Goal: Task Accomplishment & Management: Use online tool/utility

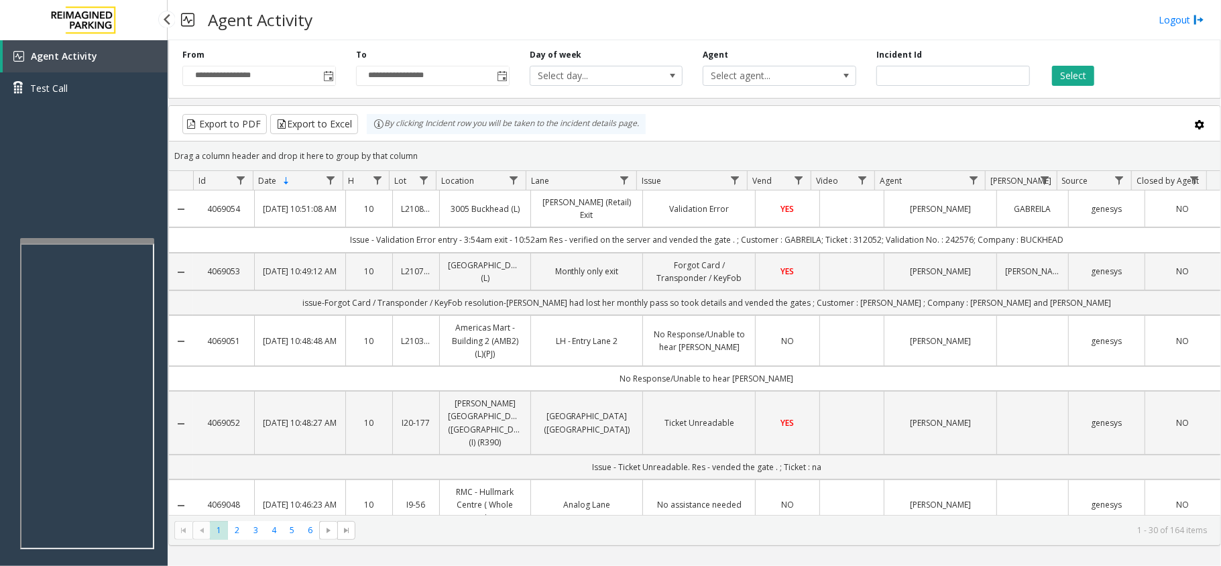
click at [97, 154] on div "Agent Activity Test Call" at bounding box center [84, 323] width 168 height 566
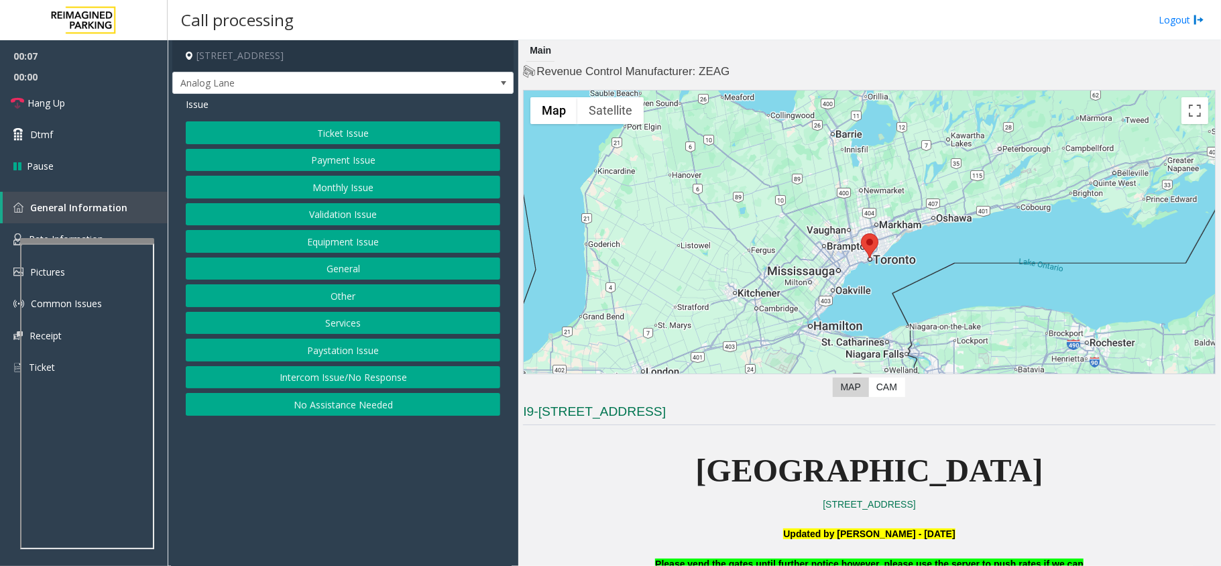
click at [396, 379] on button "Intercom Issue/No Response" at bounding box center [343, 377] width 314 height 23
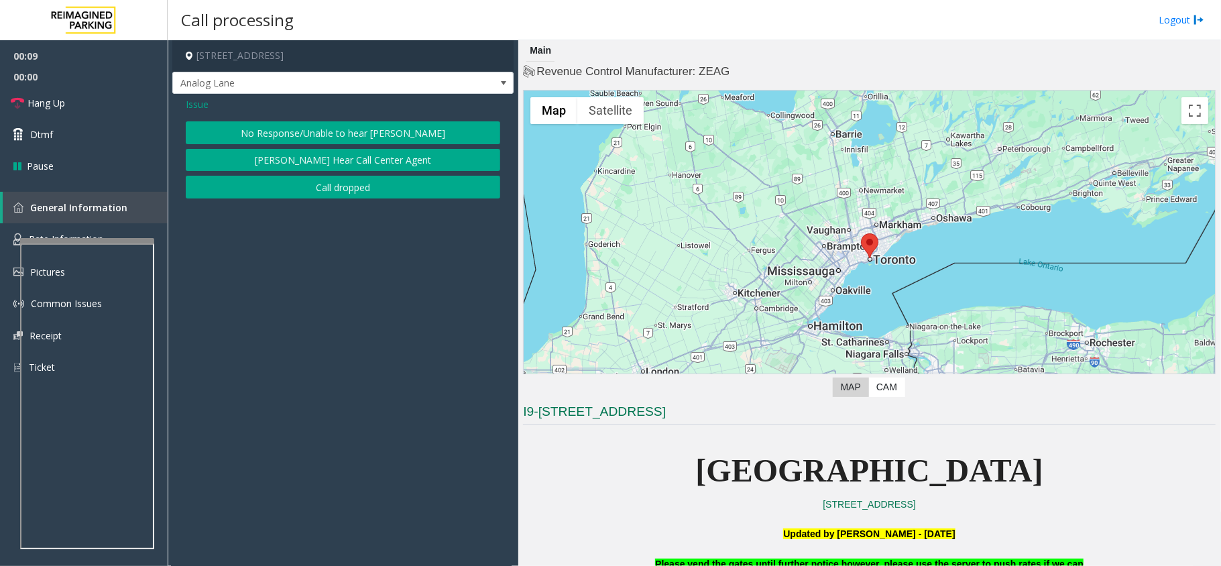
click at [306, 126] on button "No Response/Unable to hear [PERSON_NAME]" at bounding box center [343, 132] width 314 height 23
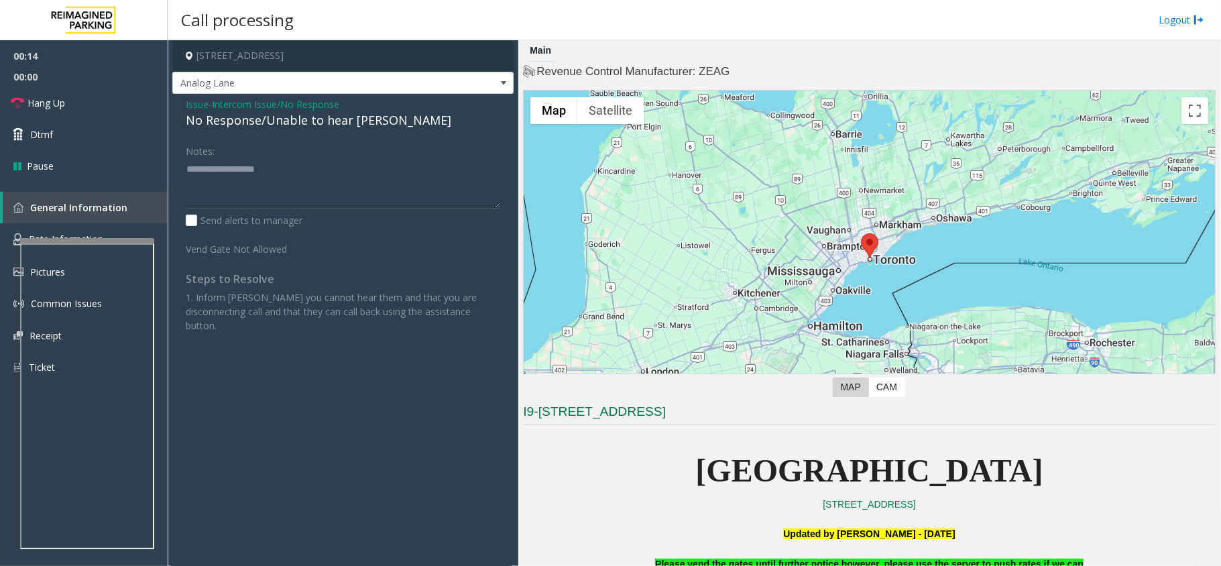
click at [365, 119] on div "No Response/Unable to hear [PERSON_NAME]" at bounding box center [343, 120] width 314 height 18
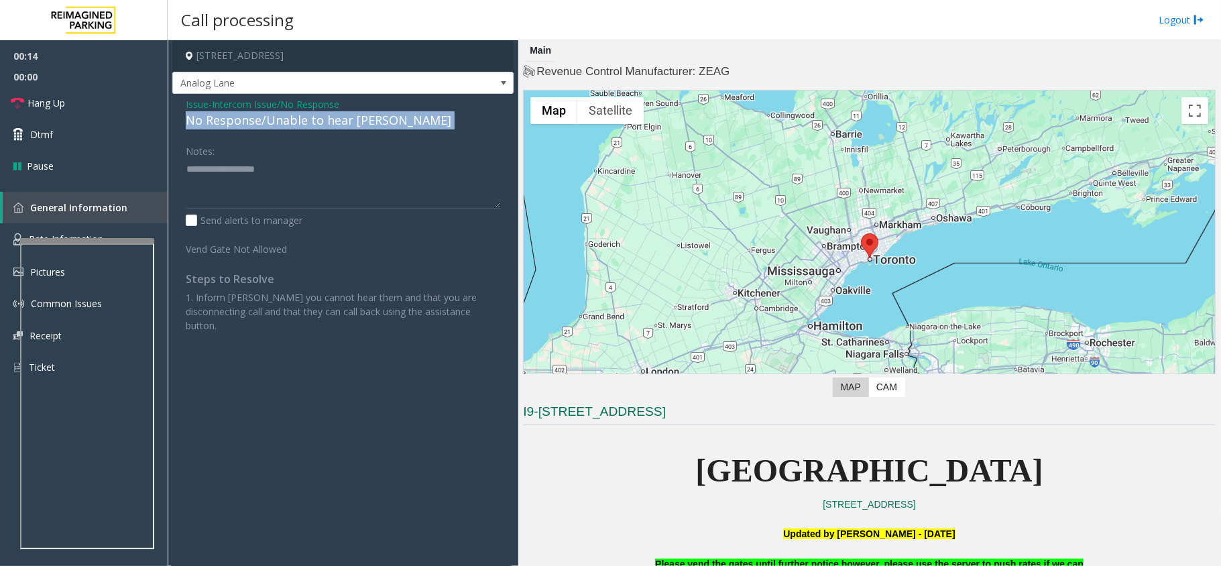
click at [365, 119] on div "No Response/Unable to hear [PERSON_NAME]" at bounding box center [343, 120] width 314 height 18
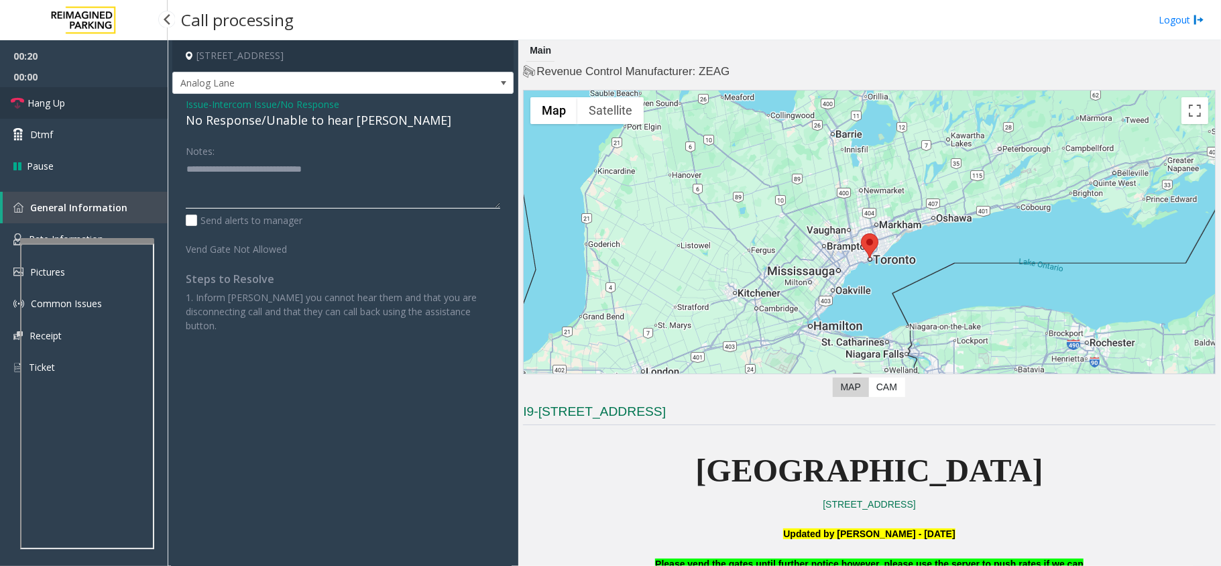
type textarea "**********"
click at [25, 98] on link "Hang Up" at bounding box center [84, 103] width 168 height 32
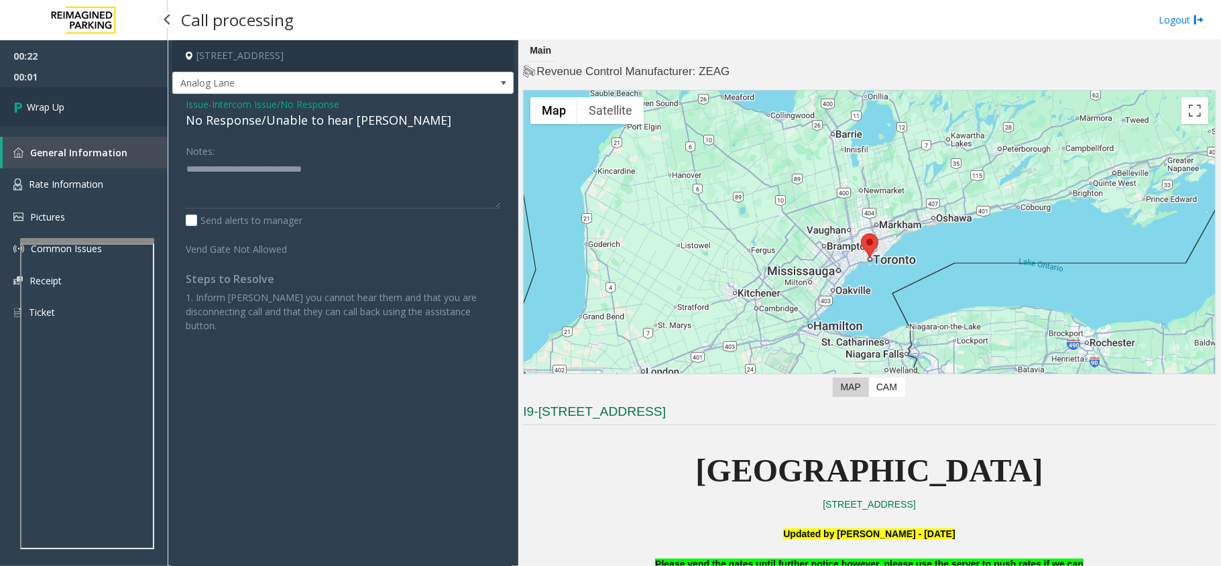
click at [46, 103] on span "Wrap Up" at bounding box center [46, 107] width 38 height 14
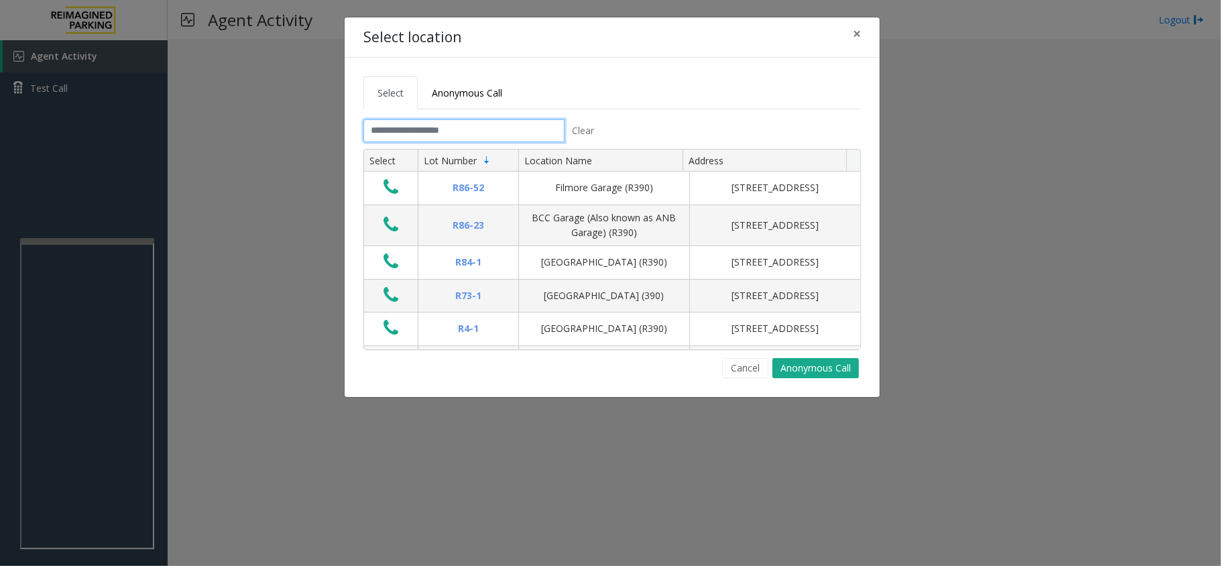
drag, startPoint x: 412, startPoint y: 134, endPoint x: 413, endPoint y: 143, distance: 8.8
click at [413, 142] on div "Clear" at bounding box center [482, 130] width 239 height 23
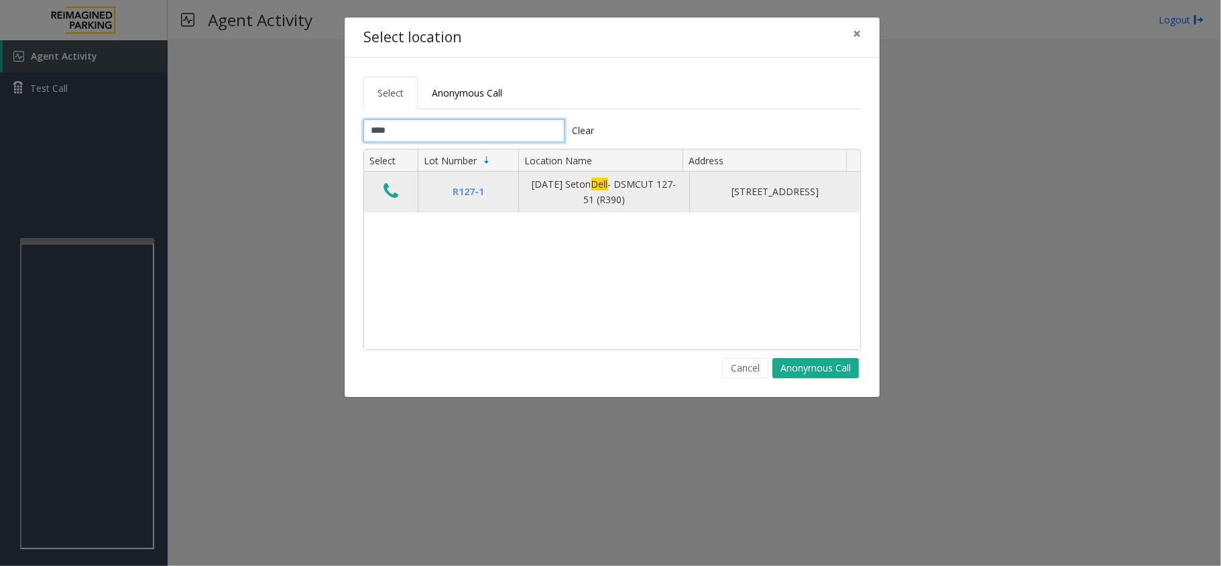
type input "****"
click at [395, 188] on icon "Data table" at bounding box center [391, 191] width 15 height 19
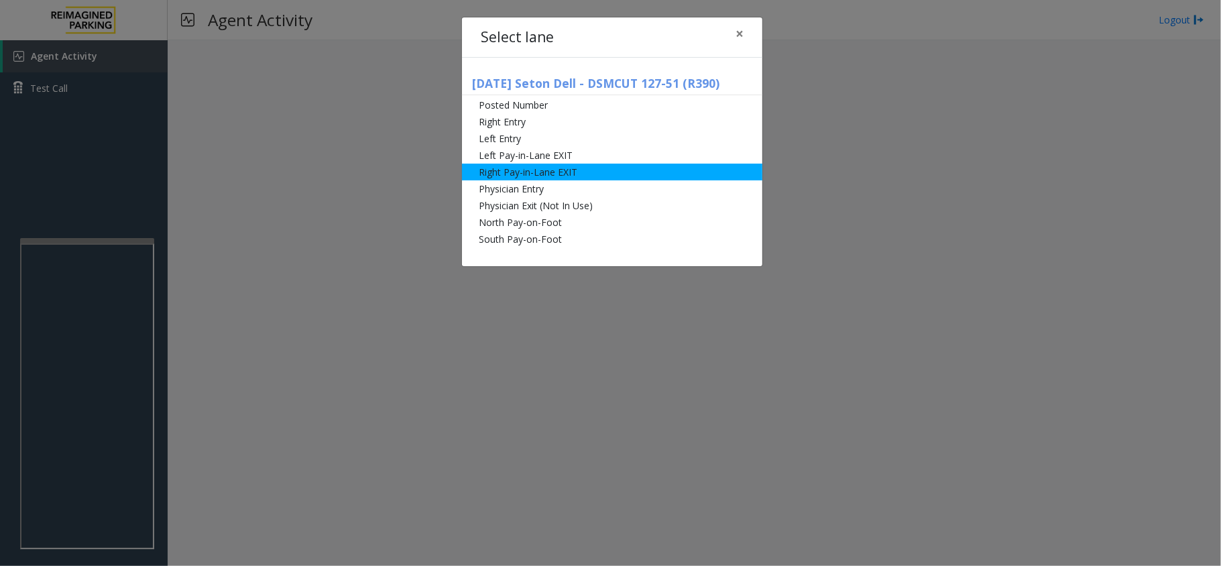
click at [523, 176] on li "Right Pay-in-Lane EXIT" at bounding box center [612, 172] width 300 height 17
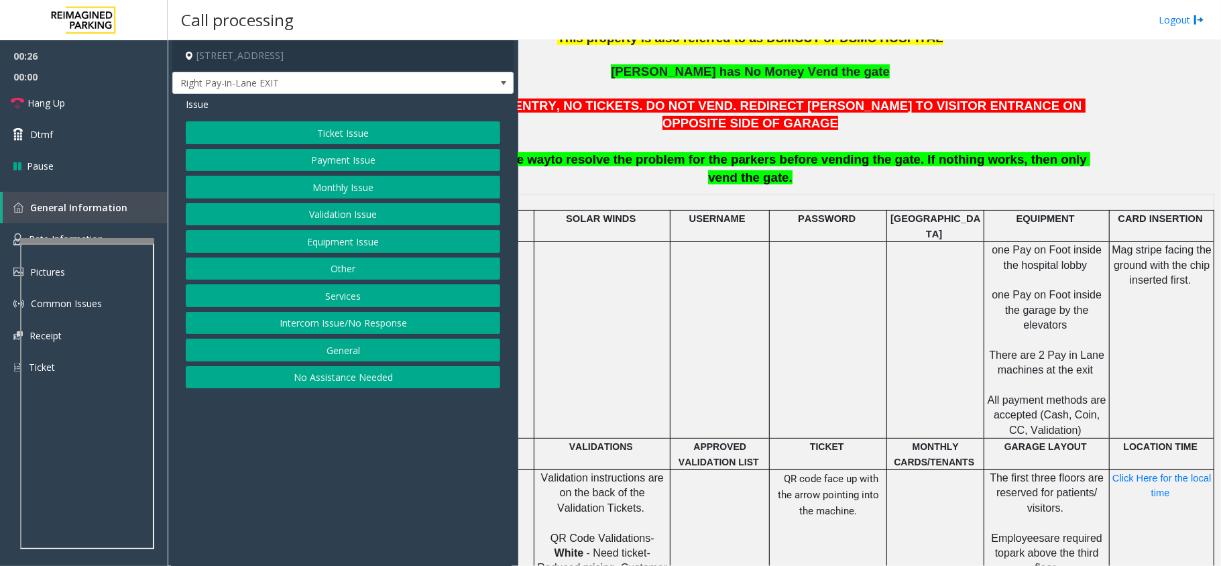
scroll to position [536, 131]
click at [393, 126] on button "Ticket Issue" at bounding box center [343, 132] width 314 height 23
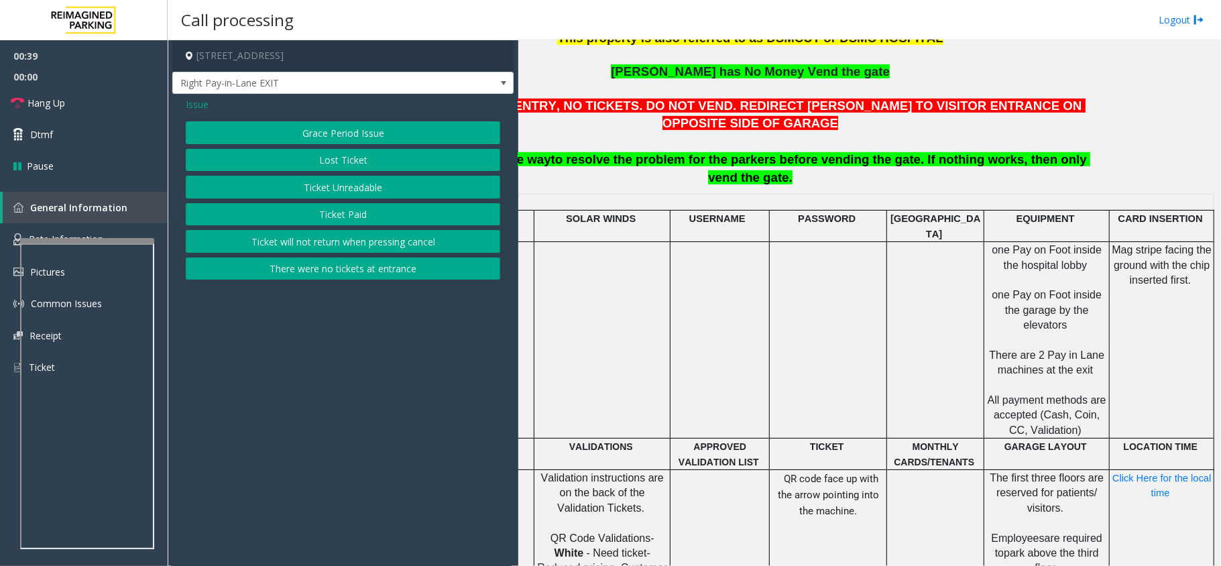
click at [202, 101] on span "Issue" at bounding box center [197, 104] width 23 height 14
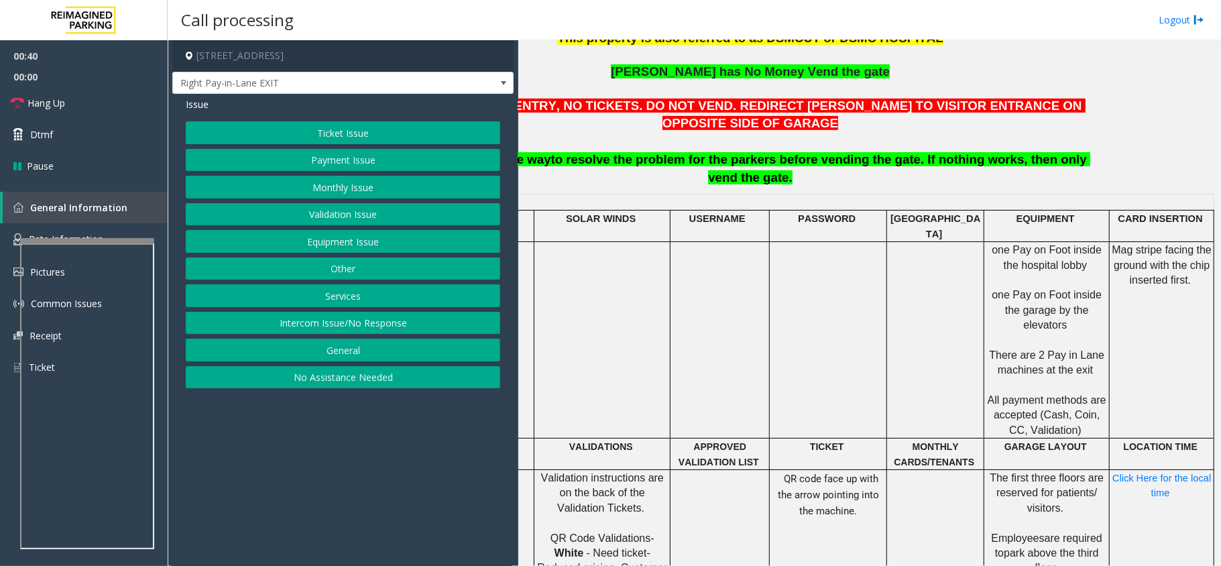
click at [319, 166] on button "Payment Issue" at bounding box center [343, 160] width 314 height 23
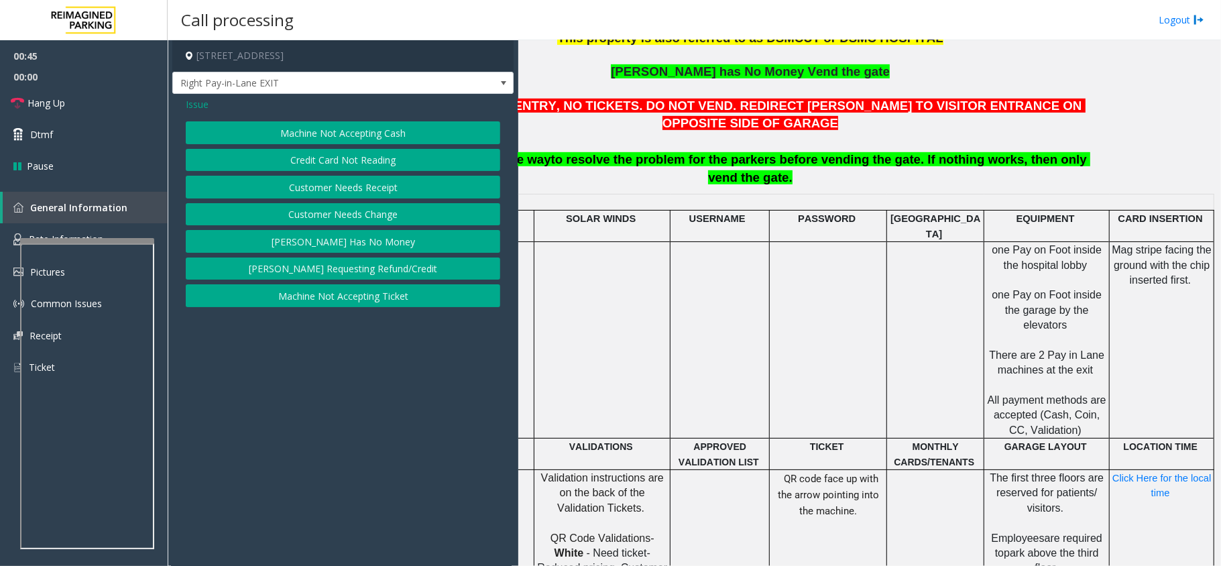
click at [359, 158] on button "Credit Card Not Reading" at bounding box center [343, 160] width 314 height 23
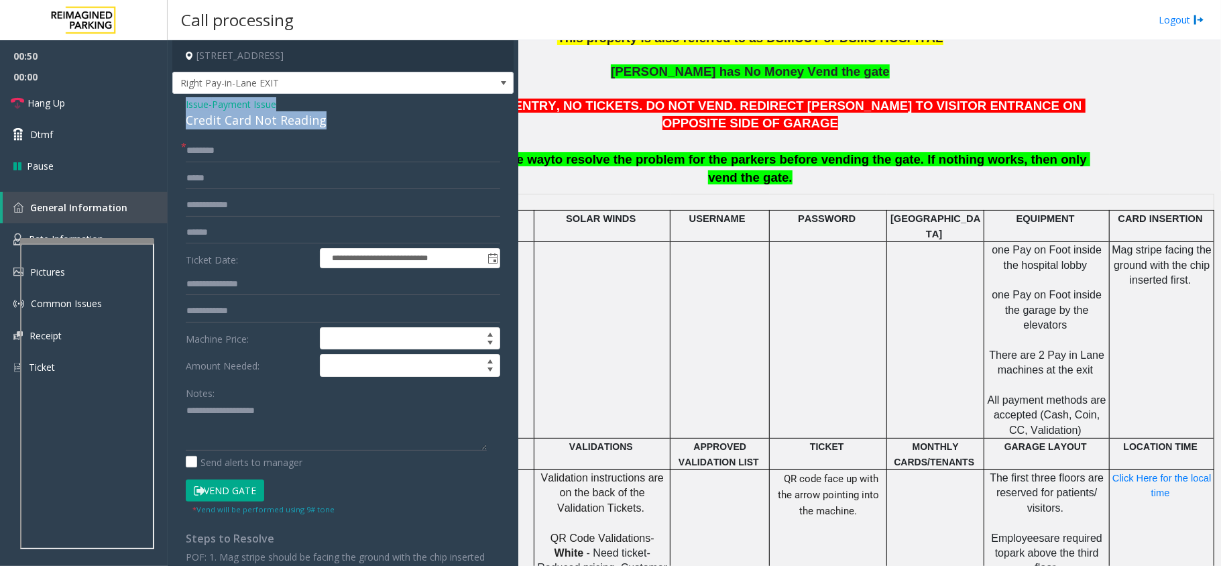
drag, startPoint x: 326, startPoint y: 121, endPoint x: 177, endPoint y: 103, distance: 149.9
click at [177, 103] on div "**********" at bounding box center [342, 434] width 341 height 681
click at [314, 428] on textarea at bounding box center [336, 425] width 301 height 50
click at [298, 425] on textarea at bounding box center [336, 425] width 301 height 50
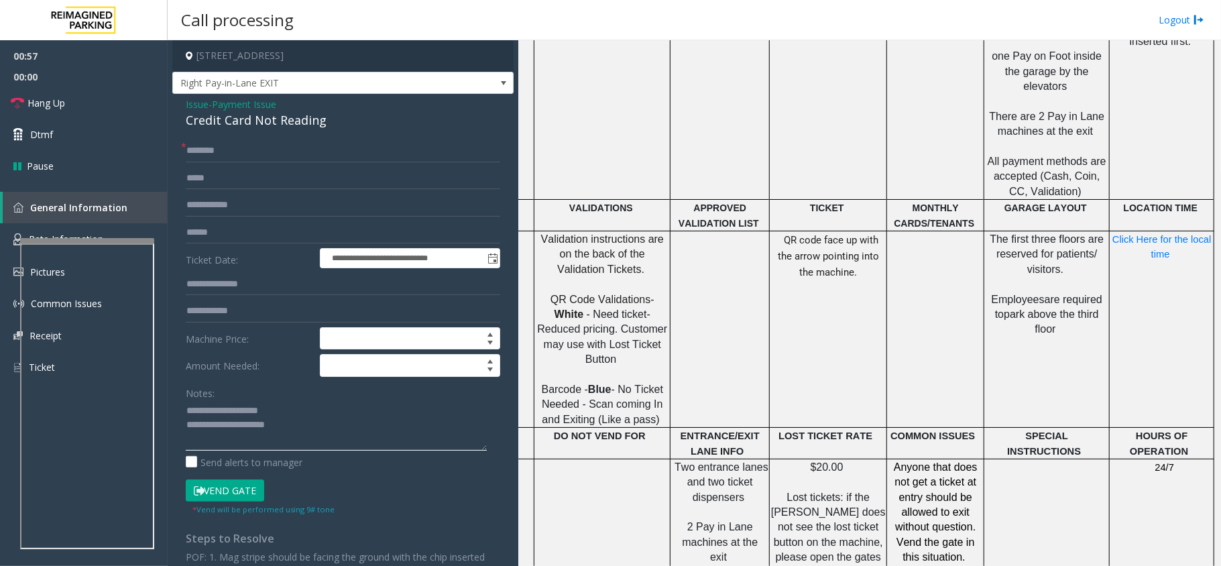
scroll to position [805, 131]
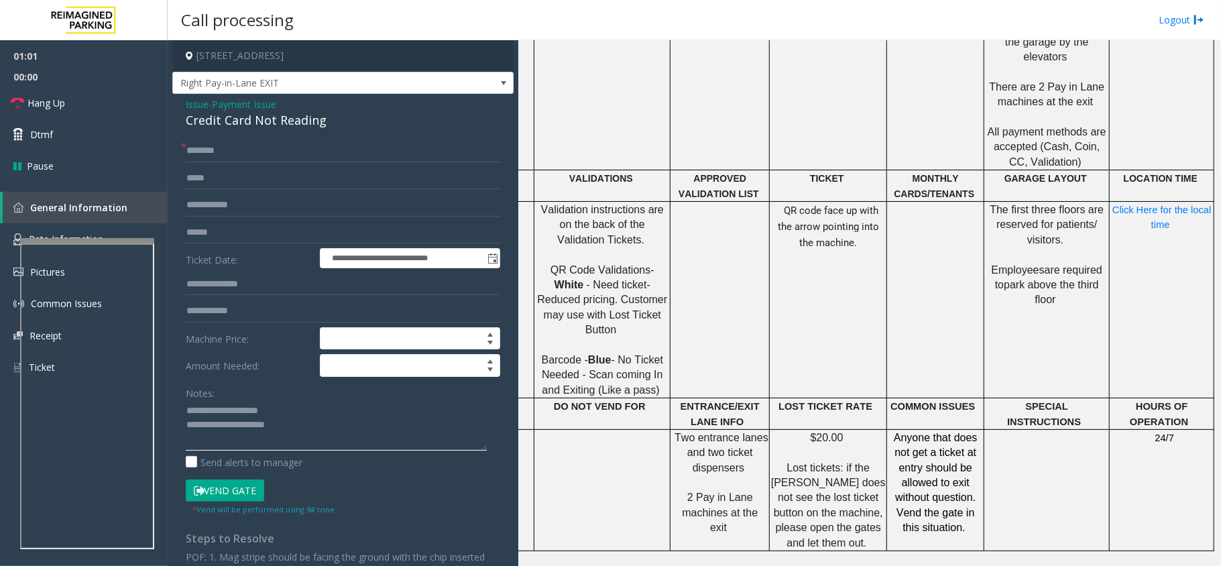
click at [331, 438] on textarea at bounding box center [336, 425] width 301 height 50
click at [312, 437] on textarea at bounding box center [336, 425] width 301 height 50
type textarea "**********"
click at [266, 152] on input "text" at bounding box center [343, 150] width 314 height 23
click at [196, 146] on input "text" at bounding box center [343, 150] width 314 height 23
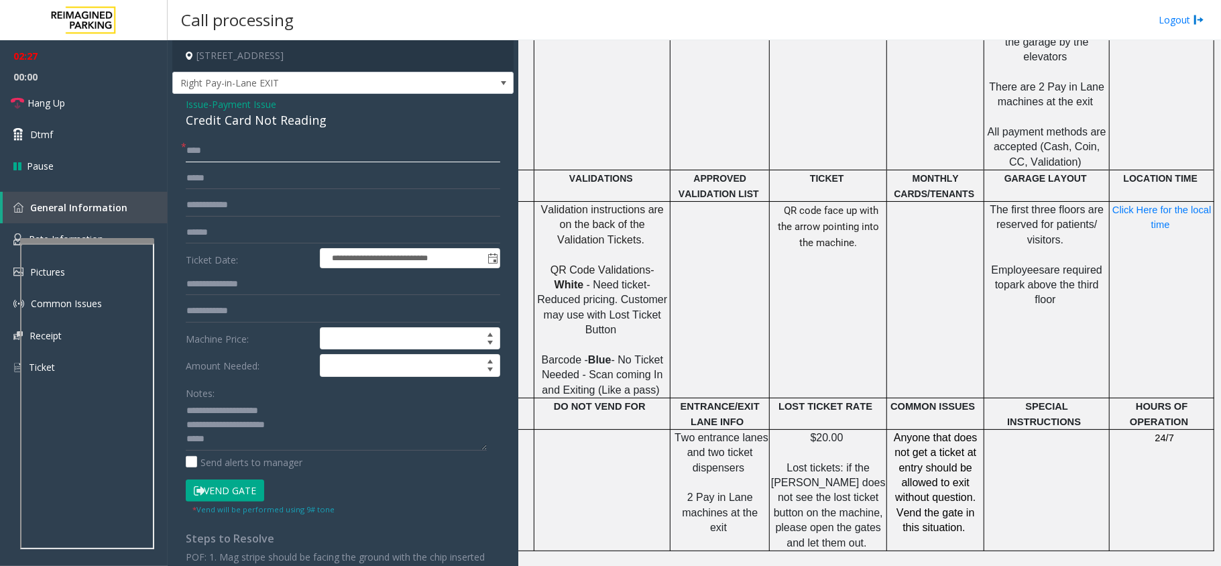
type input "****"
click at [298, 441] on textarea at bounding box center [336, 425] width 301 height 50
click at [218, 491] on button "Vend Gate" at bounding box center [225, 490] width 78 height 23
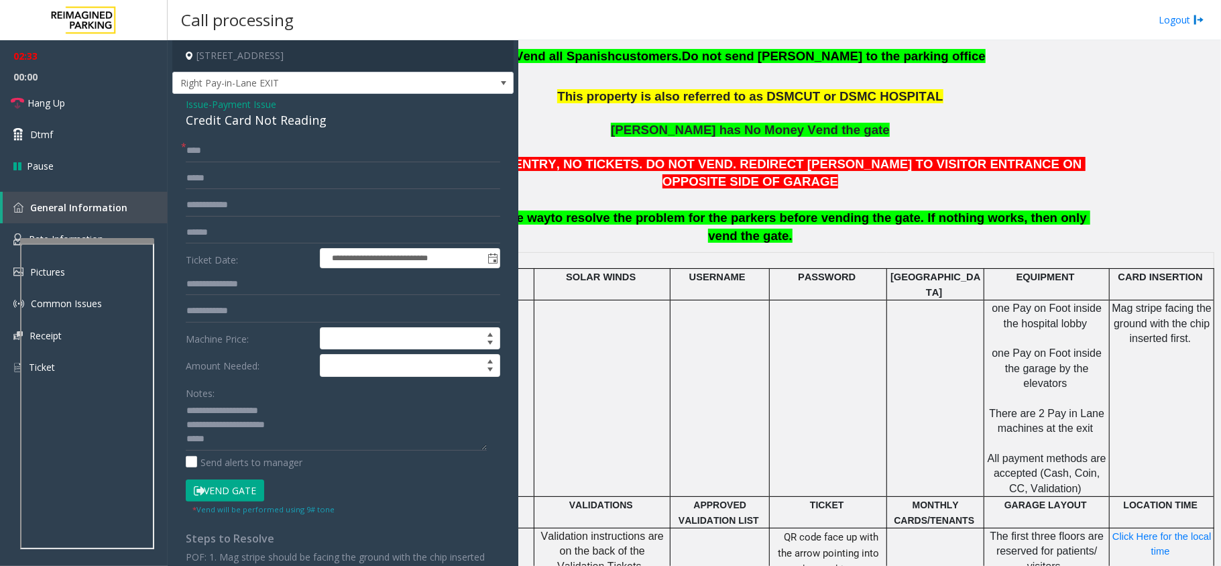
scroll to position [447, 131]
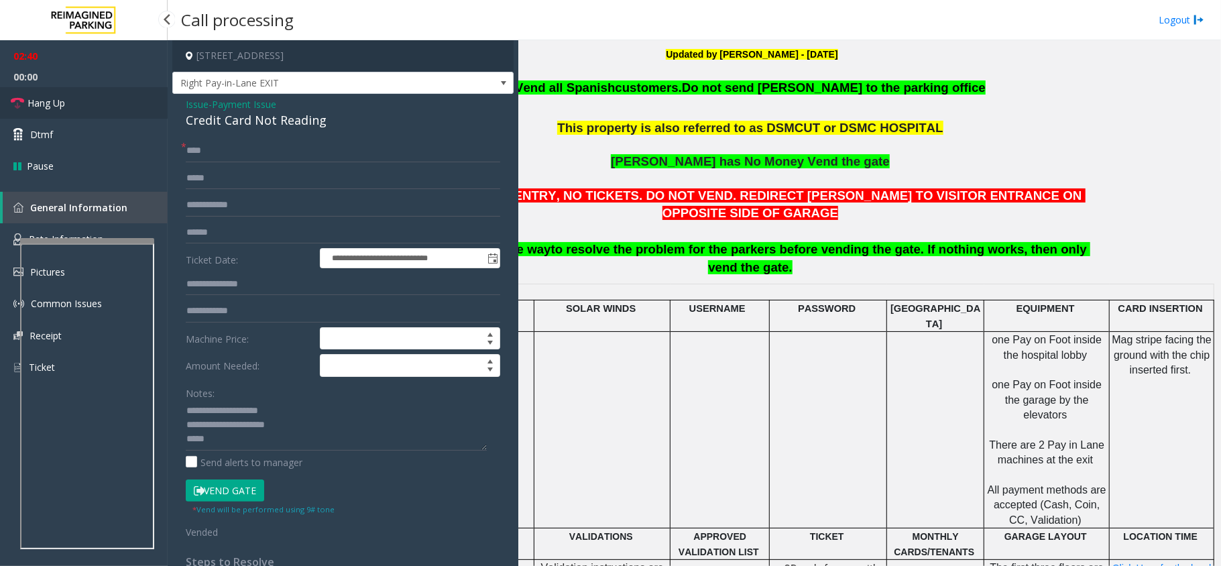
click at [54, 109] on span "Hang Up" at bounding box center [46, 103] width 38 height 14
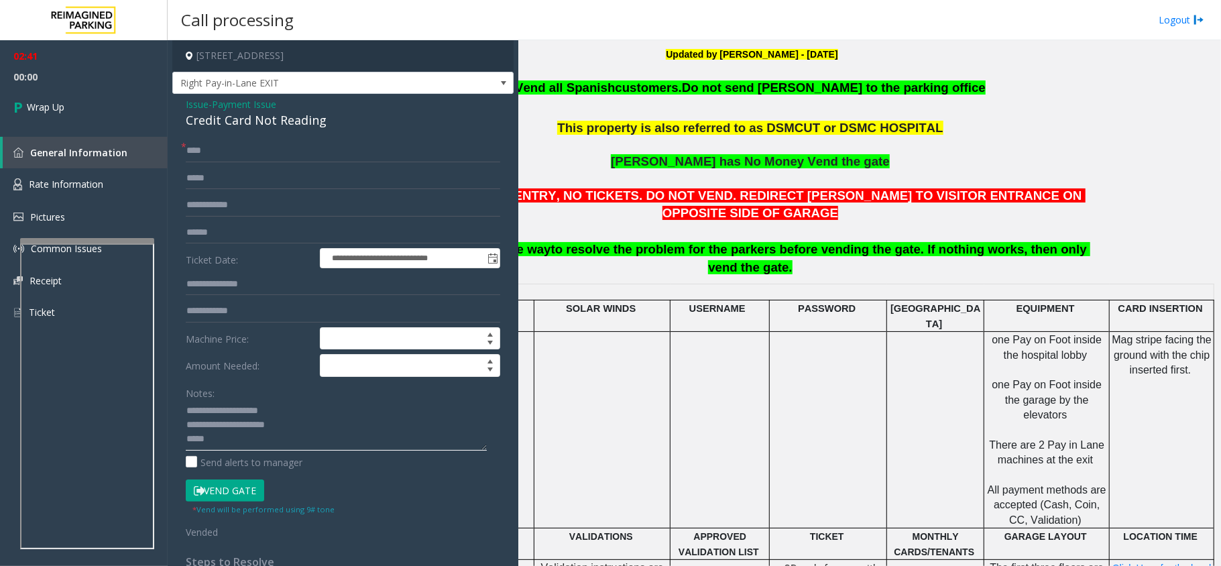
click at [232, 446] on textarea at bounding box center [336, 425] width 301 height 50
type textarea "**********"
click at [78, 103] on link "Wrap Up" at bounding box center [84, 107] width 168 height 40
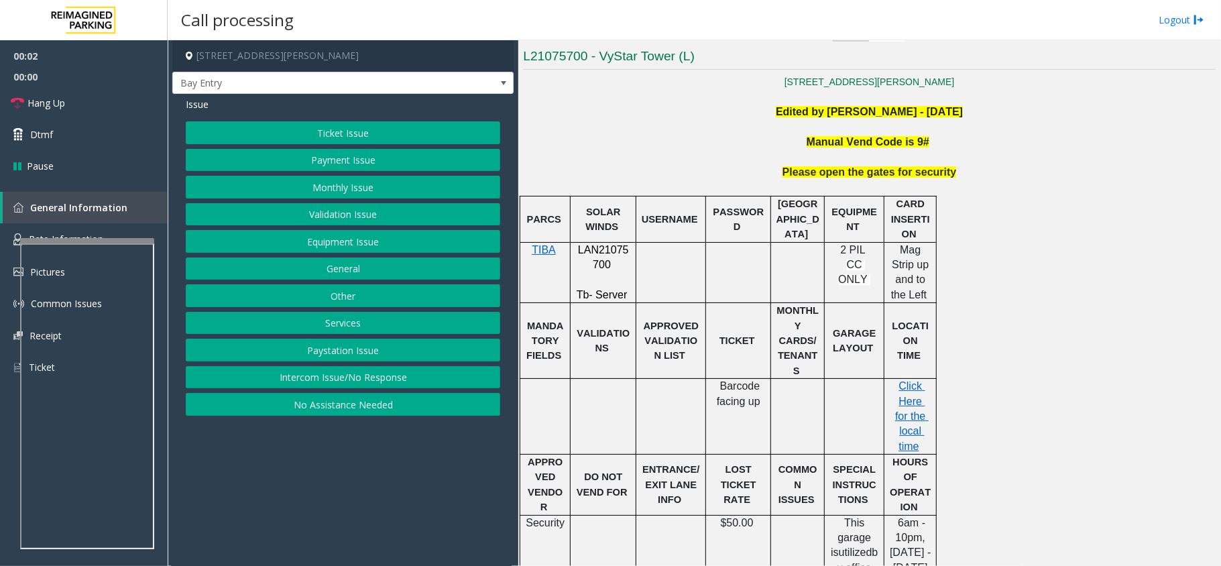
scroll to position [357, 0]
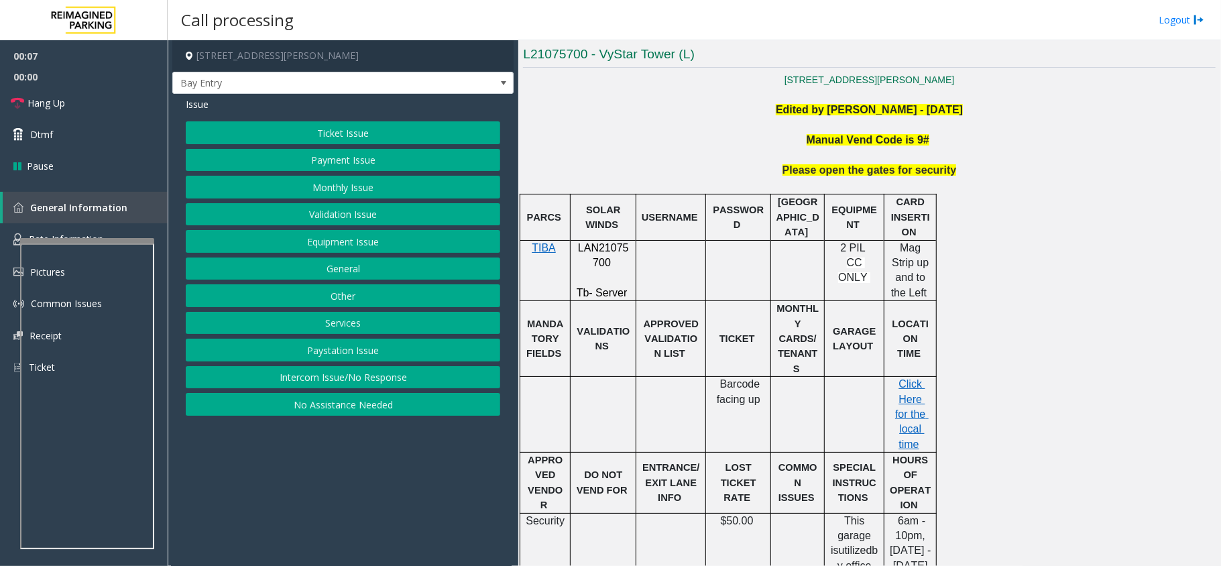
click at [416, 382] on button "Intercom Issue/No Response" at bounding box center [343, 377] width 314 height 23
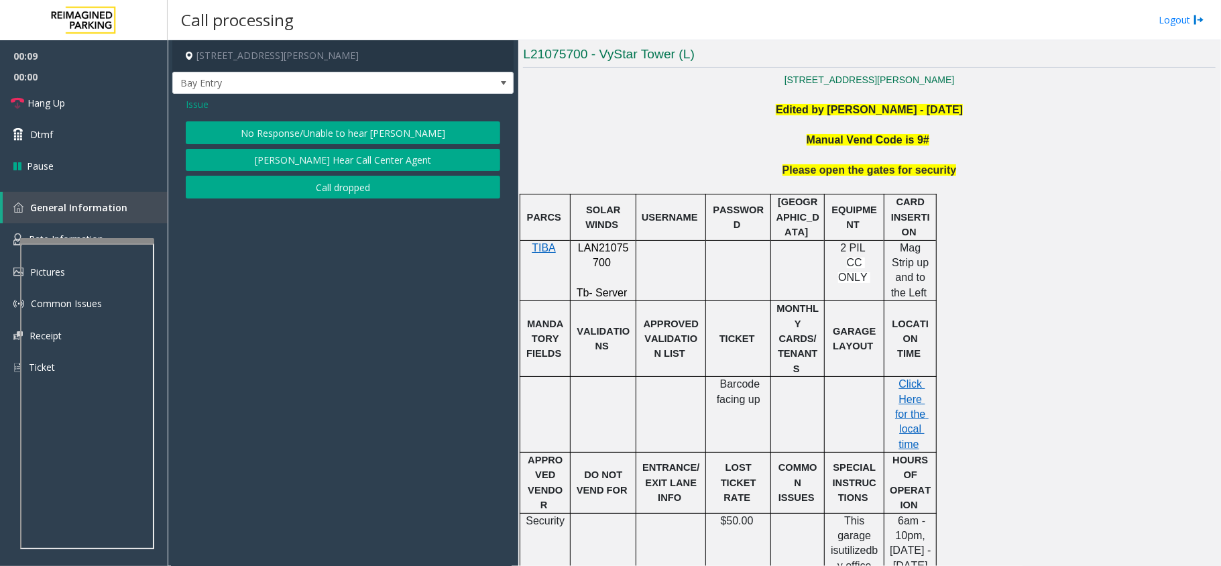
click at [400, 130] on button "No Response/Unable to hear [PERSON_NAME]" at bounding box center [343, 132] width 314 height 23
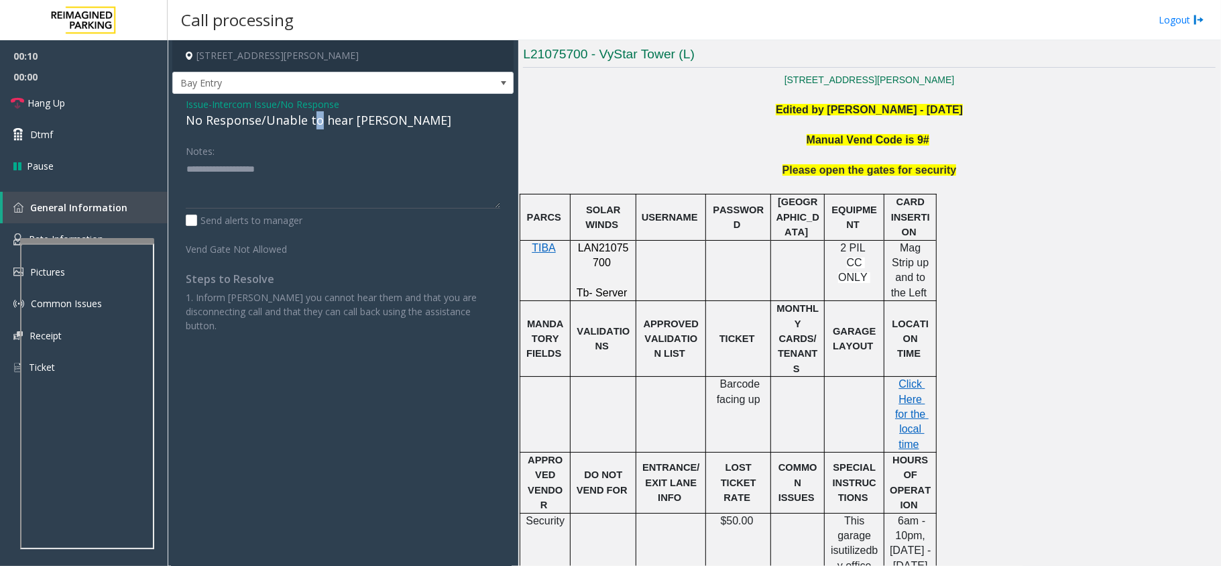
click at [316, 122] on div "No Response/Unable to hear [PERSON_NAME]" at bounding box center [343, 120] width 314 height 18
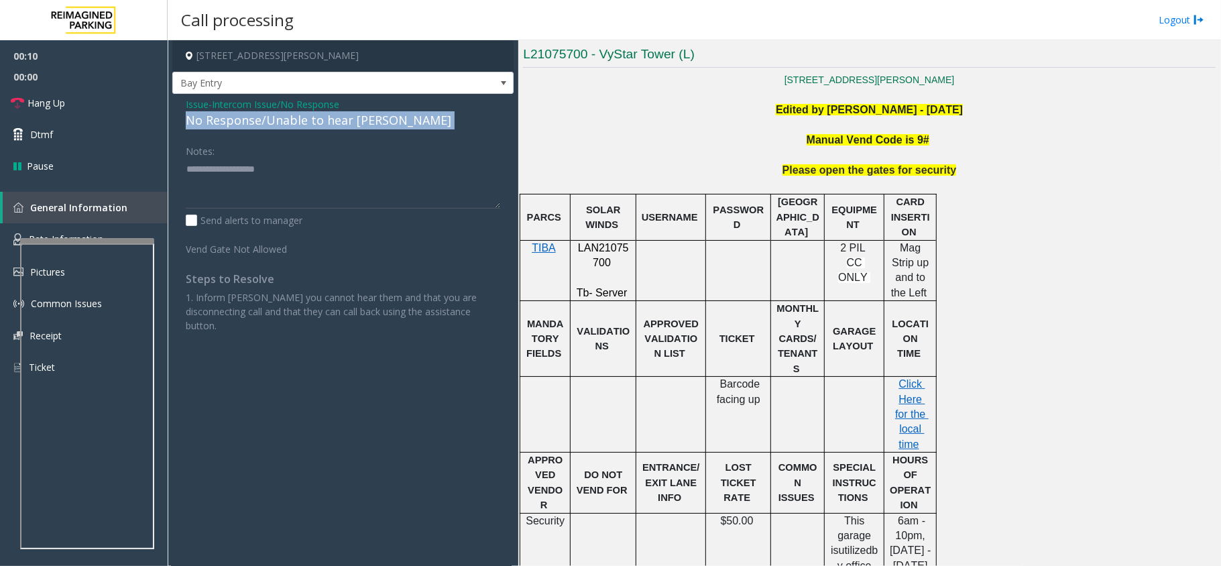
click at [316, 122] on div "No Response/Unable to hear [PERSON_NAME]" at bounding box center [343, 120] width 314 height 18
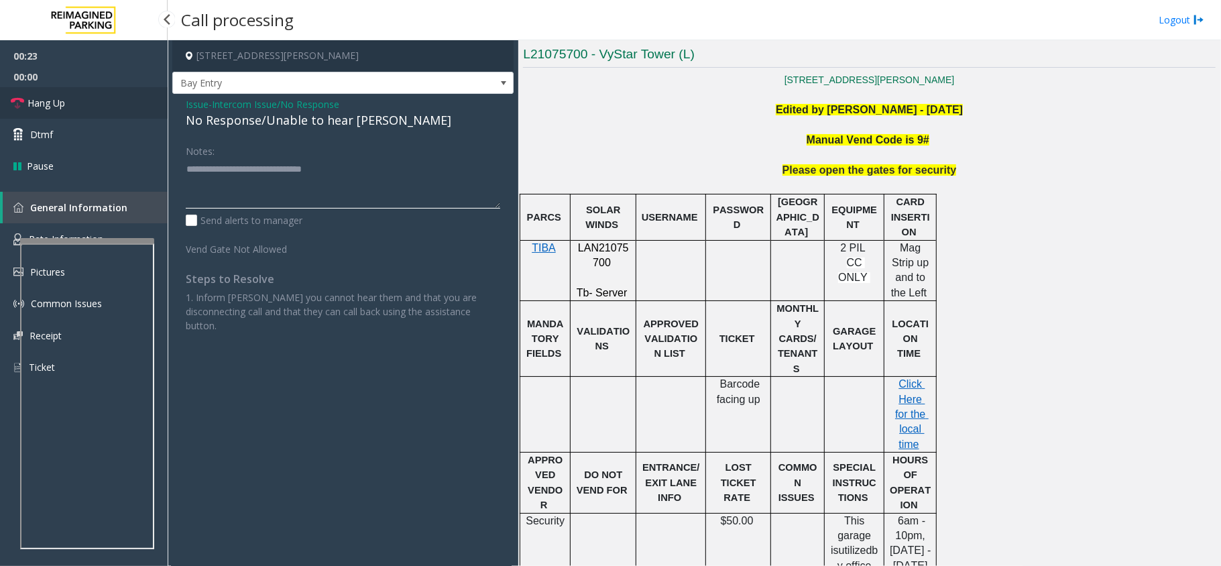
type textarea "**********"
click at [70, 106] on link "Hang Up" at bounding box center [84, 103] width 168 height 32
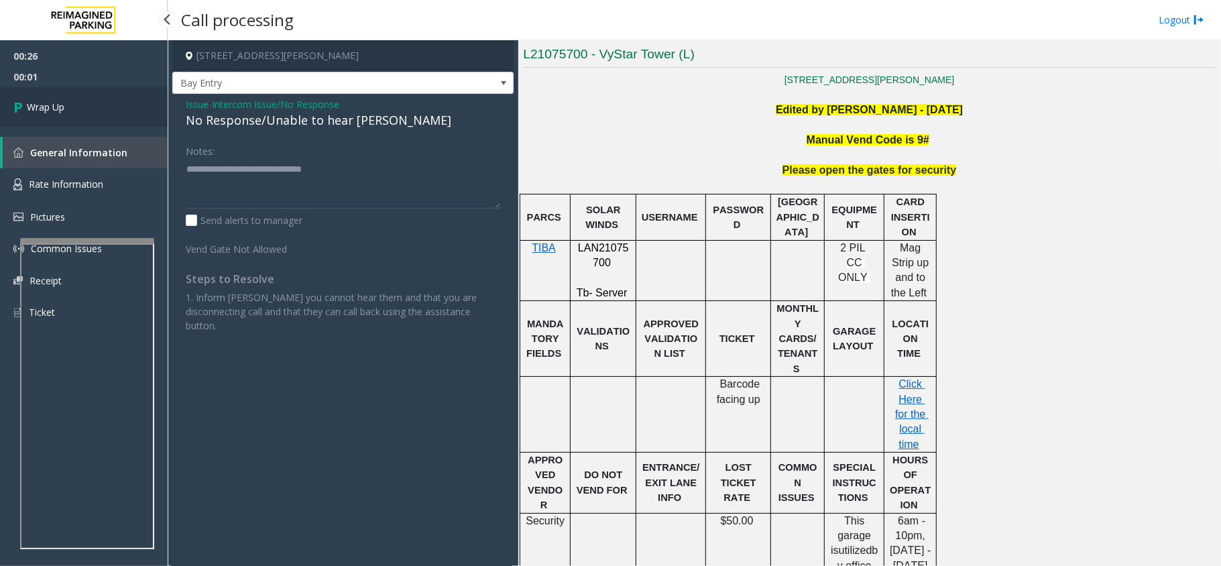
click at [46, 113] on span "Wrap Up" at bounding box center [46, 107] width 38 height 14
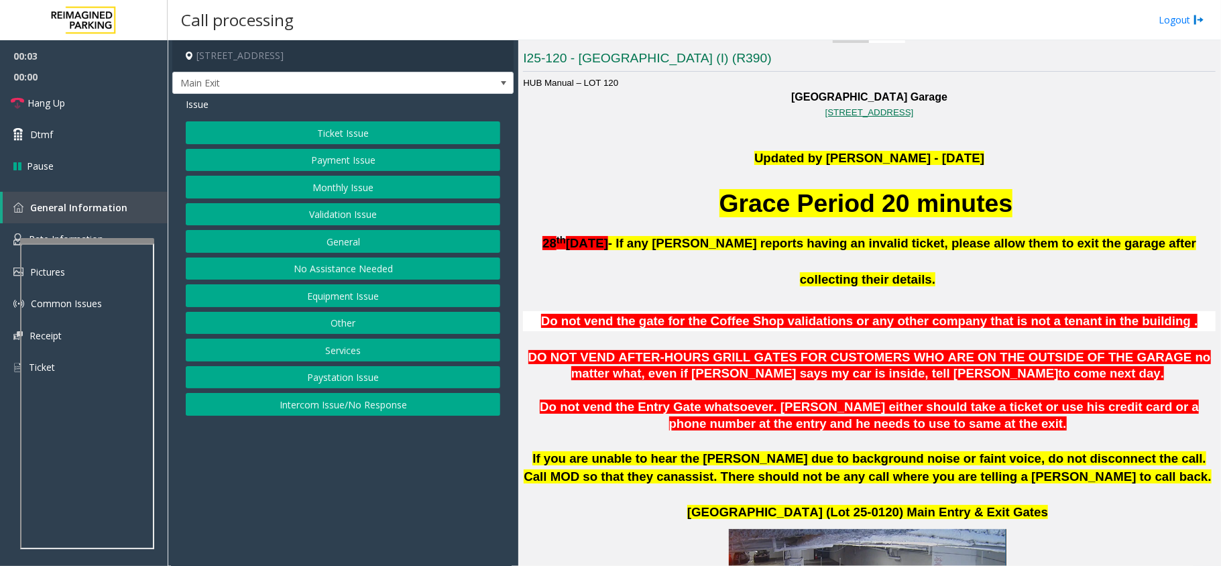
scroll to position [357, 0]
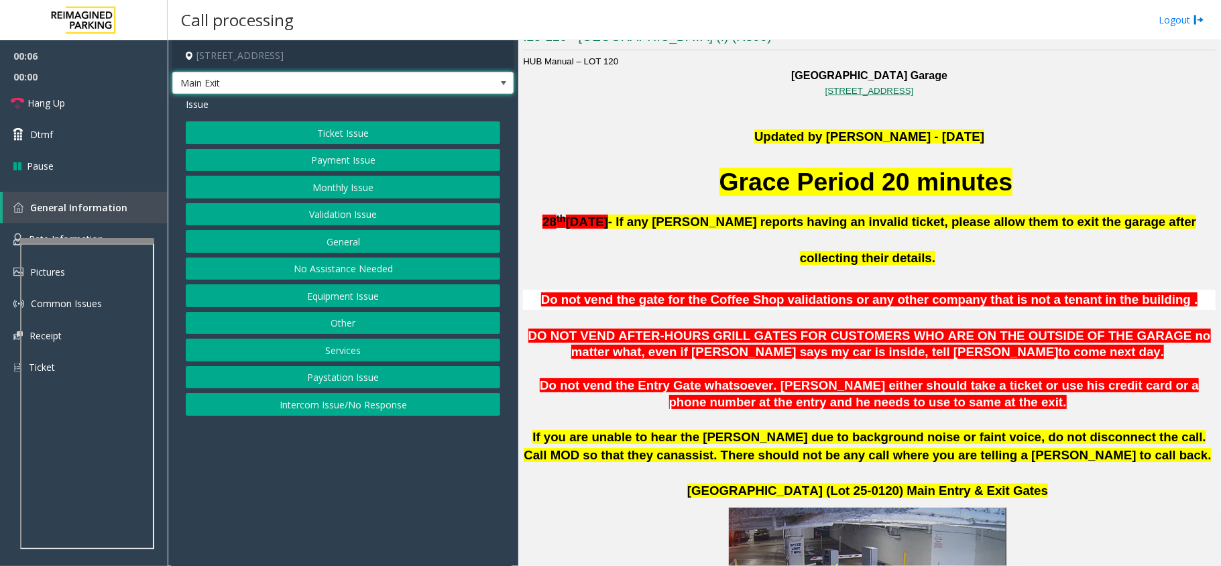
click at [495, 84] on span at bounding box center [503, 82] width 19 height 21
click at [428, 473] on app-call-processing-form "11100 Northeast 8th Street, Bellevue, WA Main Exit Issue Ticket Issue Payment I…" at bounding box center [343, 303] width 351 height 526
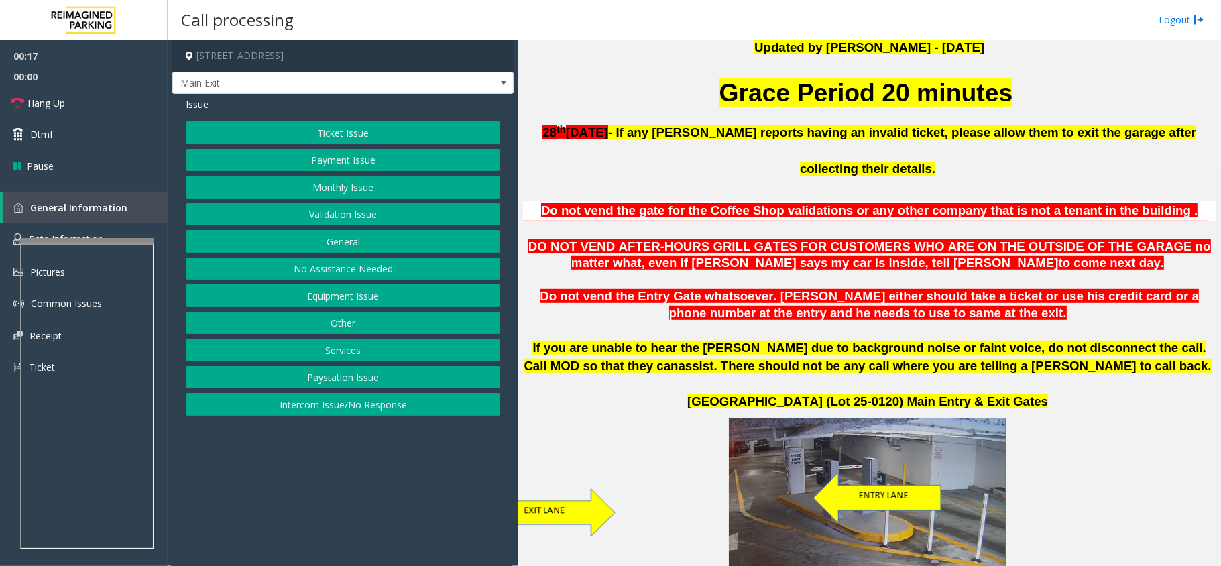
click at [371, 316] on button "Other" at bounding box center [343, 323] width 314 height 23
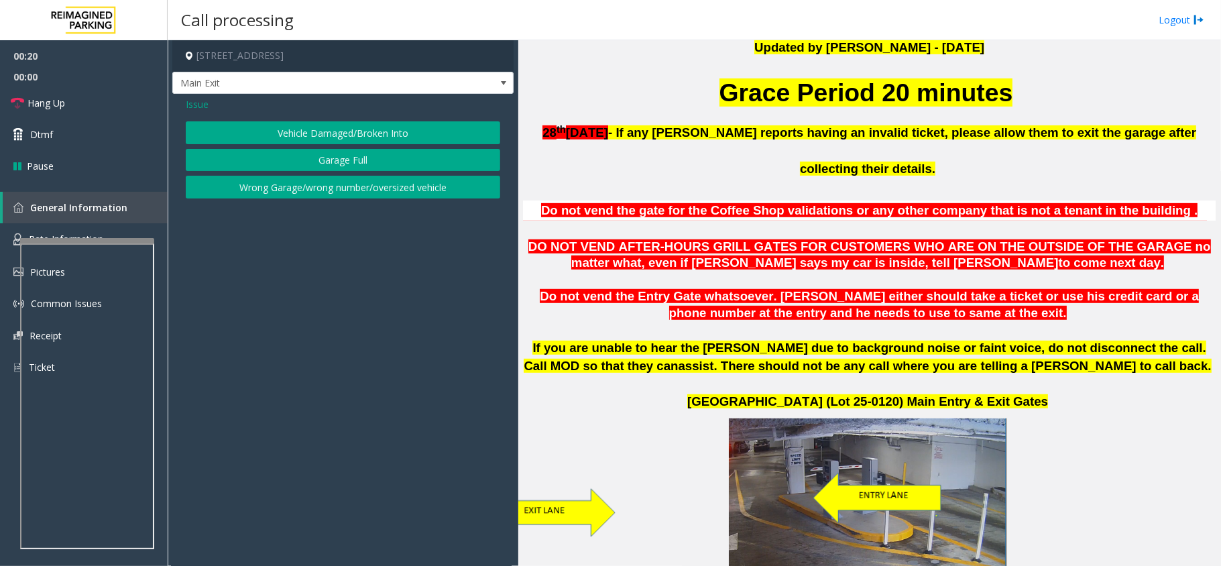
click at [333, 186] on button "Wrong Garage/wrong number/oversized vehicle" at bounding box center [343, 187] width 314 height 23
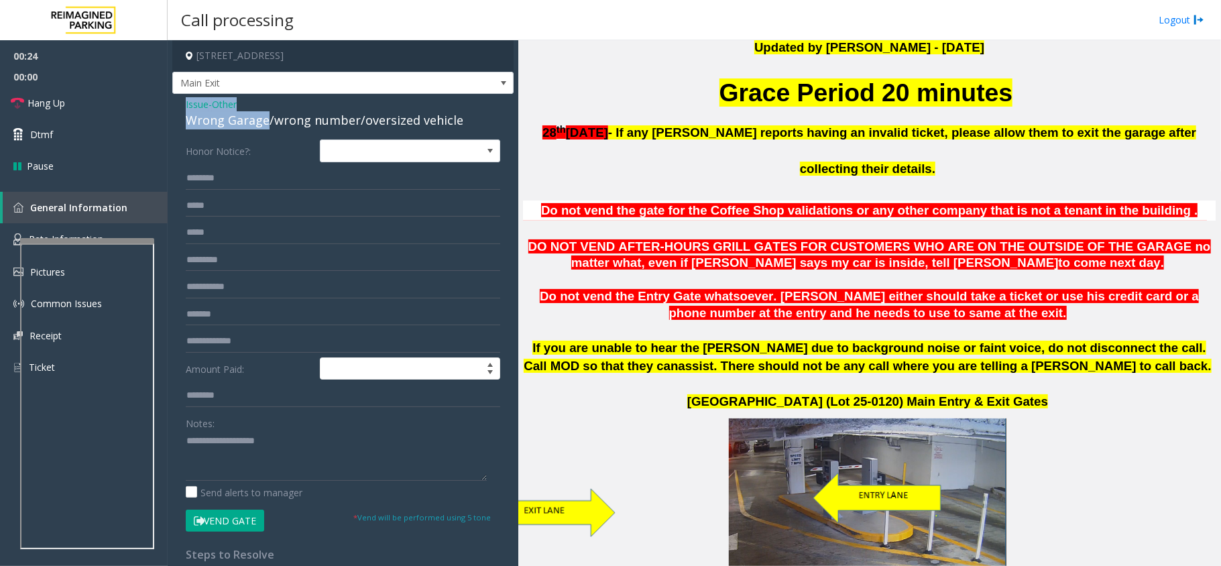
drag, startPoint x: 264, startPoint y: 122, endPoint x: 188, endPoint y: 103, distance: 78.2
click at [178, 109] on div "Issue - Other Wrong Garage/wrong number/oversized vehicle Honor Notice?: Amount…" at bounding box center [342, 372] width 341 height 556
click at [256, 462] on textarea at bounding box center [336, 455] width 301 height 50
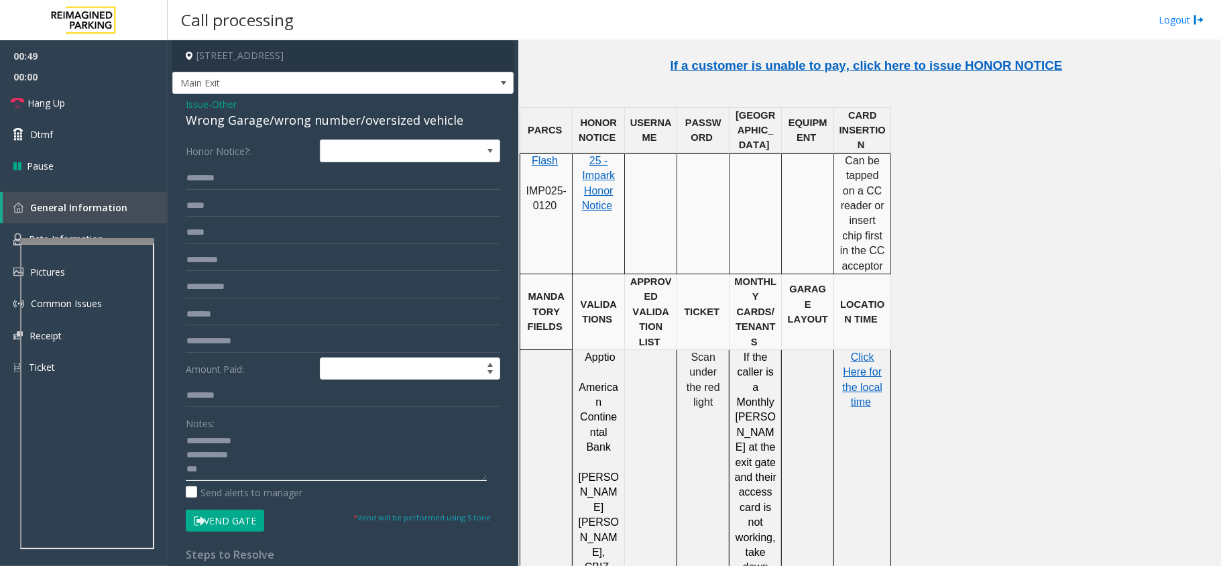
scroll to position [1788, 0]
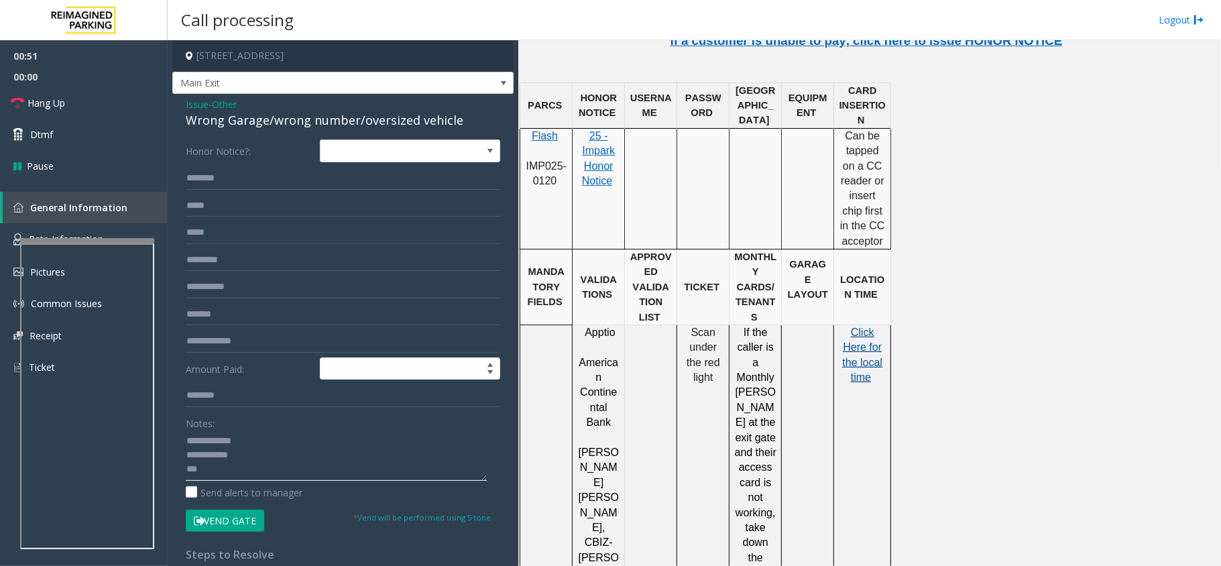
type textarea "**********"
click at [864, 357] on span "the local time" at bounding box center [863, 370] width 40 height 26
click at [257, 478] on textarea at bounding box center [336, 455] width 301 height 50
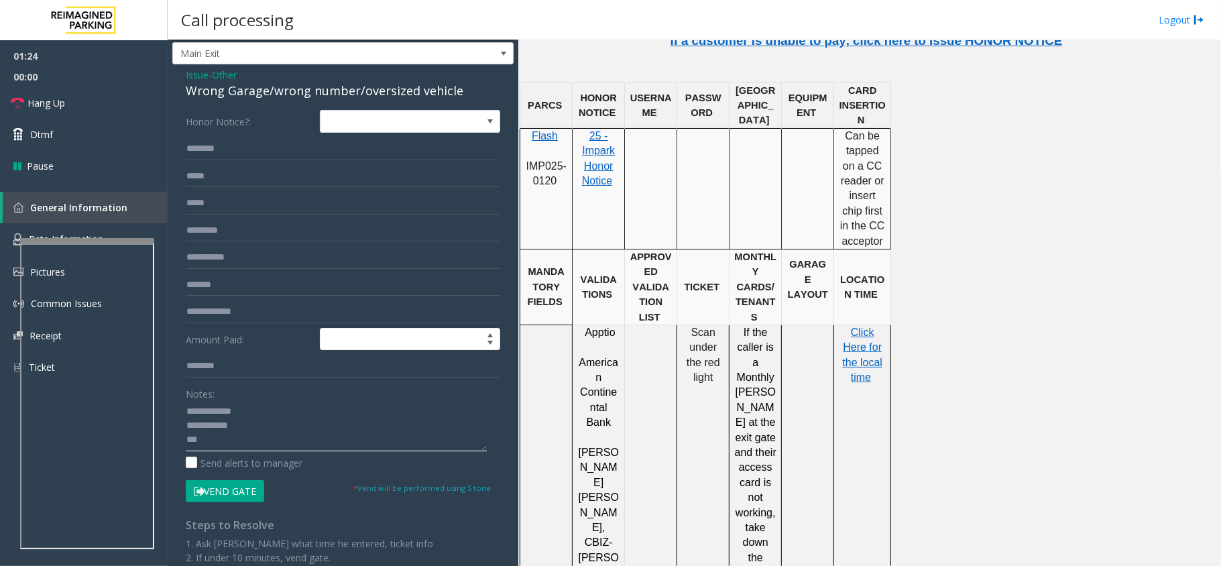
scroll to position [0, 0]
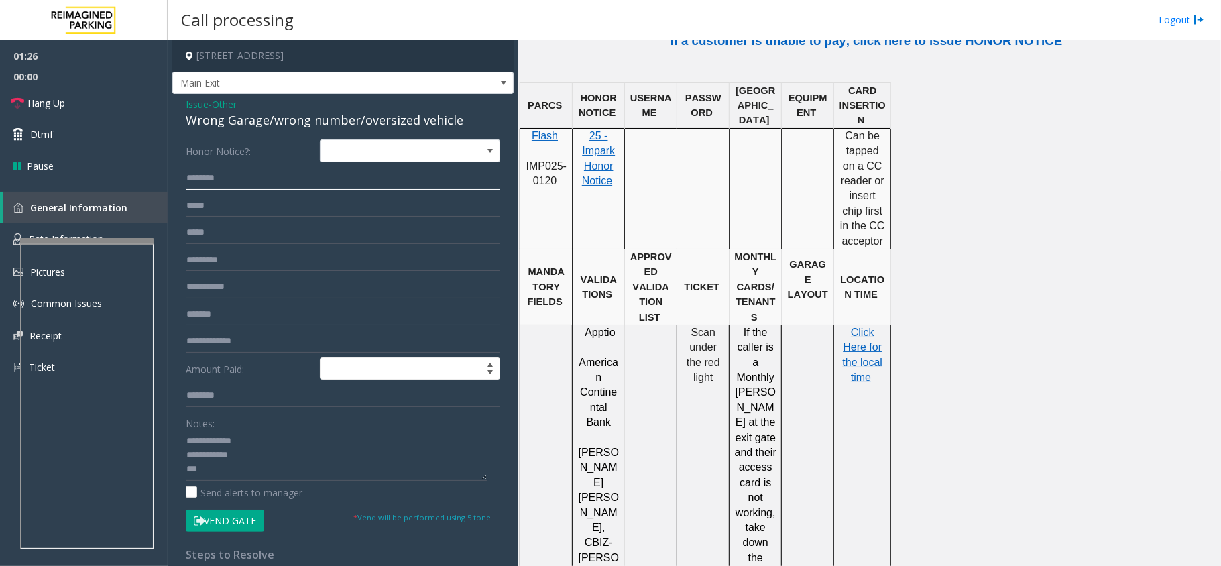
click at [236, 178] on input "text" at bounding box center [343, 178] width 314 height 23
click at [264, 475] on textarea at bounding box center [336, 455] width 301 height 50
click at [245, 183] on input "text" at bounding box center [343, 178] width 314 height 23
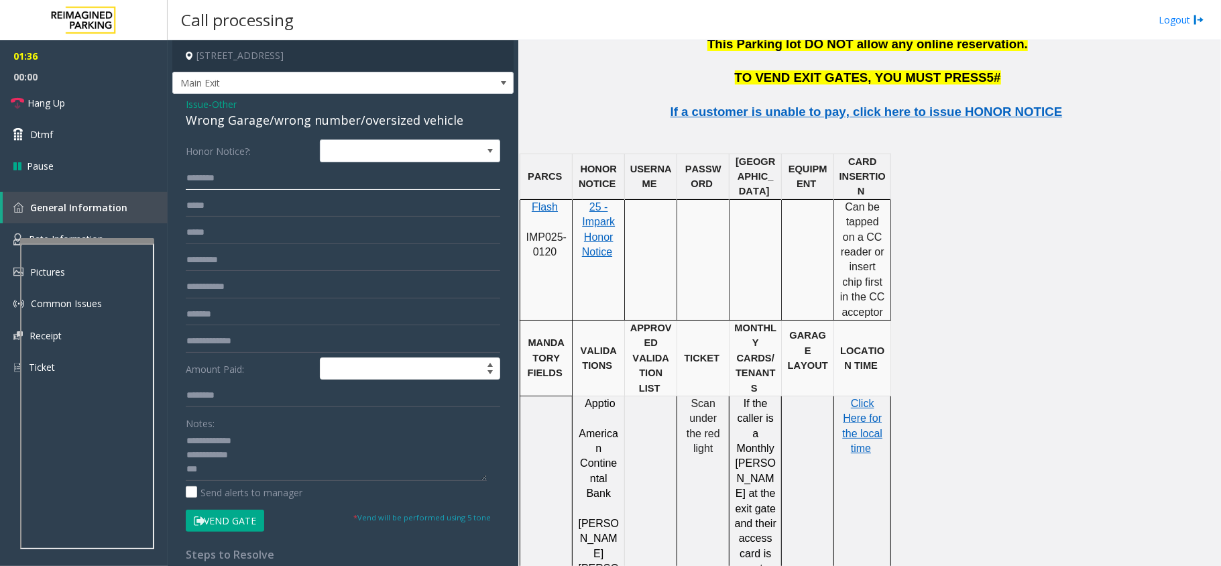
scroll to position [1609, 0]
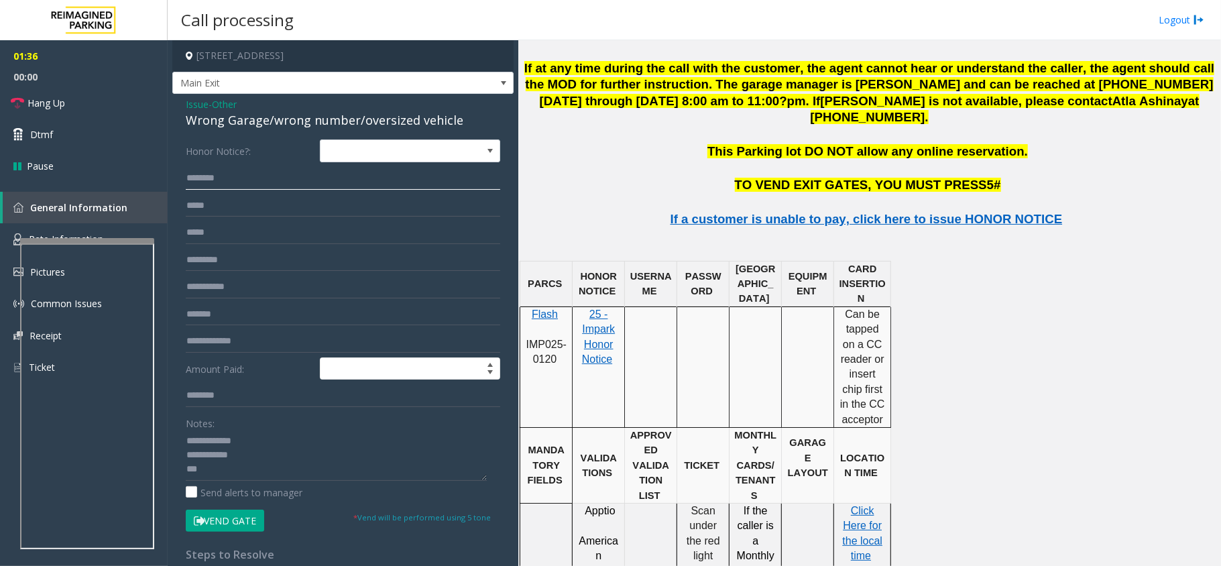
click at [256, 178] on input "text" at bounding box center [343, 178] width 314 height 23
type input "********"
click at [224, 522] on button "Vend Gate" at bounding box center [225, 521] width 78 height 23
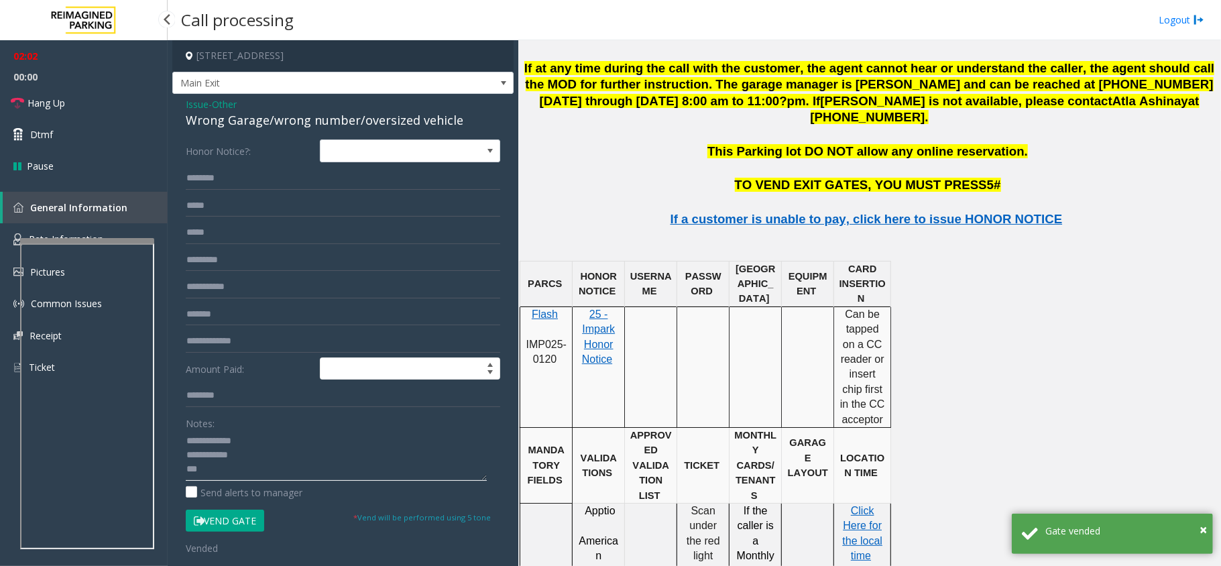
click at [218, 468] on textarea at bounding box center [336, 455] width 301 height 50
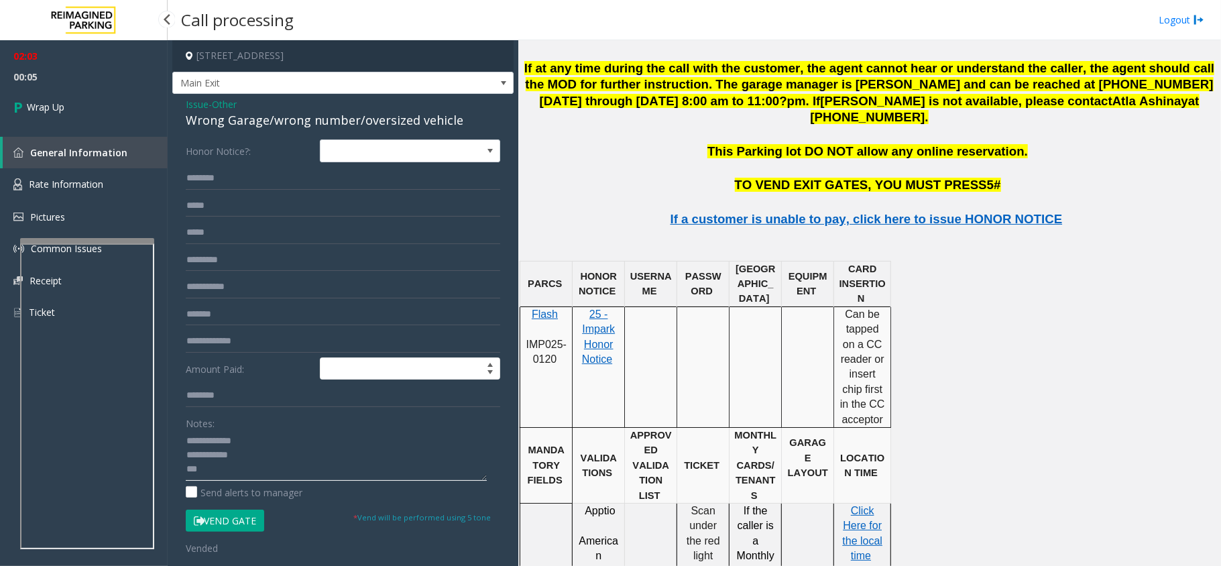
click at [233, 470] on textarea at bounding box center [336, 455] width 301 height 50
type textarea "**********"
click at [70, 119] on link "Wrap Up" at bounding box center [84, 107] width 168 height 40
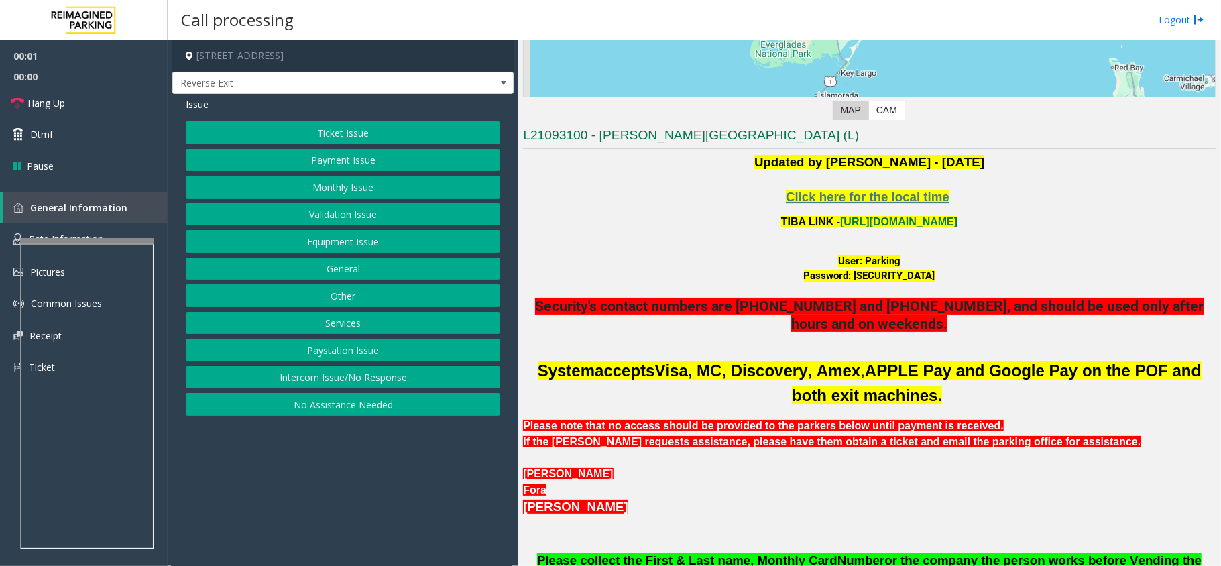
scroll to position [357, 0]
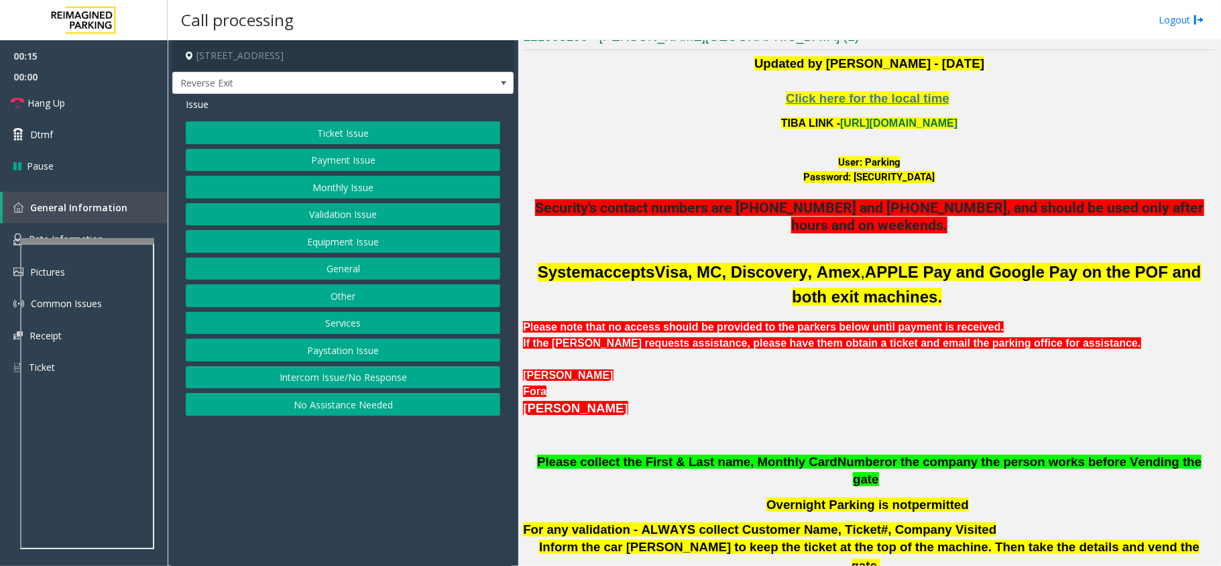
click at [421, 382] on button "Intercom Issue/No Response" at bounding box center [343, 377] width 314 height 23
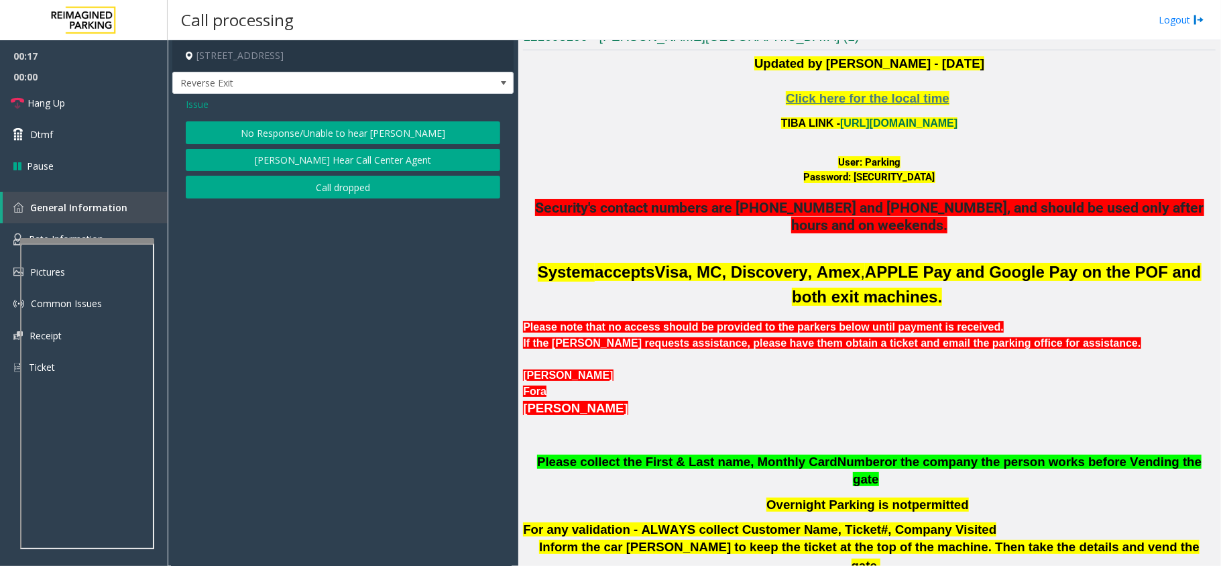
click at [404, 139] on button "No Response/Unable to hear [PERSON_NAME]" at bounding box center [343, 132] width 314 height 23
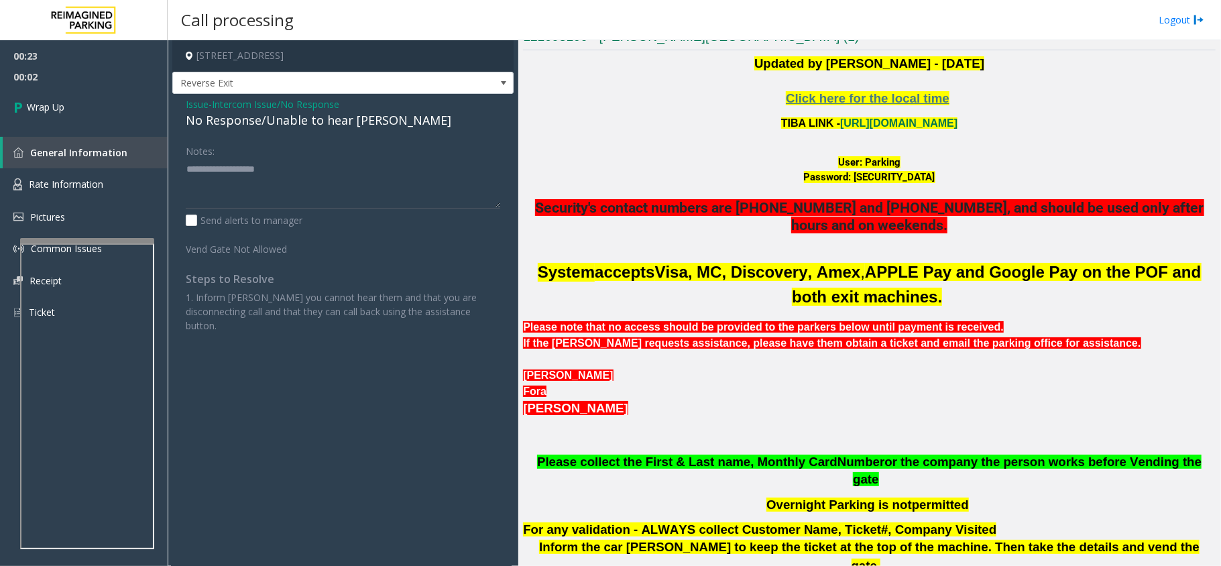
click at [196, 103] on span "Issue" at bounding box center [197, 104] width 23 height 14
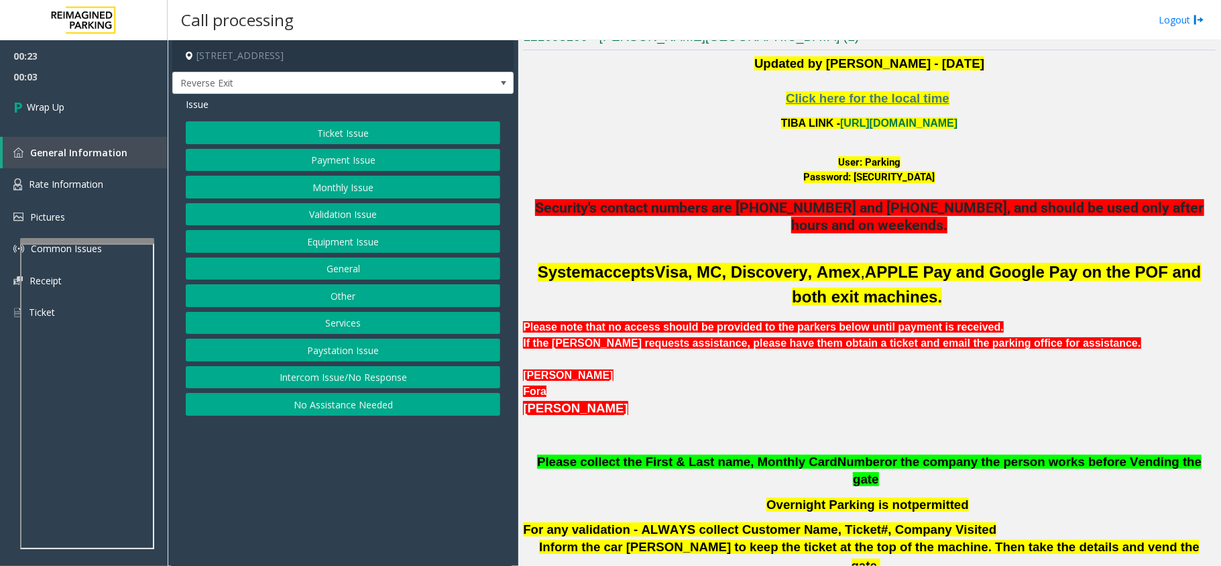
click at [306, 381] on button "Intercom Issue/No Response" at bounding box center [343, 377] width 314 height 23
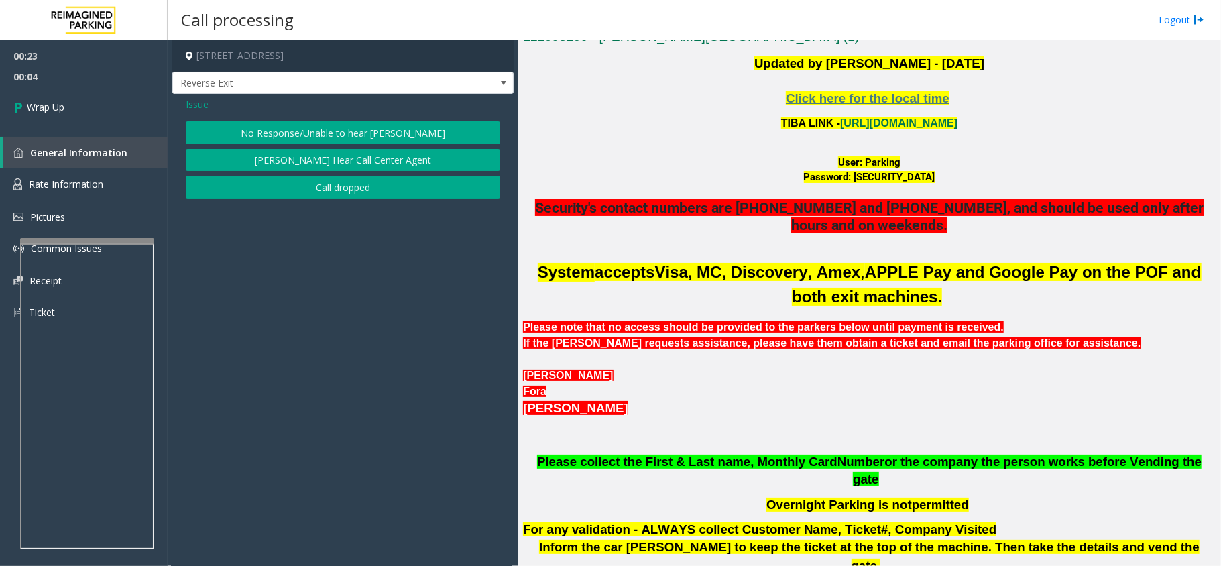
click at [321, 181] on button "Call dropped" at bounding box center [343, 187] width 314 height 23
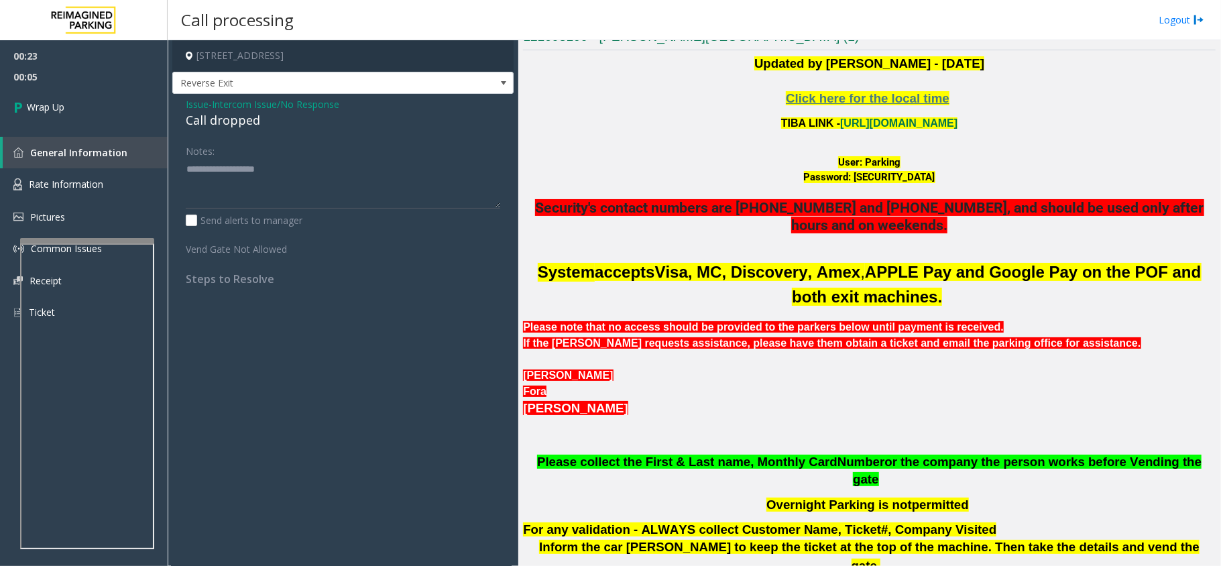
click at [239, 115] on div "Call dropped" at bounding box center [343, 120] width 314 height 18
type textarea "**********"
click at [73, 113] on link "Wrap Up" at bounding box center [84, 107] width 168 height 40
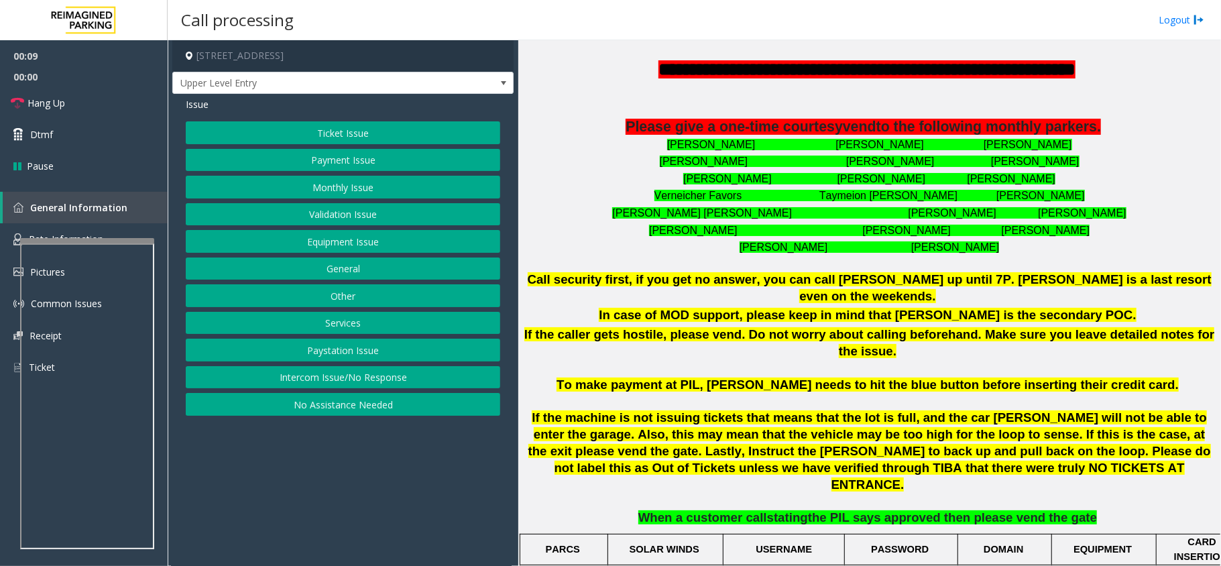
scroll to position [447, 0]
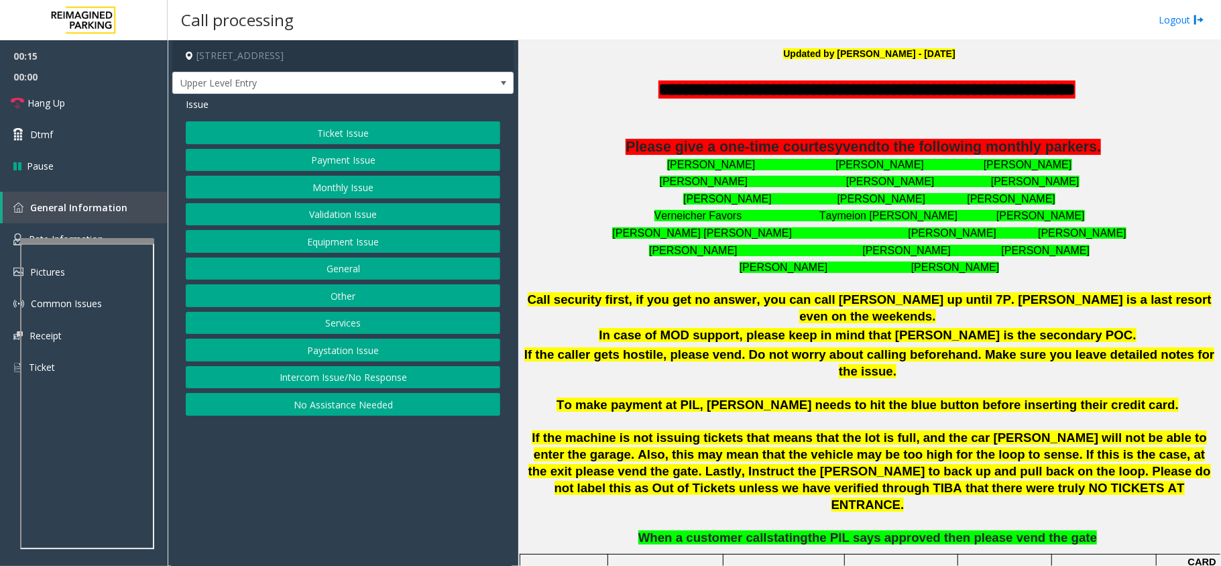
click at [402, 381] on button "Intercom Issue/No Response" at bounding box center [343, 377] width 314 height 23
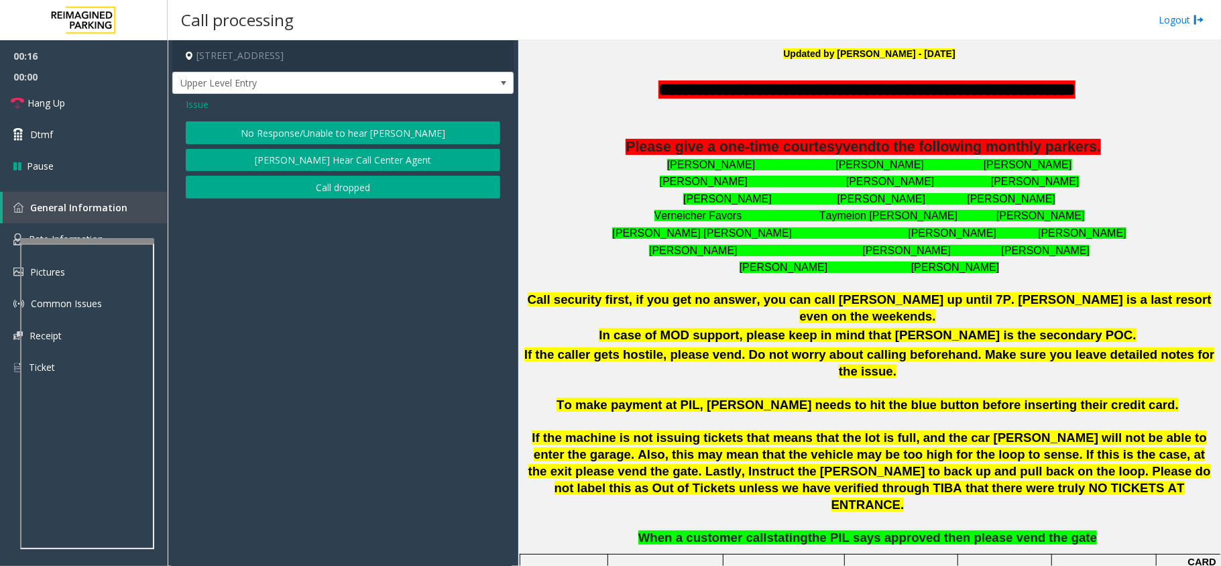
click at [411, 125] on button "No Response/Unable to hear [PERSON_NAME]" at bounding box center [343, 132] width 314 height 23
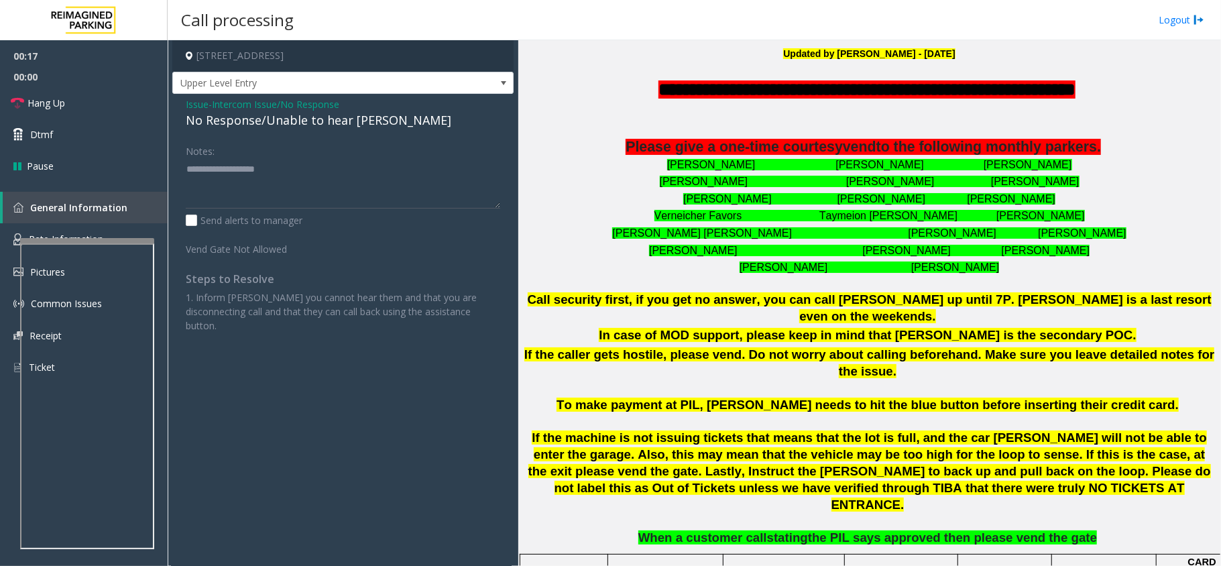
click at [274, 124] on div "No Response/Unable to hear [PERSON_NAME]" at bounding box center [343, 120] width 314 height 18
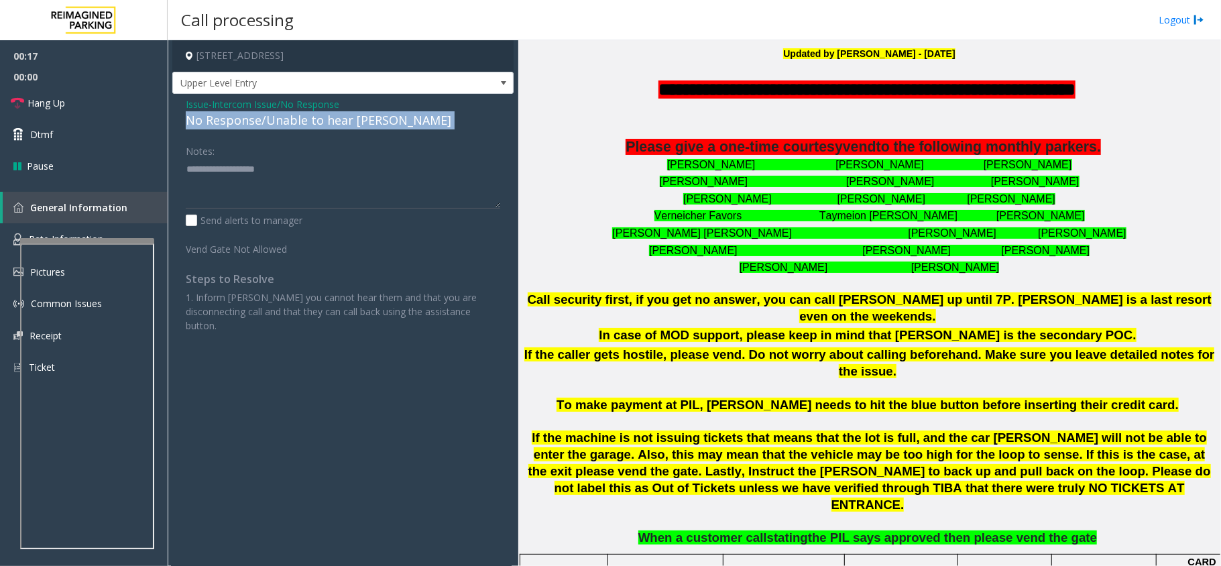
click at [274, 123] on div "No Response/Unable to hear [PERSON_NAME]" at bounding box center [343, 120] width 314 height 18
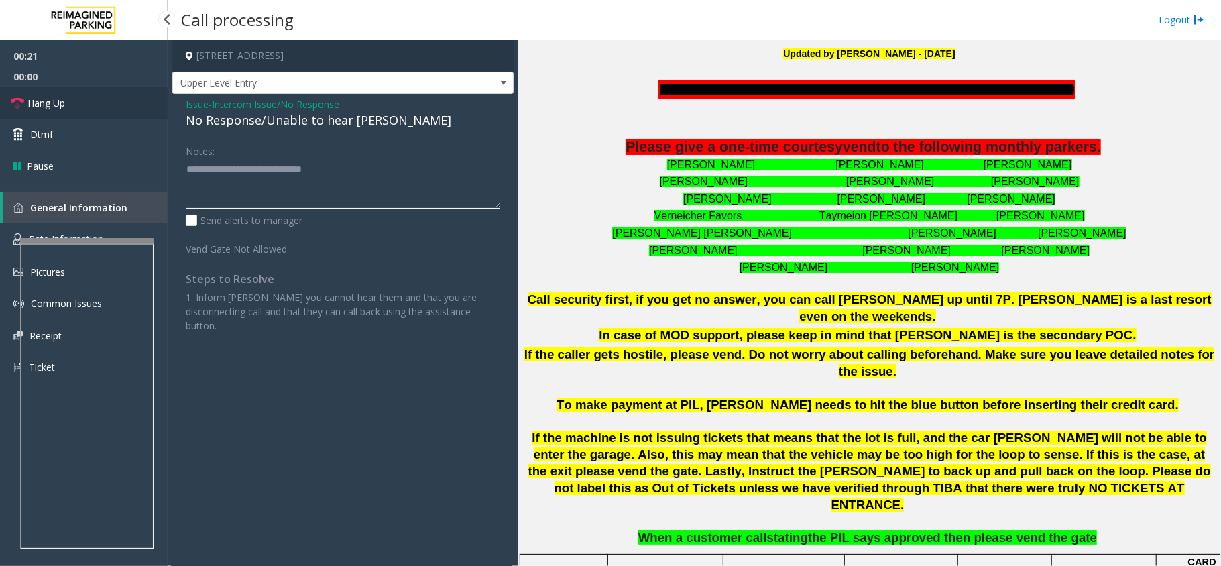
type textarea "**********"
click at [22, 103] on icon at bounding box center [17, 103] width 13 height 13
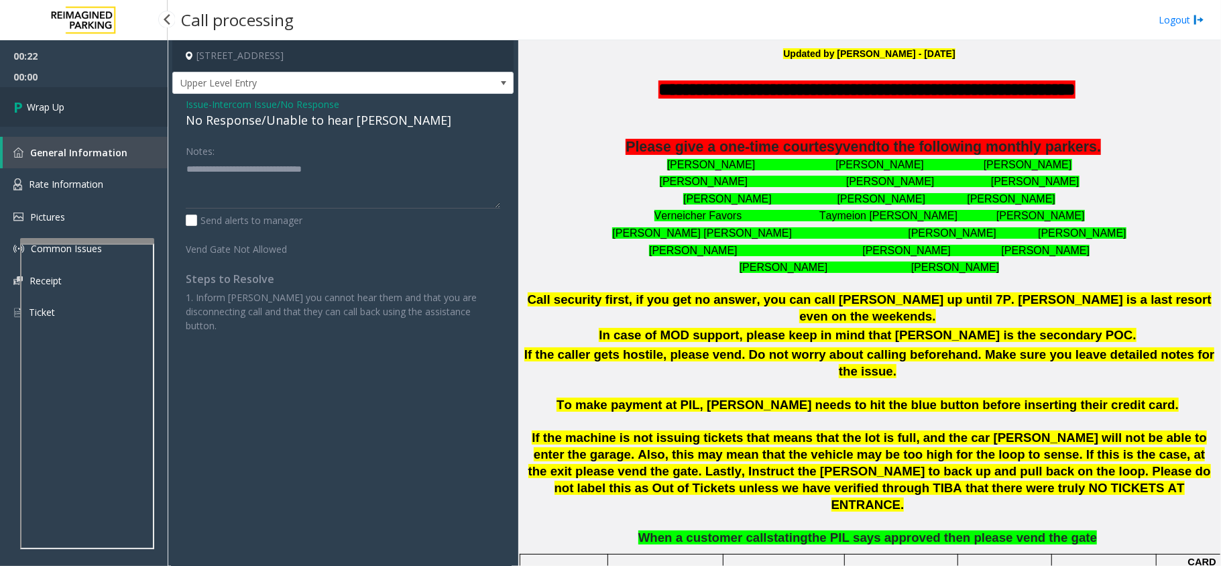
click at [42, 110] on span "Wrap Up" at bounding box center [46, 107] width 38 height 14
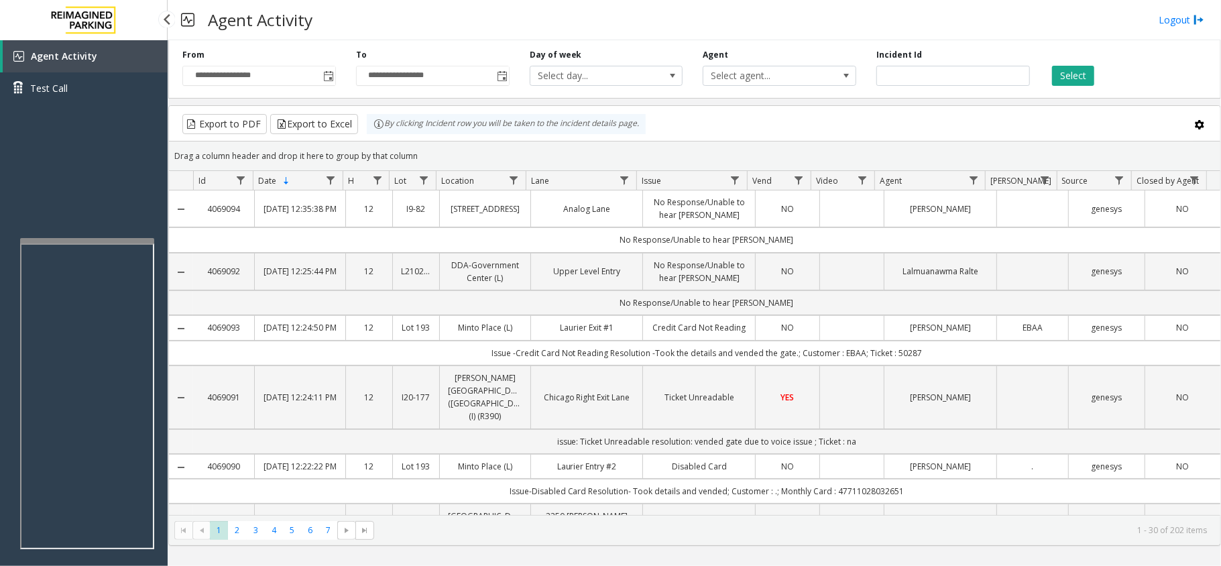
click at [146, 189] on div "Agent Activity Test Call" at bounding box center [84, 323] width 168 height 566
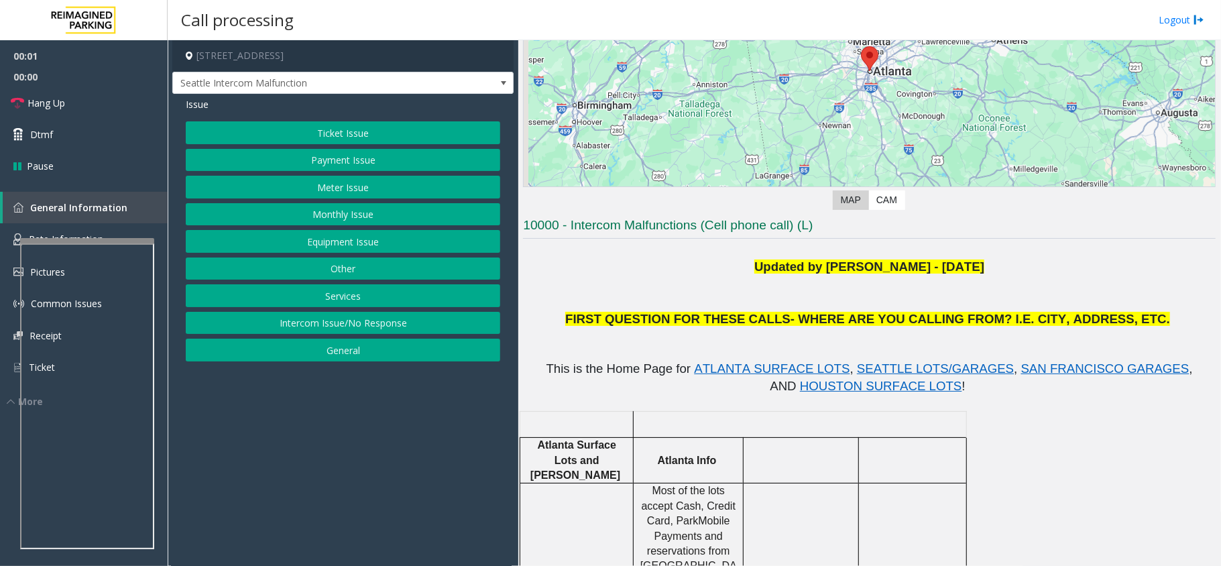
scroll to position [178, 0]
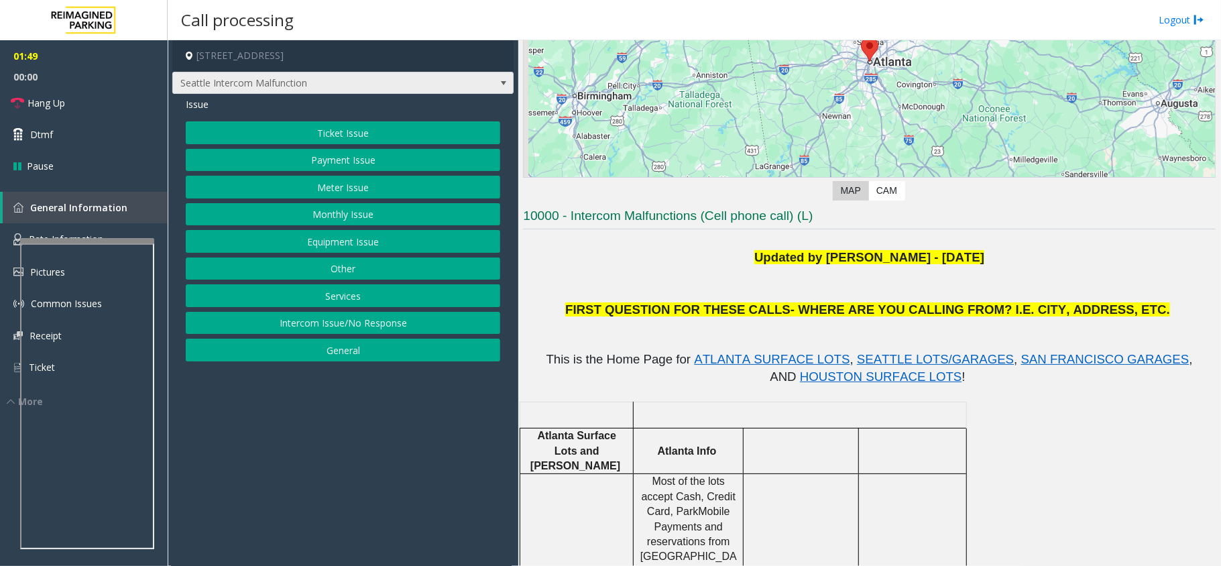
click at [503, 81] on span at bounding box center [503, 83] width 11 height 11
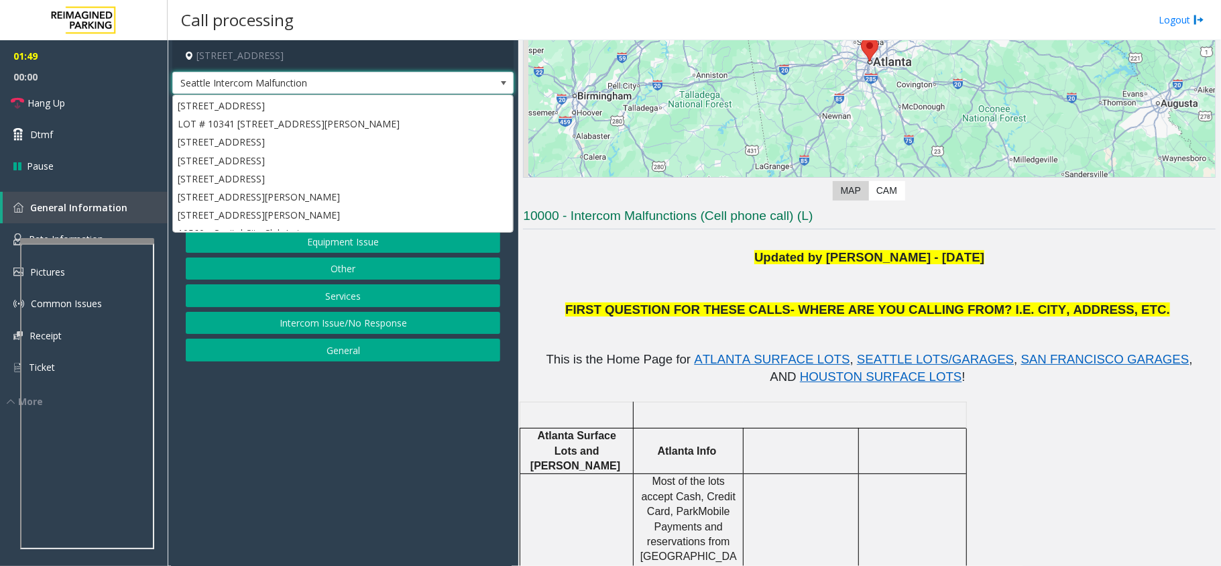
scroll to position [127, 0]
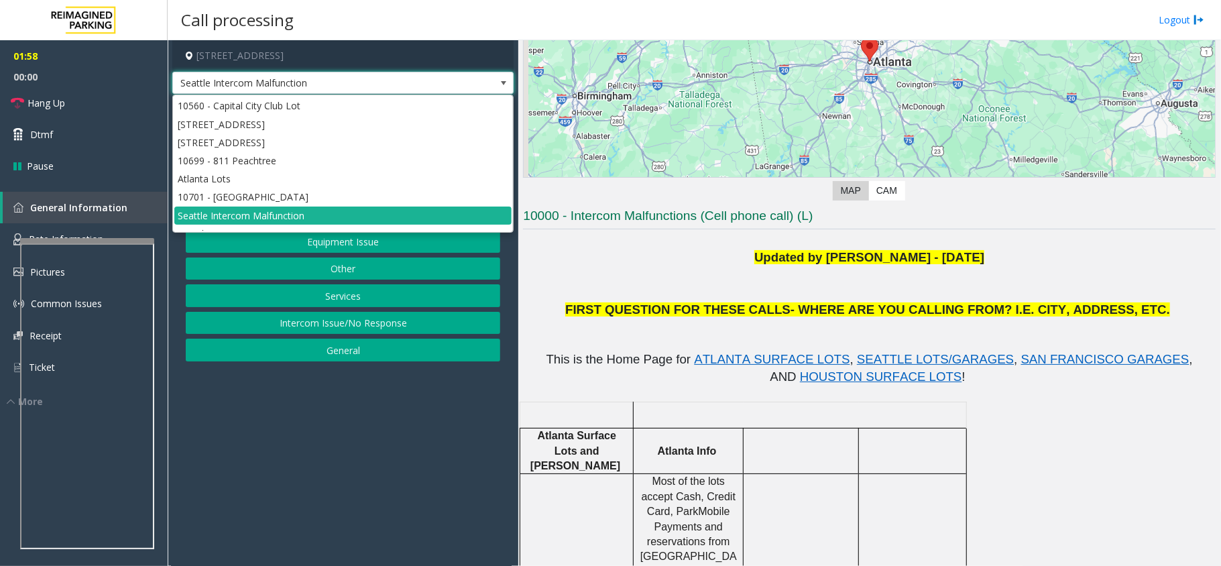
click at [505, 80] on span at bounding box center [503, 83] width 11 height 11
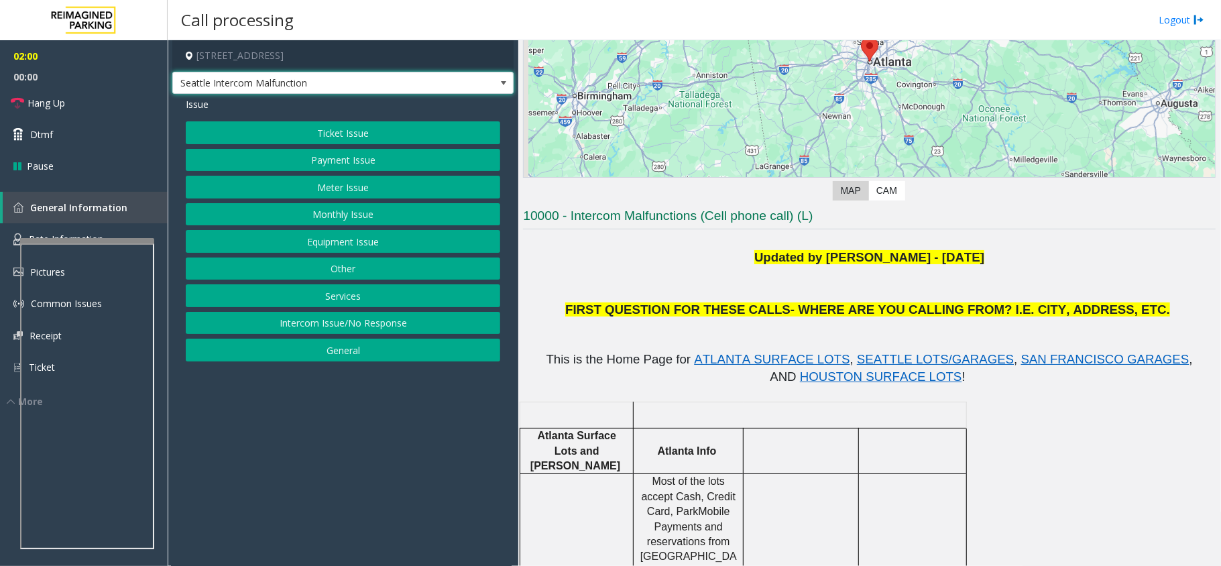
click at [505, 80] on span at bounding box center [503, 83] width 11 height 11
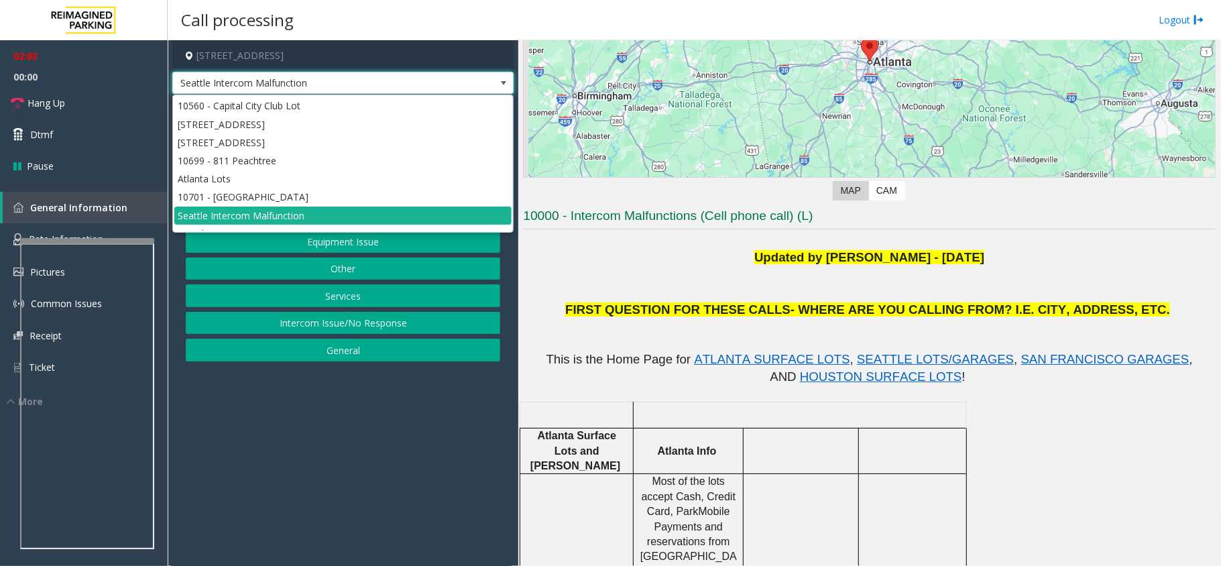
click at [502, 83] on span at bounding box center [503, 83] width 11 height 11
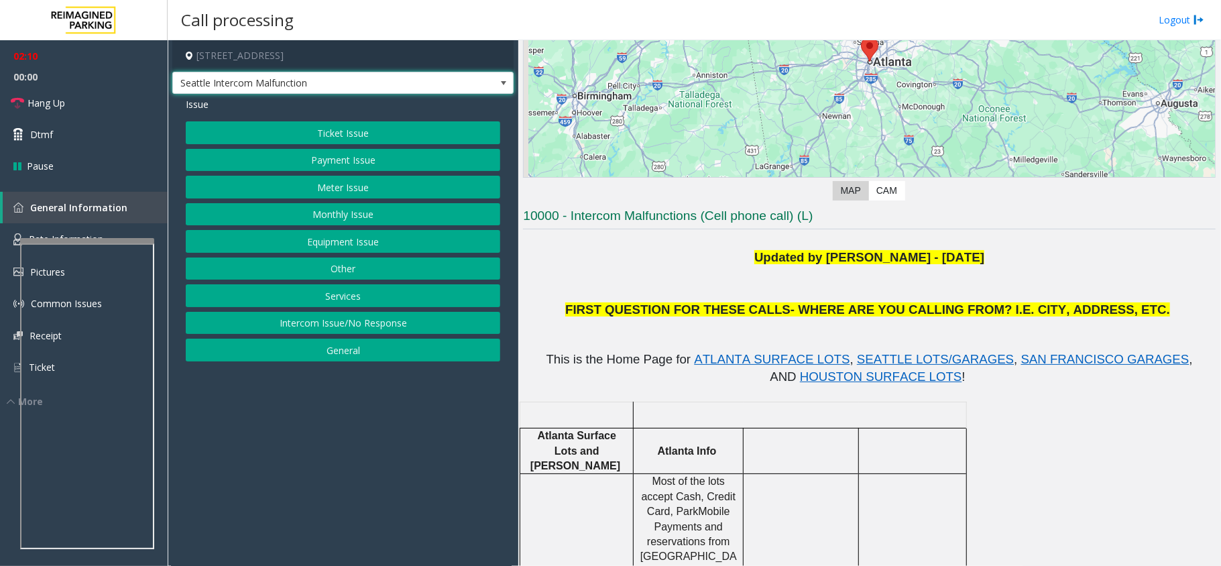
click at [499, 83] on span at bounding box center [503, 83] width 11 height 11
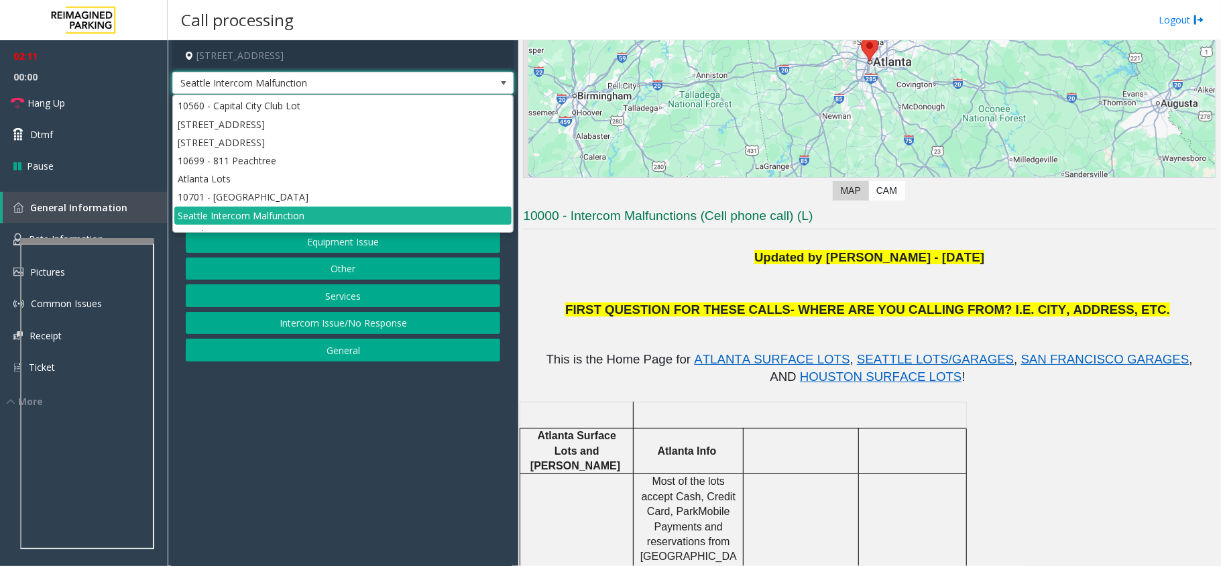
click at [499, 83] on span at bounding box center [503, 83] width 11 height 11
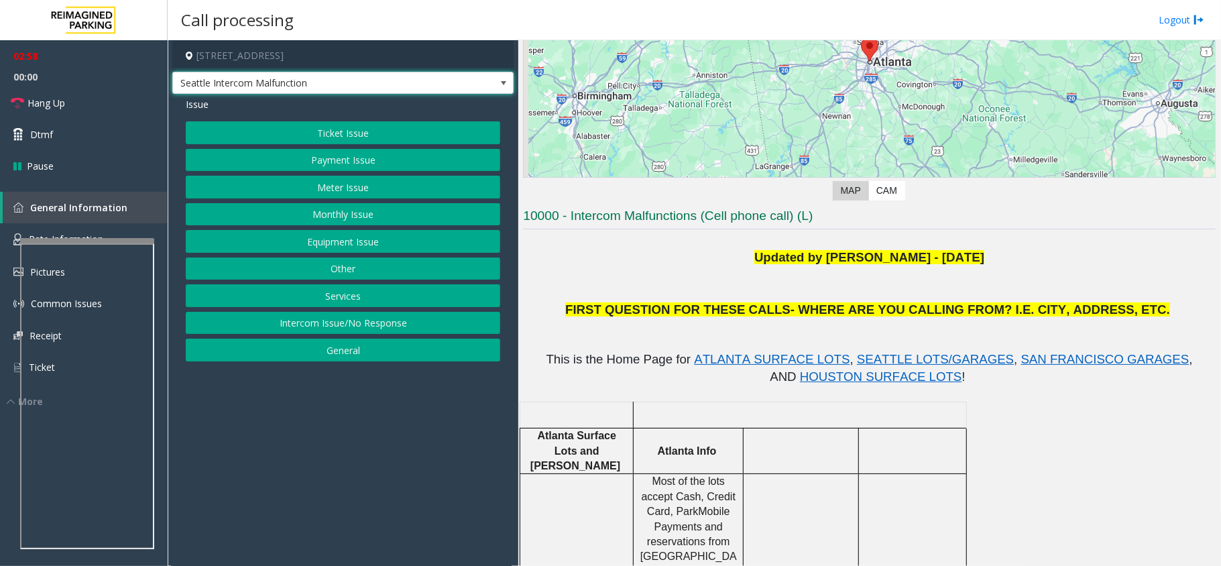
click at [500, 83] on span at bounding box center [503, 83] width 11 height 11
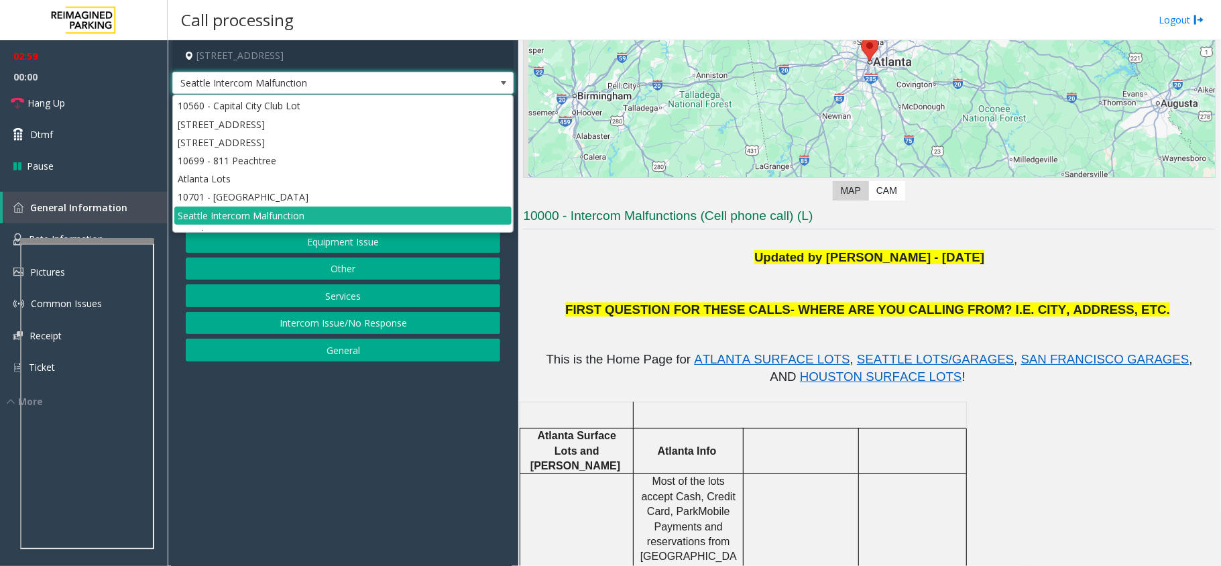
click at [500, 83] on span at bounding box center [503, 83] width 11 height 11
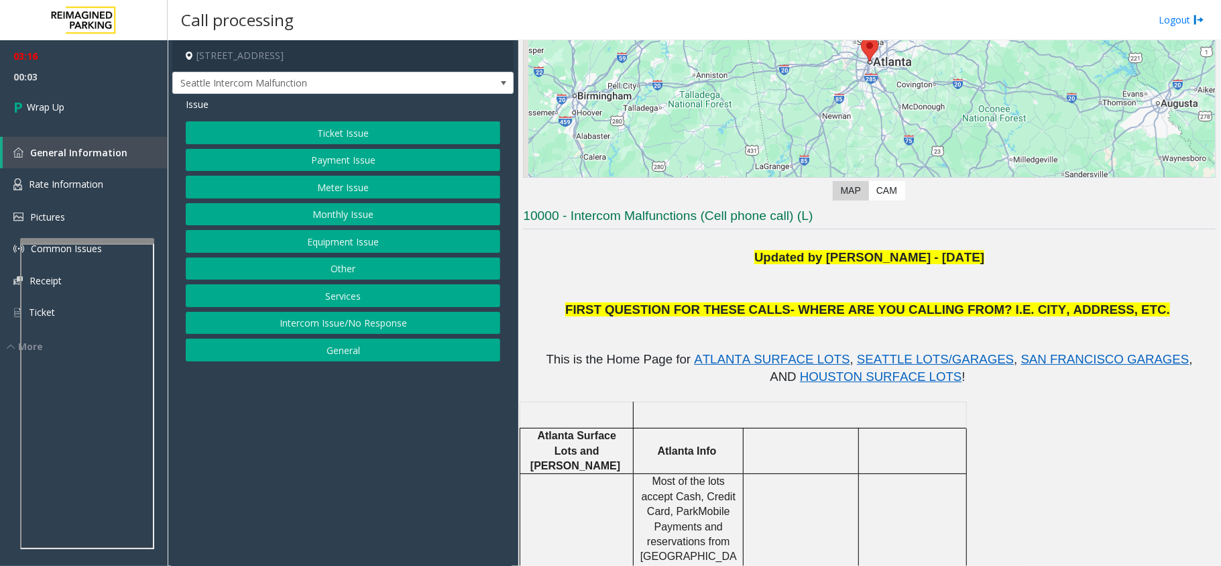
click at [285, 135] on button "Ticket Issue" at bounding box center [343, 132] width 314 height 23
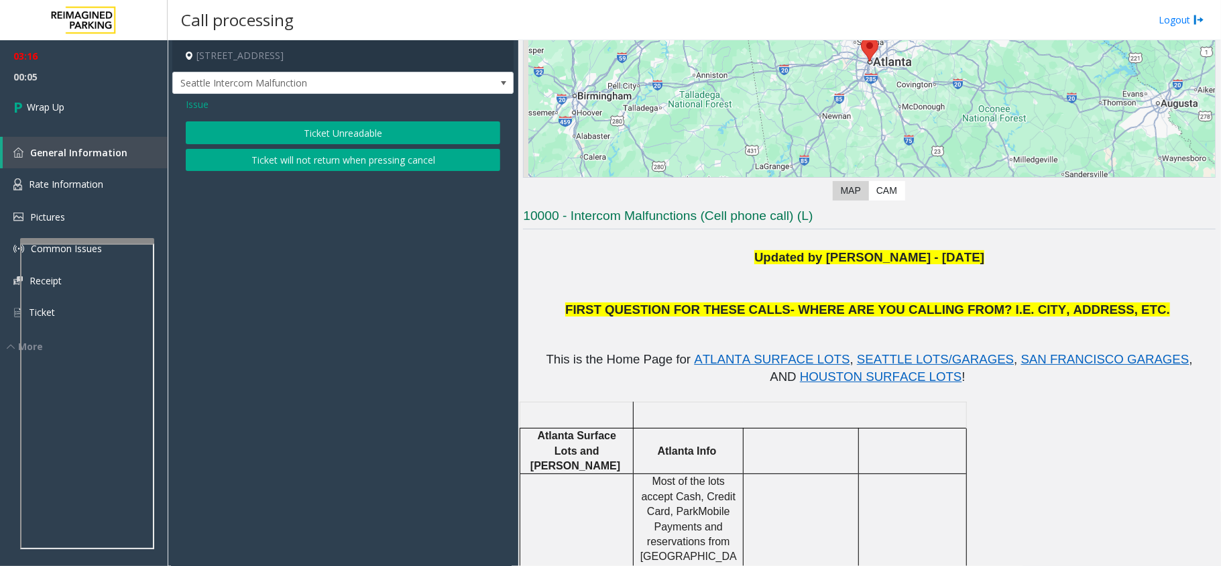
click at [189, 105] on span "Issue" at bounding box center [197, 104] width 23 height 14
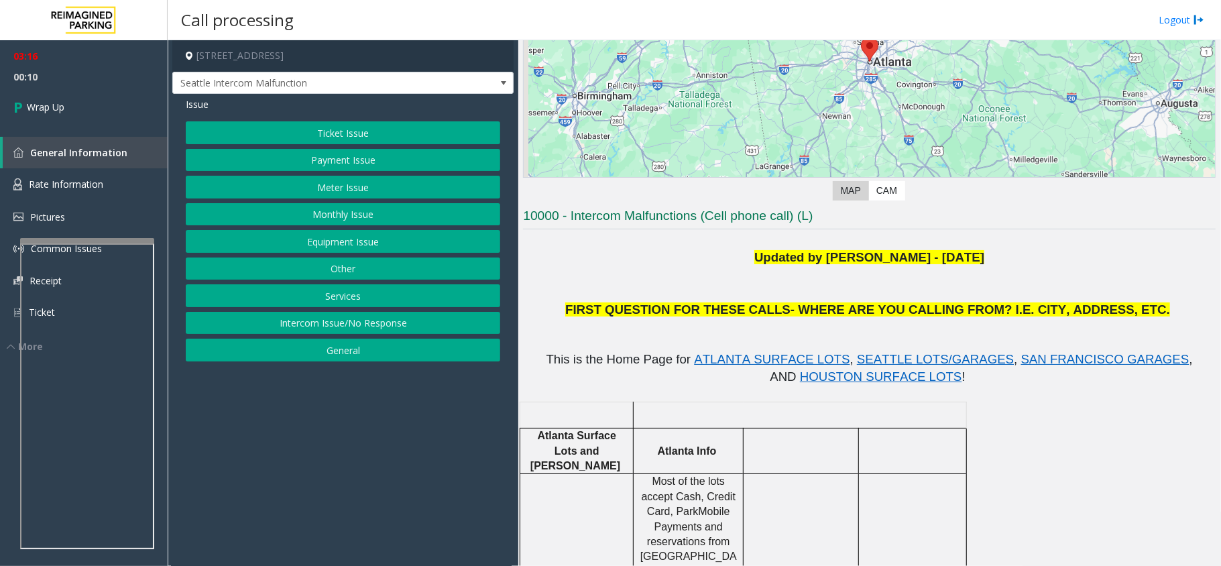
click at [345, 131] on button "Ticket Issue" at bounding box center [343, 132] width 314 height 23
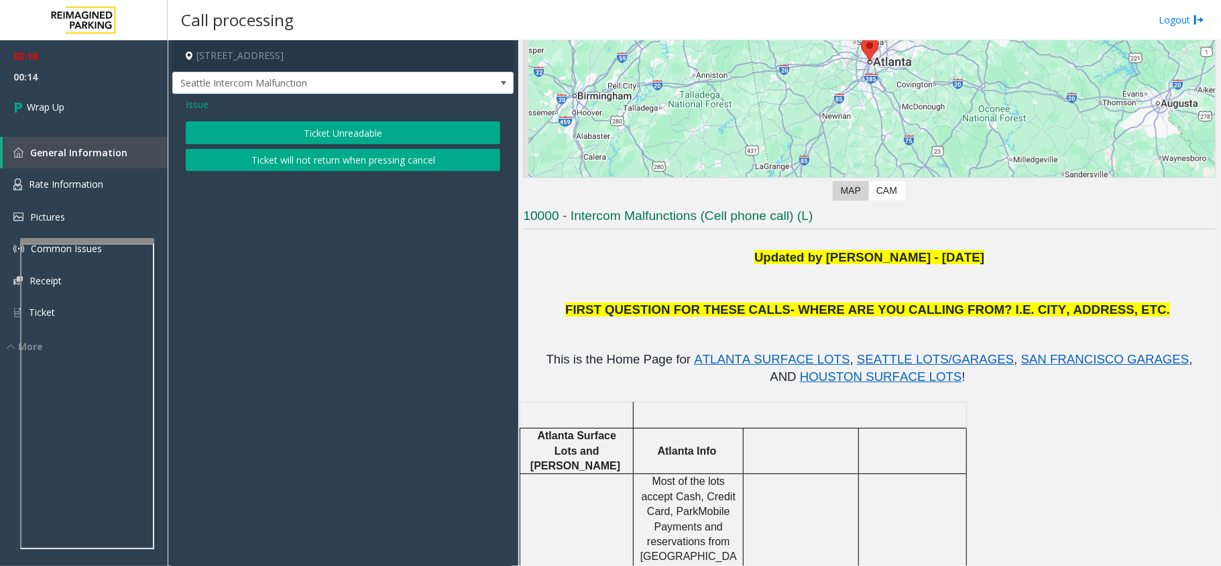
click at [199, 106] on span "Issue" at bounding box center [197, 104] width 23 height 14
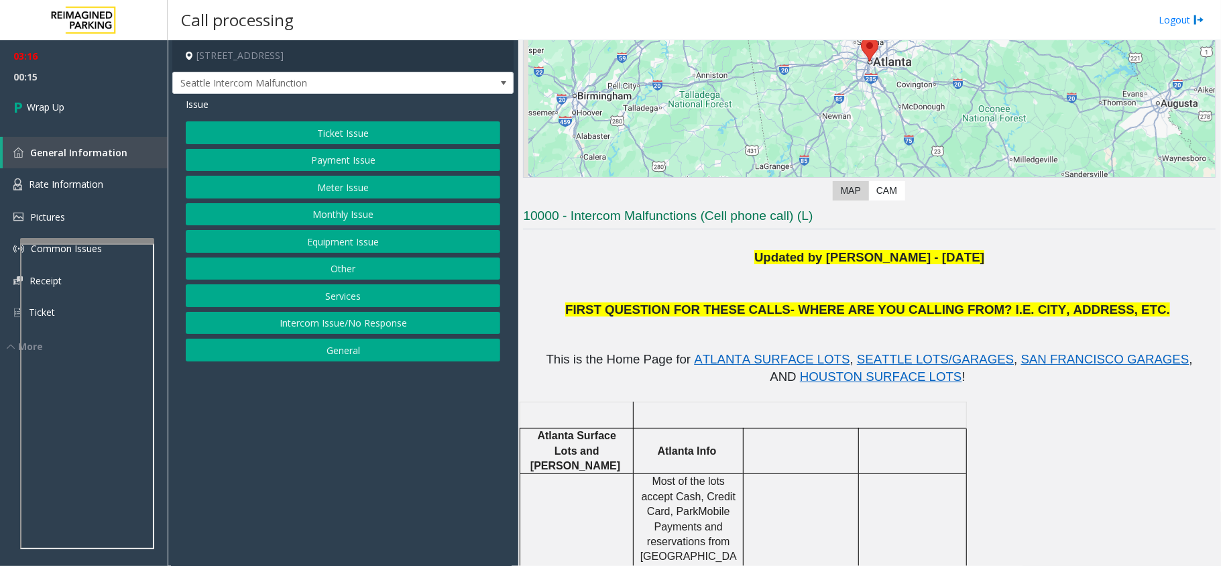
click at [367, 245] on button "Equipment Issue" at bounding box center [343, 241] width 314 height 23
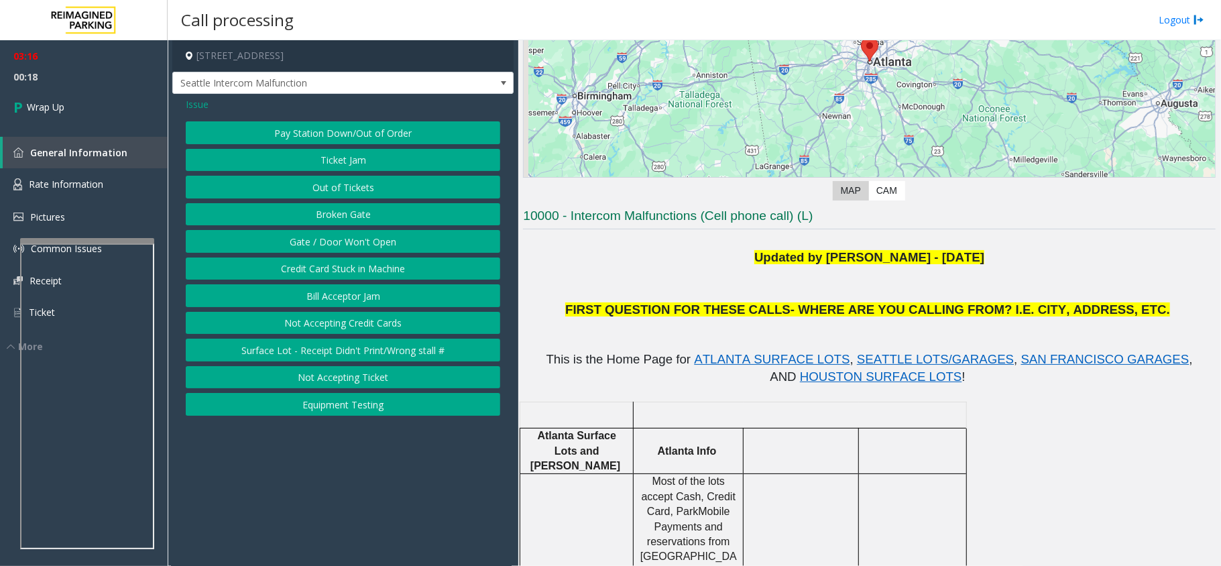
click at [363, 247] on button "Gate / Door Won't Open" at bounding box center [343, 241] width 314 height 23
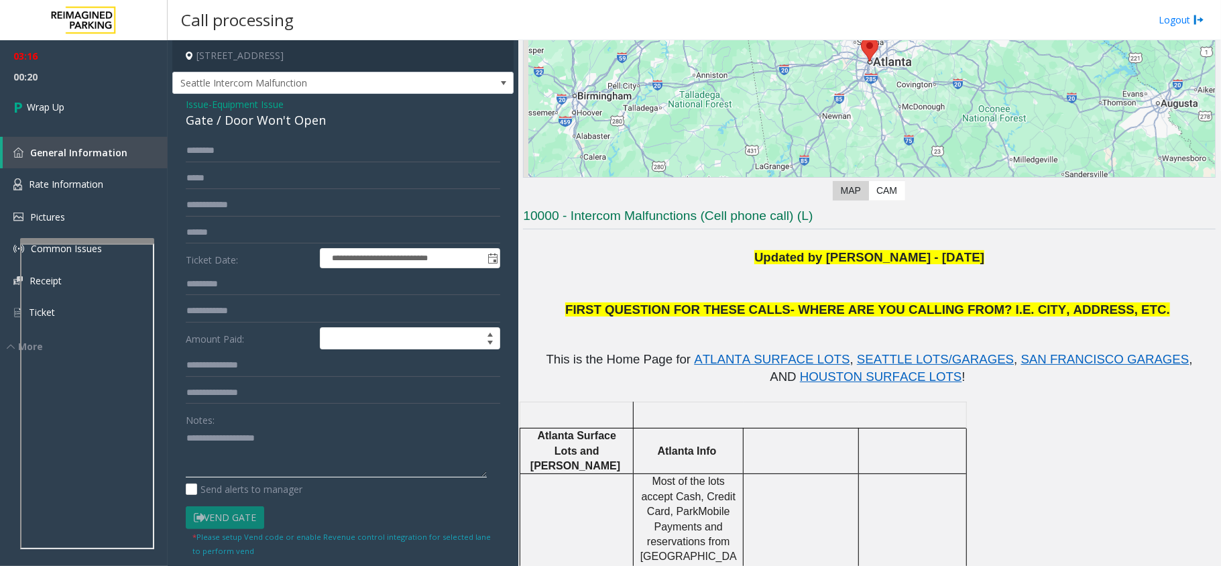
click at [288, 451] on textarea at bounding box center [336, 452] width 301 height 50
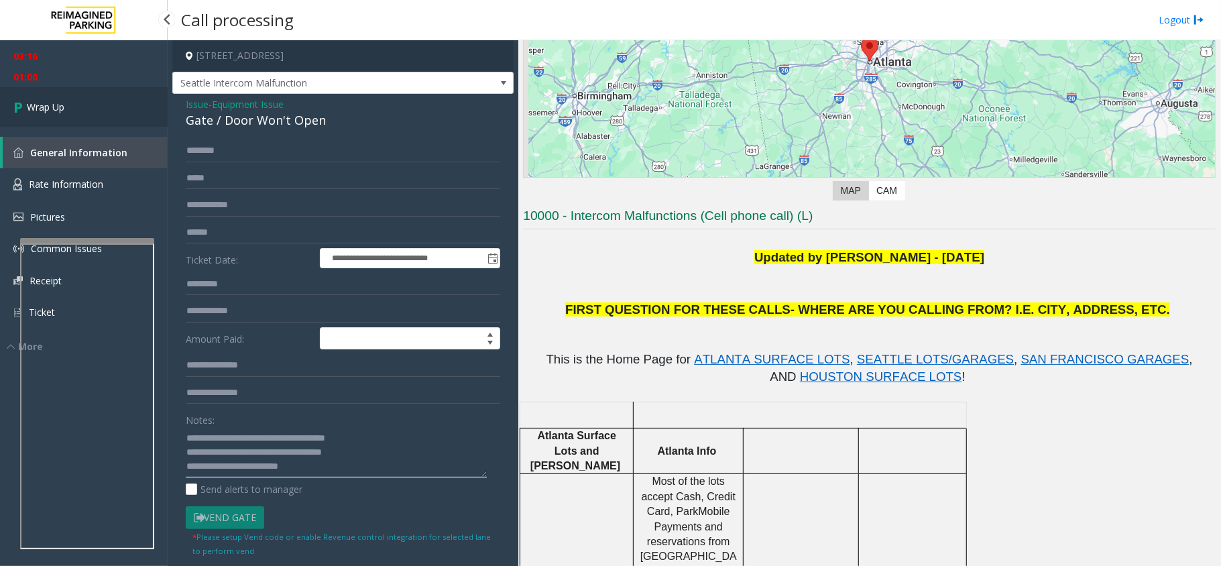
type textarea "**********"
click at [63, 97] on link "Wrap Up" at bounding box center [84, 107] width 168 height 40
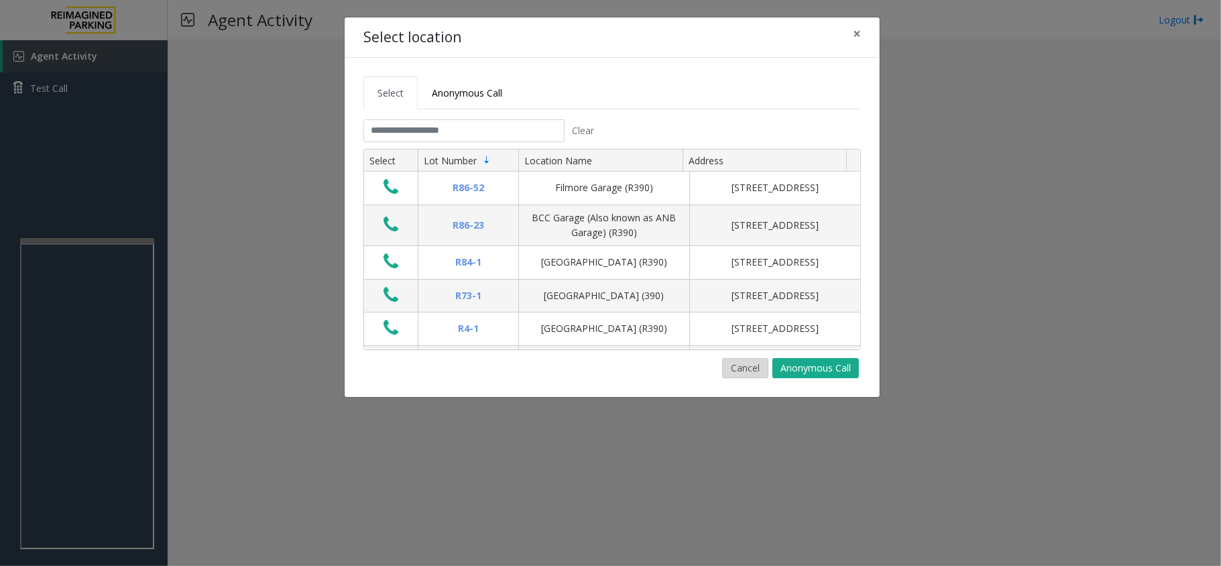
click at [758, 371] on button "Cancel" at bounding box center [745, 368] width 46 height 20
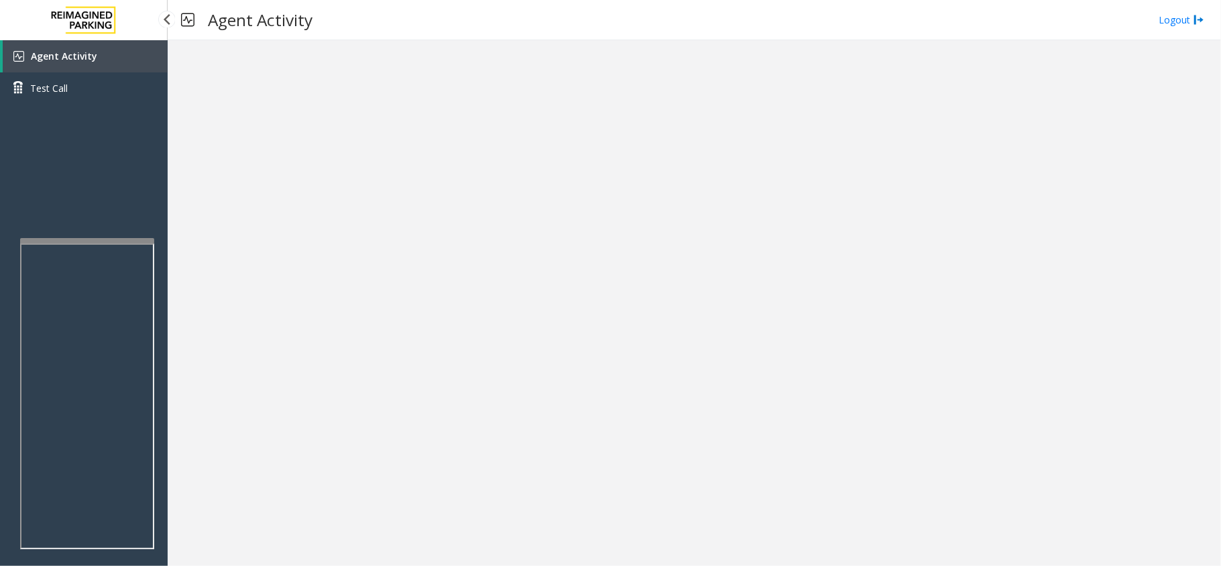
click at [159, 52] on link "Agent Activity" at bounding box center [85, 56] width 165 height 32
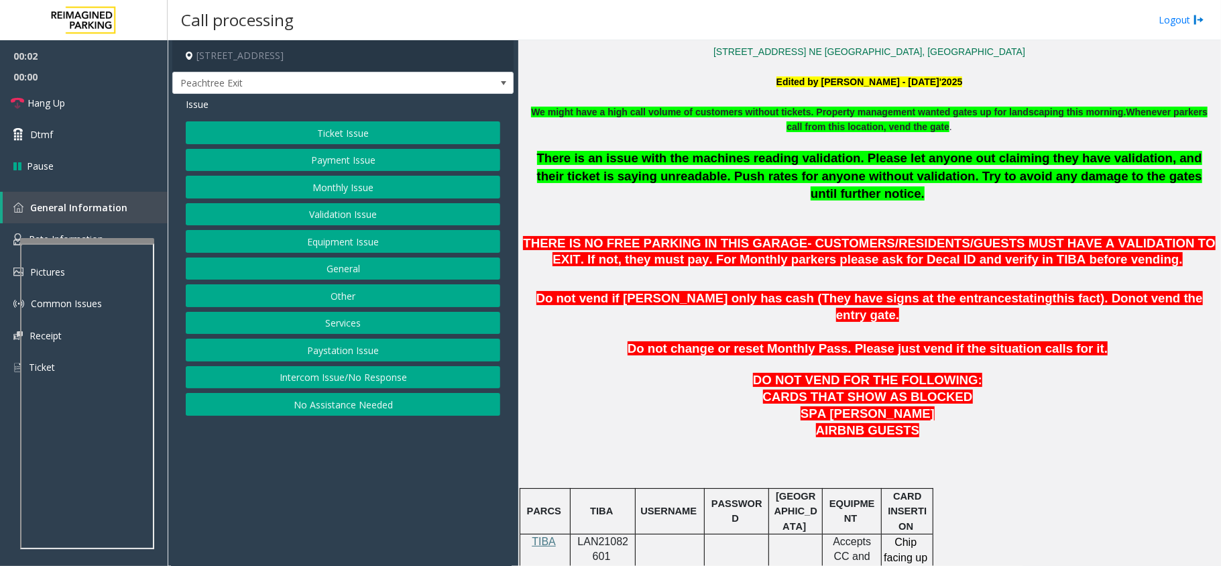
scroll to position [447, 0]
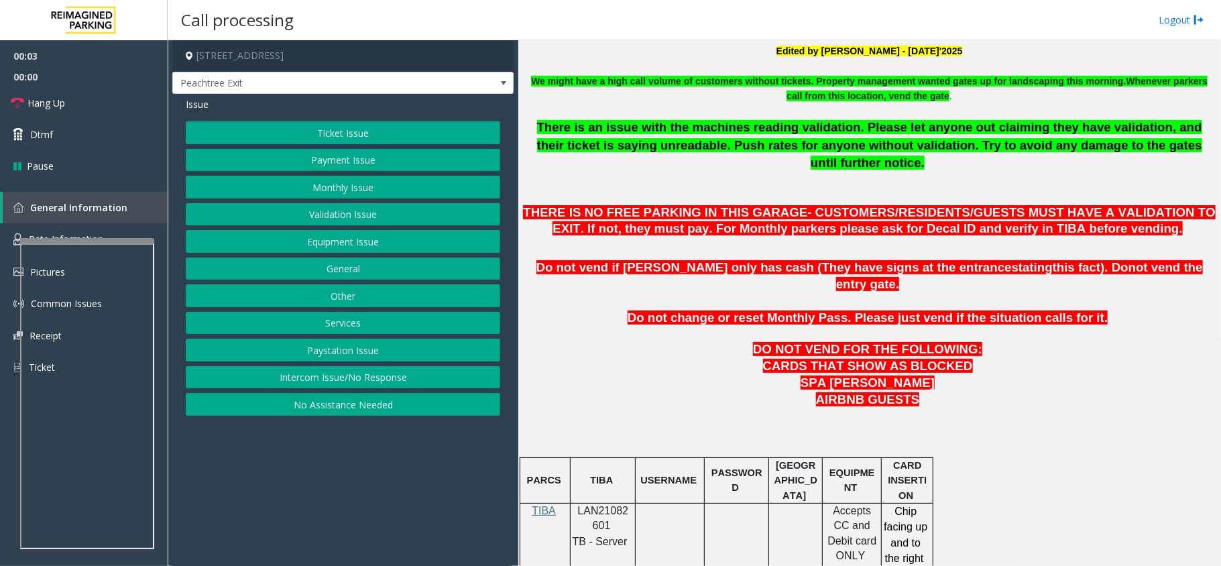
click at [596, 505] on span "LAN21082601" at bounding box center [603, 518] width 51 height 26
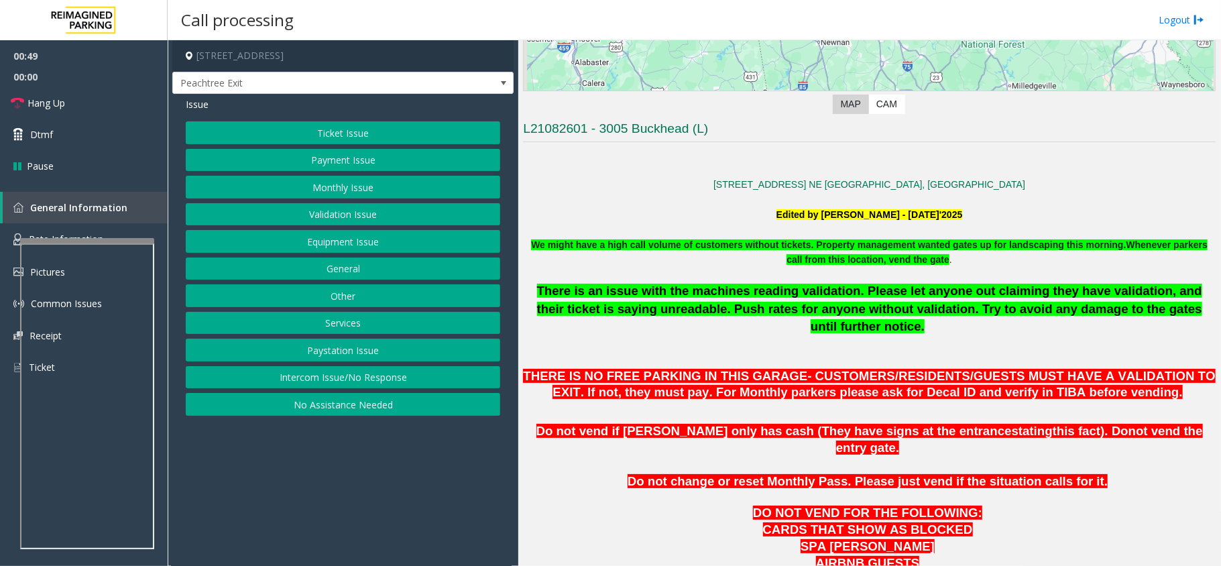
scroll to position [268, 0]
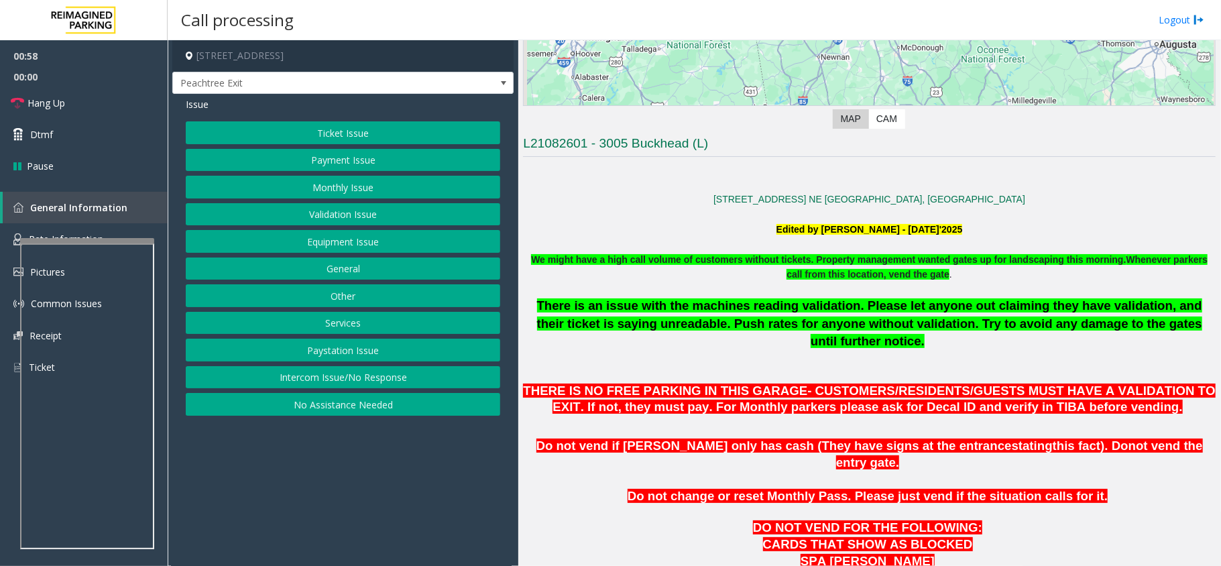
click at [378, 160] on button "Payment Issue" at bounding box center [343, 160] width 314 height 23
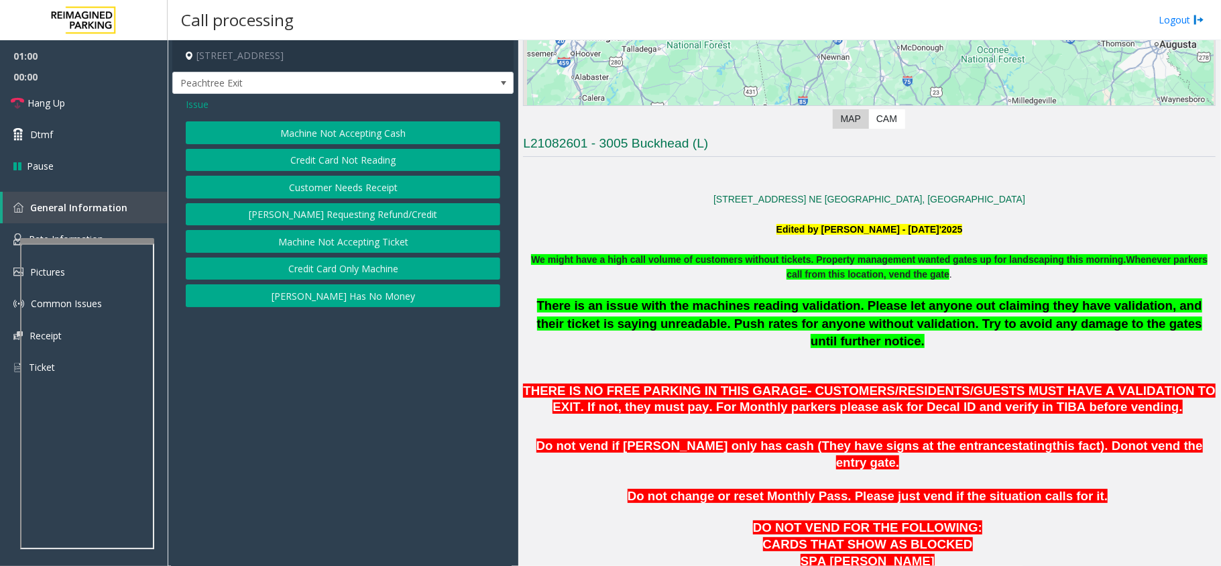
click at [397, 269] on button "Credit Card Only Machine" at bounding box center [343, 268] width 314 height 23
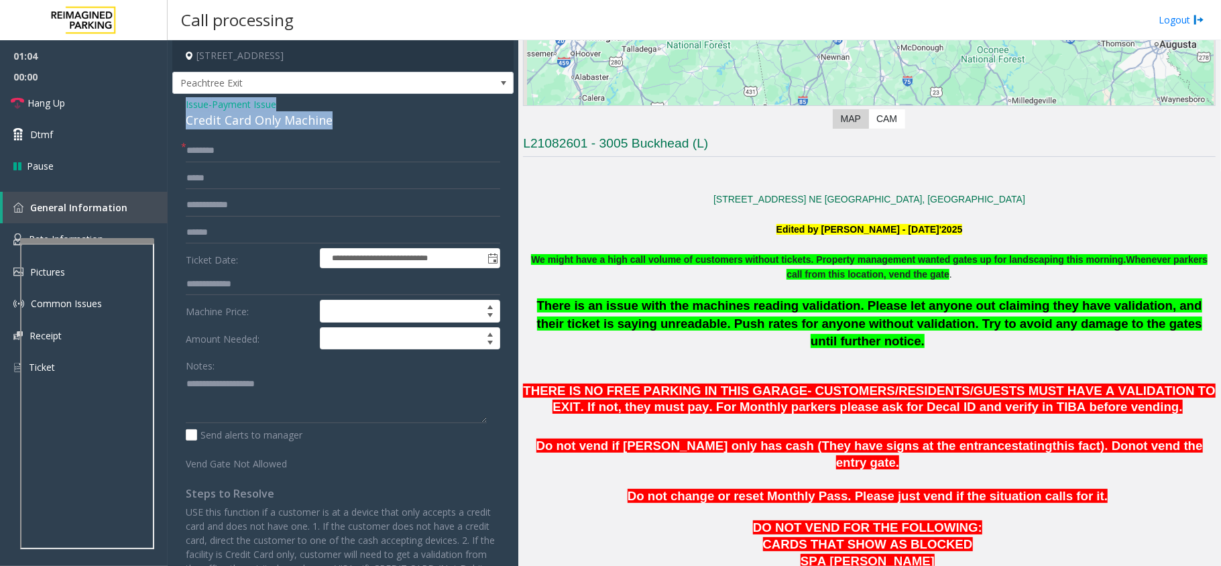
drag, startPoint x: 337, startPoint y: 121, endPoint x: 185, endPoint y: 103, distance: 152.7
click at [185, 103] on div "**********" at bounding box center [342, 369] width 341 height 551
drag, startPoint x: 314, startPoint y: 401, endPoint x: 338, endPoint y: 410, distance: 25.9
click at [314, 400] on textarea at bounding box center [336, 398] width 301 height 50
click at [319, 395] on textarea at bounding box center [336, 398] width 301 height 50
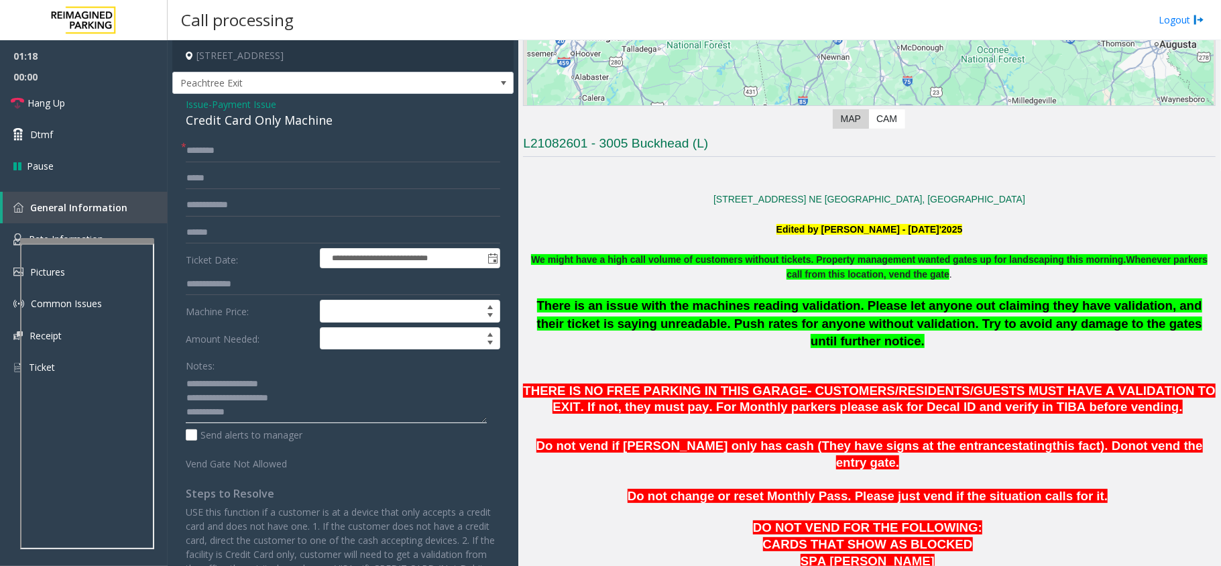
type textarea "**********"
click at [231, 236] on input "text" at bounding box center [343, 232] width 314 height 23
type input "*******"
click at [280, 416] on textarea at bounding box center [336, 398] width 301 height 50
type textarea "**********"
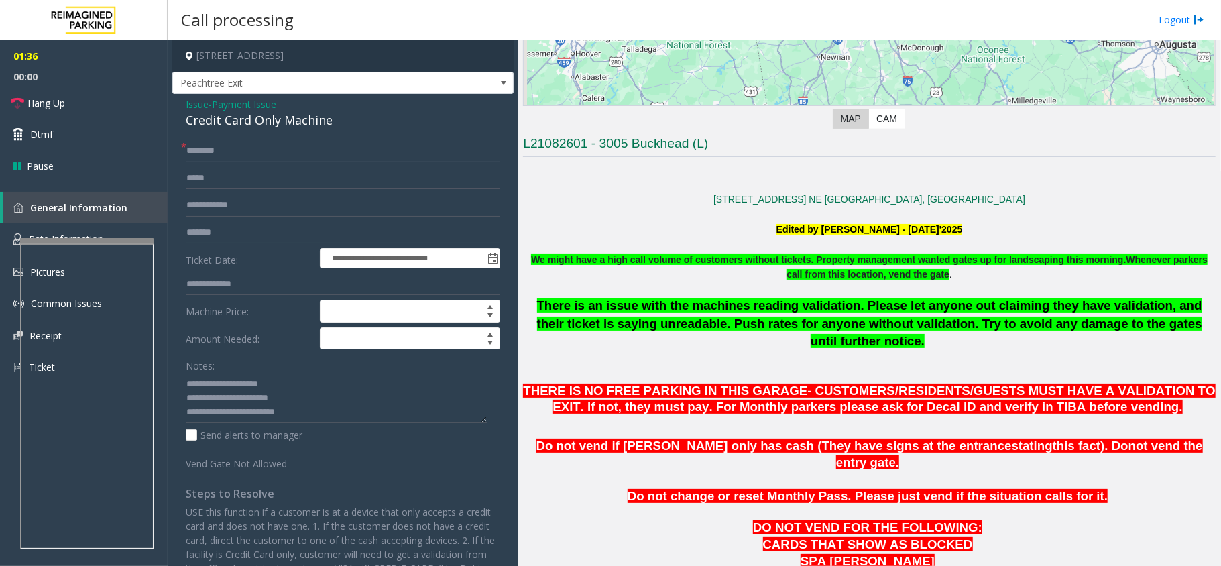
click at [218, 151] on input "text" at bounding box center [343, 150] width 314 height 23
type input "*"
type input "*****"
click at [329, 416] on textarea at bounding box center [336, 398] width 301 height 50
click at [199, 103] on span "Issue" at bounding box center [197, 104] width 23 height 14
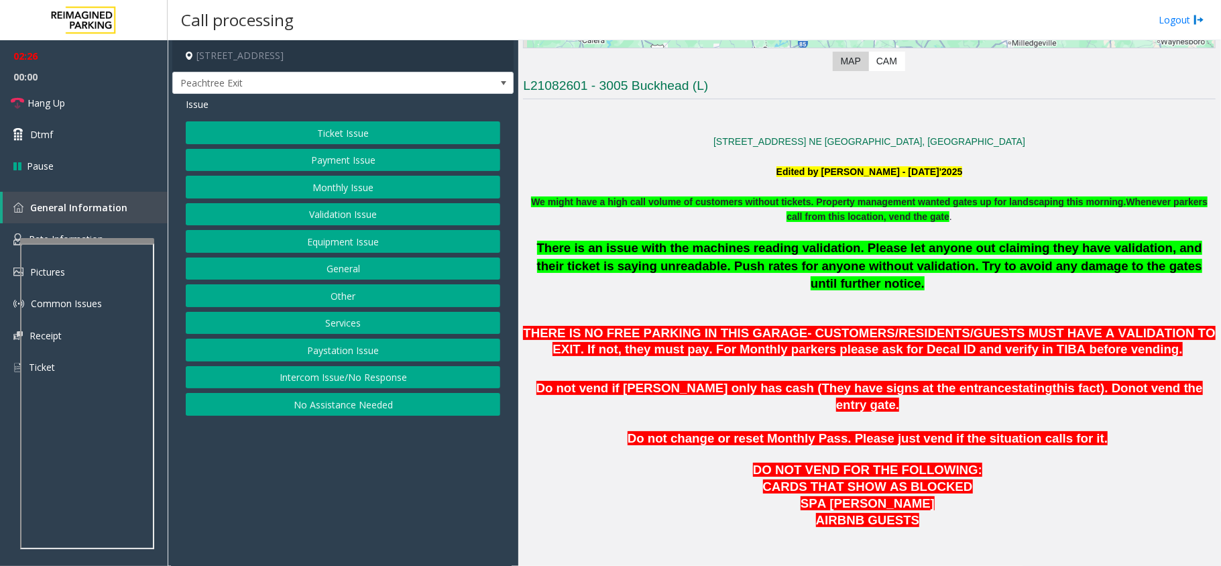
scroll to position [357, 0]
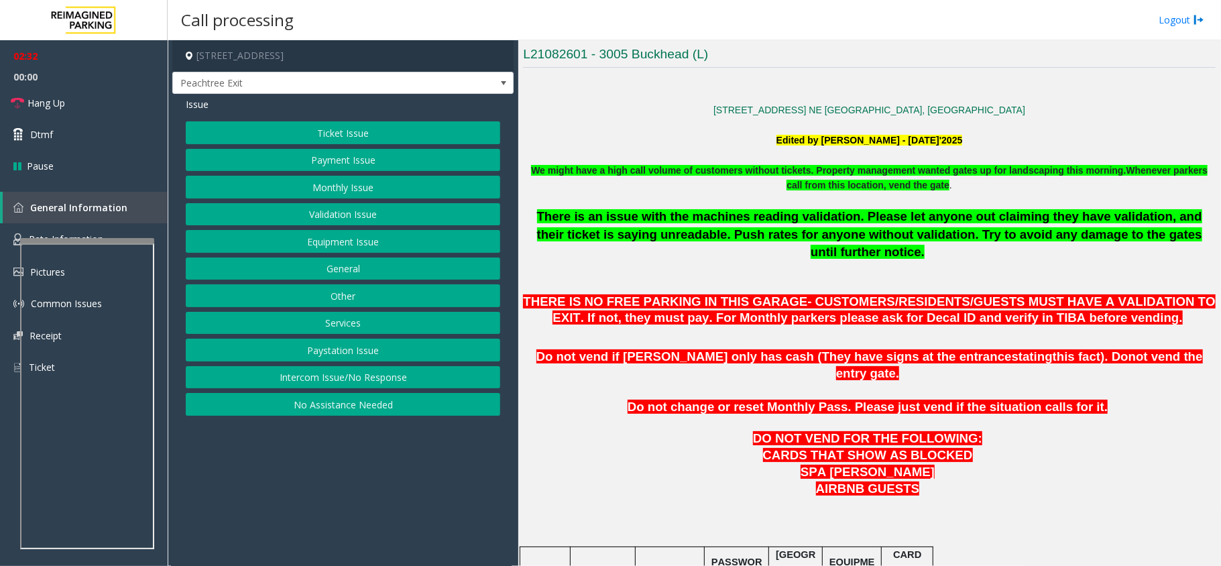
click at [349, 245] on button "Equipment Issue" at bounding box center [343, 241] width 314 height 23
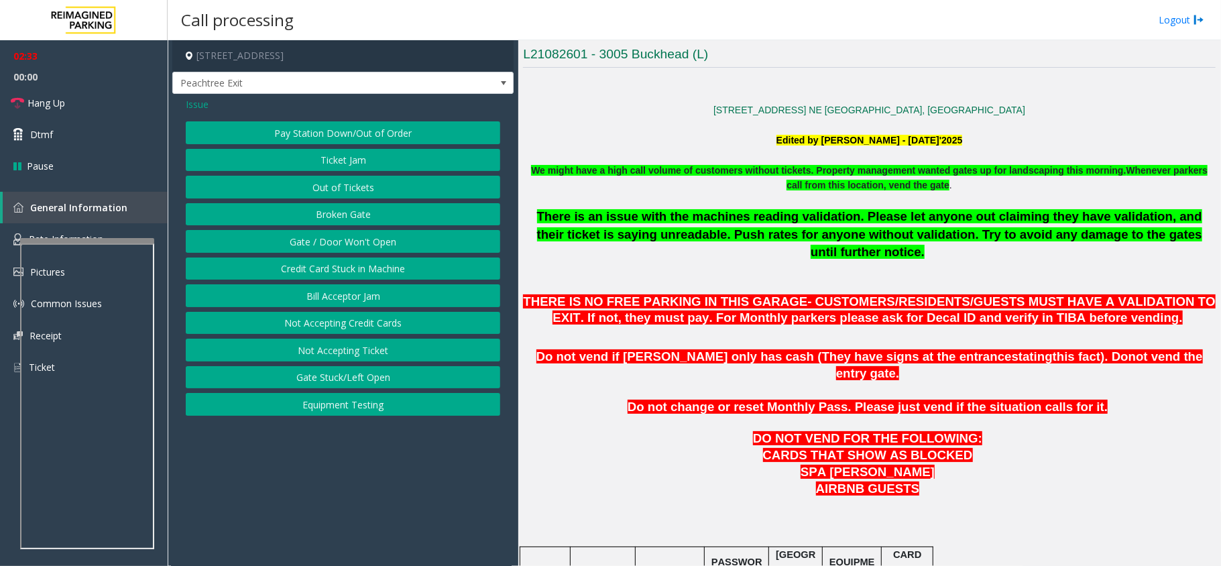
click at [359, 244] on button "Gate / Door Won't Open" at bounding box center [343, 241] width 314 height 23
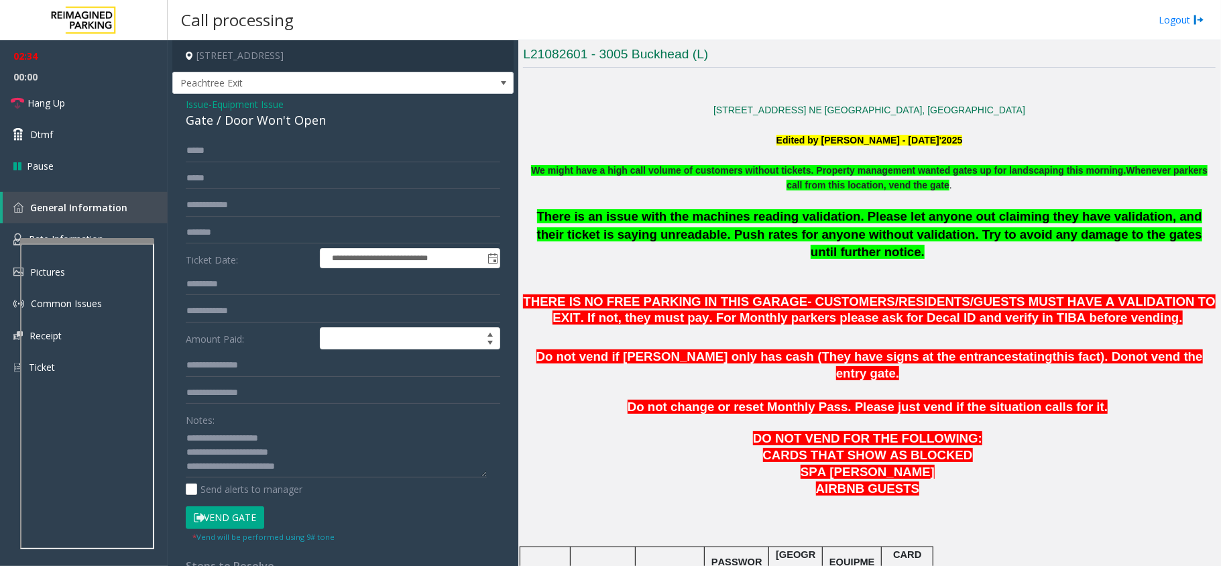
click at [228, 510] on button "Vend Gate" at bounding box center [225, 517] width 78 height 23
click at [46, 102] on span "Hang Up" at bounding box center [46, 103] width 38 height 14
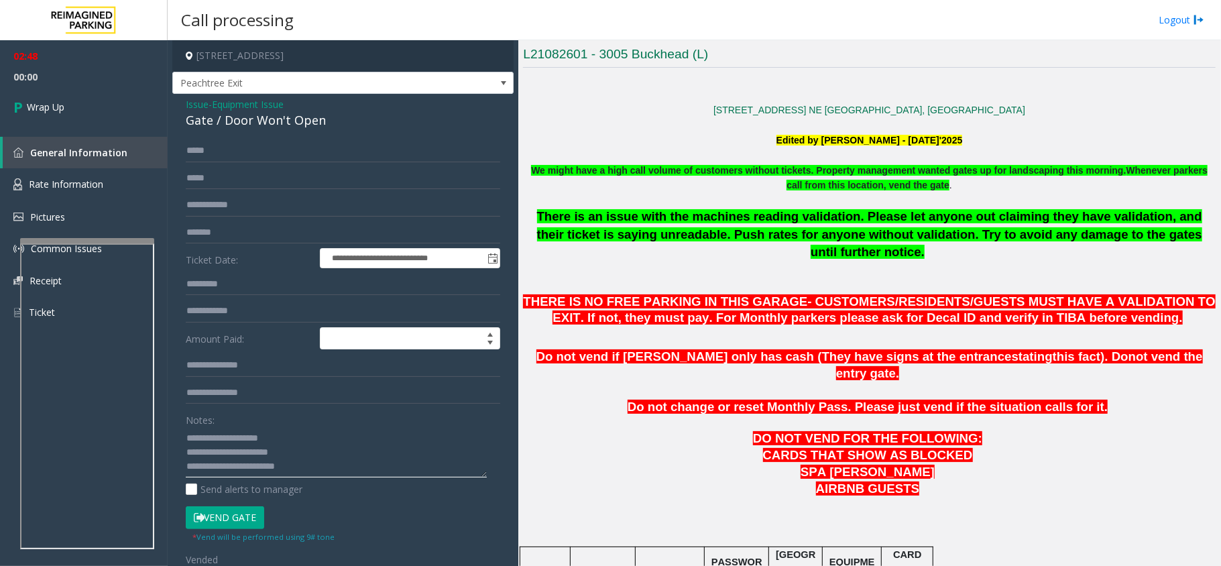
click at [350, 465] on textarea at bounding box center [336, 452] width 301 height 50
type textarea "**********"
click at [34, 117] on link "Wrap Up" at bounding box center [84, 107] width 168 height 40
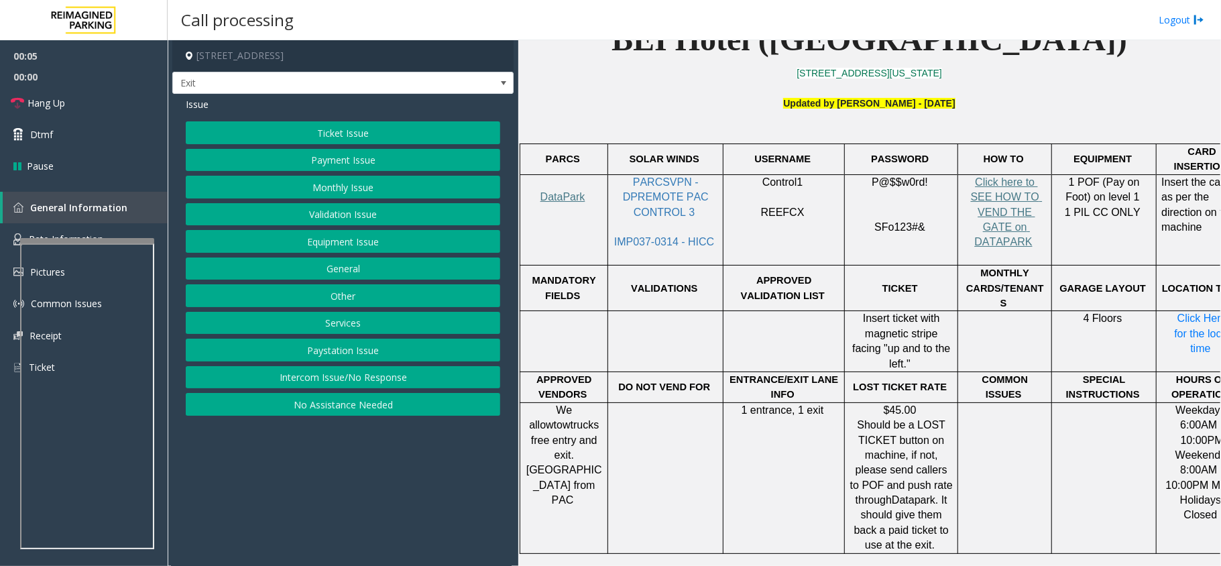
scroll to position [447, 0]
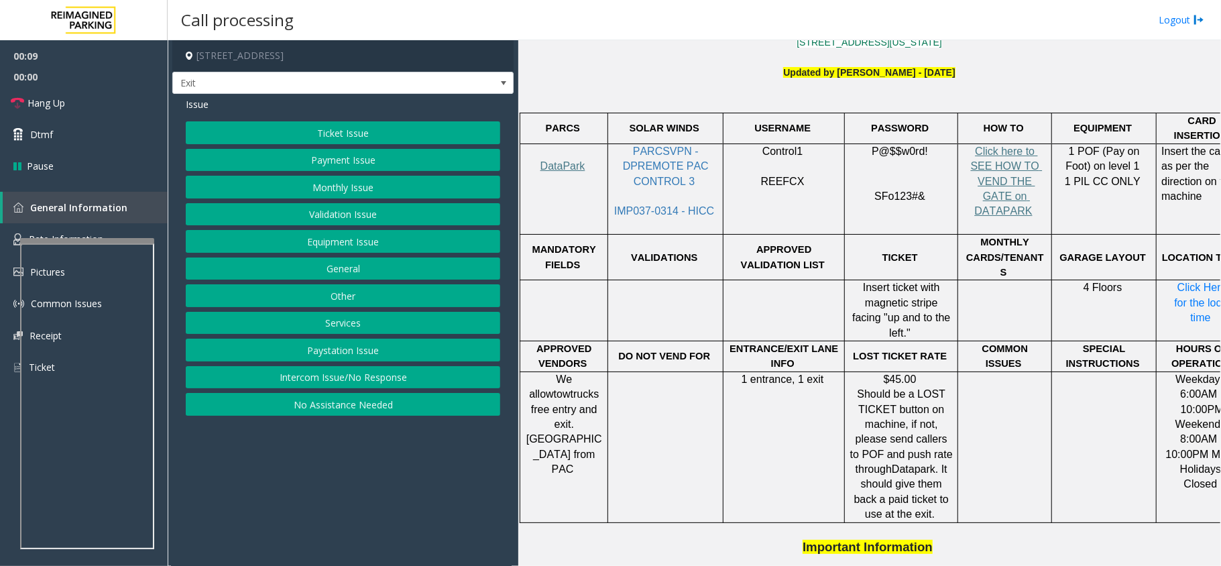
click at [378, 186] on button "Monthly Issue" at bounding box center [343, 187] width 314 height 23
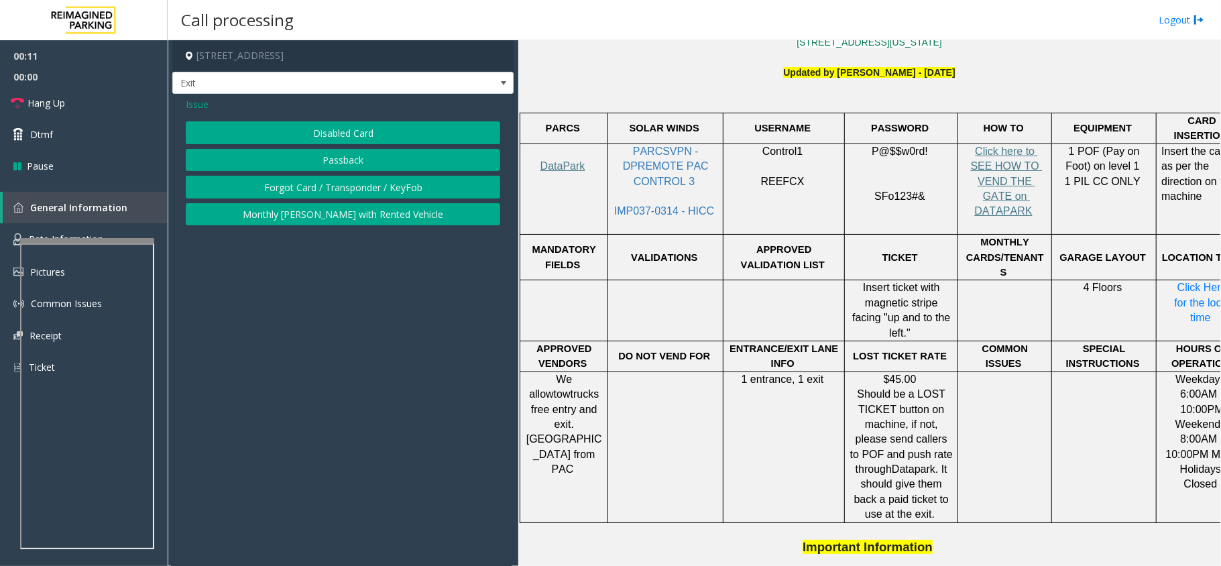
click at [353, 132] on button "Disabled Card" at bounding box center [343, 132] width 314 height 23
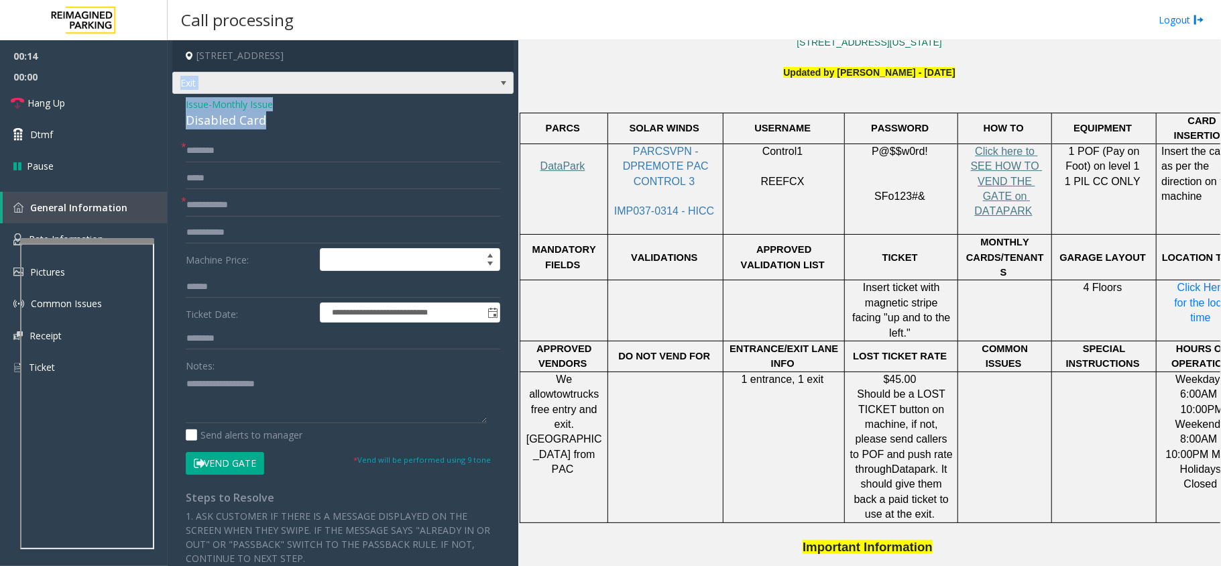
drag, startPoint x: 267, startPoint y: 121, endPoint x: 180, endPoint y: 92, distance: 92.0
click at [180, 92] on div "**********" at bounding box center [342, 422] width 341 height 764
drag, startPoint x: 337, startPoint y: 143, endPoint x: 290, endPoint y: 122, distance: 50.7
click at [330, 137] on div "**********" at bounding box center [342, 449] width 341 height 710
drag, startPoint x: 268, startPoint y: 118, endPoint x: 186, endPoint y: 99, distance: 84.6
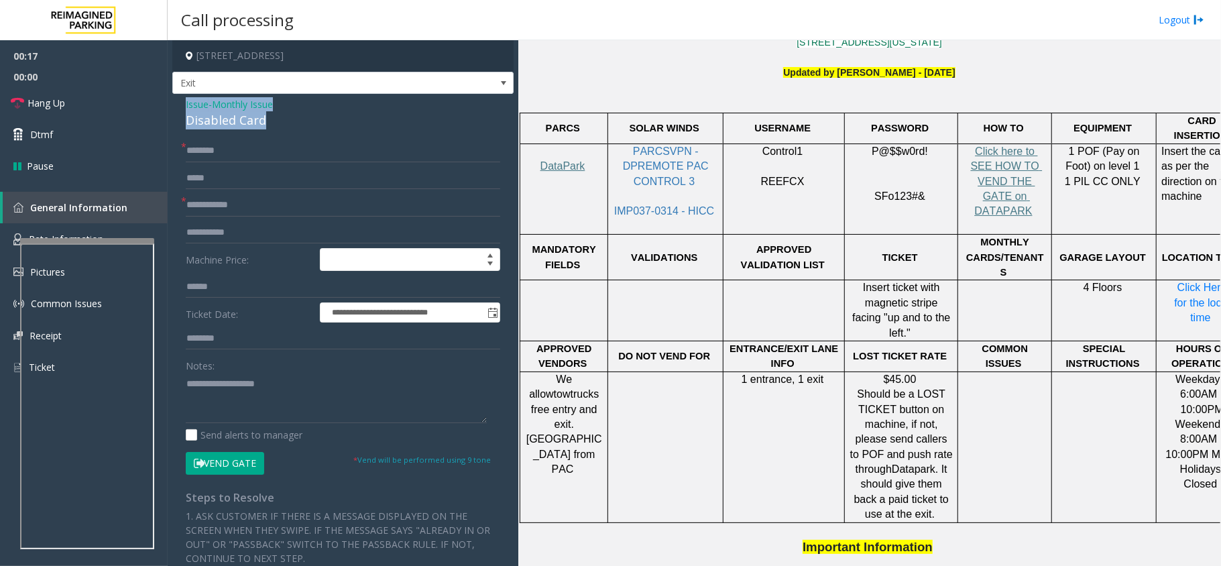
click at [186, 99] on div "Issue - Monthly Issue Disabled Card" at bounding box center [343, 113] width 314 height 32
click at [272, 406] on textarea at bounding box center [336, 398] width 301 height 50
click at [274, 408] on textarea at bounding box center [336, 398] width 301 height 50
type textarea "**********"
click at [245, 207] on input "text" at bounding box center [343, 205] width 314 height 23
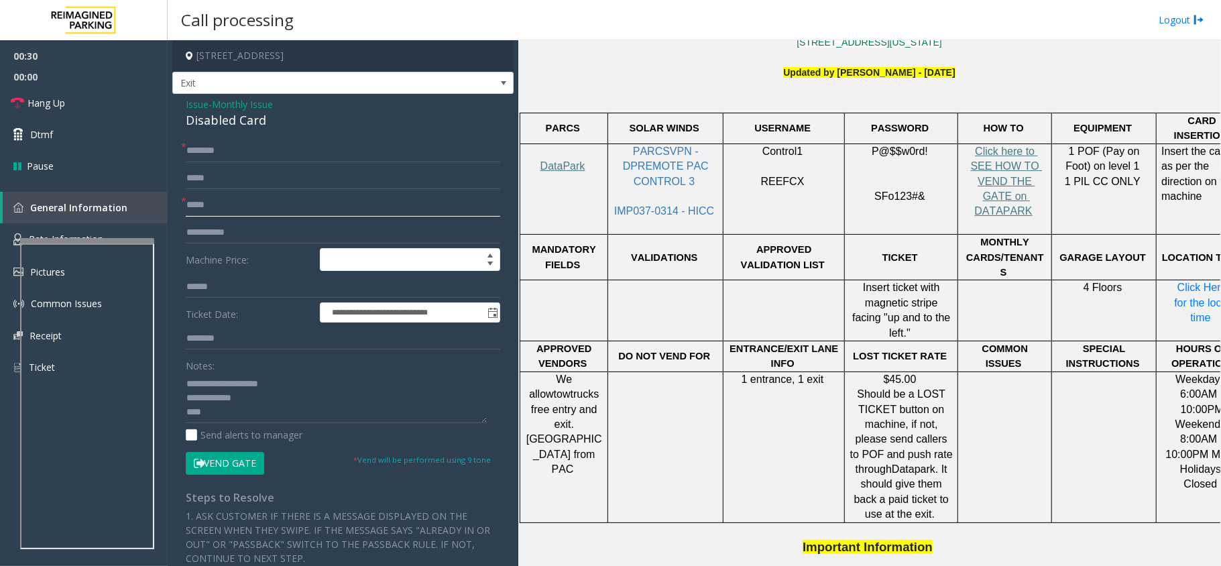
type input "*****"
click at [236, 154] on input "text" at bounding box center [343, 150] width 314 height 23
click at [239, 413] on textarea at bounding box center [336, 398] width 301 height 50
type textarea "**********"
click at [213, 149] on input "text" at bounding box center [343, 150] width 314 height 23
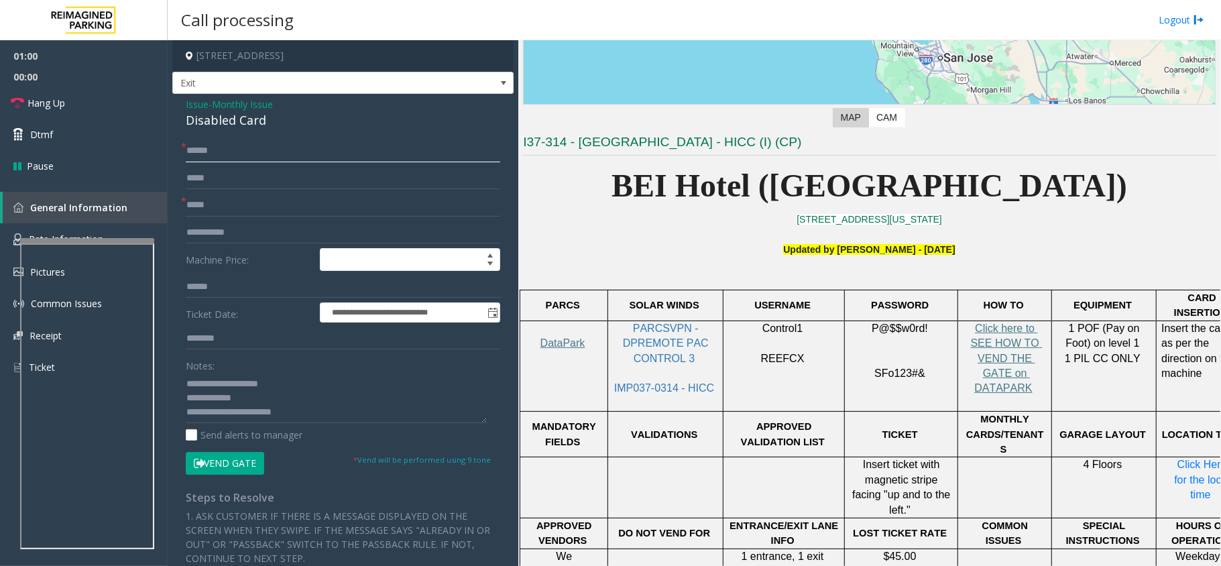
scroll to position [268, 0]
type input "******"
click at [220, 467] on button "Vend Gate" at bounding box center [225, 463] width 78 height 23
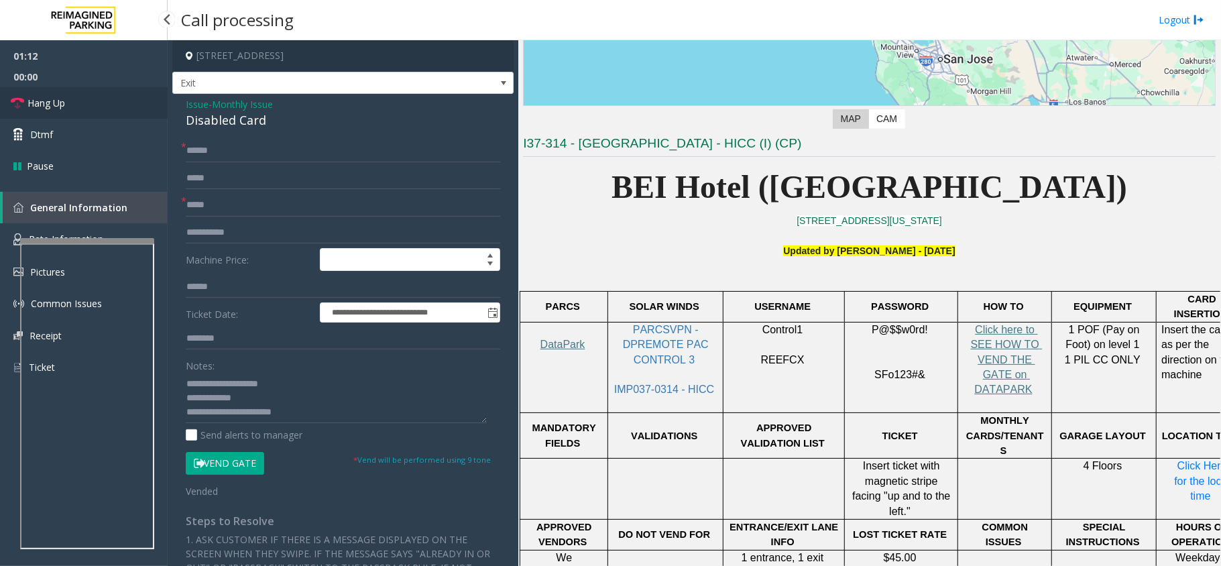
click at [83, 109] on link "Hang Up" at bounding box center [84, 103] width 168 height 32
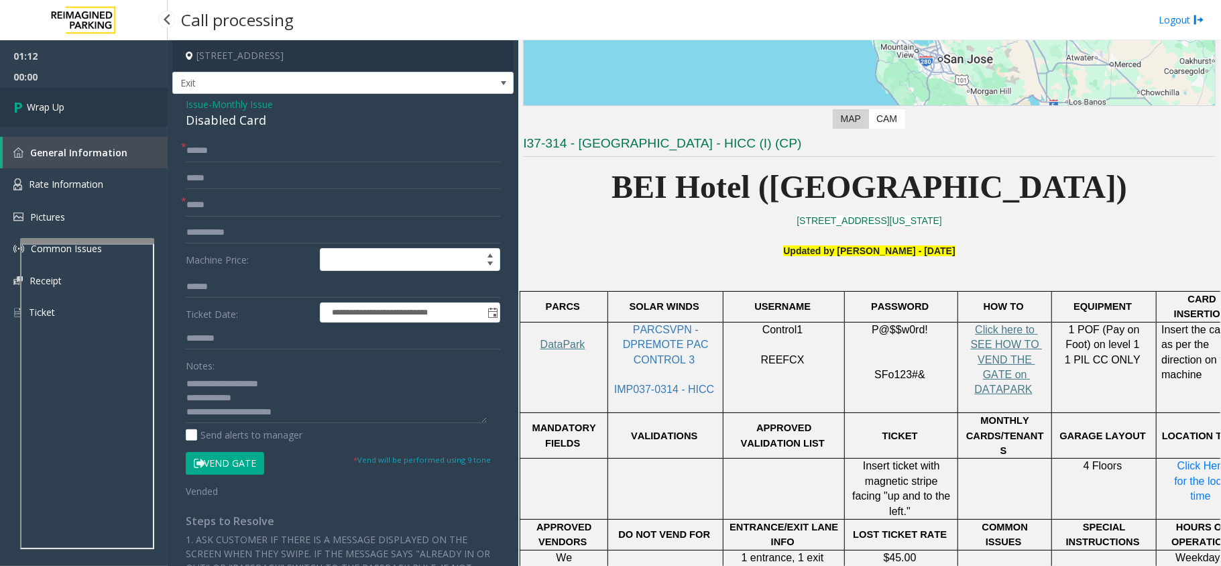
click at [83, 109] on link "Wrap Up" at bounding box center [84, 107] width 168 height 40
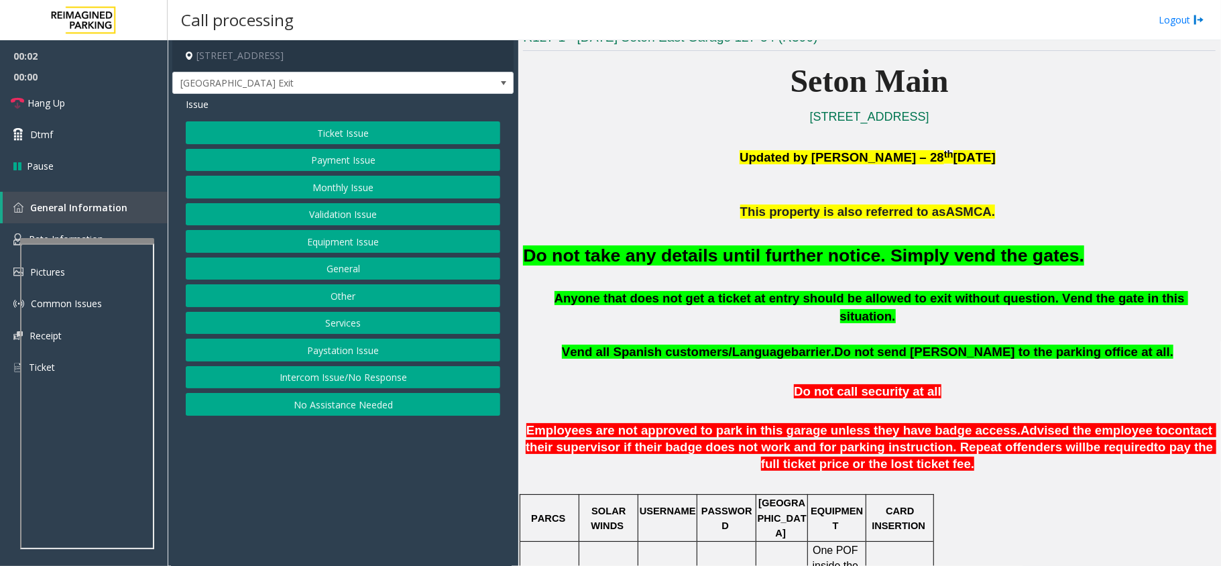
scroll to position [357, 0]
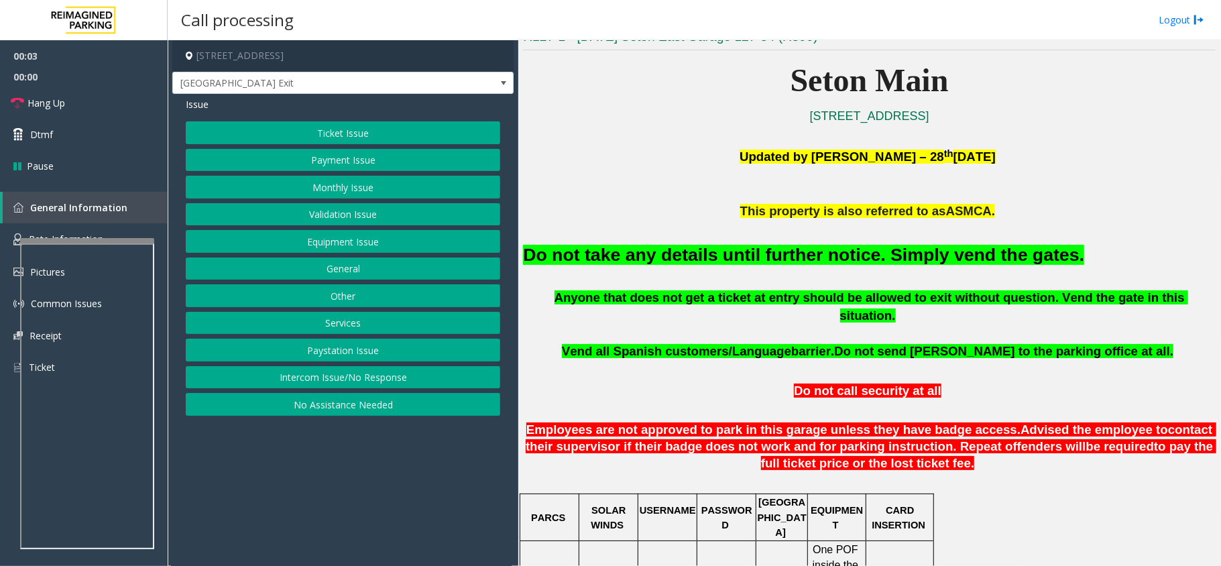
click at [322, 244] on button "Equipment Issue" at bounding box center [343, 241] width 314 height 23
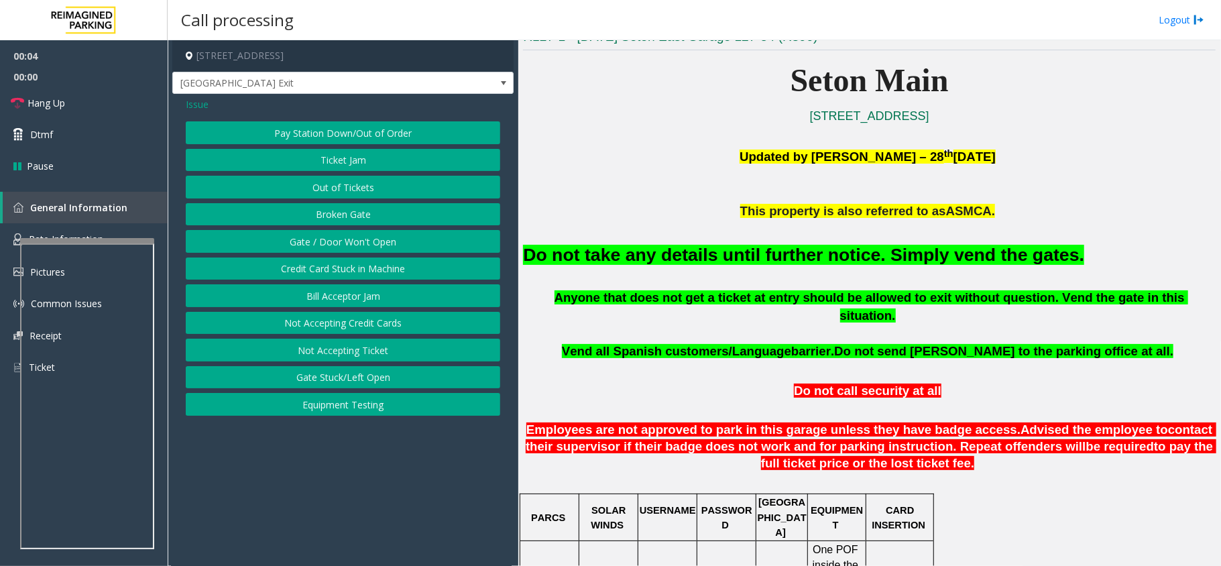
click at [328, 241] on button "Gate / Door Won't Open" at bounding box center [343, 241] width 314 height 23
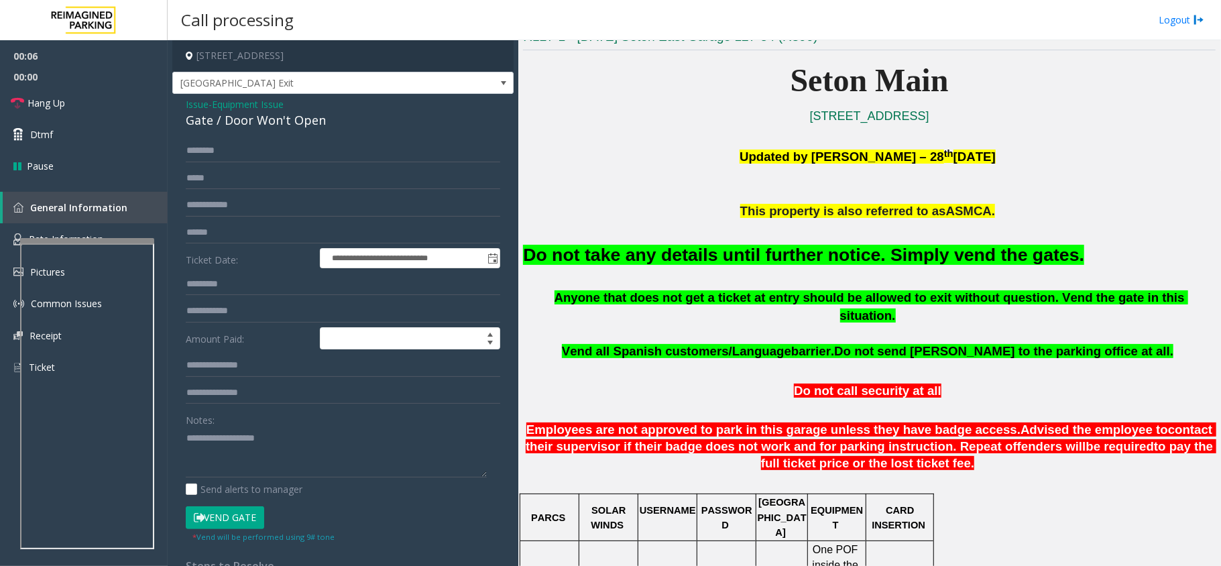
click at [552, 247] on font "Do not take any details until further notice. Simply vend the gates." at bounding box center [803, 255] width 561 height 20
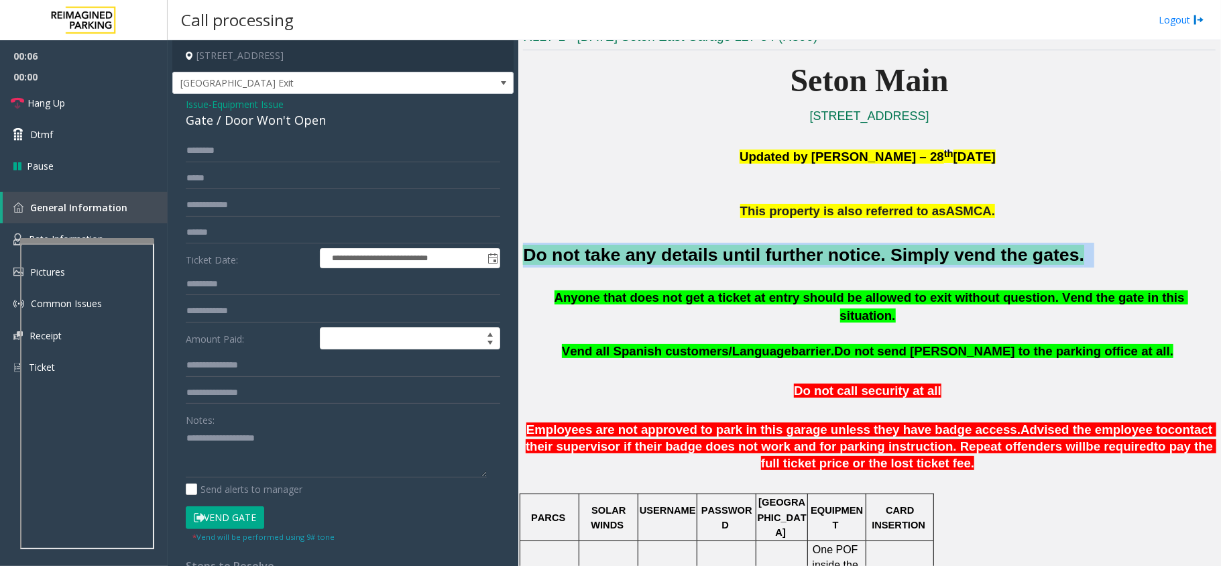
click at [552, 247] on font "Do not take any details until further notice. Simply vend the gates." at bounding box center [803, 255] width 561 height 20
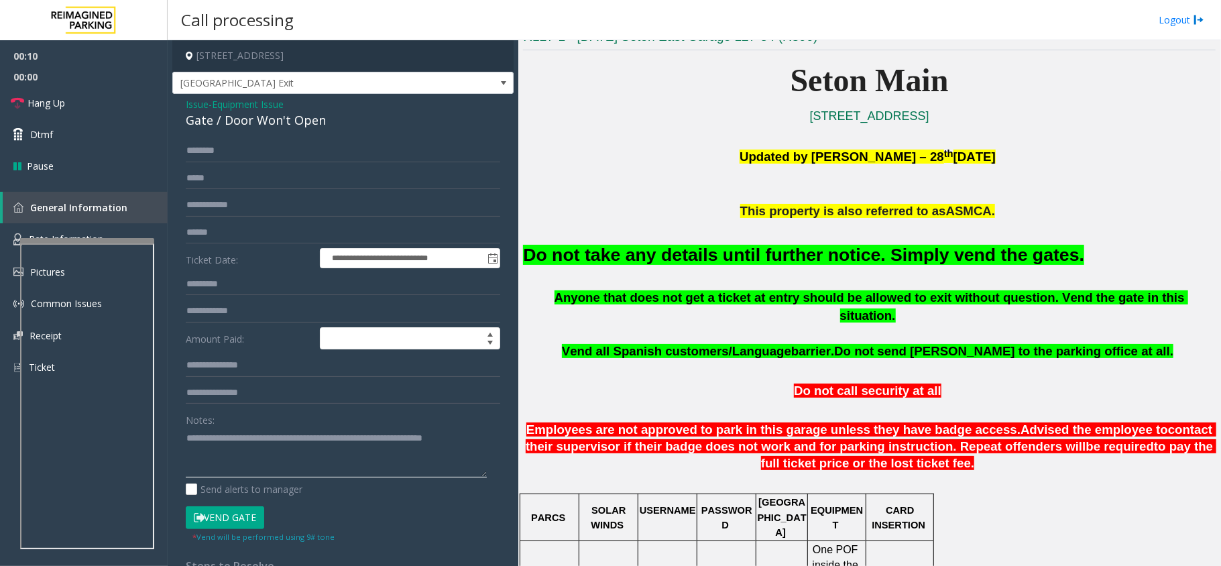
type textarea "**********"
click at [242, 513] on button "Vend Gate" at bounding box center [225, 517] width 78 height 23
click at [44, 105] on span "Hang Up" at bounding box center [46, 103] width 38 height 14
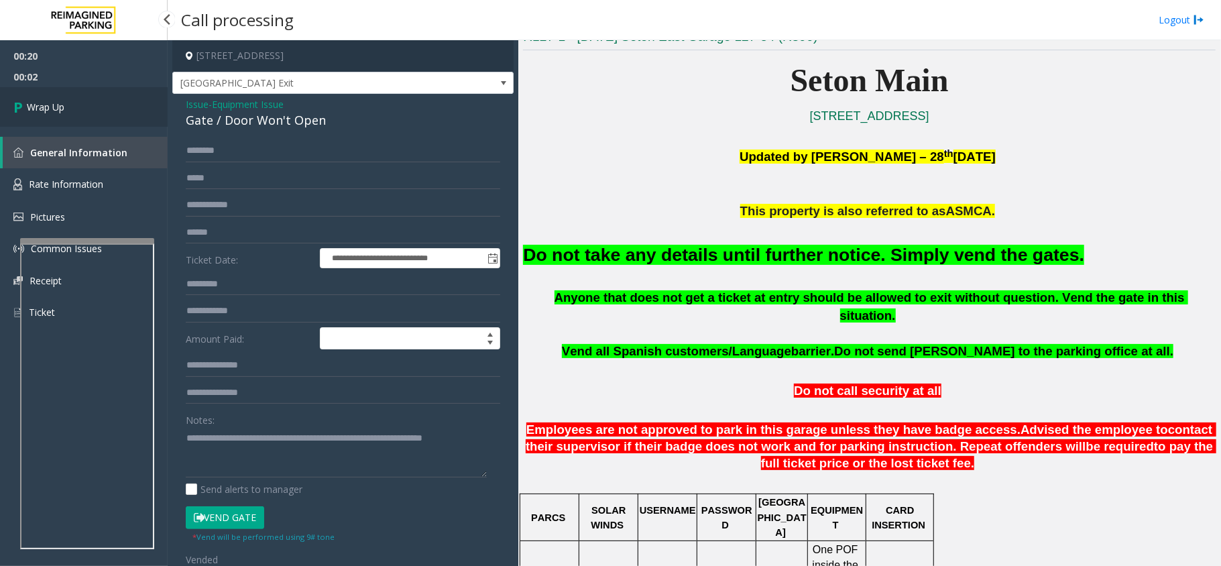
click at [44, 105] on span "Wrap Up" at bounding box center [46, 107] width 38 height 14
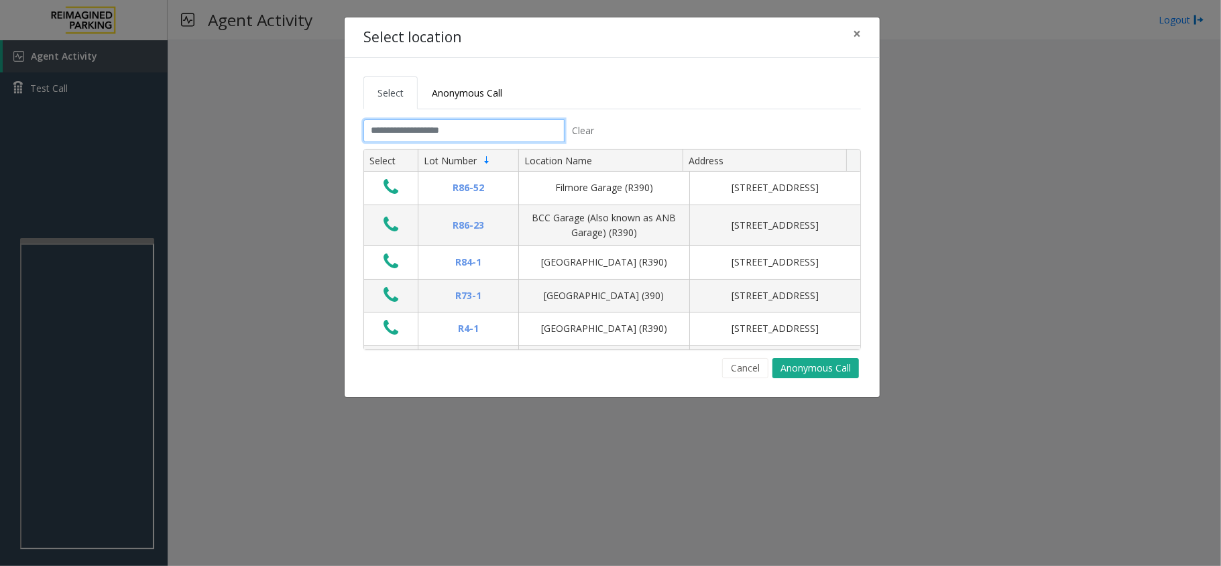
click at [507, 134] on input "text" at bounding box center [463, 130] width 201 height 23
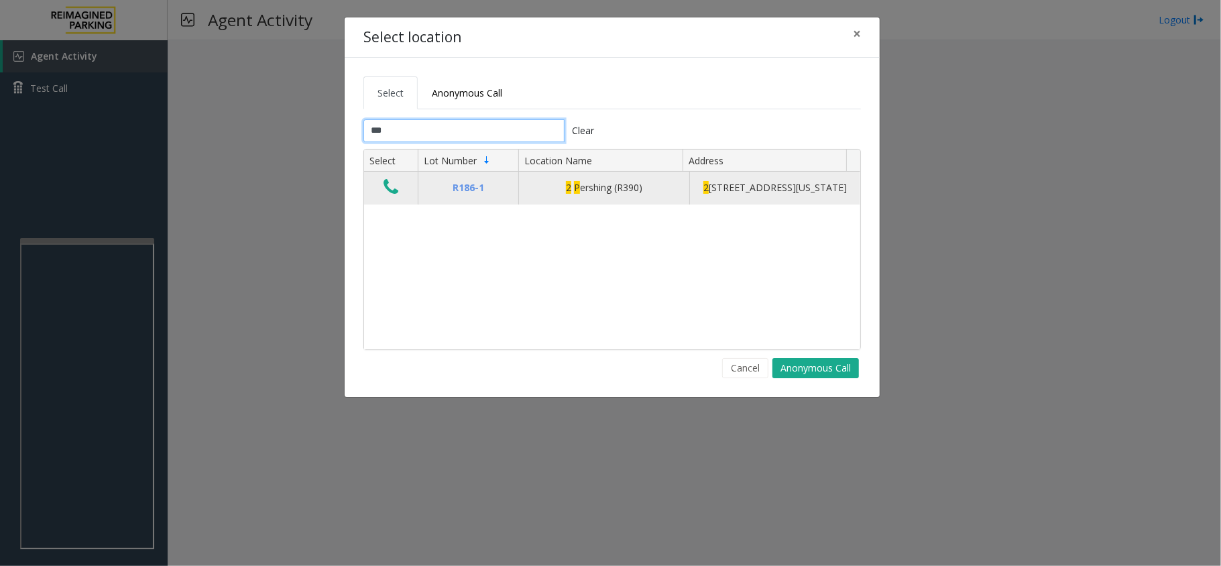
type input "***"
click at [392, 196] on icon "Data table" at bounding box center [391, 187] width 15 height 19
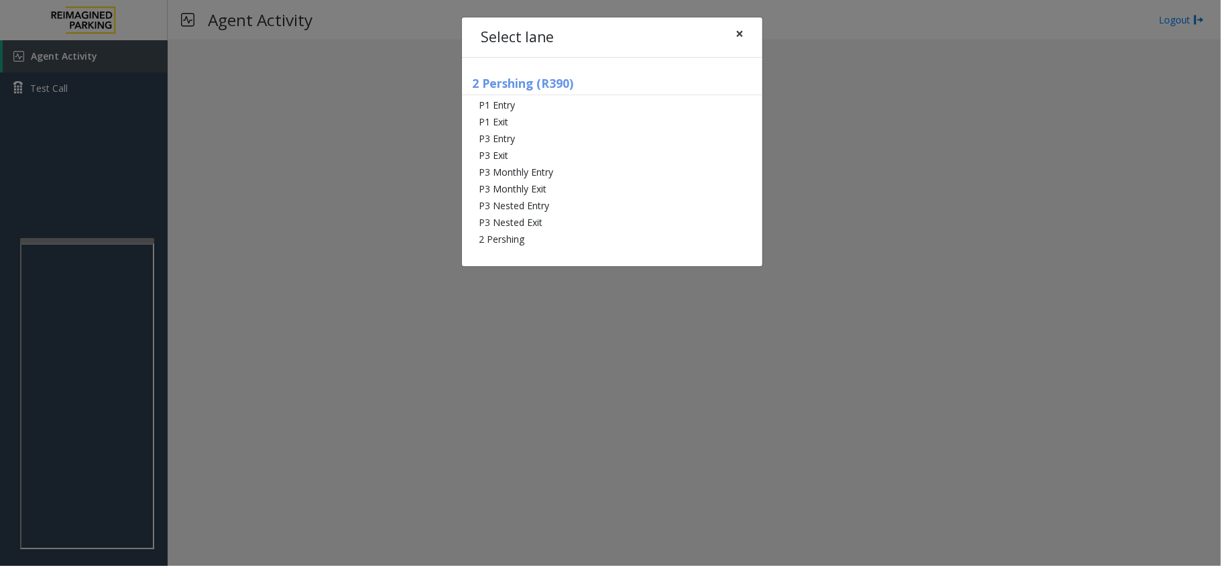
click at [734, 34] on button "×" at bounding box center [739, 33] width 27 height 33
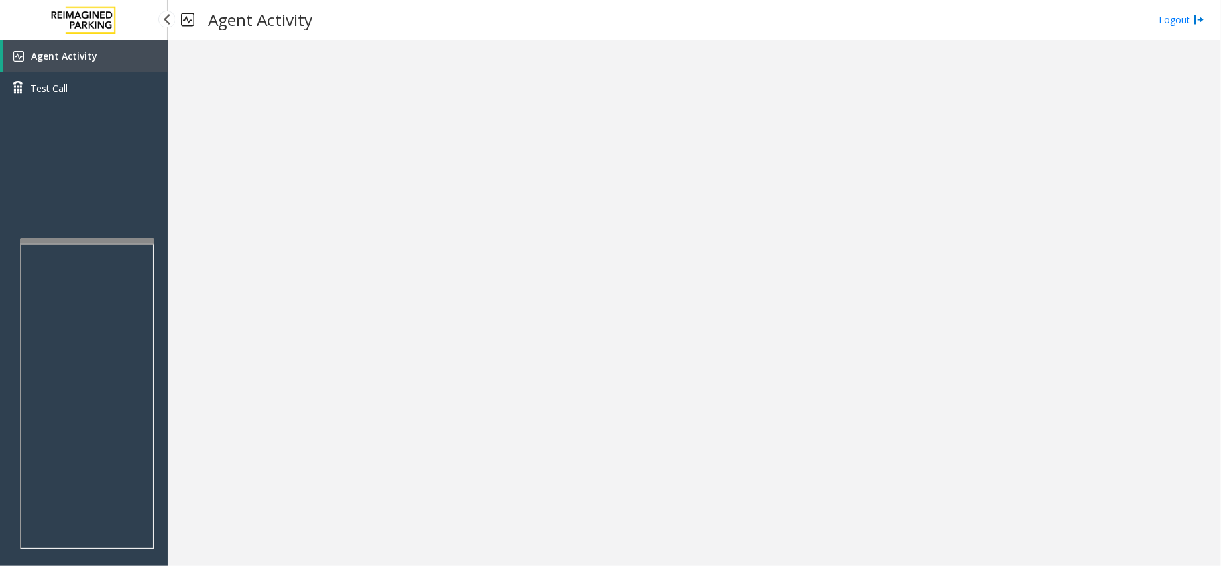
click at [119, 52] on link "Agent Activity" at bounding box center [85, 56] width 165 height 32
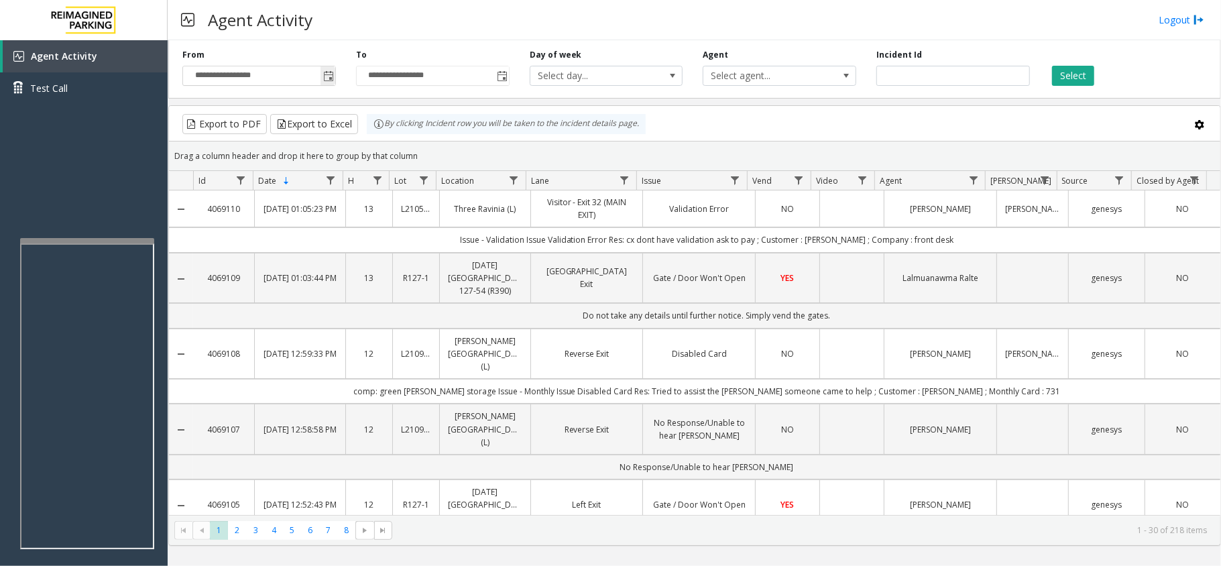
click at [327, 75] on span "Toggle popup" at bounding box center [328, 76] width 11 height 11
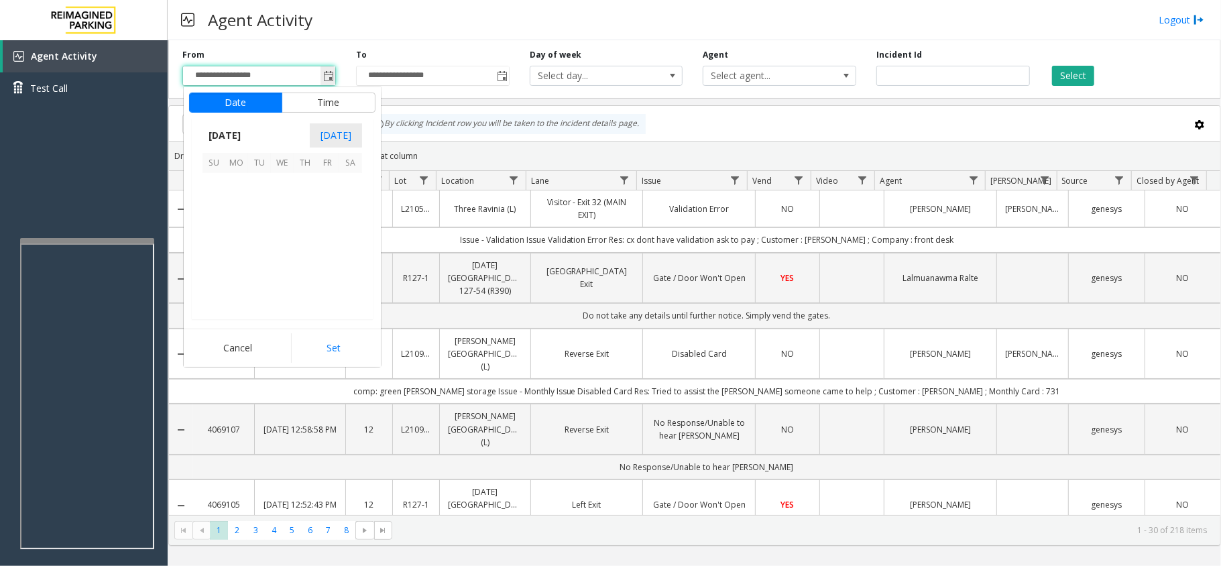
scroll to position [240648, 0]
click at [361, 20] on div "Agent Activity Logout" at bounding box center [694, 20] width 1053 height 40
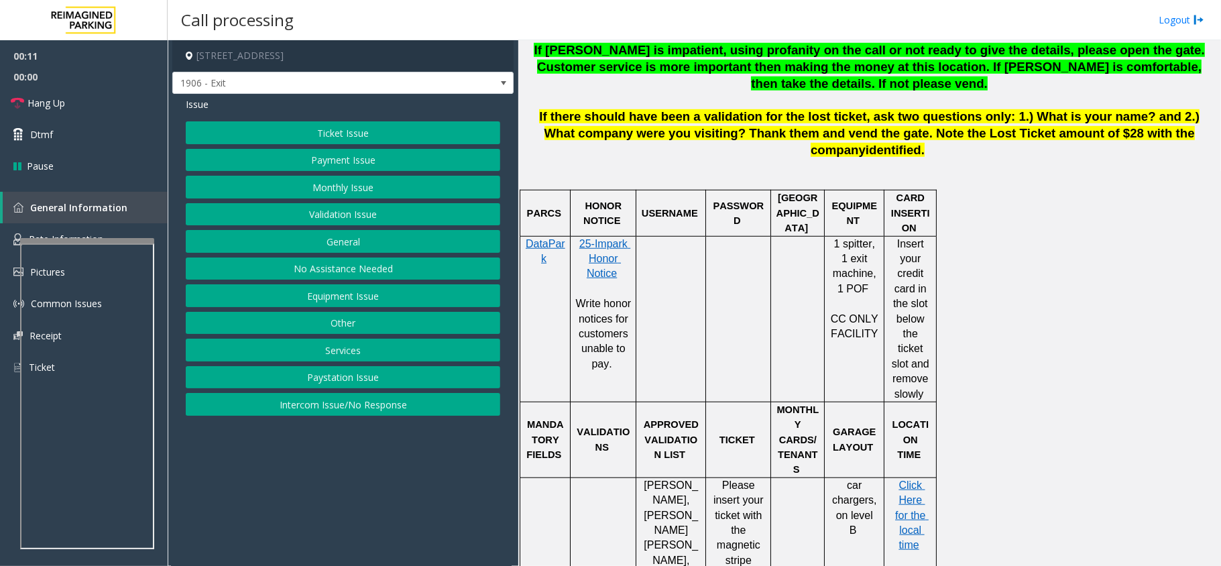
scroll to position [805, 0]
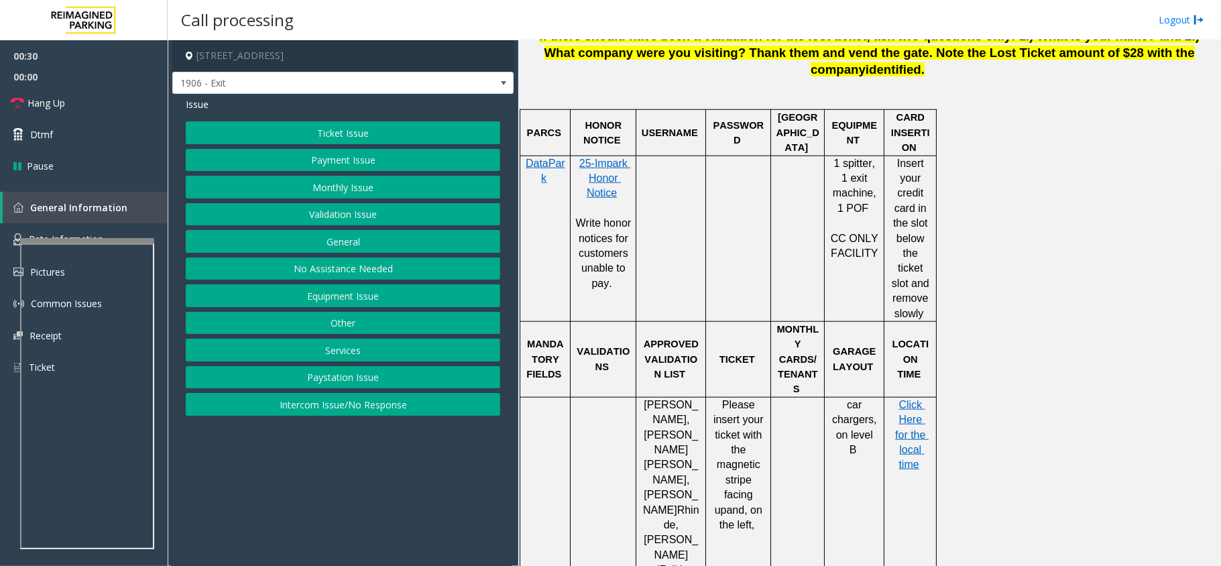
click at [363, 137] on button "Ticket Issue" at bounding box center [343, 132] width 314 height 23
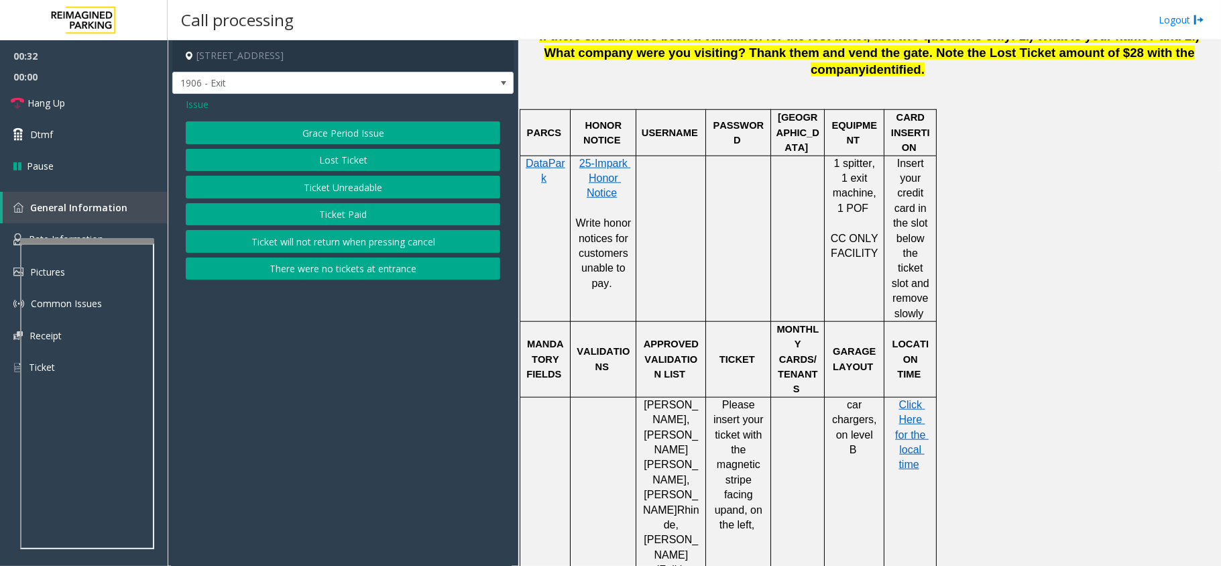
click at [371, 181] on button "Ticket Unreadable" at bounding box center [343, 187] width 314 height 23
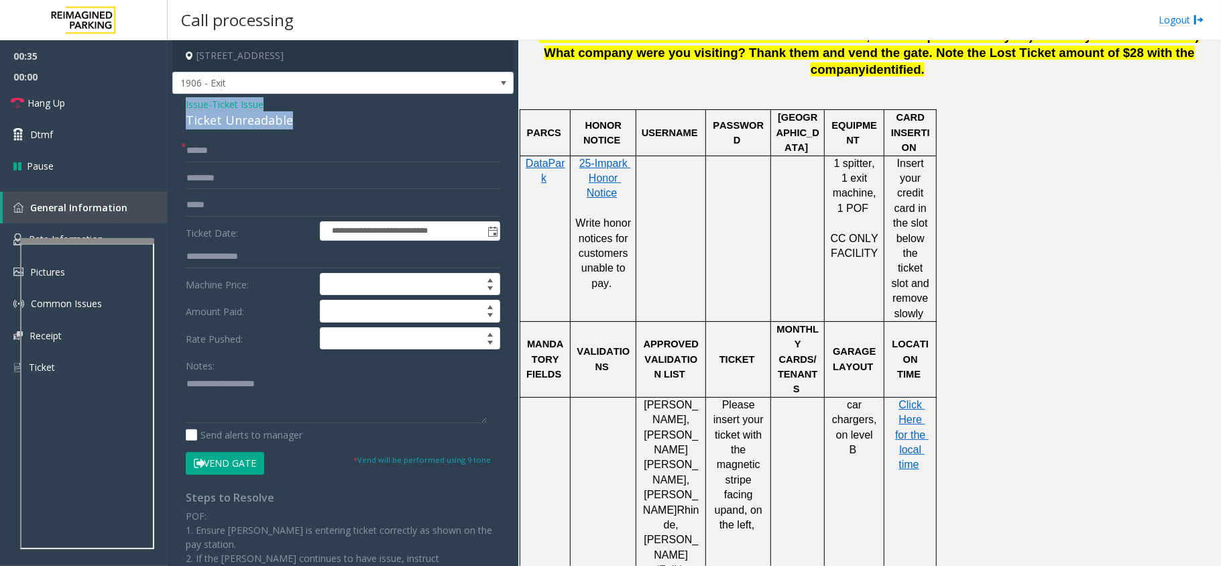
drag, startPoint x: 293, startPoint y: 119, endPoint x: 183, endPoint y: 99, distance: 111.8
click at [183, 99] on div "**********" at bounding box center [342, 421] width 341 height 654
click at [277, 400] on textarea at bounding box center [336, 398] width 301 height 50
type textarea "**********"
click at [326, 154] on input "text" at bounding box center [343, 150] width 314 height 23
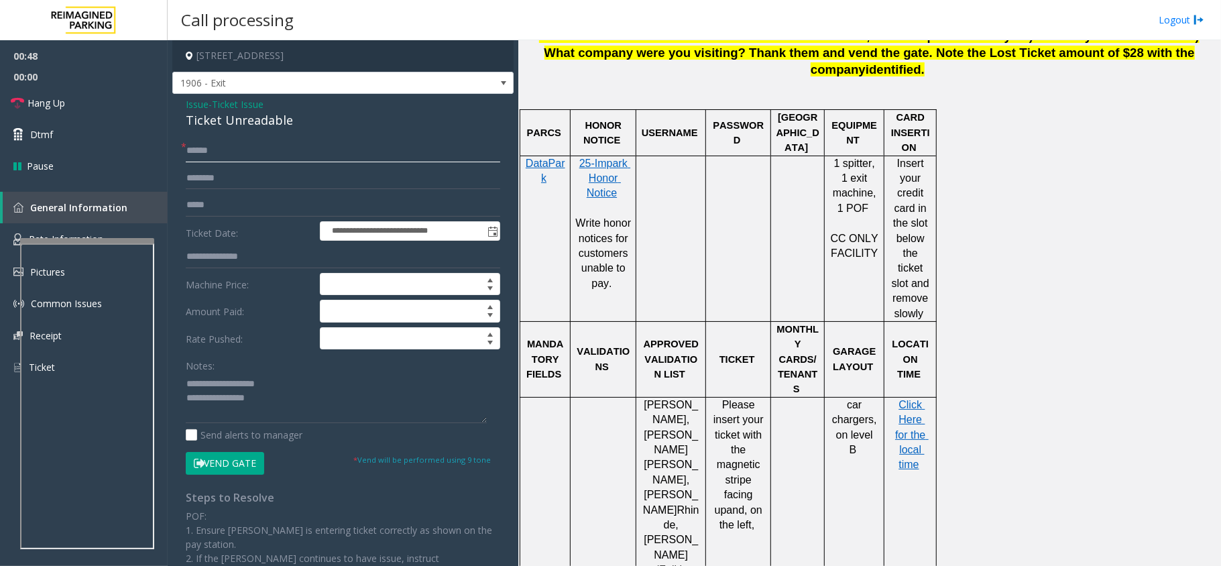
click at [202, 150] on input "text" at bounding box center [343, 150] width 314 height 23
type input "******"
click at [293, 392] on textarea at bounding box center [336, 398] width 301 height 50
click at [299, 400] on textarea at bounding box center [336, 398] width 301 height 50
click at [398, 418] on textarea at bounding box center [336, 398] width 301 height 50
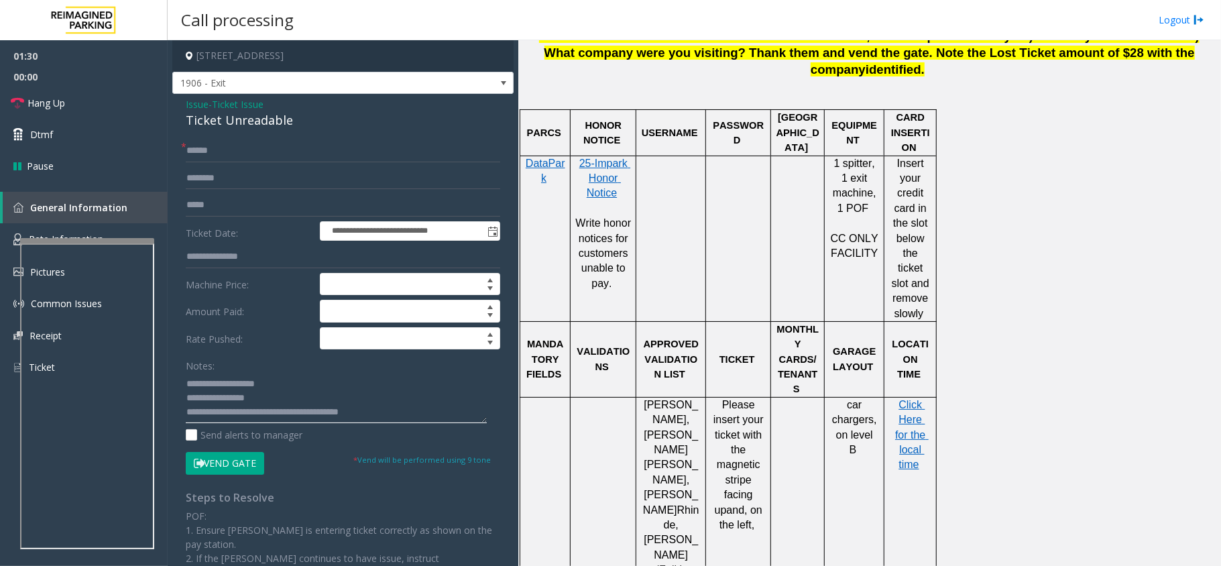
click at [201, 416] on textarea at bounding box center [336, 398] width 301 height 50
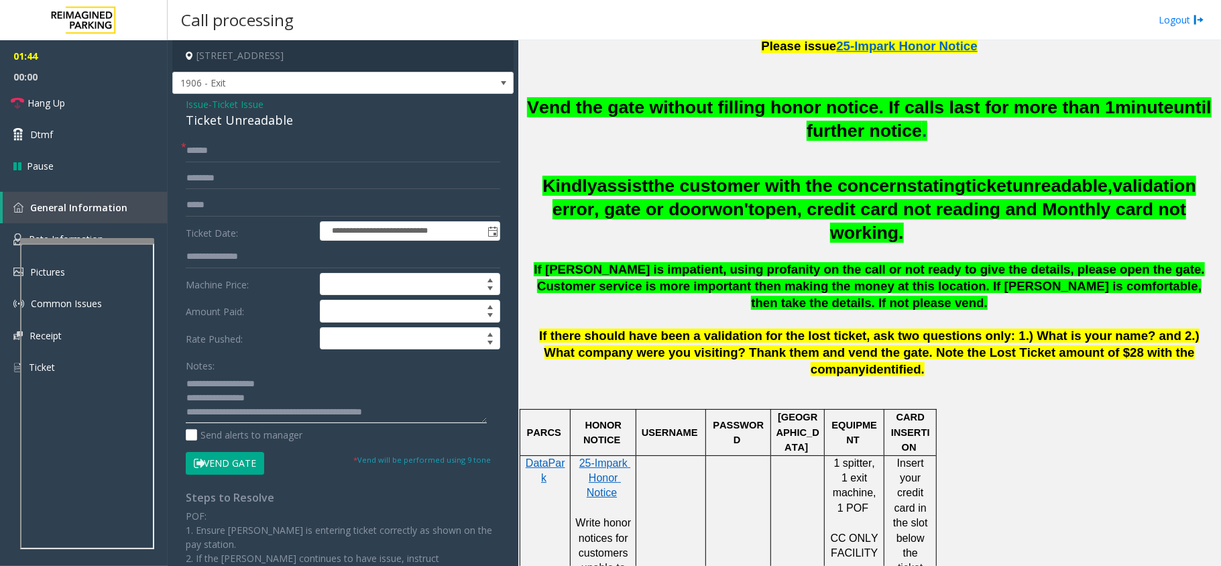
scroll to position [536, 0]
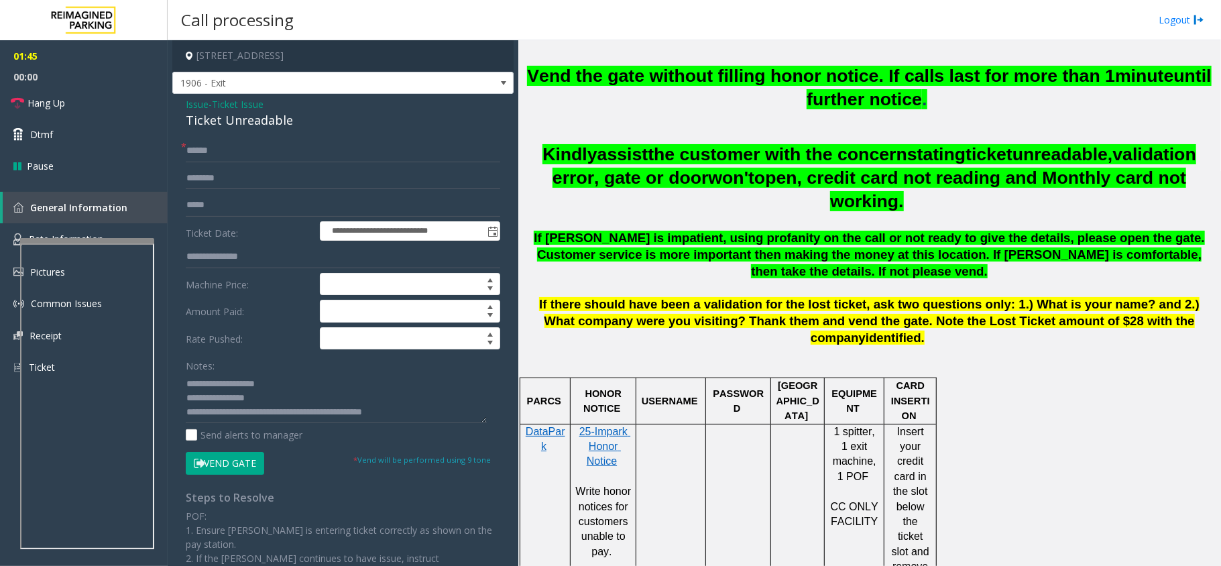
click at [226, 461] on button "Vend Gate" at bounding box center [225, 463] width 78 height 23
click at [38, 107] on span "Hang Up" at bounding box center [46, 103] width 38 height 14
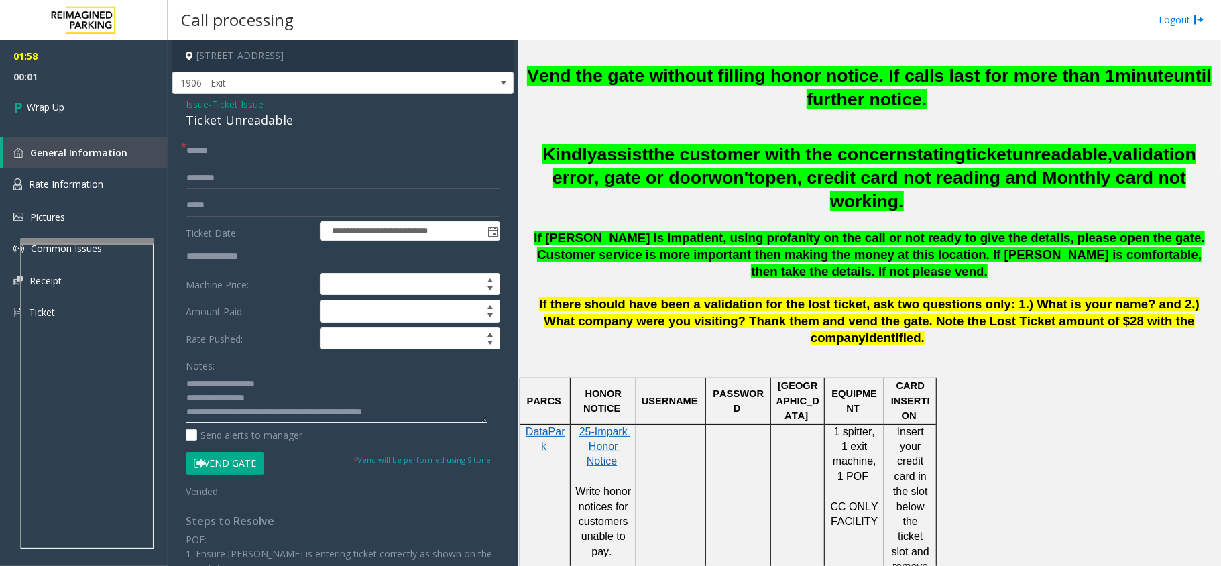
click at [287, 413] on textarea at bounding box center [336, 398] width 301 height 50
click at [306, 392] on textarea at bounding box center [336, 398] width 301 height 50
click at [353, 411] on textarea at bounding box center [336, 398] width 301 height 50
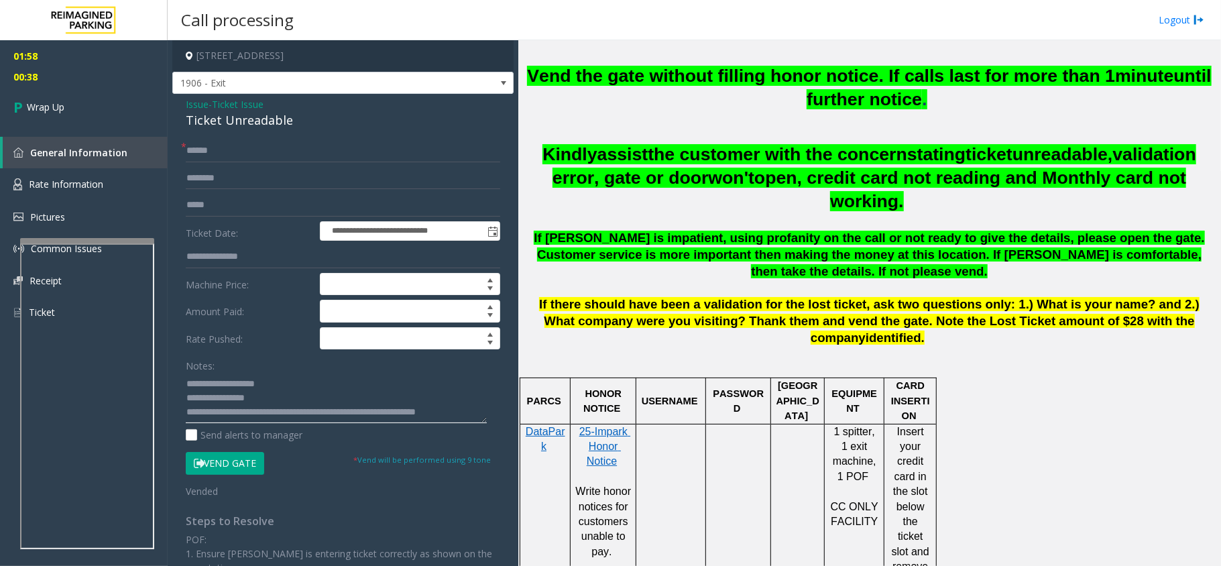
scroll to position [9, 0]
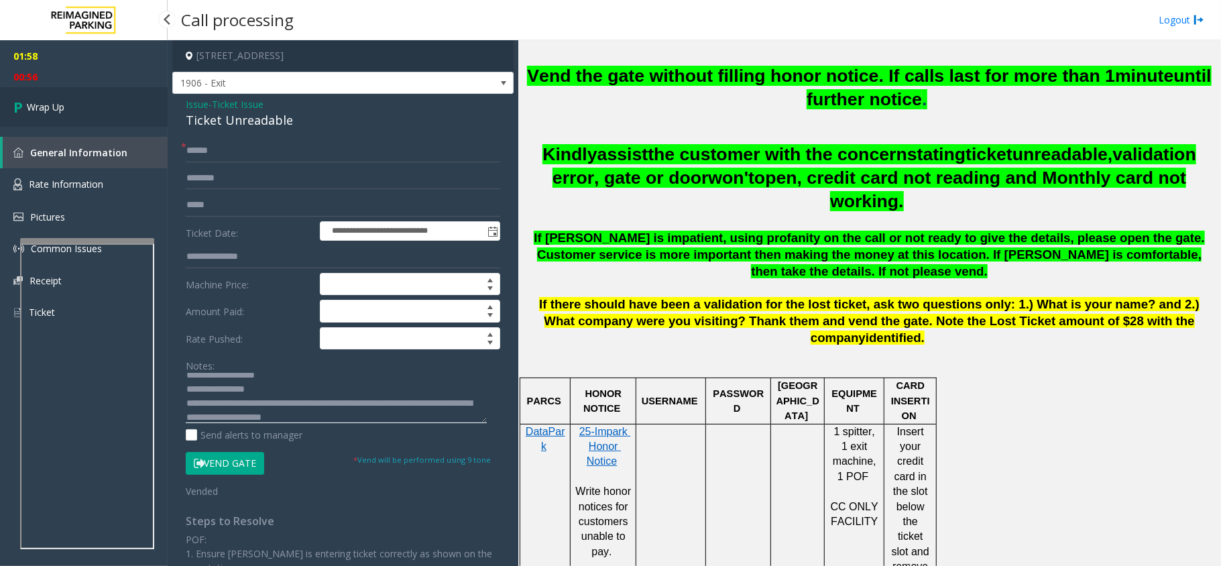
type textarea "**********"
click at [92, 111] on link "Wrap Up" at bounding box center [84, 107] width 168 height 40
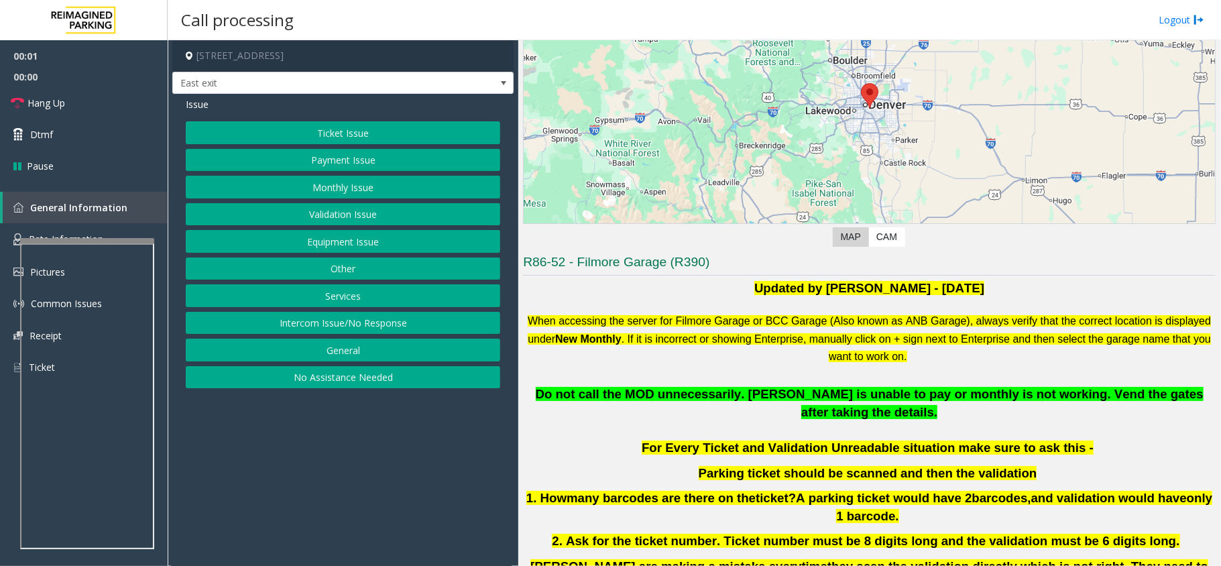
scroll to position [178, 0]
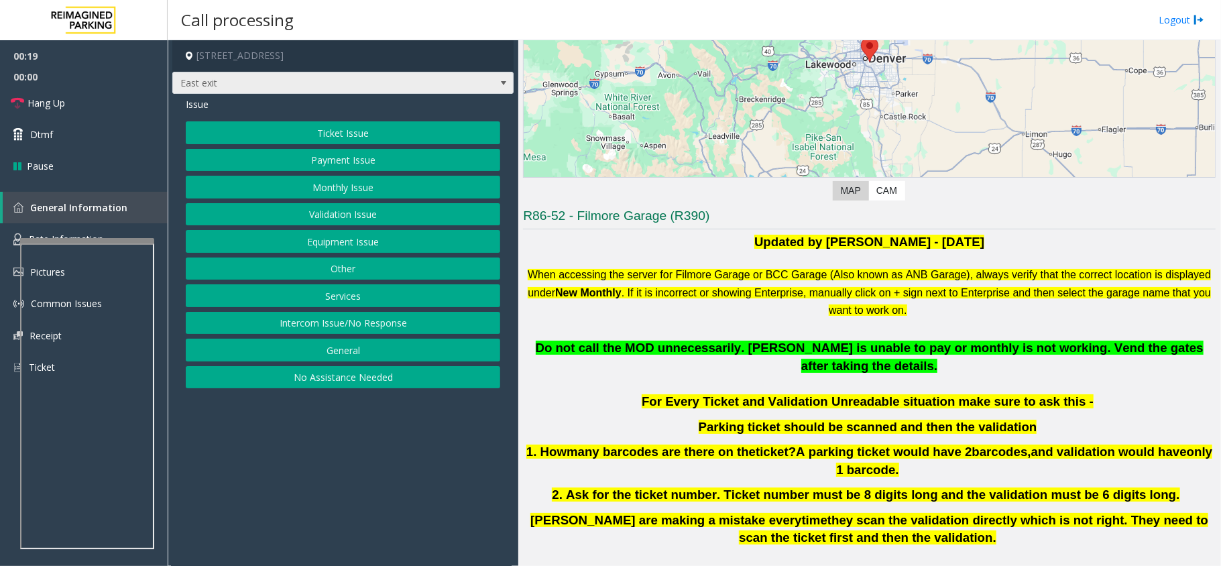
click at [498, 84] on span at bounding box center [503, 83] width 11 height 11
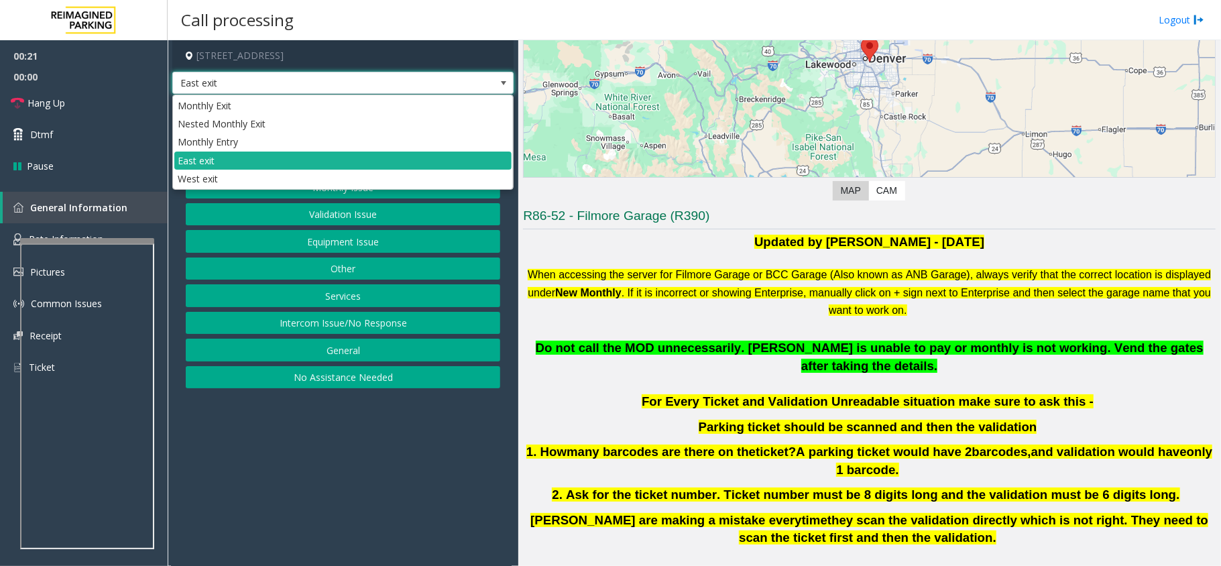
click at [500, 83] on span at bounding box center [503, 83] width 11 height 11
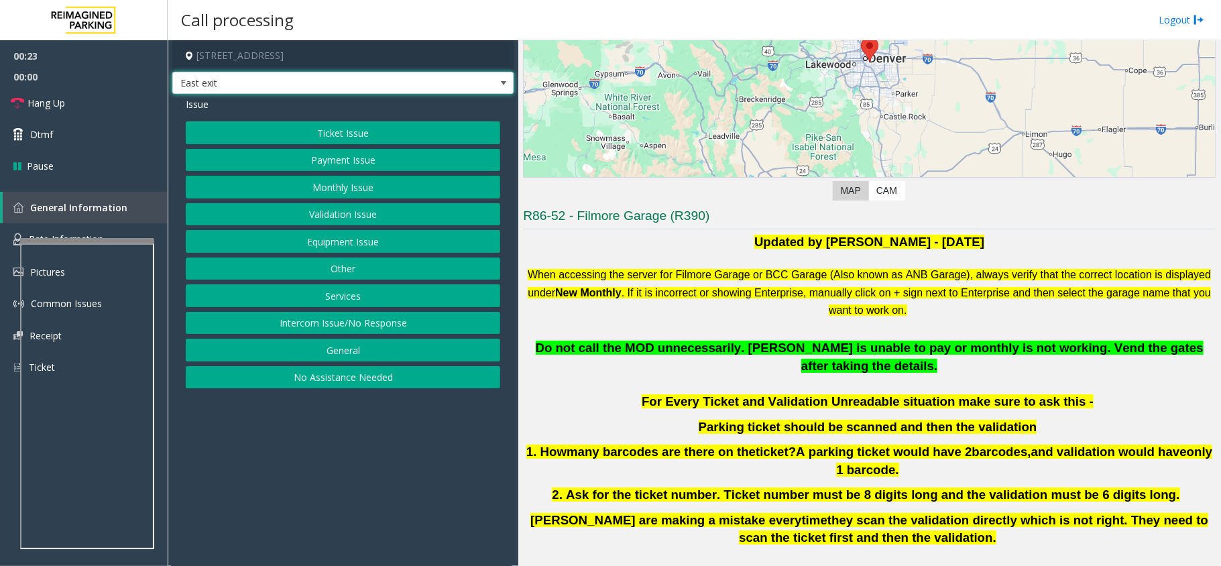
click at [508, 84] on span at bounding box center [503, 83] width 11 height 11
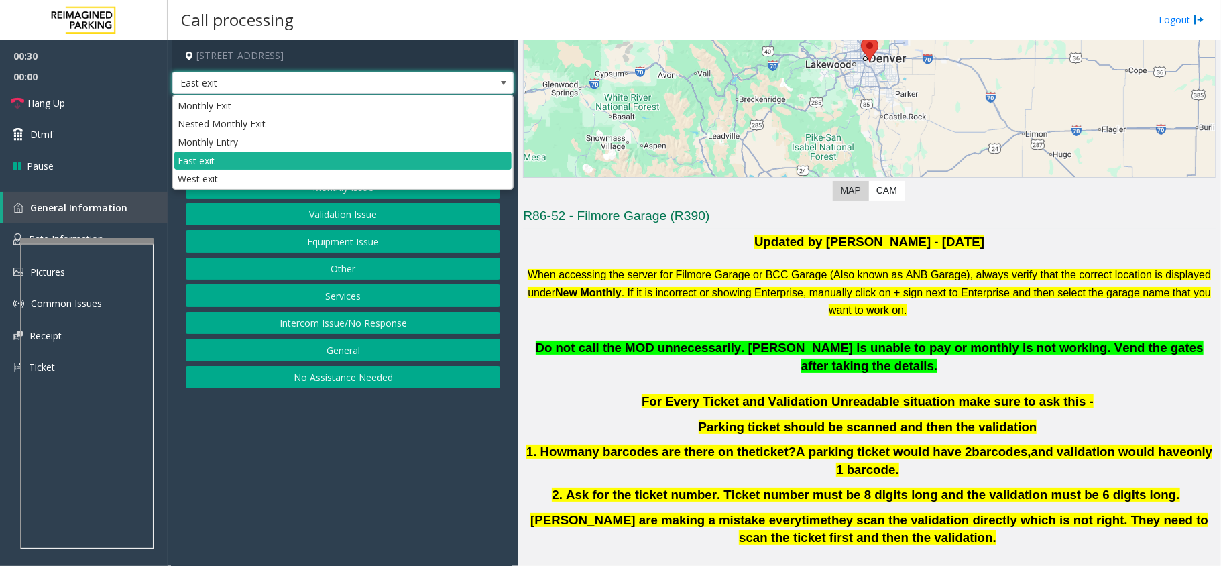
click at [502, 81] on span at bounding box center [503, 83] width 11 height 11
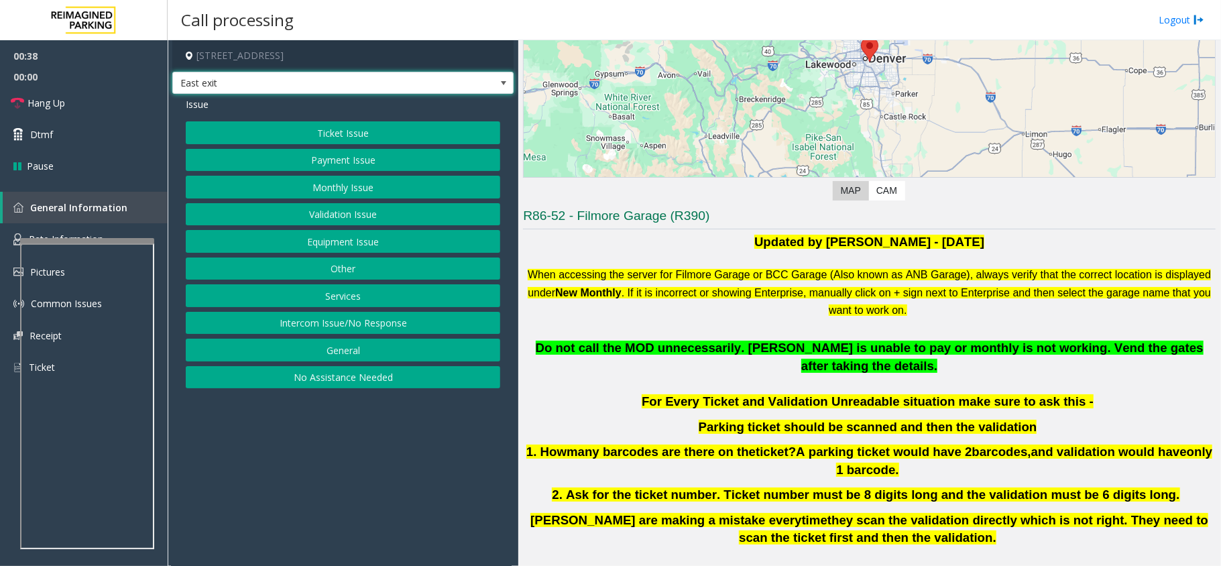
click at [338, 130] on button "Ticket Issue" at bounding box center [343, 132] width 314 height 23
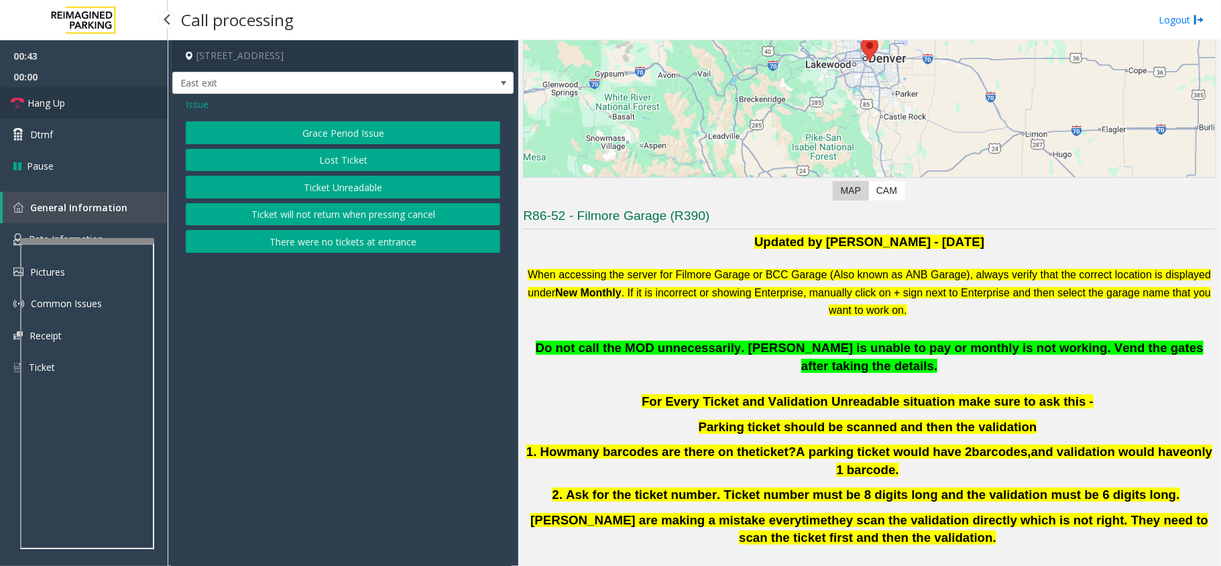
click at [60, 102] on span "Hang Up" at bounding box center [46, 103] width 38 height 14
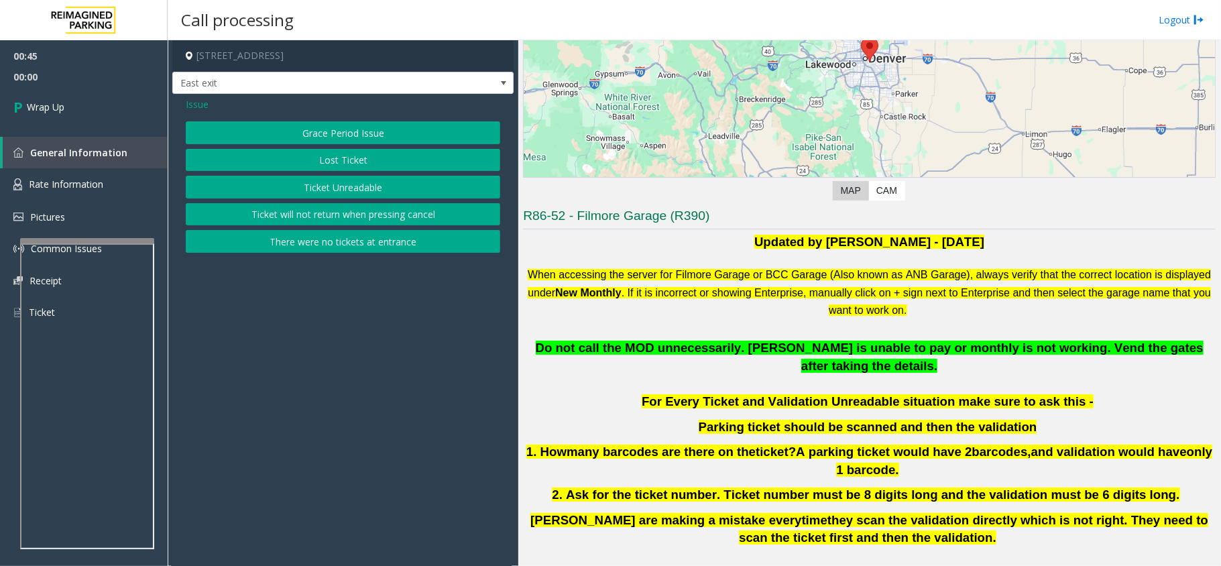
click at [333, 185] on button "Ticket Unreadable" at bounding box center [343, 187] width 314 height 23
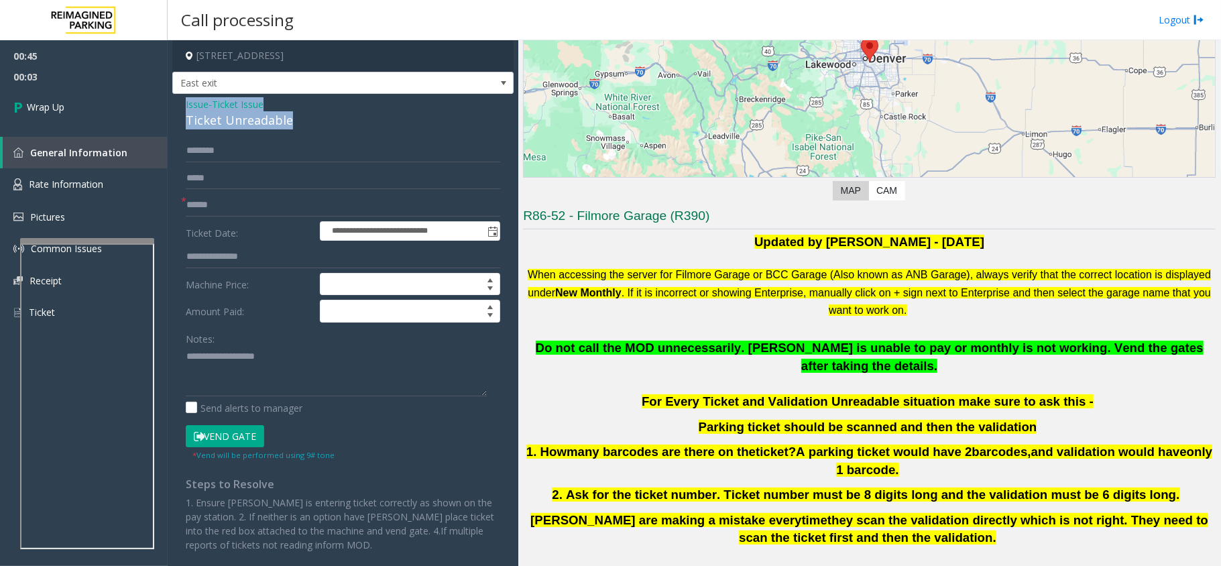
drag, startPoint x: 288, startPoint y: 121, endPoint x: 196, endPoint y: 117, distance: 91.3
click at [178, 105] on div "**********" at bounding box center [342, 379] width 341 height 571
click at [267, 371] on textarea at bounding box center [336, 371] width 301 height 50
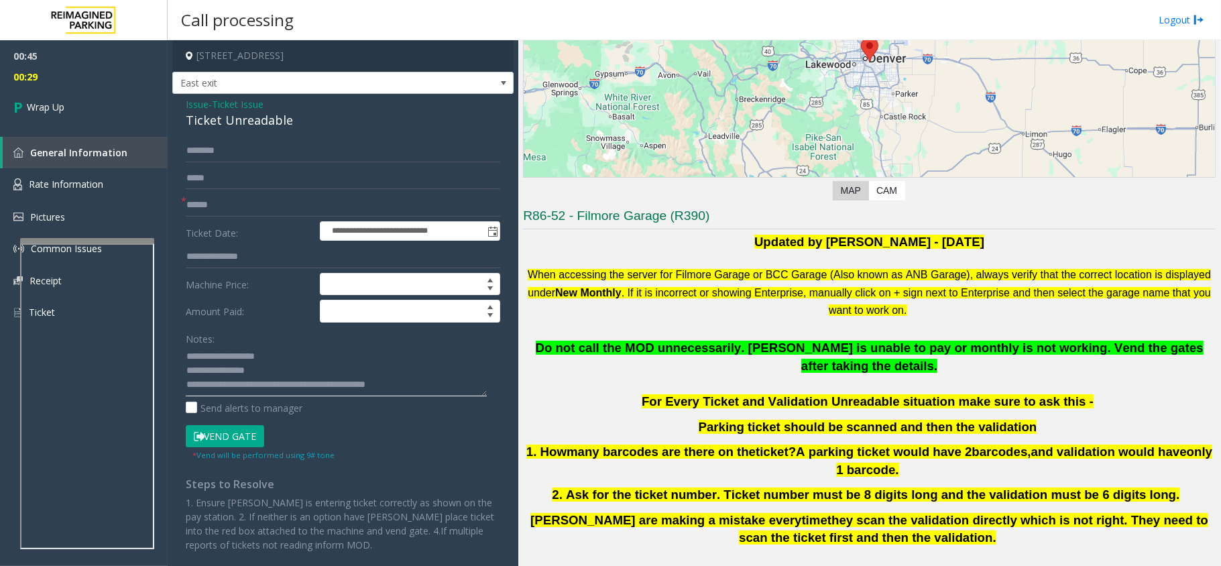
type textarea "**********"
click at [223, 197] on input "text" at bounding box center [343, 205] width 314 height 23
type input "**"
click at [68, 113] on link "Wrap Up" at bounding box center [84, 107] width 168 height 40
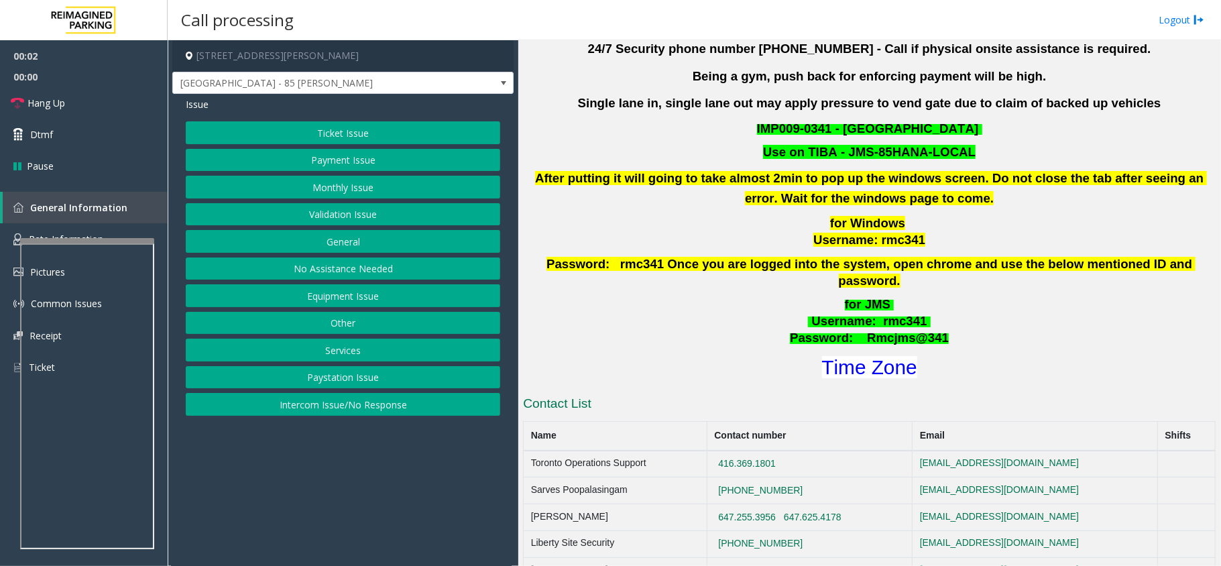
scroll to position [447, 0]
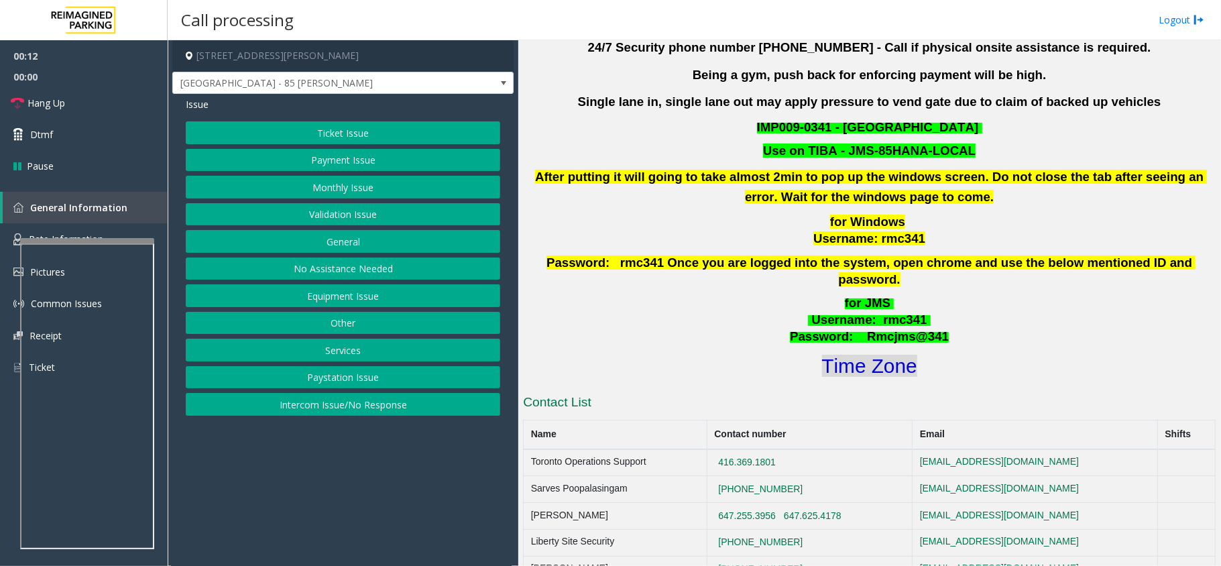
click at [878, 355] on font "Time Zone" at bounding box center [869, 366] width 95 height 22
click at [385, 135] on button "Ticket Issue" at bounding box center [343, 132] width 314 height 23
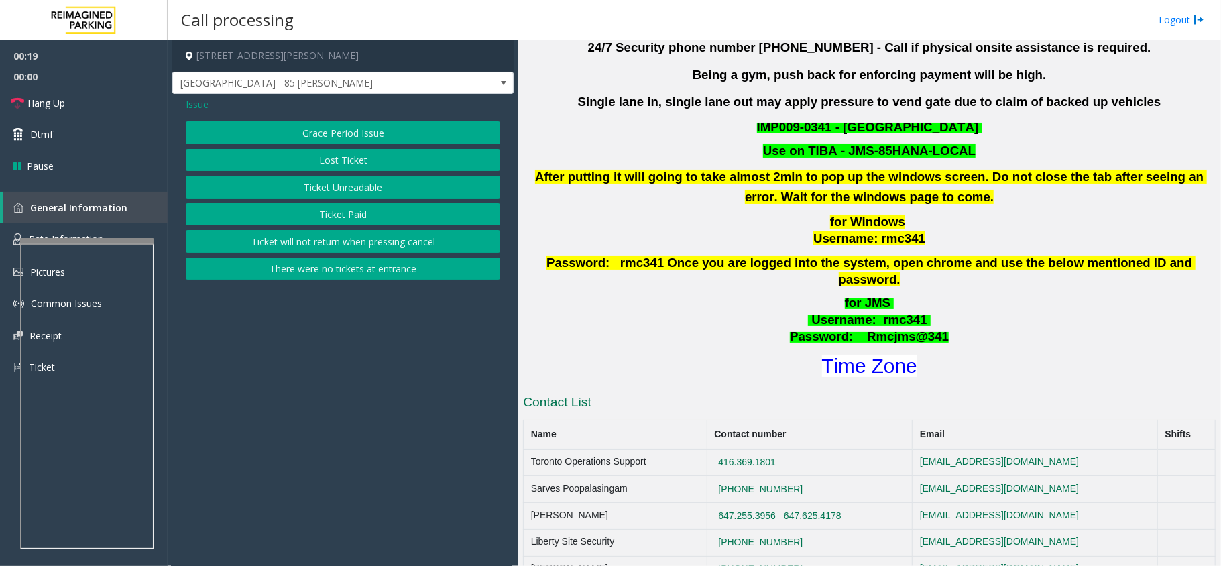
click at [186, 101] on span "Issue" at bounding box center [197, 104] width 23 height 14
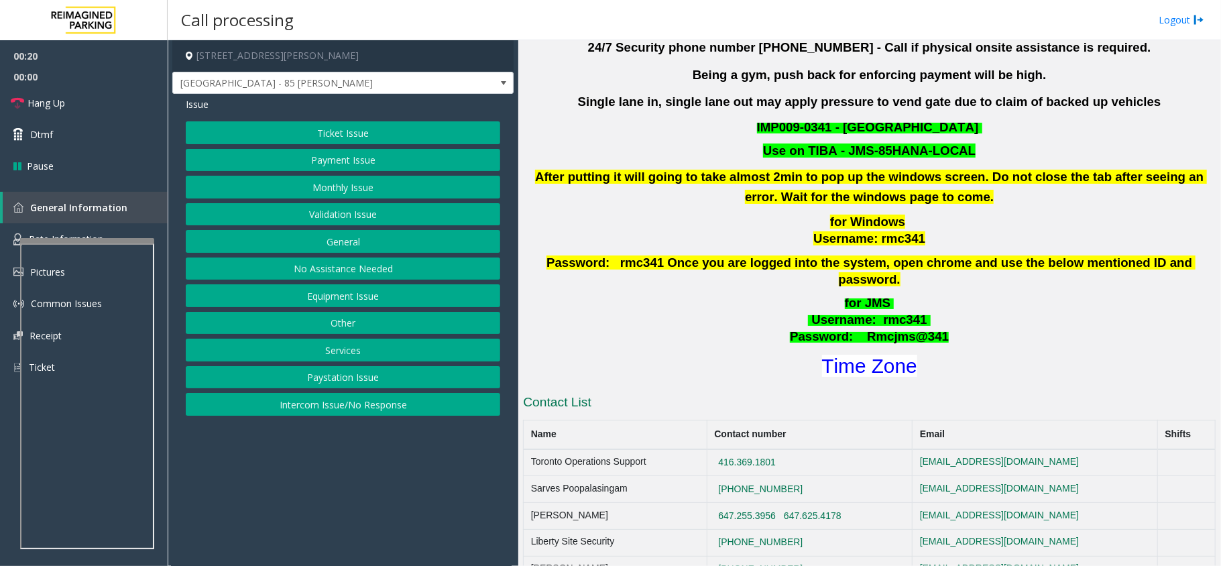
click at [328, 213] on button "Validation Issue" at bounding box center [343, 214] width 314 height 23
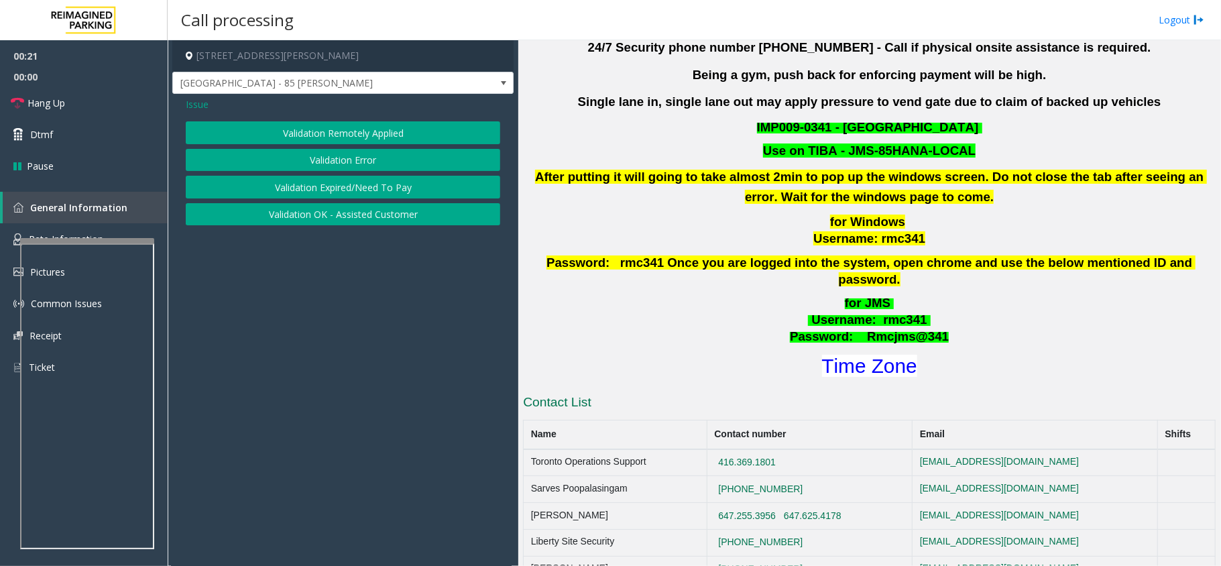
click at [330, 166] on button "Validation Error" at bounding box center [343, 160] width 314 height 23
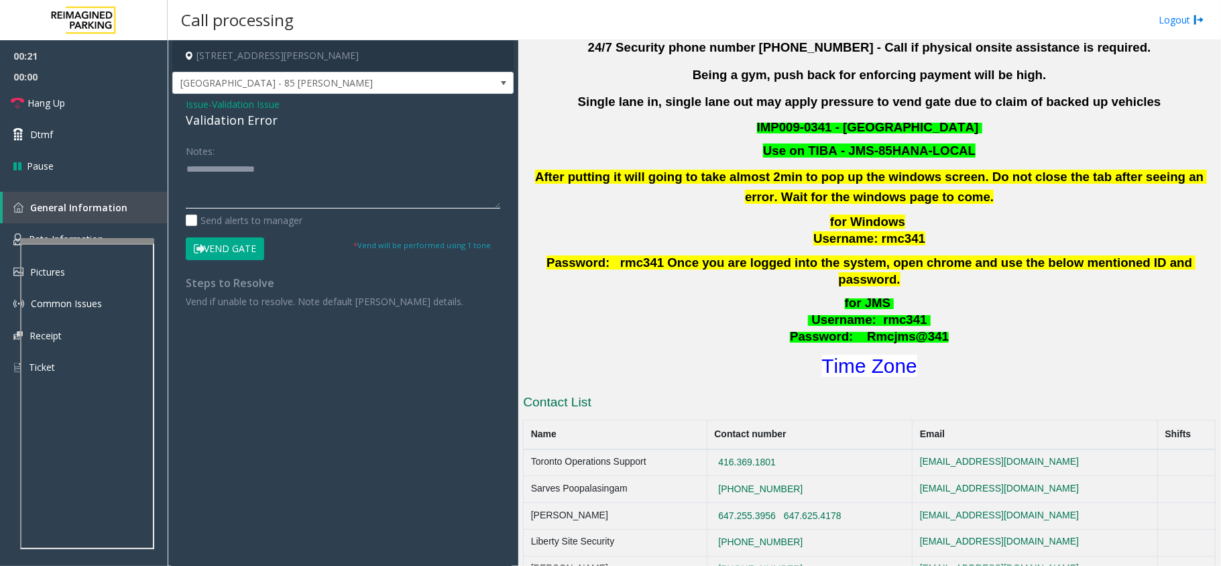
click at [282, 189] on textarea at bounding box center [343, 183] width 314 height 50
type textarea "******"
drag, startPoint x: 227, startPoint y: 164, endPoint x: 160, endPoint y: 172, distance: 67.5
click at [160, 172] on app-root "00:28 00:00 Hang Up Dtmf Pause General Information Rate Information Pictures Co…" at bounding box center [610, 283] width 1221 height 566
paste textarea "******"
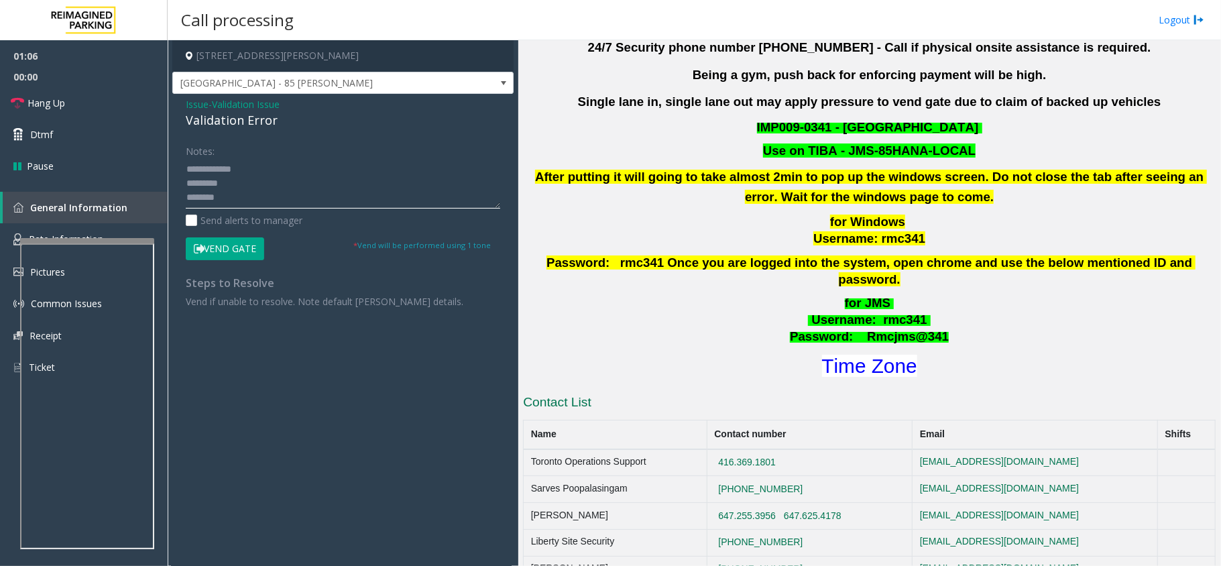
type textarea "**********"
click at [256, 244] on button "Vend Gate" at bounding box center [225, 248] width 78 height 23
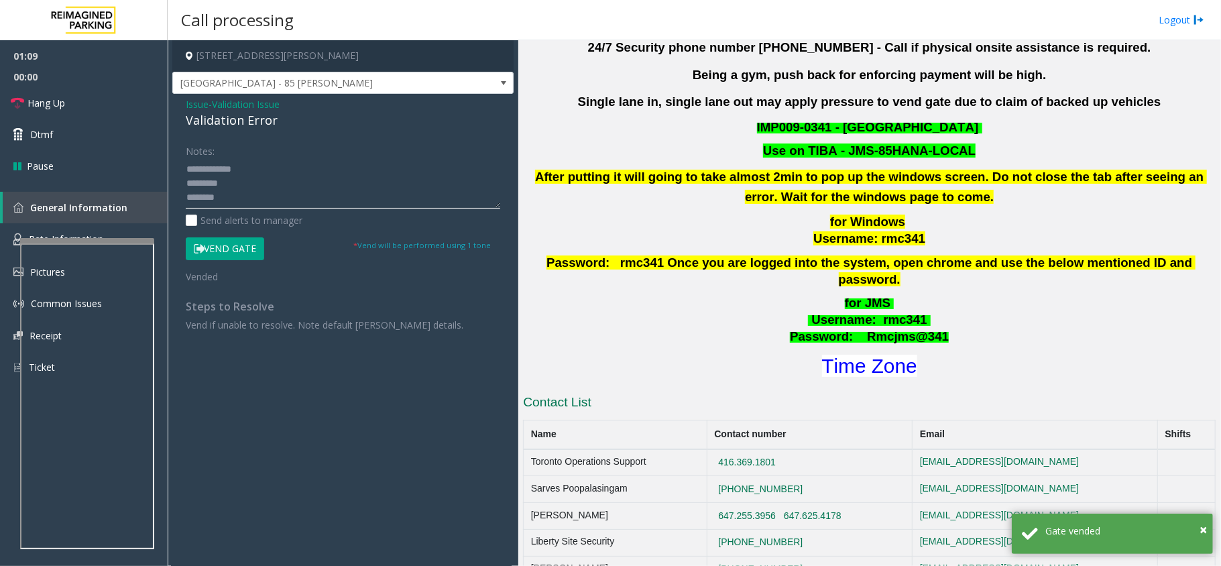
drag, startPoint x: 247, startPoint y: 165, endPoint x: 251, endPoint y: 186, distance: 21.2
click at [251, 186] on textarea at bounding box center [343, 183] width 314 height 50
click at [266, 202] on textarea at bounding box center [343, 183] width 314 height 50
drag, startPoint x: 224, startPoint y: 196, endPoint x: 184, endPoint y: 165, distance: 51.1
click at [184, 165] on div "Notes: Send alerts to manager Vend Gate * Vend will be performed using 1 tone V…" at bounding box center [343, 235] width 335 height 192
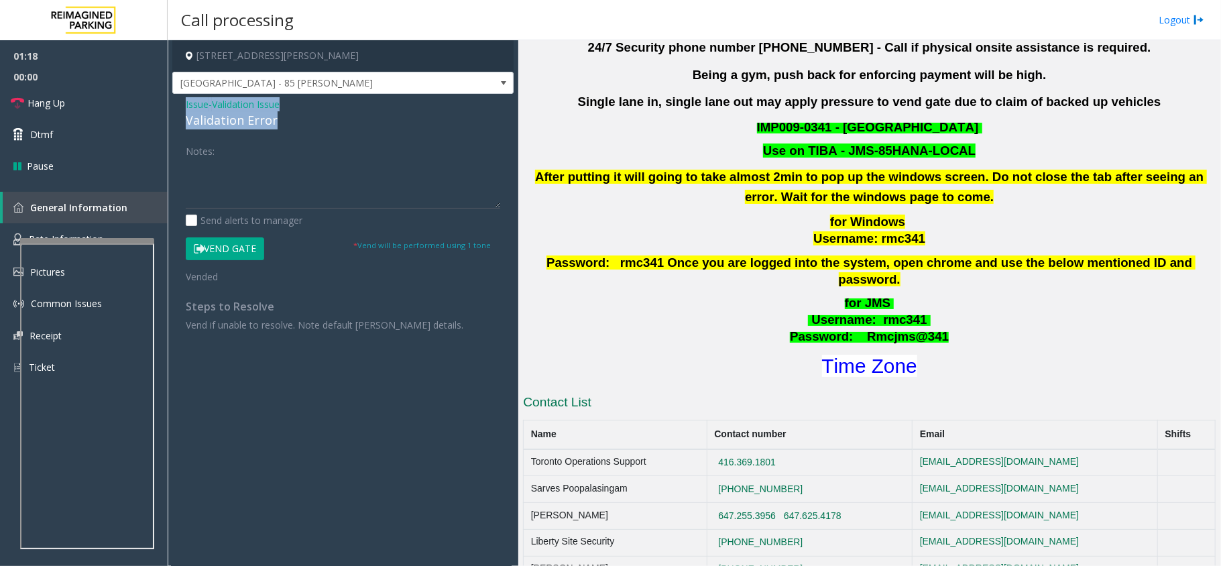
drag, startPoint x: 274, startPoint y: 115, endPoint x: 178, endPoint y: 106, distance: 96.3
click at [178, 106] on div "Issue - Validation Issue Validation Error Notes: Send alerts to manager Vend Ga…" at bounding box center [342, 219] width 341 height 251
click at [257, 180] on textarea at bounding box center [343, 183] width 314 height 50
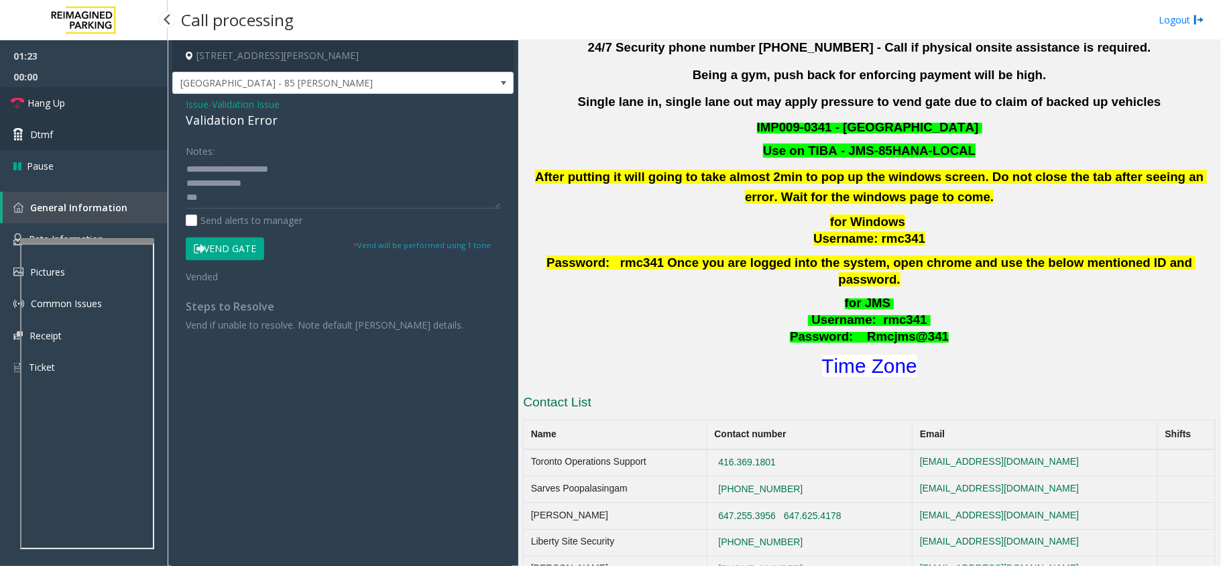
drag, startPoint x: 48, startPoint y: 105, endPoint x: 74, endPoint y: 118, distance: 28.5
click at [50, 105] on span "Hang Up" at bounding box center [46, 103] width 38 height 14
click at [205, 198] on textarea at bounding box center [343, 183] width 314 height 50
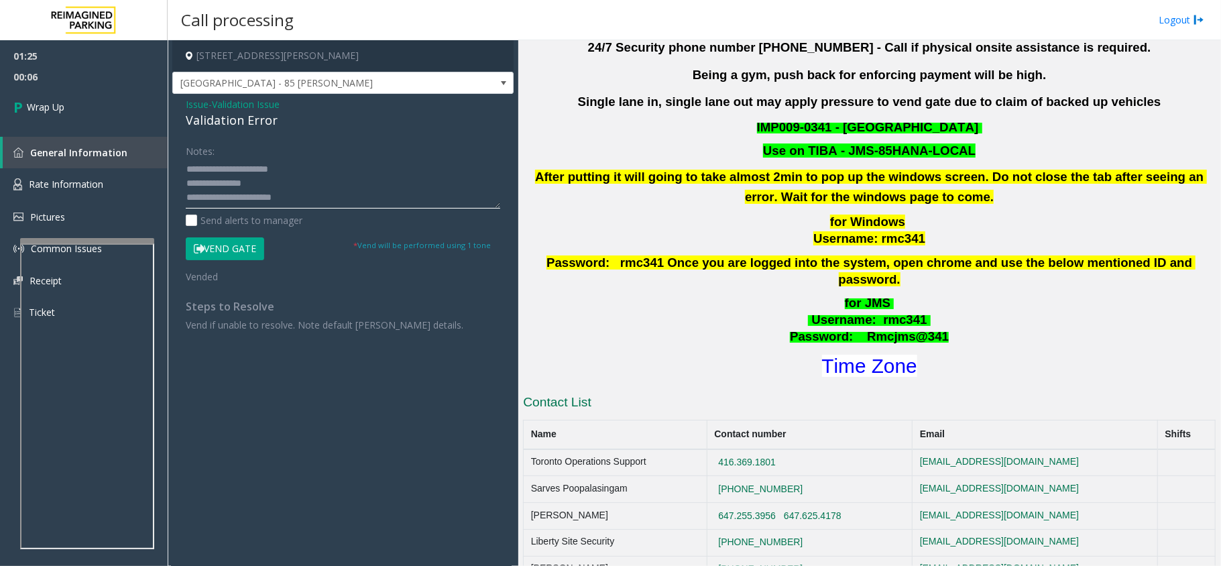
click at [237, 196] on textarea at bounding box center [343, 183] width 314 height 50
click at [311, 196] on textarea at bounding box center [343, 183] width 314 height 50
paste textarea "**********"
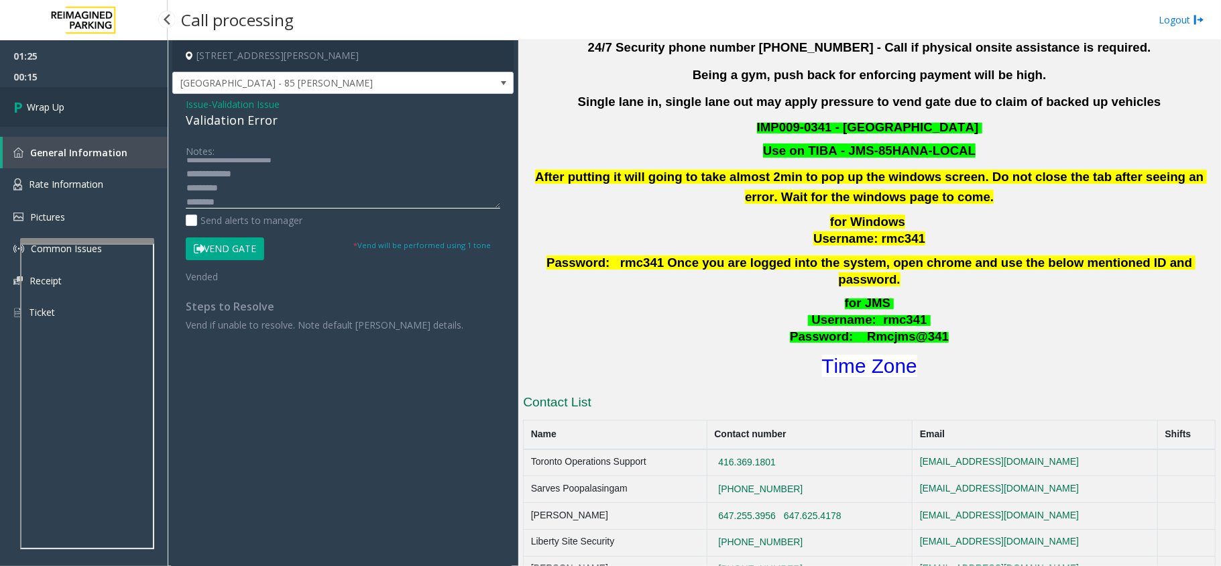
type textarea "**********"
click at [54, 115] on link "Wrap Up" at bounding box center [84, 107] width 168 height 40
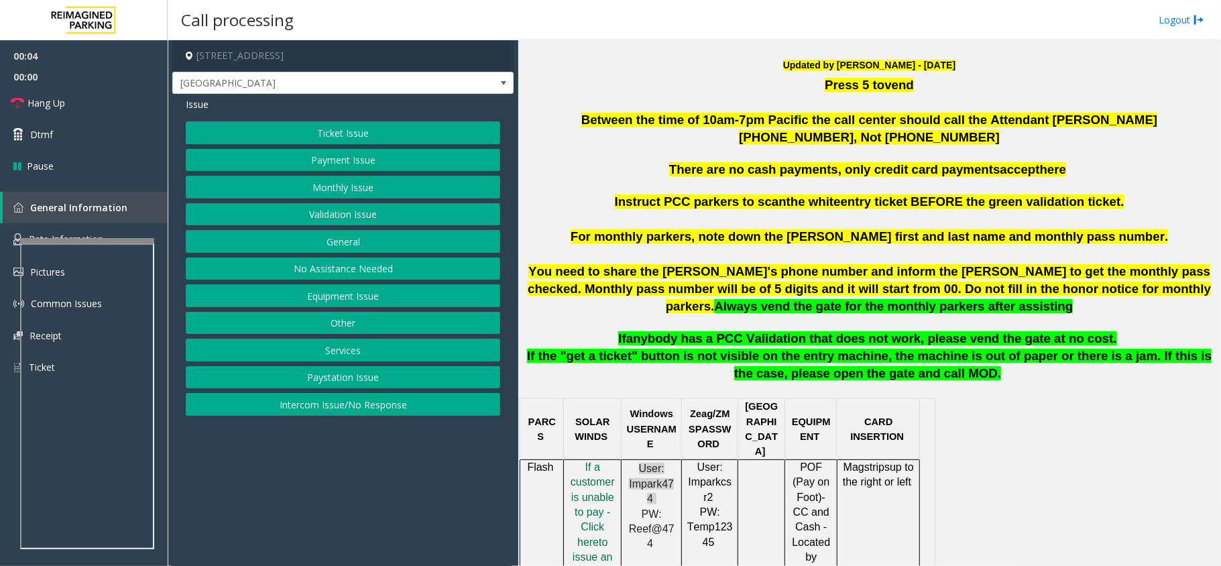
scroll to position [536, 0]
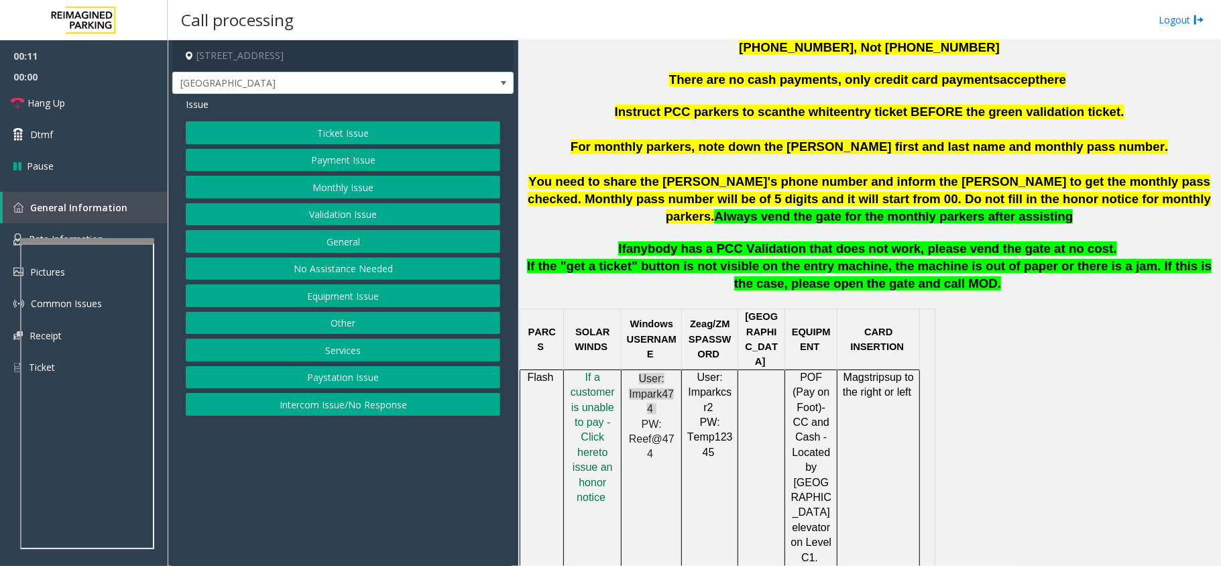
click at [400, 412] on button "Intercom Issue/No Response" at bounding box center [343, 404] width 314 height 23
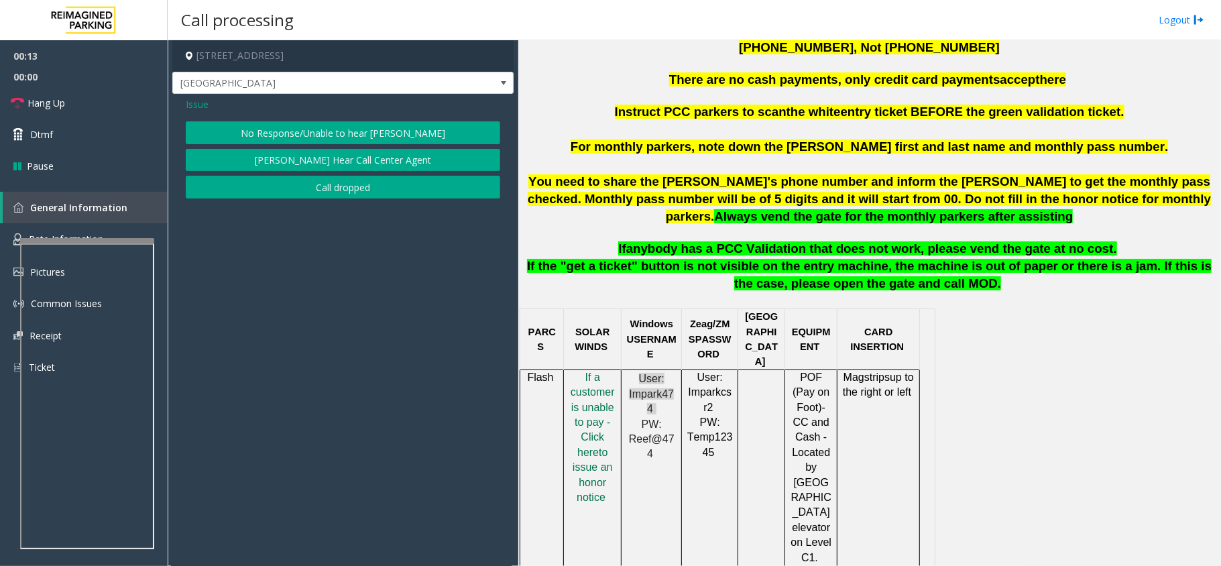
click at [422, 137] on button "No Response/Unable to hear [PERSON_NAME]" at bounding box center [343, 132] width 314 height 23
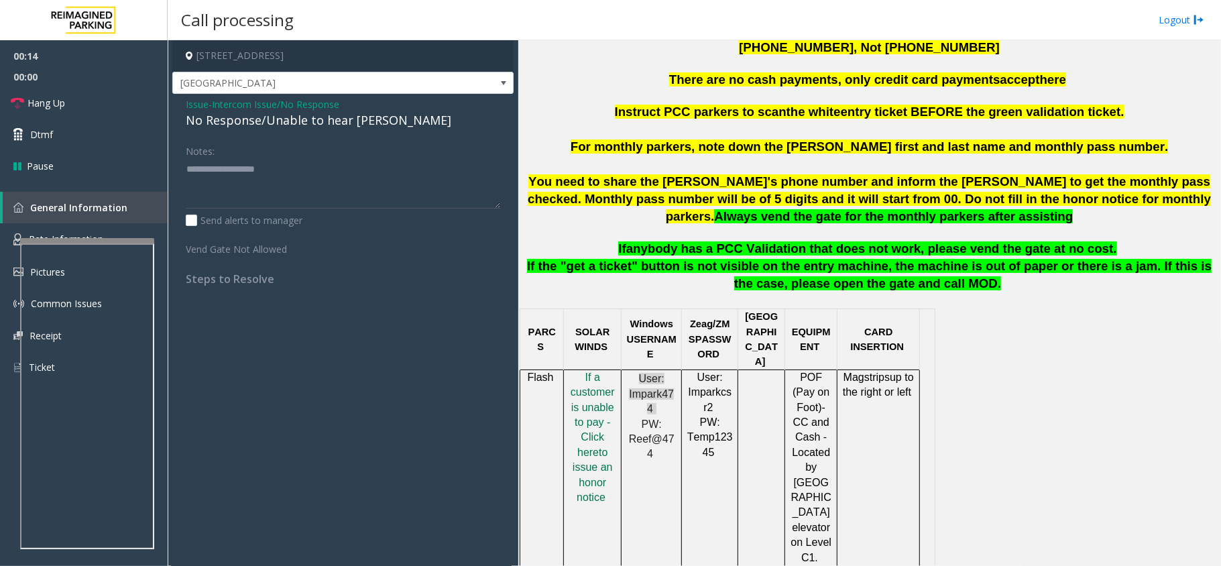
click at [371, 124] on div "No Response/Unable to hear [PERSON_NAME]" at bounding box center [343, 120] width 314 height 18
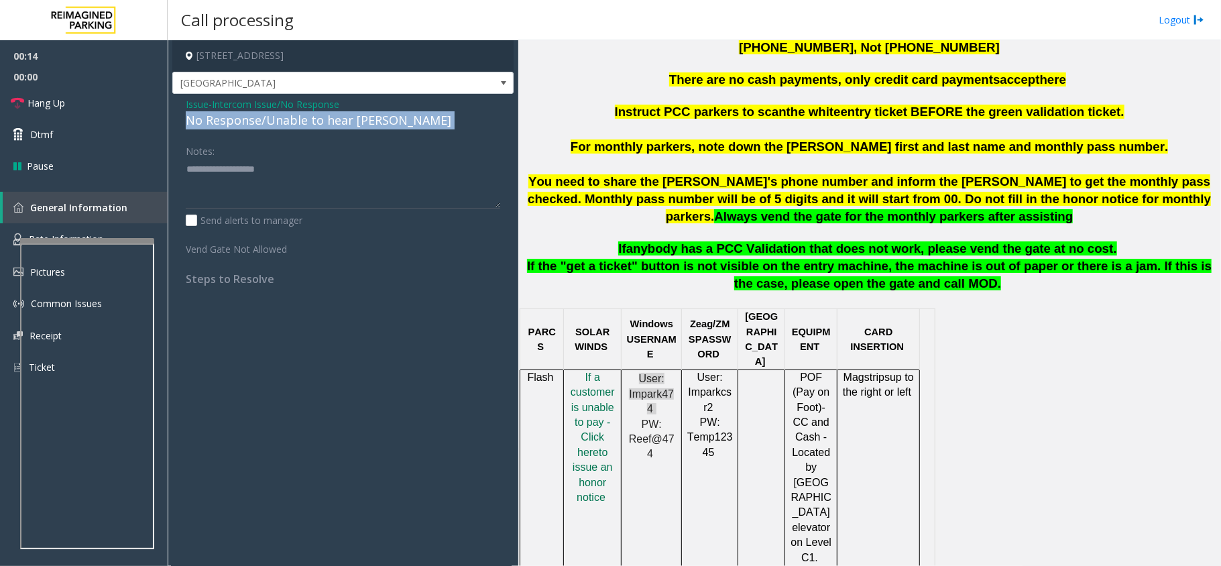
click at [373, 122] on div "No Response/Unable to hear [PERSON_NAME]" at bounding box center [343, 120] width 314 height 18
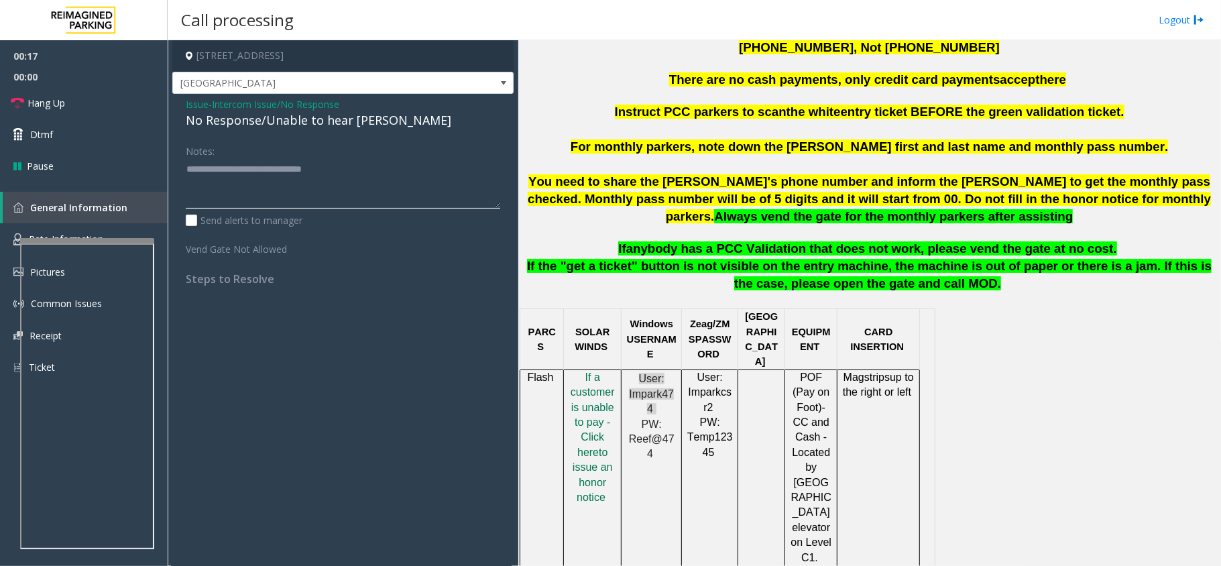
click at [365, 188] on textarea at bounding box center [343, 183] width 314 height 50
type textarea "**********"
click at [62, 103] on span "Hang Up" at bounding box center [46, 103] width 38 height 14
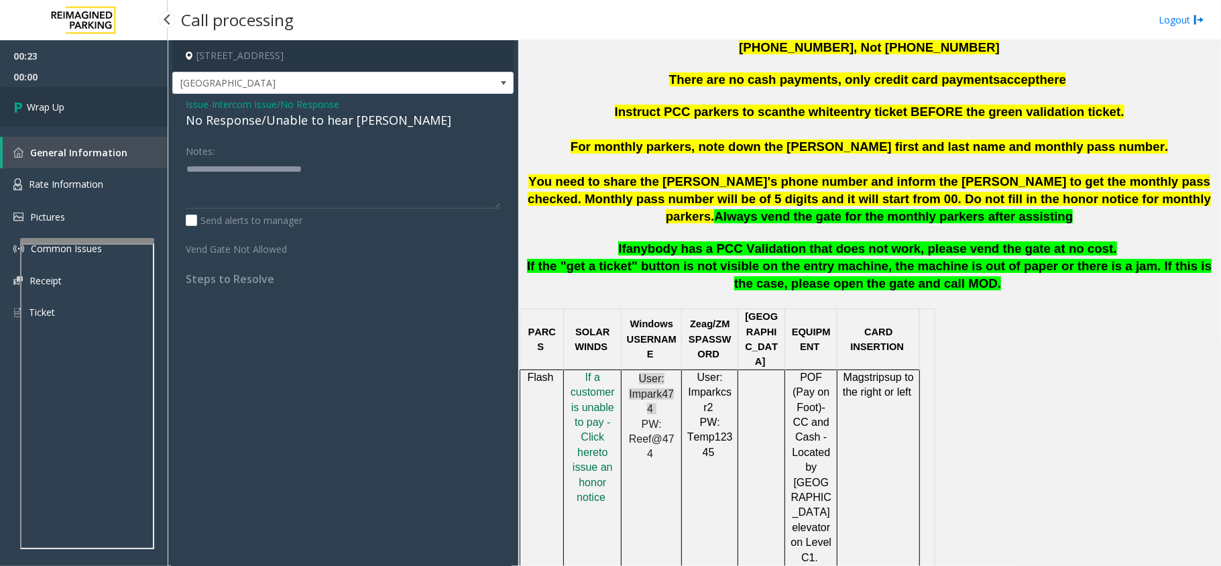
click at [44, 111] on span "Wrap Up" at bounding box center [46, 107] width 38 height 14
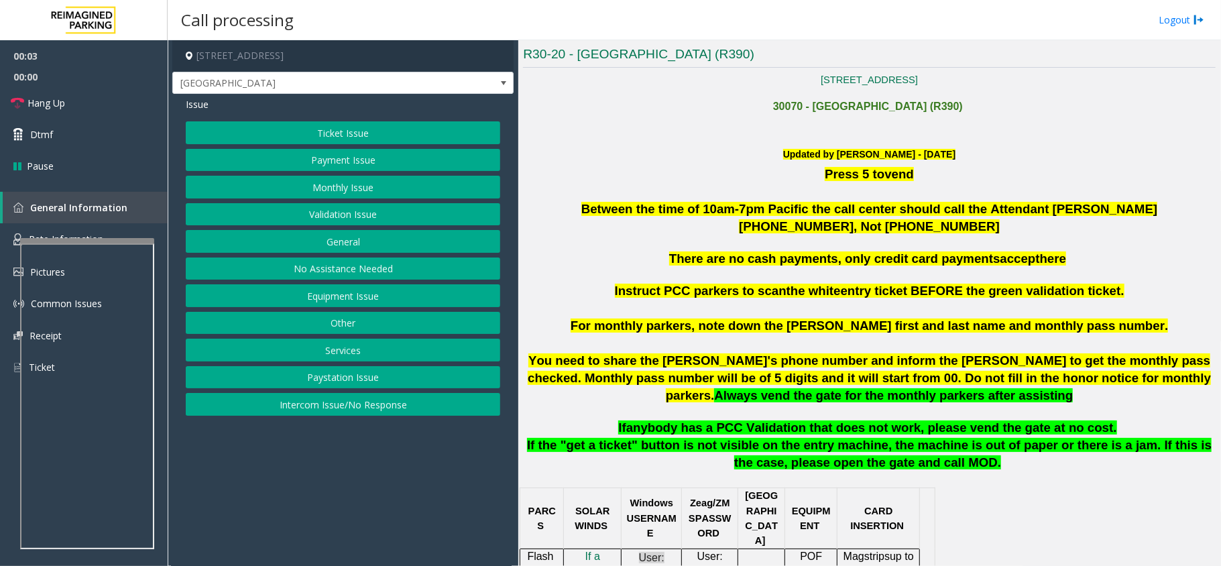
scroll to position [447, 0]
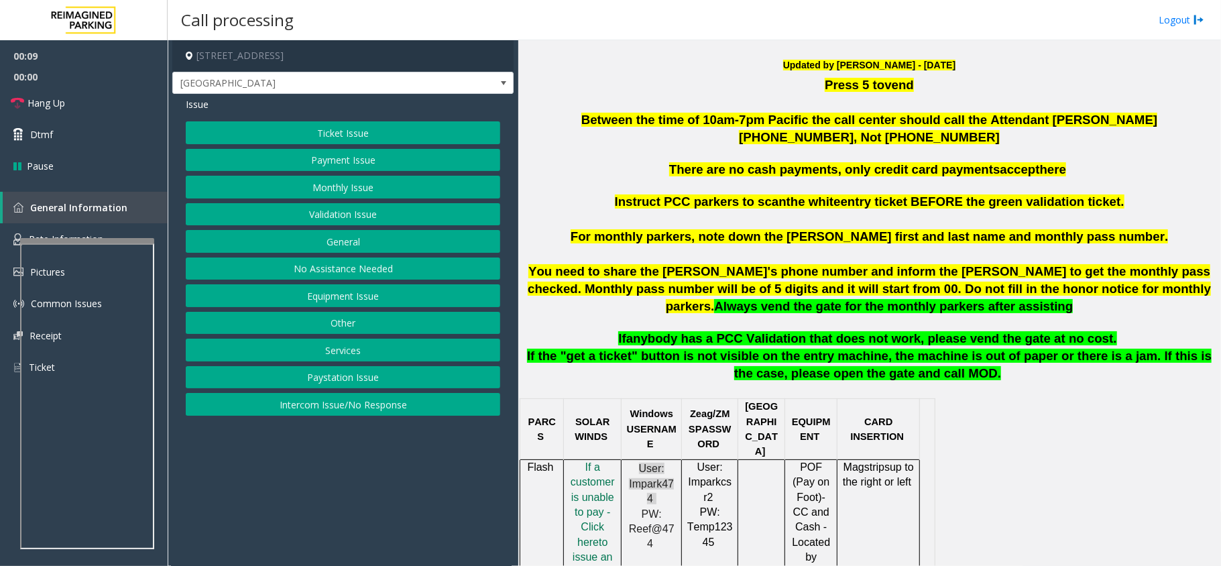
click at [397, 411] on button "Intercom Issue/No Response" at bounding box center [343, 404] width 314 height 23
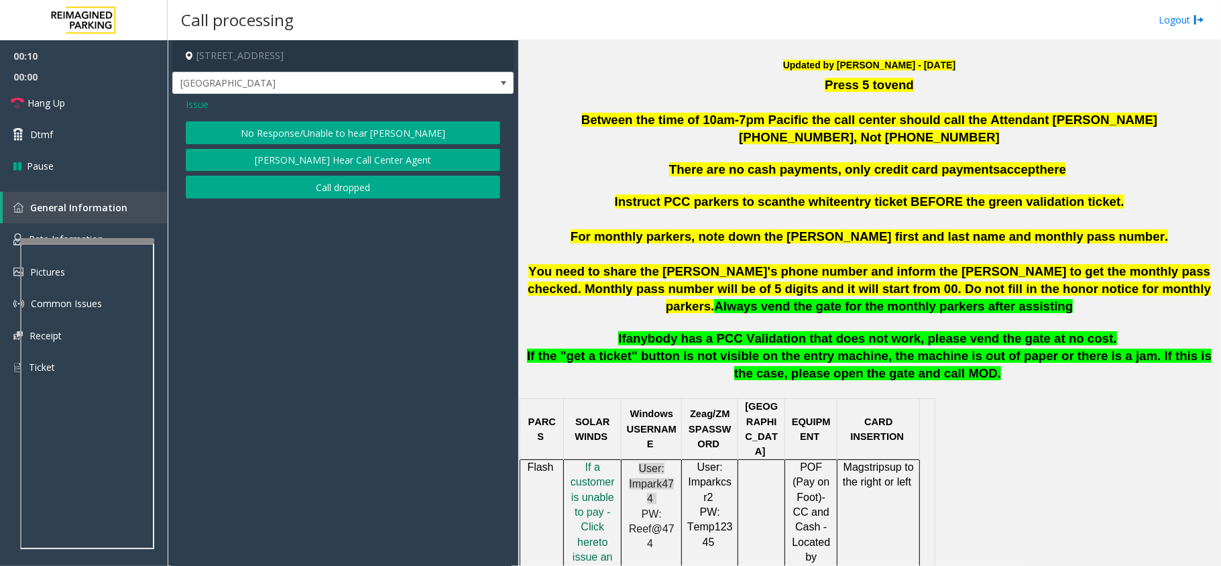
click at [410, 129] on button "No Response/Unable to hear [PERSON_NAME]" at bounding box center [343, 132] width 314 height 23
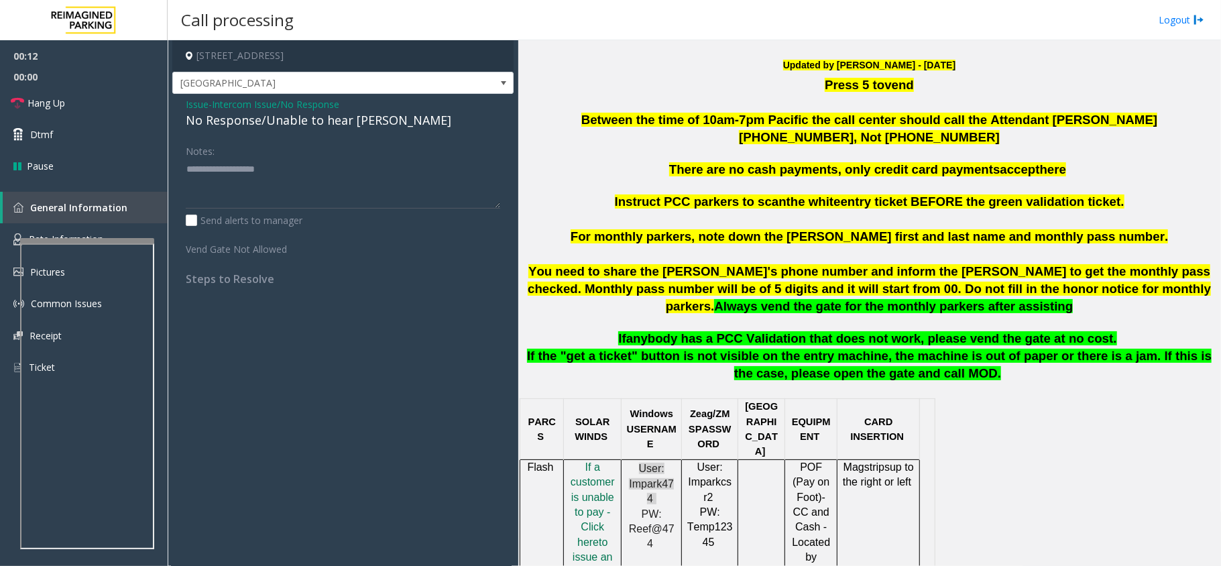
click at [368, 118] on div "No Response/Unable to hear [PERSON_NAME]" at bounding box center [343, 120] width 314 height 18
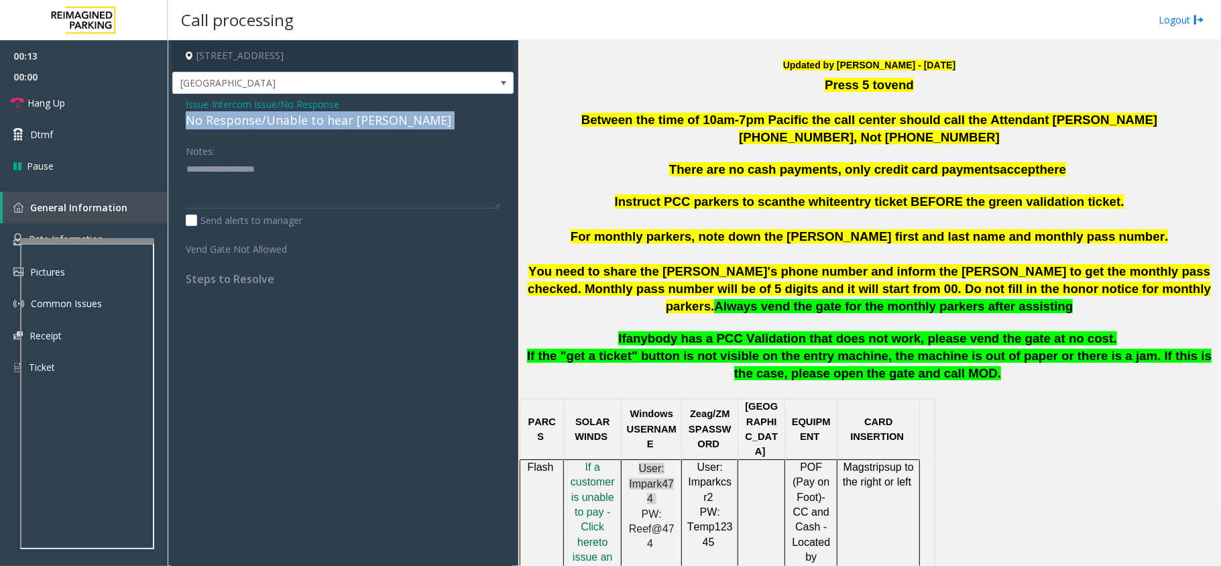
click at [368, 118] on div "No Response/Unable to hear [PERSON_NAME]" at bounding box center [343, 120] width 314 height 18
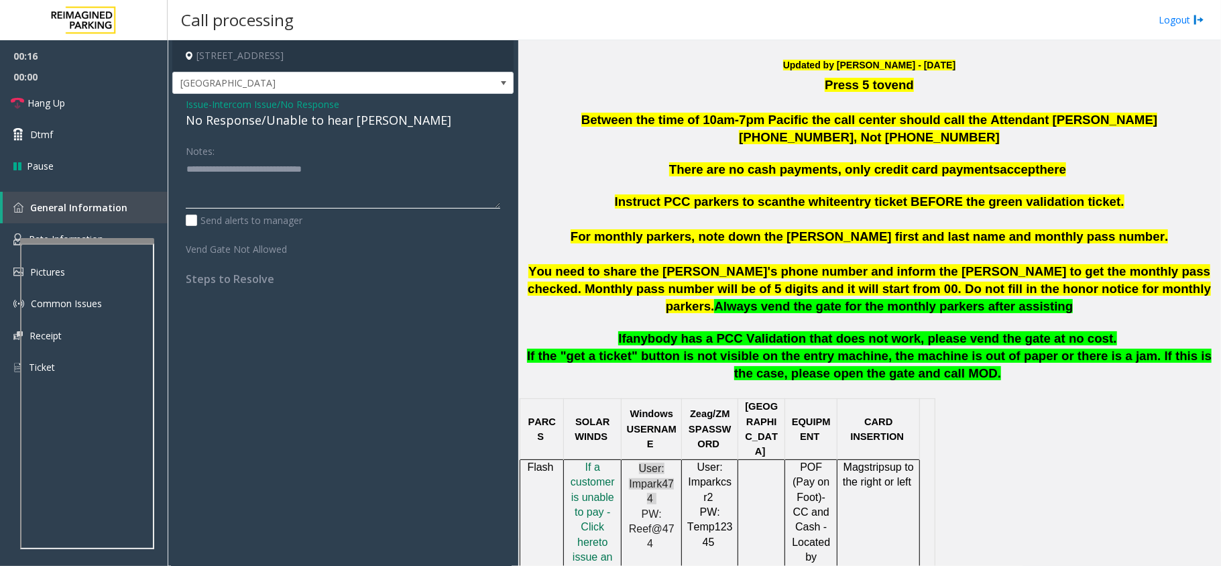
click at [374, 172] on textarea at bounding box center [343, 183] width 314 height 50
type textarea "**********"
click at [34, 97] on span "Hang Up" at bounding box center [46, 103] width 38 height 14
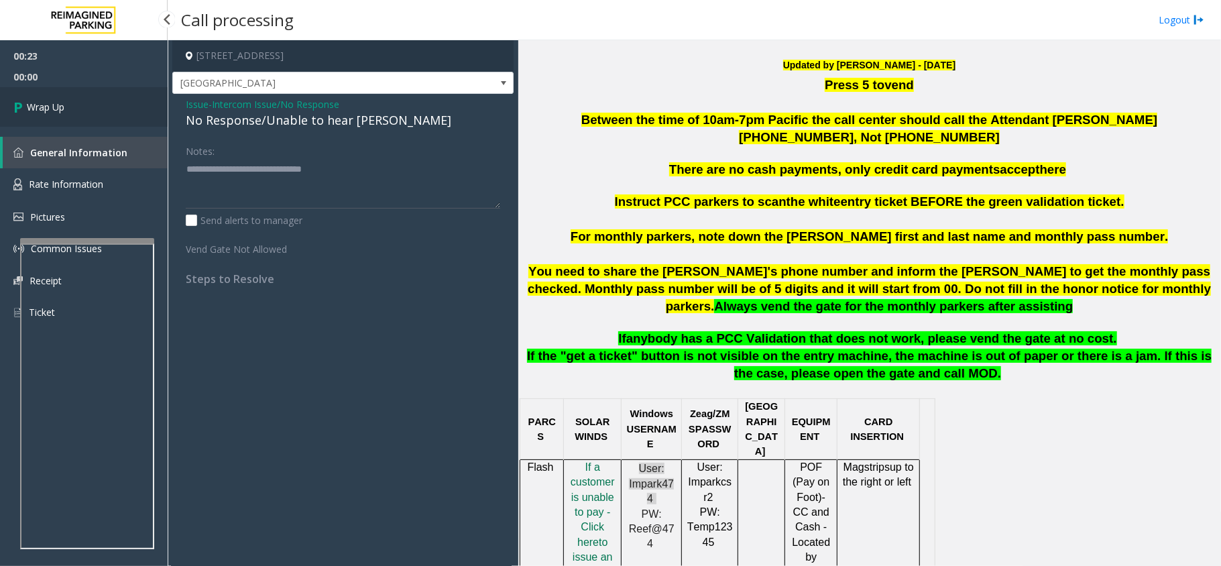
click at [42, 109] on span "Wrap Up" at bounding box center [46, 107] width 38 height 14
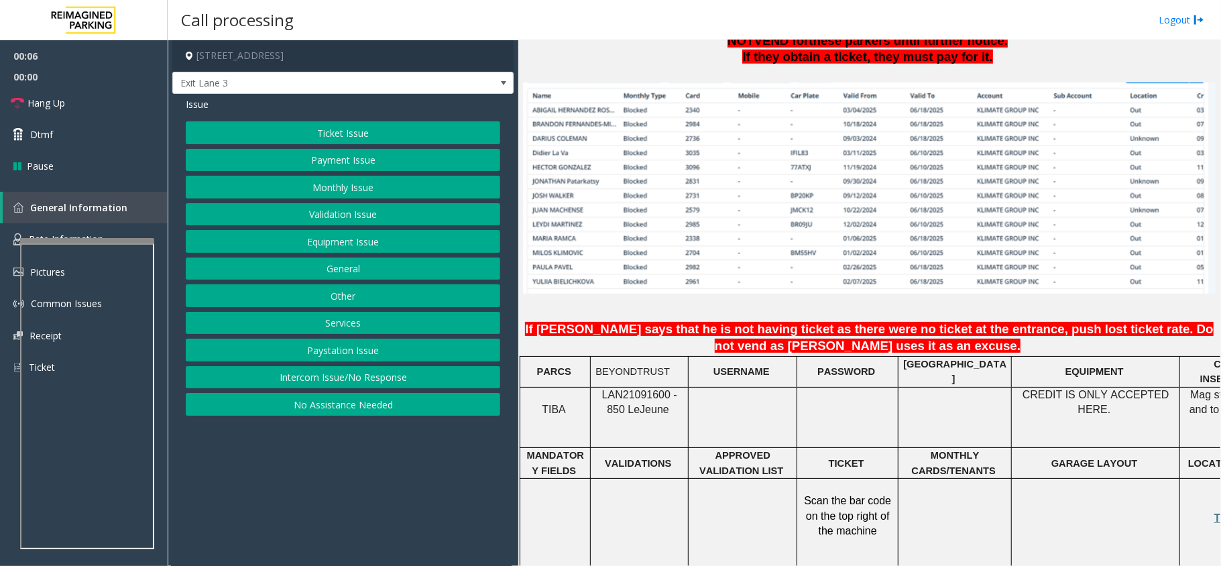
scroll to position [983, 0]
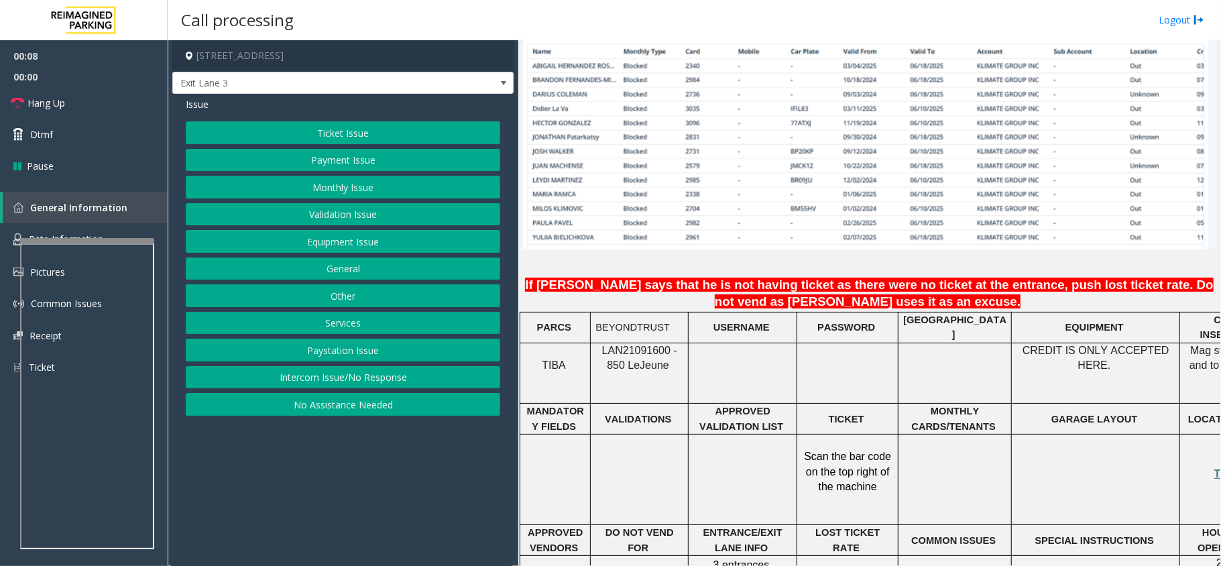
click at [641, 345] on span "LAN21091600 - 850 Le" at bounding box center [639, 358] width 75 height 26
click at [426, 384] on button "Intercom Issue/No Response" at bounding box center [343, 377] width 314 height 23
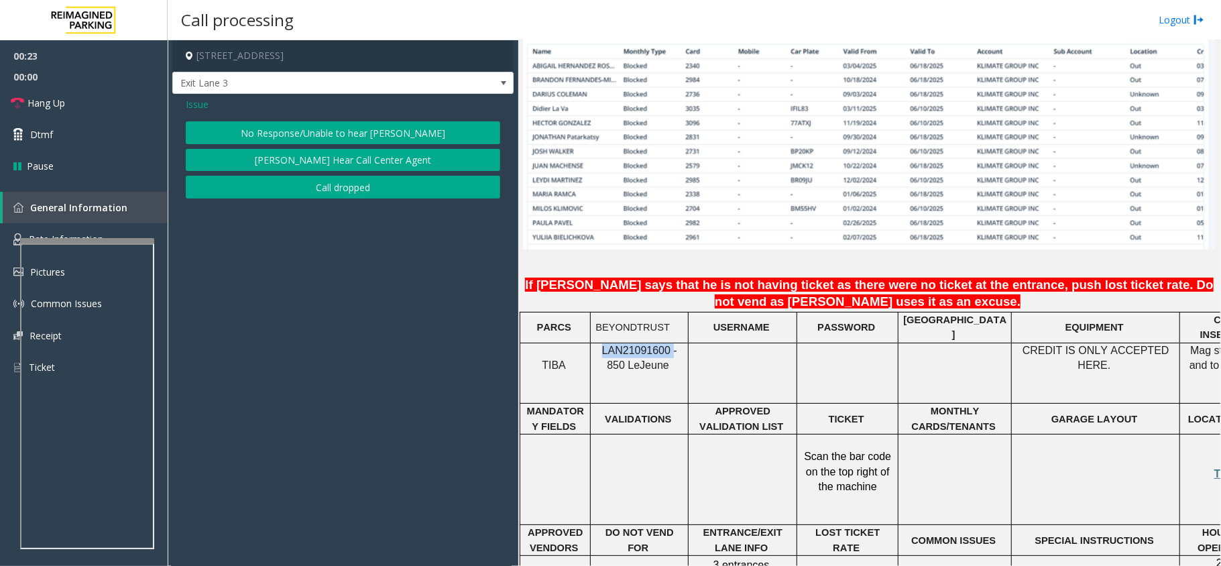
click at [440, 131] on button "No Response/Unable to hear [PERSON_NAME]" at bounding box center [343, 132] width 314 height 23
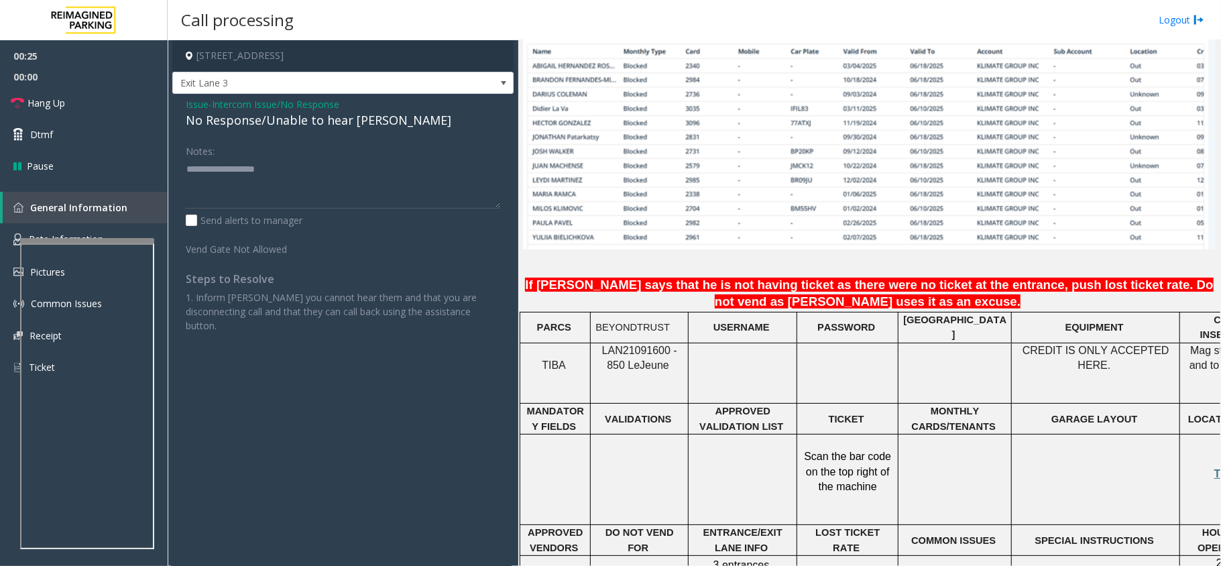
click at [341, 111] on div "No Response/Unable to hear [PERSON_NAME]" at bounding box center [343, 120] width 314 height 18
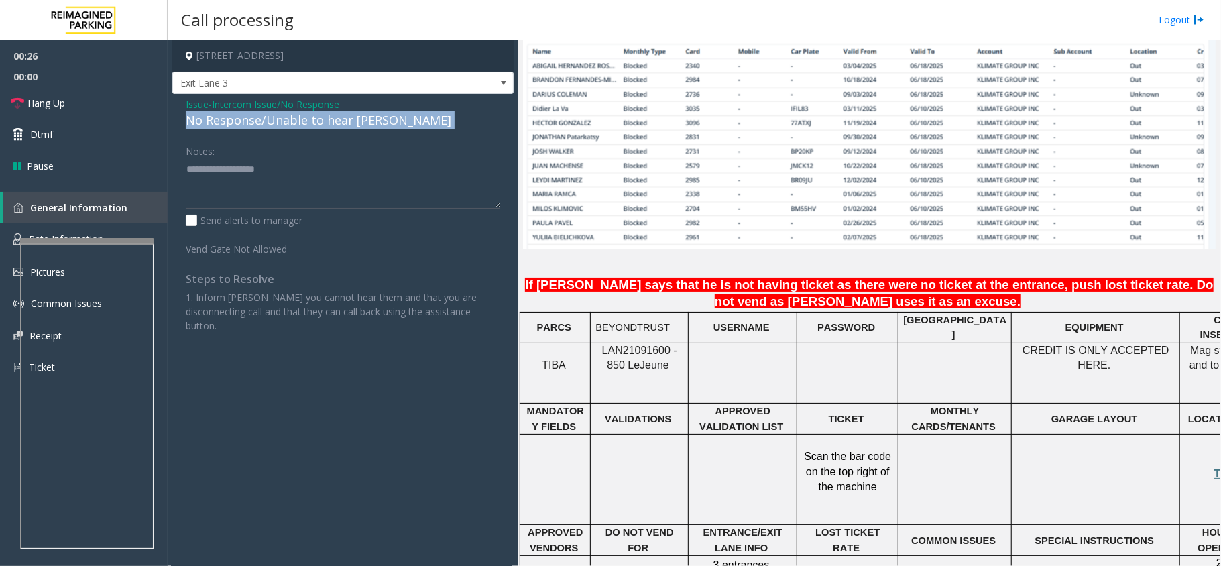
click at [341, 111] on div "No Response/Unable to hear [PERSON_NAME]" at bounding box center [343, 120] width 314 height 18
click at [17, 100] on icon at bounding box center [17, 103] width 13 height 13
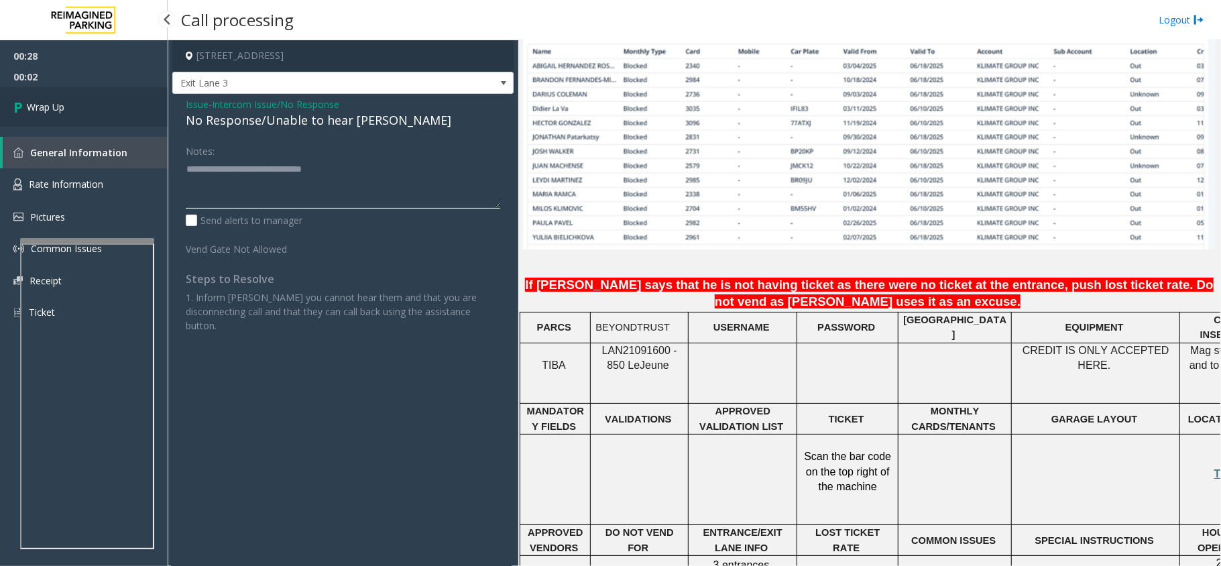
type textarea "**********"
click at [78, 113] on link "Wrap Up" at bounding box center [84, 107] width 168 height 40
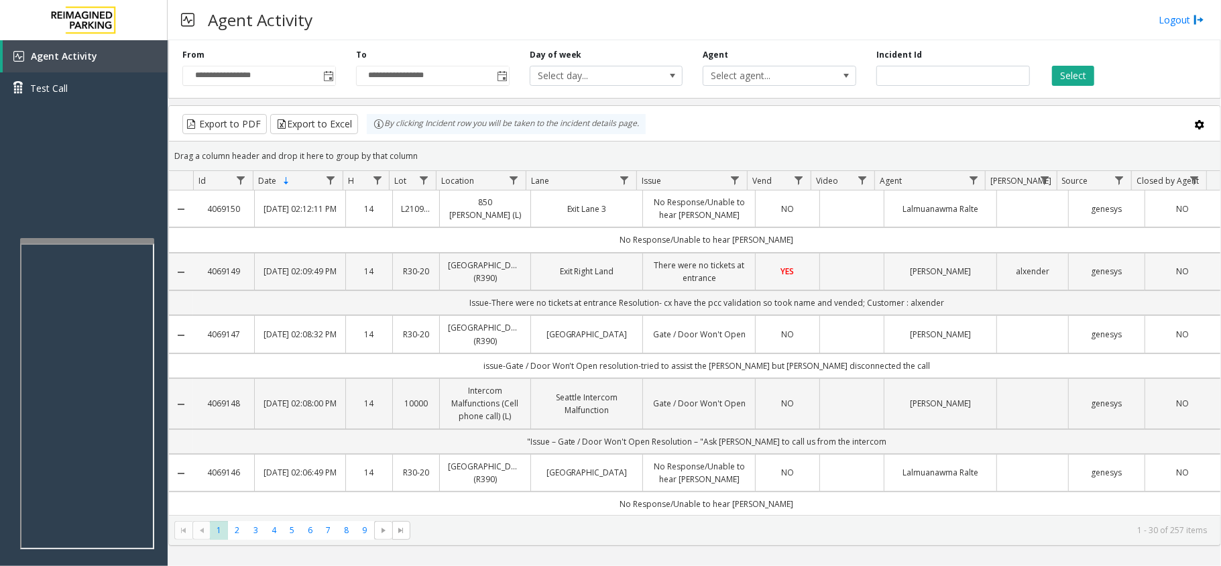
scroll to position [89, 0]
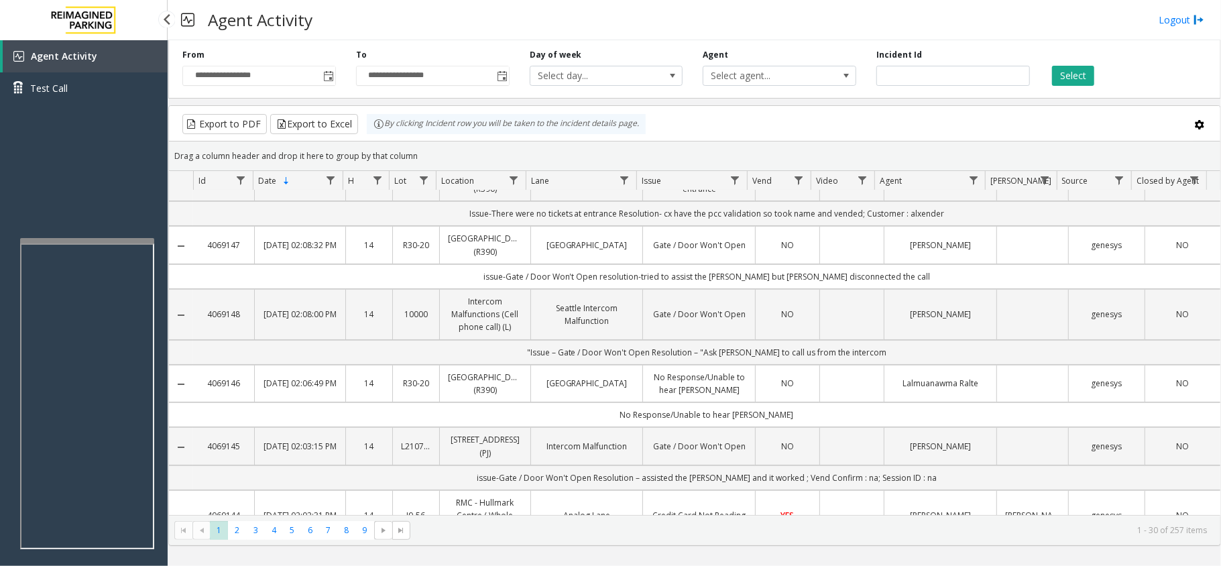
click at [135, 210] on div "Agent Activity Test Call" at bounding box center [84, 323] width 168 height 566
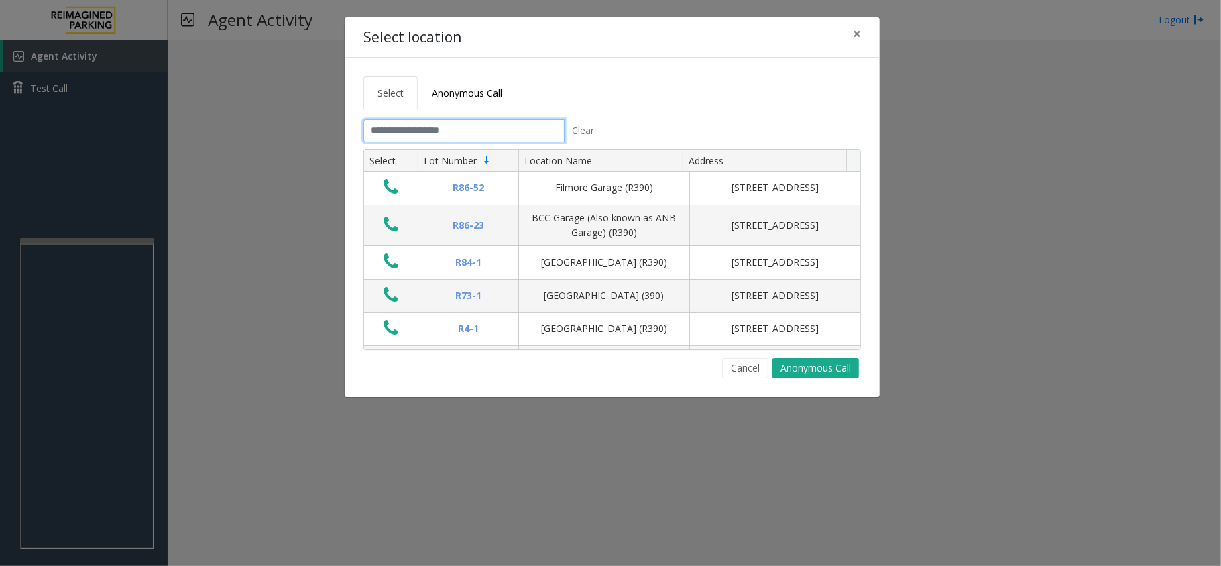
click at [505, 124] on input "text" at bounding box center [463, 130] width 201 height 23
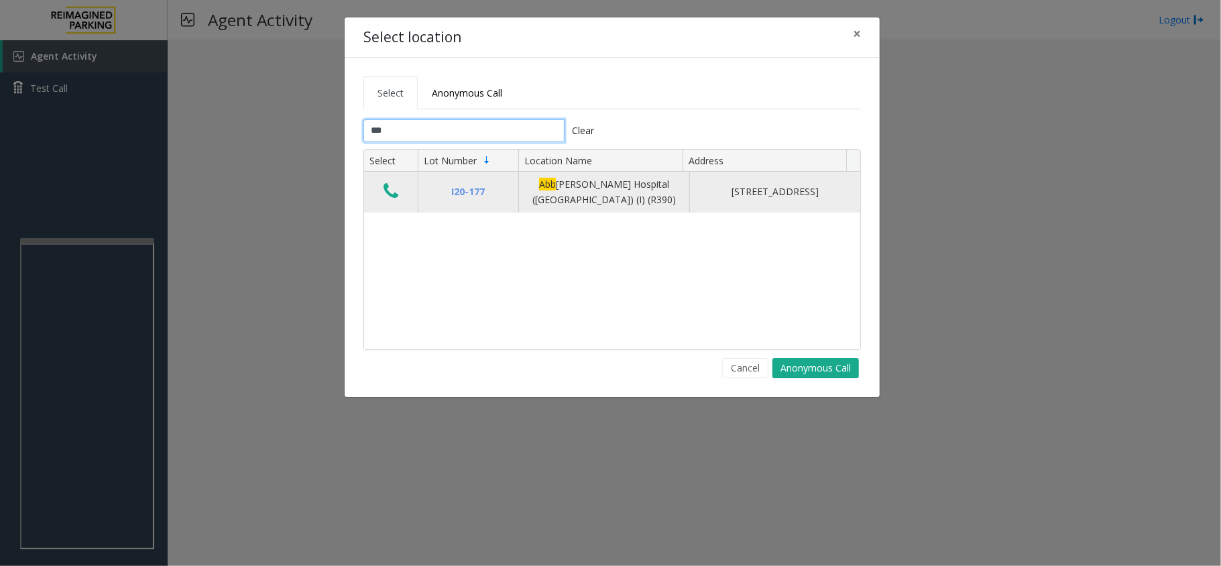
type input "***"
click at [398, 197] on icon "Data table" at bounding box center [391, 191] width 15 height 19
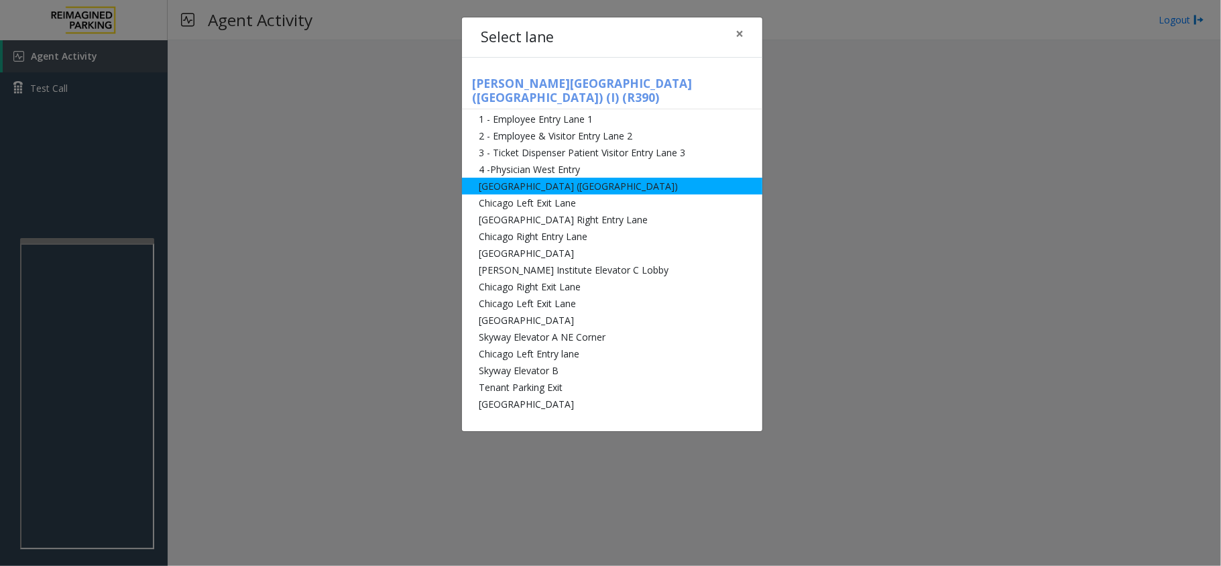
click at [524, 178] on li "Abbot Hospital (Main Hospital)" at bounding box center [612, 186] width 300 height 17
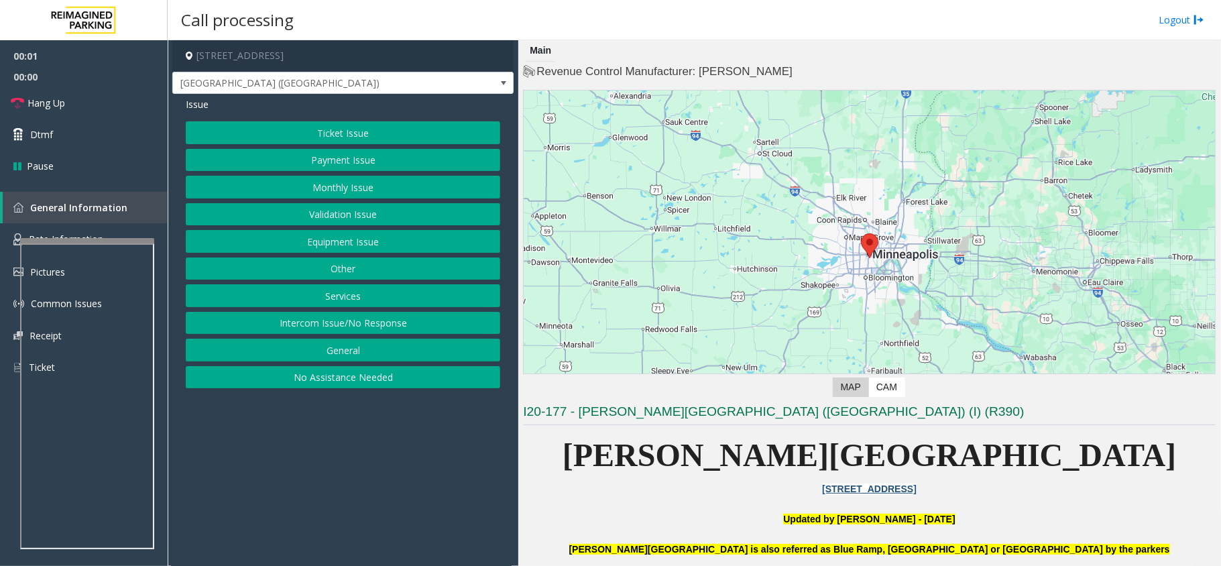
click at [382, 184] on button "Monthly Issue" at bounding box center [343, 187] width 314 height 23
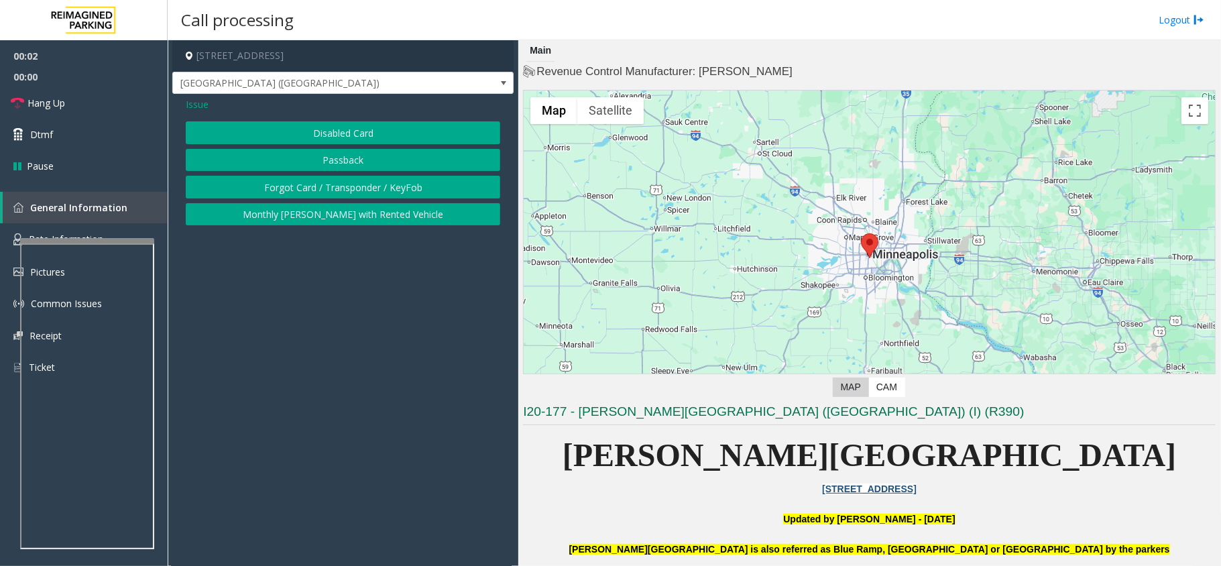
click at [310, 131] on button "Disabled Card" at bounding box center [343, 132] width 314 height 23
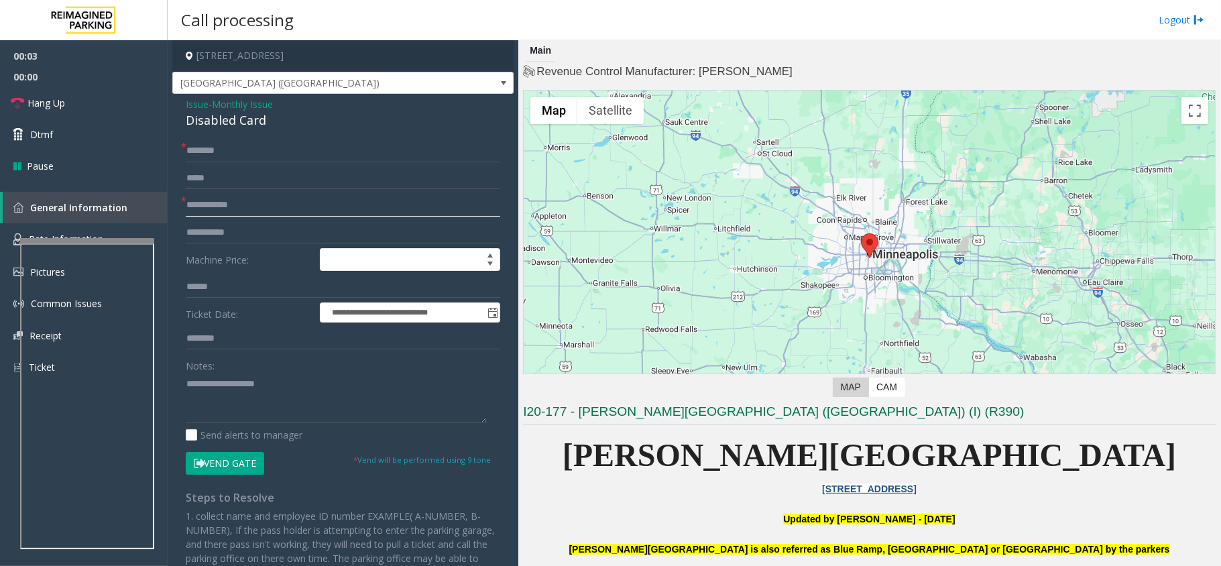
click at [266, 209] on input "text" at bounding box center [343, 205] width 314 height 23
type input "*"
click at [191, 102] on span "Issue" at bounding box center [197, 104] width 23 height 14
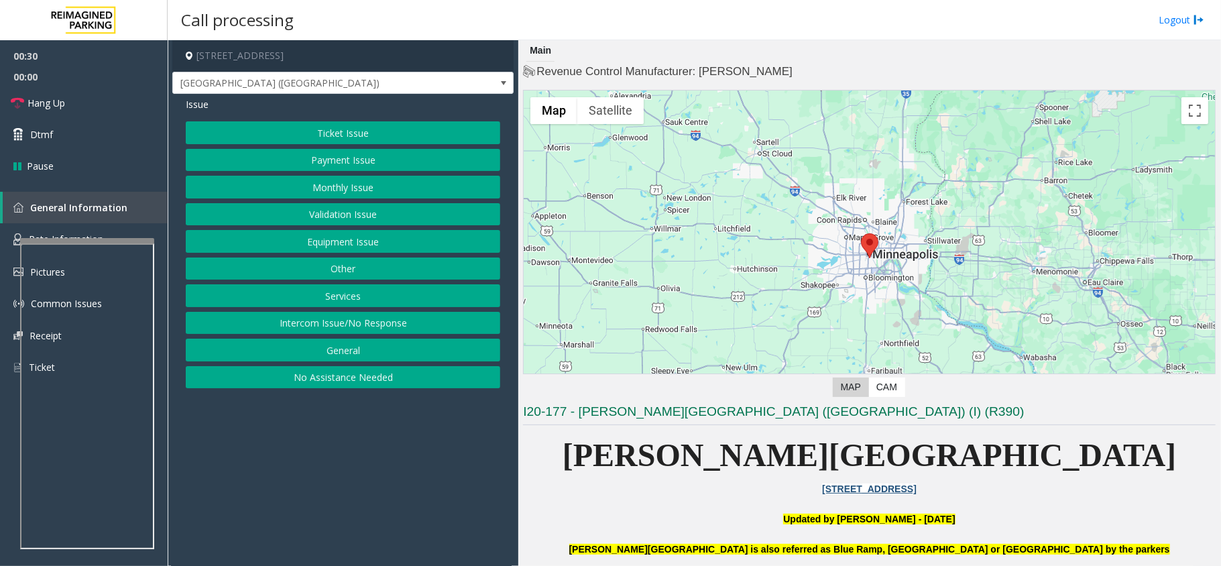
click at [312, 186] on button "Monthly Issue" at bounding box center [343, 187] width 314 height 23
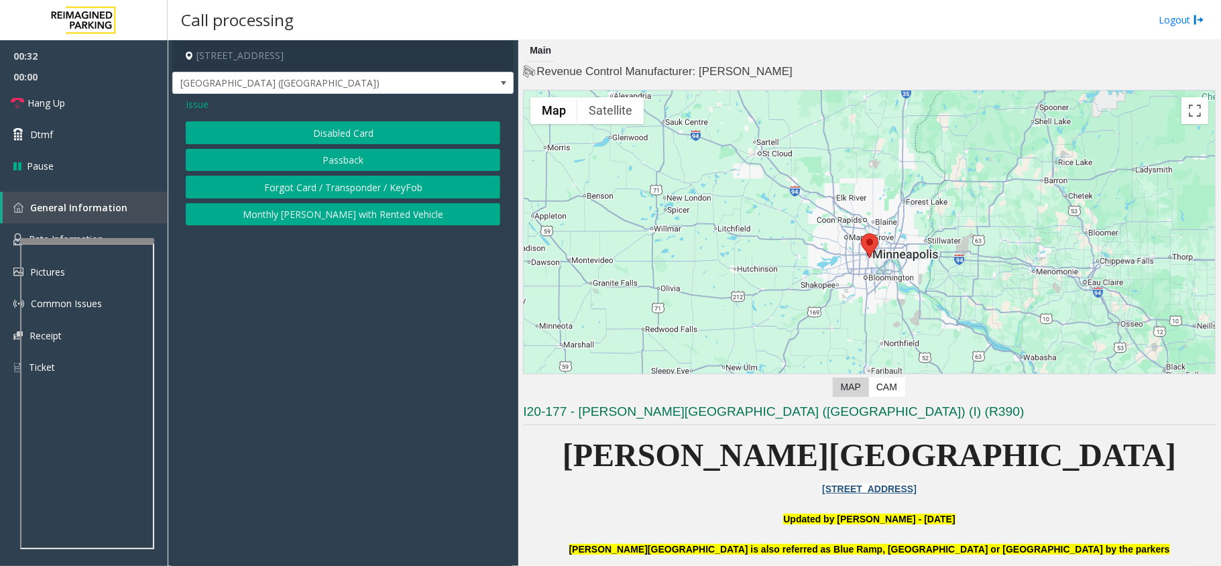
click at [312, 186] on button "Forgot Card / Transponder / KeyFob" at bounding box center [343, 187] width 314 height 23
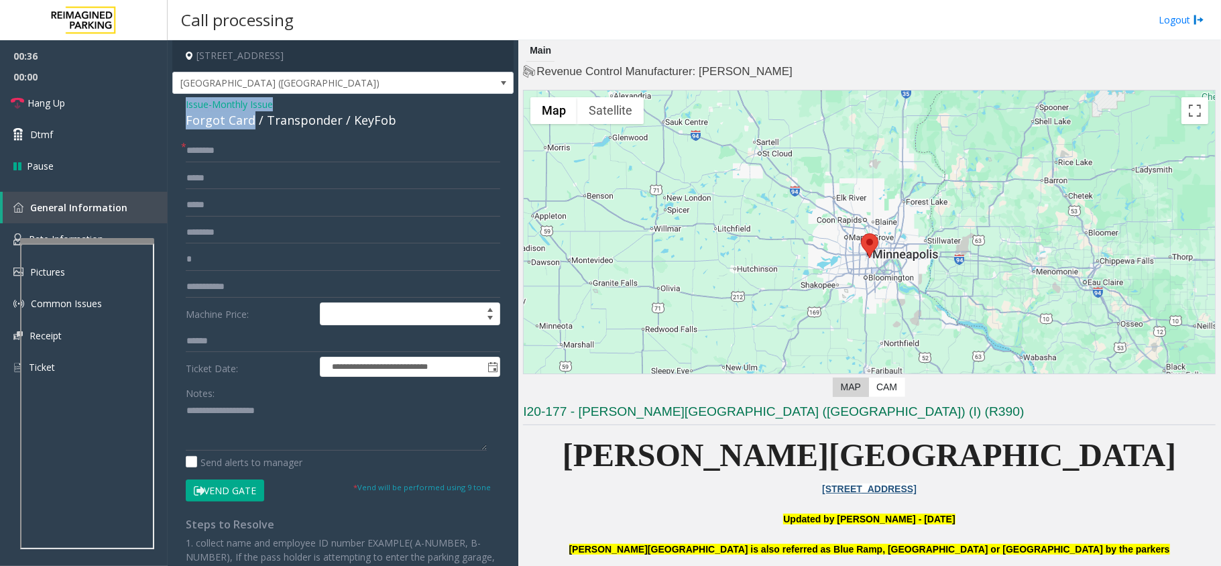
drag, startPoint x: 253, startPoint y: 119, endPoint x: 182, endPoint y: 102, distance: 72.5
click at [182, 102] on div "**********" at bounding box center [342, 420] width 341 height 652
click at [242, 421] on textarea at bounding box center [336, 425] width 301 height 50
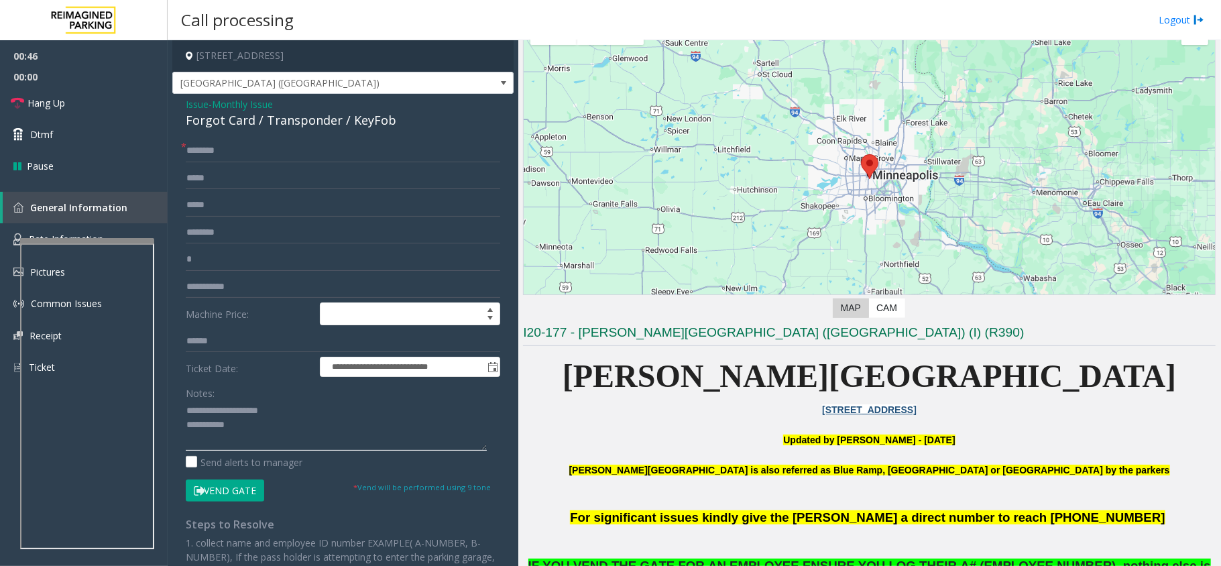
scroll to position [178, 0]
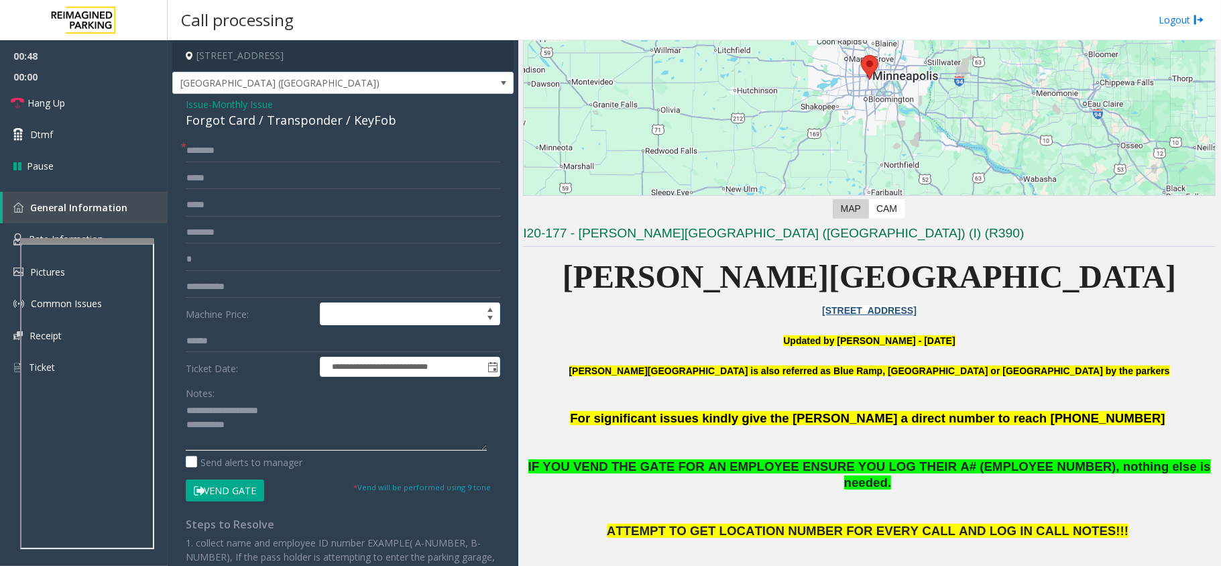
type textarea "**********"
click at [212, 497] on button "Vend Gate" at bounding box center [225, 490] width 78 height 23
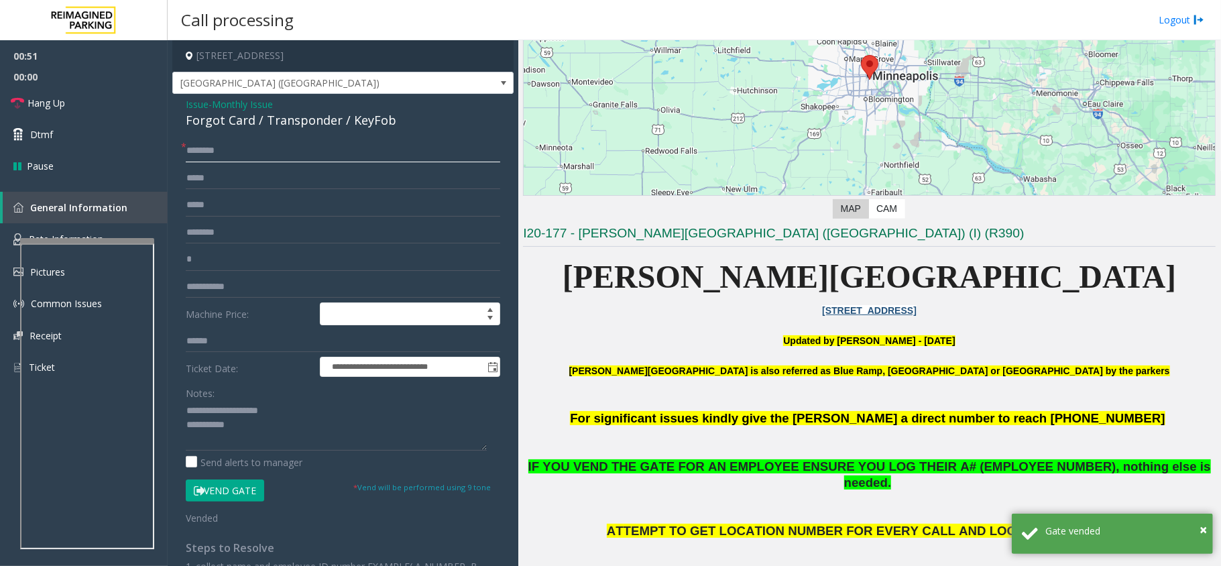
click at [250, 152] on input "text" at bounding box center [343, 150] width 314 height 23
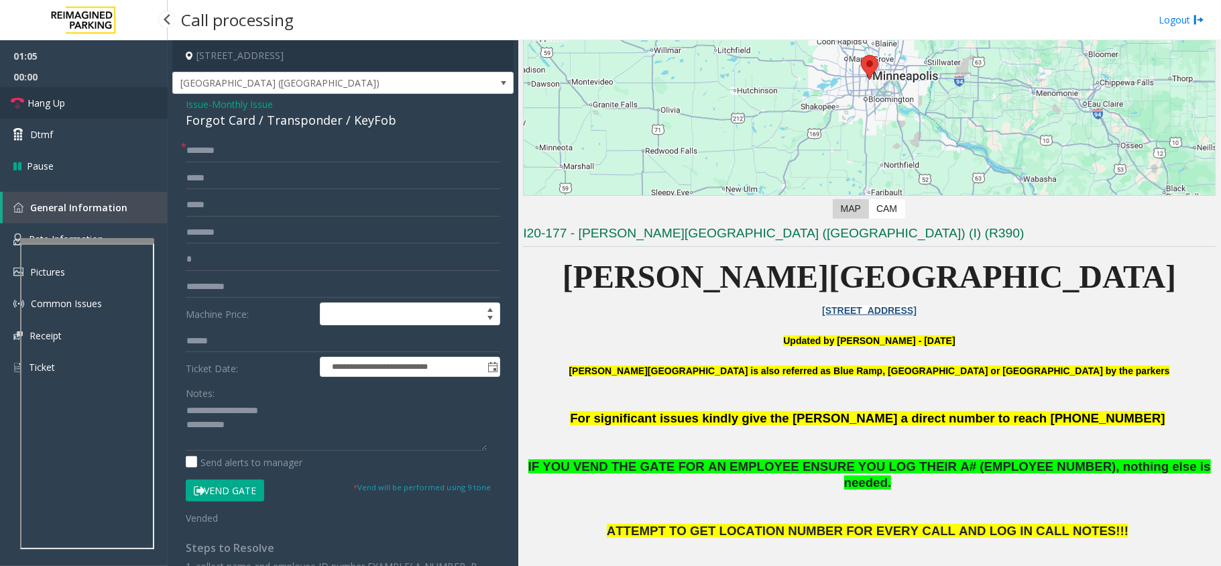
click at [54, 102] on span "Hang Up" at bounding box center [46, 103] width 38 height 14
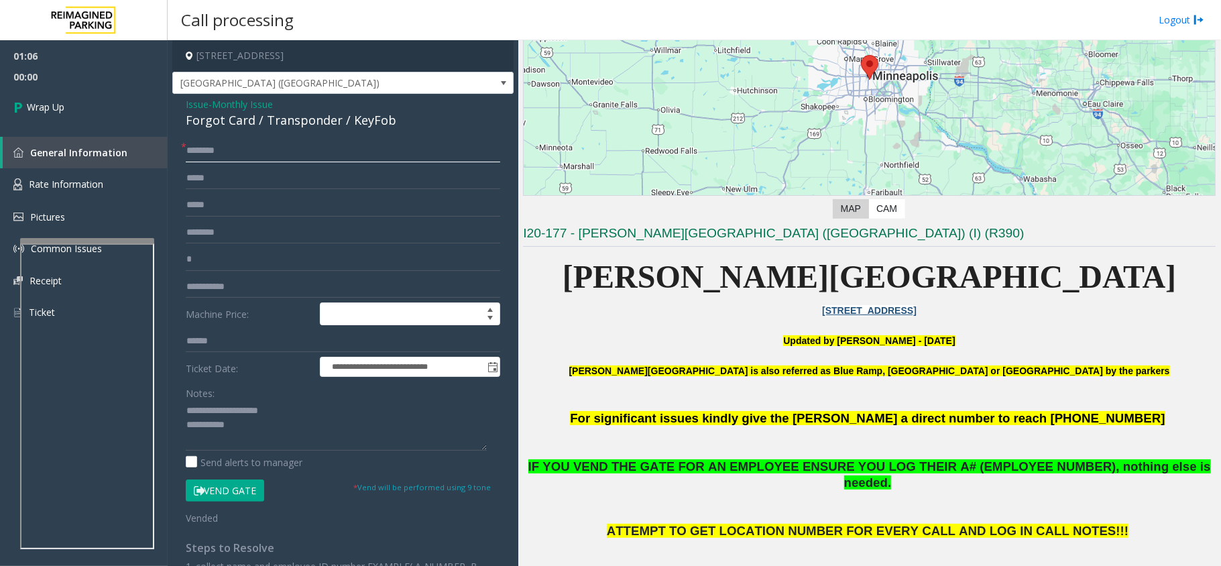
click at [256, 159] on input "text" at bounding box center [343, 150] width 314 height 23
type input "**"
click at [255, 424] on textarea at bounding box center [336, 425] width 301 height 50
type textarea "**********"
click at [280, 266] on input "*" at bounding box center [343, 259] width 314 height 23
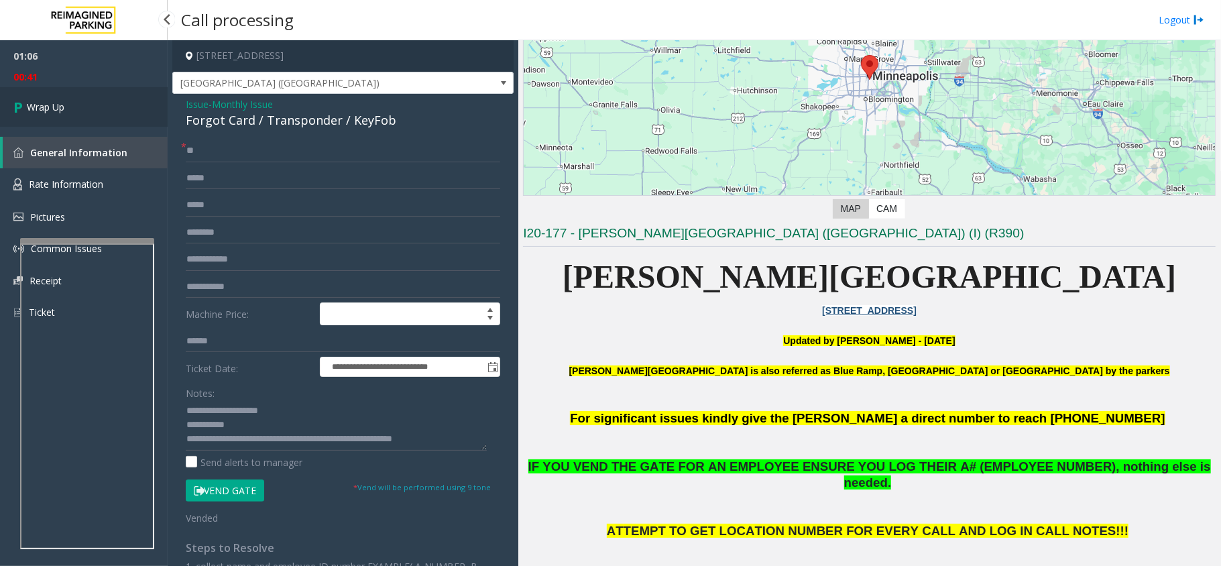
click at [68, 110] on link "Wrap Up" at bounding box center [84, 107] width 168 height 40
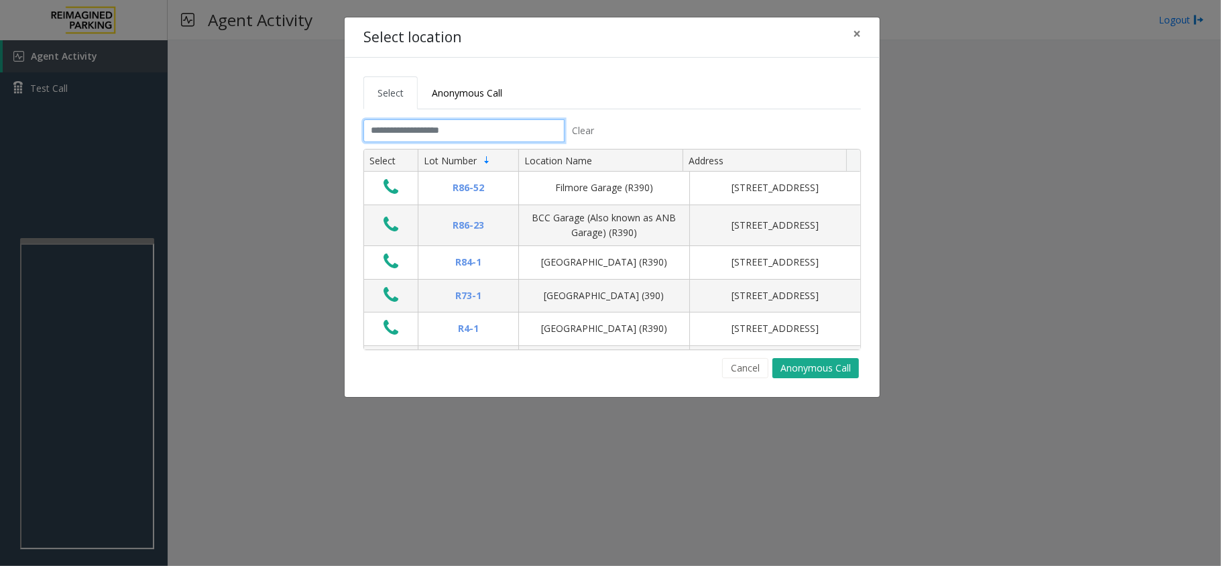
click at [484, 130] on input "text" at bounding box center [463, 130] width 201 height 23
click at [451, 137] on input "text" at bounding box center [463, 130] width 201 height 23
click at [457, 130] on input "text" at bounding box center [463, 130] width 201 height 23
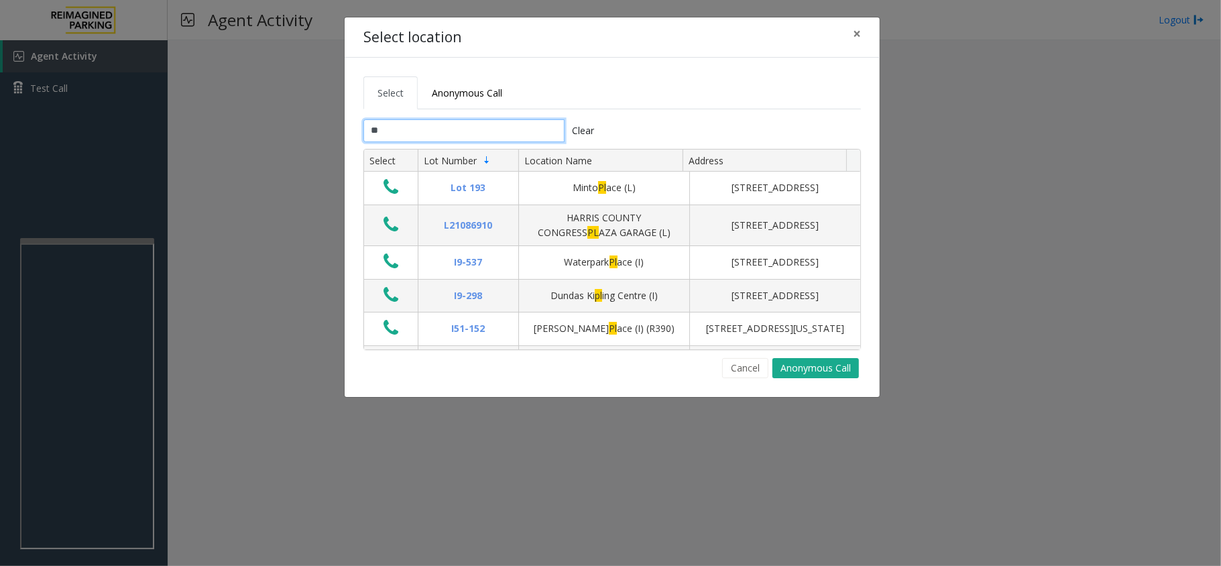
type input "*"
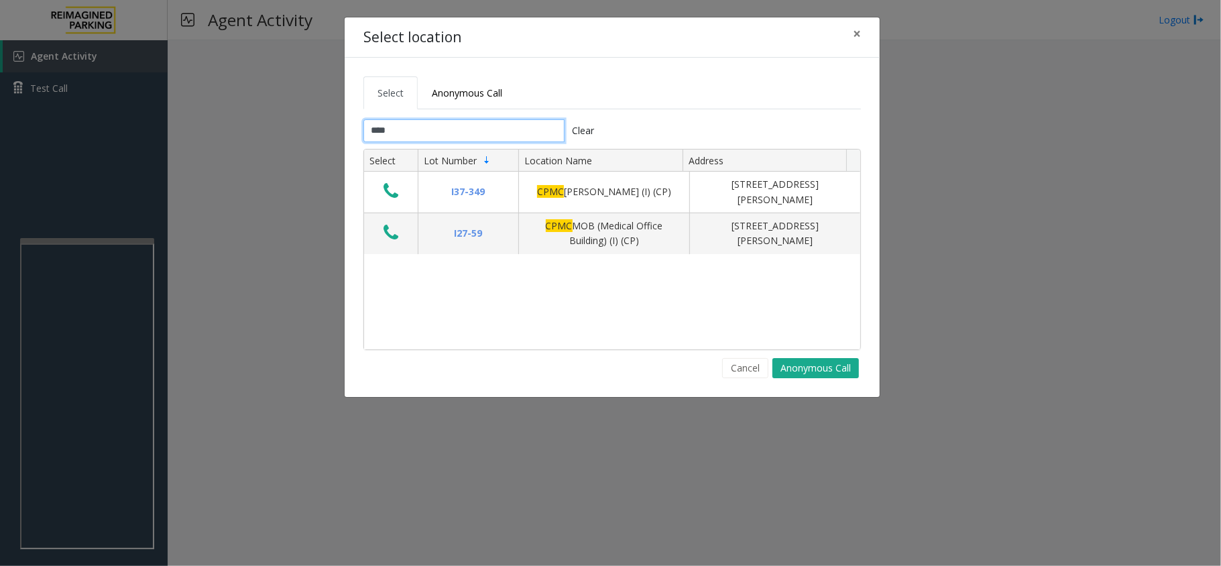
click at [422, 132] on input "****" at bounding box center [463, 130] width 201 height 23
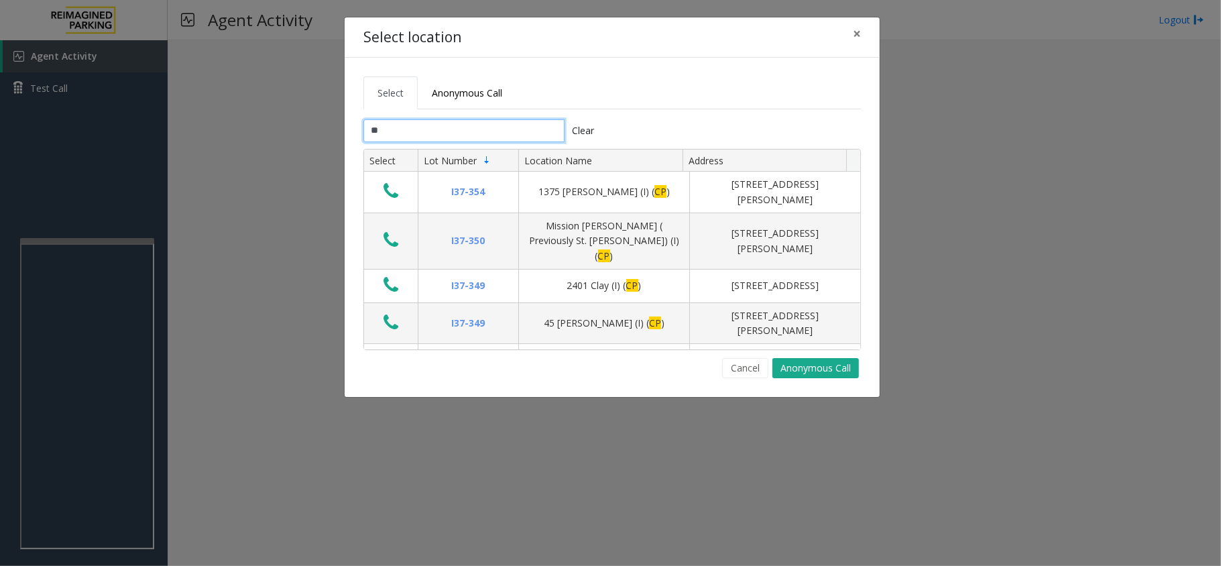
type input "*"
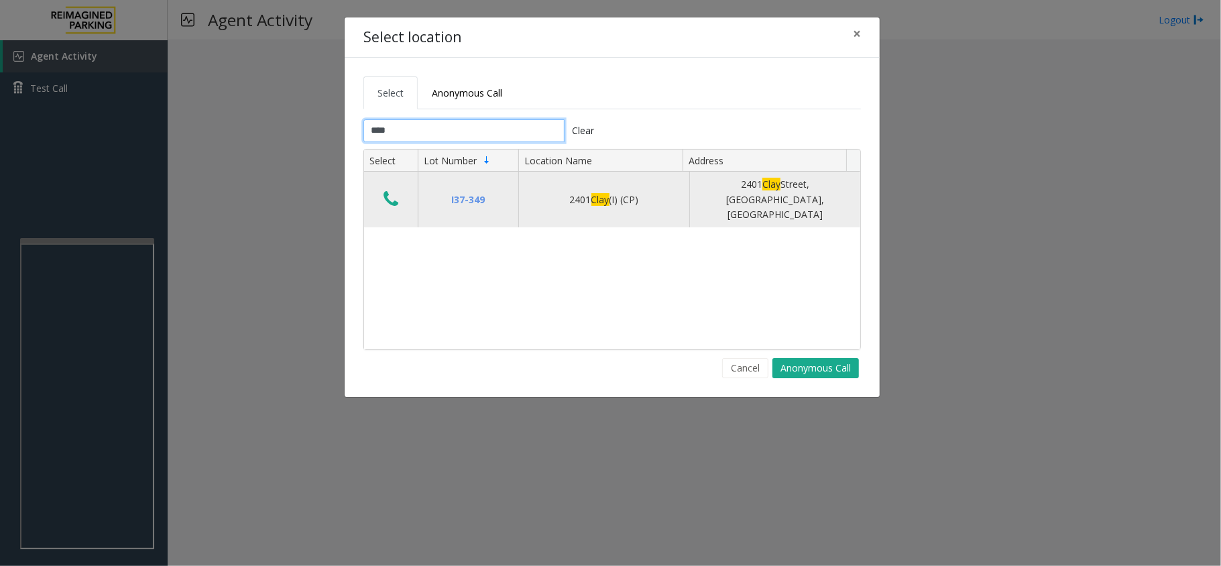
type input "****"
click at [390, 196] on icon "Data table" at bounding box center [391, 199] width 15 height 19
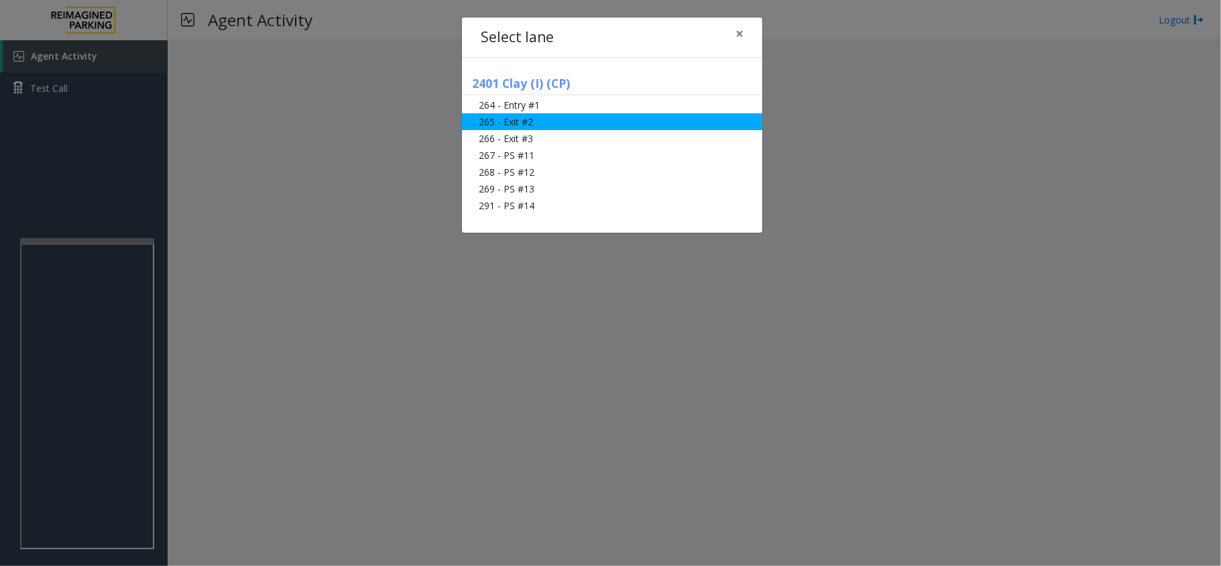
click at [526, 125] on li "265 - Exit #2" at bounding box center [612, 121] width 300 height 17
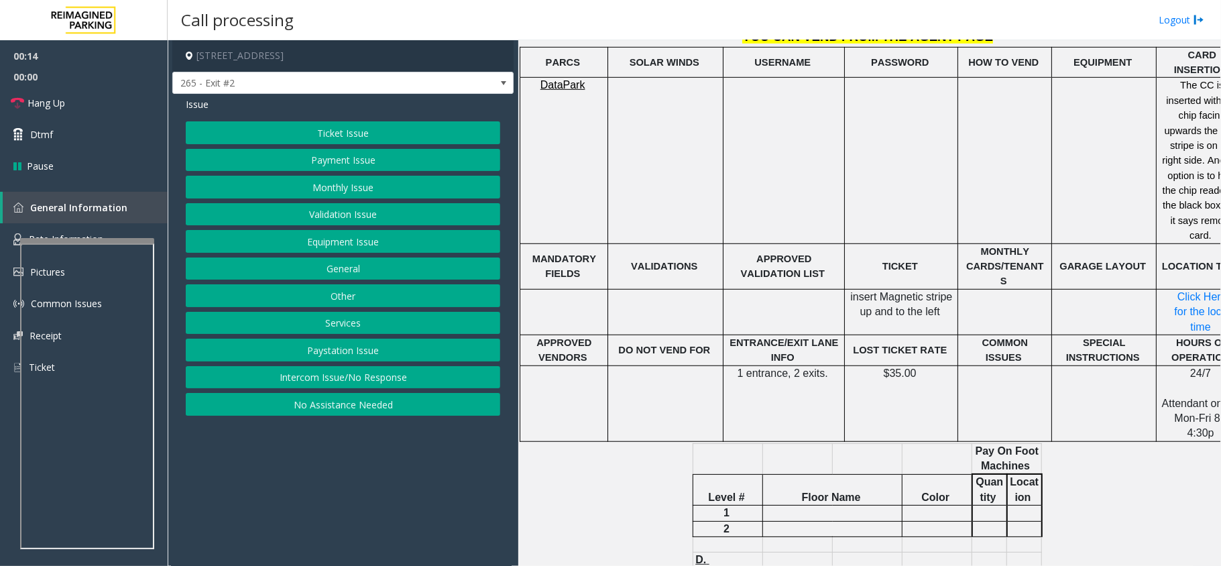
scroll to position [626, 0]
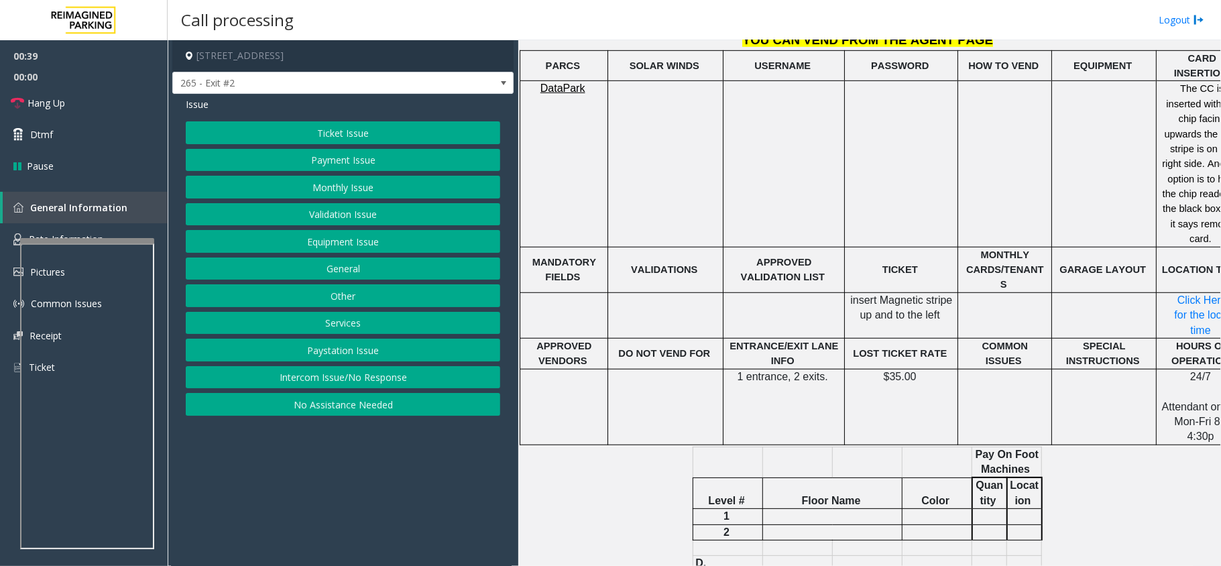
click at [363, 215] on button "Validation Issue" at bounding box center [343, 214] width 314 height 23
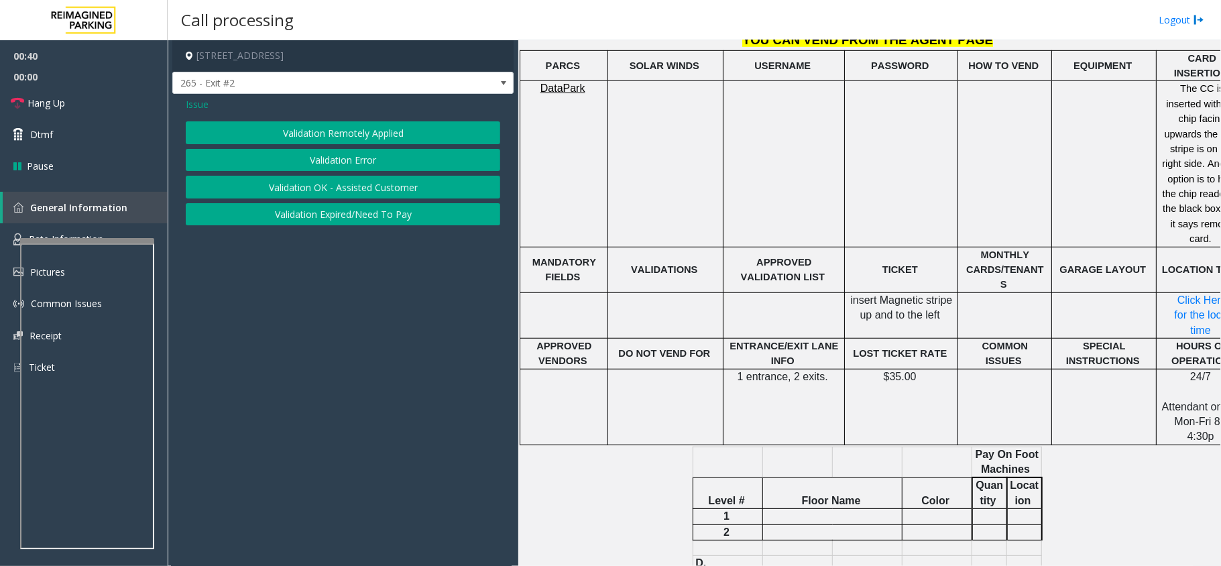
click at [351, 153] on button "Validation Error" at bounding box center [343, 160] width 314 height 23
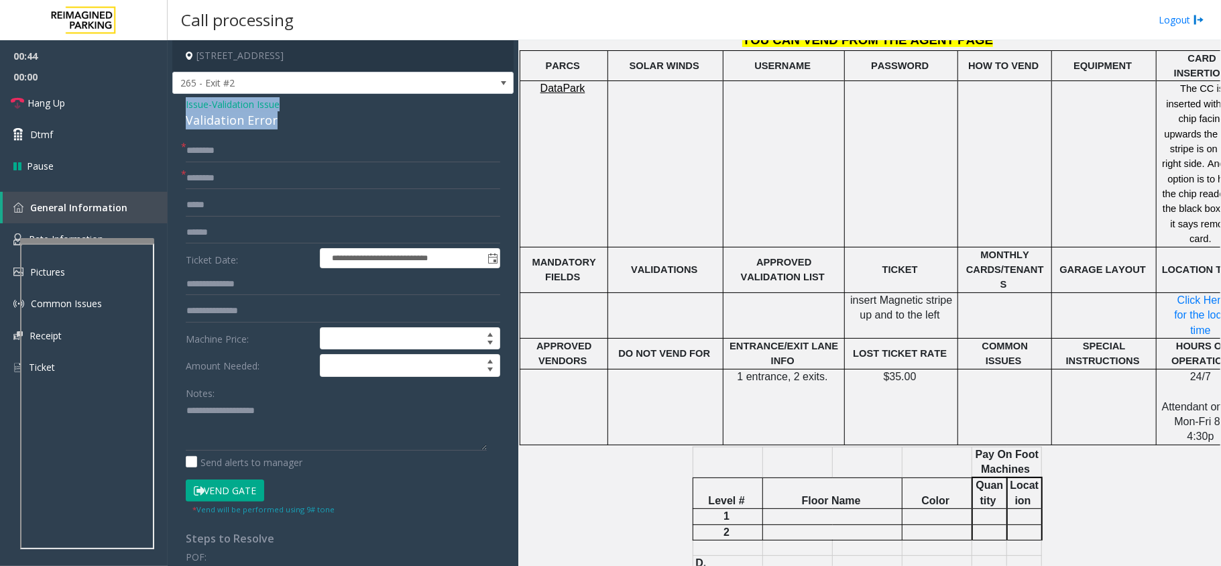
drag, startPoint x: 275, startPoint y: 113, endPoint x: 186, endPoint y: 99, distance: 90.2
click at [186, 99] on div "Issue - Validation Issue Validation Error" at bounding box center [343, 113] width 314 height 32
click at [298, 434] on textarea at bounding box center [336, 425] width 301 height 50
click at [276, 432] on textarea at bounding box center [336, 425] width 301 height 50
click at [274, 430] on textarea at bounding box center [336, 425] width 301 height 50
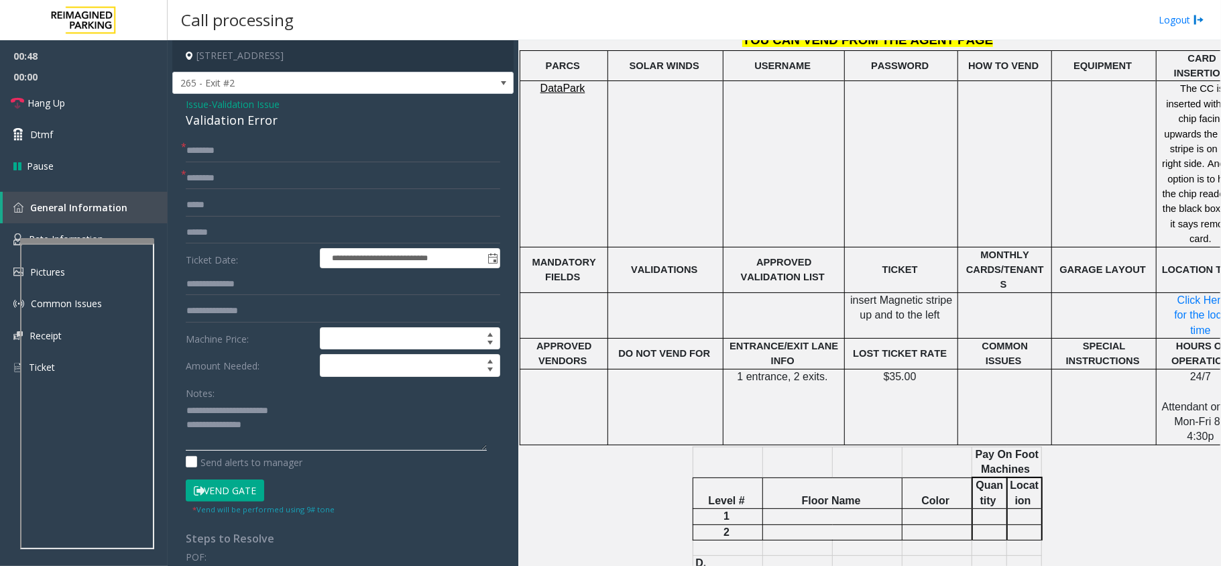
click at [274, 443] on textarea at bounding box center [336, 425] width 301 height 50
type textarea "**********"
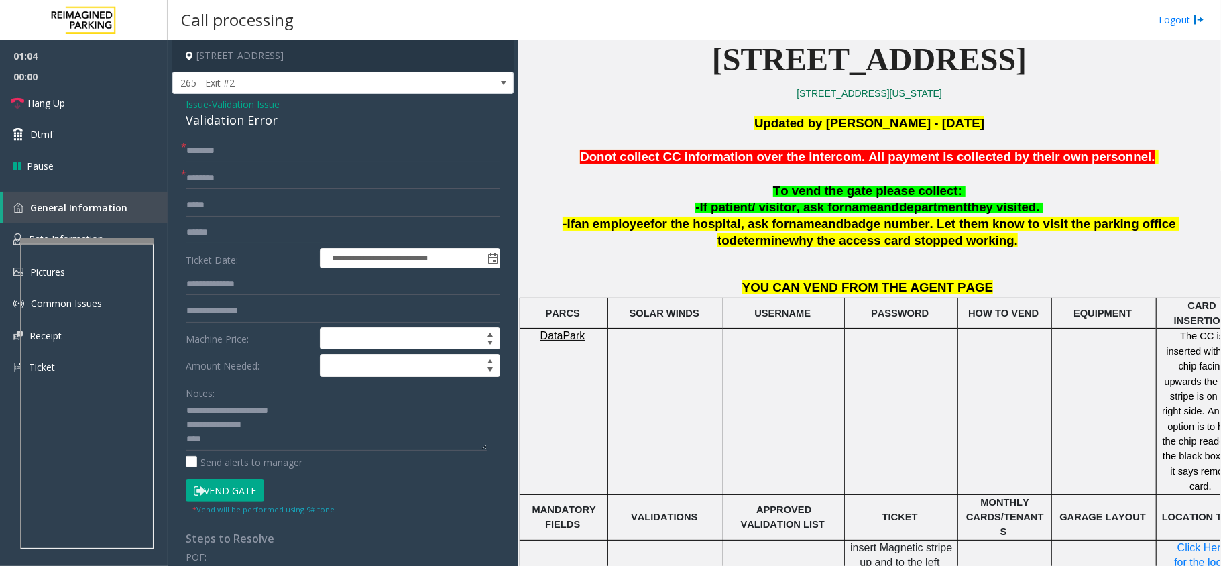
scroll to position [357, 0]
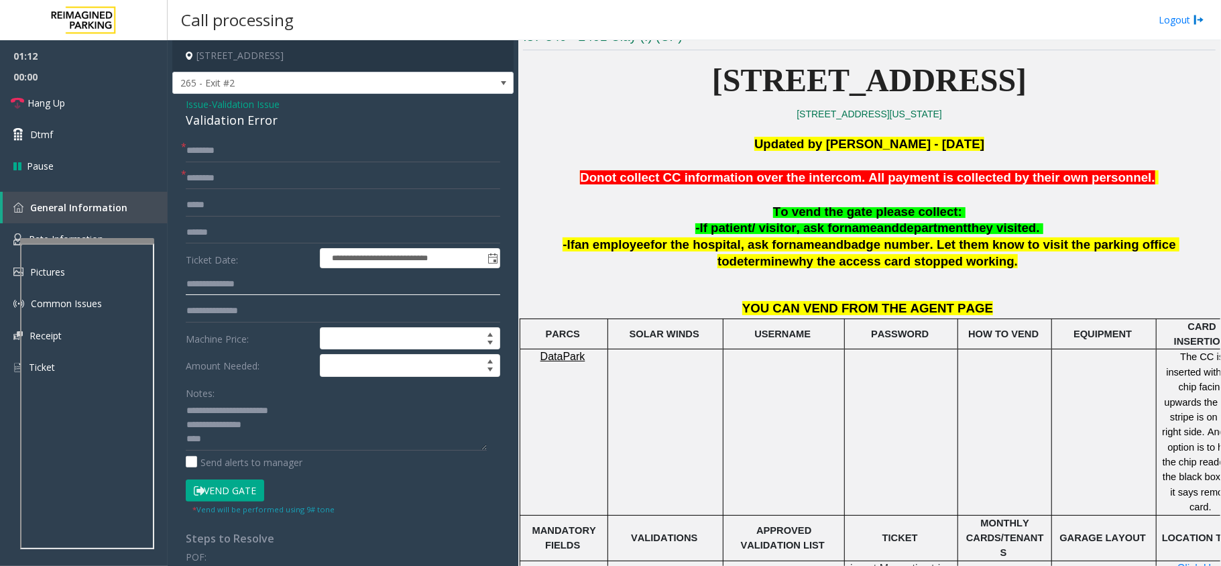
click at [260, 283] on input "text" at bounding box center [343, 284] width 314 height 23
type input "*******"
click at [221, 443] on textarea at bounding box center [336, 425] width 301 height 50
click at [239, 234] on input "text" at bounding box center [343, 232] width 314 height 23
click at [232, 177] on input "text" at bounding box center [343, 178] width 314 height 23
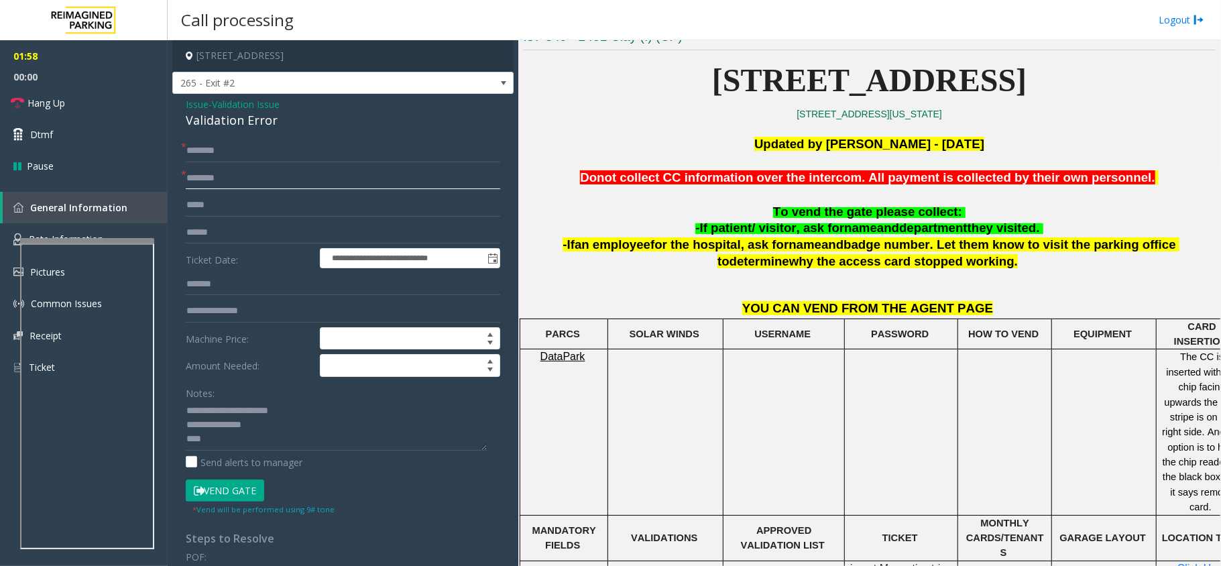
click at [331, 172] on input "text" at bounding box center [343, 178] width 314 height 23
type input "*"
click at [223, 446] on textarea at bounding box center [336, 425] width 301 height 50
click at [234, 176] on input "text" at bounding box center [343, 178] width 314 height 23
click at [43, 103] on span "Hang Up" at bounding box center [46, 103] width 38 height 14
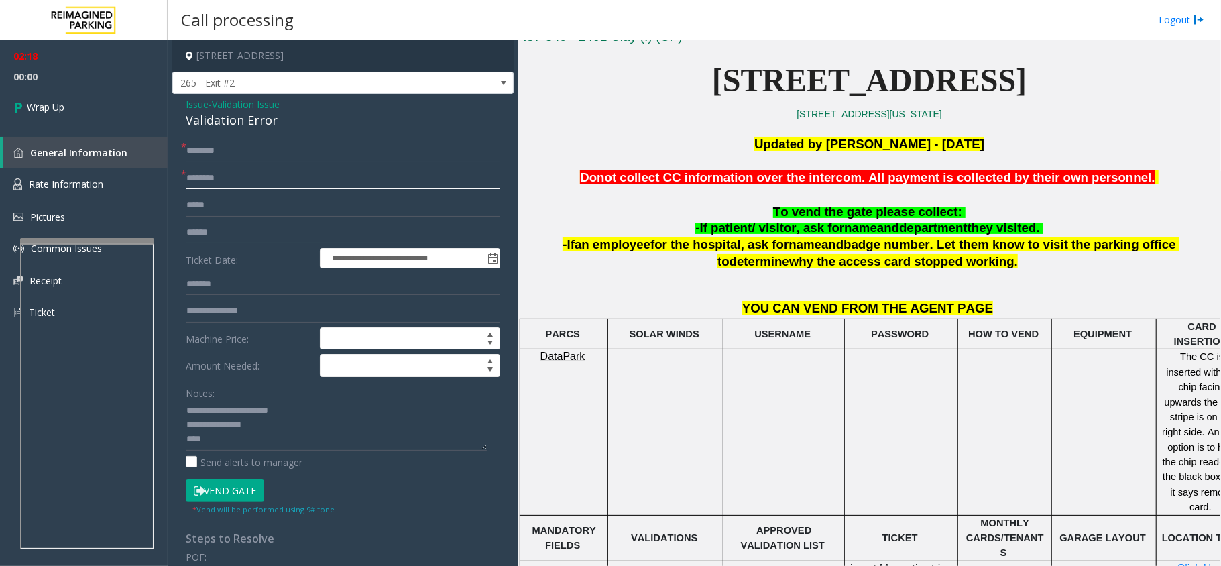
click at [204, 177] on input "text" at bounding box center [343, 178] width 314 height 23
type input "**"
click at [219, 148] on input "text" at bounding box center [343, 150] width 314 height 23
type input "**"
click at [317, 430] on textarea at bounding box center [336, 425] width 301 height 50
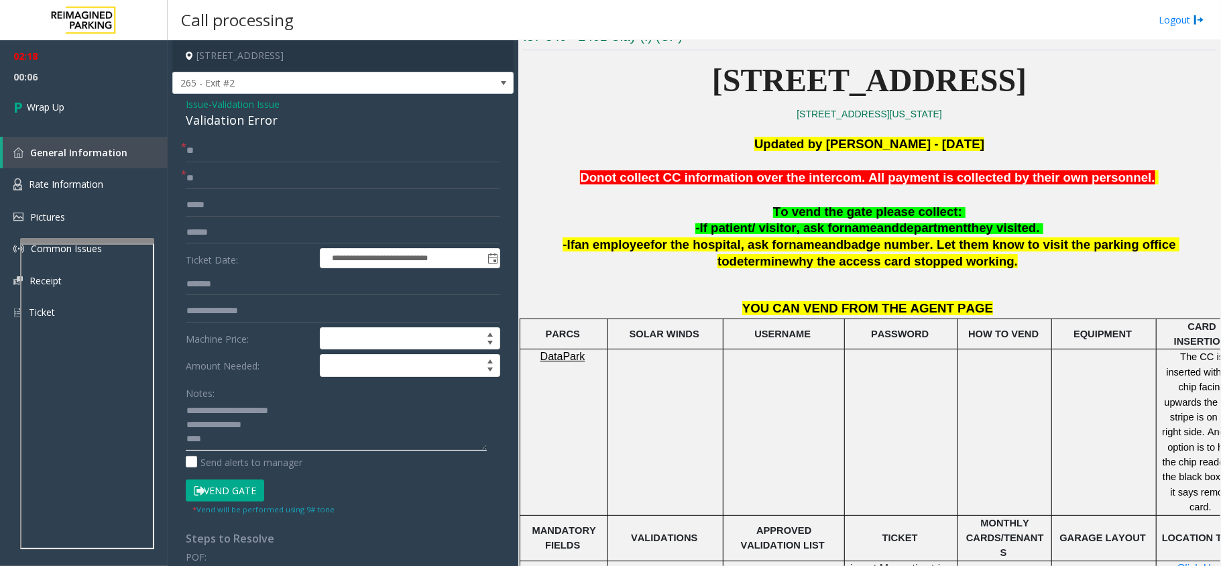
click at [215, 447] on textarea at bounding box center [336, 425] width 301 height 50
type textarea "**********"
click at [38, 103] on span "Wrap Up" at bounding box center [46, 107] width 38 height 14
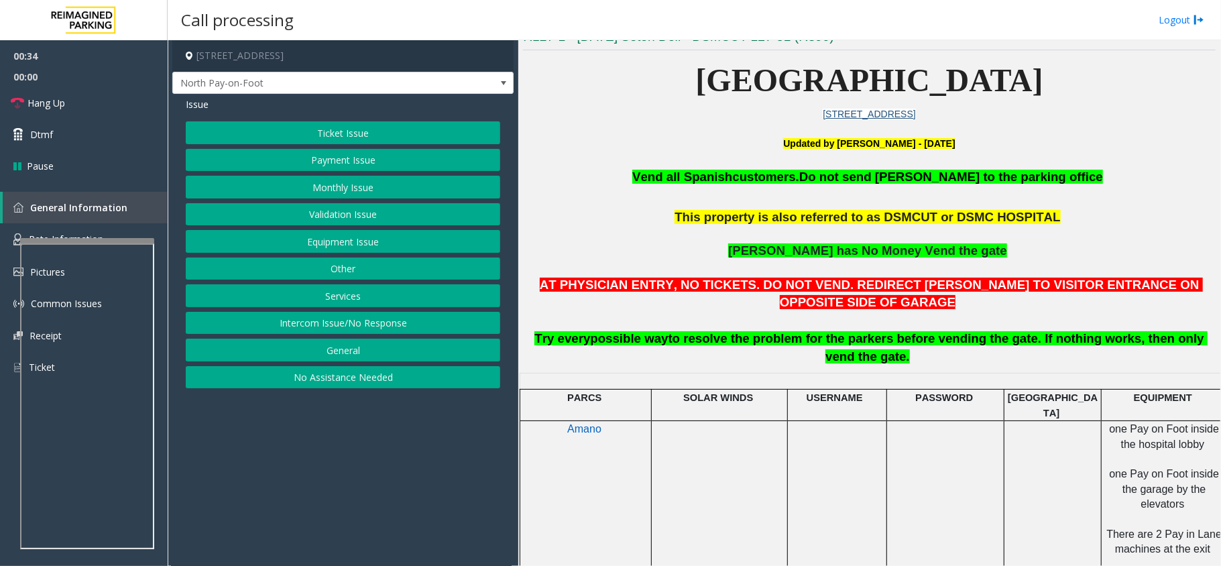
scroll to position [447, 0]
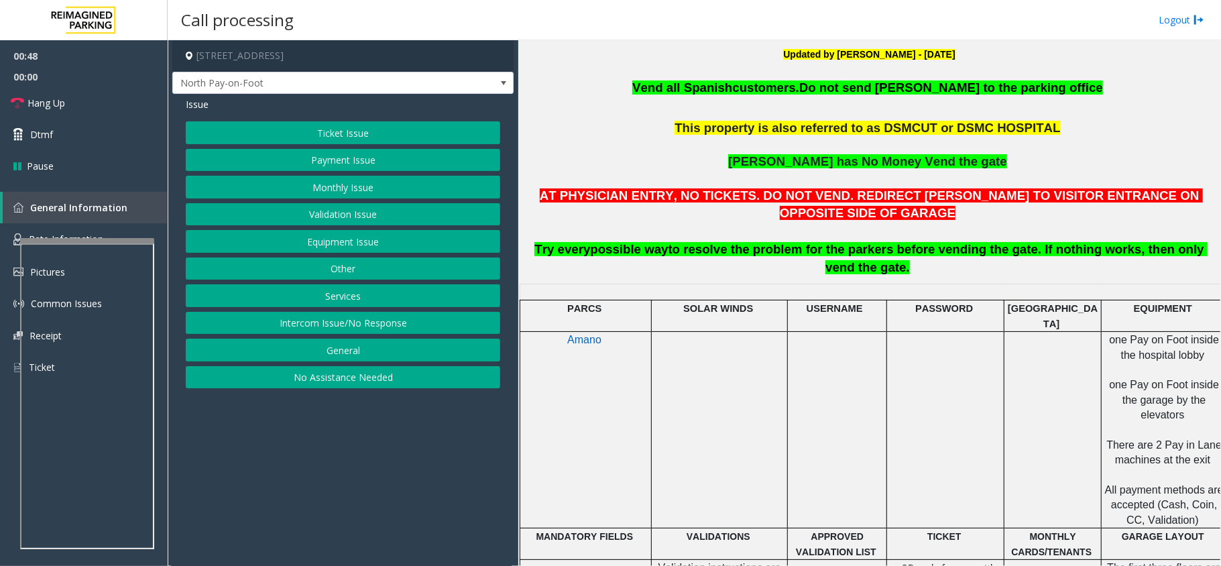
click at [367, 210] on button "Validation Issue" at bounding box center [343, 214] width 314 height 23
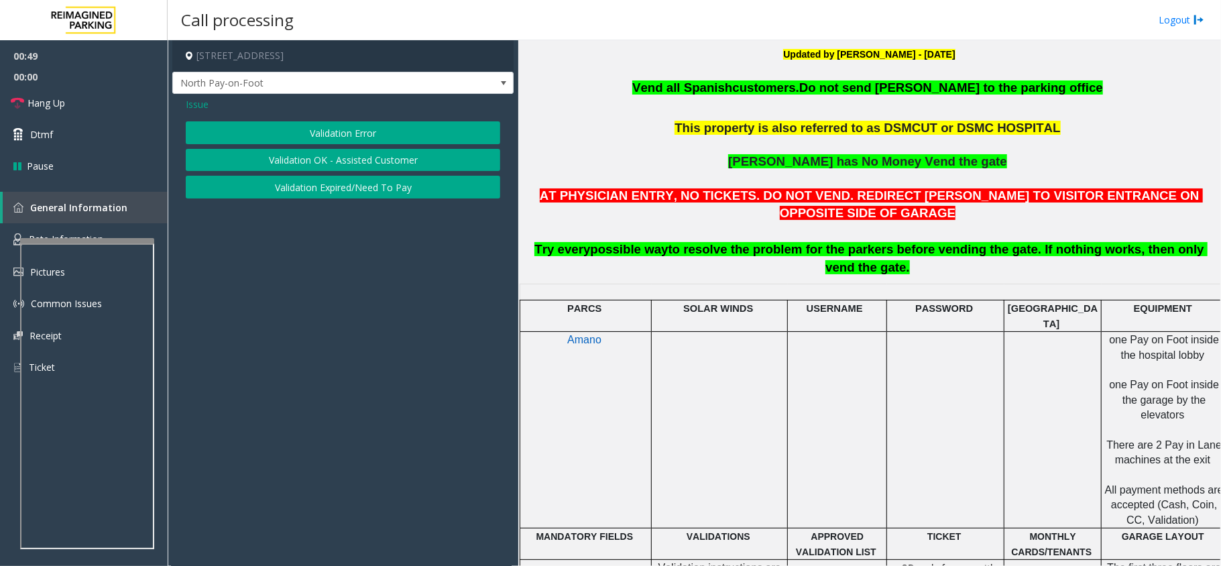
click at [286, 124] on button "Validation Error" at bounding box center [343, 132] width 314 height 23
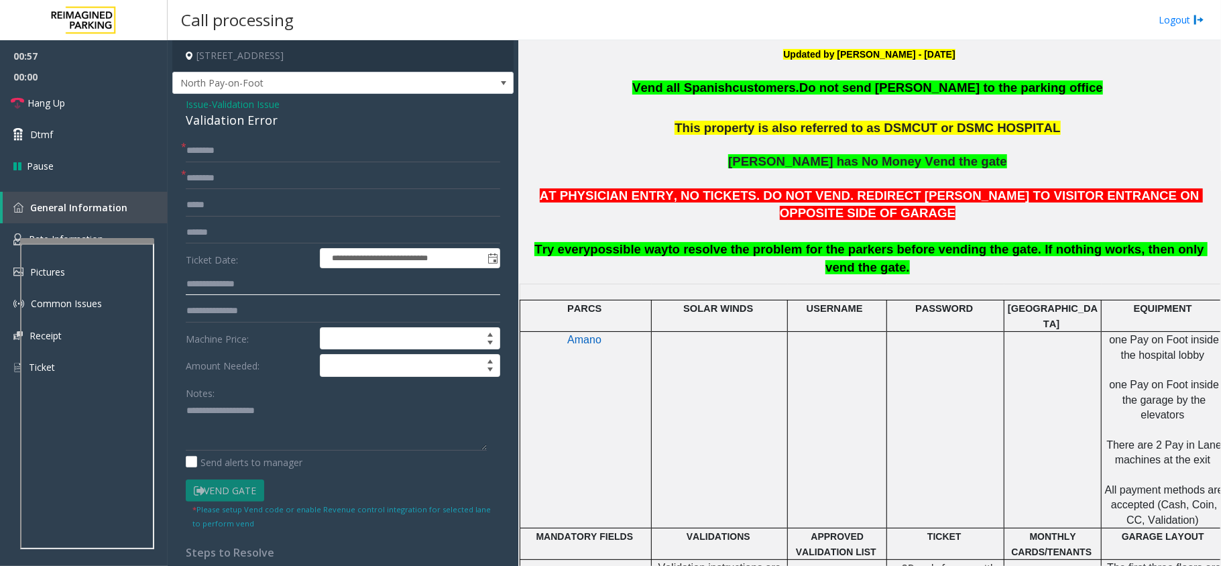
click at [259, 282] on input "text" at bounding box center [343, 284] width 314 height 23
type input "********"
click at [225, 149] on input "text" at bounding box center [343, 150] width 314 height 23
drag, startPoint x: 278, startPoint y: 119, endPoint x: 208, endPoint y: 99, distance: 72.6
click at [178, 99] on div "**********" at bounding box center [342, 568] width 341 height 948
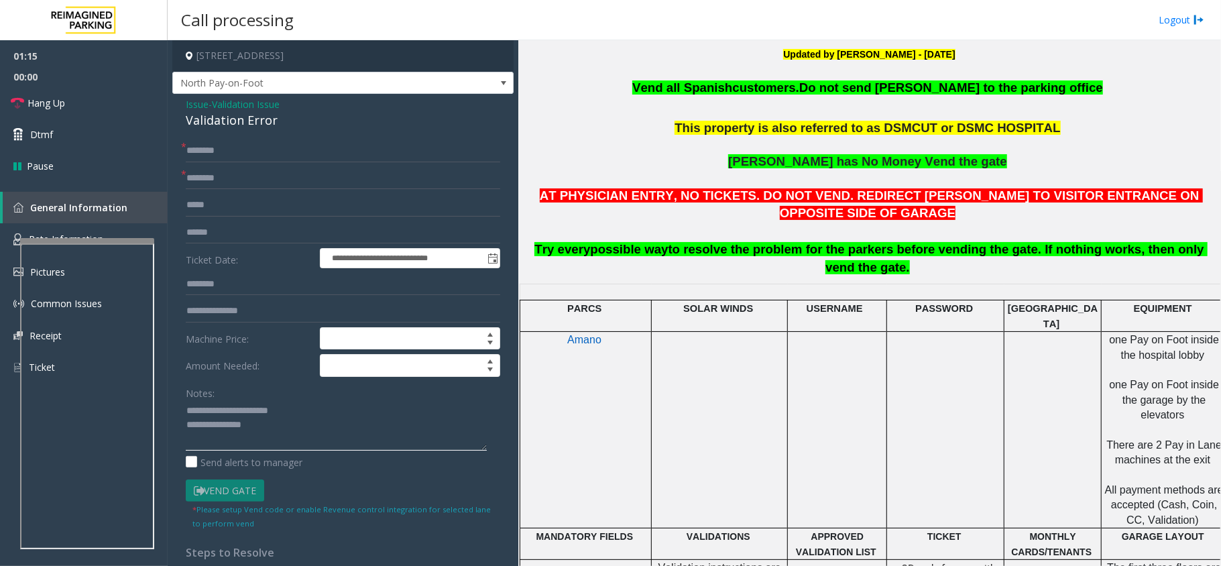
type textarea "**********"
click at [245, 146] on input "text" at bounding box center [343, 150] width 314 height 23
type input "*"
type input "*****"
click at [211, 176] on input "text" at bounding box center [343, 178] width 314 height 23
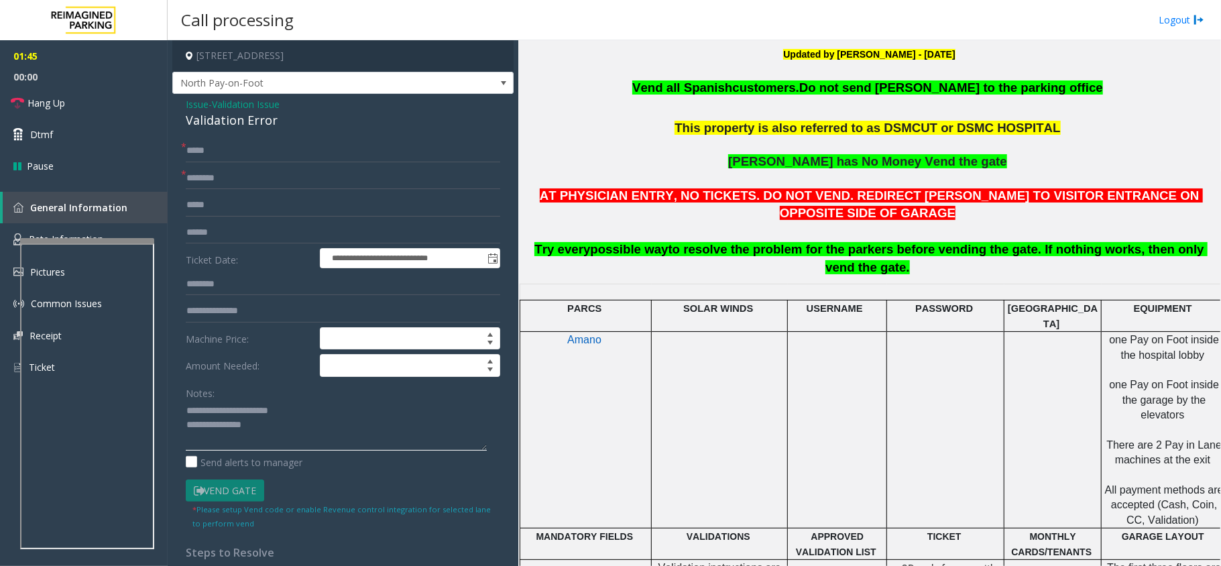
click at [274, 430] on textarea at bounding box center [336, 425] width 301 height 50
type textarea "**********"
click at [216, 175] on input "text" at bounding box center [343, 178] width 314 height 23
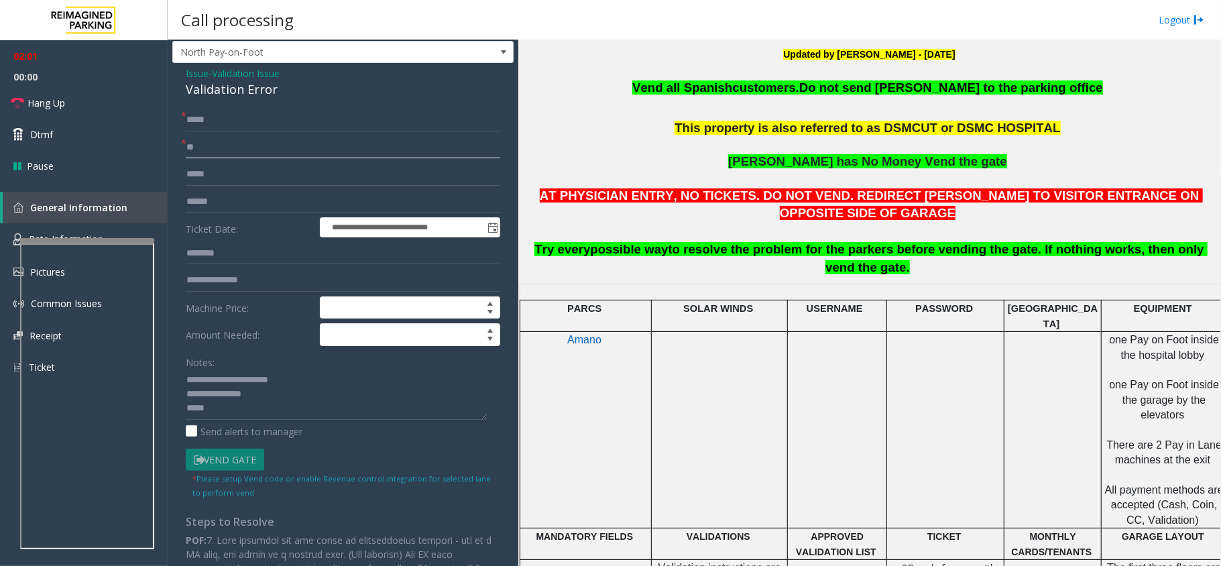
scroll to position [0, 0]
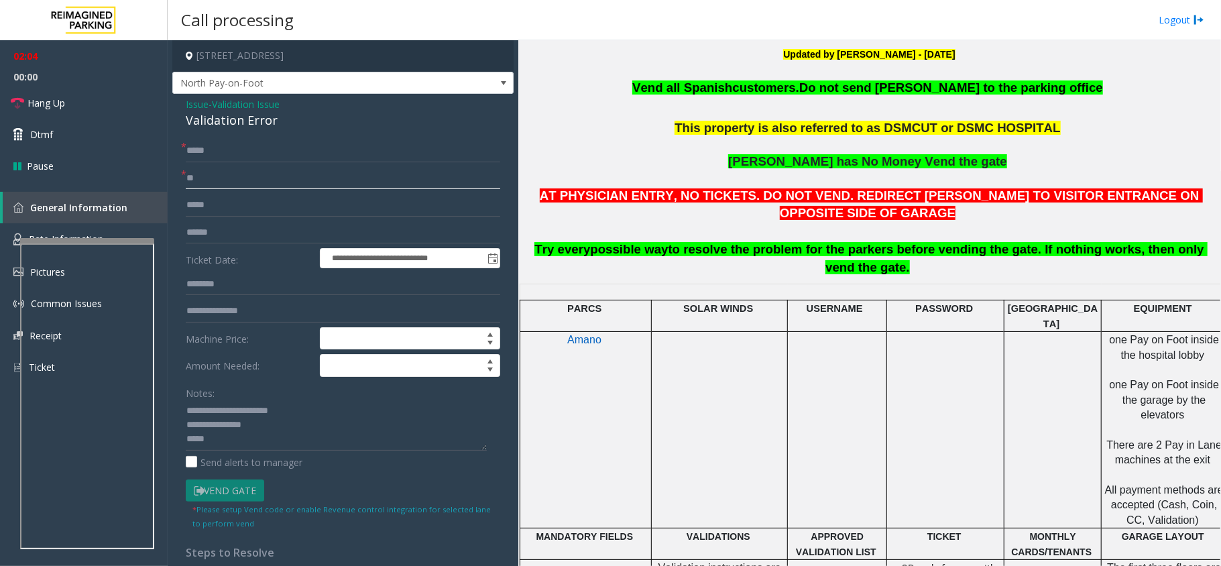
click at [244, 174] on input "**" at bounding box center [343, 178] width 314 height 23
click at [279, 185] on input "**" at bounding box center [343, 178] width 314 height 23
type input "*"
type input "**"
click at [68, 103] on link "Hang Up" at bounding box center [84, 103] width 168 height 32
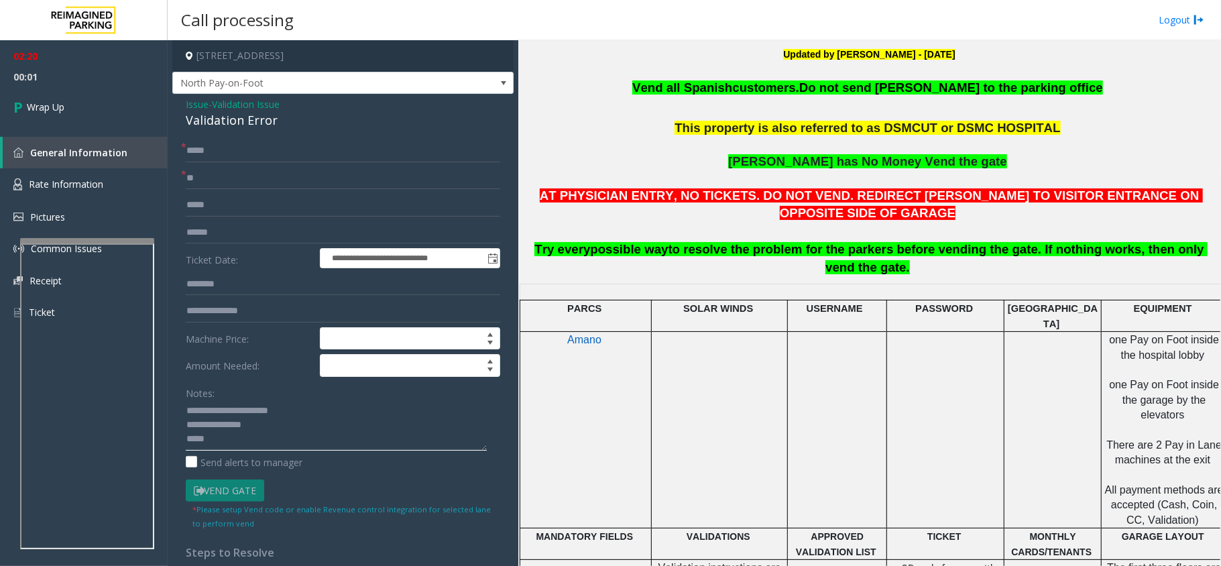
click at [259, 427] on textarea at bounding box center [336, 425] width 301 height 50
click at [261, 443] on textarea at bounding box center [336, 425] width 301 height 50
type textarea "**********"
click at [73, 113] on link "Wrap Up" at bounding box center [84, 107] width 168 height 40
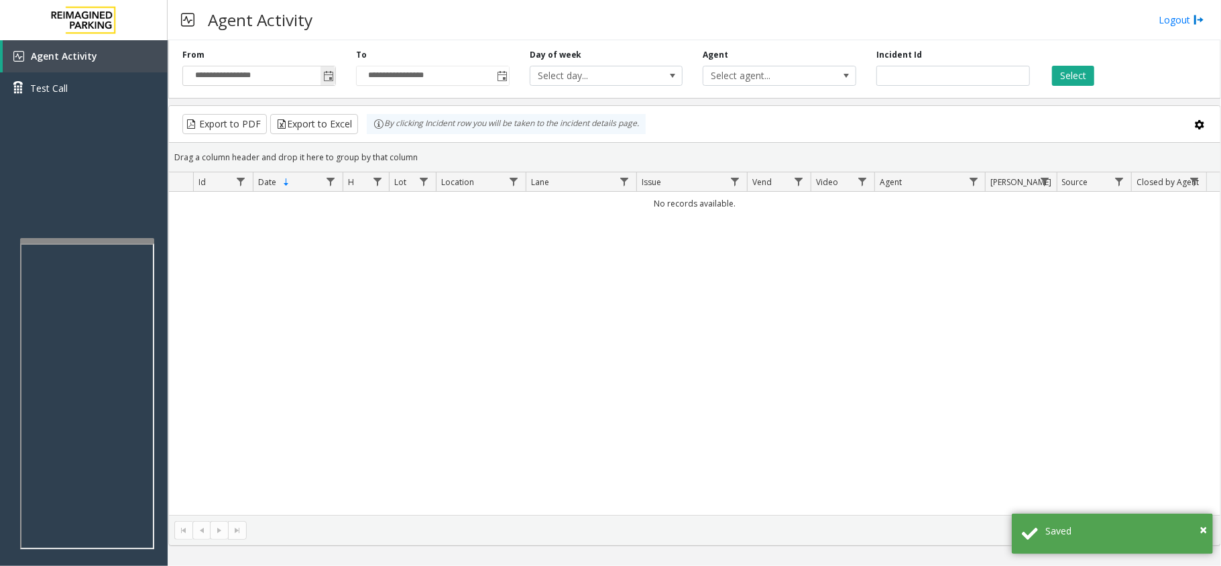
click at [331, 78] on span "Toggle popup" at bounding box center [328, 76] width 11 height 11
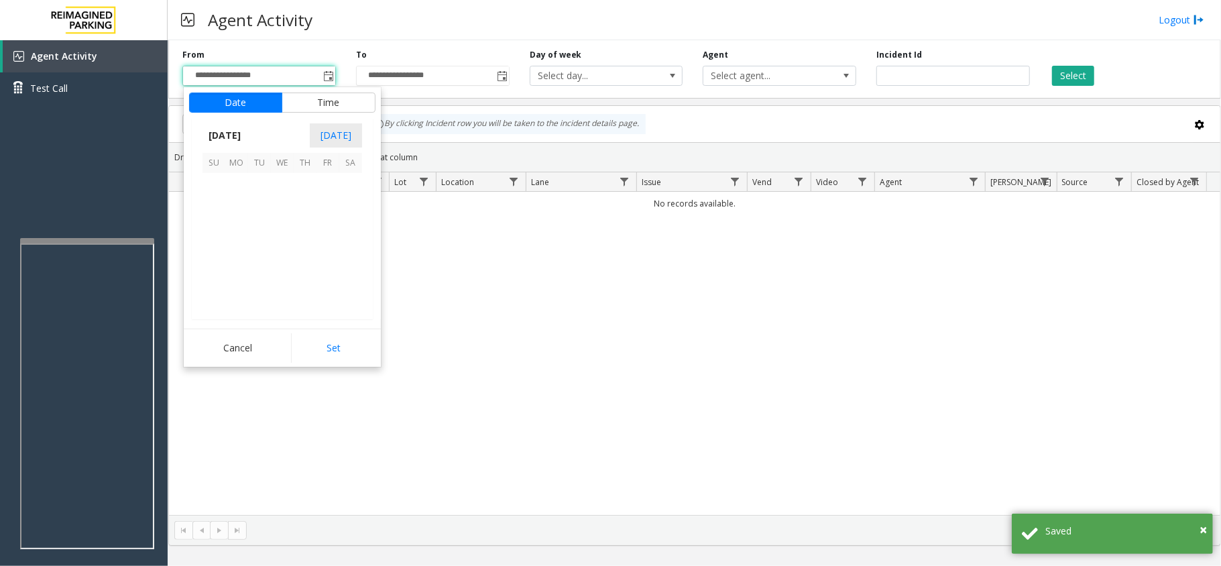
scroll to position [240648, 0]
click at [240, 188] on span "1" at bounding box center [236, 184] width 23 height 23
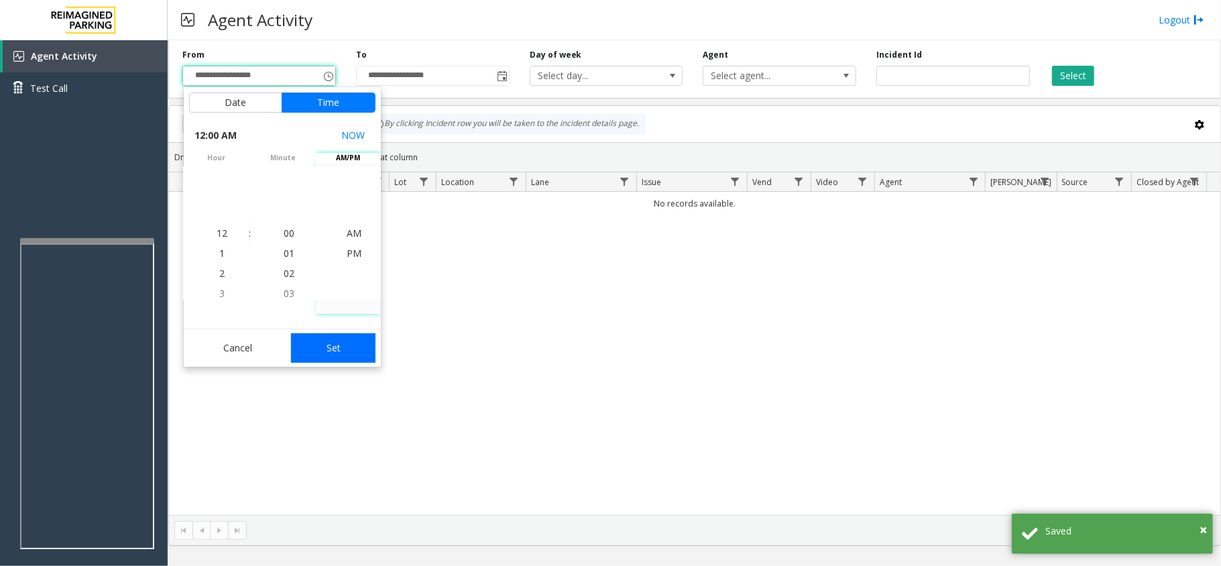
click at [339, 334] on button "Set" at bounding box center [333, 348] width 84 height 30
type input "**********"
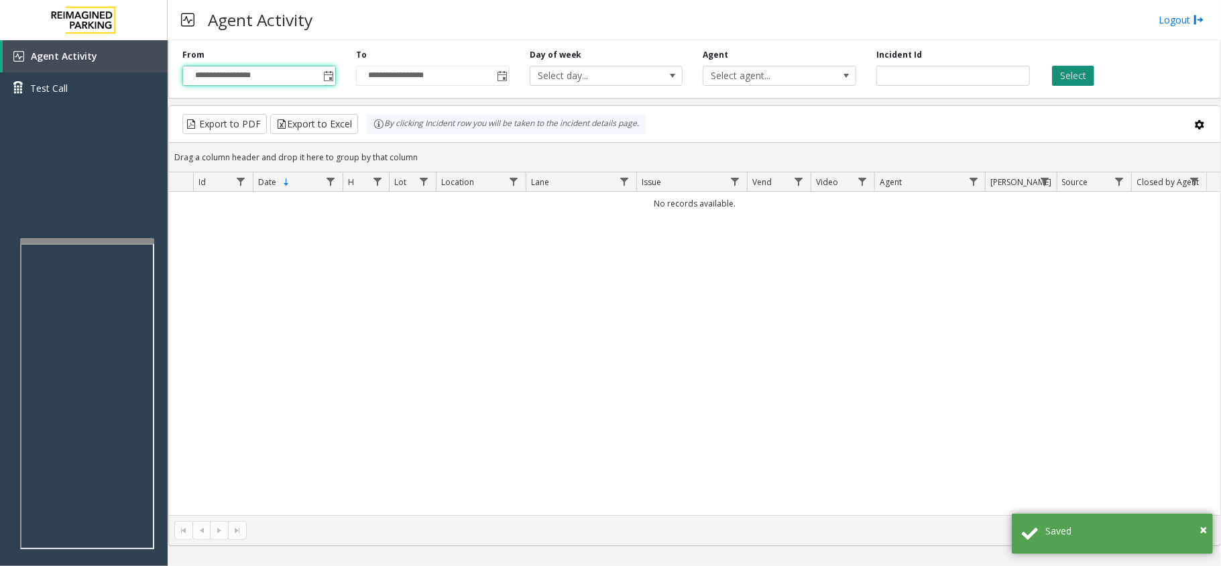
click at [1055, 75] on button "Select" at bounding box center [1073, 76] width 42 height 20
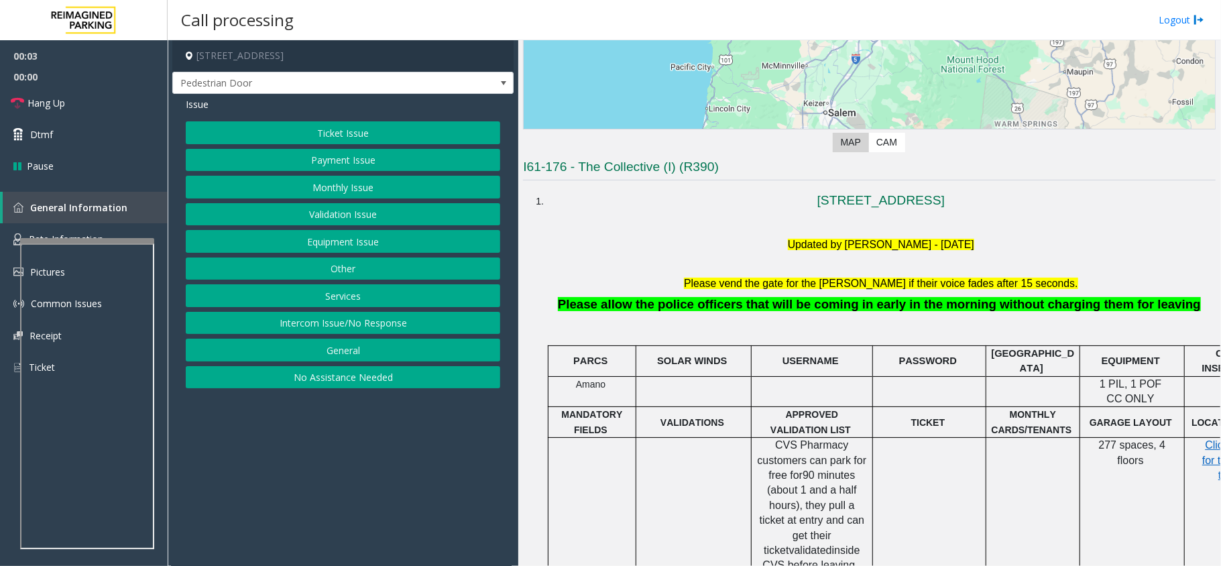
scroll to position [268, 0]
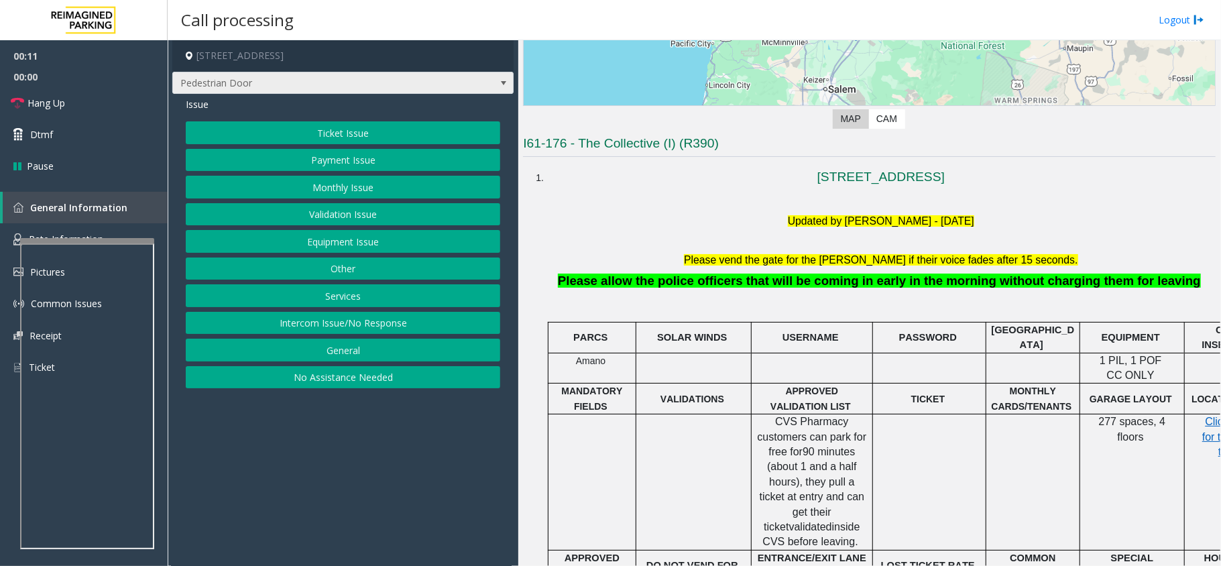
click at [504, 80] on span at bounding box center [503, 83] width 11 height 11
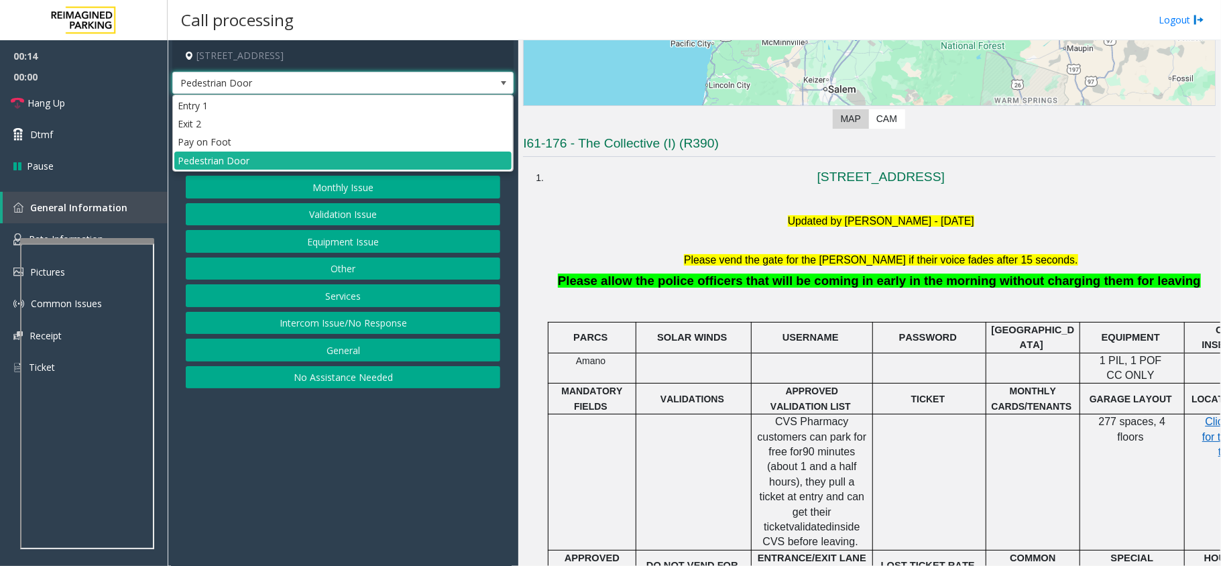
click at [504, 80] on span at bounding box center [503, 83] width 11 height 11
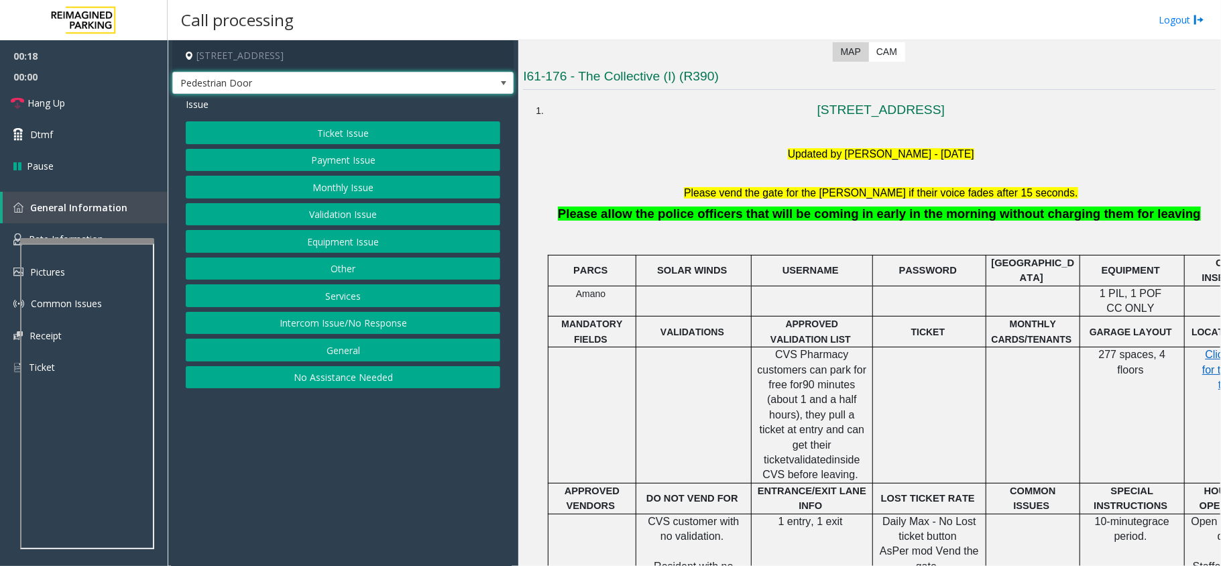
scroll to position [447, 0]
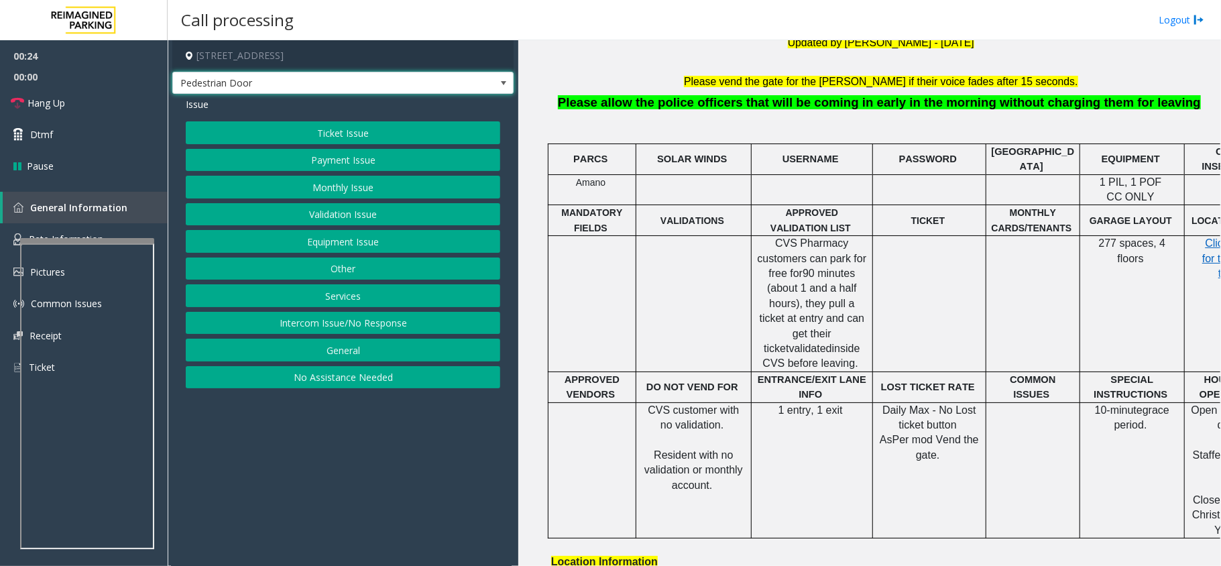
click at [357, 135] on button "Ticket Issue" at bounding box center [343, 132] width 314 height 23
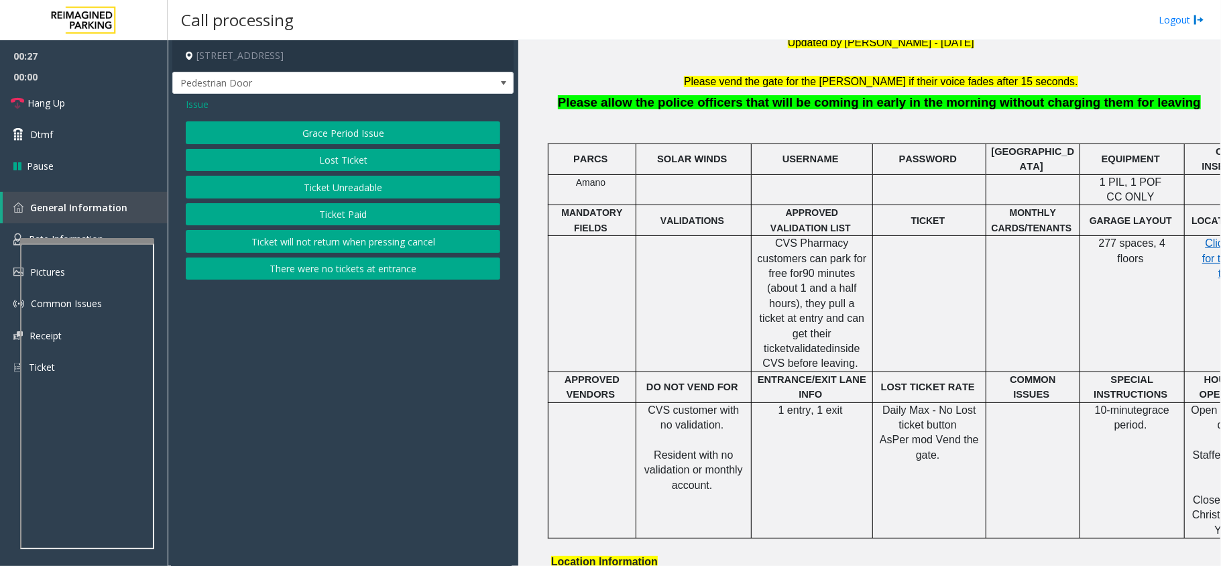
click at [386, 190] on button "Ticket Unreadable" at bounding box center [343, 187] width 314 height 23
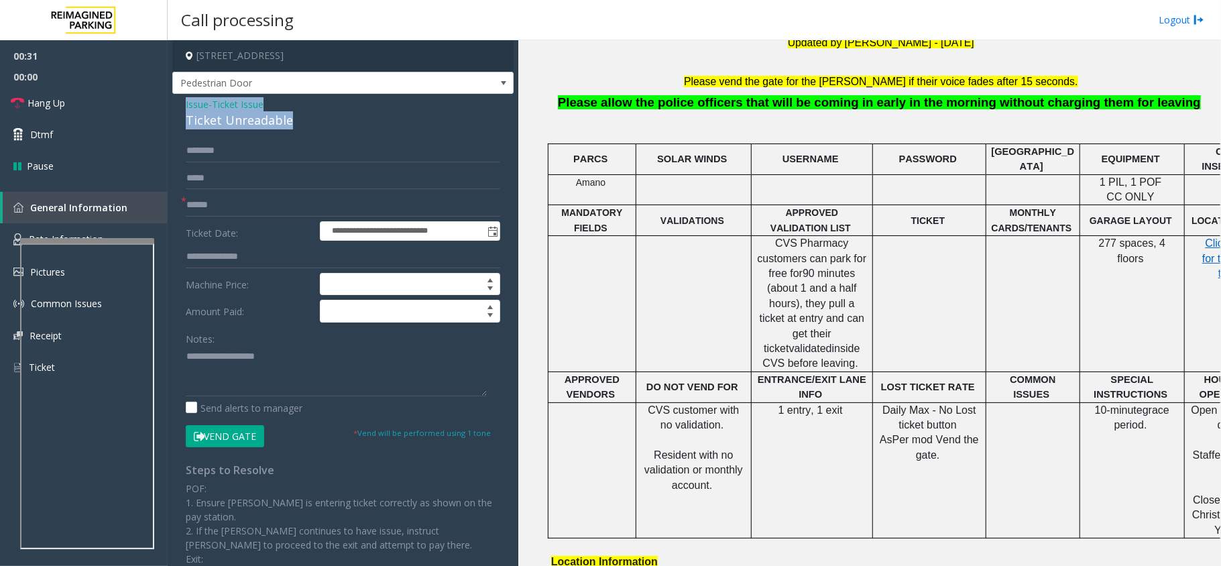
drag, startPoint x: 294, startPoint y: 115, endPoint x: 227, endPoint y: 114, distance: 67.1
click at [181, 101] on div "**********" at bounding box center [342, 400] width 341 height 612
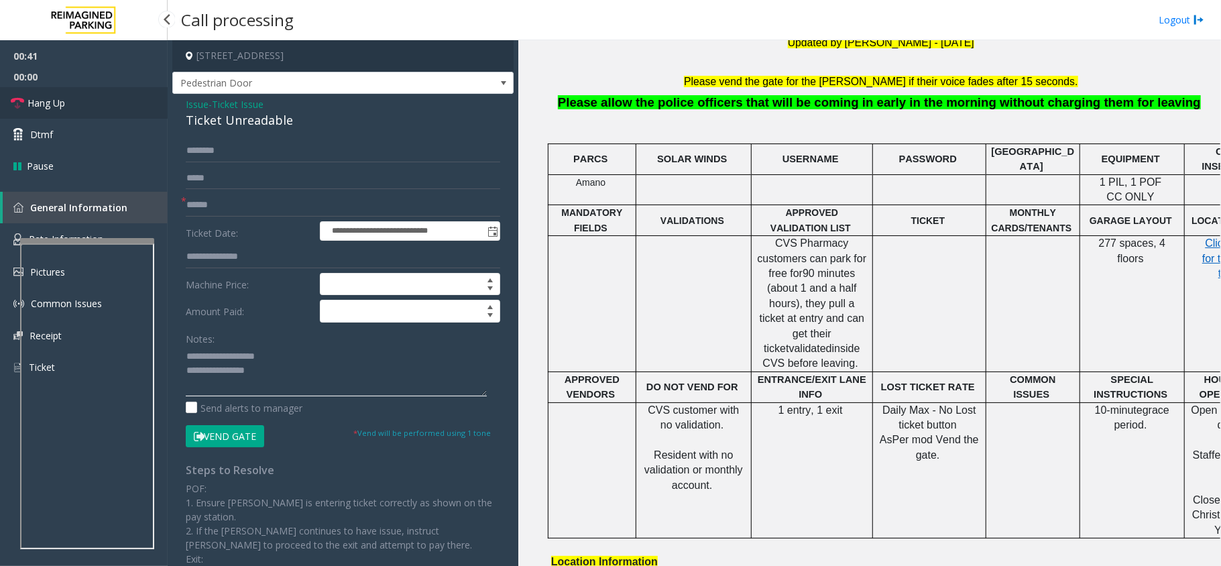
type textarea "**********"
click at [46, 100] on span "Hang Up" at bounding box center [46, 103] width 38 height 14
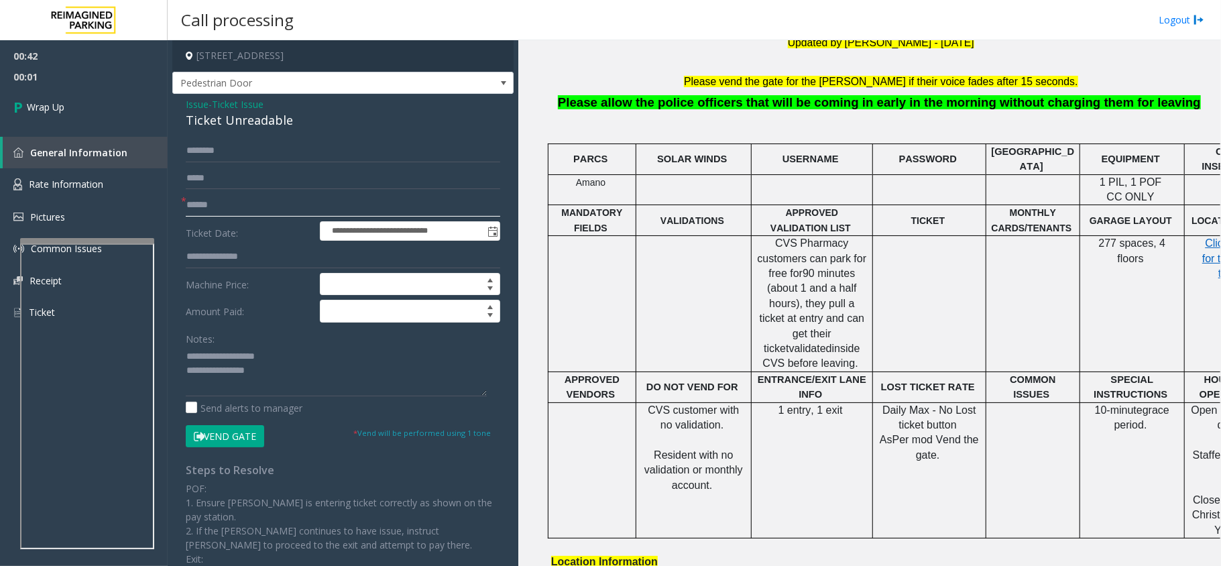
click at [253, 204] on input "text" at bounding box center [343, 205] width 314 height 23
type input "**"
click at [296, 371] on textarea at bounding box center [336, 371] width 301 height 50
type textarea "**********"
click at [58, 114] on link "Wrap Up" at bounding box center [84, 107] width 168 height 40
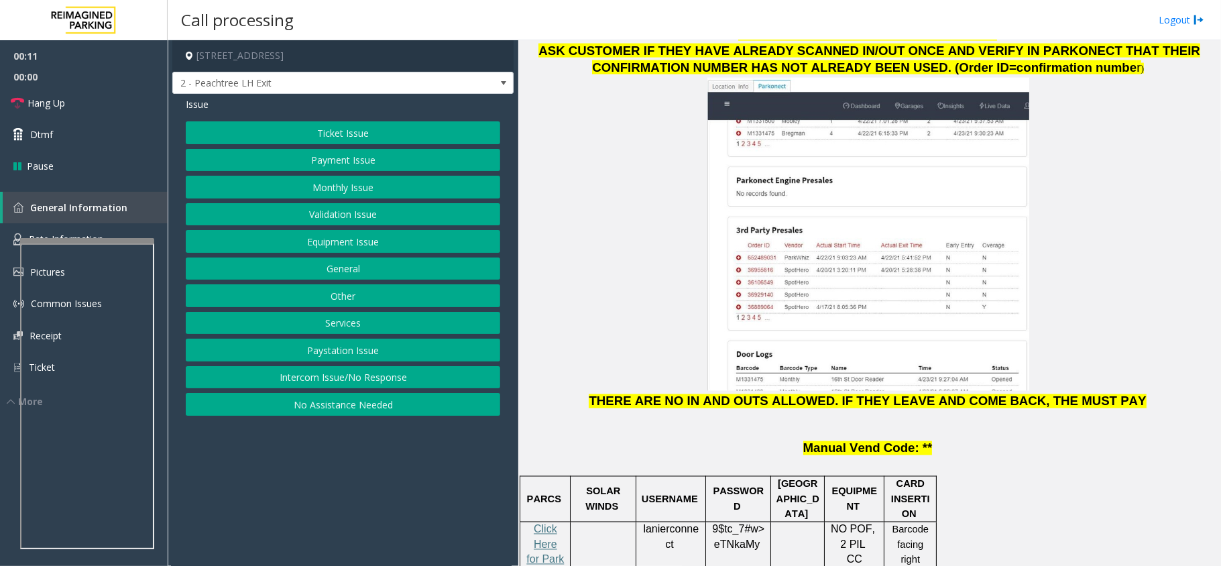
scroll to position [1519, 0]
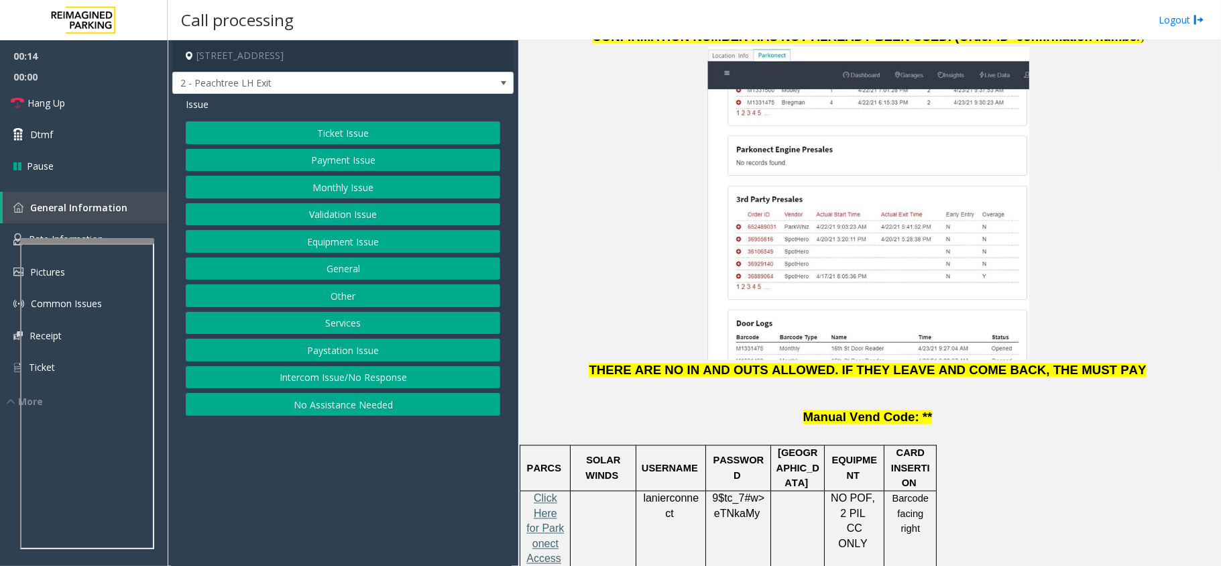
click at [546, 493] on span "Click Here for Parkonect Access" at bounding box center [545, 529] width 38 height 72
click at [675, 493] on span "lanierconnect" at bounding box center [671, 506] width 56 height 27
click at [725, 508] on span "eTNkaMy" at bounding box center [737, 514] width 46 height 12
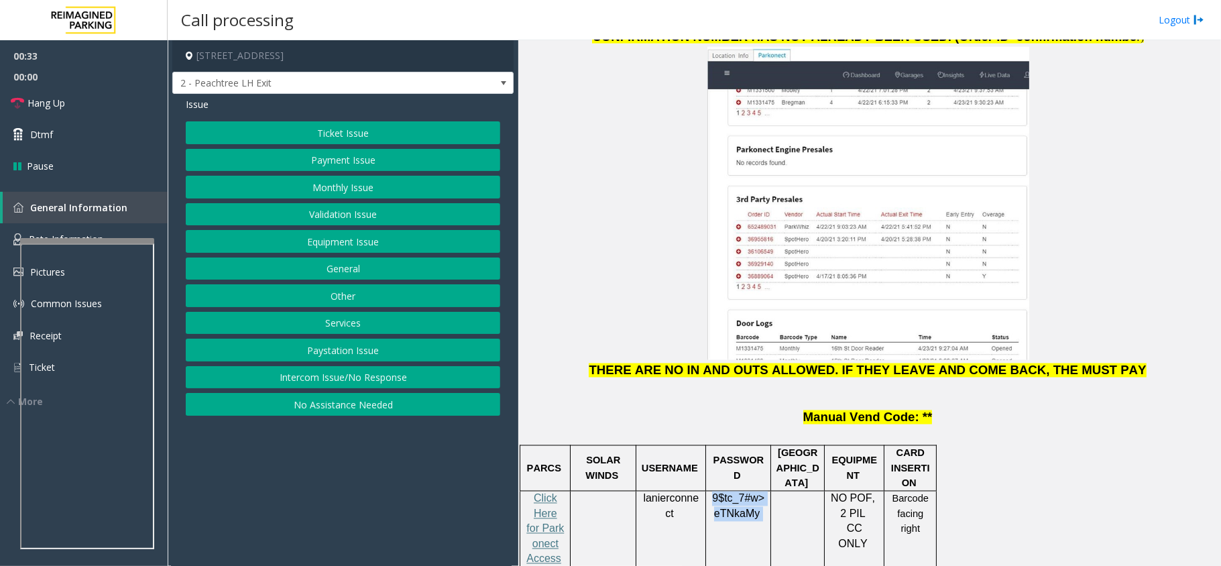
drag, startPoint x: 712, startPoint y: 410, endPoint x: 765, endPoint y: 417, distance: 53.4
click at [765, 491] on p "9$tc_7#w> eTNkaMy" at bounding box center [738, 506] width 55 height 30
click at [351, 183] on button "Monthly Issue" at bounding box center [343, 187] width 314 height 23
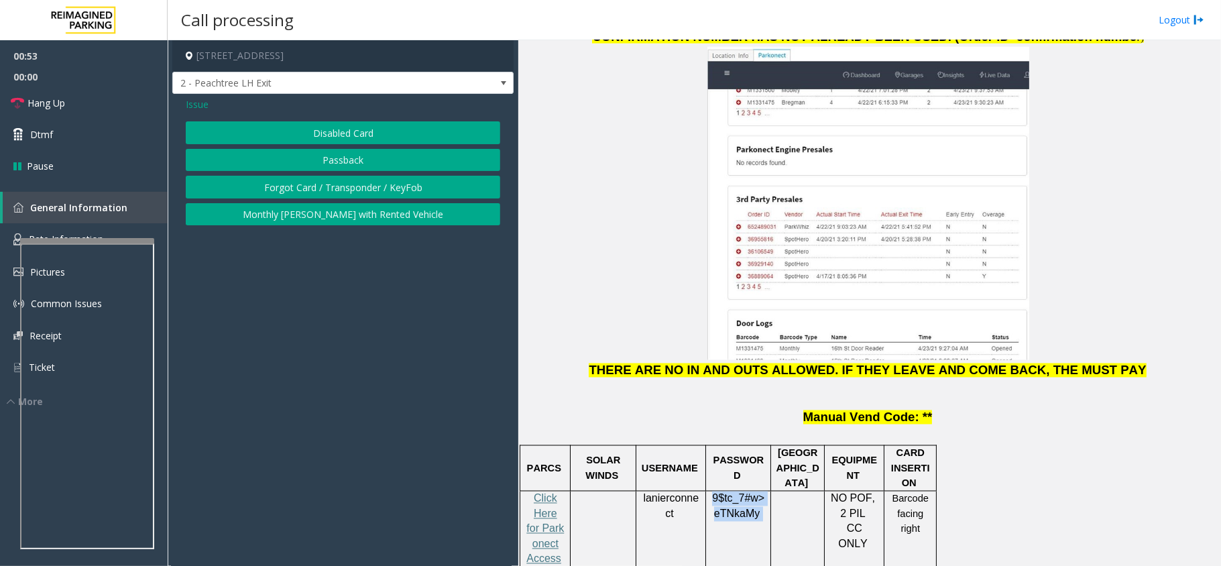
click at [329, 130] on button "Disabled Card" at bounding box center [343, 132] width 314 height 23
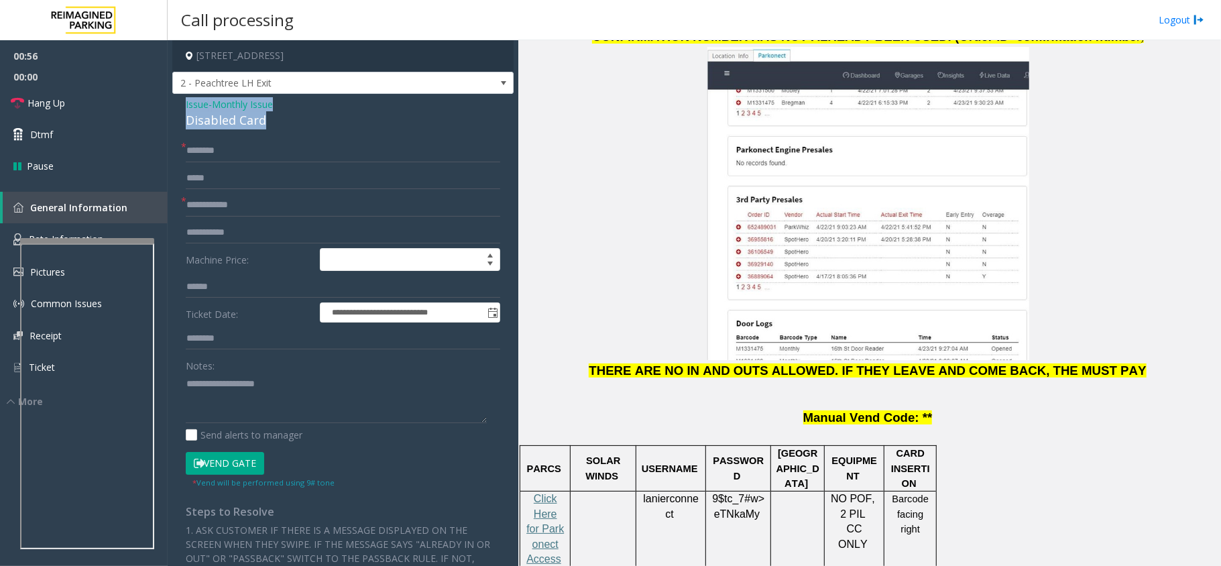
drag, startPoint x: 267, startPoint y: 119, endPoint x: 178, endPoint y: 101, distance: 91.0
click at [173, 101] on div "**********" at bounding box center [342, 456] width 341 height 724
type textarea "**********"
click at [209, 207] on input "text" at bounding box center [343, 205] width 314 height 23
type input "***"
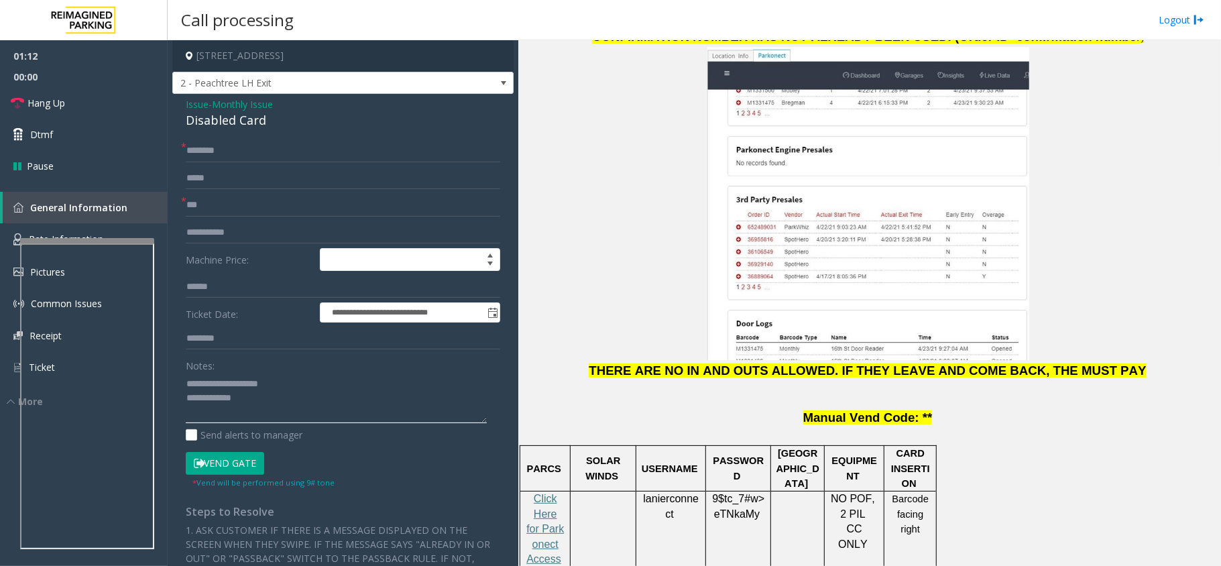
click at [285, 404] on textarea at bounding box center [336, 398] width 301 height 50
click at [247, 154] on input "text" at bounding box center [343, 150] width 314 height 23
type input "****"
click at [272, 401] on textarea at bounding box center [336, 398] width 301 height 50
click at [276, 417] on textarea at bounding box center [336, 398] width 301 height 50
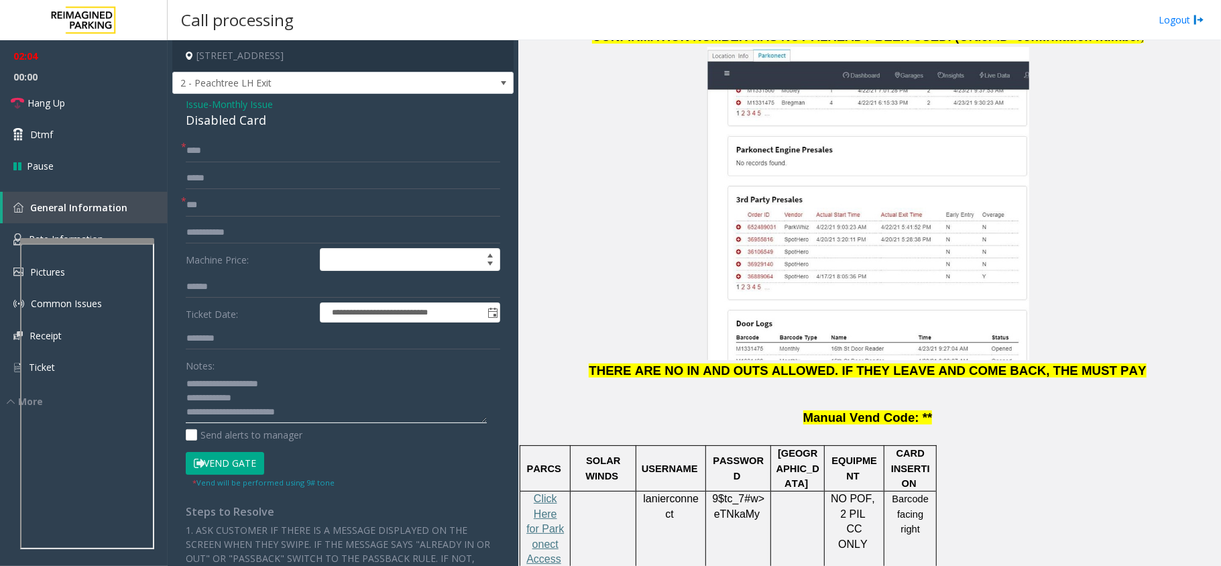
type textarea "**********"
click at [213, 154] on input "****" at bounding box center [343, 150] width 314 height 23
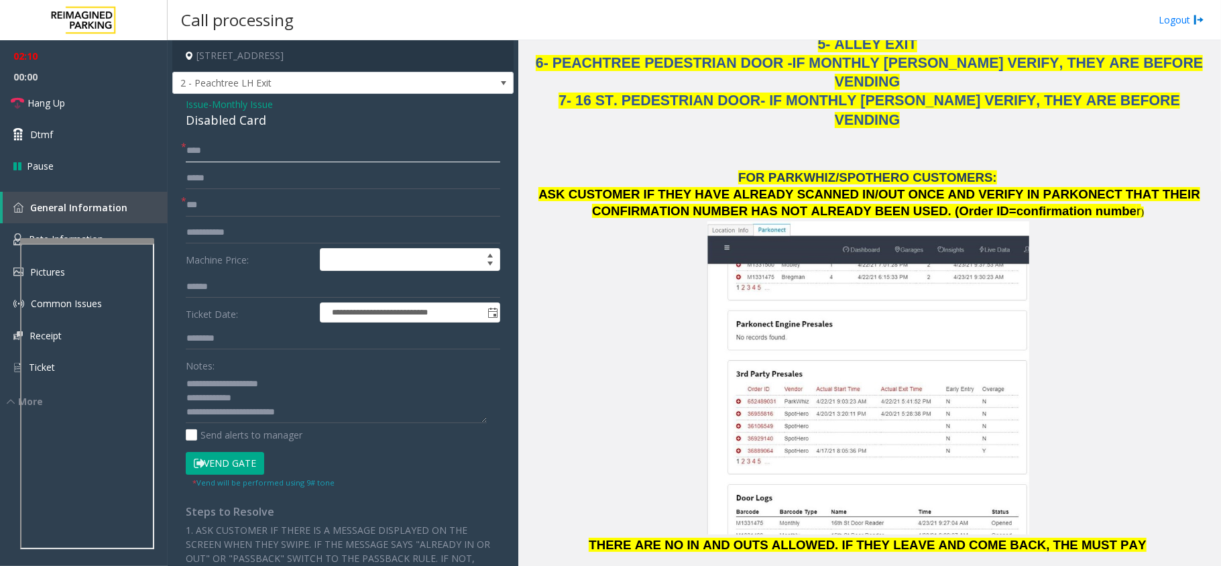
scroll to position [1341, 0]
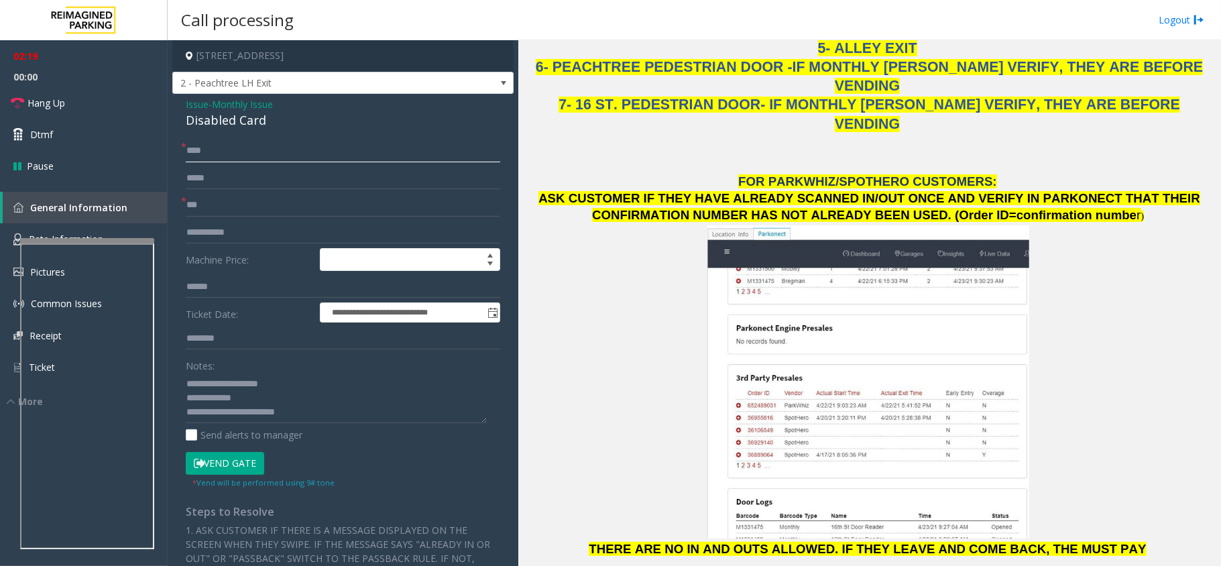
click at [213, 149] on input "****" at bounding box center [343, 150] width 314 height 23
click at [357, 421] on textarea at bounding box center [336, 398] width 301 height 50
click at [361, 416] on textarea at bounding box center [336, 398] width 301 height 50
click at [247, 154] on input "****" at bounding box center [343, 150] width 314 height 23
click at [56, 99] on span "Hang Up" at bounding box center [46, 103] width 38 height 14
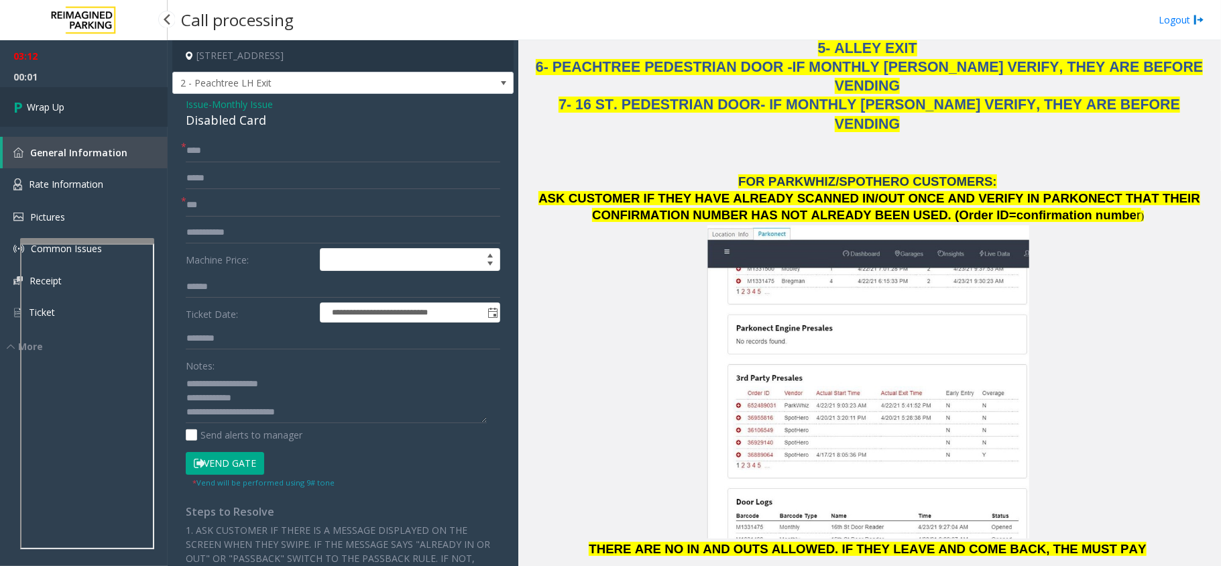
click at [62, 103] on span "Wrap Up" at bounding box center [46, 107] width 38 height 14
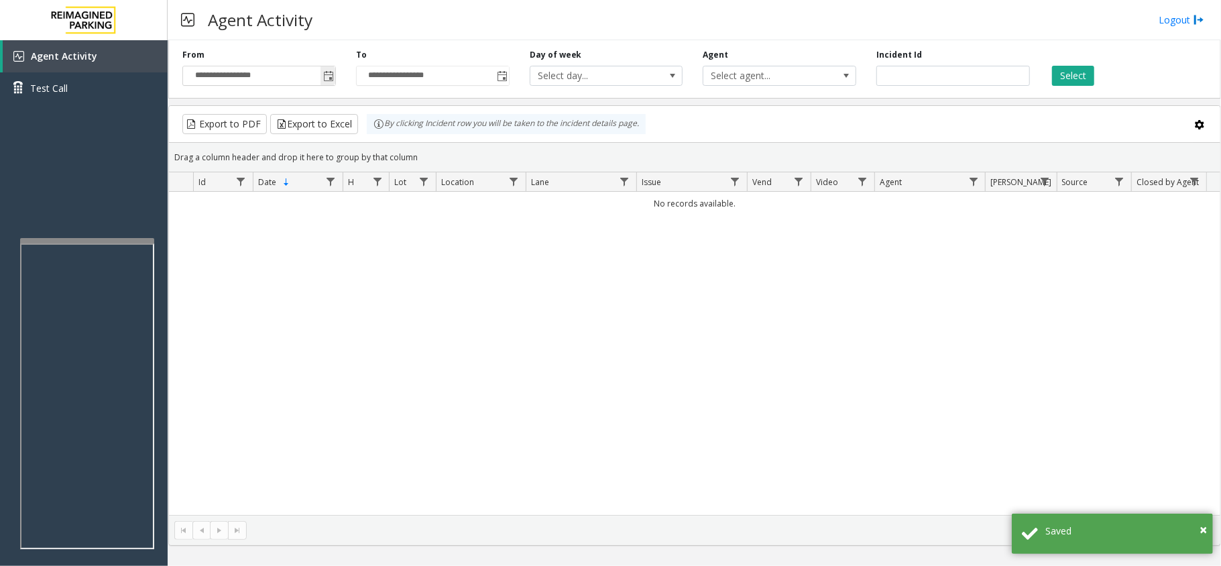
click at [325, 72] on span "Toggle popup" at bounding box center [328, 76] width 11 height 11
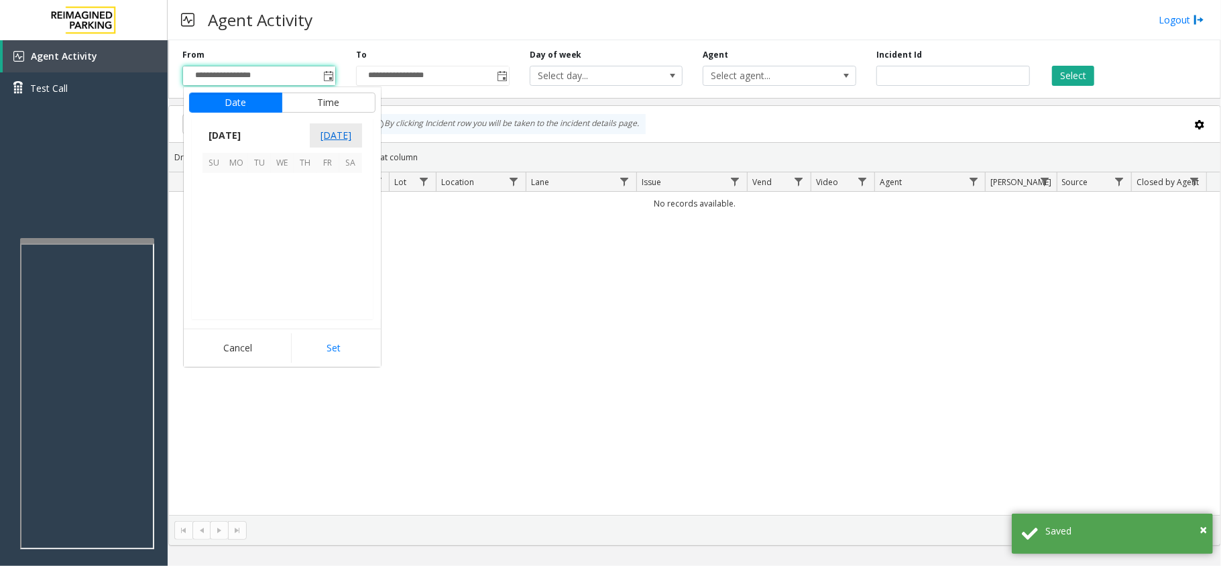
scroll to position [240648, 0]
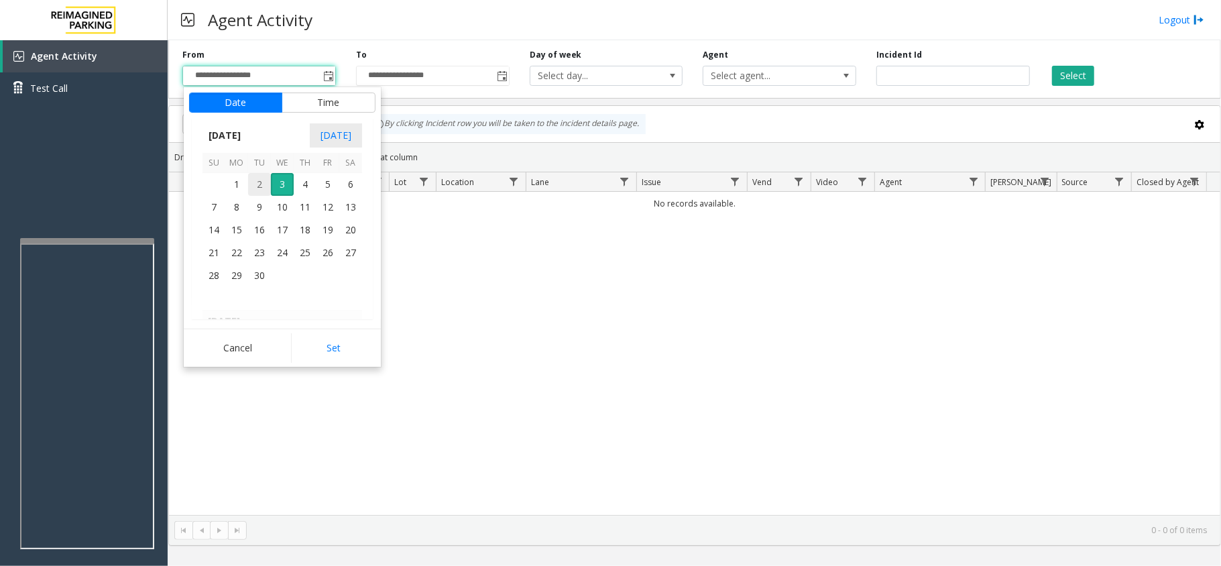
click at [251, 186] on span "2" at bounding box center [259, 184] width 23 height 23
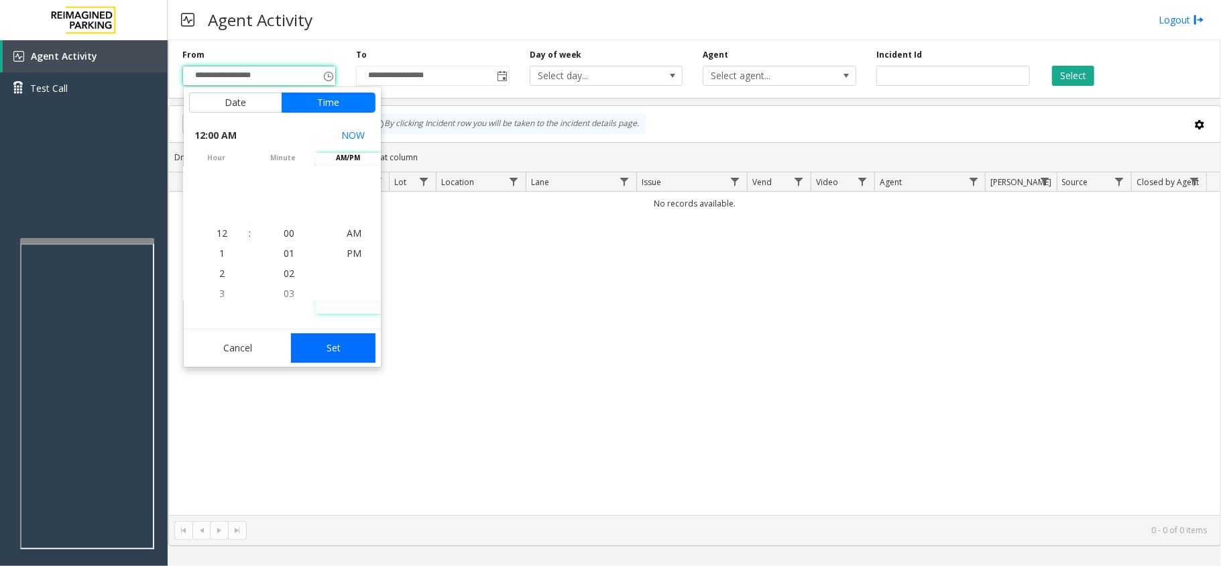
click at [338, 347] on button "Set" at bounding box center [333, 348] width 84 height 30
type input "**********"
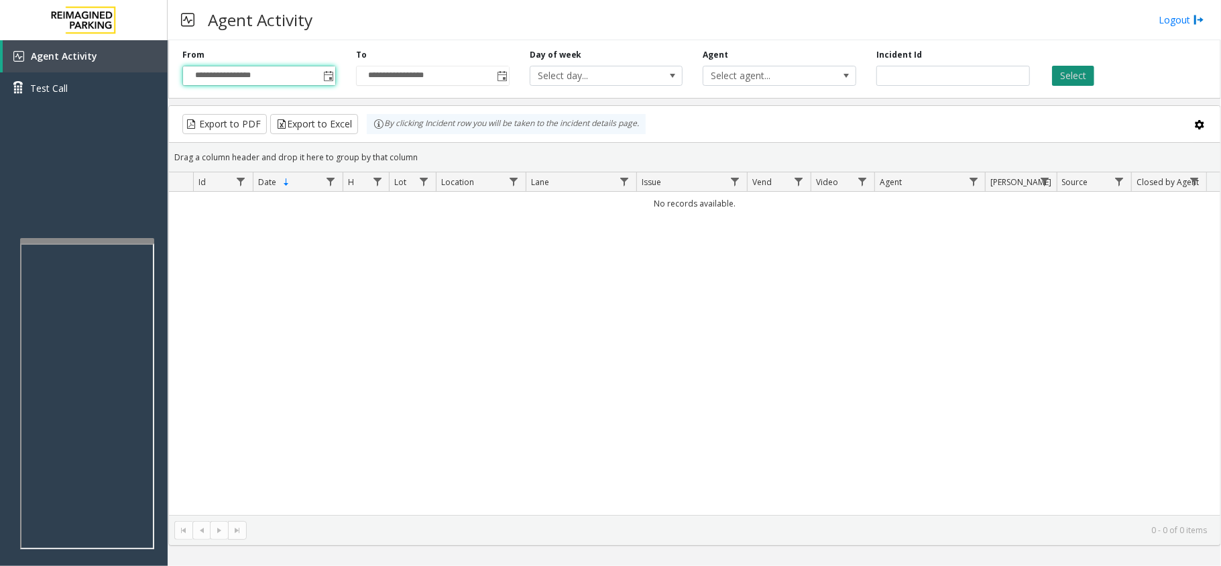
click at [1063, 76] on button "Select" at bounding box center [1073, 76] width 42 height 20
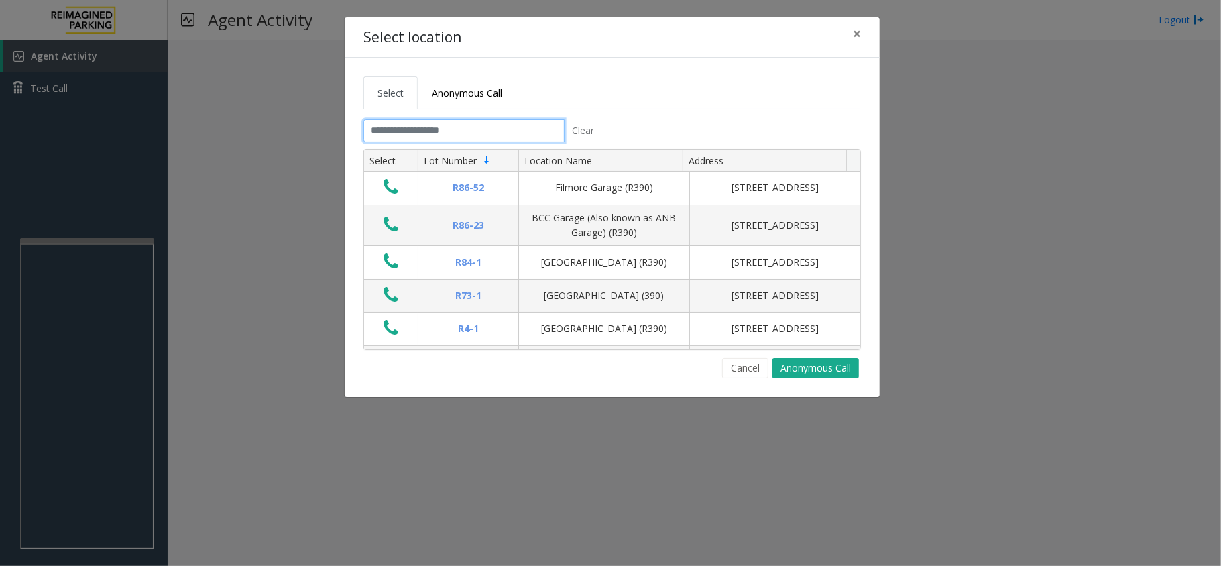
click at [489, 127] on input "text" at bounding box center [463, 130] width 201 height 23
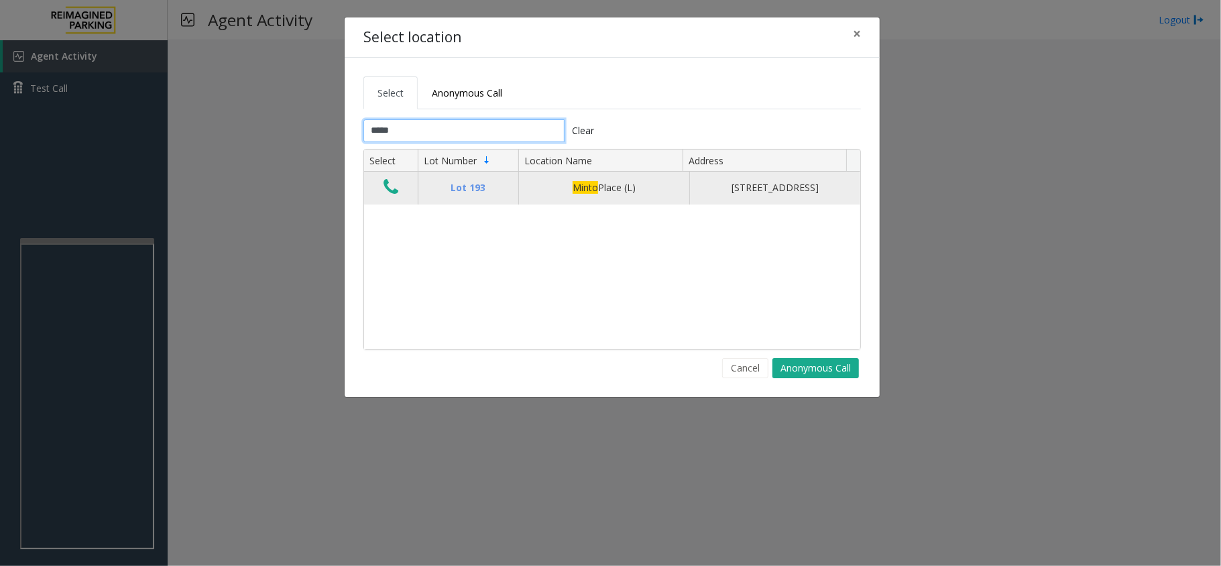
type input "*****"
click at [386, 188] on icon "Data table" at bounding box center [391, 187] width 15 height 19
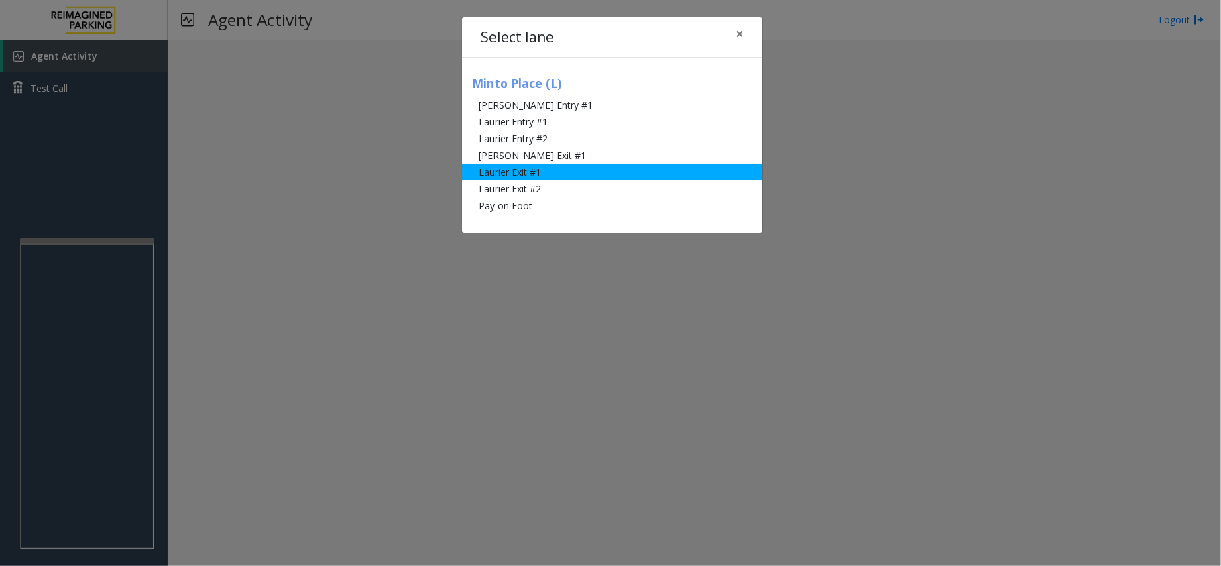
click at [527, 176] on li "Laurier Exit #1" at bounding box center [612, 172] width 300 height 17
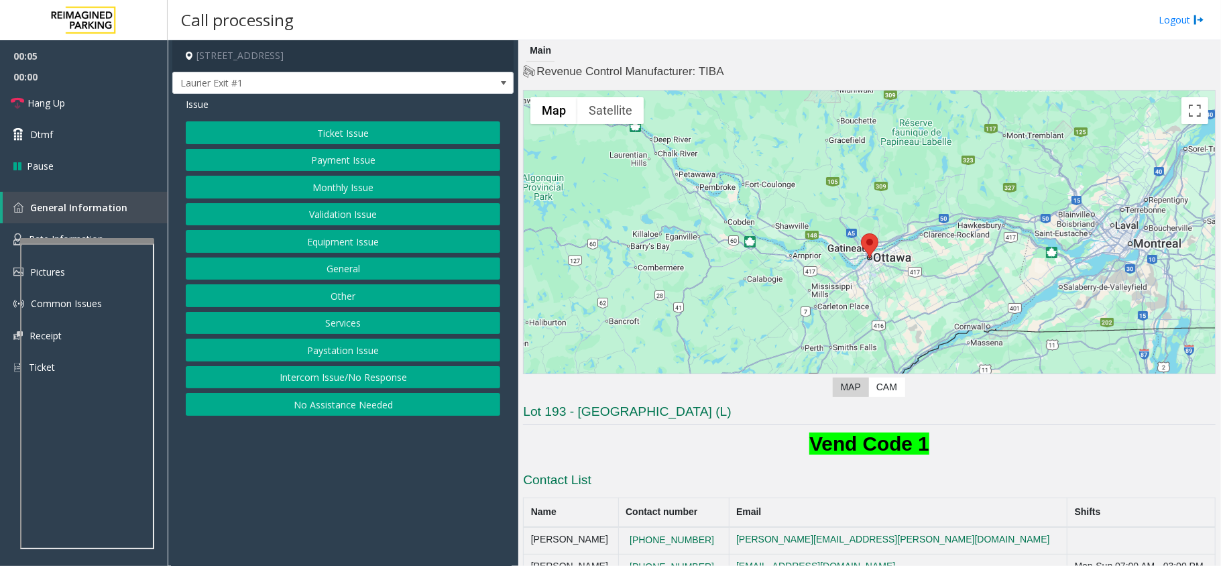
click at [382, 180] on button "Monthly Issue" at bounding box center [343, 187] width 314 height 23
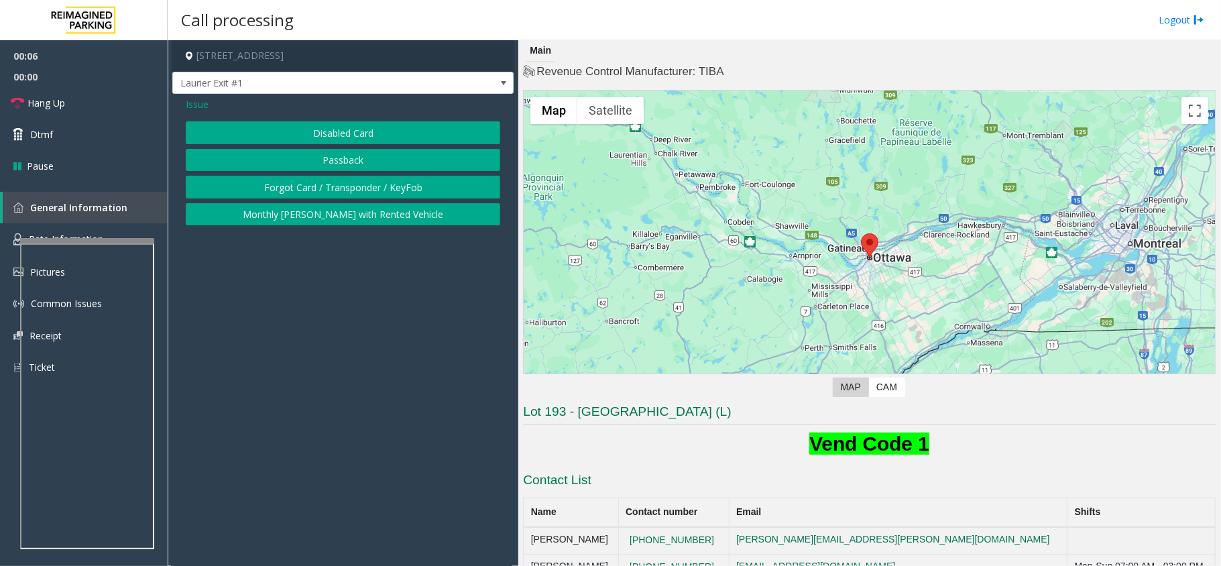
click at [355, 126] on button "Disabled Card" at bounding box center [343, 132] width 314 height 23
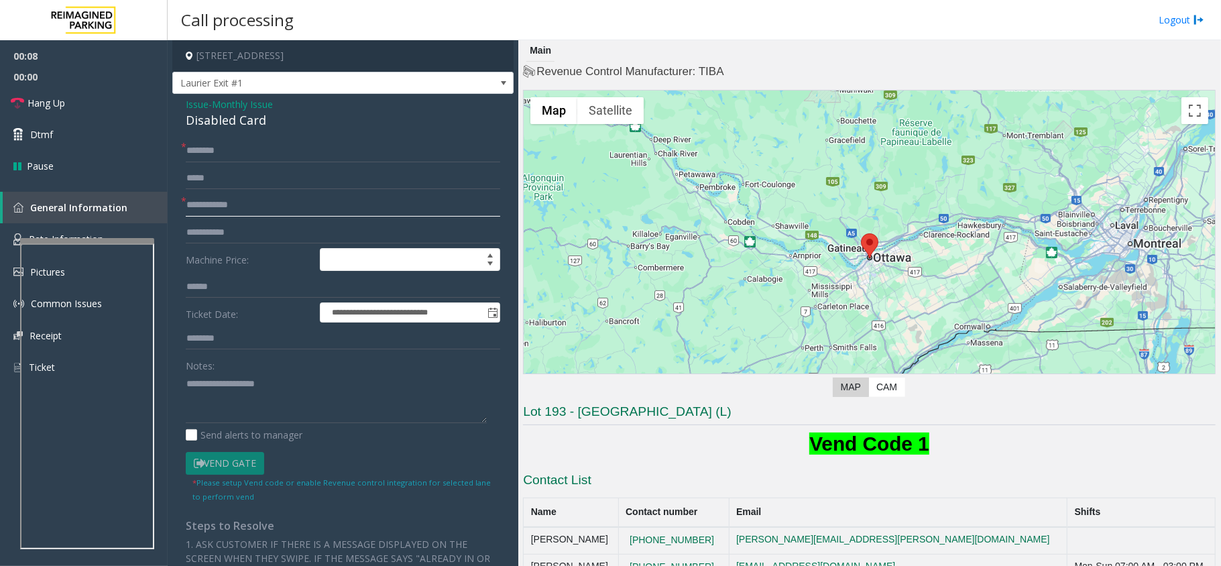
click at [244, 202] on input "text" at bounding box center [343, 205] width 314 height 23
drag, startPoint x: 263, startPoint y: 113, endPoint x: 174, endPoint y: 99, distance: 89.6
click at [174, 99] on div "**********" at bounding box center [342, 463] width 341 height 738
type textarea "**********"
click at [223, 193] on form "**********" at bounding box center [343, 320] width 314 height 363
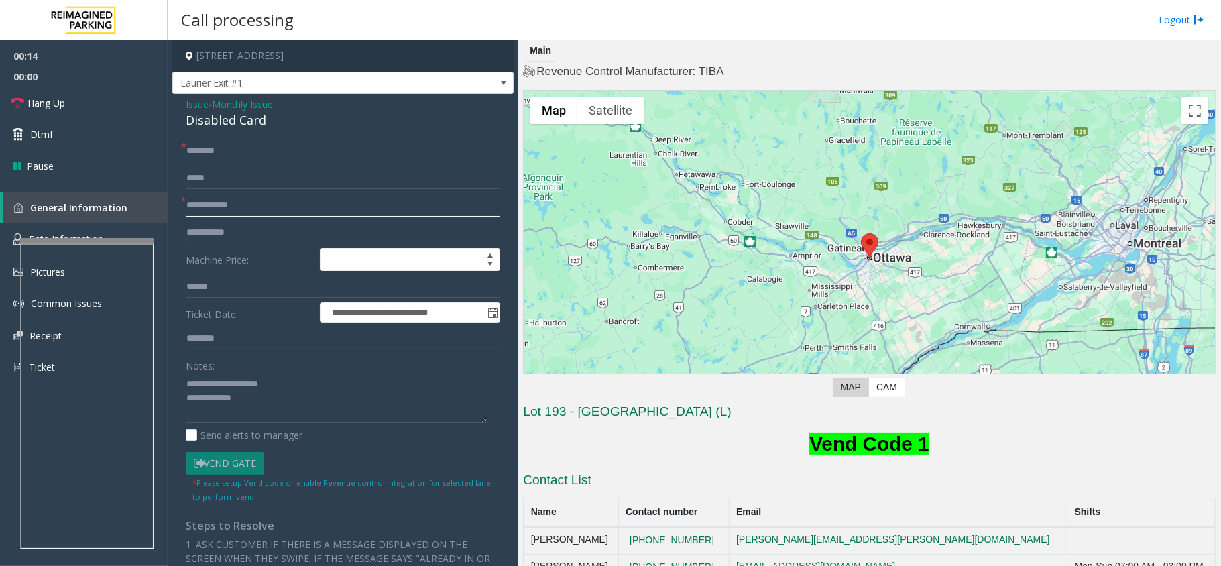
click at [227, 199] on input "text" at bounding box center [343, 205] width 314 height 23
click at [258, 207] on input "**********" at bounding box center [343, 205] width 314 height 23
type input "**********"
click at [270, 406] on textarea at bounding box center [336, 398] width 301 height 50
type textarea "**********"
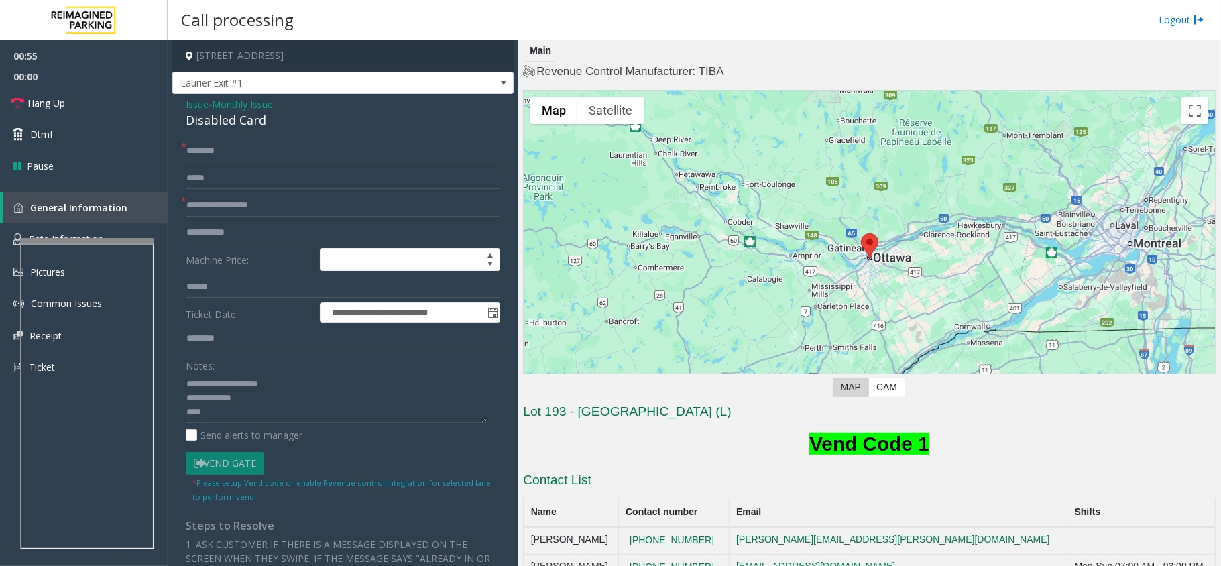
click at [205, 151] on input "text" at bounding box center [343, 150] width 314 height 23
type input "*****"
click at [67, 137] on link "Dtmf" at bounding box center [84, 135] width 168 height 32
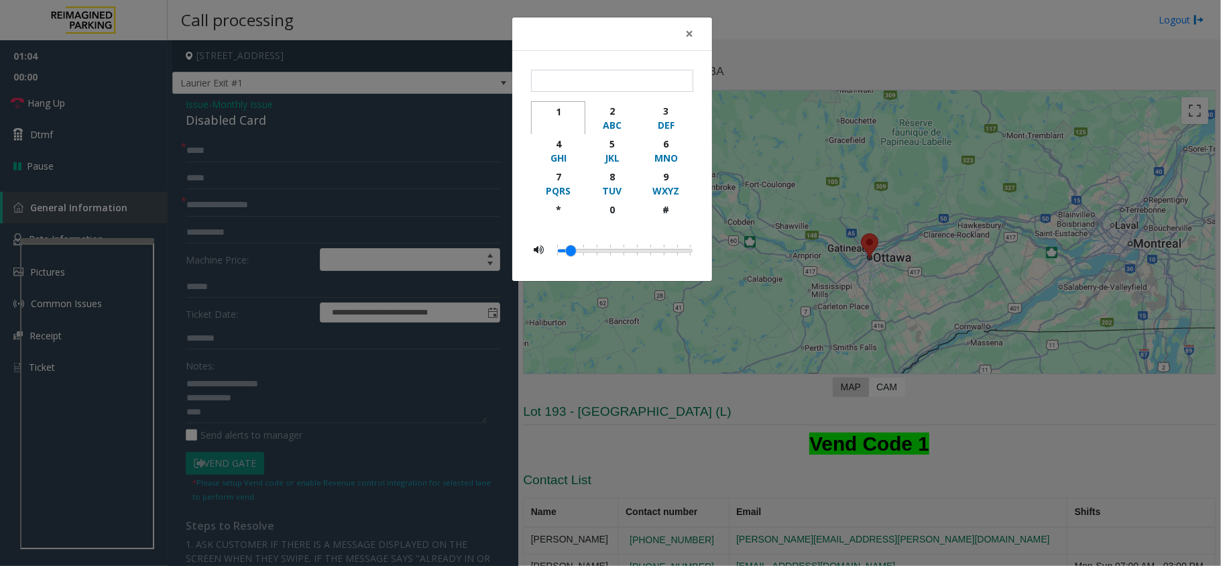
click at [550, 110] on div "1" at bounding box center [558, 112] width 37 height 14
type input "*"
click at [691, 33] on span "×" at bounding box center [689, 33] width 8 height 19
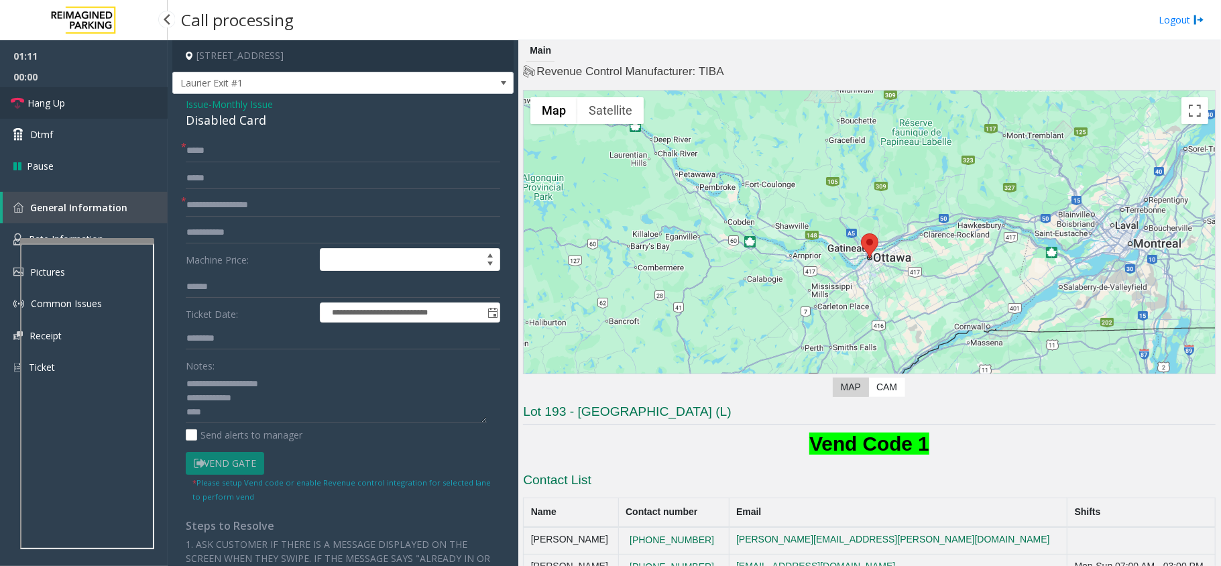
click at [62, 103] on span "Hang Up" at bounding box center [46, 103] width 38 height 14
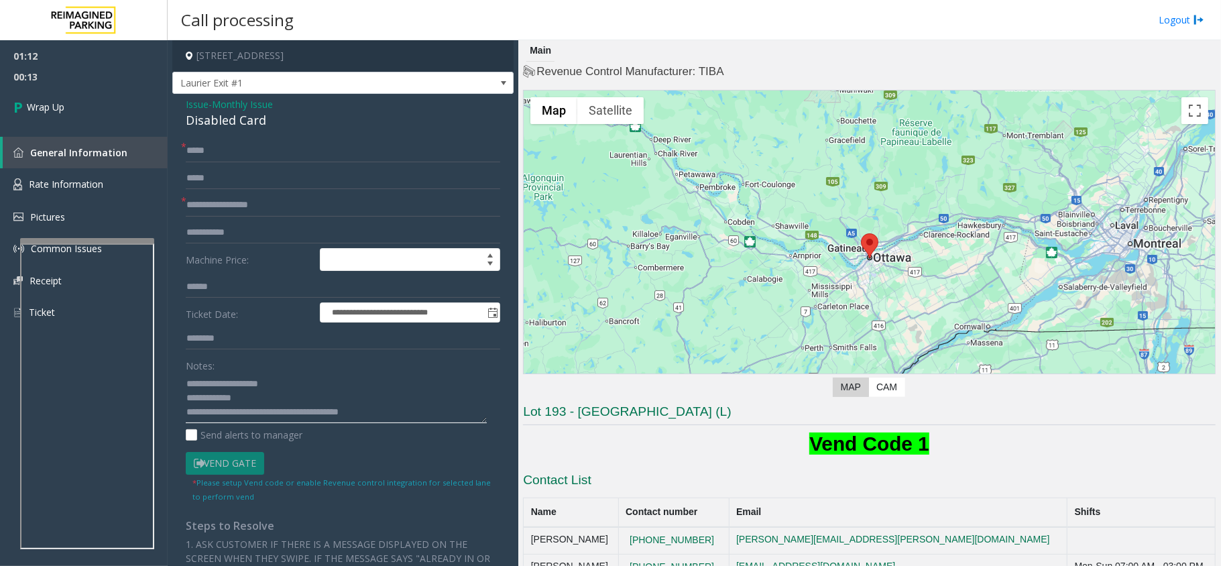
click at [398, 408] on textarea at bounding box center [336, 398] width 301 height 50
type textarea "**********"
click at [56, 111] on span "Wrap Up" at bounding box center [46, 107] width 38 height 14
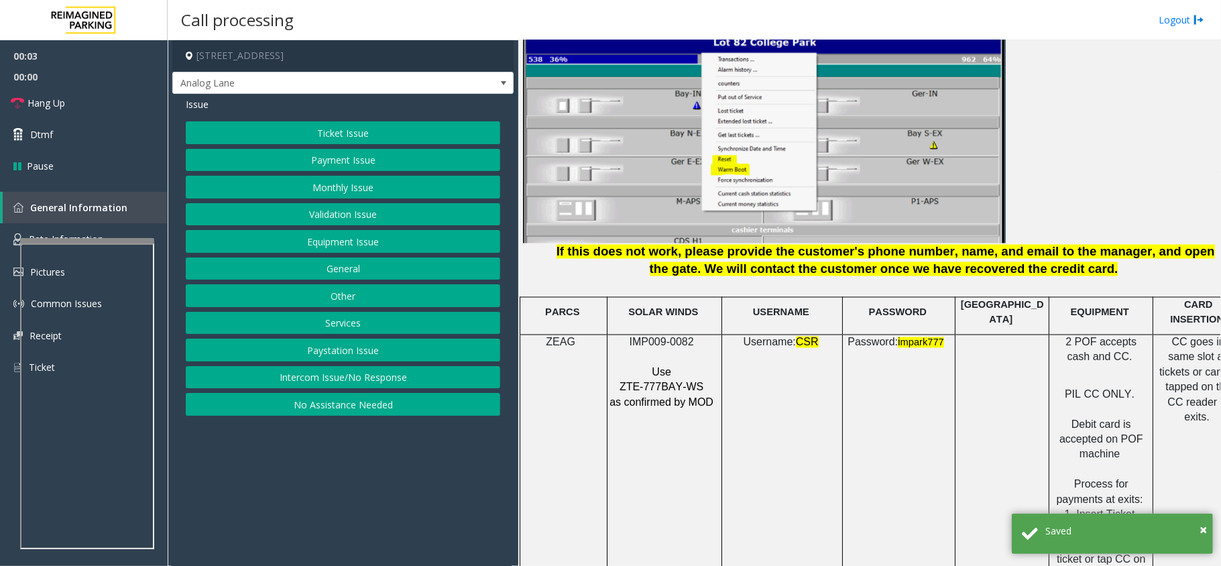
scroll to position [1788, 0]
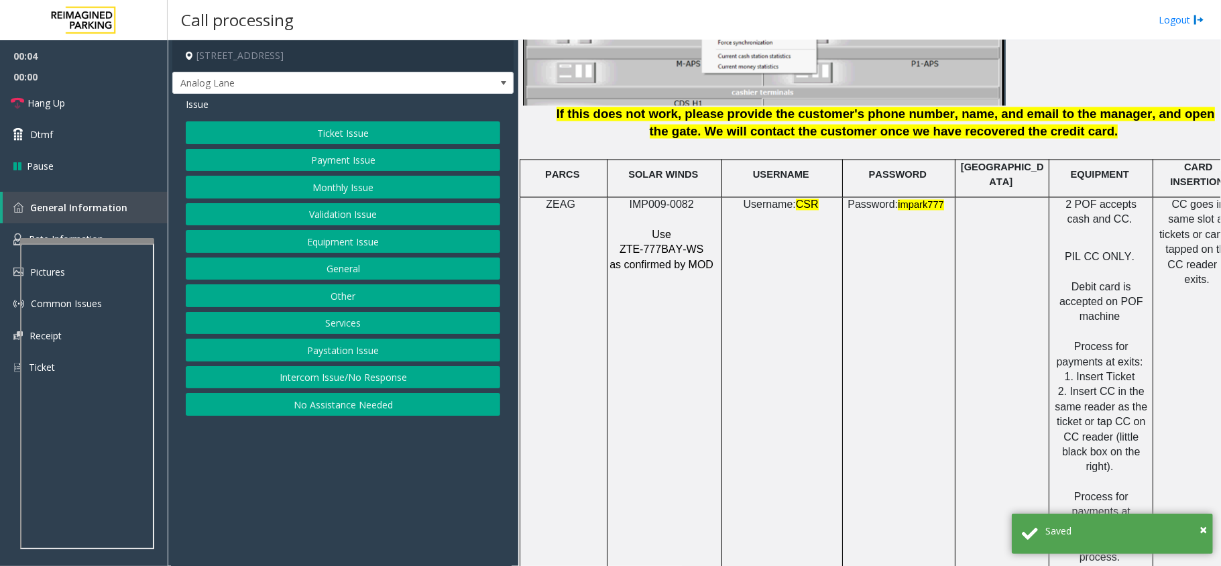
click at [674, 199] on span "IMP009-0082" at bounding box center [662, 204] width 64 height 11
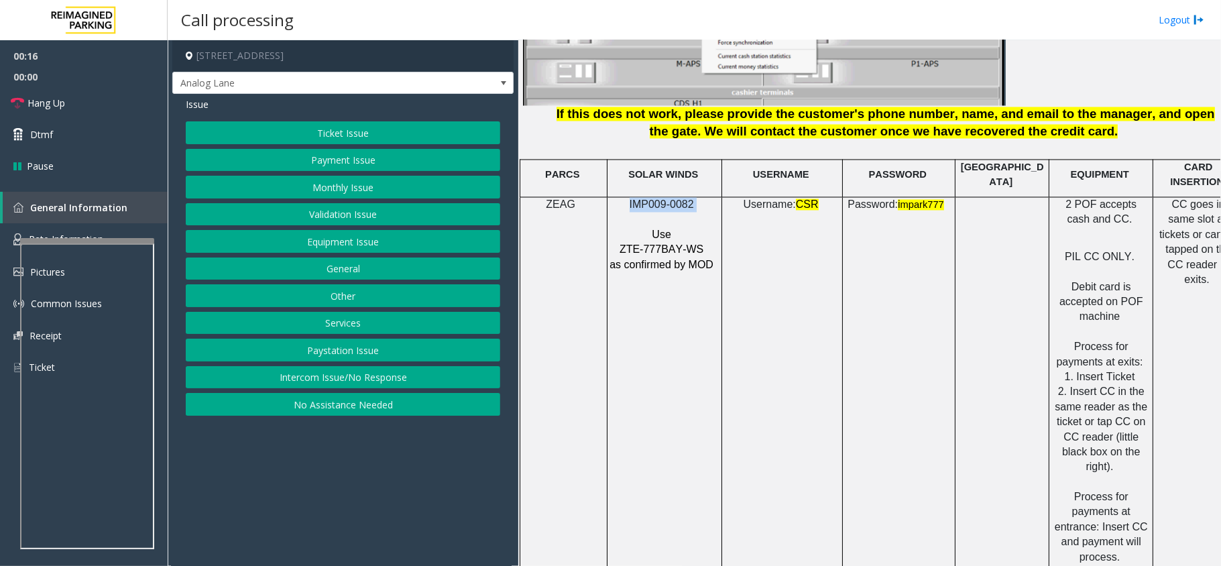
click at [333, 376] on button "Intercom Issue/No Response" at bounding box center [343, 377] width 314 height 23
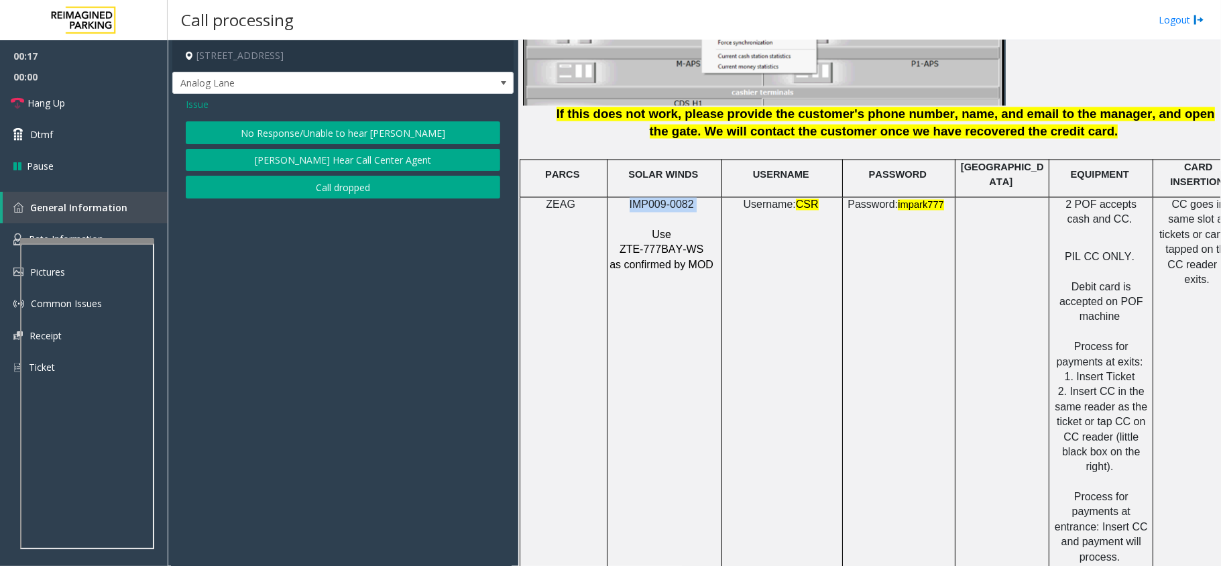
click at [376, 127] on button "No Response/Unable to hear [PERSON_NAME]" at bounding box center [343, 132] width 314 height 23
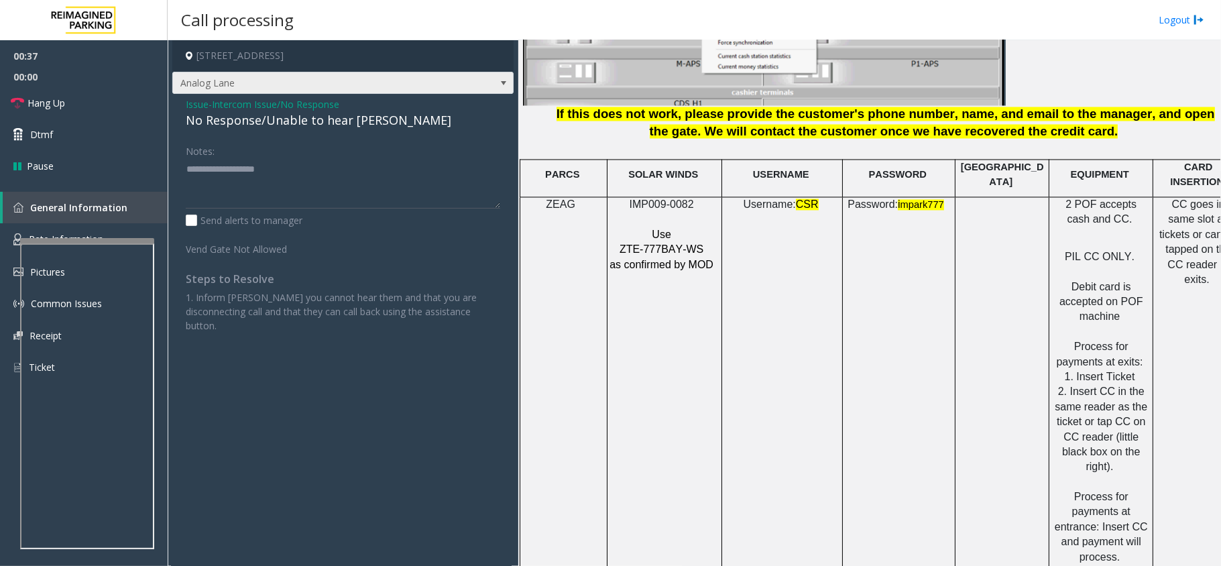
click at [505, 74] on span at bounding box center [503, 82] width 19 height 21
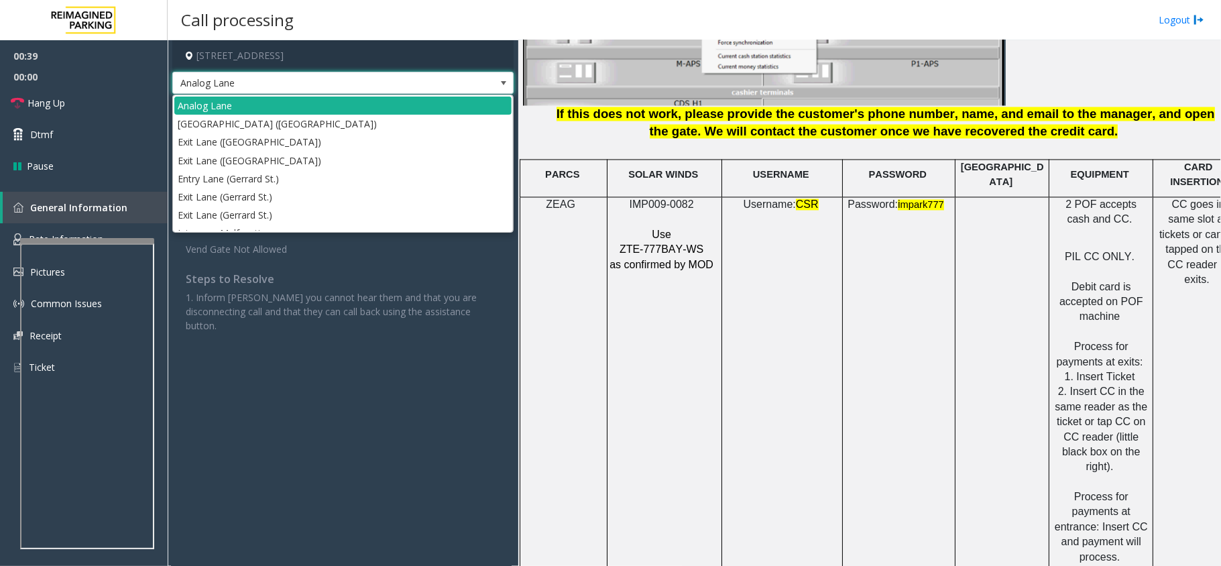
click at [506, 83] on span at bounding box center [503, 83] width 11 height 11
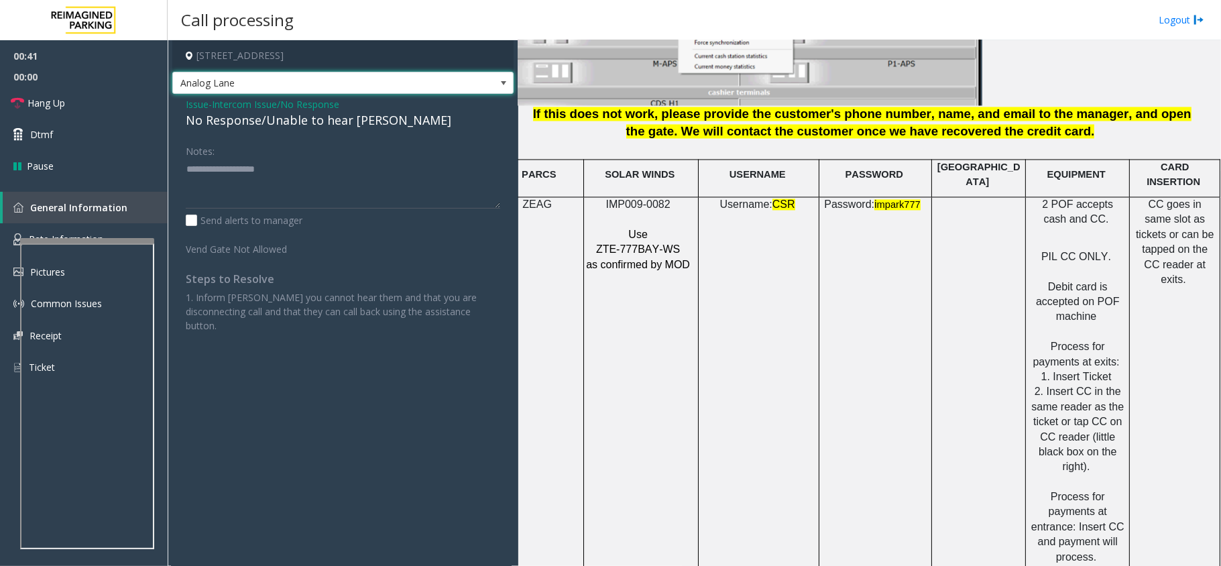
scroll to position [1788, 38]
click at [205, 105] on span "Issue" at bounding box center [197, 104] width 23 height 14
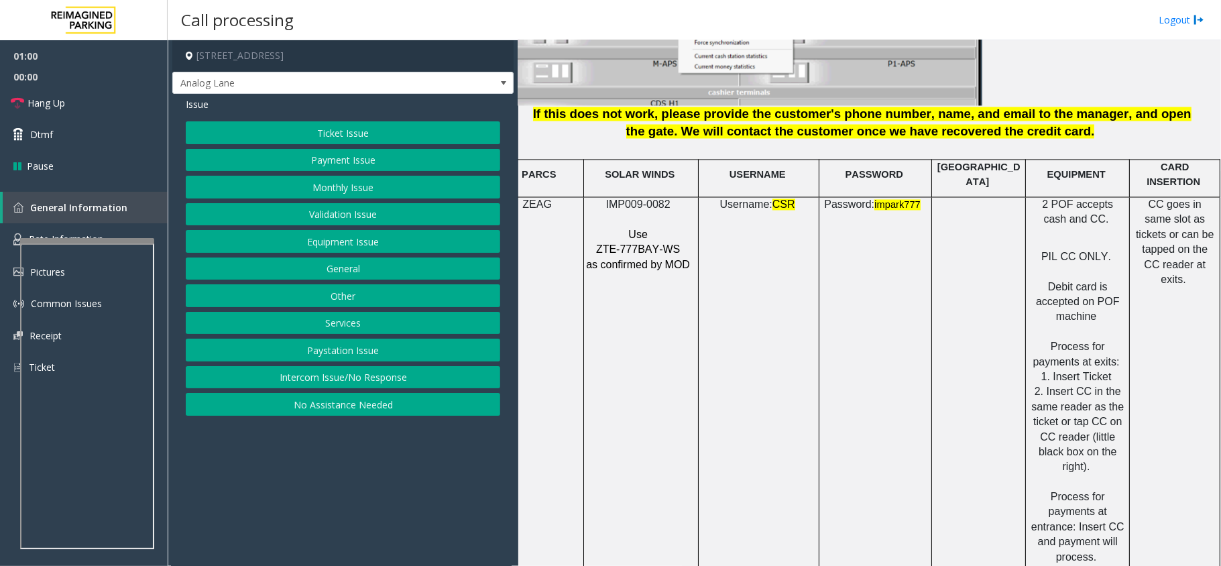
click at [404, 410] on button "No Assistance Needed" at bounding box center [343, 404] width 314 height 23
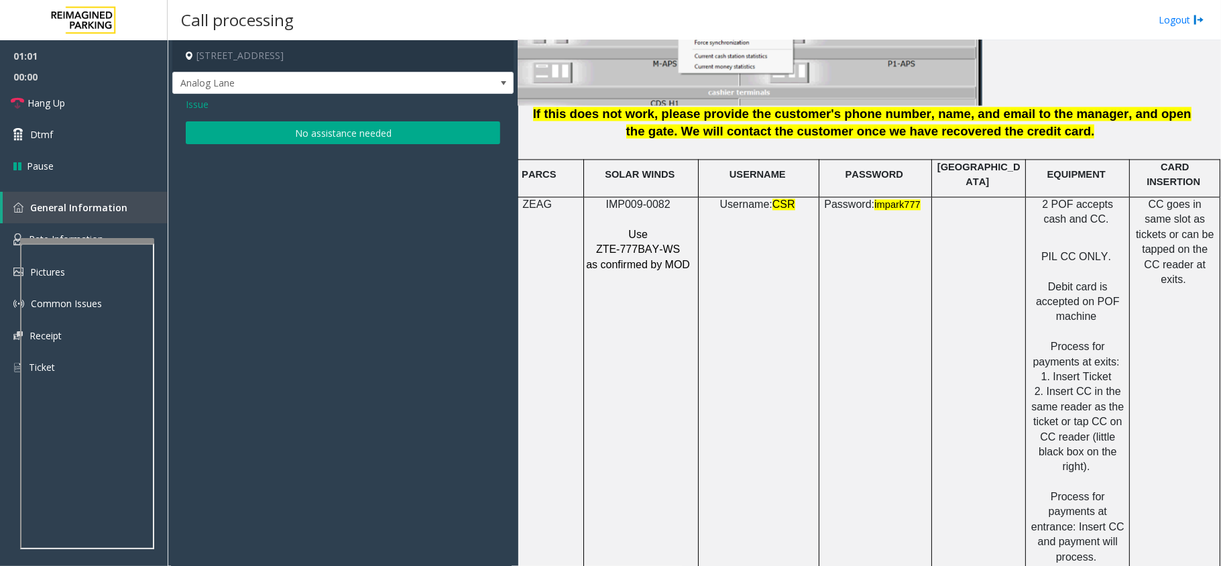
click at [374, 119] on div "Issue No assistance needed" at bounding box center [342, 122] width 341 height 57
click at [374, 132] on button "No assistance needed" at bounding box center [343, 132] width 314 height 23
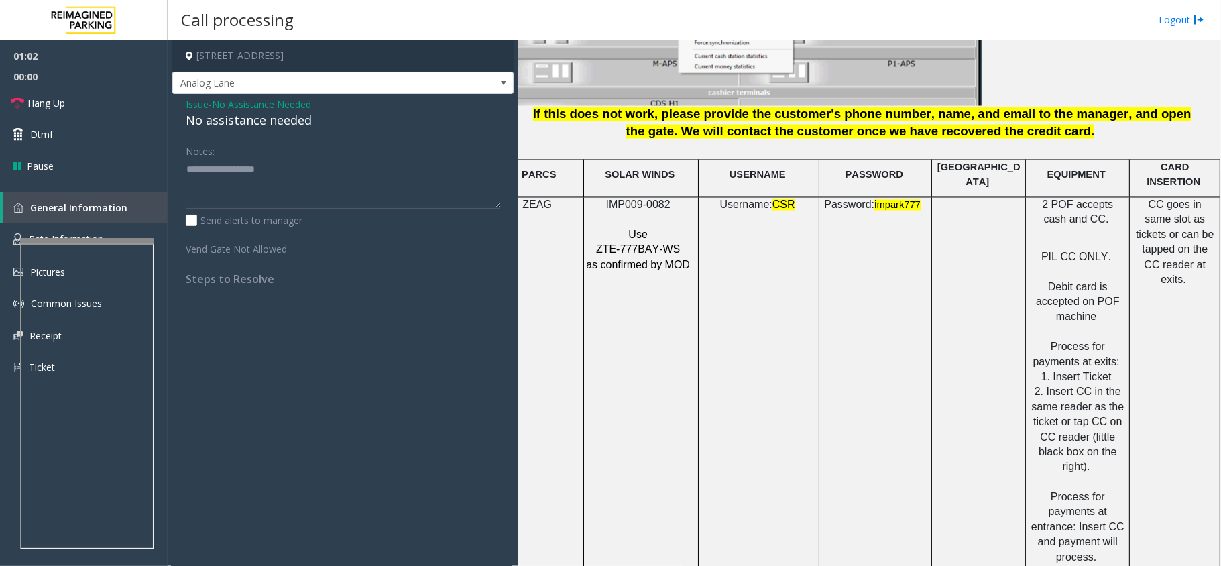
click at [287, 122] on div "No assistance needed" at bounding box center [343, 120] width 314 height 18
type textarea "**********"
click at [46, 100] on span "Hang Up" at bounding box center [46, 103] width 38 height 14
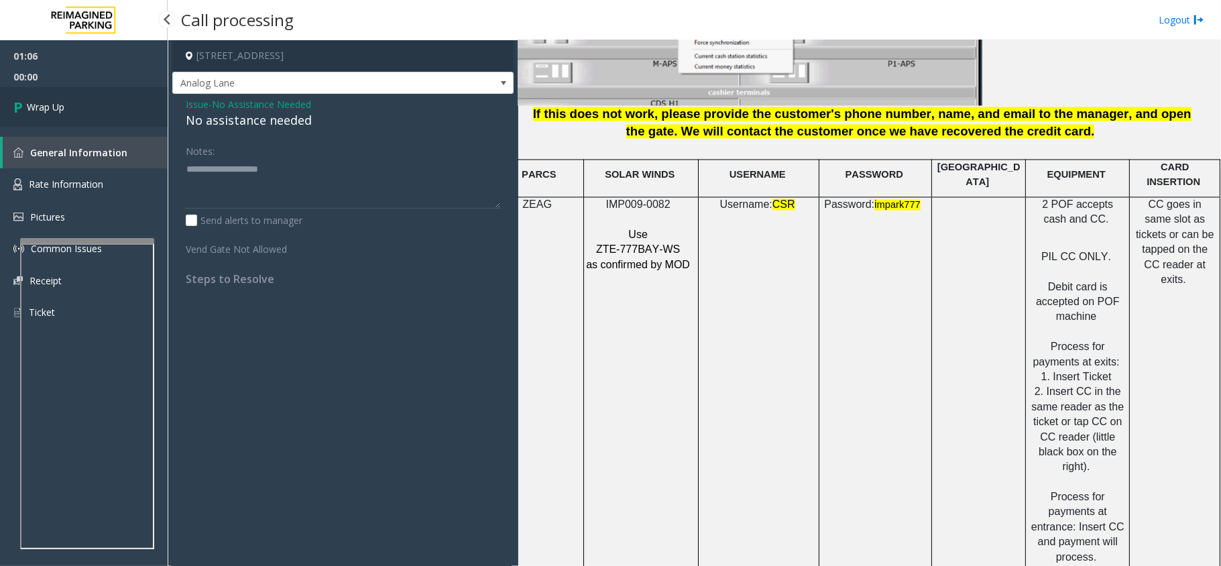
click at [47, 100] on span "Wrap Up" at bounding box center [46, 107] width 38 height 14
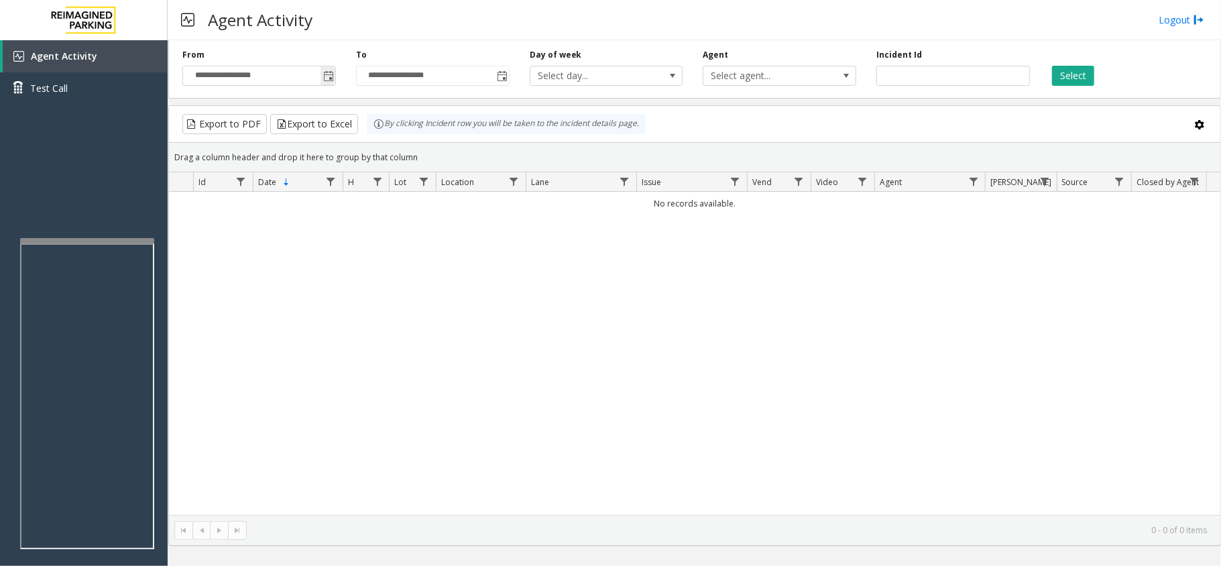
click at [335, 70] on span "Toggle popup" at bounding box center [328, 75] width 15 height 21
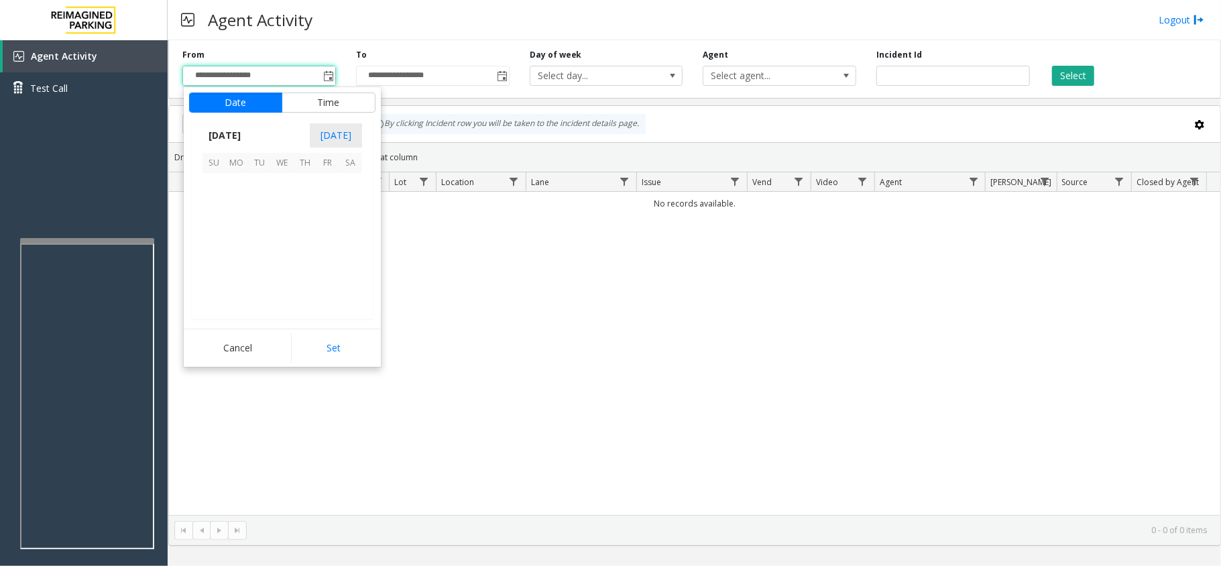
scroll to position [240648, 0]
click at [236, 191] on span "1" at bounding box center [236, 184] width 23 height 23
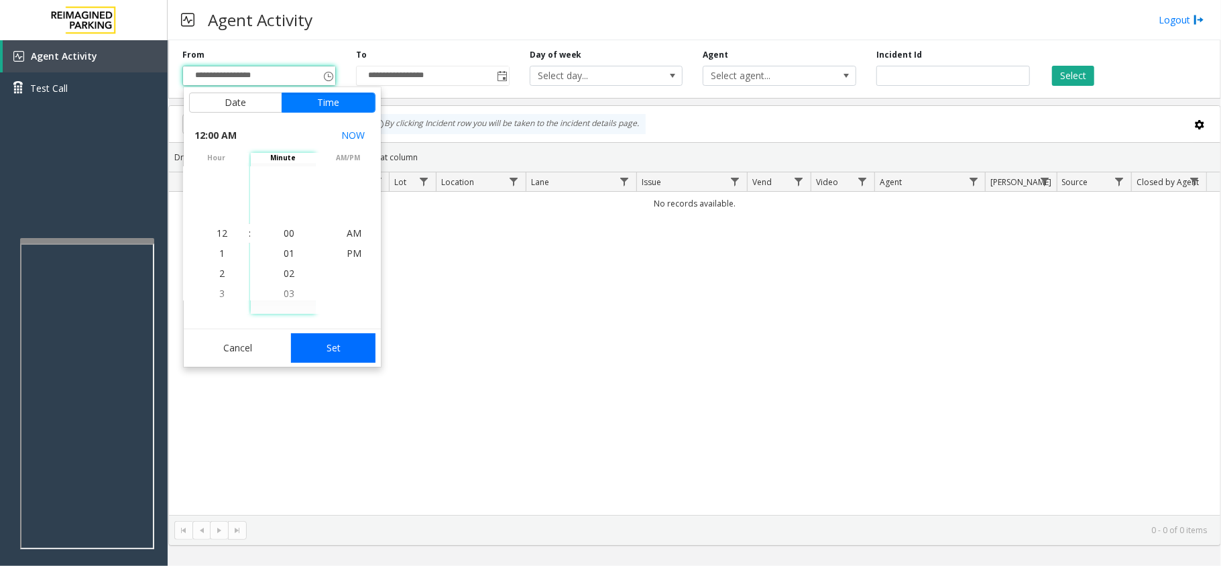
click at [323, 335] on button "Set" at bounding box center [333, 348] width 84 height 30
type input "**********"
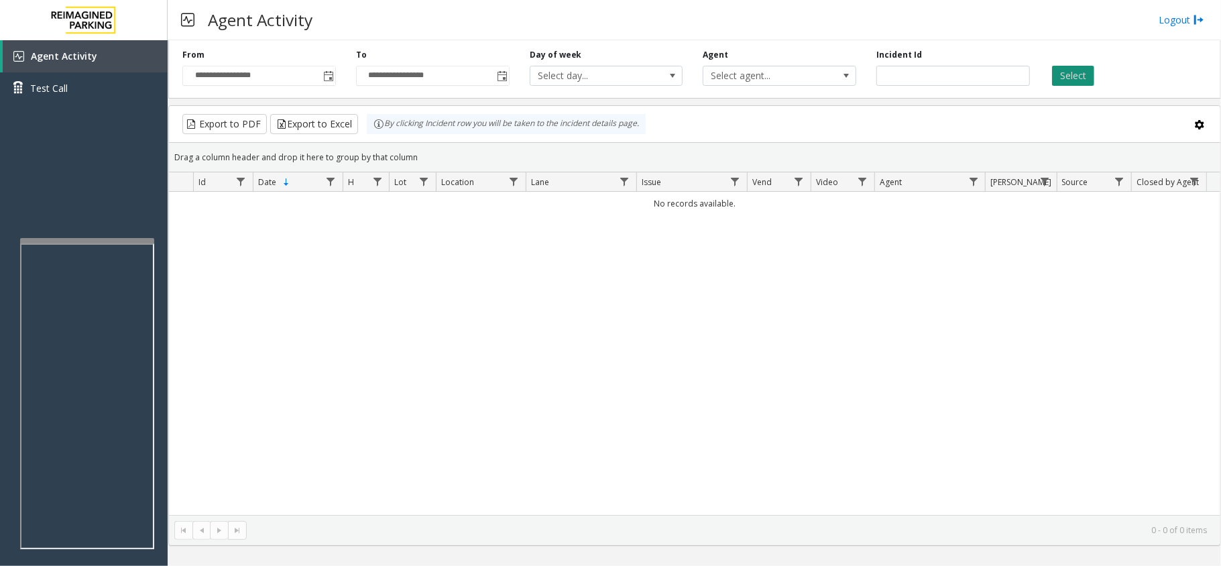
click at [1079, 73] on button "Select" at bounding box center [1073, 76] width 42 height 20
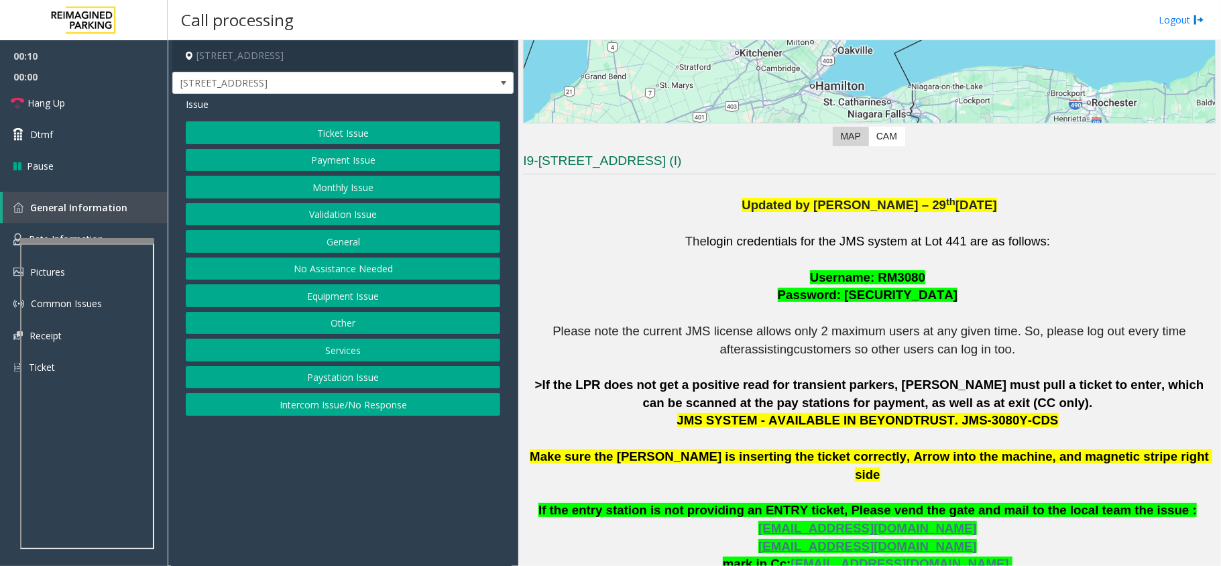
scroll to position [162, 0]
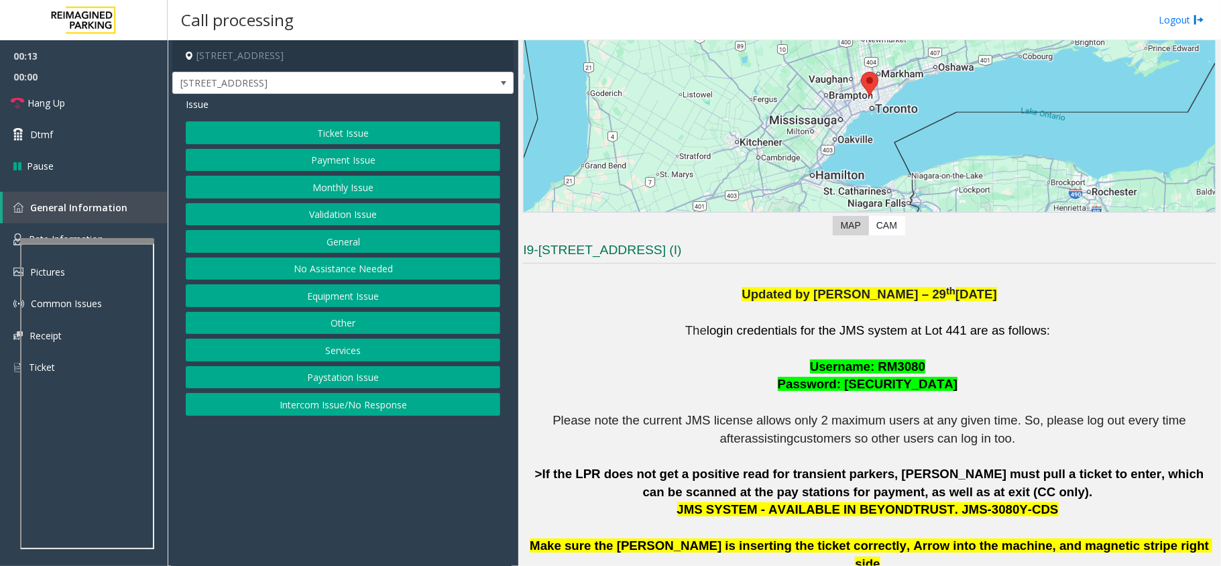
click at [393, 405] on button "Intercom Issue/No Response" at bounding box center [343, 404] width 314 height 23
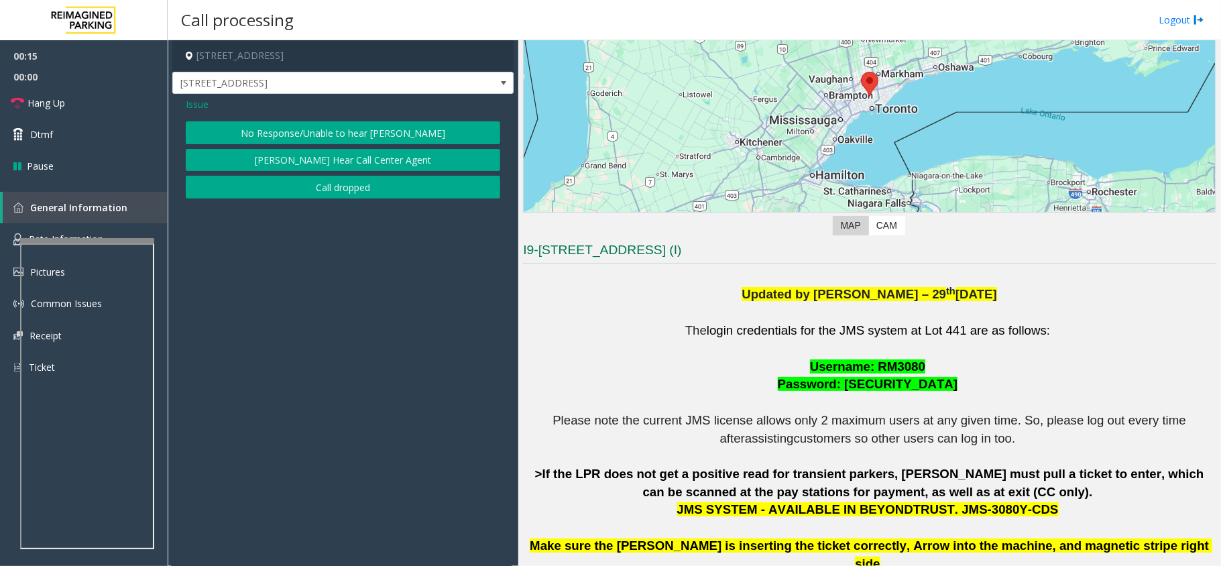
click at [424, 130] on button "No Response/Unable to hear [PERSON_NAME]" at bounding box center [343, 132] width 314 height 23
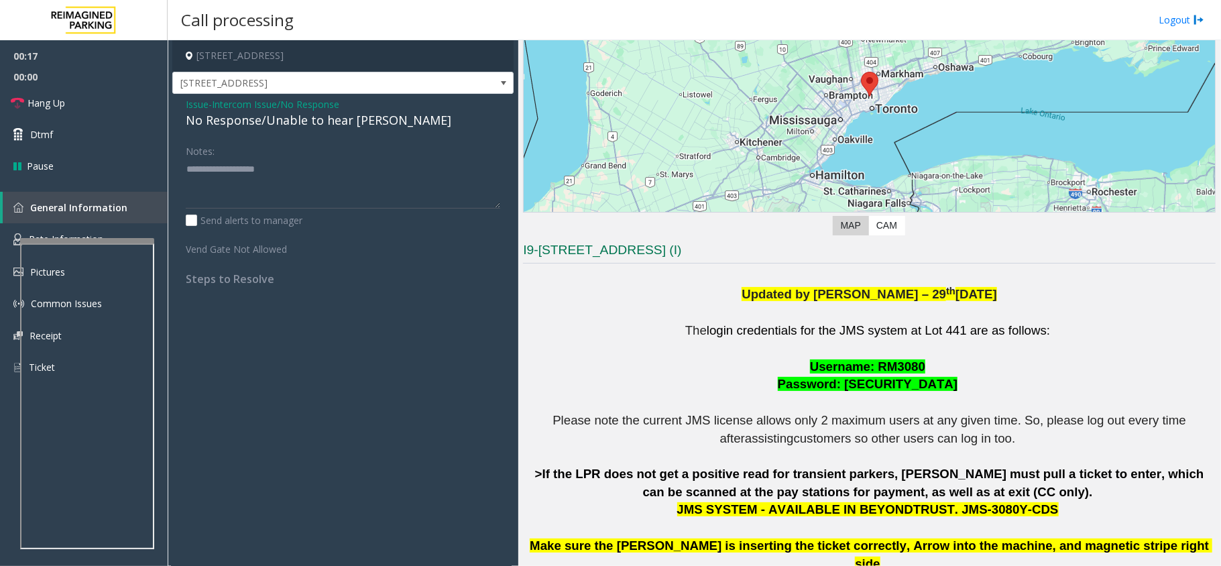
click at [311, 121] on div "No Response/Unable to hear [PERSON_NAME]" at bounding box center [343, 120] width 314 height 18
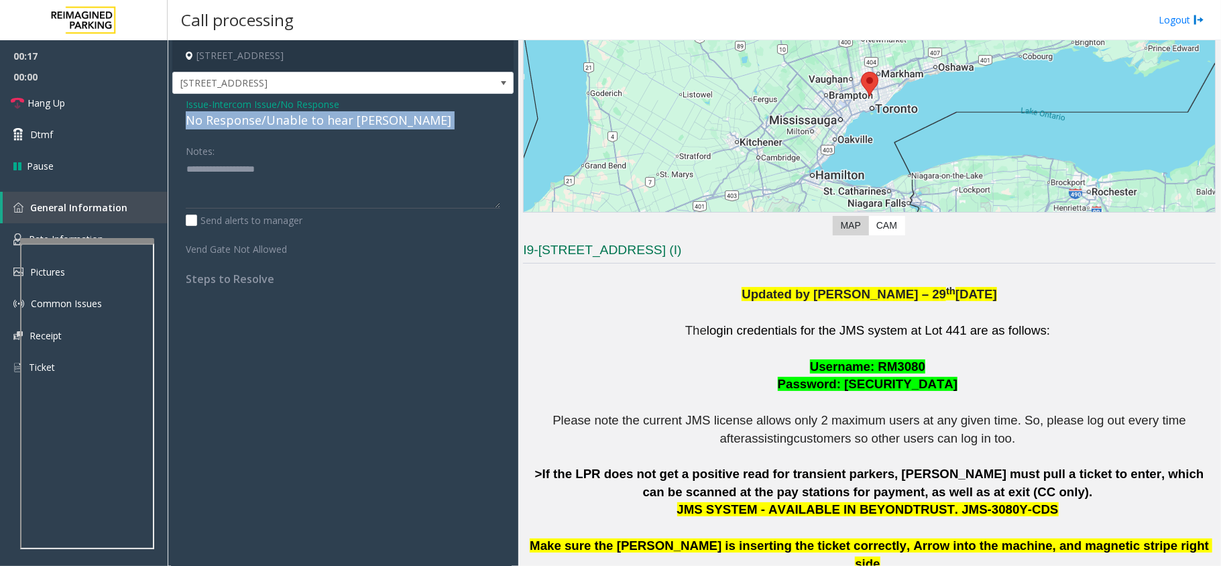
click at [311, 121] on div "No Response/Unable to hear [PERSON_NAME]" at bounding box center [343, 120] width 314 height 18
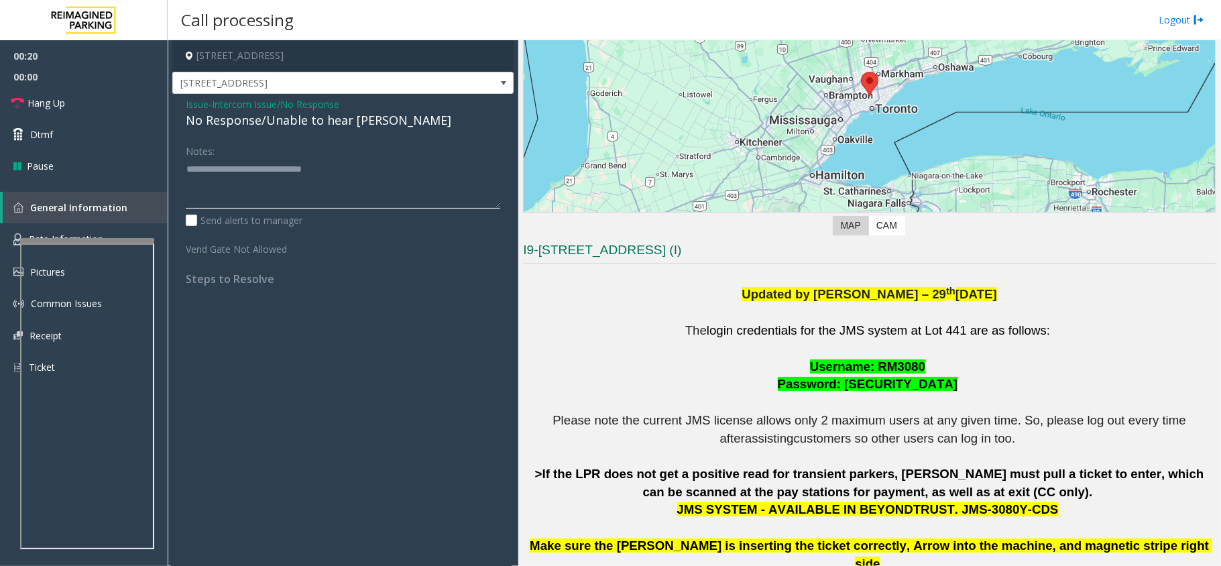
click at [433, 168] on textarea at bounding box center [343, 183] width 314 height 50
type textarea "**********"
click at [58, 99] on span "Hang Up" at bounding box center [46, 103] width 38 height 14
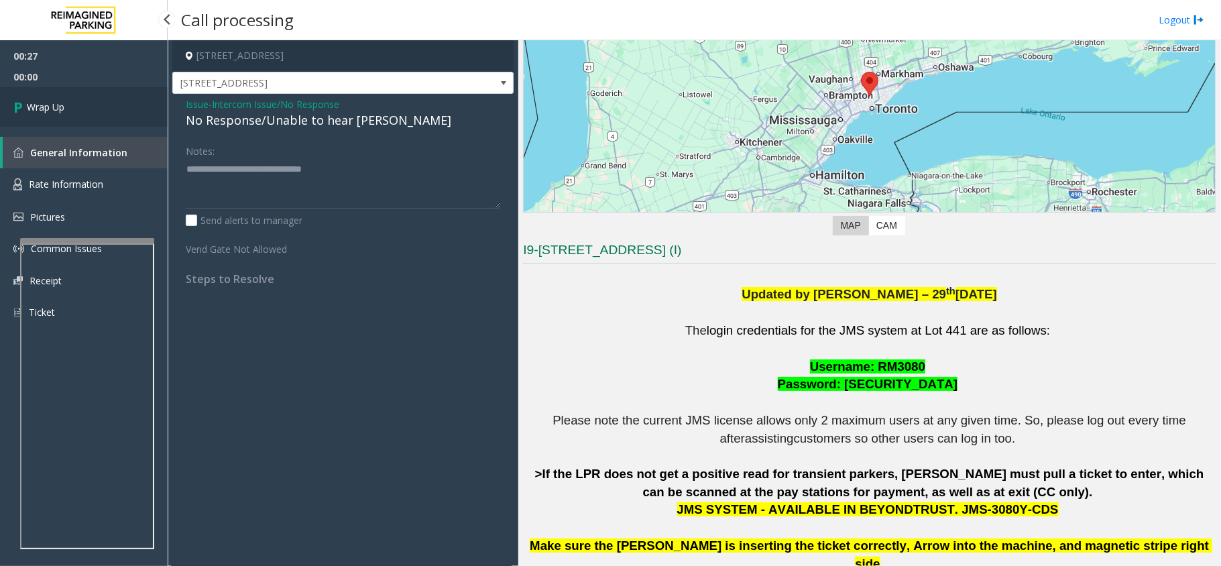
click at [62, 103] on span "Wrap Up" at bounding box center [46, 107] width 38 height 14
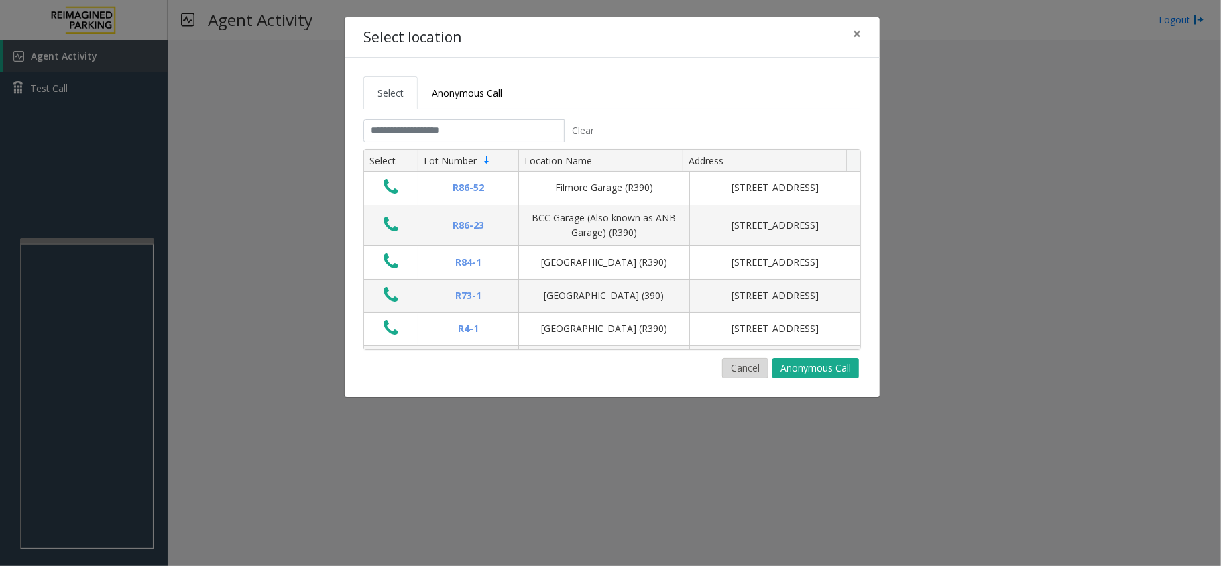
click at [754, 365] on button "Cancel" at bounding box center [745, 368] width 46 height 20
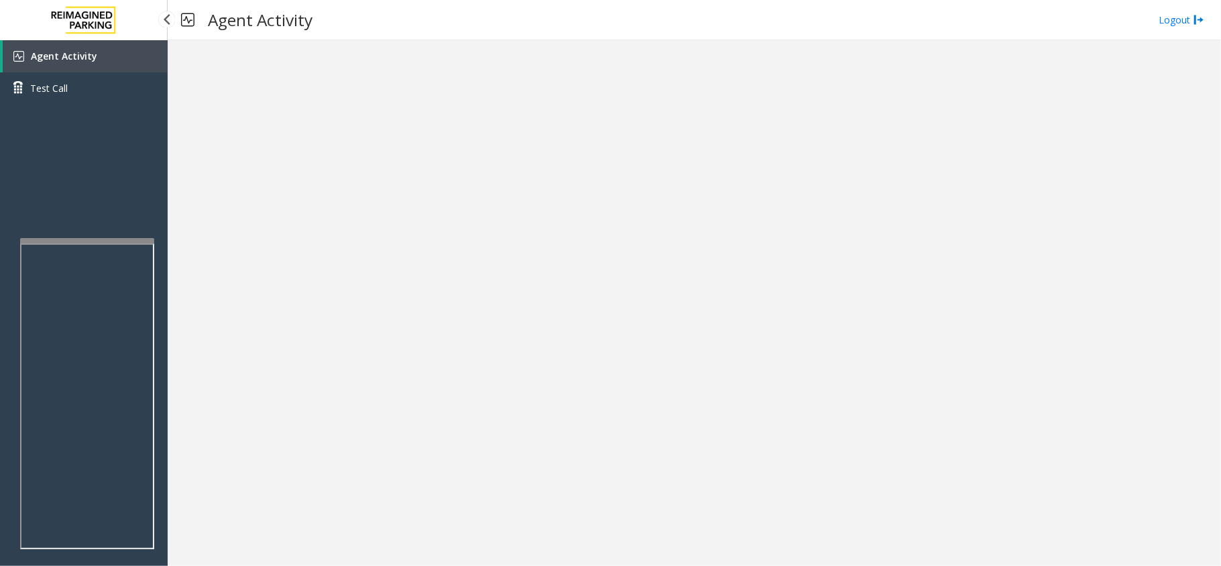
click at [125, 55] on link "Agent Activity" at bounding box center [85, 56] width 165 height 32
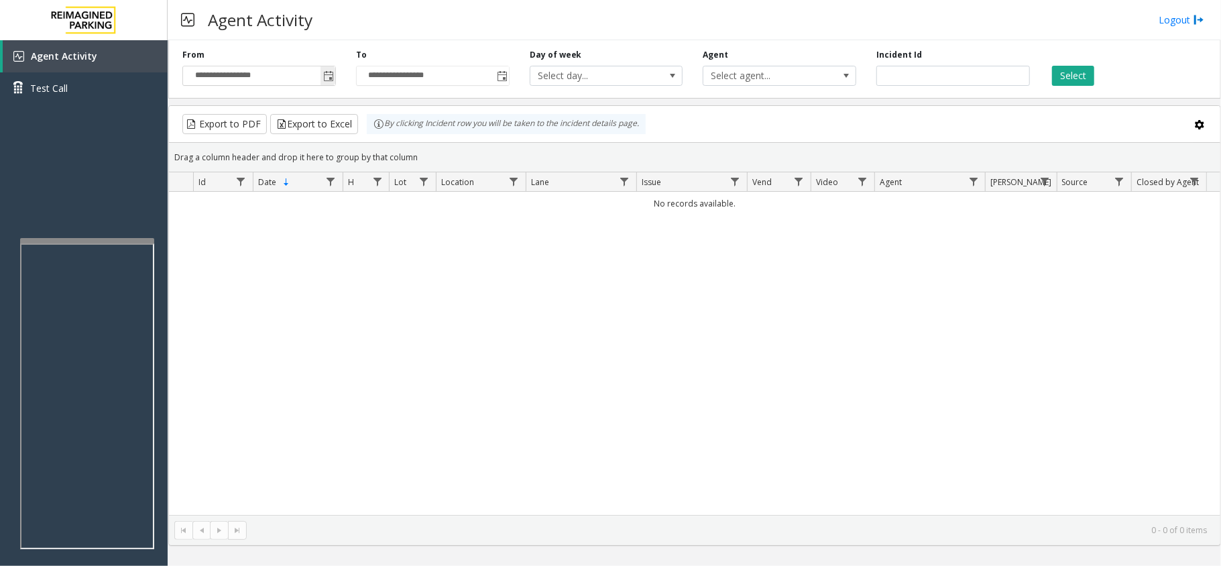
click at [331, 68] on span "Toggle popup" at bounding box center [328, 75] width 15 height 21
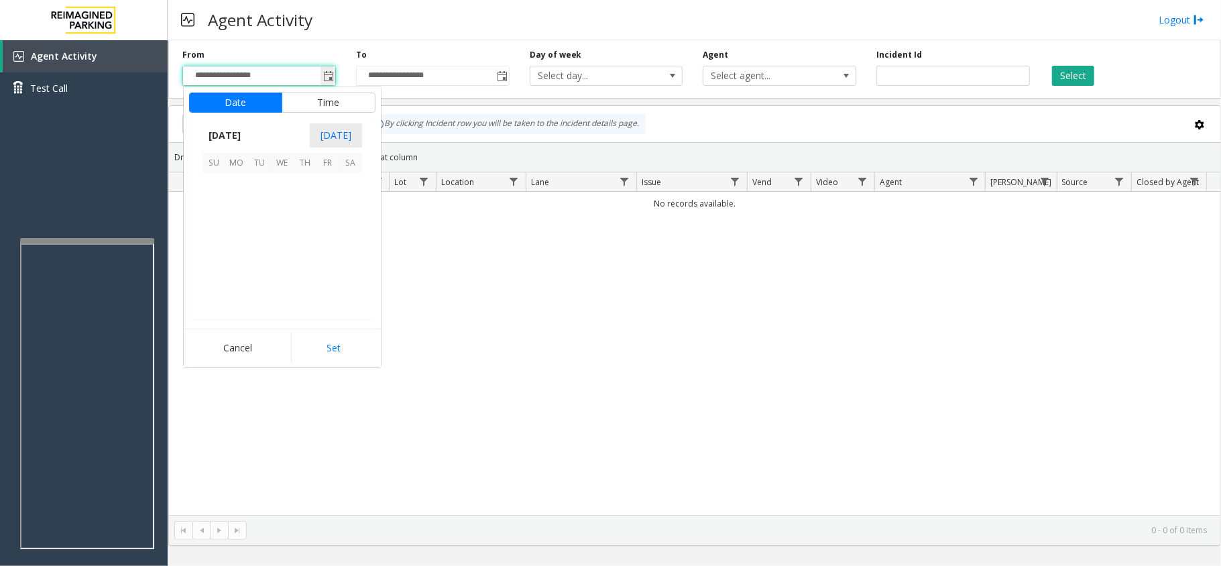
scroll to position [240648, 0]
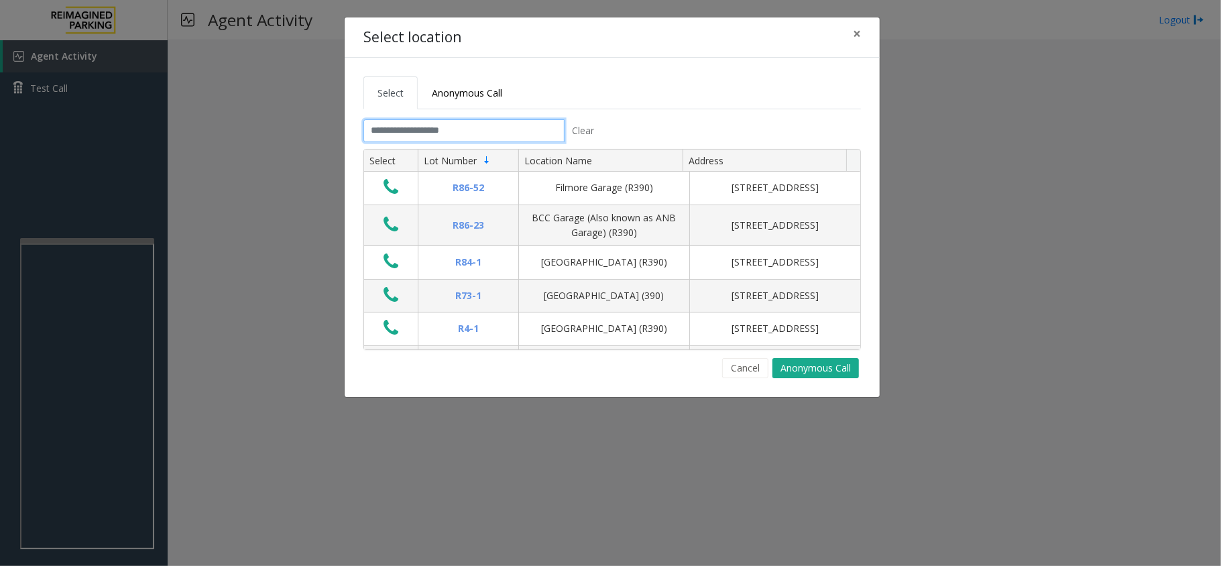
click at [491, 129] on input "text" at bounding box center [463, 130] width 201 height 23
click at [754, 373] on button "Cancel" at bounding box center [745, 368] width 46 height 20
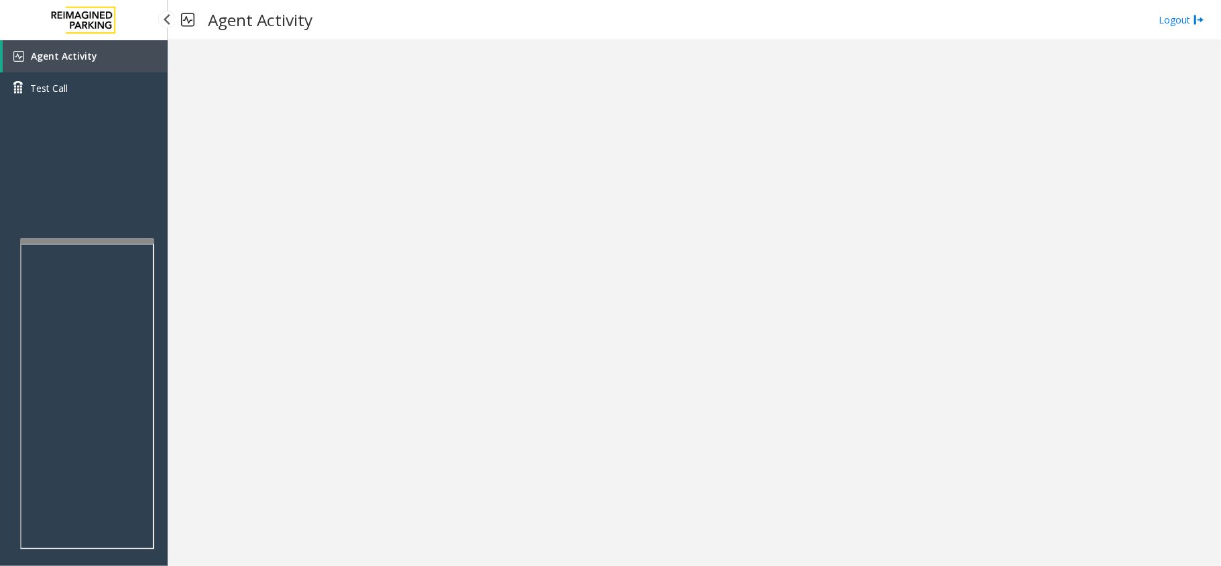
click at [117, 42] on link "Agent Activity" at bounding box center [85, 56] width 165 height 32
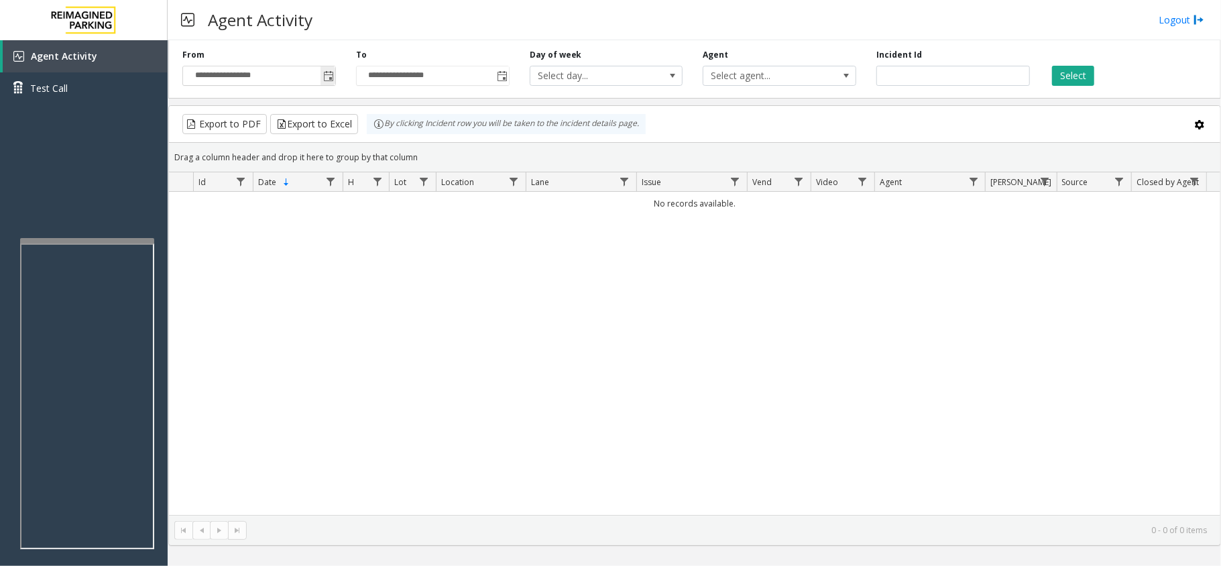
click at [326, 79] on span "Toggle popup" at bounding box center [328, 76] width 11 height 11
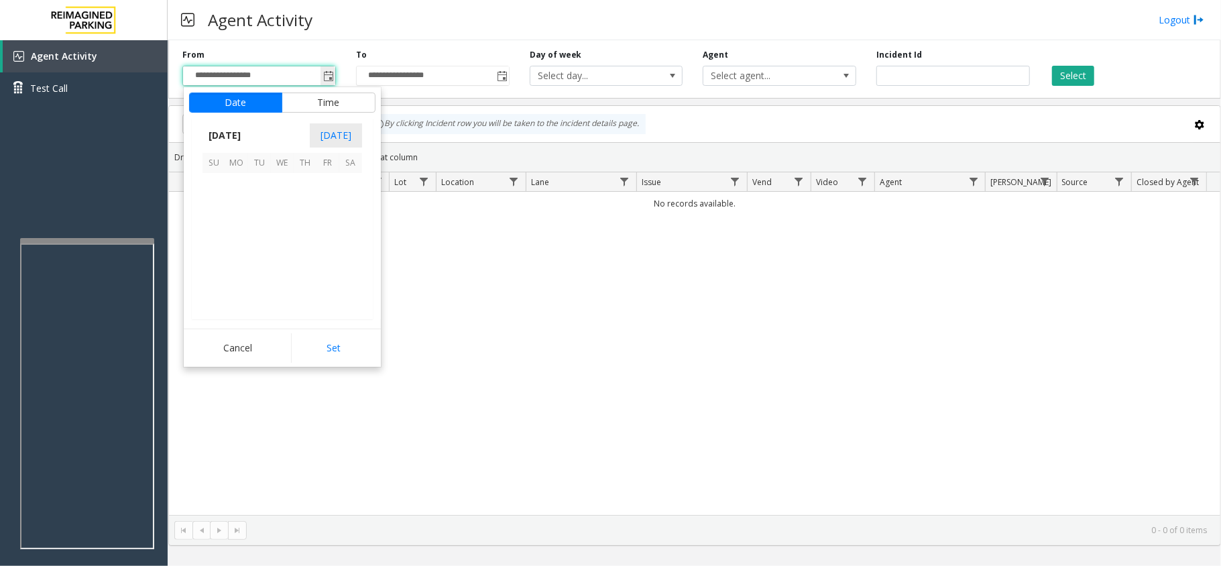
scroll to position [240648, 0]
click at [241, 178] on span "1" at bounding box center [236, 184] width 23 height 23
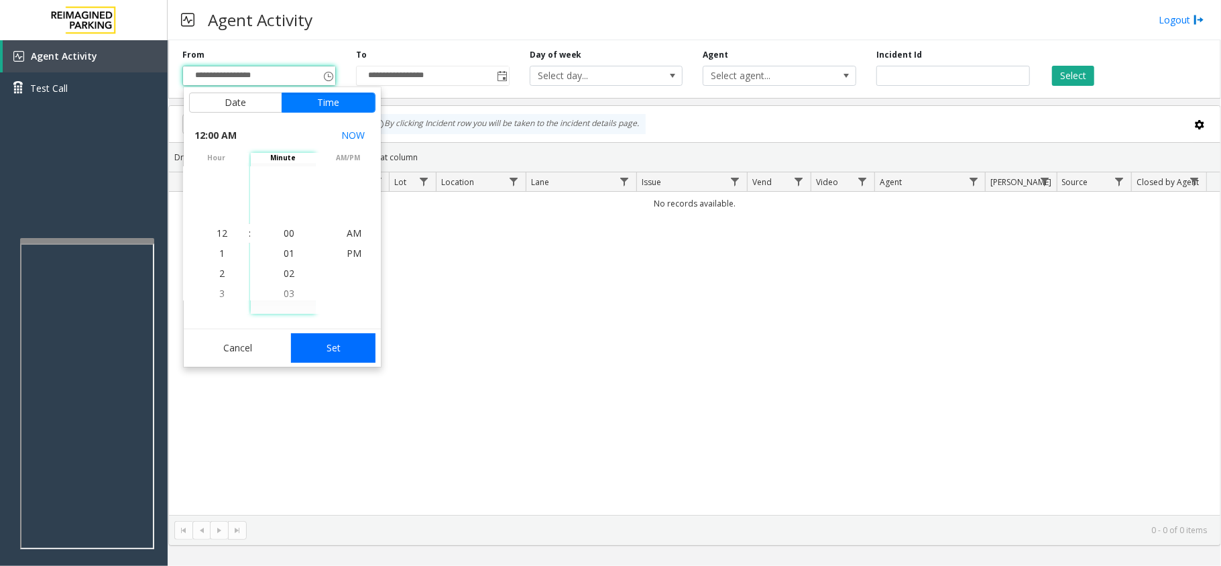
click at [298, 351] on button "Set" at bounding box center [333, 348] width 84 height 30
type input "**********"
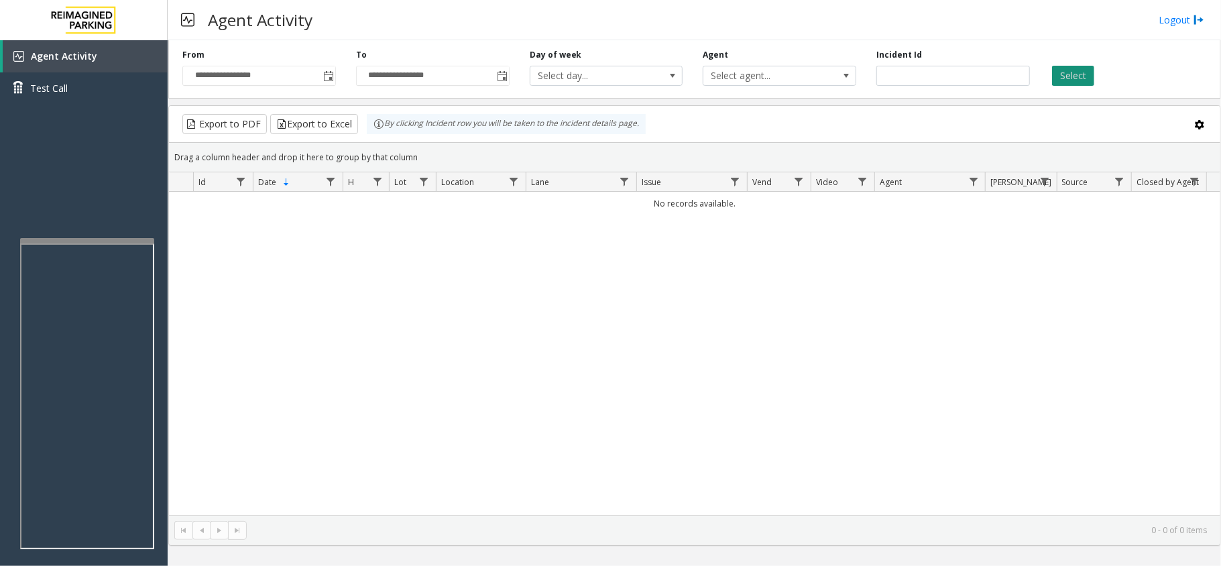
click at [1069, 78] on button "Select" at bounding box center [1073, 76] width 42 height 20
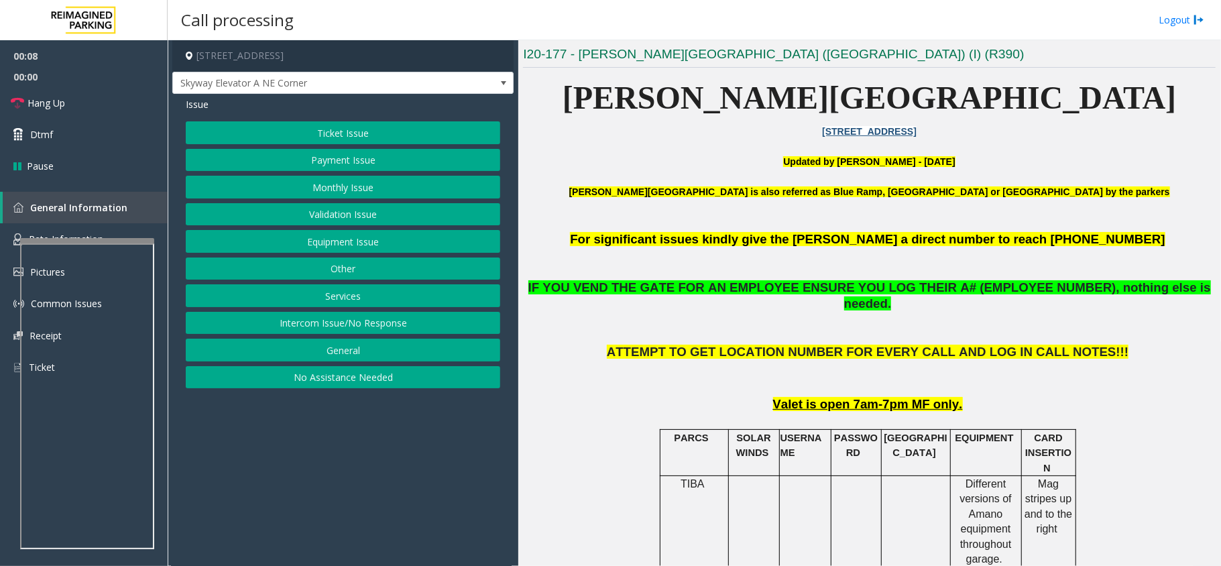
scroll to position [447, 0]
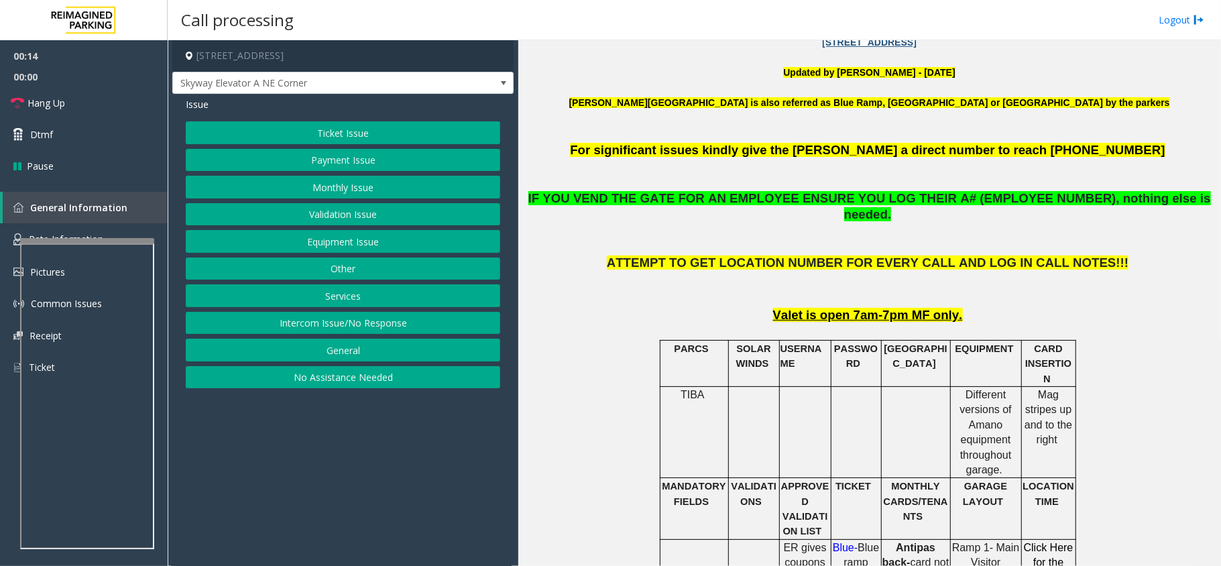
click at [375, 134] on button "Ticket Issue" at bounding box center [343, 132] width 314 height 23
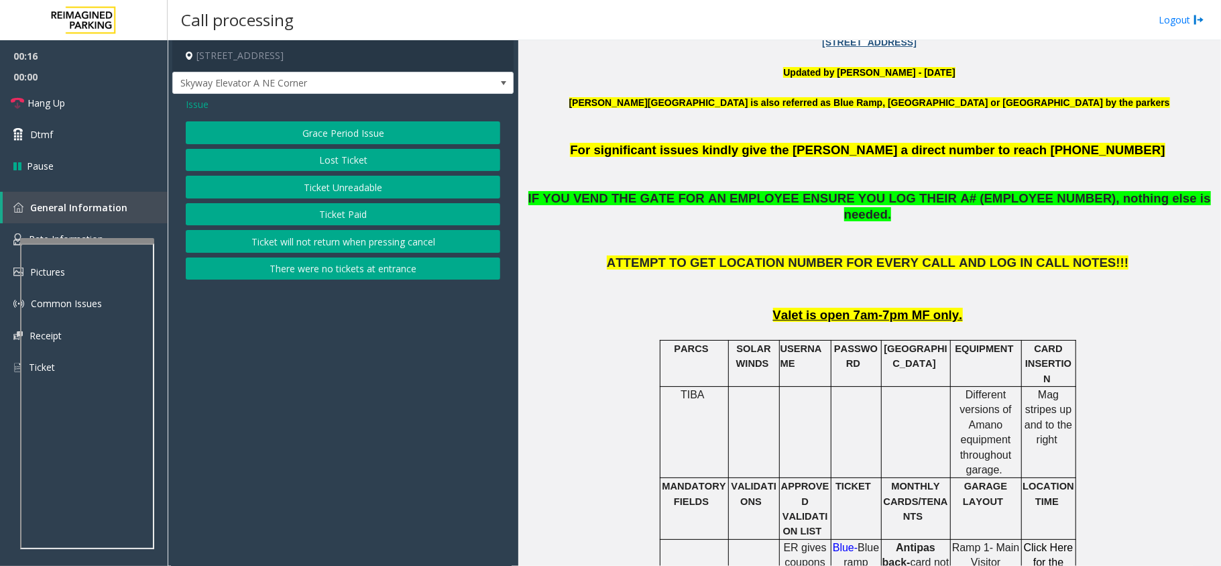
click at [205, 105] on span "Issue" at bounding box center [197, 104] width 23 height 14
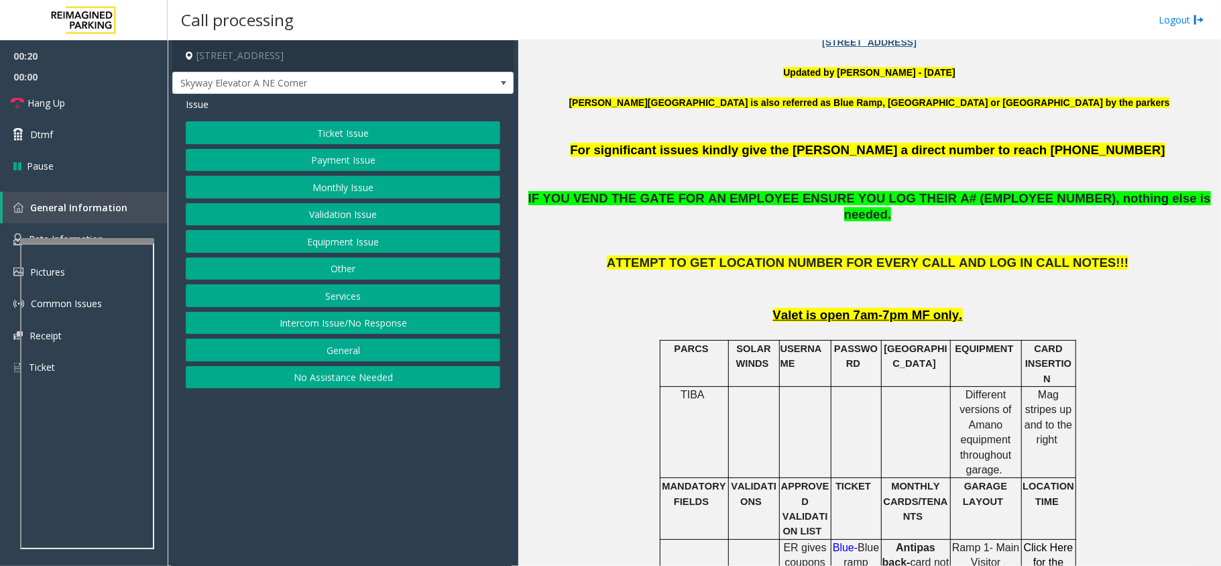
click at [382, 135] on button "Ticket Issue" at bounding box center [343, 132] width 314 height 23
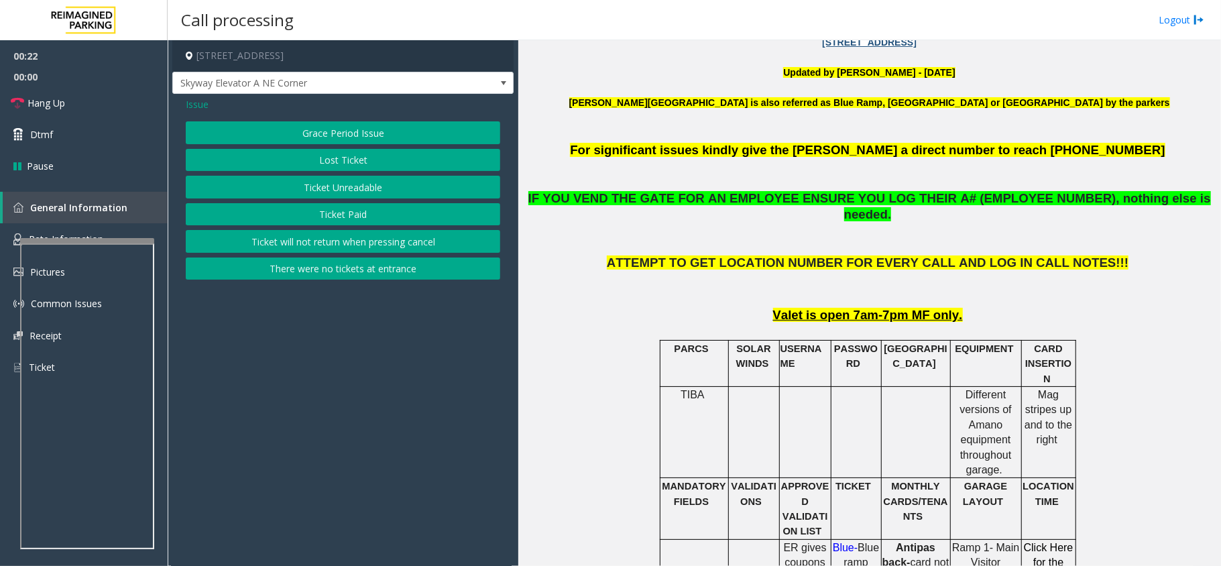
click at [378, 216] on button "Ticket Paid" at bounding box center [343, 214] width 314 height 23
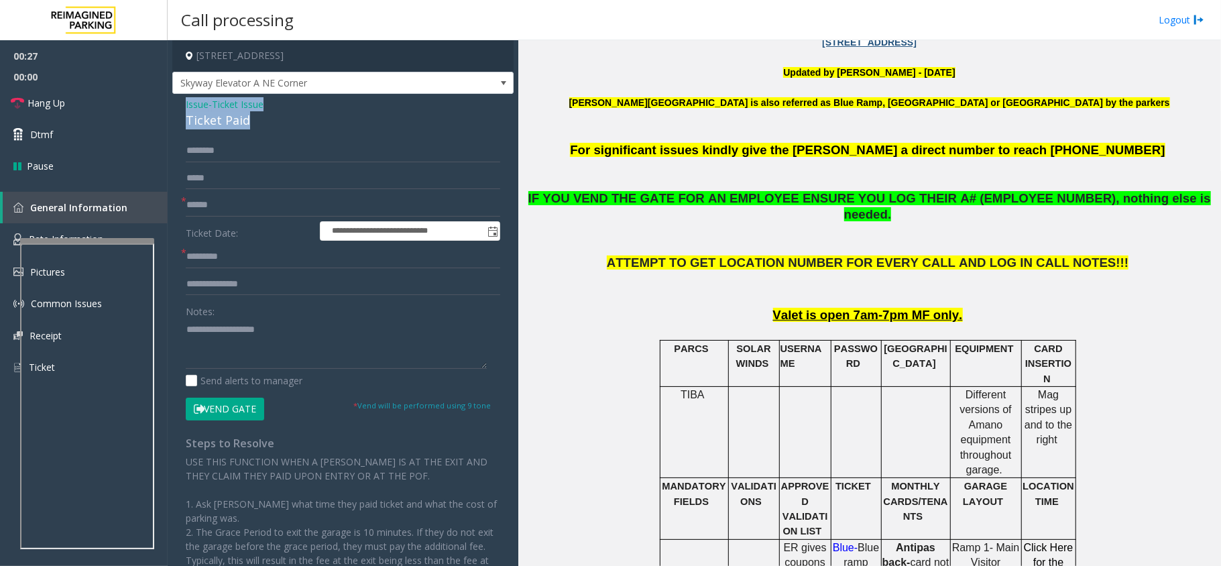
drag, startPoint x: 247, startPoint y: 119, endPoint x: 185, endPoint y: 99, distance: 65.3
click at [185, 99] on div "**********" at bounding box center [342, 379] width 341 height 571
click at [244, 349] on textarea at bounding box center [336, 343] width 301 height 50
type textarea "**********"
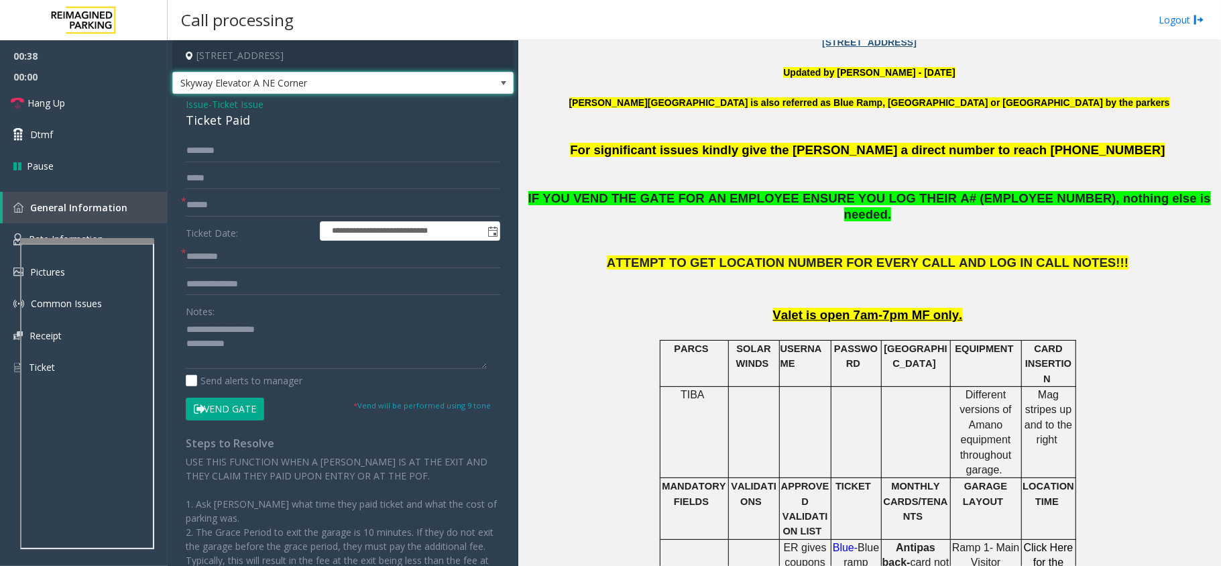
click at [494, 73] on span at bounding box center [503, 82] width 19 height 21
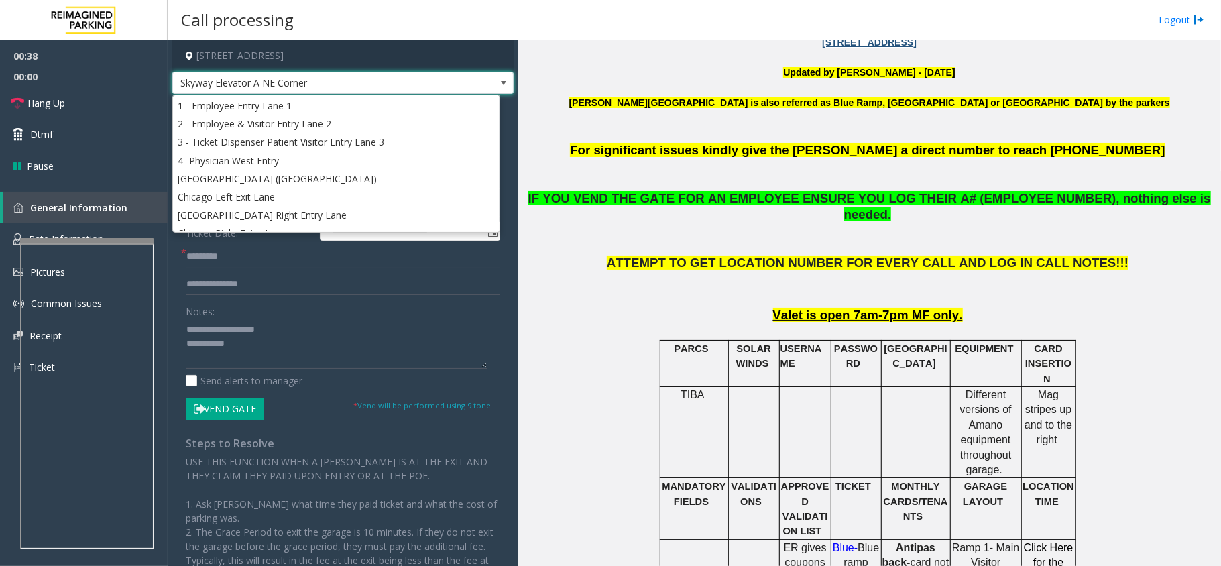
scroll to position [127, 0]
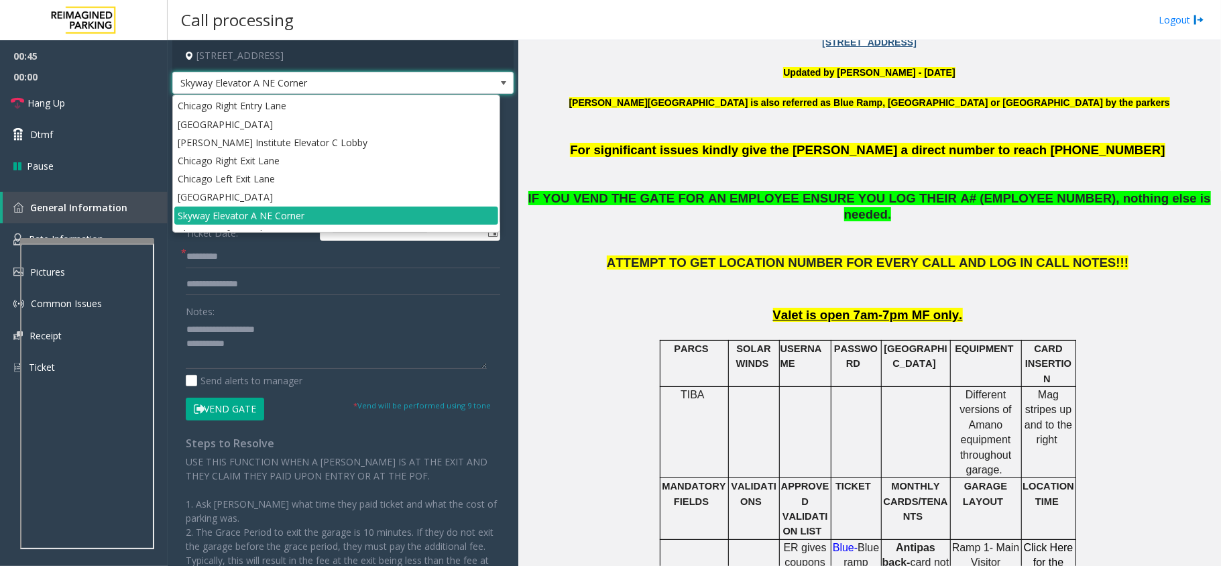
click at [498, 79] on span at bounding box center [503, 83] width 11 height 11
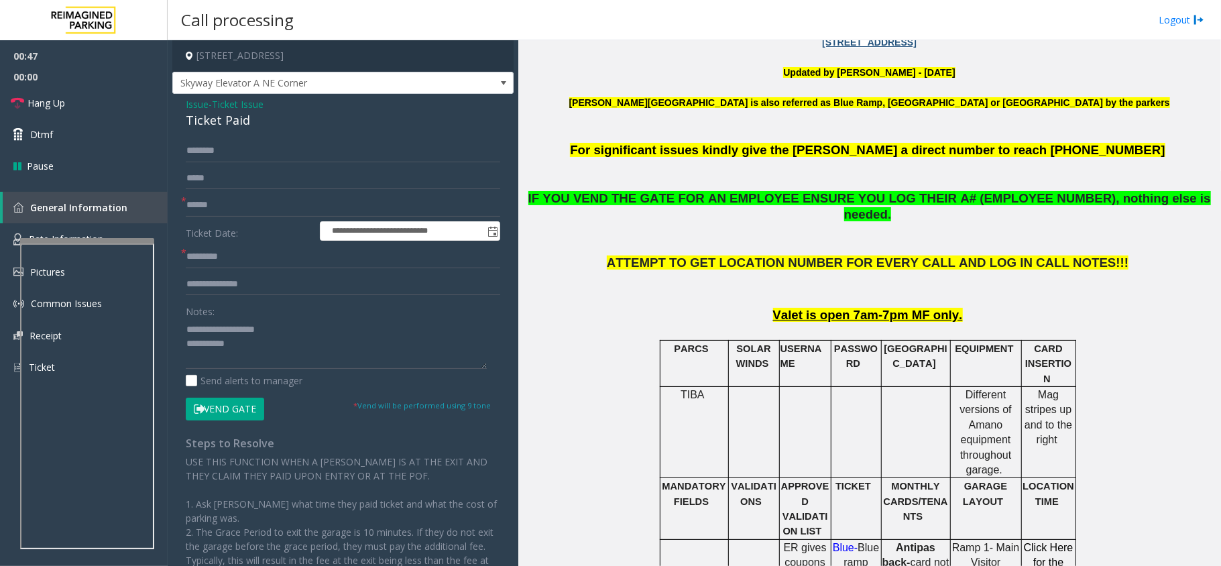
click at [205, 105] on span "Issue" at bounding box center [197, 104] width 23 height 14
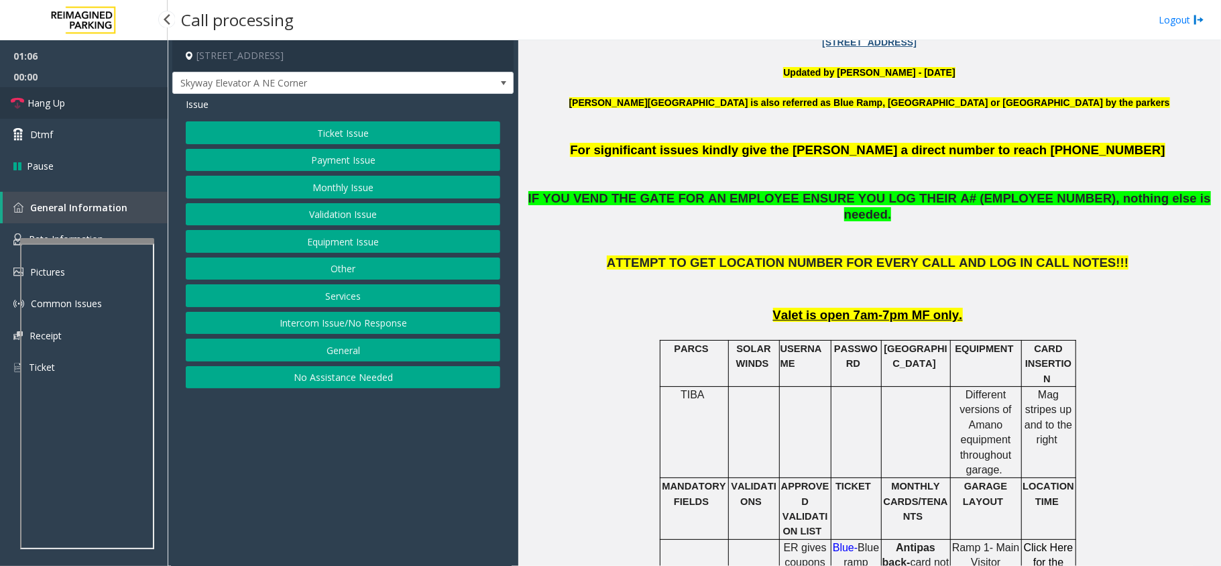
click at [43, 105] on span "Hang Up" at bounding box center [46, 103] width 38 height 14
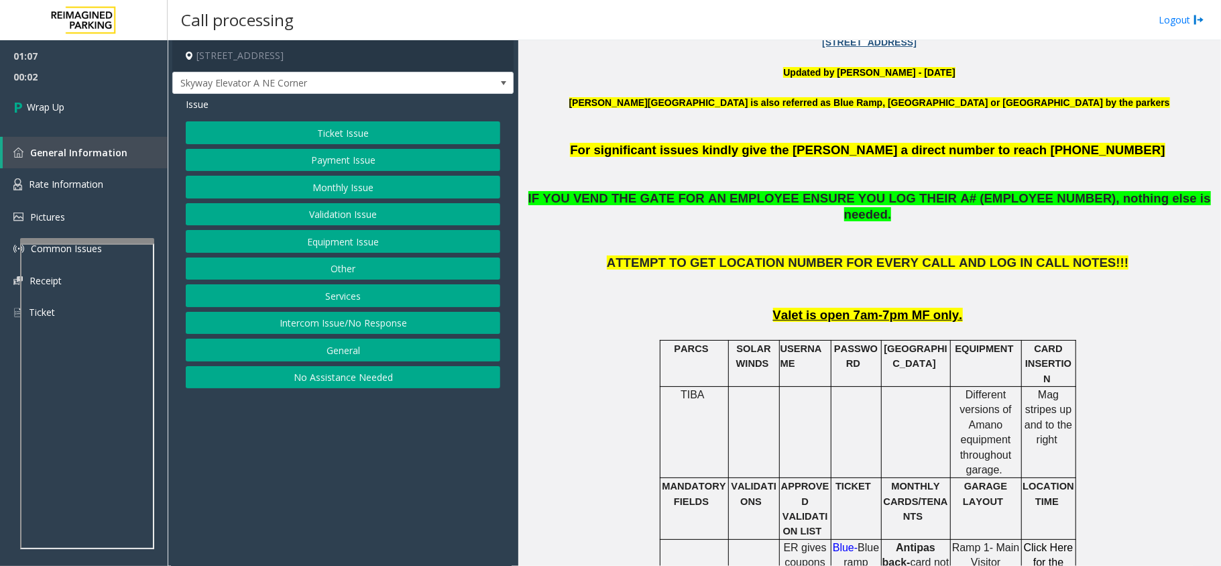
click at [365, 137] on button "Ticket Issue" at bounding box center [343, 132] width 314 height 23
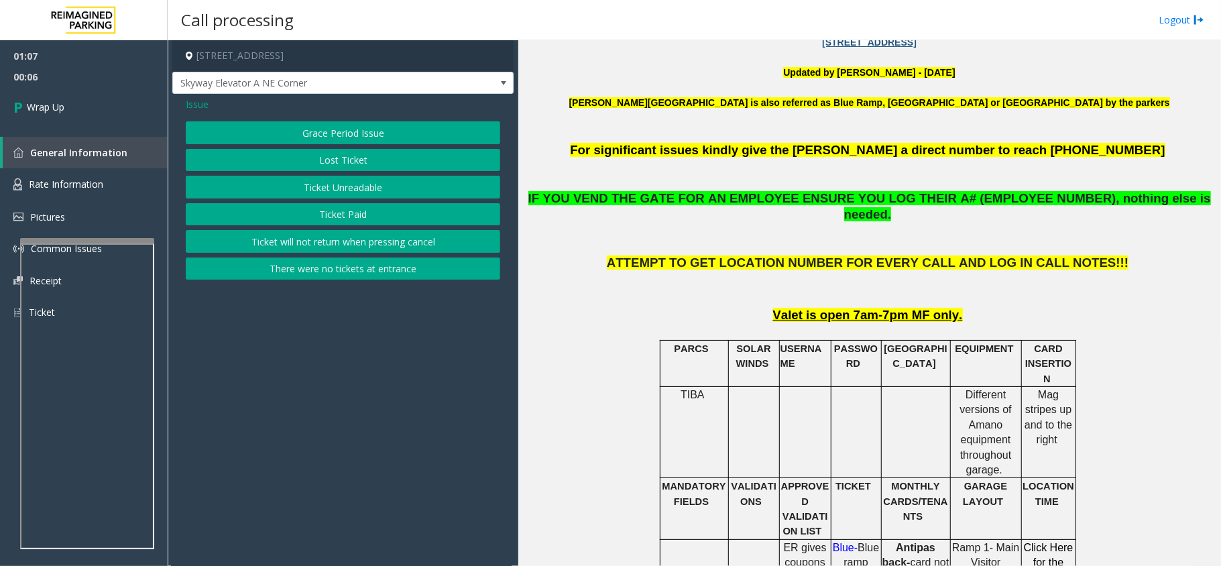
click at [368, 213] on button "Ticket Paid" at bounding box center [343, 214] width 314 height 23
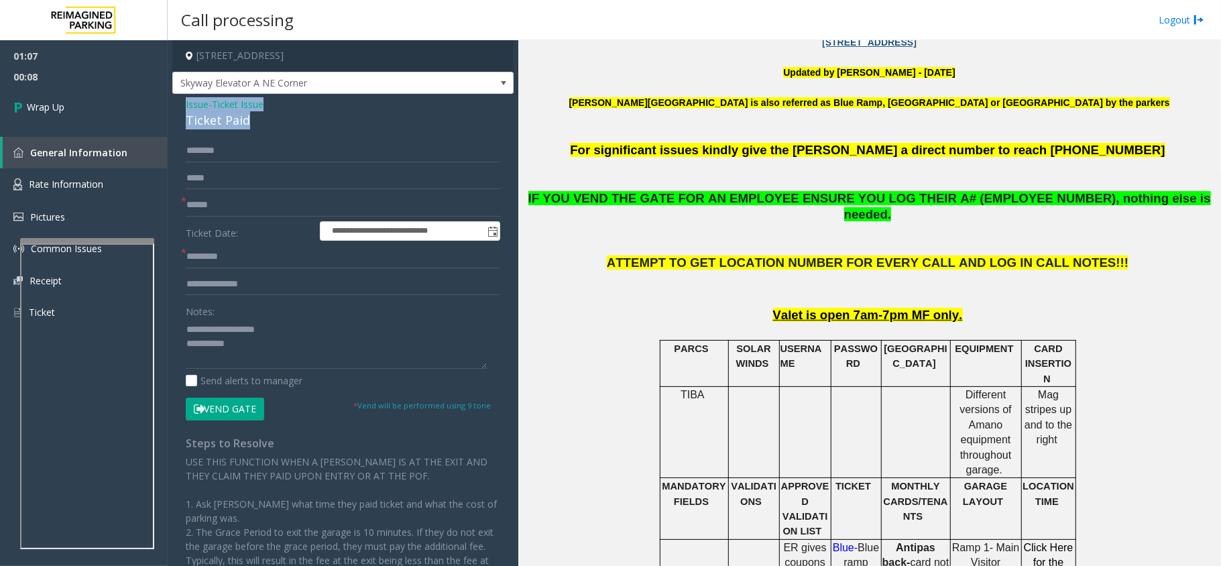
drag, startPoint x: 253, startPoint y: 113, endPoint x: 177, endPoint y: 95, distance: 78.7
click at [177, 95] on div "**********" at bounding box center [342, 379] width 341 height 571
click at [232, 209] on input "text" at bounding box center [343, 205] width 314 height 23
type input "**"
click at [204, 243] on form "**********" at bounding box center [343, 279] width 314 height 280
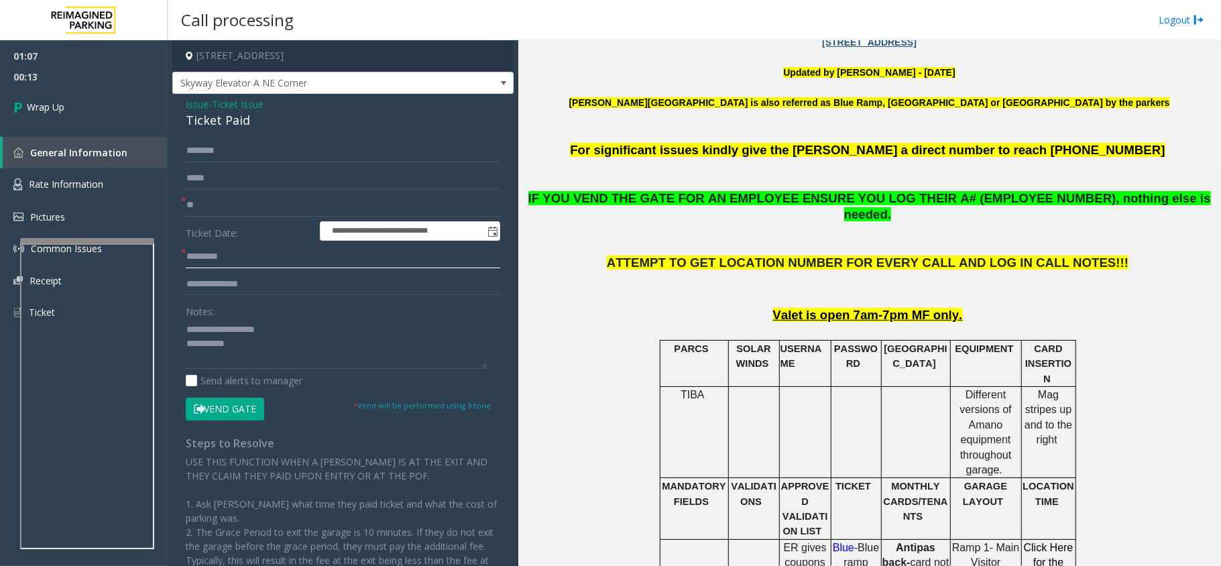
click at [188, 261] on input "text" at bounding box center [343, 256] width 314 height 23
type input "**"
click at [303, 354] on textarea at bounding box center [336, 343] width 301 height 50
type textarea "**********"
click at [89, 115] on link "Wrap Up" at bounding box center [84, 107] width 168 height 40
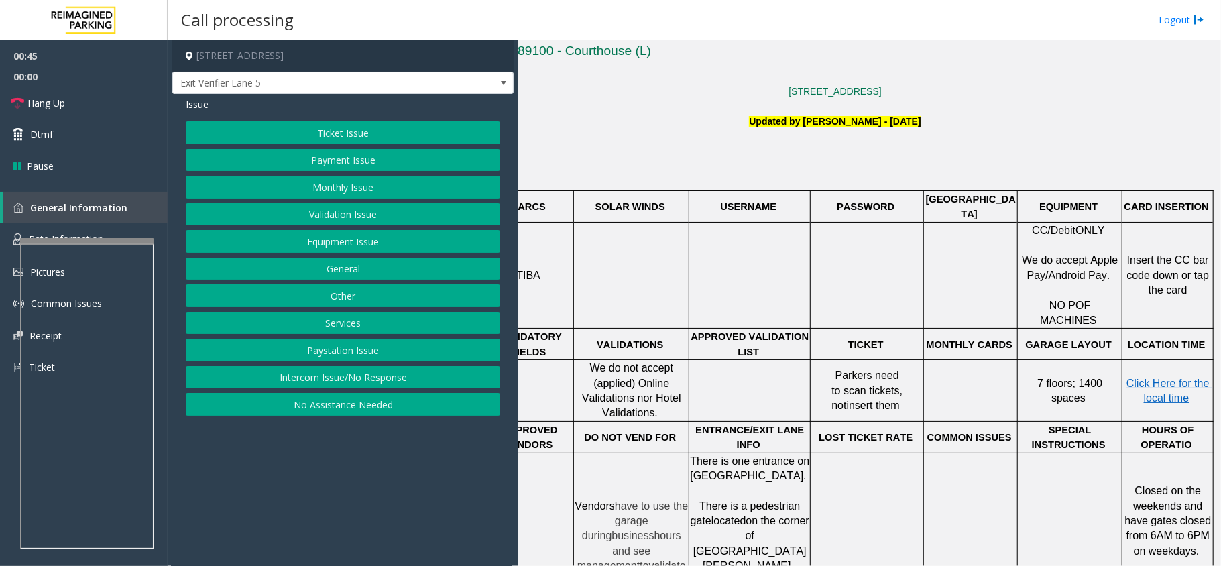
scroll to position [268, 47]
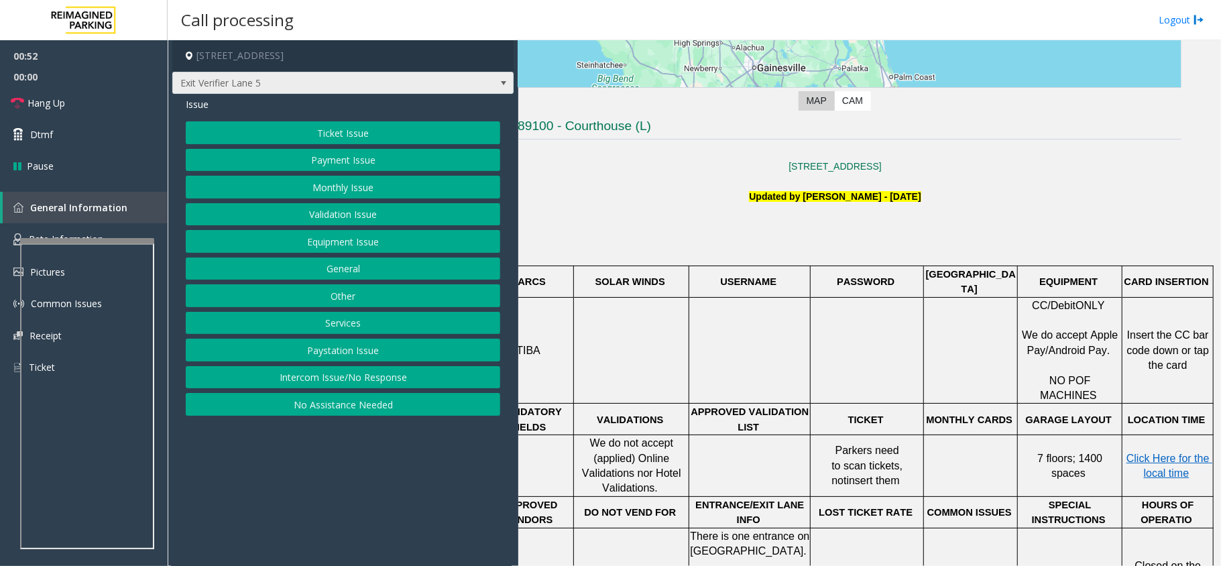
click at [496, 83] on span at bounding box center [503, 82] width 19 height 21
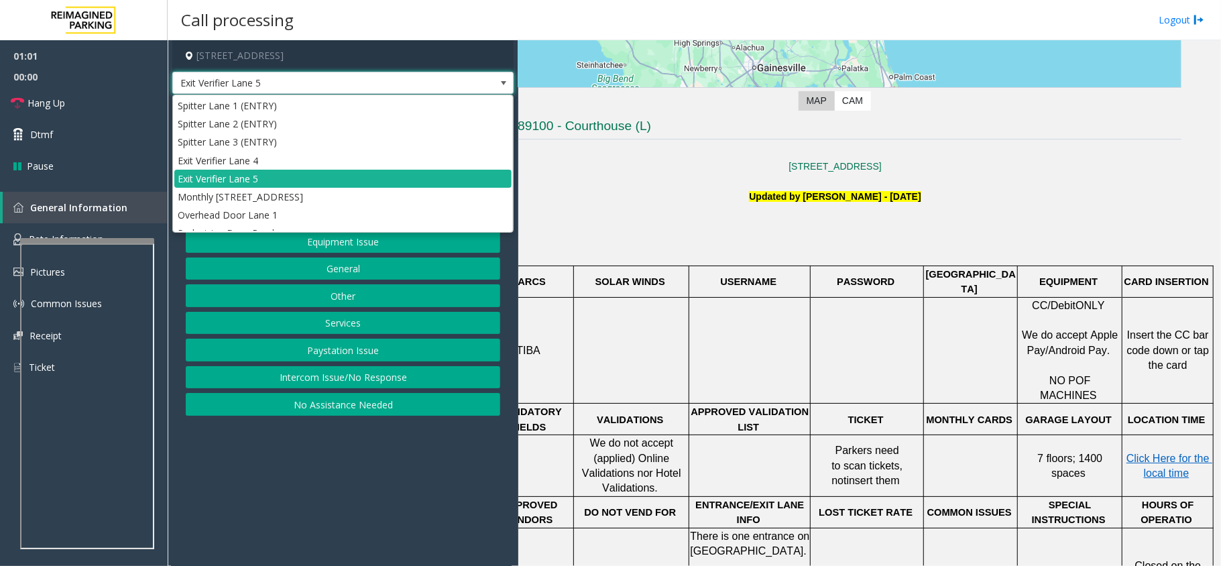
click at [500, 86] on span at bounding box center [503, 83] width 11 height 11
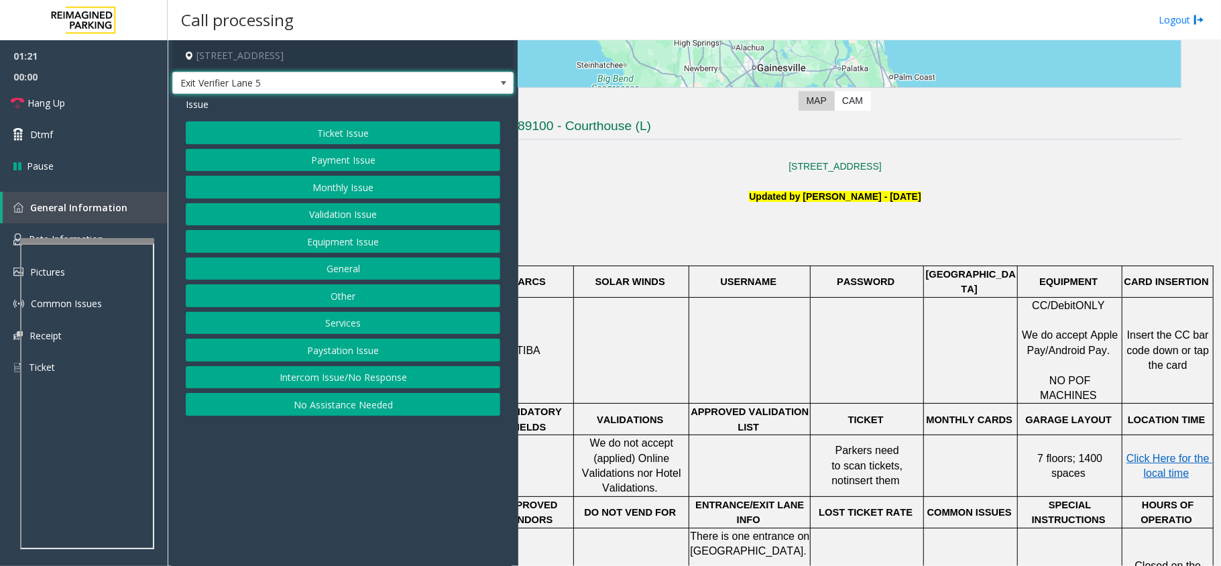
click at [377, 139] on button "Ticket Issue" at bounding box center [343, 132] width 314 height 23
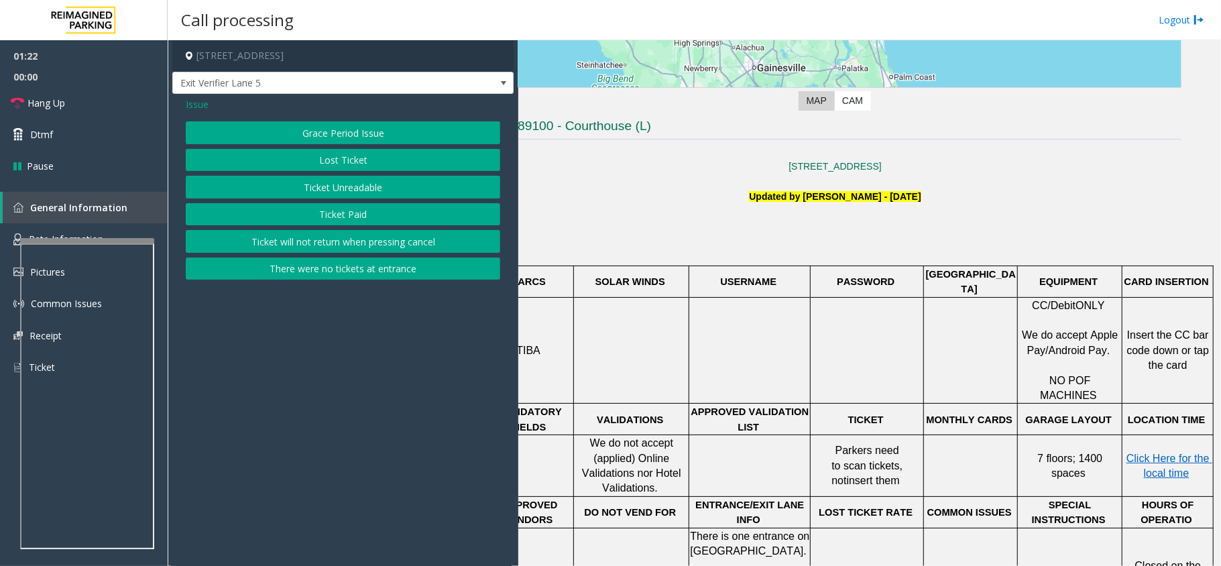
click at [392, 186] on button "Ticket Unreadable" at bounding box center [343, 187] width 314 height 23
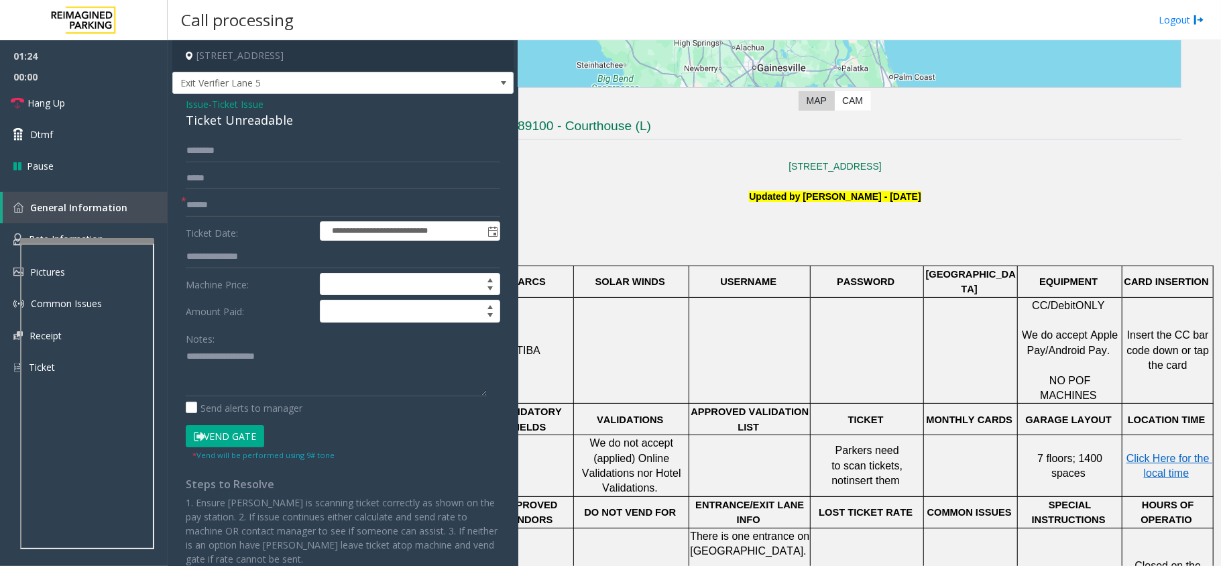
click at [188, 102] on span "Issue" at bounding box center [197, 104] width 23 height 14
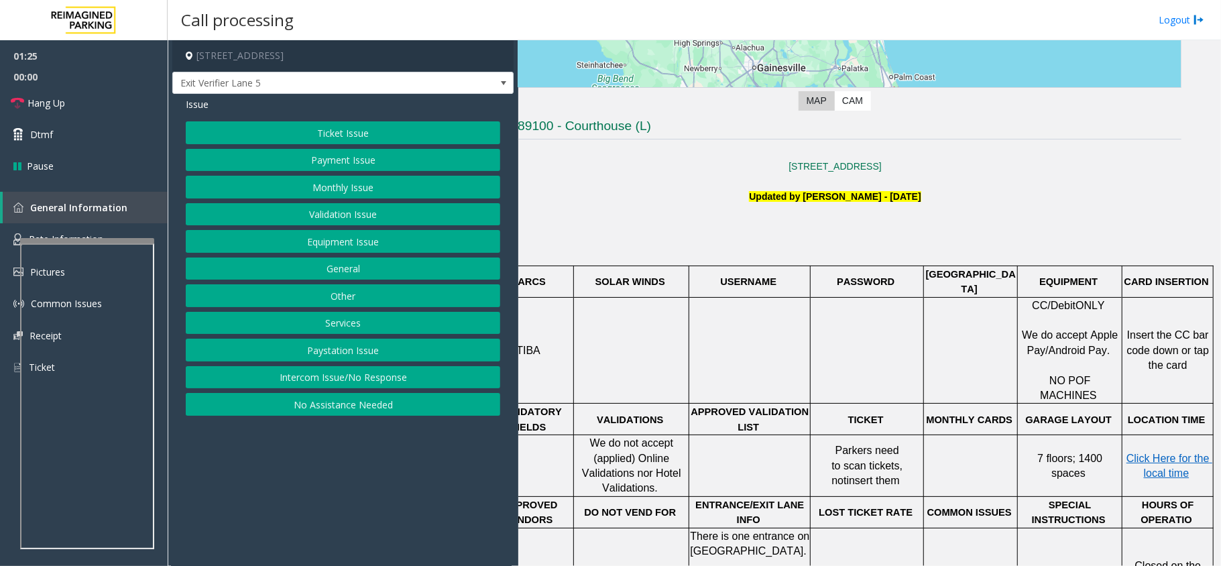
click at [323, 411] on button "No Assistance Needed" at bounding box center [343, 404] width 314 height 23
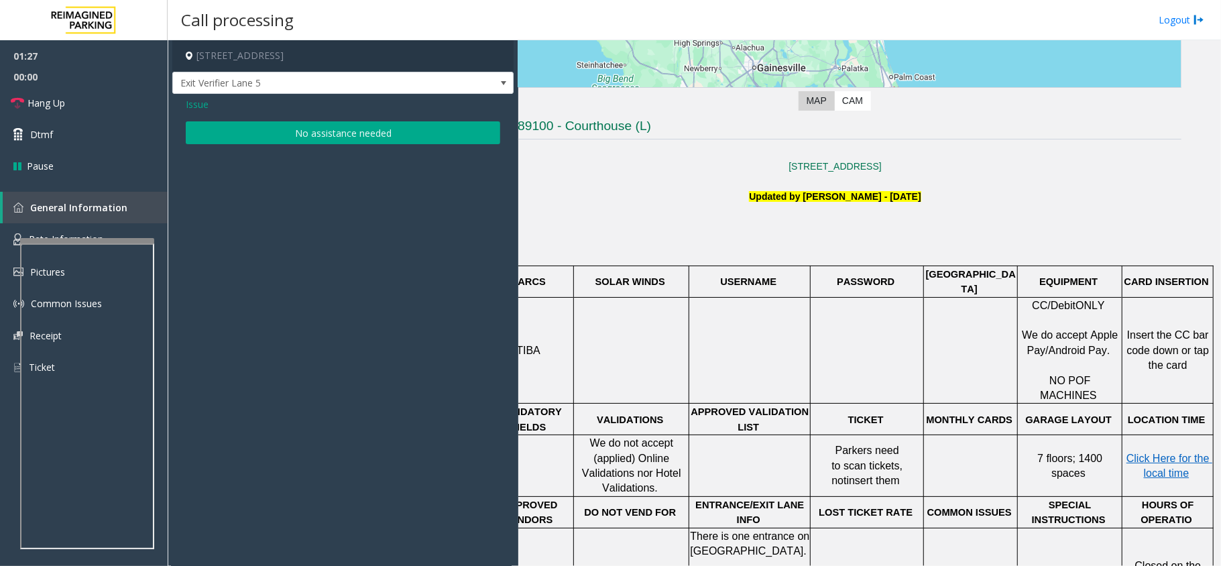
click at [344, 130] on button "No assistance needed" at bounding box center [343, 132] width 314 height 23
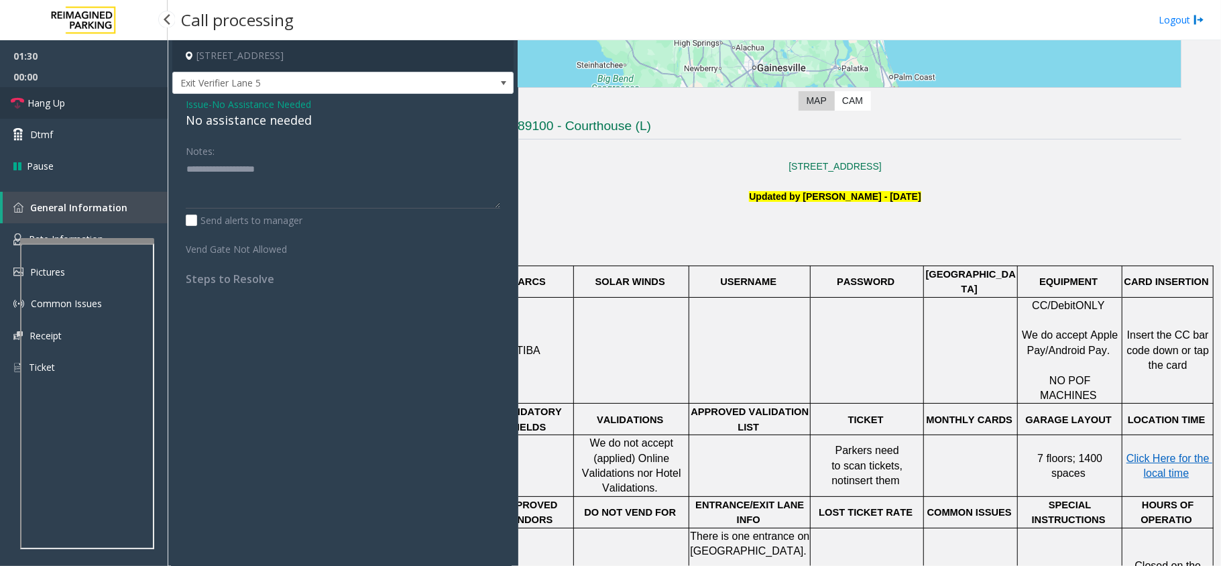
click at [76, 97] on link "Hang Up" at bounding box center [84, 103] width 168 height 32
click at [259, 121] on div "No assistance needed" at bounding box center [343, 120] width 314 height 18
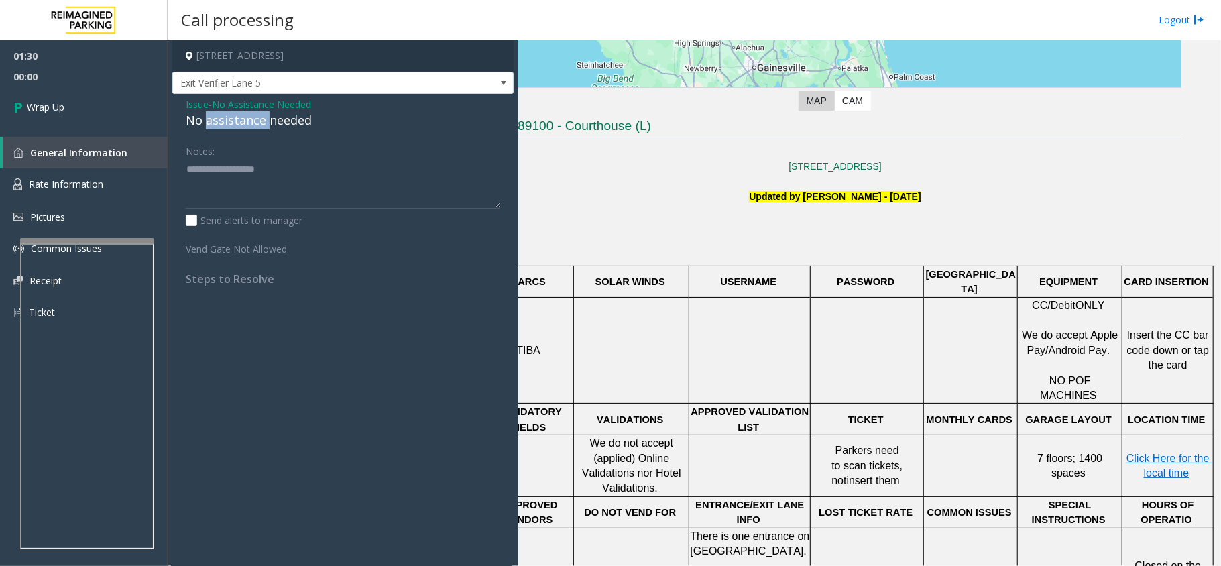
click at [259, 121] on div "No assistance needed" at bounding box center [343, 120] width 314 height 18
type textarea "**********"
click at [202, 106] on span "Issue" at bounding box center [197, 104] width 23 height 14
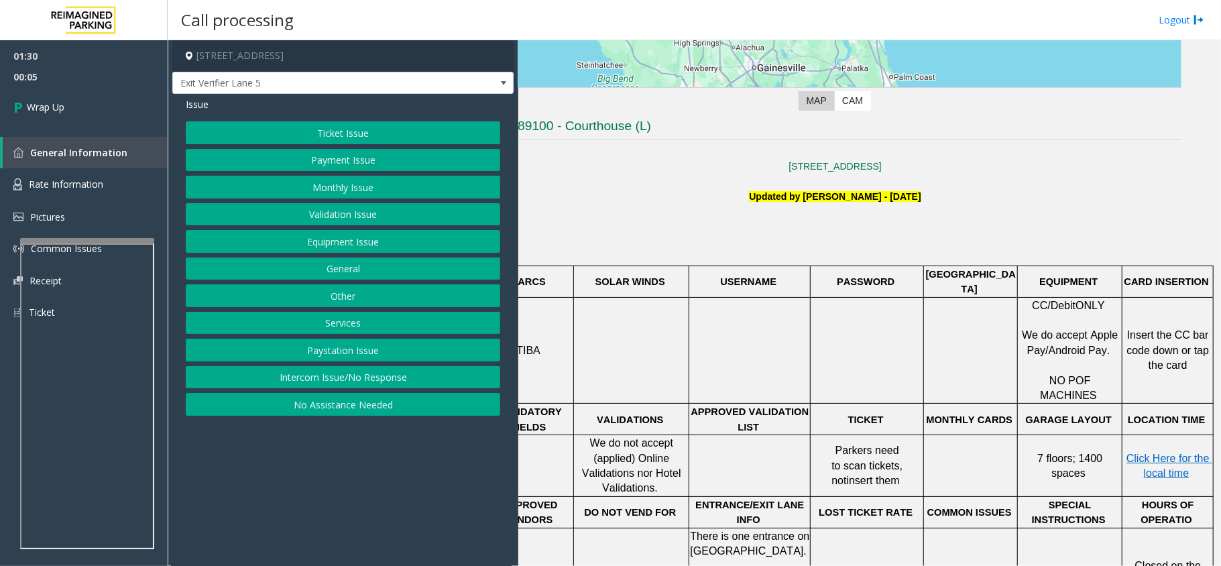
click at [259, 134] on button "Ticket Issue" at bounding box center [343, 132] width 314 height 23
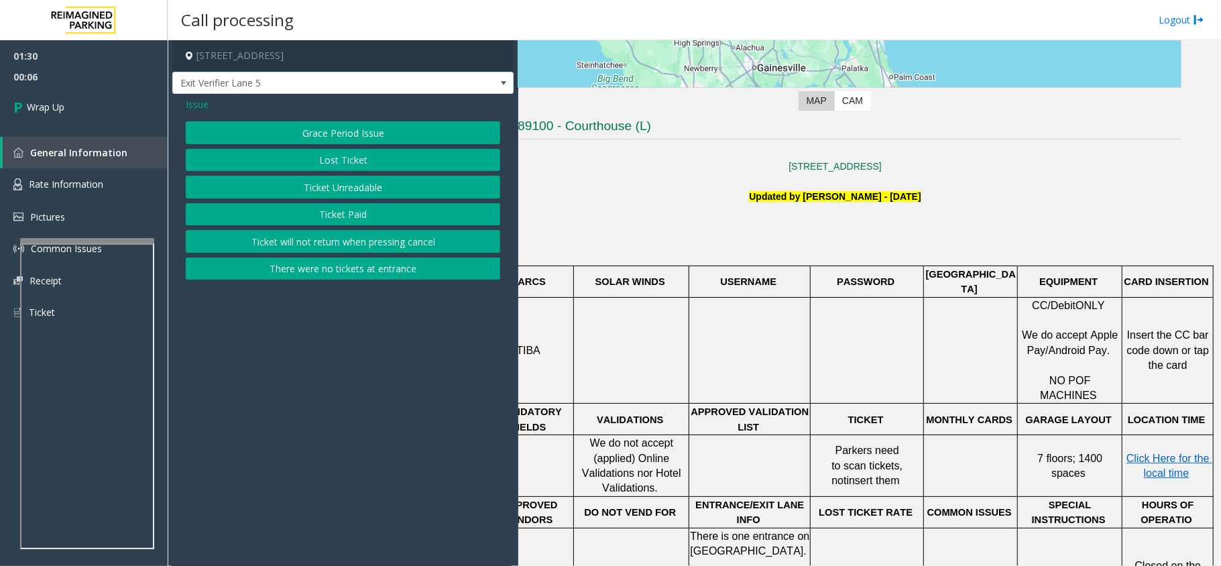
click at [293, 189] on button "Ticket Unreadable" at bounding box center [343, 187] width 314 height 23
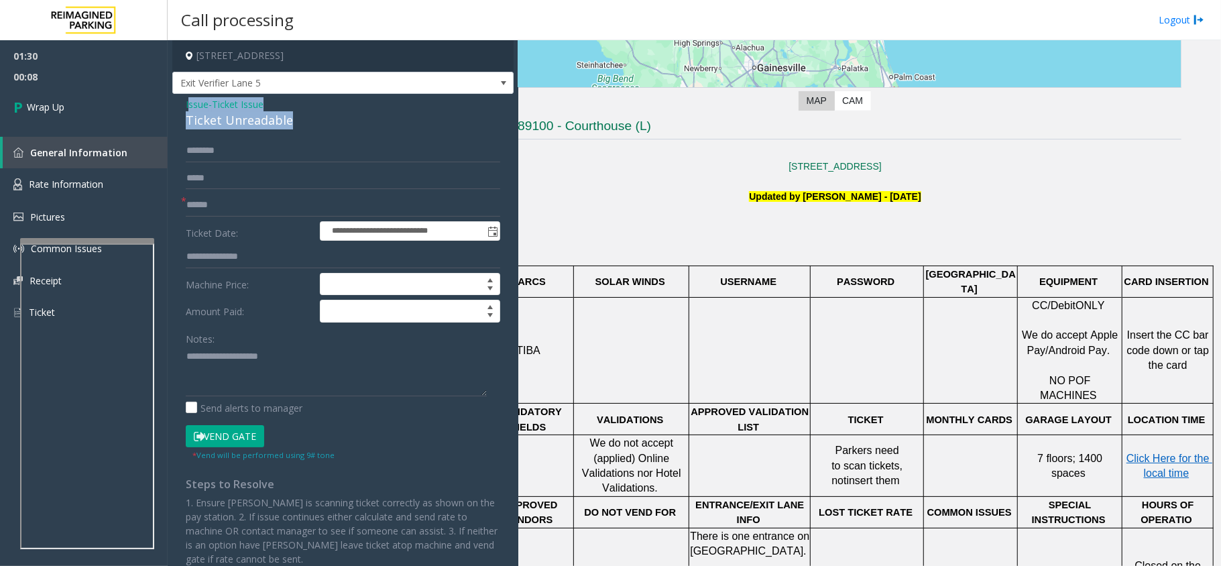
drag, startPoint x: 288, startPoint y: 118, endPoint x: 188, endPoint y: 98, distance: 102.6
click at [188, 98] on div "Issue - Ticket Issue Ticket Unreadable" at bounding box center [343, 113] width 314 height 32
click at [310, 365] on textarea at bounding box center [336, 371] width 301 height 50
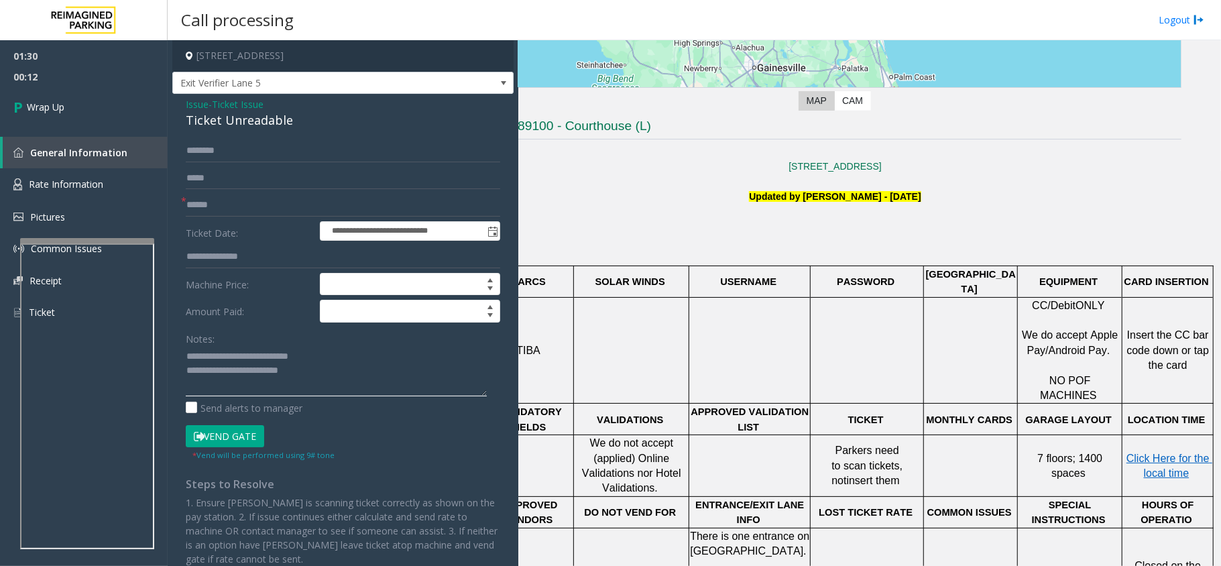
click at [310, 365] on textarea at bounding box center [336, 371] width 301 height 50
type textarea "**********"
click at [304, 359] on textarea at bounding box center [336, 371] width 301 height 50
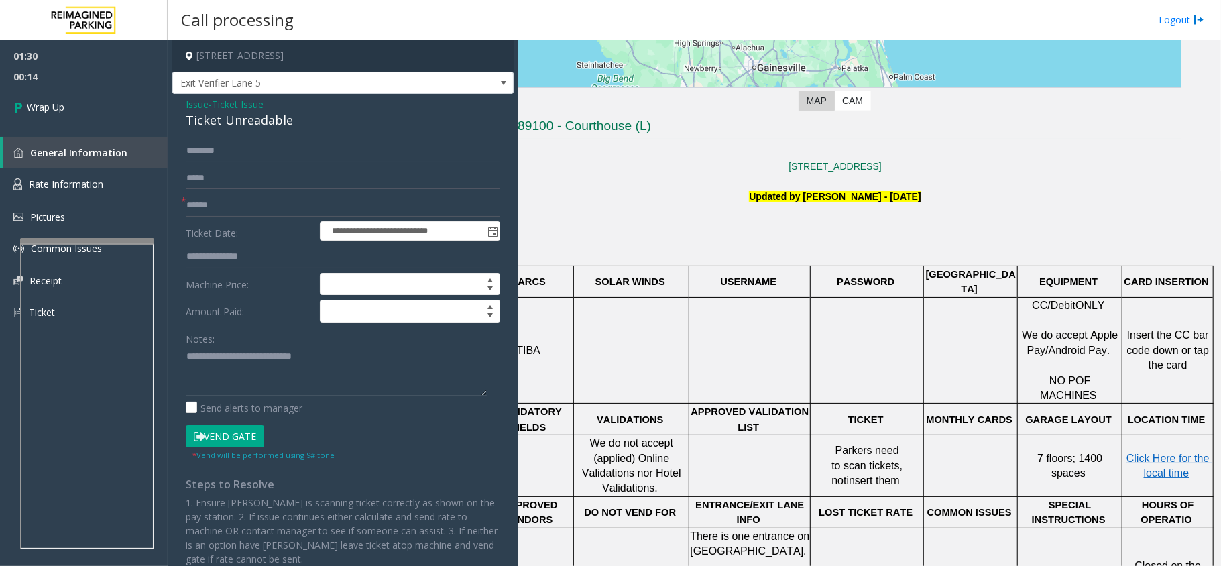
click at [304, 359] on textarea at bounding box center [336, 371] width 301 height 50
drag, startPoint x: 292, startPoint y: 119, endPoint x: 172, endPoint y: 101, distance: 121.4
click at [172, 101] on div "**********" at bounding box center [342, 344] width 341 height 500
click at [274, 375] on textarea at bounding box center [336, 371] width 301 height 50
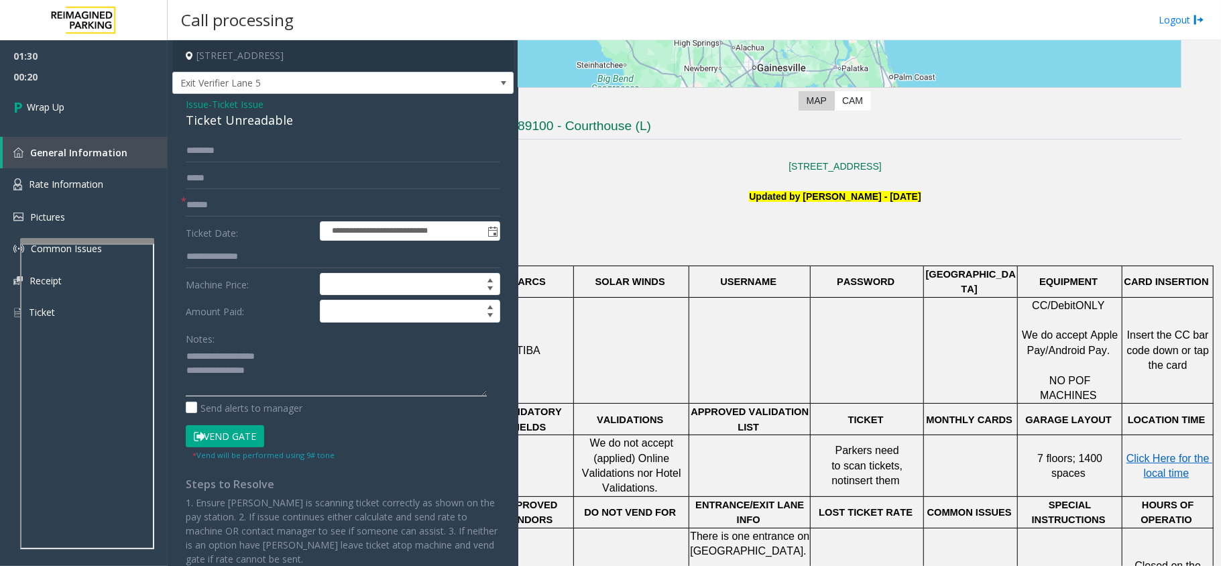
click at [275, 375] on textarea at bounding box center [336, 371] width 301 height 50
click at [278, 375] on textarea at bounding box center [336, 371] width 301 height 50
type textarea "**********"
click at [272, 194] on input "text" at bounding box center [343, 205] width 314 height 23
type input "**"
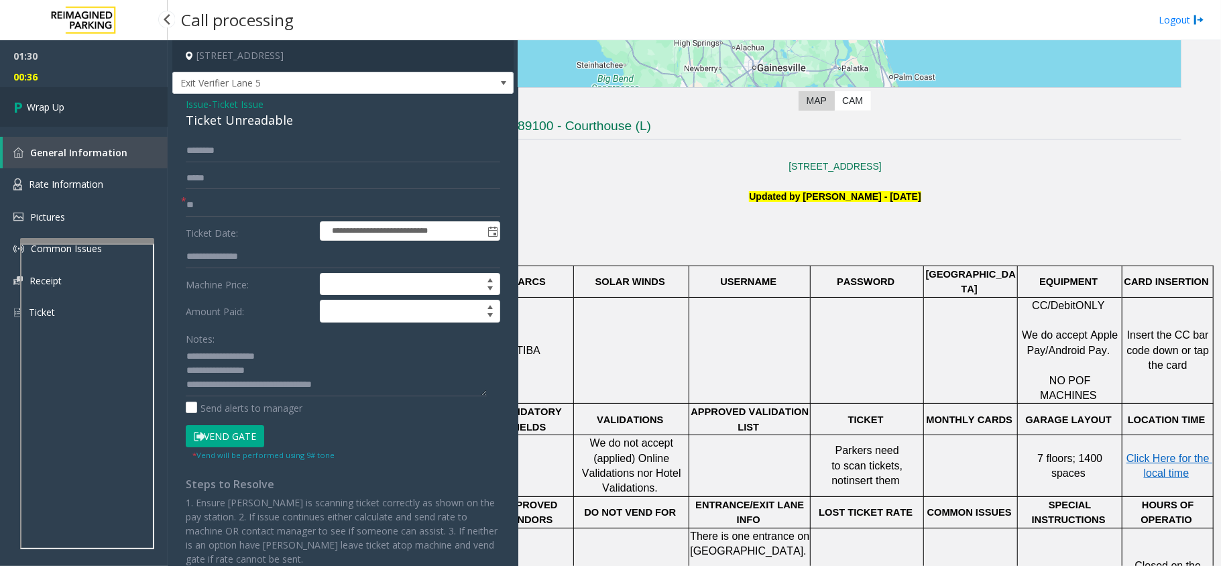
click at [82, 109] on link "Wrap Up" at bounding box center [84, 107] width 168 height 40
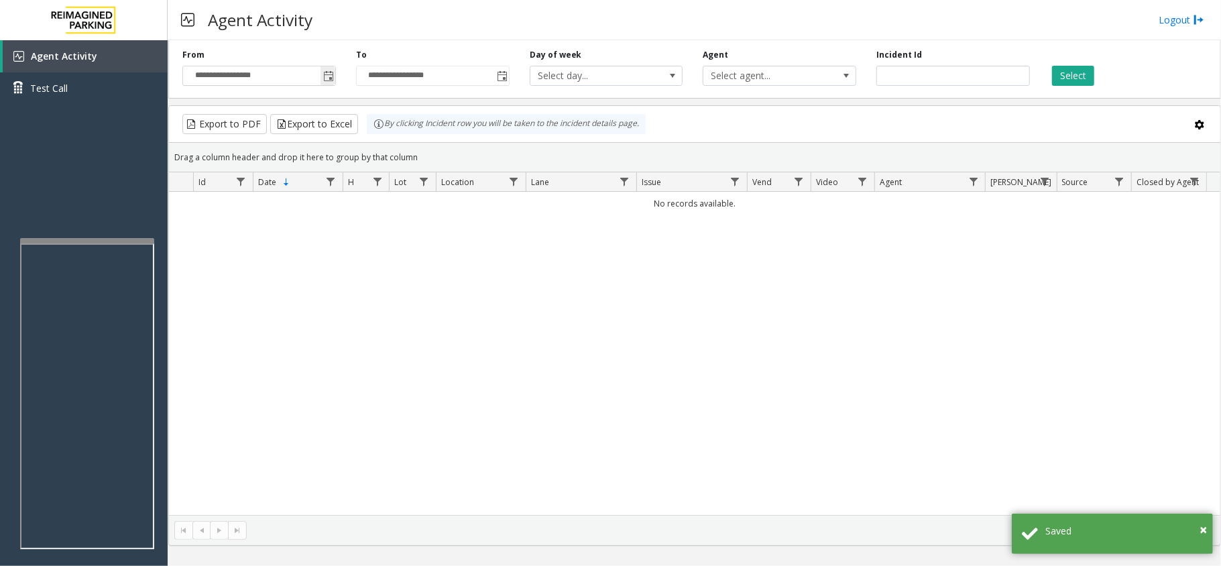
click at [331, 78] on span "Toggle popup" at bounding box center [328, 76] width 11 height 11
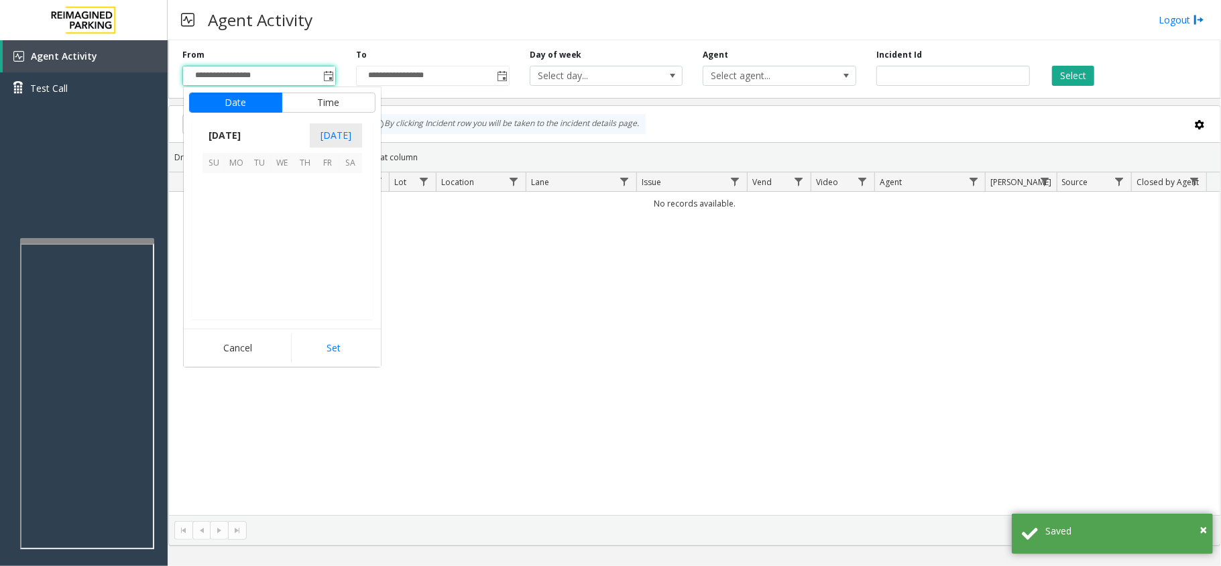
scroll to position [240648, 0]
click at [244, 186] on span "1" at bounding box center [236, 184] width 23 height 23
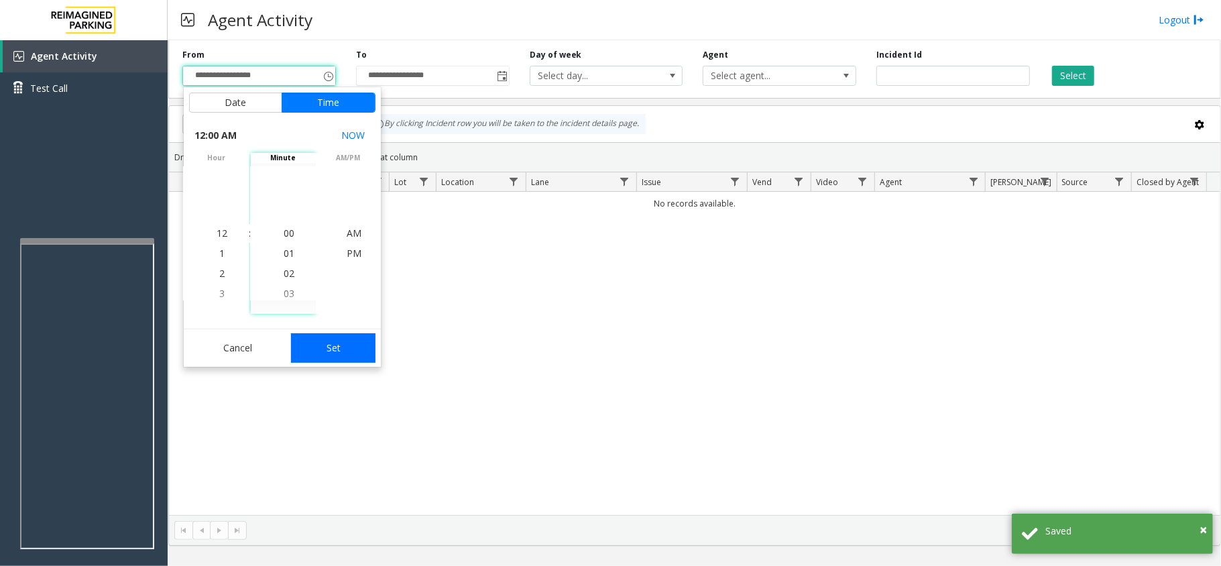
click at [319, 354] on button "Set" at bounding box center [333, 348] width 84 height 30
type input "**********"
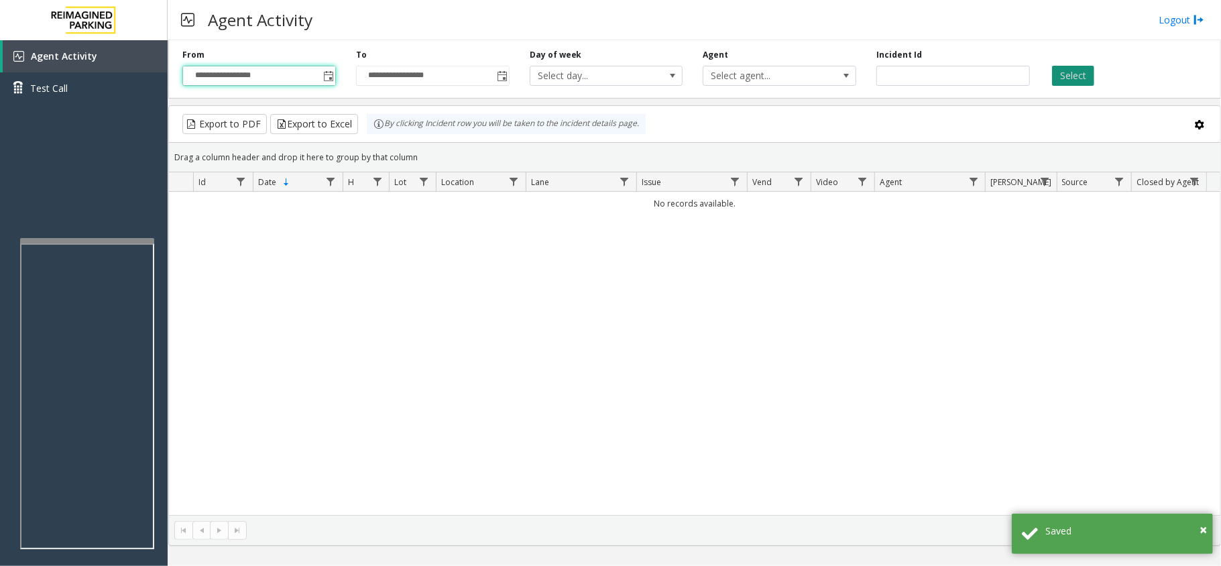
click at [1074, 80] on button "Select" at bounding box center [1073, 76] width 42 height 20
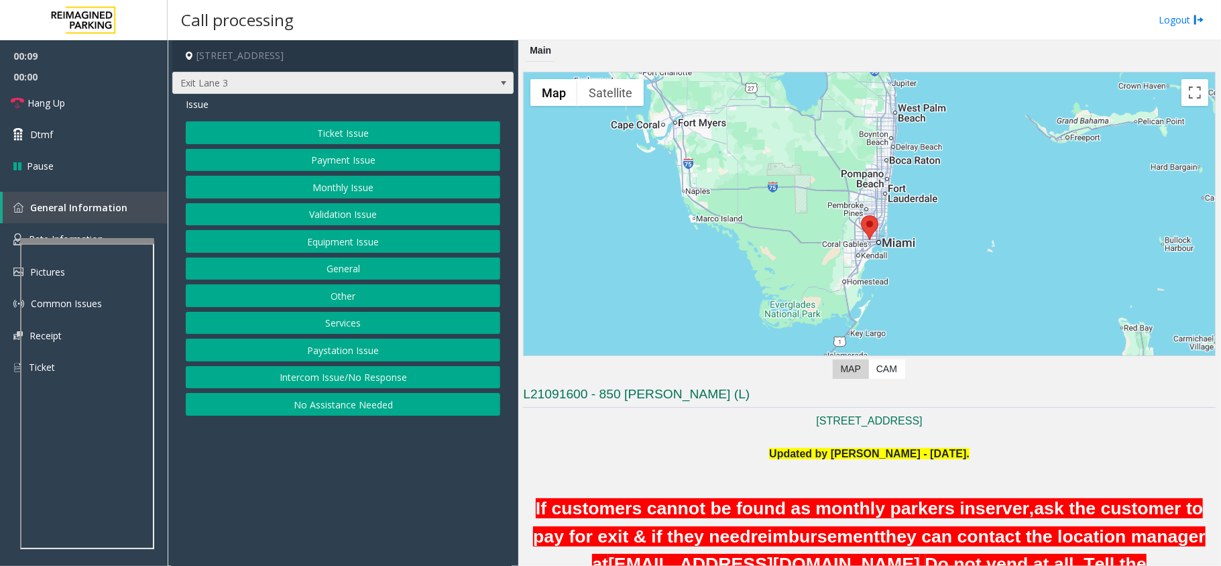
click at [499, 81] on span at bounding box center [503, 83] width 11 height 11
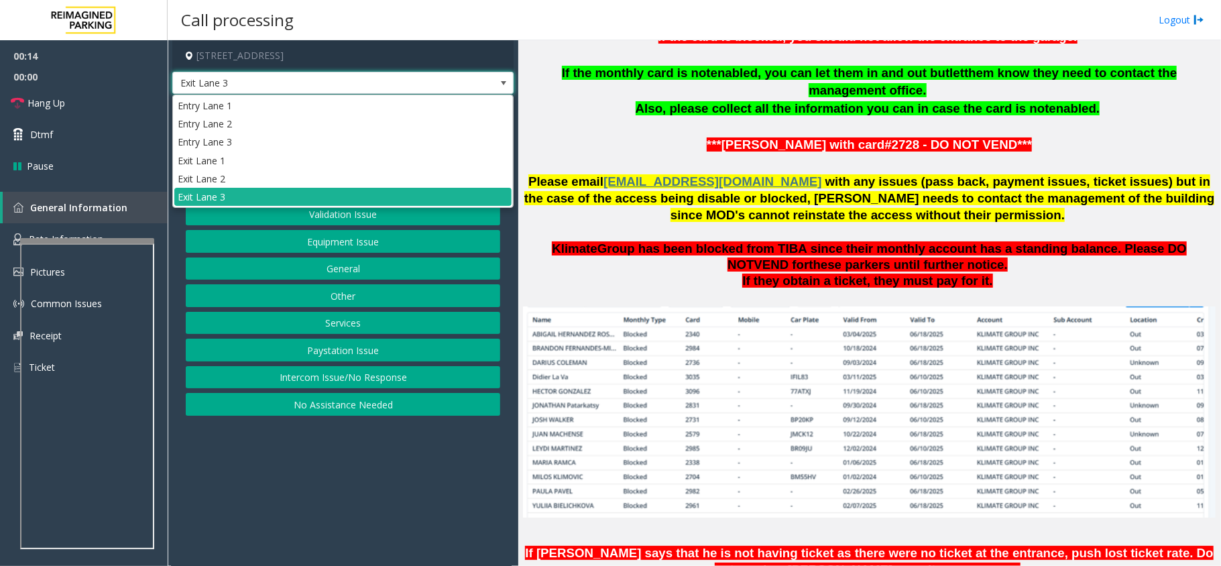
scroll to position [894, 0]
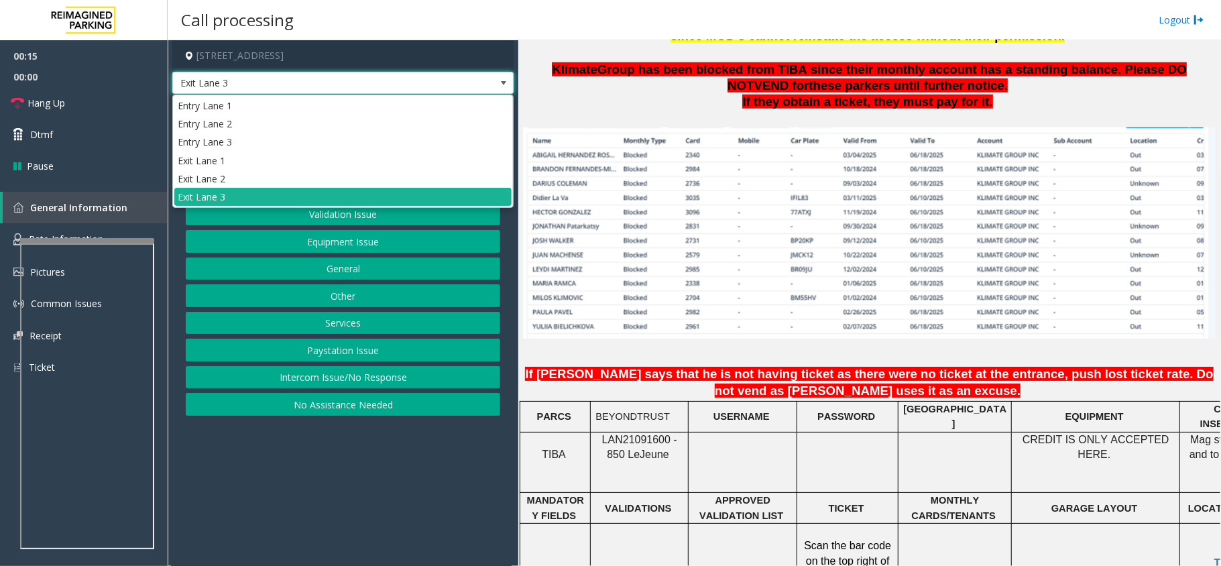
click at [631, 434] on span "LAN21091600 - 850 Le" at bounding box center [639, 447] width 75 height 26
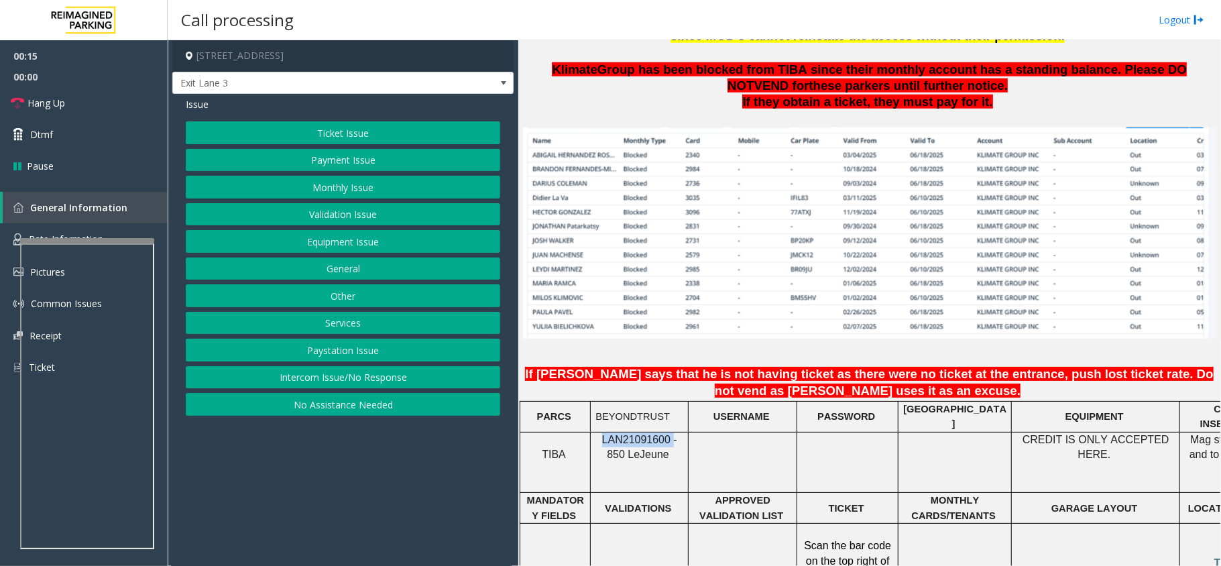
click at [631, 434] on span "LAN21091600 - 850 Le" at bounding box center [639, 447] width 75 height 26
click at [632, 434] on span "LAN21091600 - 850 Le" at bounding box center [639, 447] width 75 height 26
click at [636, 434] on span "LAN21091600 - 850 Le" at bounding box center [639, 447] width 75 height 26
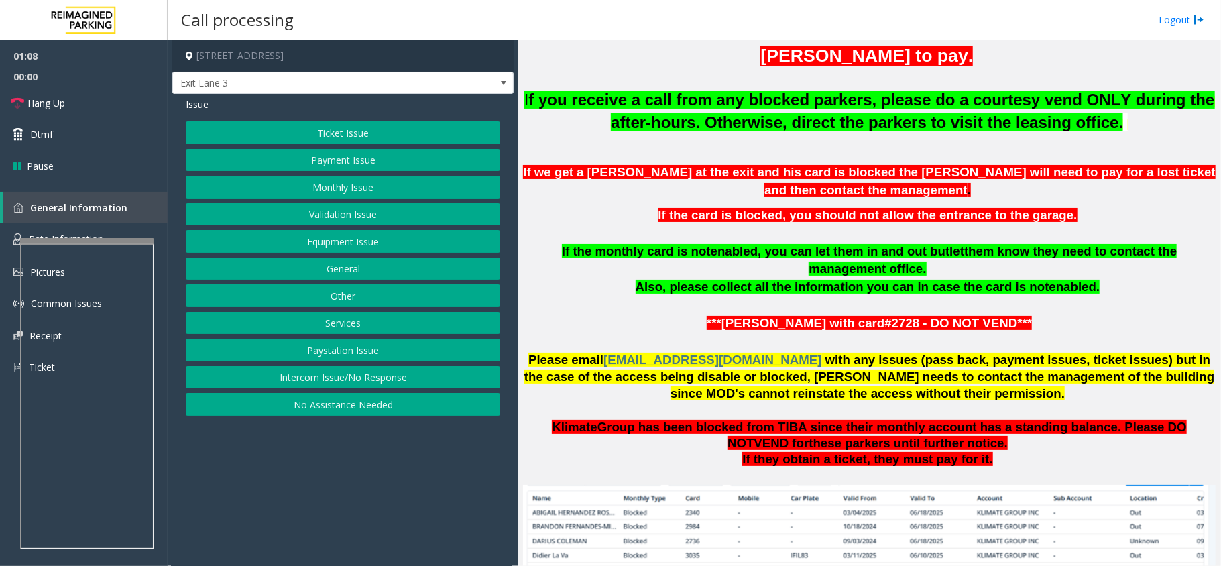
scroll to position [626, 0]
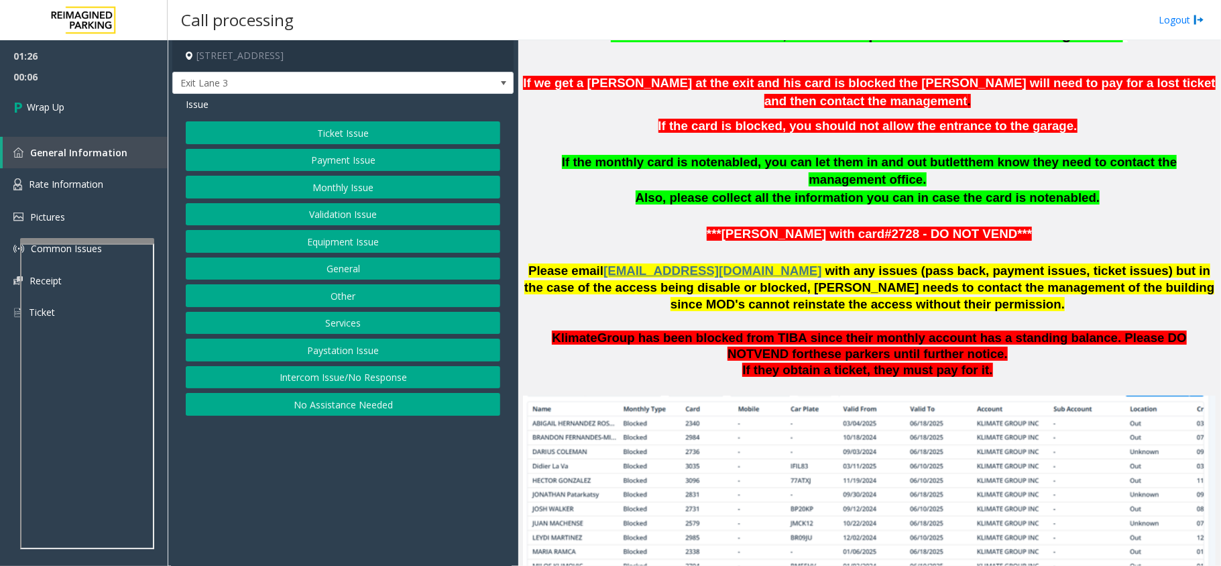
click at [359, 244] on button "Equipment Issue" at bounding box center [343, 241] width 314 height 23
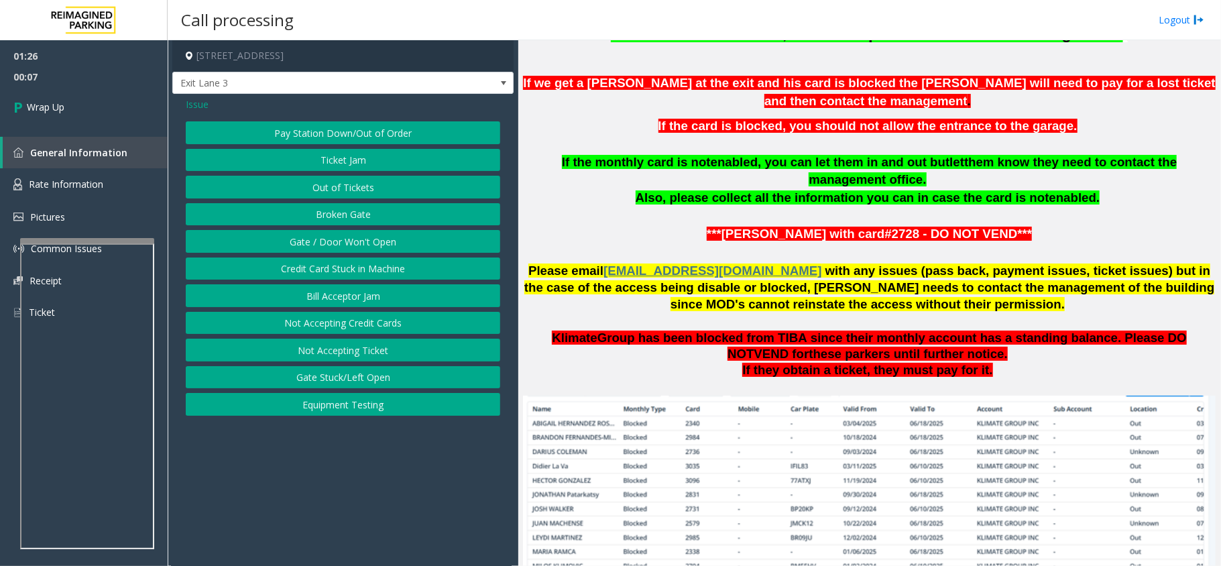
click at [367, 237] on button "Gate / Door Won't Open" at bounding box center [343, 241] width 314 height 23
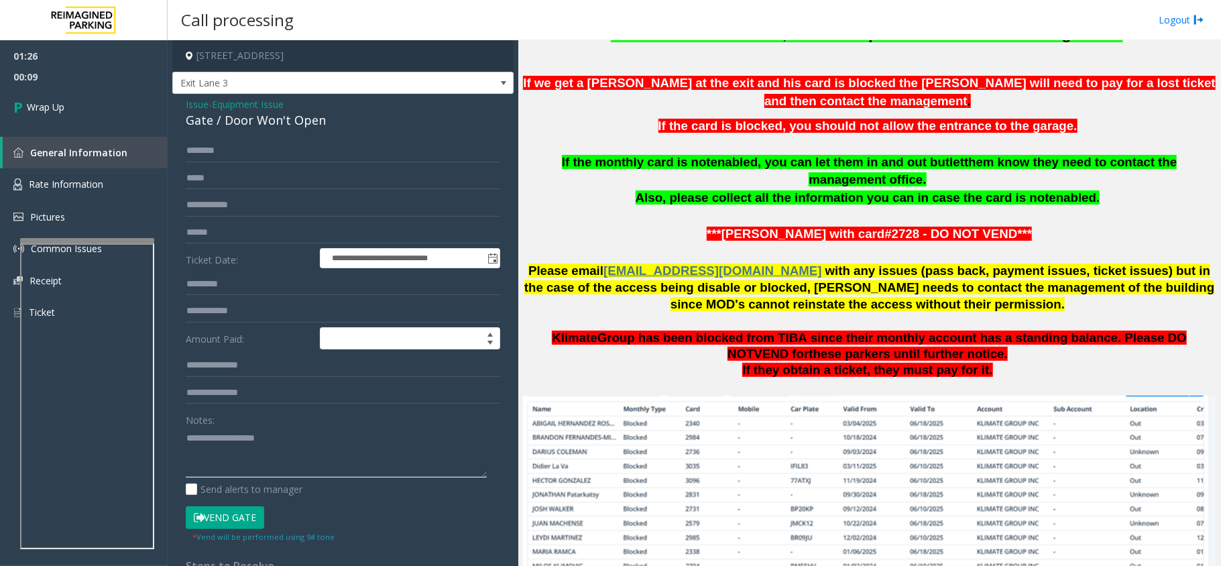
click at [250, 429] on textarea at bounding box center [336, 452] width 301 height 50
click at [296, 110] on div "Issue - Equipment Issue Gate / Door Won't Open" at bounding box center [343, 113] width 314 height 32
click at [295, 114] on div "Gate / Door Won't Open" at bounding box center [343, 120] width 314 height 18
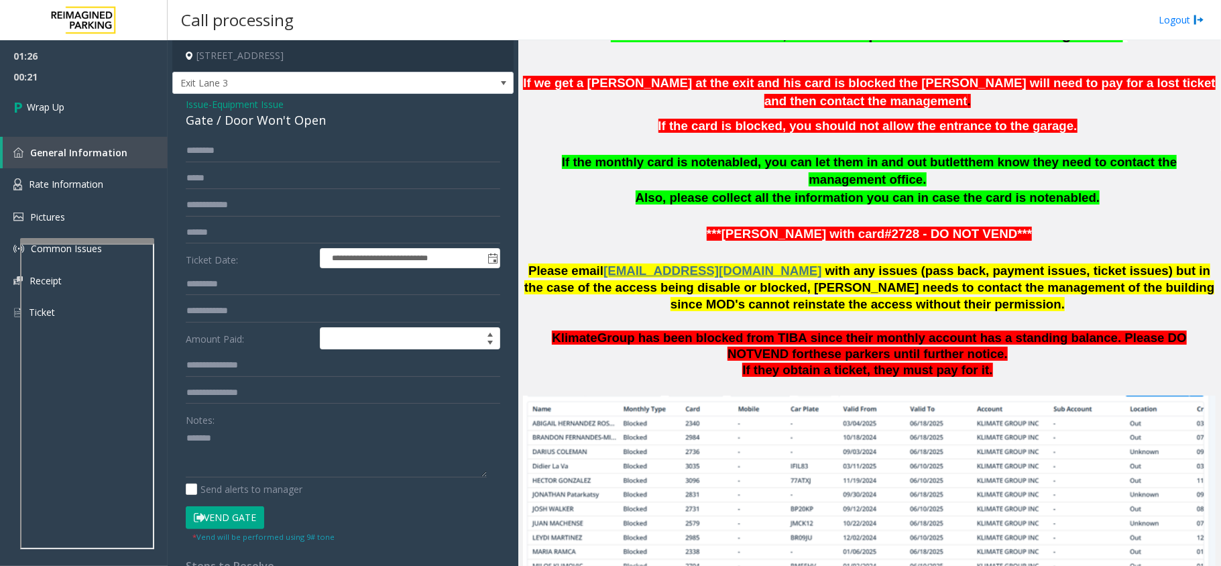
click at [296, 121] on div "Gate / Door Won't Open" at bounding box center [343, 120] width 314 height 18
click at [363, 447] on textarea at bounding box center [336, 452] width 301 height 50
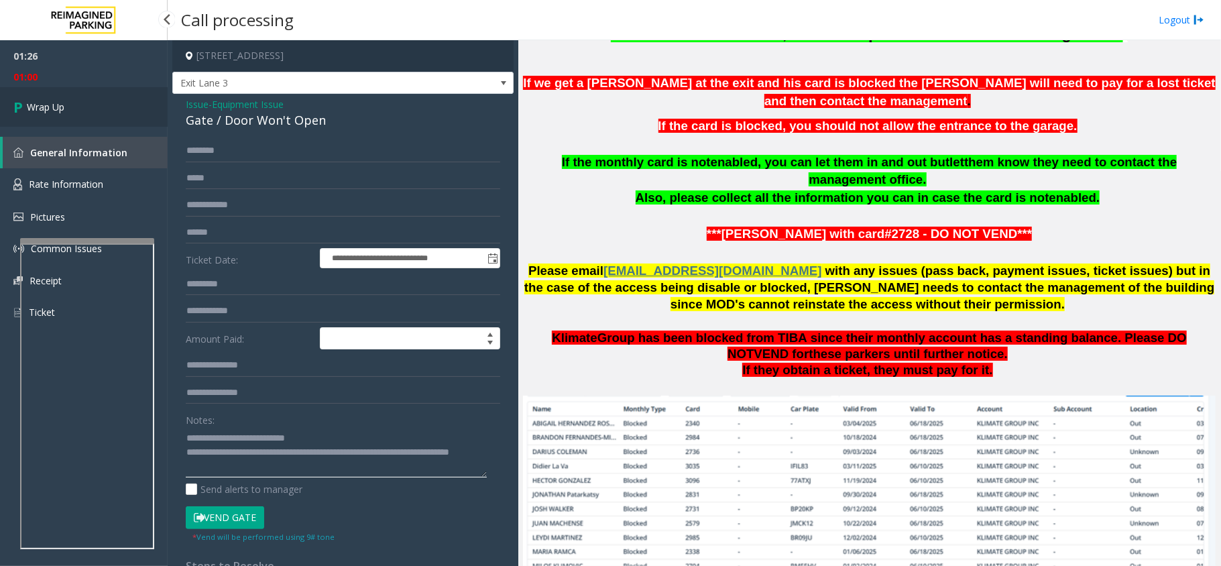
type textarea "**********"
click at [46, 119] on link "Wrap Up" at bounding box center [84, 107] width 168 height 40
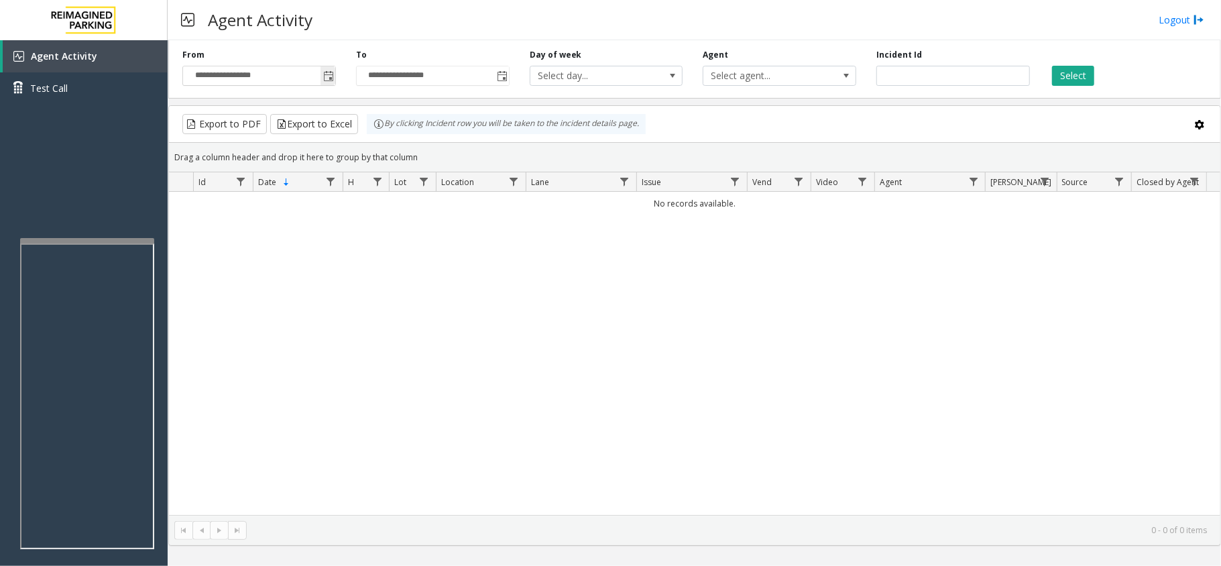
click at [323, 75] on span "Toggle popup" at bounding box center [328, 76] width 11 height 11
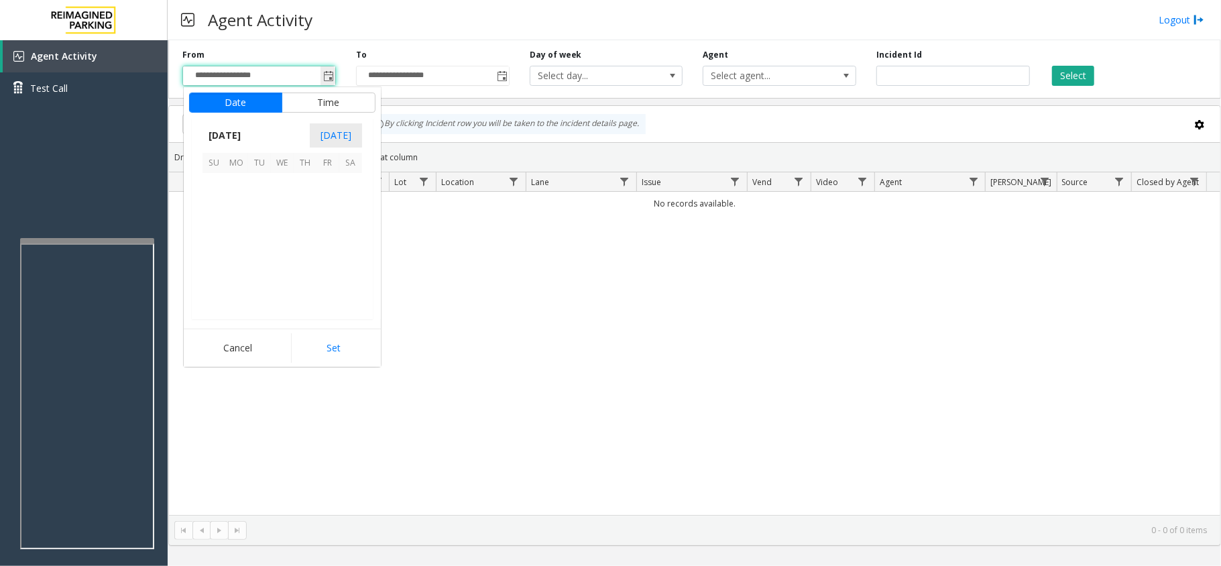
scroll to position [240648, 0]
click at [232, 182] on span "1" at bounding box center [236, 184] width 23 height 23
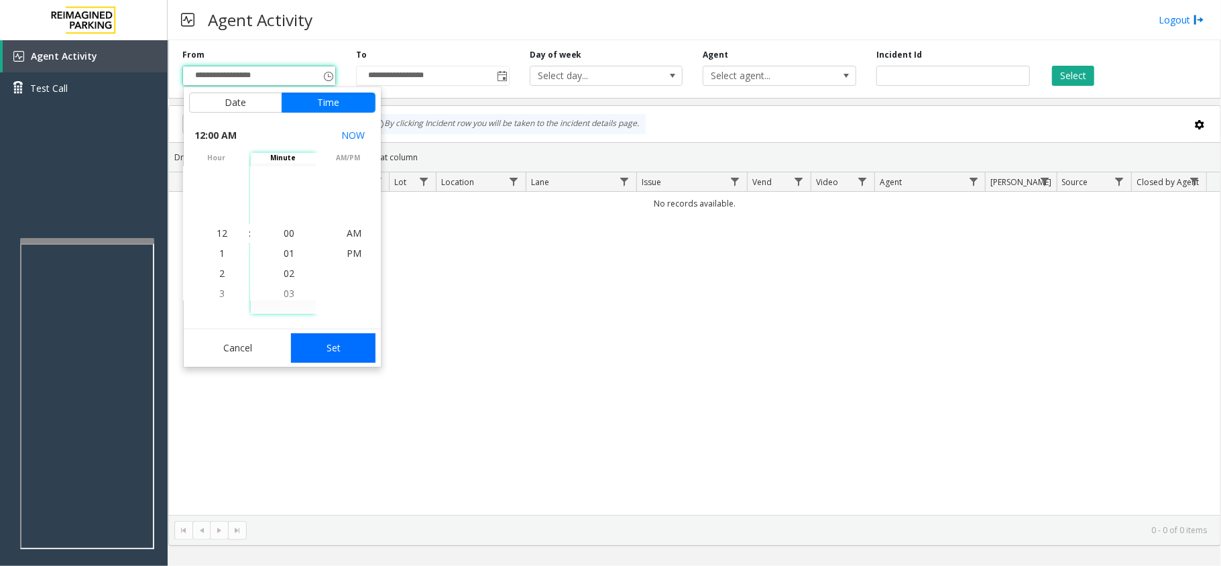
click at [310, 353] on button "Set" at bounding box center [333, 348] width 84 height 30
type input "**********"
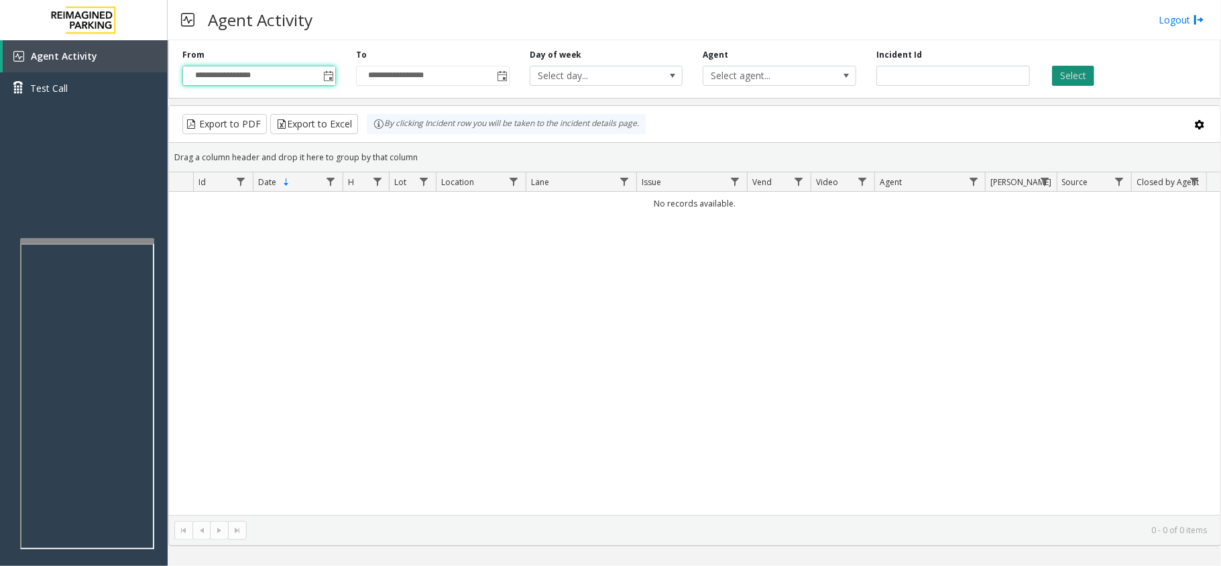
click at [1082, 78] on button "Select" at bounding box center [1073, 76] width 42 height 20
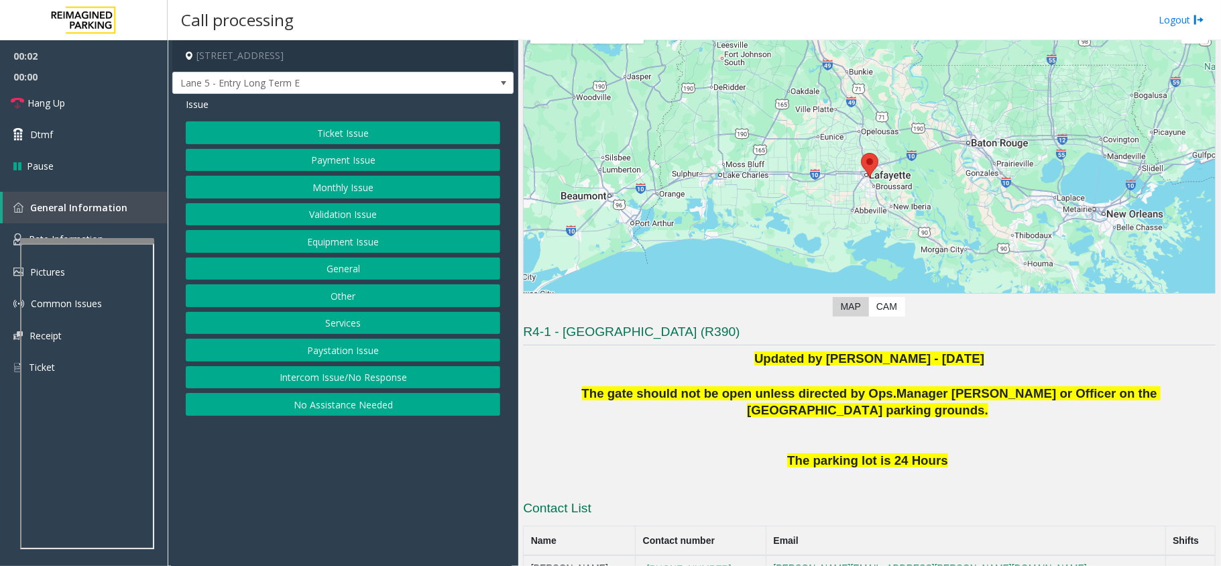
scroll to position [268, 0]
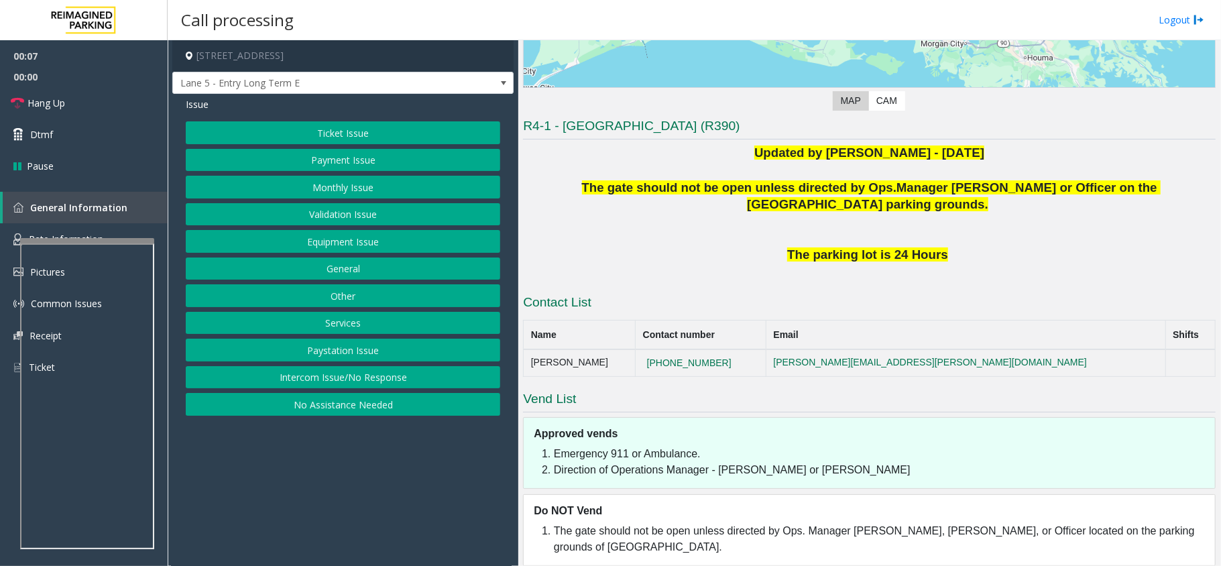
click at [428, 384] on button "Intercom Issue/No Response" at bounding box center [343, 377] width 314 height 23
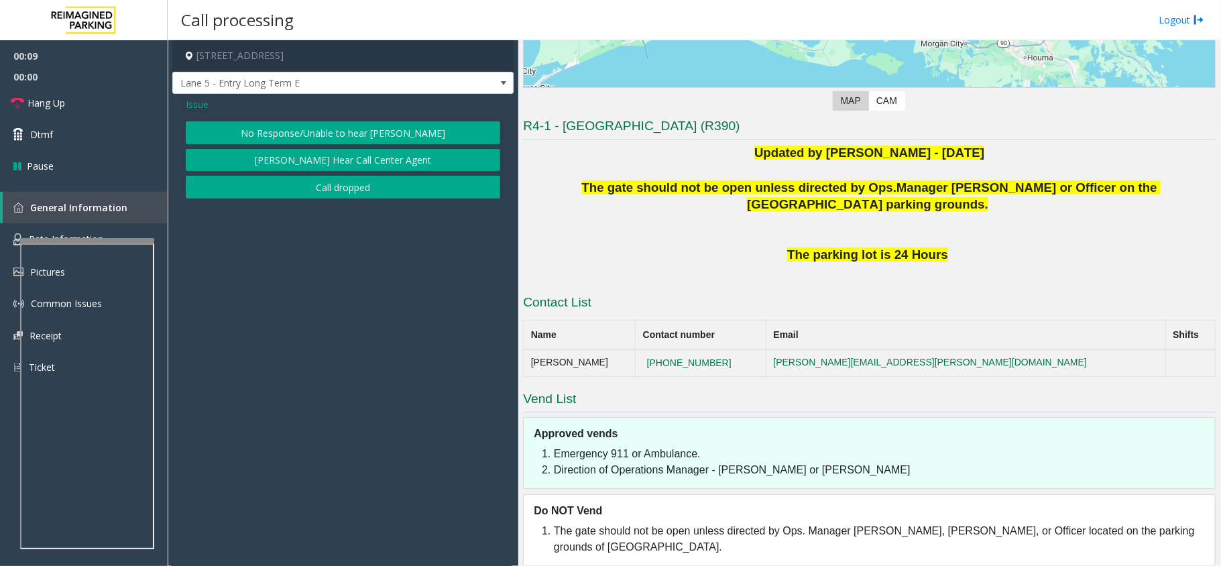
click at [459, 127] on button "No Response/Unable to hear [PERSON_NAME]" at bounding box center [343, 132] width 314 height 23
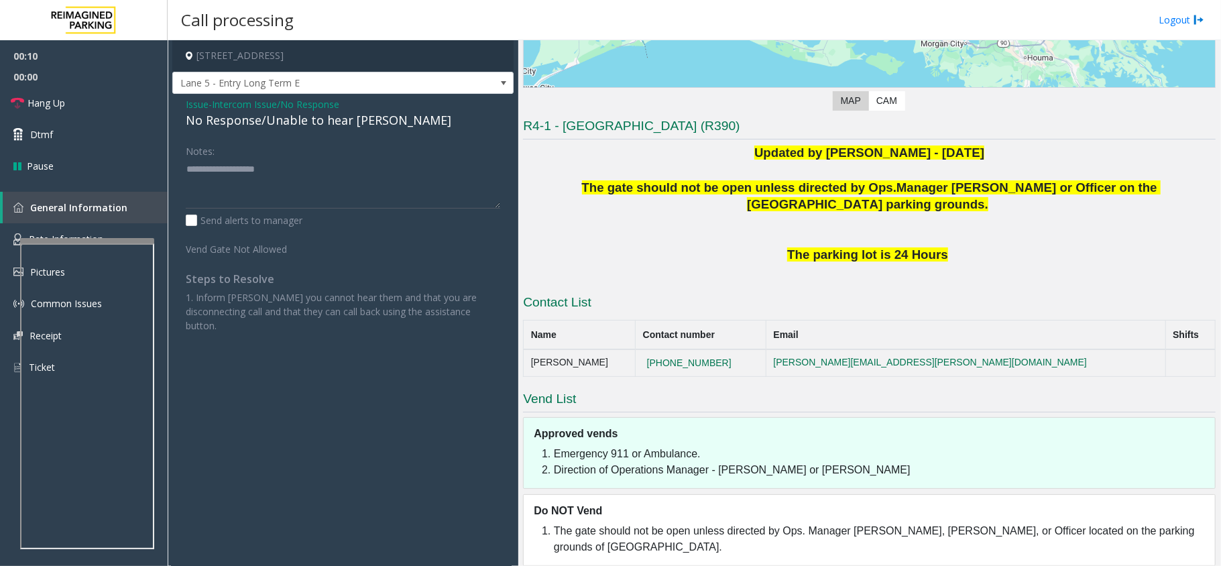
click at [352, 121] on div "No Response/Unable to hear [PERSON_NAME]" at bounding box center [343, 120] width 314 height 18
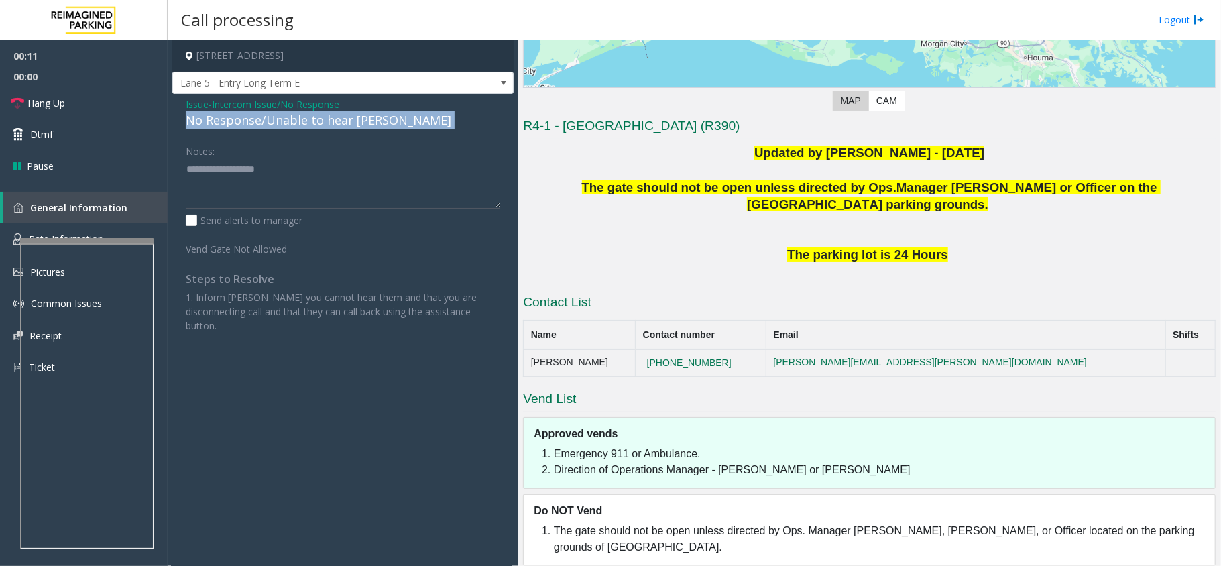
click at [352, 121] on div "No Response/Unable to hear [PERSON_NAME]" at bounding box center [343, 120] width 314 height 18
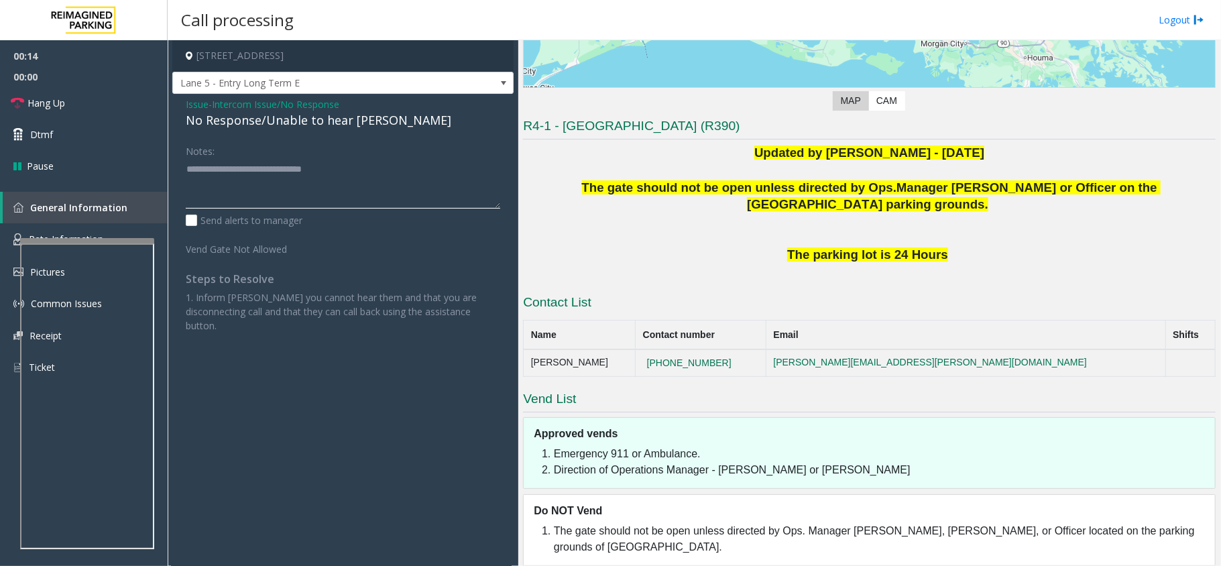
click at [382, 169] on textarea at bounding box center [343, 183] width 314 height 50
type textarea "**********"
click at [52, 103] on span "Hang Up" at bounding box center [46, 103] width 38 height 14
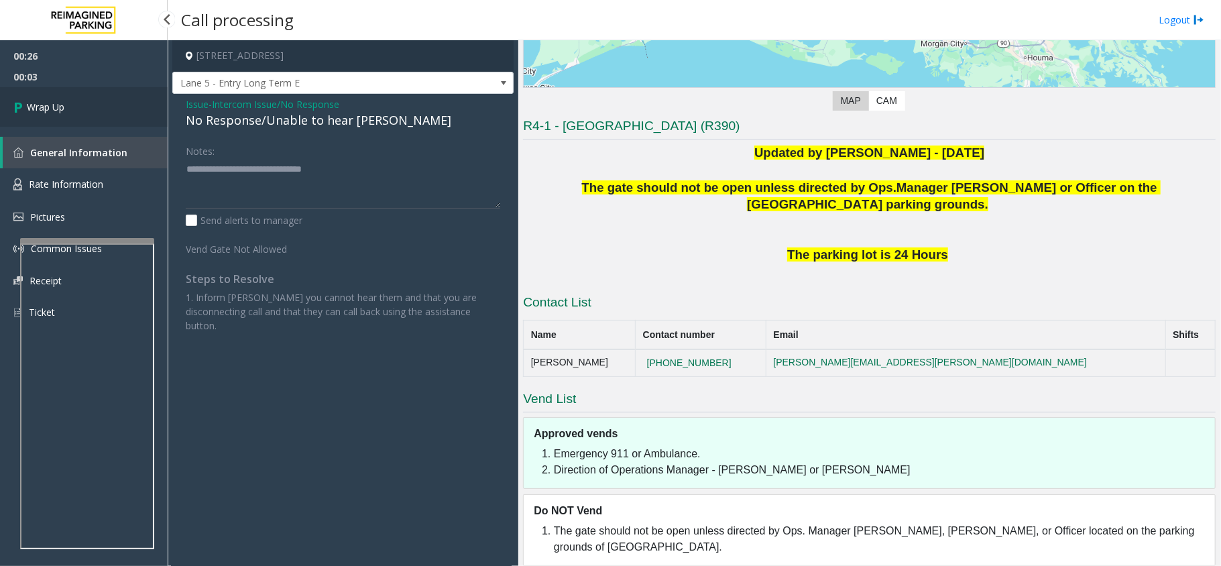
click at [52, 106] on span "Wrap Up" at bounding box center [46, 107] width 38 height 14
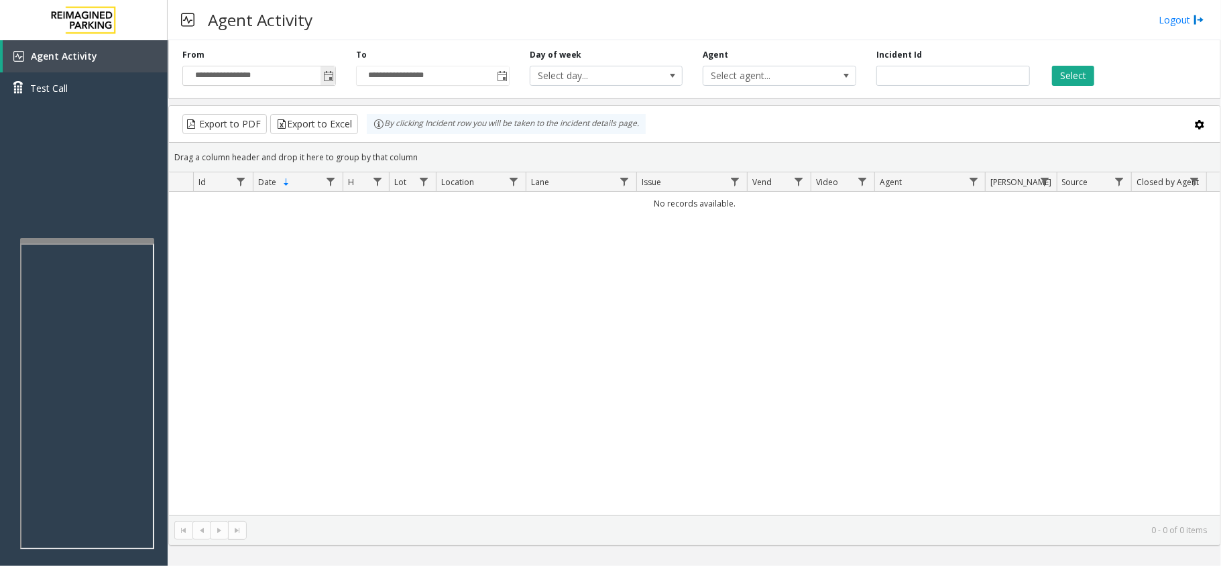
click at [321, 73] on span "Toggle popup" at bounding box center [328, 75] width 15 height 21
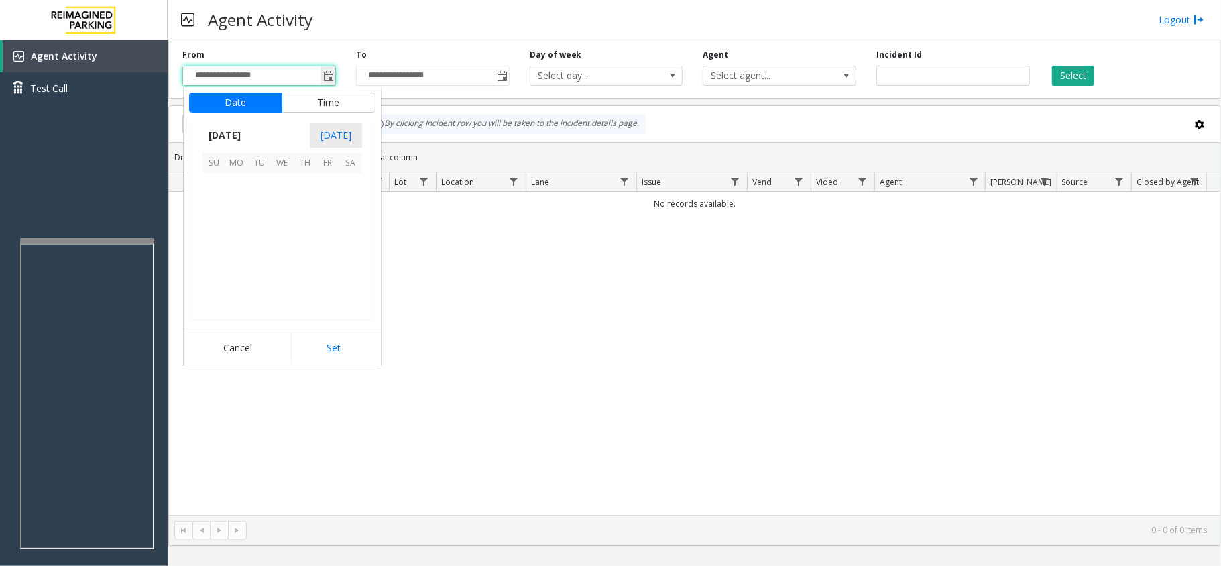
scroll to position [240648, 0]
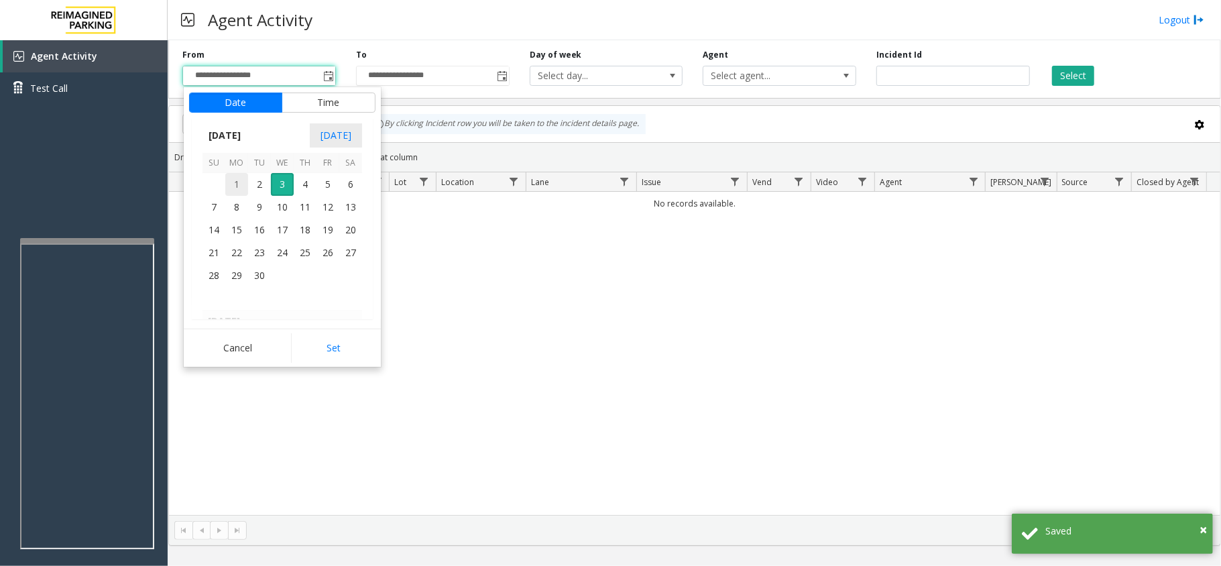
click at [235, 188] on span "1" at bounding box center [236, 184] width 23 height 23
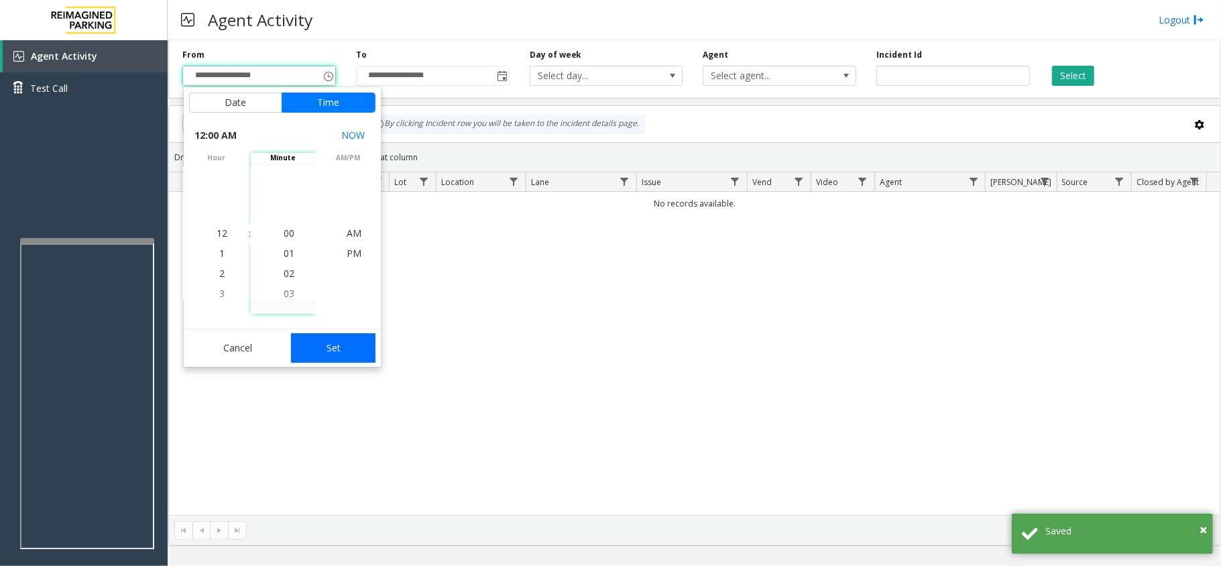
click at [310, 363] on button "Set" at bounding box center [333, 348] width 84 height 30
type input "**********"
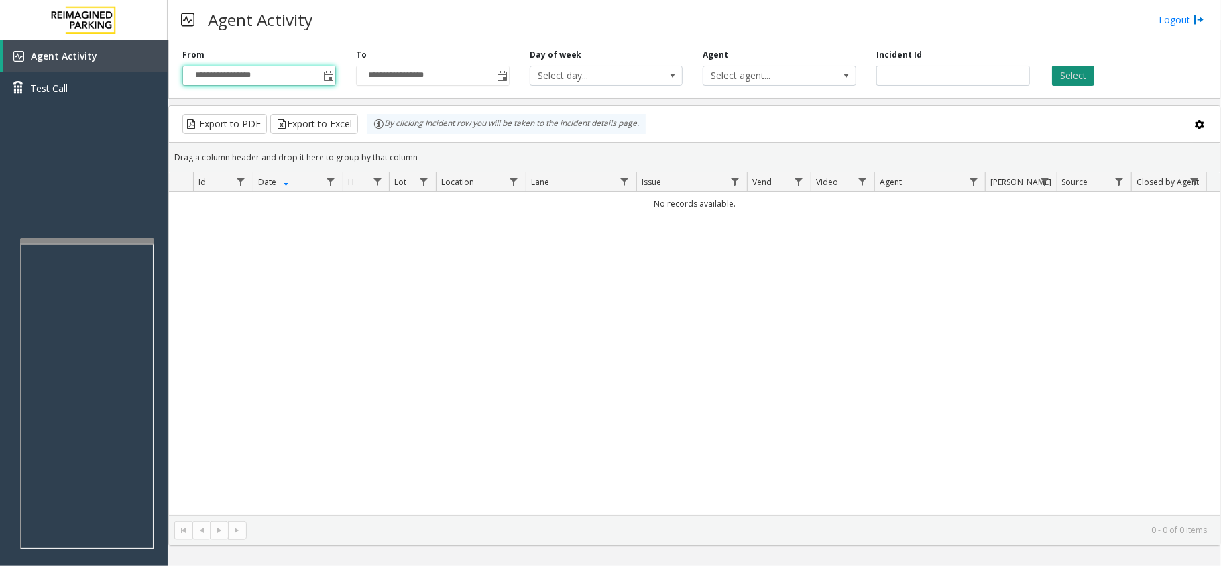
click at [1057, 76] on button "Select" at bounding box center [1073, 76] width 42 height 20
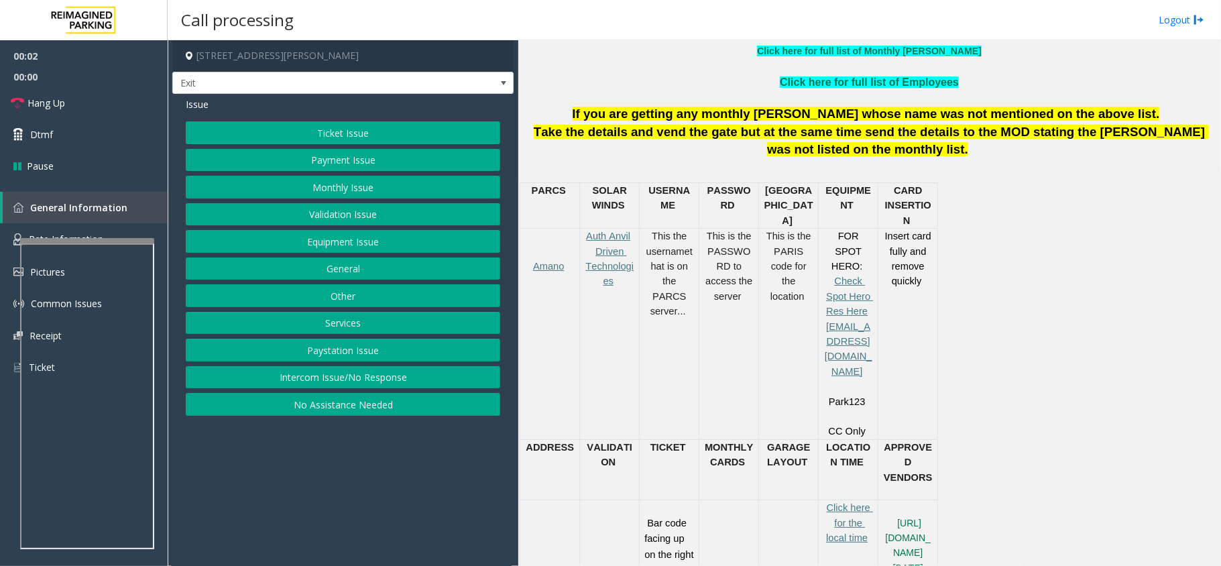
scroll to position [536, 0]
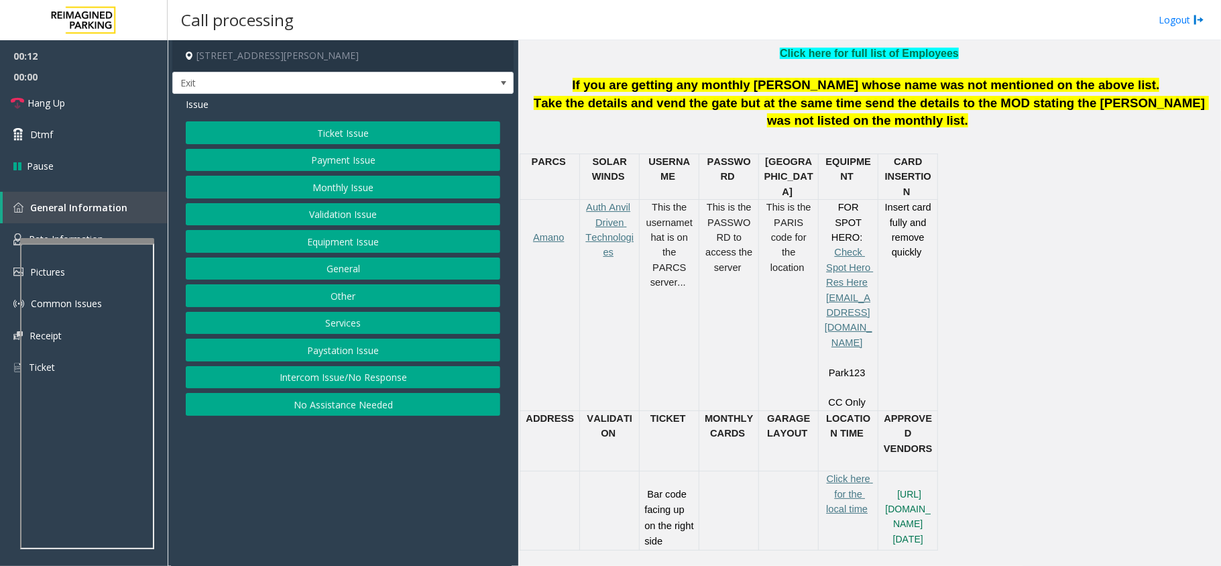
click at [314, 376] on button "Intercom Issue/No Response" at bounding box center [343, 377] width 314 height 23
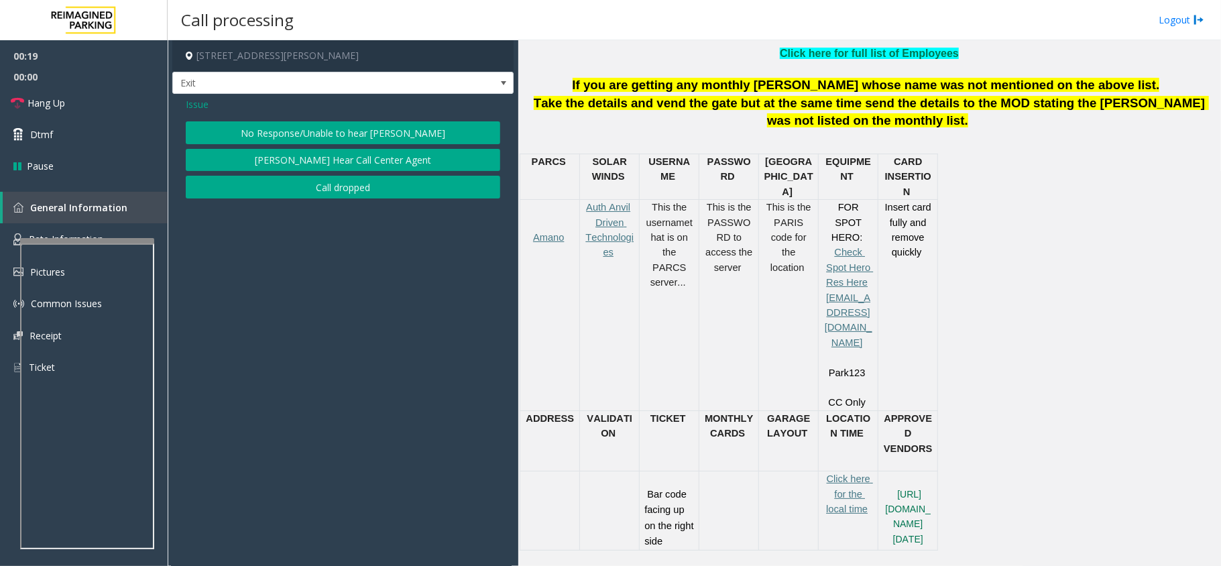
click at [196, 103] on span "Issue" at bounding box center [197, 104] width 23 height 14
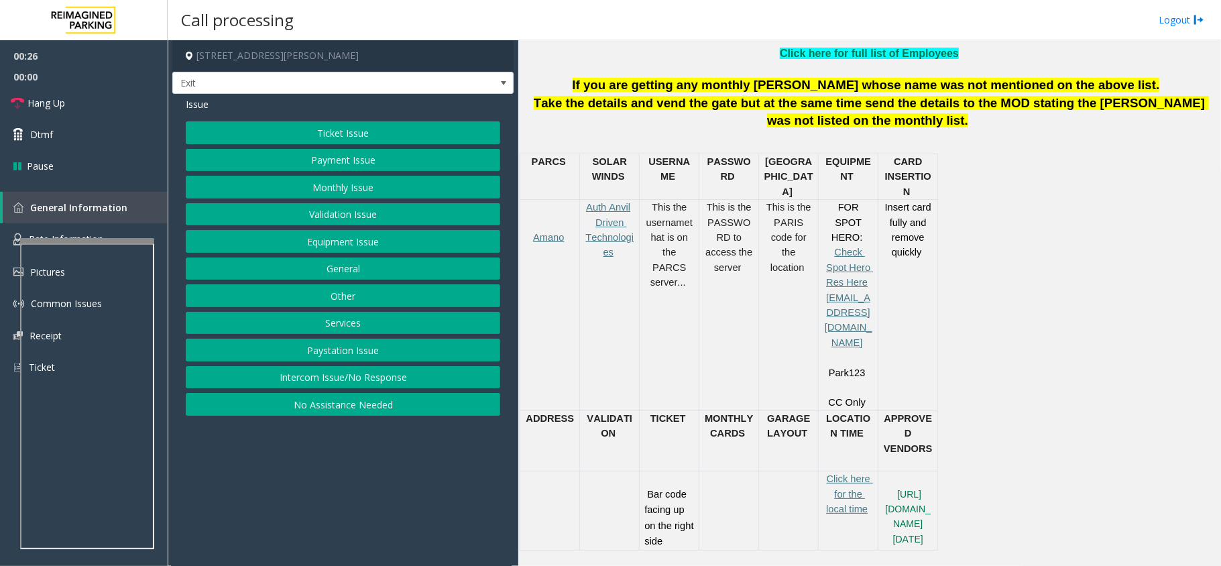
scroll to position [626, 0]
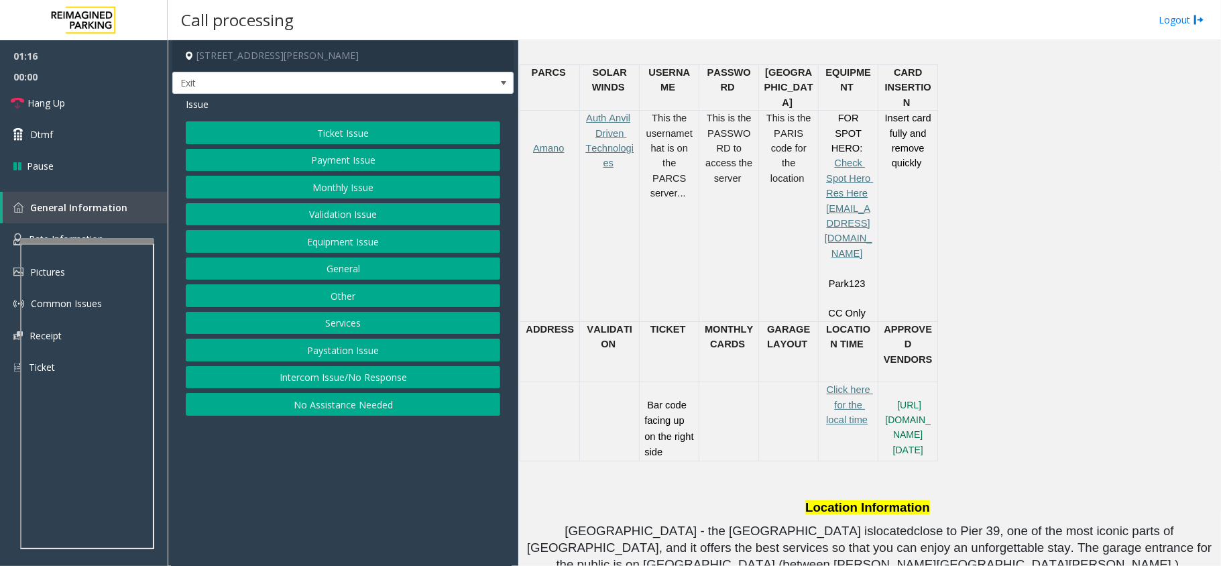
click at [352, 134] on button "Ticket Issue" at bounding box center [343, 132] width 314 height 23
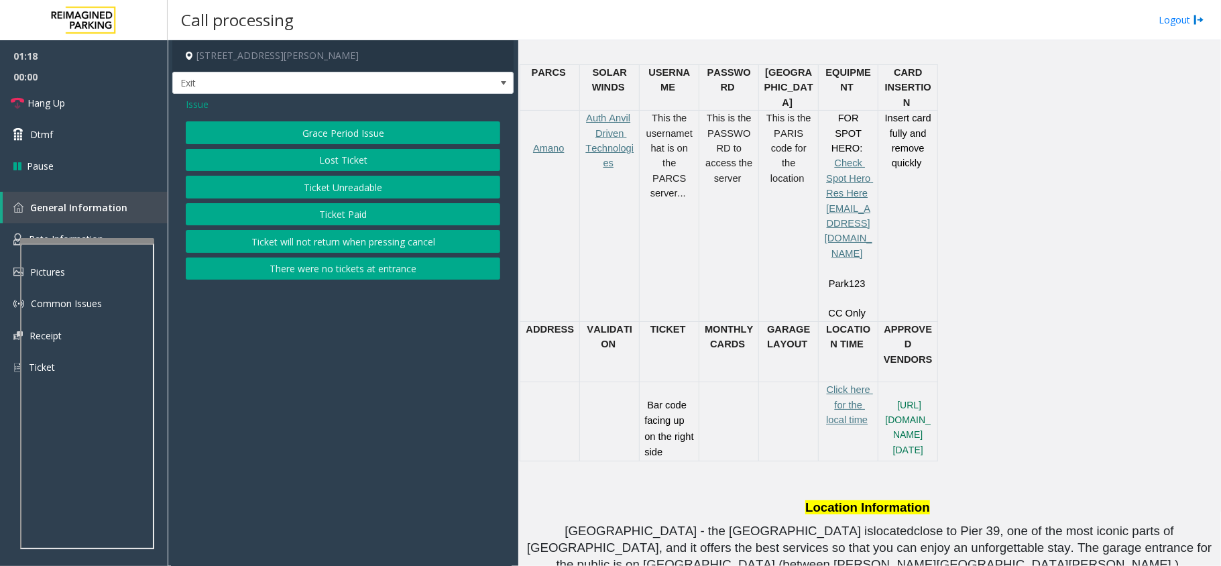
click at [376, 186] on button "Ticket Unreadable" at bounding box center [343, 187] width 314 height 23
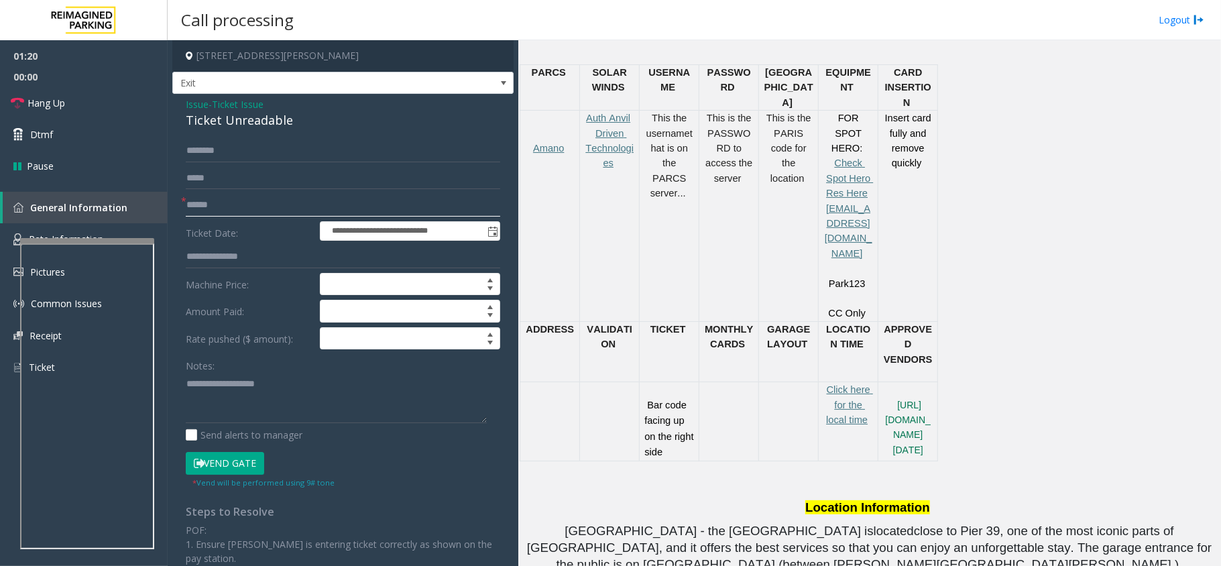
click at [266, 198] on input "text" at bounding box center [343, 205] width 314 height 23
drag, startPoint x: 294, startPoint y: 117, endPoint x: 180, endPoint y: 101, distance: 114.5
click at [180, 101] on div "**********" at bounding box center [342, 421] width 341 height 654
click at [239, 205] on input "text" at bounding box center [343, 205] width 314 height 23
click at [306, 398] on textarea at bounding box center [336, 398] width 301 height 50
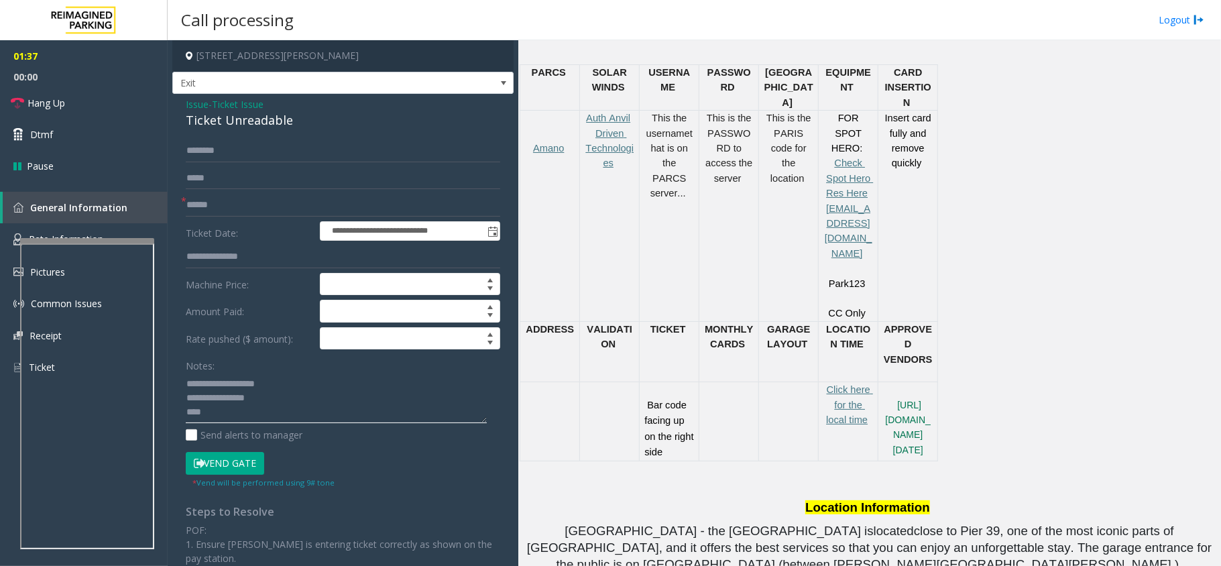
type textarea "**********"
click at [270, 209] on input "text" at bounding box center [343, 205] width 314 height 23
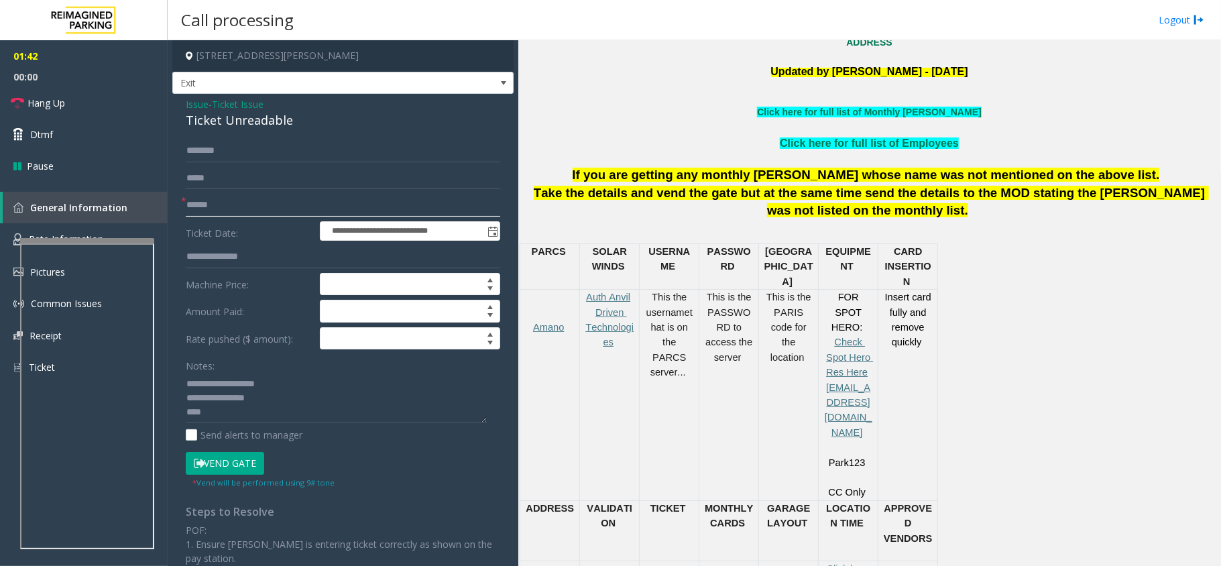
scroll to position [536, 0]
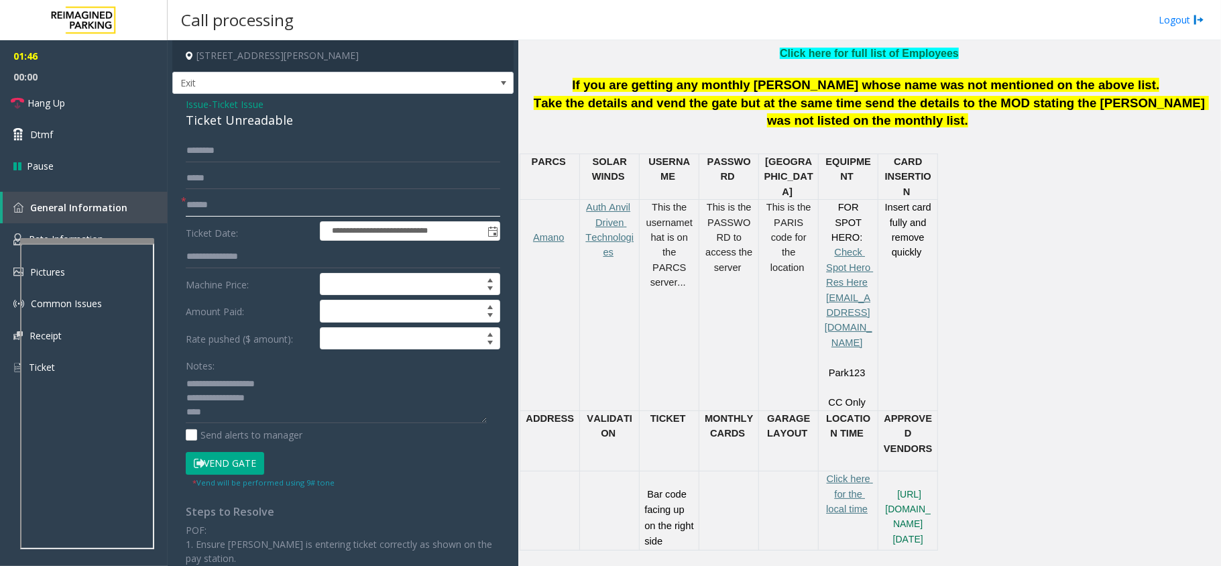
click at [215, 209] on input "text" at bounding box center [343, 205] width 314 height 23
type input "******"
click at [261, 409] on textarea at bounding box center [336, 398] width 301 height 50
click at [247, 465] on button "Vend Gate" at bounding box center [225, 463] width 78 height 23
click at [40, 107] on span "Hang Up" at bounding box center [46, 103] width 38 height 14
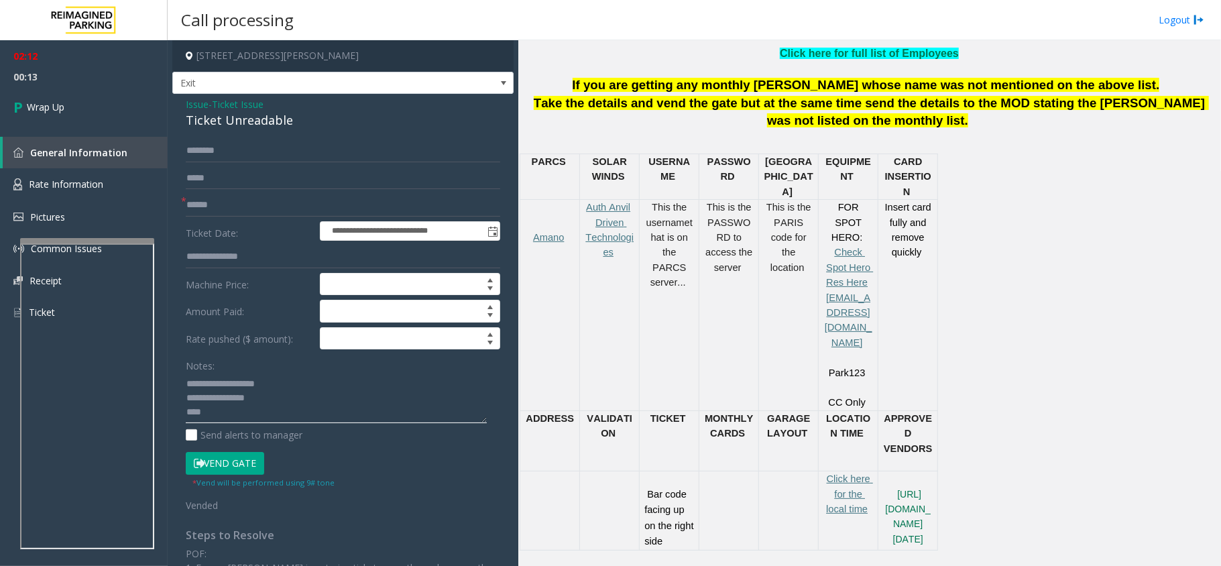
click at [408, 400] on textarea at bounding box center [336, 398] width 301 height 50
click at [414, 413] on textarea at bounding box center [336, 398] width 301 height 50
paste textarea "**********"
type textarea "**********"
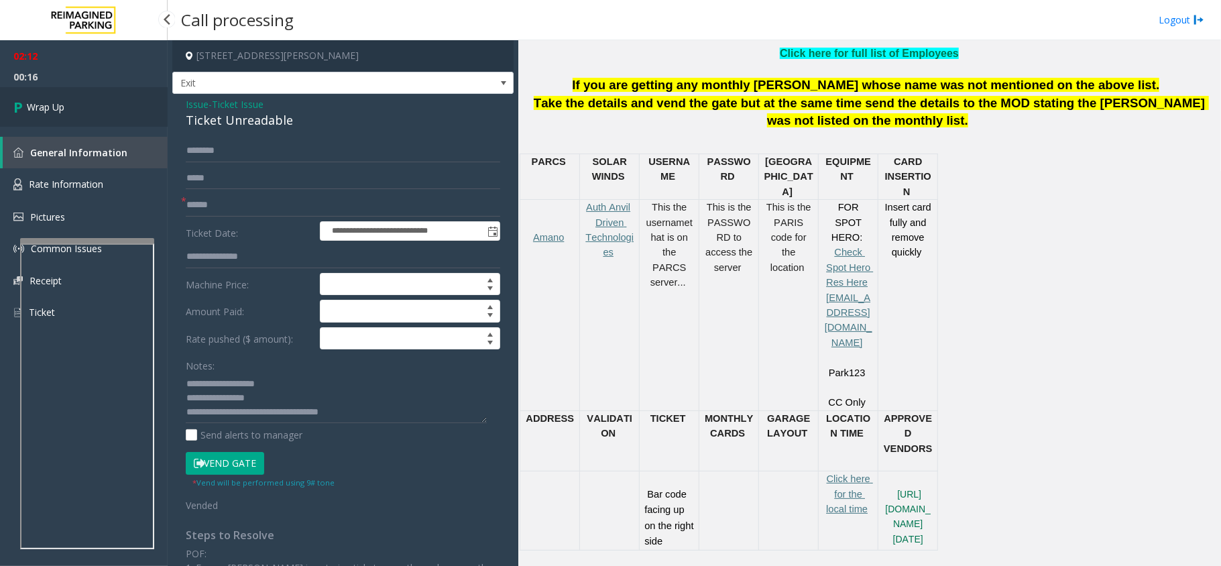
click at [63, 105] on span "Wrap Up" at bounding box center [46, 107] width 38 height 14
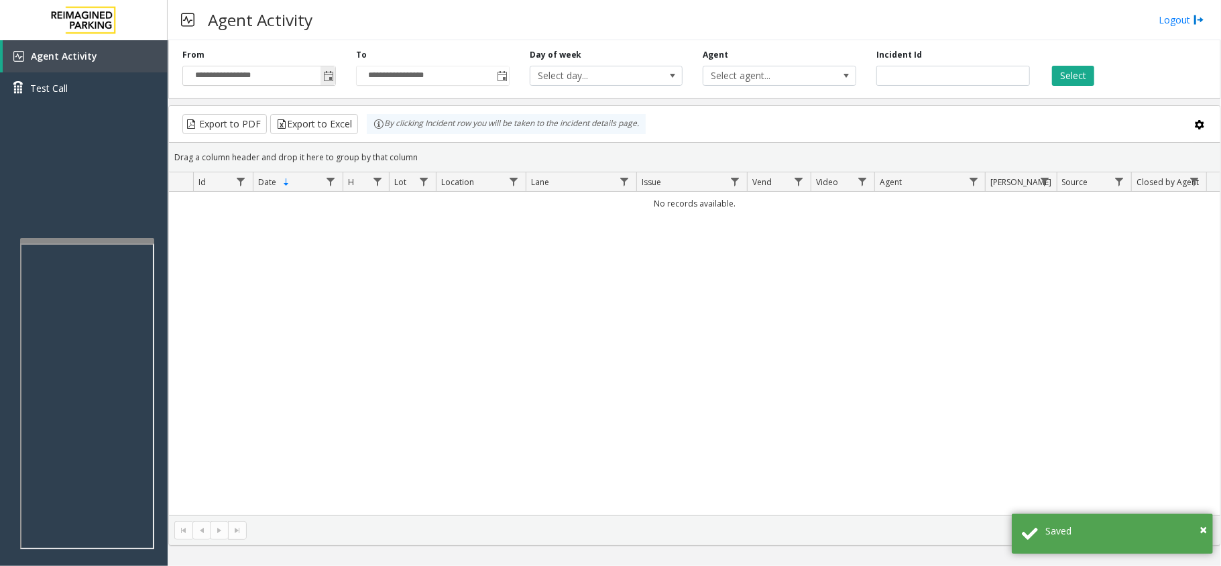
click at [331, 79] on span "Toggle popup" at bounding box center [328, 76] width 11 height 11
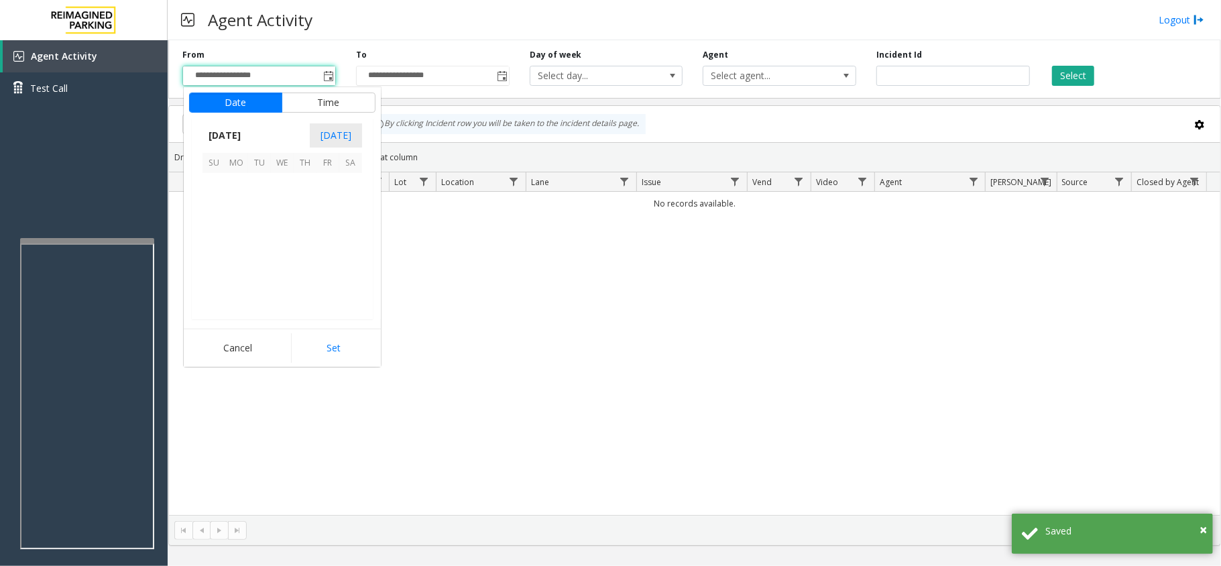
scroll to position [240648, 0]
click at [243, 193] on span "1" at bounding box center [236, 184] width 23 height 23
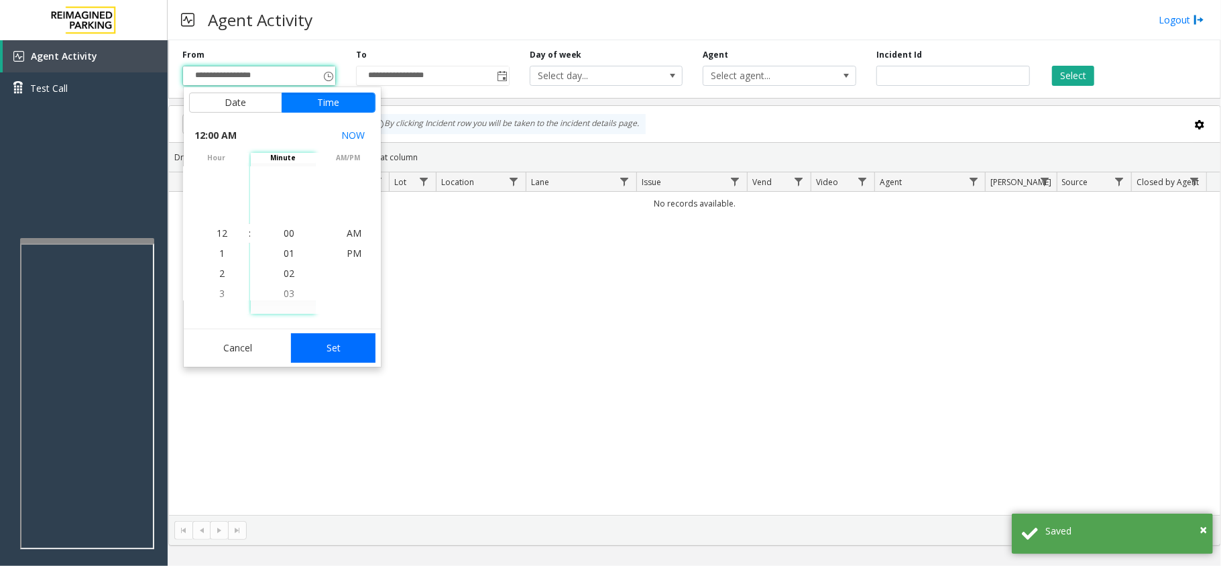
click at [312, 339] on button "Set" at bounding box center [333, 348] width 84 height 30
type input "**********"
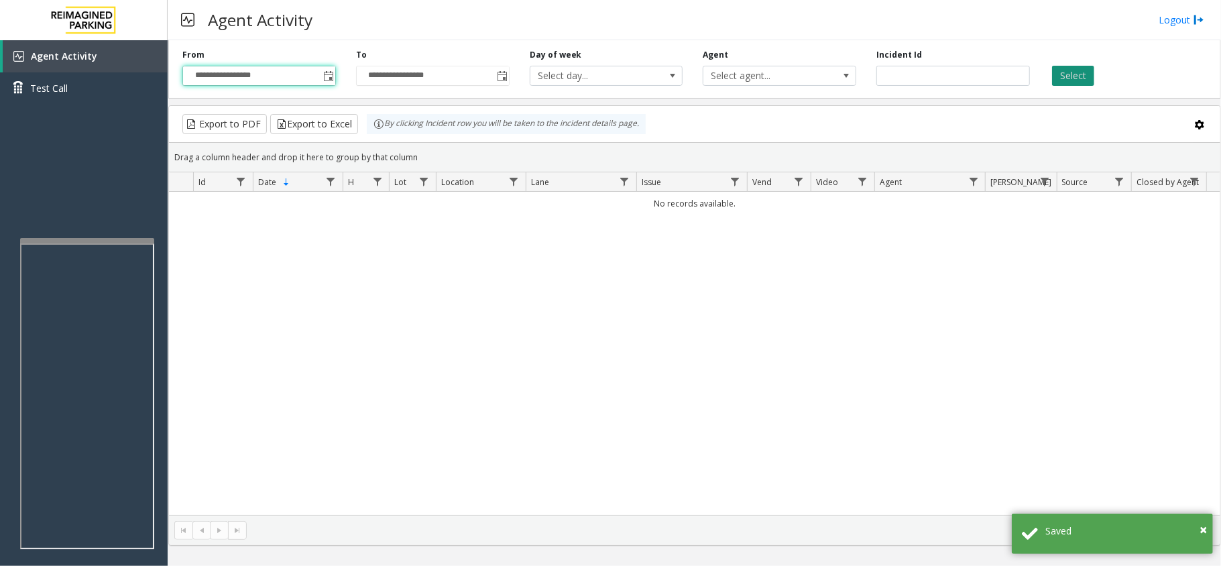
click at [1052, 75] on button "Select" at bounding box center [1073, 76] width 42 height 20
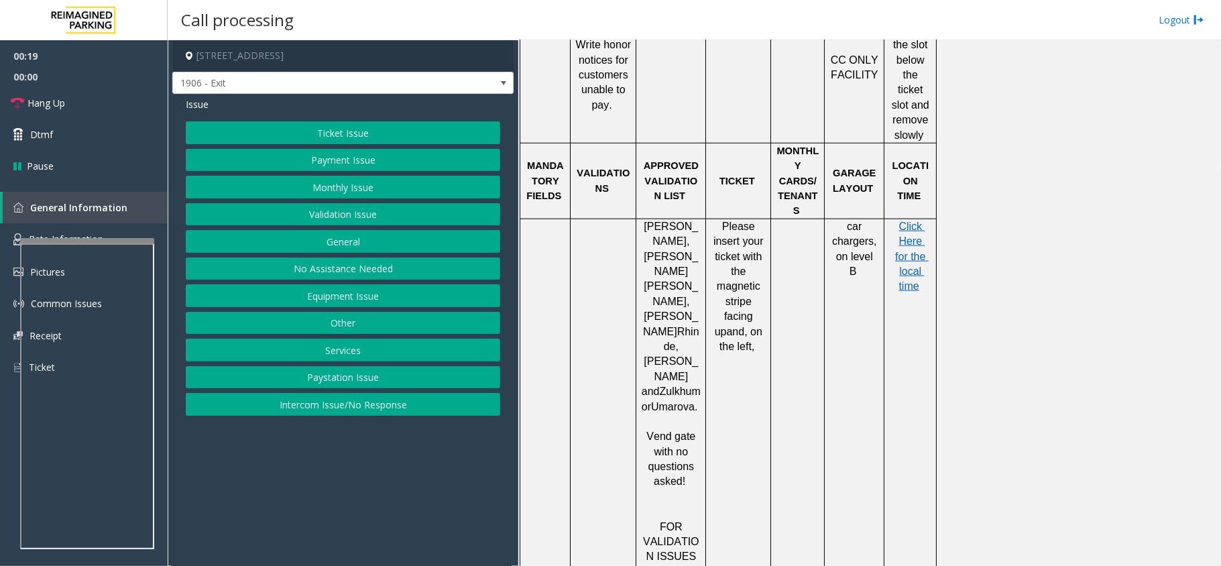
scroll to position [894, 0]
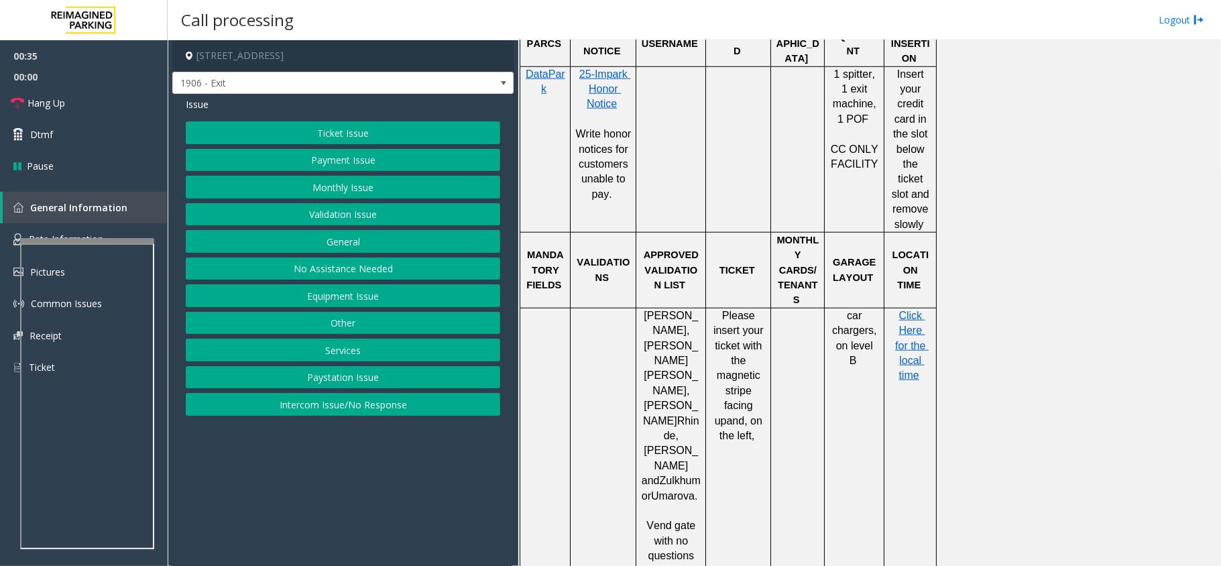
click at [386, 271] on button "No Assistance Needed" at bounding box center [343, 268] width 314 height 23
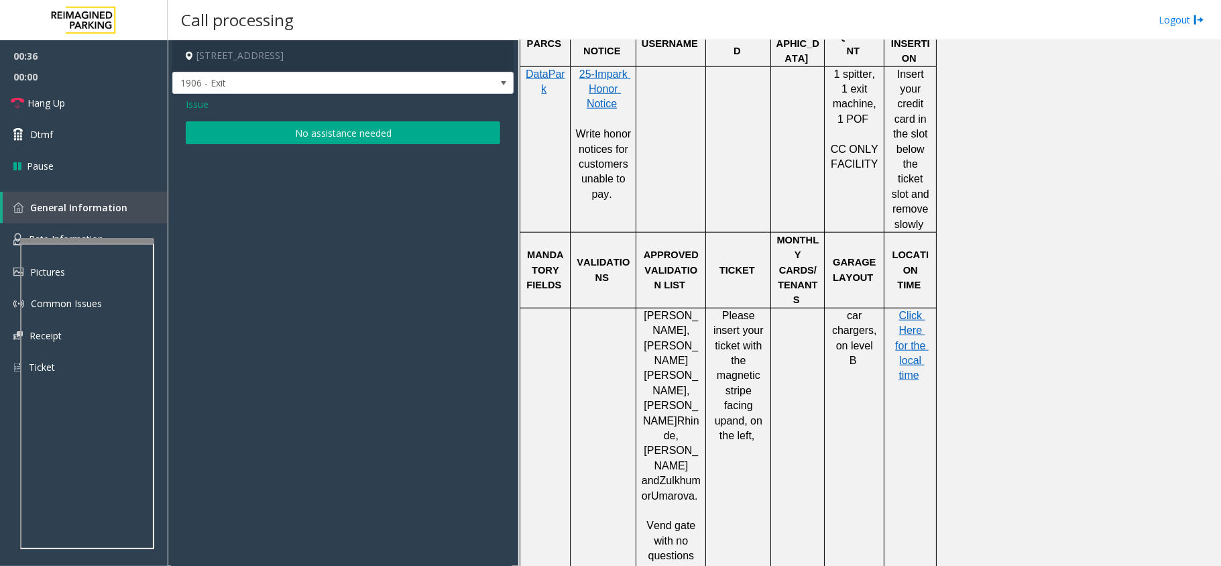
click at [334, 139] on button "No assistance needed" at bounding box center [343, 132] width 314 height 23
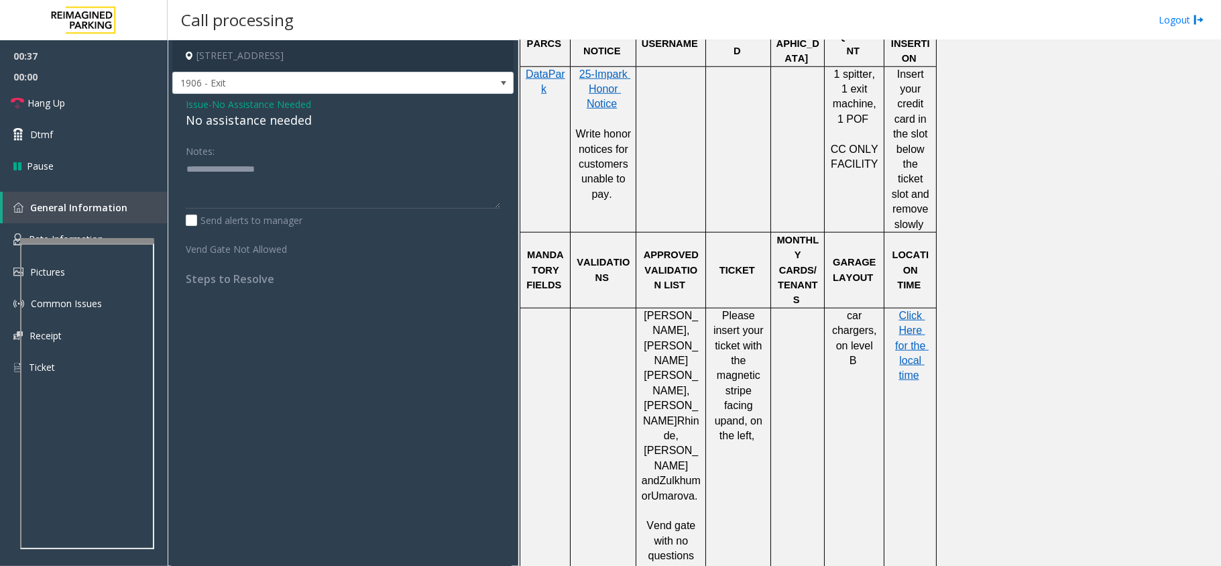
click at [256, 122] on div "No assistance needed" at bounding box center [343, 120] width 314 height 18
click at [256, 123] on div "No assistance needed" at bounding box center [343, 120] width 314 height 18
type textarea "**********"
click at [36, 97] on span "Hang Up" at bounding box center [46, 103] width 38 height 14
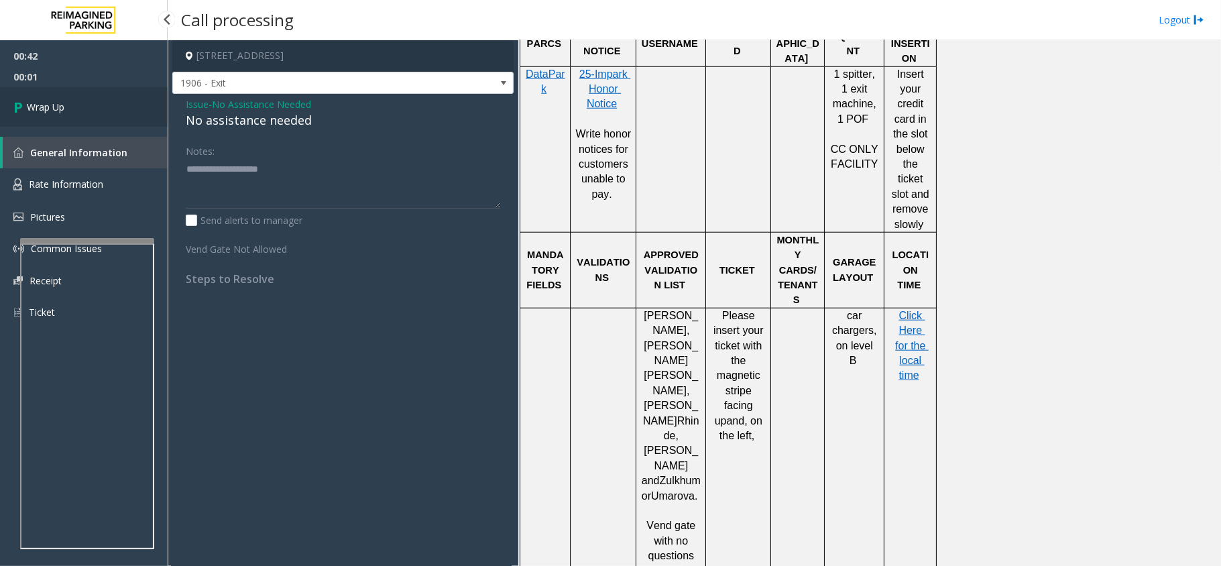
click at [44, 101] on span "Wrap Up" at bounding box center [46, 107] width 38 height 14
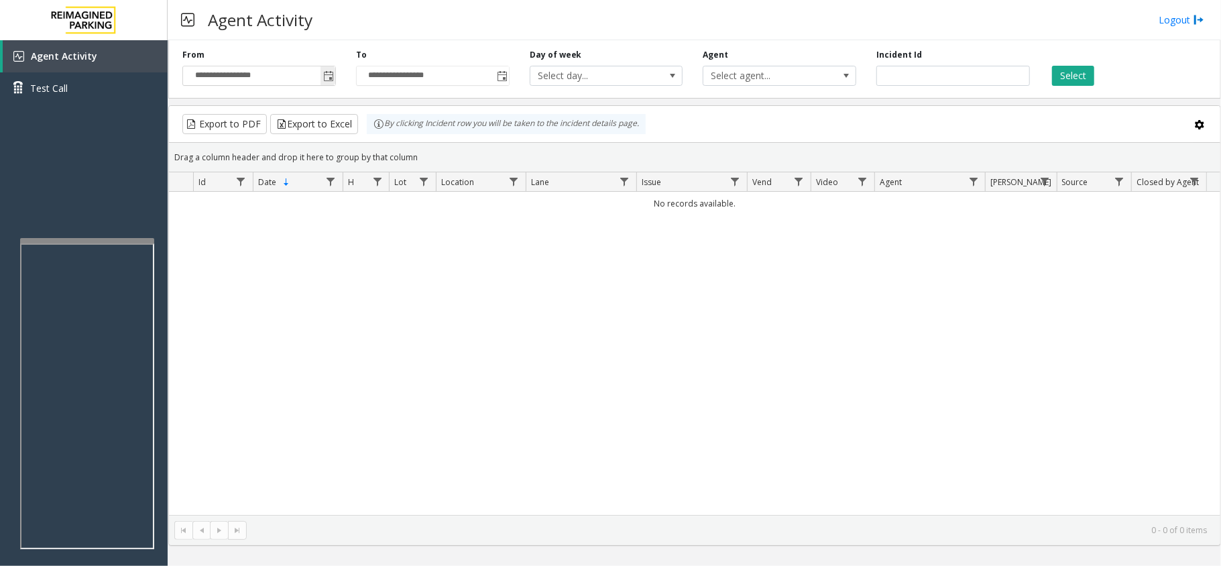
click at [330, 81] on span "Toggle popup" at bounding box center [328, 76] width 11 height 11
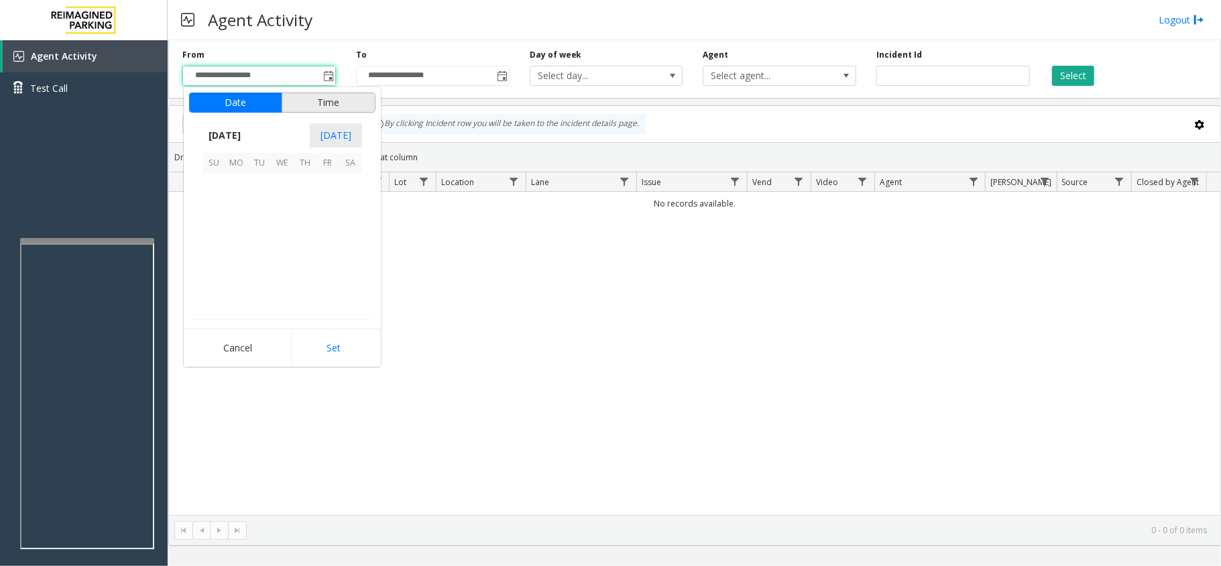
scroll to position [240648, 0]
click at [240, 185] on span "1" at bounding box center [236, 184] width 23 height 23
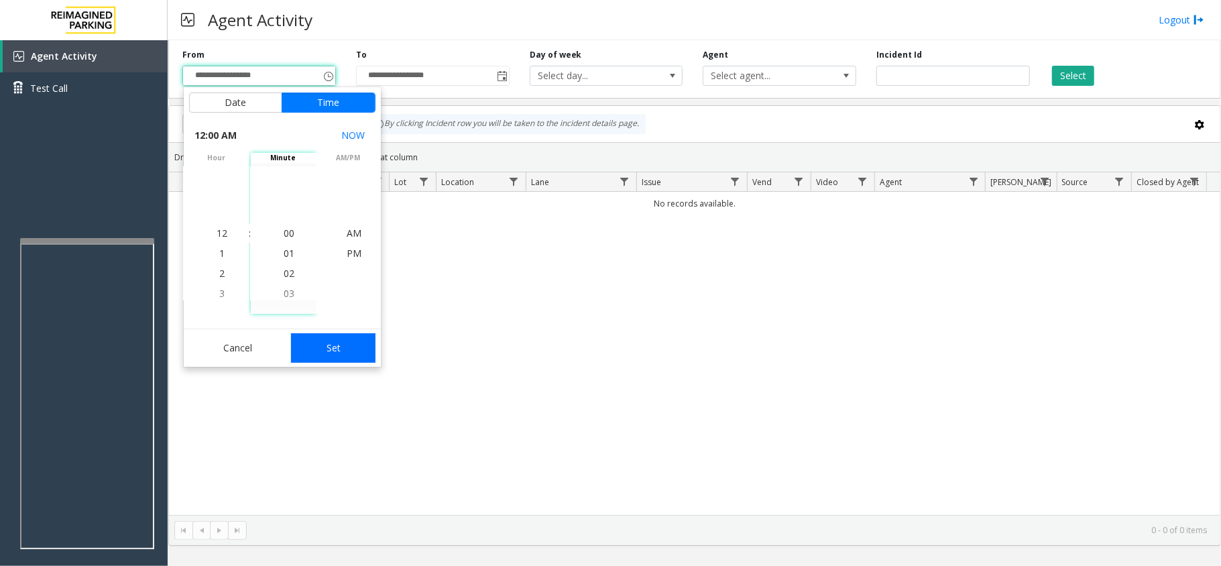
click at [315, 355] on button "Set" at bounding box center [333, 348] width 84 height 30
type input "**********"
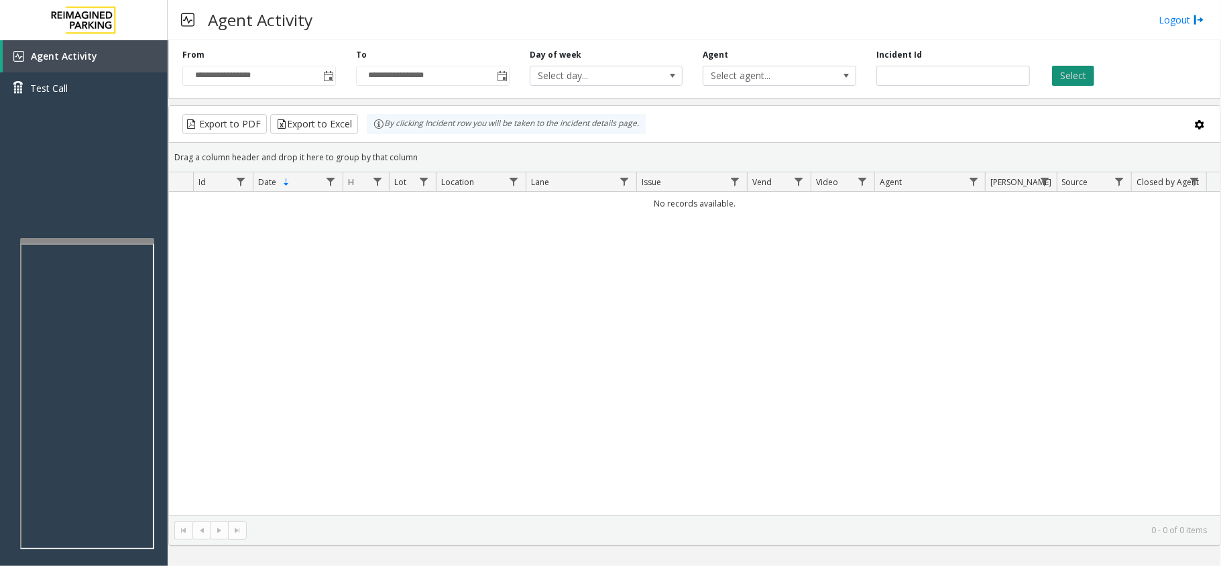
click at [1082, 76] on button "Select" at bounding box center [1073, 76] width 42 height 20
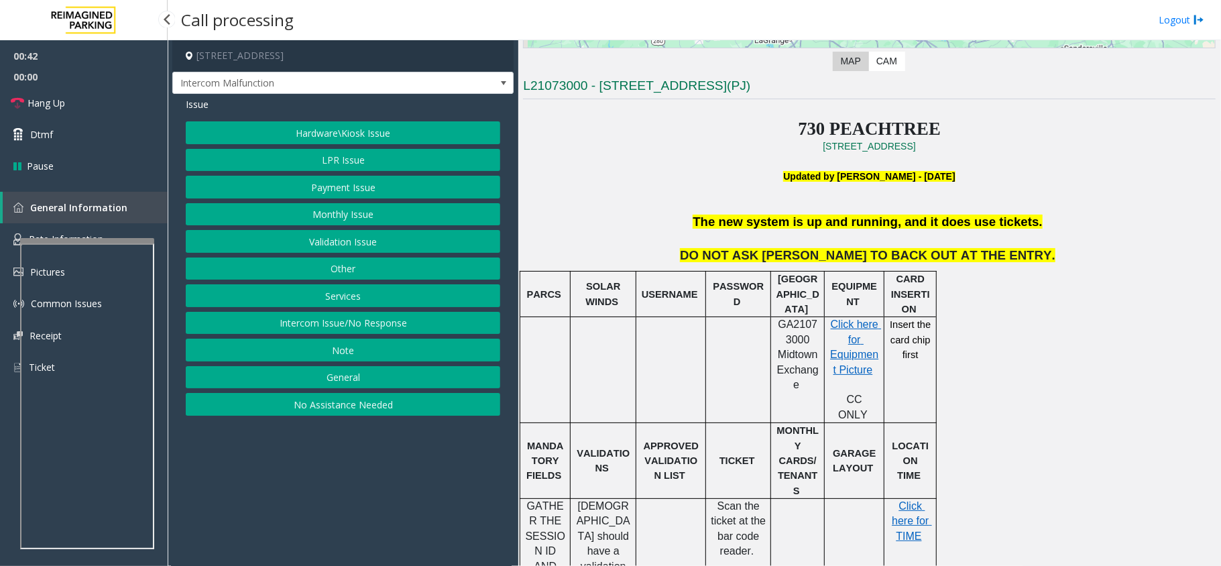
scroll to position [357, 0]
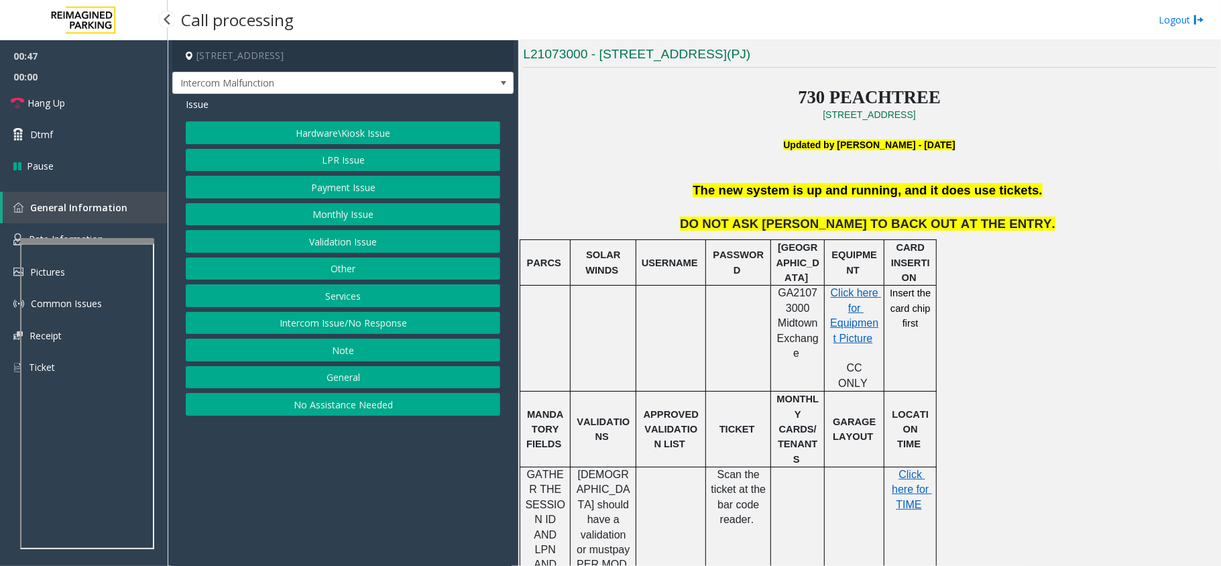
click at [354, 185] on button "Payment Issue" at bounding box center [343, 187] width 314 height 23
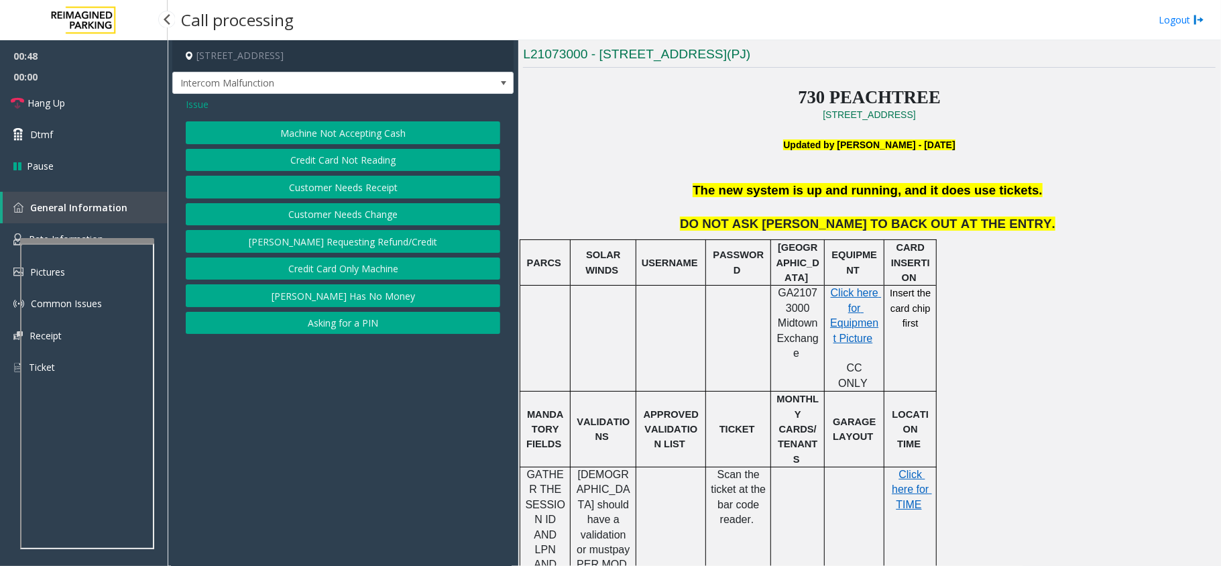
click at [355, 161] on button "Credit Card Not Reading" at bounding box center [343, 160] width 314 height 23
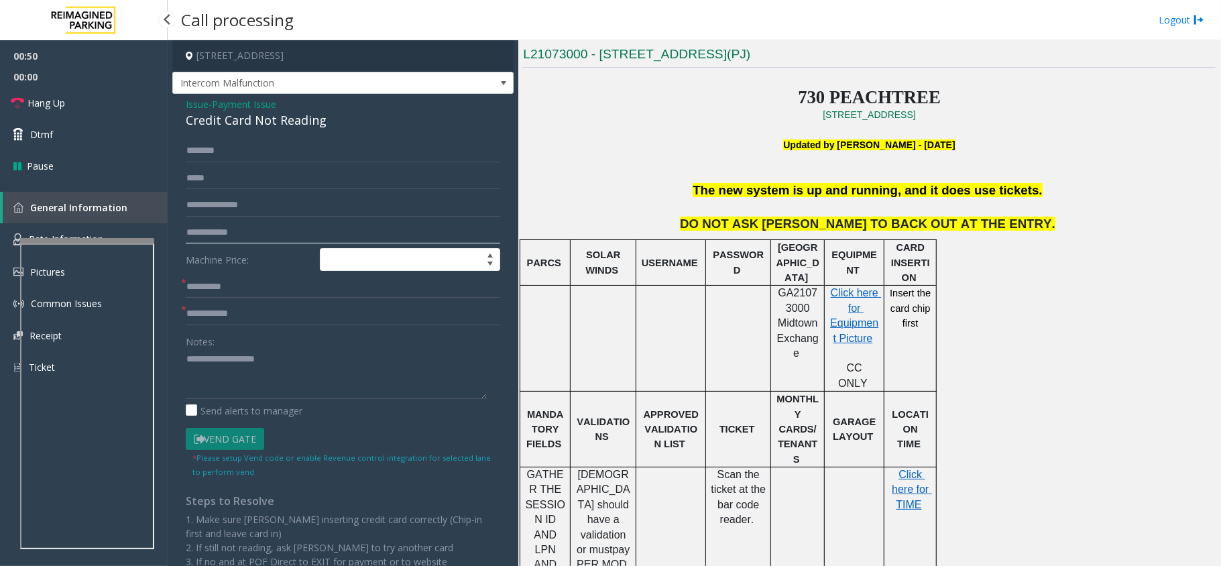
click at [278, 232] on input "text" at bounding box center [343, 232] width 314 height 23
drag, startPoint x: 264, startPoint y: 234, endPoint x: 170, endPoint y: 236, distance: 93.9
click at [170, 236] on app-call-processing-form "**********" at bounding box center [343, 303] width 351 height 526
type input "**********"
click at [261, 154] on input "text" at bounding box center [343, 150] width 314 height 23
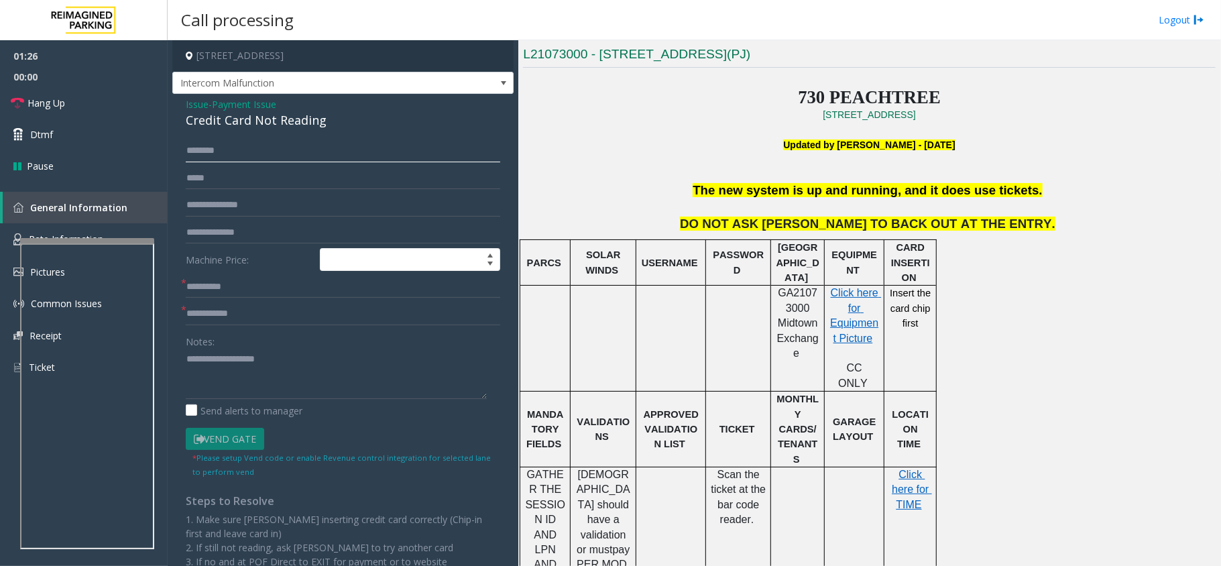
click at [288, 148] on input "text" at bounding box center [343, 150] width 314 height 23
type input "*******"
click at [202, 105] on span "Issue" at bounding box center [197, 104] width 23 height 14
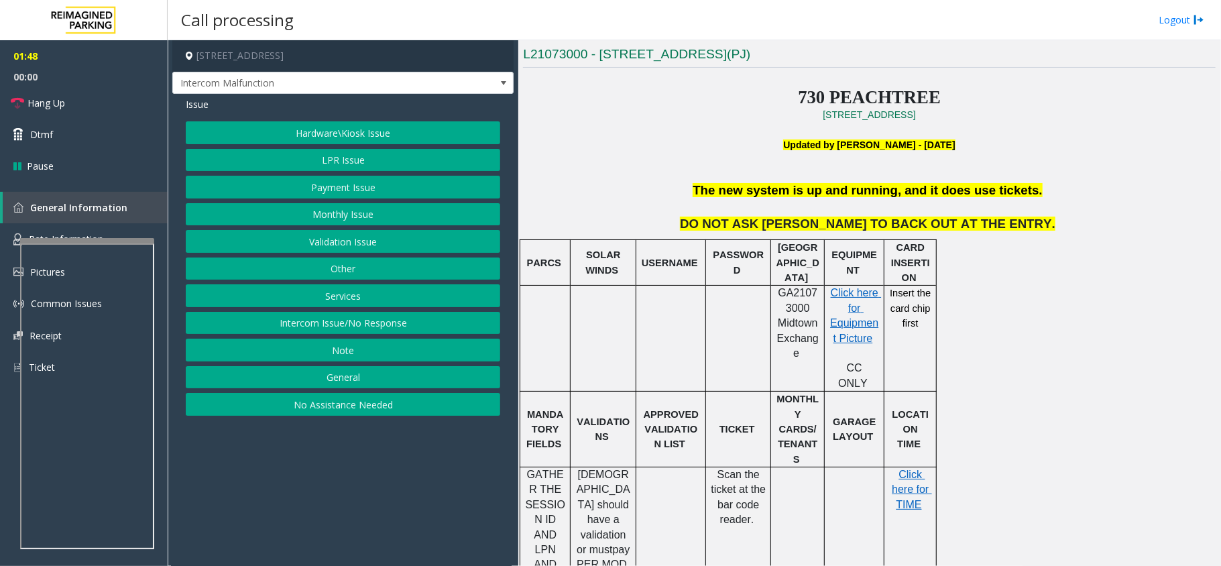
click at [370, 135] on button "Hardware\Kiosk Issue" at bounding box center [343, 132] width 314 height 23
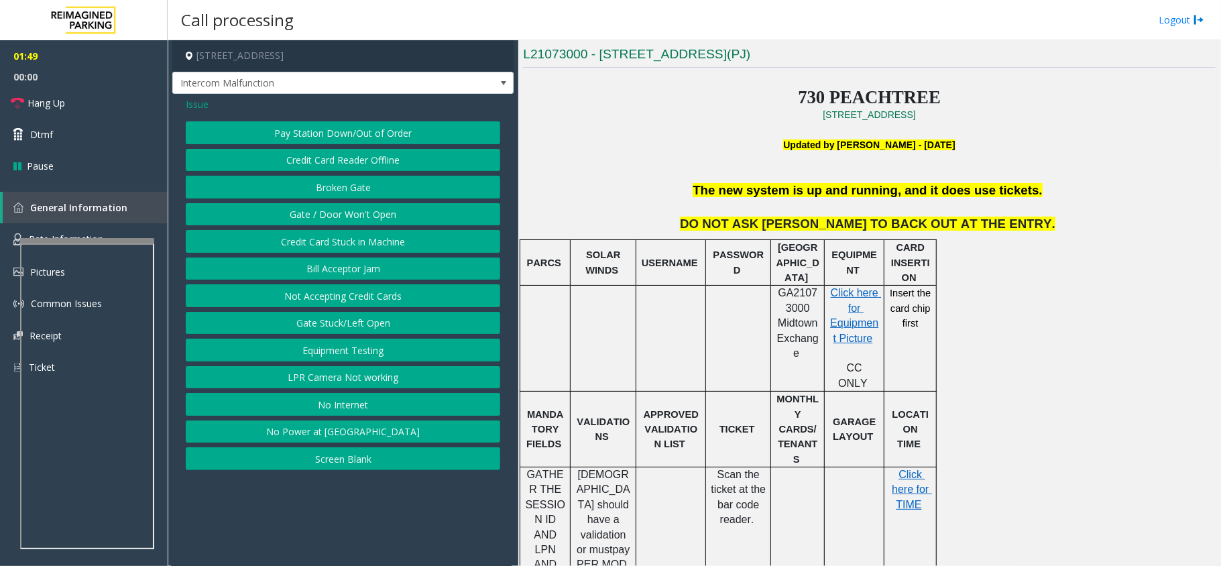
click at [378, 211] on button "Gate / Door Won't Open" at bounding box center [343, 214] width 314 height 23
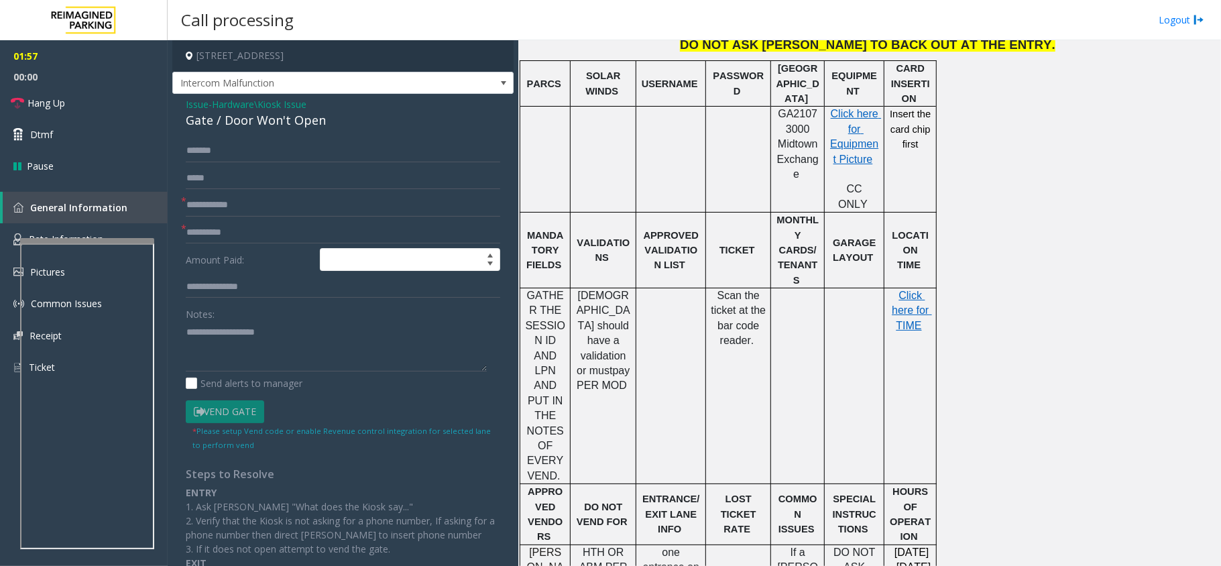
scroll to position [626, 0]
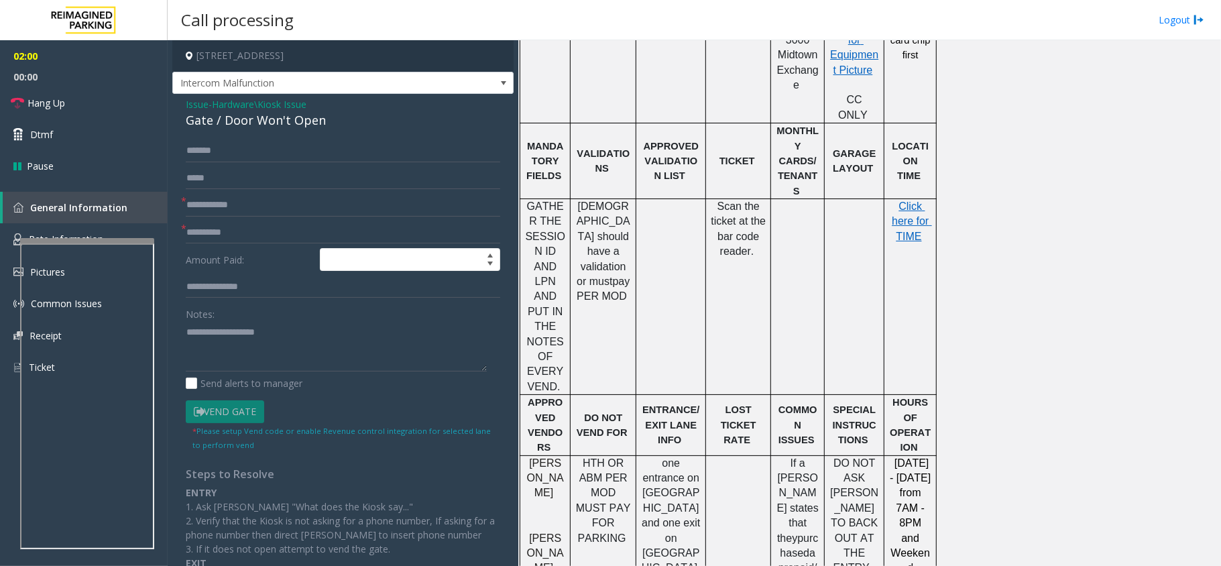
click at [191, 99] on span "Issue" at bounding box center [197, 104] width 23 height 14
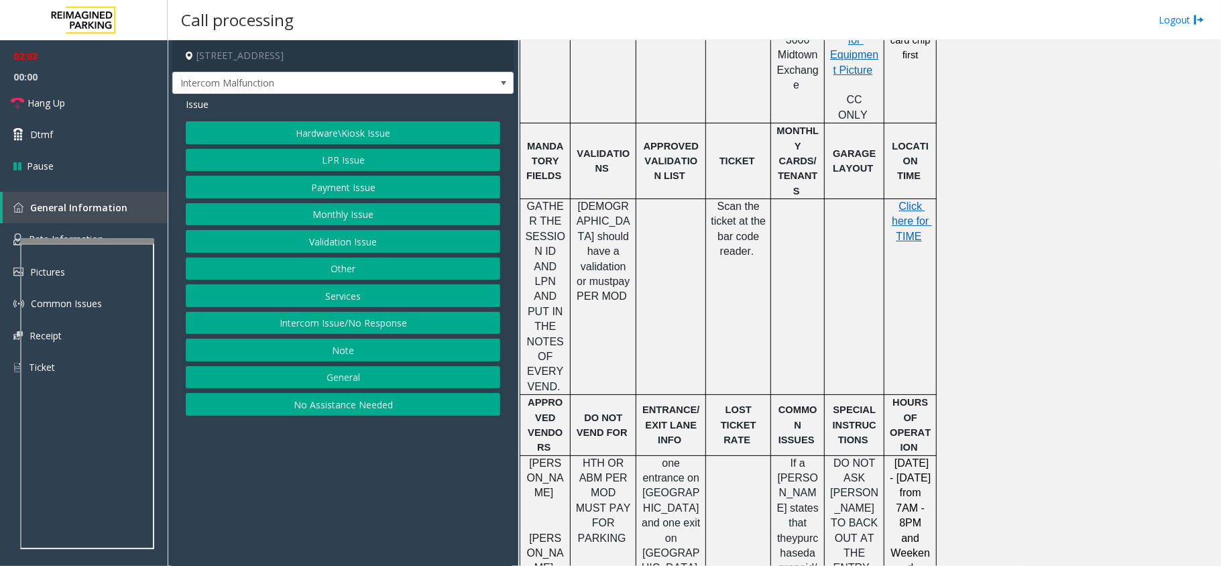
click at [360, 161] on button "LPR Issue" at bounding box center [343, 160] width 314 height 23
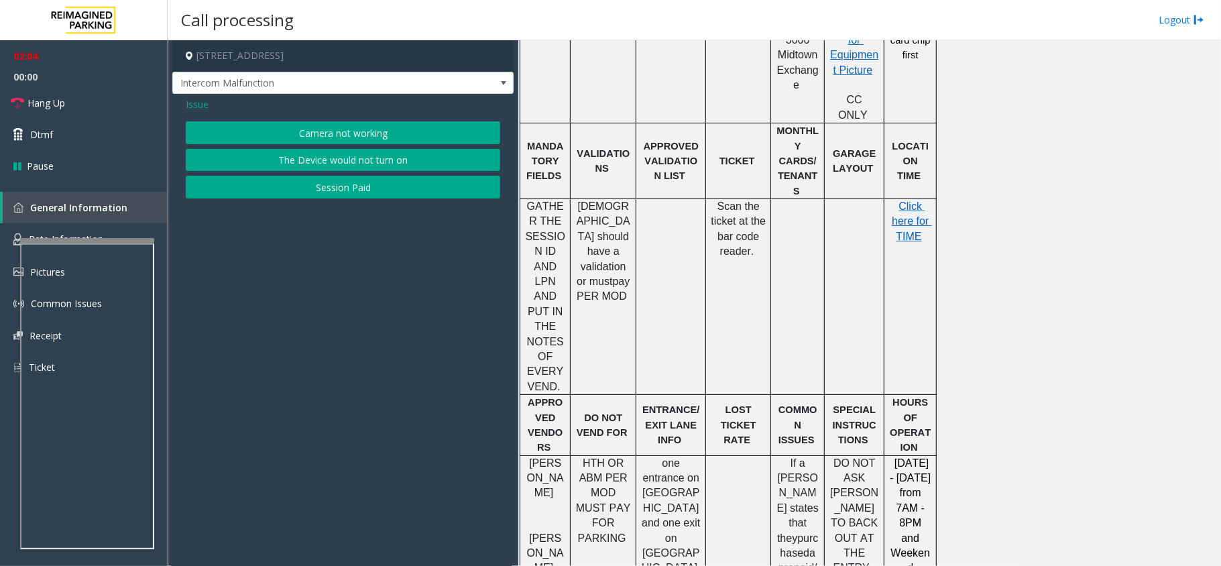
click at [337, 130] on button "Camera not working" at bounding box center [343, 132] width 314 height 23
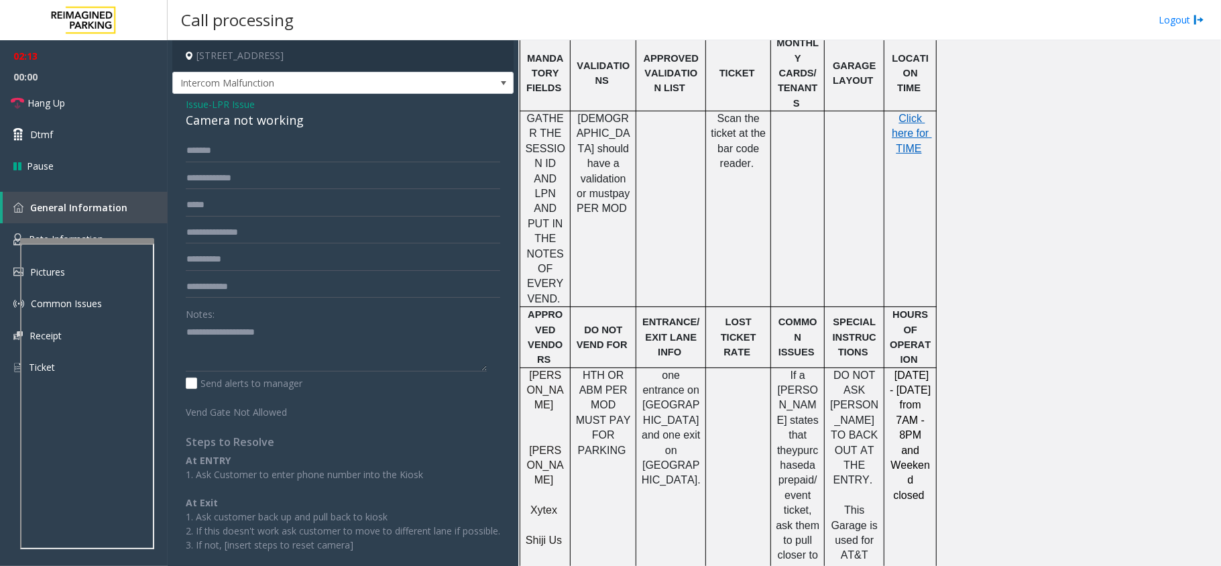
scroll to position [715, 0]
click at [1030, 314] on div "PARCS SOLAR WINDS USERNAME PASSWORD PARIS EQUIPMENT CARD INSERTION GA21073000 M…" at bounding box center [868, 342] width 696 height 921
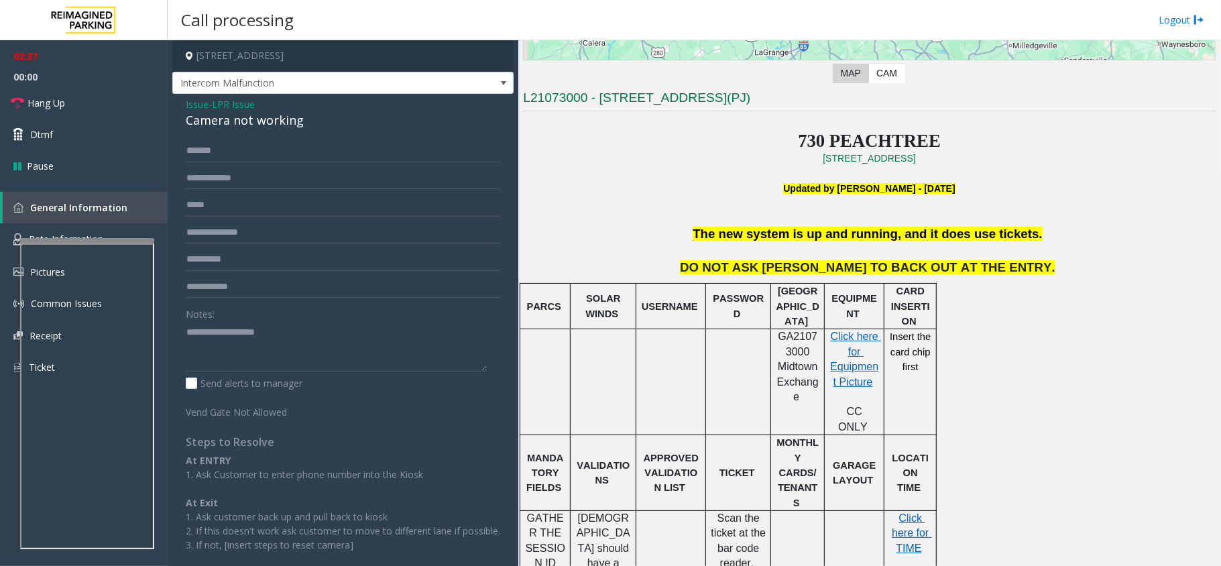
scroll to position [294, 0]
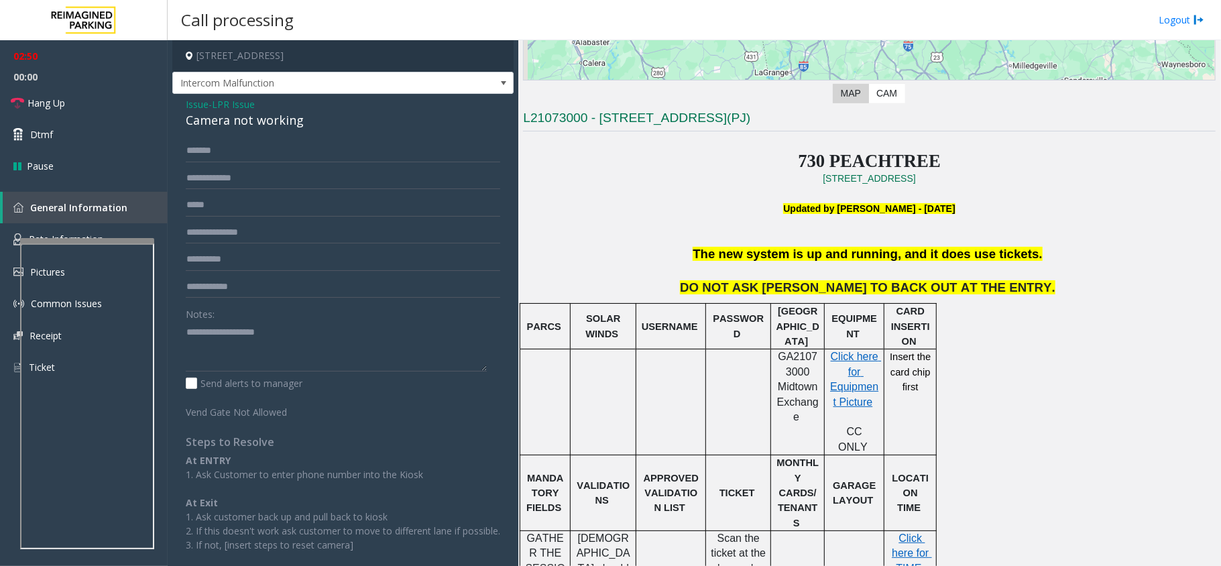
click at [200, 103] on span "Issue" at bounding box center [197, 104] width 23 height 14
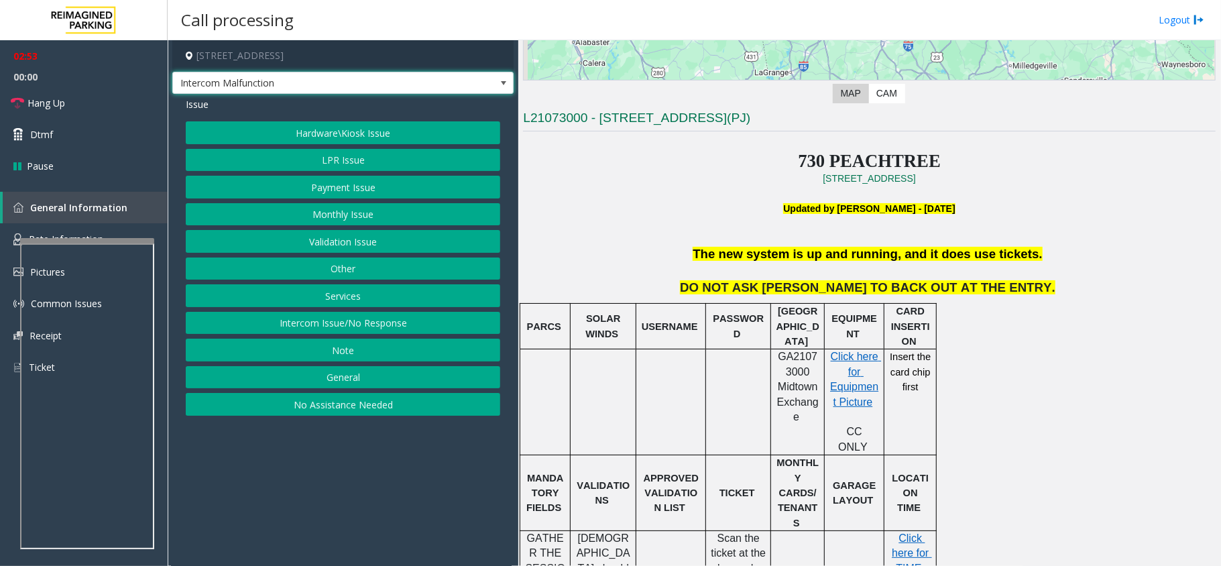
click at [500, 87] on span at bounding box center [503, 83] width 11 height 11
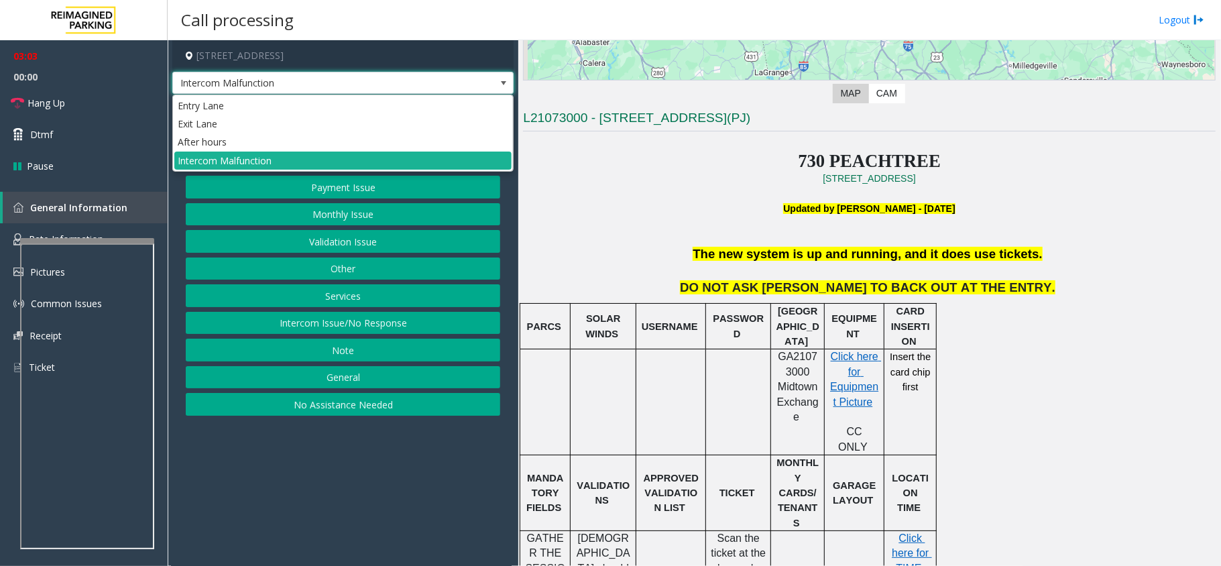
click at [504, 81] on span at bounding box center [503, 83] width 11 height 11
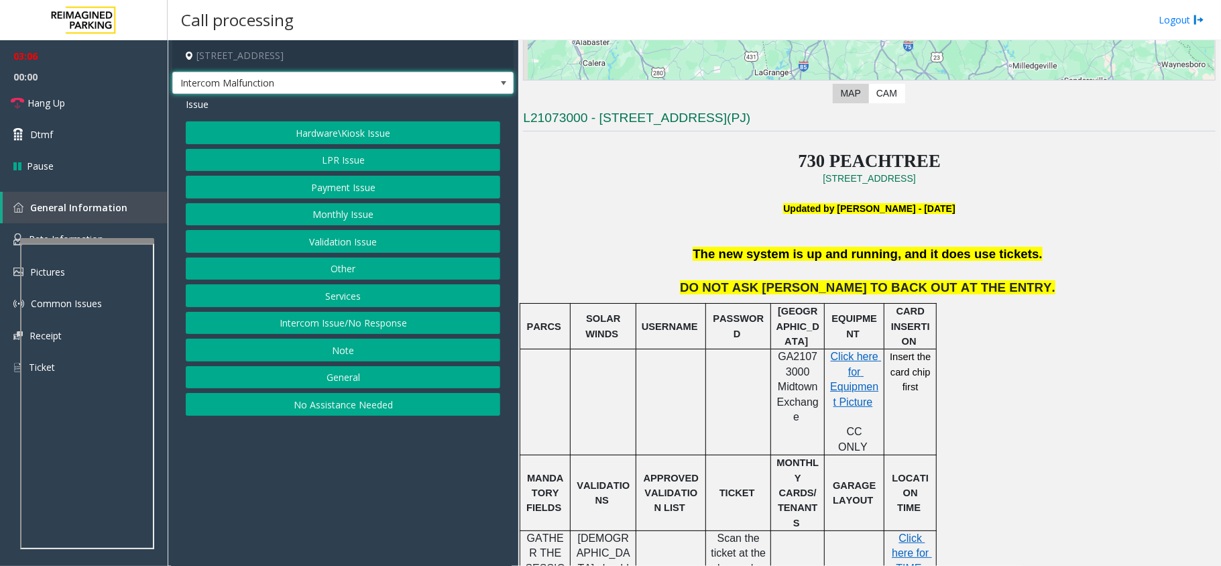
click at [331, 191] on button "Payment Issue" at bounding box center [343, 187] width 314 height 23
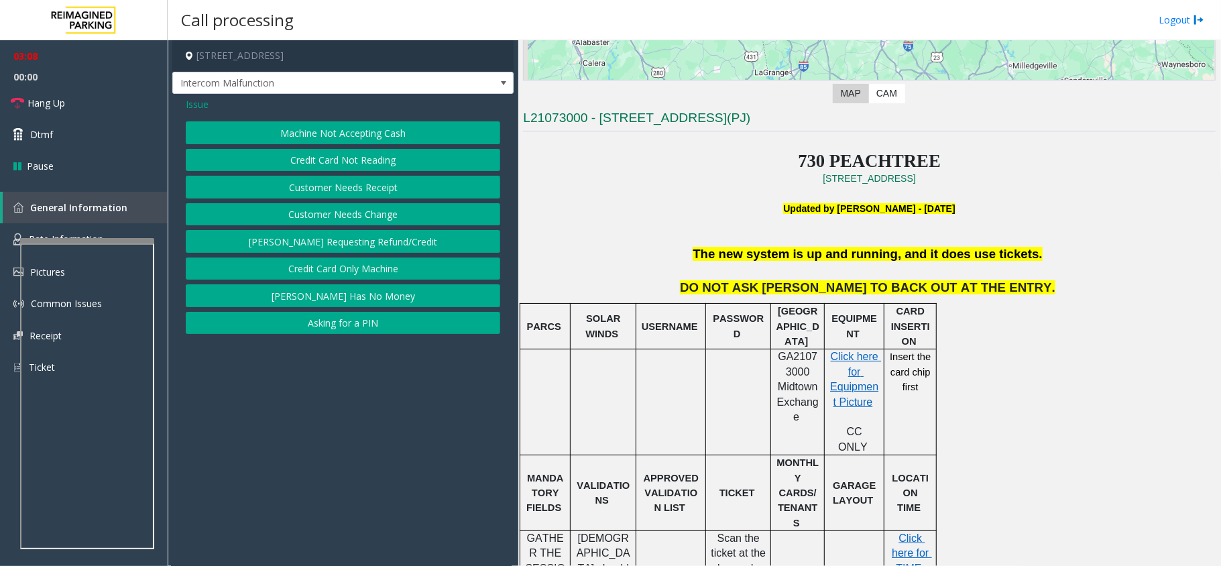
click at [194, 105] on span "Issue" at bounding box center [197, 104] width 23 height 14
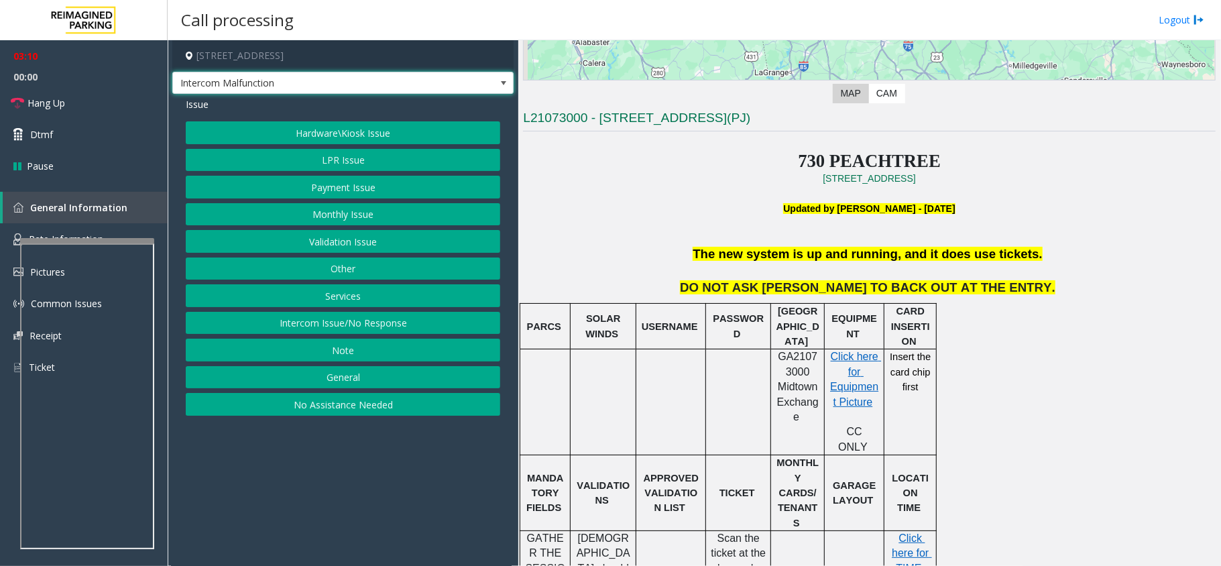
click at [494, 79] on span at bounding box center [503, 82] width 19 height 21
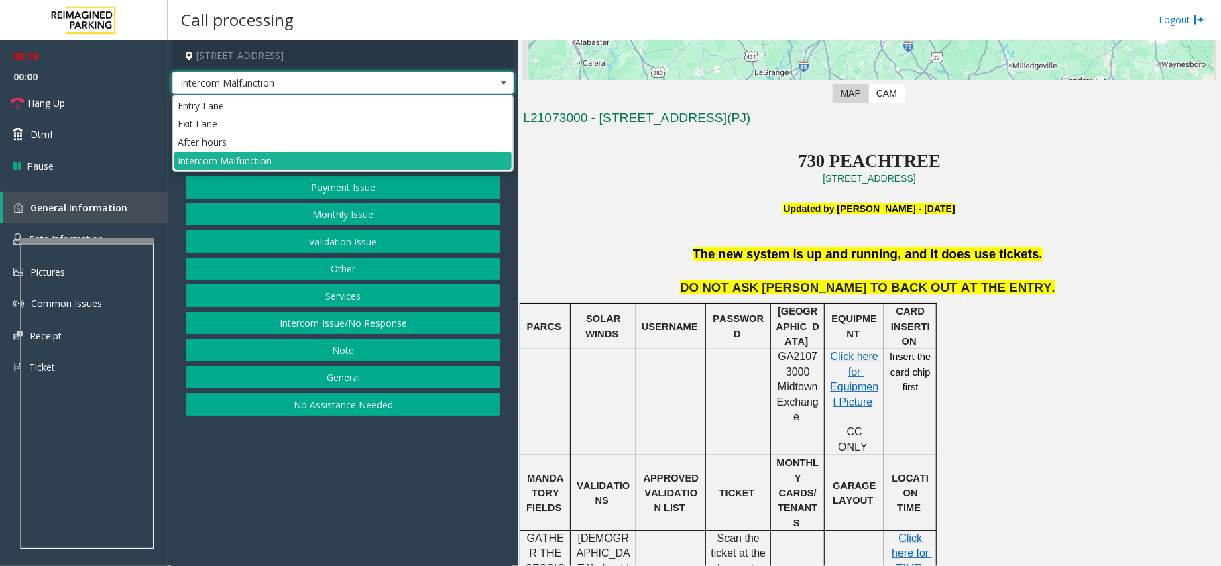
click at [502, 78] on span at bounding box center [503, 83] width 11 height 11
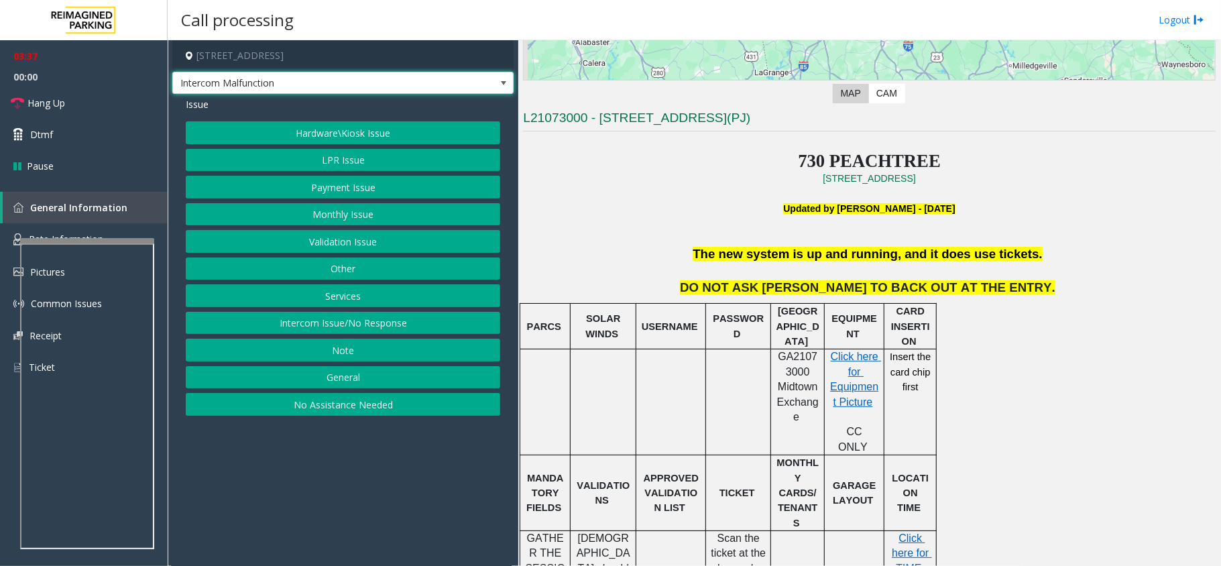
click at [503, 84] on span at bounding box center [503, 83] width 11 height 11
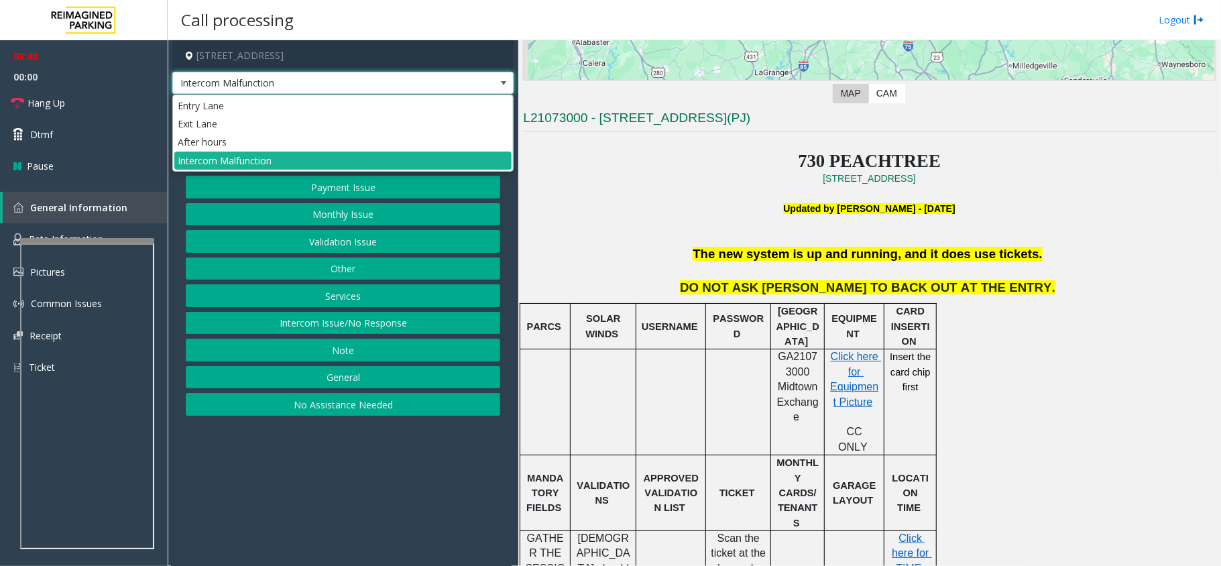
click at [503, 84] on span at bounding box center [503, 83] width 11 height 11
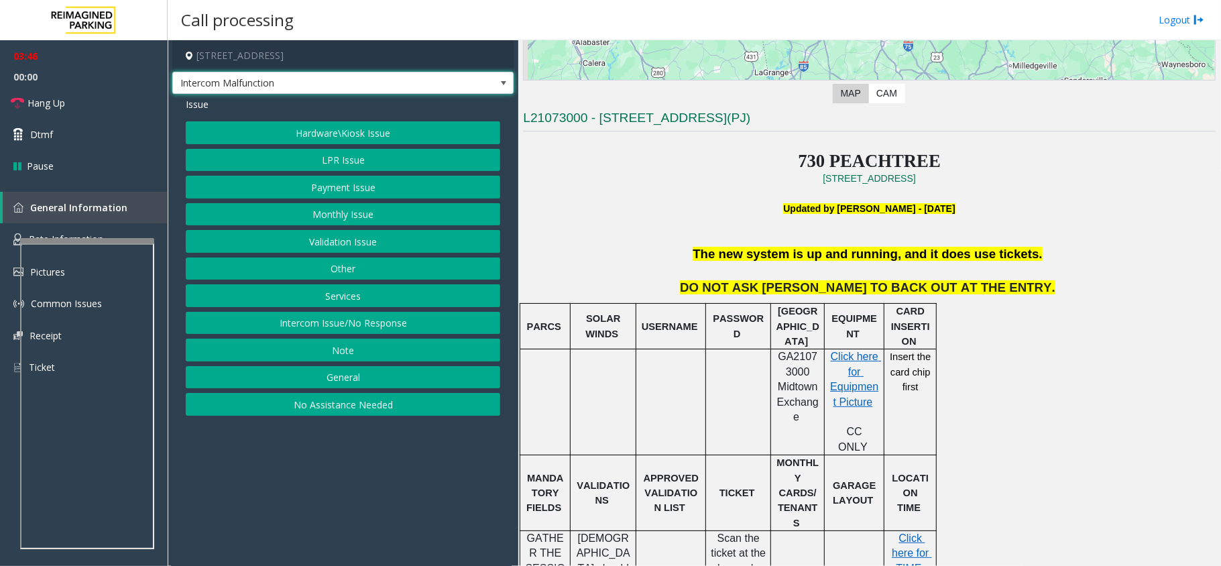
click at [502, 86] on span at bounding box center [503, 83] width 11 height 11
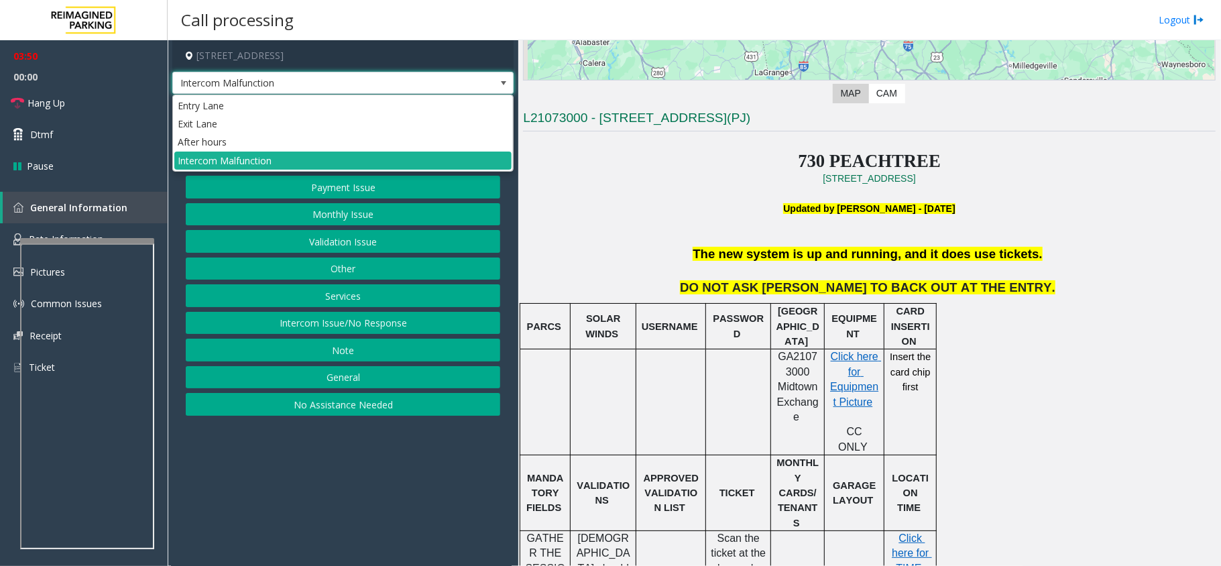
click at [502, 86] on span at bounding box center [503, 83] width 11 height 11
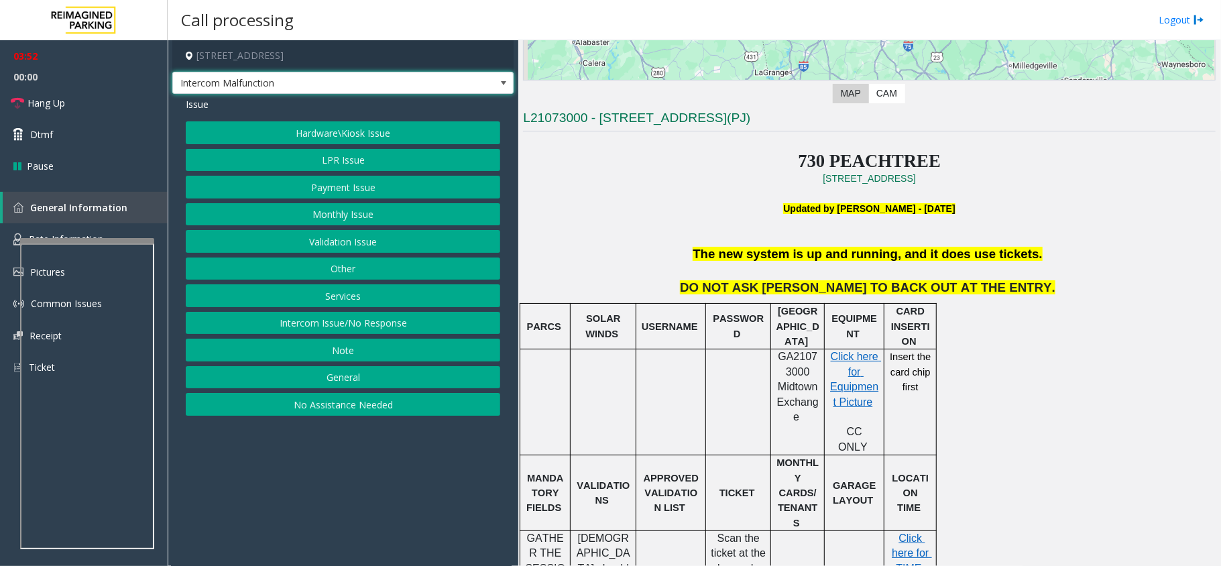
click at [201, 106] on span "Issue" at bounding box center [197, 104] width 23 height 14
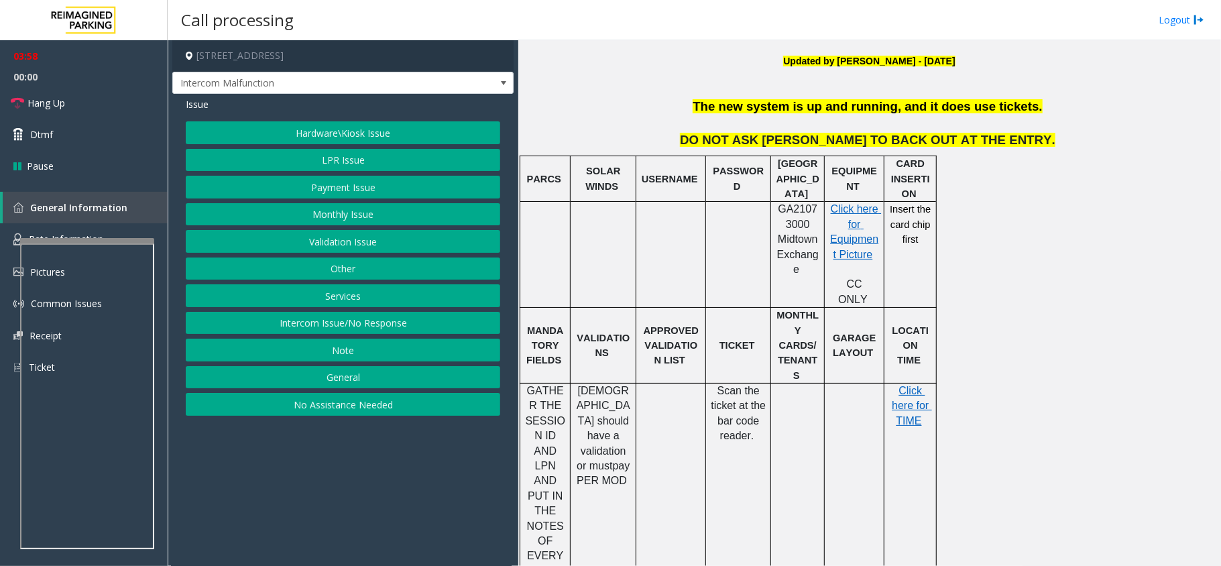
scroll to position [473, 0]
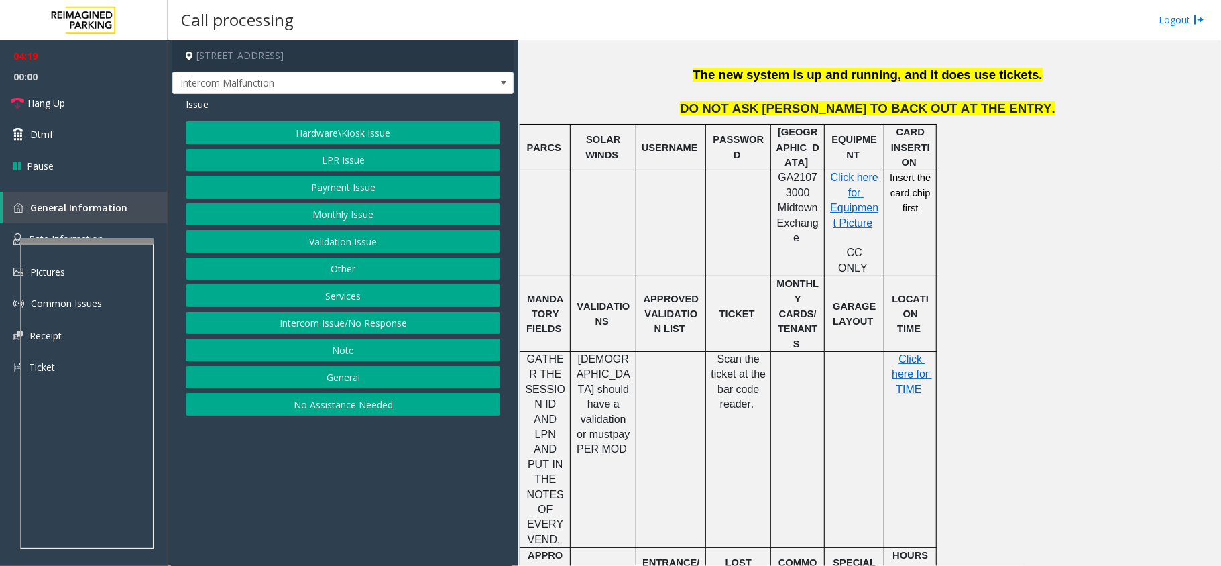
click at [379, 130] on button "Hardware\Kiosk Issue" at bounding box center [343, 132] width 314 height 23
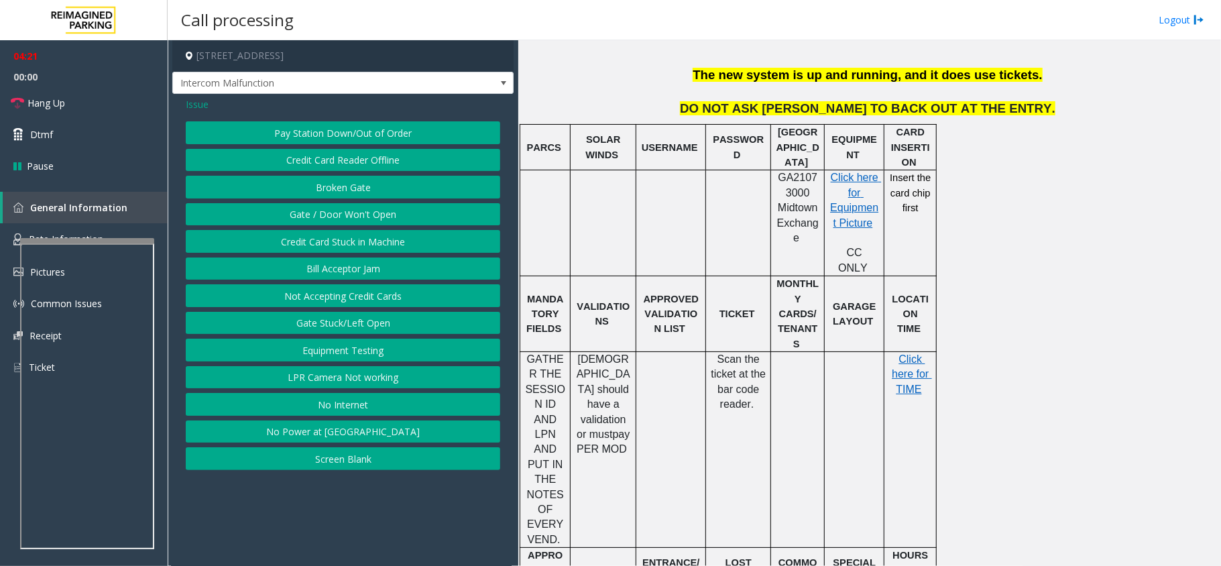
click at [378, 211] on button "Gate / Door Won't Open" at bounding box center [343, 214] width 314 height 23
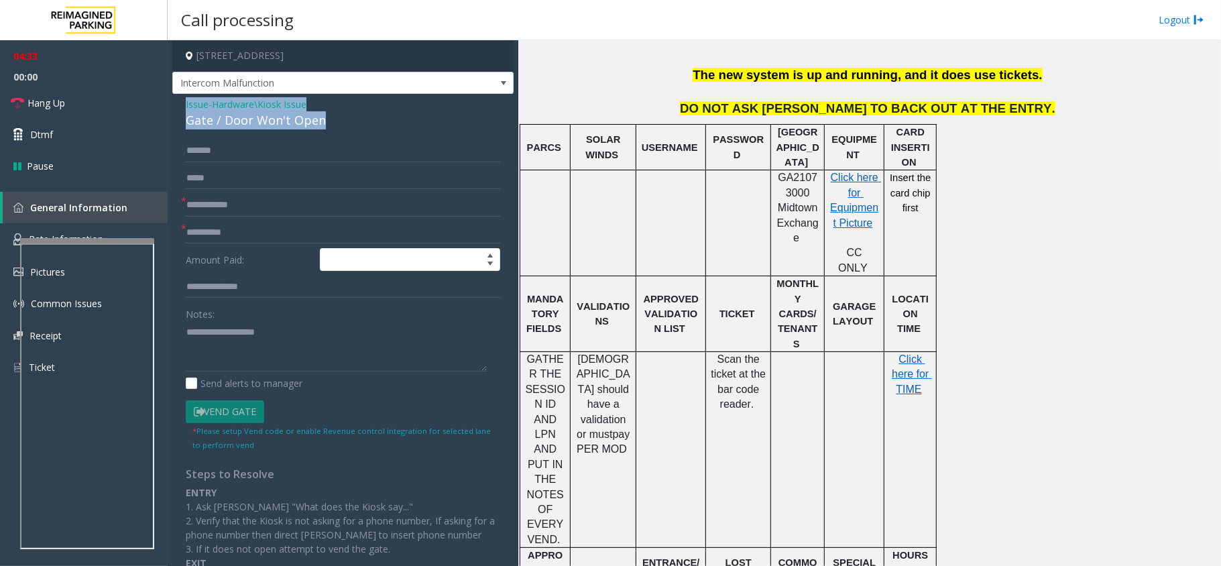
drag, startPoint x: 323, startPoint y: 122, endPoint x: 181, endPoint y: 100, distance: 143.2
click at [181, 100] on div "Issue - Hardware\Kiosk Issue Gate / Door Won't Open ******* * * Amount Paid: No…" at bounding box center [342, 388] width 341 height 588
click at [298, 347] on textarea at bounding box center [336, 346] width 301 height 50
drag, startPoint x: 345, startPoint y: 352, endPoint x: 370, endPoint y: 360, distance: 26.7
click at [346, 353] on textarea at bounding box center [336, 346] width 301 height 50
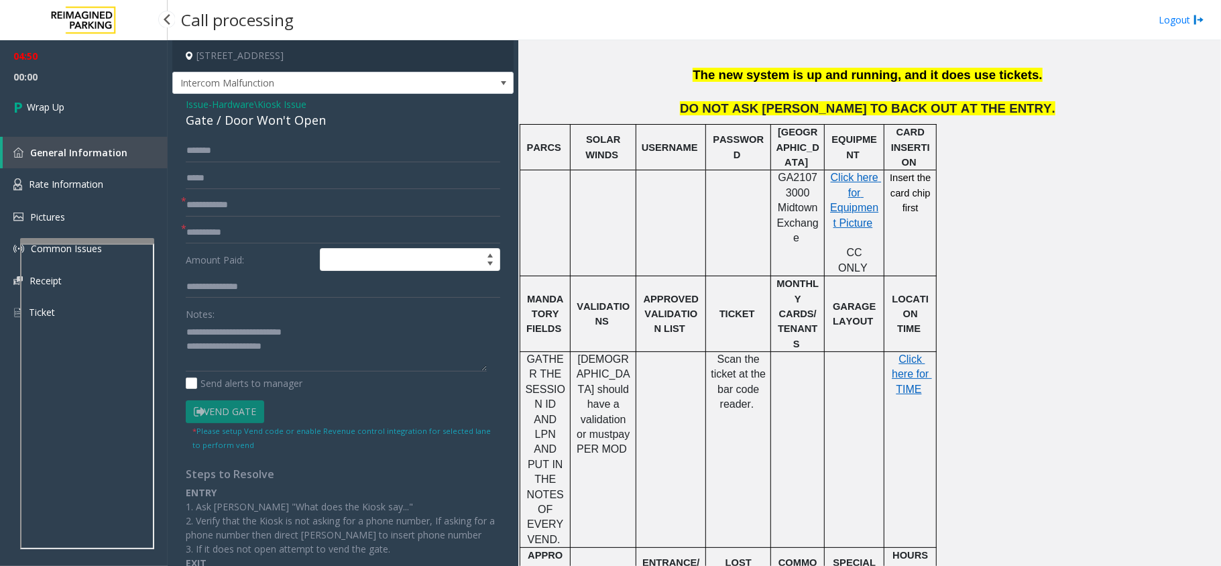
click at [63, 107] on span "Wrap Up" at bounding box center [46, 107] width 38 height 14
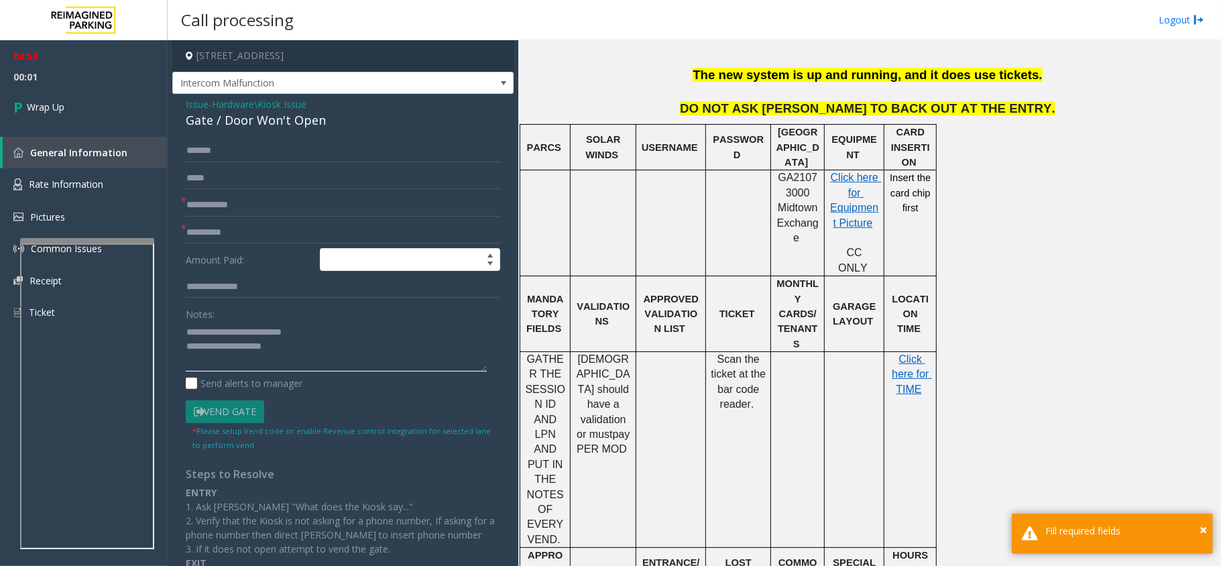
click at [312, 359] on textarea at bounding box center [336, 346] width 301 height 50
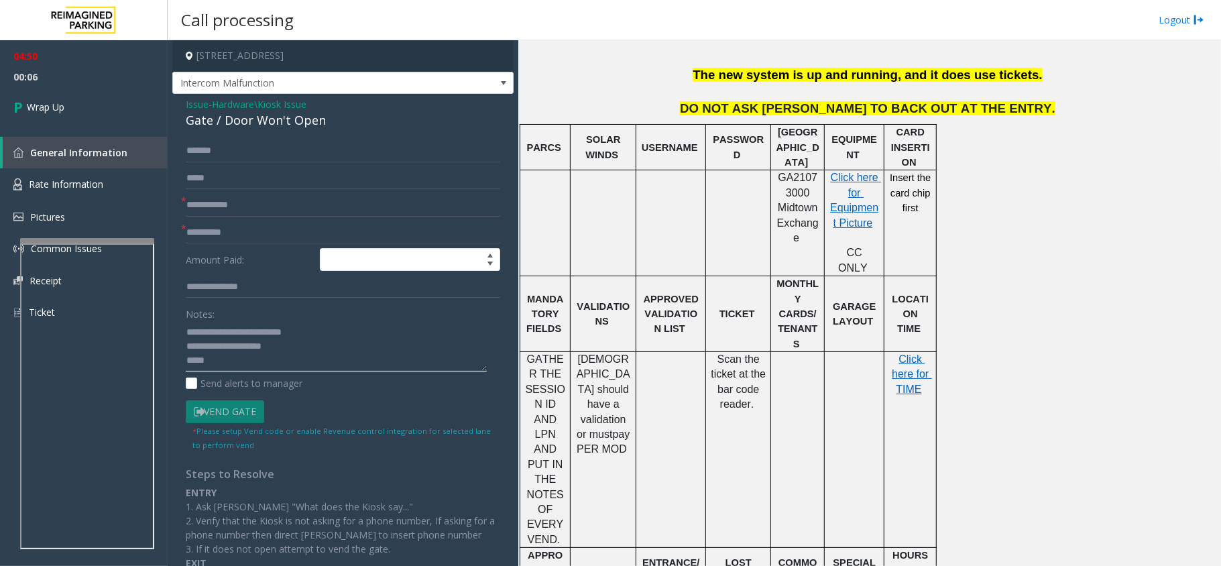
type textarea "**********"
click at [205, 97] on span "Issue" at bounding box center [197, 104] width 23 height 14
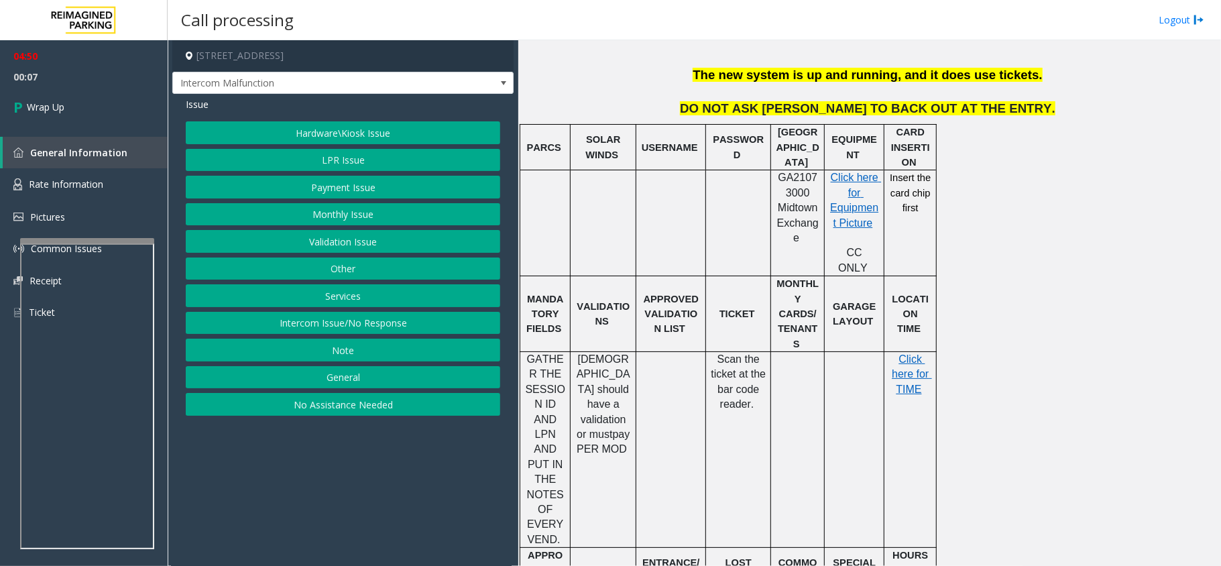
click at [331, 306] on button "Services" at bounding box center [343, 295] width 314 height 23
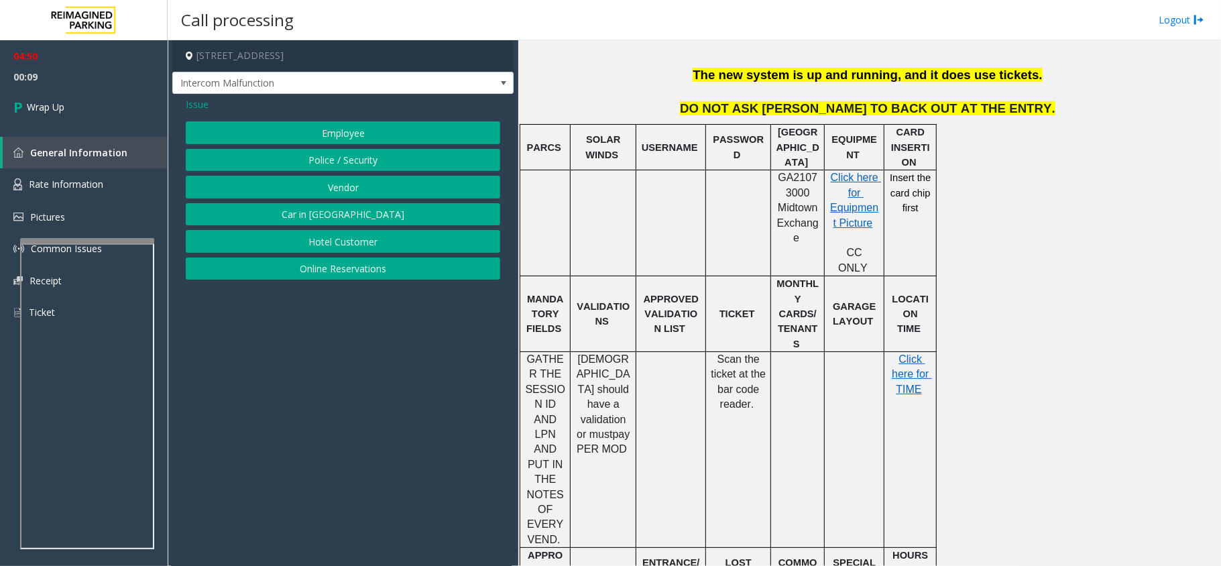
click at [336, 267] on button "Online Reservations" at bounding box center [343, 268] width 314 height 23
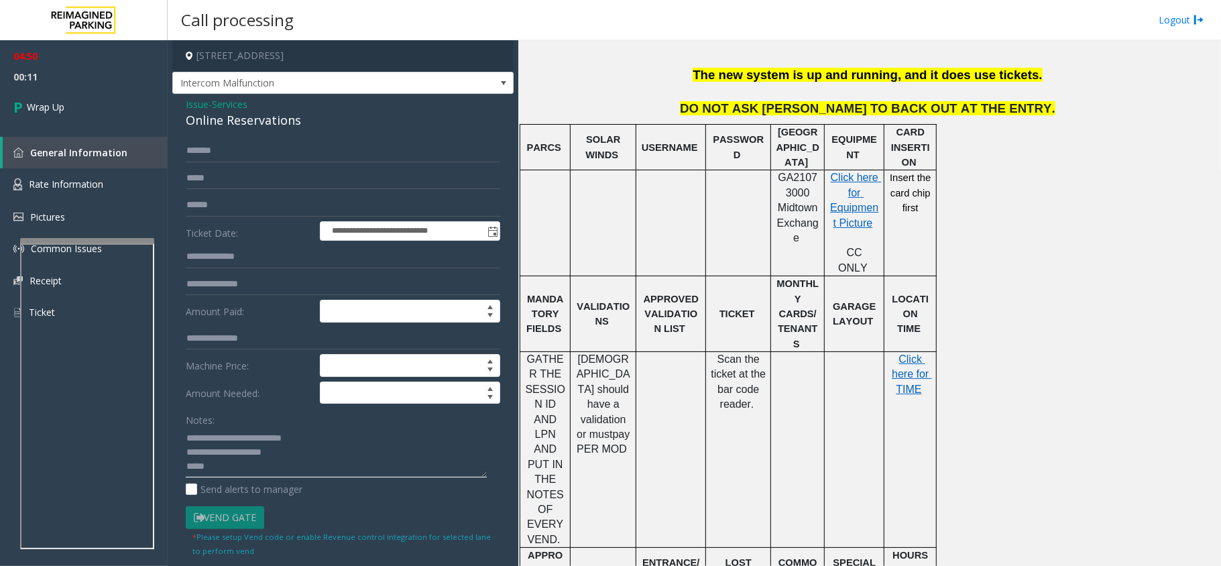
click at [296, 454] on textarea at bounding box center [336, 452] width 301 height 50
drag, startPoint x: 296, startPoint y: 454, endPoint x: 162, endPoint y: 432, distance: 135.3
click at [162, 432] on app-root "**********" at bounding box center [610, 283] width 1221 height 566
type textarea "****"
drag, startPoint x: 212, startPoint y: 453, endPoint x: 153, endPoint y: 461, distance: 59.6
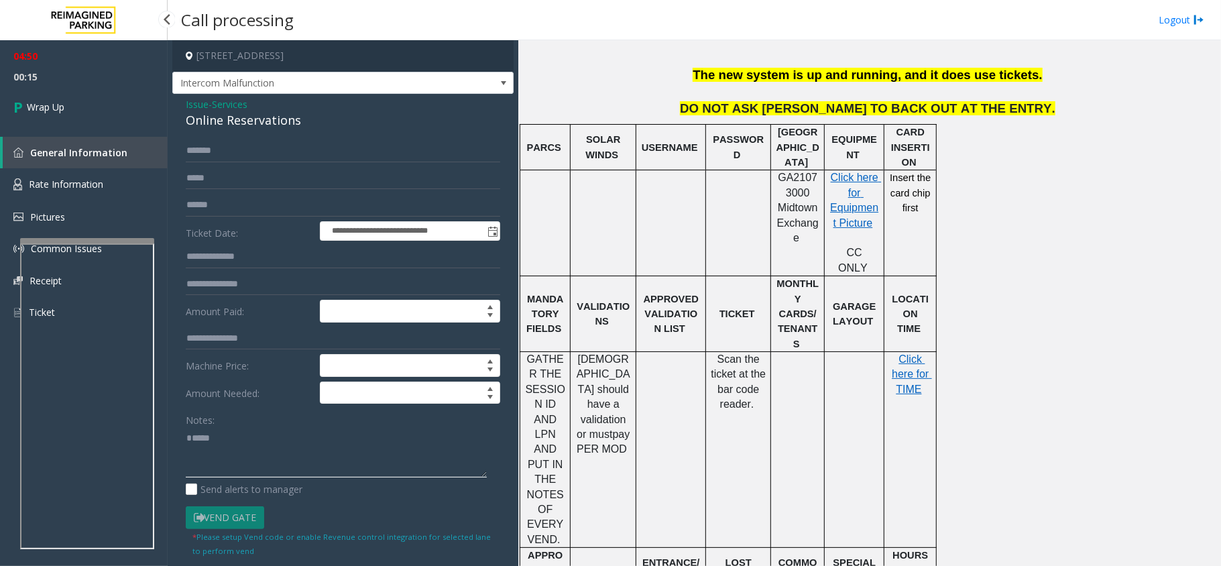
click at [129, 218] on app-root "**********" at bounding box center [610, 283] width 1221 height 566
drag, startPoint x: 304, startPoint y: 118, endPoint x: 178, endPoint y: 102, distance: 127.7
click at [178, 102] on div "**********" at bounding box center [342, 384] width 341 height 581
click at [282, 470] on textarea at bounding box center [336, 452] width 301 height 50
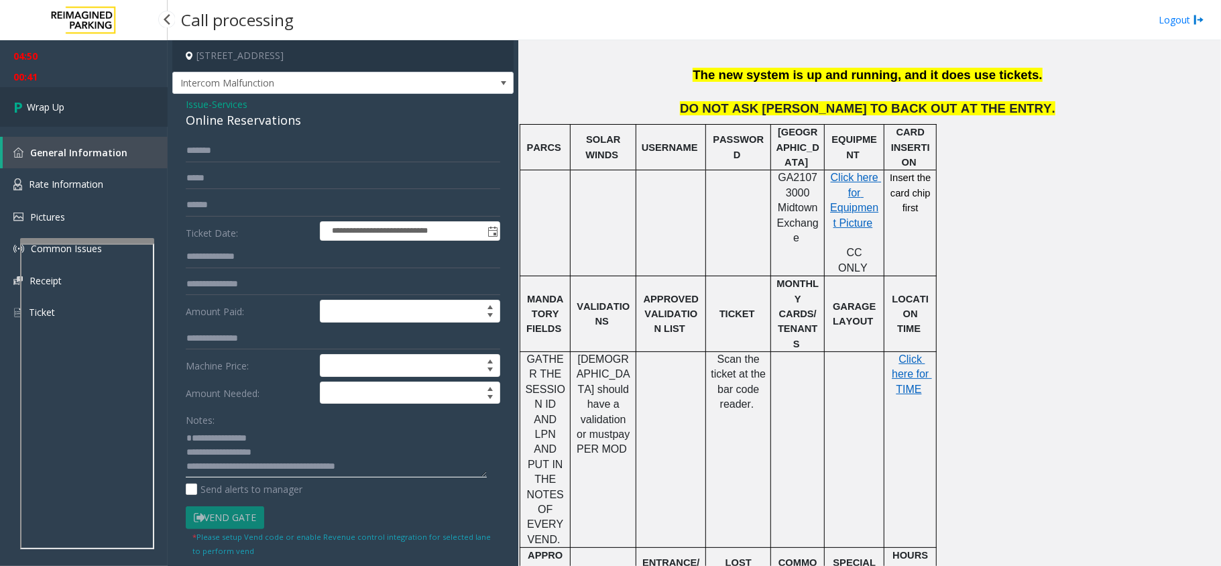
type textarea "**********"
click at [52, 114] on link "Wrap Up" at bounding box center [84, 107] width 168 height 40
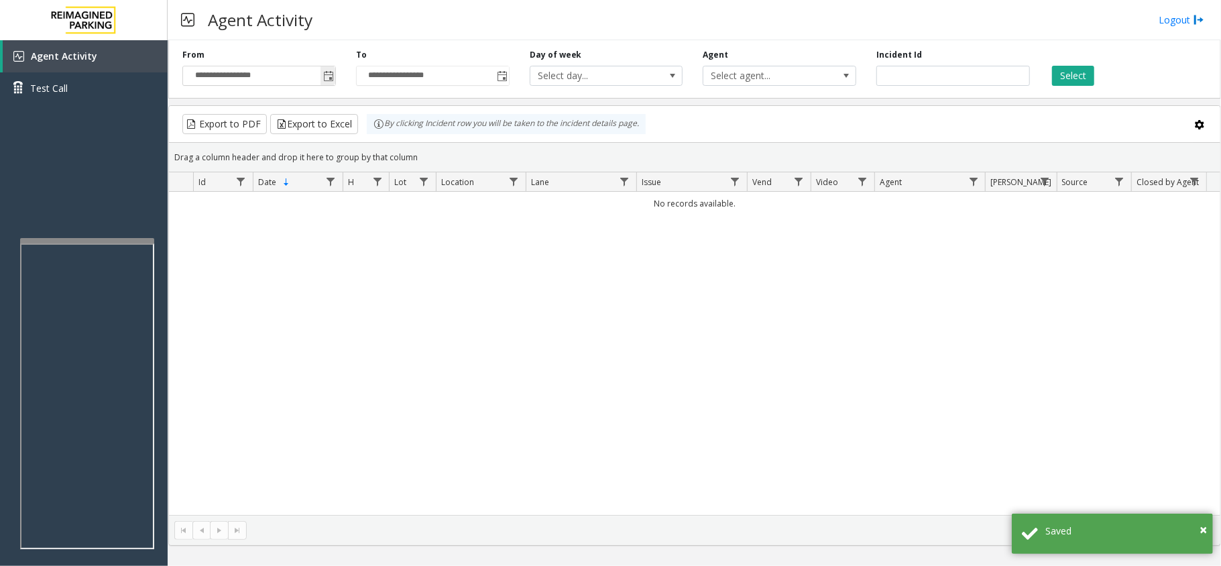
click at [328, 78] on span "Toggle popup" at bounding box center [328, 76] width 11 height 11
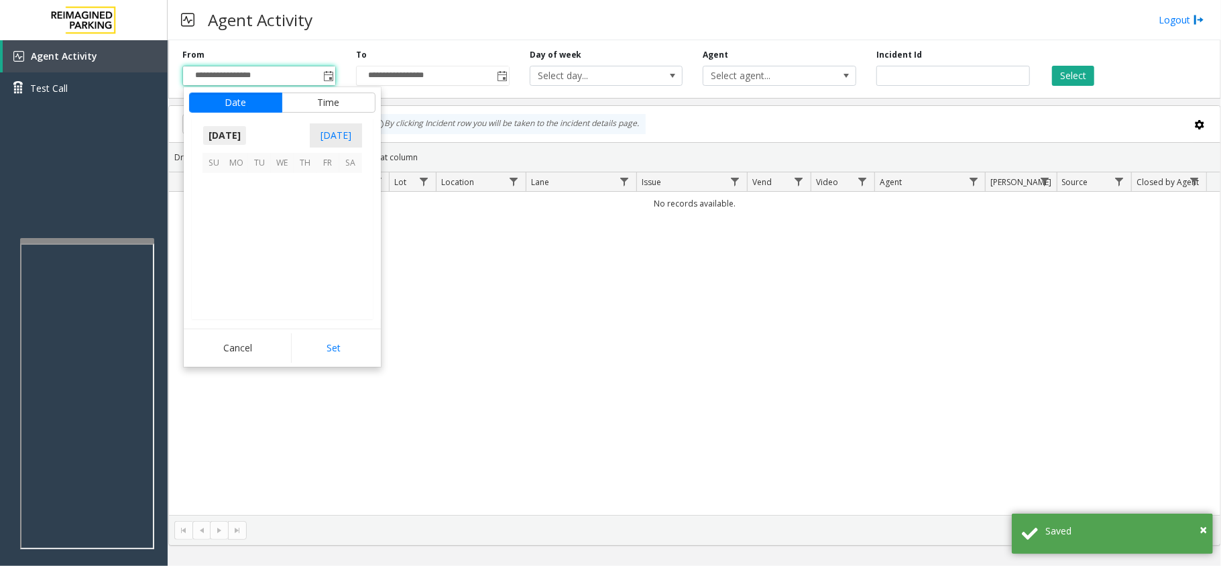
scroll to position [240648, 0]
click at [232, 182] on span "1" at bounding box center [236, 184] width 23 height 23
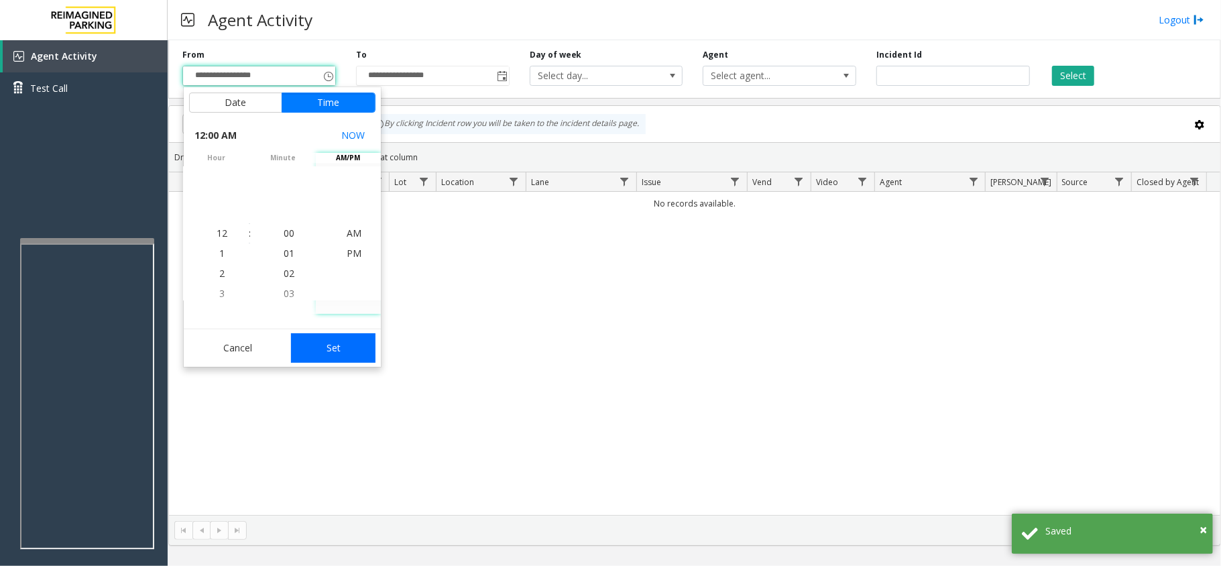
click at [346, 337] on button "Set" at bounding box center [333, 348] width 84 height 30
type input "**********"
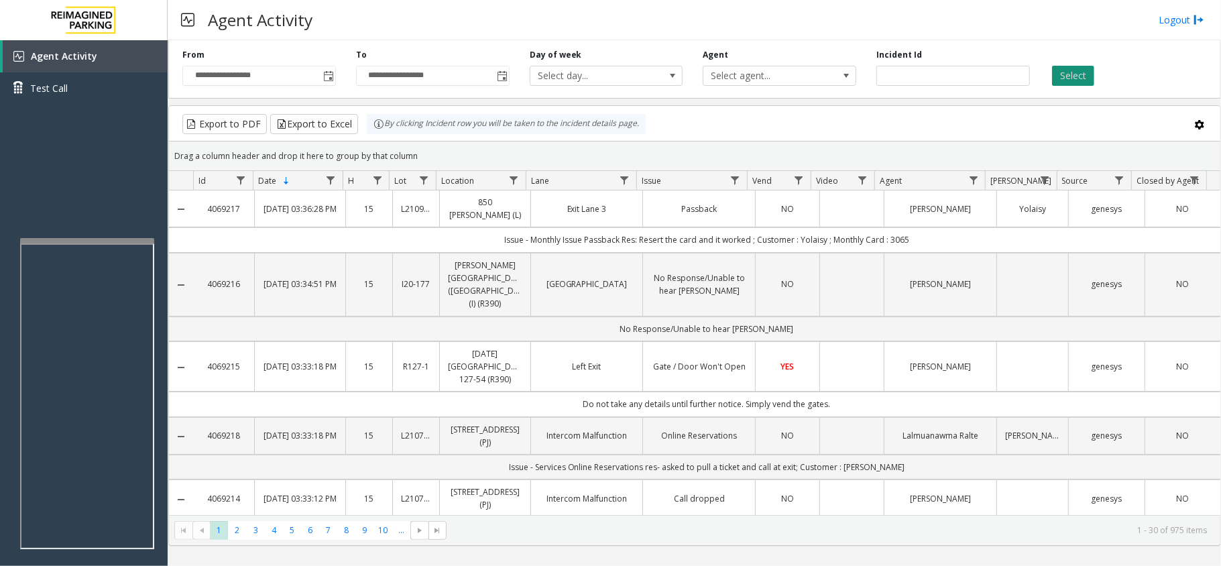
click at [1074, 75] on button "Select" at bounding box center [1073, 76] width 42 height 20
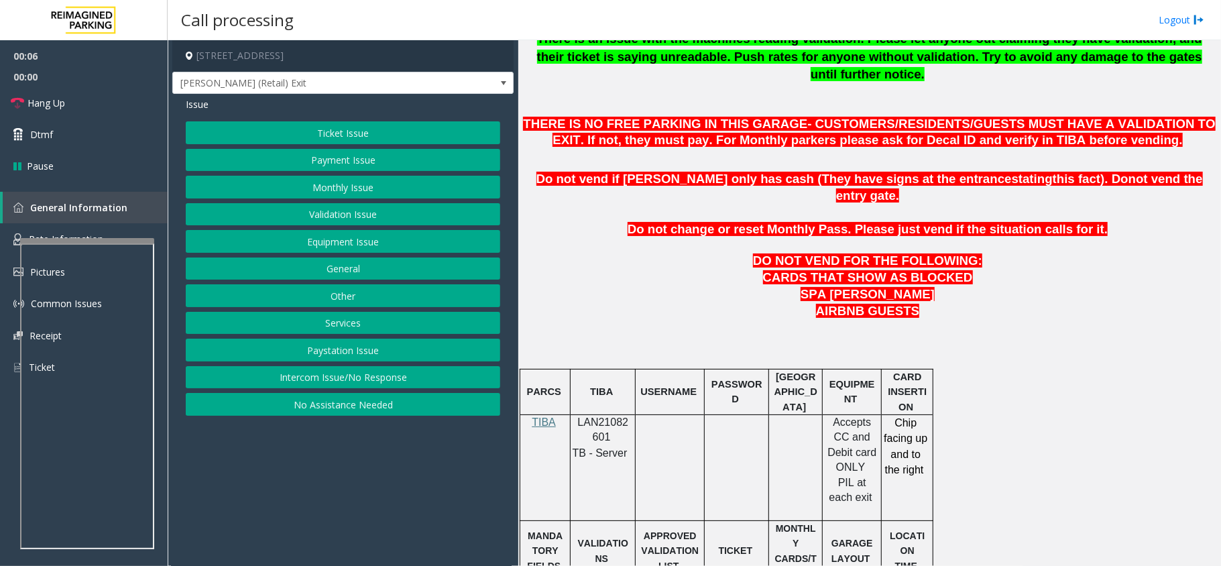
scroll to position [536, 0]
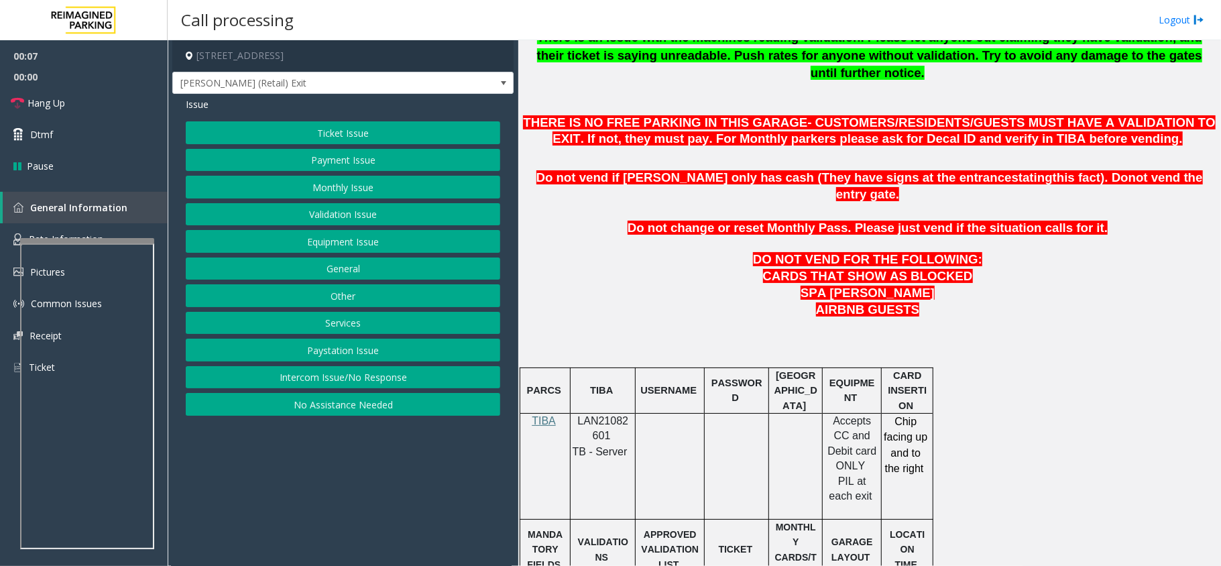
click at [609, 415] on span "LAN21082601" at bounding box center [603, 428] width 51 height 26
click at [370, 162] on button "Payment Issue" at bounding box center [343, 160] width 314 height 23
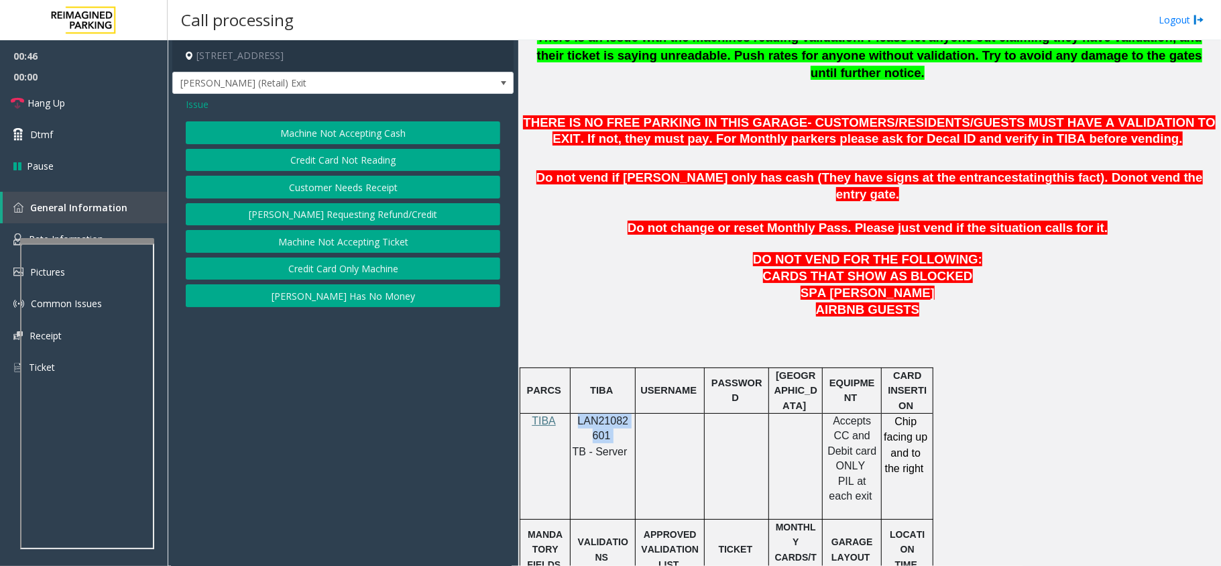
click at [373, 161] on button "Credit Card Not Reading" at bounding box center [343, 160] width 314 height 23
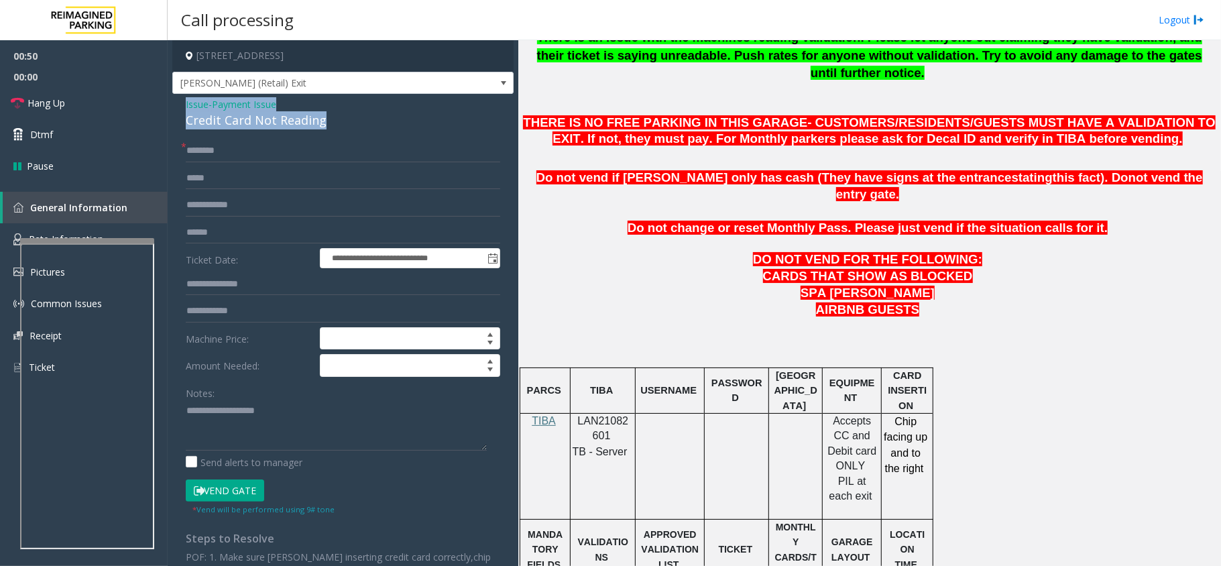
drag, startPoint x: 320, startPoint y: 123, endPoint x: 177, endPoint y: 105, distance: 144.0
click at [178, 105] on div "**********" at bounding box center [342, 378] width 341 height 568
click at [304, 422] on textarea at bounding box center [336, 425] width 301 height 50
click at [325, 432] on textarea at bounding box center [336, 425] width 301 height 50
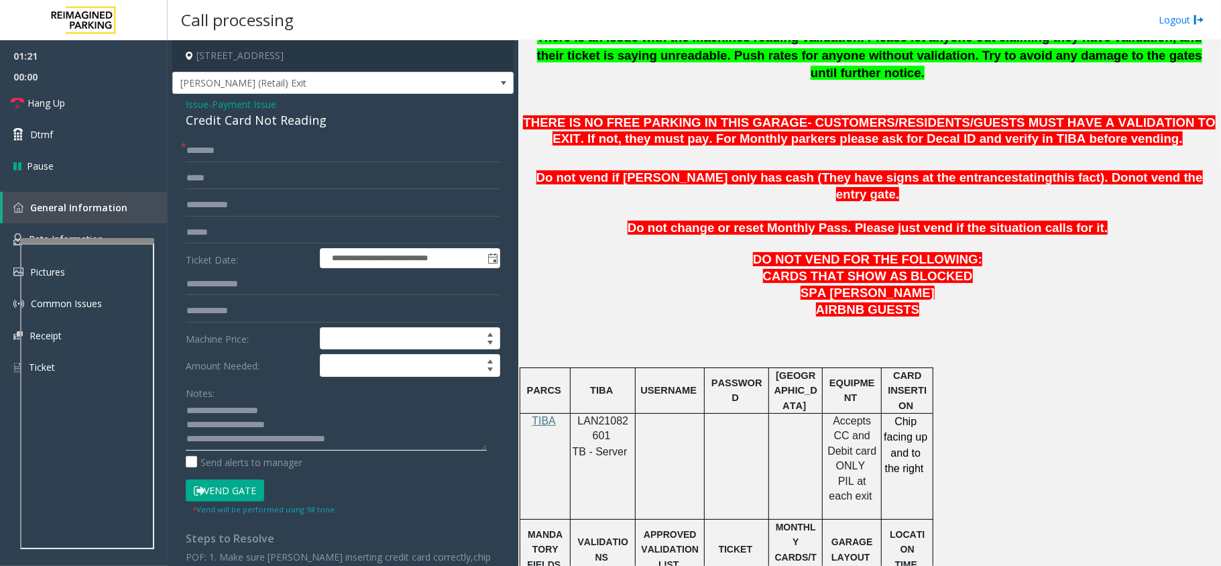
click at [438, 441] on textarea at bounding box center [336, 425] width 301 height 50
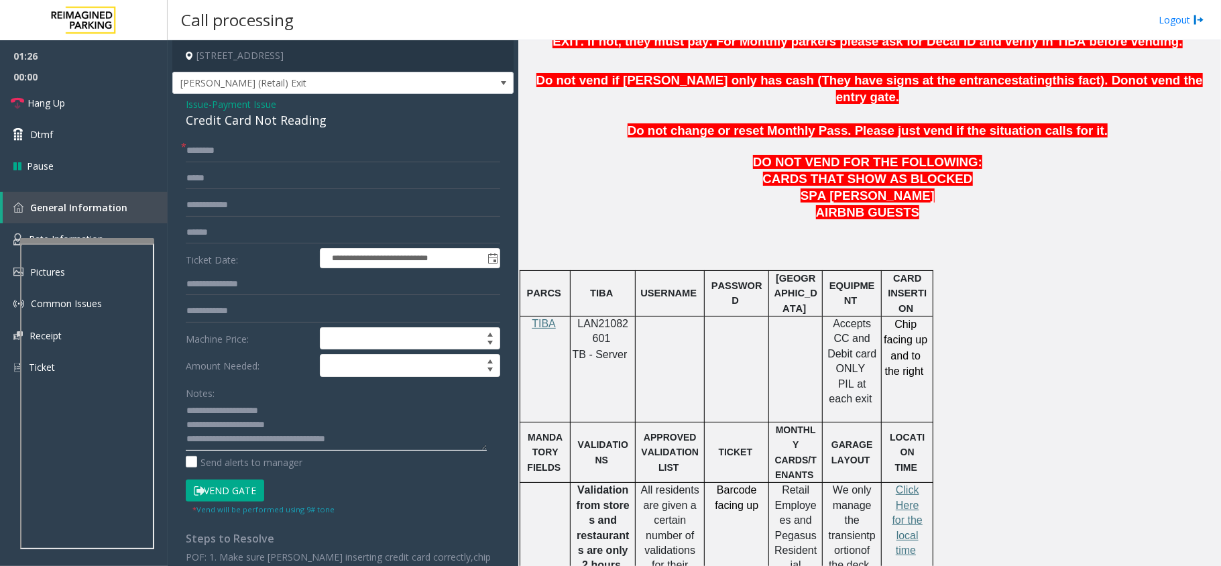
scroll to position [715, 0]
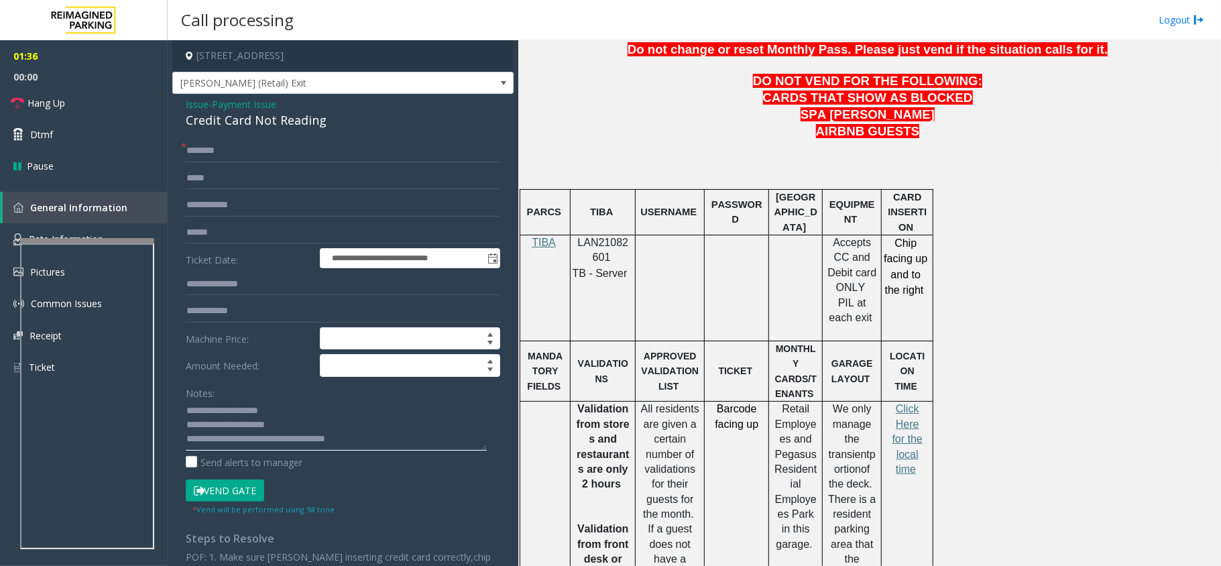
type textarea "**********"
click at [232, 152] on input "text" at bounding box center [343, 150] width 314 height 23
click at [411, 443] on textarea at bounding box center [336, 425] width 301 height 50
click at [299, 149] on input "text" at bounding box center [343, 150] width 314 height 23
click at [192, 151] on input "*****" at bounding box center [343, 150] width 314 height 23
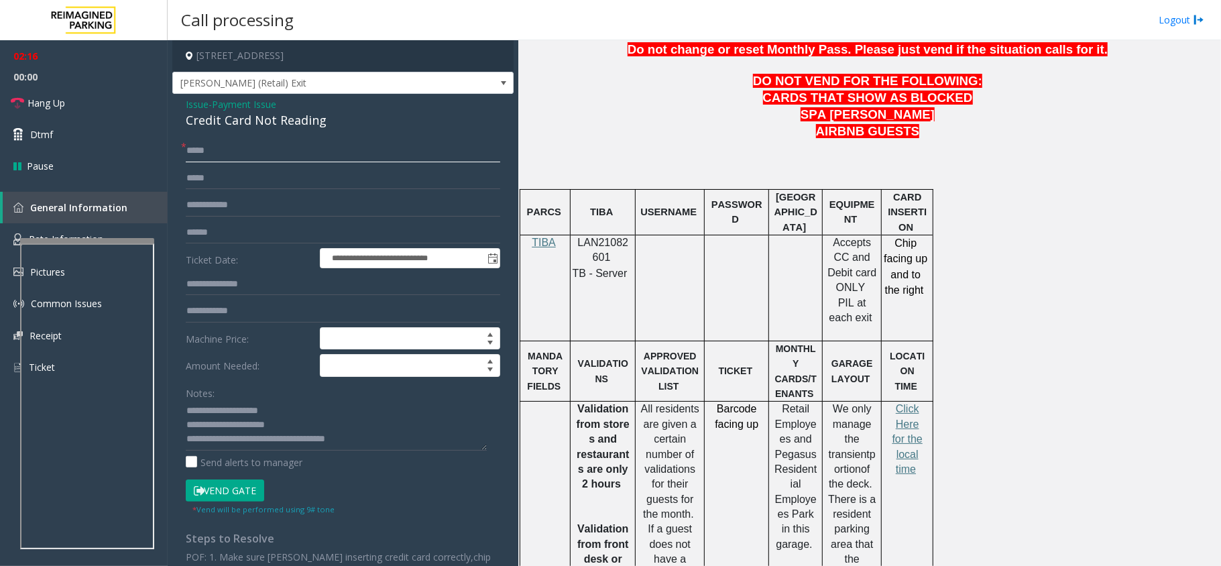
type input "*****"
click at [221, 493] on button "Vend Gate" at bounding box center [225, 490] width 78 height 23
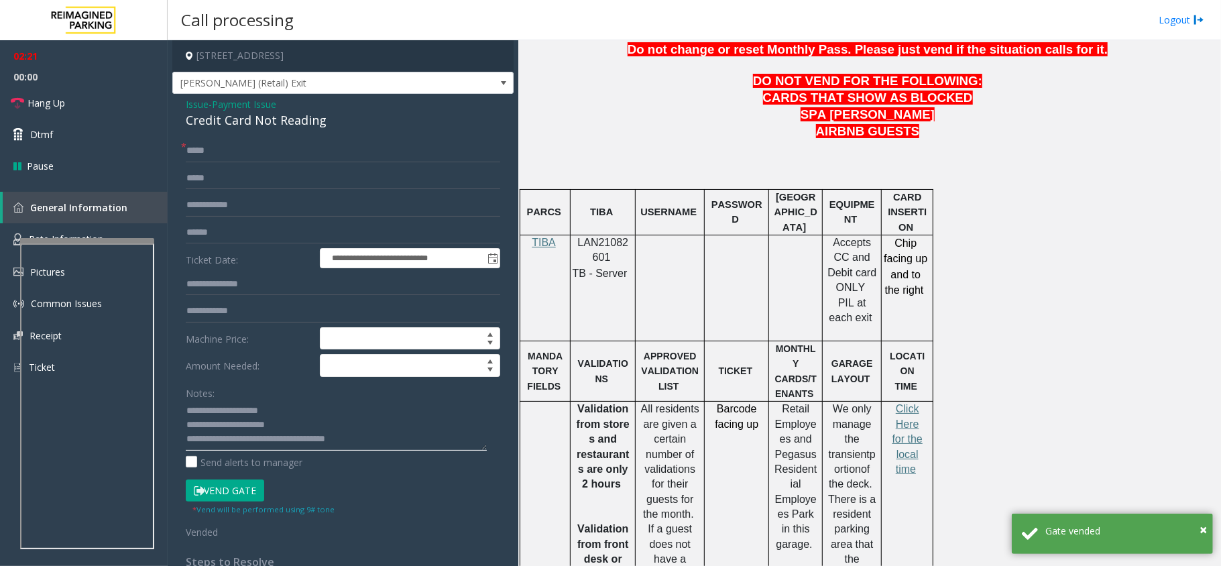
click at [390, 441] on textarea at bounding box center [336, 425] width 301 height 50
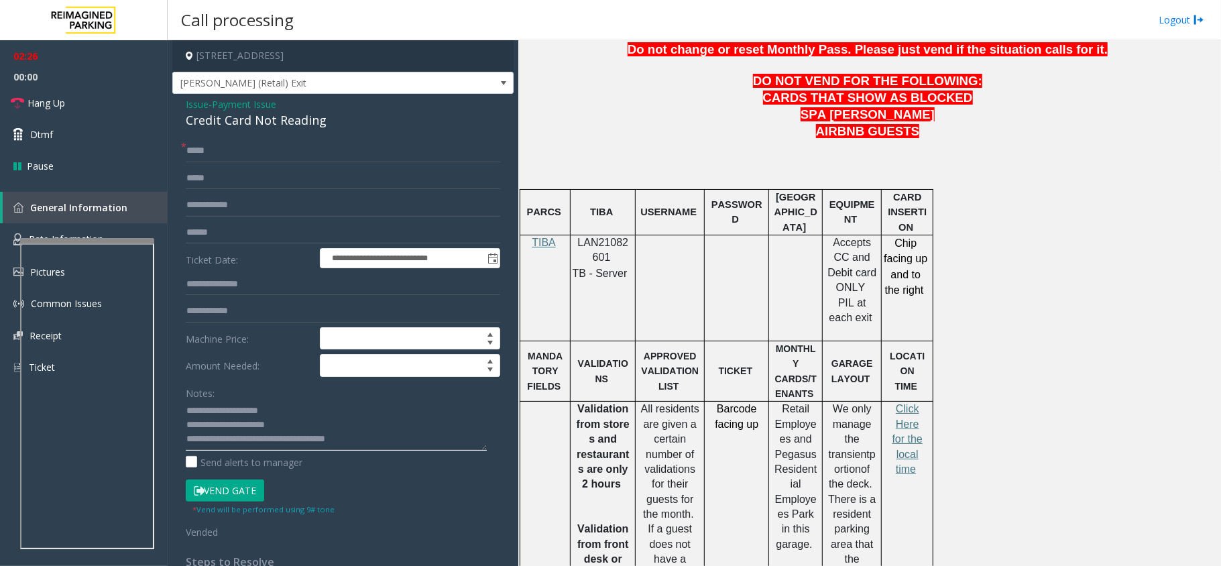
click at [288, 441] on textarea at bounding box center [336, 425] width 301 height 50
click at [72, 111] on link "Hang Up" at bounding box center [84, 103] width 168 height 32
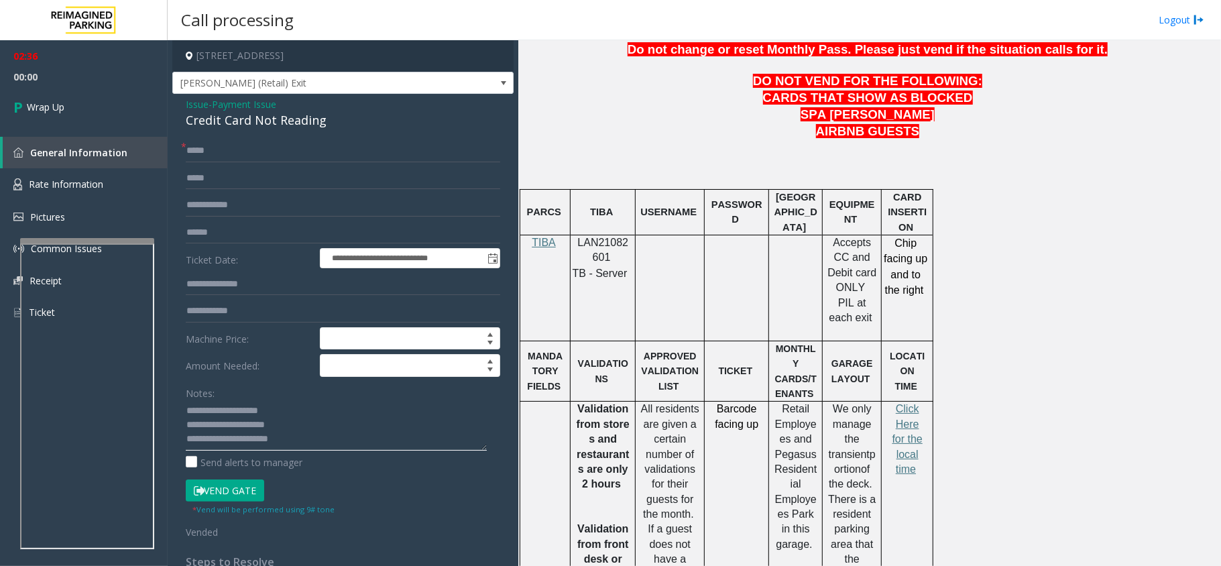
click at [347, 441] on textarea at bounding box center [336, 425] width 301 height 50
type textarea "**********"
click at [58, 100] on span "Wrap Up" at bounding box center [46, 107] width 38 height 14
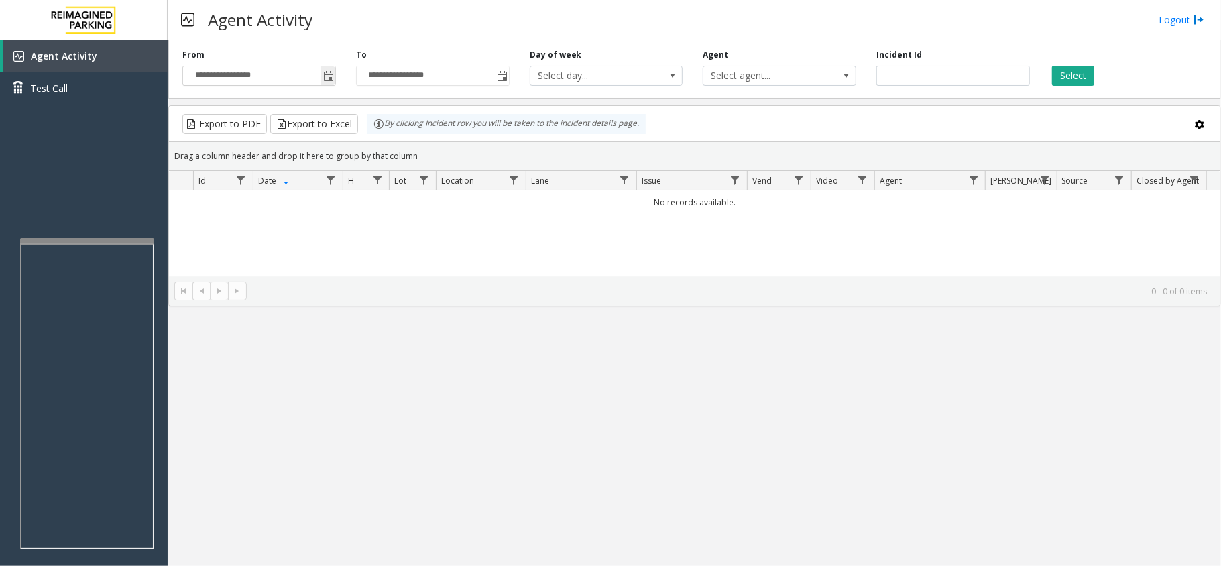
click at [325, 79] on span "Toggle popup" at bounding box center [328, 76] width 11 height 11
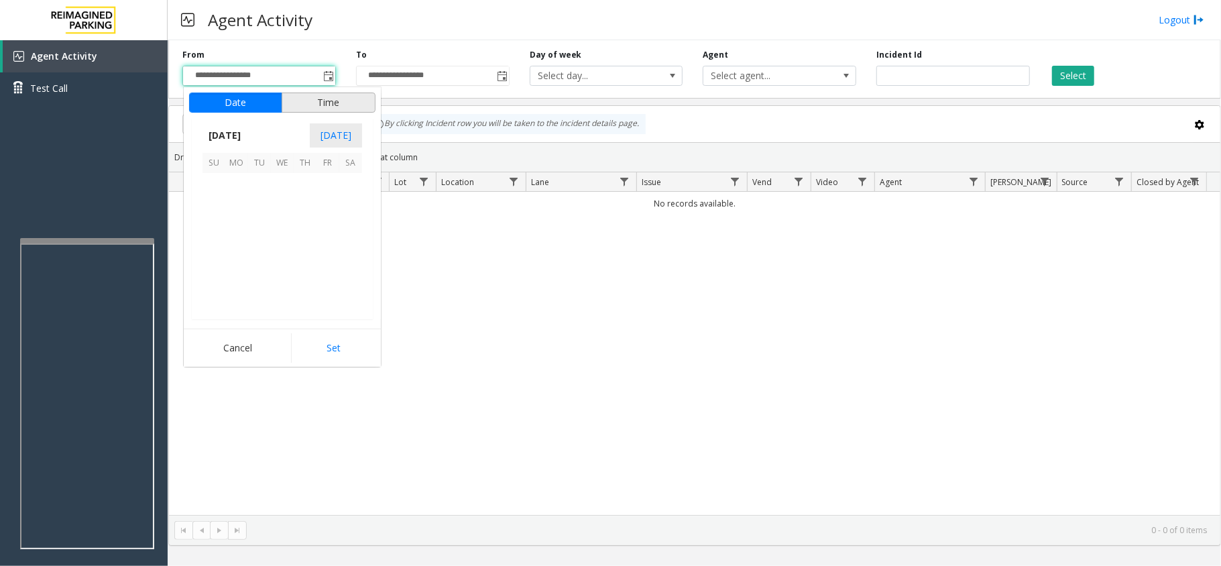
scroll to position [240648, 0]
click at [241, 178] on span "1" at bounding box center [236, 184] width 23 height 23
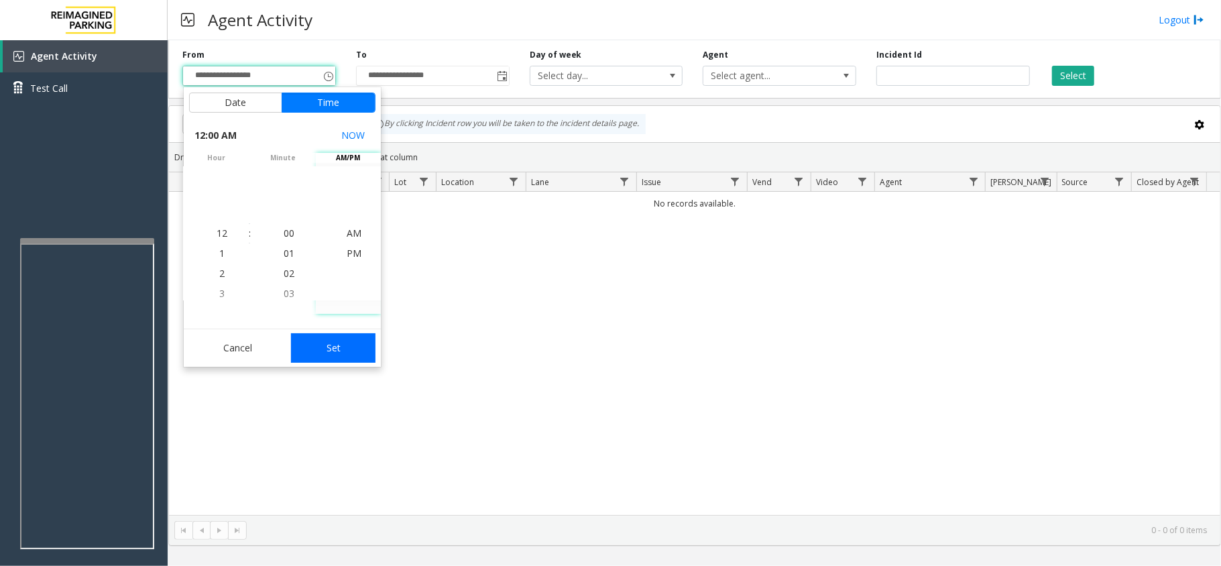
click at [334, 345] on button "Set" at bounding box center [333, 348] width 84 height 30
type input "**********"
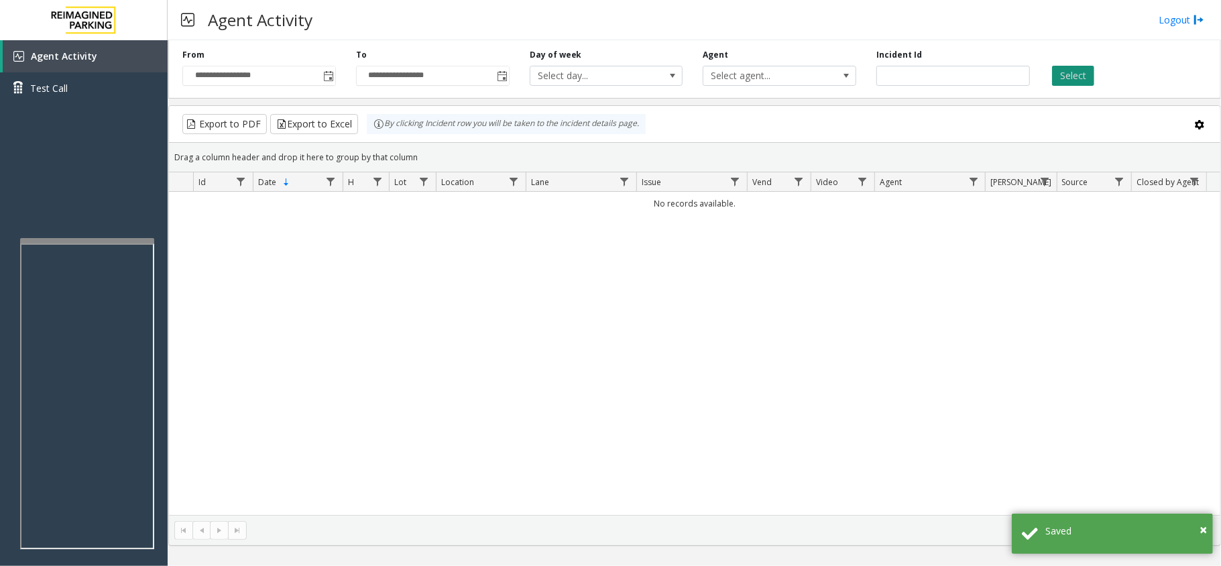
click at [1065, 70] on button "Select" at bounding box center [1073, 76] width 42 height 20
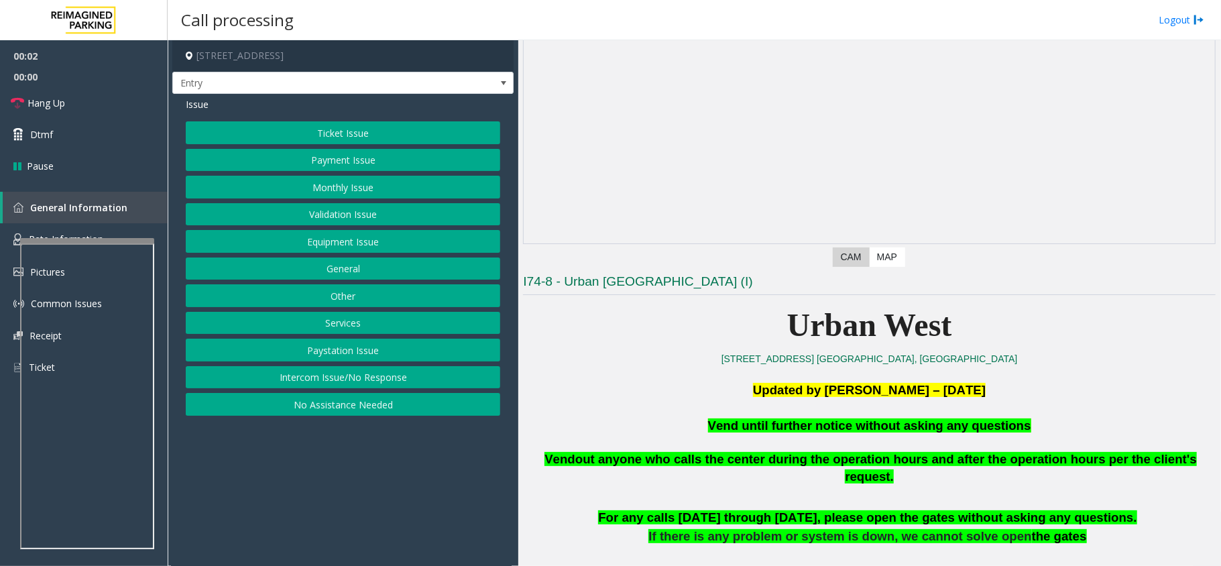
scroll to position [178, 0]
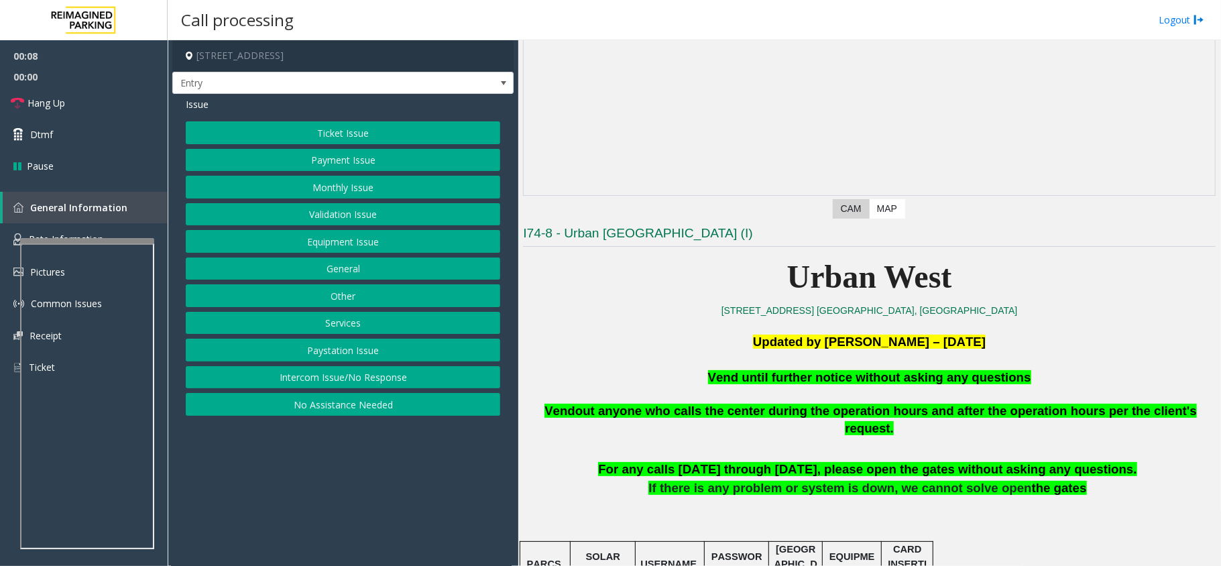
click at [362, 239] on button "Equipment Issue" at bounding box center [343, 241] width 314 height 23
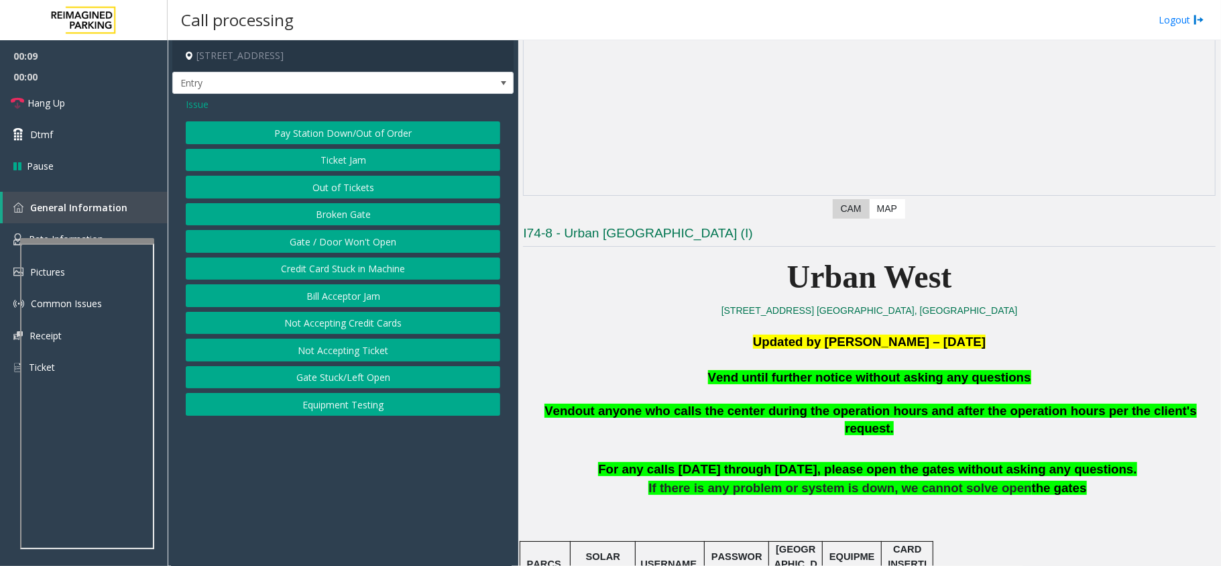
click at [354, 236] on button "Gate / Door Won't Open" at bounding box center [343, 241] width 314 height 23
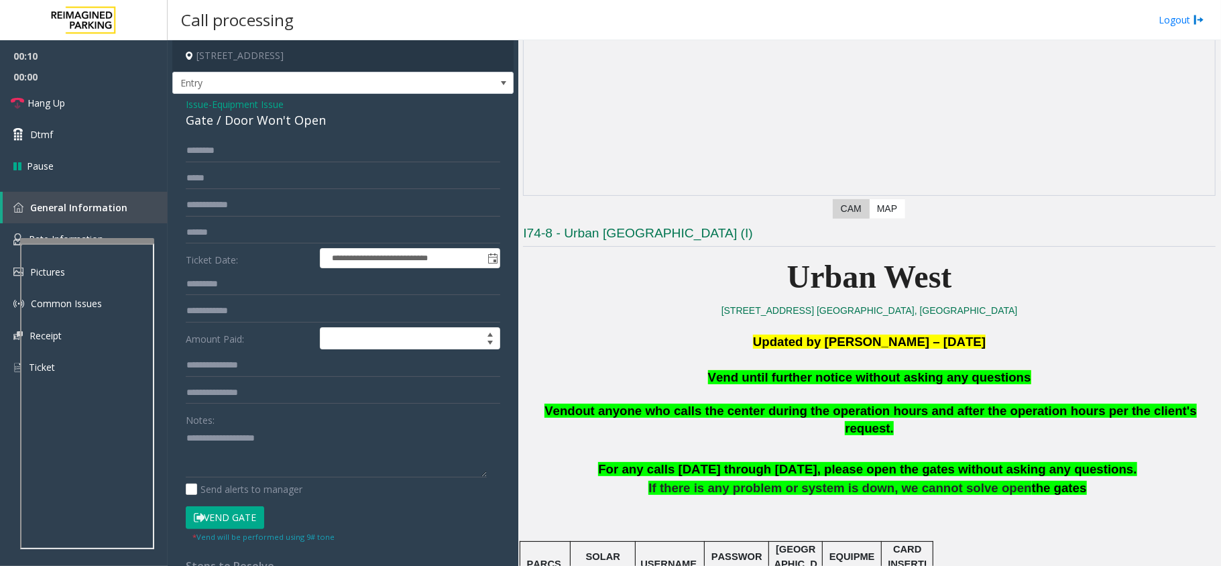
click at [253, 513] on button "Vend Gate" at bounding box center [225, 517] width 78 height 23
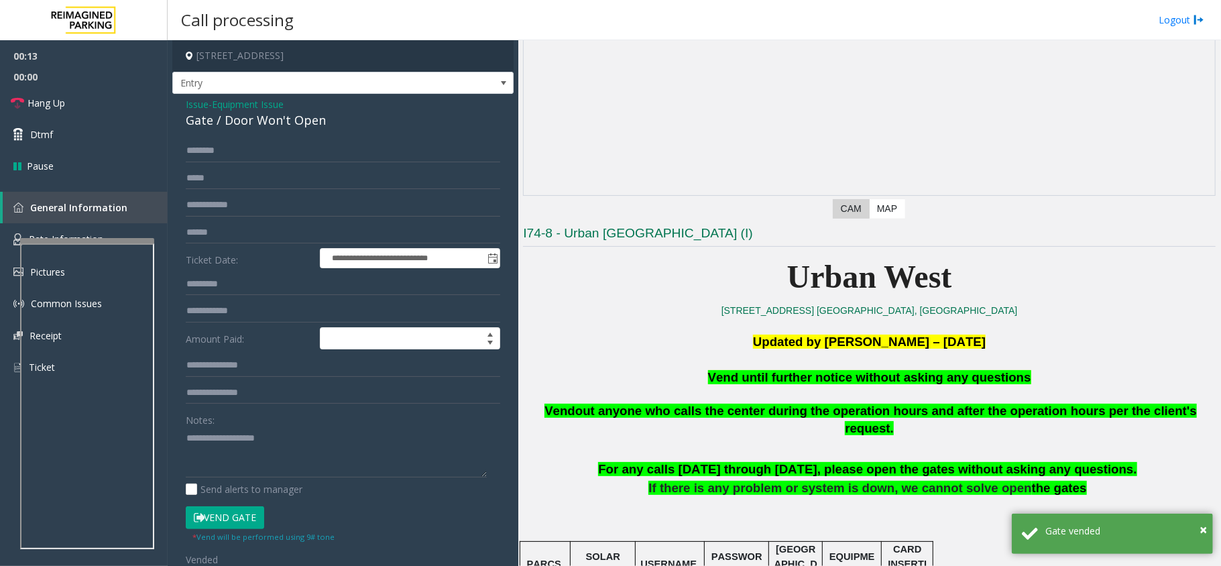
click at [779, 380] on span "Vend until further notice without asking any questions" at bounding box center [869, 377] width 323 height 14
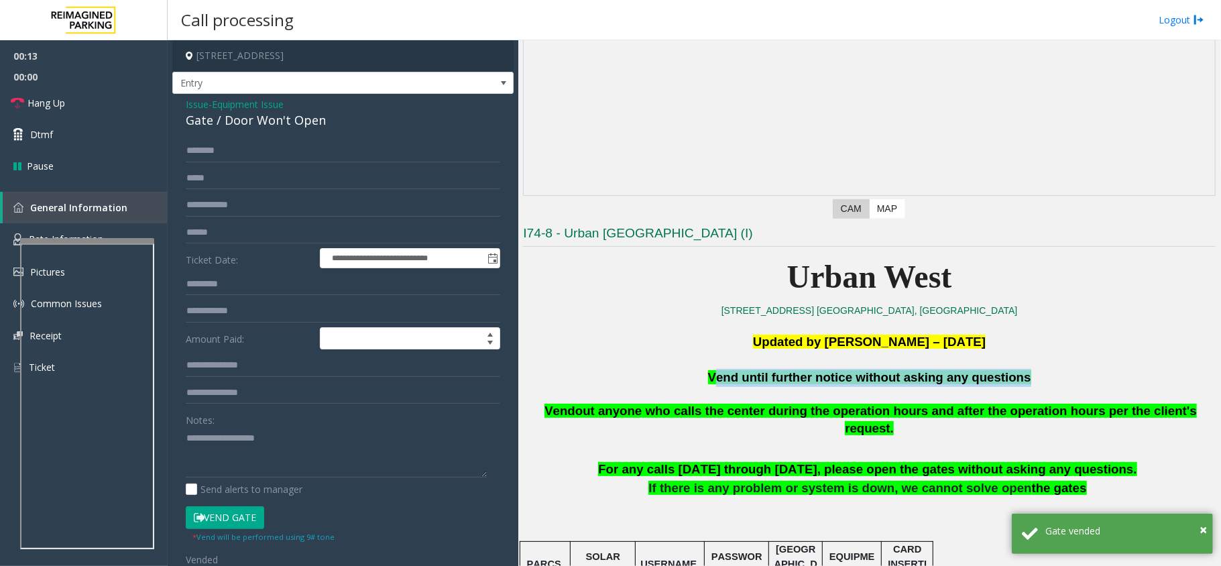
click at [779, 380] on span "Vend until further notice without asking any questions" at bounding box center [869, 377] width 323 height 14
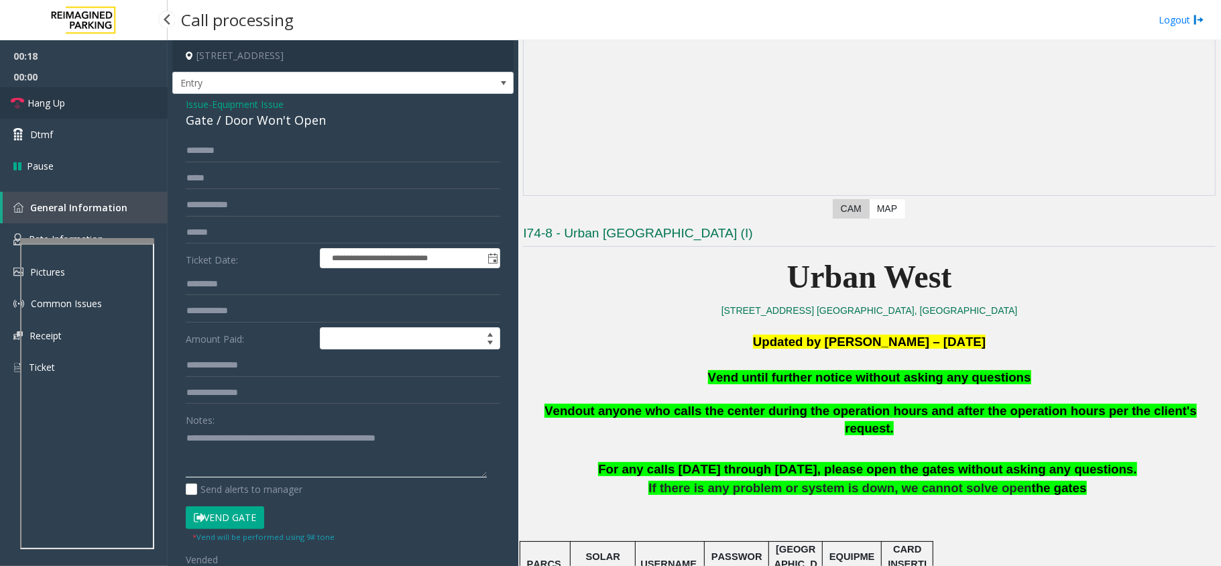
type textarea "**********"
click at [55, 105] on span "Hang Up" at bounding box center [46, 103] width 38 height 14
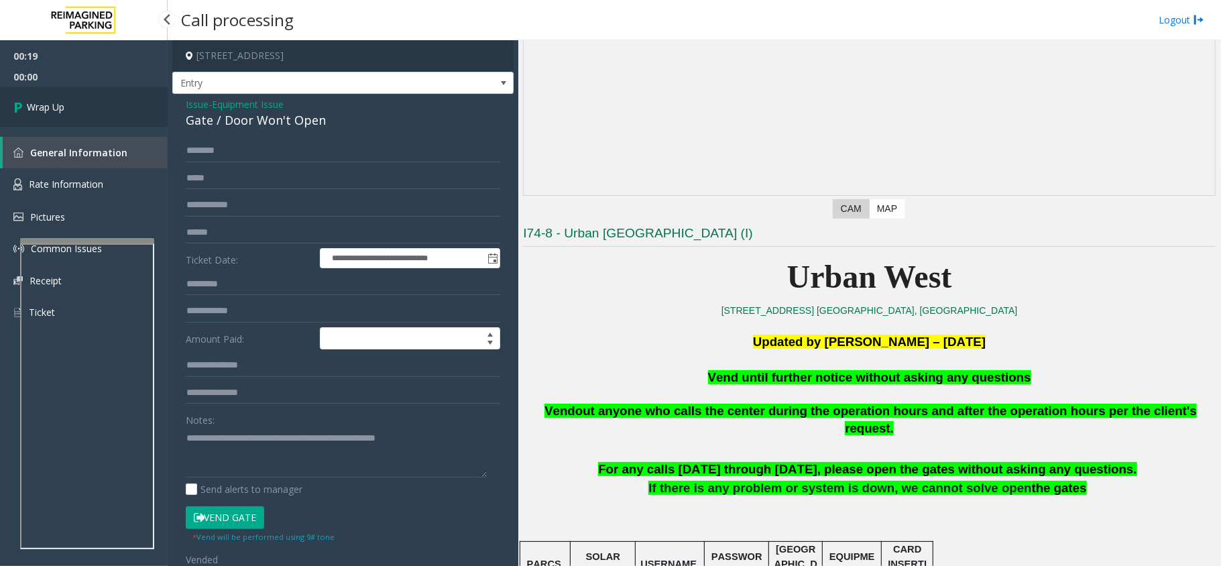
click at [62, 110] on span "Wrap Up" at bounding box center [46, 107] width 38 height 14
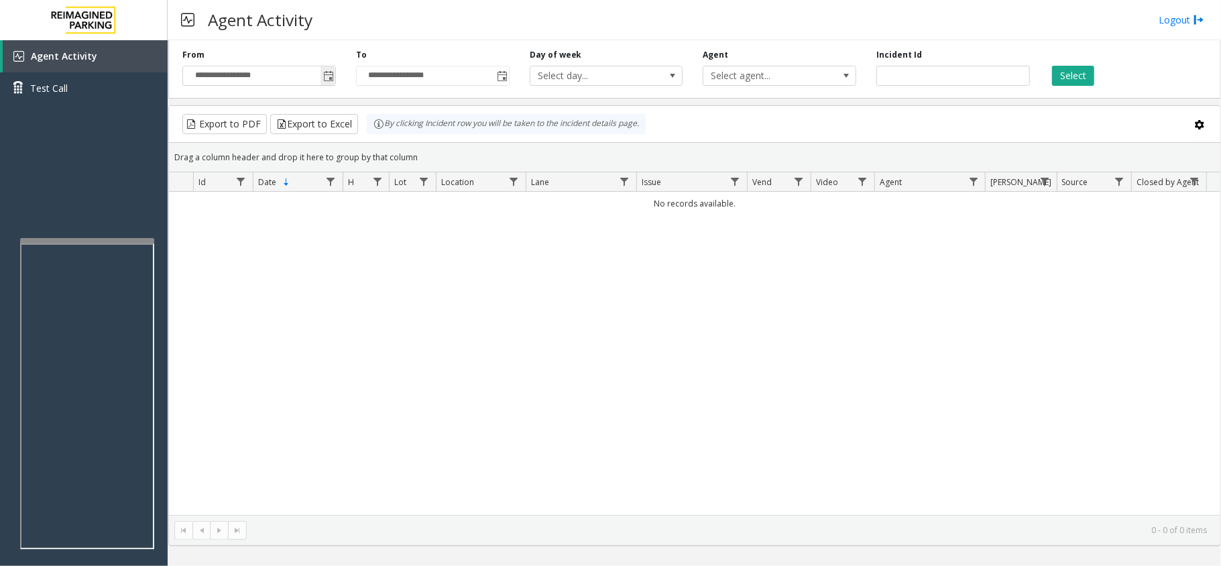
click at [323, 74] on span "Toggle popup" at bounding box center [328, 76] width 11 height 11
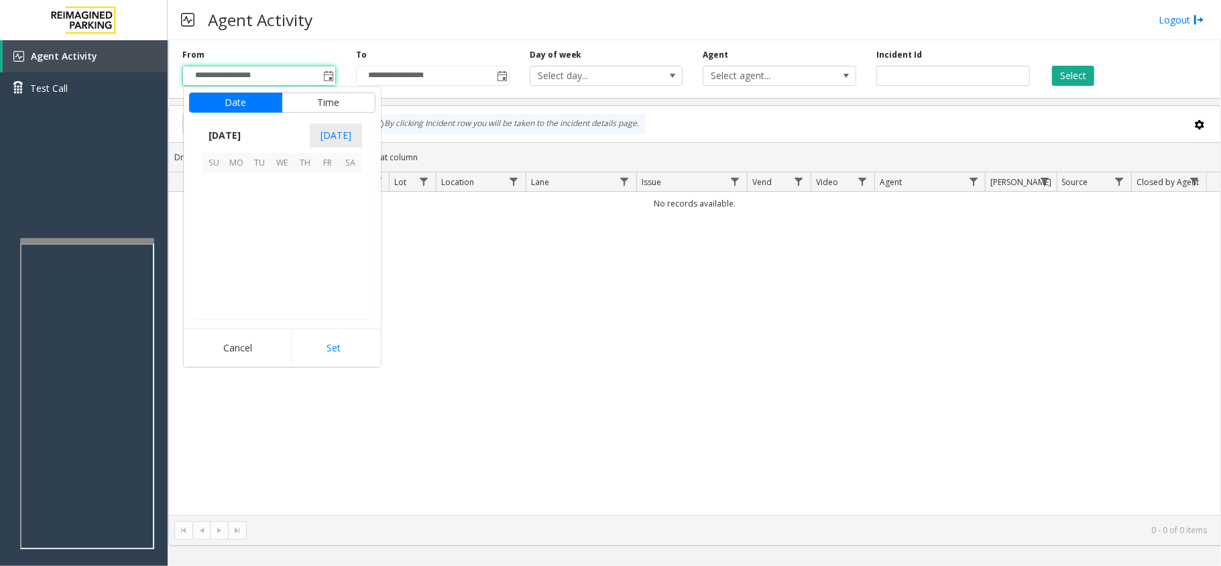
scroll to position [240648, 0]
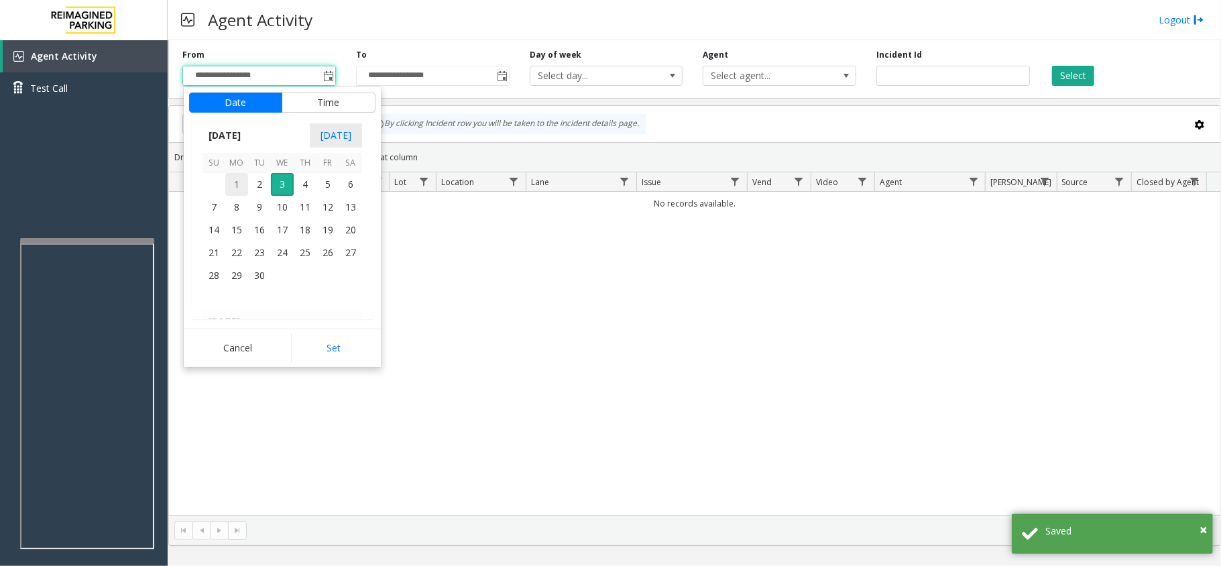
click at [245, 185] on span "1" at bounding box center [236, 184] width 23 height 23
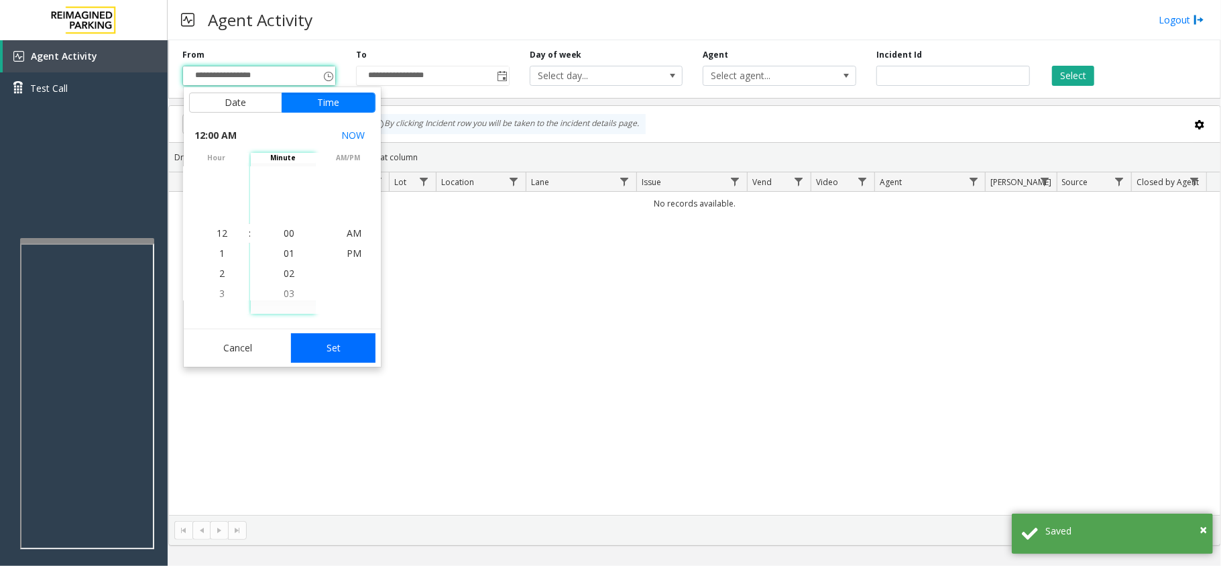
click at [319, 344] on button "Set" at bounding box center [333, 348] width 84 height 30
type input "**********"
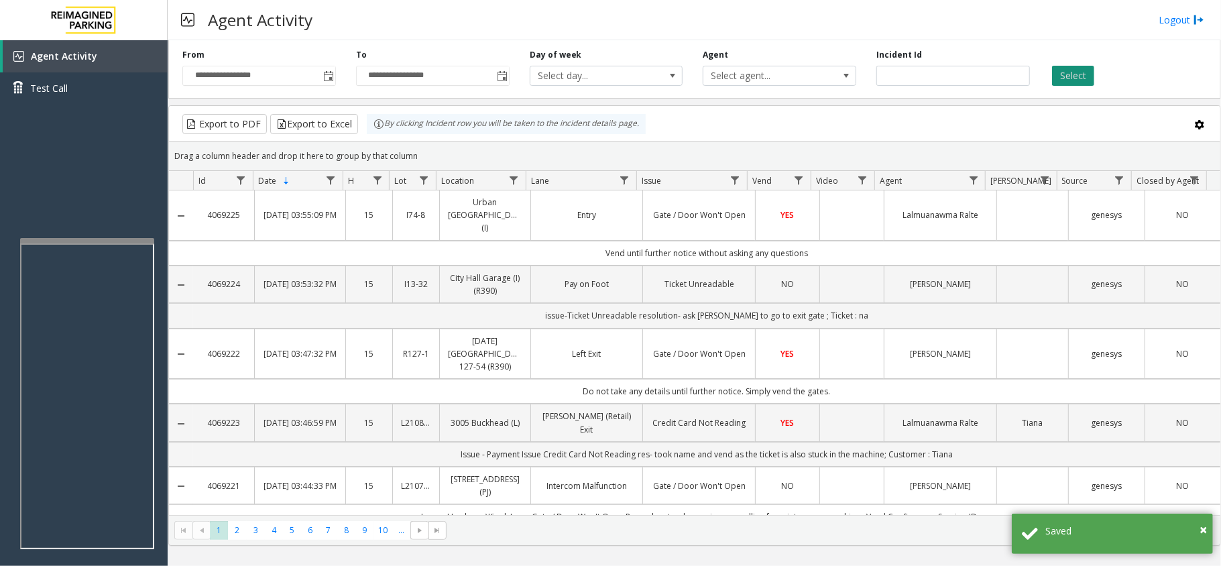
click at [1065, 84] on button "Select" at bounding box center [1073, 76] width 42 height 20
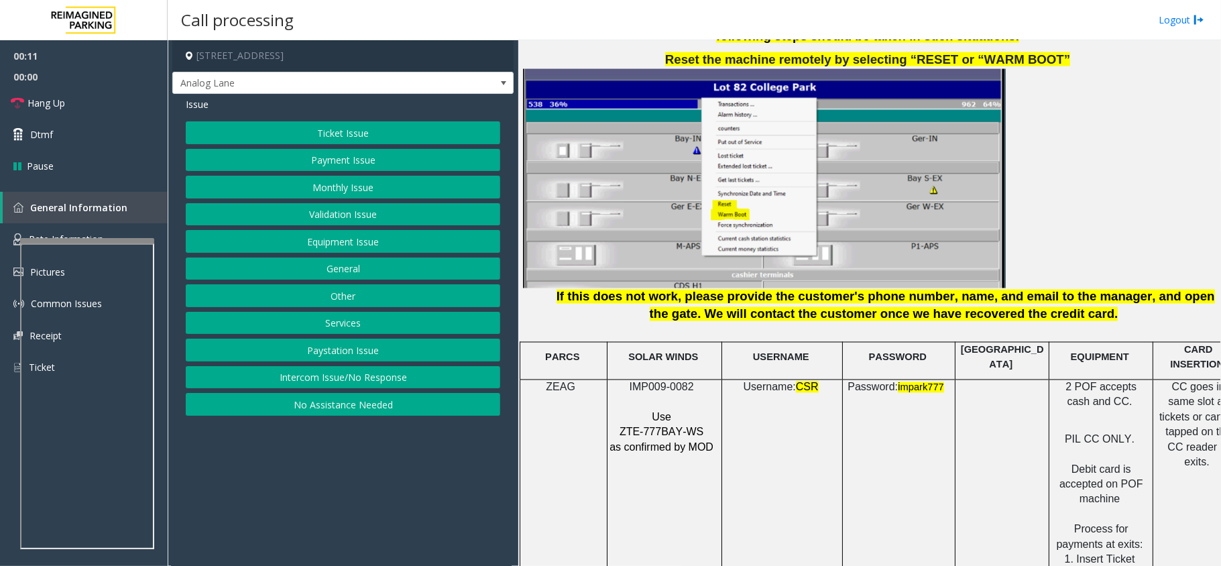
scroll to position [1609, 0]
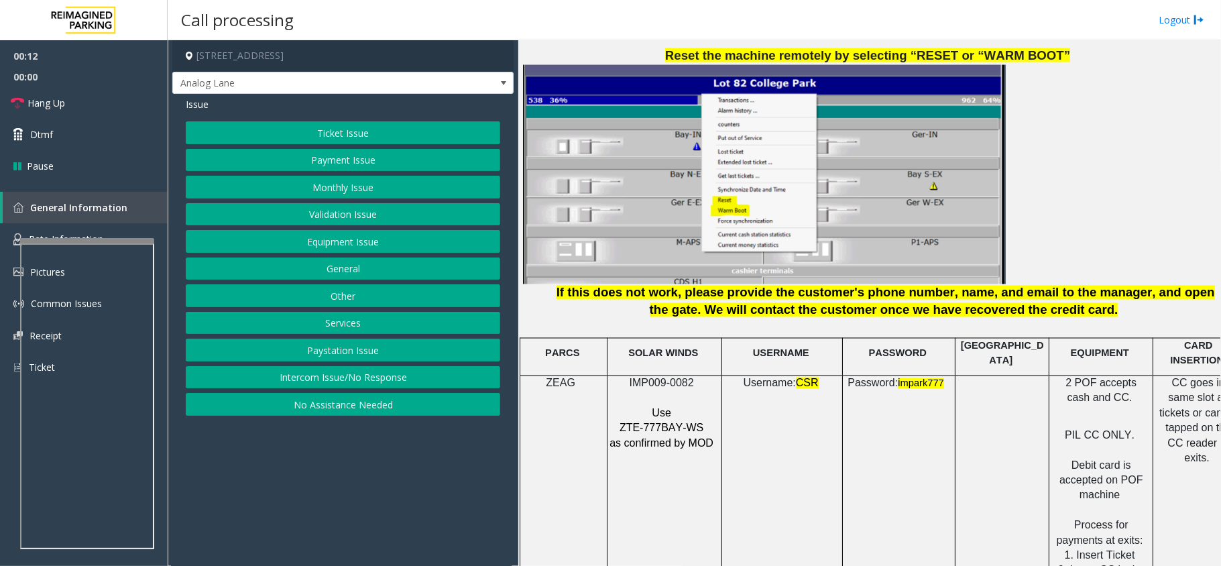
click at [675, 377] on span "IMP009-0082" at bounding box center [662, 382] width 64 height 11
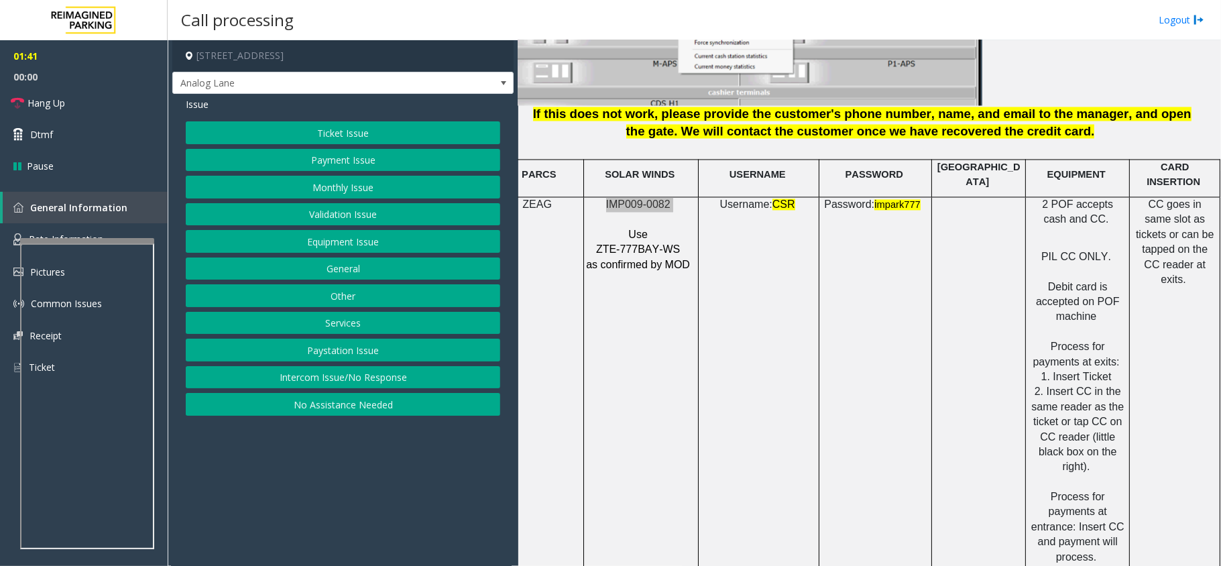
scroll to position [1698, 38]
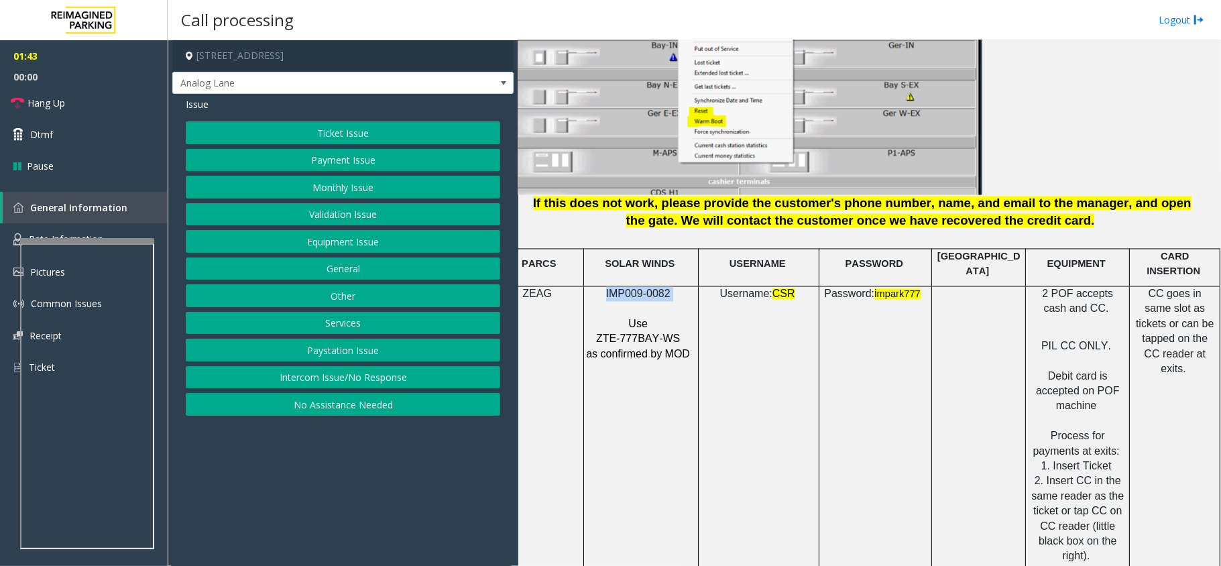
click at [349, 131] on button "Ticket Issue" at bounding box center [343, 132] width 314 height 23
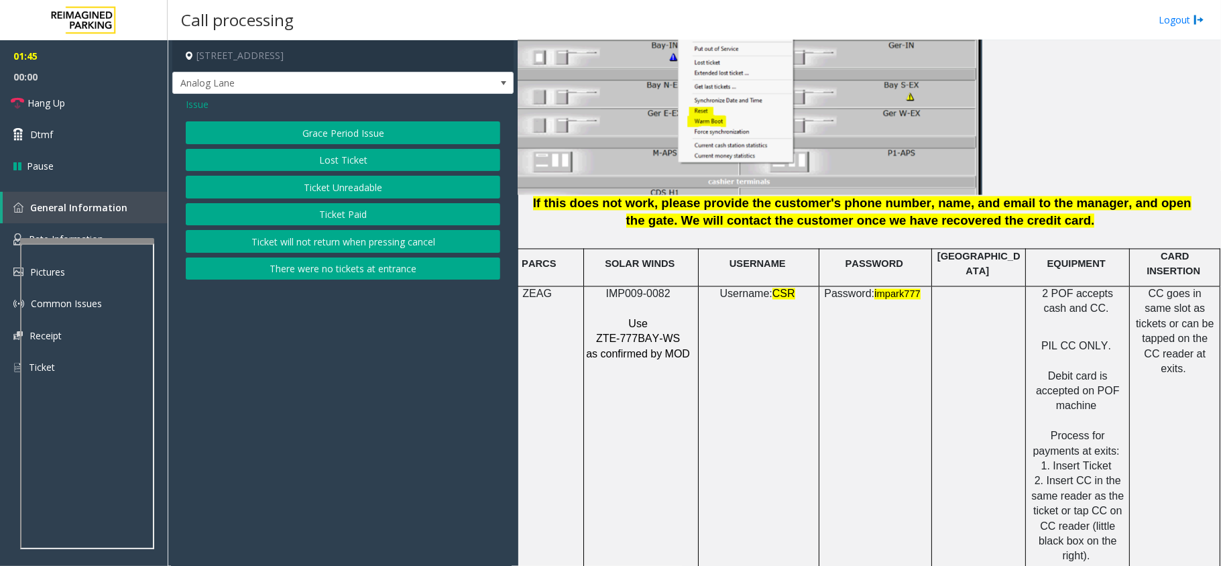
click at [193, 101] on span "Issue" at bounding box center [197, 104] width 23 height 14
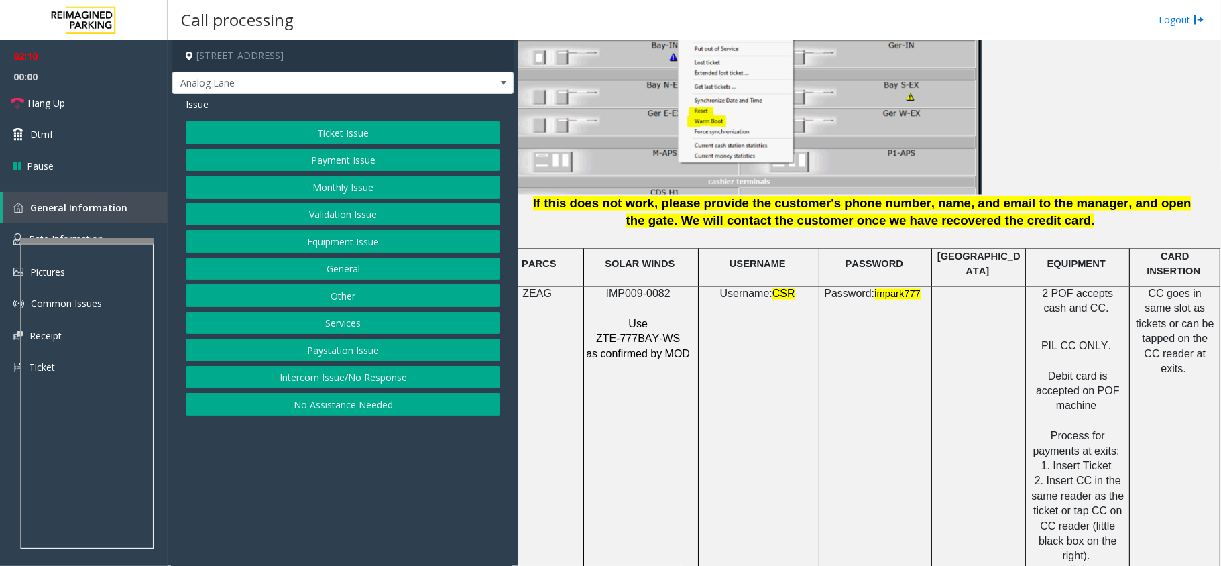
click at [350, 164] on button "Payment Issue" at bounding box center [343, 160] width 314 height 23
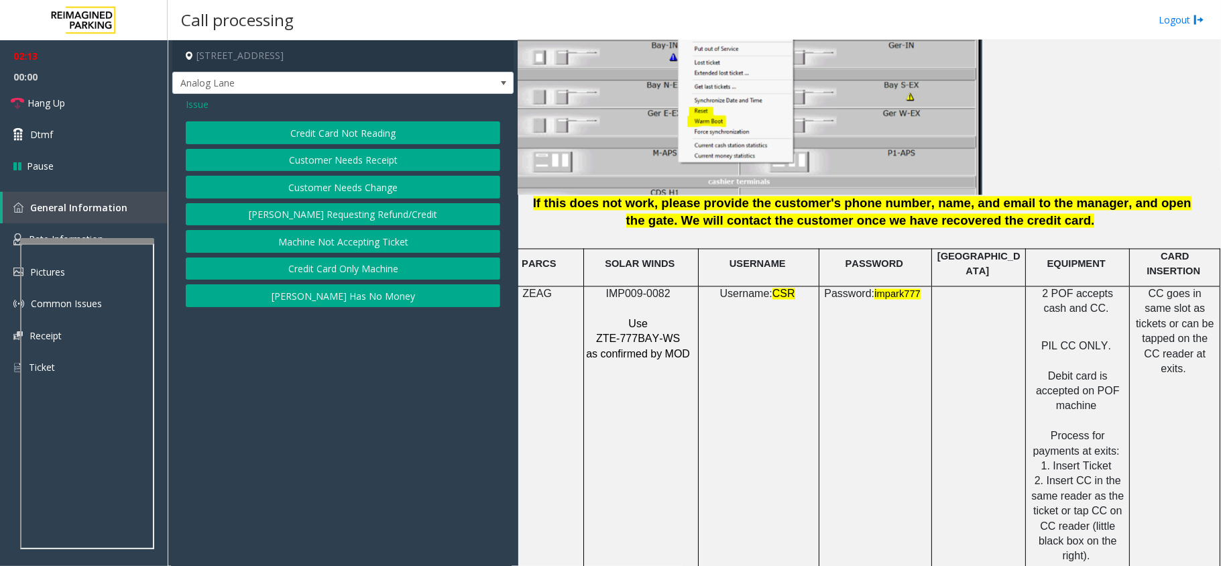
click at [358, 131] on button "Credit Card Not Reading" at bounding box center [343, 132] width 314 height 23
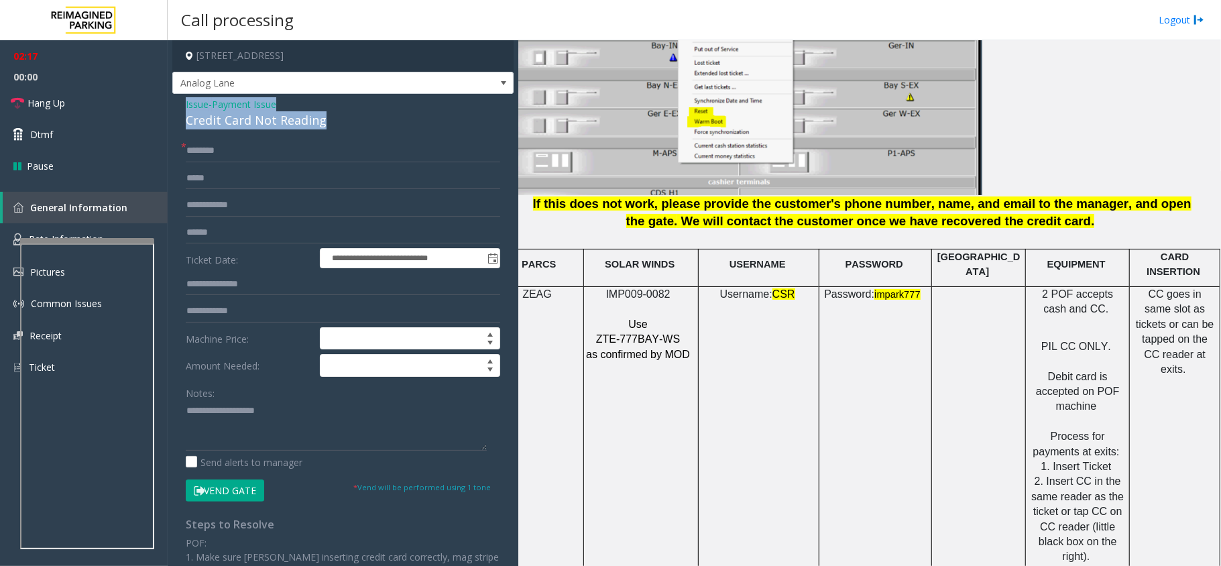
drag, startPoint x: 323, startPoint y: 121, endPoint x: 201, endPoint y: 98, distance: 124.1
click at [178, 95] on div "**********" at bounding box center [342, 413] width 341 height 638
click at [294, 430] on textarea at bounding box center [336, 425] width 301 height 50
type textarea "**********"
click at [264, 227] on input "text" at bounding box center [343, 232] width 314 height 23
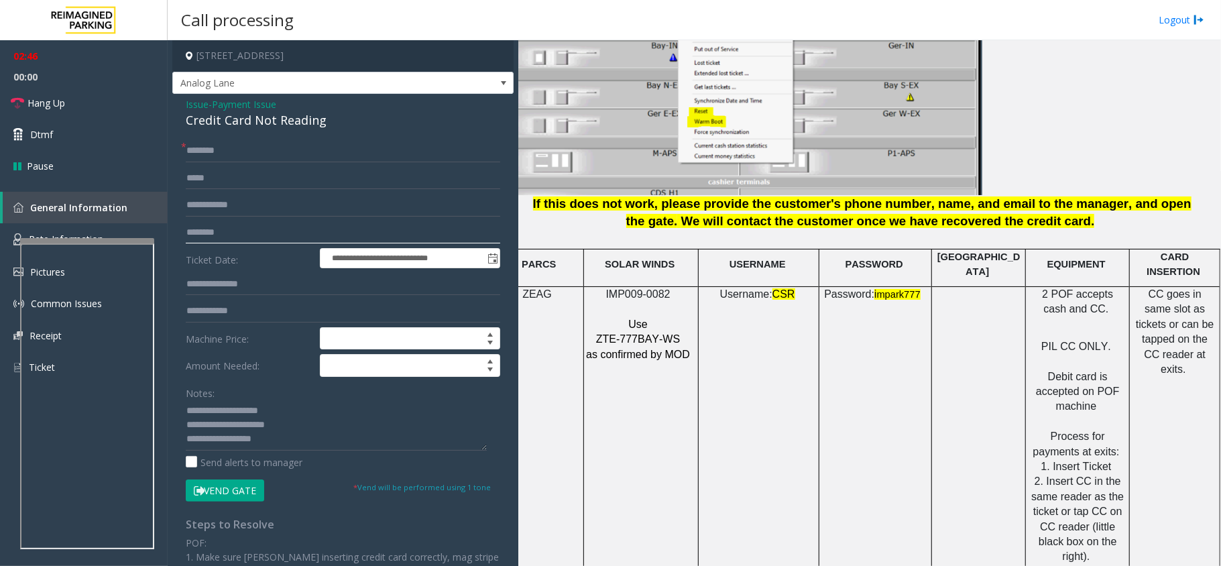
type input "********"
click at [202, 148] on input "text" at bounding box center [343, 150] width 314 height 23
click at [330, 440] on textarea at bounding box center [336, 425] width 301 height 50
type textarea "**********"
click at [224, 150] on input "text" at bounding box center [343, 150] width 314 height 23
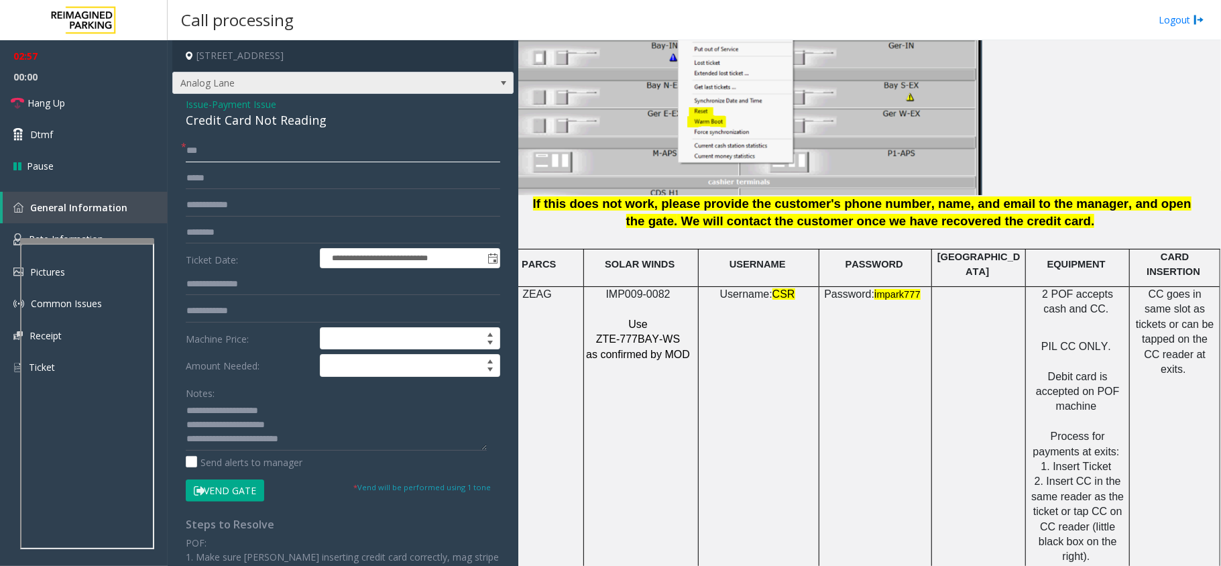
type input "***"
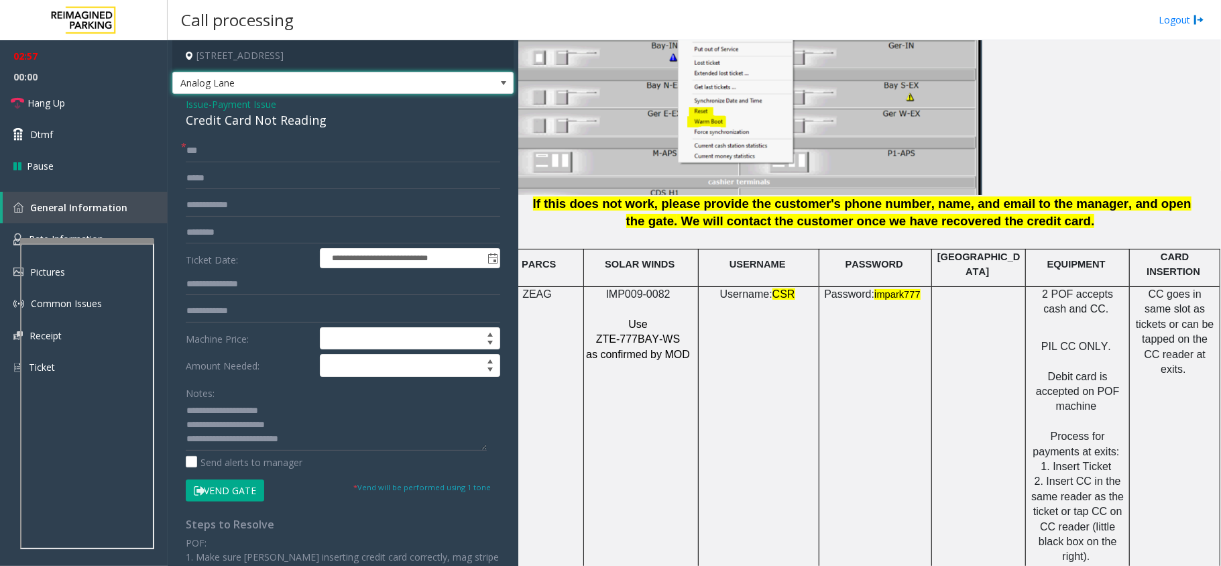
click at [494, 79] on span at bounding box center [503, 82] width 19 height 21
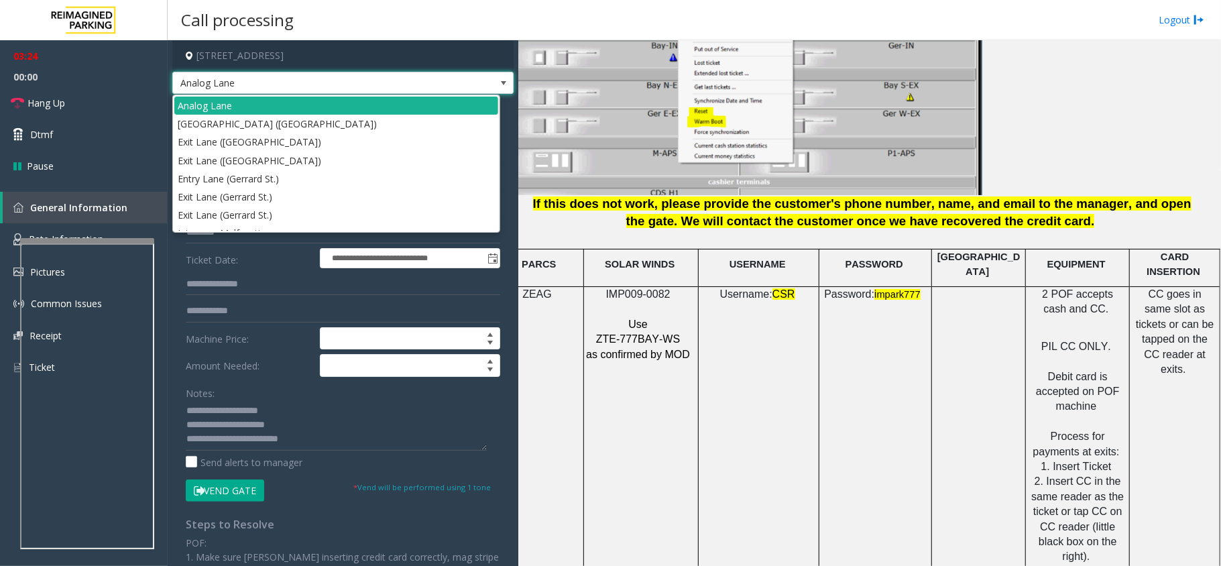
click at [498, 84] on span at bounding box center [503, 83] width 11 height 11
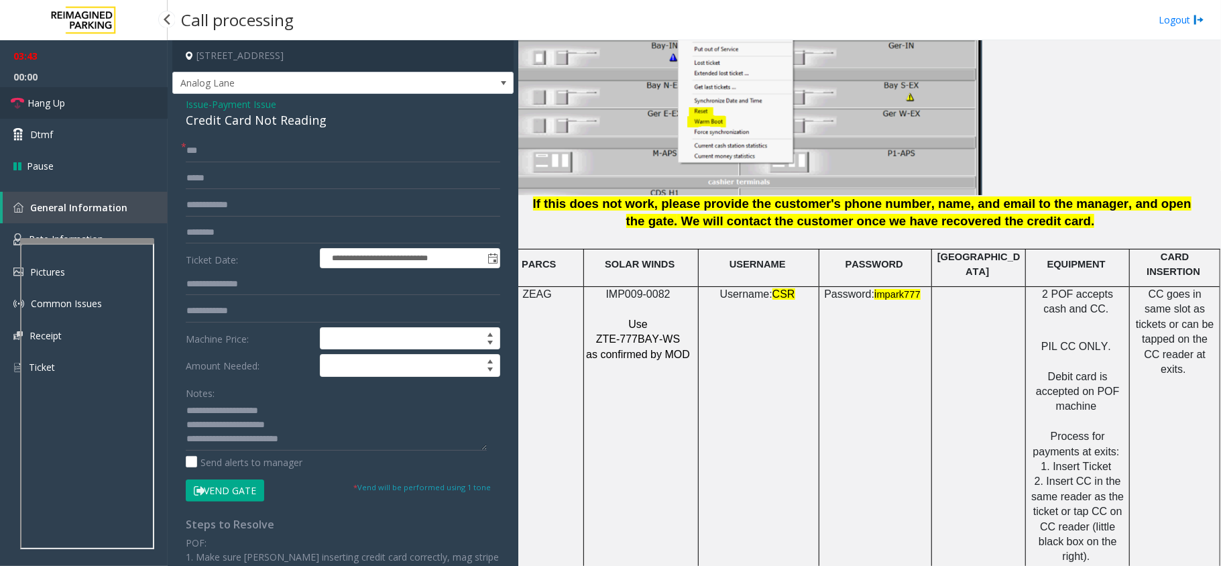
click at [33, 103] on span "Hang Up" at bounding box center [46, 103] width 38 height 14
click at [392, 435] on textarea at bounding box center [336, 425] width 301 height 50
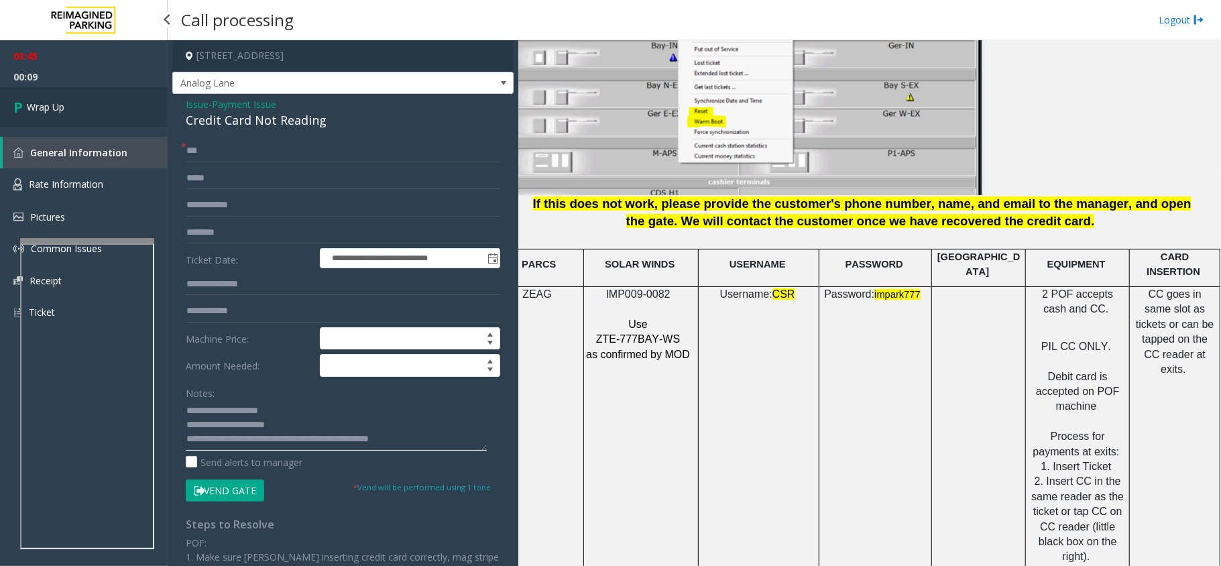
type textarea "**********"
click at [35, 98] on link "Wrap Up" at bounding box center [84, 107] width 168 height 40
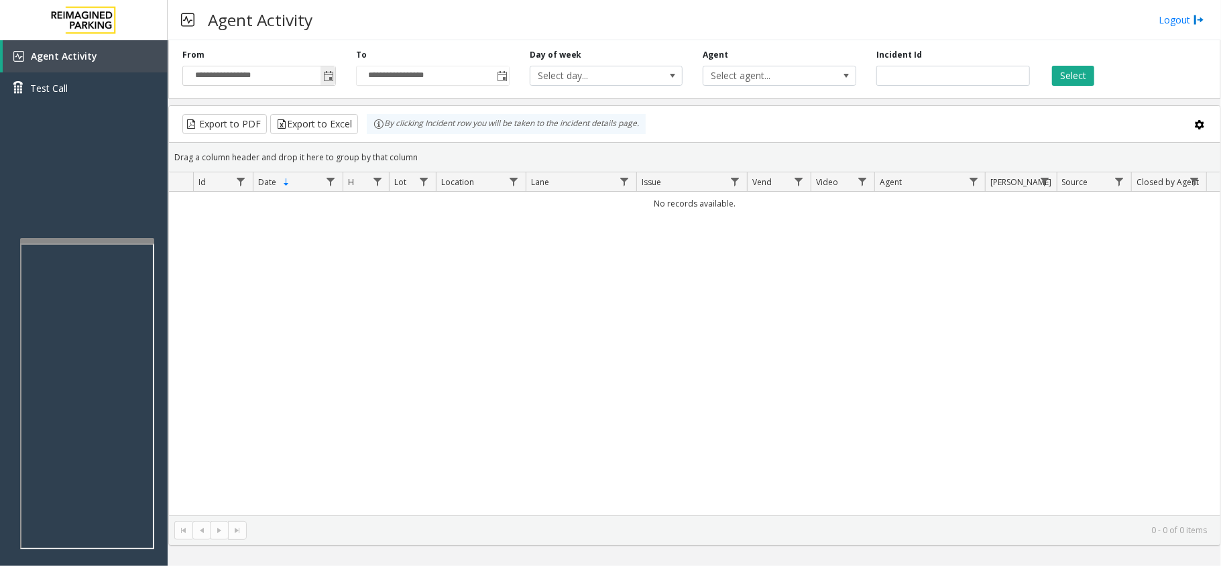
click at [328, 81] on span "Toggle popup" at bounding box center [328, 76] width 11 height 11
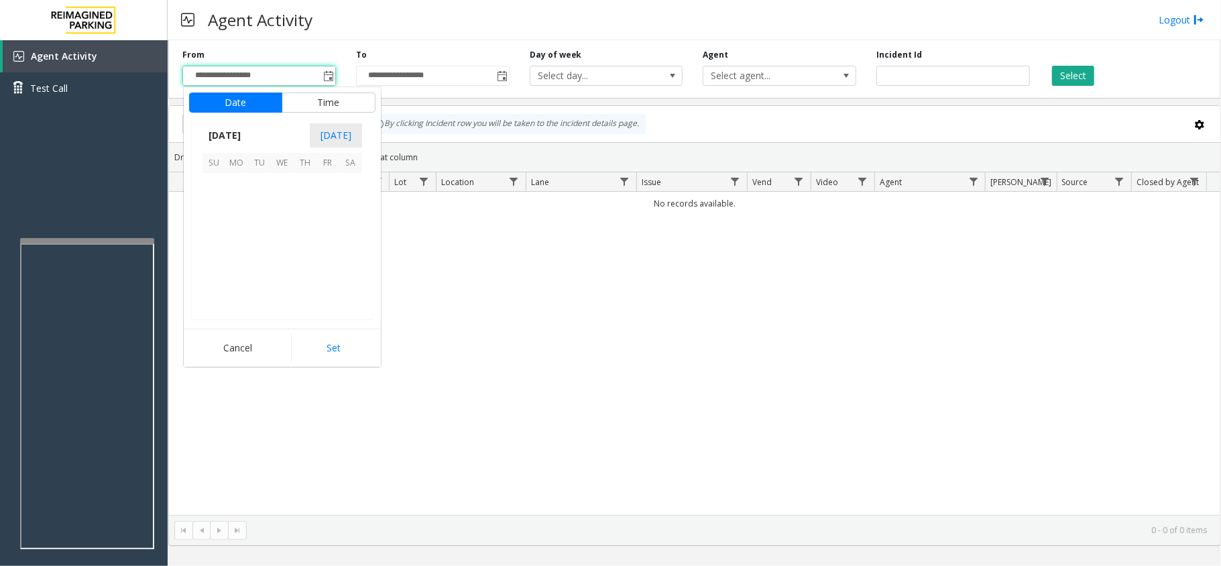
scroll to position [240648, 0]
click at [237, 181] on span "1" at bounding box center [236, 184] width 23 height 23
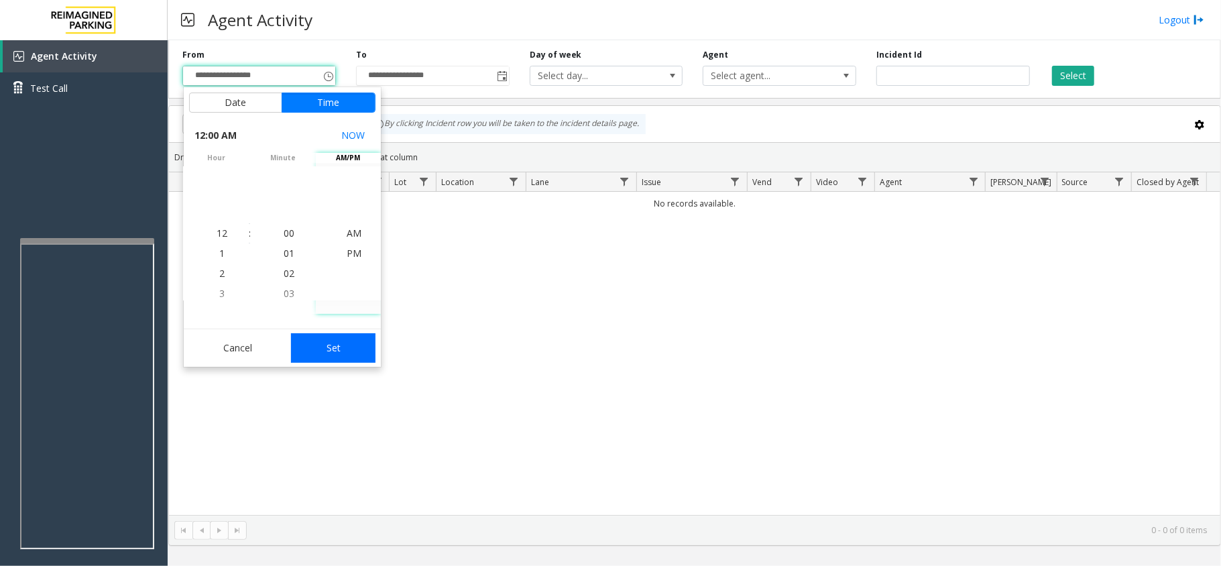
click at [335, 349] on button "Set" at bounding box center [333, 348] width 84 height 30
type input "**********"
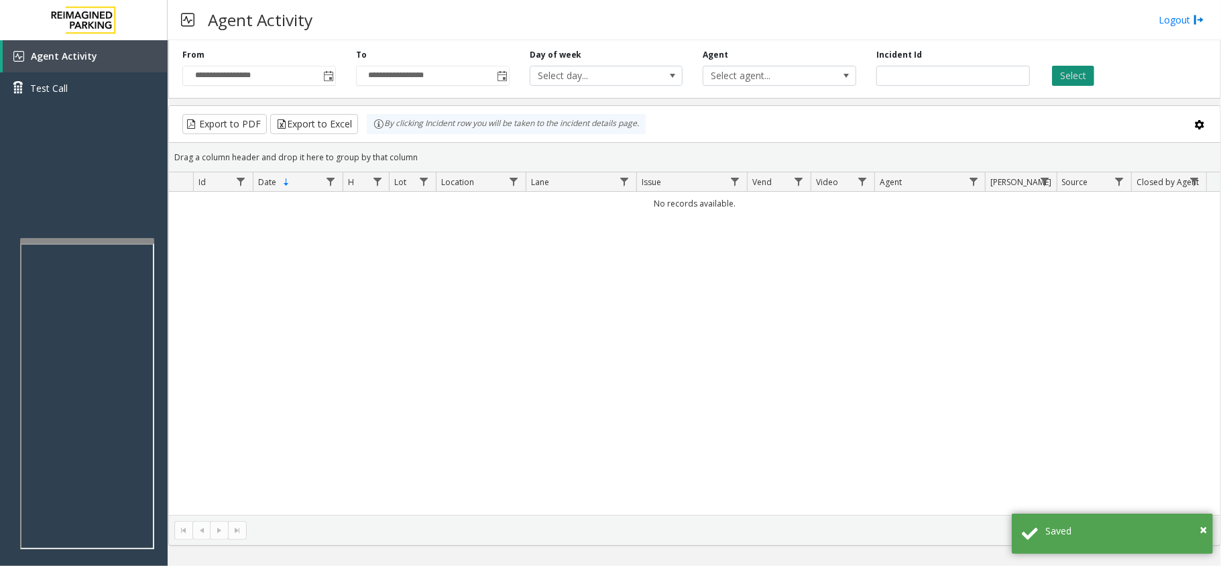
click at [1068, 80] on button "Select" at bounding box center [1073, 76] width 42 height 20
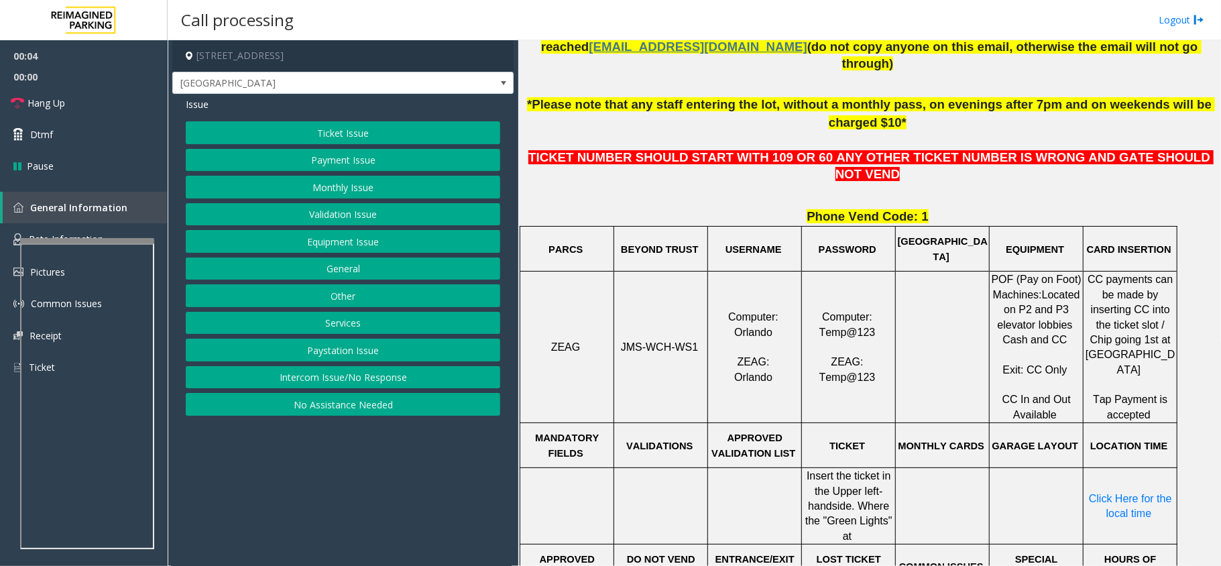
scroll to position [536, 0]
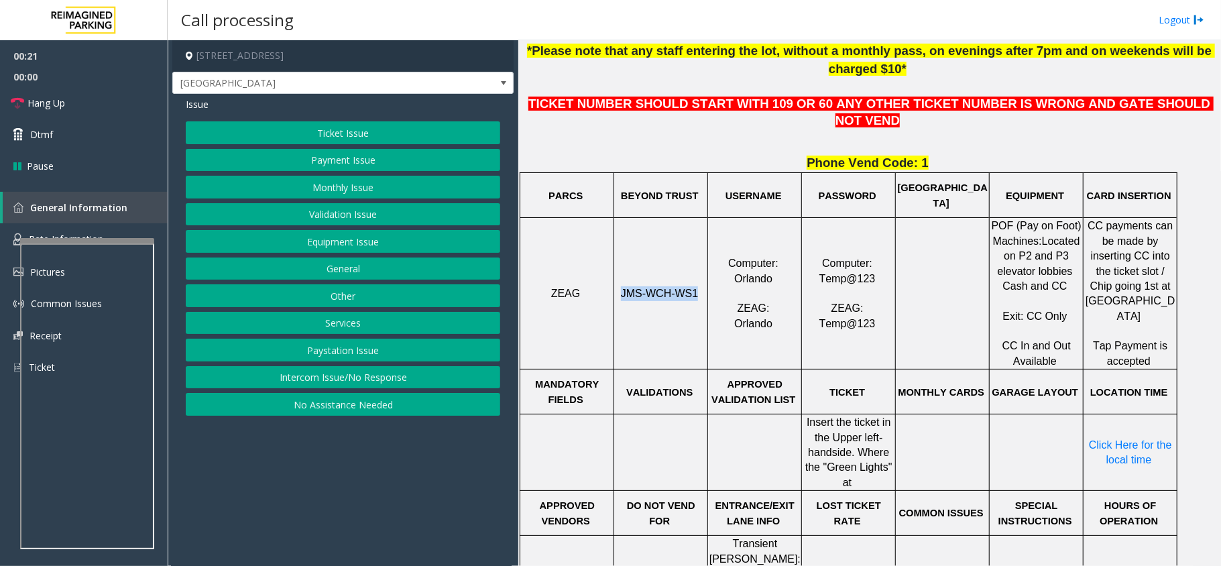
drag, startPoint x: 692, startPoint y: 261, endPoint x: 621, endPoint y: 267, distance: 71.3
click at [621, 286] on p "JMS-WCH-WS1" at bounding box center [661, 293] width 92 height 15
click at [355, 131] on button "Ticket Issue" at bounding box center [343, 132] width 314 height 23
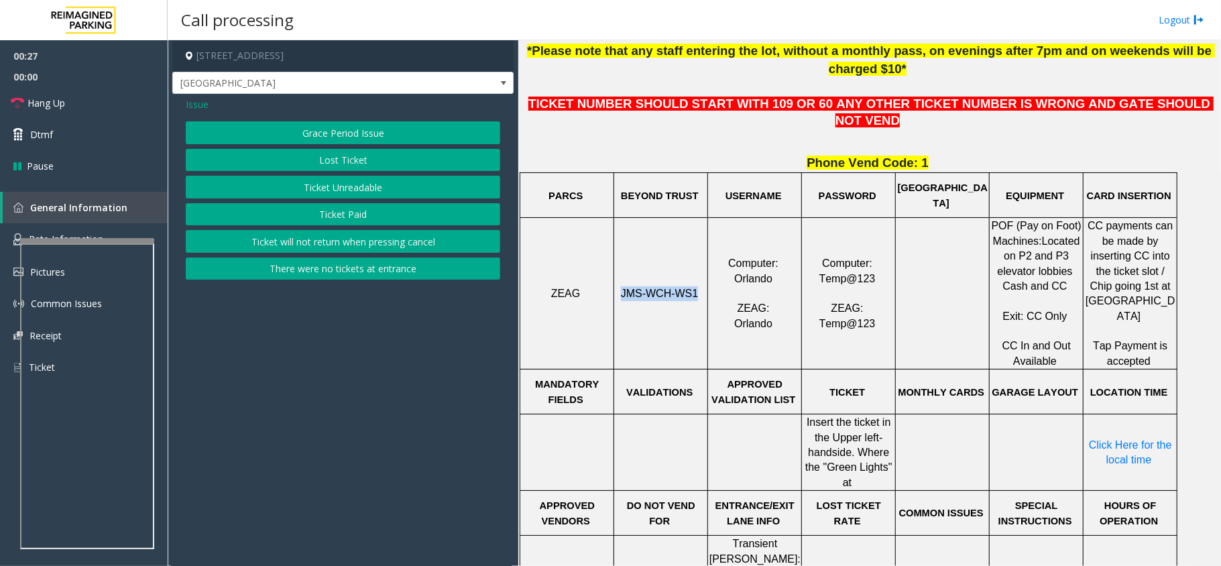
click at [371, 188] on button "Ticket Unreadable" at bounding box center [343, 187] width 314 height 23
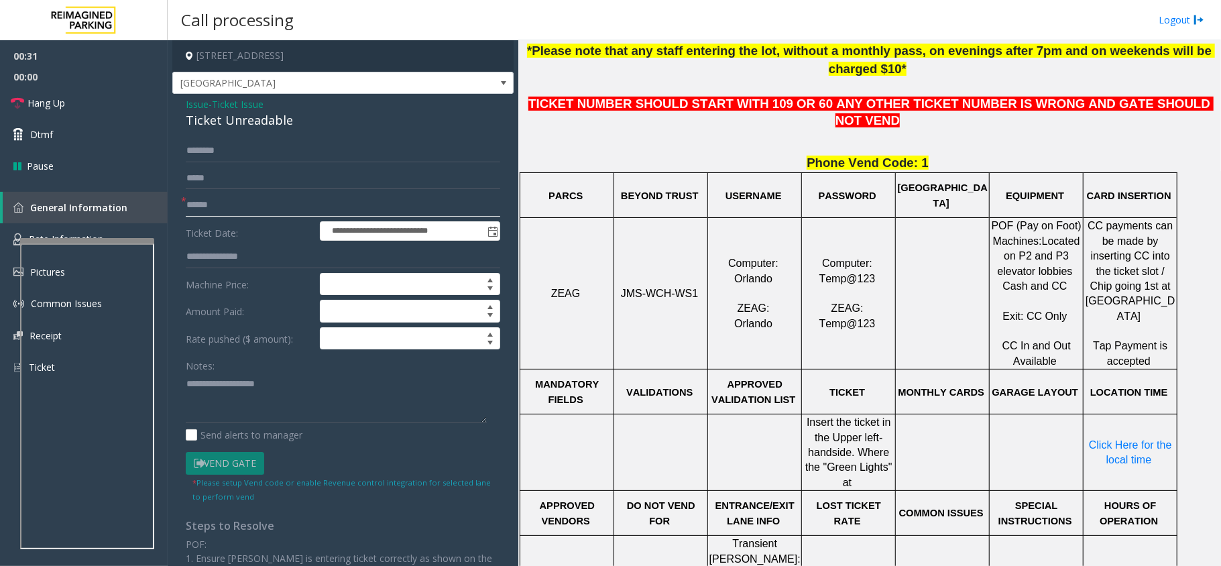
click at [202, 200] on input "text" at bounding box center [343, 205] width 314 height 23
type input "********"
click at [498, 79] on span at bounding box center [503, 83] width 11 height 11
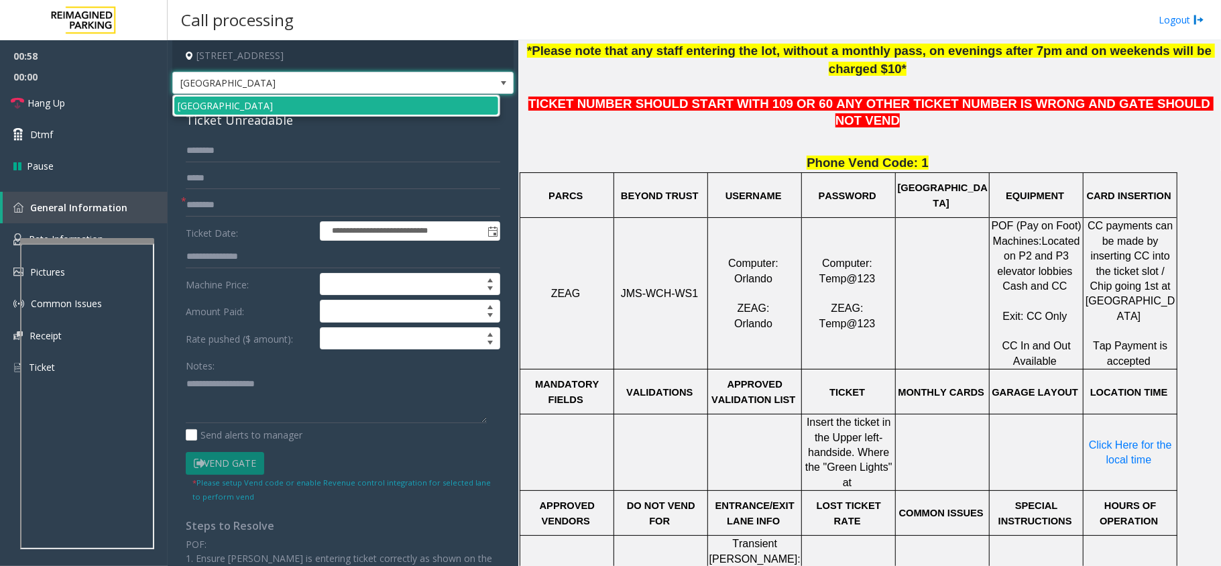
click at [498, 87] on span at bounding box center [503, 83] width 11 height 11
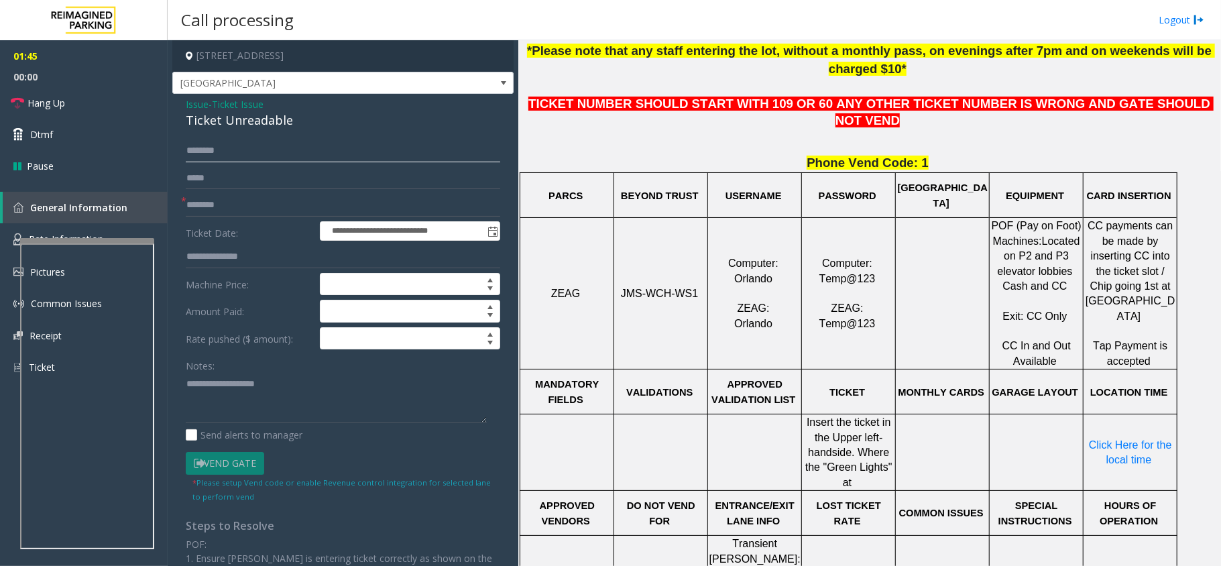
click at [227, 154] on input "text" at bounding box center [343, 150] width 314 height 23
drag, startPoint x: 291, startPoint y: 121, endPoint x: 180, endPoint y: 108, distance: 111.4
click at [180, 108] on div "**********" at bounding box center [342, 428] width 341 height 668
type textarea "**********"
click at [245, 154] on input "text" at bounding box center [343, 150] width 314 height 23
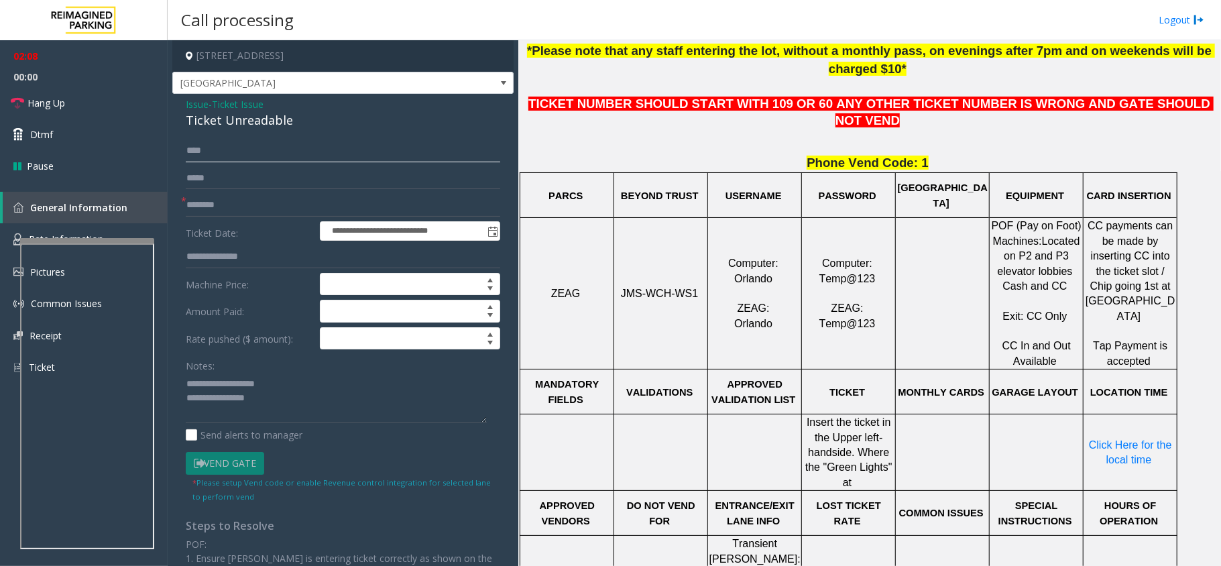
type input "****"
click at [498, 86] on span at bounding box center [503, 83] width 11 height 11
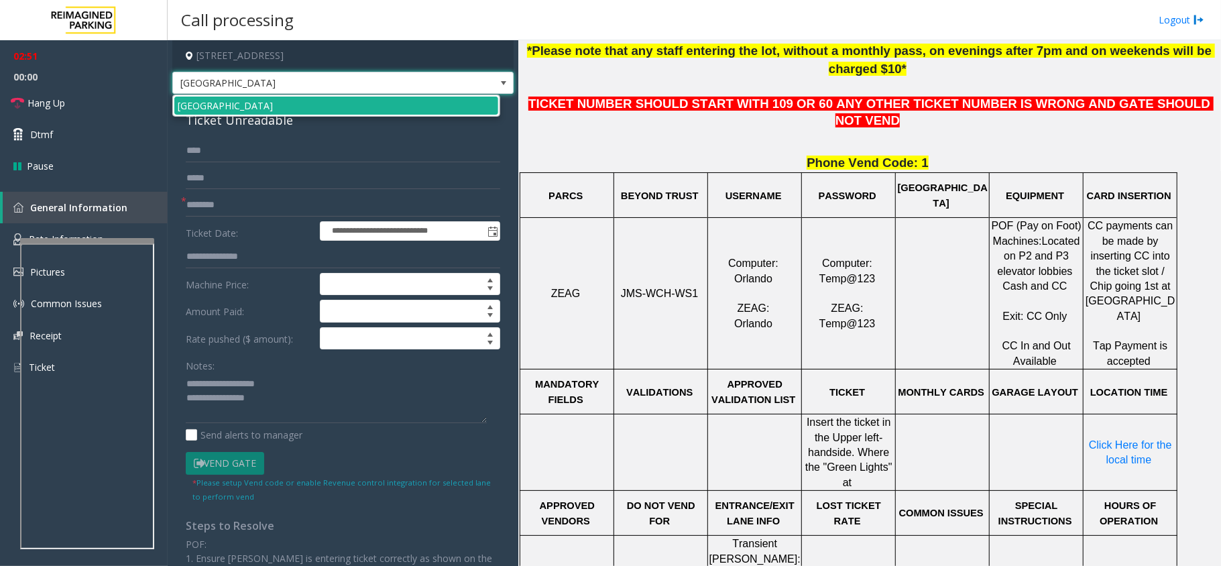
click at [498, 87] on span at bounding box center [503, 83] width 11 height 11
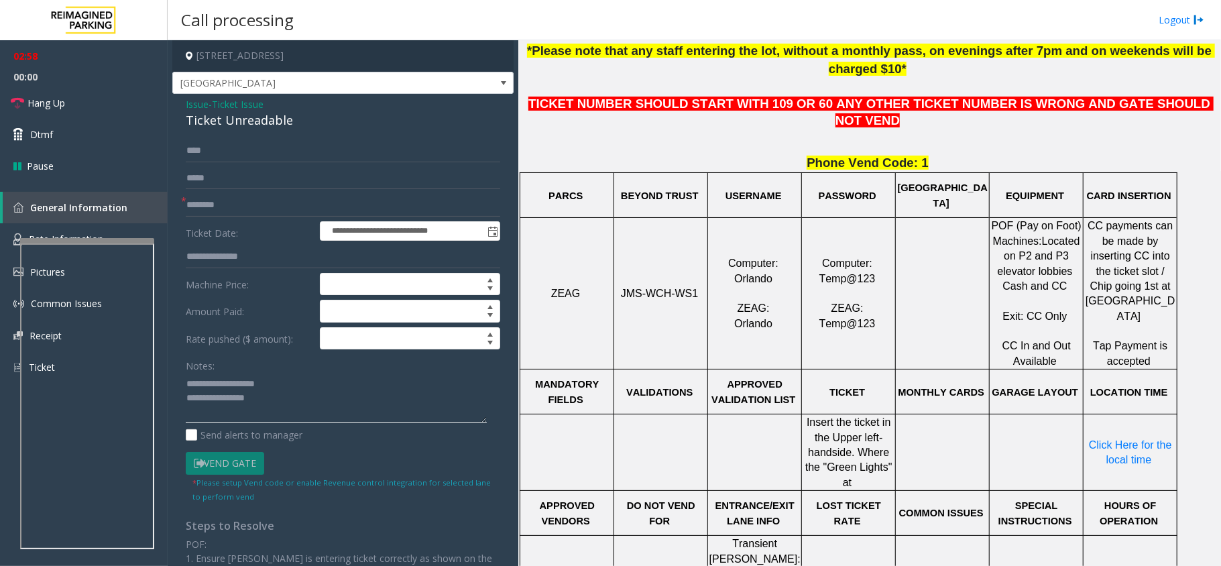
click at [357, 408] on textarea at bounding box center [336, 398] width 301 height 50
click at [290, 412] on textarea at bounding box center [336, 398] width 301 height 50
click at [54, 107] on span "Hang Up" at bounding box center [46, 103] width 38 height 14
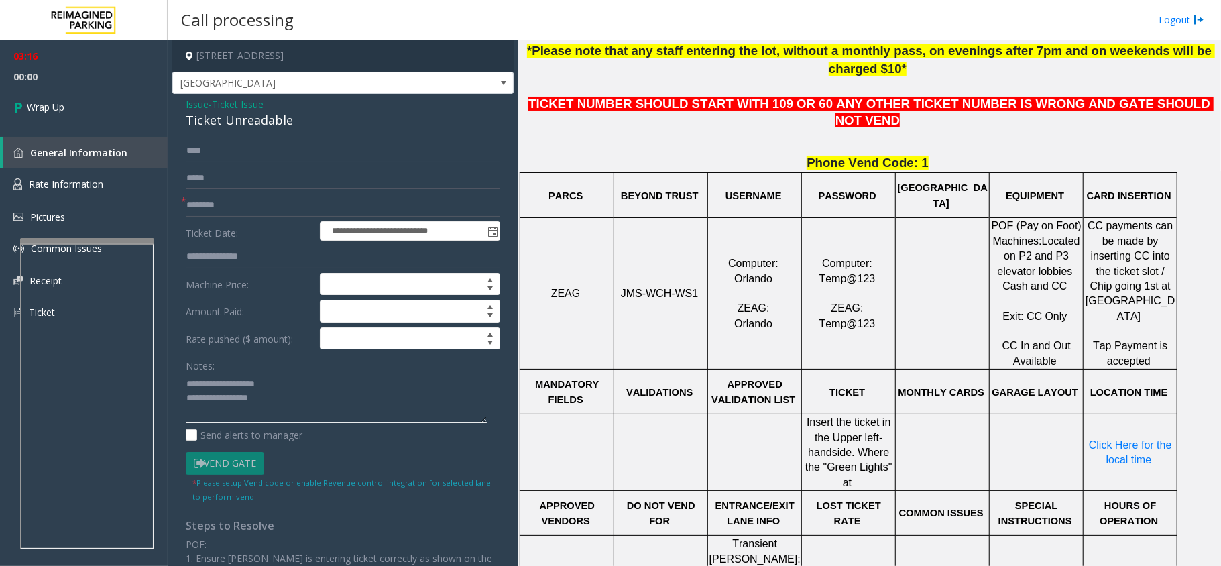
click at [328, 405] on textarea at bounding box center [336, 398] width 301 height 50
type textarea "**********"
click at [62, 110] on span "Wrap Up" at bounding box center [46, 107] width 38 height 14
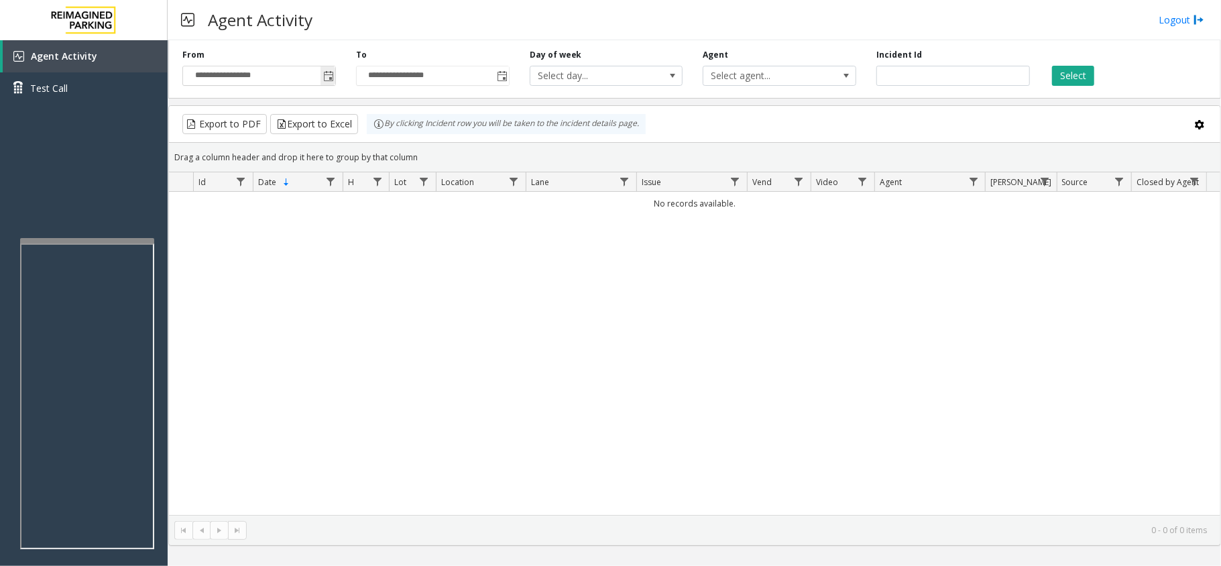
click at [323, 78] on span "Toggle popup" at bounding box center [328, 76] width 11 height 11
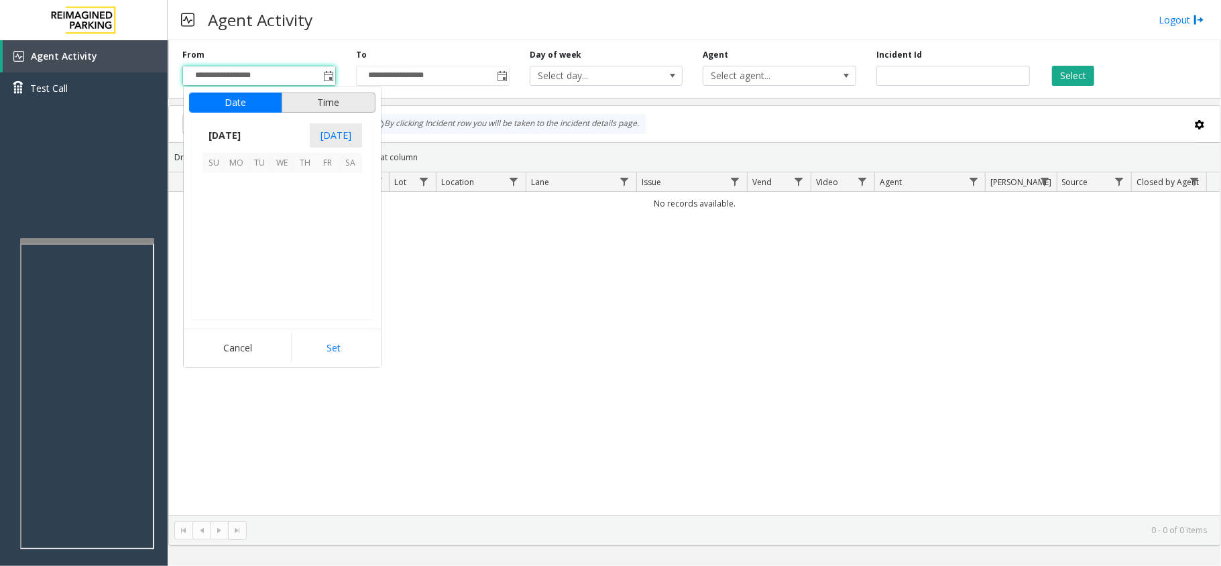
scroll to position [240648, 0]
click at [236, 189] on span "1" at bounding box center [236, 184] width 23 height 23
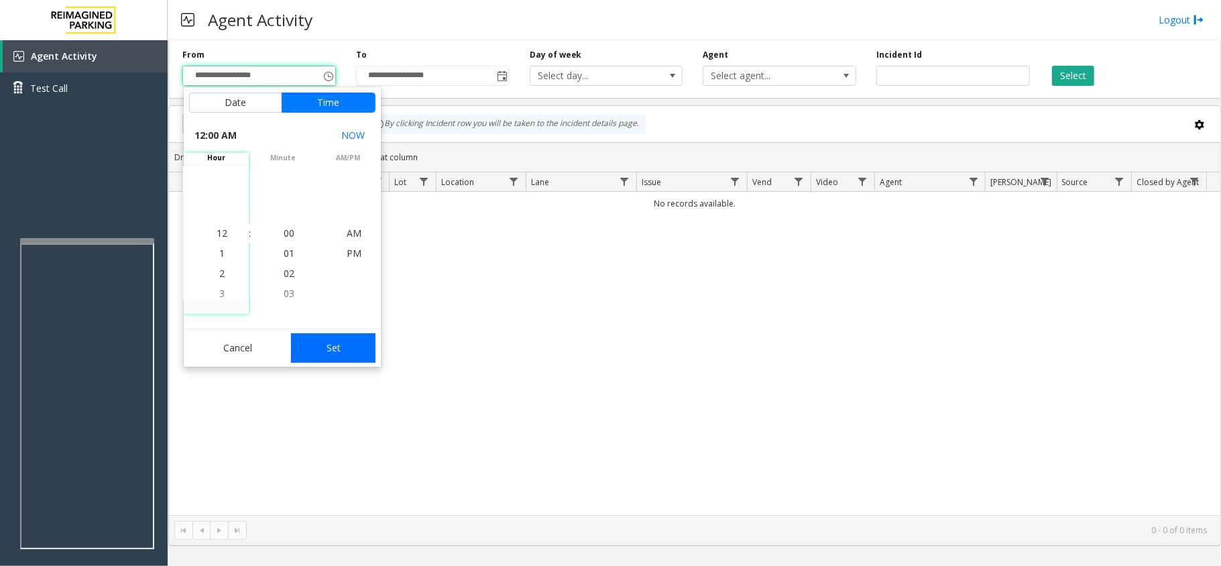
click at [323, 357] on button "Set" at bounding box center [333, 348] width 84 height 30
type input "**********"
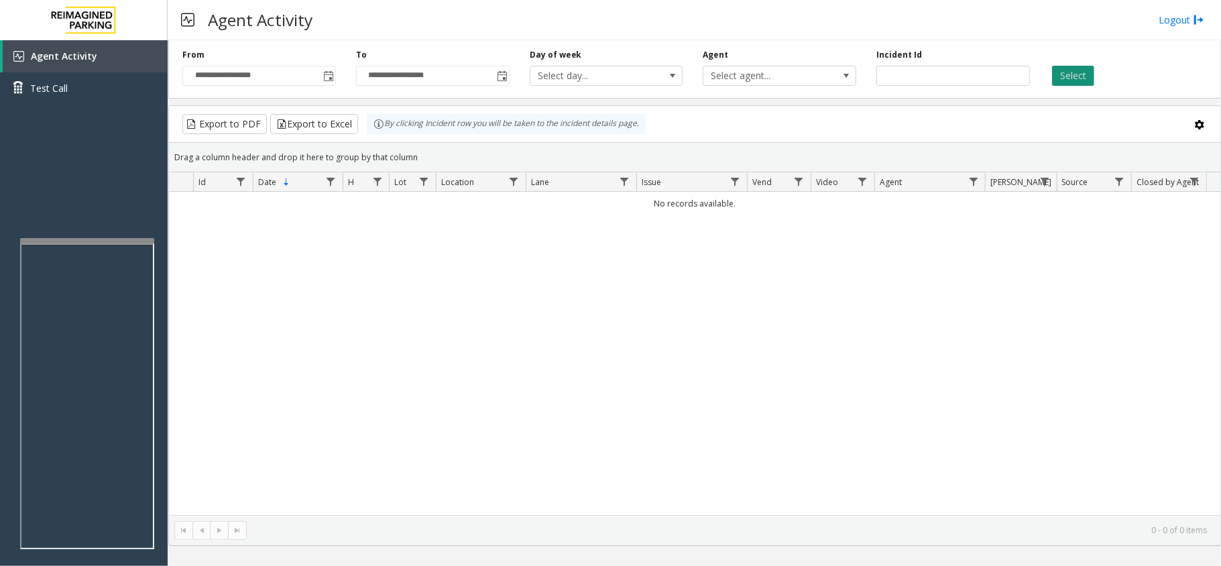
click at [1055, 75] on button "Select" at bounding box center [1073, 76] width 42 height 20
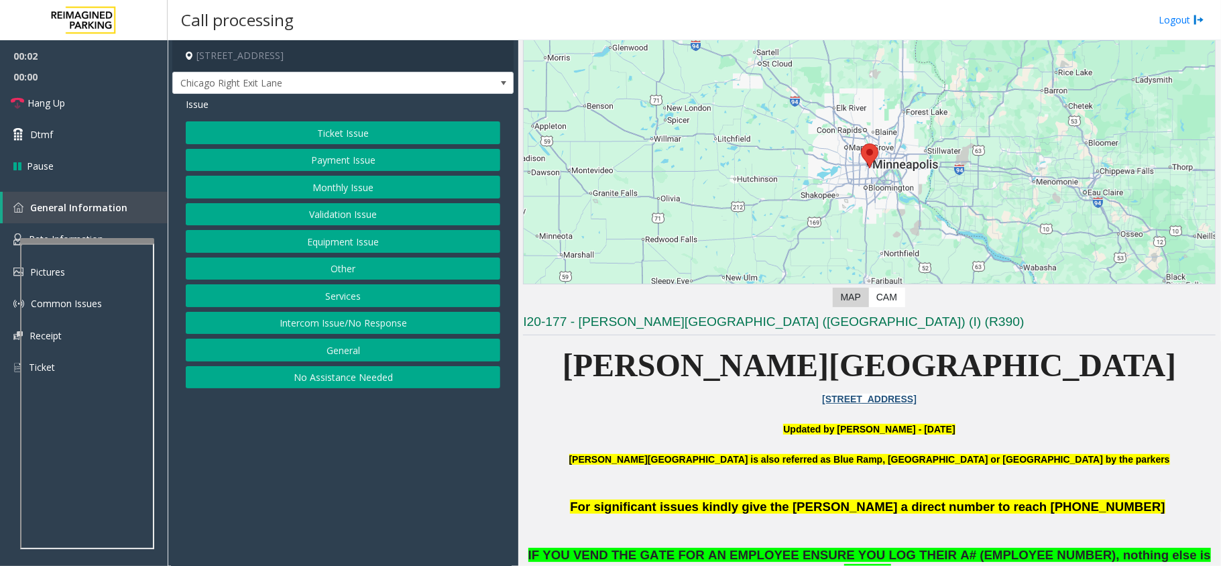
scroll to position [178, 0]
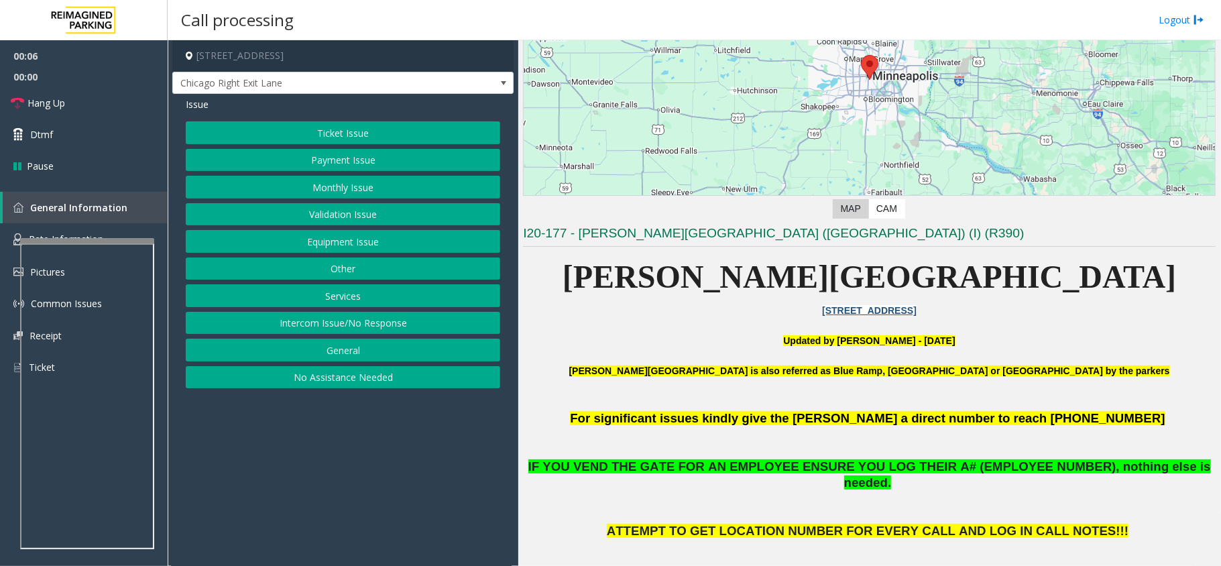
click at [380, 245] on button "Equipment Issue" at bounding box center [343, 241] width 314 height 23
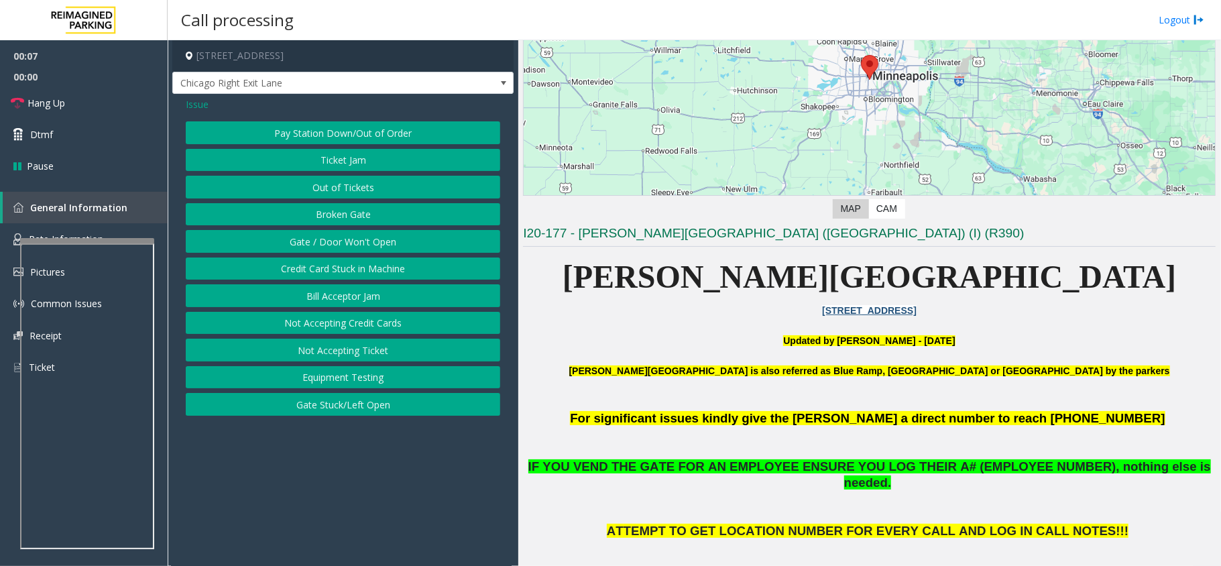
click at [363, 247] on button "Gate / Door Won't Open" at bounding box center [343, 241] width 314 height 23
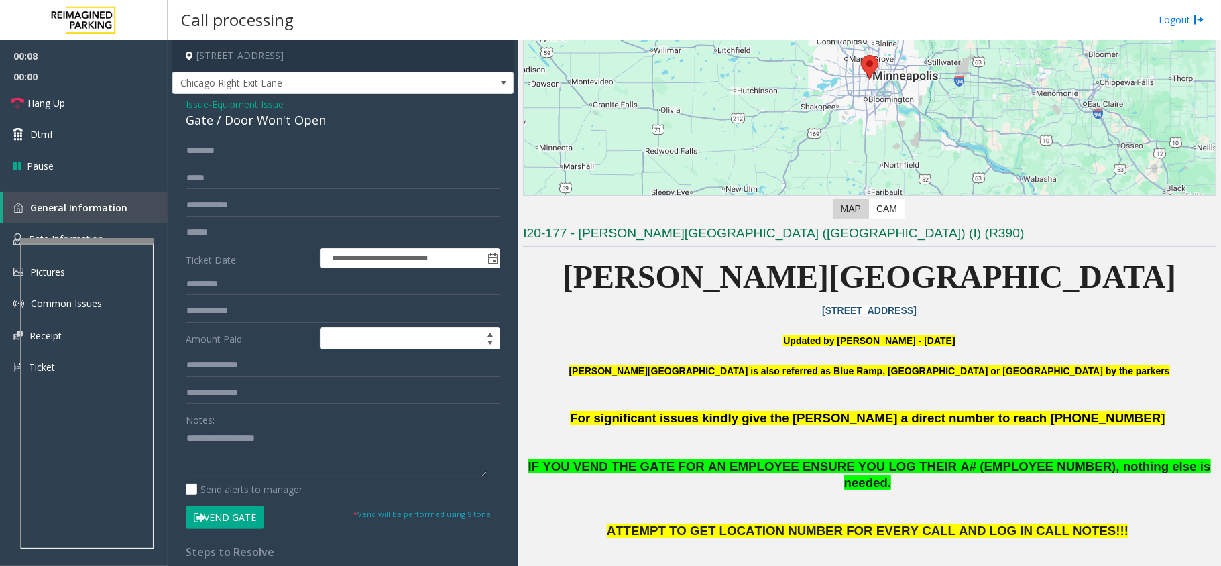
click at [234, 515] on button "Vend Gate" at bounding box center [225, 517] width 78 height 23
click at [71, 105] on link "Hang Up" at bounding box center [84, 103] width 168 height 32
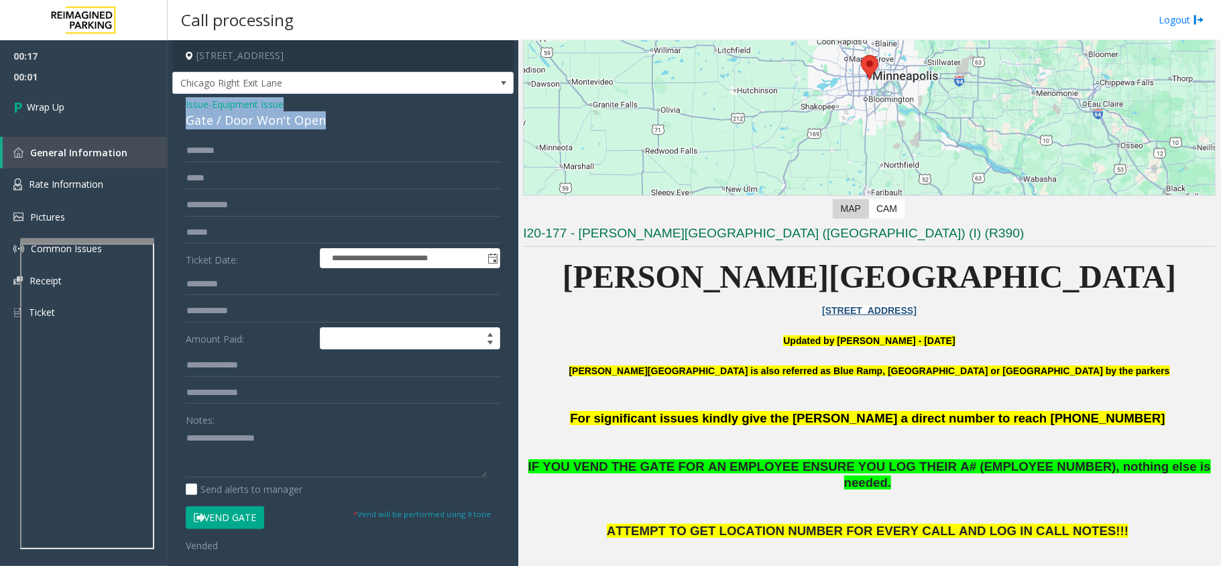
drag, startPoint x: 323, startPoint y: 113, endPoint x: 208, endPoint y: 111, distance: 114.7
click at [184, 103] on div "**********" at bounding box center [342, 438] width 341 height 689
click at [318, 451] on textarea at bounding box center [336, 452] width 301 height 50
click at [317, 451] on textarea at bounding box center [336, 452] width 301 height 50
click at [295, 467] on textarea at bounding box center [336, 452] width 301 height 50
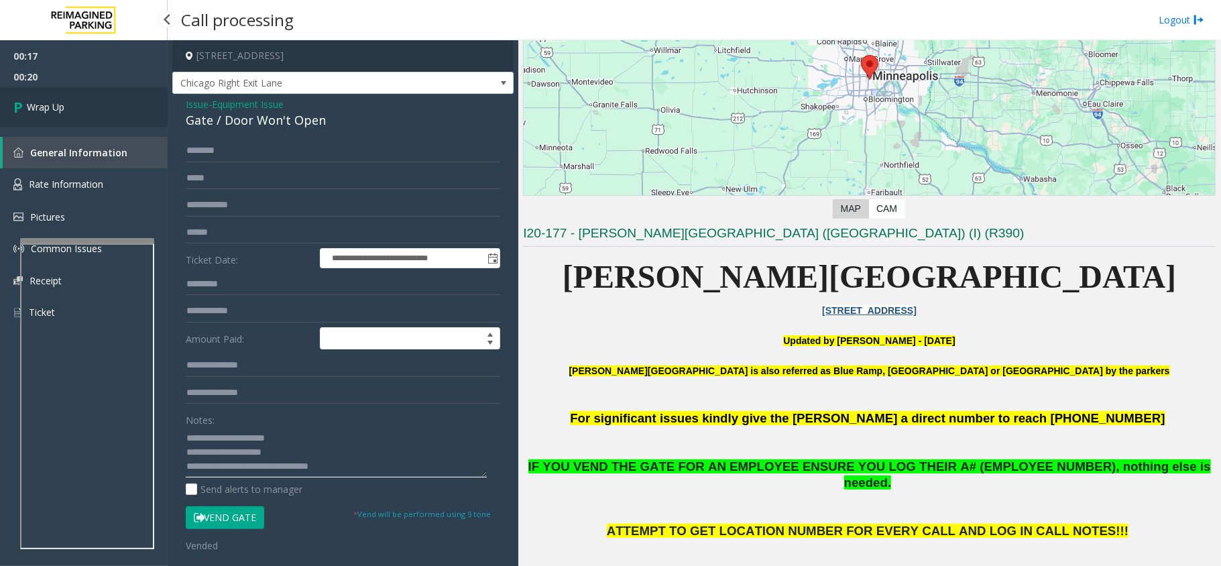
type textarea "**********"
click at [54, 110] on span "Wrap Up" at bounding box center [46, 107] width 38 height 14
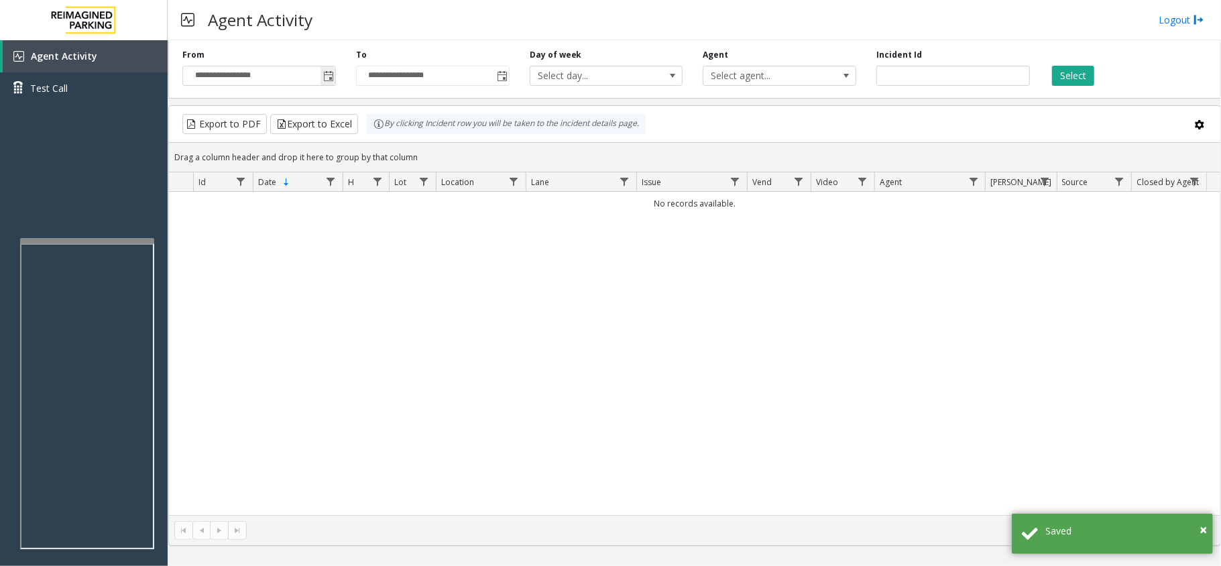
click at [326, 78] on span "Toggle popup" at bounding box center [328, 76] width 11 height 11
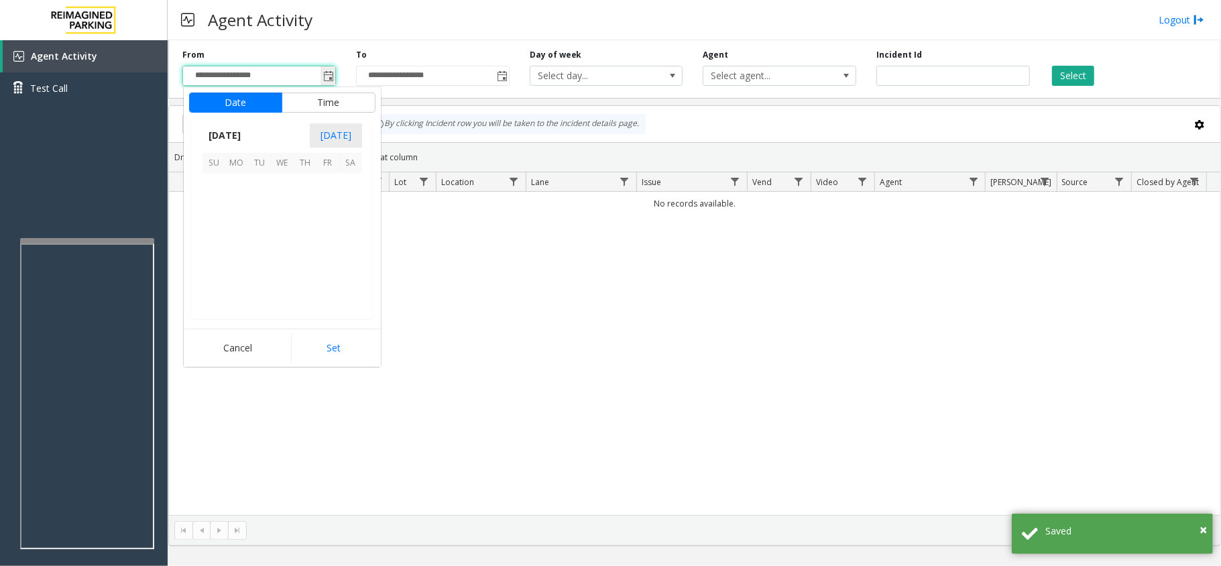
scroll to position [240648, 0]
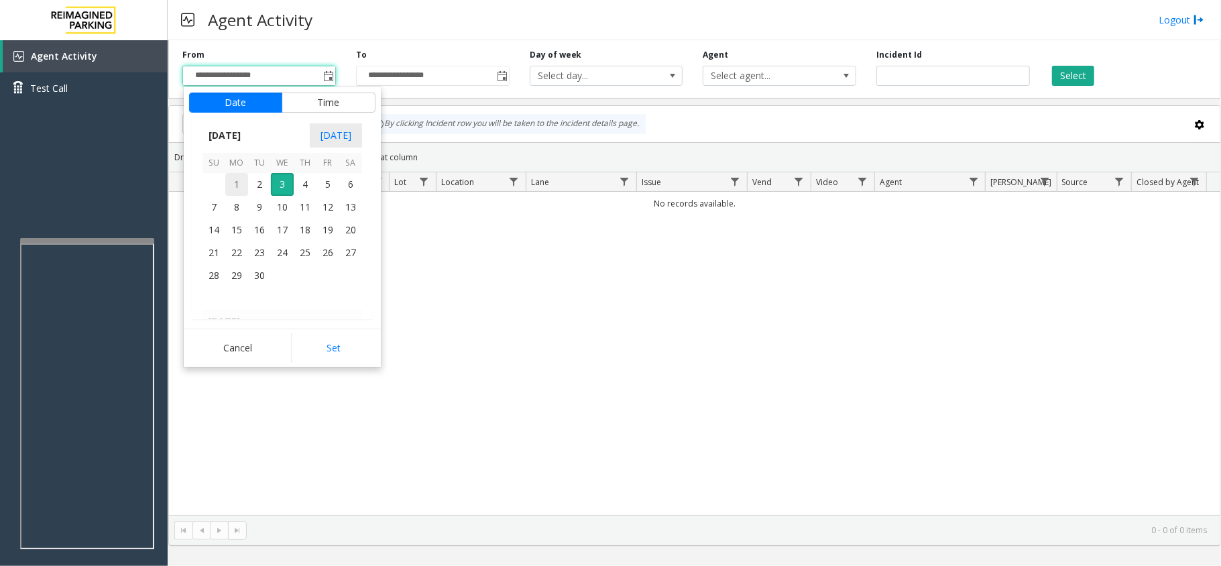
click at [236, 192] on span "1" at bounding box center [236, 184] width 23 height 23
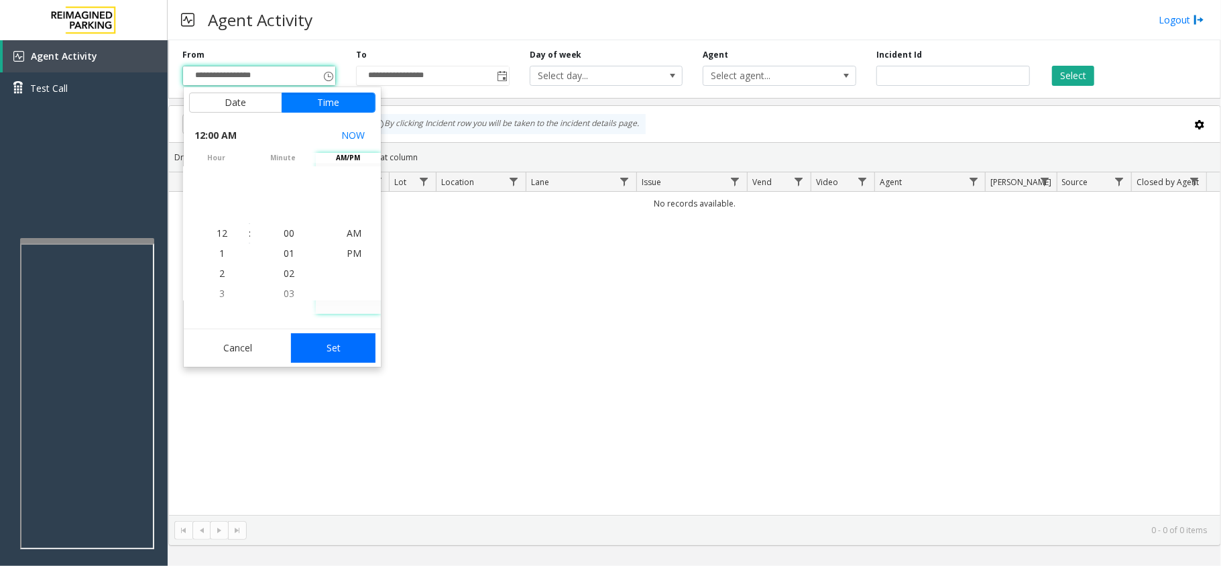
click at [346, 345] on button "Set" at bounding box center [333, 348] width 84 height 30
type input "**********"
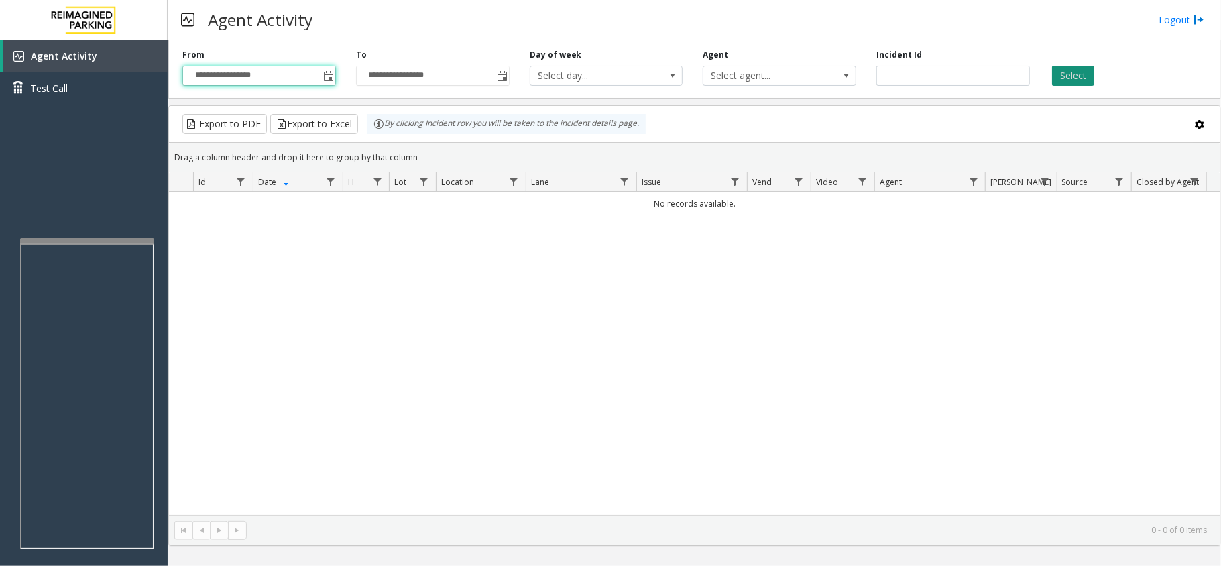
click at [1067, 73] on button "Select" at bounding box center [1073, 76] width 42 height 20
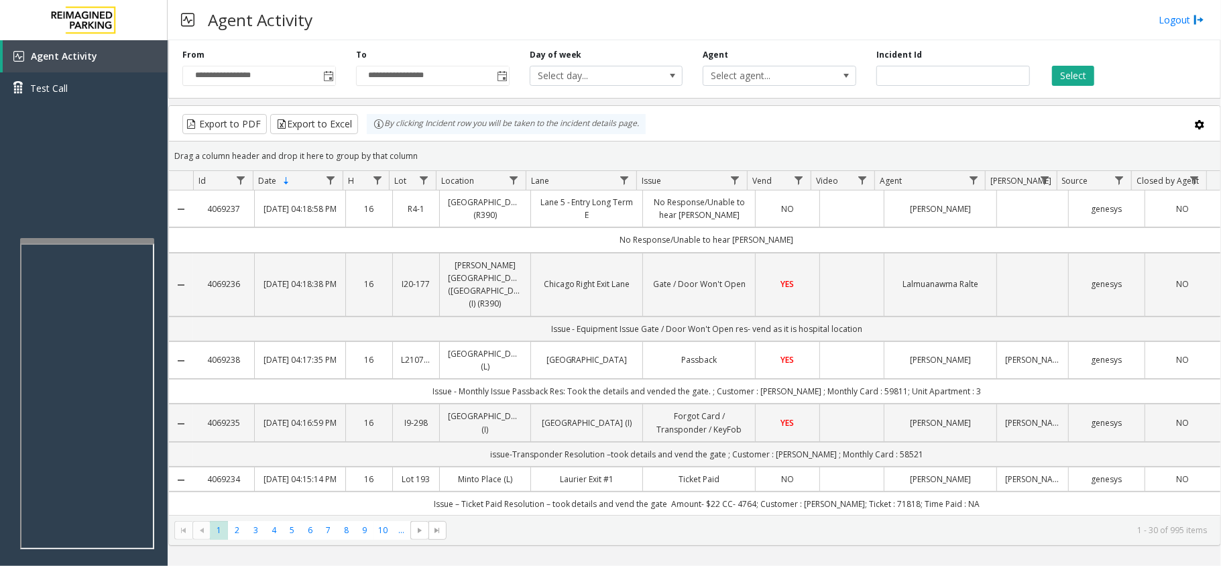
drag, startPoint x: 355, startPoint y: 19, endPoint x: 363, endPoint y: 19, distance: 8.7
click at [355, 19] on div "Agent Activity Logout" at bounding box center [694, 20] width 1053 height 40
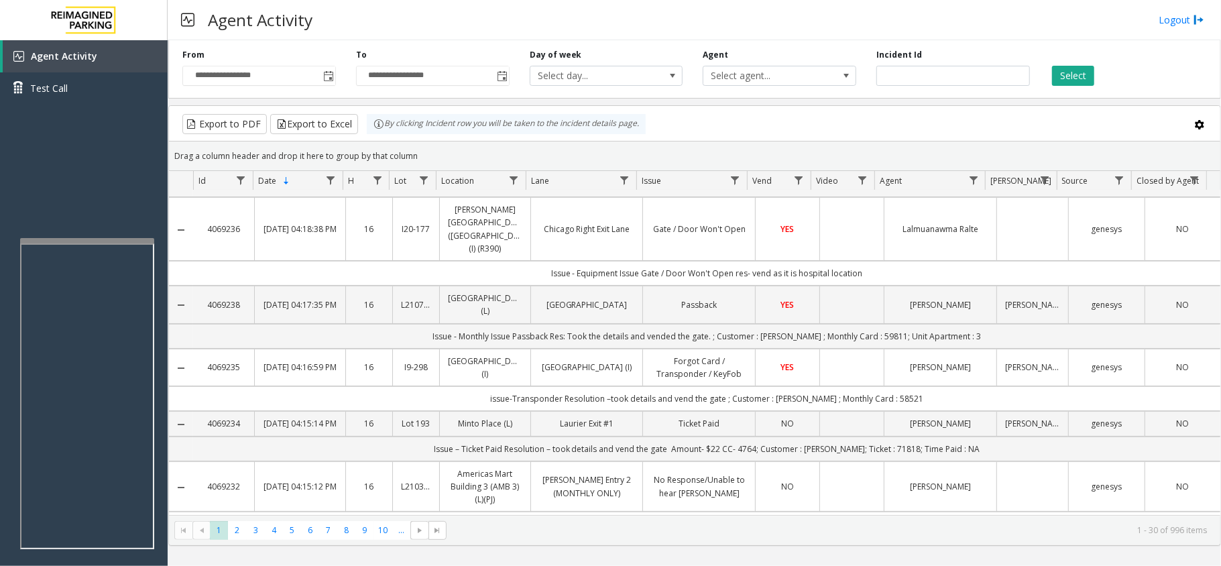
scroll to position [0, 0]
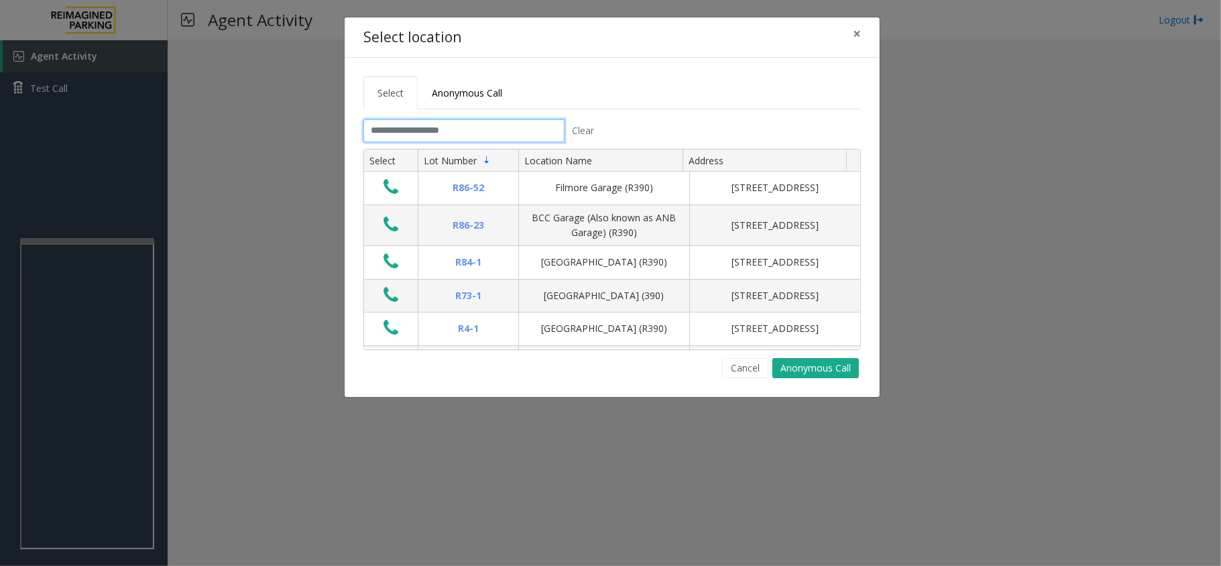
click at [414, 131] on input "text" at bounding box center [463, 130] width 201 height 23
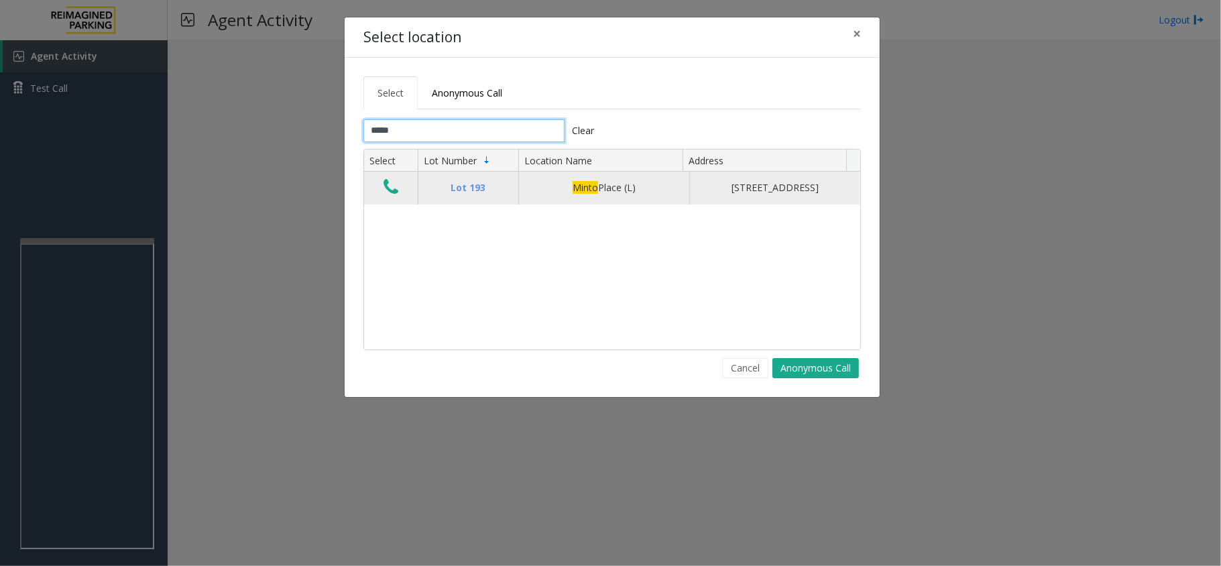
type input "*****"
click at [386, 194] on icon "Data table" at bounding box center [391, 187] width 15 height 19
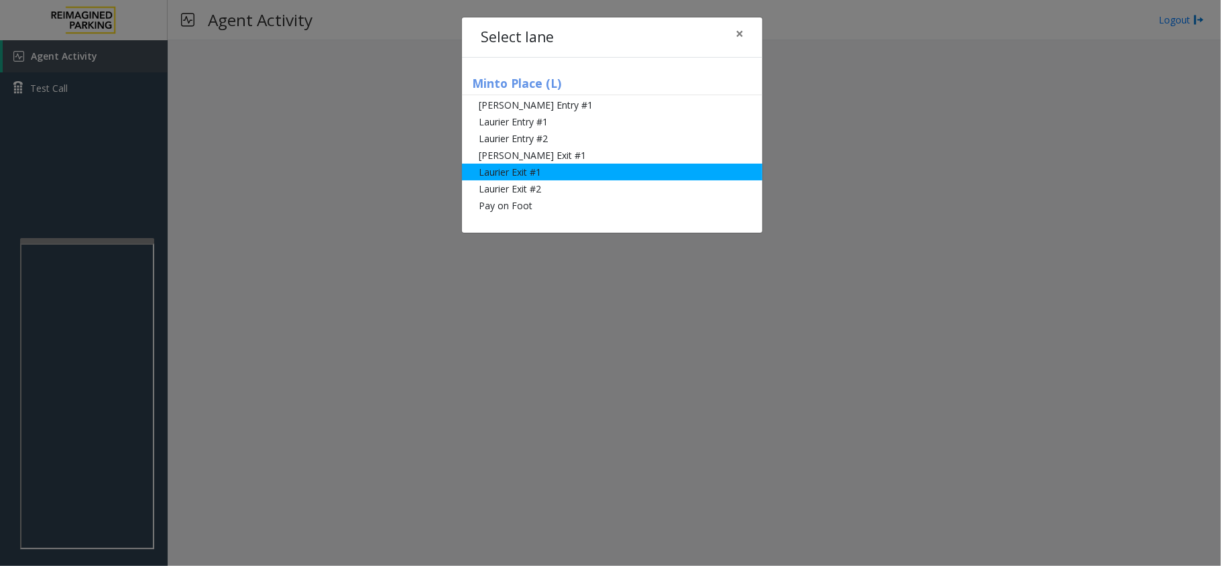
click at [537, 170] on li "Laurier Exit #1" at bounding box center [612, 172] width 300 height 17
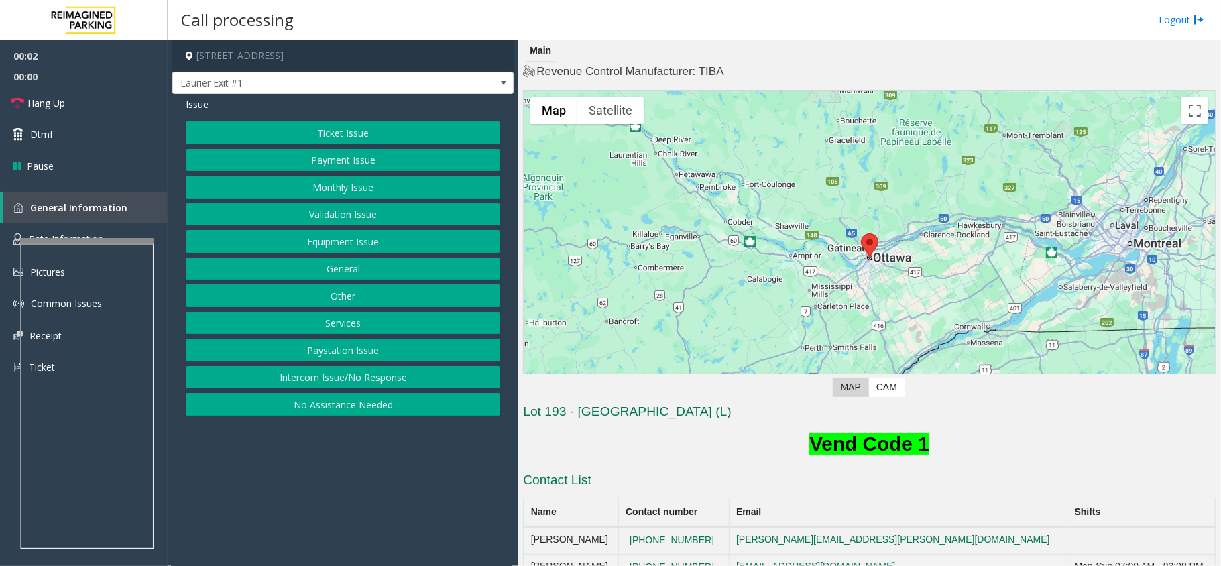
click at [390, 133] on button "Ticket Issue" at bounding box center [343, 132] width 314 height 23
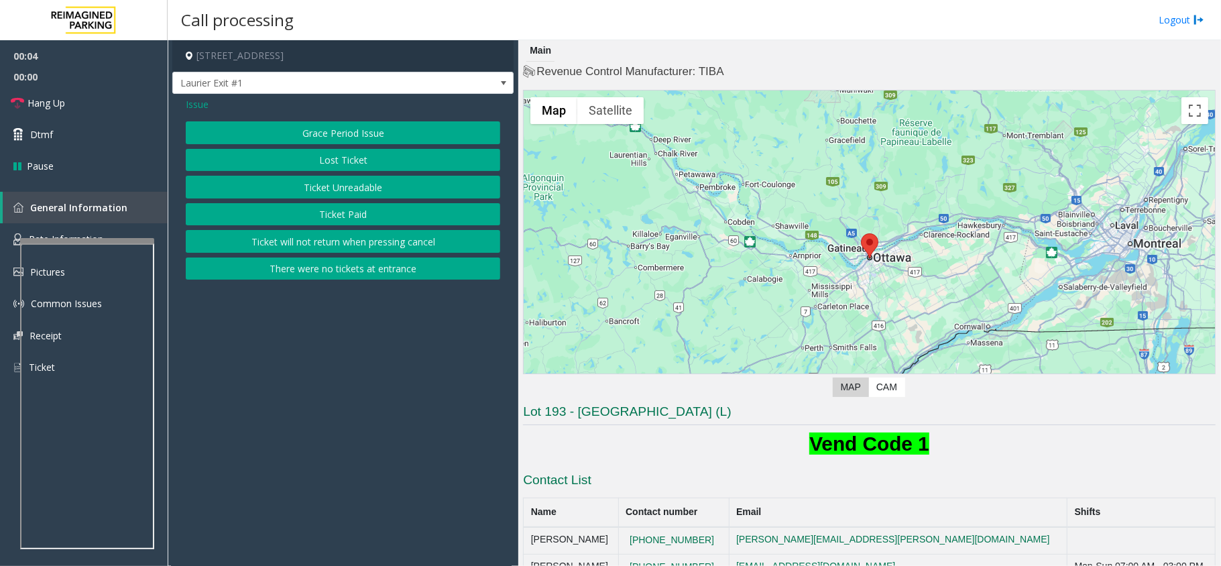
click at [400, 218] on button "Ticket Paid" at bounding box center [343, 214] width 314 height 23
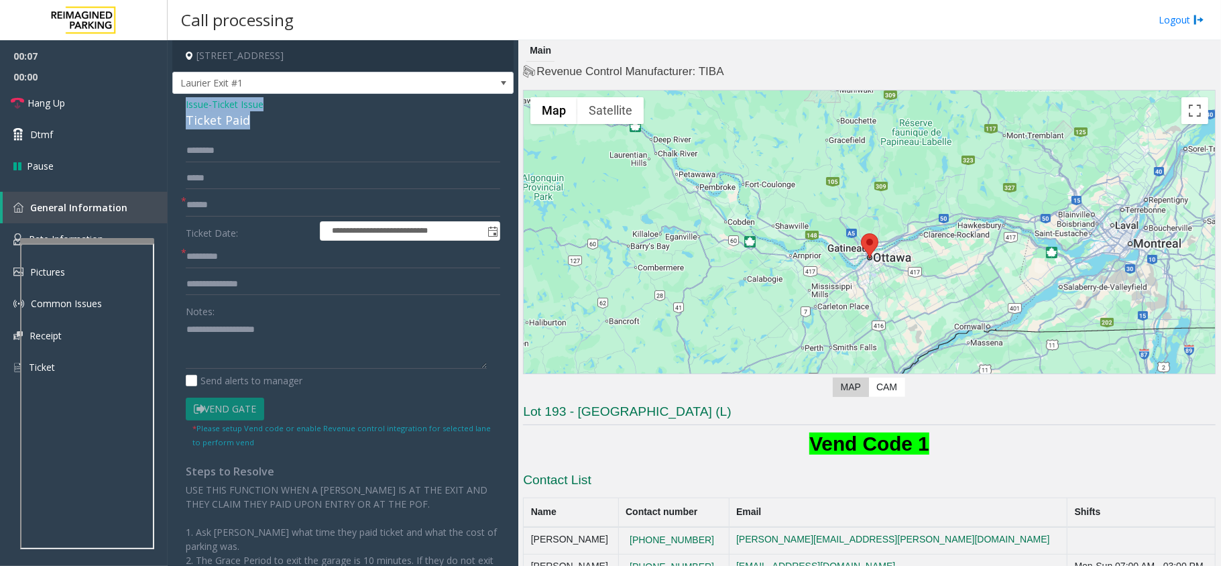
drag, startPoint x: 243, startPoint y: 119, endPoint x: 188, endPoint y: 102, distance: 57.7
click at [180, 102] on div "**********" at bounding box center [342, 393] width 341 height 599
click at [261, 351] on textarea at bounding box center [336, 343] width 301 height 50
click at [261, 349] on textarea at bounding box center [336, 343] width 301 height 50
type textarea "**********"
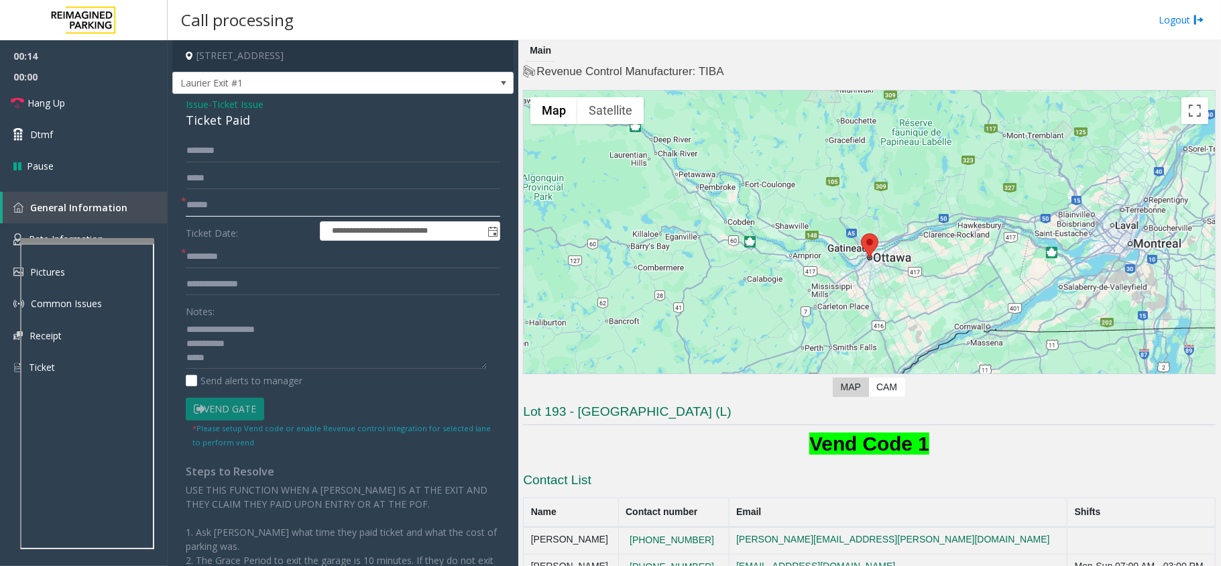
click at [258, 199] on input "text" at bounding box center [343, 205] width 314 height 23
type input "*****"
click at [261, 363] on textarea at bounding box center [336, 343] width 301 height 50
type textarea "**********"
click at [223, 282] on input "text" at bounding box center [343, 284] width 314 height 23
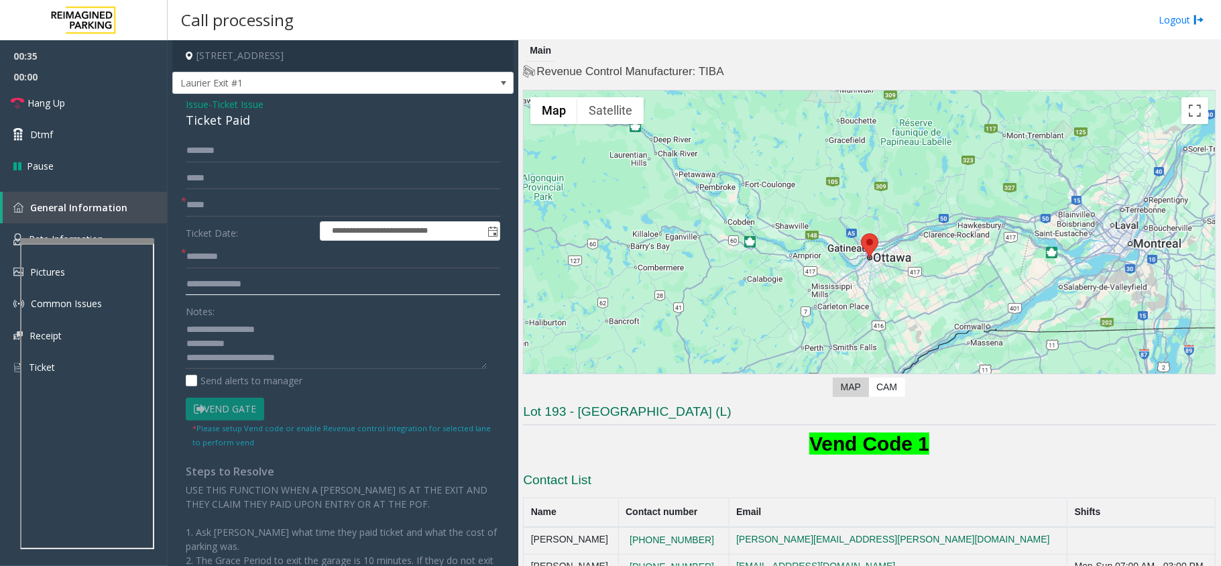
type input "**********"
click at [333, 367] on textarea at bounding box center [336, 343] width 301 height 50
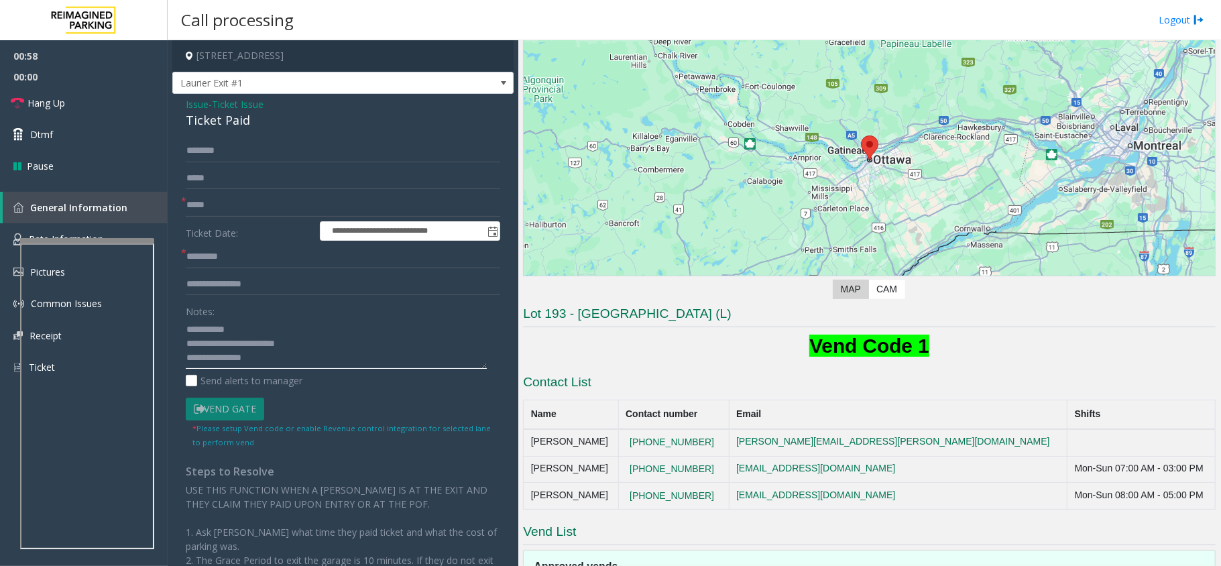
scroll to position [84, 0]
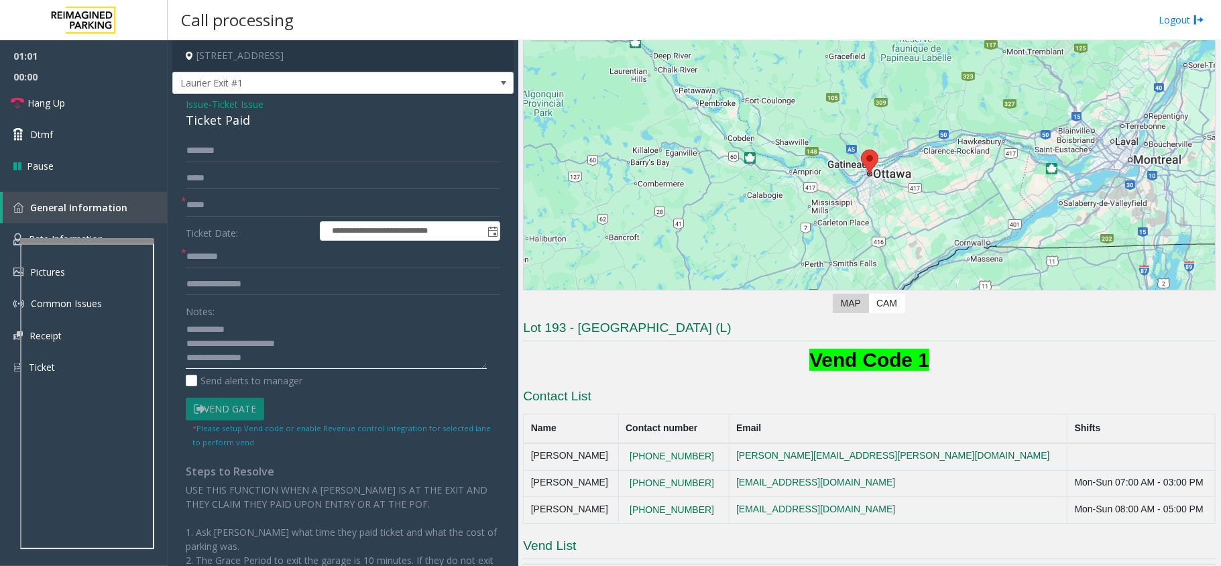
type textarea "**********"
click at [253, 260] on input "text" at bounding box center [343, 256] width 314 height 23
type input "*"
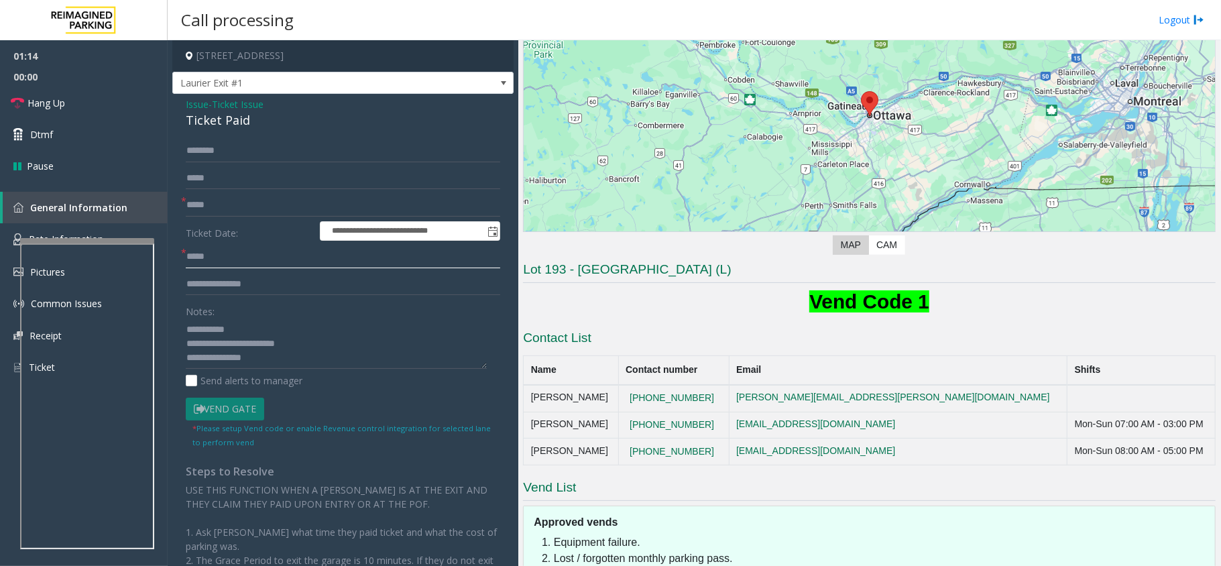
scroll to position [173, 0]
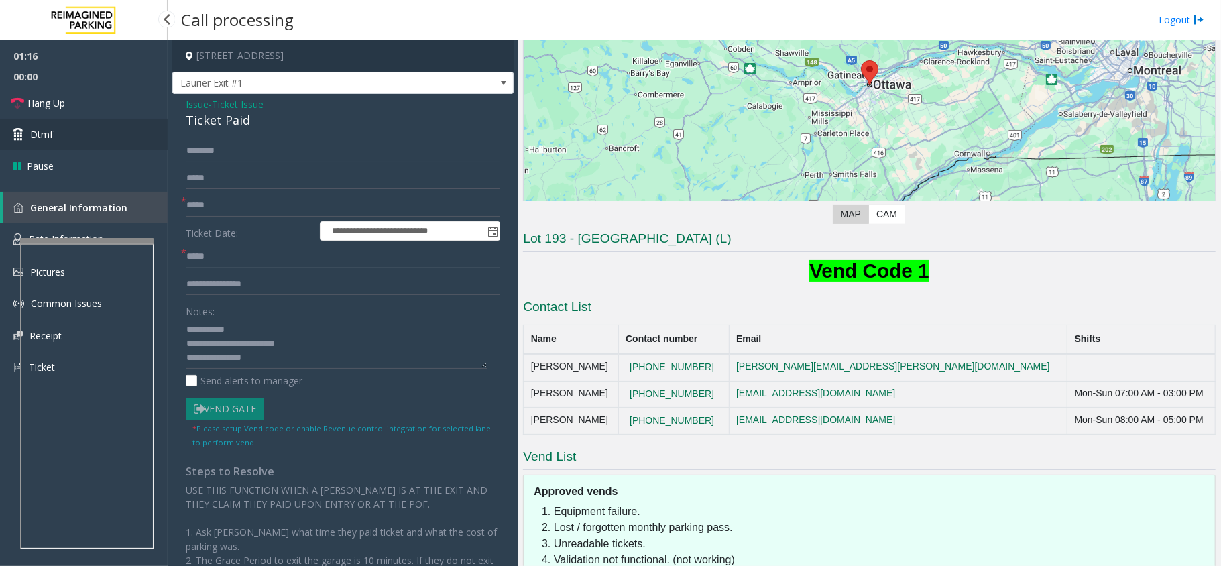
type input "*****"
click at [56, 139] on link "Dtmf" at bounding box center [84, 135] width 168 height 32
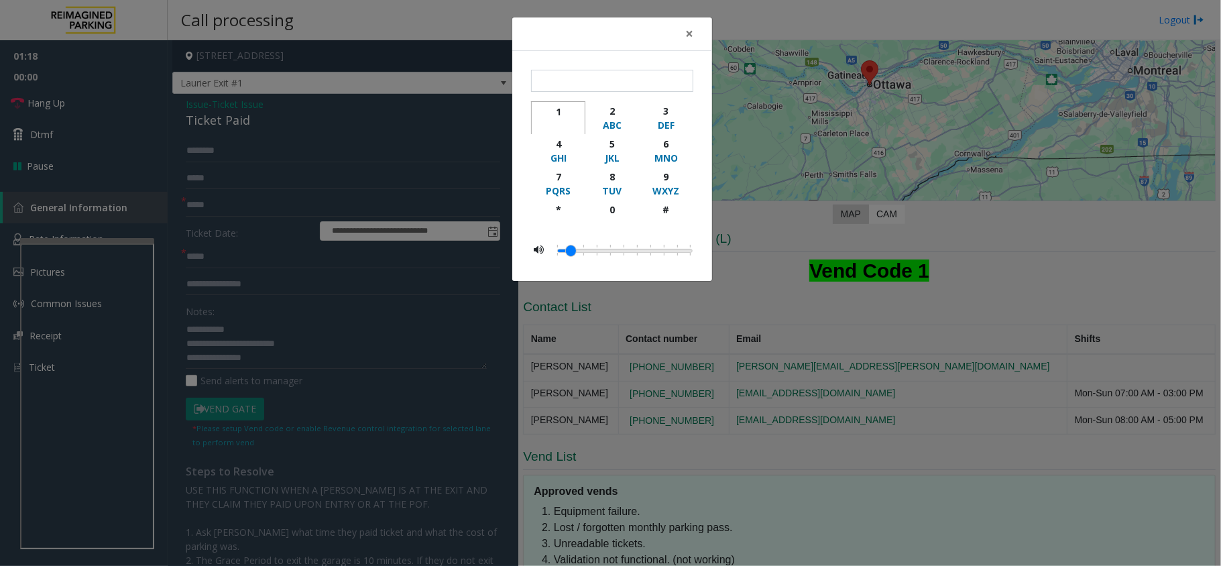
click at [551, 107] on div "1" at bounding box center [558, 112] width 37 height 14
type input "*"
click at [692, 36] on span "×" at bounding box center [689, 33] width 8 height 19
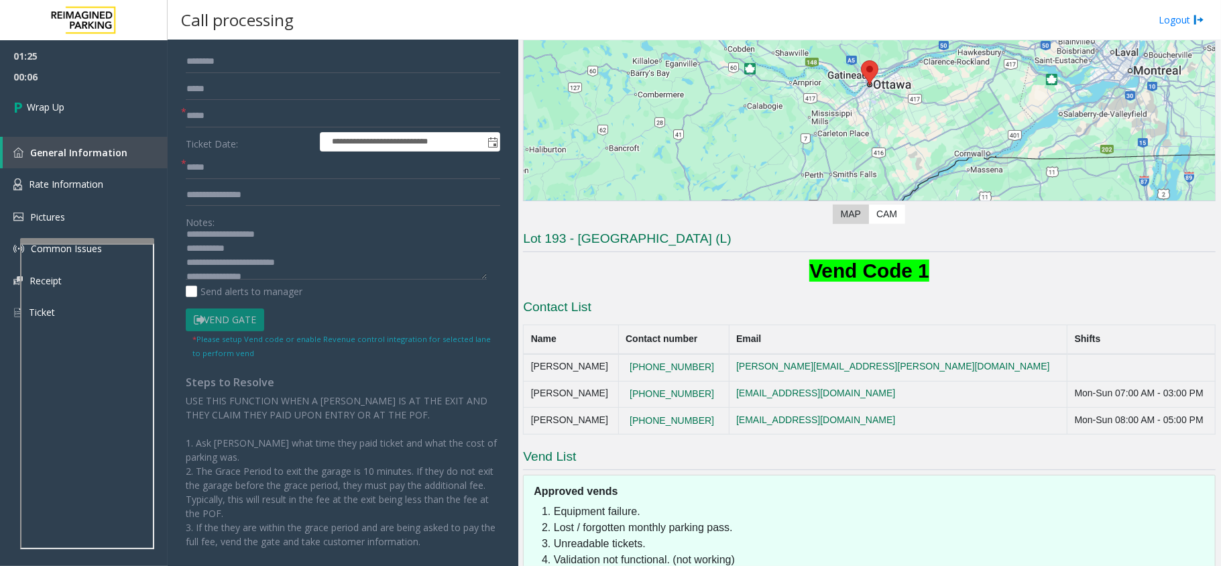
scroll to position [0, 0]
click at [38, 100] on span "Wrap Up" at bounding box center [46, 107] width 38 height 14
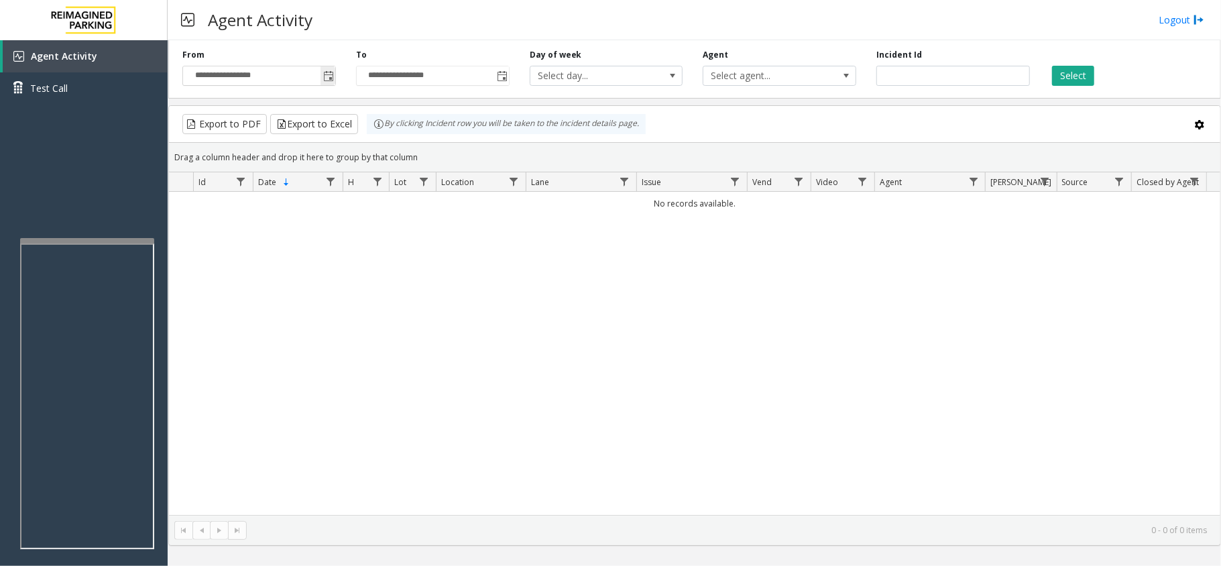
click at [327, 72] on span "Toggle popup" at bounding box center [328, 76] width 11 height 11
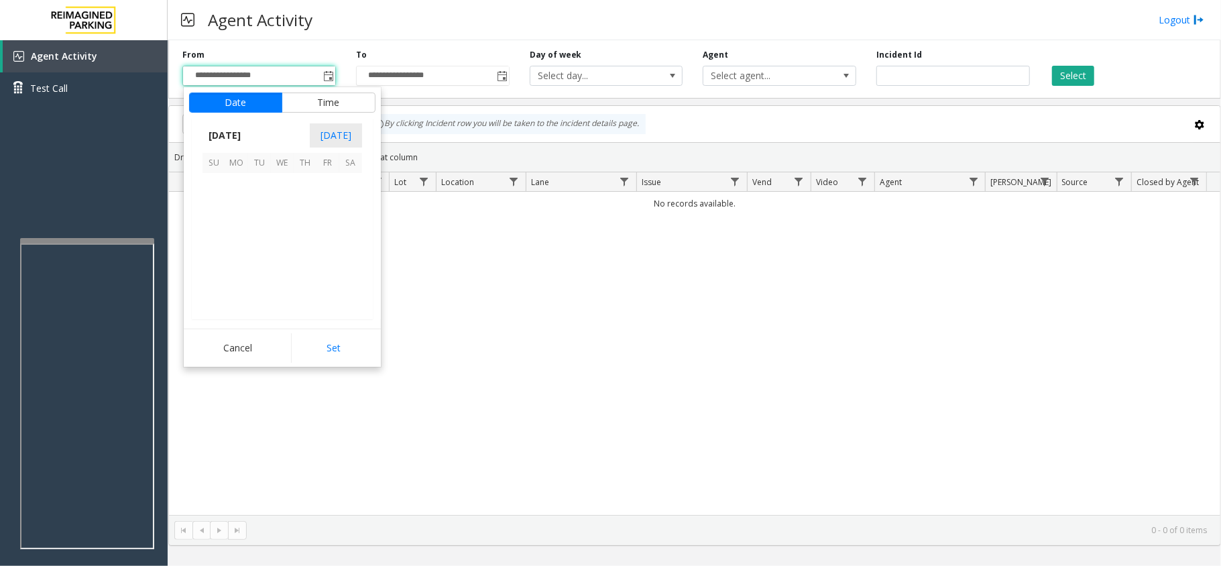
scroll to position [240648, 0]
click at [233, 188] on span "1" at bounding box center [236, 184] width 23 height 23
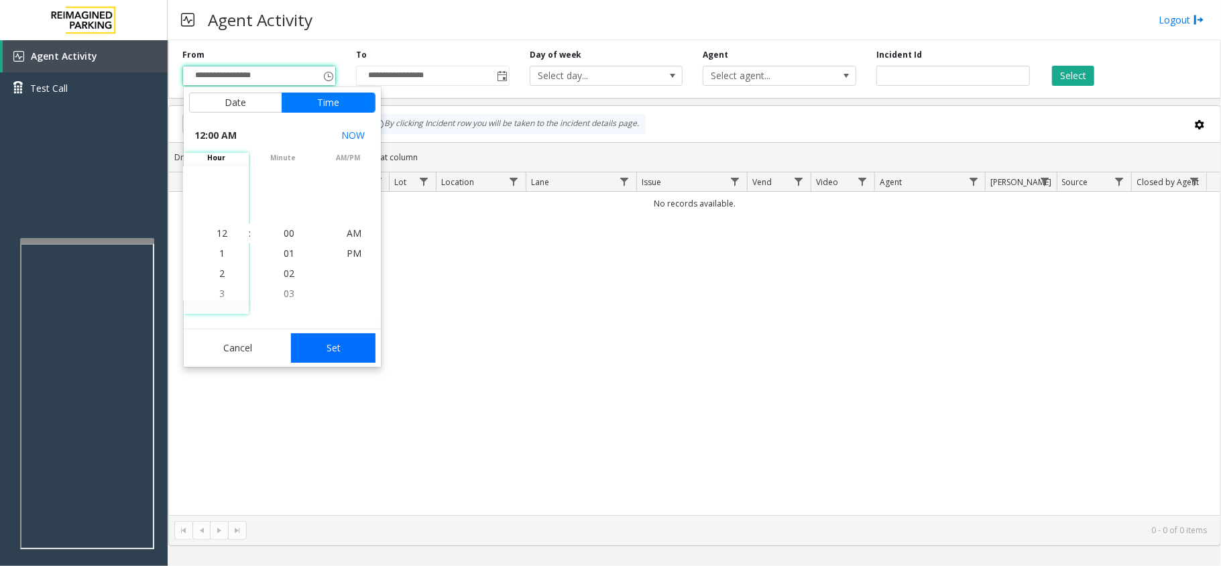
click at [346, 357] on button "Set" at bounding box center [333, 348] width 84 height 30
type input "**********"
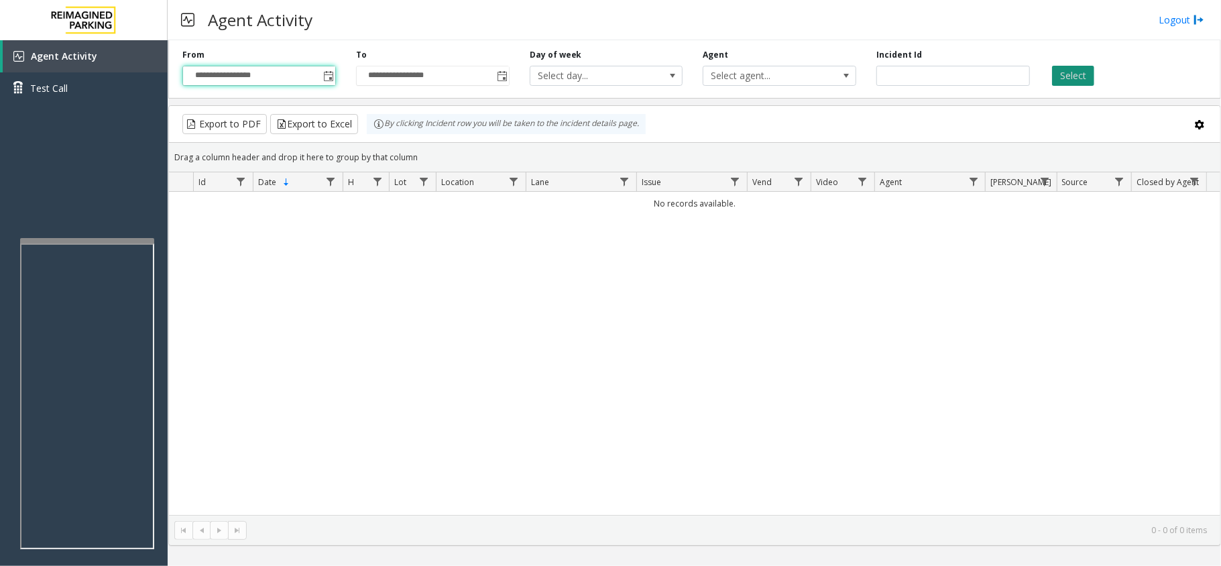
click at [1071, 78] on button "Select" at bounding box center [1073, 76] width 42 height 20
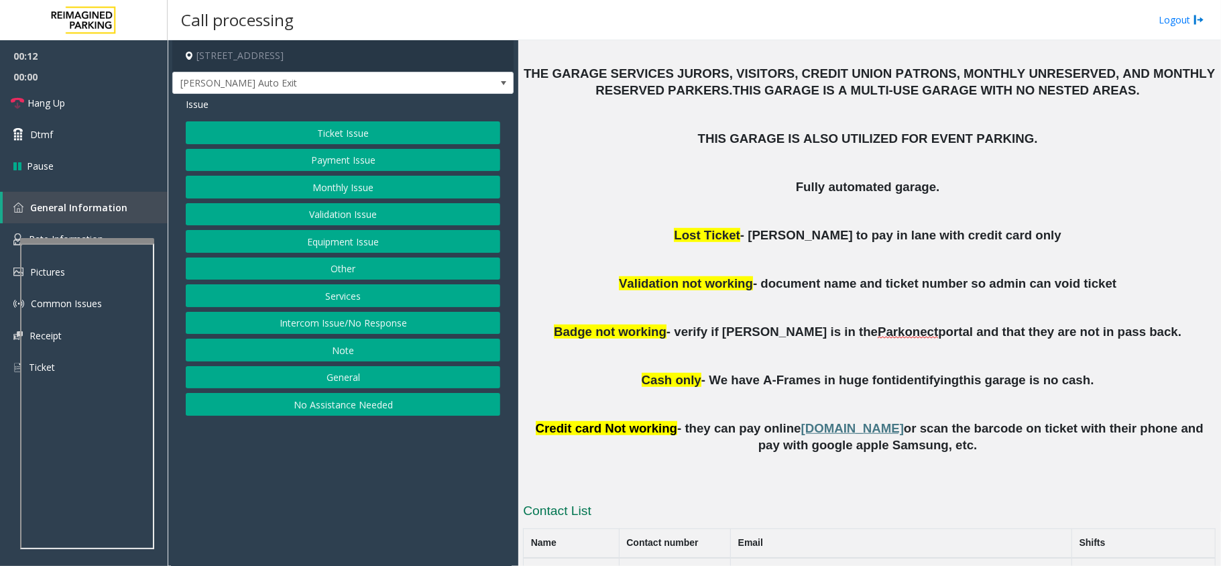
scroll to position [536, 0]
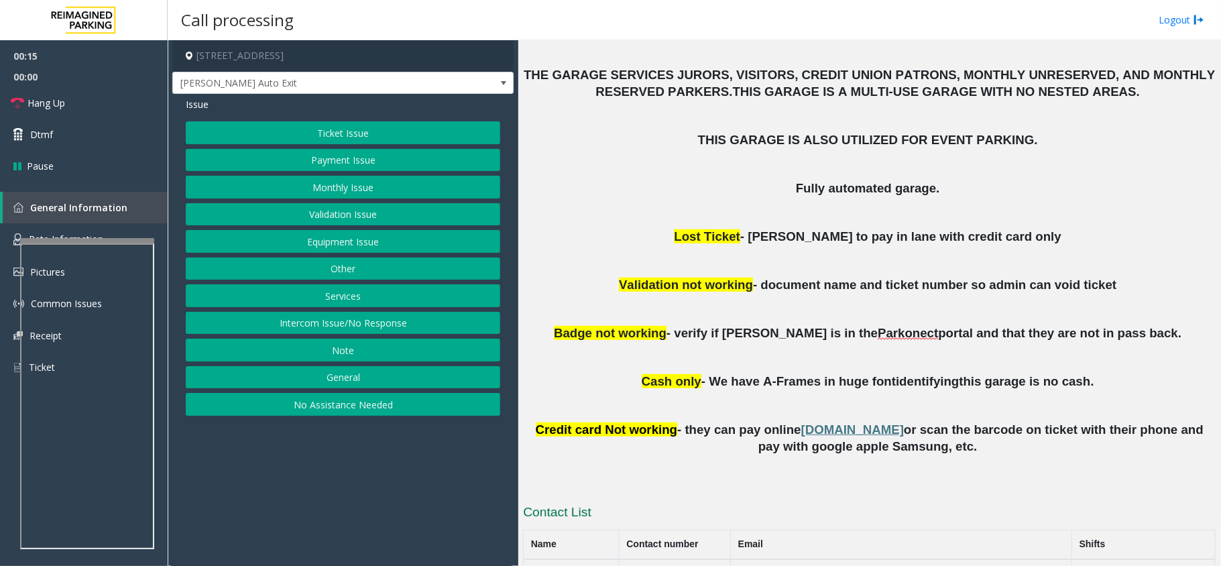
click at [392, 326] on button "Intercom Issue/No Response" at bounding box center [343, 323] width 314 height 23
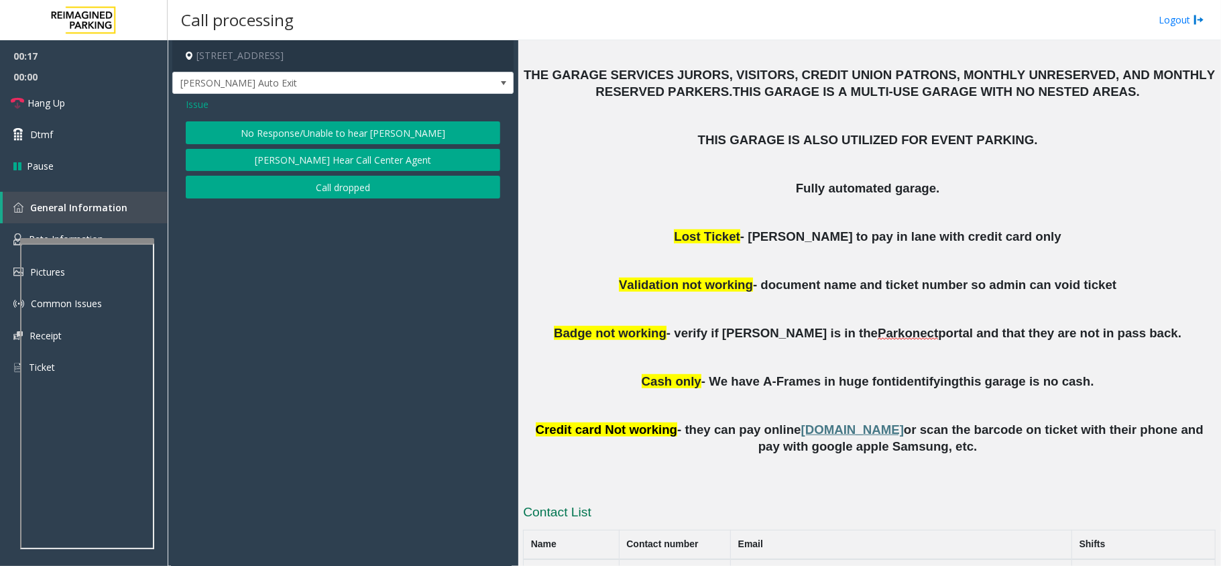
click at [430, 126] on button "No Response/Unable to hear [PERSON_NAME]" at bounding box center [343, 132] width 314 height 23
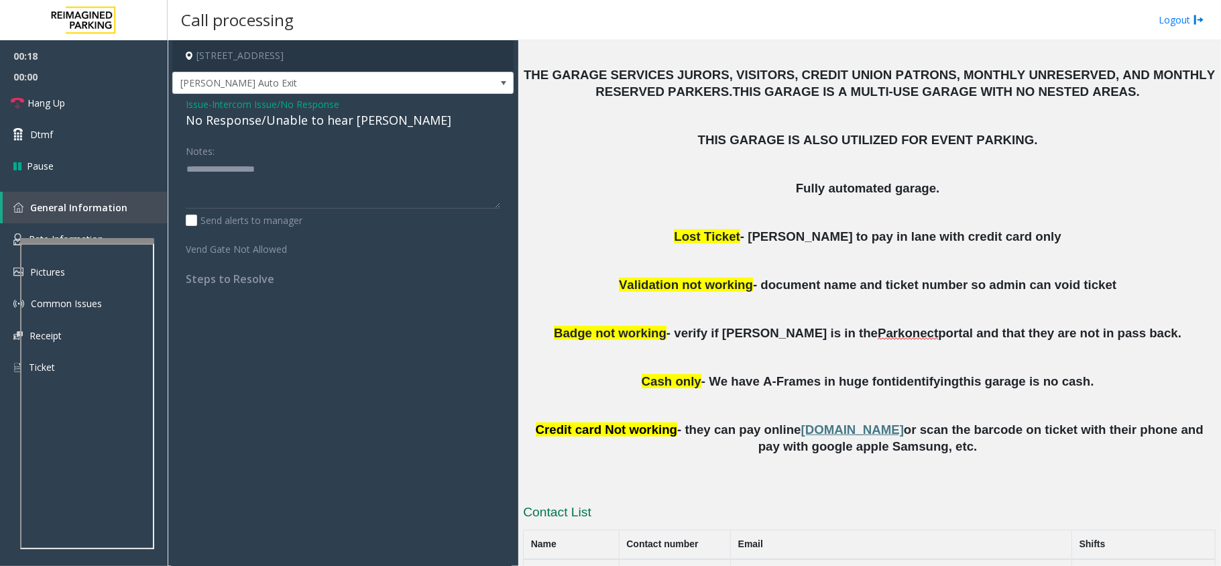
click at [363, 119] on div "No Response/Unable to hear [PERSON_NAME]" at bounding box center [343, 120] width 314 height 18
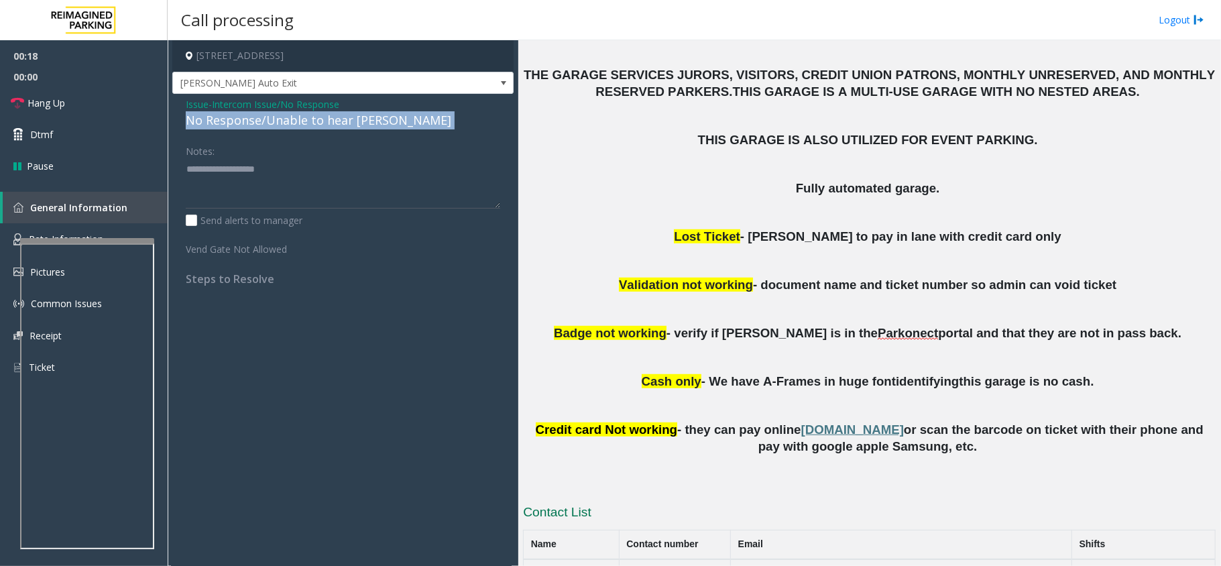
click at [363, 119] on div "No Response/Unable to hear [PERSON_NAME]" at bounding box center [343, 120] width 314 height 18
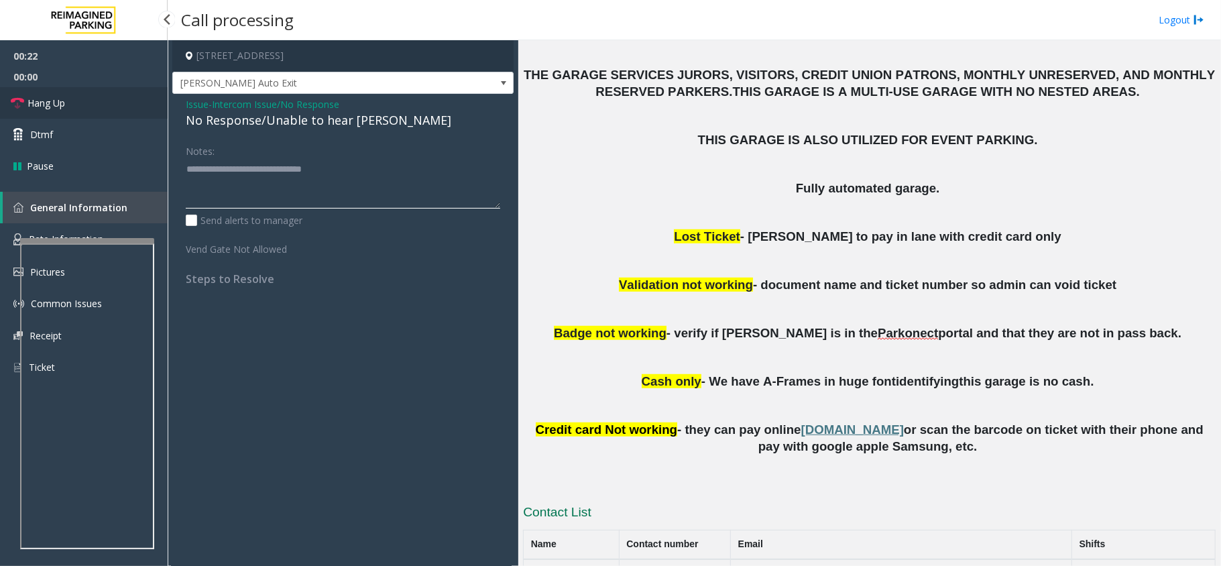
type textarea "**********"
click at [59, 99] on span "Hang Up" at bounding box center [46, 103] width 38 height 14
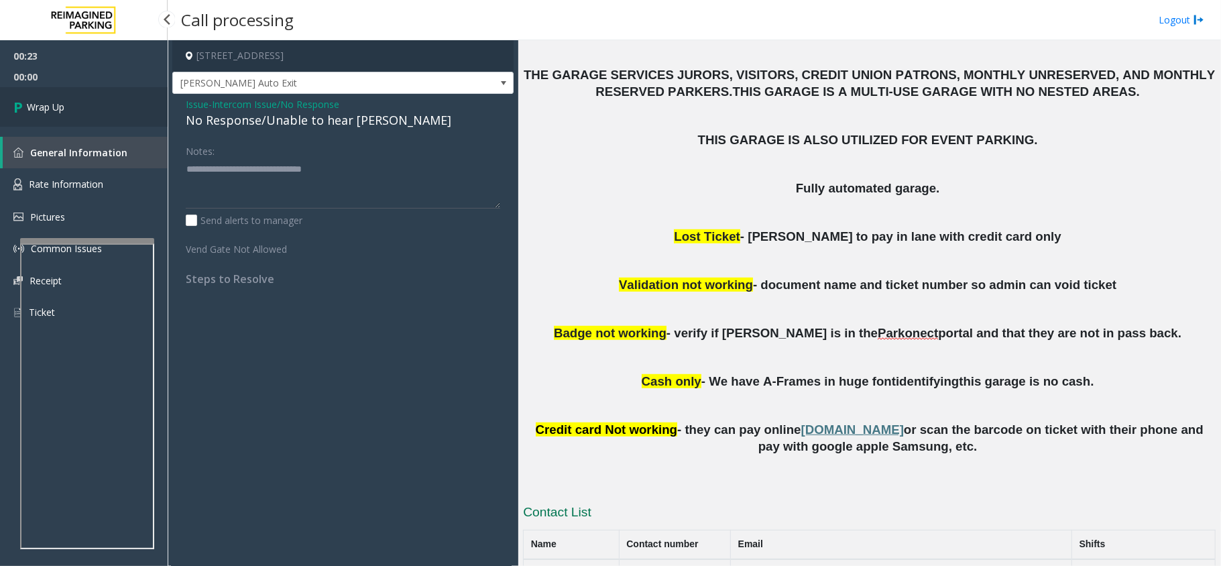
click at [59, 100] on span "Wrap Up" at bounding box center [46, 107] width 38 height 14
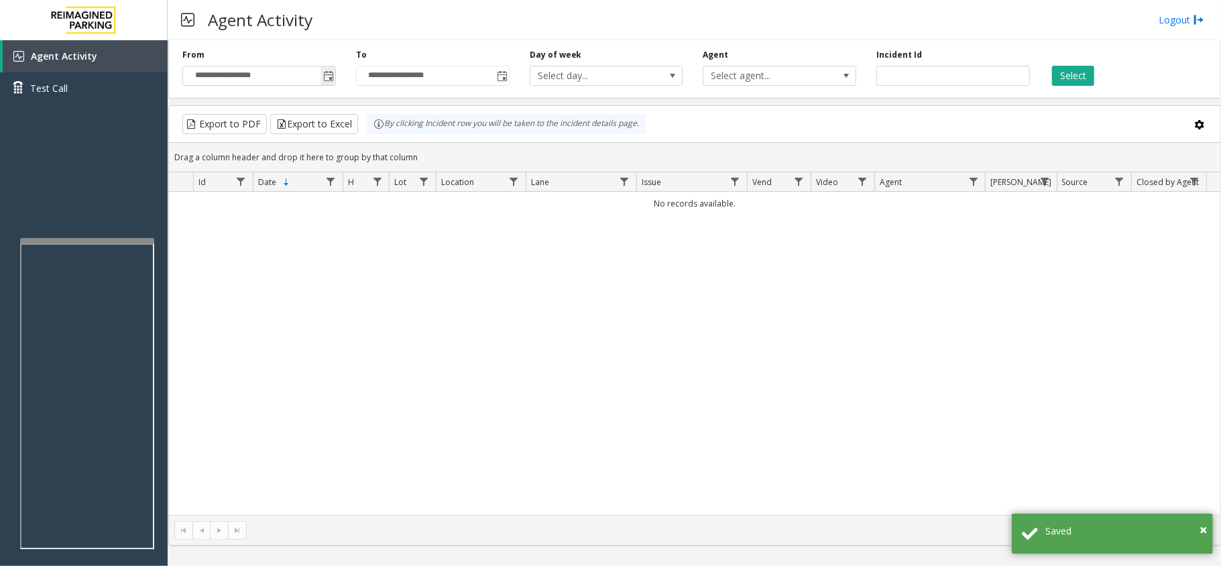
click at [329, 75] on span "Toggle popup" at bounding box center [328, 76] width 11 height 11
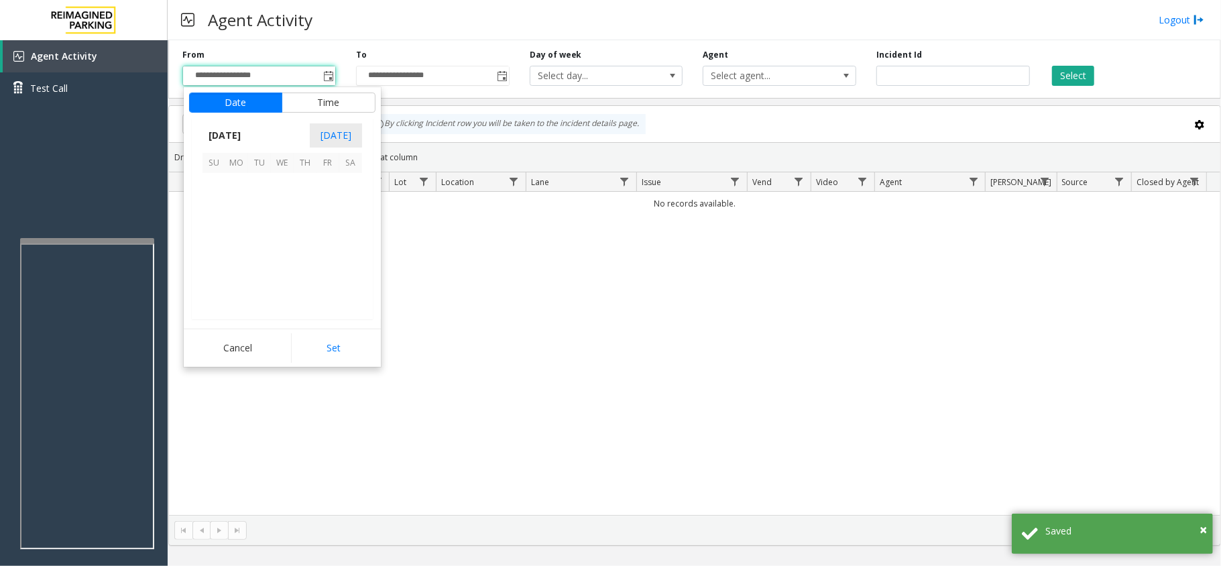
scroll to position [240648, 0]
click at [247, 184] on span "1" at bounding box center [236, 184] width 23 height 23
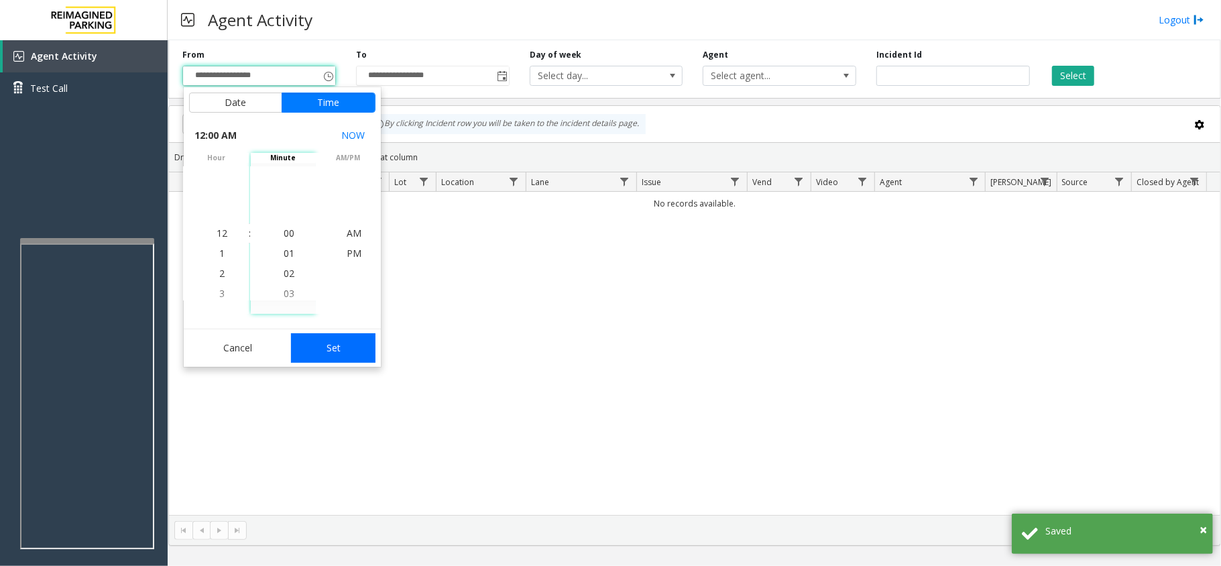
click at [312, 346] on button "Set" at bounding box center [333, 348] width 84 height 30
type input "**********"
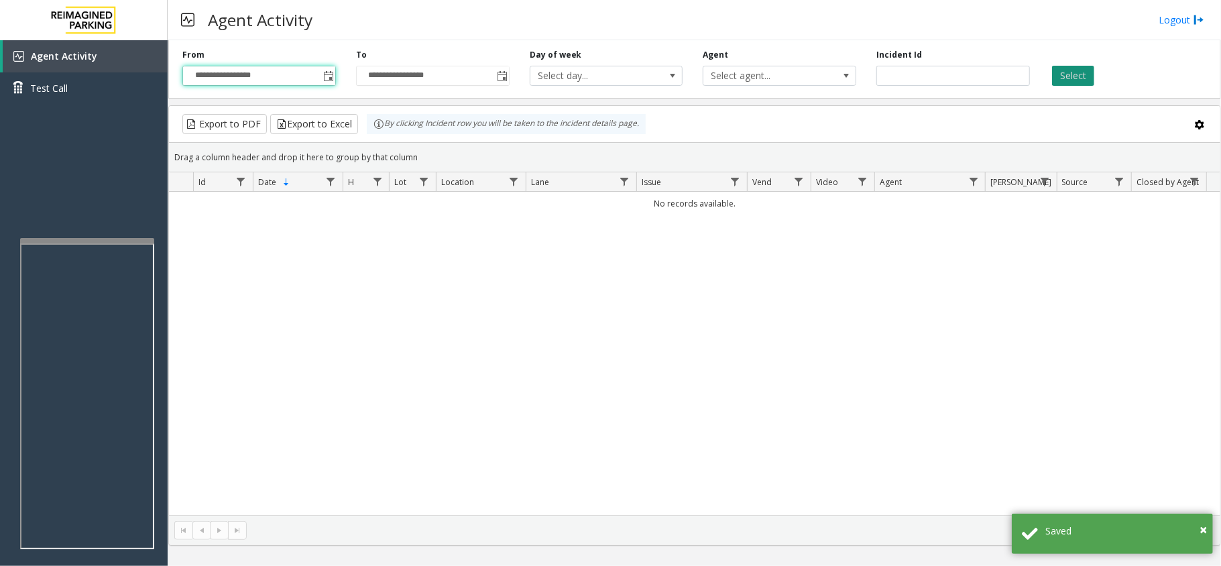
click at [1076, 76] on button "Select" at bounding box center [1073, 76] width 42 height 20
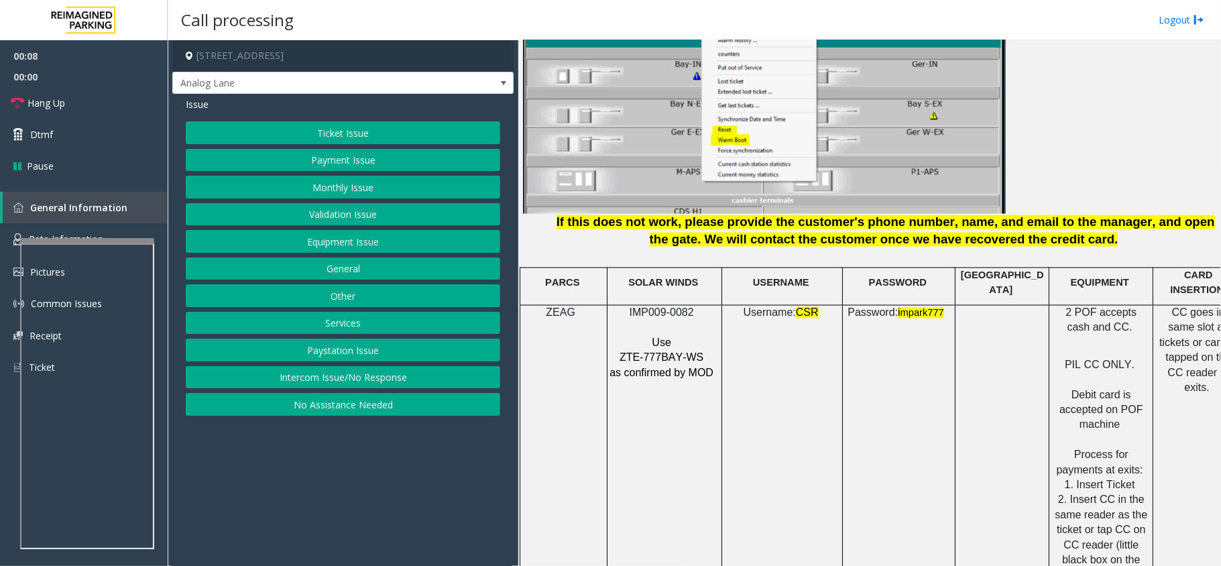
scroll to position [1698, 0]
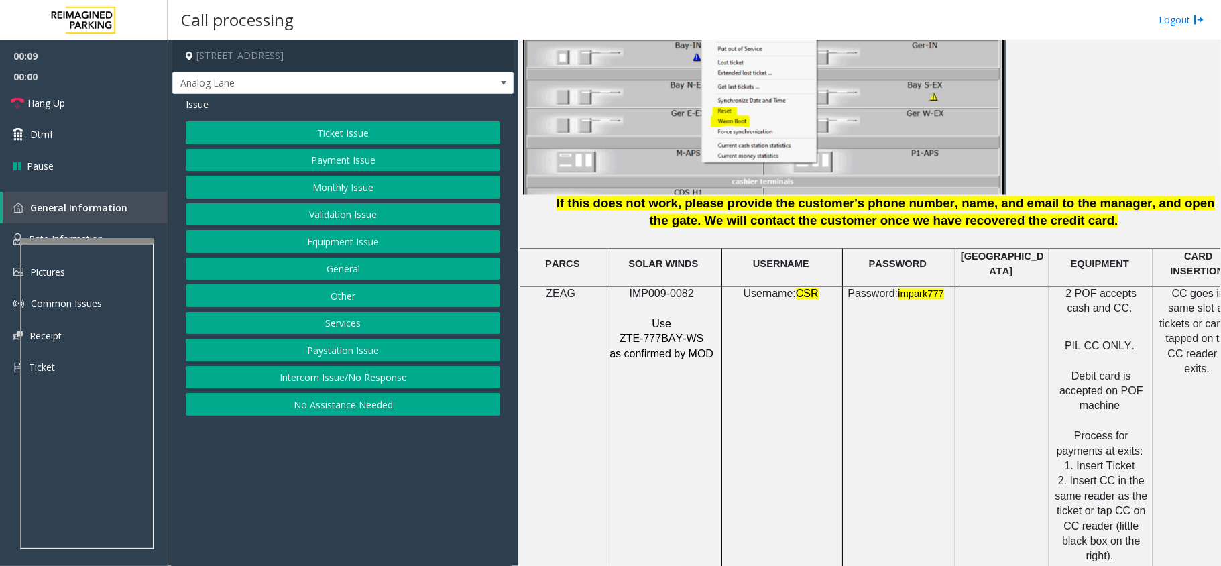
click at [677, 288] on span "IMP009-0082" at bounding box center [662, 293] width 64 height 11
click at [319, 382] on button "Intercom Issue/No Response" at bounding box center [343, 377] width 314 height 23
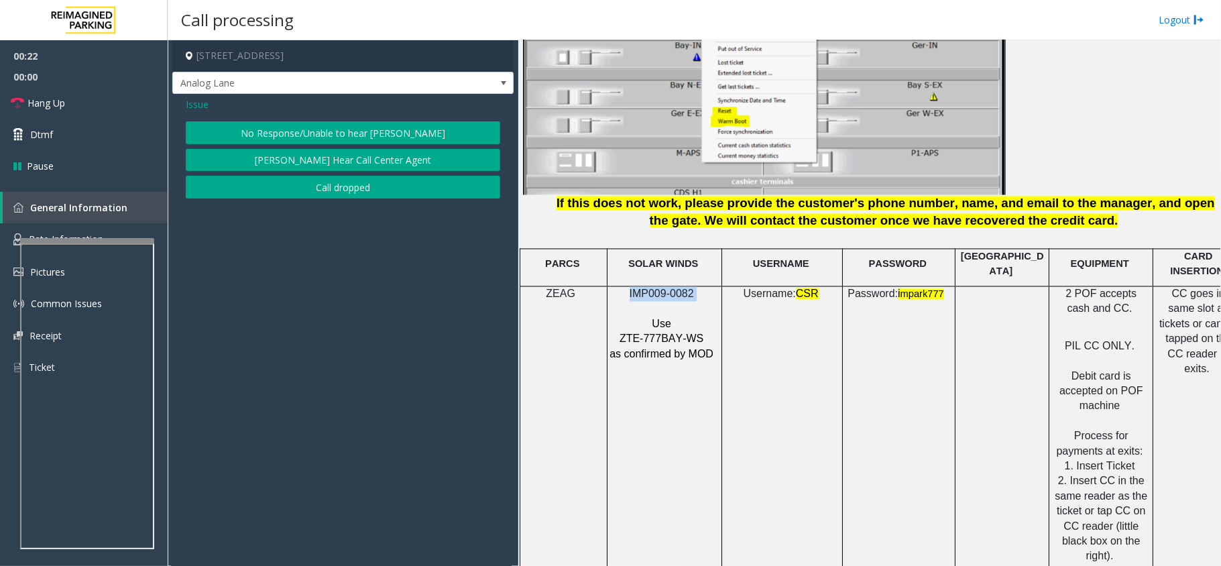
click at [371, 133] on button "No Response/Unable to hear [PERSON_NAME]" at bounding box center [343, 132] width 314 height 23
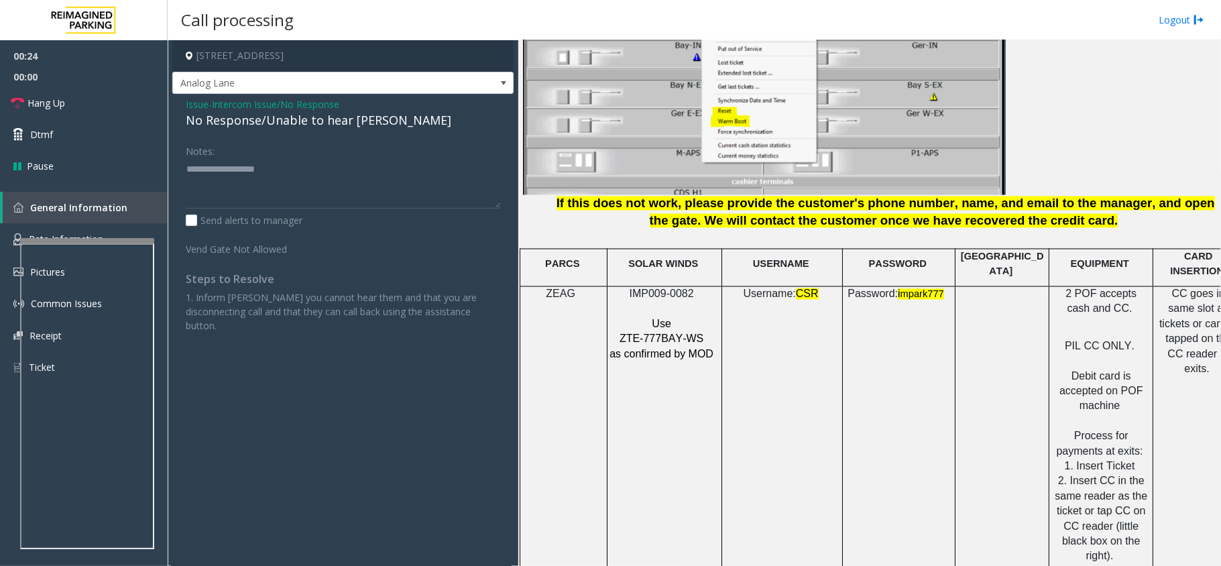
click at [326, 123] on div "No Response/Unable to hear [PERSON_NAME]" at bounding box center [343, 120] width 314 height 18
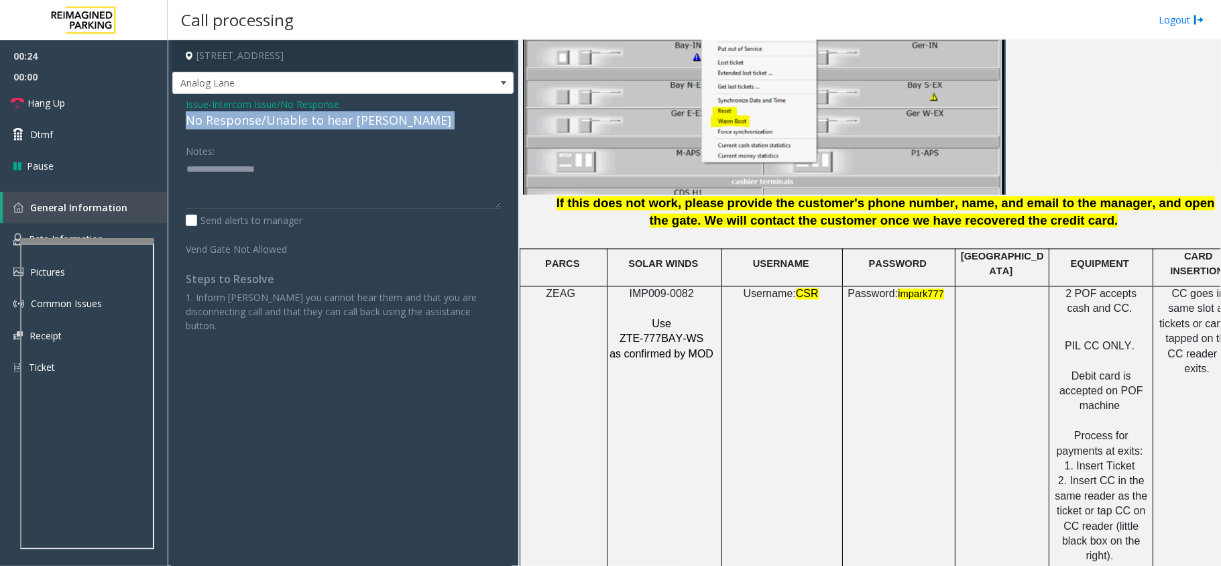
click at [326, 123] on div "No Response/Unable to hear [PERSON_NAME]" at bounding box center [343, 120] width 314 height 18
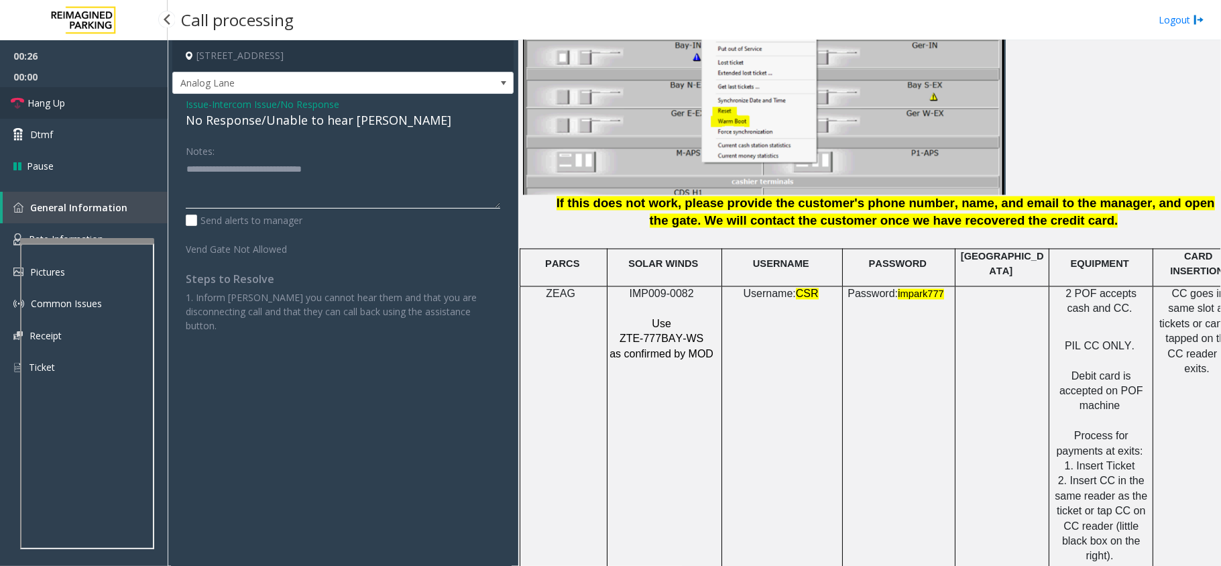
type textarea "**********"
click at [76, 111] on link "Hang Up" at bounding box center [84, 103] width 168 height 32
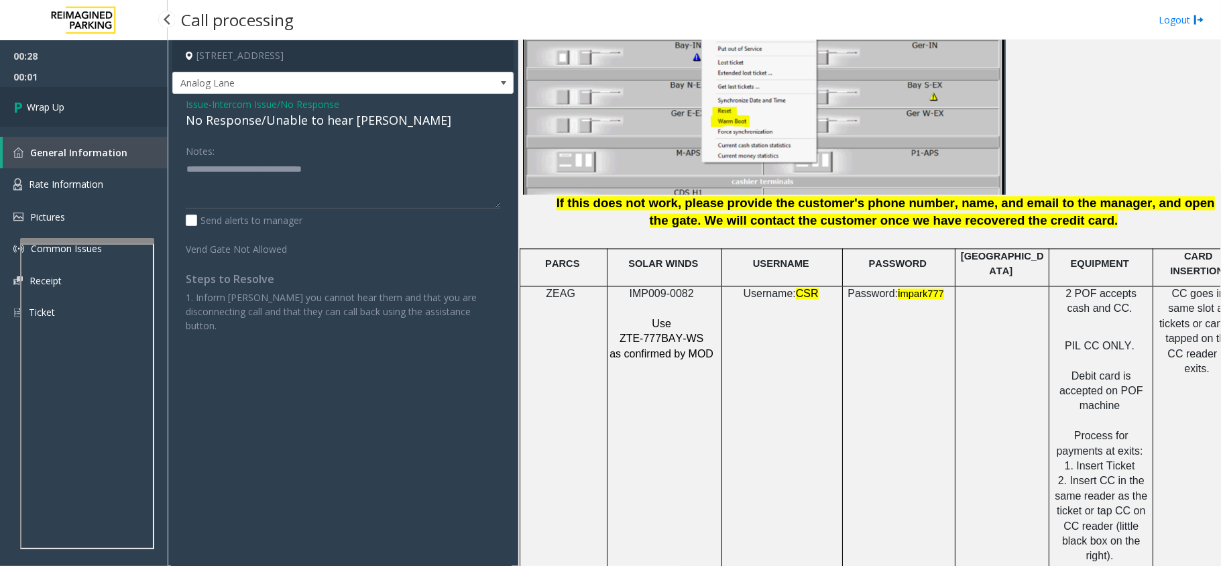
drag, startPoint x: 62, startPoint y: 109, endPoint x: 78, endPoint y: 106, distance: 17.0
click at [62, 109] on span "Wrap Up" at bounding box center [46, 107] width 38 height 14
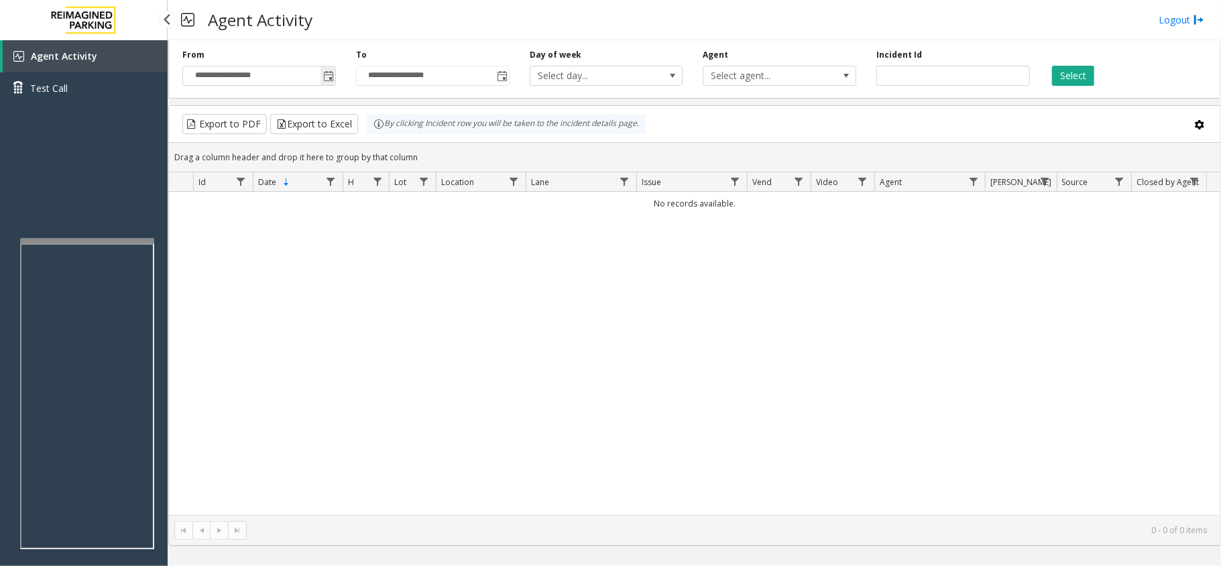
click at [327, 80] on span "Toggle popup" at bounding box center [328, 76] width 11 height 11
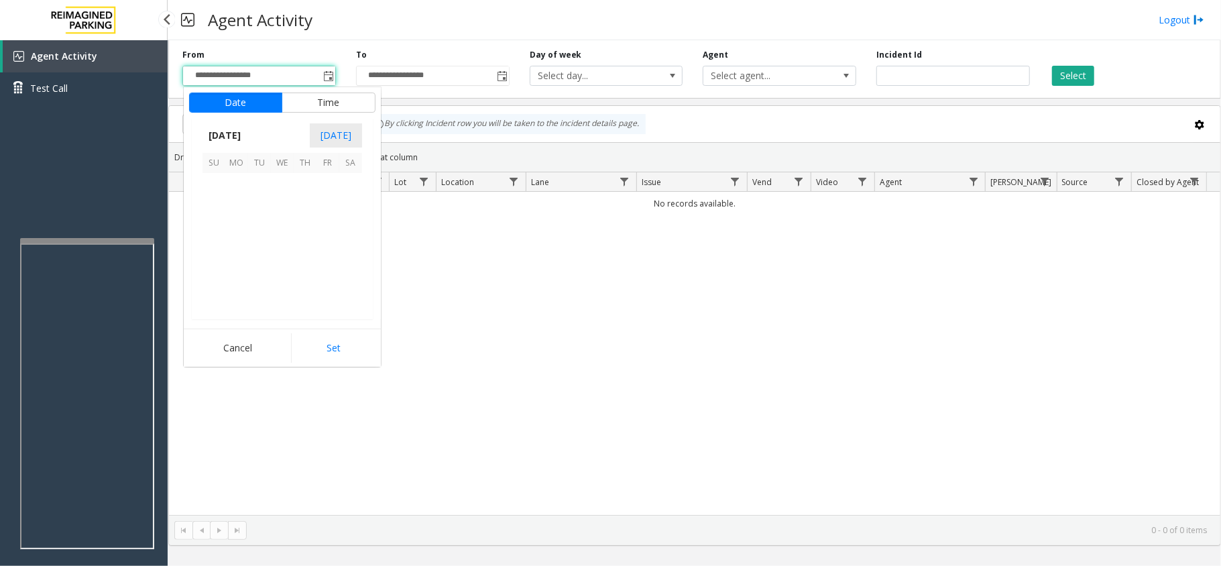
scroll to position [240648, 0]
click at [239, 186] on span "1" at bounding box center [236, 184] width 23 height 23
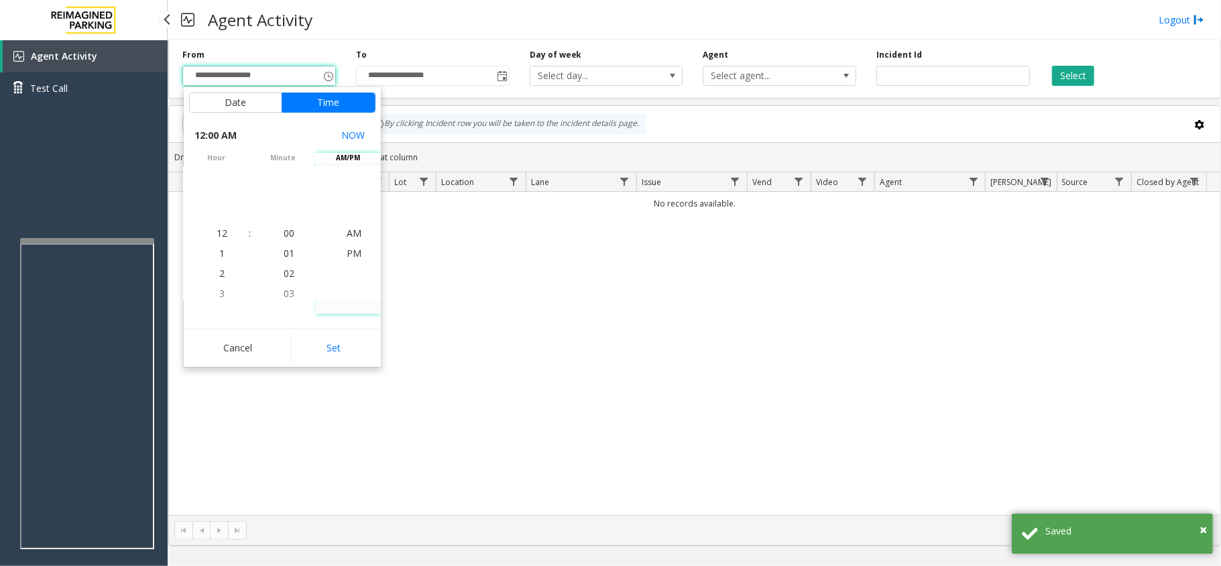
click at [327, 347] on button "Set" at bounding box center [333, 348] width 84 height 30
type input "**********"
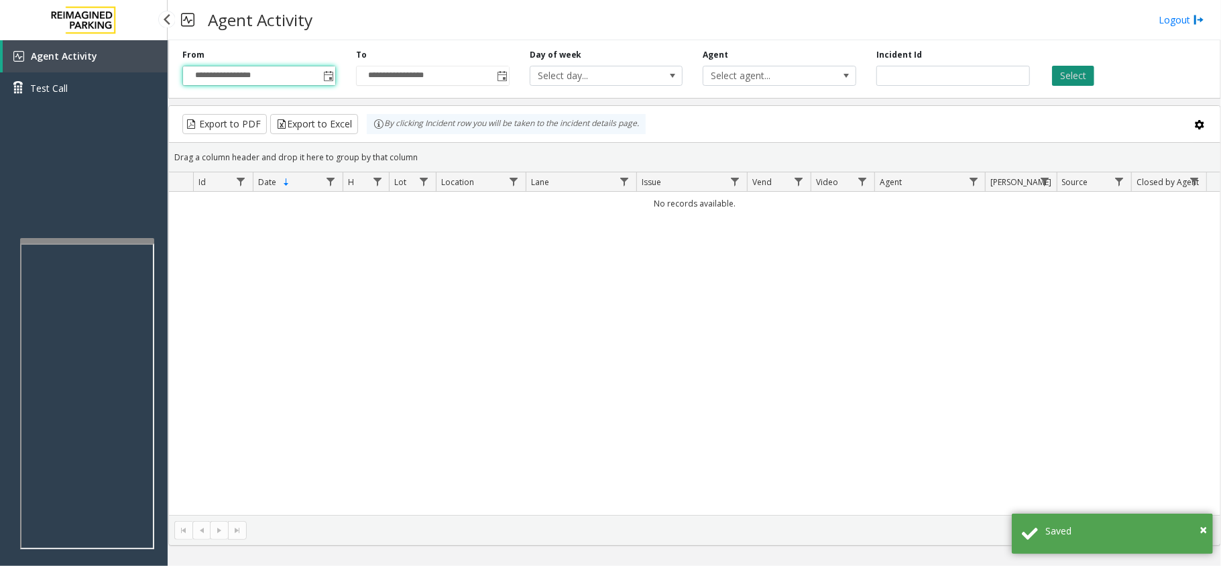
click at [1079, 78] on button "Select" at bounding box center [1073, 76] width 42 height 20
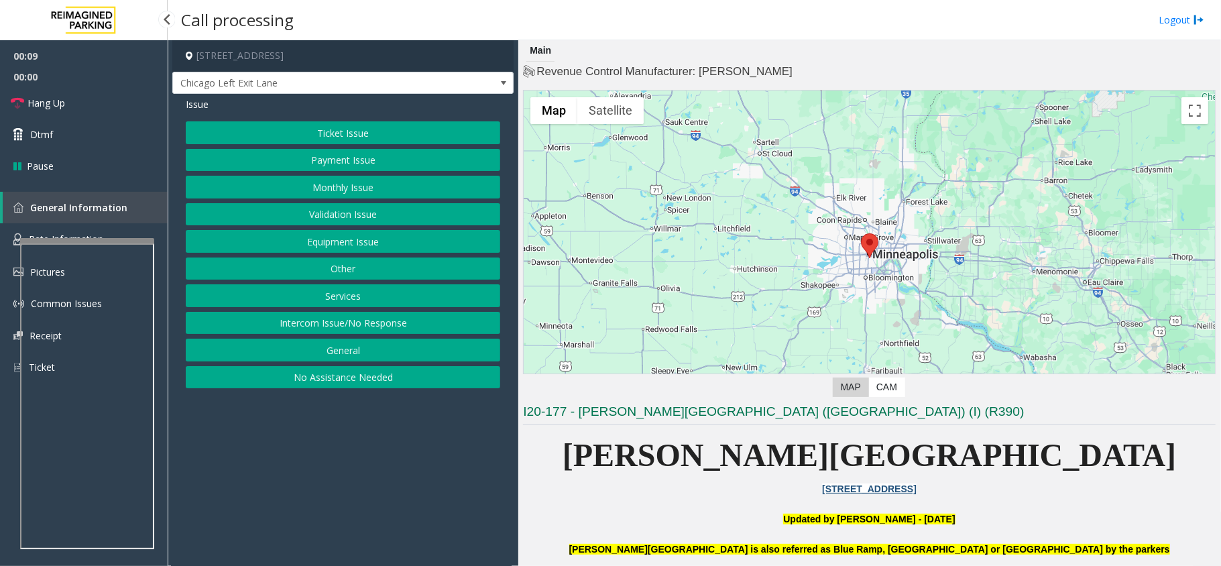
click at [373, 185] on button "Monthly Issue" at bounding box center [343, 187] width 314 height 23
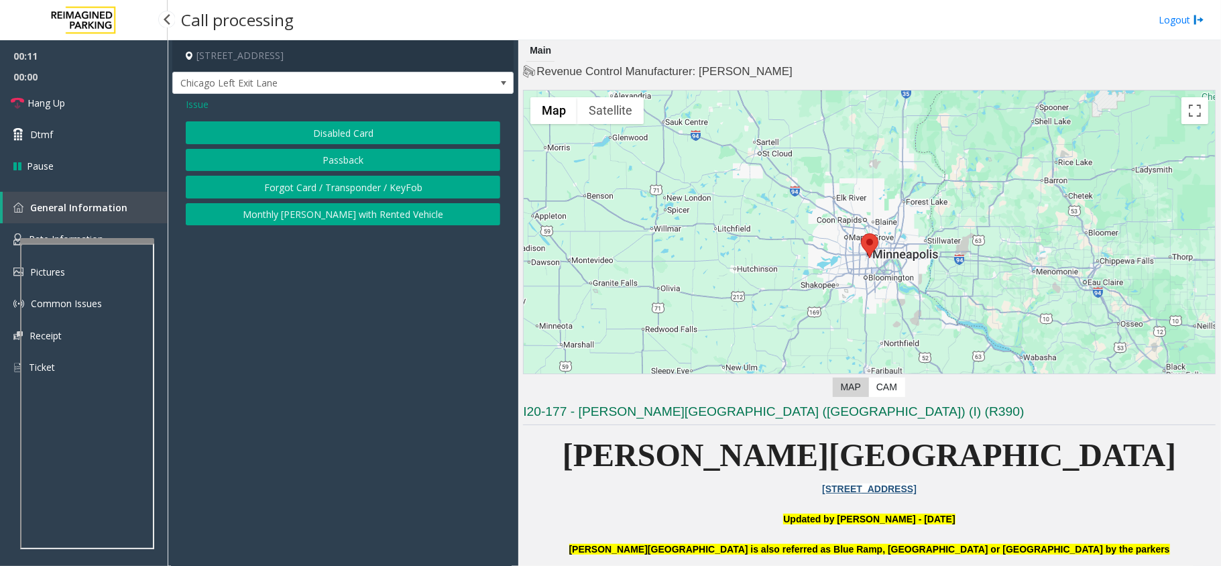
click at [373, 130] on button "Disabled Card" at bounding box center [343, 132] width 314 height 23
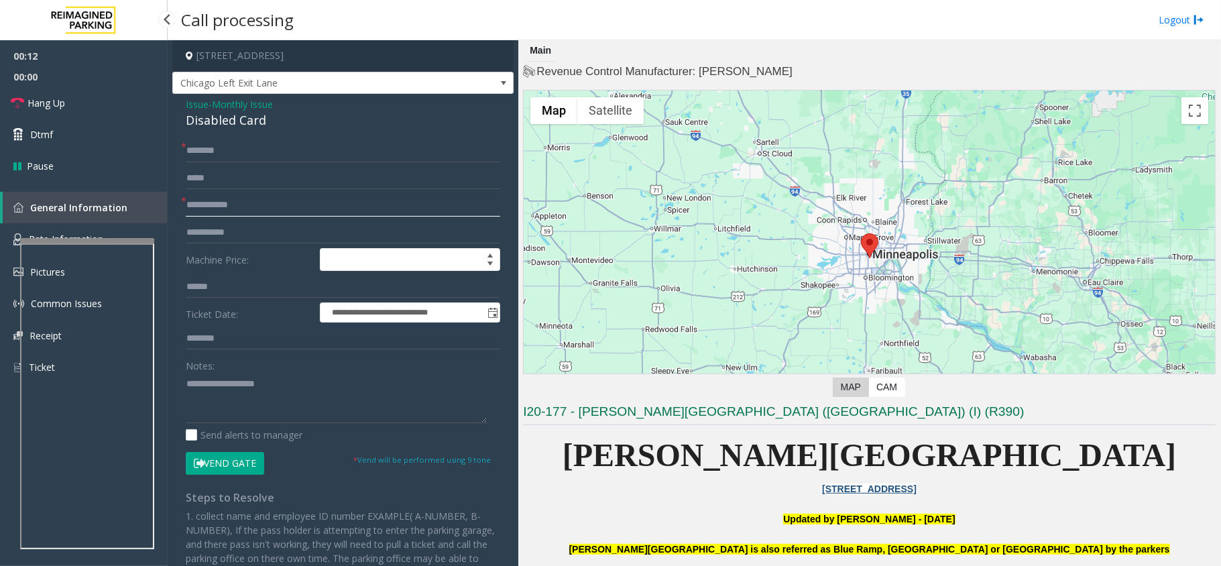
click at [312, 208] on input "text" at bounding box center [343, 205] width 314 height 23
click at [292, 156] on input "text" at bounding box center [343, 150] width 314 height 23
type input "**"
click at [261, 209] on input "text" at bounding box center [343, 205] width 314 height 23
type input "*******"
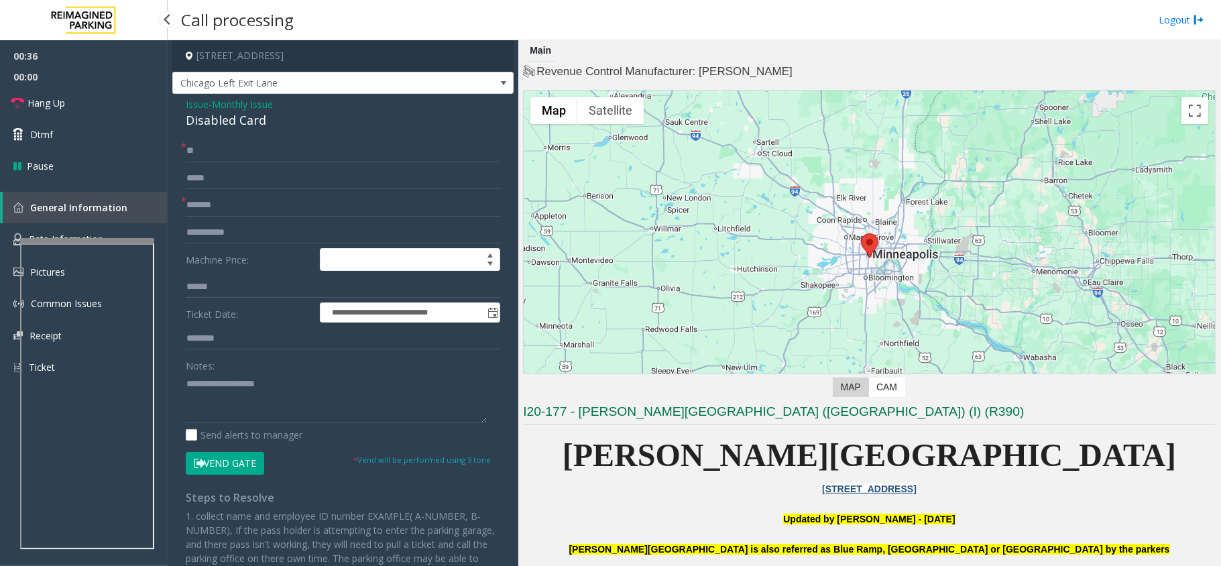
click at [217, 464] on button "Vend Gate" at bounding box center [225, 463] width 78 height 23
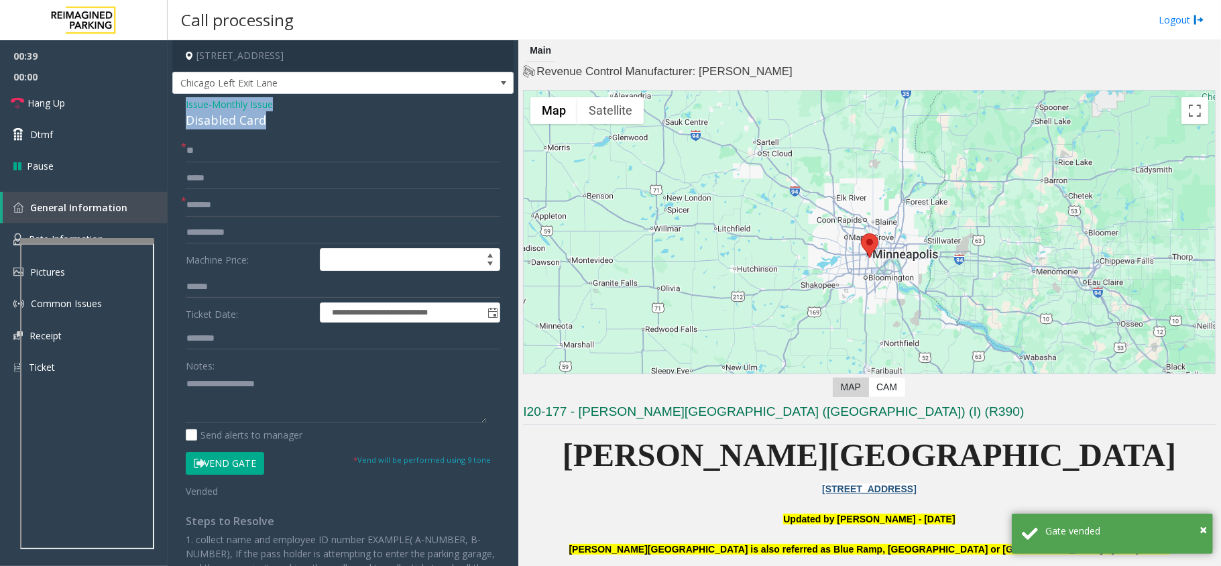
drag, startPoint x: 272, startPoint y: 116, endPoint x: 188, endPoint y: 105, distance: 83.8
click at [184, 106] on div "**********" at bounding box center [342, 425] width 341 height 663
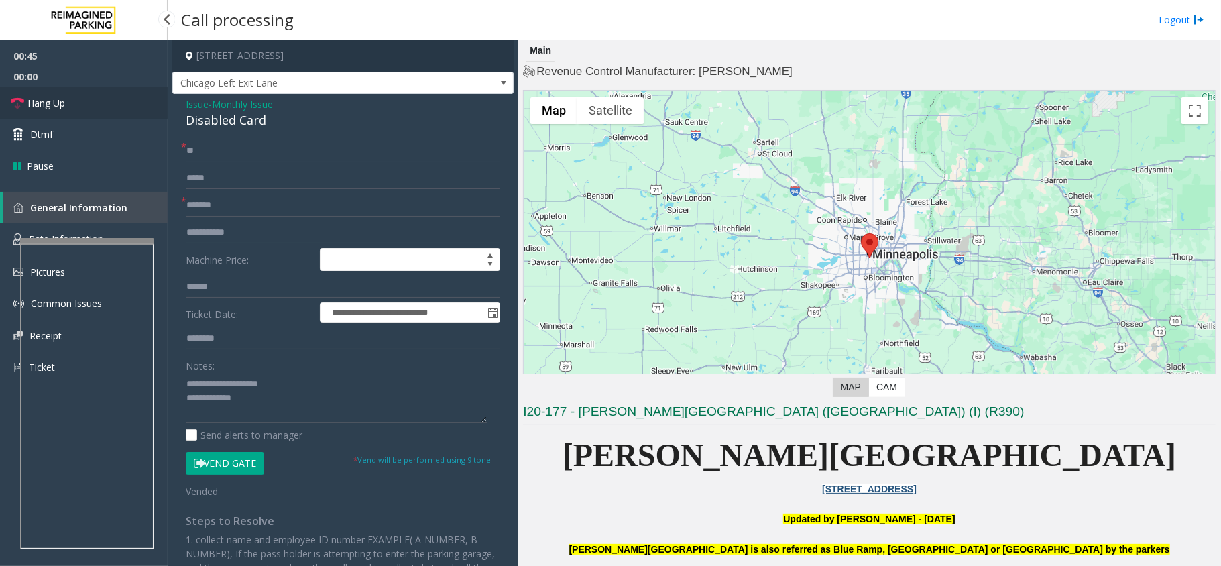
click at [58, 102] on span "Hang Up" at bounding box center [46, 103] width 38 height 14
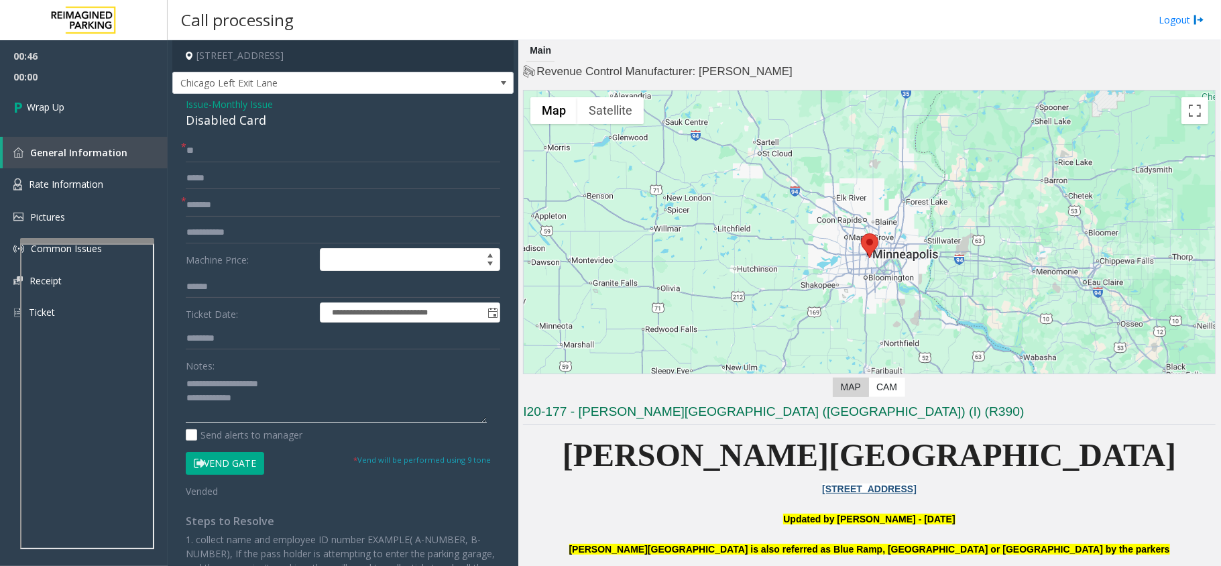
click at [286, 403] on textarea at bounding box center [336, 398] width 301 height 50
type textarea "**********"
click at [58, 113] on span "Wrap Up" at bounding box center [46, 107] width 38 height 14
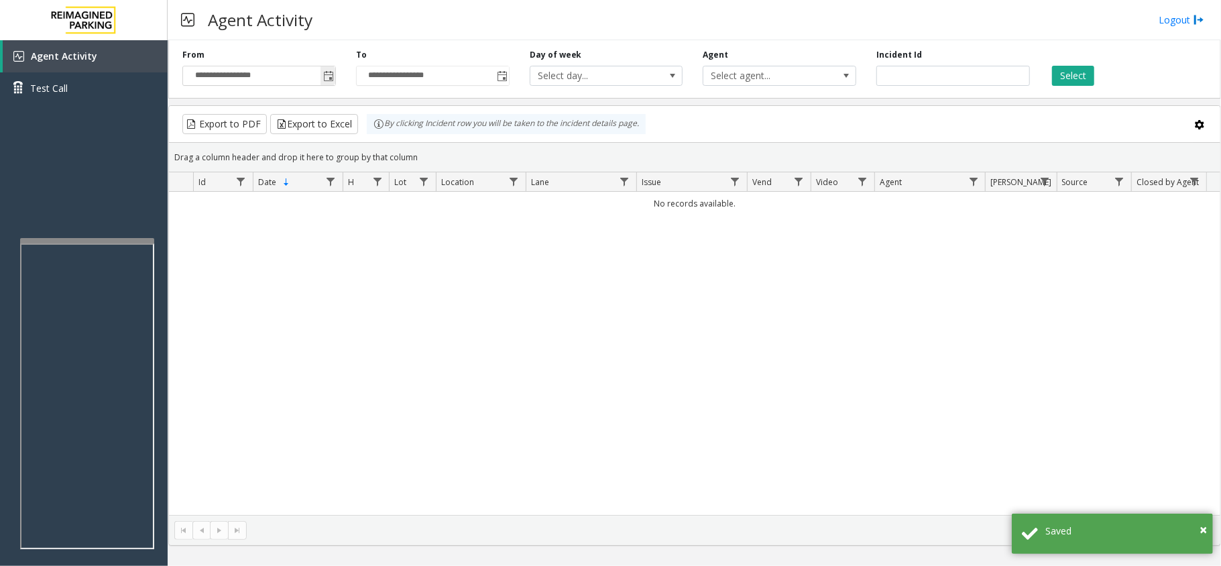
click at [326, 81] on span "Toggle popup" at bounding box center [328, 76] width 11 height 11
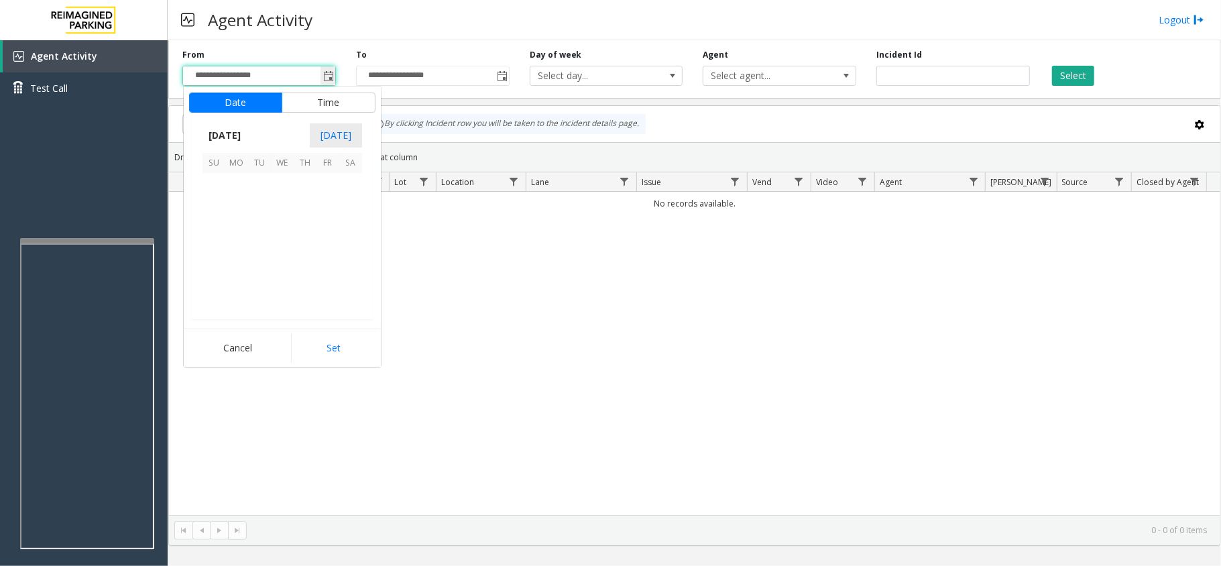
scroll to position [240648, 0]
click at [245, 186] on span "1" at bounding box center [236, 184] width 23 height 23
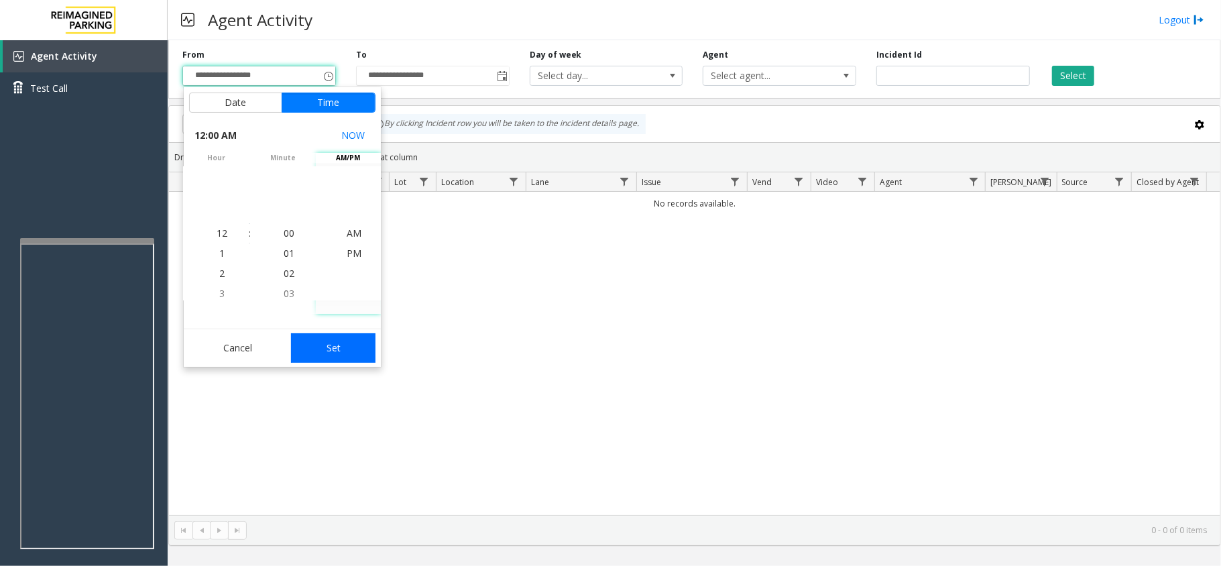
click at [361, 341] on button "Set" at bounding box center [333, 348] width 84 height 30
type input "**********"
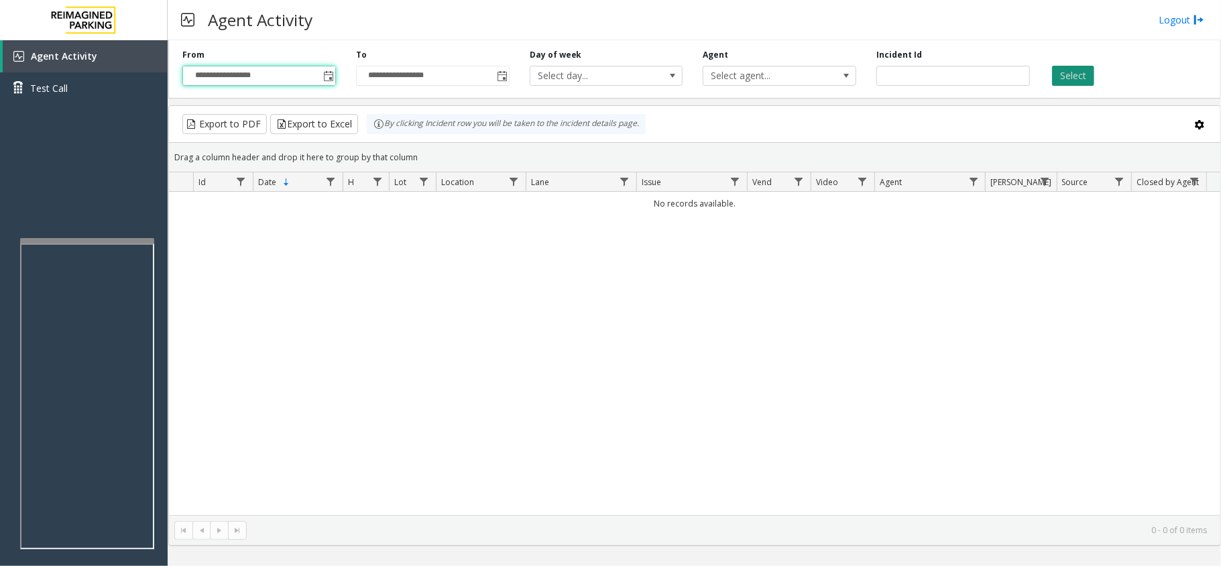
click at [1069, 78] on button "Select" at bounding box center [1073, 76] width 42 height 20
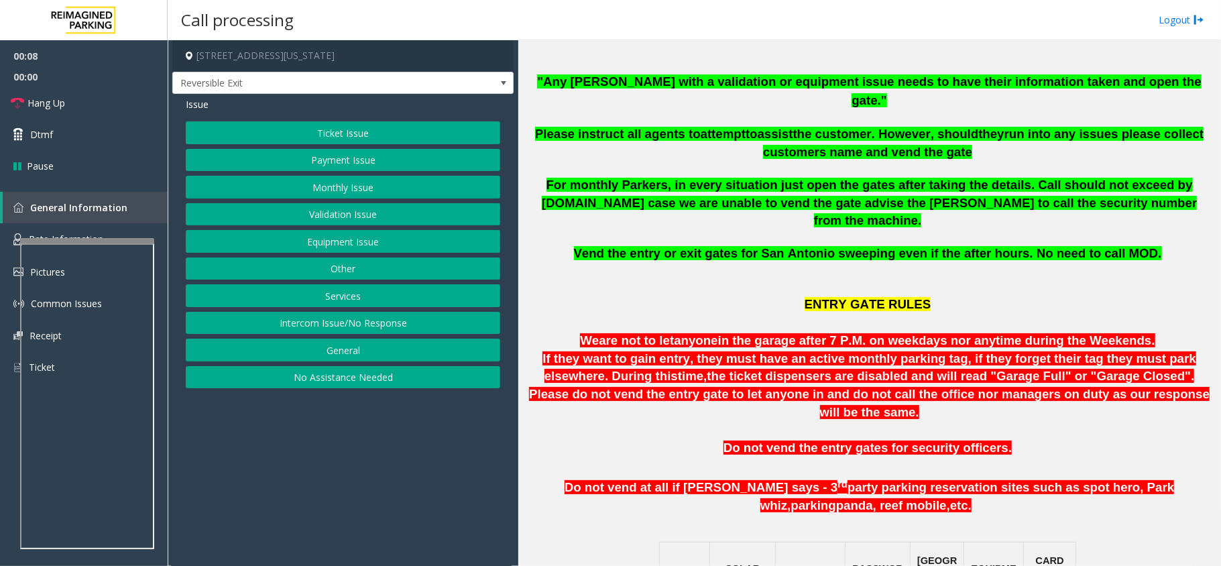
scroll to position [536, 0]
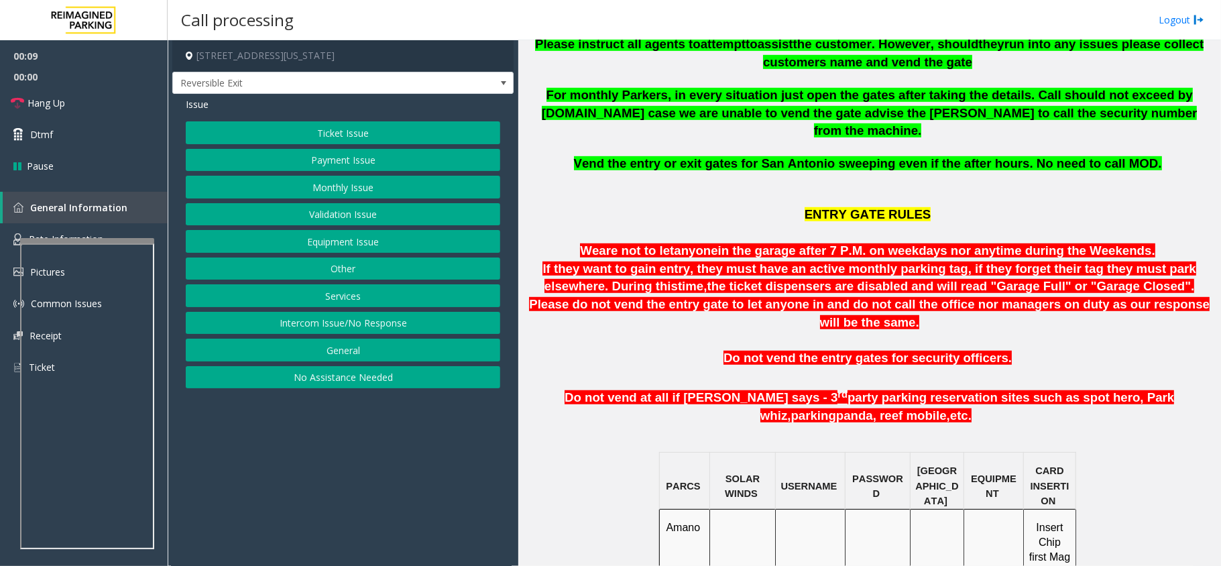
click at [371, 182] on button "Monthly Issue" at bounding box center [343, 187] width 314 height 23
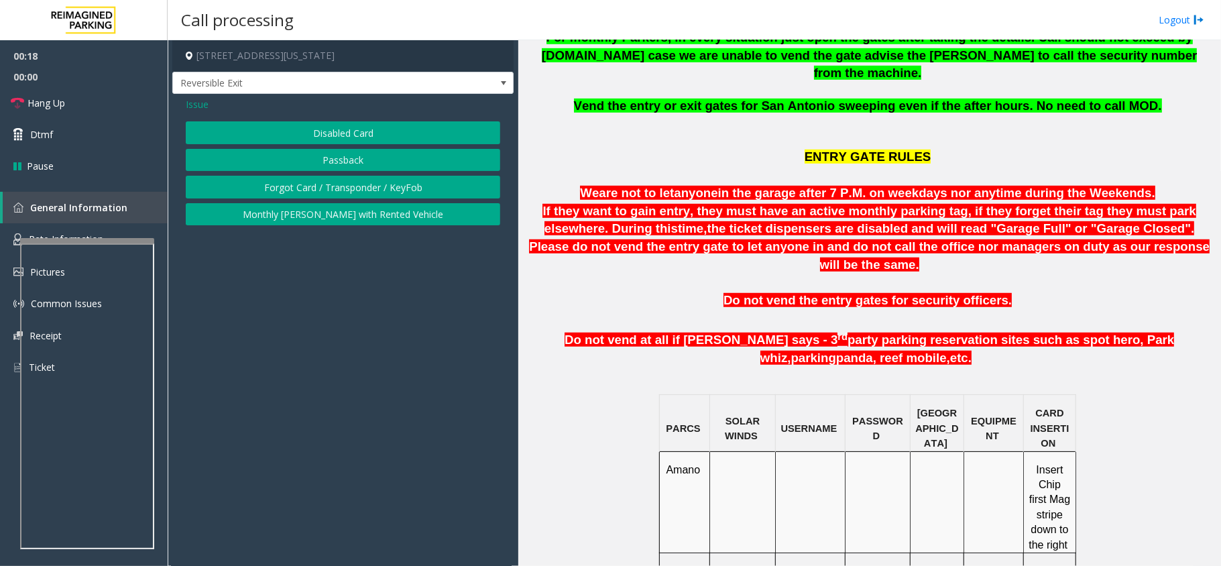
scroll to position [626, 0]
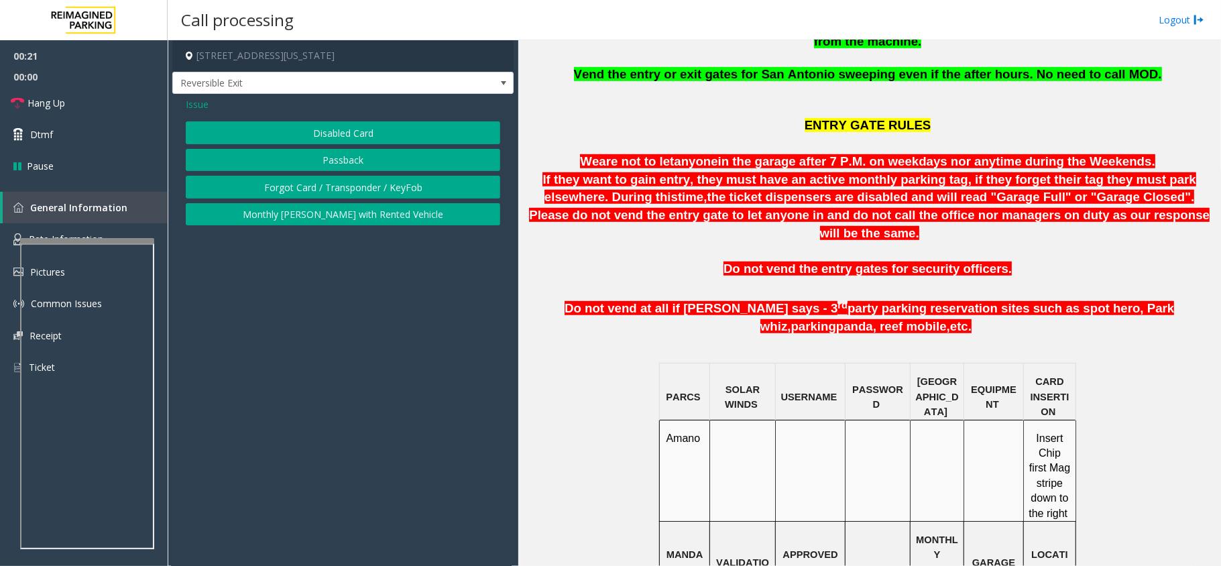
click at [352, 190] on button "Forgot Card / Transponder / KeyFob" at bounding box center [343, 187] width 314 height 23
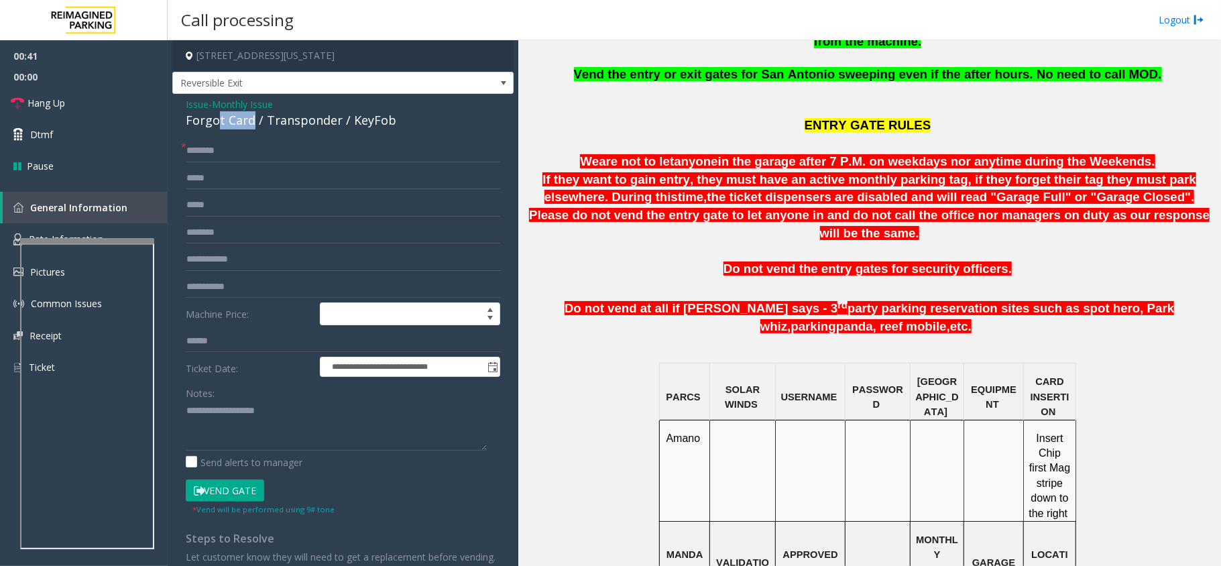
drag, startPoint x: 253, startPoint y: 119, endPoint x: 239, endPoint y: 119, distance: 14.1
click at [220, 119] on div "Forgot Card / Transponder / KeyFob" at bounding box center [343, 120] width 314 height 18
drag, startPoint x: 394, startPoint y: 119, endPoint x: 182, endPoint y: 111, distance: 212.0
click at [181, 111] on div "**********" at bounding box center [342, 343] width 341 height 498
click at [363, 416] on textarea at bounding box center [336, 425] width 301 height 50
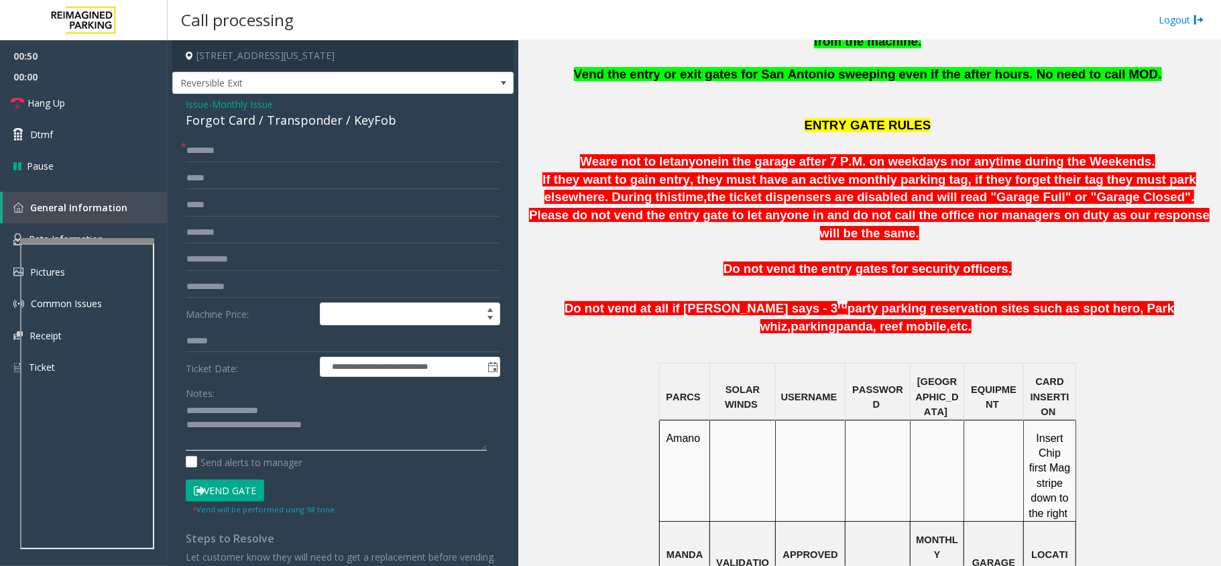
click at [365, 428] on textarea at bounding box center [336, 425] width 301 height 50
type textarea "**********"
click at [249, 156] on input "text" at bounding box center [343, 150] width 314 height 23
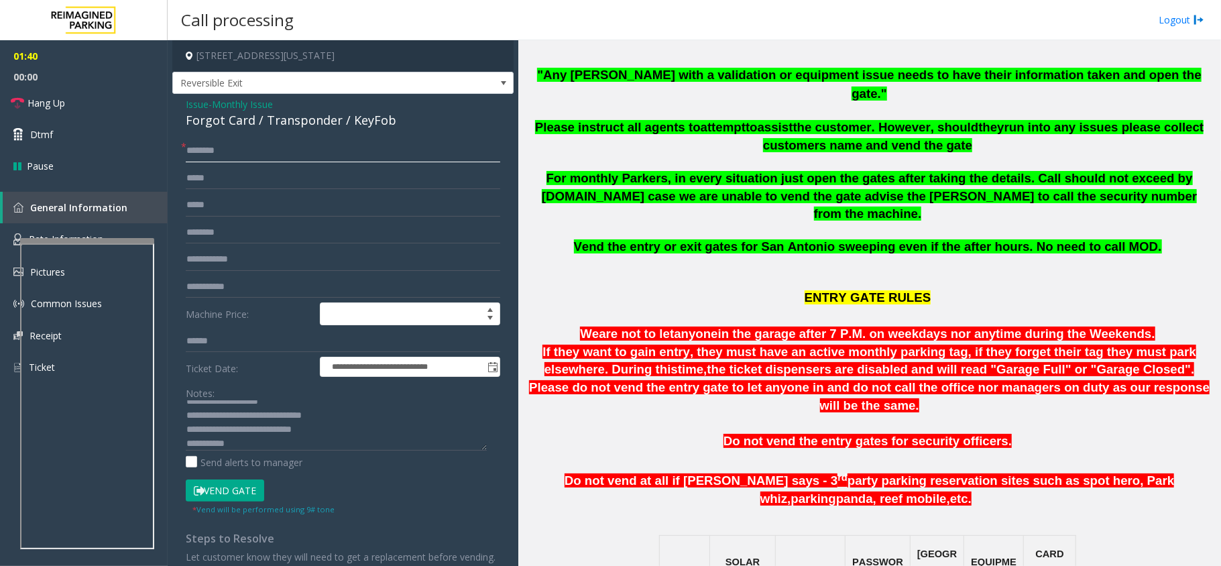
scroll to position [447, 0]
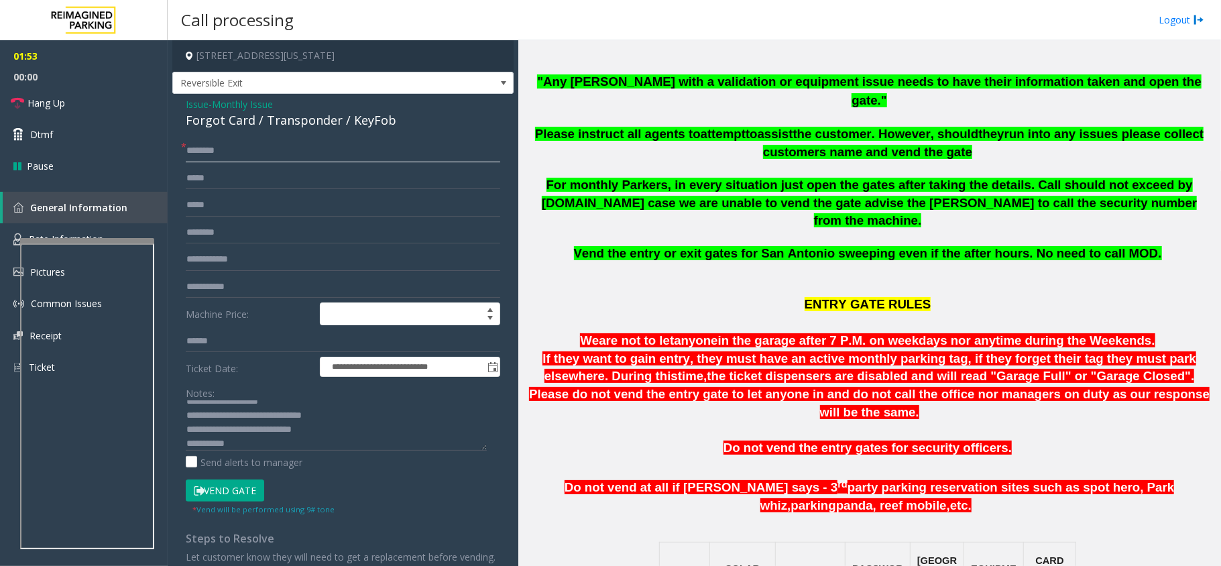
click at [269, 156] on input "text" at bounding box center [343, 150] width 314 height 23
type input "**"
click at [15, 106] on icon at bounding box center [17, 103] width 13 height 13
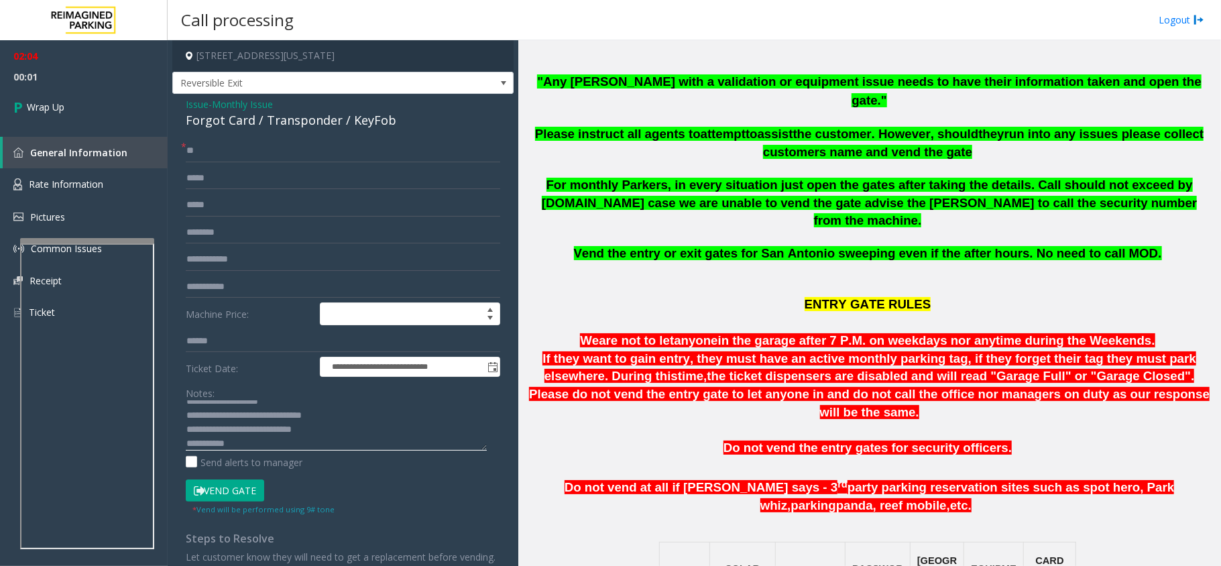
click at [345, 436] on textarea at bounding box center [336, 425] width 301 height 50
type textarea "**********"
click at [83, 116] on link "Wrap Up" at bounding box center [84, 107] width 168 height 40
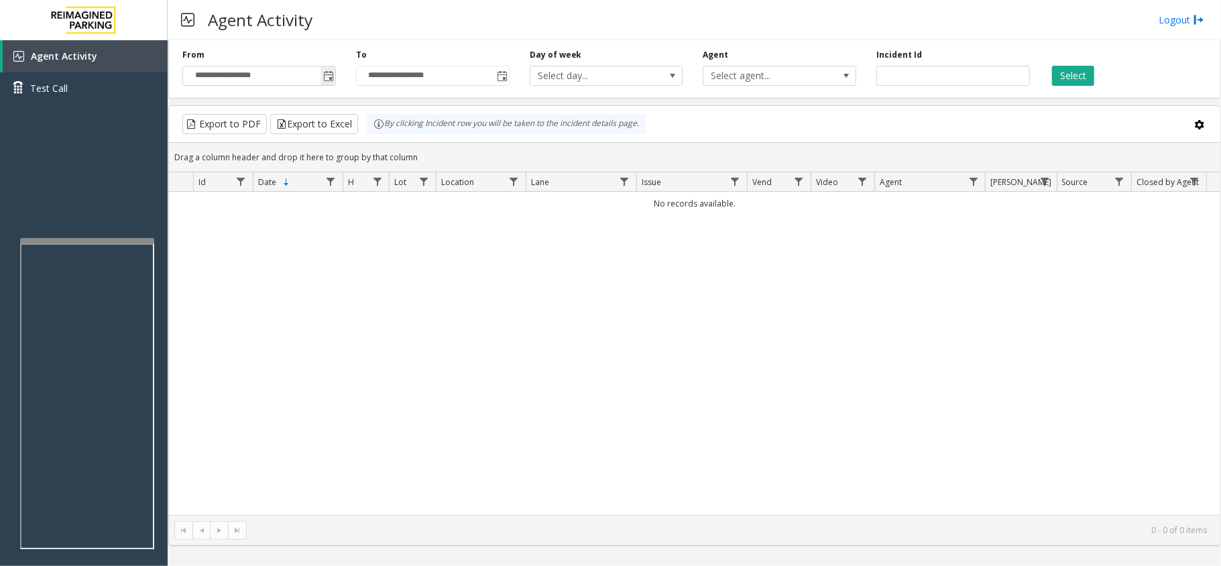
click at [327, 81] on span "Toggle popup" at bounding box center [328, 76] width 11 height 11
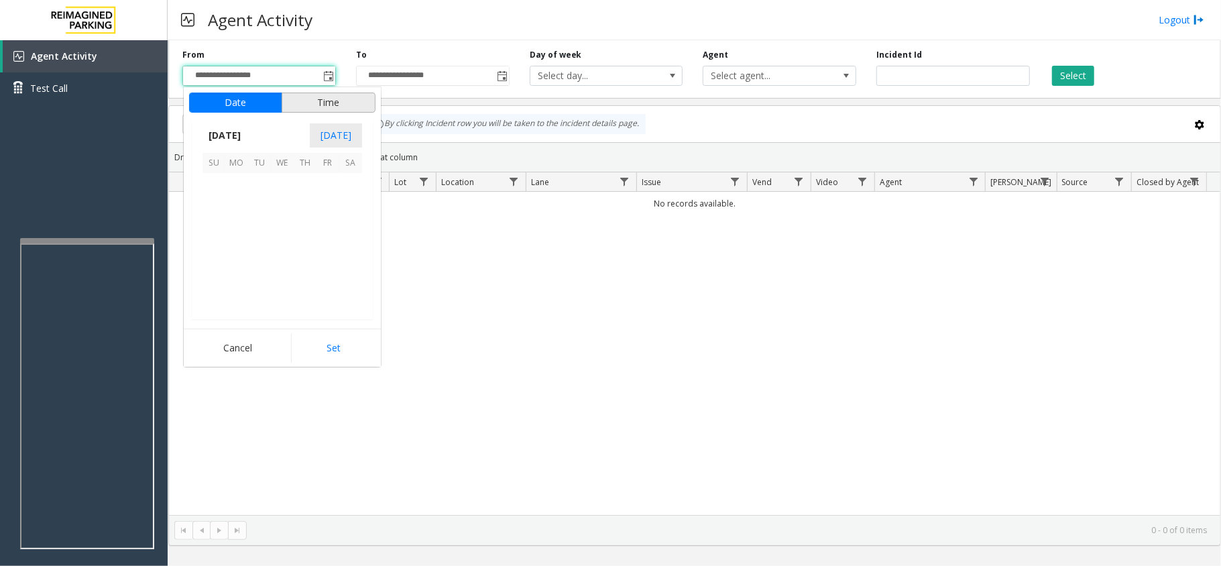
scroll to position [240648, 0]
click at [232, 181] on span "1" at bounding box center [236, 184] width 23 height 23
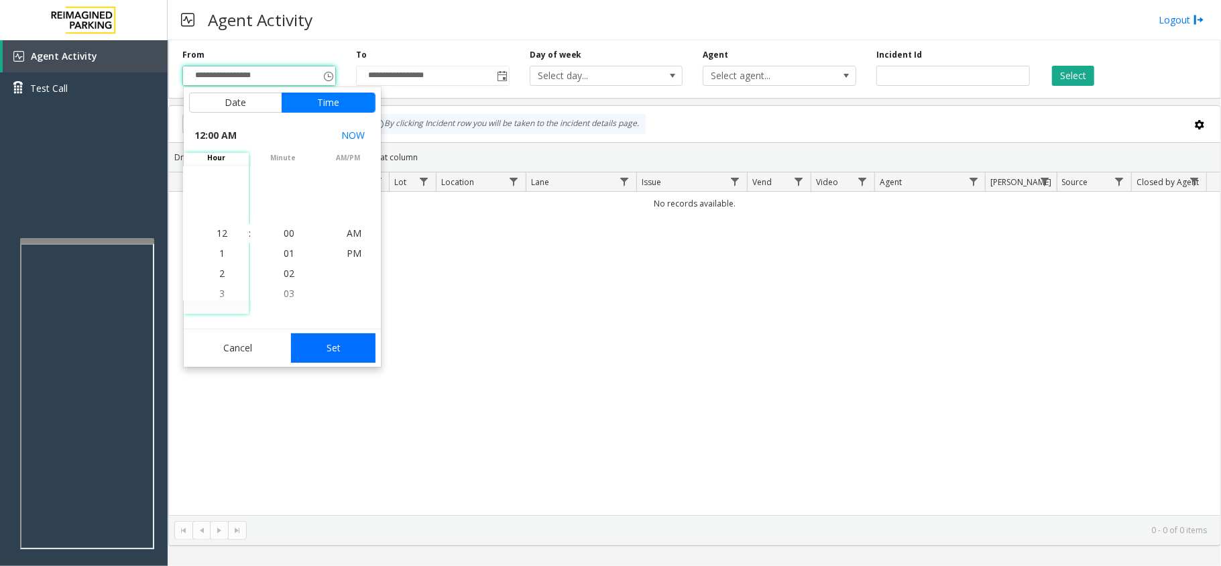
click at [336, 353] on button "Set" at bounding box center [333, 348] width 84 height 30
type input "**********"
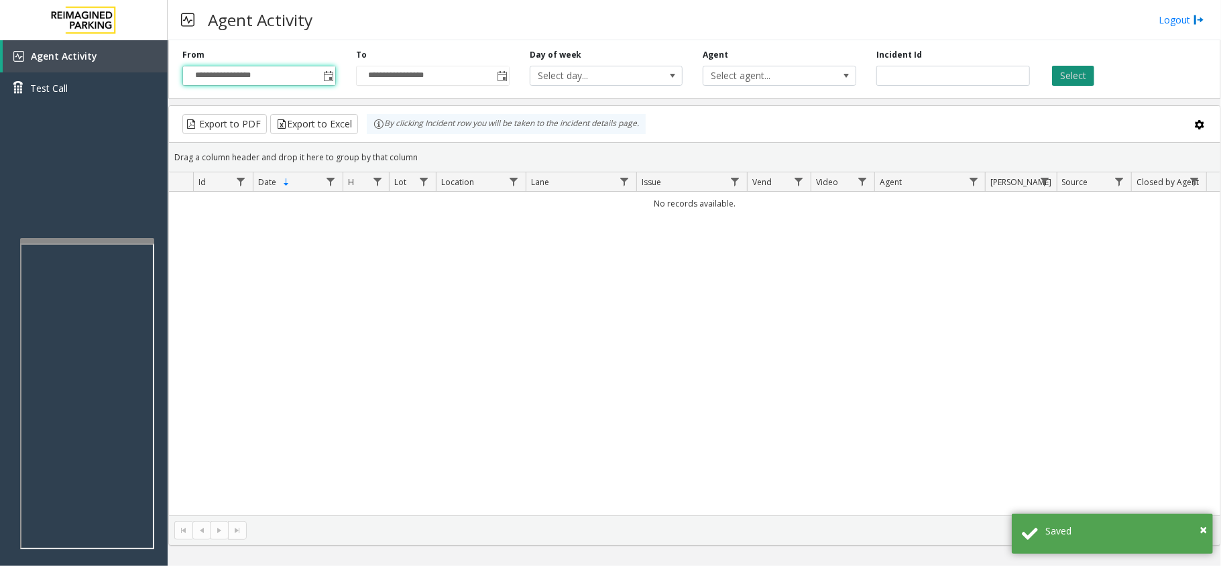
click at [1066, 81] on button "Select" at bounding box center [1073, 76] width 42 height 20
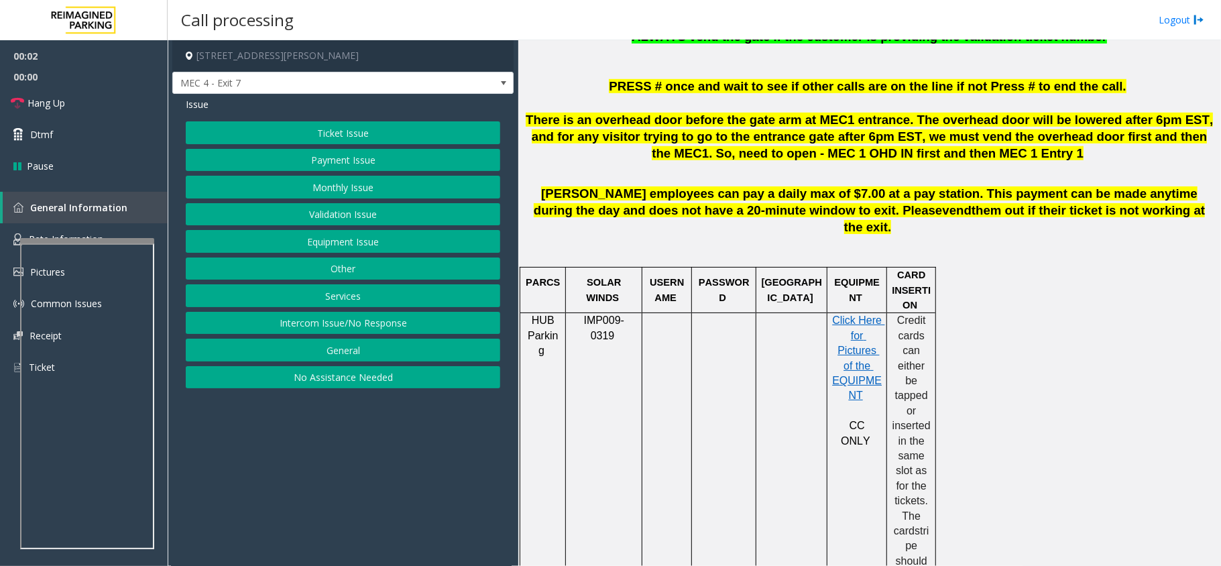
scroll to position [715, 0]
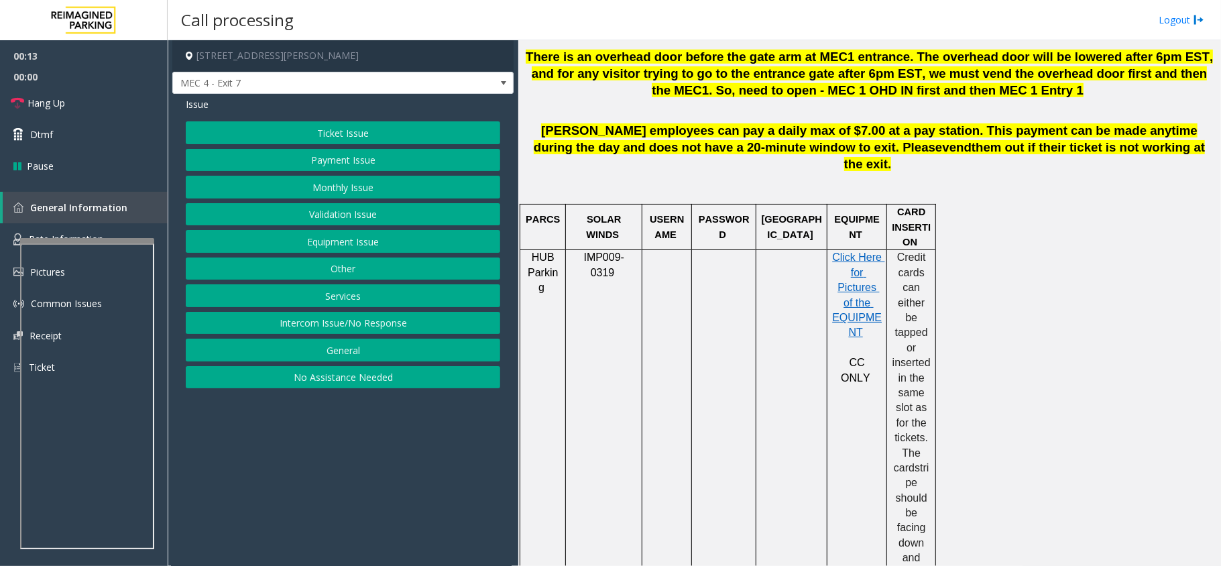
click at [379, 323] on button "Intercom Issue/No Response" at bounding box center [343, 323] width 314 height 23
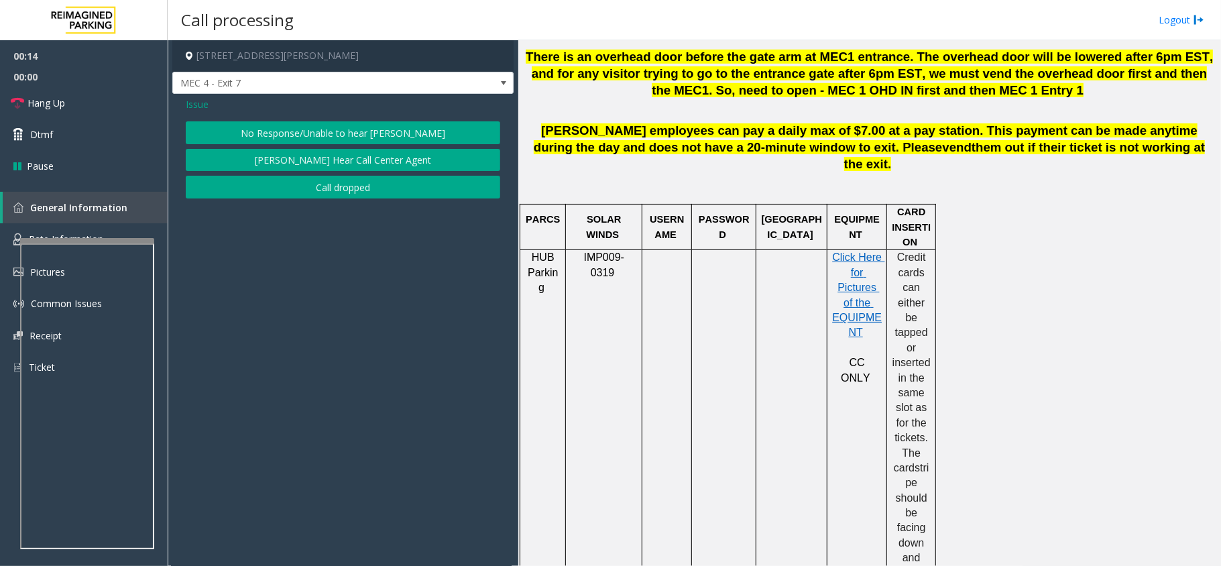
click at [358, 134] on button "No Response/Unable to hear [PERSON_NAME]" at bounding box center [343, 132] width 314 height 23
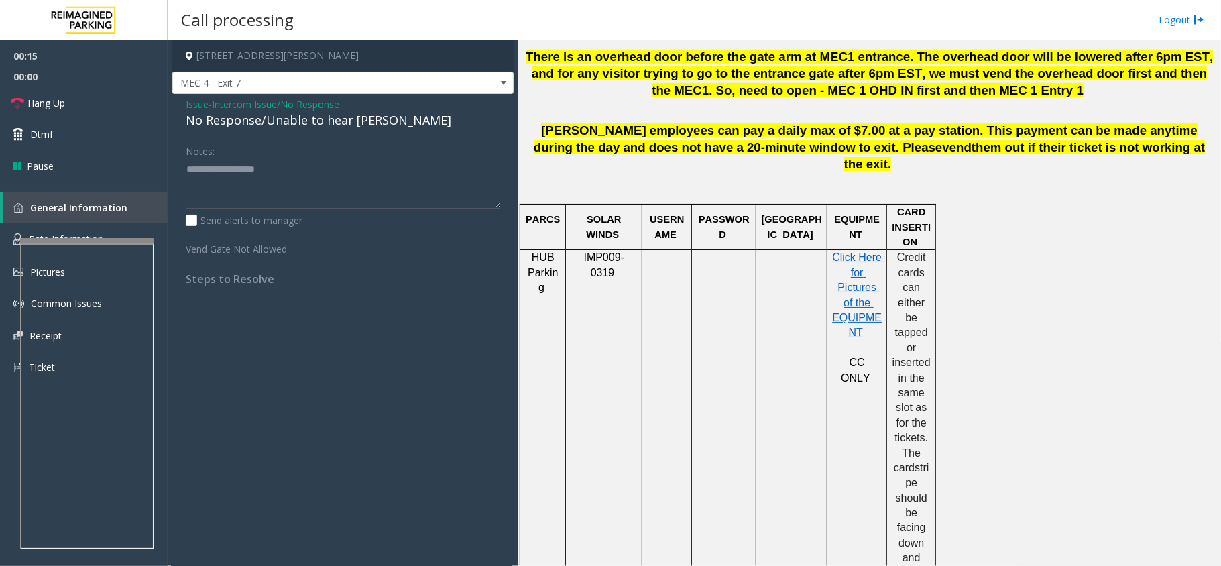
click at [352, 124] on div "No Response/Unable to hear [PERSON_NAME]" at bounding box center [343, 120] width 314 height 18
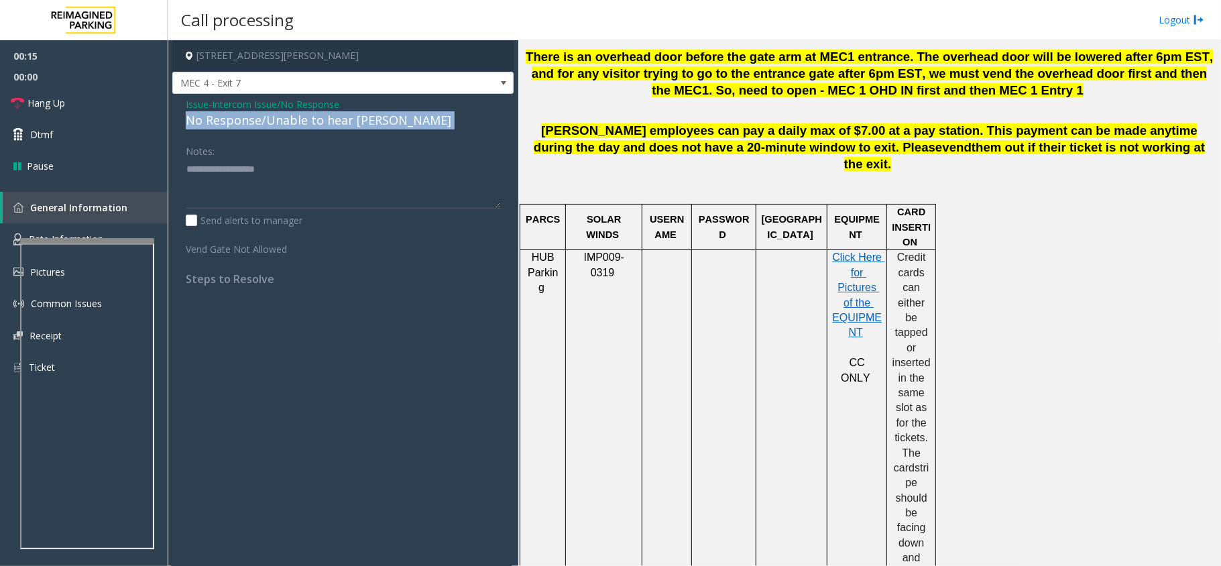
click at [352, 124] on div "No Response/Unable to hear [PERSON_NAME]" at bounding box center [343, 120] width 314 height 18
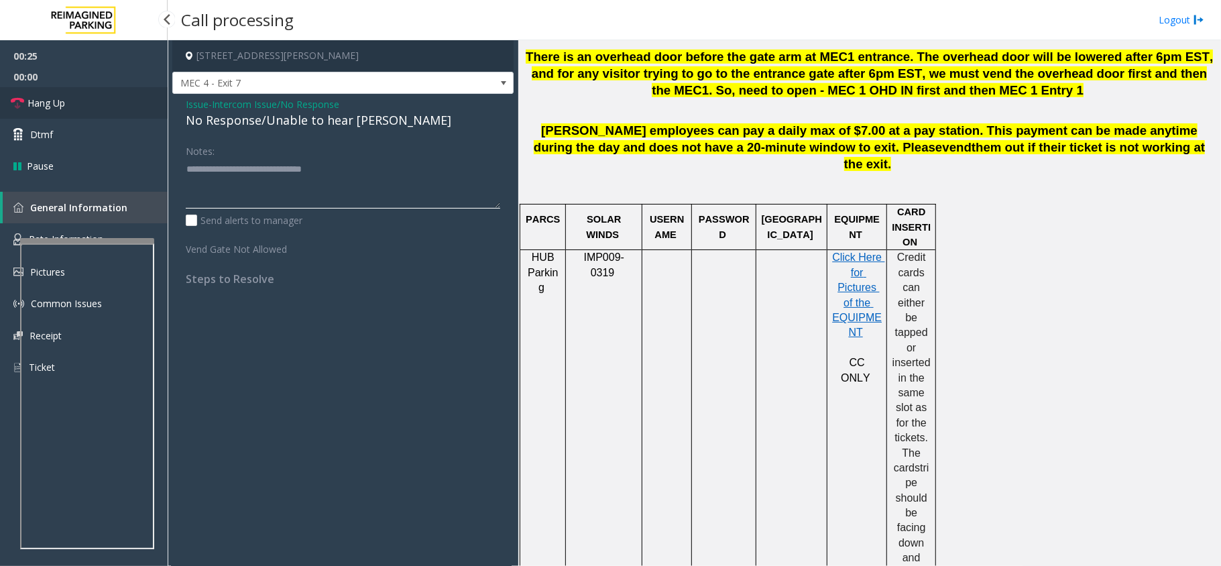
type textarea "**********"
click at [38, 105] on span "Hang Up" at bounding box center [46, 103] width 38 height 14
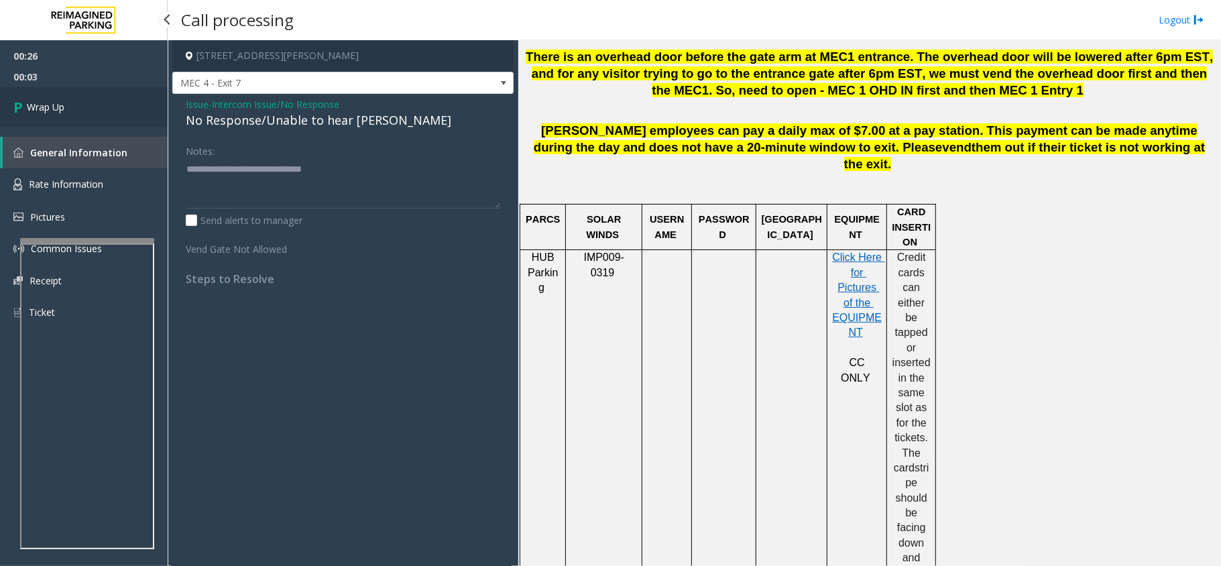
click at [51, 105] on span "Wrap Up" at bounding box center [46, 107] width 38 height 14
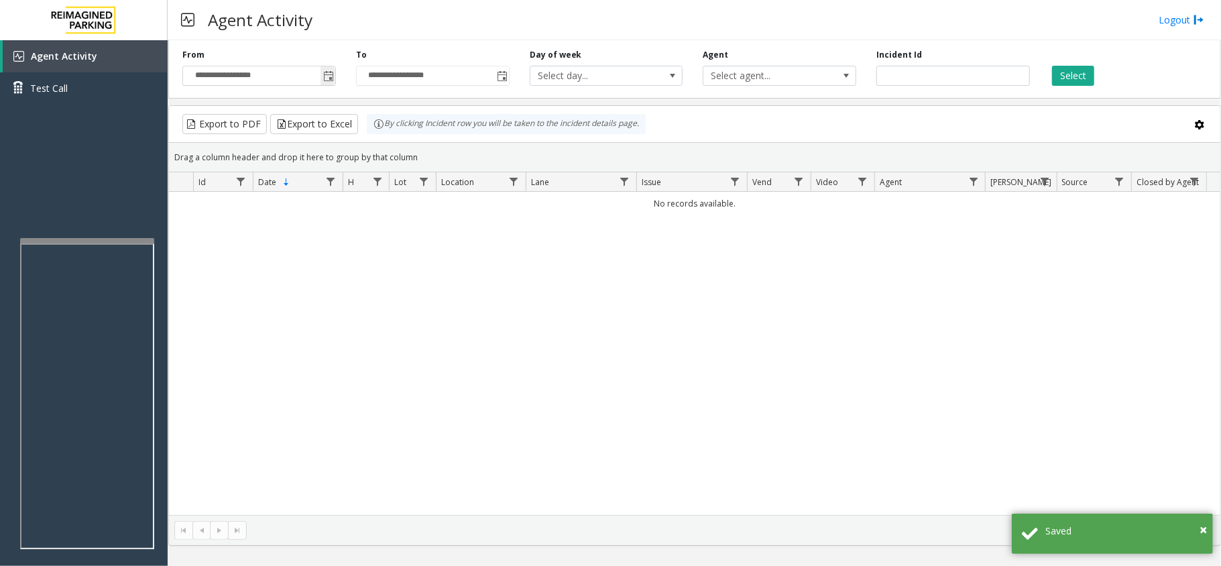
click at [336, 76] on span "**********" at bounding box center [259, 76] width 154 height 20
click at [325, 82] on span "Toggle popup" at bounding box center [328, 76] width 11 height 11
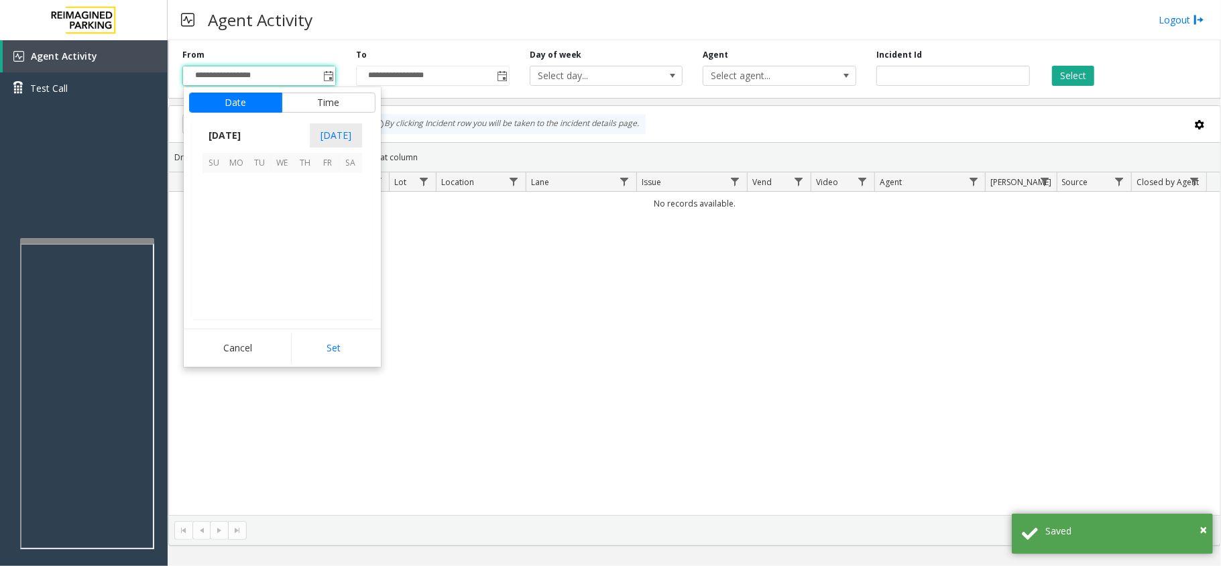
scroll to position [240648, 0]
click at [233, 178] on span "1" at bounding box center [236, 184] width 23 height 23
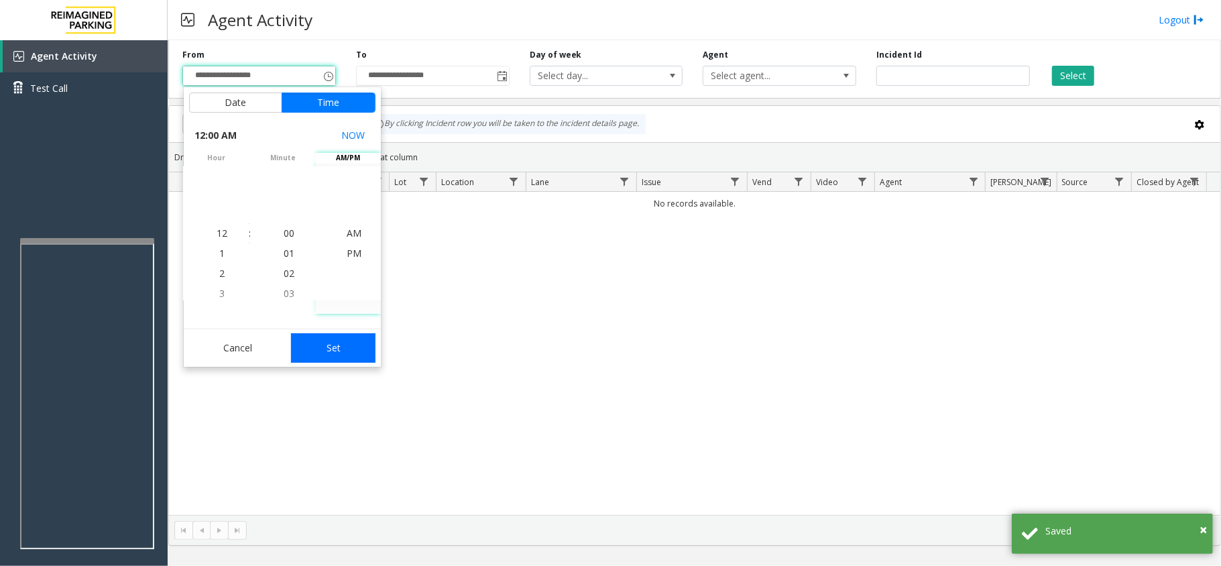
click at [345, 355] on button "Set" at bounding box center [333, 348] width 84 height 30
type input "**********"
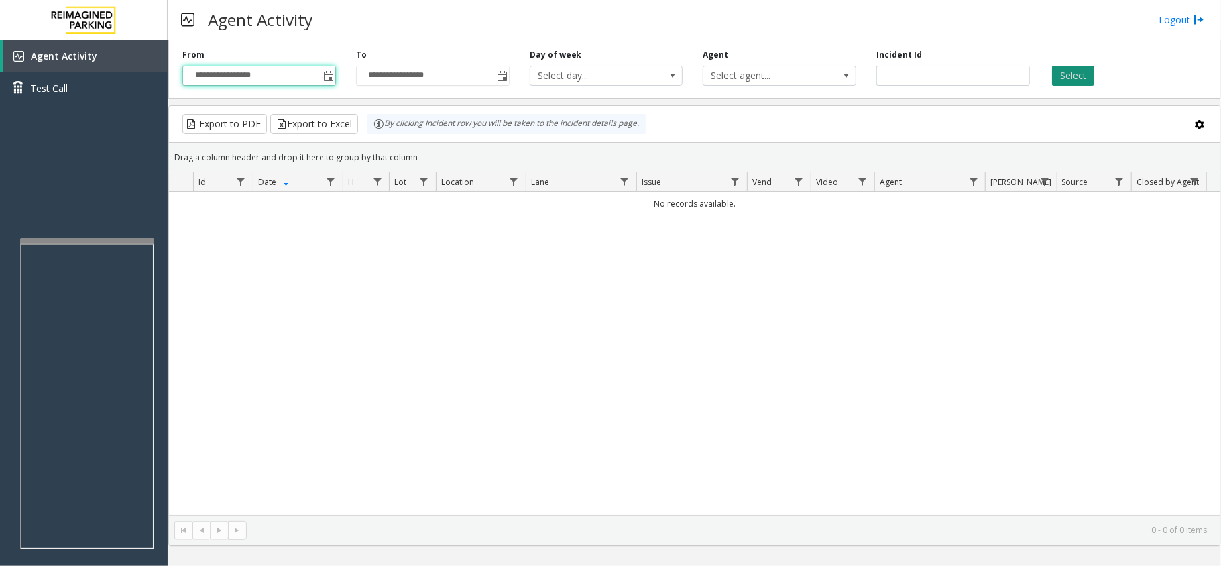
click at [1071, 83] on button "Select" at bounding box center [1073, 76] width 42 height 20
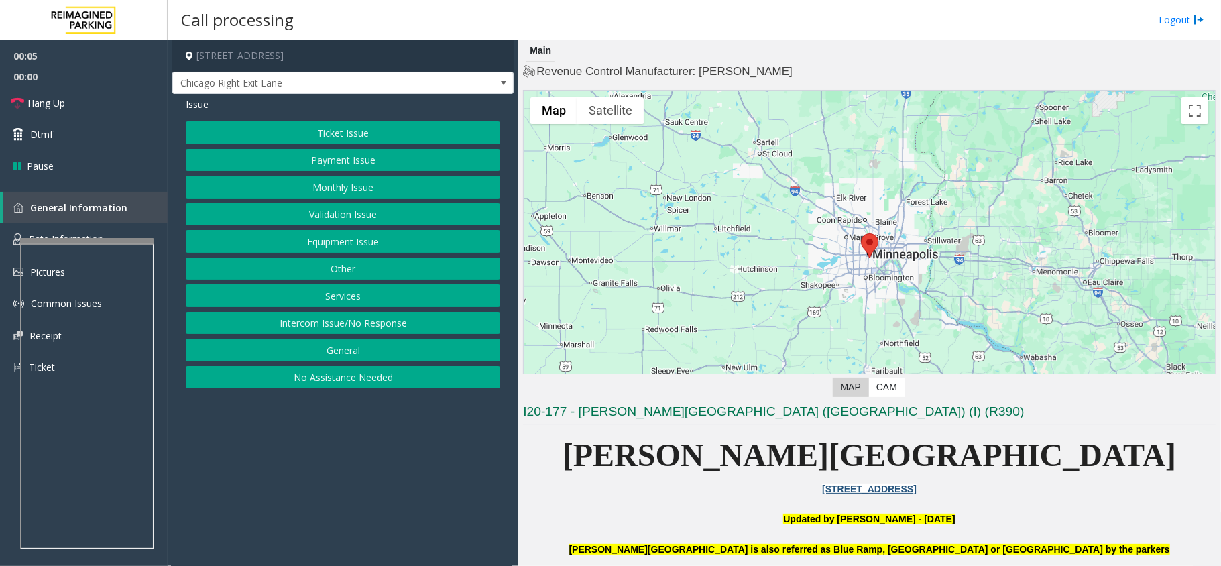
click at [376, 135] on button "Ticket Issue" at bounding box center [343, 132] width 314 height 23
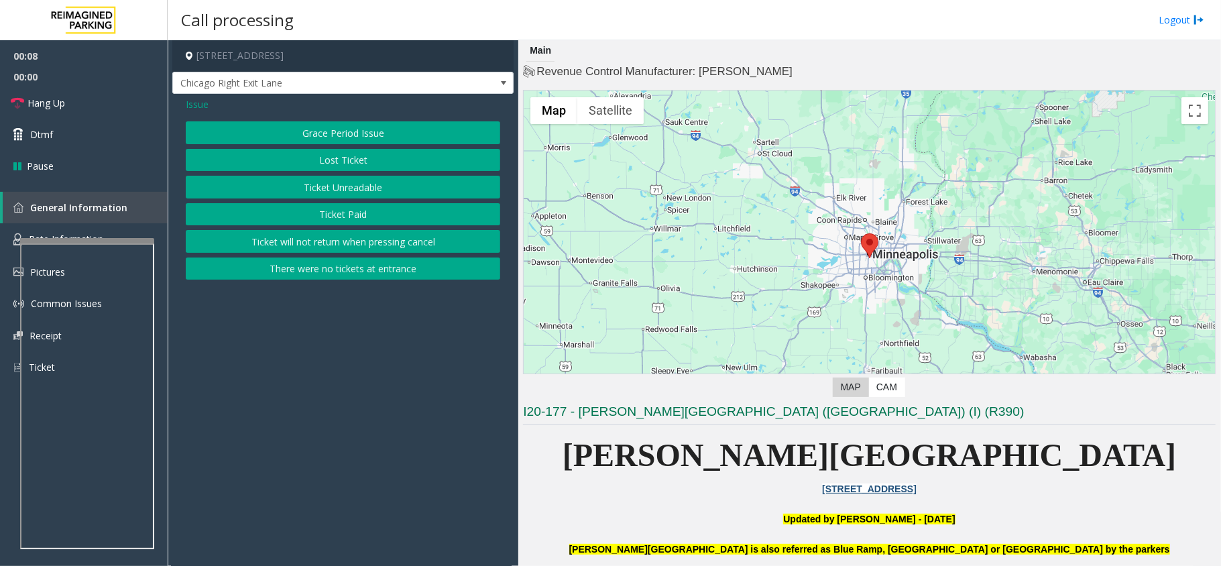
click at [406, 185] on button "Ticket Unreadable" at bounding box center [343, 187] width 314 height 23
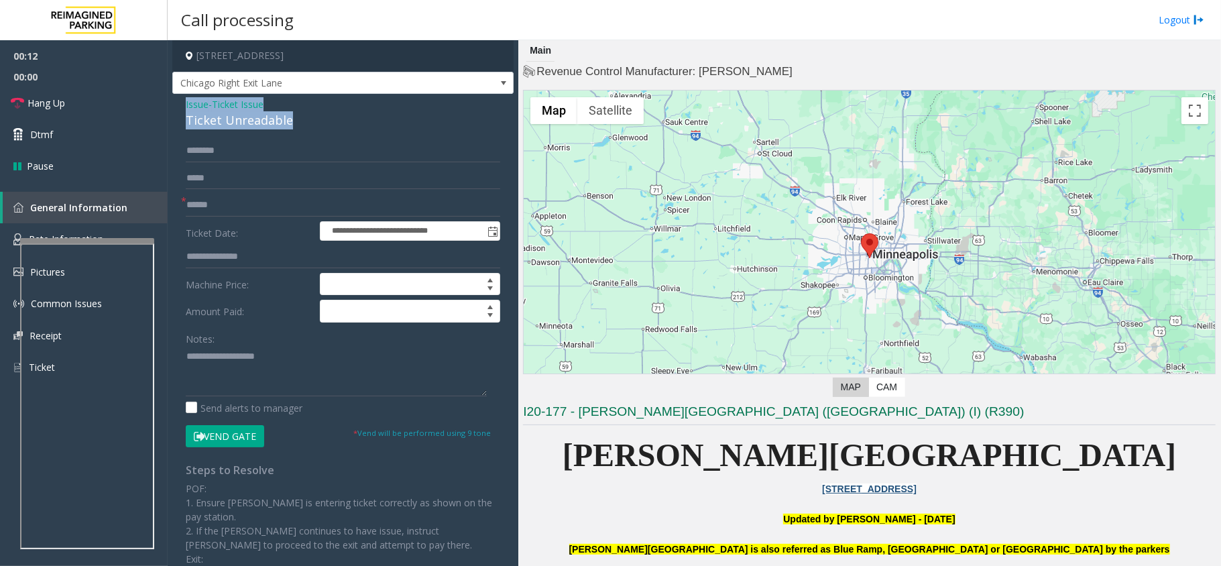
drag, startPoint x: 294, startPoint y: 115, endPoint x: 180, endPoint y: 105, distance: 113.8
click at [180, 105] on div "**********" at bounding box center [342, 393] width 341 height 598
click at [283, 376] on textarea at bounding box center [336, 371] width 301 height 50
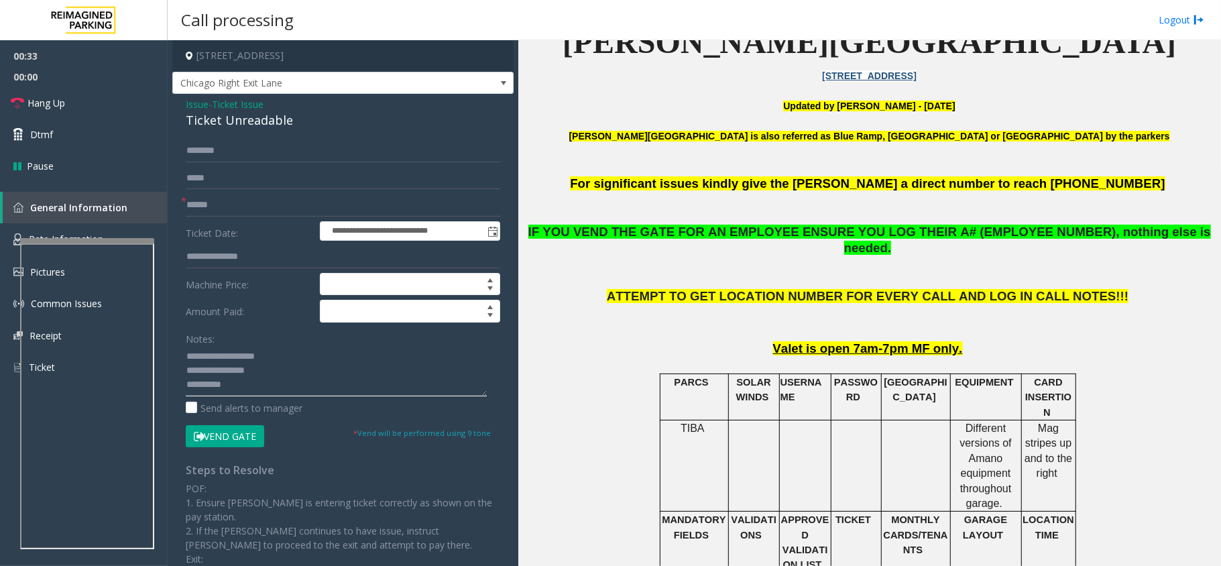
scroll to position [447, 0]
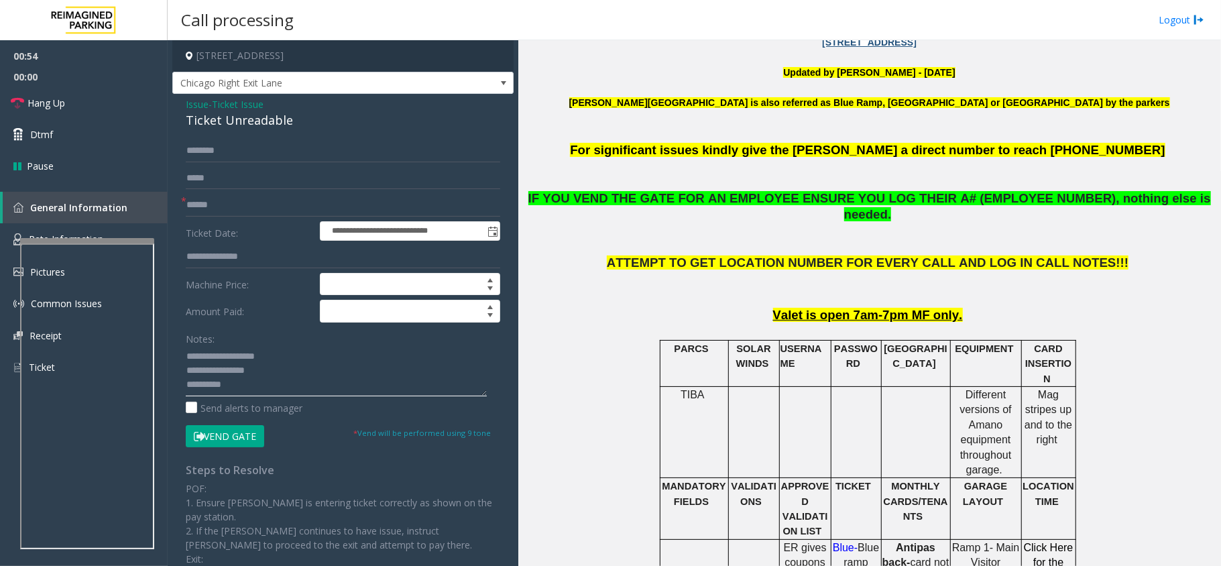
type textarea "**********"
click at [233, 438] on button "Vend Gate" at bounding box center [225, 436] width 78 height 23
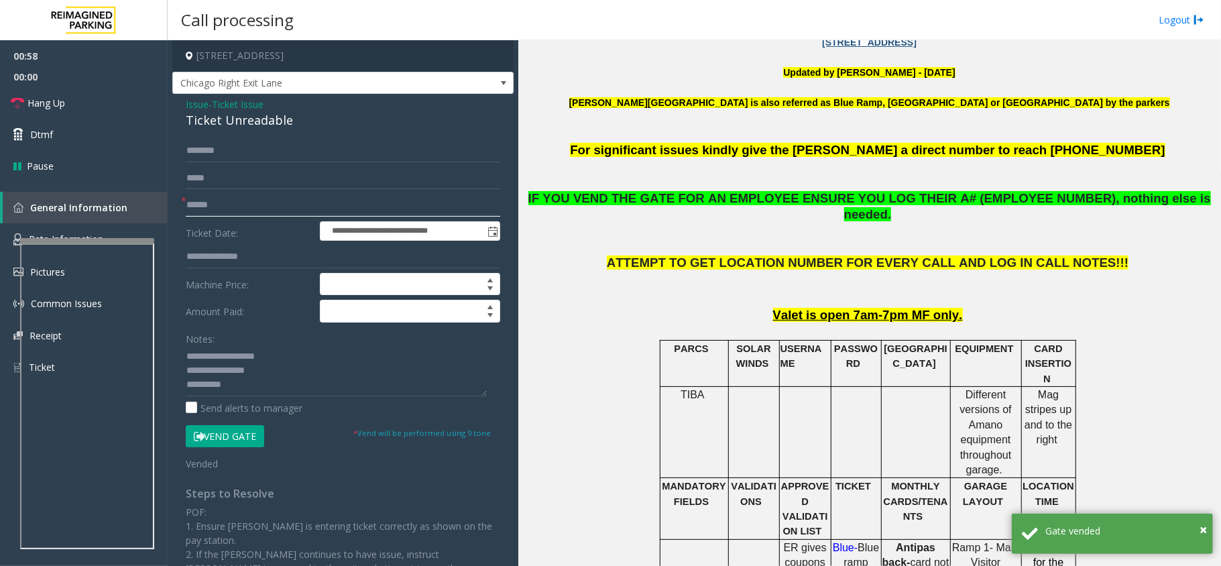
click at [194, 209] on input "text" at bounding box center [343, 205] width 314 height 23
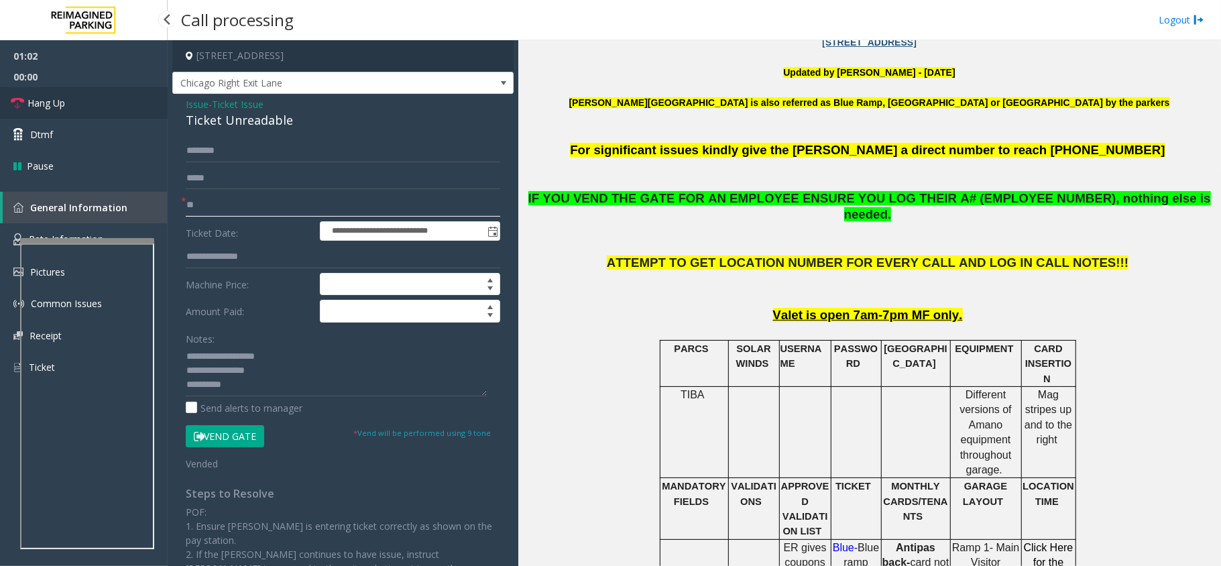
type input "**"
click at [36, 100] on span "Hang Up" at bounding box center [46, 103] width 38 height 14
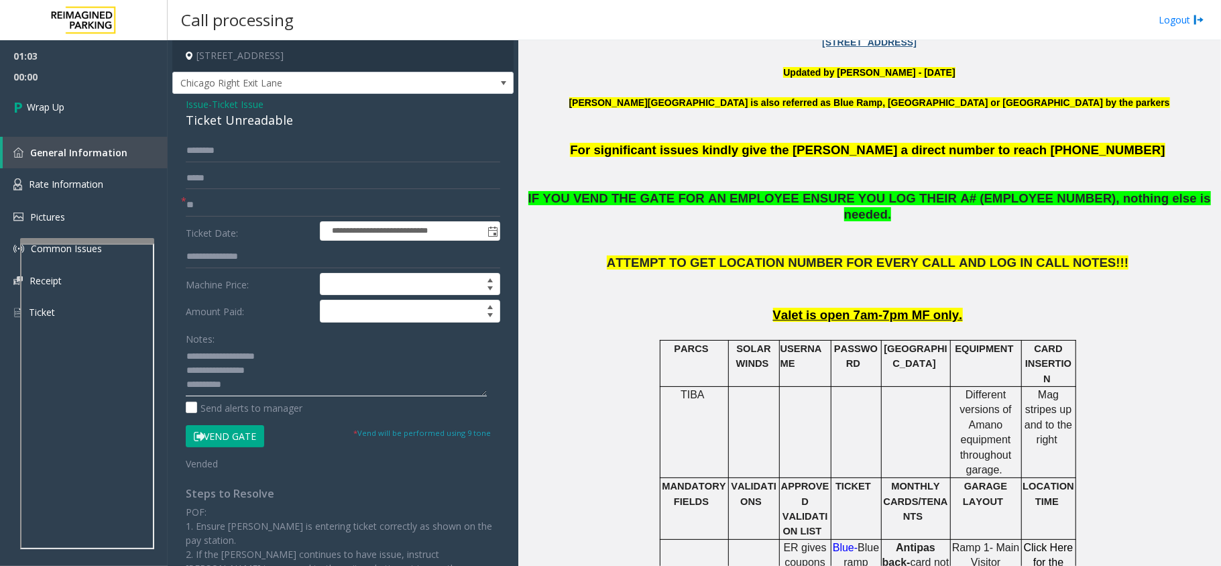
click at [242, 388] on textarea at bounding box center [336, 371] width 301 height 50
type textarea "**********"
click at [46, 110] on span "Wrap Up" at bounding box center [46, 107] width 38 height 14
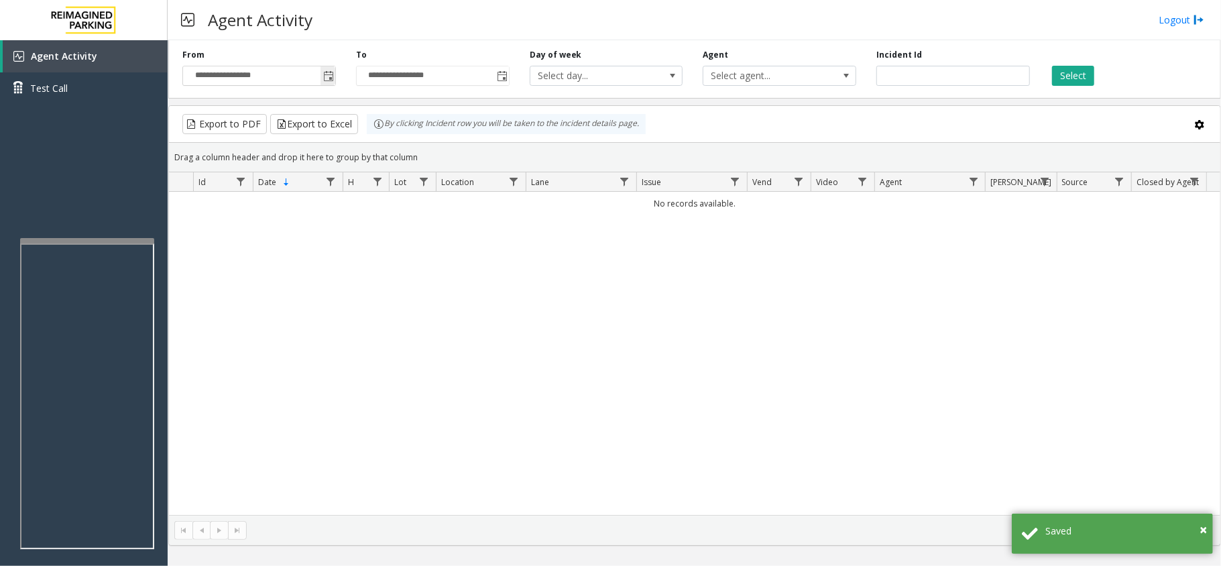
click at [331, 78] on span "Toggle popup" at bounding box center [328, 76] width 11 height 11
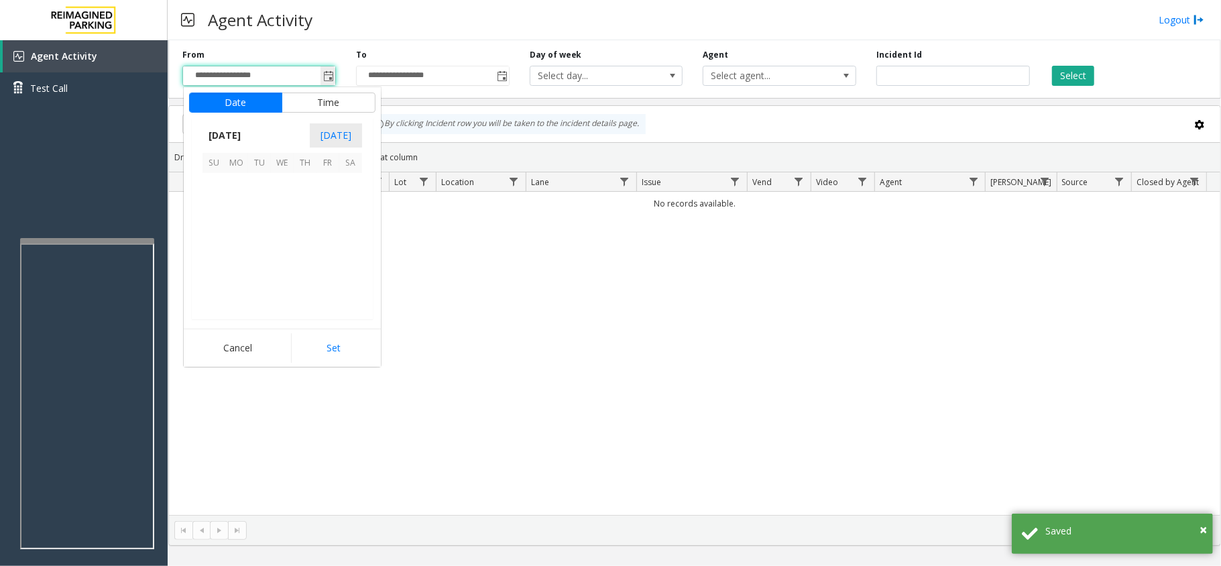
scroll to position [240648, 0]
click at [235, 188] on span "1" at bounding box center [236, 184] width 23 height 23
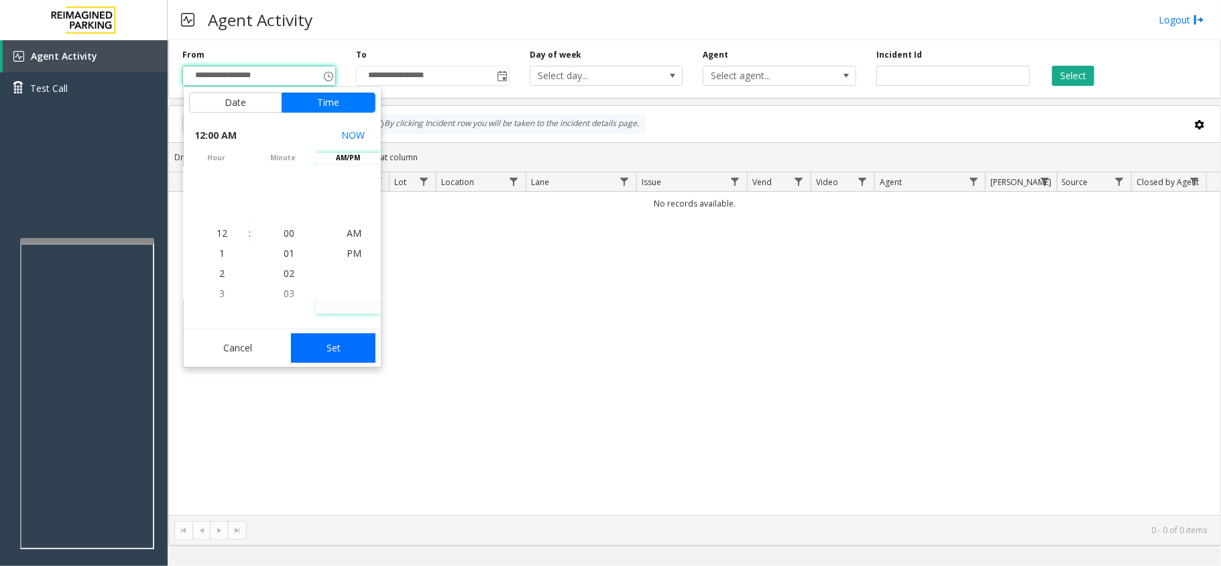
drag, startPoint x: 327, startPoint y: 341, endPoint x: 328, endPoint y: 349, distance: 8.1
click at [327, 344] on button "Set" at bounding box center [333, 348] width 84 height 30
type input "**********"
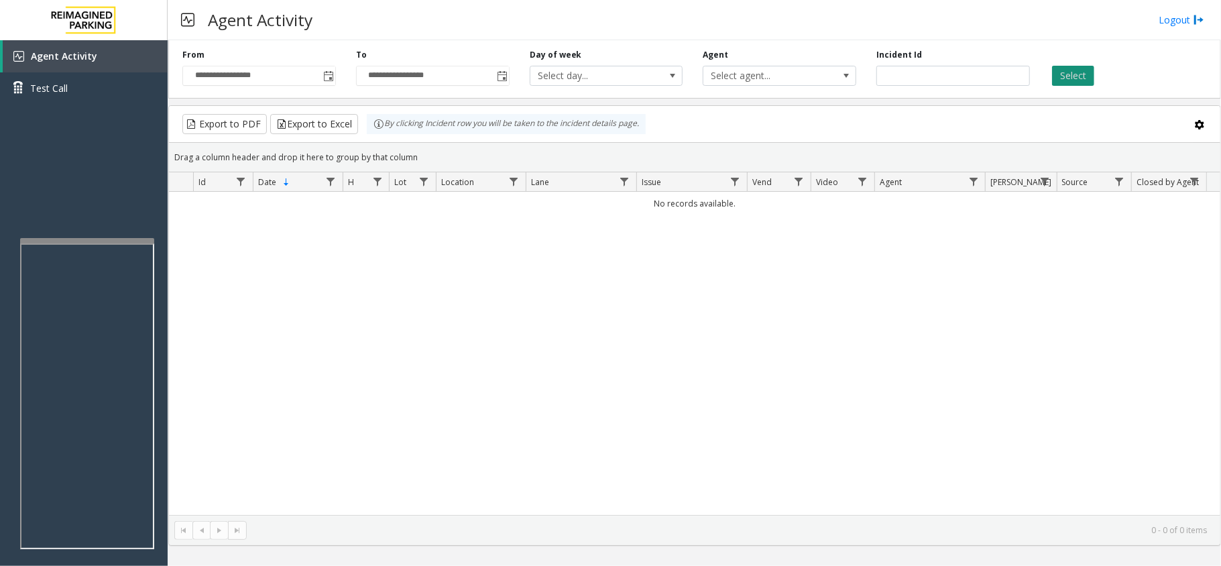
click at [1054, 79] on button "Select" at bounding box center [1073, 76] width 42 height 20
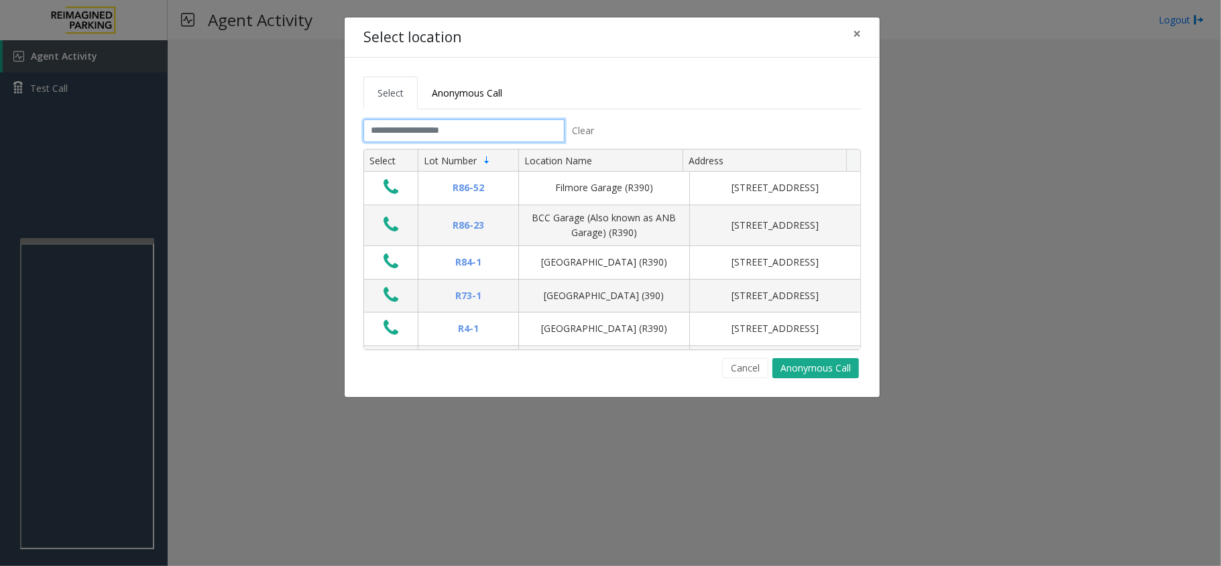
click at [475, 129] on input "text" at bounding box center [463, 130] width 201 height 23
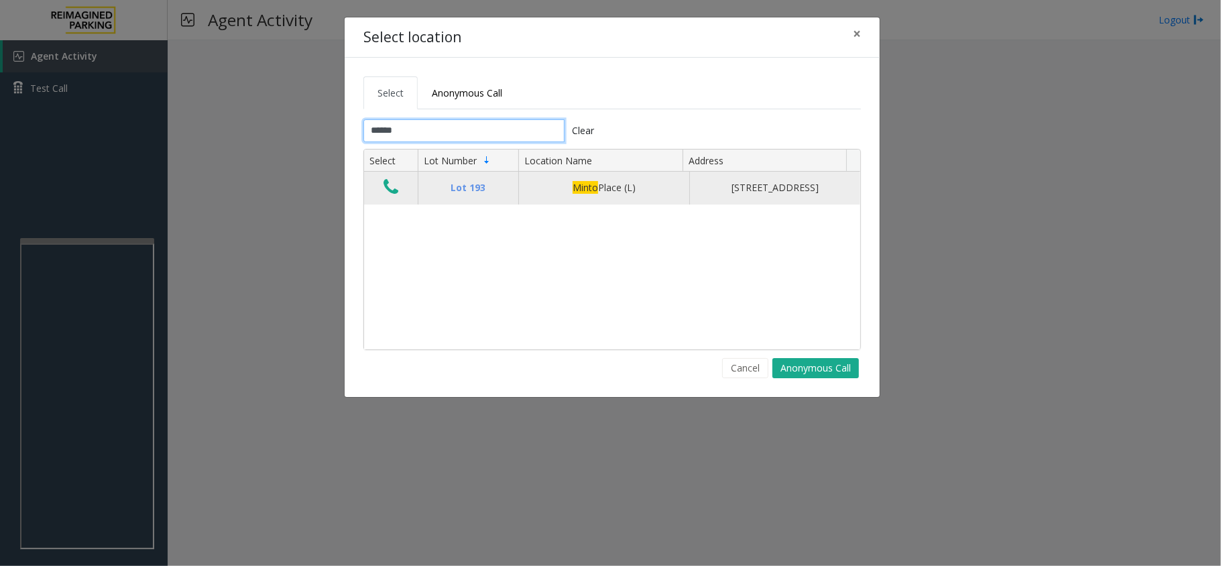
type input "*****"
click at [400, 198] on button "Data table" at bounding box center [391, 187] width 23 height 21
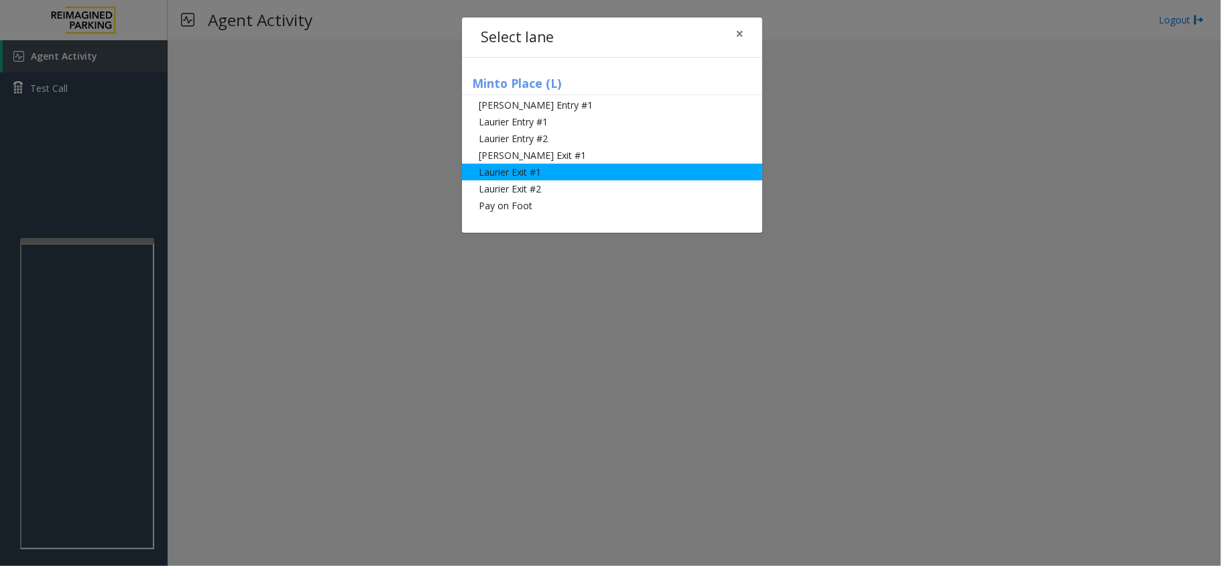
click at [528, 175] on li "Laurier Exit #1" at bounding box center [612, 172] width 300 height 17
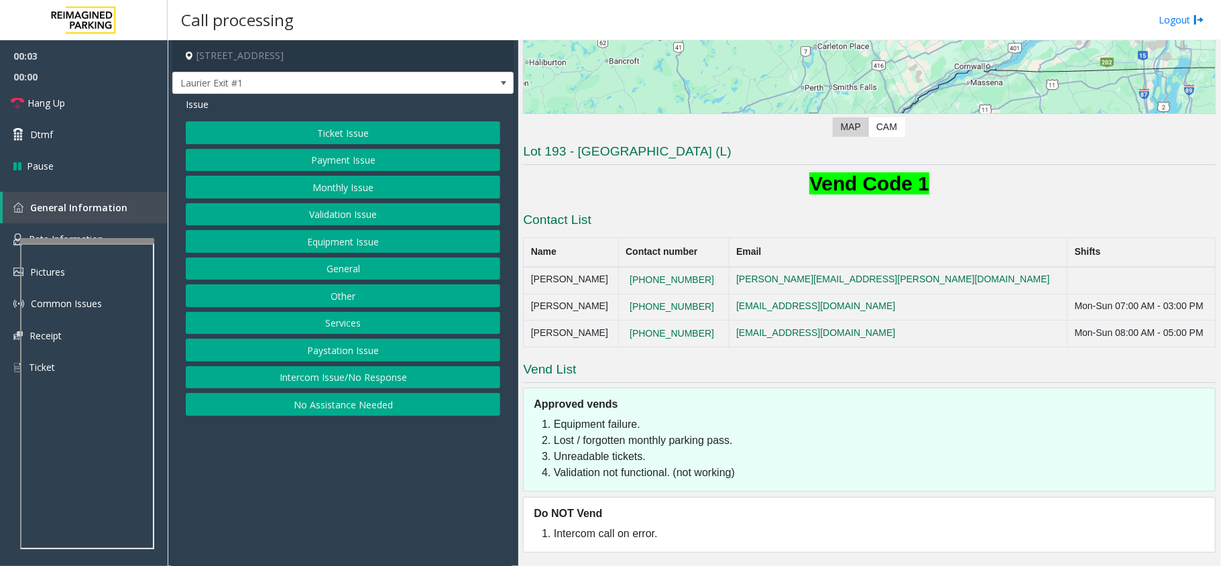
scroll to position [173, 0]
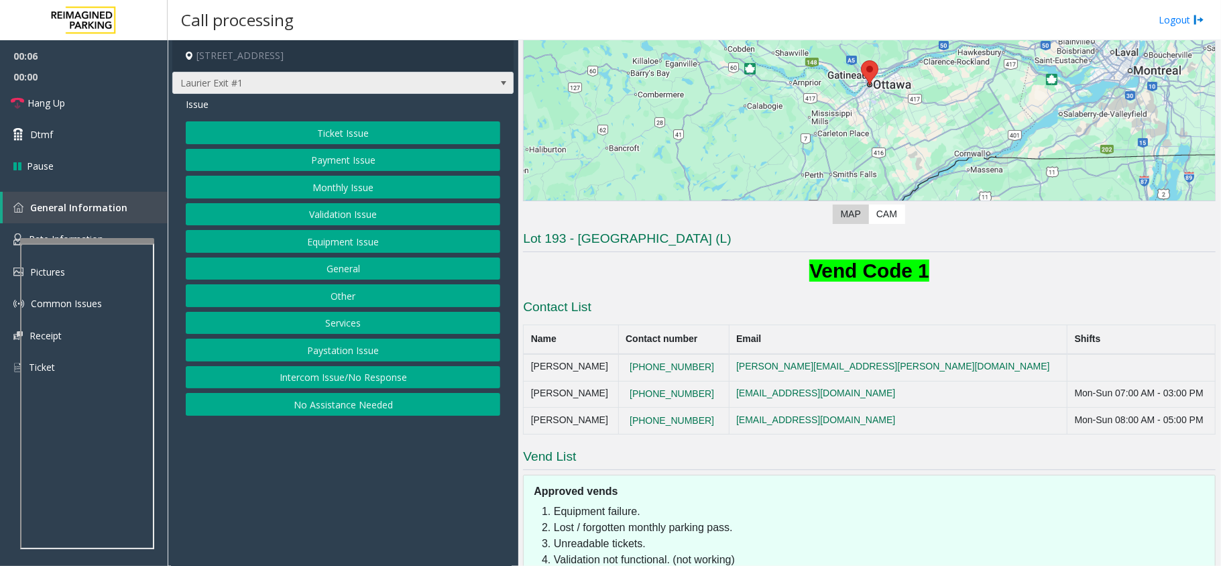
click at [510, 78] on span at bounding box center [503, 82] width 19 height 21
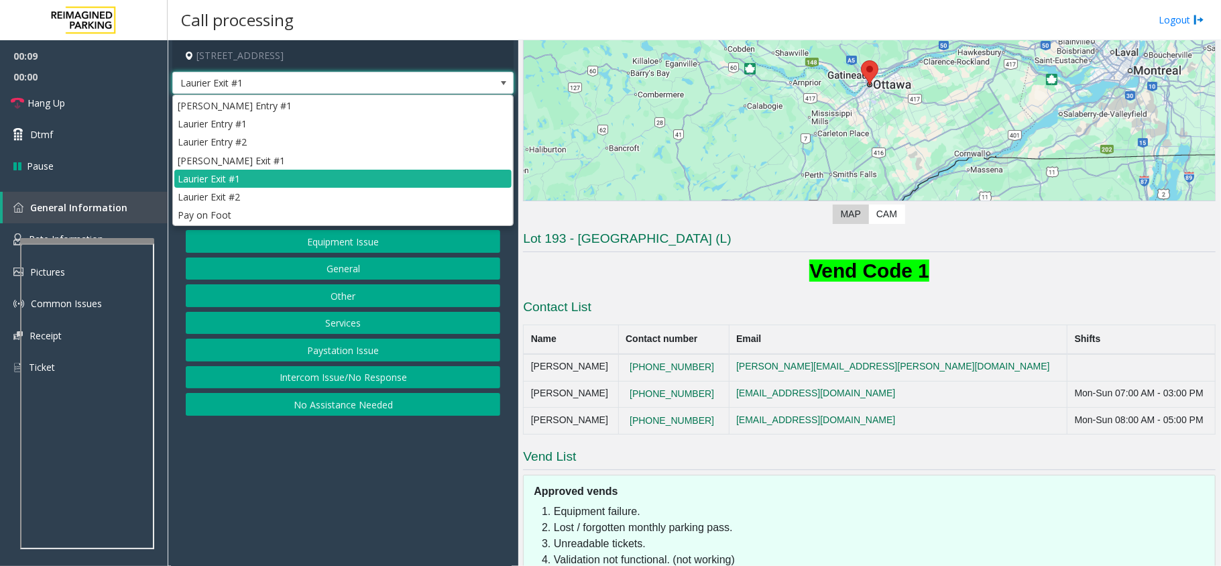
click at [502, 83] on span at bounding box center [503, 83] width 11 height 11
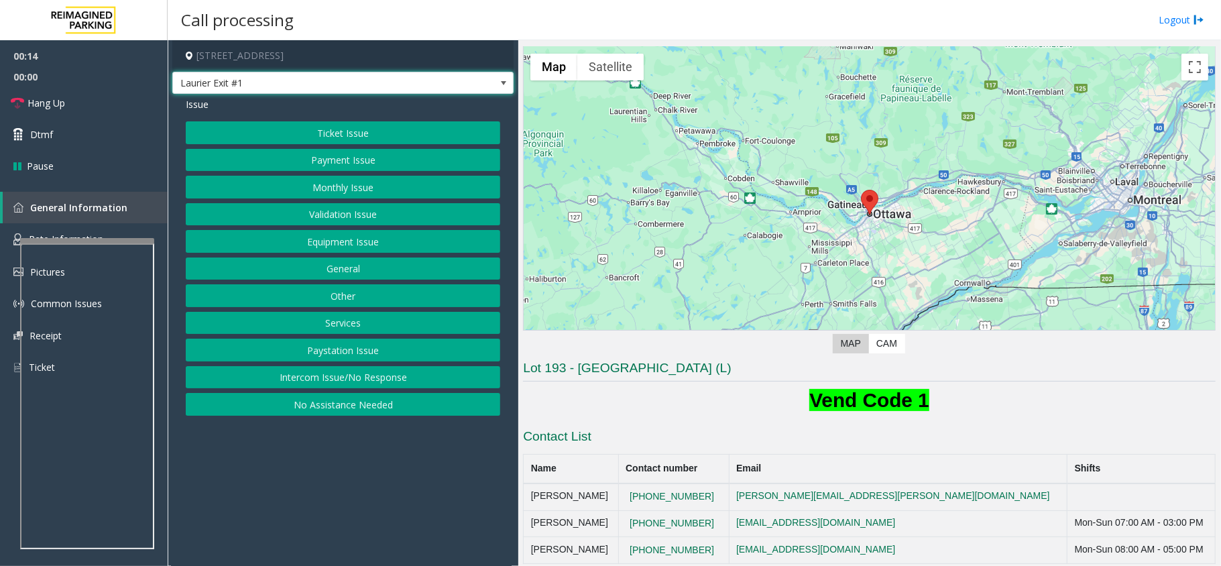
scroll to position [0, 0]
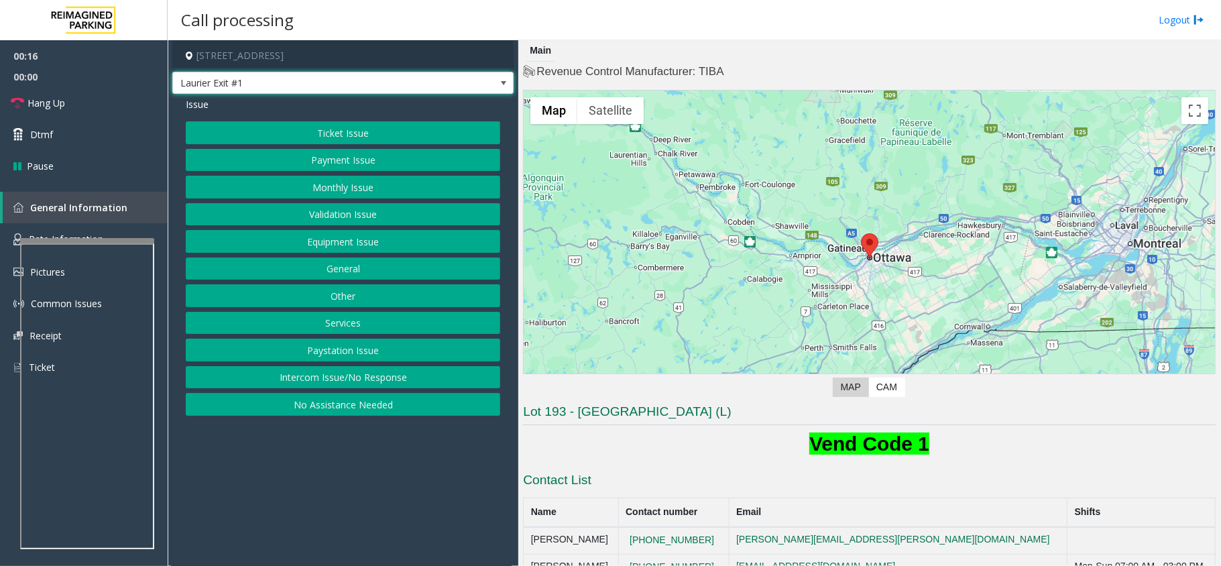
click at [325, 129] on button "Ticket Issue" at bounding box center [343, 132] width 314 height 23
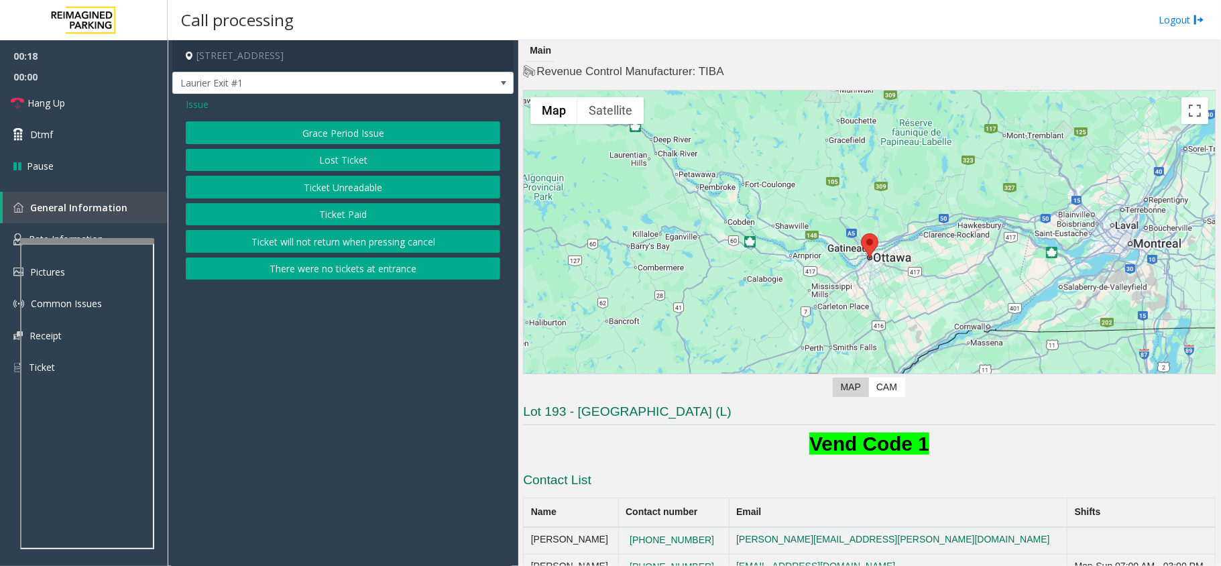
click at [204, 107] on span "Issue" at bounding box center [197, 104] width 23 height 14
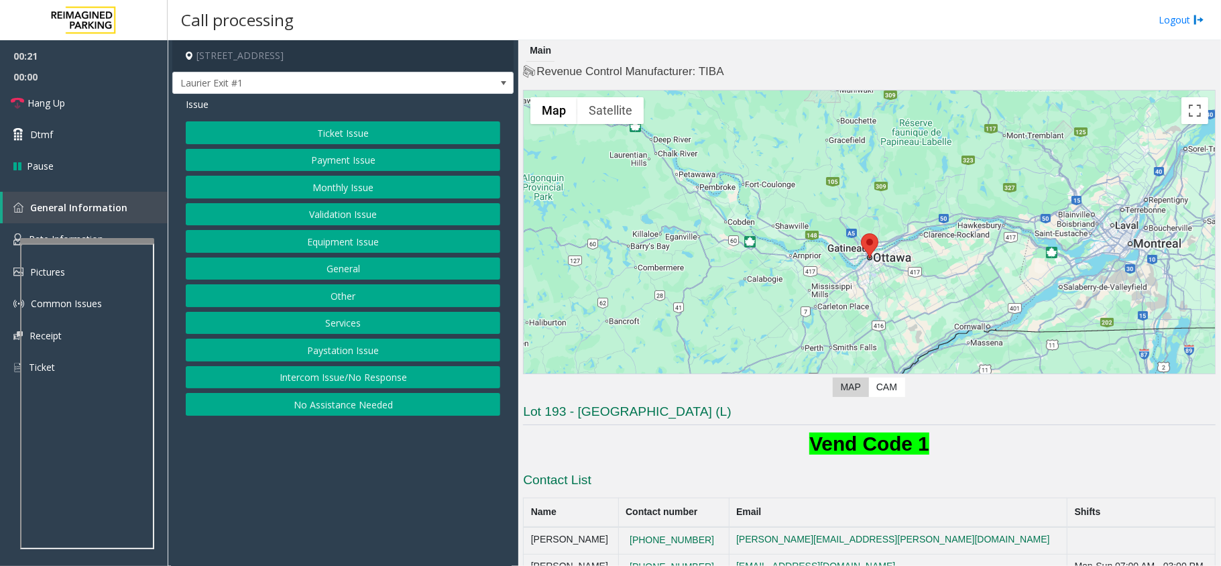
click at [357, 161] on button "Payment Issue" at bounding box center [343, 160] width 314 height 23
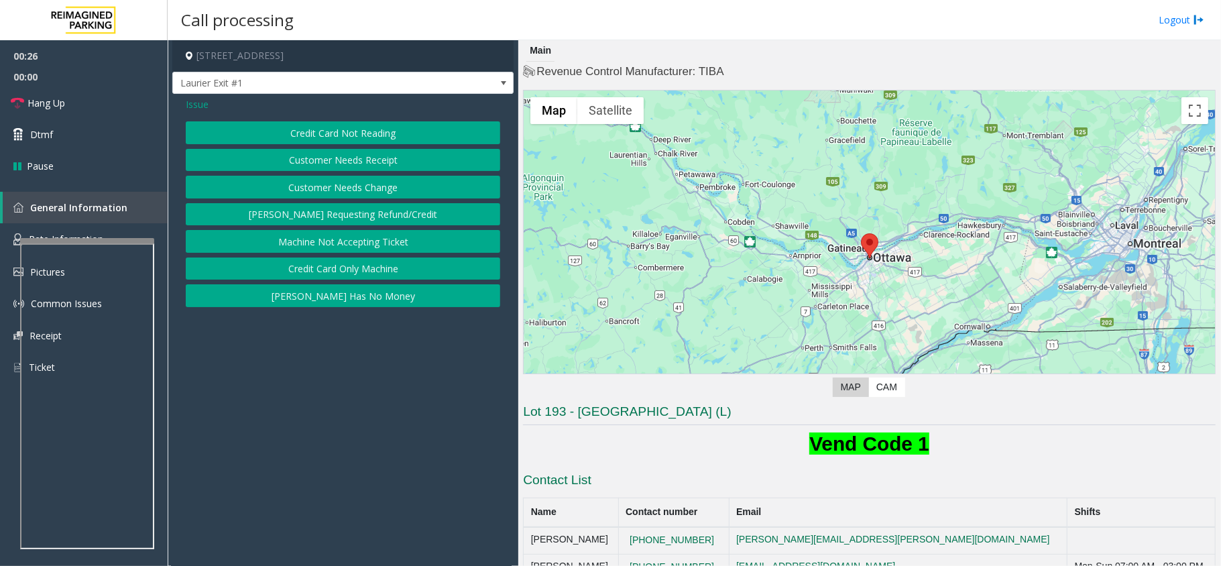
click at [366, 133] on button "Credit Card Not Reading" at bounding box center [343, 132] width 314 height 23
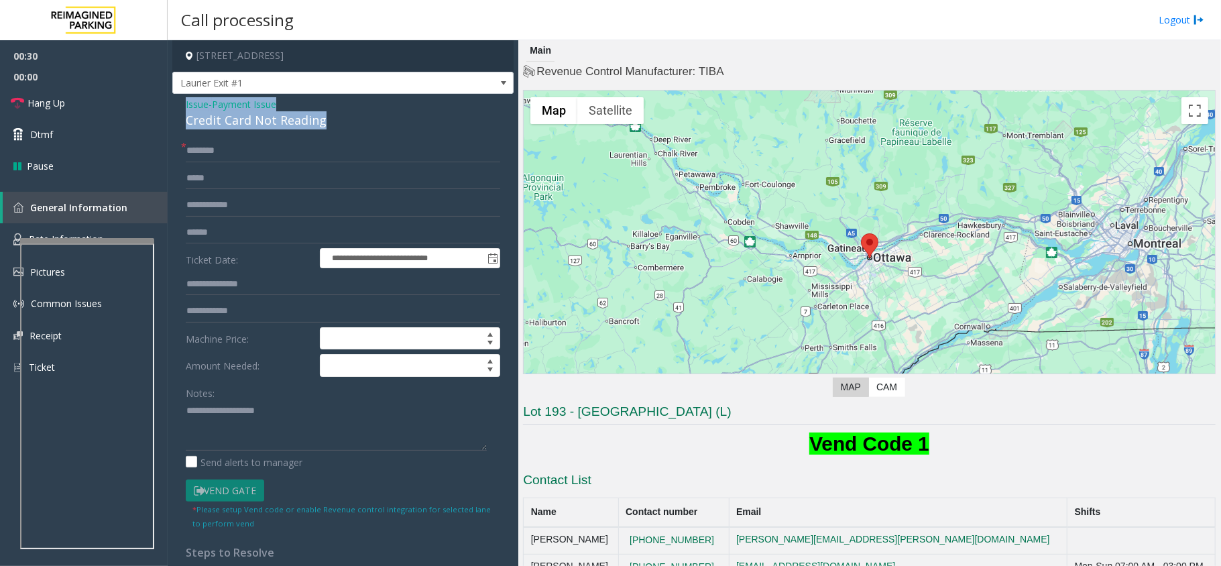
drag, startPoint x: 325, startPoint y: 118, endPoint x: 176, endPoint y: 110, distance: 149.1
click at [176, 110] on div "**********" at bounding box center [342, 427] width 341 height 666
type textarea "**********"
click at [226, 231] on input "text" at bounding box center [343, 232] width 314 height 23
type input "******"
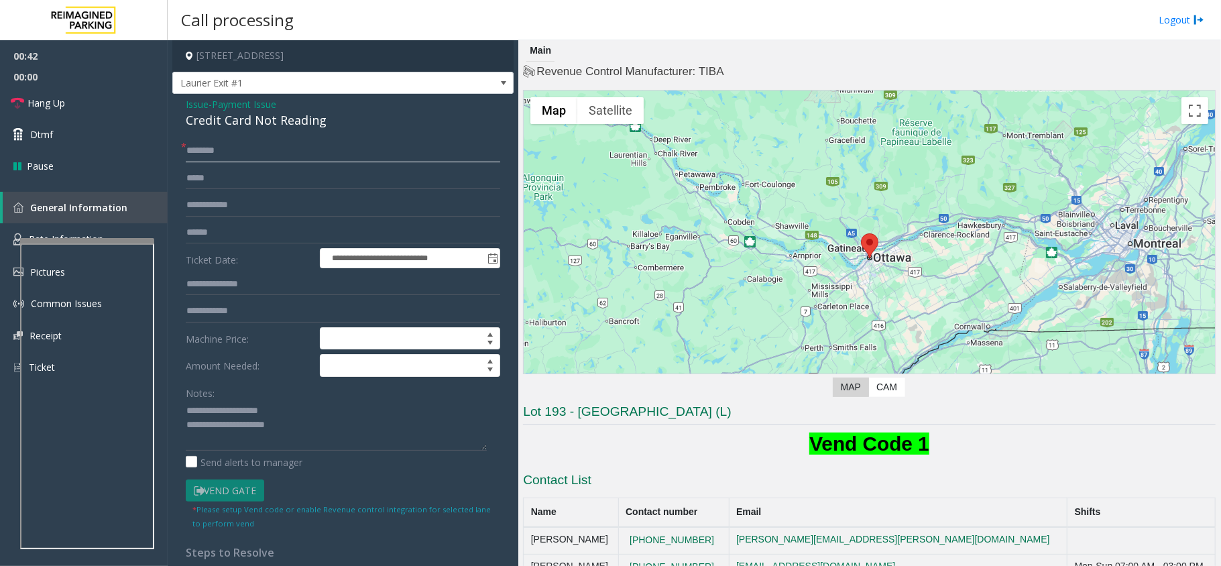
click at [221, 150] on input "text" at bounding box center [343, 150] width 314 height 23
click at [323, 430] on textarea at bounding box center [336, 425] width 301 height 50
click at [194, 150] on input "*****" at bounding box center [343, 150] width 314 height 23
type input "*****"
click at [291, 429] on textarea at bounding box center [336, 425] width 301 height 50
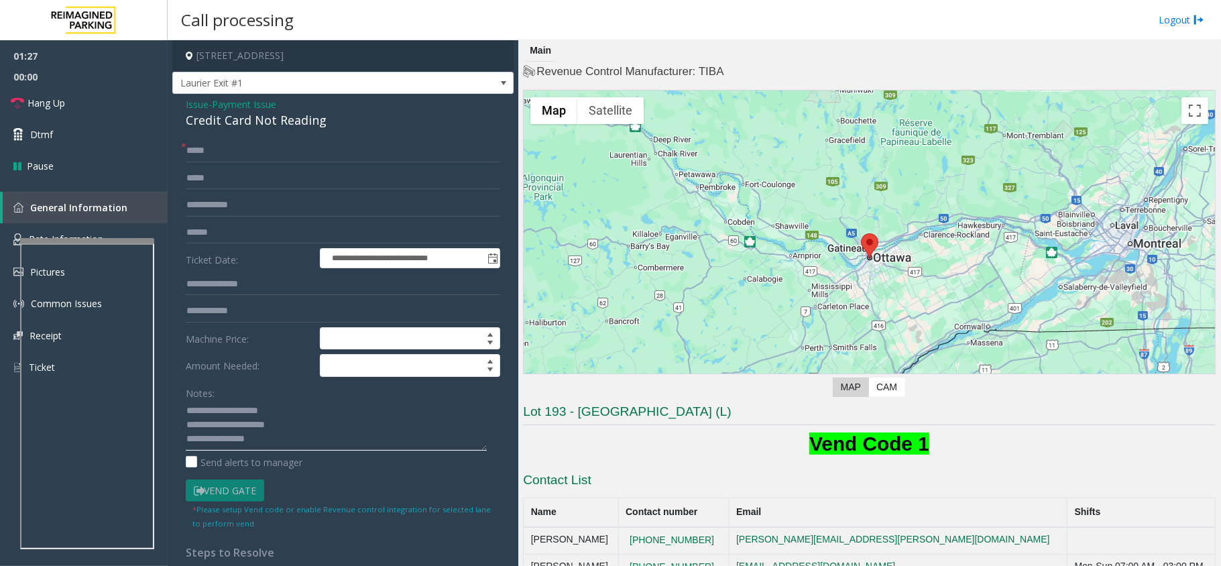
click at [335, 443] on textarea at bounding box center [336, 425] width 301 height 50
type textarea "**********"
click at [58, 137] on link "Dtmf" at bounding box center [84, 135] width 168 height 32
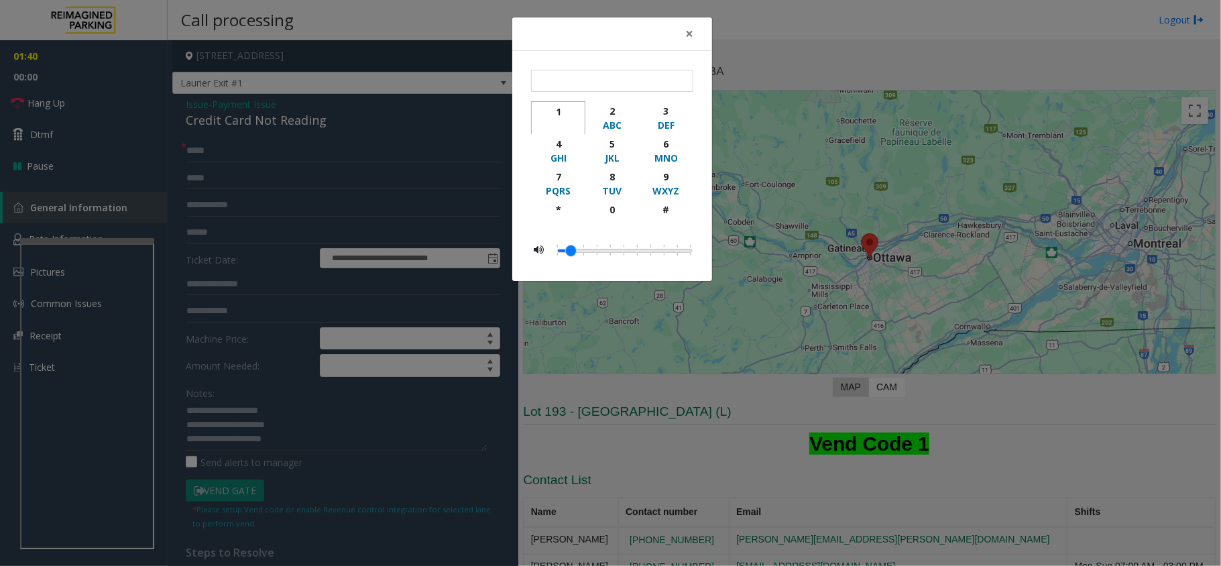
click at [559, 113] on div "1" at bounding box center [558, 112] width 37 height 14
type input "*"
click at [687, 32] on span "×" at bounding box center [689, 33] width 8 height 19
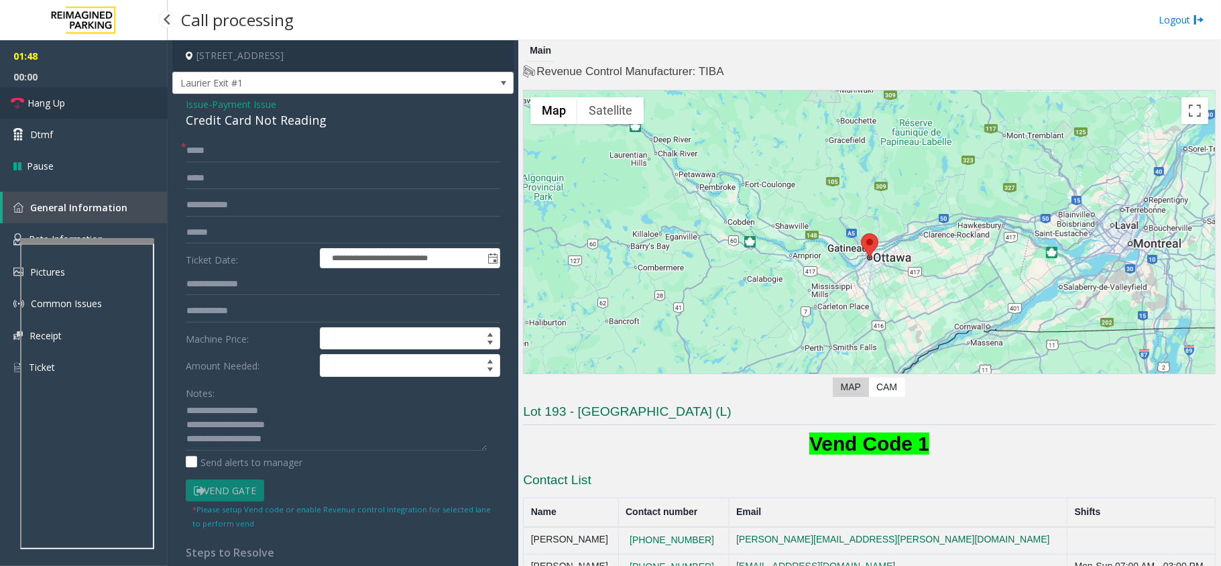
click at [54, 108] on span "Hang Up" at bounding box center [46, 103] width 38 height 14
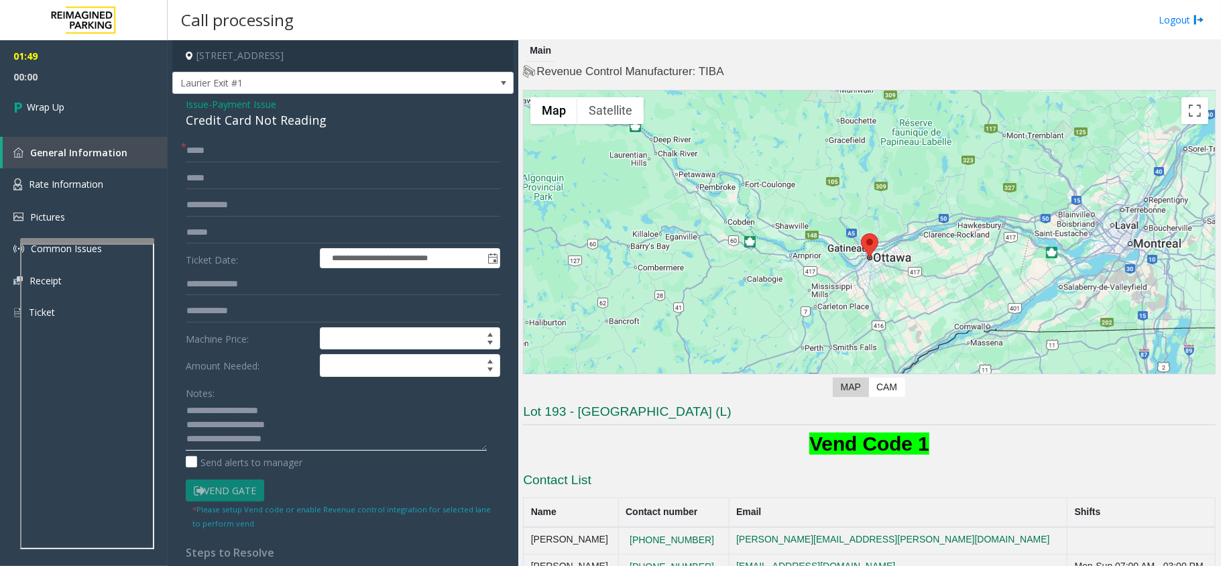
click at [314, 436] on textarea at bounding box center [336, 425] width 301 height 50
type textarea "**********"
click at [95, 119] on link "Wrap Up" at bounding box center [84, 107] width 168 height 40
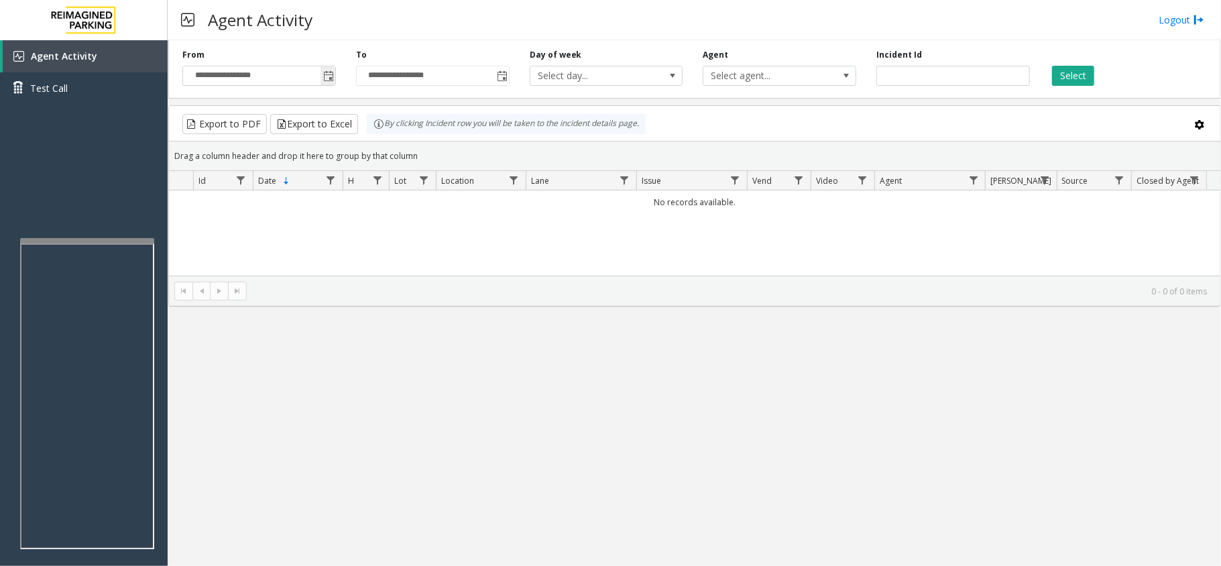
click at [330, 81] on span "Toggle popup" at bounding box center [328, 76] width 11 height 11
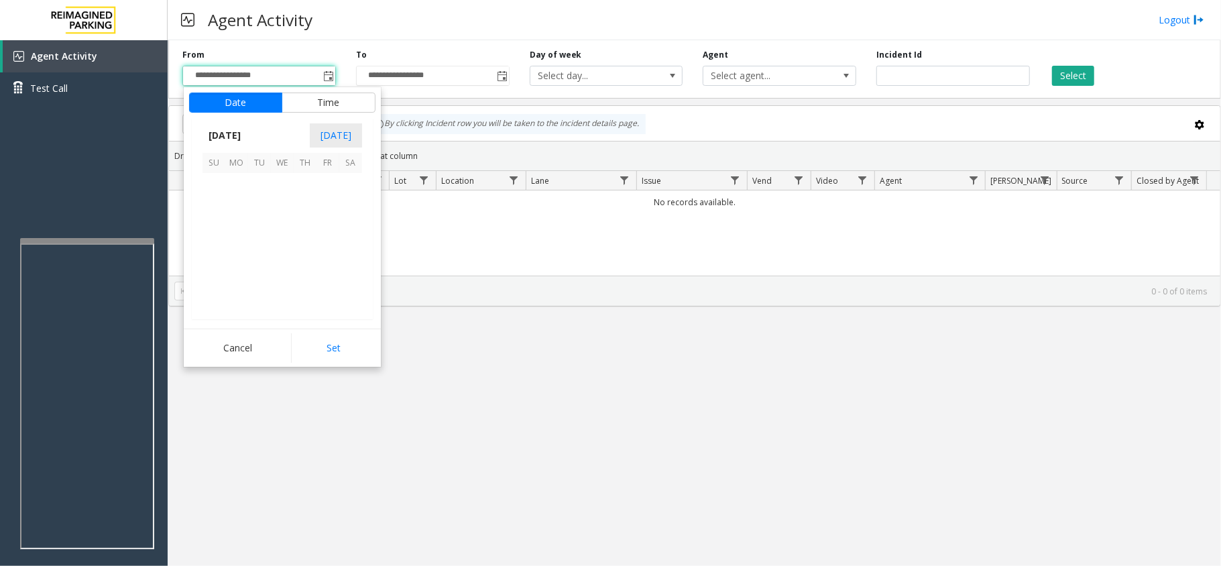
scroll to position [240648, 0]
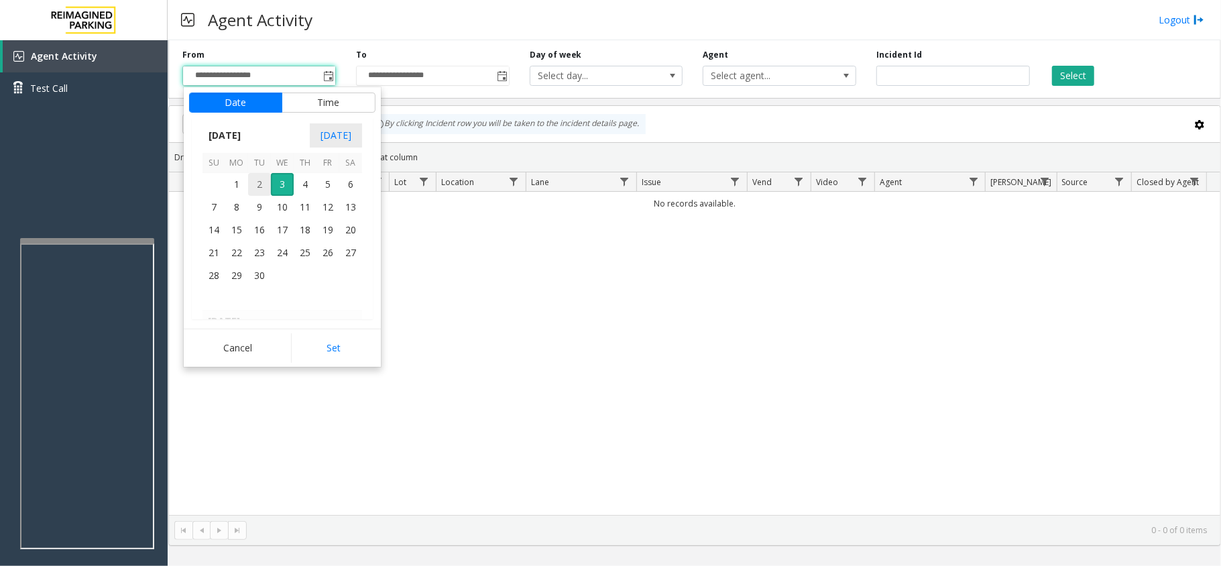
click at [239, 186] on span "1" at bounding box center [236, 184] width 23 height 23
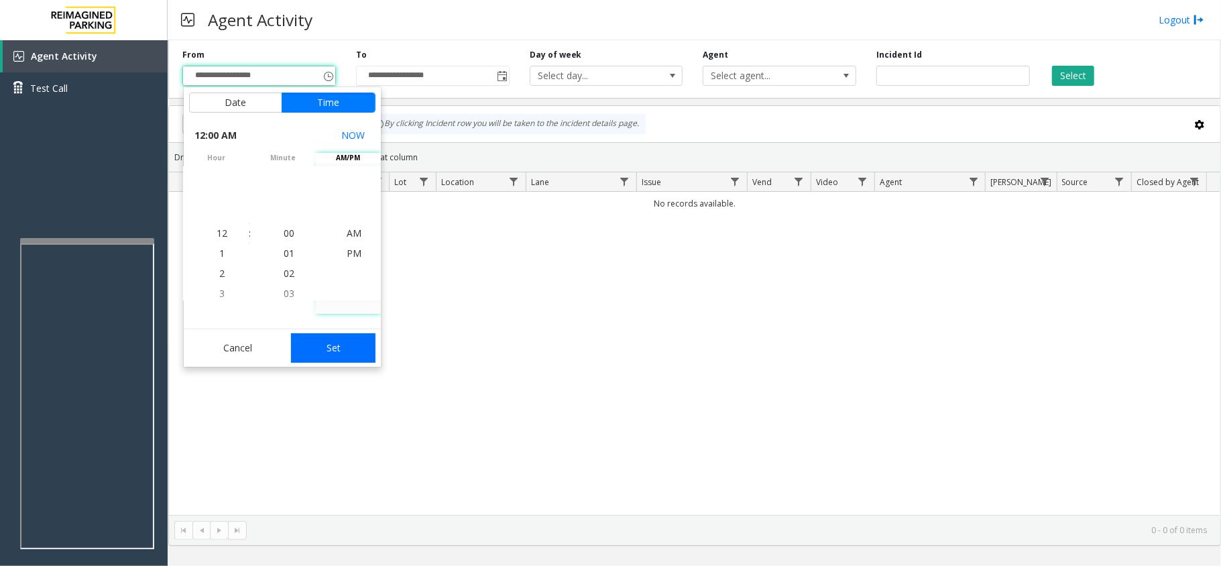
drag, startPoint x: 330, startPoint y: 341, endPoint x: 363, endPoint y: 325, distance: 37.2
click at [329, 341] on button "Set" at bounding box center [333, 348] width 84 height 30
type input "**********"
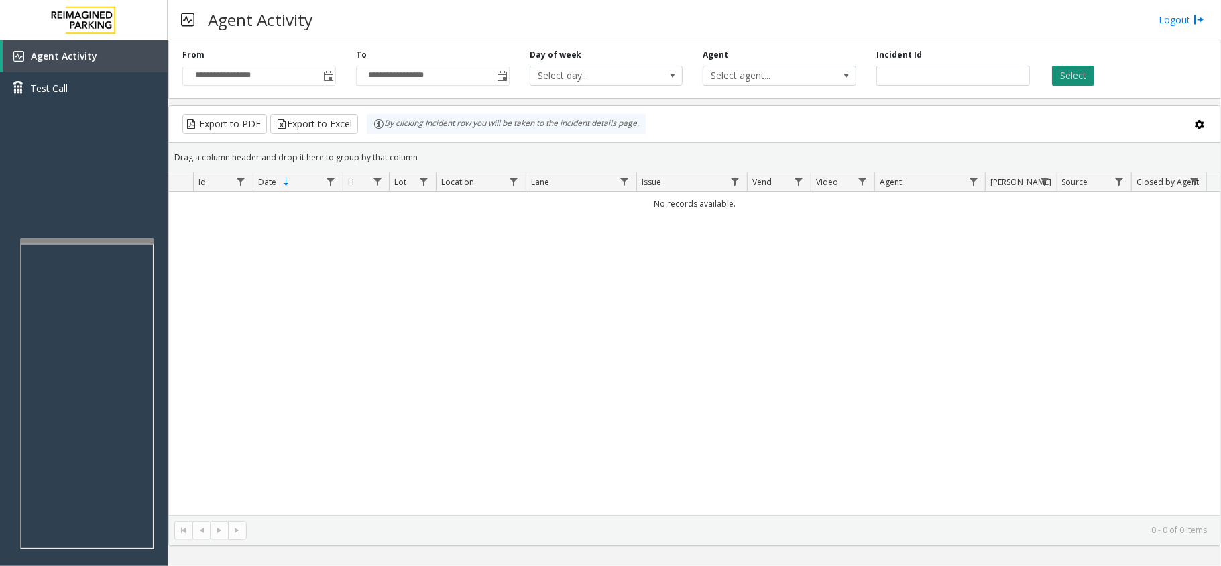
click at [1067, 71] on button "Select" at bounding box center [1073, 76] width 42 height 20
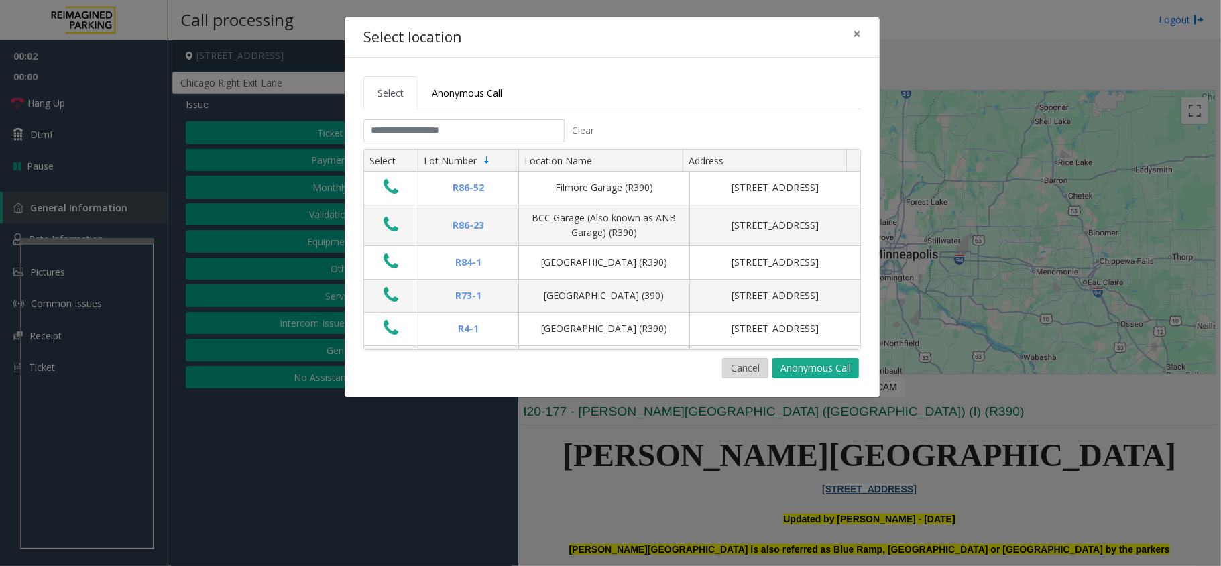
click at [749, 371] on button "Cancel" at bounding box center [745, 368] width 46 height 20
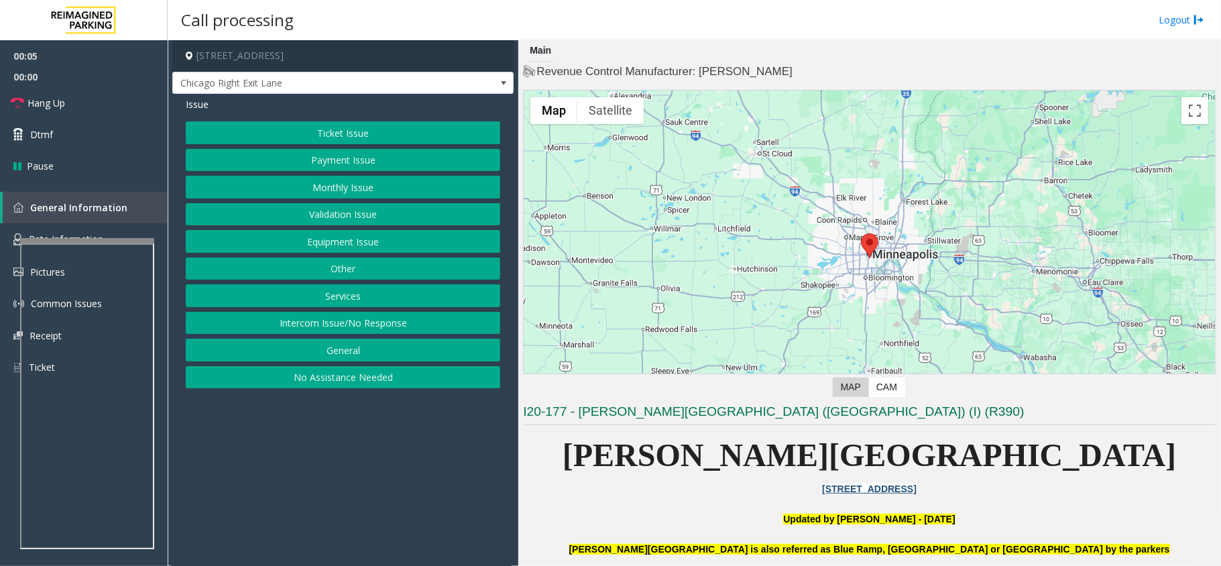
click at [379, 124] on button "Ticket Issue" at bounding box center [343, 132] width 314 height 23
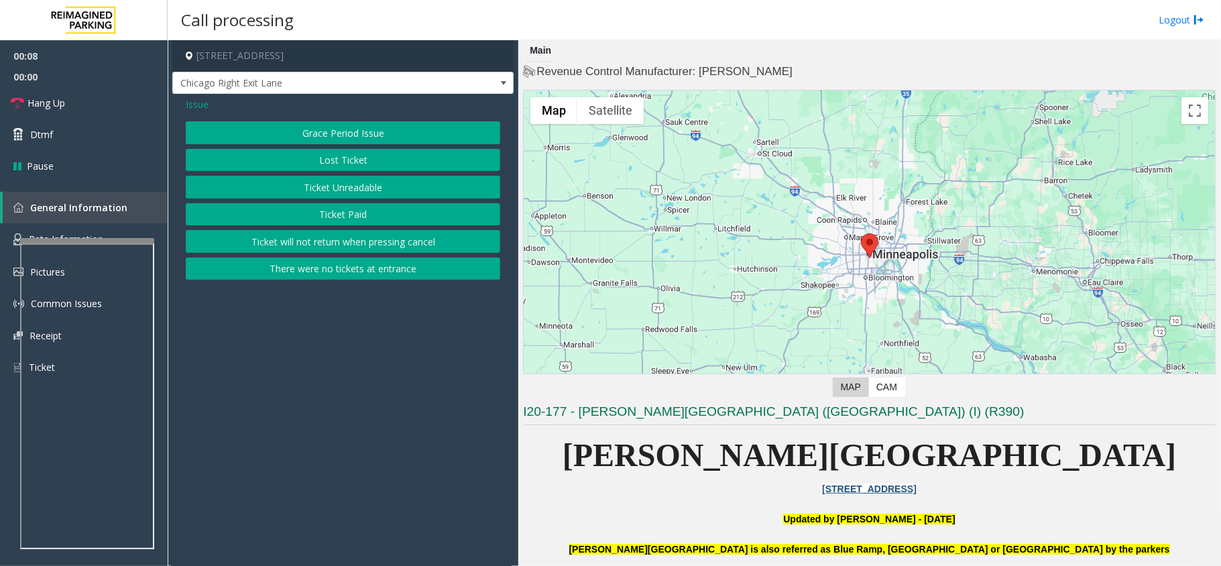
click at [397, 180] on button "Ticket Unreadable" at bounding box center [343, 187] width 314 height 23
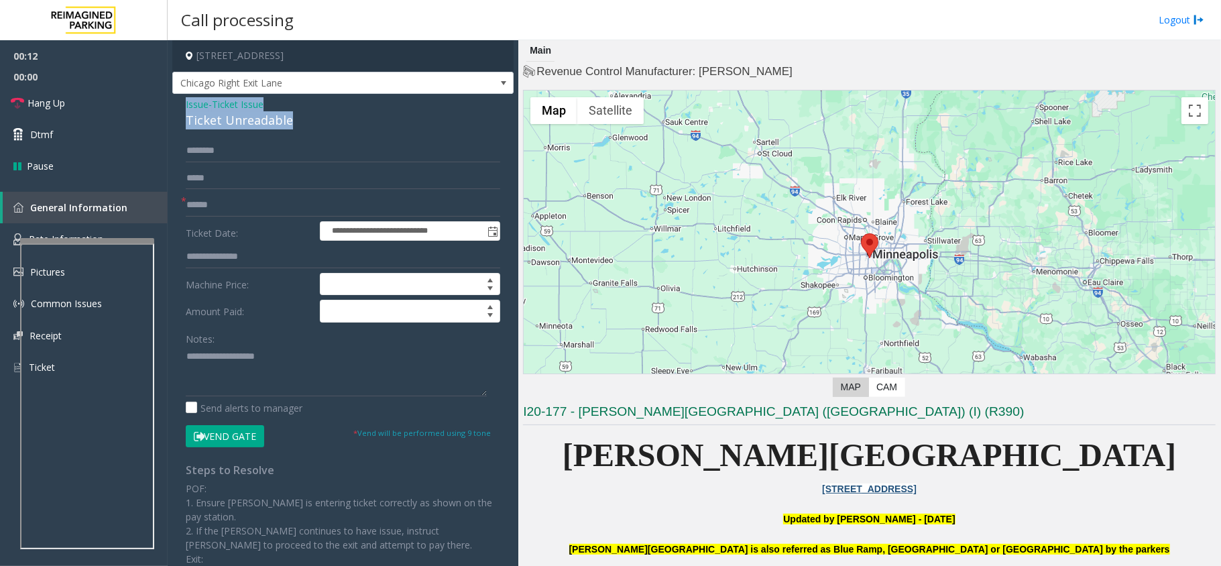
drag, startPoint x: 288, startPoint y: 116, endPoint x: 184, endPoint y: 108, distance: 104.2
click at [184, 108] on div "**********" at bounding box center [342, 393] width 341 height 598
click at [316, 382] on textarea at bounding box center [336, 371] width 301 height 50
type textarea "**********"
click at [229, 207] on input "text" at bounding box center [343, 205] width 314 height 23
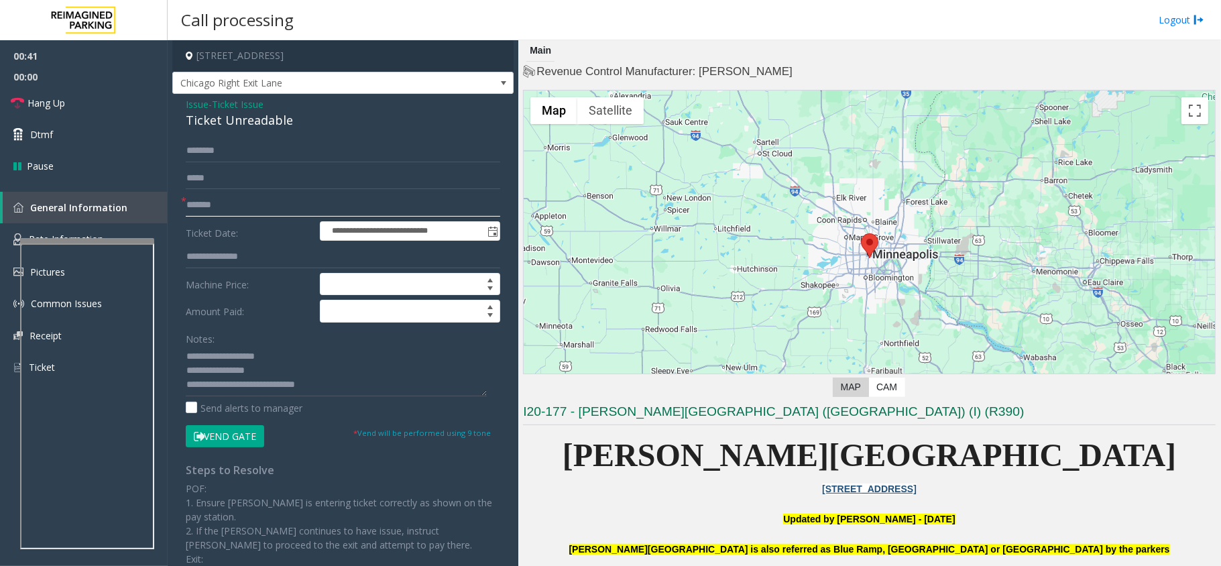
click at [192, 205] on input "*******" at bounding box center [343, 205] width 314 height 23
click at [201, 205] on input "*******" at bounding box center [343, 205] width 314 height 23
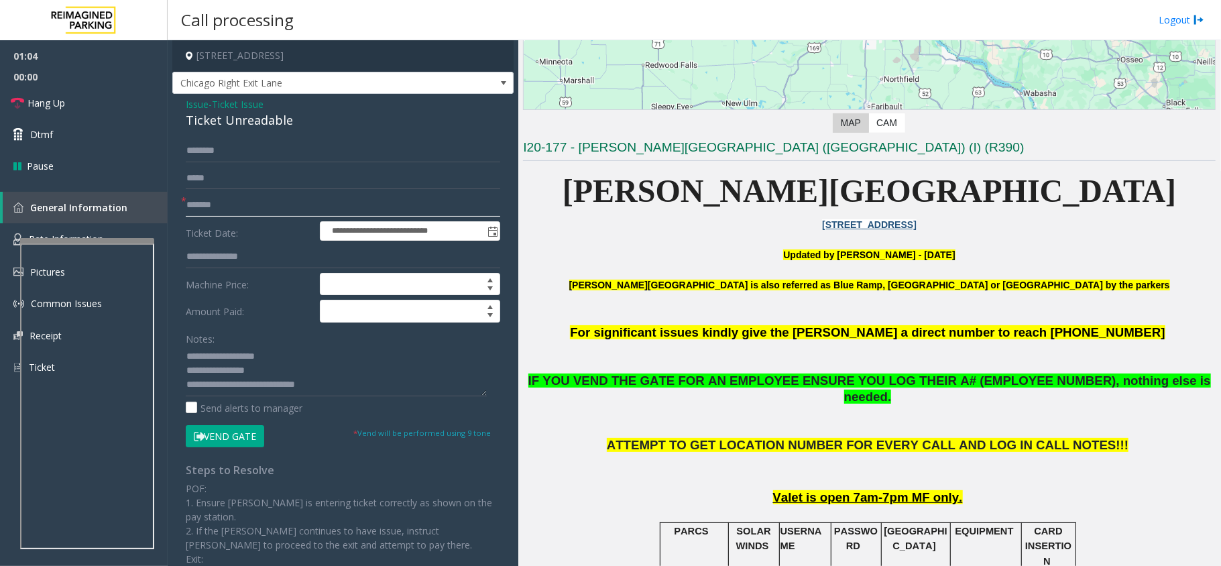
scroll to position [268, 0]
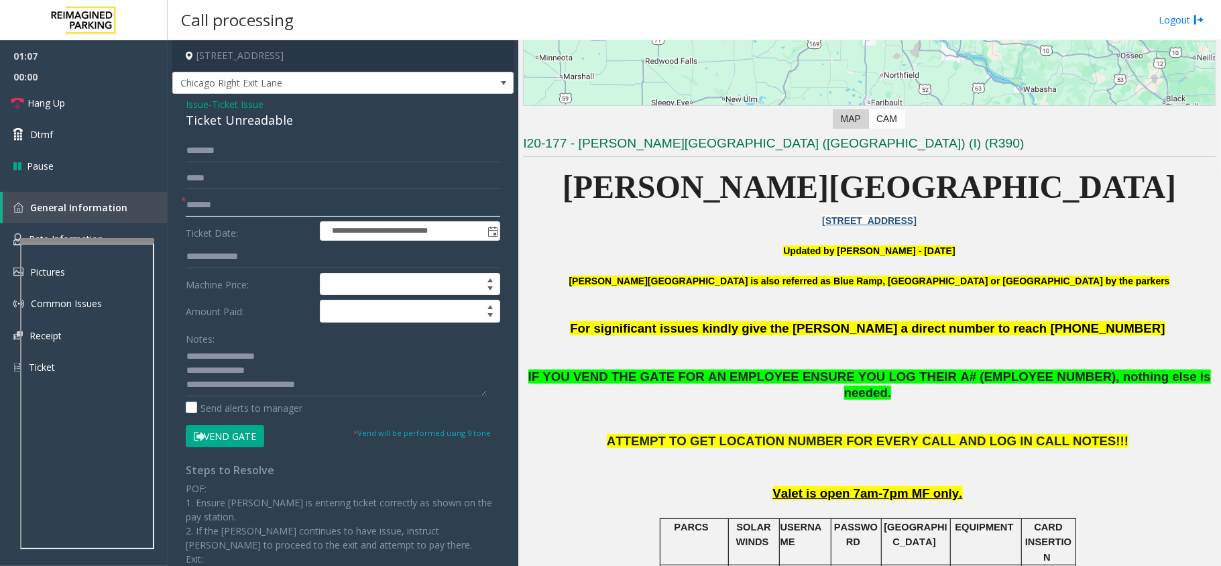
type input "*******"
click at [229, 441] on button "Vend Gate" at bounding box center [225, 436] width 78 height 23
click at [357, 388] on textarea at bounding box center [336, 371] width 301 height 50
click at [34, 108] on span "Hang Up" at bounding box center [46, 103] width 38 height 14
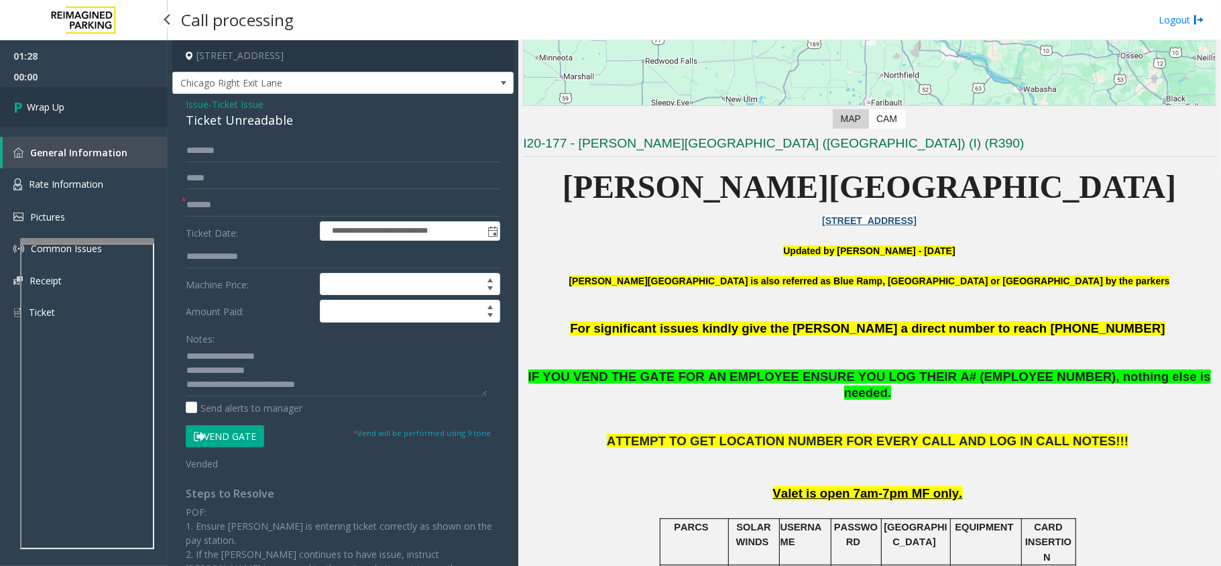
click at [33, 106] on span "Wrap Up" at bounding box center [46, 107] width 38 height 14
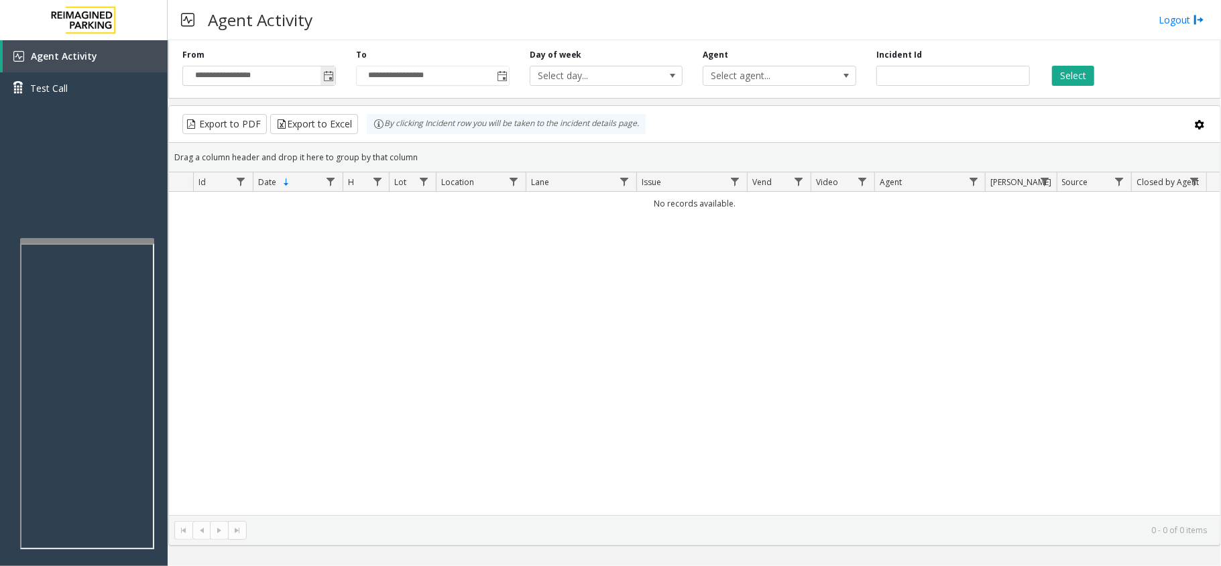
click at [323, 76] on span "Toggle popup" at bounding box center [328, 76] width 11 height 11
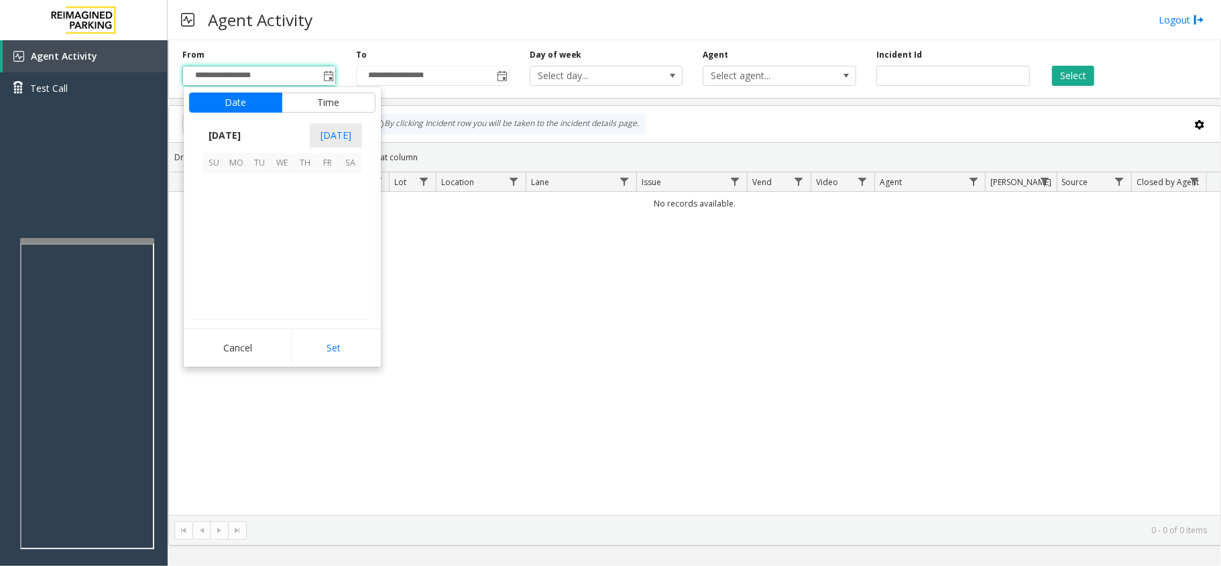
scroll to position [240648, 0]
click at [247, 180] on span "1" at bounding box center [236, 184] width 23 height 23
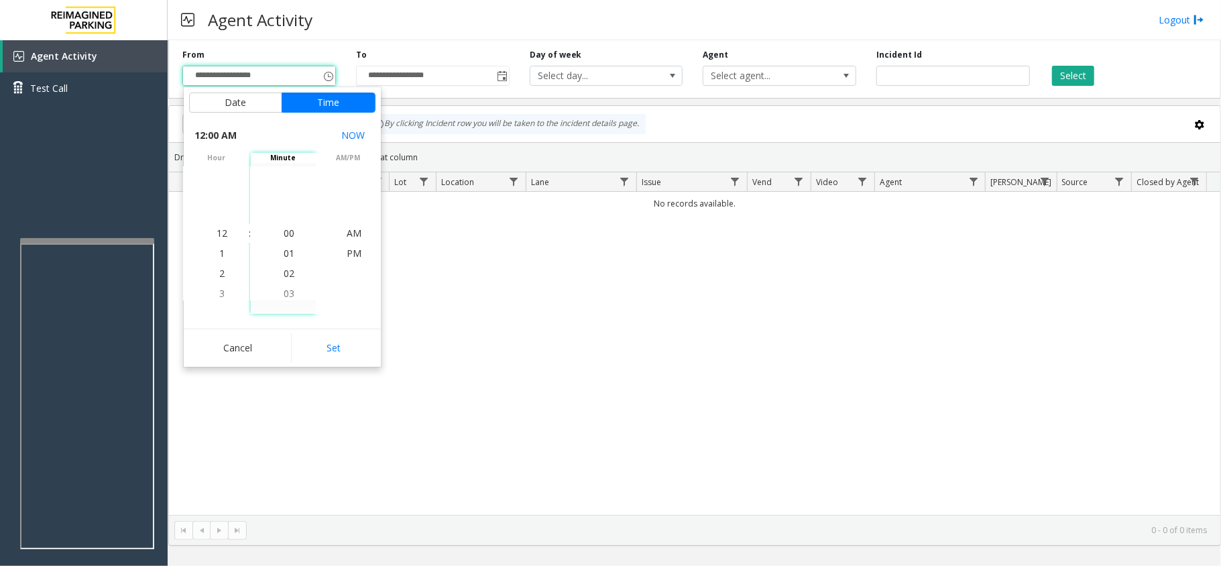
click at [318, 354] on button "Set" at bounding box center [333, 348] width 84 height 30
type input "**********"
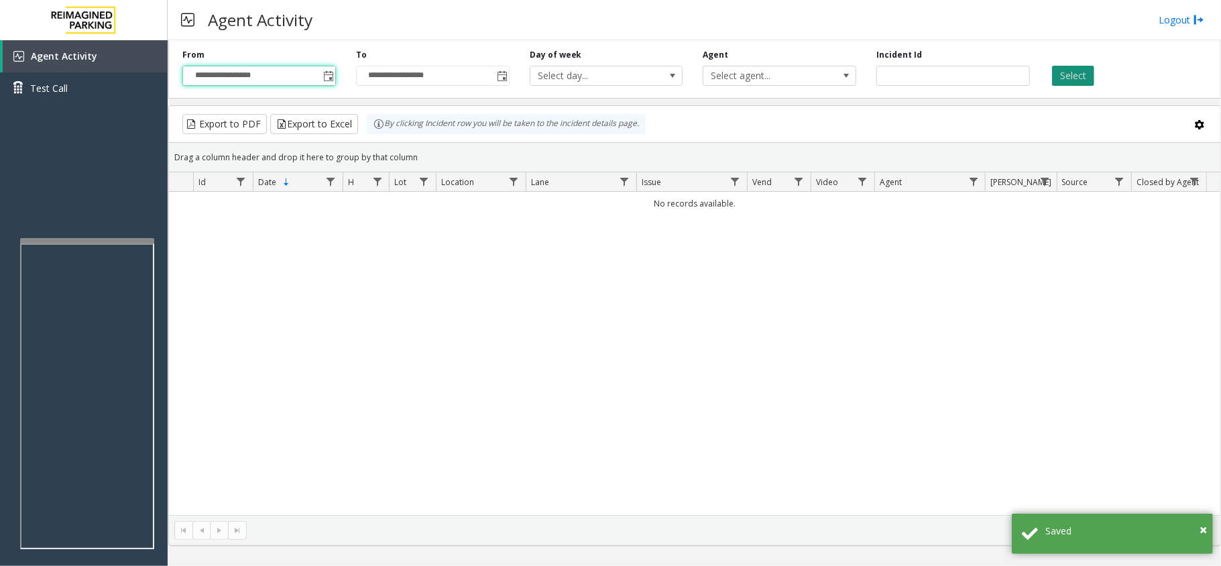
click at [1086, 80] on button "Select" at bounding box center [1073, 76] width 42 height 20
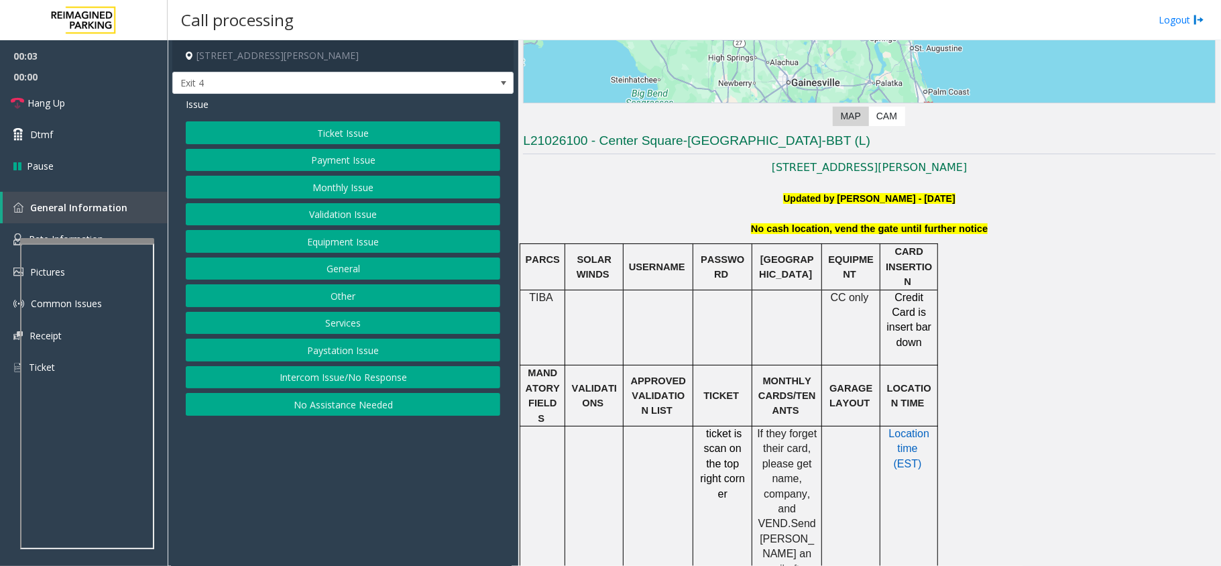
scroll to position [357, 0]
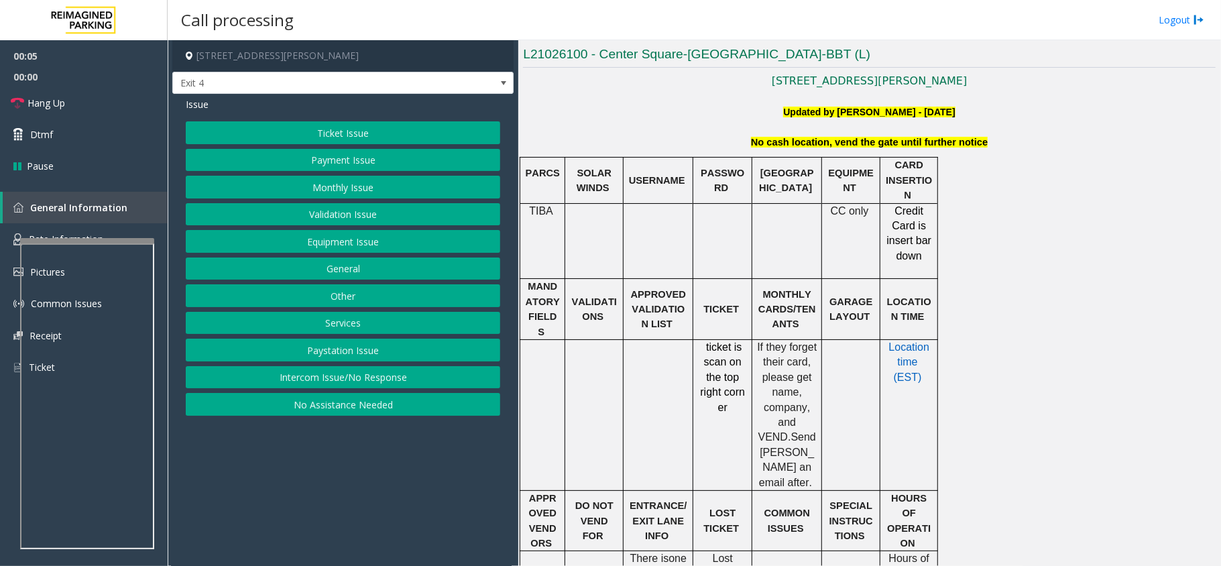
click at [339, 184] on button "Monthly Issue" at bounding box center [343, 187] width 314 height 23
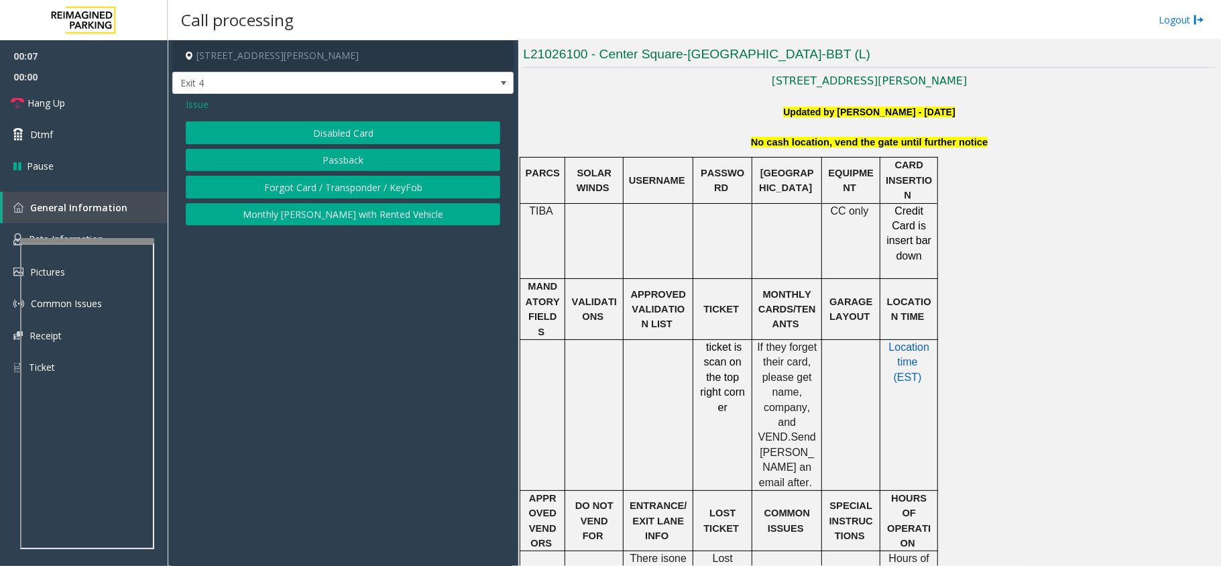
click at [367, 135] on button "Disabled Card" at bounding box center [343, 132] width 314 height 23
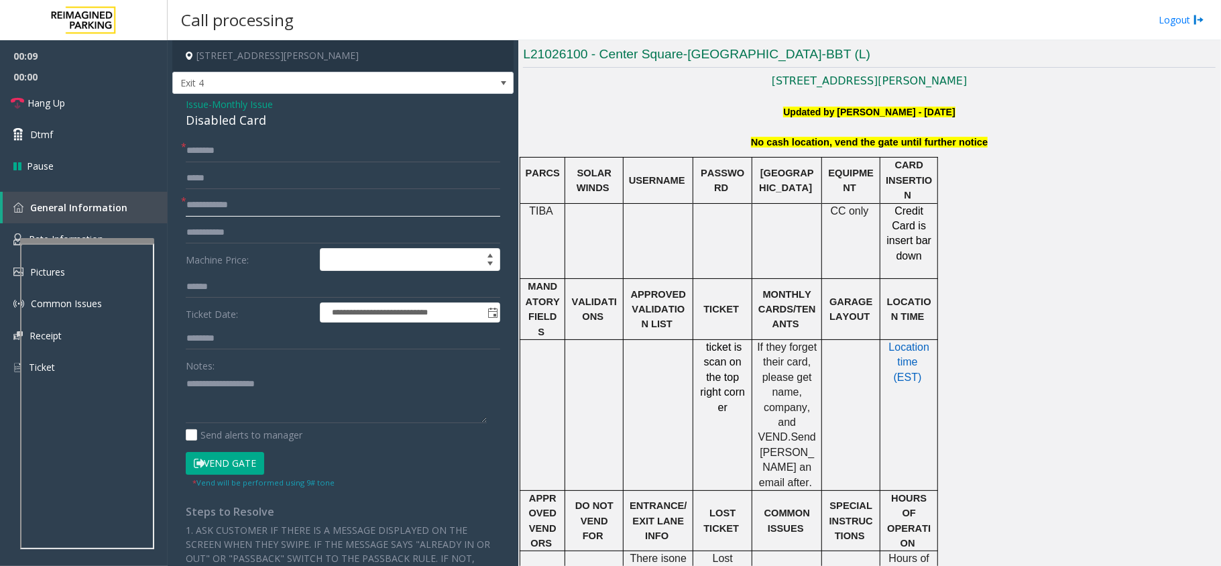
click at [295, 208] on input "text" at bounding box center [343, 205] width 314 height 23
drag, startPoint x: 269, startPoint y: 113, endPoint x: 184, endPoint y: 99, distance: 86.2
click at [184, 99] on div "**********" at bounding box center [342, 456] width 341 height 724
click at [272, 400] on textarea at bounding box center [336, 398] width 301 height 50
type textarea "**********"
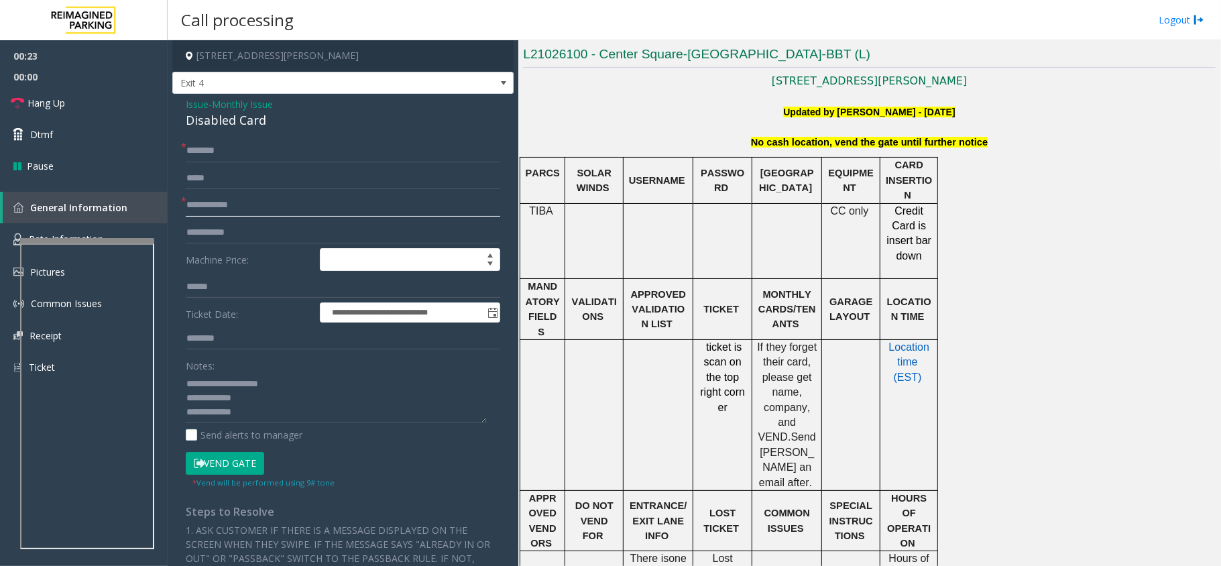
click at [245, 210] on input "text" at bounding box center [343, 205] width 314 height 23
type input "*****"
click at [270, 418] on textarea at bounding box center [336, 398] width 301 height 50
click at [331, 413] on textarea at bounding box center [336, 398] width 301 height 50
type textarea "**********"
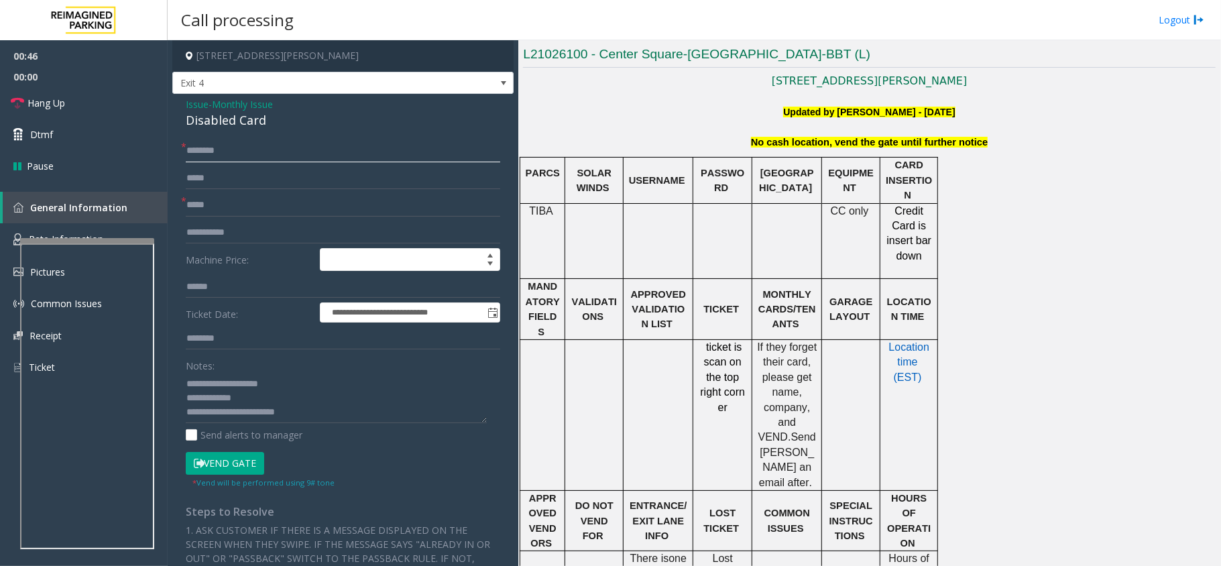
click at [266, 154] on input "text" at bounding box center [343, 150] width 314 height 23
type input "****"
click at [307, 413] on textarea at bounding box center [336, 398] width 301 height 50
click at [236, 468] on button "Vend Gate" at bounding box center [225, 463] width 78 height 23
click at [58, 111] on link "Hang Up" at bounding box center [84, 103] width 168 height 32
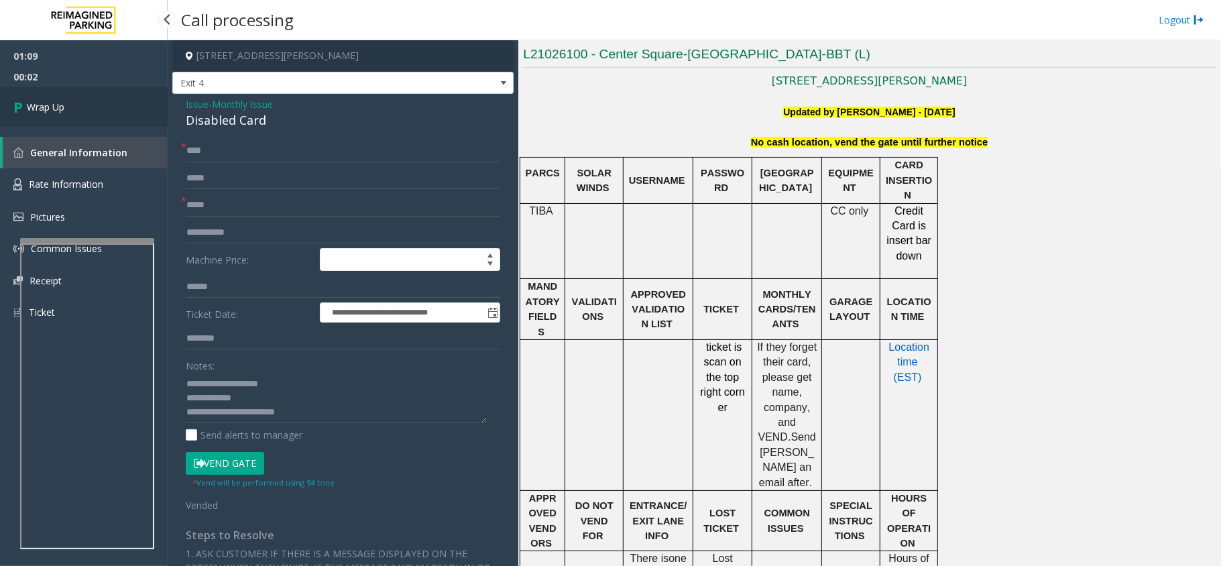
click at [60, 111] on span "Wrap Up" at bounding box center [46, 107] width 38 height 14
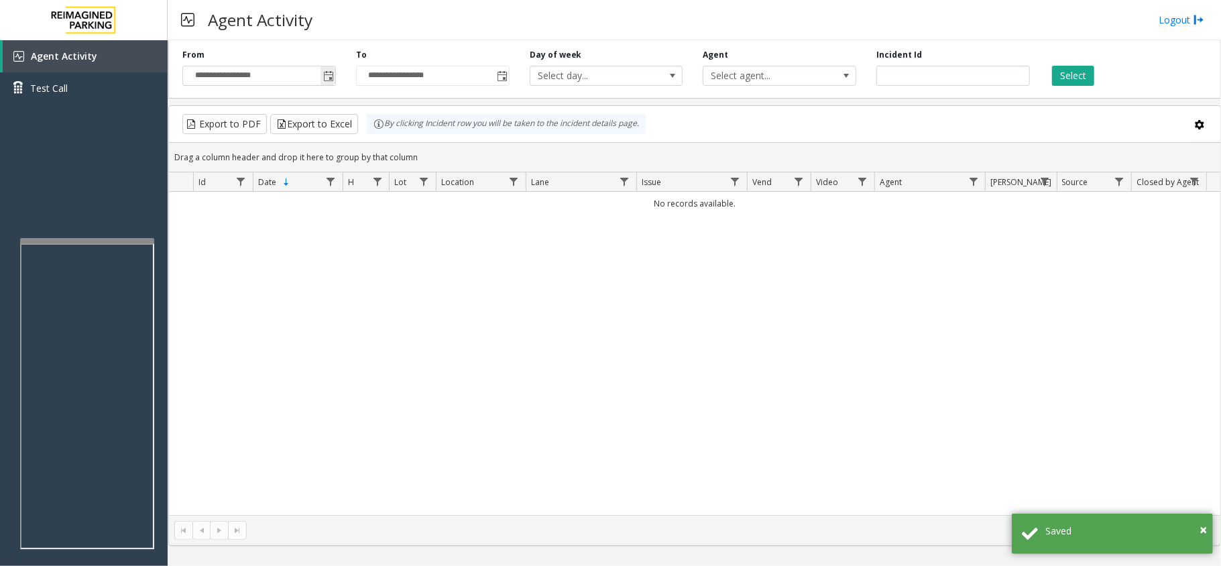
click at [323, 76] on span "Toggle popup" at bounding box center [328, 76] width 11 height 11
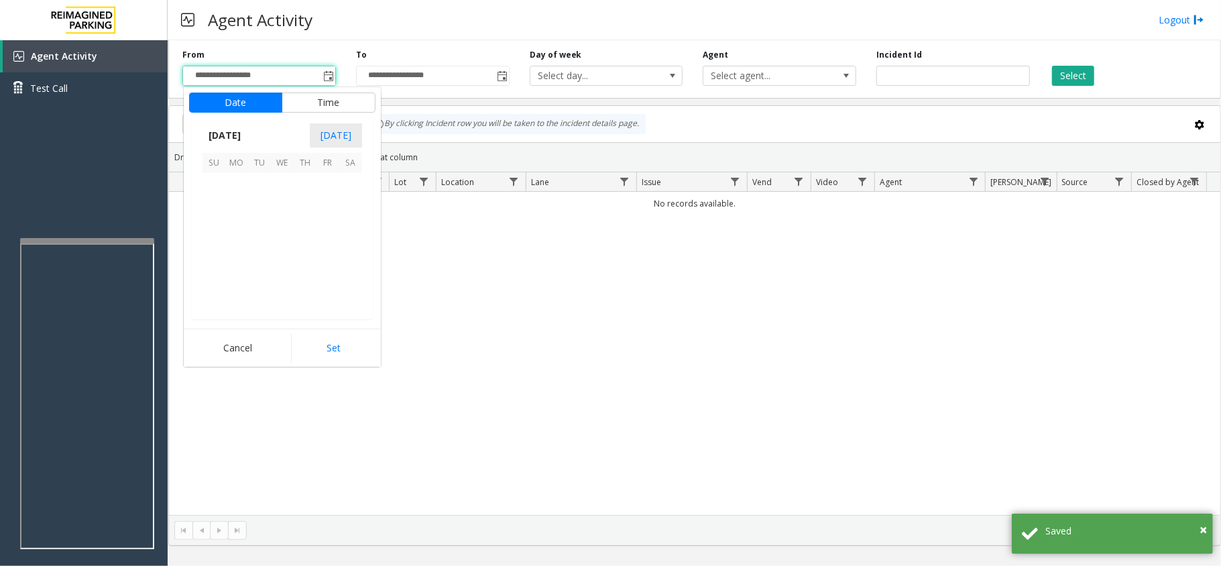
scroll to position [240648, 0]
click at [239, 178] on span "1" at bounding box center [236, 184] width 23 height 23
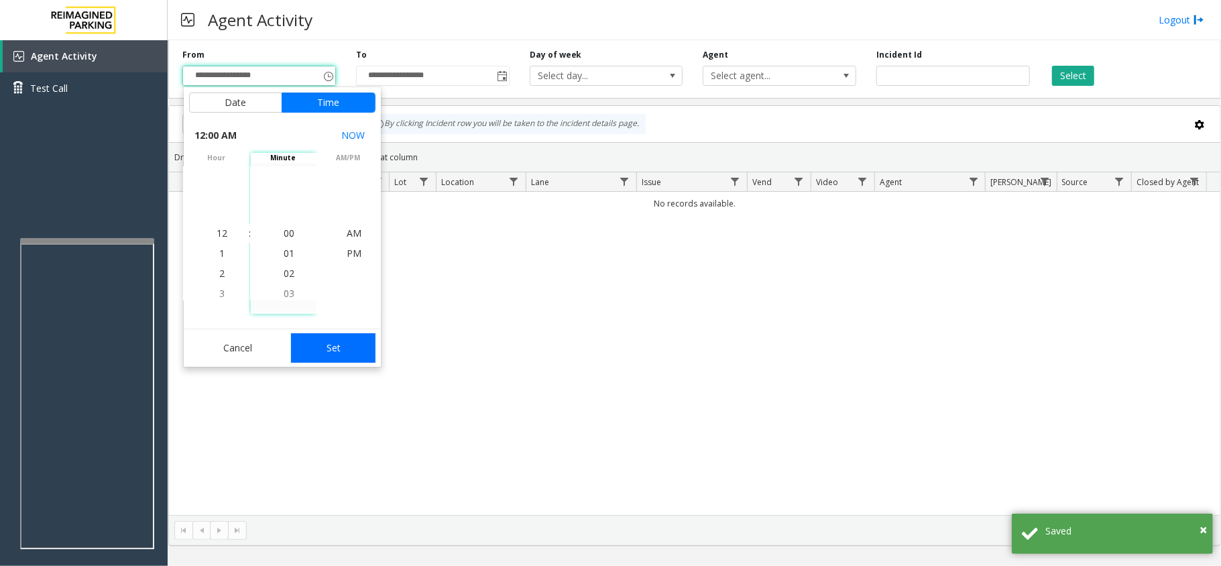
click at [307, 347] on button "Set" at bounding box center [333, 348] width 84 height 30
type input "**********"
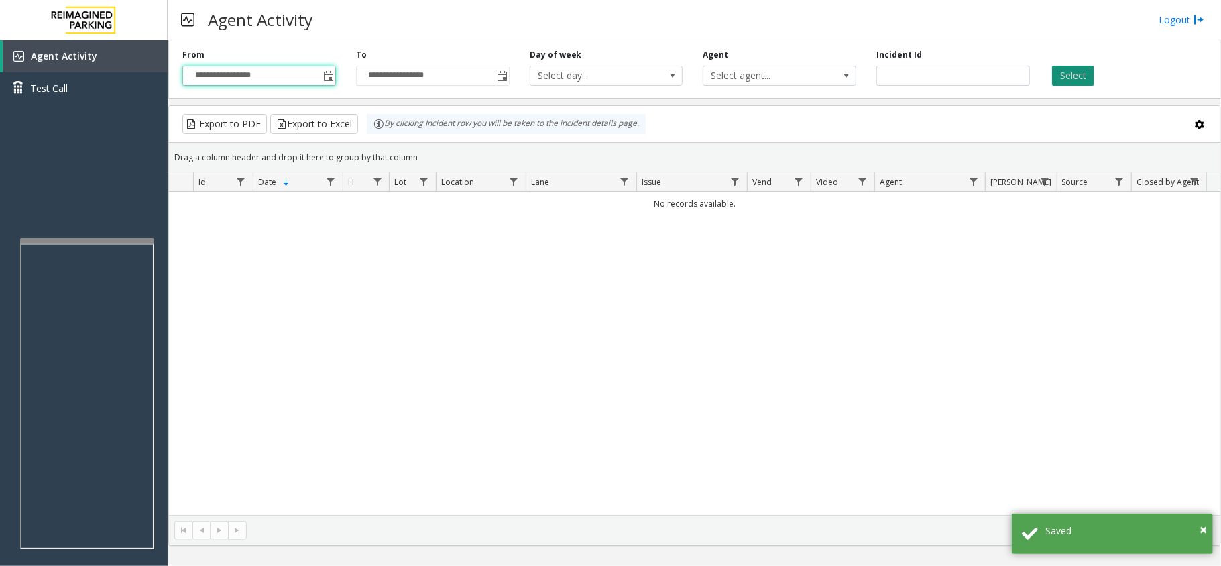
click at [1063, 80] on button "Select" at bounding box center [1073, 76] width 42 height 20
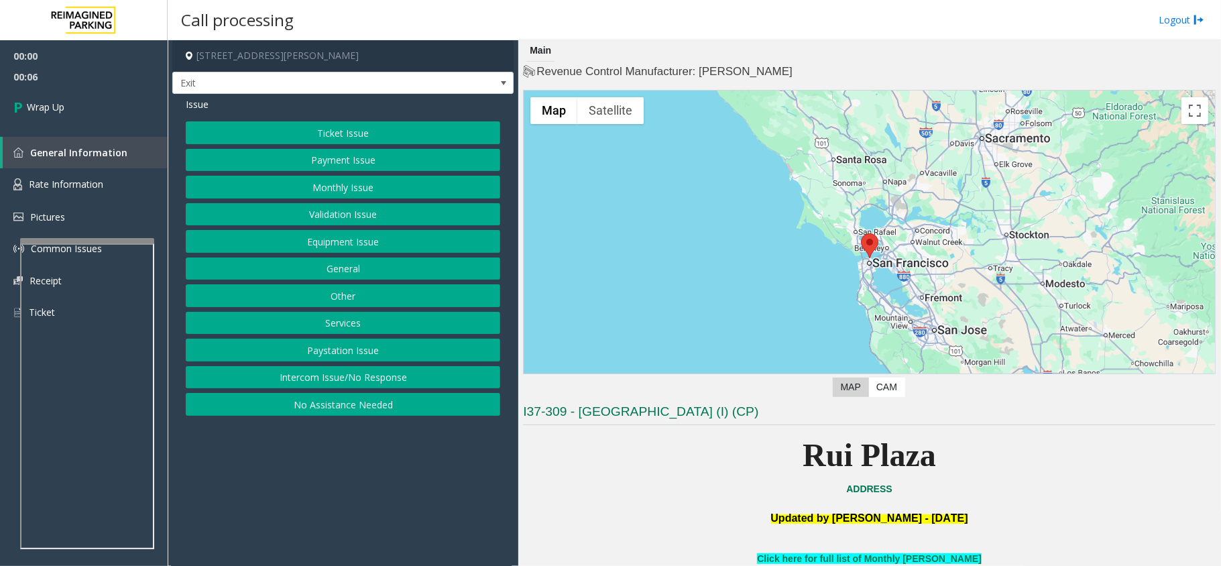
click at [309, 378] on button "Intercom Issue/No Response" at bounding box center [343, 377] width 314 height 23
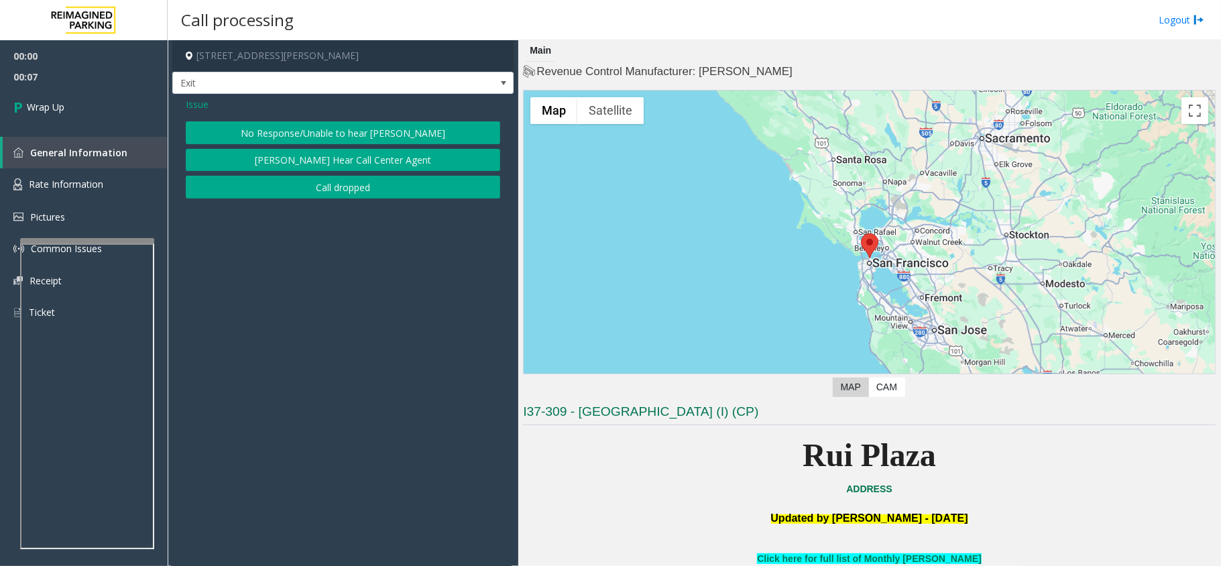
click at [352, 178] on button "Call dropped" at bounding box center [343, 187] width 314 height 23
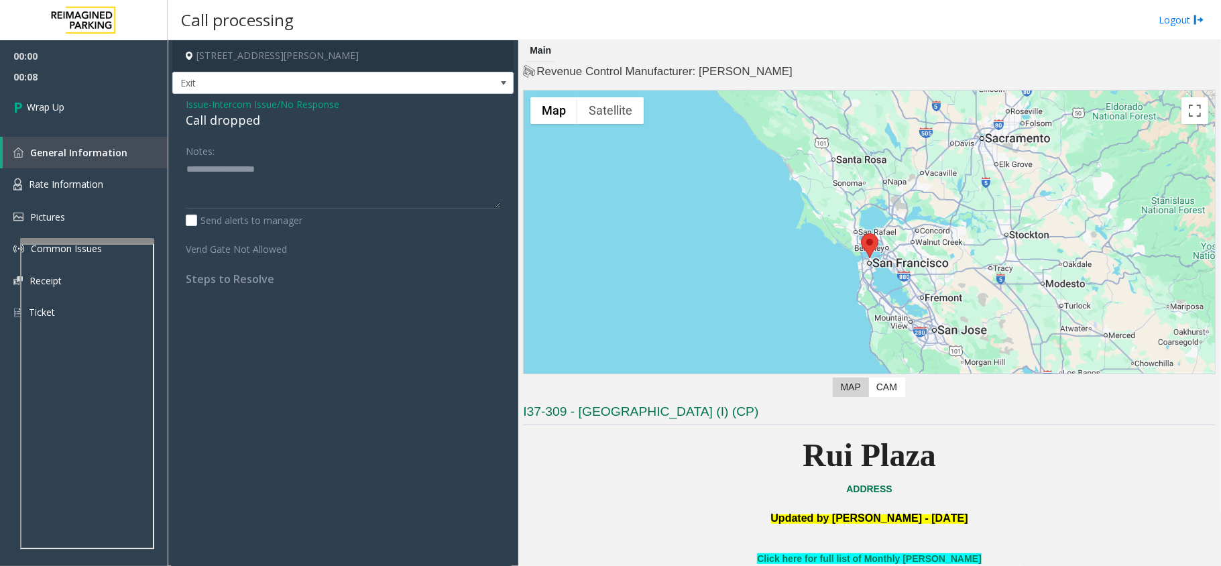
click at [245, 123] on div "Call dropped" at bounding box center [343, 120] width 314 height 18
type textarea "**********"
click at [99, 117] on link "Wrap Up" at bounding box center [84, 107] width 168 height 40
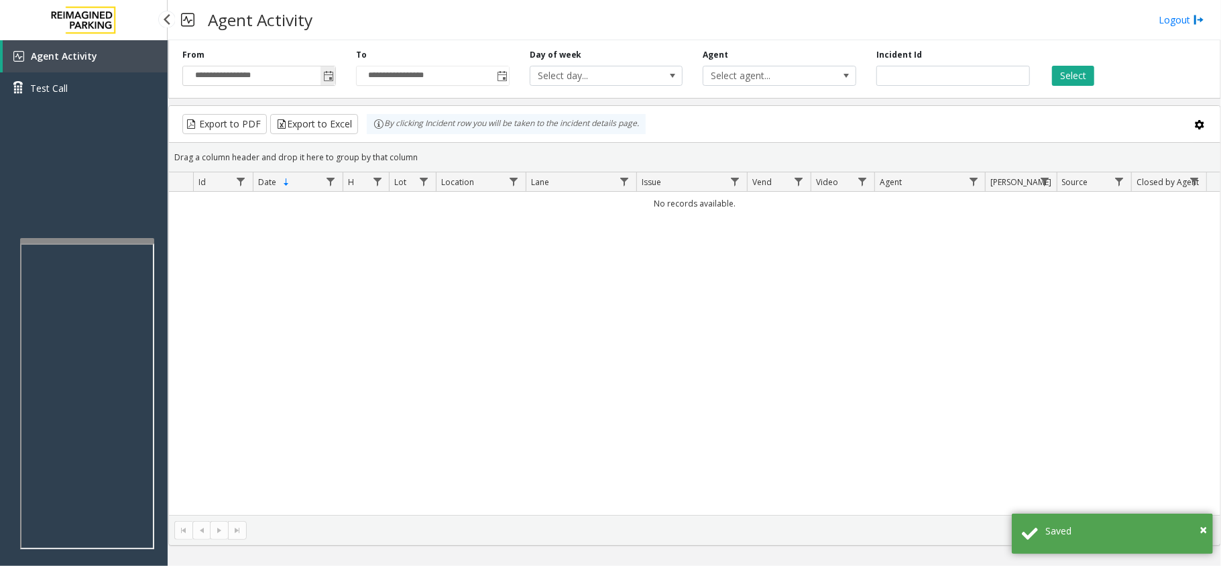
click at [323, 86] on span "Toggle popup" at bounding box center [328, 75] width 15 height 21
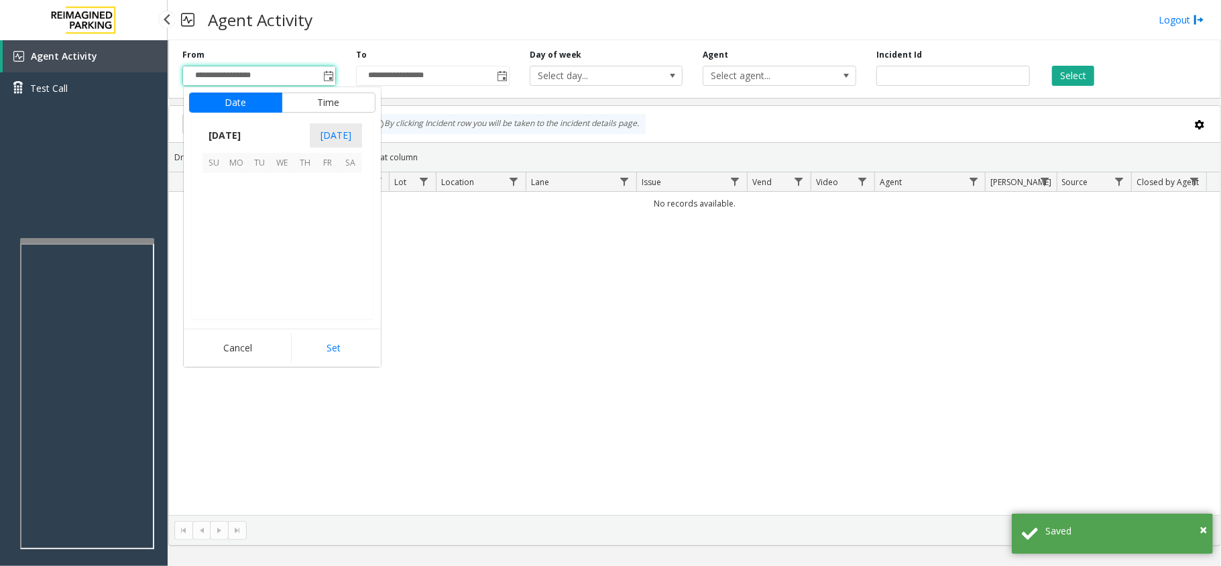
scroll to position [240648, 0]
click at [229, 183] on span "1" at bounding box center [236, 184] width 23 height 23
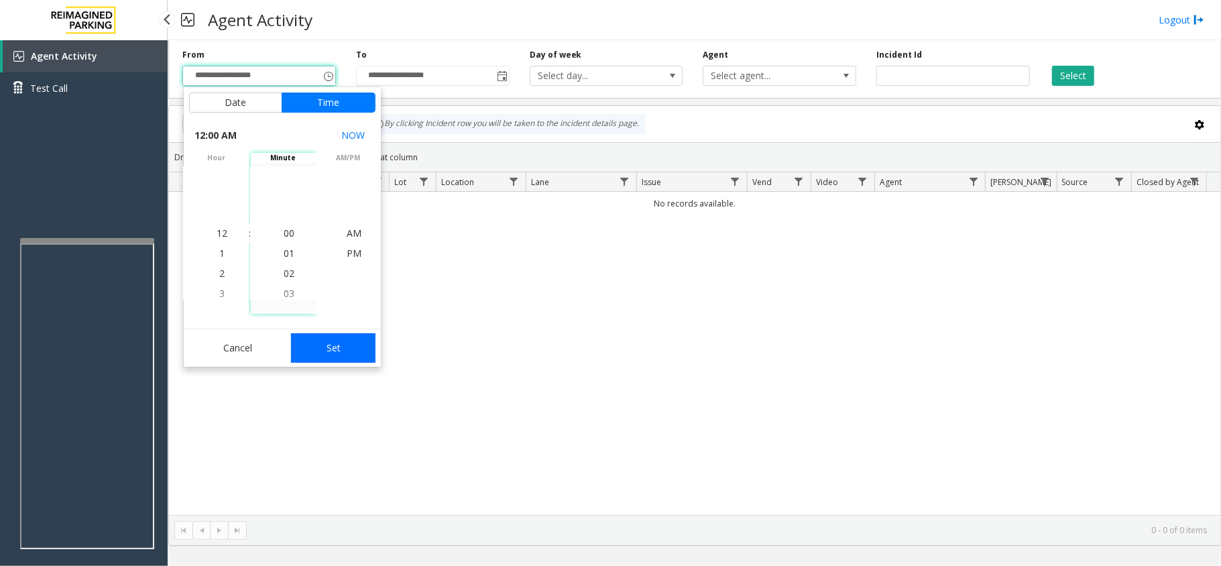
click at [331, 357] on button "Set" at bounding box center [333, 348] width 84 height 30
type input "**********"
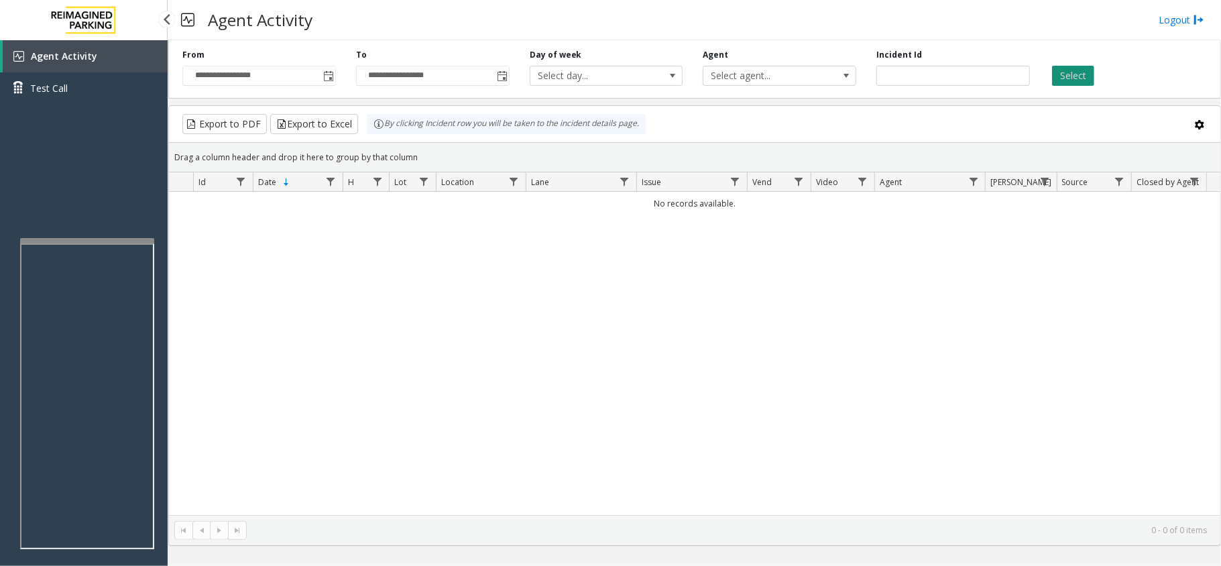
click at [1073, 82] on button "Select" at bounding box center [1073, 76] width 42 height 20
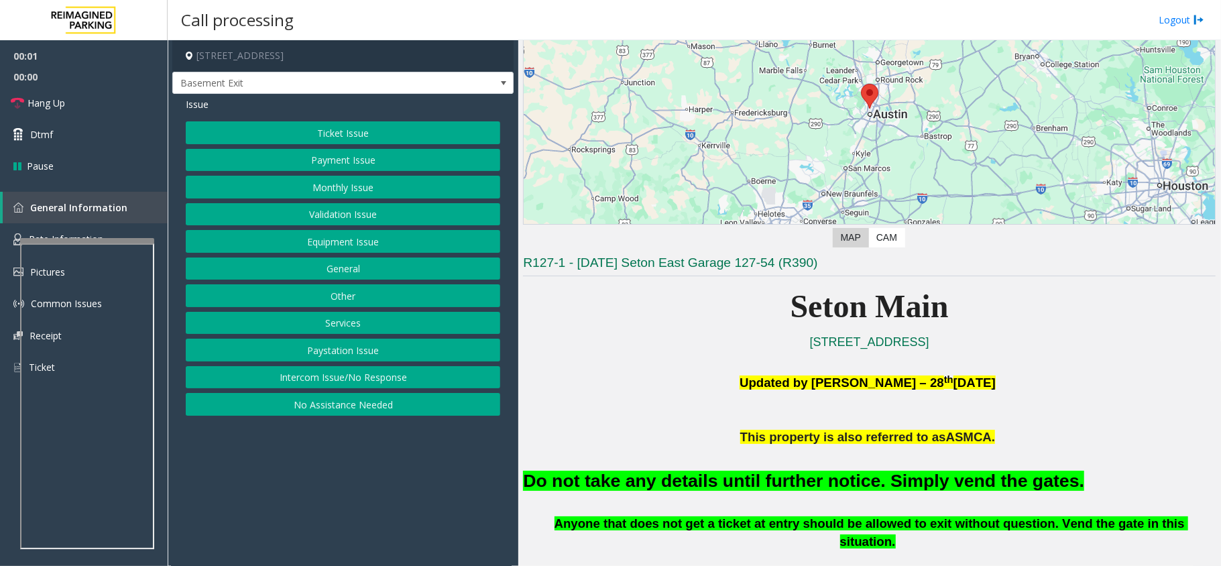
scroll to position [178, 0]
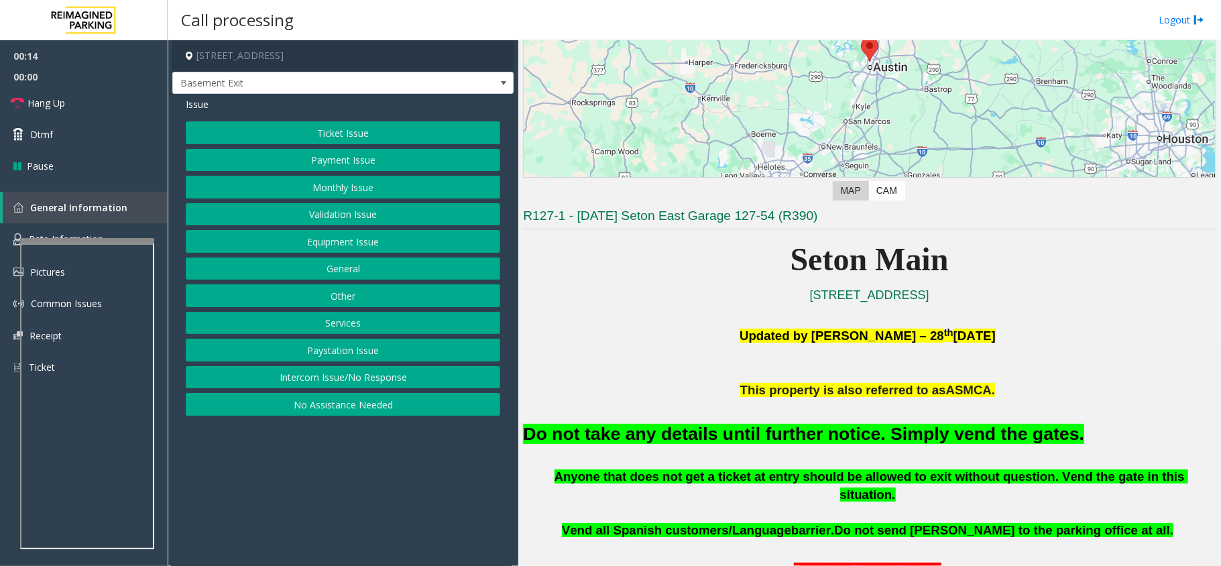
click at [375, 380] on button "Intercom Issue/No Response" at bounding box center [343, 377] width 314 height 23
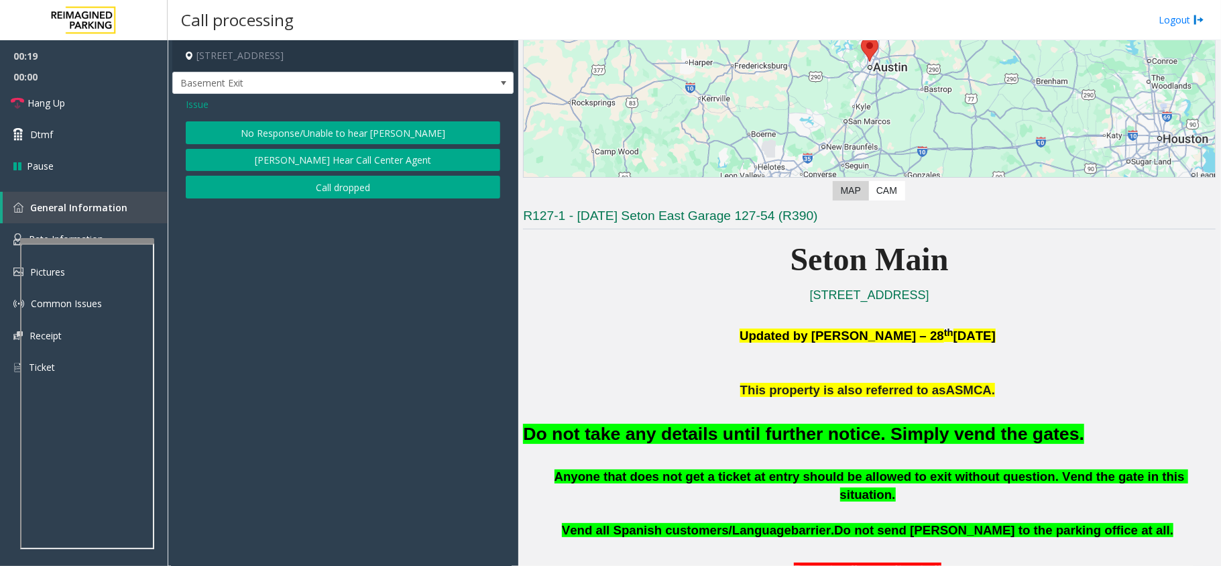
click at [353, 135] on button "No Response/Unable to hear [PERSON_NAME]" at bounding box center [343, 132] width 314 height 23
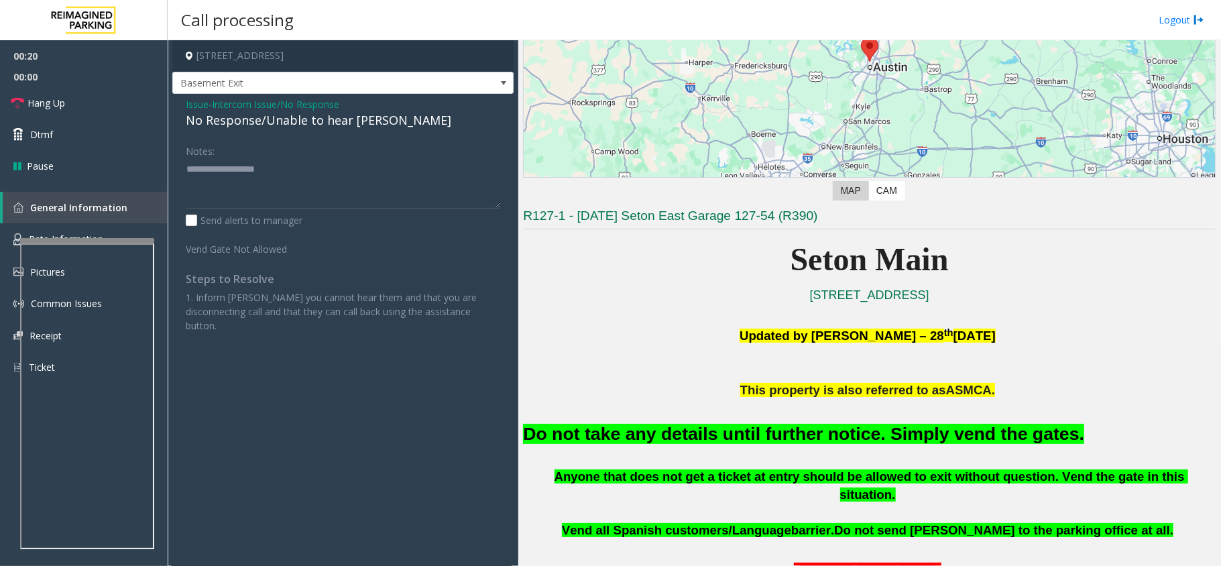
click at [343, 121] on div "No Response/Unable to hear [PERSON_NAME]" at bounding box center [343, 120] width 314 height 18
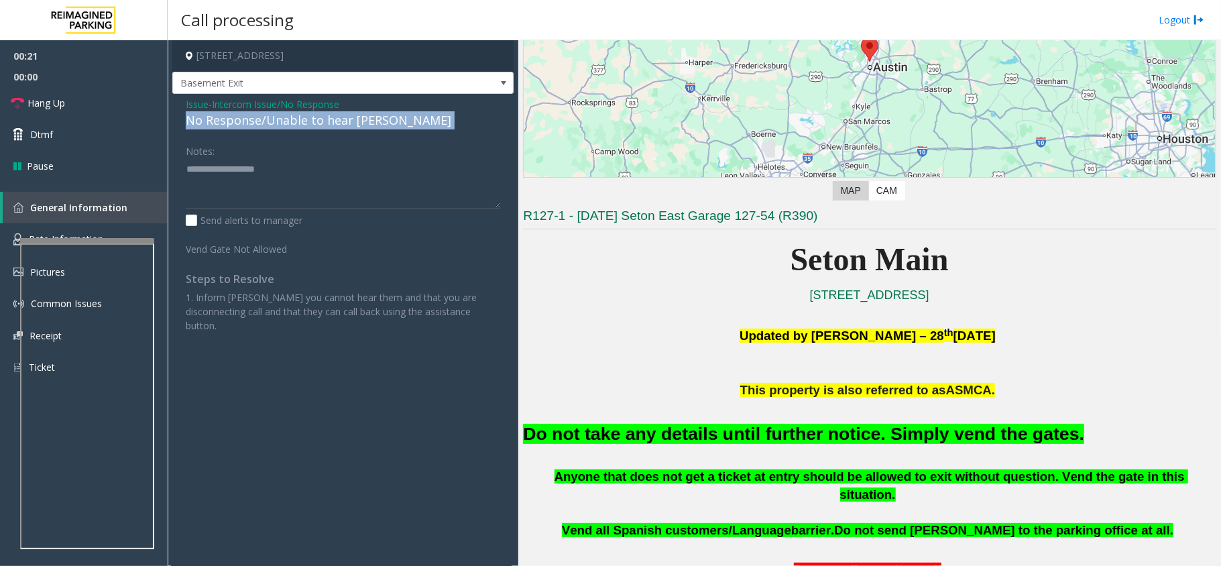
click at [343, 121] on div "No Response/Unable to hear [PERSON_NAME]" at bounding box center [343, 120] width 314 height 18
click at [344, 119] on div "No Response/Unable to hear [PERSON_NAME]" at bounding box center [343, 120] width 314 height 18
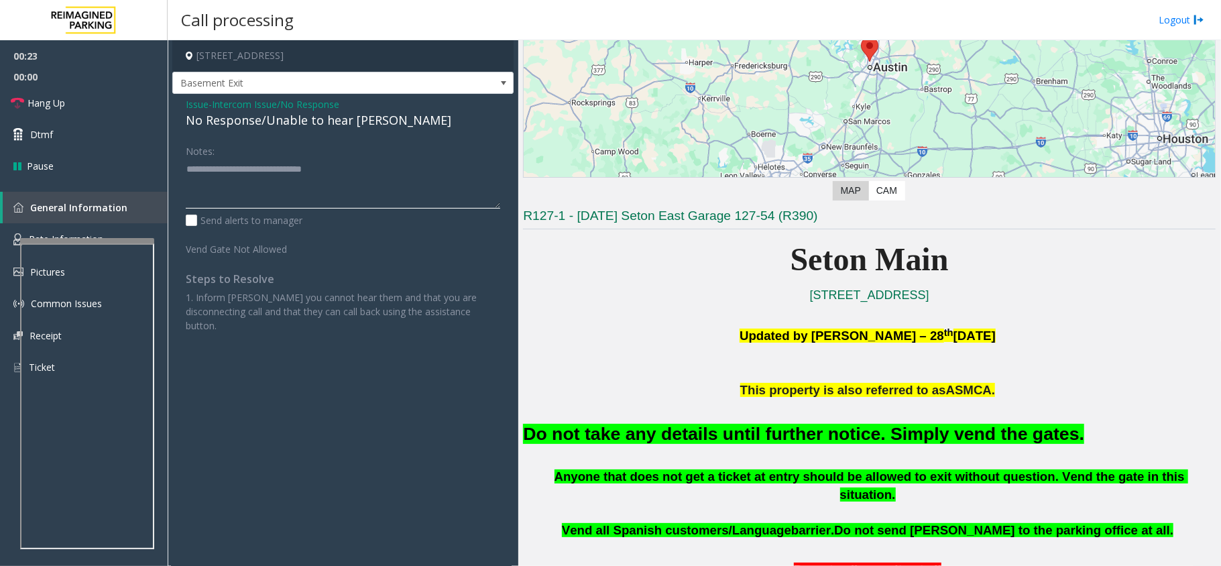
click at [382, 177] on textarea at bounding box center [343, 183] width 314 height 50
type textarea "**********"
click at [36, 101] on span "Hang Up" at bounding box center [46, 103] width 38 height 14
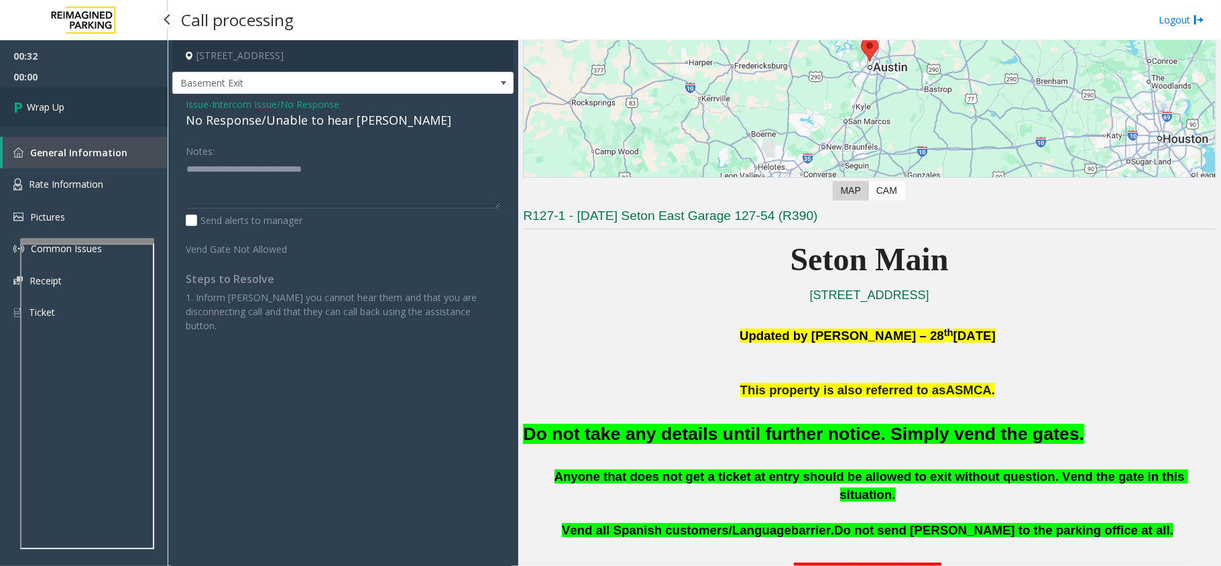
click at [36, 101] on span "Wrap Up" at bounding box center [46, 107] width 38 height 14
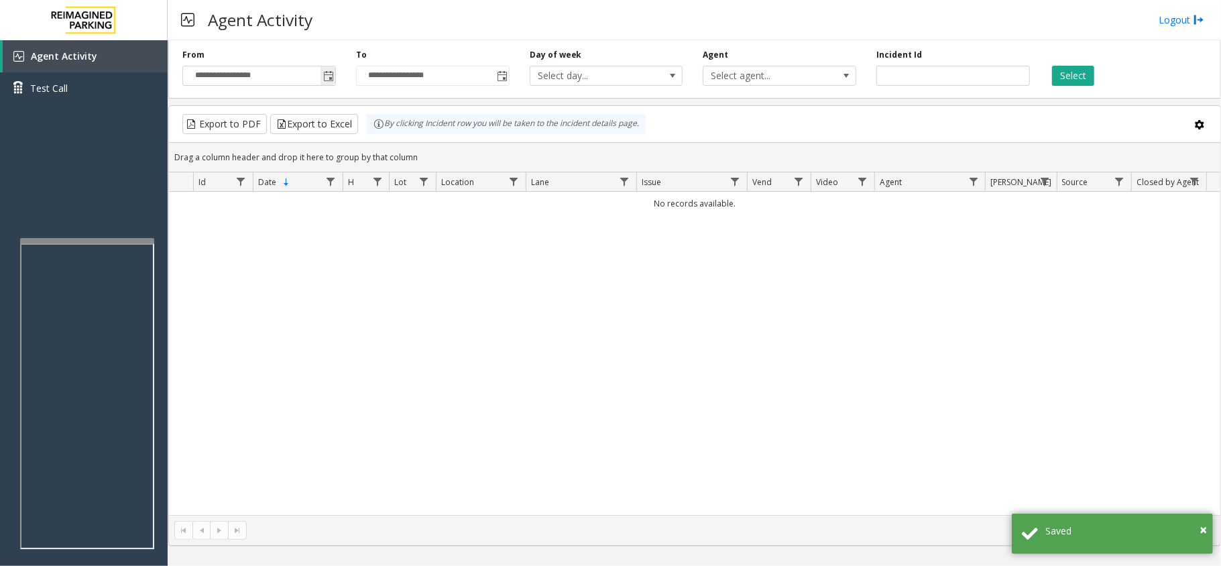
click at [333, 82] on span "Toggle popup" at bounding box center [328, 76] width 11 height 11
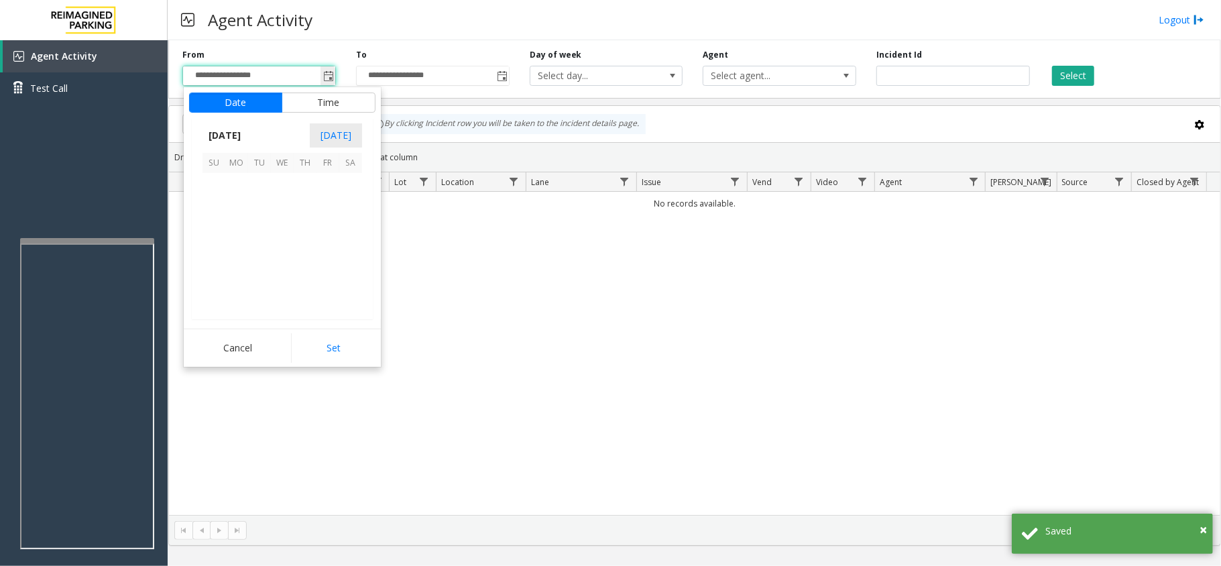
scroll to position [240648, 0]
click at [240, 186] on span "1" at bounding box center [236, 184] width 23 height 23
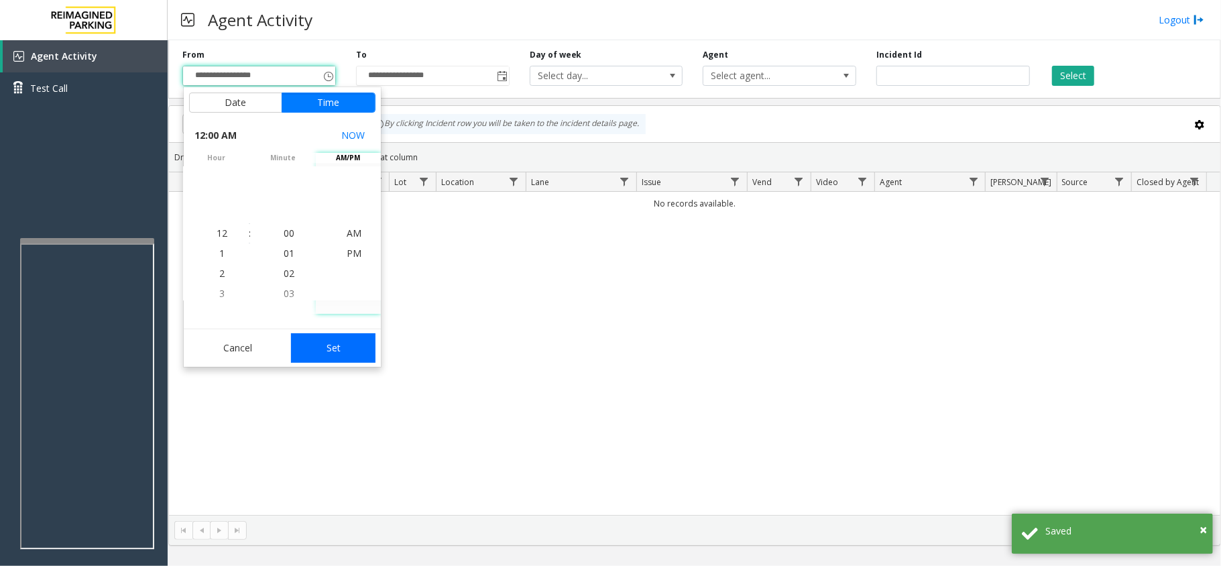
click at [345, 343] on button "Set" at bounding box center [333, 348] width 84 height 30
type input "**********"
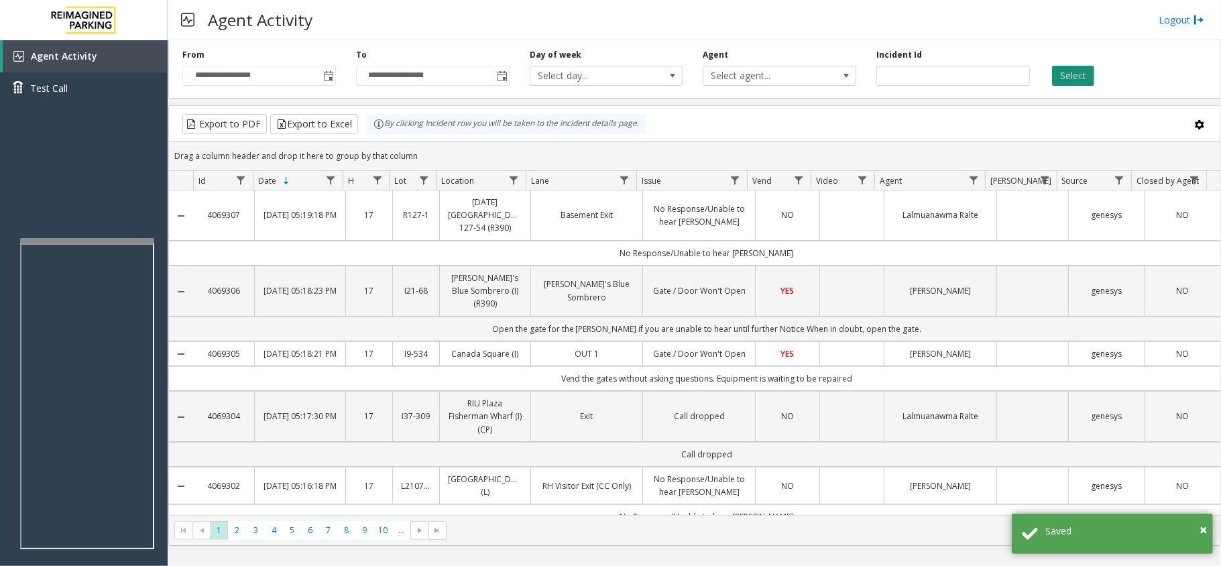
click at [1065, 82] on button "Select" at bounding box center [1073, 76] width 42 height 20
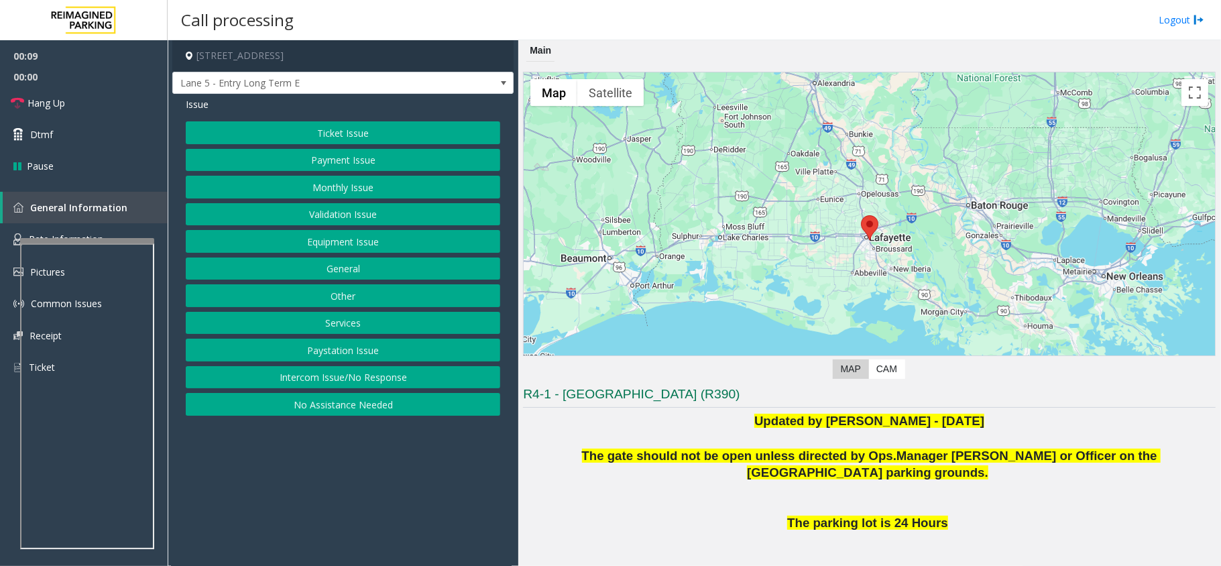
click at [345, 379] on button "Intercom Issue/No Response" at bounding box center [343, 377] width 314 height 23
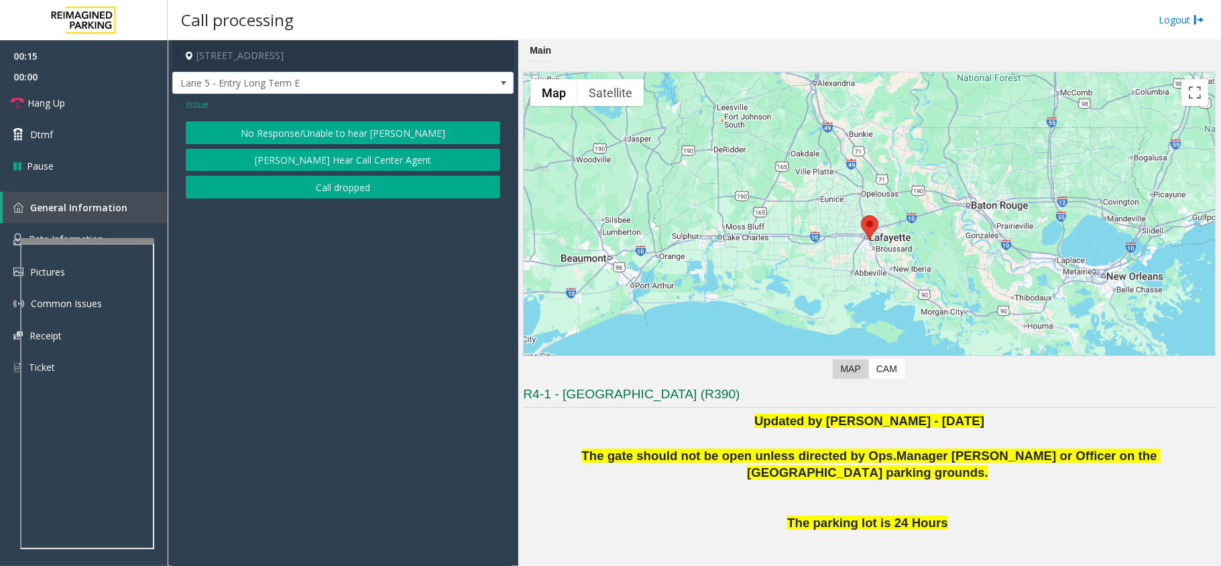
click at [335, 130] on button "No Response/Unable to hear [PERSON_NAME]" at bounding box center [343, 132] width 314 height 23
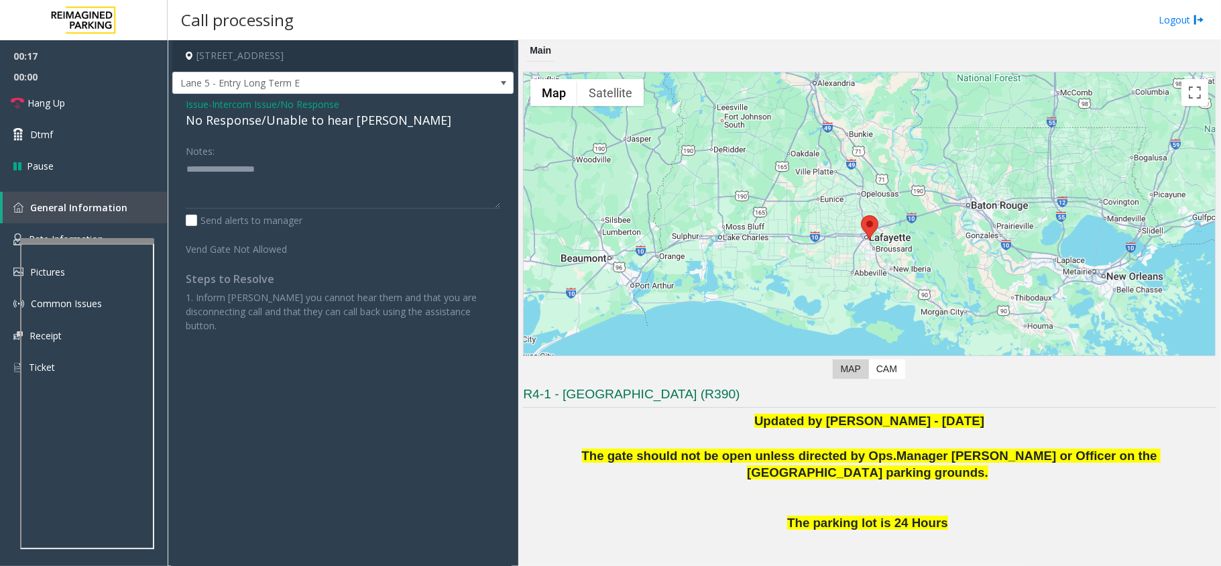
click at [341, 121] on div "No Response/Unable to hear [PERSON_NAME]" at bounding box center [343, 120] width 314 height 18
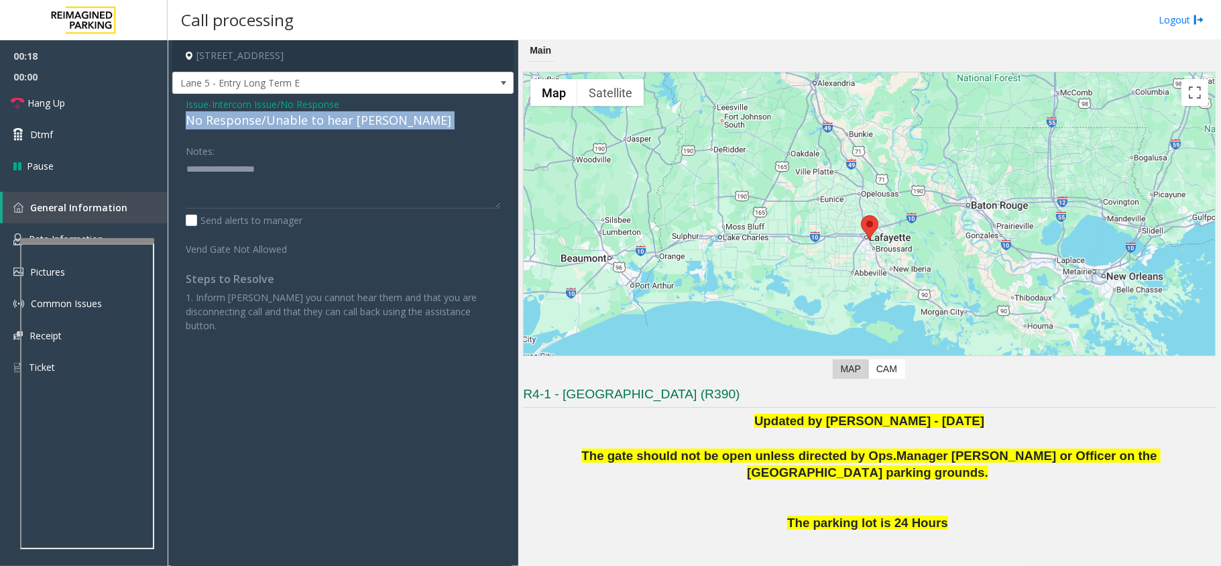
click at [342, 121] on div "No Response/Unable to hear [PERSON_NAME]" at bounding box center [343, 120] width 314 height 18
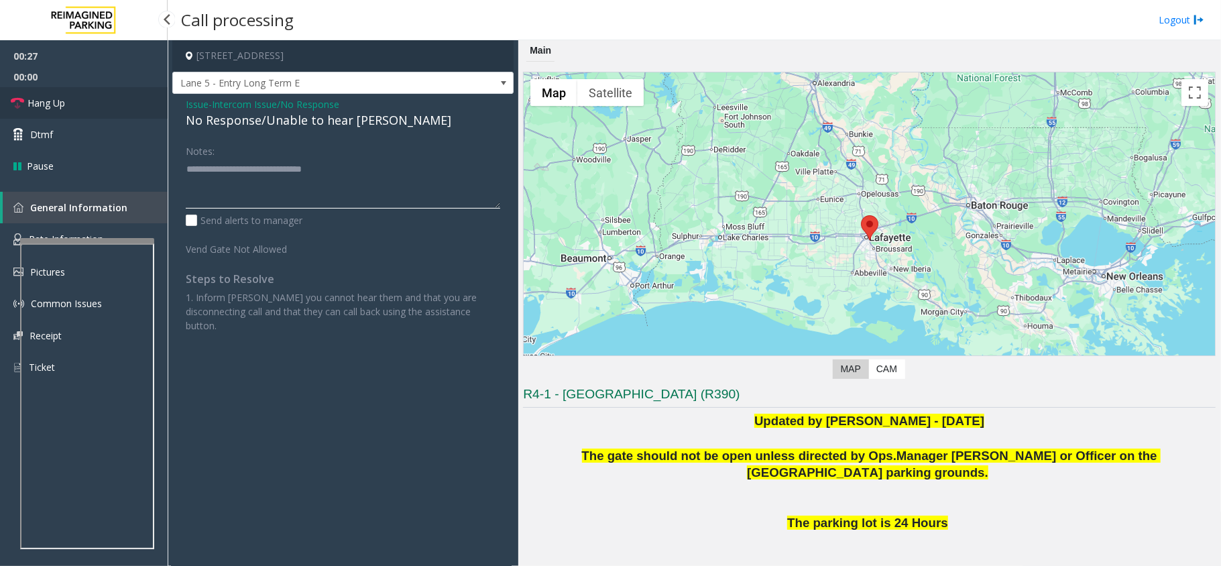
type textarea "**********"
click at [47, 103] on span "Hang Up" at bounding box center [46, 103] width 38 height 14
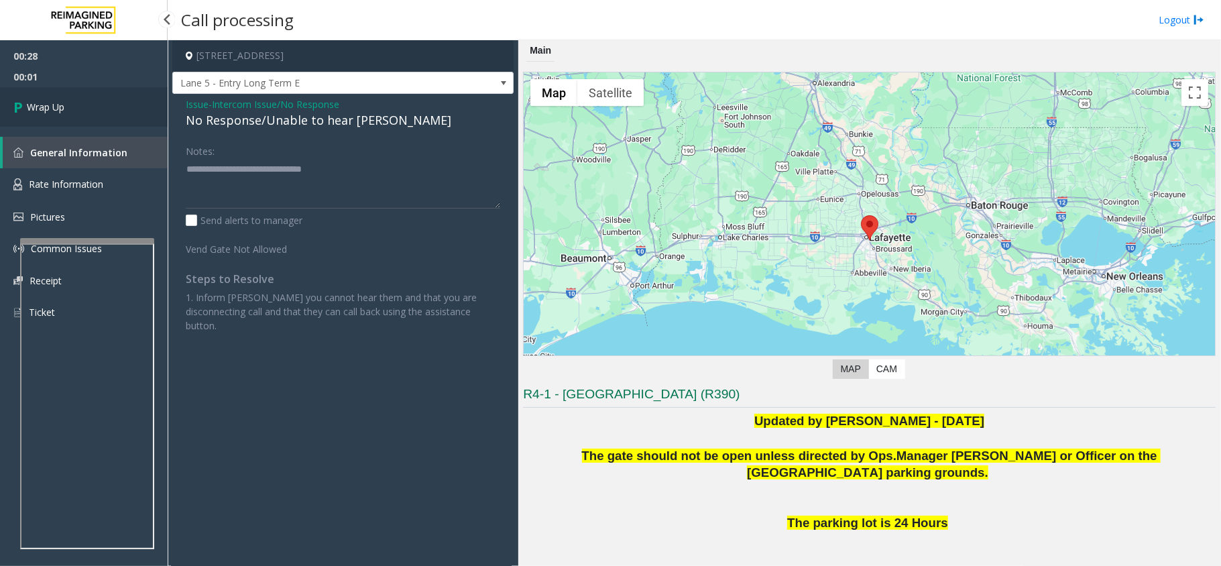
click at [35, 109] on span "Wrap Up" at bounding box center [46, 107] width 38 height 14
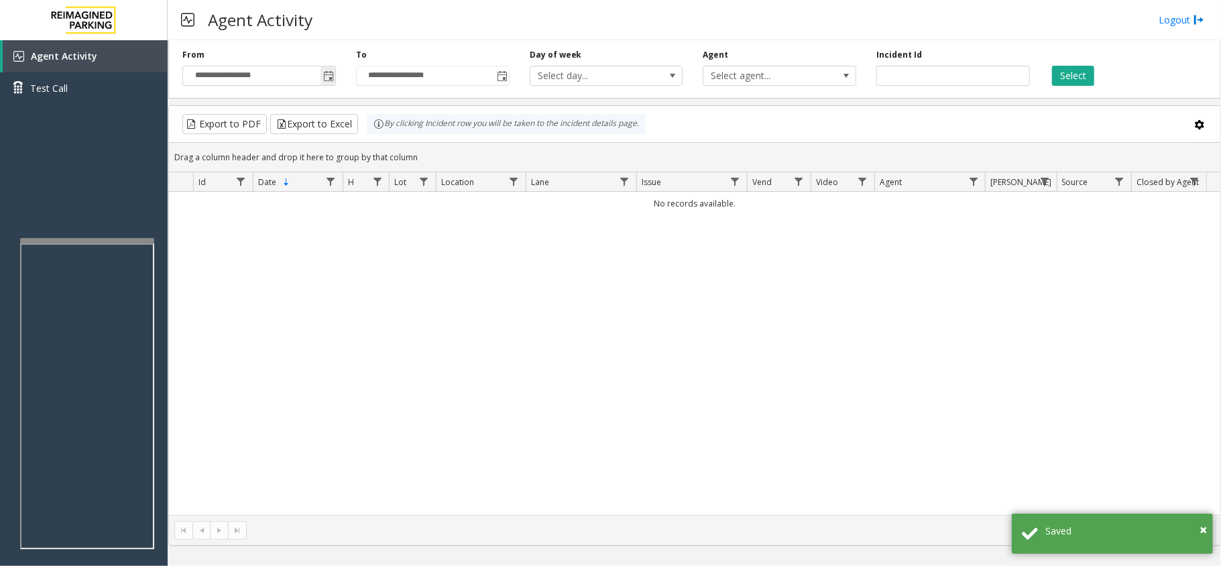
click at [327, 76] on span "Toggle popup" at bounding box center [328, 76] width 11 height 11
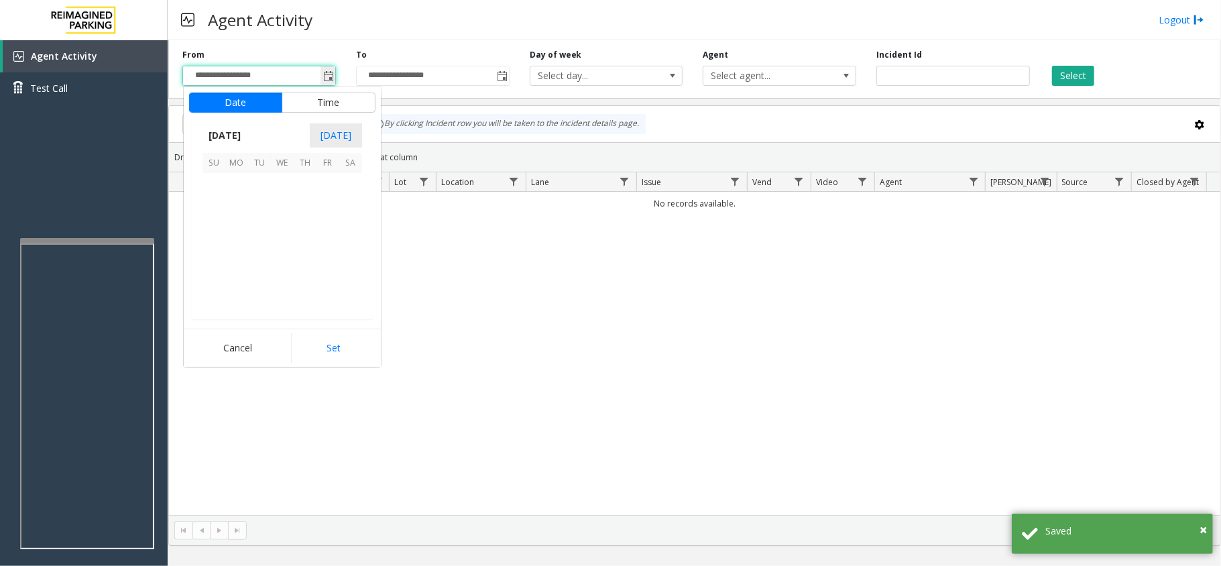
scroll to position [240648, 0]
click at [236, 185] on span "1" at bounding box center [236, 184] width 23 height 23
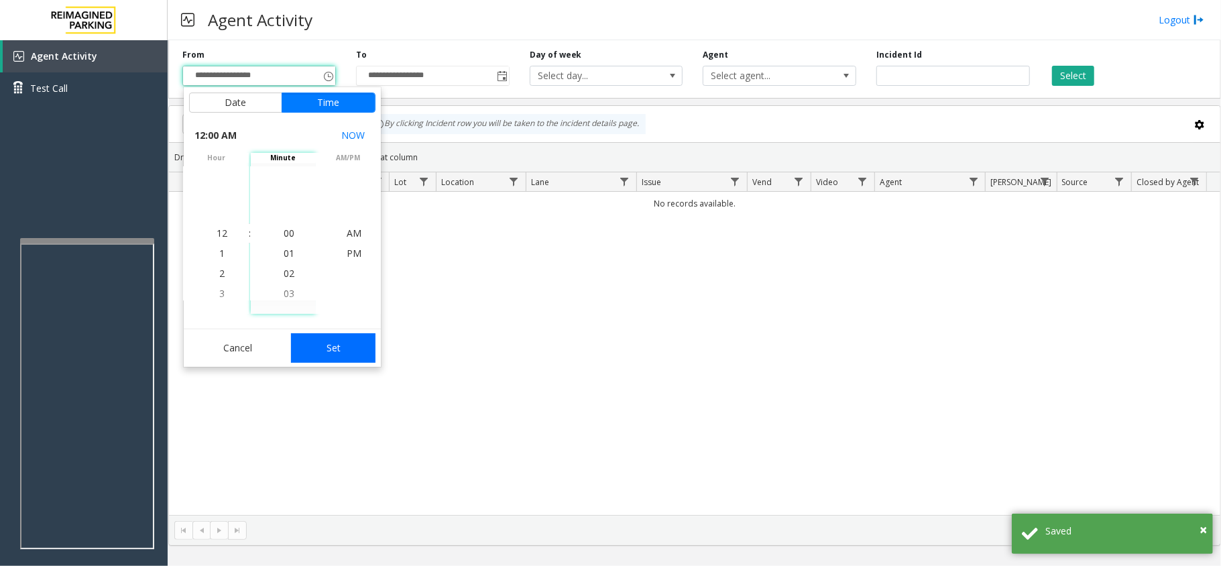
click at [304, 335] on button "Set" at bounding box center [333, 348] width 84 height 30
type input "**********"
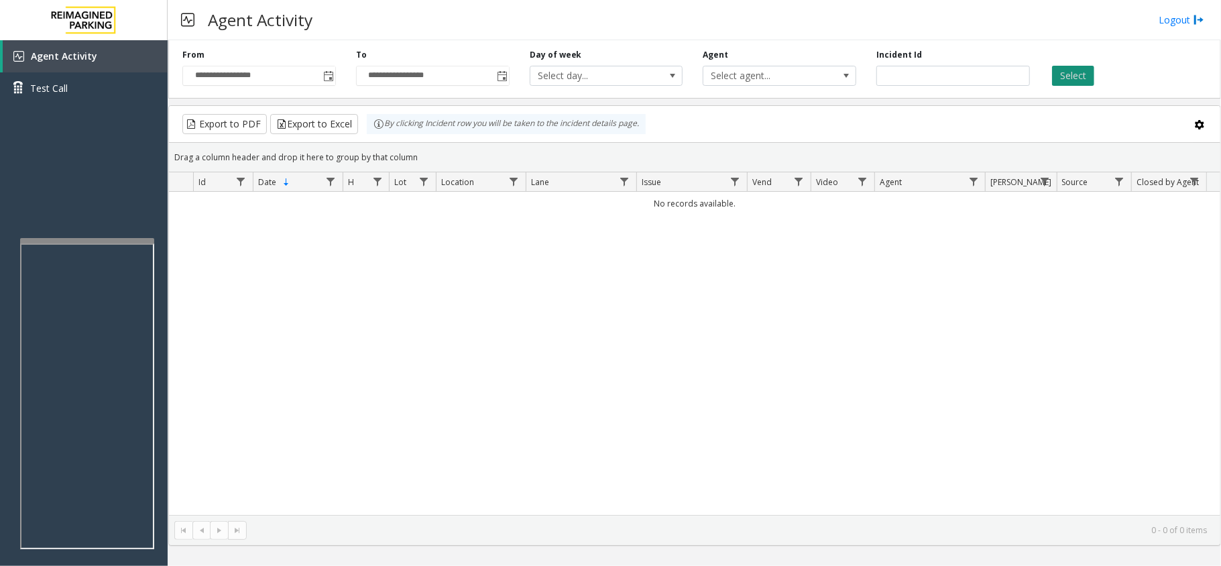
click at [1071, 78] on button "Select" at bounding box center [1073, 76] width 42 height 20
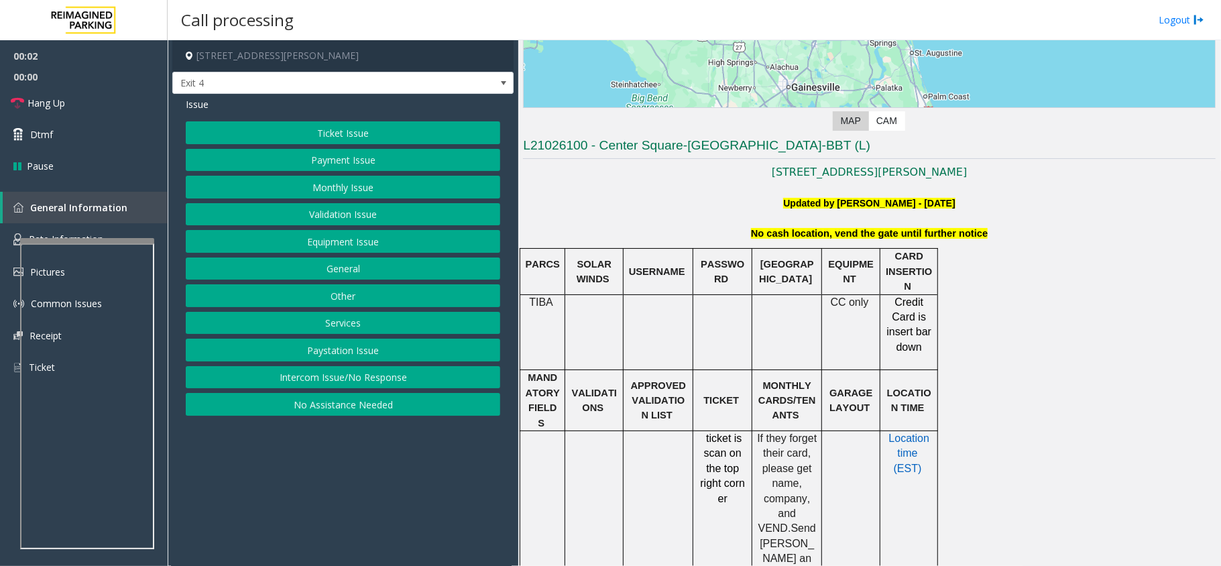
scroll to position [268, 0]
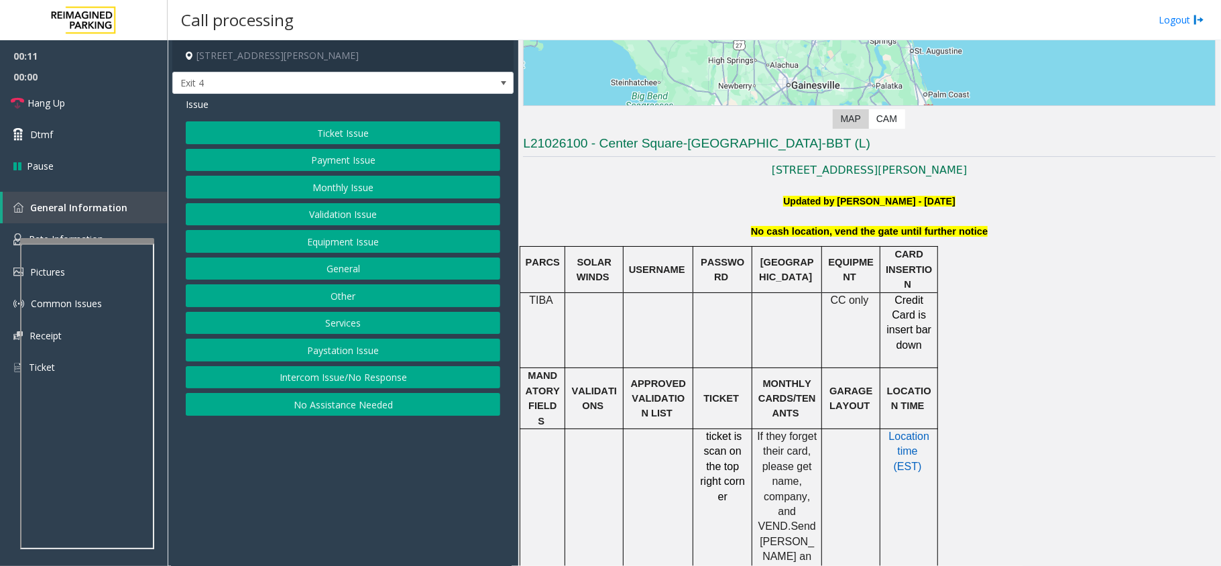
click at [465, 186] on button "Monthly Issue" at bounding box center [343, 187] width 314 height 23
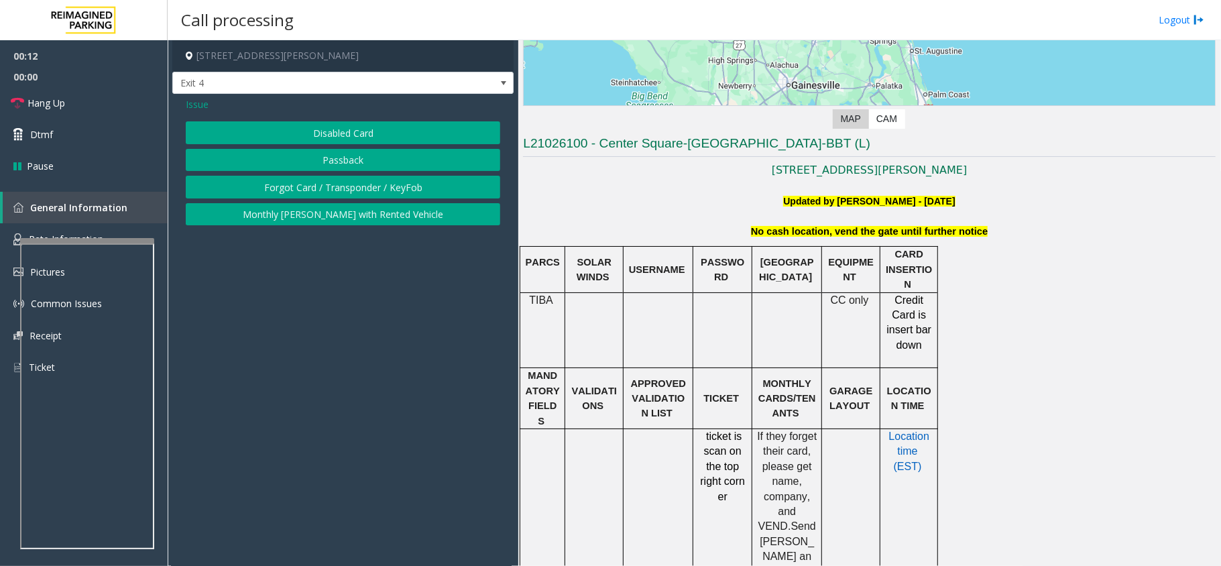
click at [416, 138] on button "Disabled Card" at bounding box center [343, 132] width 314 height 23
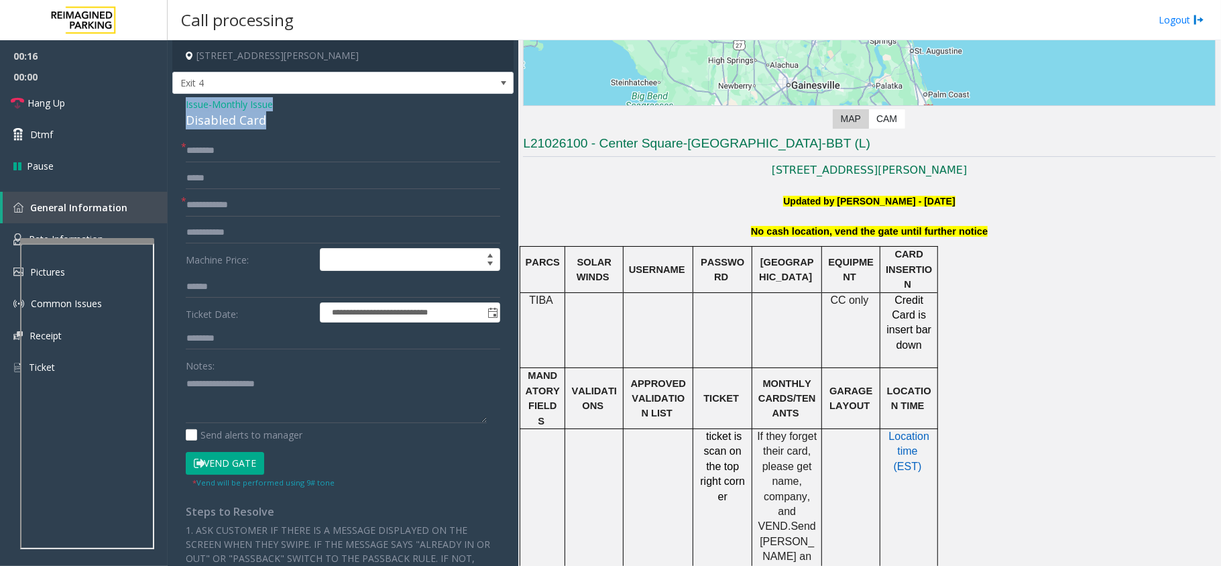
drag, startPoint x: 272, startPoint y: 121, endPoint x: 186, endPoint y: 105, distance: 86.5
click at [186, 105] on div "Issue - Monthly Issue Disabled Card" at bounding box center [343, 113] width 314 height 32
click at [267, 406] on textarea at bounding box center [336, 398] width 301 height 50
click at [293, 414] on textarea at bounding box center [336, 398] width 301 height 50
type textarea "**********"
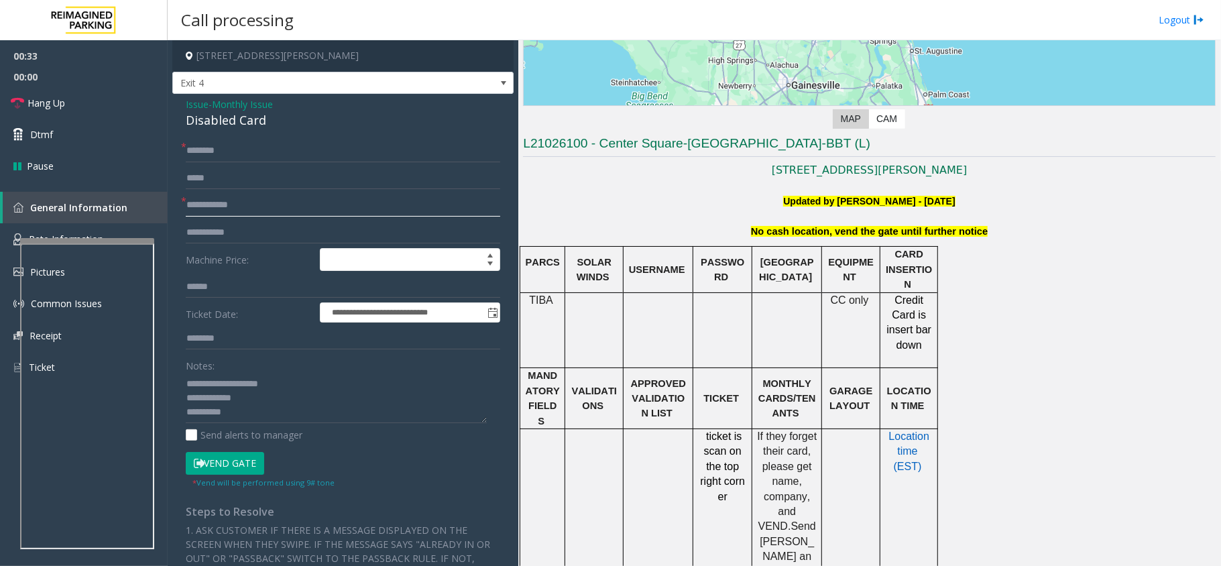
click at [272, 212] on input "text" at bounding box center [343, 205] width 314 height 23
click at [201, 205] on input "**********" at bounding box center [343, 205] width 314 height 23
type input "**********"
click at [272, 418] on textarea at bounding box center [336, 398] width 301 height 50
click at [283, 408] on textarea at bounding box center [336, 398] width 301 height 50
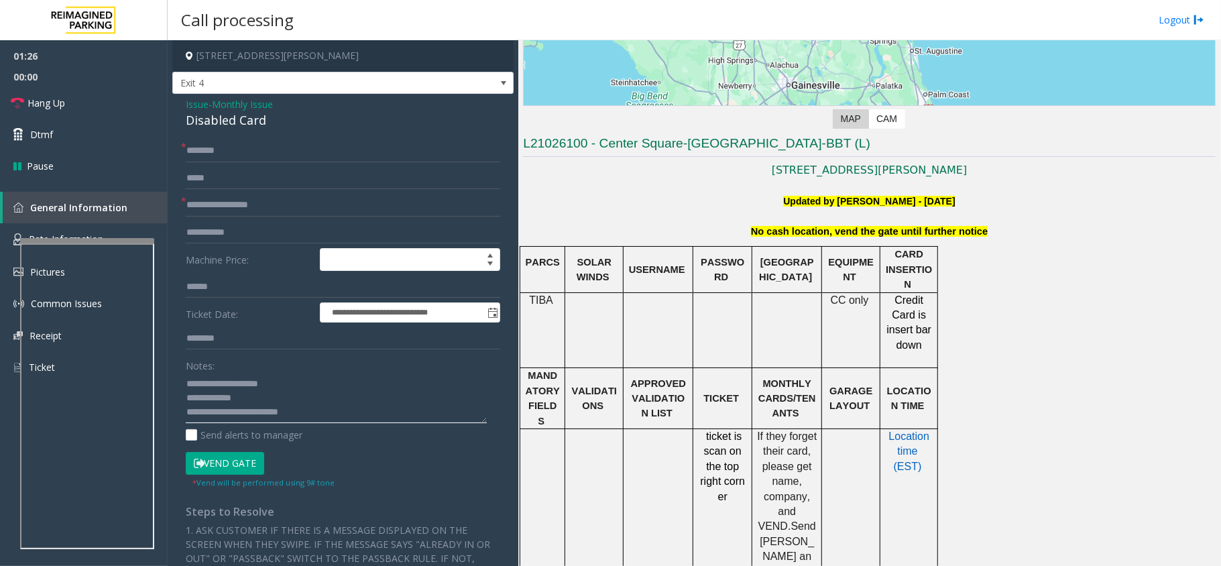
type textarea "**********"
click at [259, 156] on input "text" at bounding box center [343, 150] width 314 height 23
click at [334, 403] on textarea at bounding box center [336, 398] width 301 height 50
click at [241, 154] on input "text" at bounding box center [343, 150] width 314 height 23
type input "********"
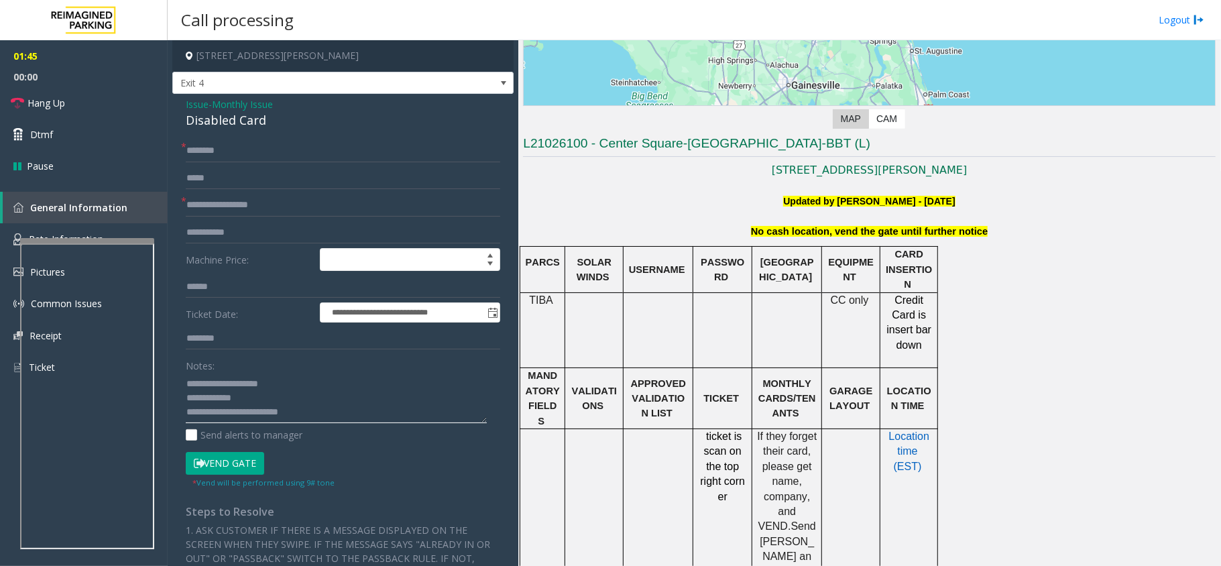
click at [329, 420] on textarea at bounding box center [336, 398] width 301 height 50
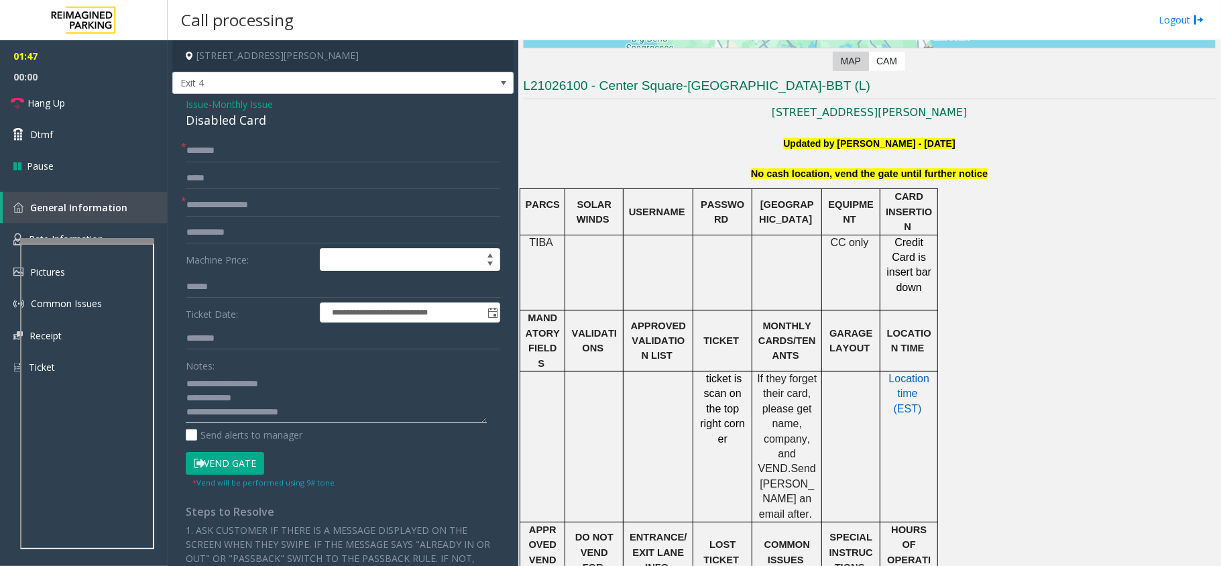
scroll to position [357, 0]
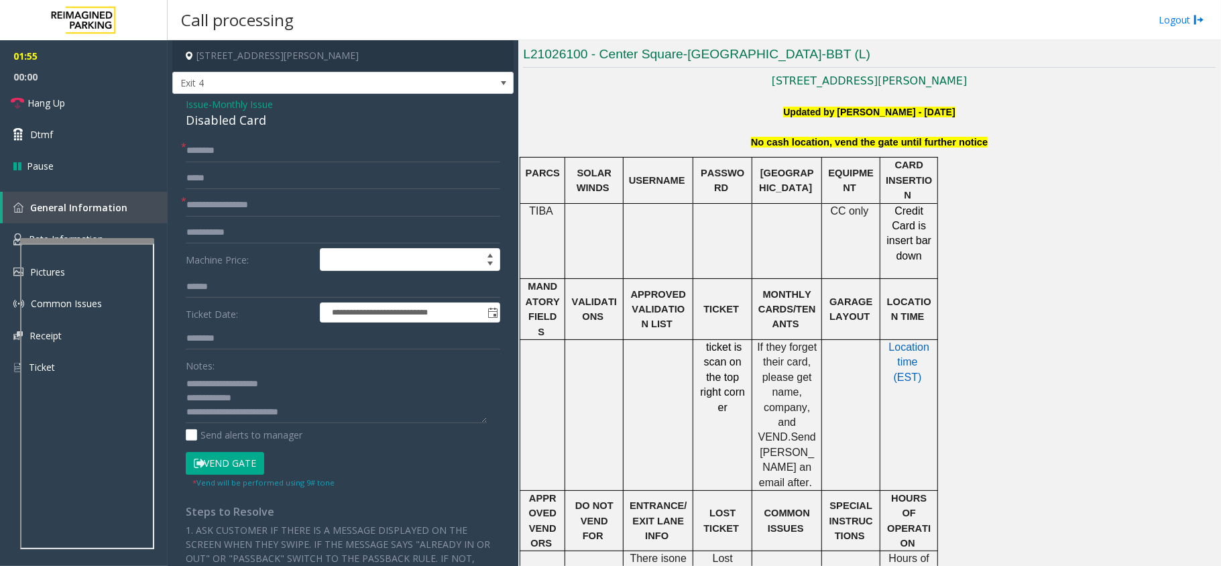
click at [239, 459] on button "Vend Gate" at bounding box center [225, 463] width 78 height 23
click at [49, 94] on link "Hang Up" at bounding box center [84, 103] width 168 height 32
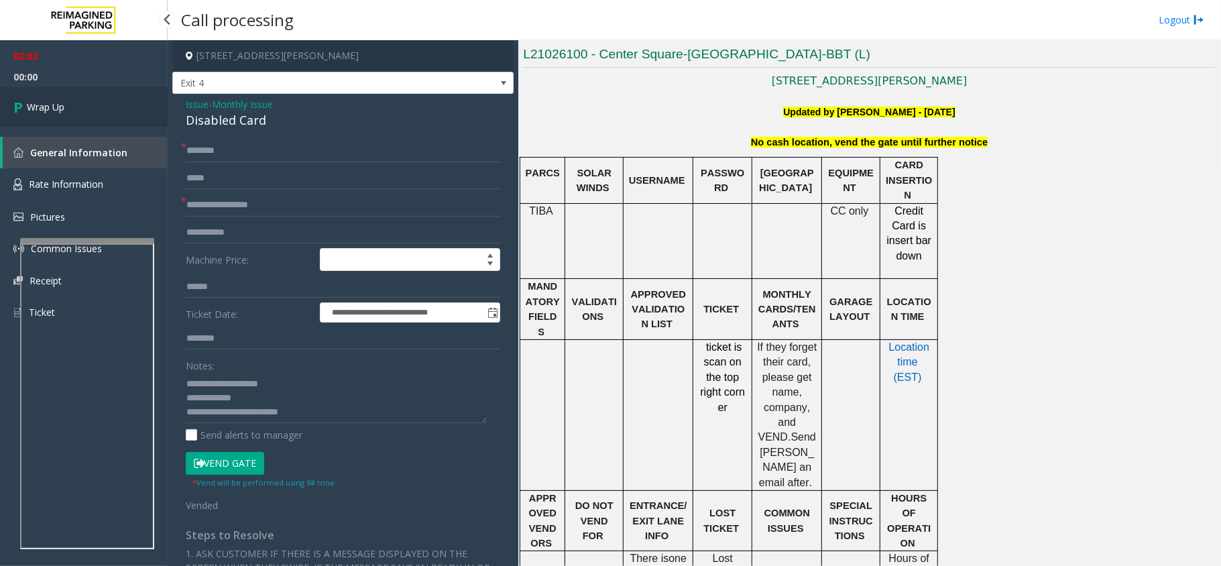
click at [52, 107] on span "Wrap Up" at bounding box center [46, 107] width 38 height 14
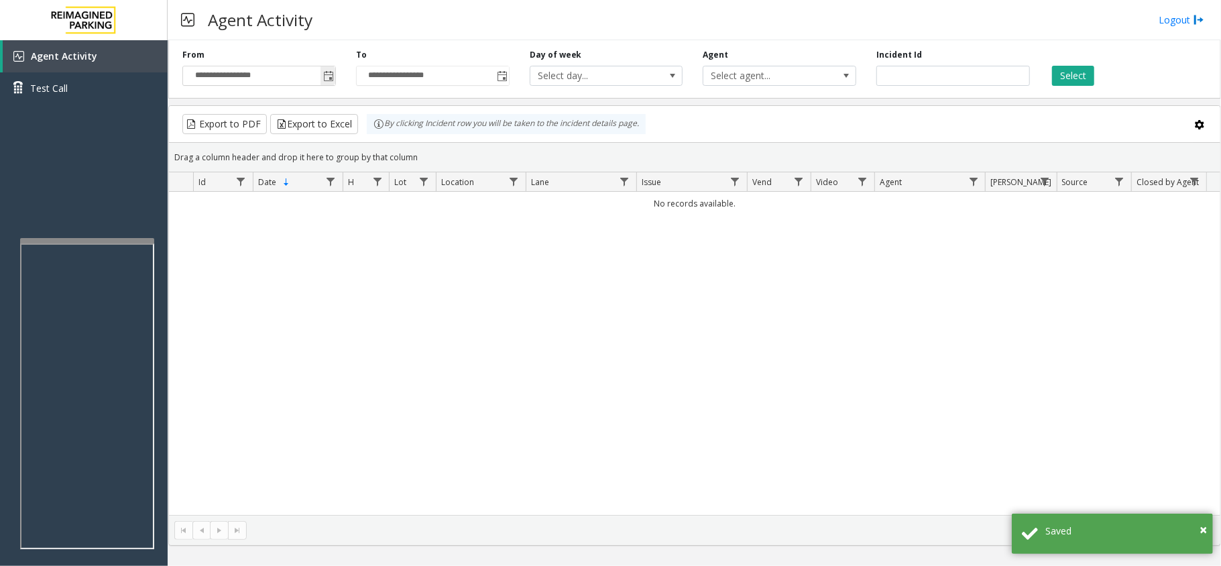
click at [333, 82] on span "Toggle popup" at bounding box center [328, 76] width 11 height 11
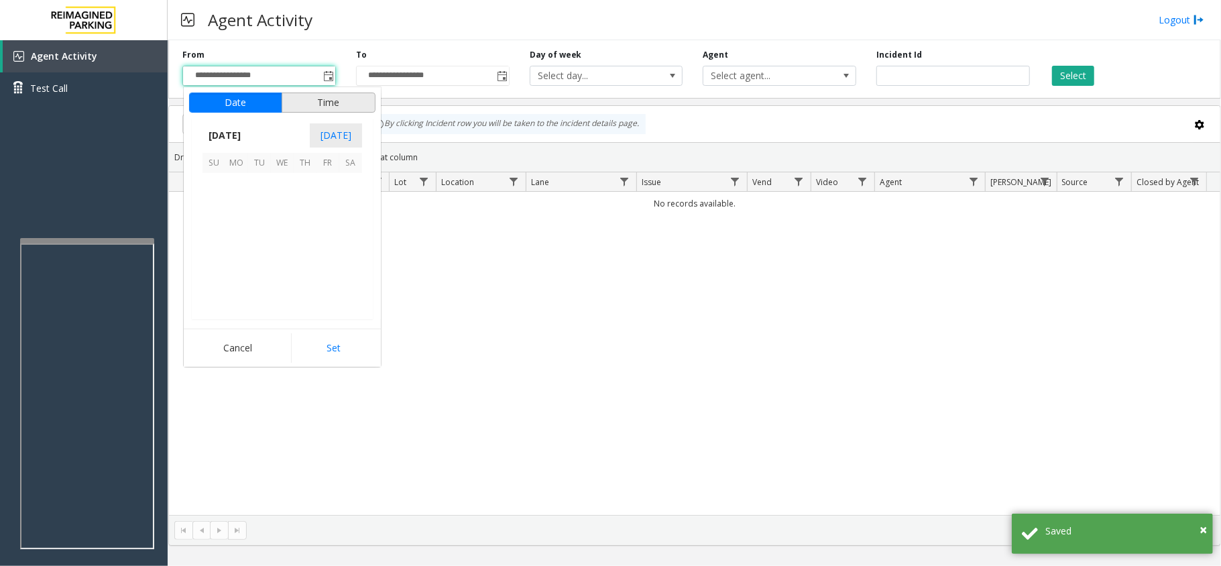
scroll to position [240648, 0]
click at [236, 188] on span "1" at bounding box center [236, 184] width 23 height 23
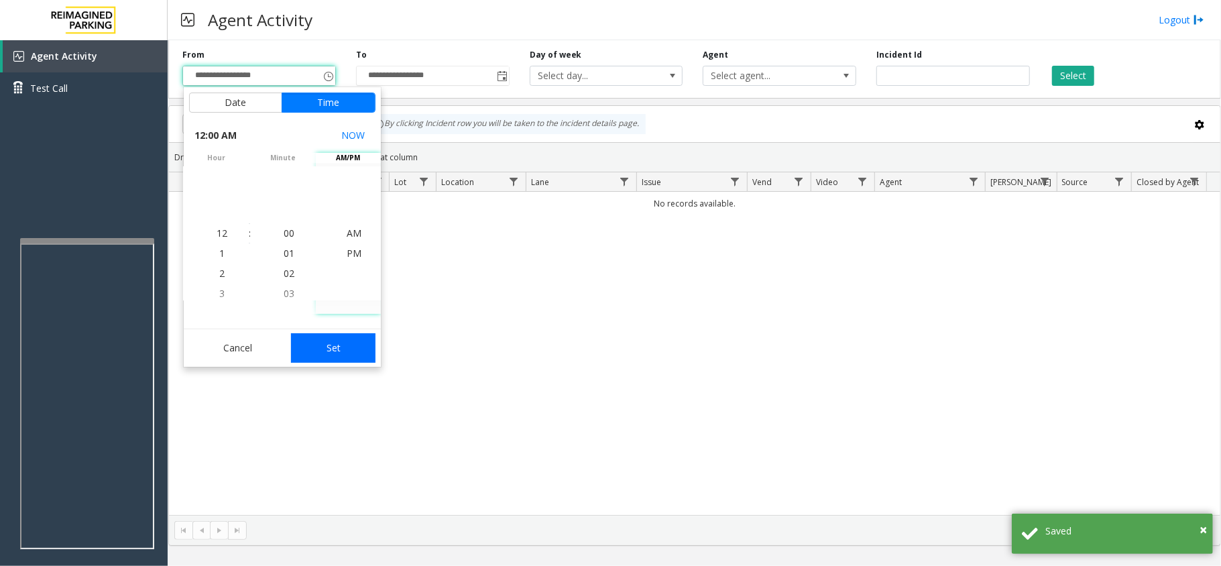
click at [342, 347] on button "Set" at bounding box center [333, 348] width 84 height 30
type input "**********"
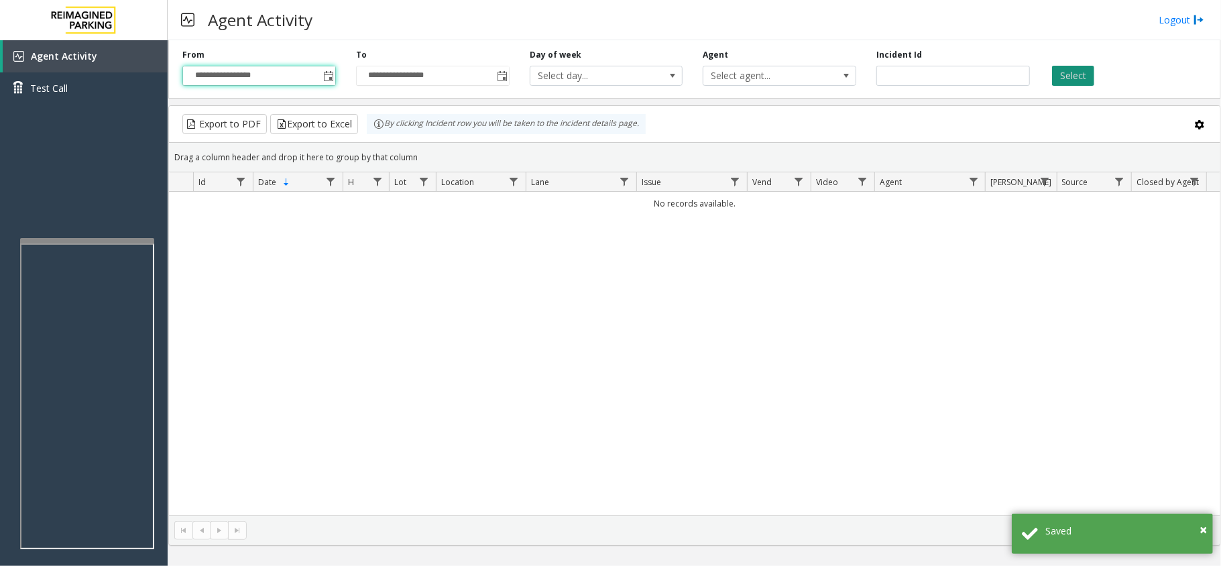
click at [1084, 72] on button "Select" at bounding box center [1073, 76] width 42 height 20
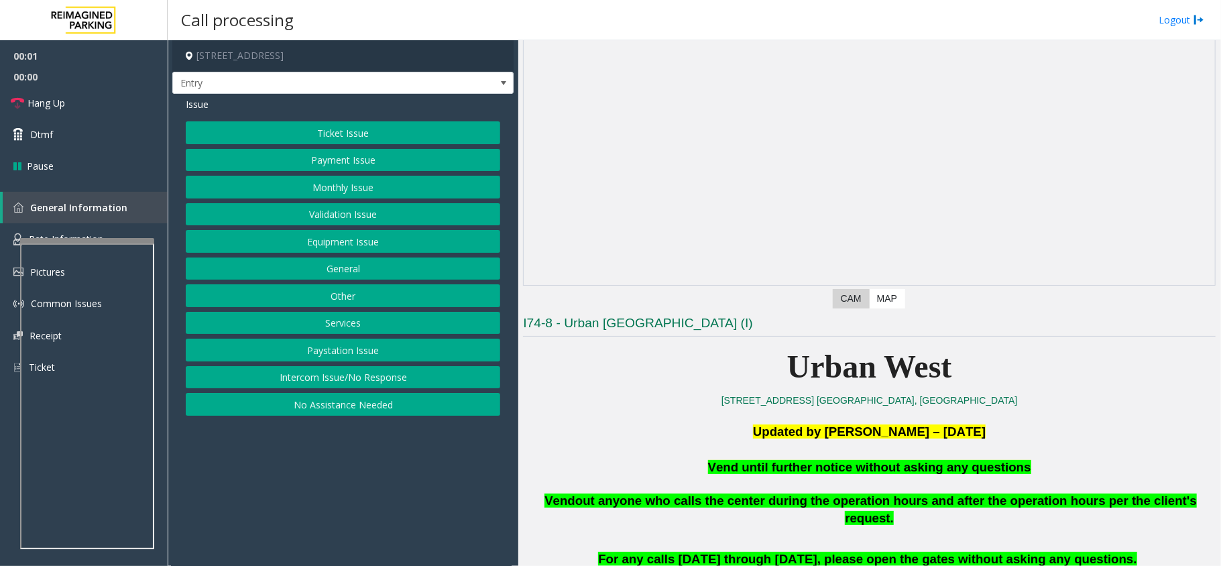
scroll to position [89, 0]
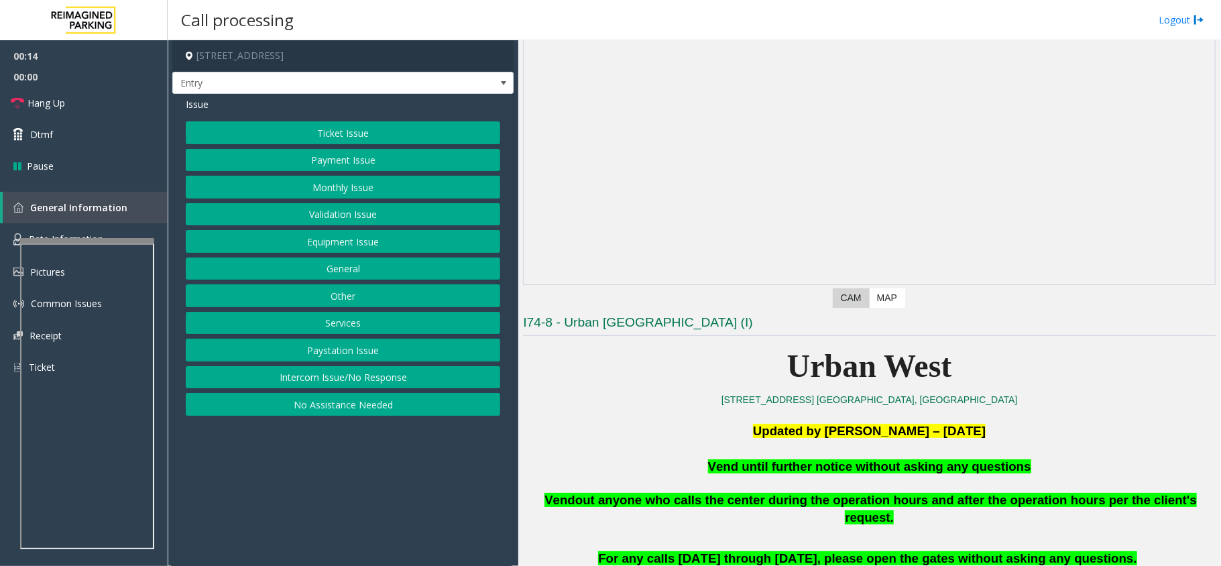
click at [362, 245] on button "Equipment Issue" at bounding box center [343, 241] width 314 height 23
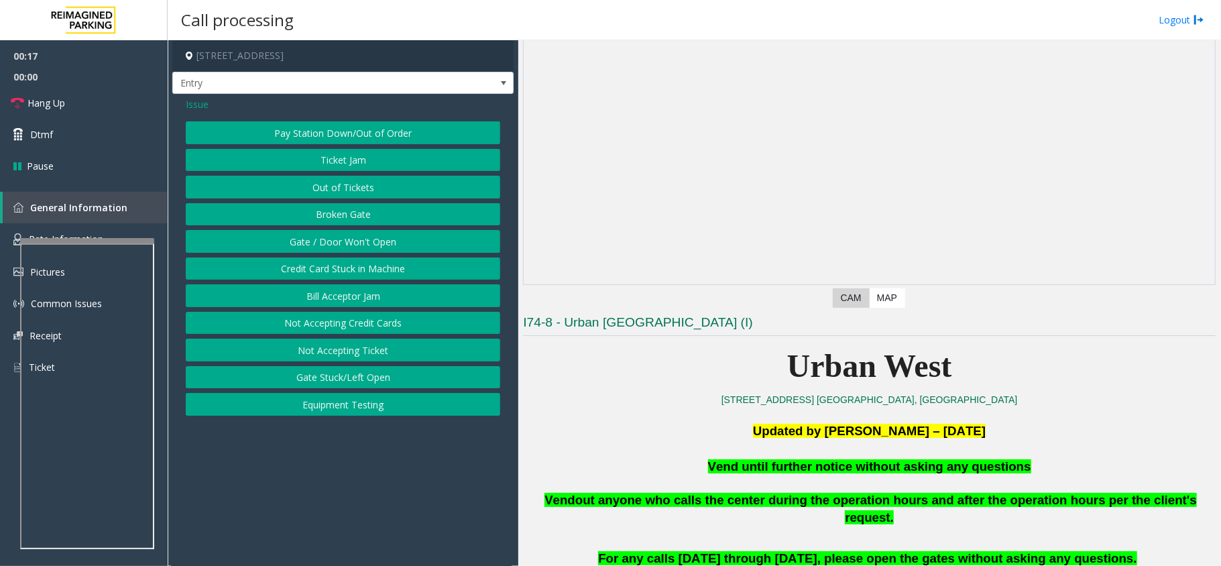
click at [205, 105] on span "Issue" at bounding box center [197, 104] width 23 height 14
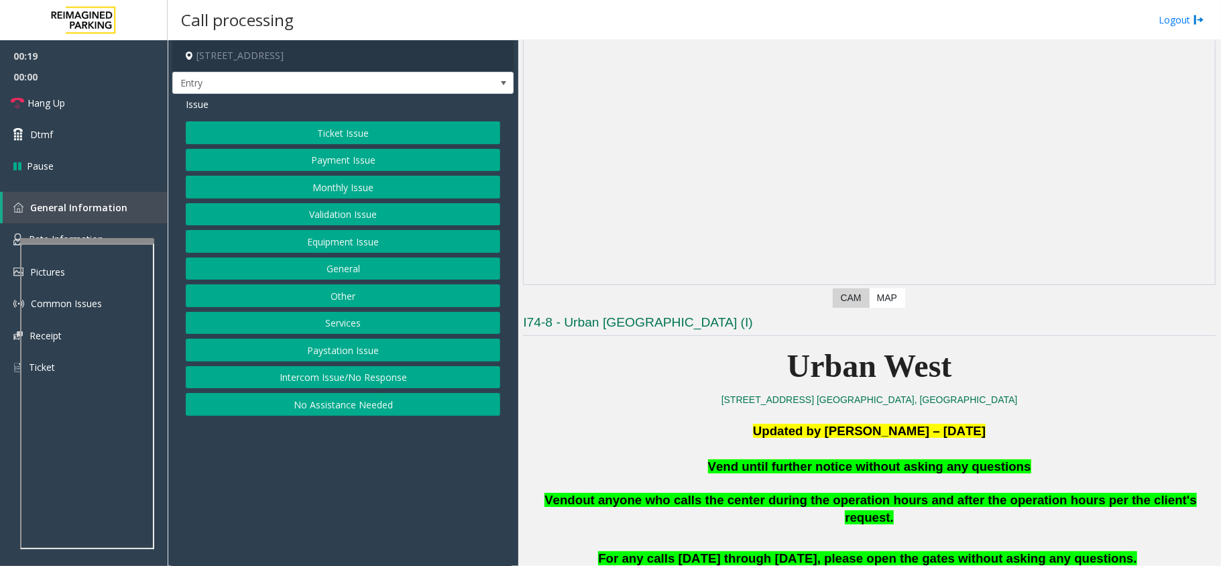
click at [358, 331] on button "Services" at bounding box center [343, 323] width 314 height 23
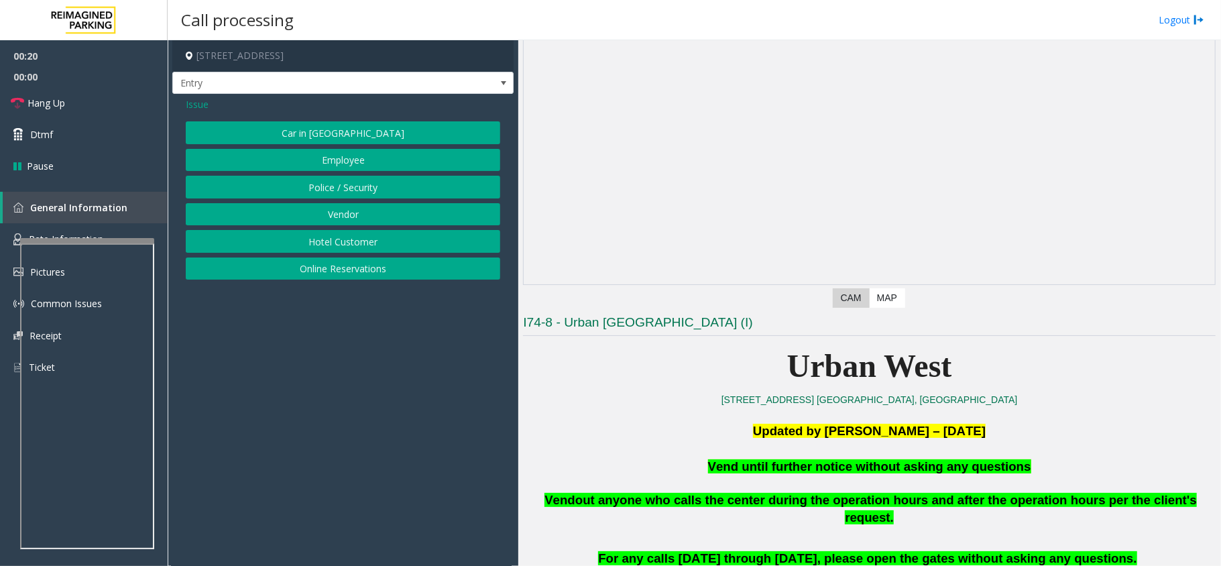
click at [359, 204] on div "Car in Tow Employee Police / Security Vendor Hotel Customer Online Reservations" at bounding box center [343, 200] width 314 height 158
click at [359, 211] on button "Vendor" at bounding box center [343, 214] width 314 height 23
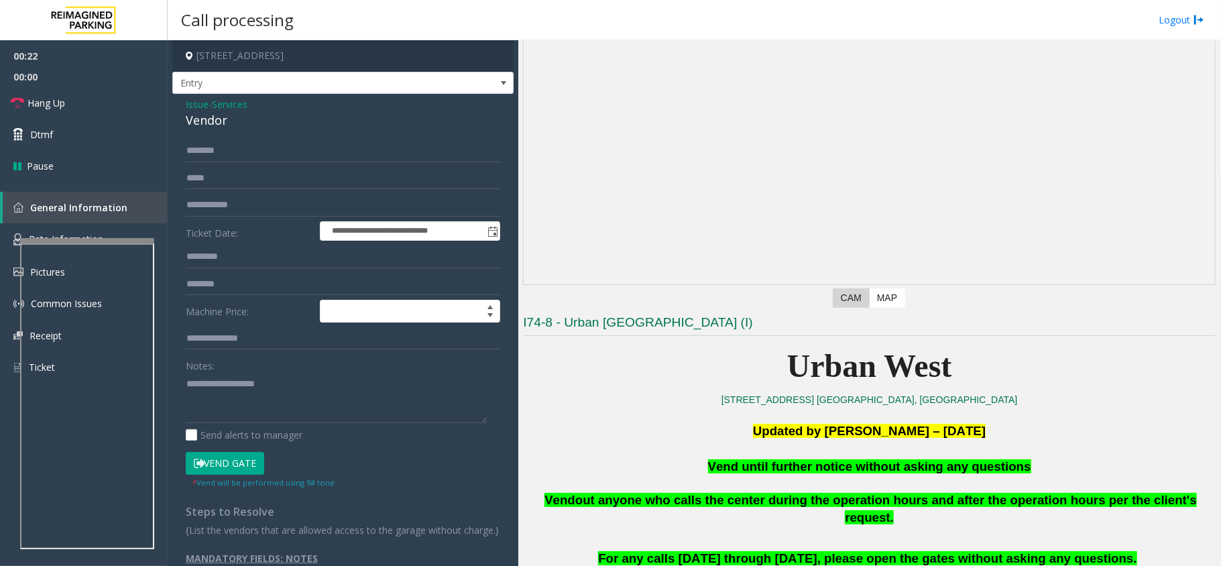
click at [256, 459] on button "Vend Gate" at bounding box center [225, 463] width 78 height 23
click at [824, 465] on span "Vend until further notice without asking any questions" at bounding box center [869, 466] width 323 height 14
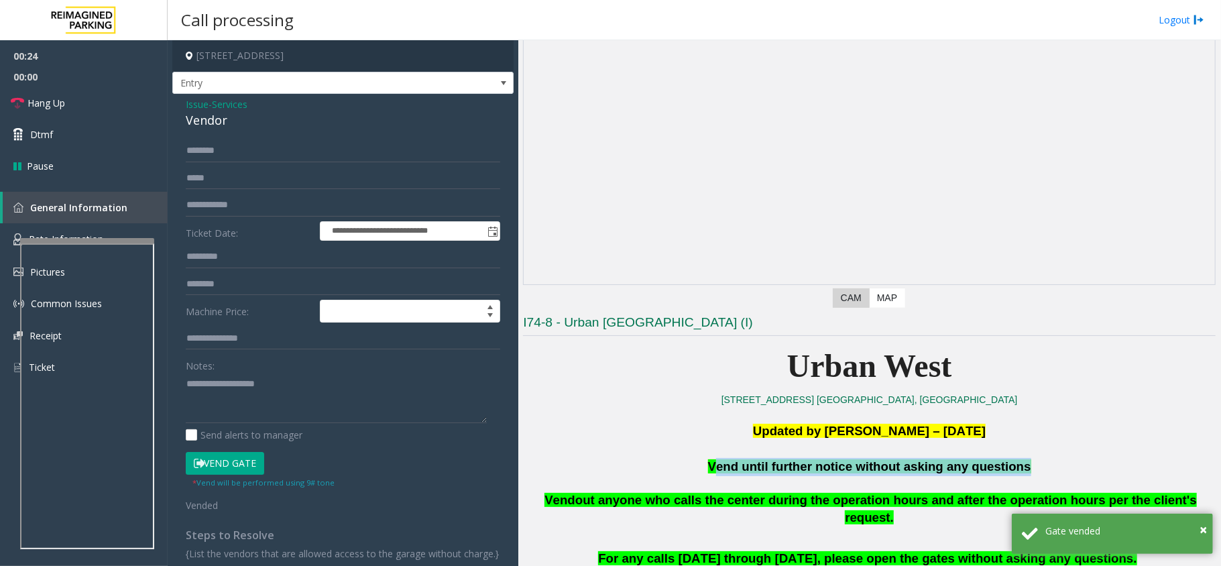
click at [824, 465] on span "Vend until further notice without asking any questions" at bounding box center [869, 466] width 323 height 14
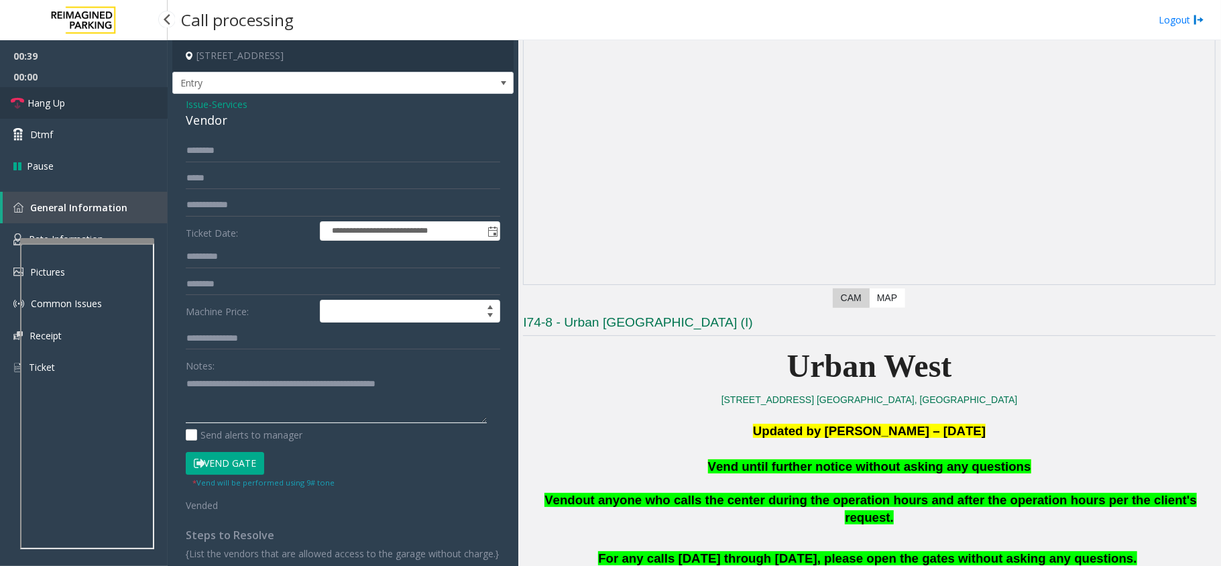
type textarea "**********"
click at [44, 96] on span "Hang Up" at bounding box center [46, 103] width 38 height 14
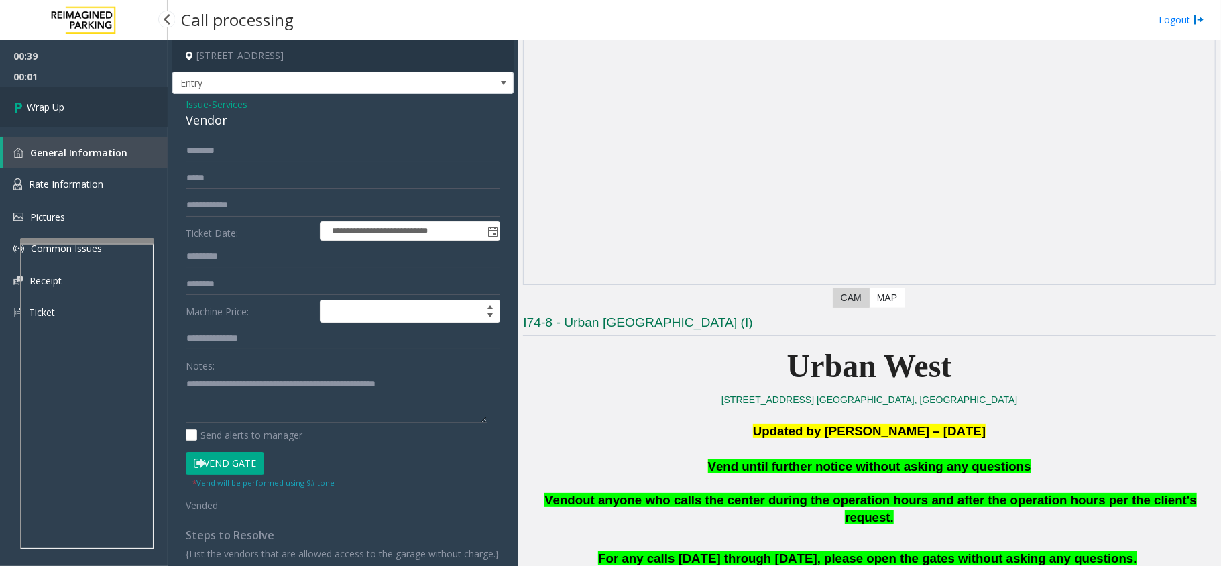
click at [44, 108] on span "Wrap Up" at bounding box center [46, 107] width 38 height 14
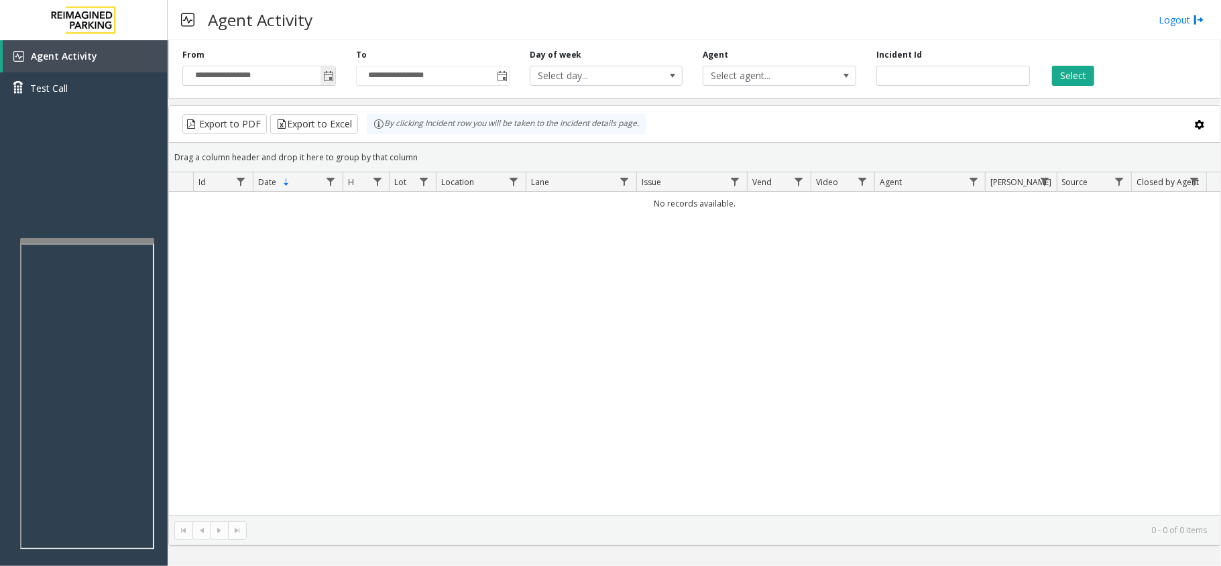
click at [331, 78] on span "Toggle popup" at bounding box center [328, 76] width 11 height 11
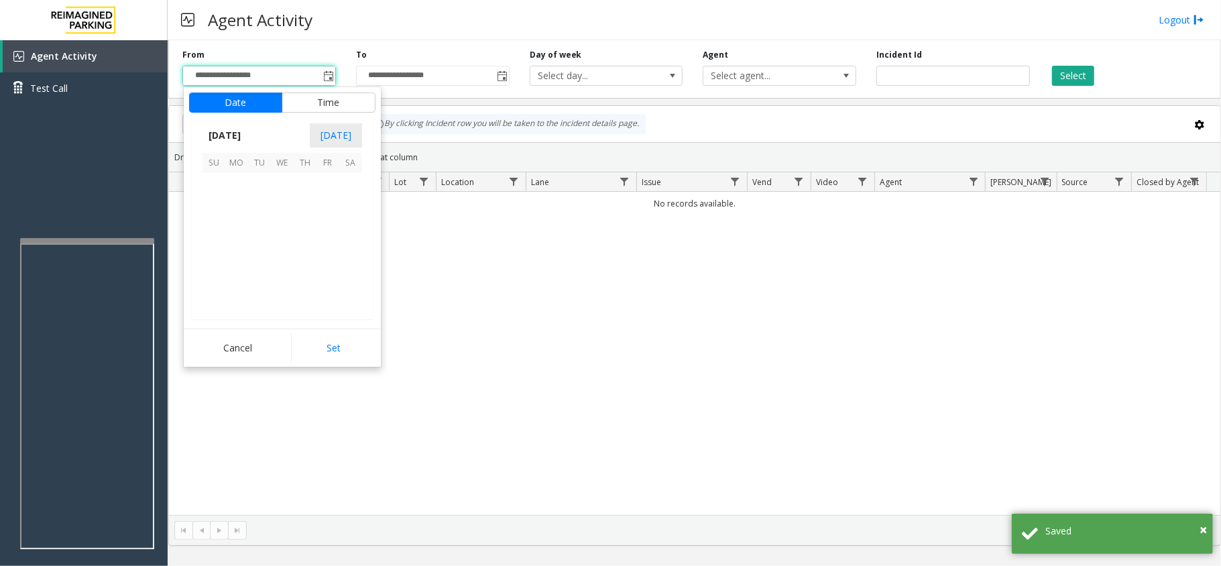
scroll to position [240648, 0]
click at [245, 188] on span "1" at bounding box center [236, 184] width 23 height 23
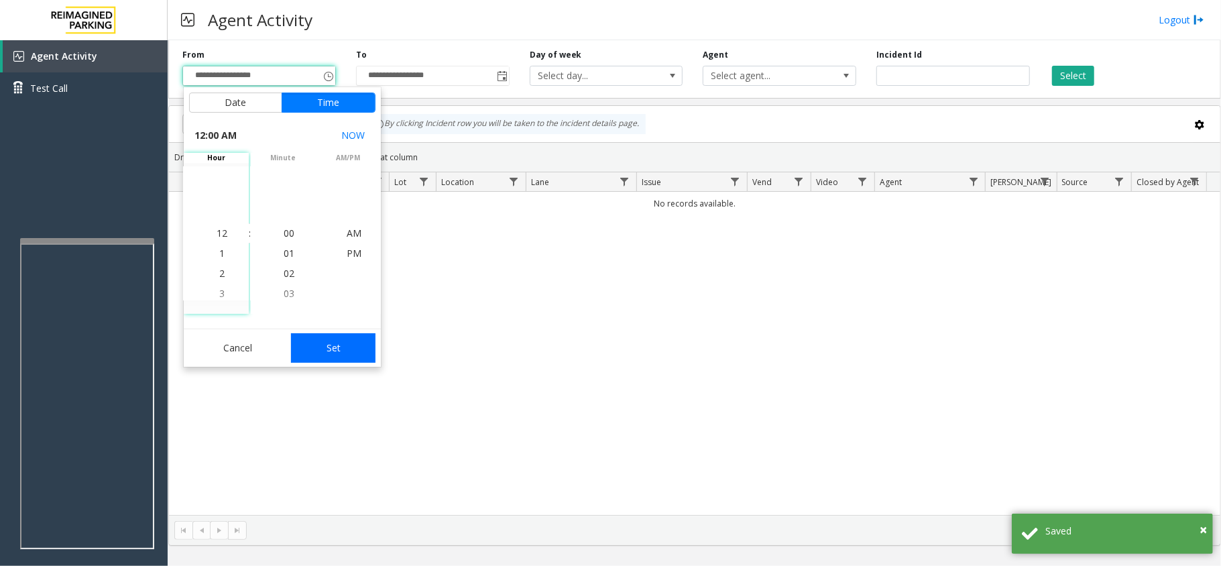
click at [335, 346] on button "Set" at bounding box center [333, 348] width 84 height 30
type input "**********"
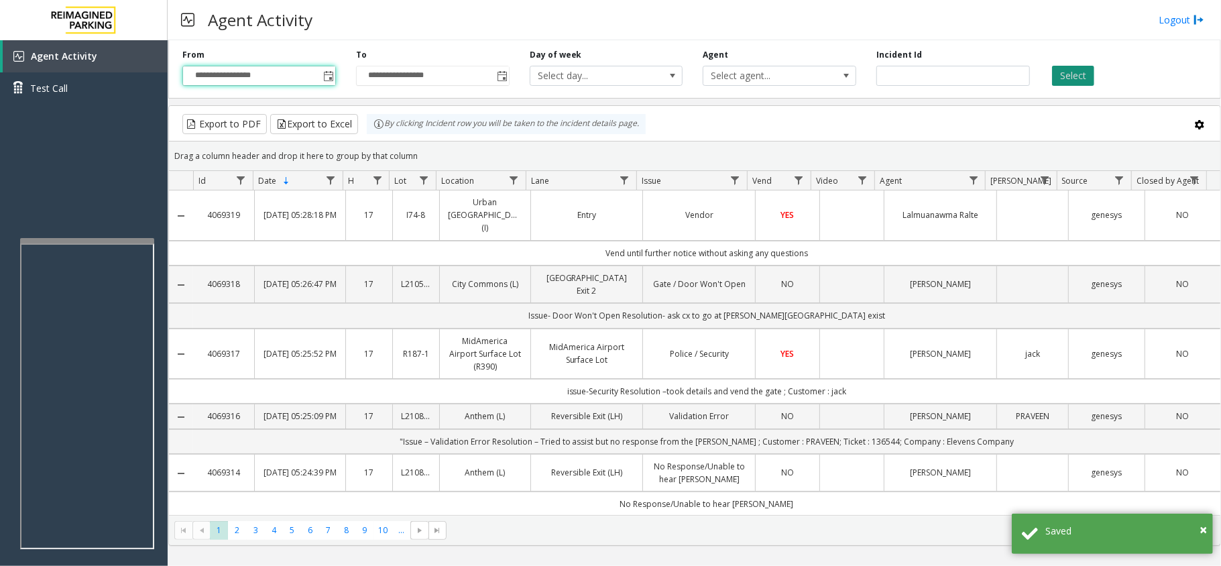
click at [1065, 83] on button "Select" at bounding box center [1073, 76] width 42 height 20
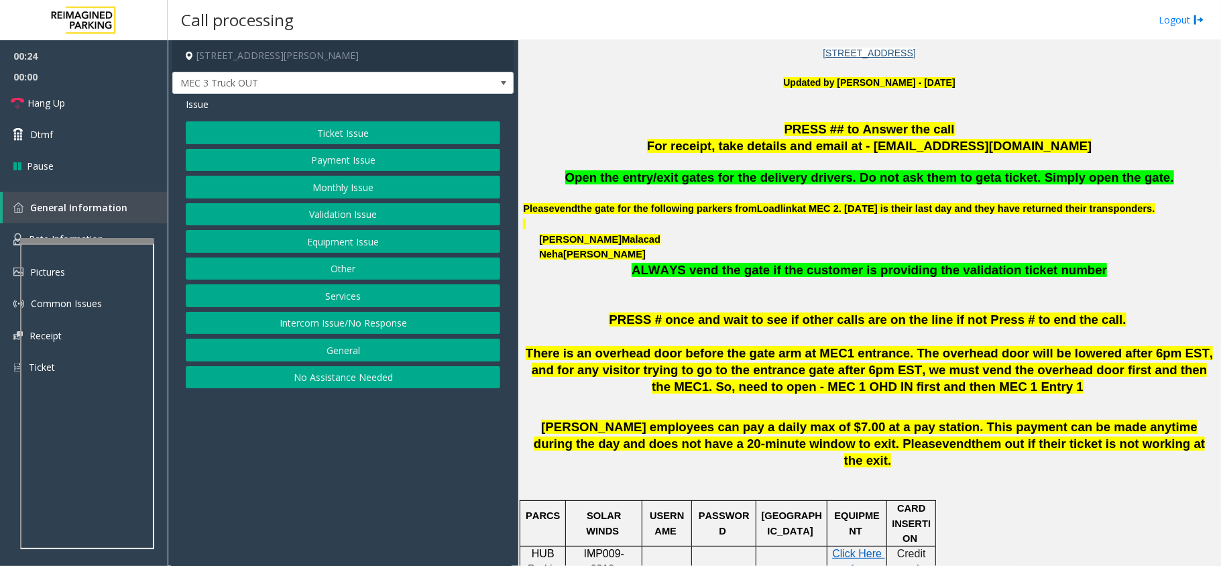
scroll to position [357, 0]
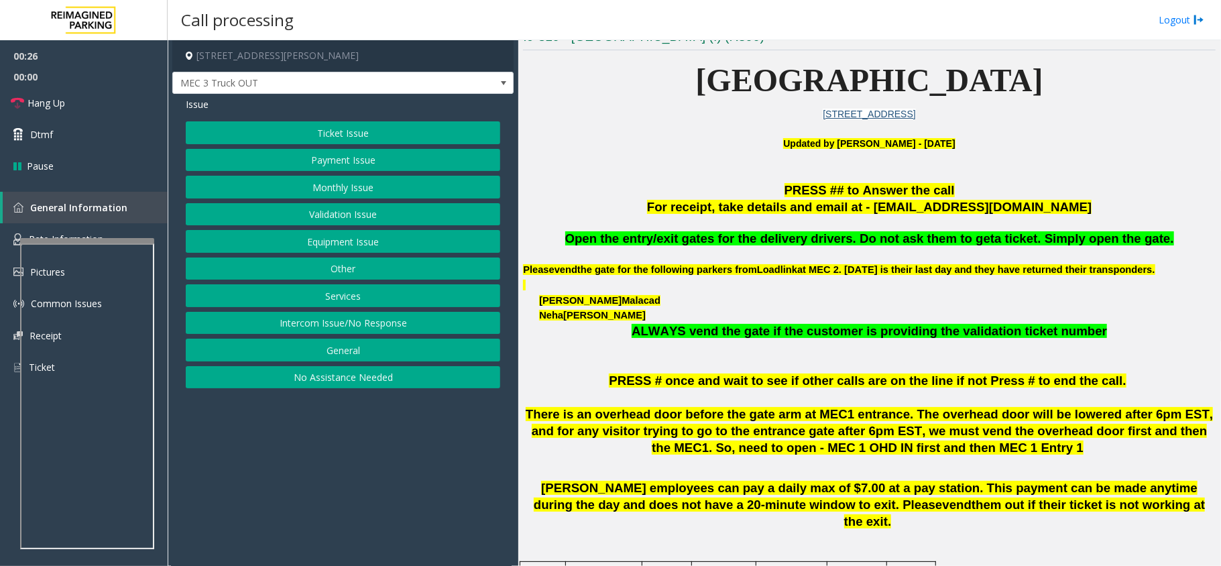
click at [361, 301] on button "Services" at bounding box center [343, 295] width 314 height 23
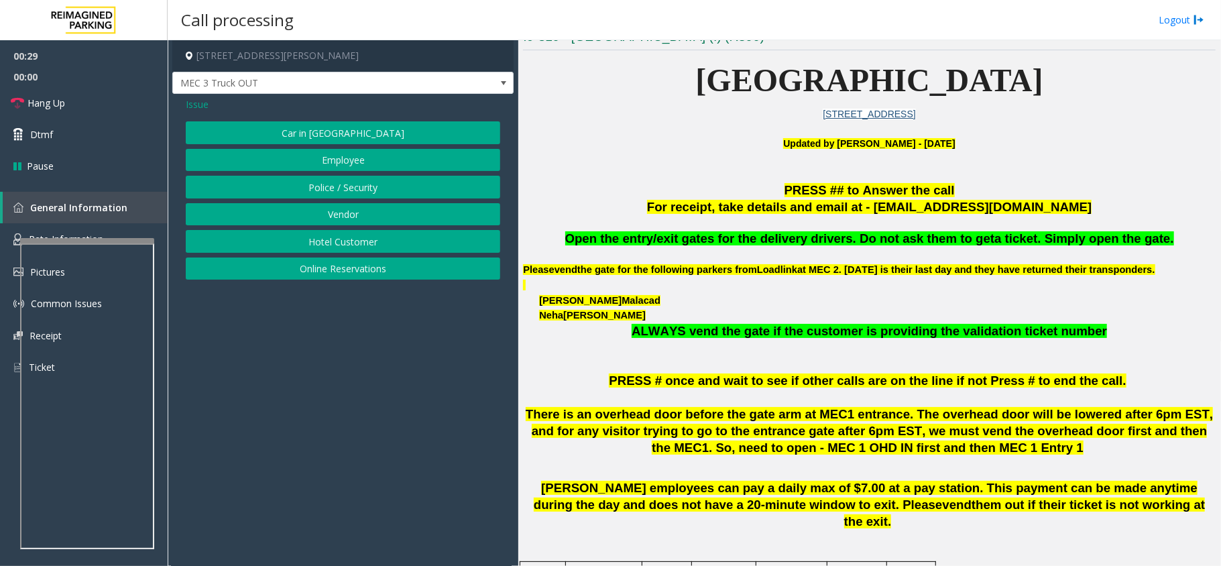
click at [422, 217] on button "Vendor" at bounding box center [343, 214] width 314 height 23
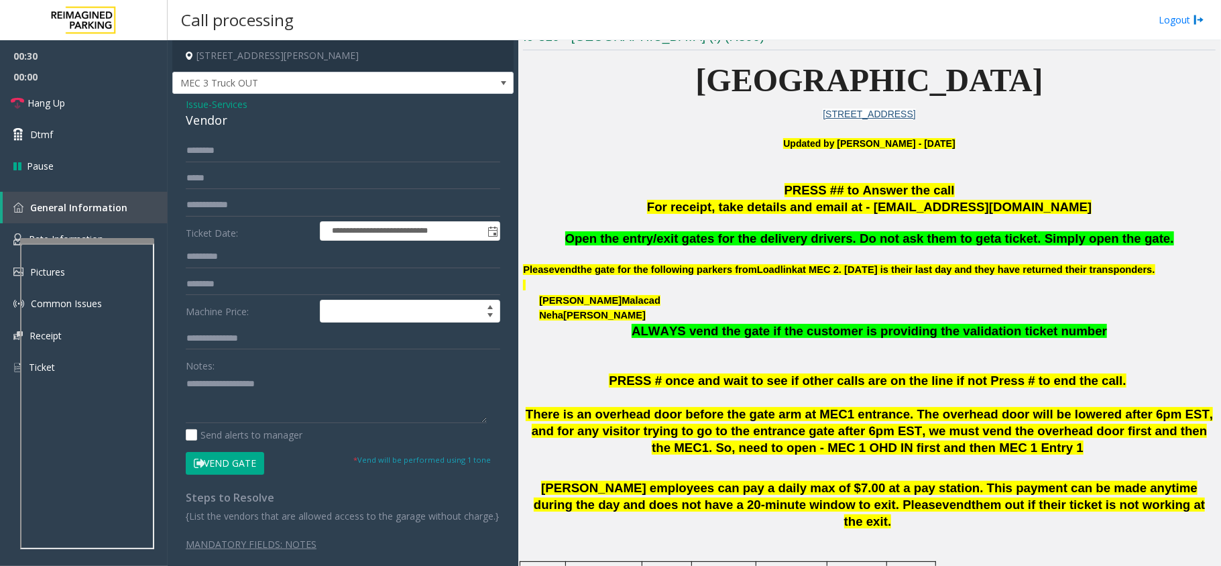
click at [622, 244] on span "Open the entry/exit gates for the delivery drivers. Do not ask them to get" at bounding box center [780, 238] width 430 height 14
click at [225, 457] on button "Vend Gate" at bounding box center [225, 463] width 78 height 23
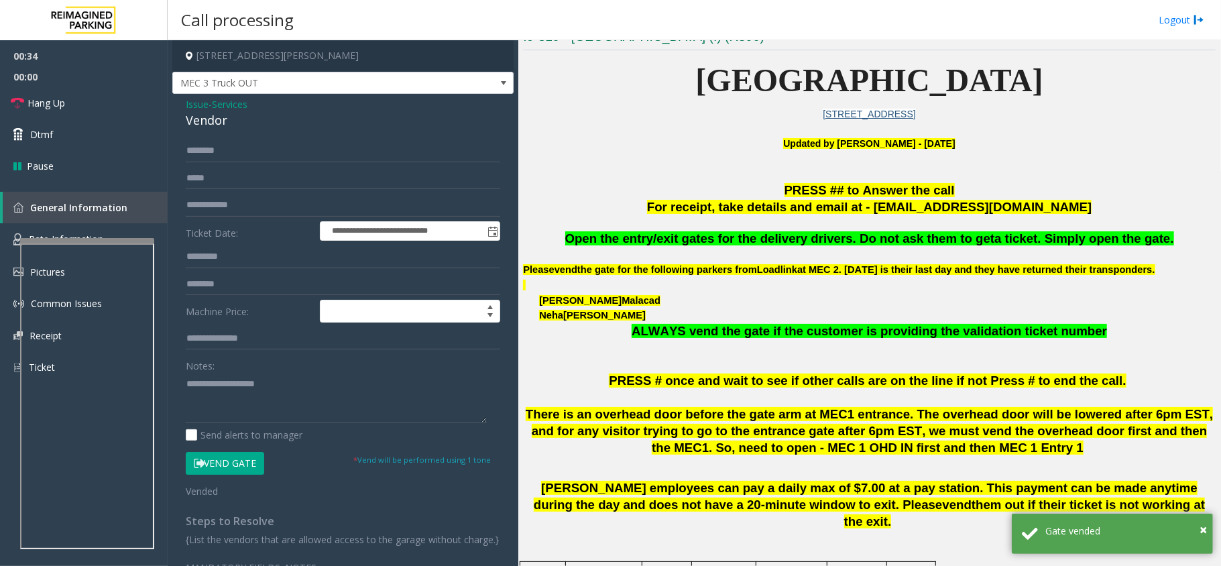
click at [1063, 189] on p "PRESS ## to Answer the call" at bounding box center [869, 190] width 693 height 17
click at [637, 239] on span "Open the entry/exit gates for the delivery drivers. Do not ask them to get" at bounding box center [780, 238] width 430 height 14
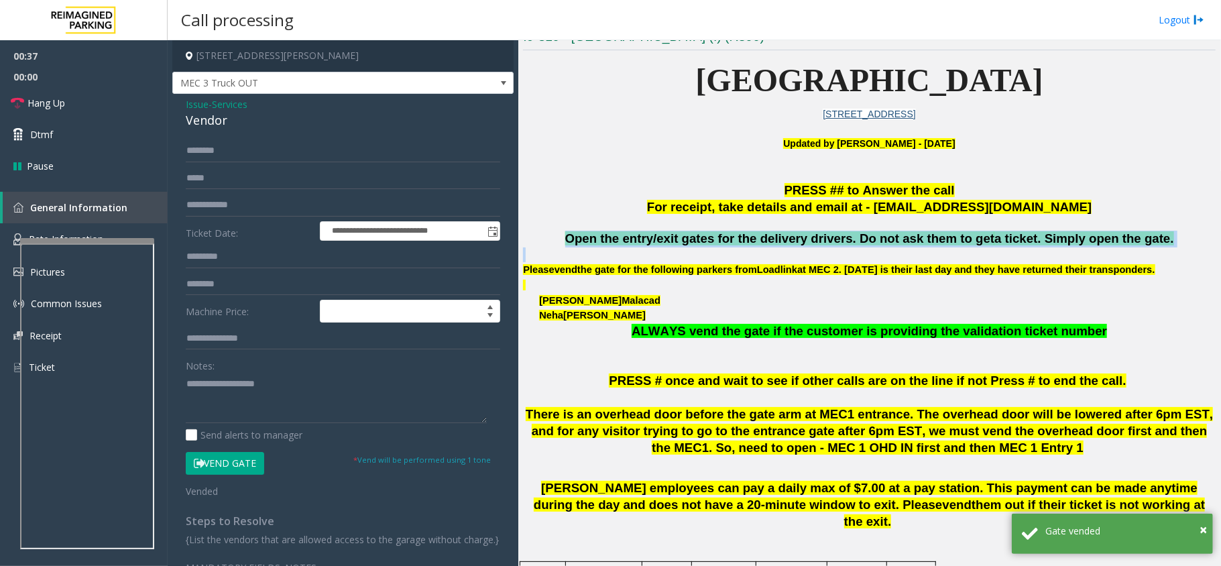
click at [637, 239] on span "Open the entry/exit gates for the delivery drivers. Do not ask them to get" at bounding box center [780, 238] width 430 height 14
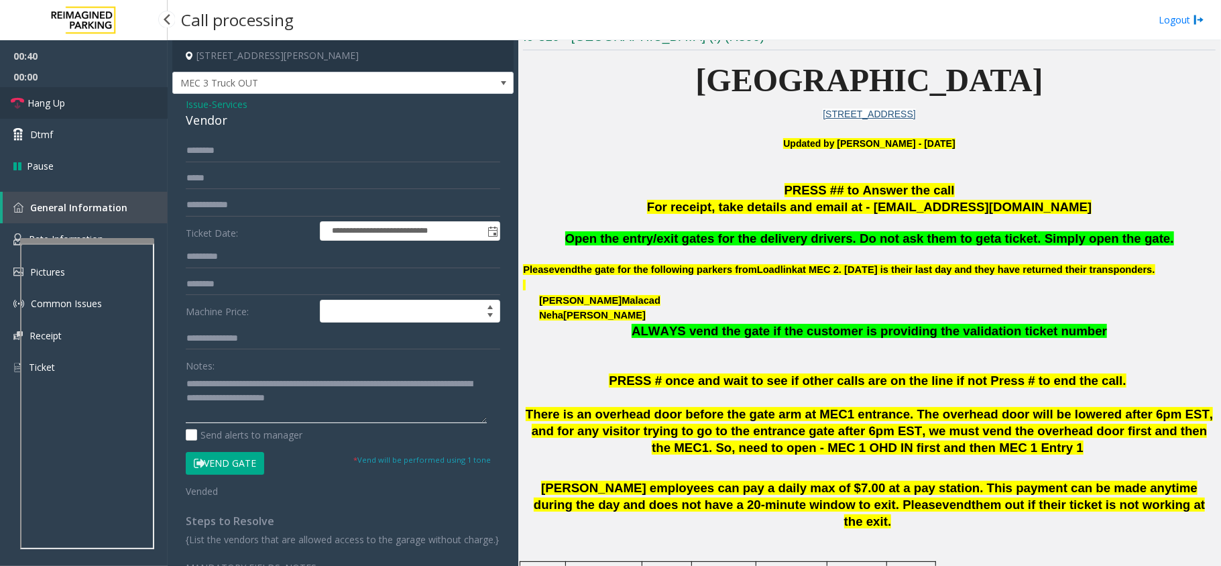
type textarea "**********"
click at [84, 103] on link "Hang Up" at bounding box center [84, 103] width 168 height 32
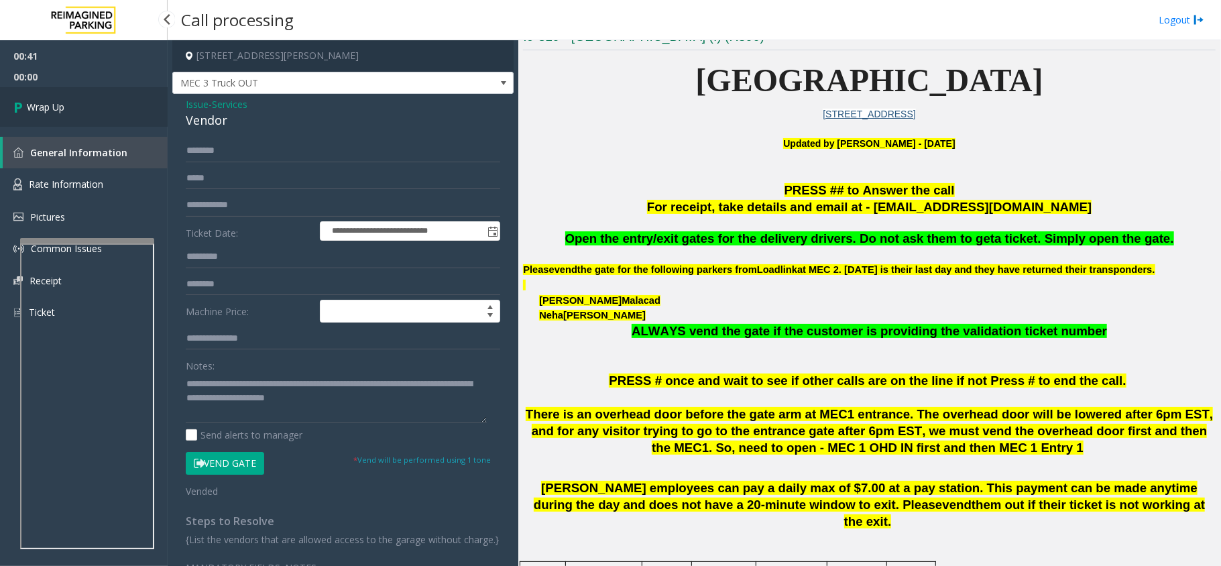
click at [68, 105] on link "Wrap Up" at bounding box center [84, 107] width 168 height 40
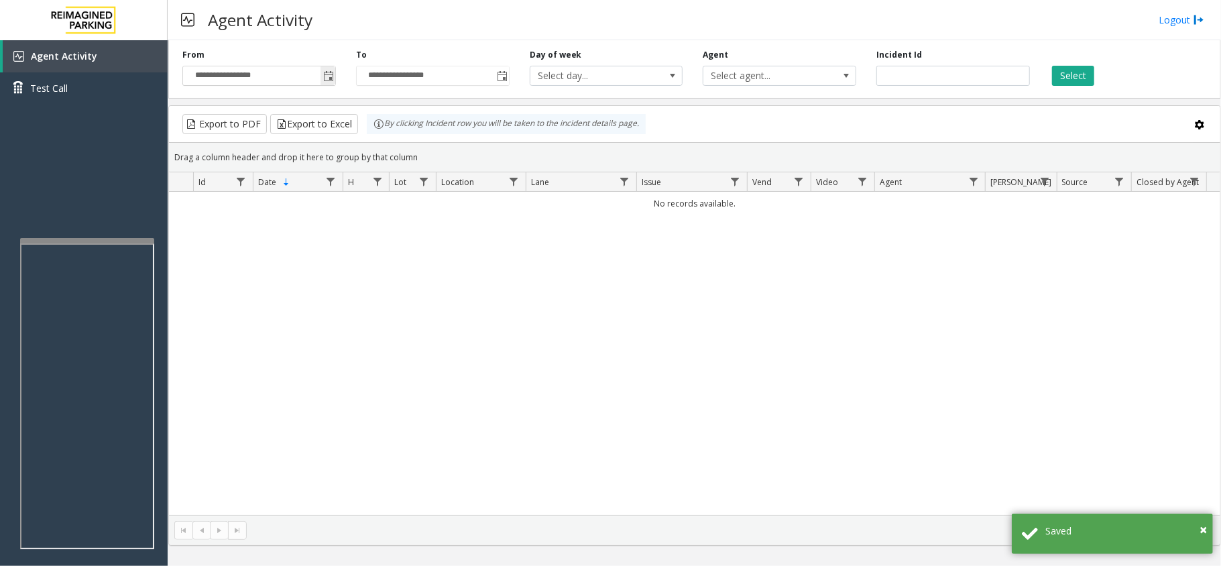
click at [328, 79] on span "Toggle popup" at bounding box center [328, 76] width 11 height 11
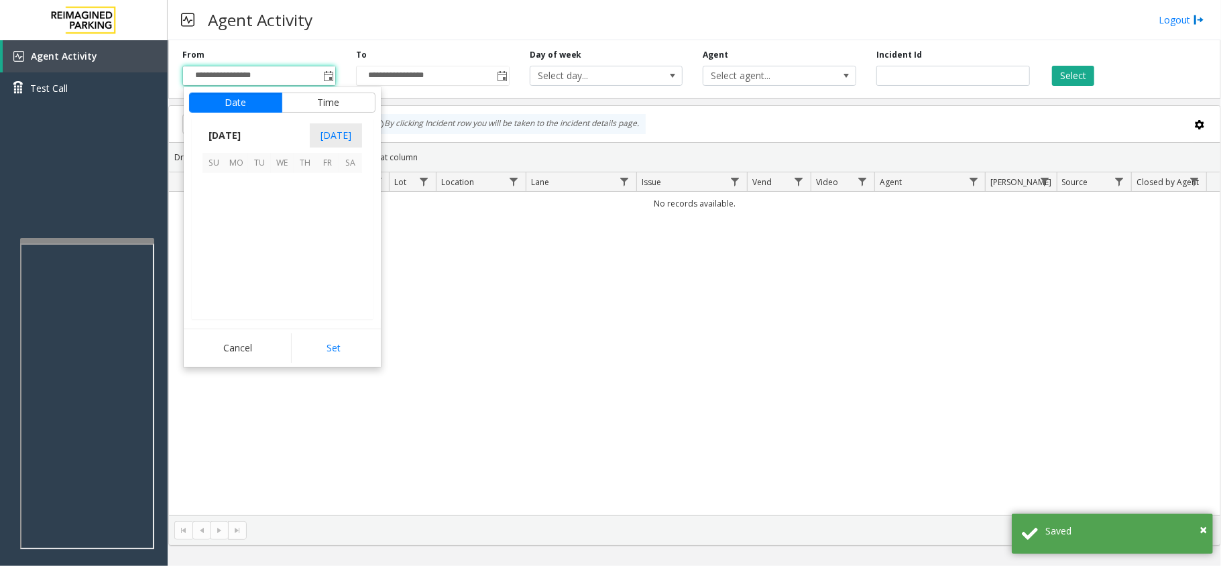
scroll to position [240648, 0]
click at [243, 183] on span "1" at bounding box center [236, 184] width 23 height 23
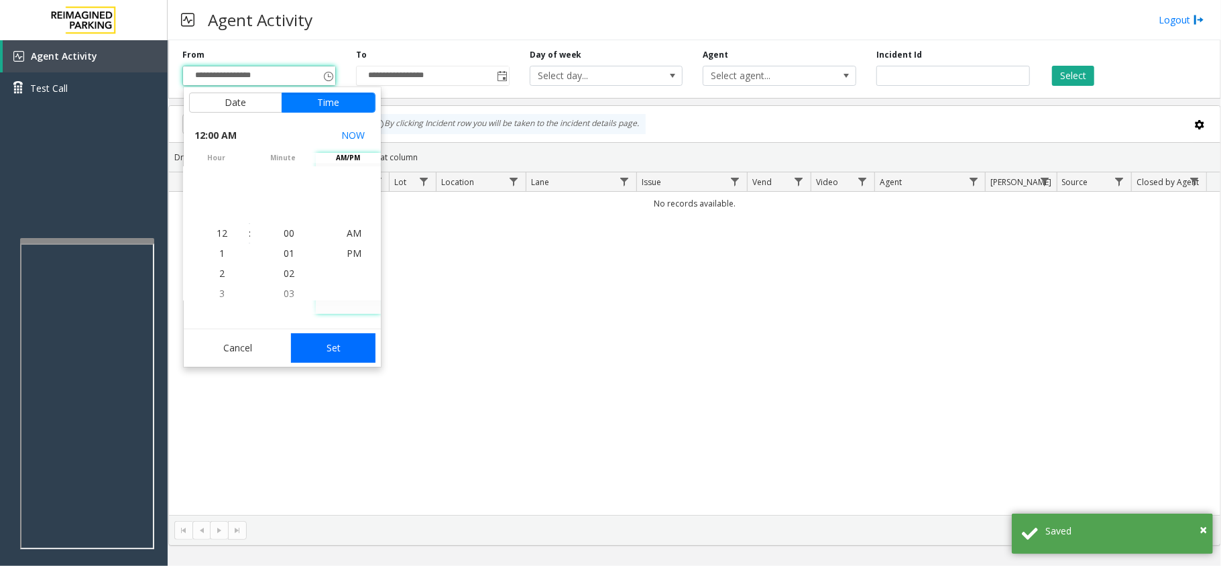
click at [353, 344] on button "Set" at bounding box center [333, 348] width 84 height 30
type input "**********"
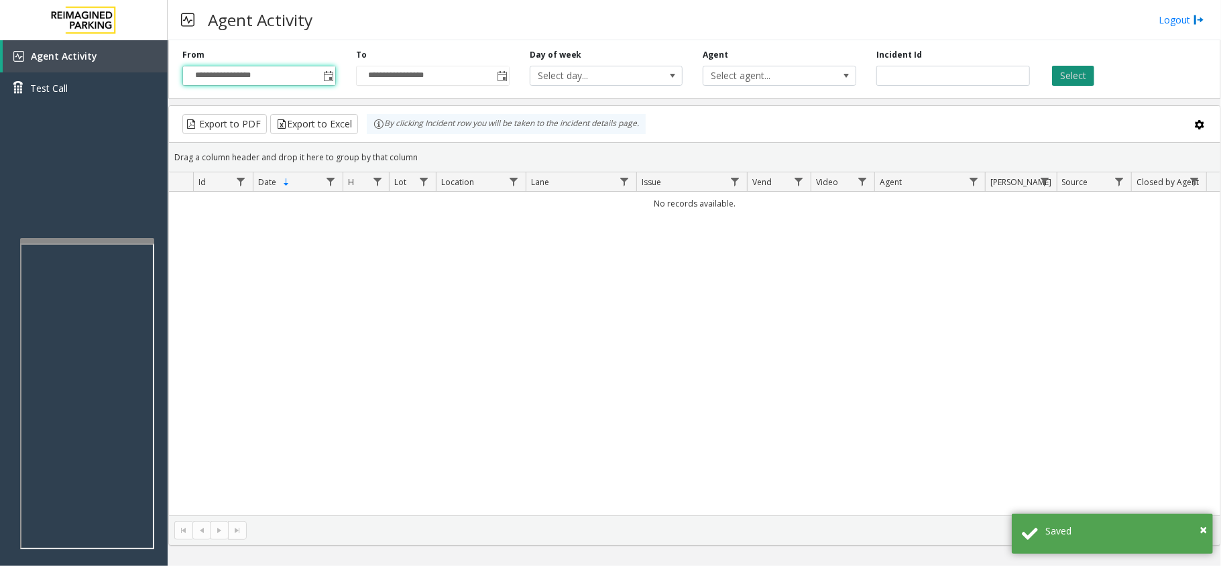
click at [1075, 86] on button "Select" at bounding box center [1073, 76] width 42 height 20
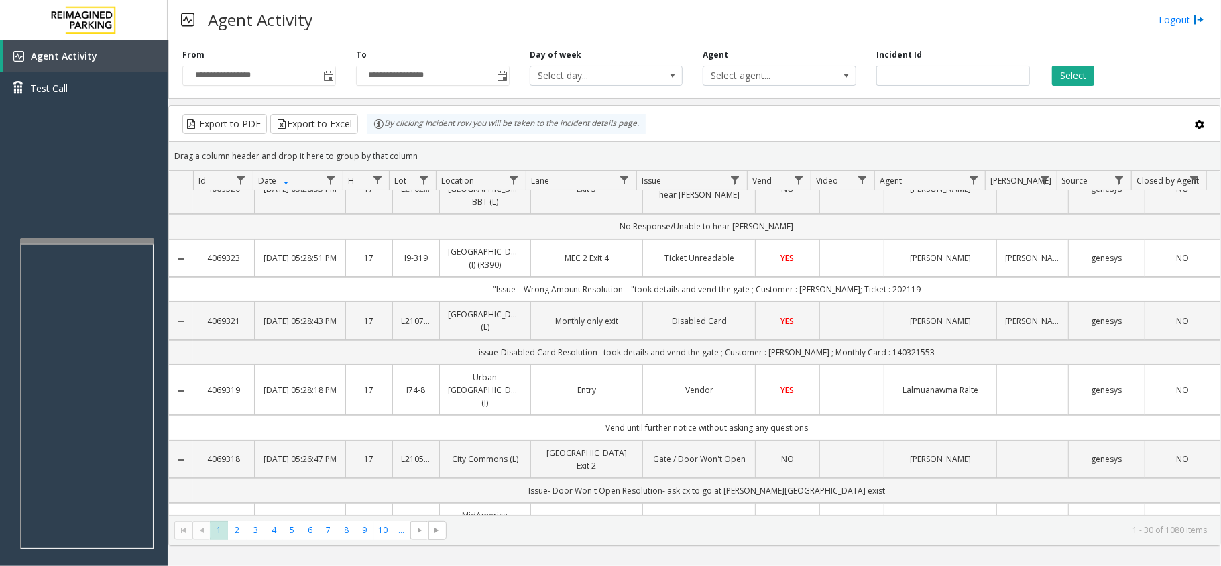
scroll to position [0, 0]
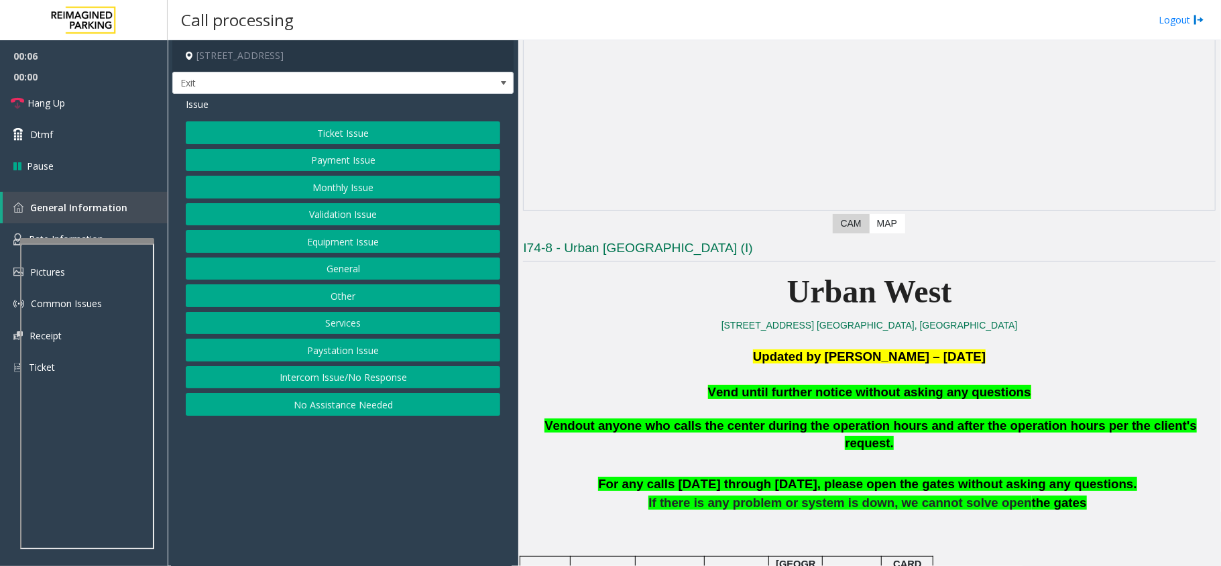
scroll to position [178, 0]
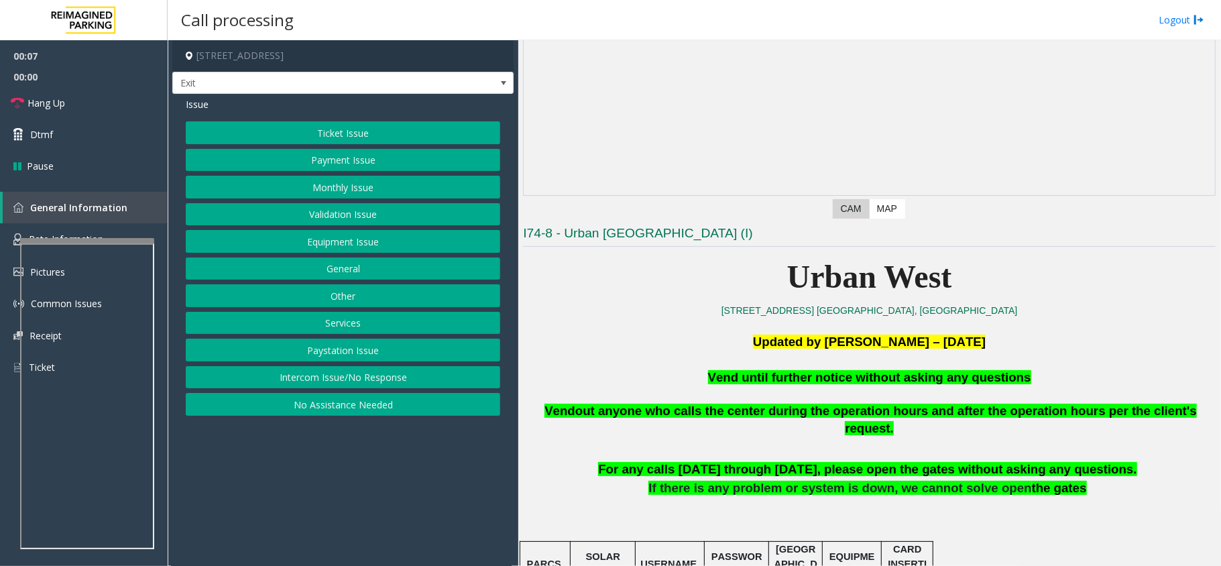
click at [377, 243] on button "Equipment Issue" at bounding box center [343, 241] width 314 height 23
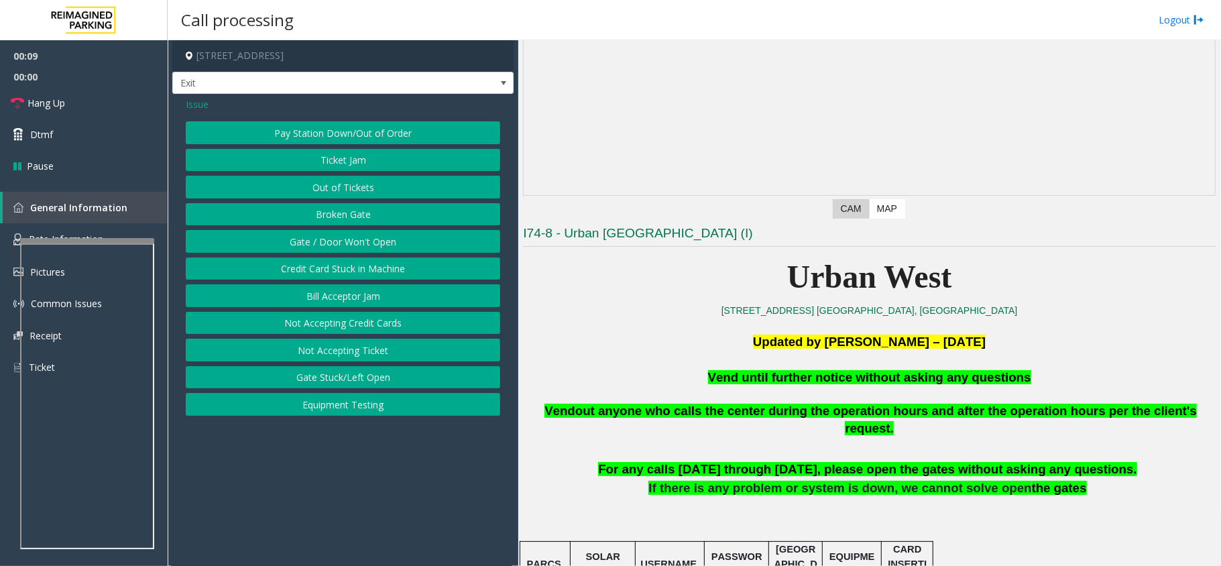
click at [349, 242] on button "Gate / Door Won't Open" at bounding box center [343, 241] width 314 height 23
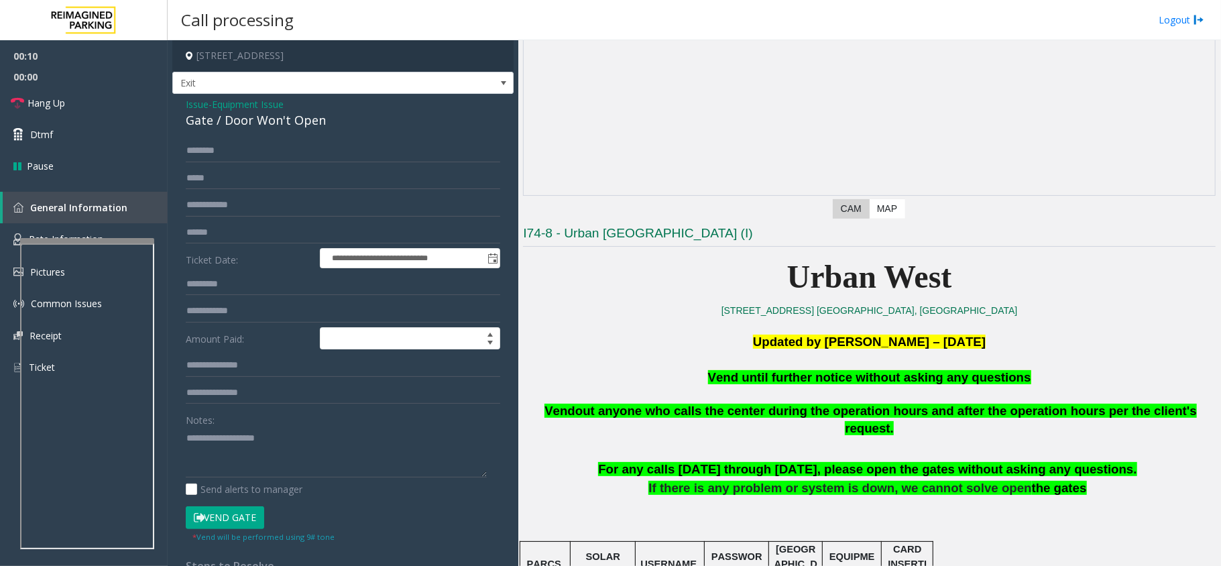
click at [744, 378] on span "Vend until further notice without asking any questions" at bounding box center [869, 377] width 323 height 14
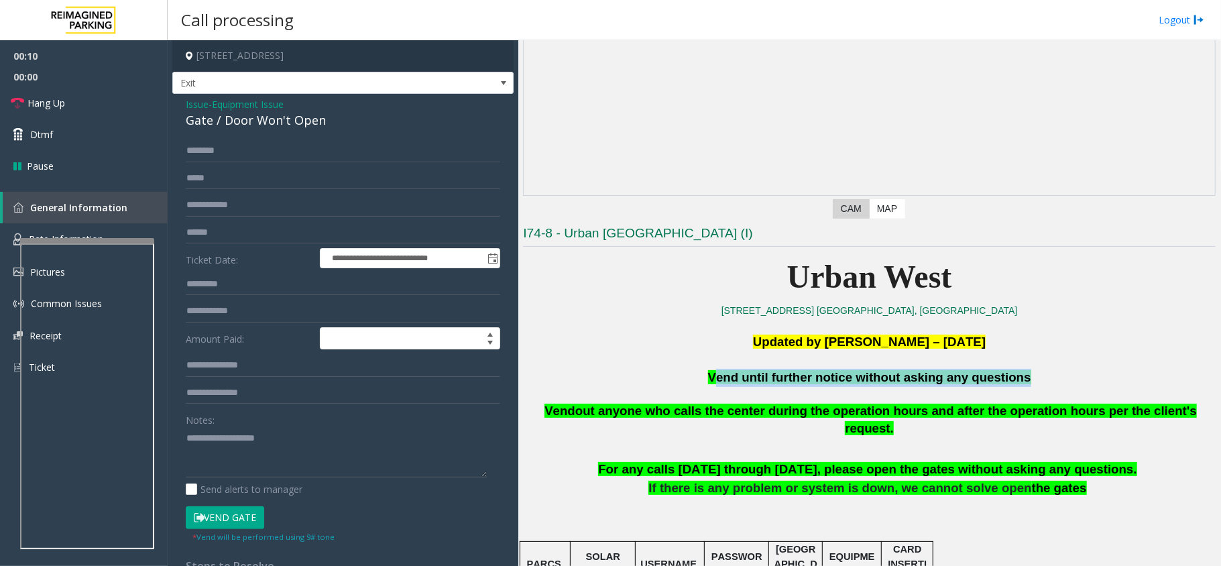
click at [744, 378] on span "Vend until further notice without asking any questions" at bounding box center [869, 377] width 323 height 14
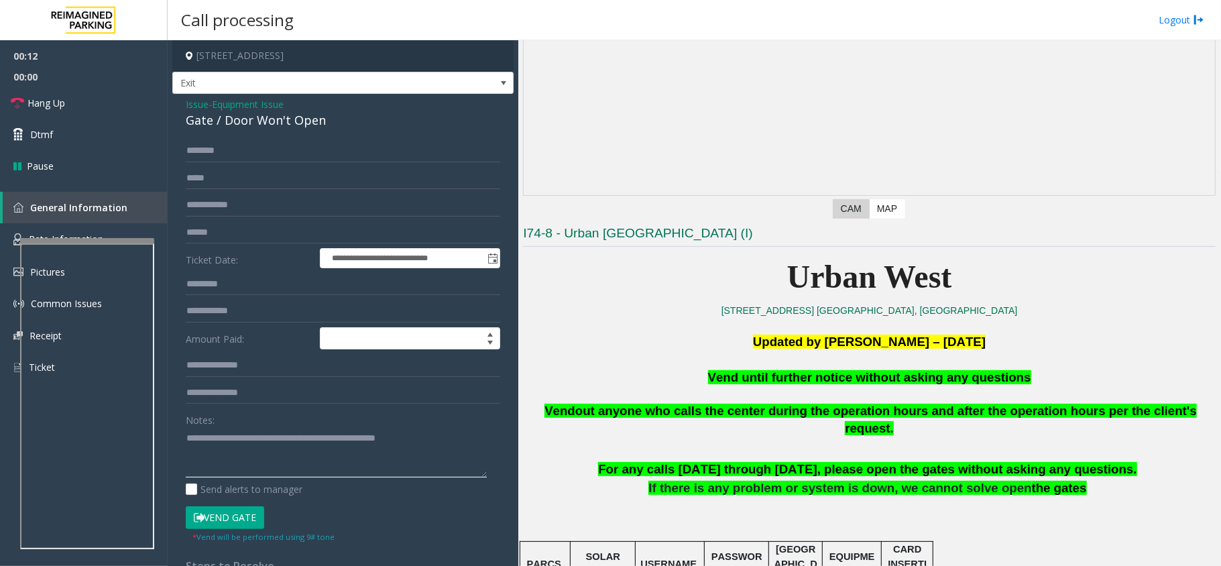
type textarea "**********"
click at [237, 528] on button "Vend Gate" at bounding box center [225, 517] width 78 height 23
click at [62, 107] on span "Hang Up" at bounding box center [46, 103] width 38 height 14
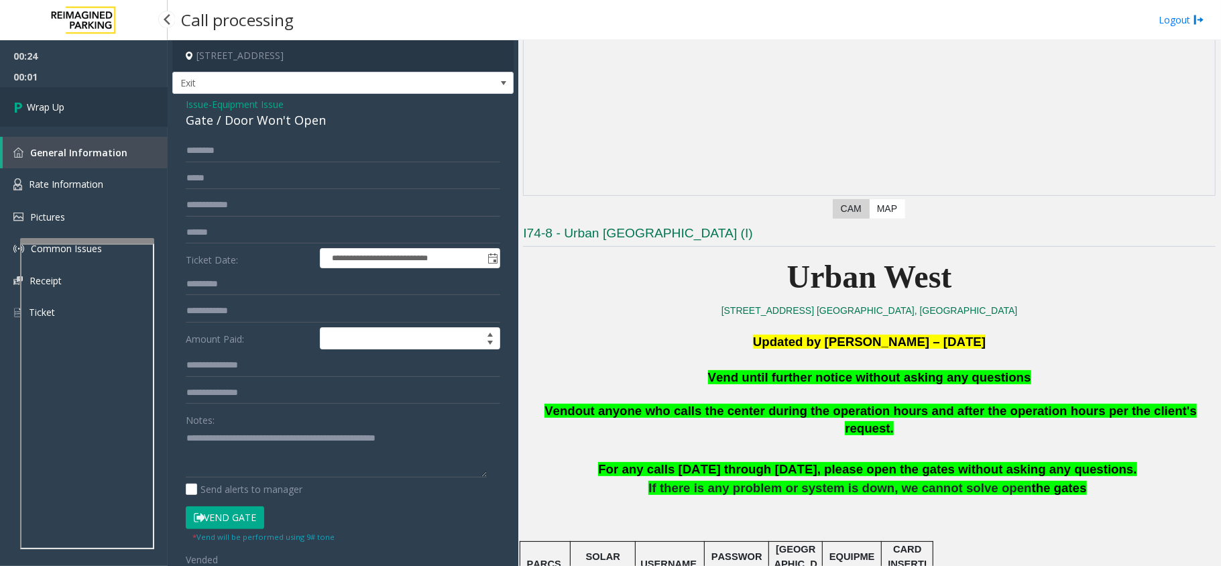
click at [40, 108] on span "Wrap Up" at bounding box center [46, 107] width 38 height 14
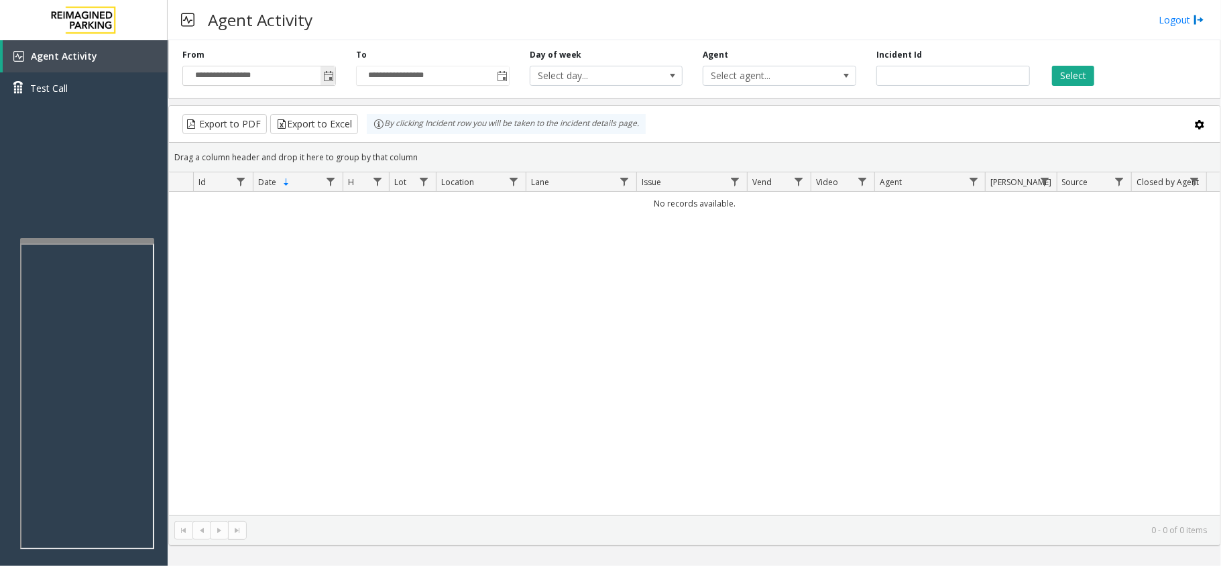
click at [321, 78] on span "Toggle popup" at bounding box center [328, 75] width 15 height 21
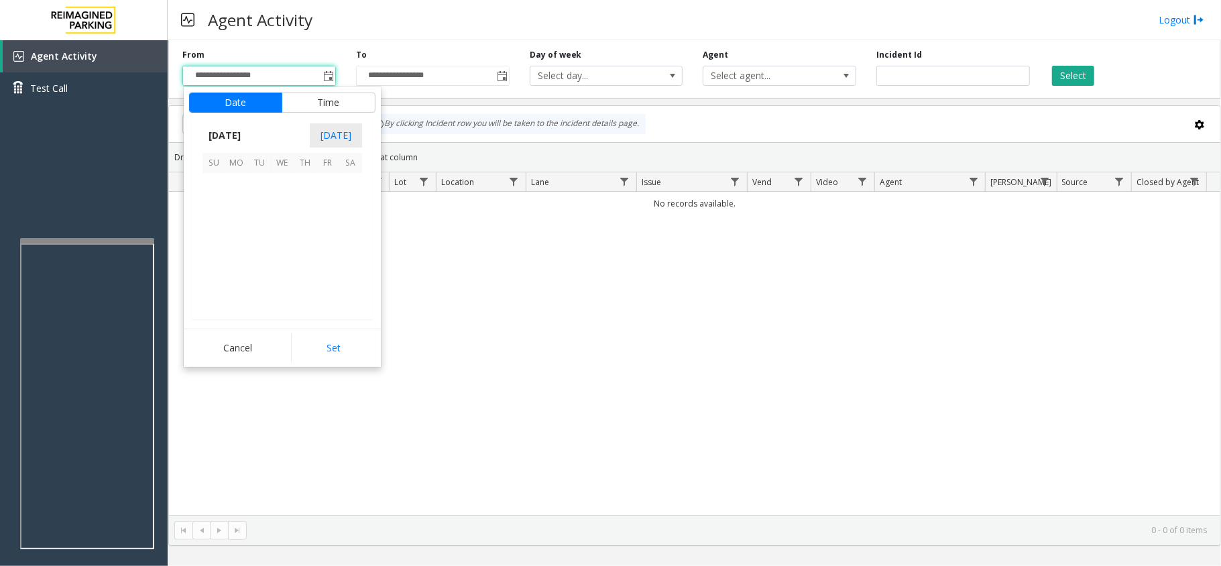
scroll to position [240648, 0]
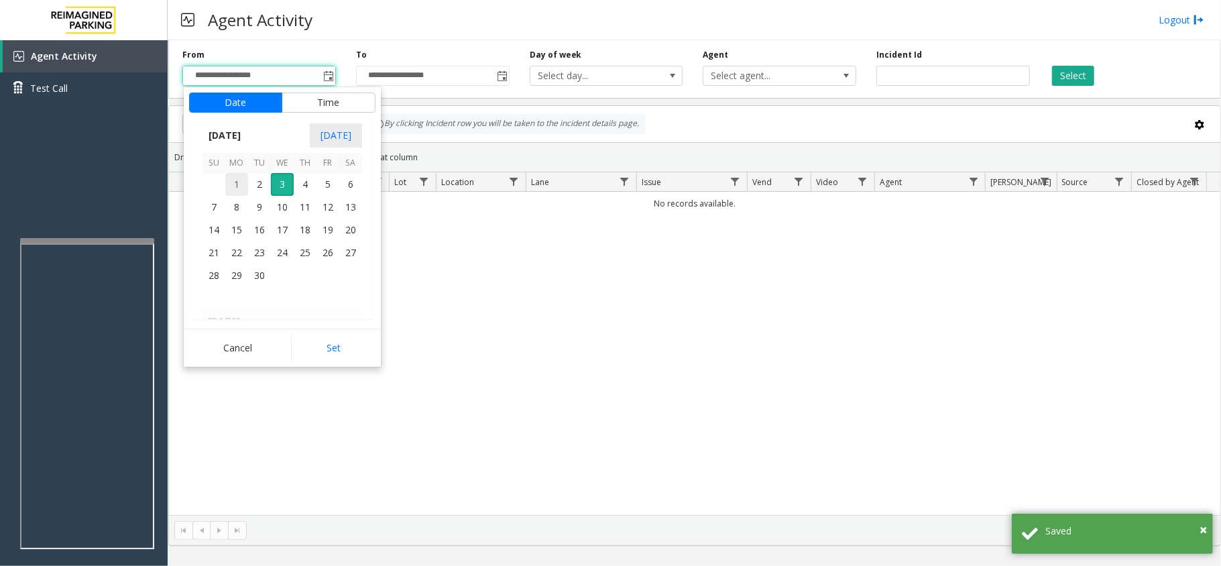
click at [235, 189] on span "1" at bounding box center [236, 184] width 23 height 23
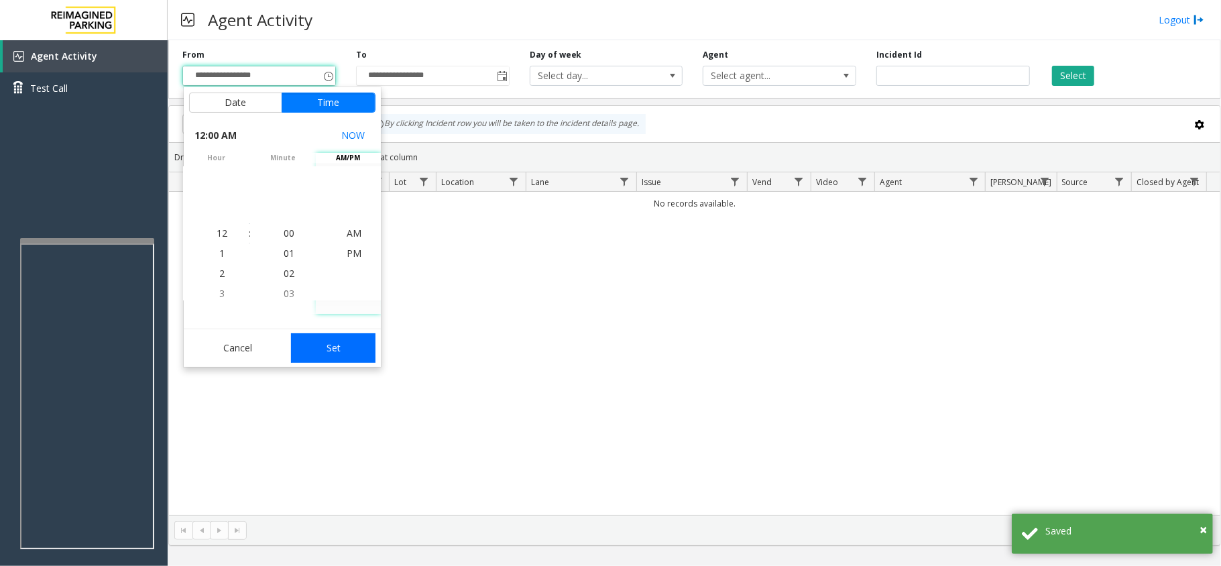
click at [323, 341] on button "Set" at bounding box center [333, 348] width 84 height 30
type input "**********"
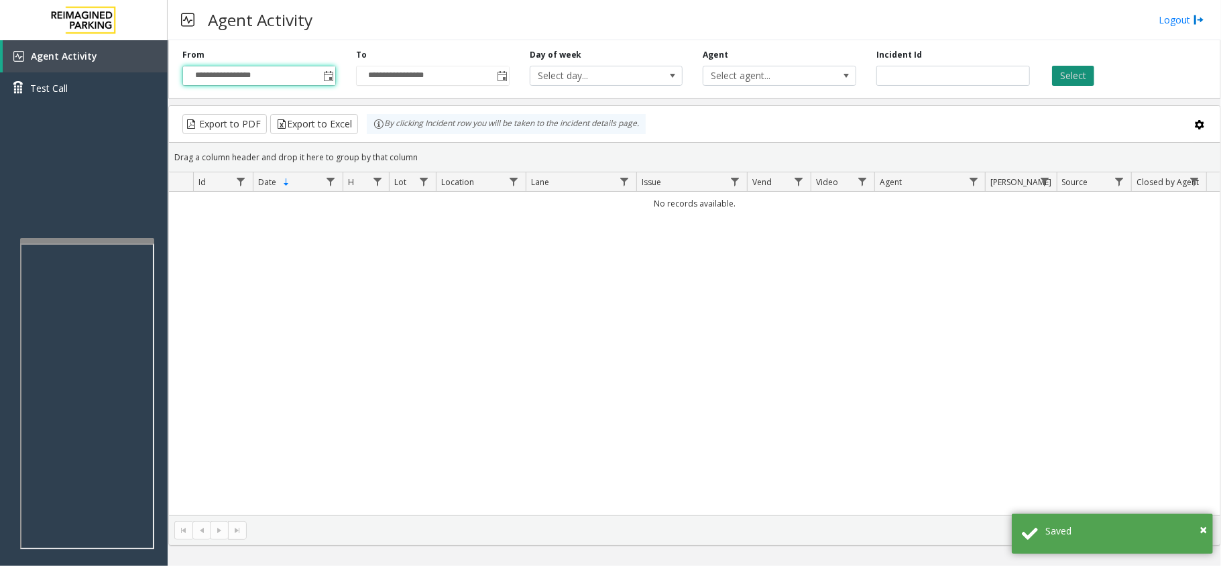
click at [1065, 79] on button "Select" at bounding box center [1073, 76] width 42 height 20
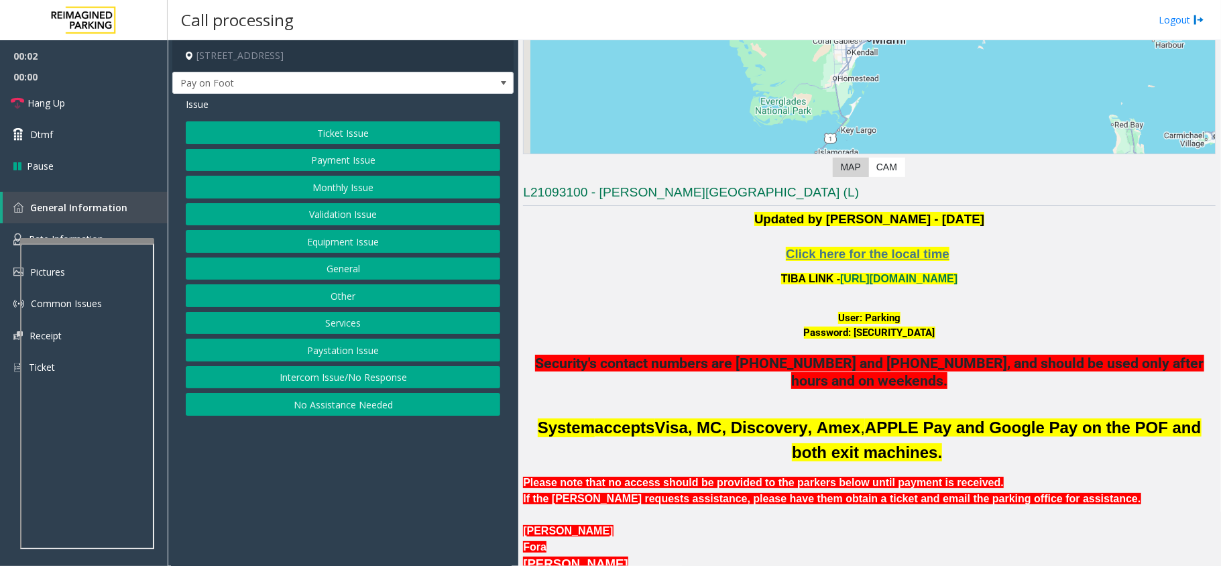
scroll to position [268, 0]
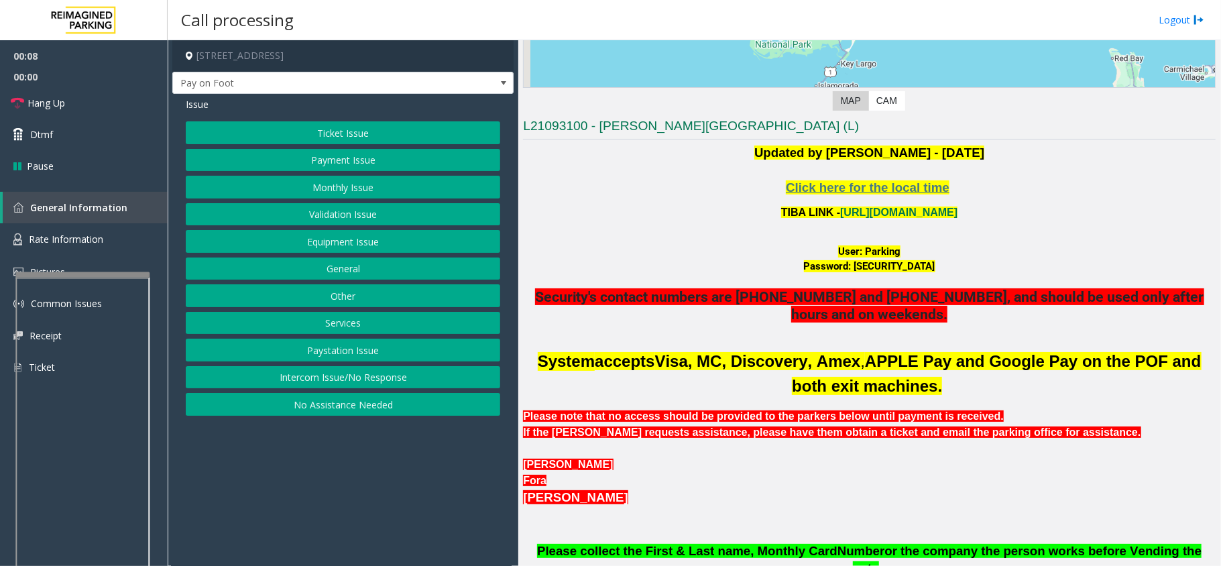
click at [117, 272] on div at bounding box center [82, 274] width 134 height 5
click at [111, 247] on link "Rate Information" at bounding box center [84, 239] width 168 height 33
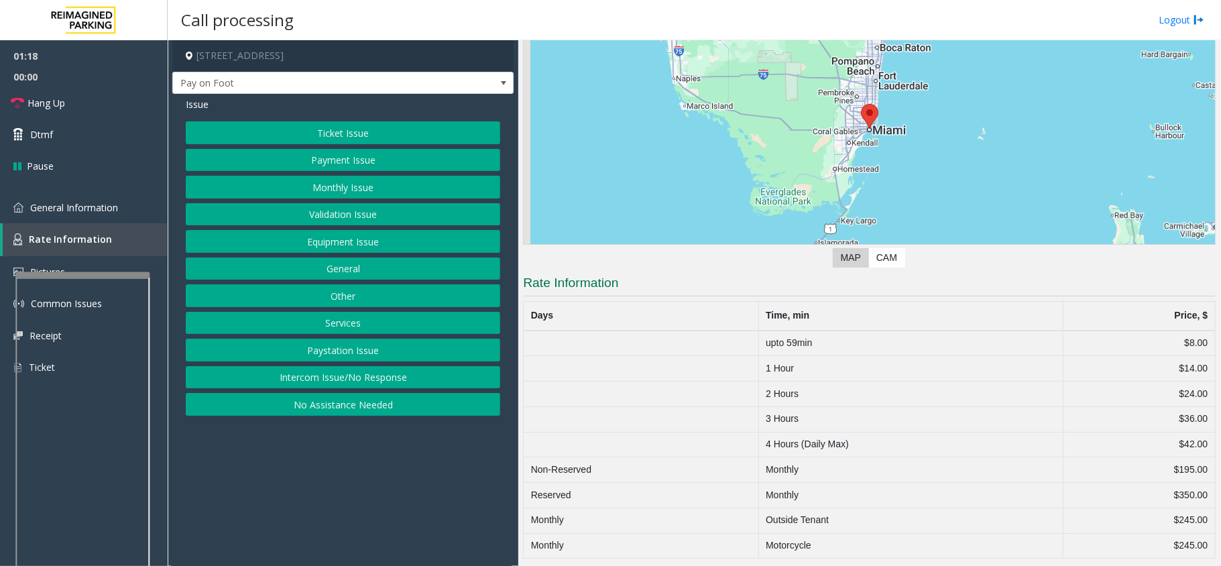
scroll to position [119, 0]
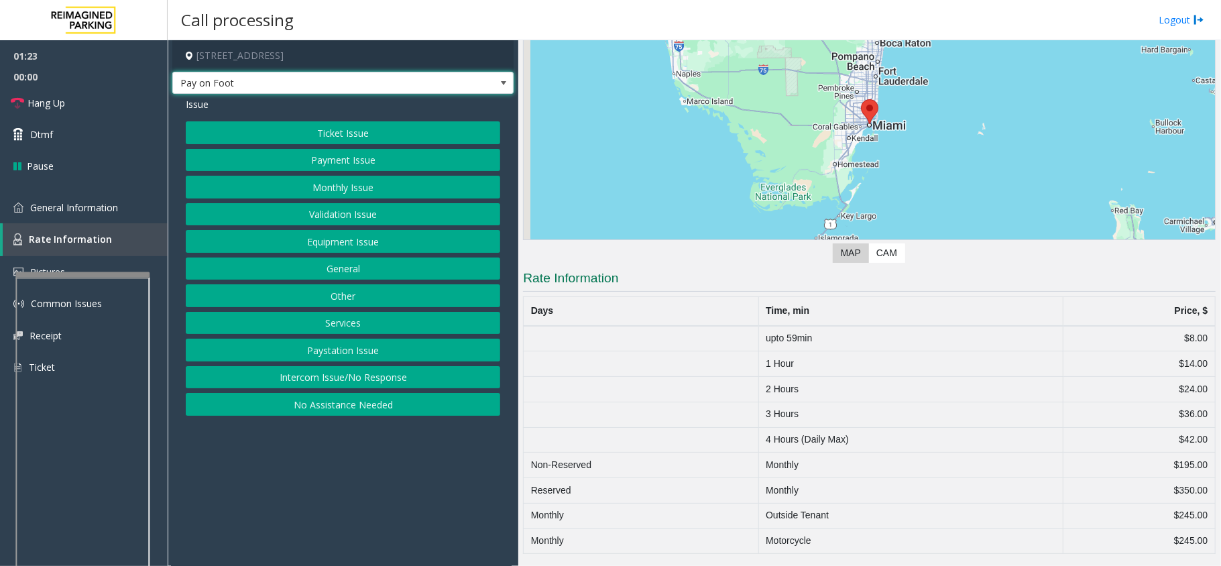
click at [500, 86] on span at bounding box center [503, 83] width 11 height 11
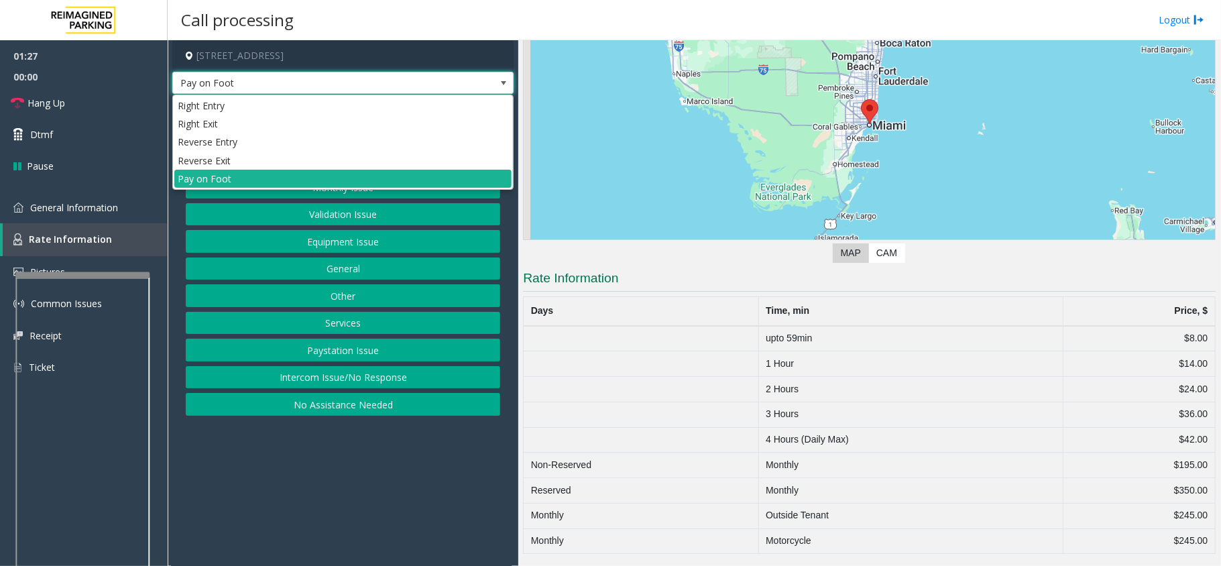
click at [502, 83] on span at bounding box center [503, 83] width 11 height 11
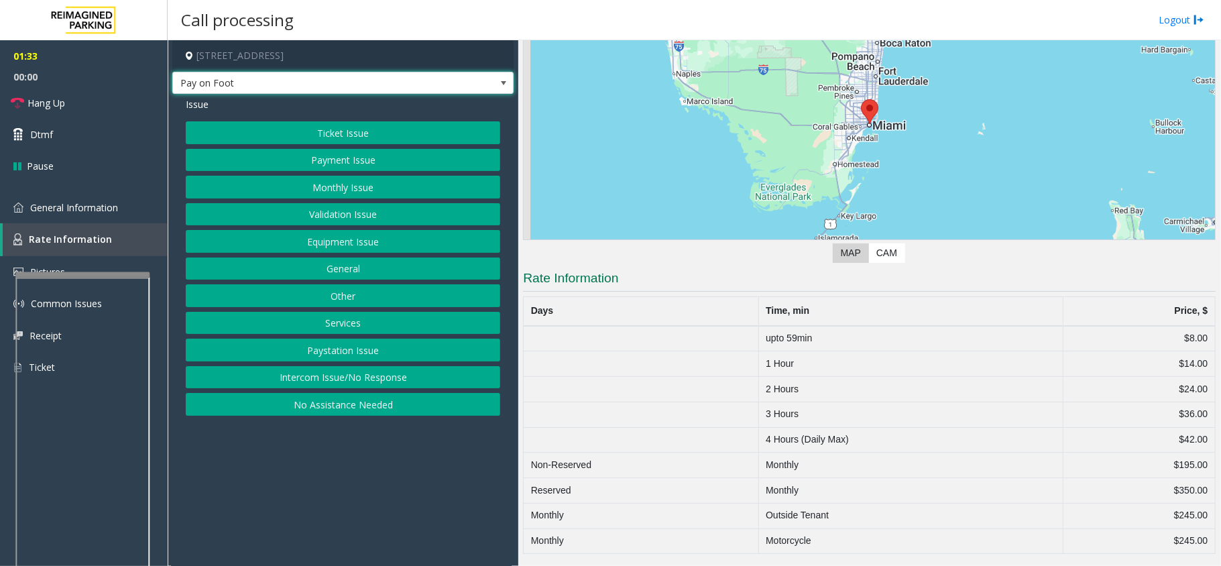
click at [500, 86] on span at bounding box center [503, 83] width 11 height 11
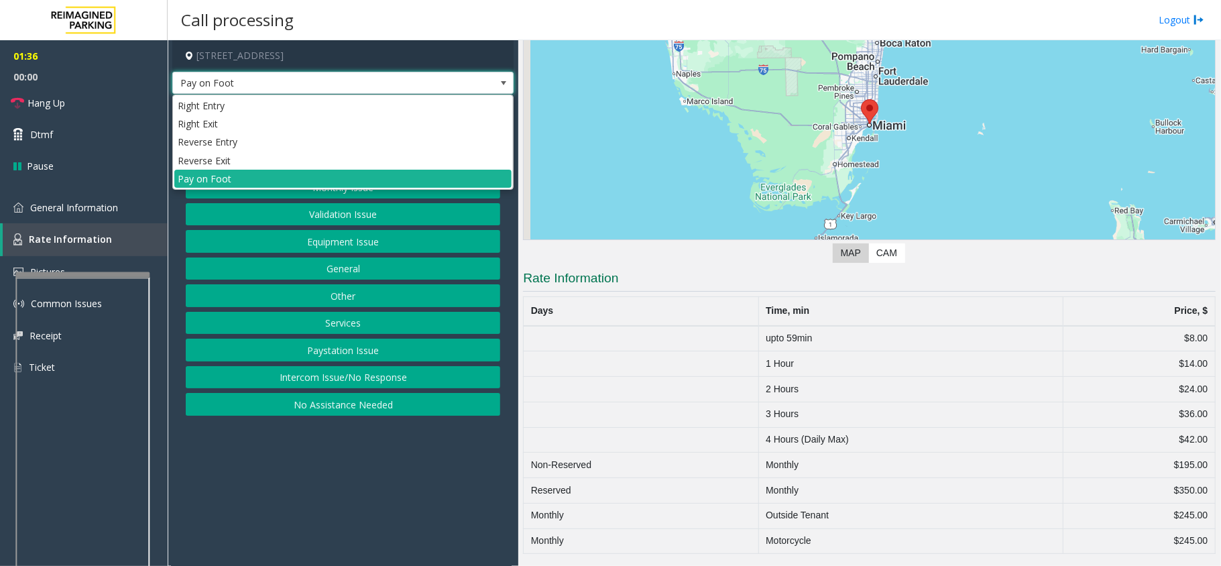
click at [502, 86] on span at bounding box center [503, 83] width 11 height 11
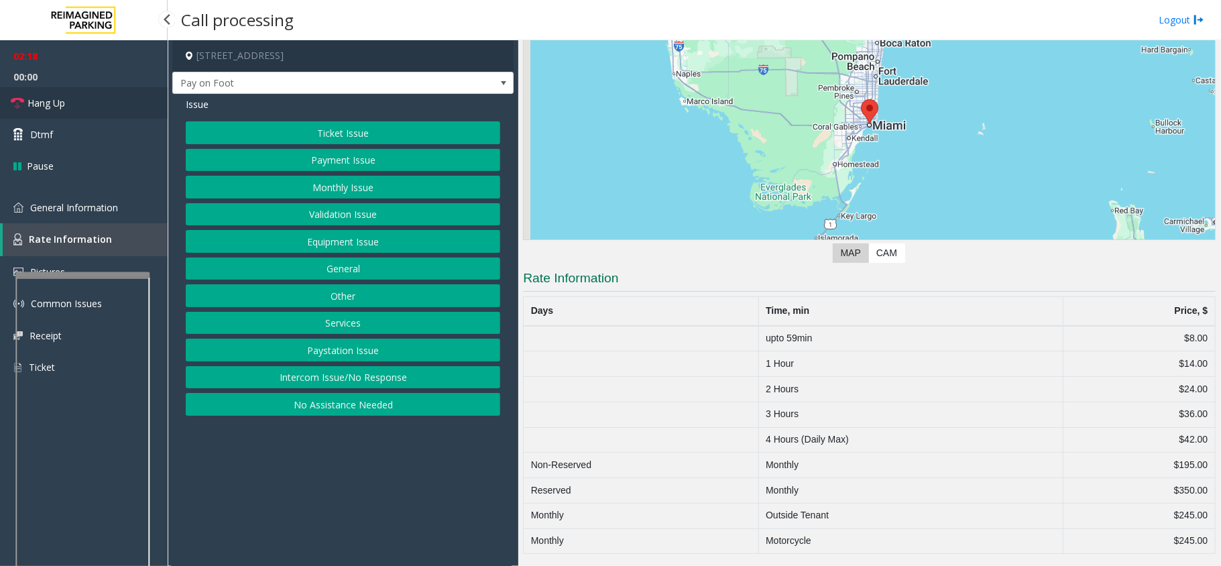
click at [72, 106] on link "Hang Up" at bounding box center [84, 103] width 168 height 32
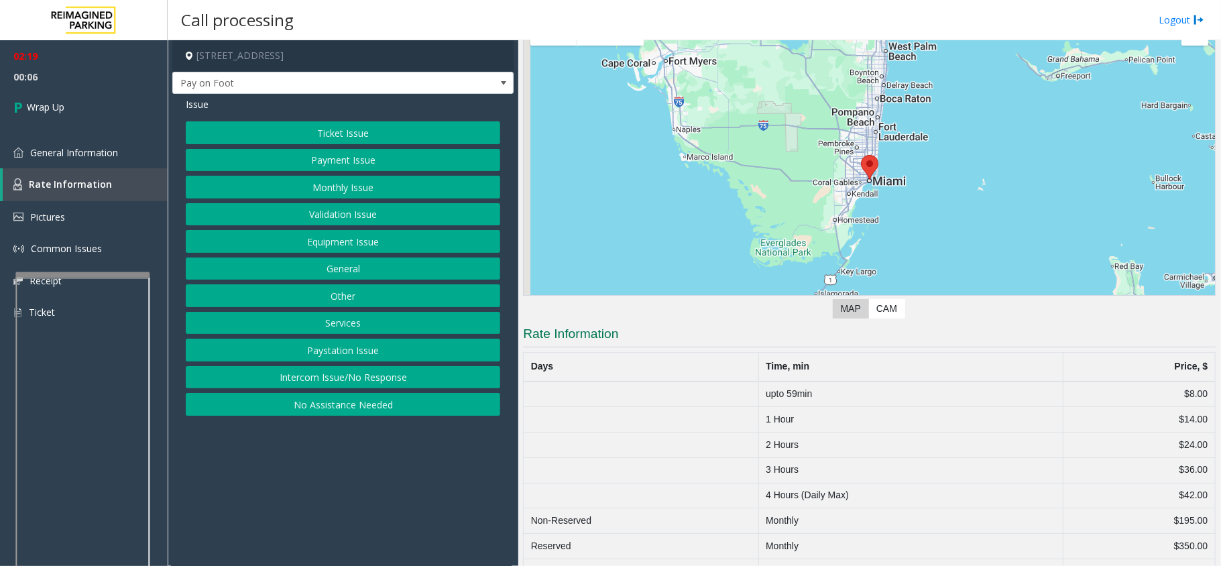
scroll to position [0, 0]
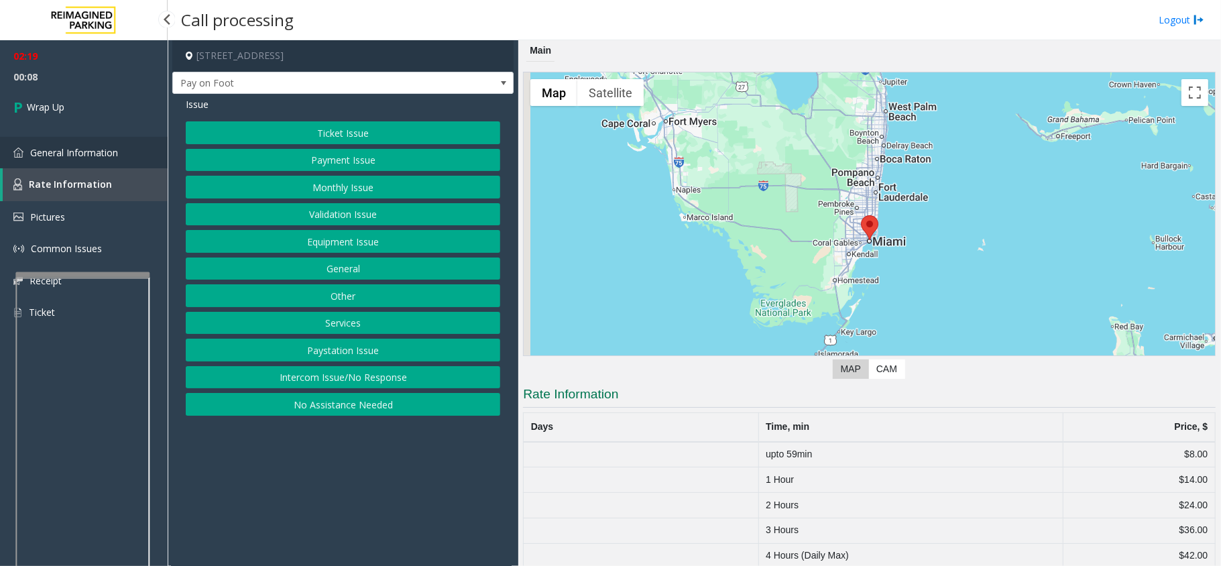
click at [68, 156] on span "General Information" at bounding box center [74, 152] width 88 height 13
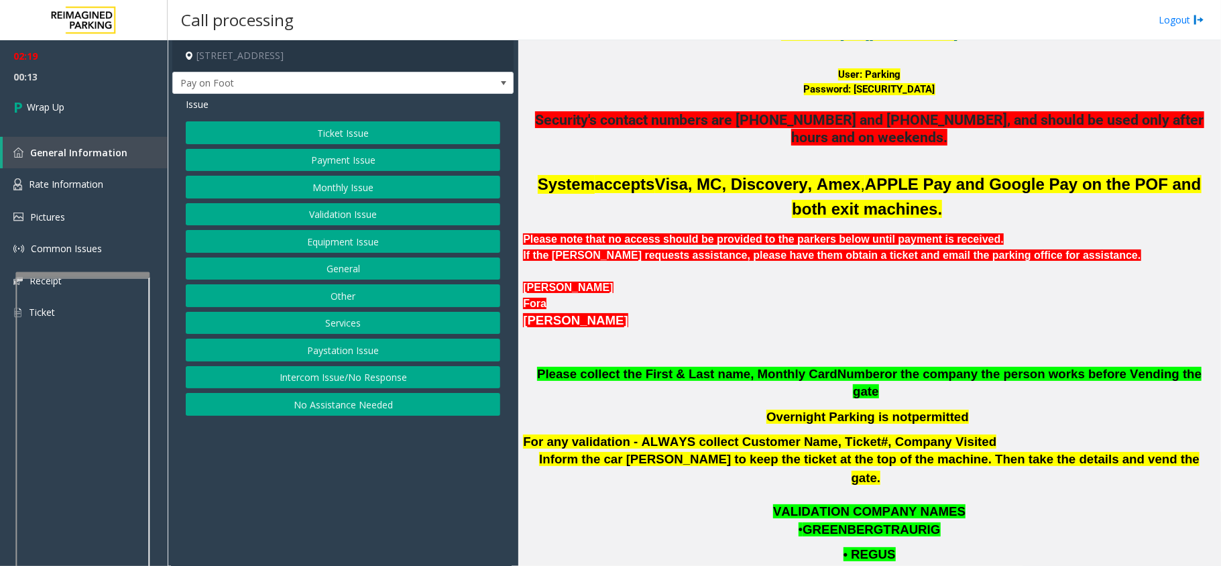
scroll to position [447, 0]
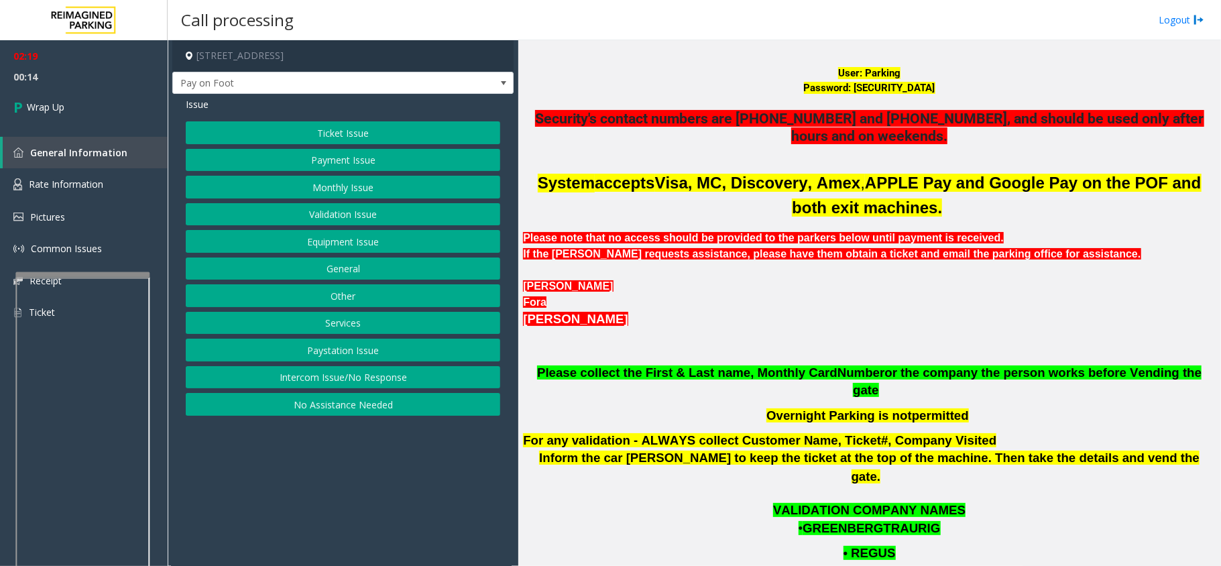
click at [759, 299] on div "Fora" at bounding box center [869, 302] width 693 height 16
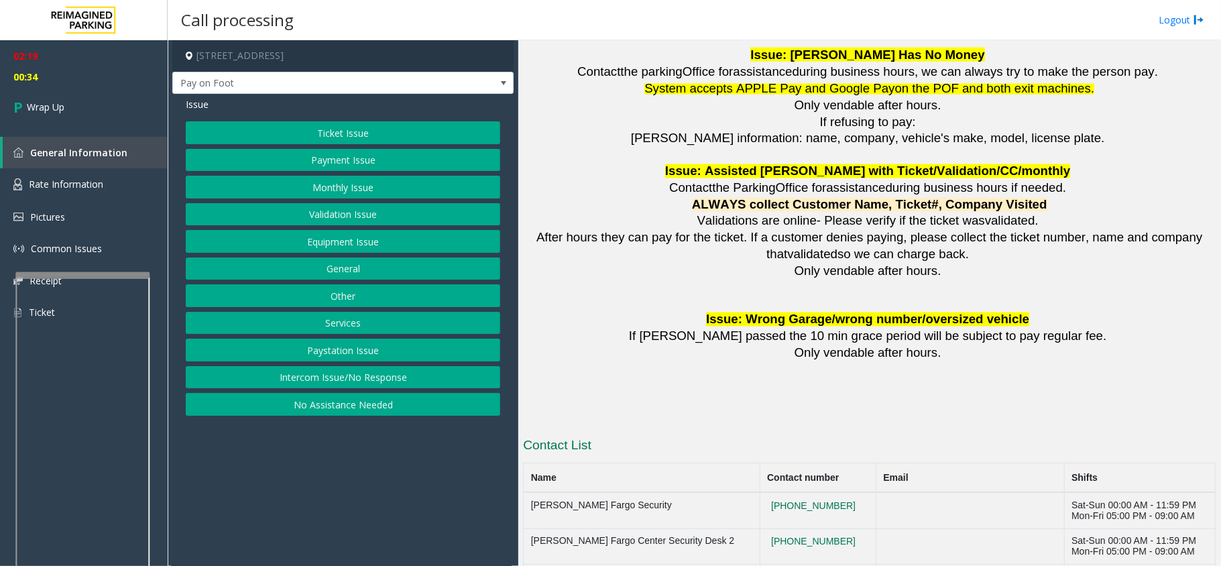
click at [379, 269] on button "General" at bounding box center [343, 268] width 314 height 23
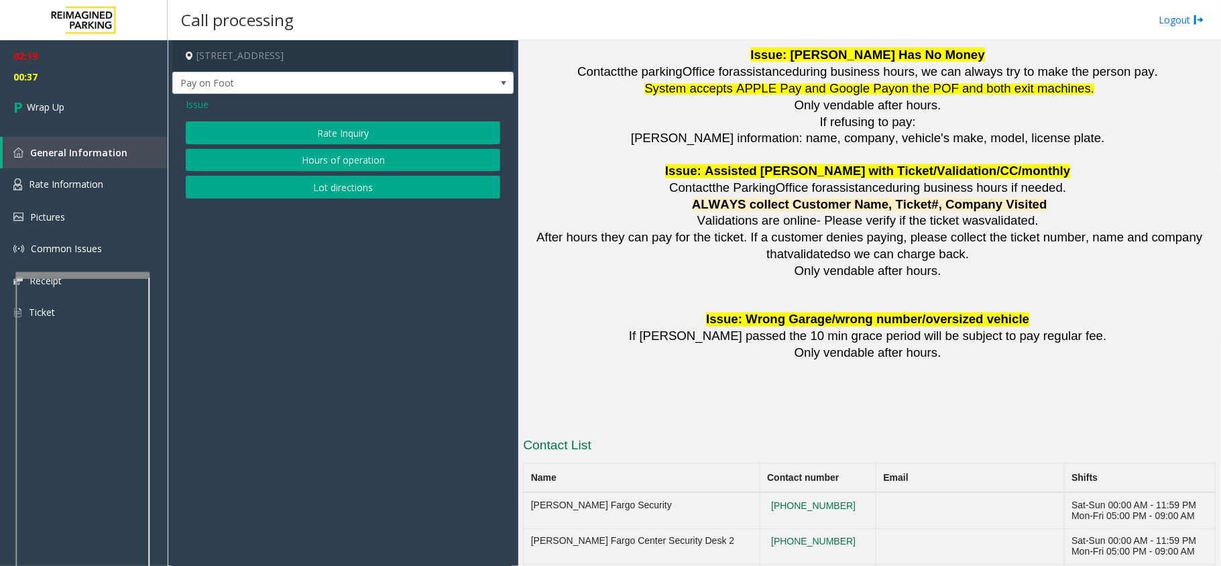
click at [196, 101] on span "Issue" at bounding box center [197, 104] width 23 height 14
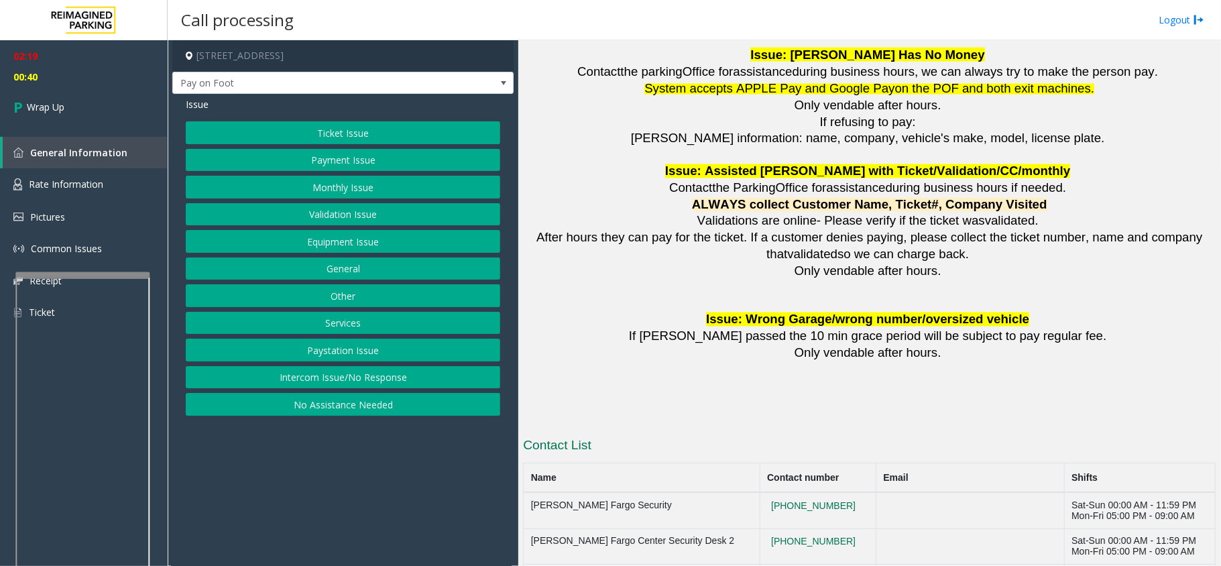
click at [380, 352] on button "Paystation Issue" at bounding box center [343, 350] width 314 height 23
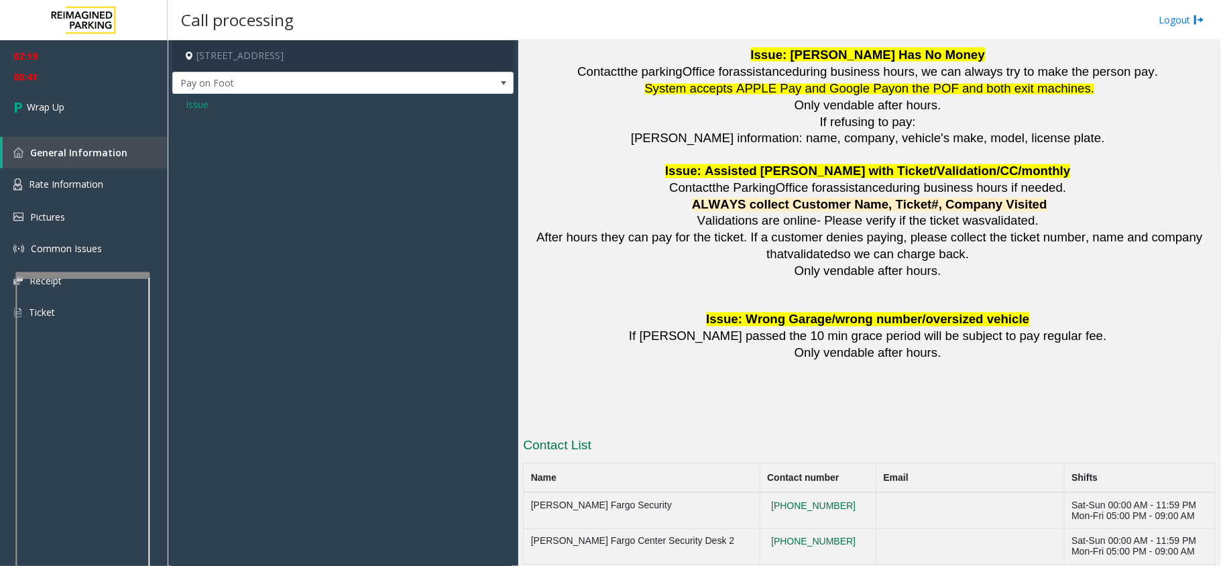
click at [186, 97] on span "Issue" at bounding box center [197, 104] width 23 height 14
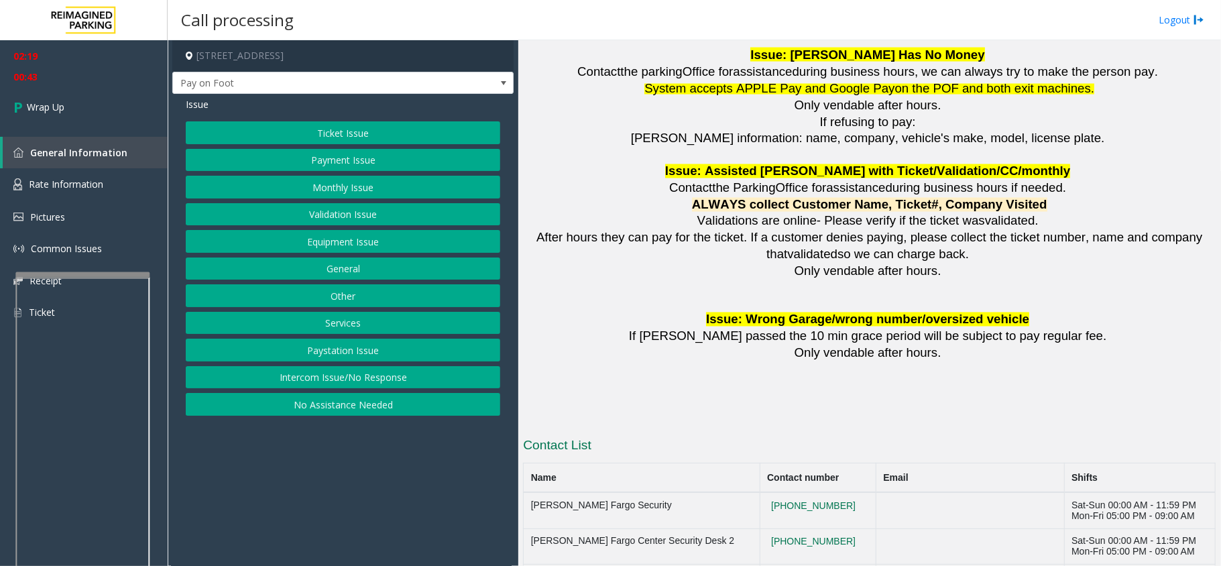
click at [347, 323] on button "Services" at bounding box center [343, 323] width 314 height 23
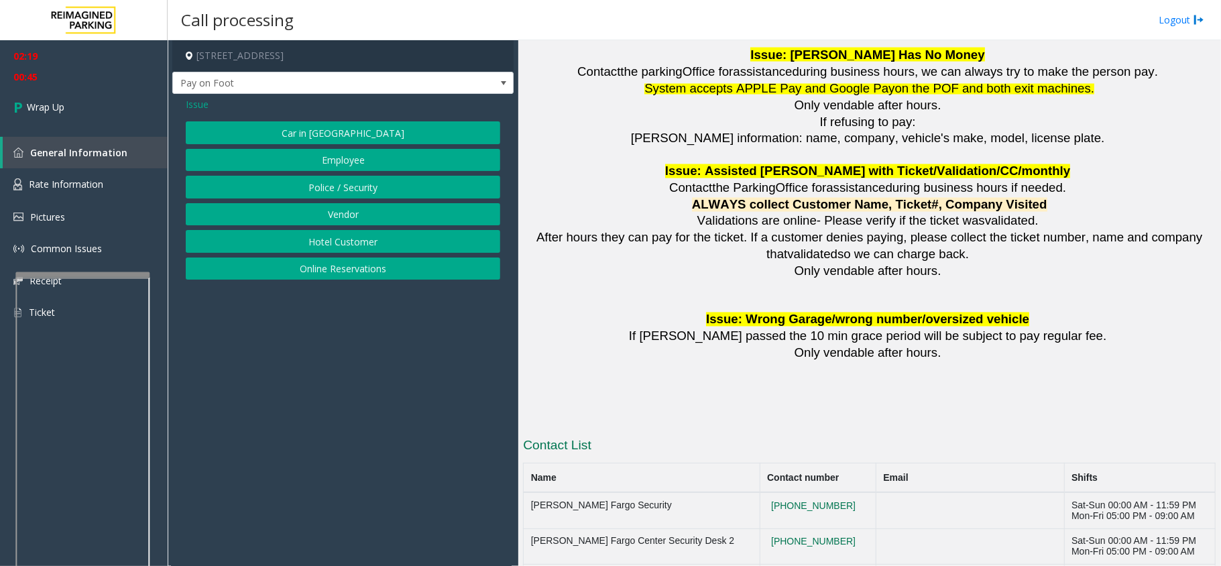
click at [202, 95] on div "Issue Car in Tow Employee Police / Security Vendor Hotel Customer Online Reserv…" at bounding box center [342, 190] width 341 height 192
click at [209, 103] on div "Issue" at bounding box center [343, 104] width 314 height 14
click at [199, 100] on span "Issue" at bounding box center [197, 104] width 23 height 14
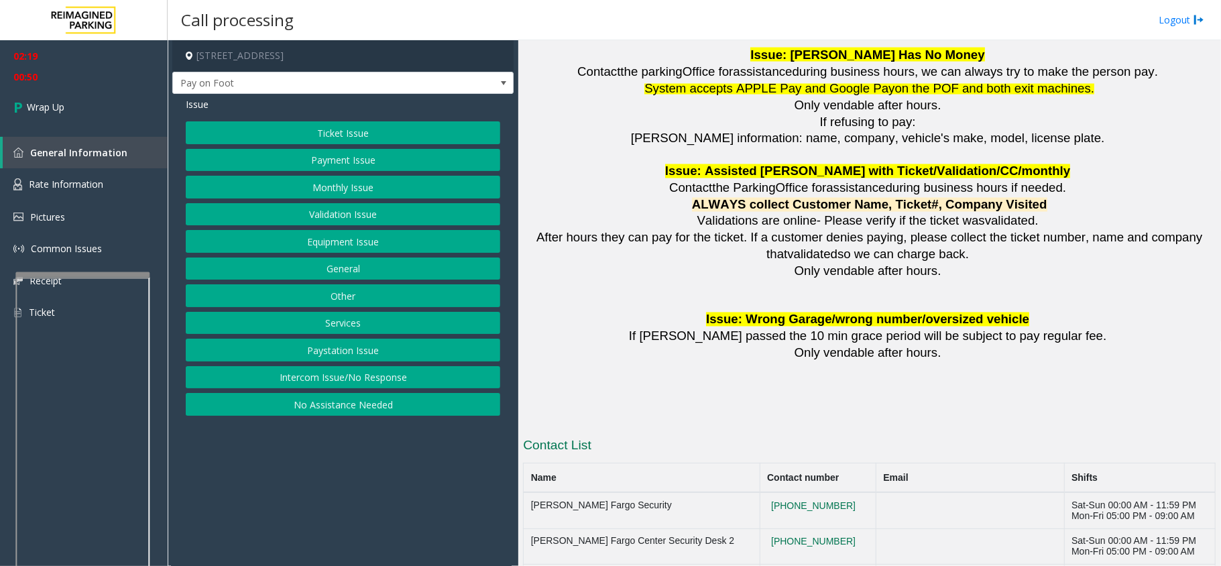
click at [371, 272] on button "General" at bounding box center [343, 268] width 314 height 23
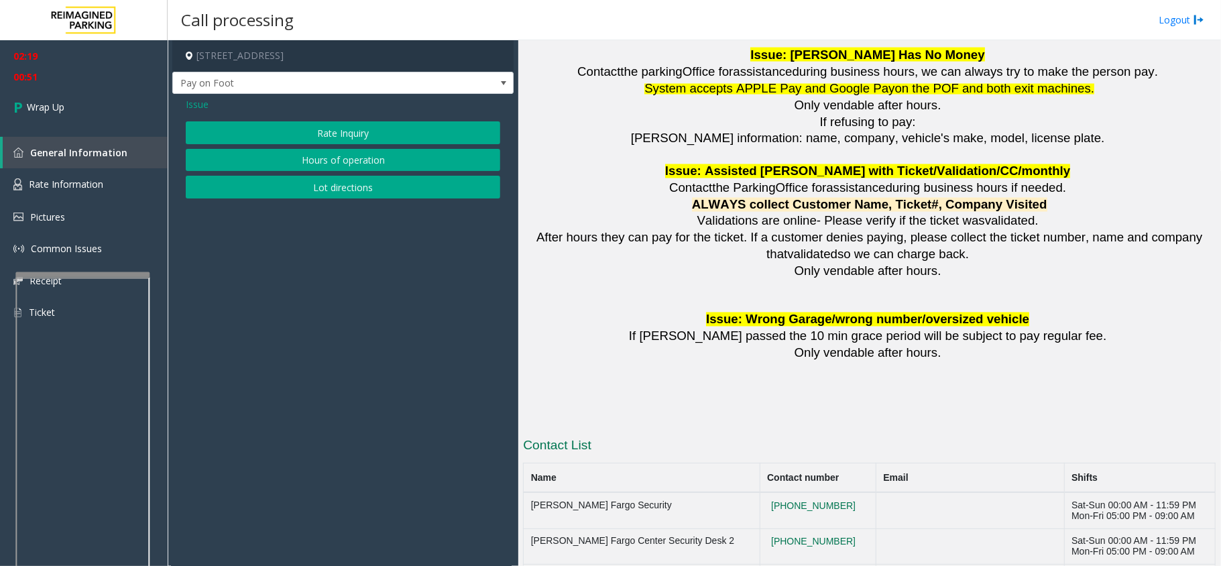
click at [366, 133] on button "Rate Inquiry" at bounding box center [343, 132] width 314 height 23
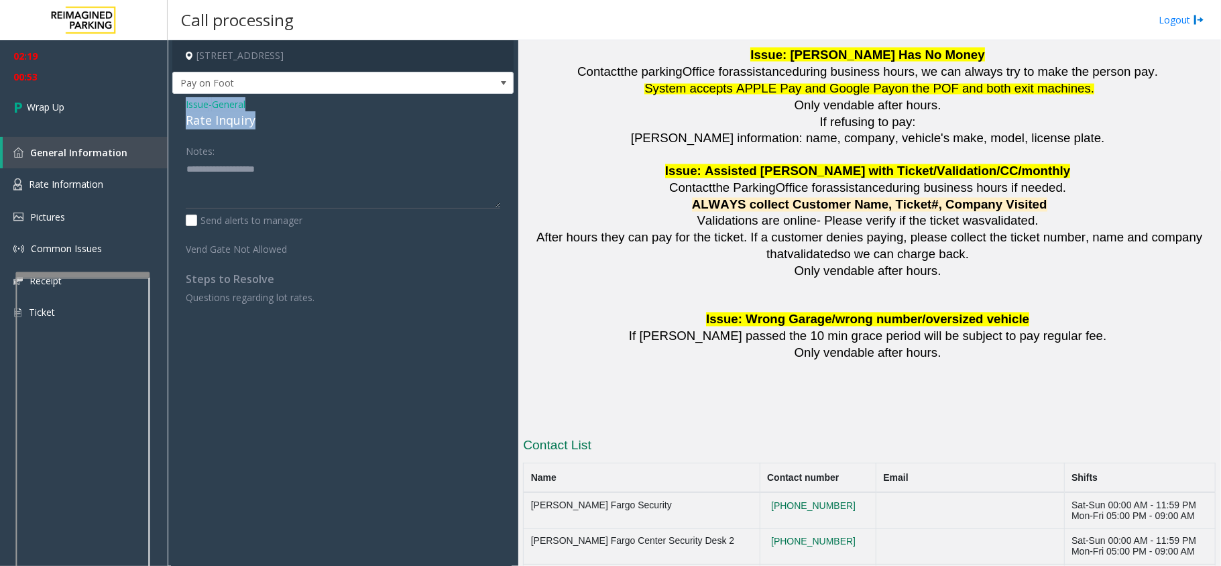
drag, startPoint x: 256, startPoint y: 114, endPoint x: 186, endPoint y: 97, distance: 71.9
click at [186, 97] on div "Issue - General Rate Inquiry Notes: Send alerts to manager Vend Gate Not Allowe…" at bounding box center [342, 206] width 341 height 224
click at [257, 188] on textarea at bounding box center [343, 183] width 314 height 50
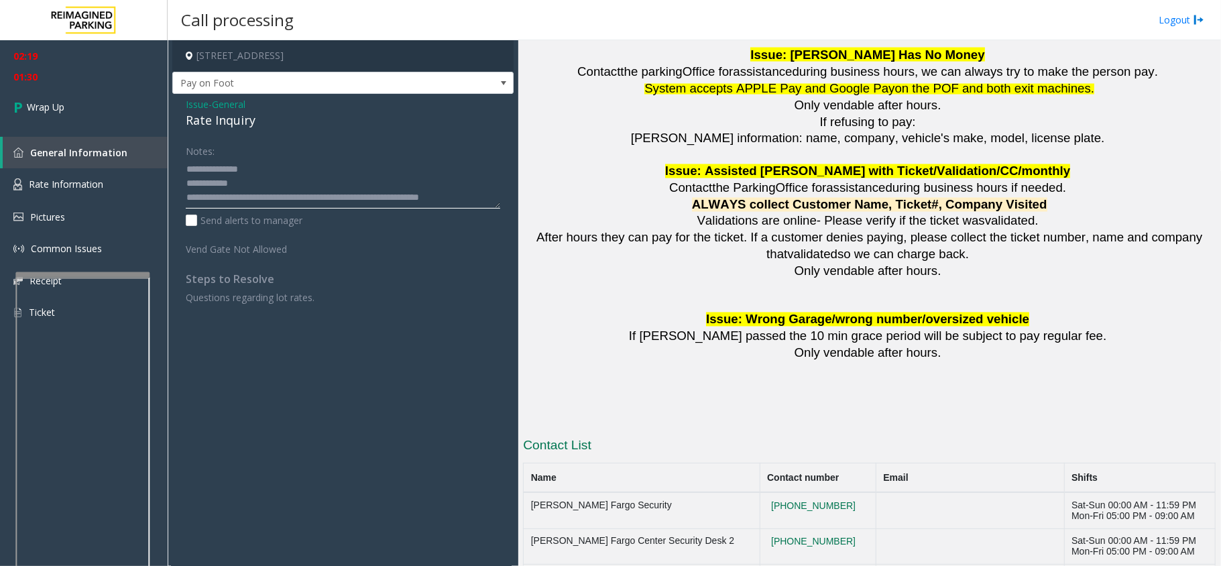
scroll to position [9, 0]
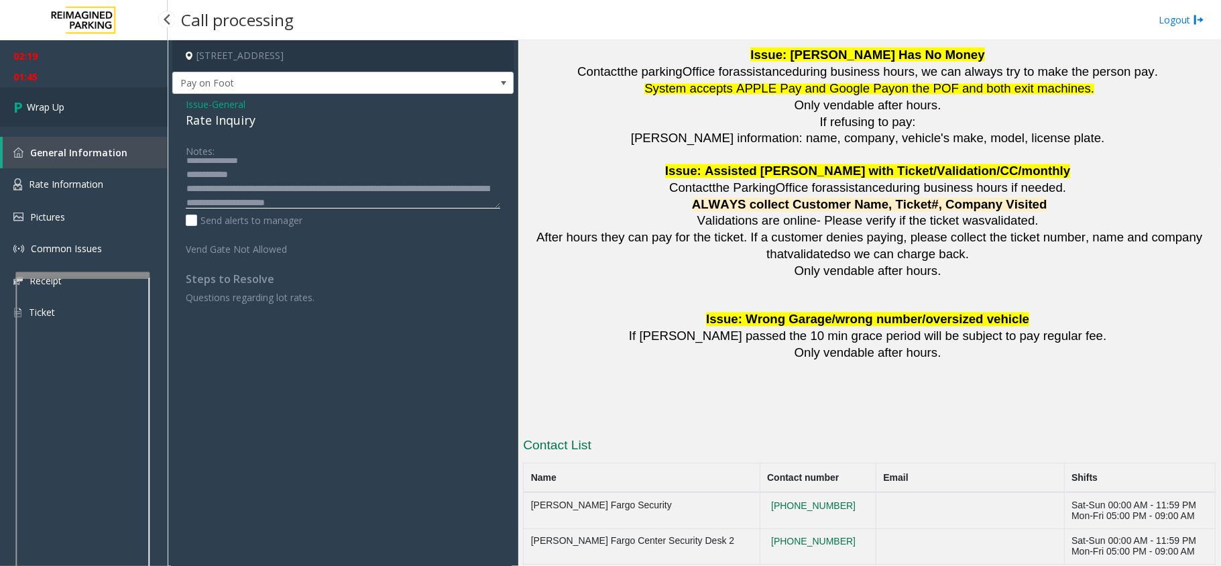
type textarea "**********"
click at [76, 117] on link "Wrap Up" at bounding box center [84, 107] width 168 height 40
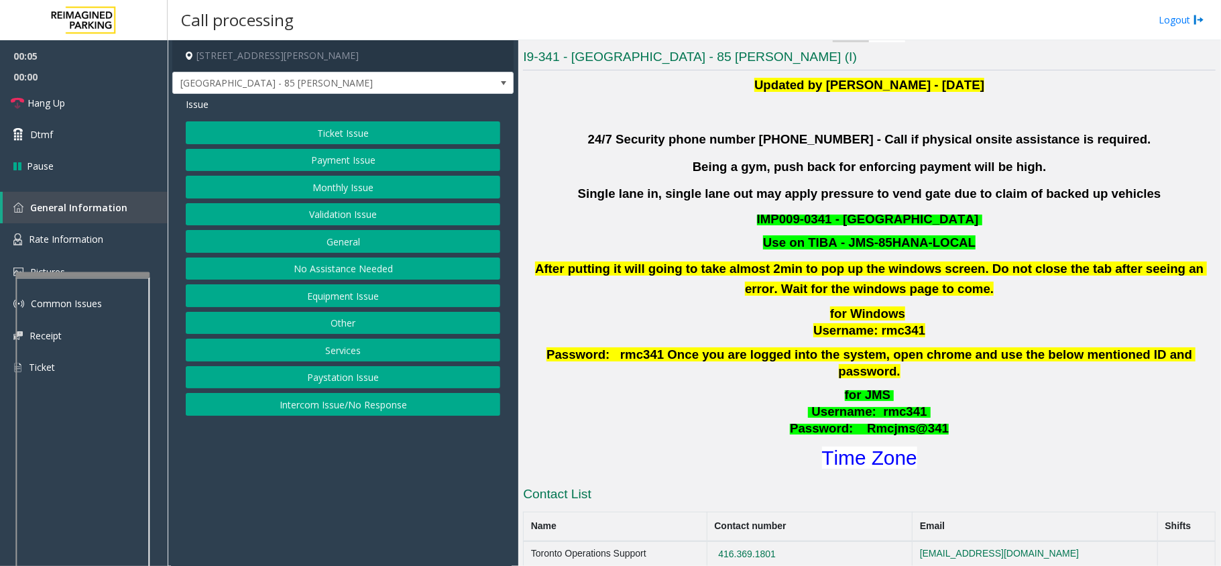
scroll to position [357, 0]
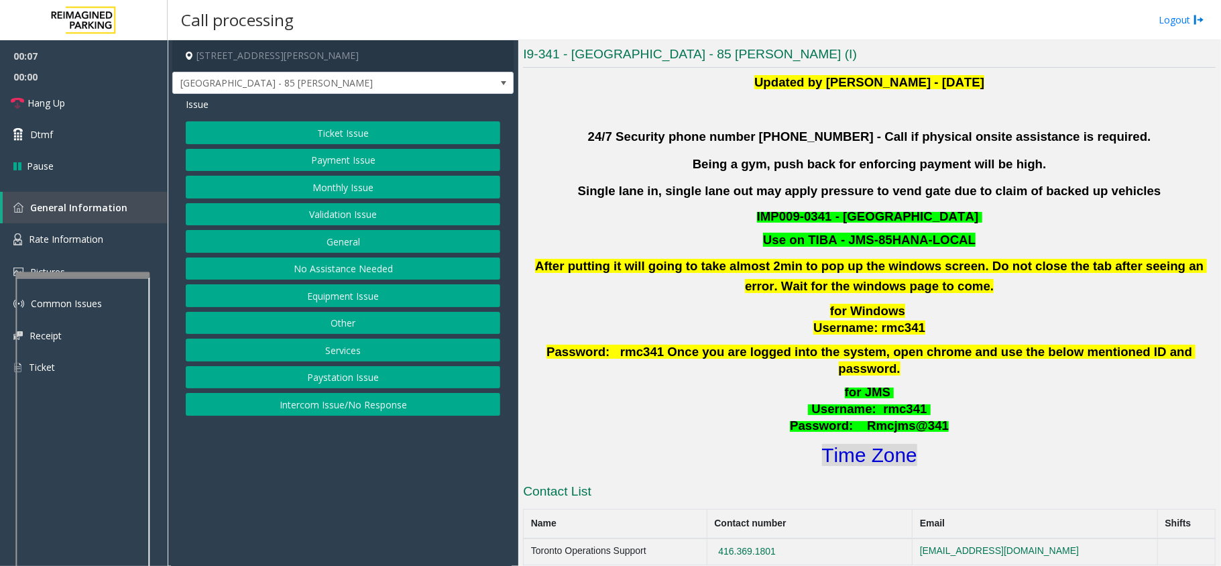
click at [833, 444] on font "Time Zone" at bounding box center [869, 455] width 95 height 22
click at [394, 213] on button "Validation Issue" at bounding box center [343, 214] width 314 height 23
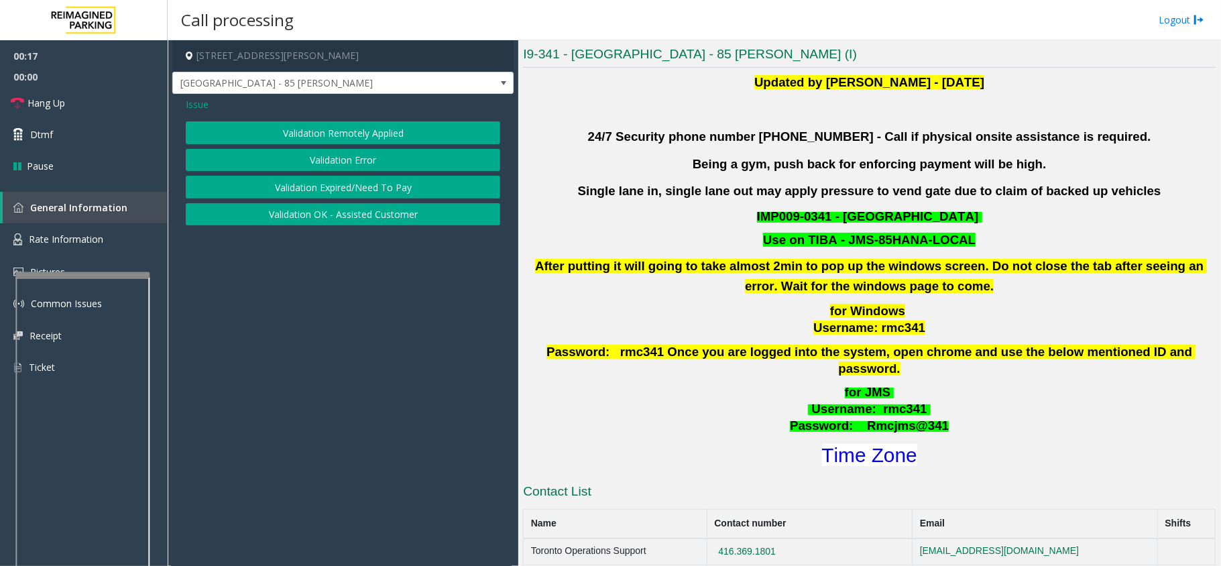
click at [390, 162] on button "Validation Error" at bounding box center [343, 160] width 314 height 23
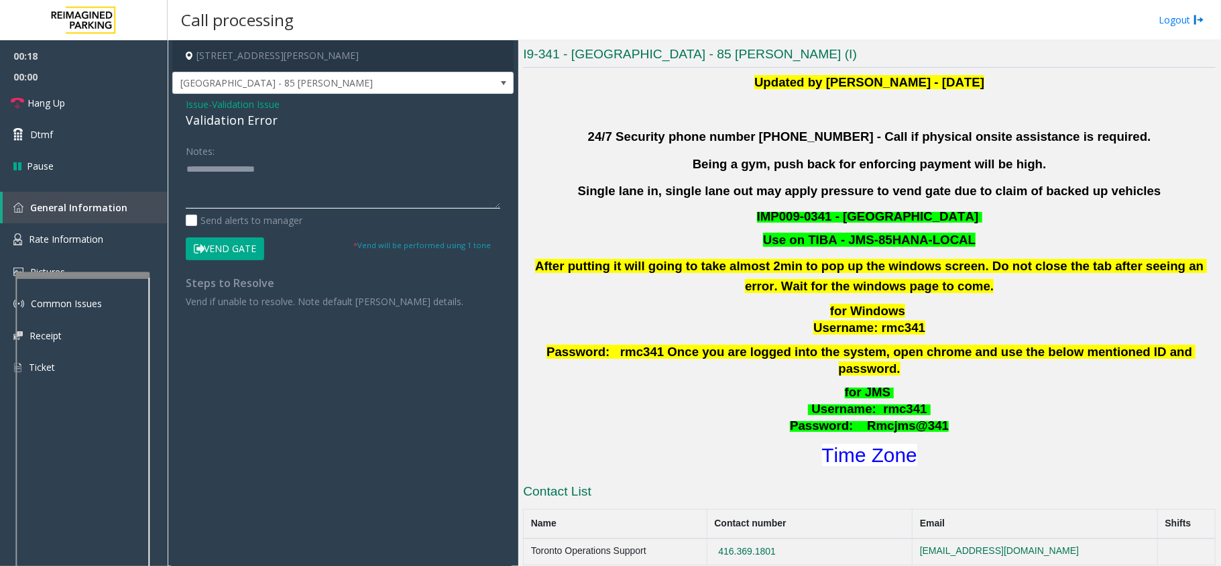
click at [268, 180] on textarea at bounding box center [343, 183] width 314 height 50
click at [259, 170] on textarea at bounding box center [343, 183] width 314 height 50
click at [232, 188] on textarea at bounding box center [343, 183] width 314 height 50
click at [257, 169] on textarea at bounding box center [343, 183] width 314 height 50
drag, startPoint x: 249, startPoint y: 200, endPoint x: 181, endPoint y: 167, distance: 75.9
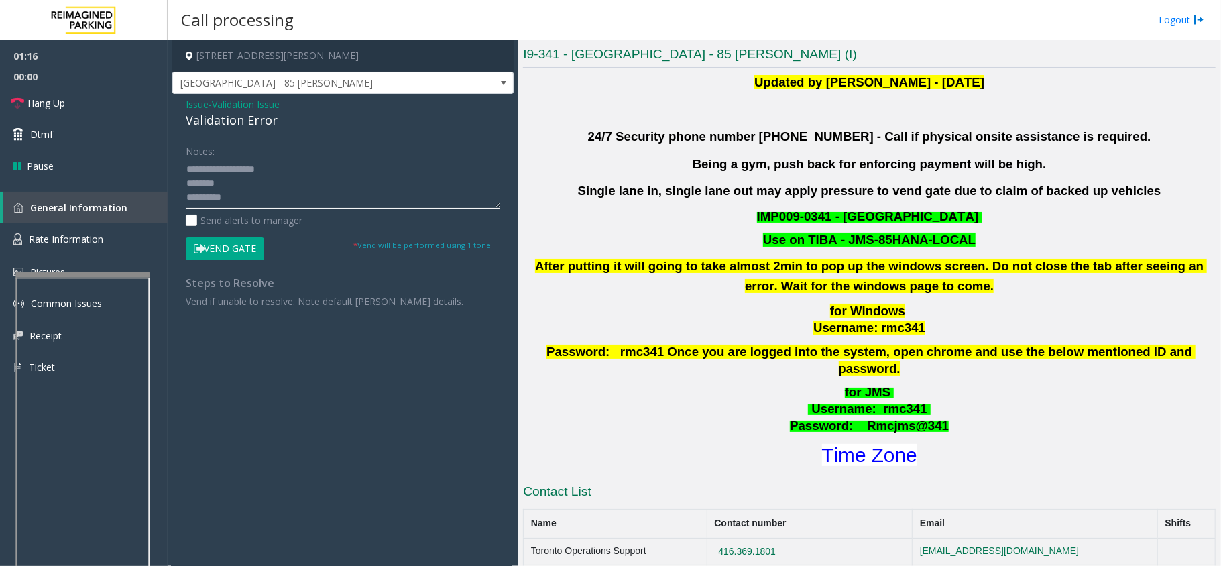
click at [182, 168] on div "Notes: Send alerts to manager Vend Gate * Vend will be performed using 1 tone S…" at bounding box center [343, 223] width 335 height 169
type textarea "**********"
click at [220, 242] on button "Vend Gate" at bounding box center [225, 248] width 78 height 23
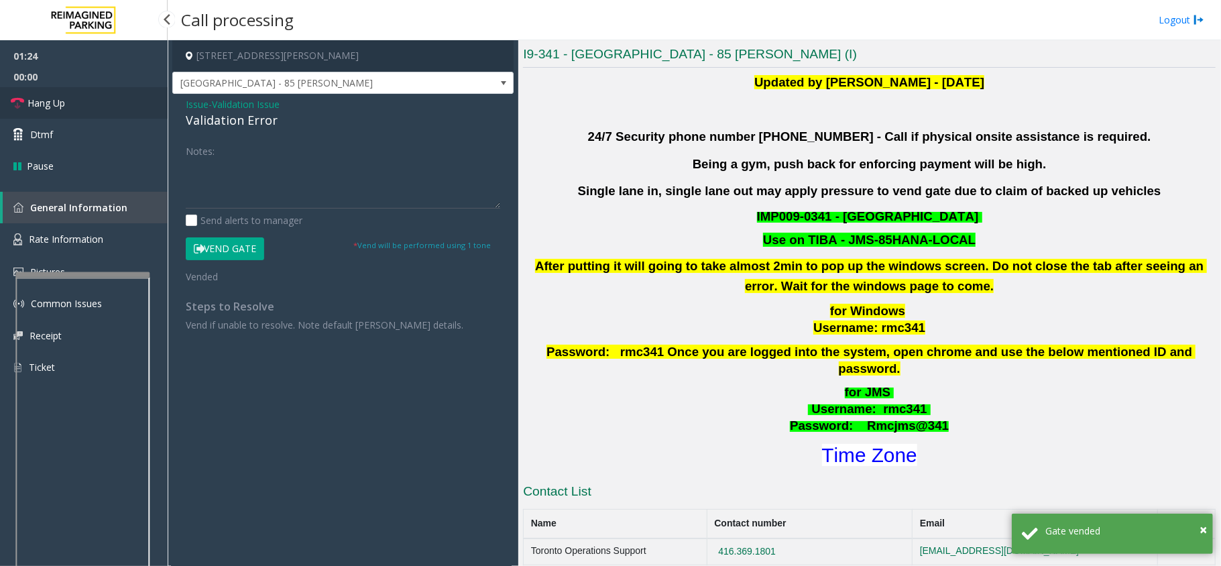
click at [117, 113] on link "Hang Up" at bounding box center [84, 103] width 168 height 32
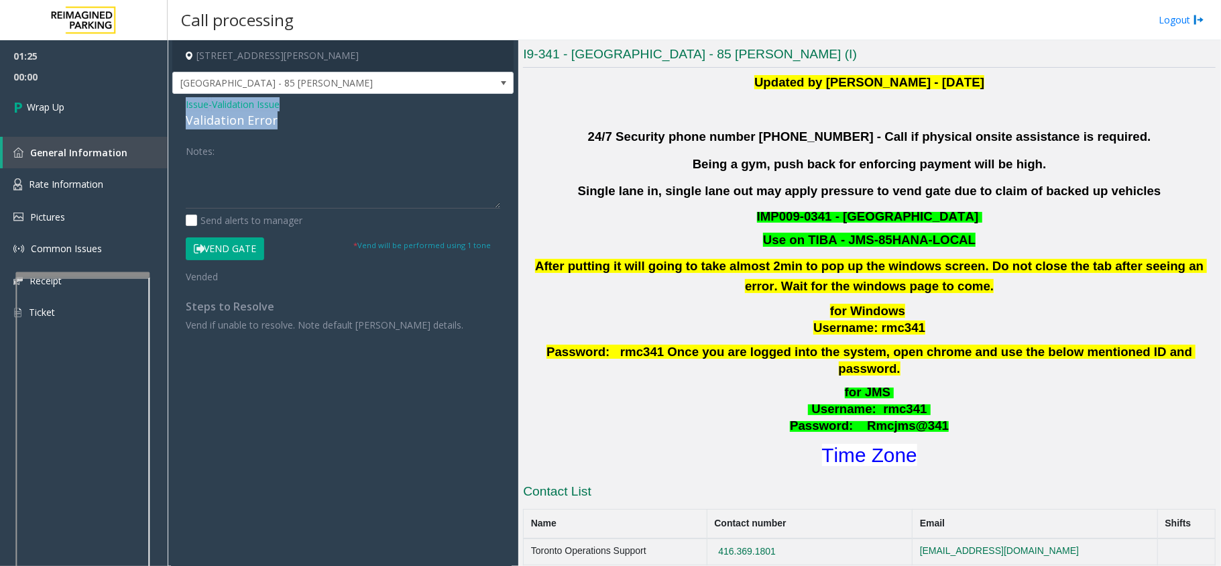
drag, startPoint x: 272, startPoint y: 119, endPoint x: 185, endPoint y: 101, distance: 89.2
click at [182, 101] on div "Issue - Validation Issue Validation Error Notes: Send alerts to manager Vend Ga…" at bounding box center [342, 219] width 341 height 251
click at [270, 190] on textarea at bounding box center [343, 183] width 314 height 50
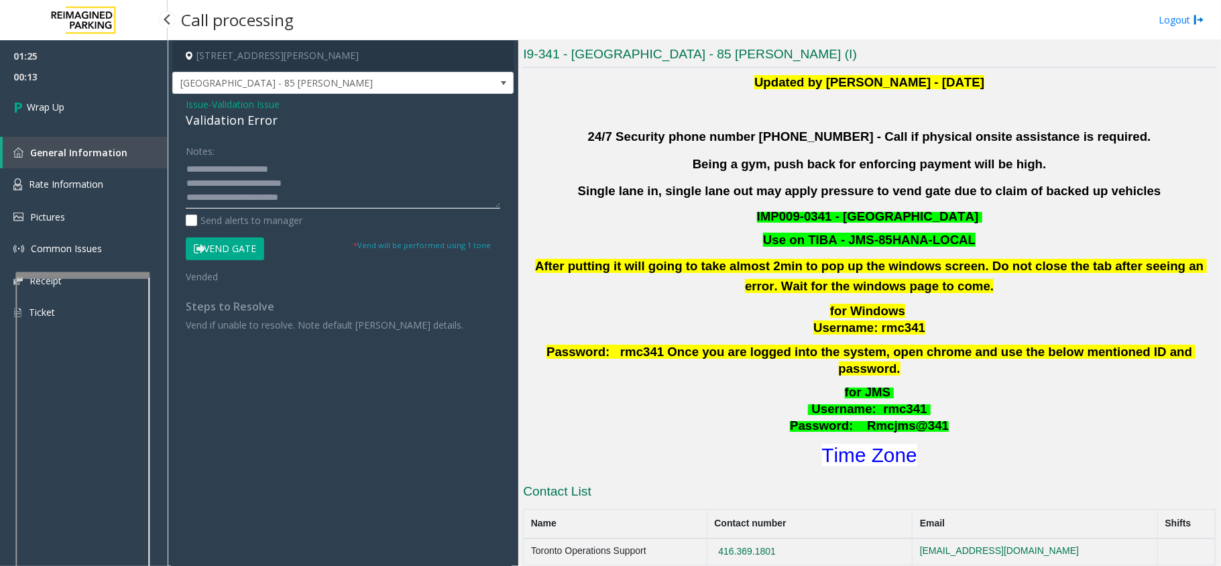
scroll to position [9, 0]
paste textarea "**********"
type textarea "**********"
click at [27, 101] on span "Wrap Up" at bounding box center [46, 107] width 38 height 14
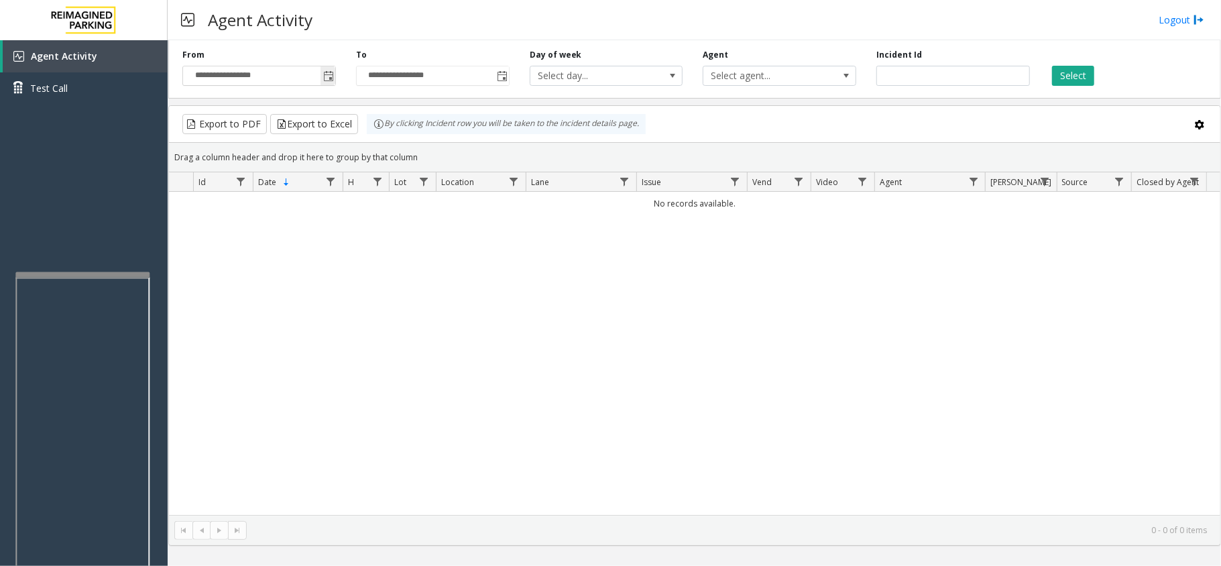
click at [331, 83] on span "Toggle popup" at bounding box center [328, 75] width 15 height 21
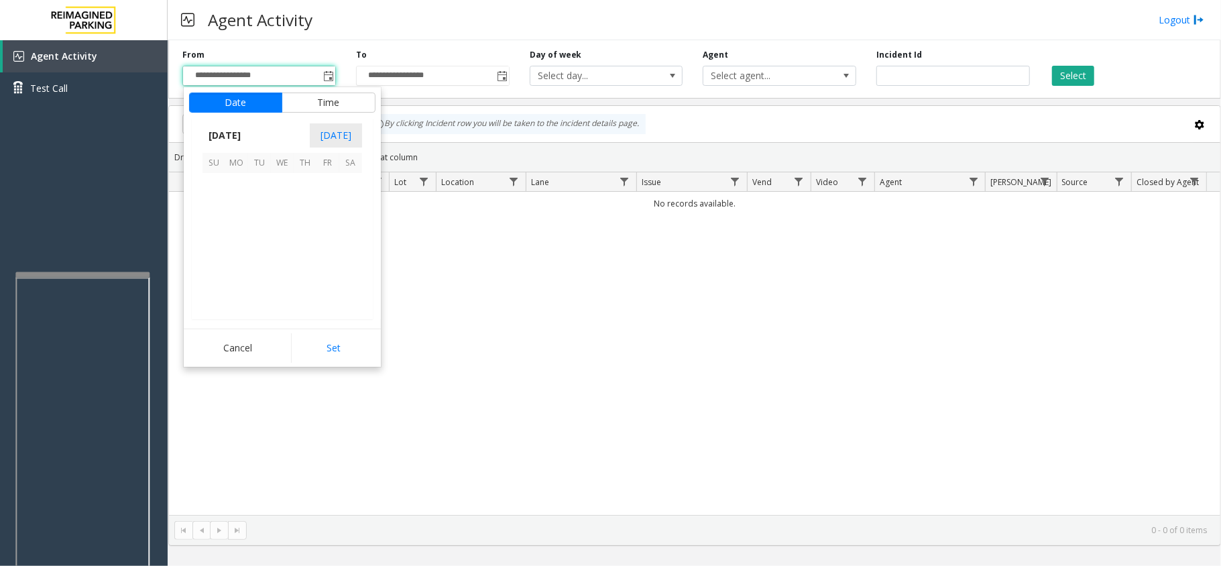
scroll to position [240648, 0]
click at [239, 181] on span "1" at bounding box center [236, 184] width 23 height 23
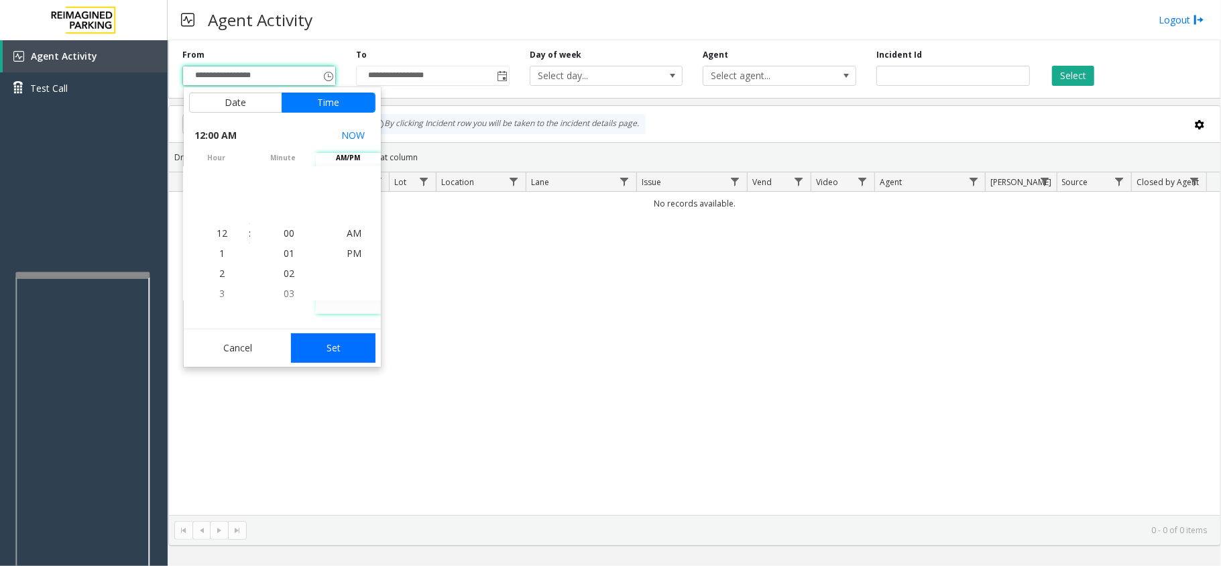
click at [339, 339] on button "Set" at bounding box center [333, 348] width 84 height 30
type input "**********"
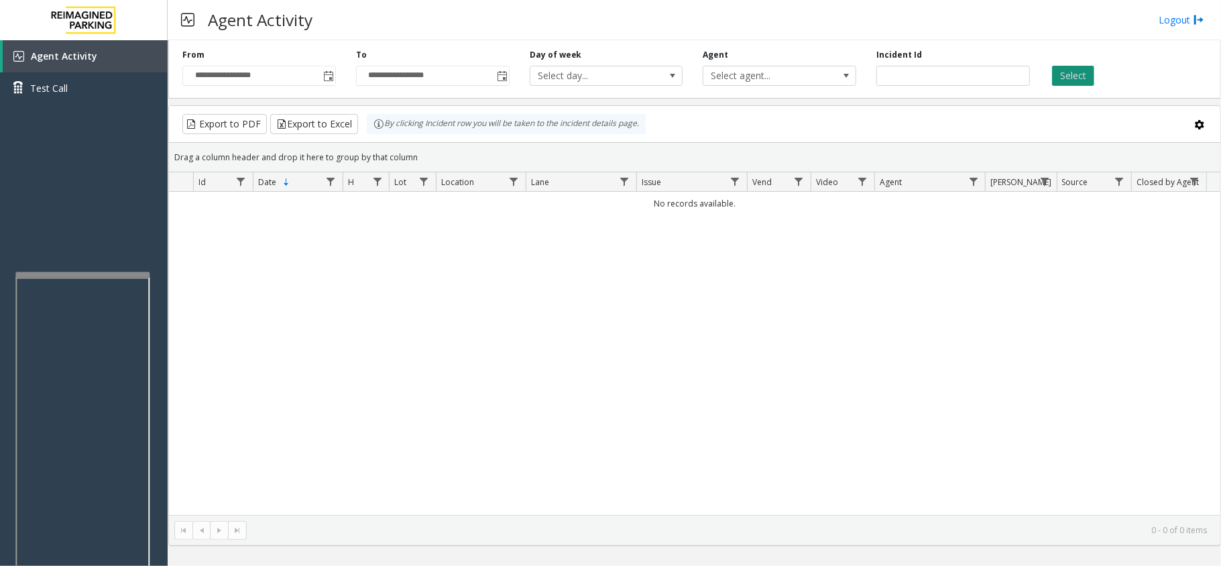
click at [1071, 79] on button "Select" at bounding box center [1073, 76] width 42 height 20
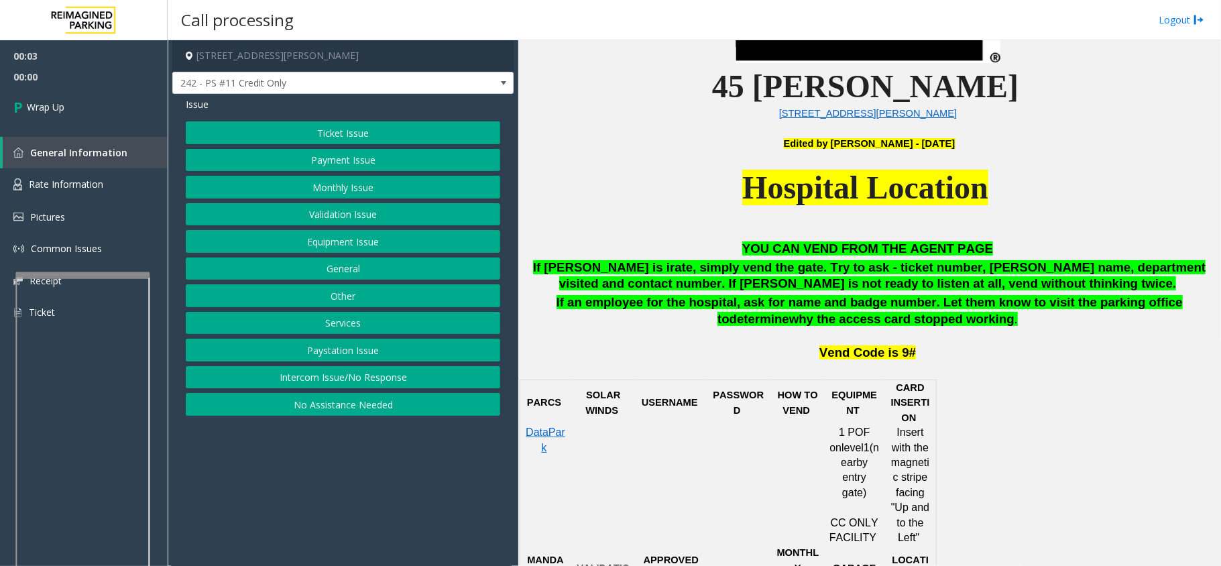
scroll to position [536, 0]
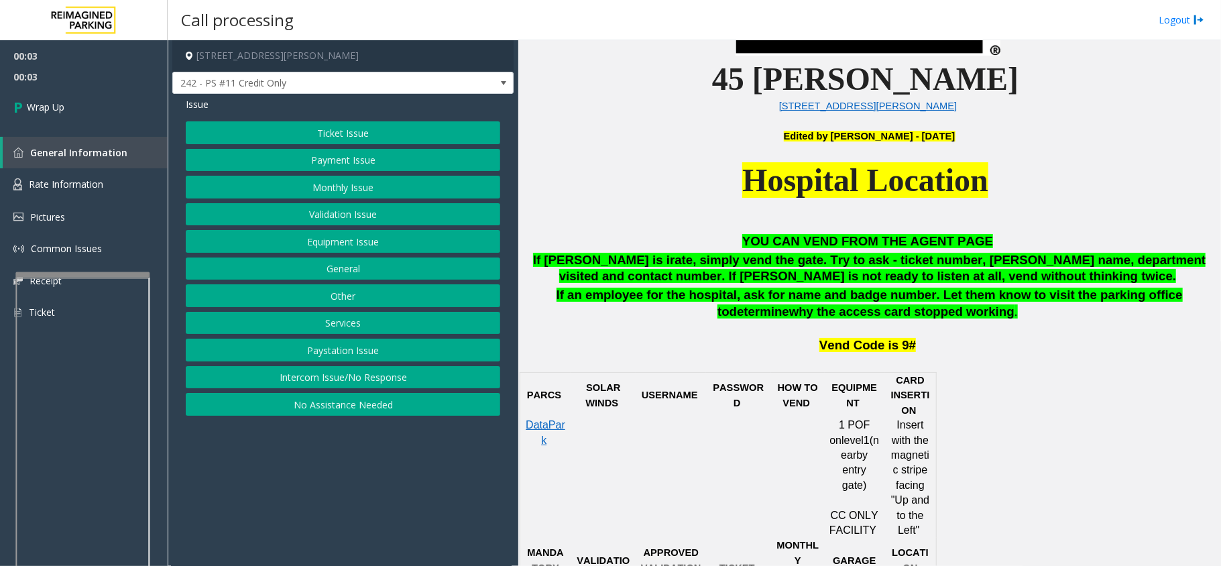
click at [453, 373] on button "Intercom Issue/No Response" at bounding box center [343, 377] width 314 height 23
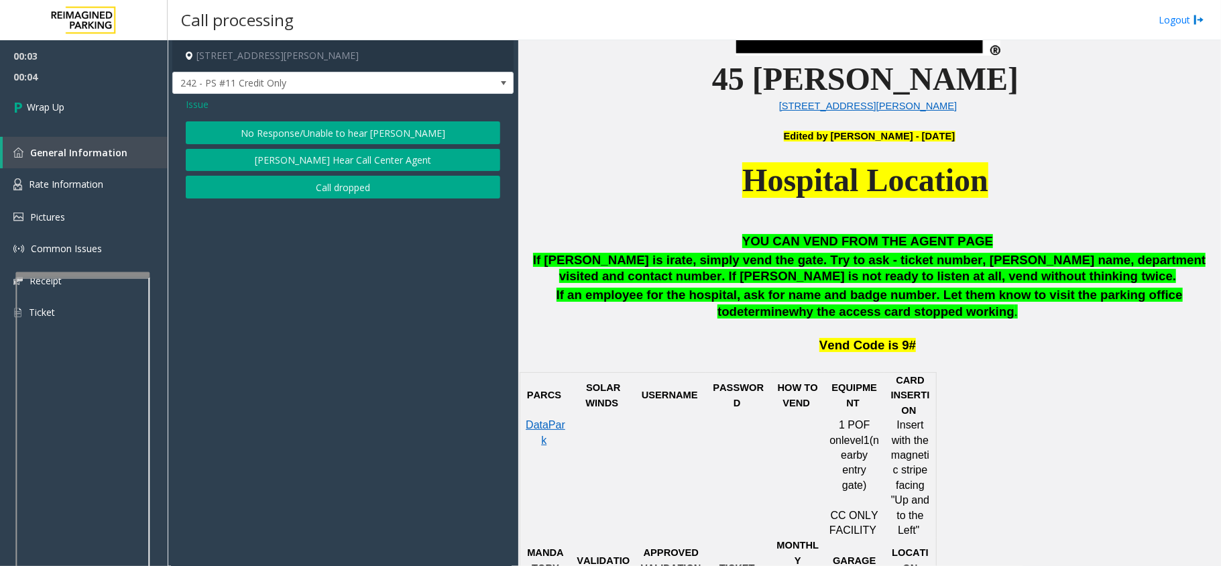
click at [421, 190] on button "Call dropped" at bounding box center [343, 187] width 314 height 23
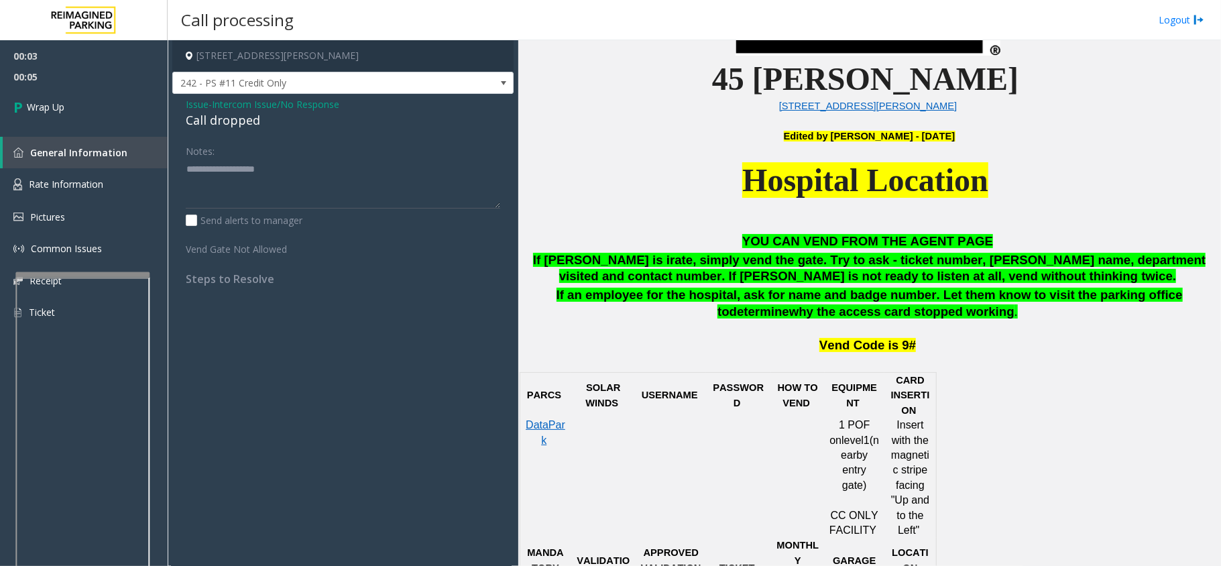
click at [248, 124] on div "Call dropped" at bounding box center [343, 120] width 314 height 18
type textarea "**********"
click at [76, 100] on link "Wrap Up" at bounding box center [84, 107] width 168 height 40
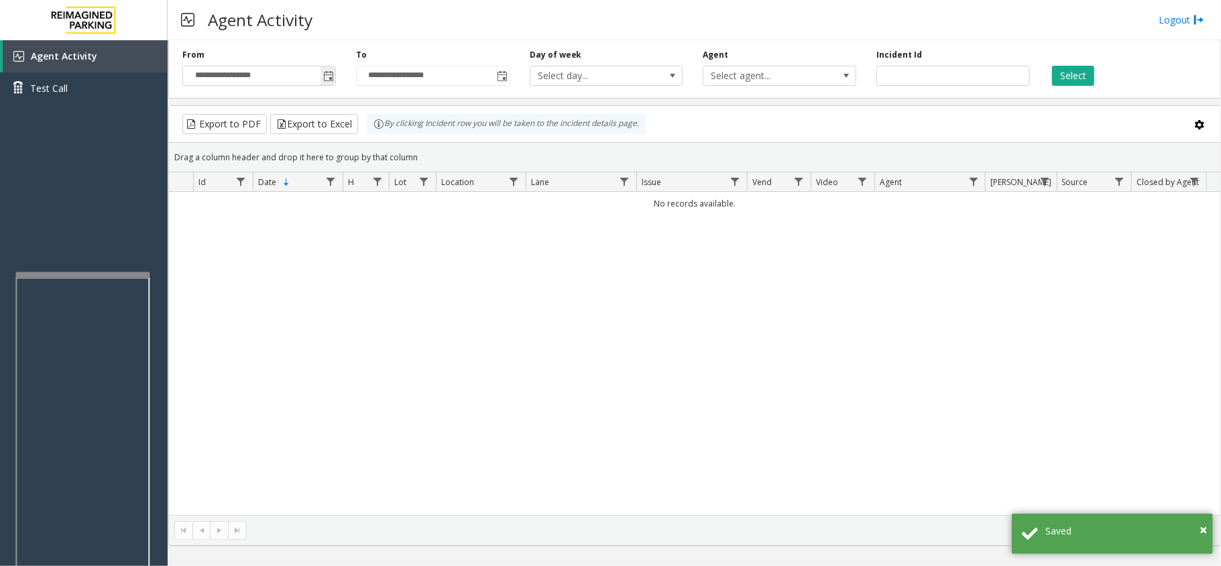
click at [327, 76] on span "Toggle popup" at bounding box center [328, 76] width 11 height 11
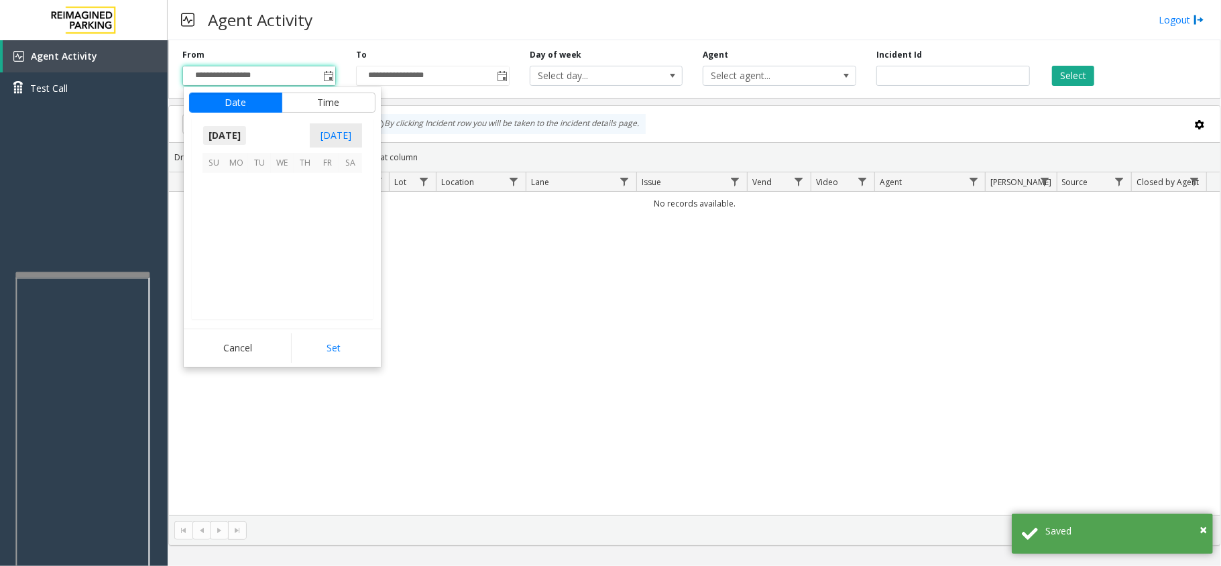
scroll to position [240648, 0]
click at [242, 181] on span "1" at bounding box center [236, 184] width 23 height 23
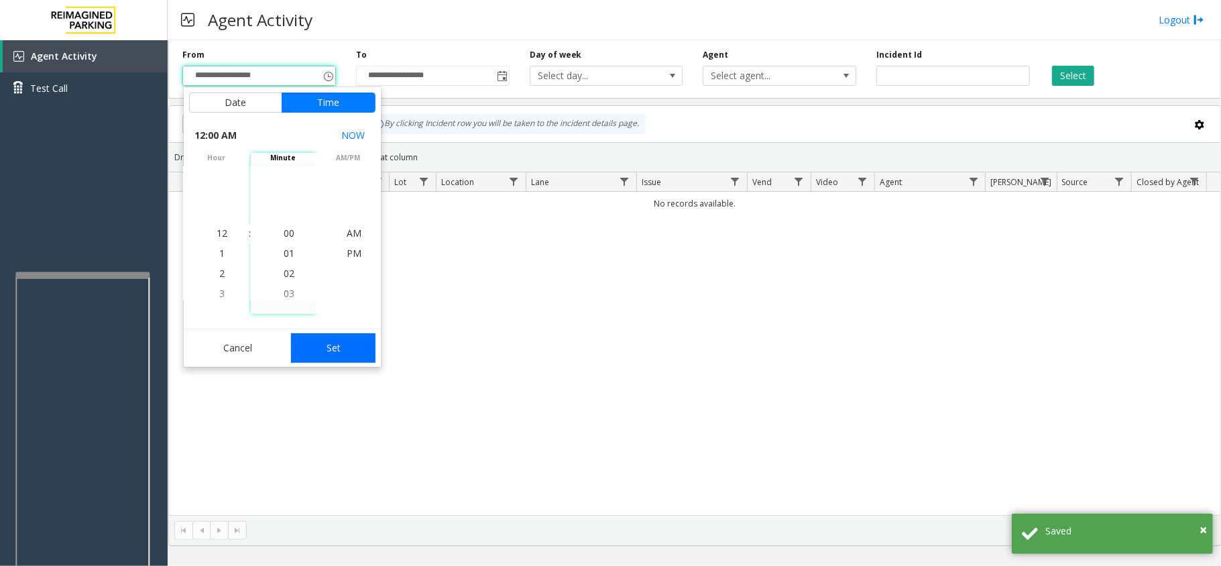
click at [312, 343] on button "Set" at bounding box center [333, 348] width 84 height 30
type input "**********"
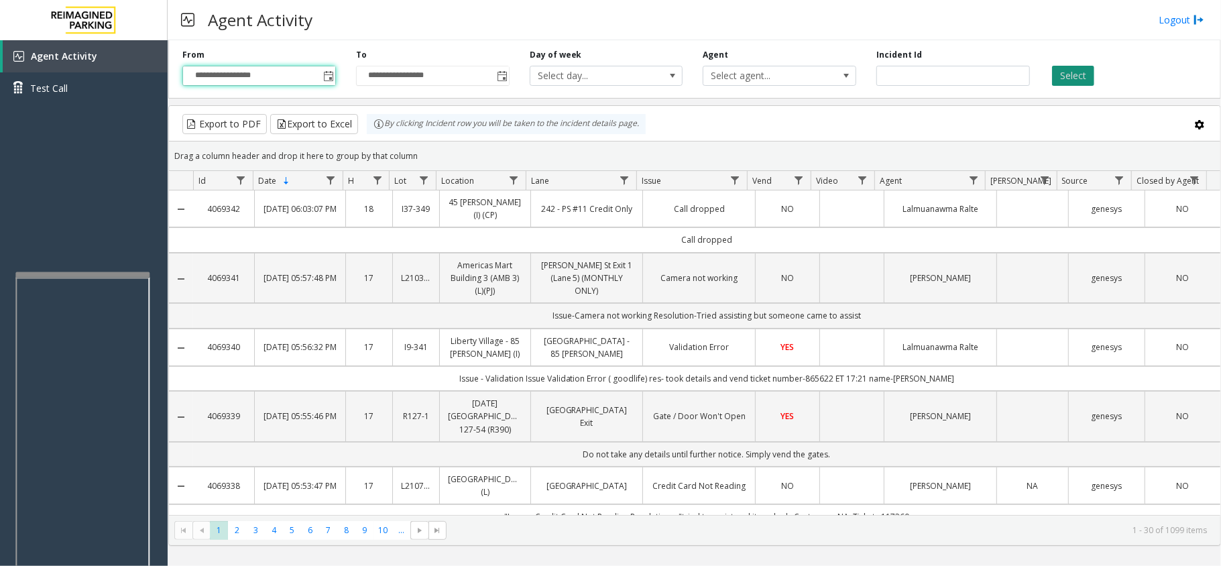
click at [1069, 79] on button "Select" at bounding box center [1073, 76] width 42 height 20
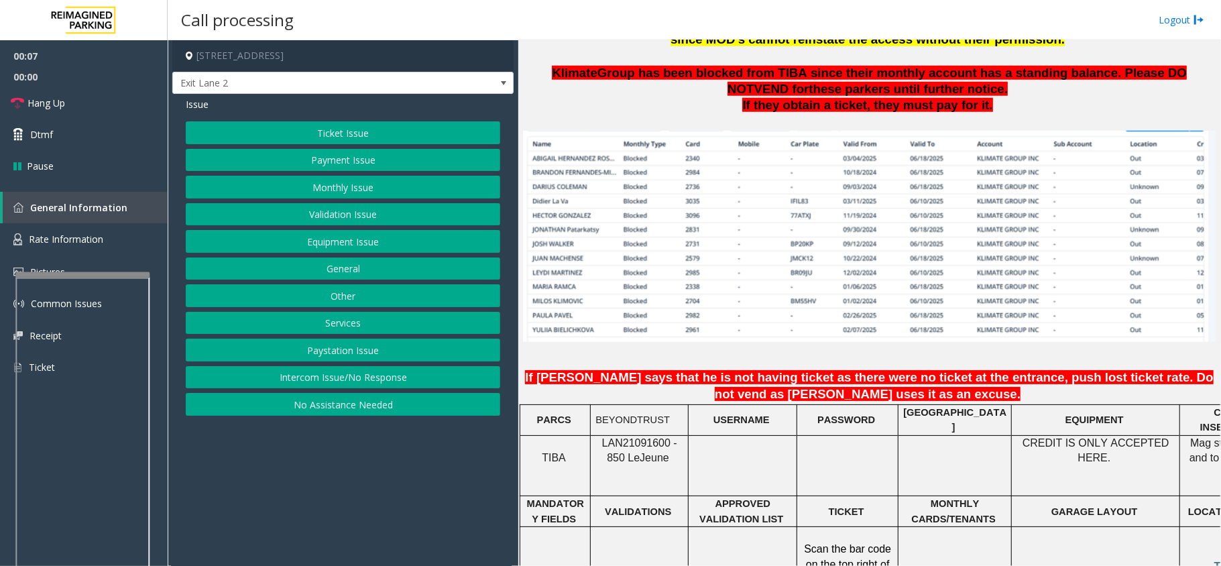
scroll to position [894, 0]
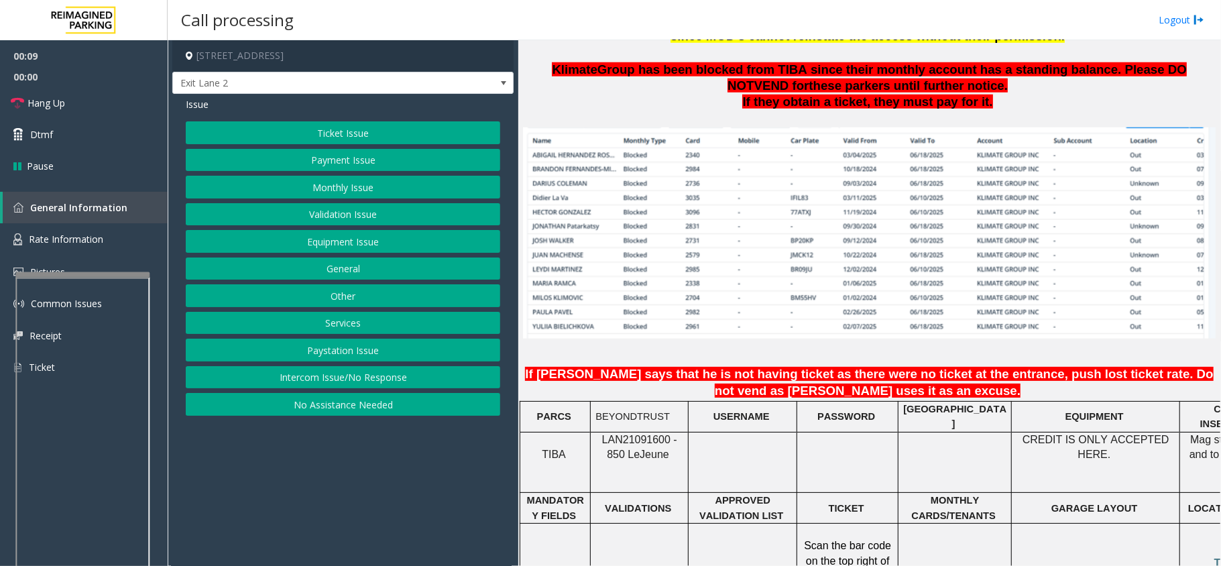
click at [646, 434] on span "LAN21091600 - 850 Le" at bounding box center [639, 447] width 75 height 26
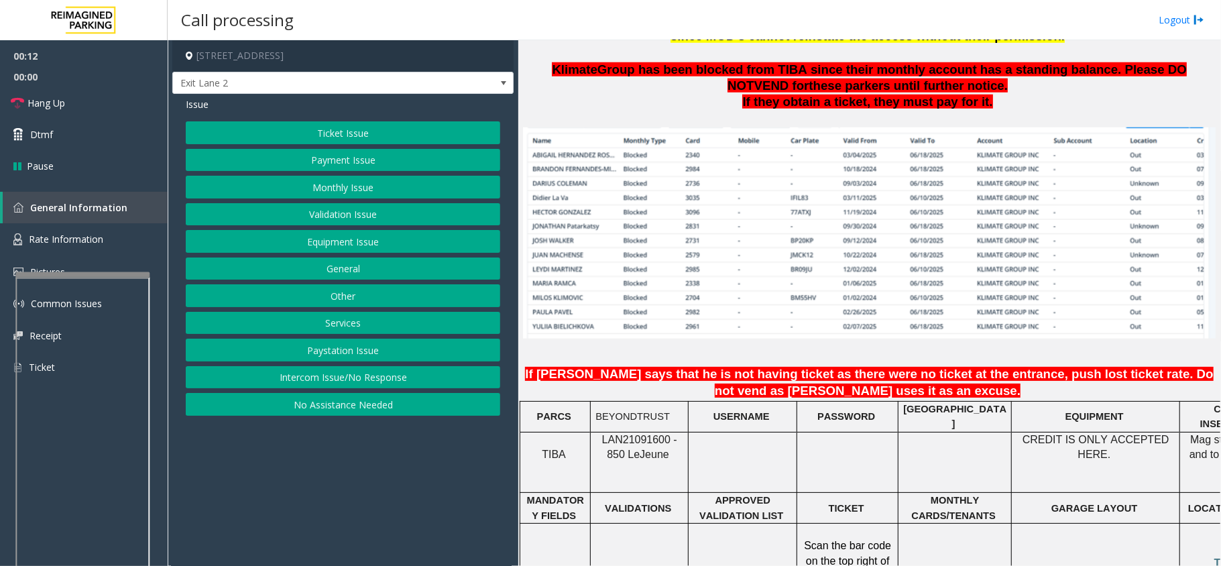
click at [646, 434] on span "LAN21091600 - 850 Le" at bounding box center [639, 447] width 75 height 26
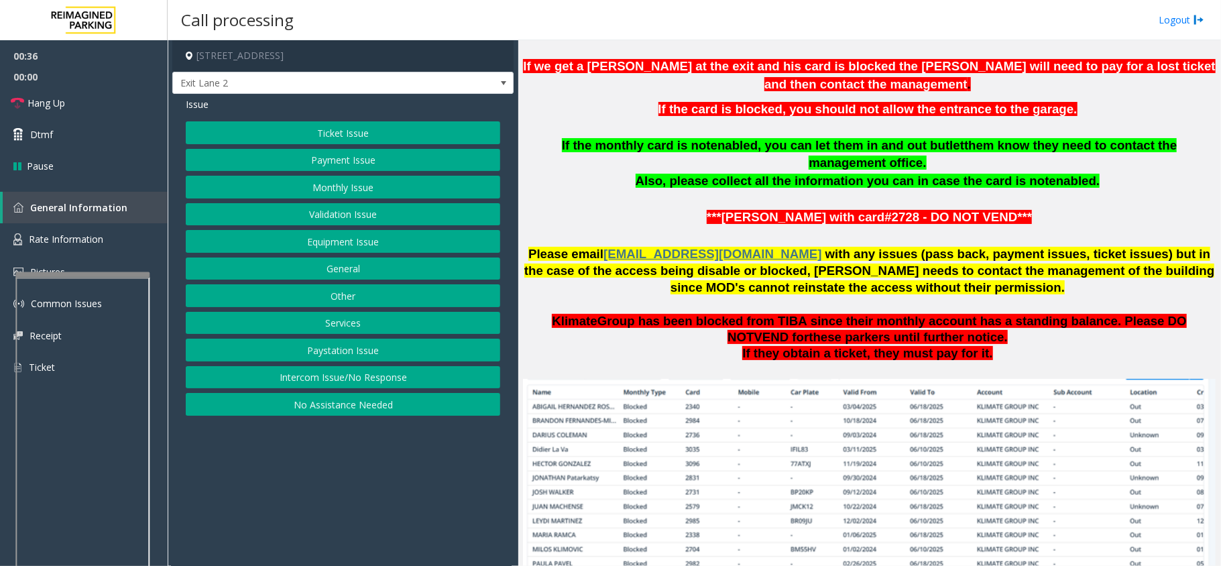
scroll to position [536, 0]
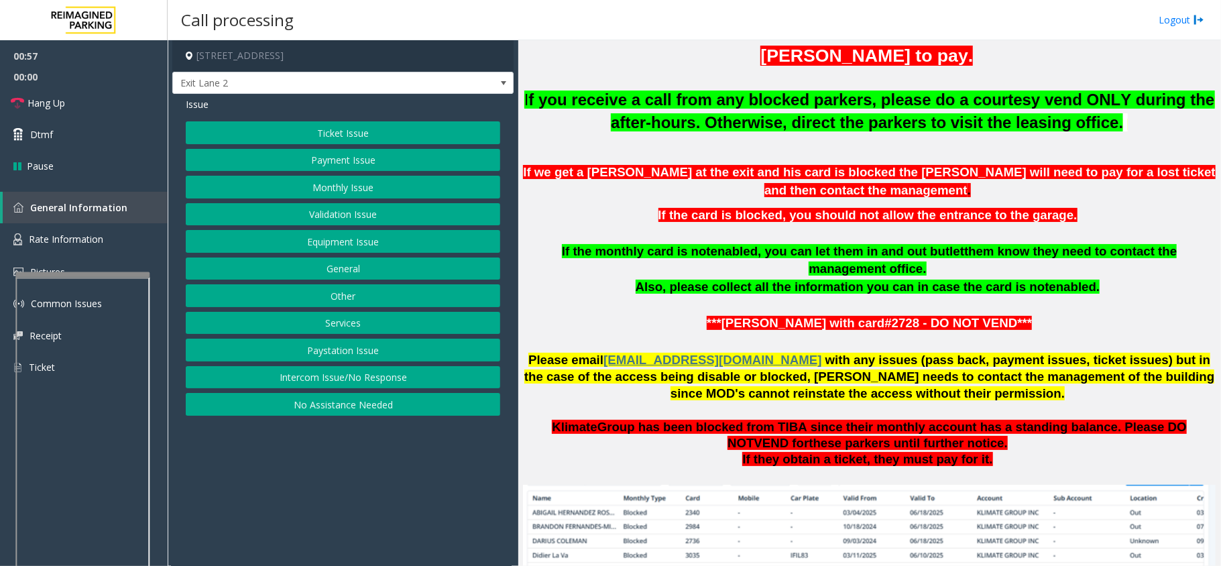
click at [374, 188] on button "Monthly Issue" at bounding box center [343, 187] width 314 height 23
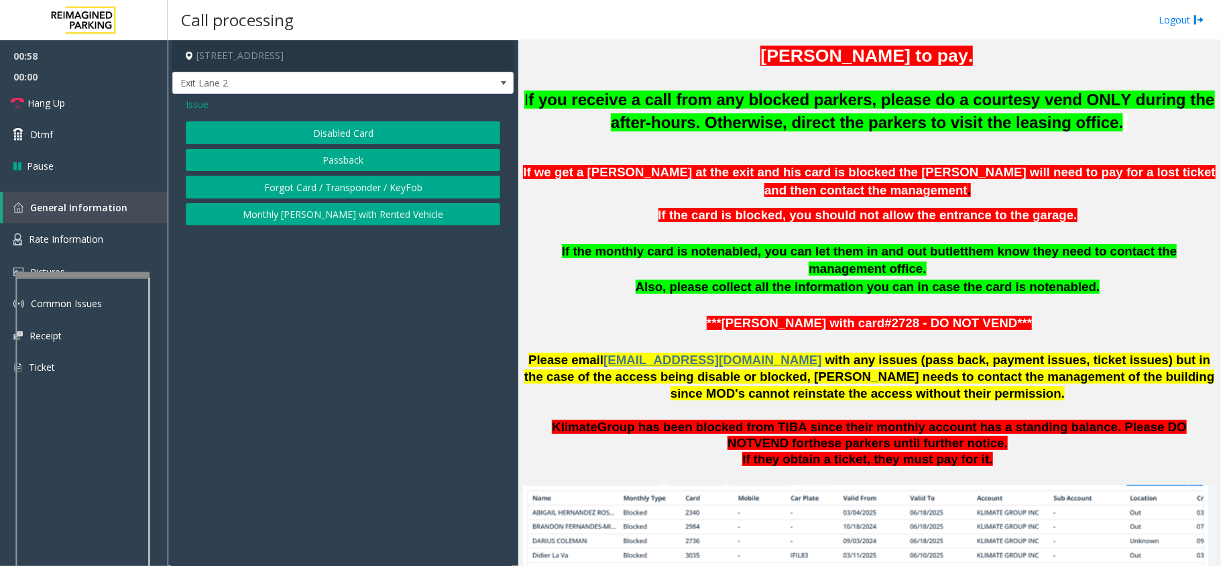
click at [365, 161] on button "Passback" at bounding box center [343, 160] width 314 height 23
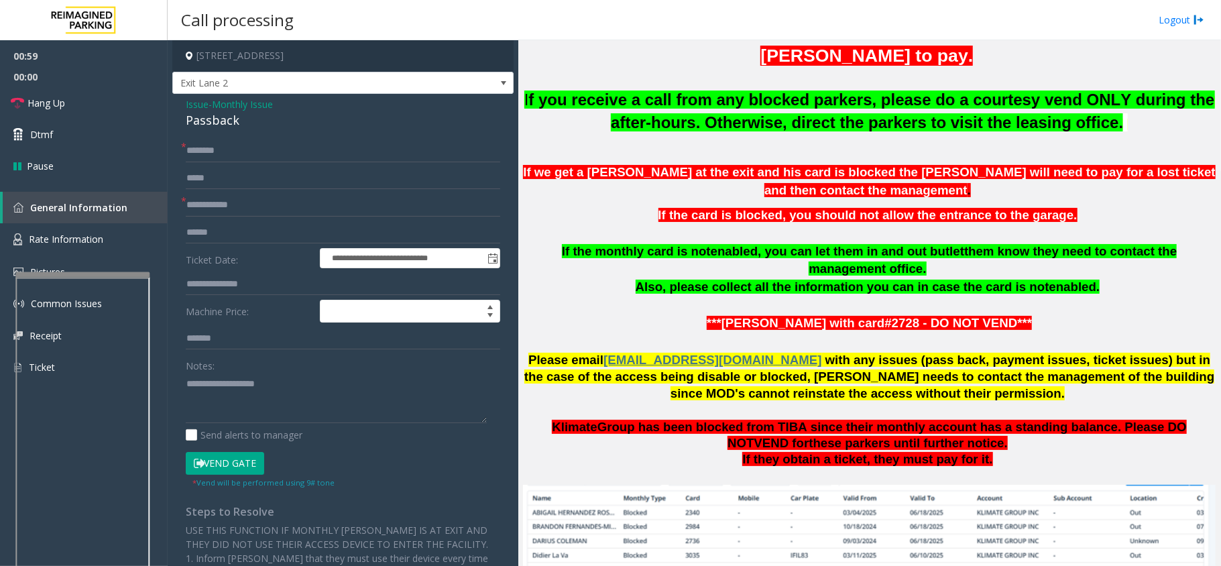
click at [628, 219] on p "If the card is blocked, you should not allow the entrance to the garage." at bounding box center [869, 216] width 693 height 18
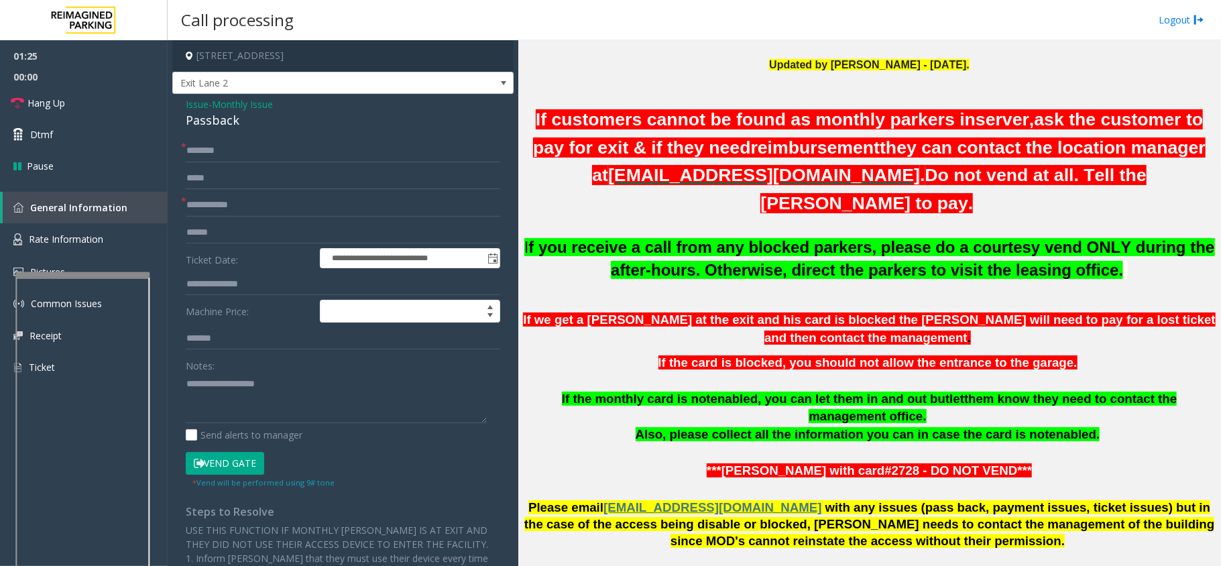
scroll to position [357, 0]
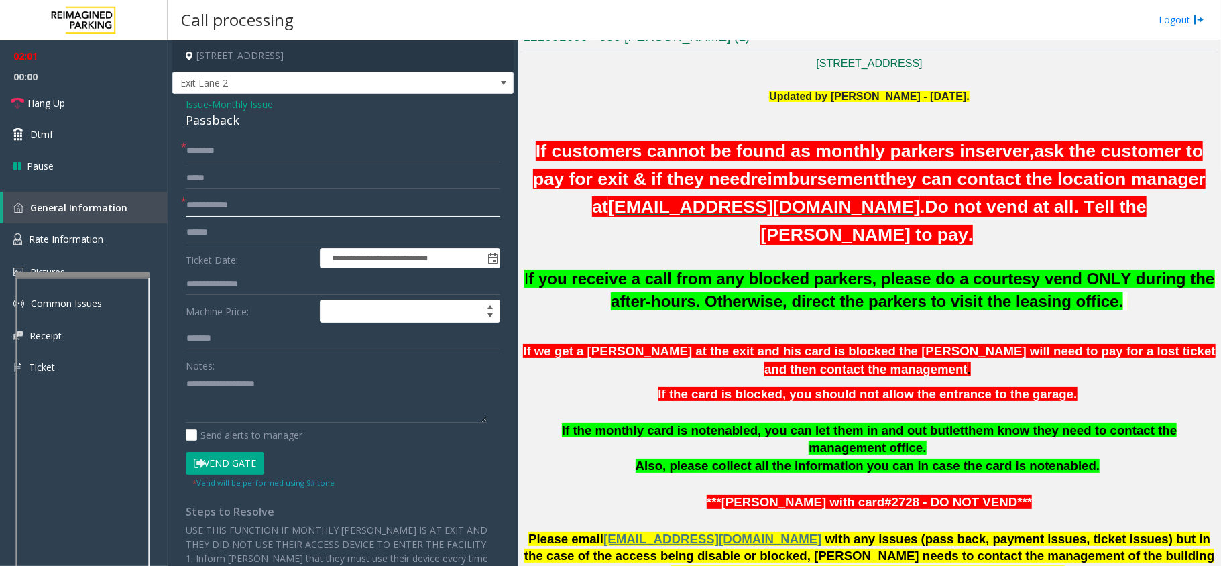
click at [295, 200] on input "text" at bounding box center [343, 205] width 314 height 23
drag, startPoint x: 243, startPoint y: 121, endPoint x: 186, endPoint y: 101, distance: 59.8
click at [186, 101] on div "Issue - Monthly Issue Passback" at bounding box center [343, 113] width 314 height 32
type textarea "**********"
click at [54, 105] on span "Hang Up" at bounding box center [46, 103] width 38 height 14
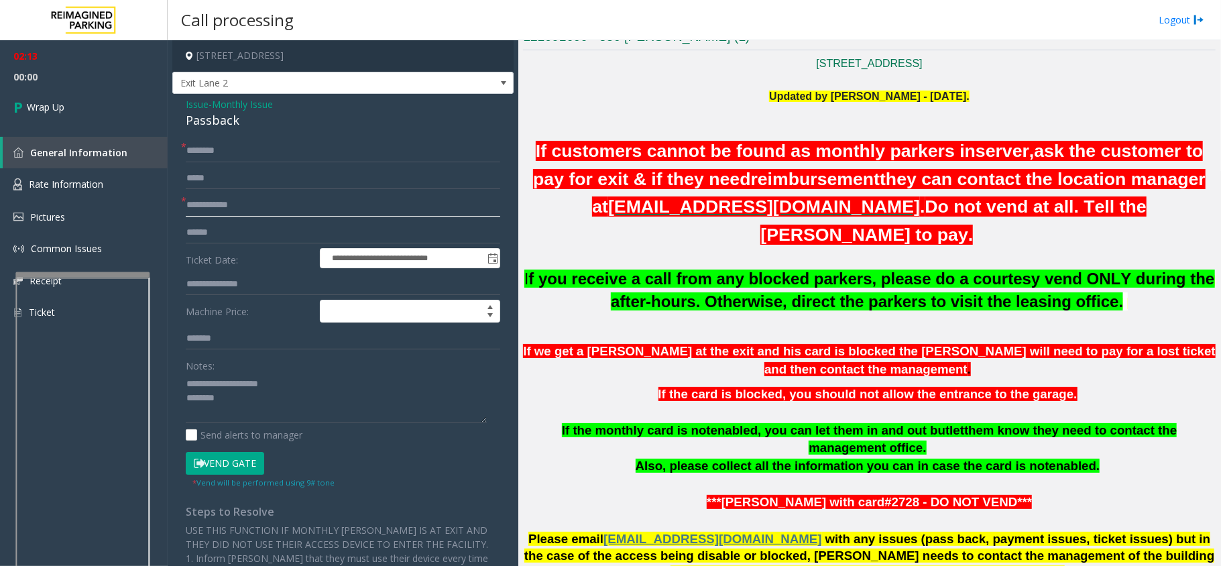
click at [245, 207] on input "text" at bounding box center [343, 205] width 314 height 23
click at [432, 215] on input "text" at bounding box center [343, 205] width 314 height 23
type input "****"
click at [339, 145] on input "text" at bounding box center [343, 150] width 314 height 23
type input "**********"
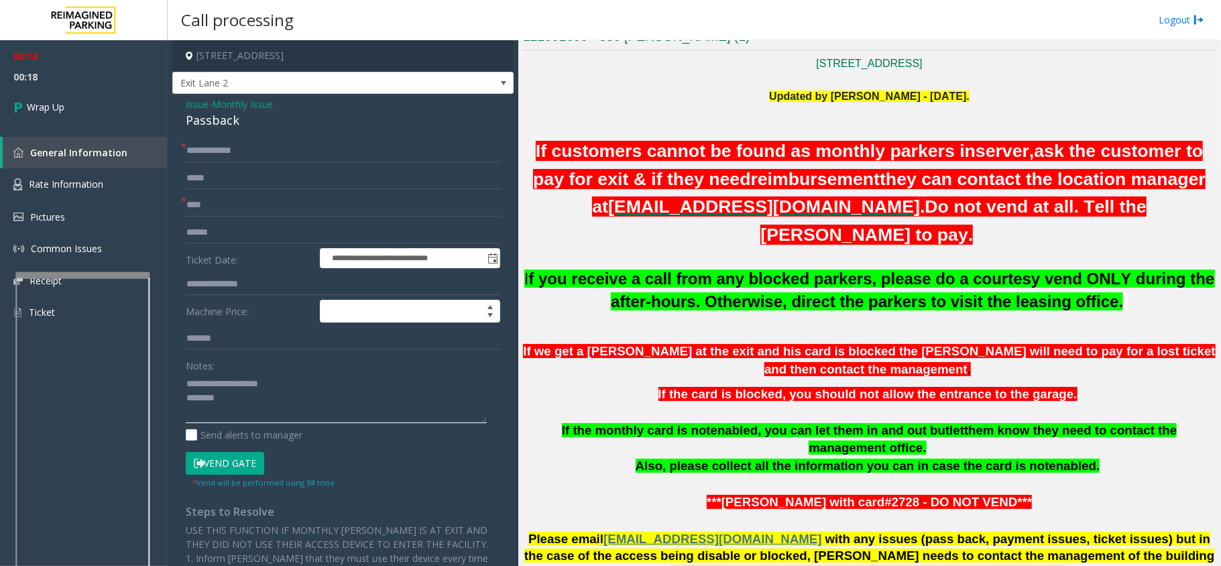
click at [280, 398] on textarea at bounding box center [336, 398] width 301 height 50
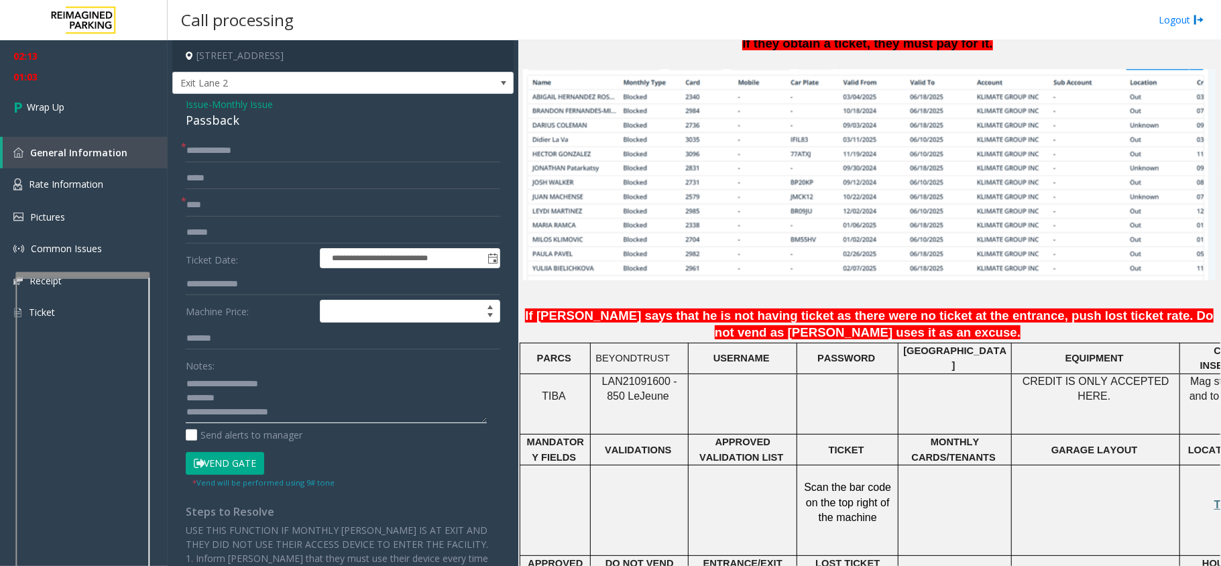
scroll to position [983, 0]
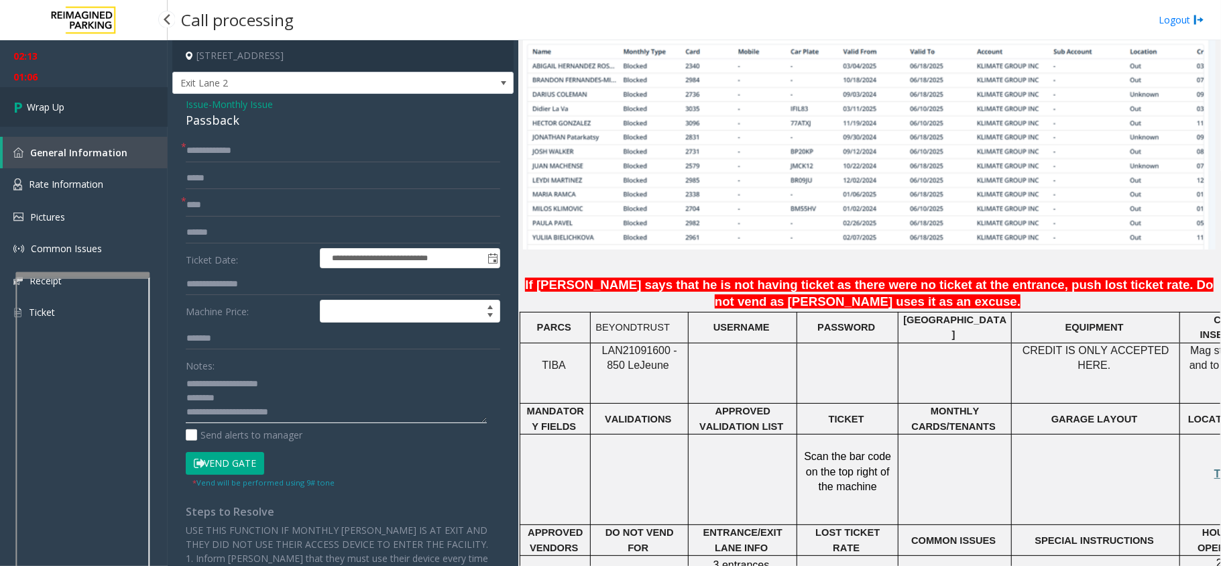
type textarea "**********"
click at [44, 97] on link "Wrap Up" at bounding box center [84, 107] width 168 height 40
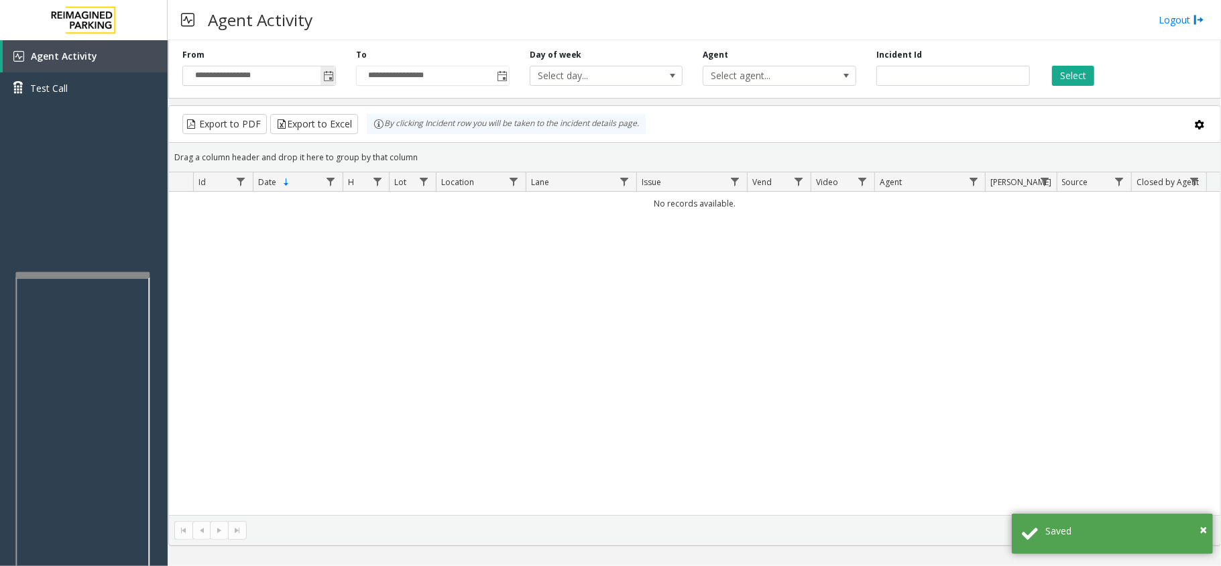
click at [323, 75] on span "Toggle popup" at bounding box center [328, 76] width 11 height 11
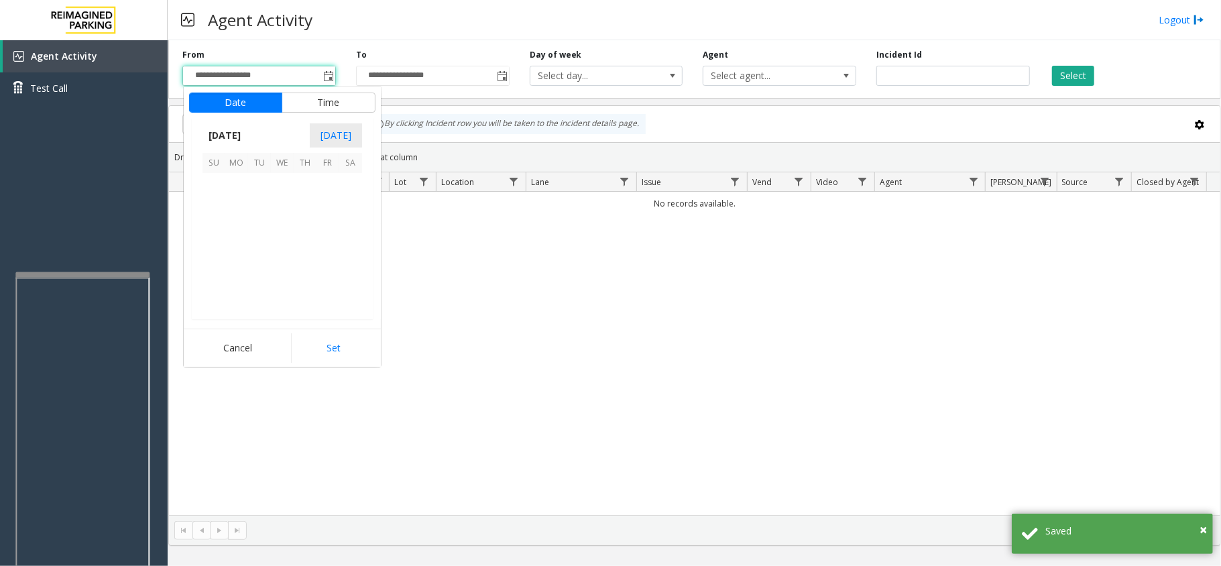
scroll to position [240648, 0]
click at [226, 188] on span "1" at bounding box center [236, 184] width 23 height 23
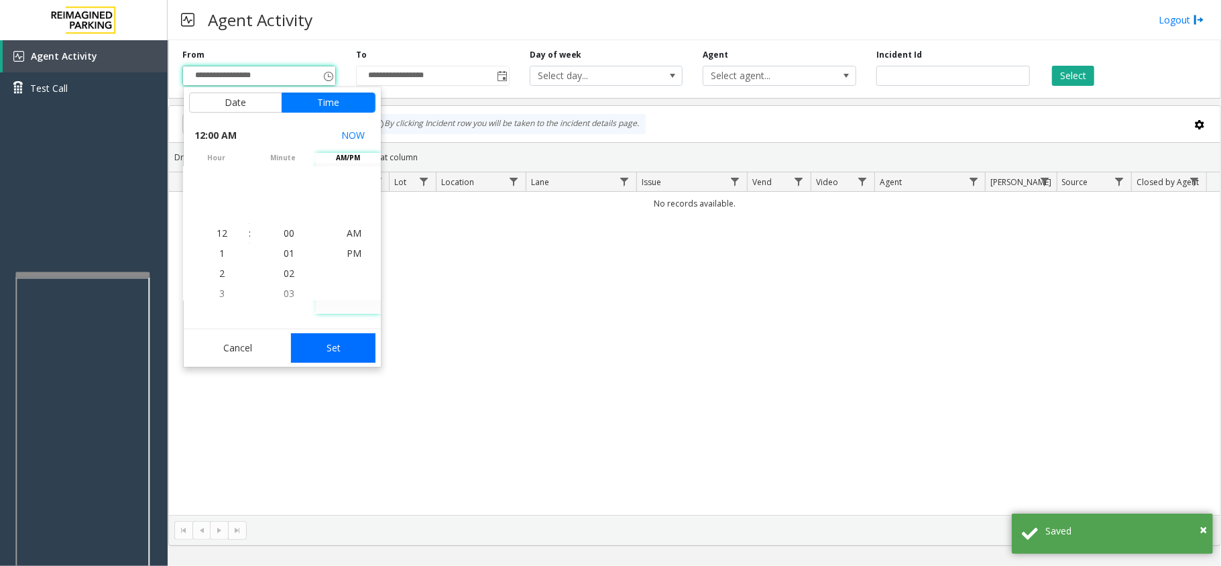
click at [338, 343] on button "Set" at bounding box center [333, 348] width 84 height 30
type input "**********"
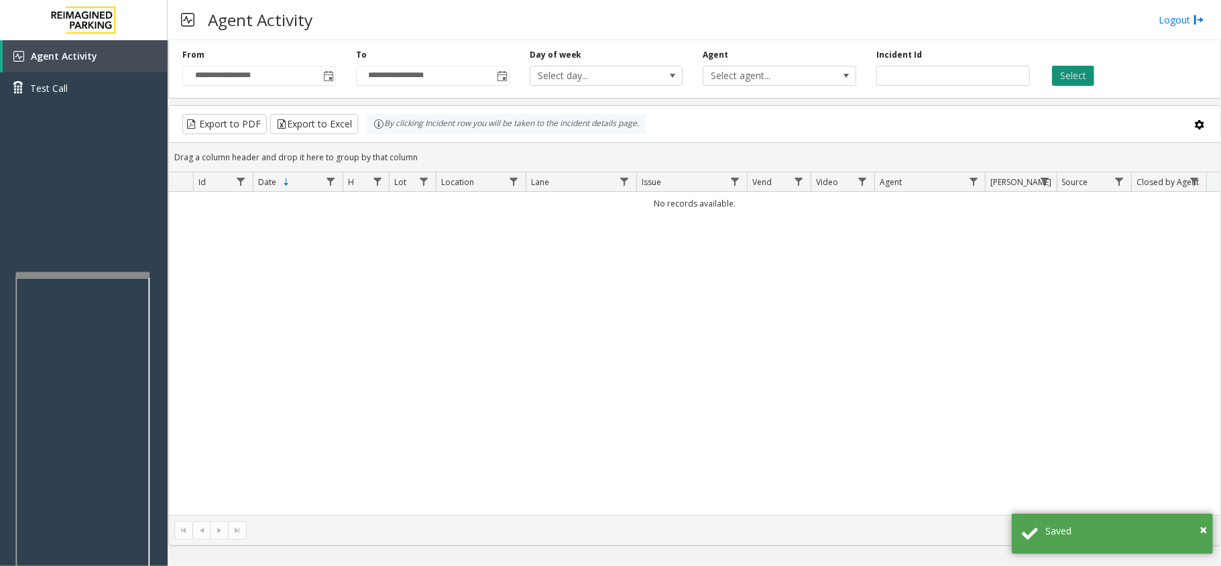
click at [1068, 70] on button "Select" at bounding box center [1073, 76] width 42 height 20
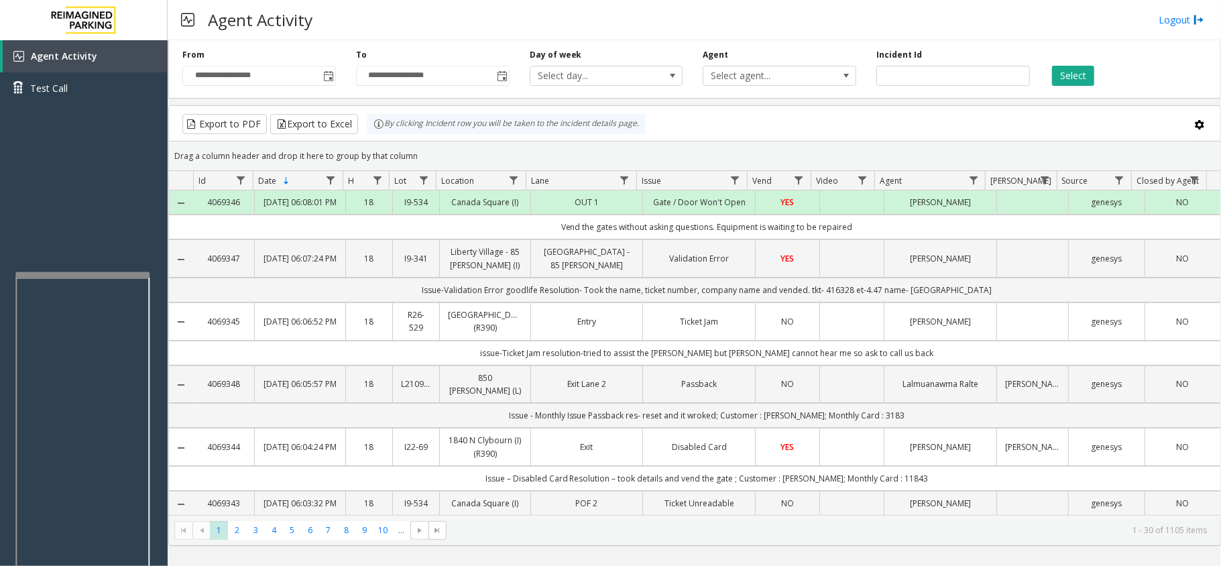
scroll to position [89, 0]
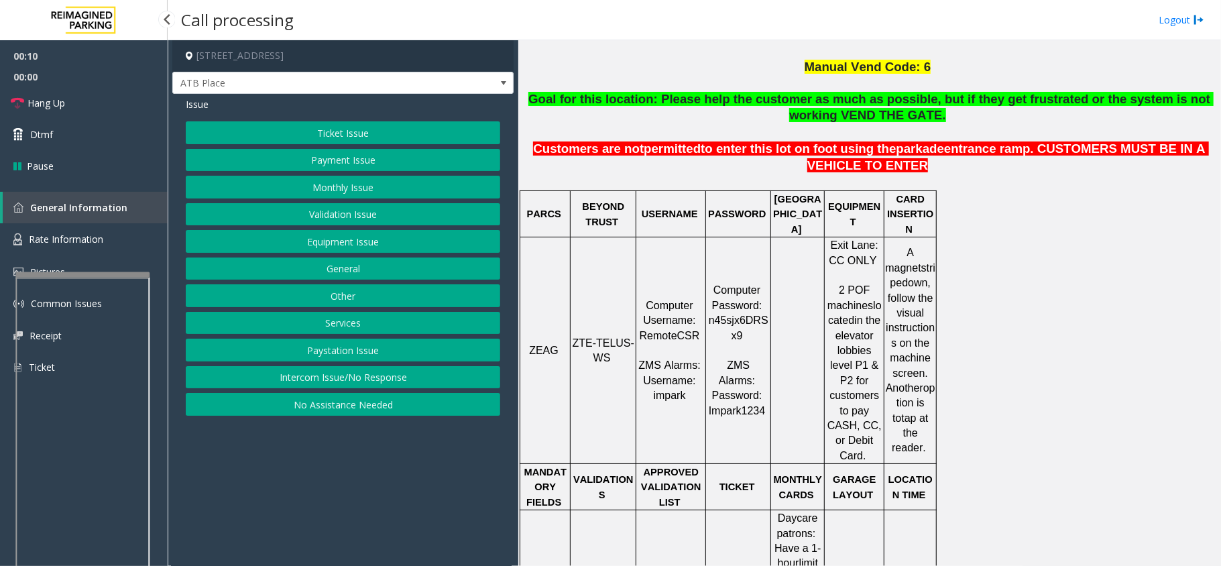
scroll to position [447, 0]
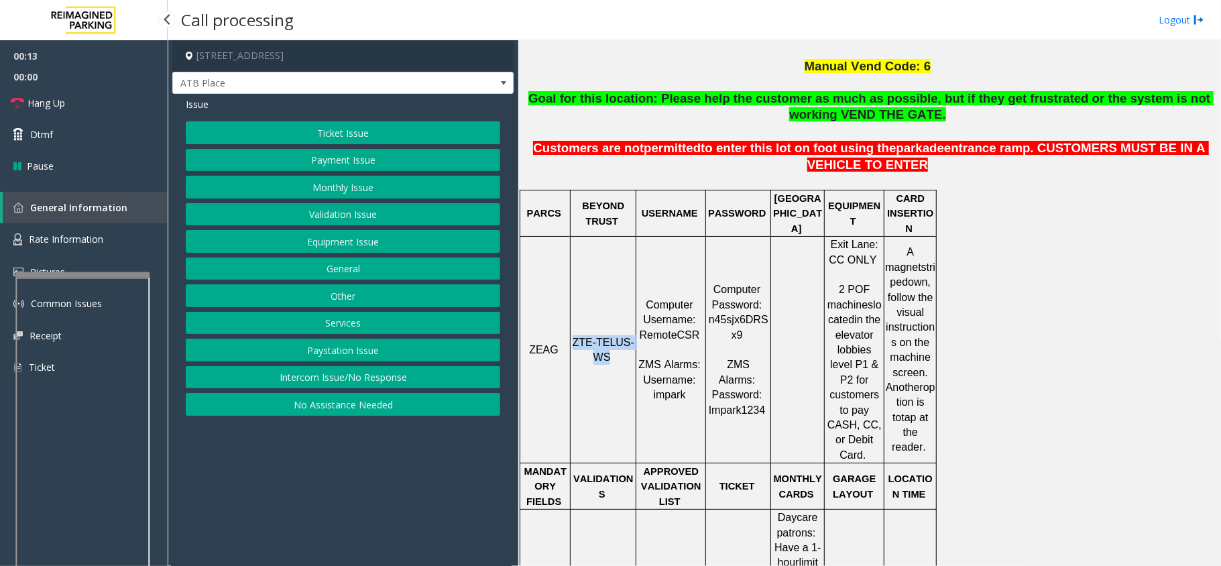
drag, startPoint x: 609, startPoint y: 329, endPoint x: 579, endPoint y: 318, distance: 31.4
click at [579, 335] on p "ZTE-TELUS-WS" at bounding box center [603, 350] width 64 height 30
click at [370, 188] on button "Monthly Issue" at bounding box center [343, 187] width 314 height 23
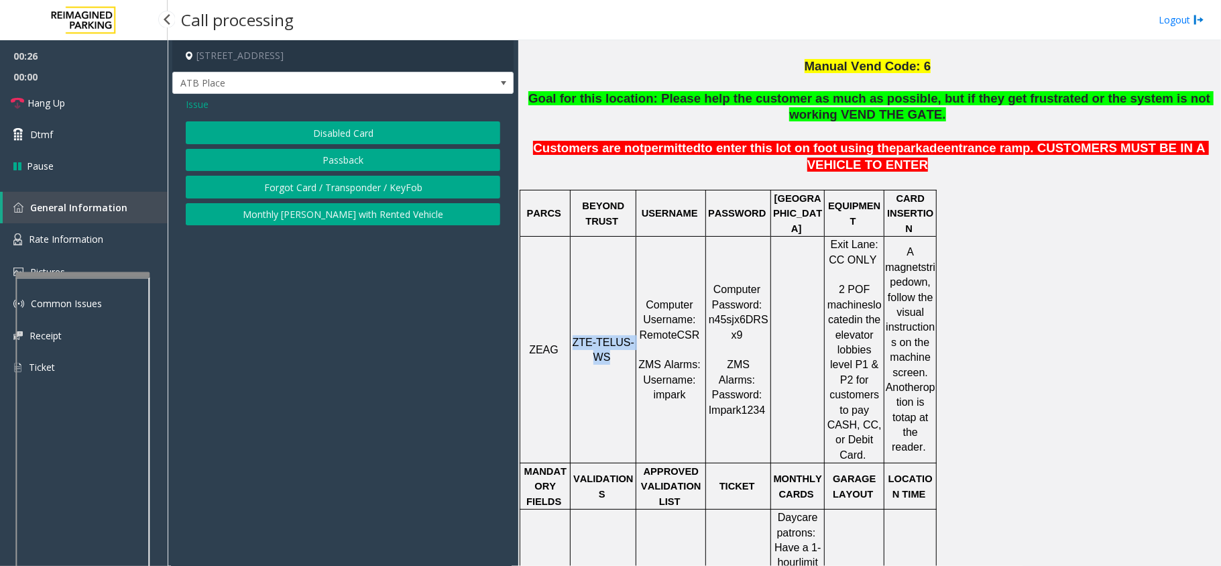
click at [369, 188] on button "Forgot Card / Transponder / KeyFob" at bounding box center [343, 187] width 314 height 23
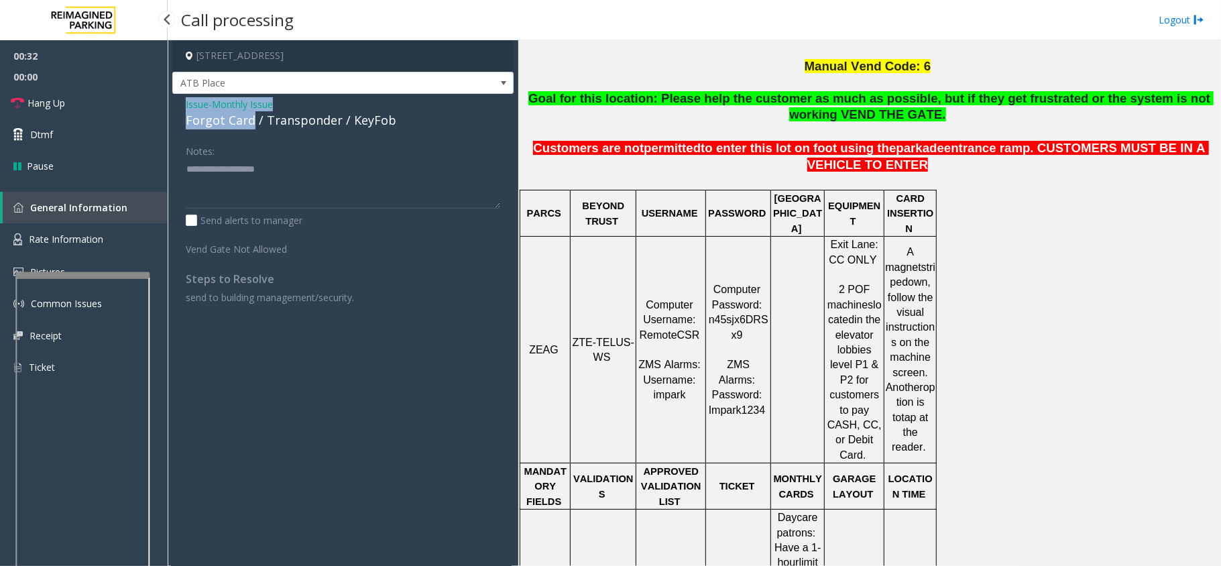
drag, startPoint x: 251, startPoint y: 121, endPoint x: 181, endPoint y: 107, distance: 71.0
click at [181, 107] on div "Issue - Monthly Issue Forgot Card / Transponder / KeyFob Notes: Send alerts to …" at bounding box center [342, 206] width 341 height 224
click at [247, 183] on textarea at bounding box center [343, 183] width 314 height 50
click at [229, 204] on textarea at bounding box center [343, 183] width 314 height 50
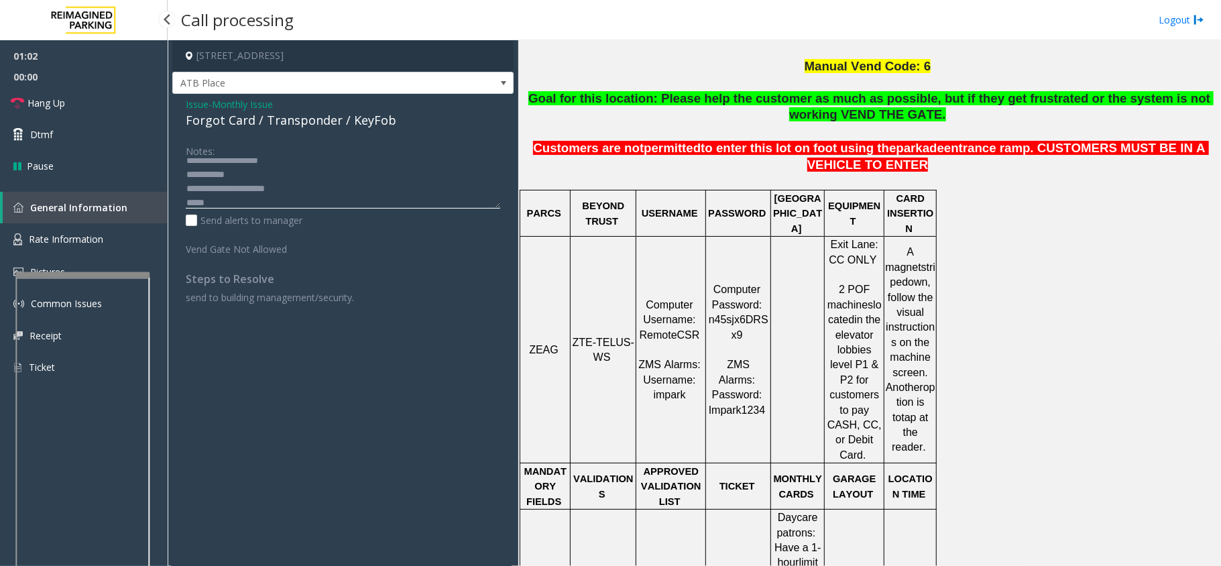
click at [272, 200] on textarea at bounding box center [343, 183] width 314 height 50
click at [243, 202] on textarea at bounding box center [343, 183] width 314 height 50
type textarea "**********"
click at [196, 106] on span "Issue" at bounding box center [197, 104] width 23 height 14
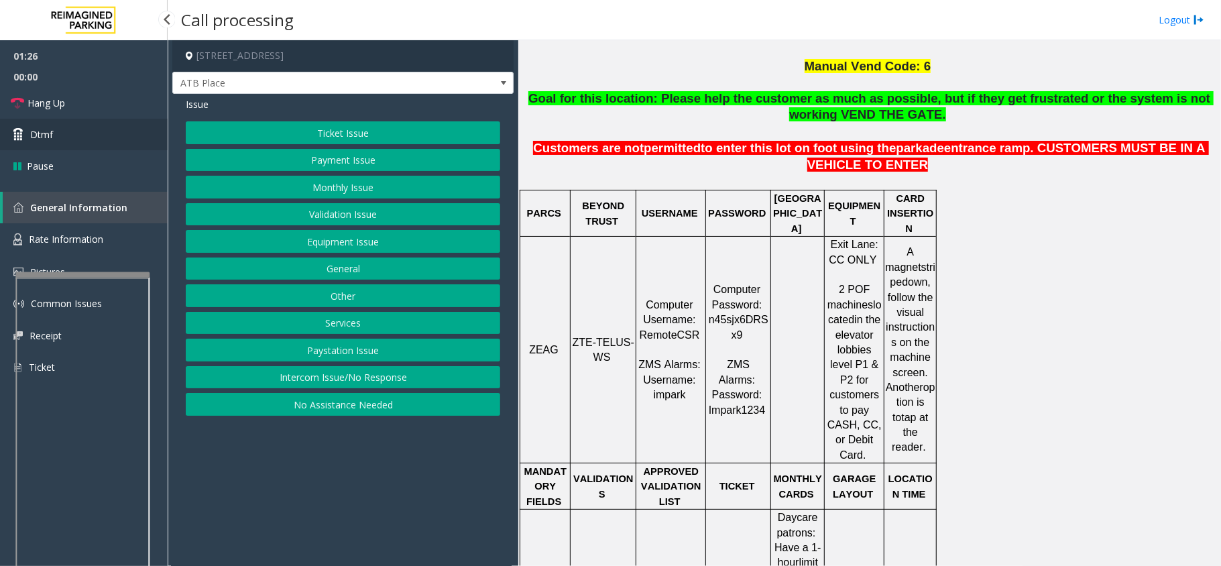
click at [78, 138] on link "Dtmf" at bounding box center [84, 135] width 168 height 32
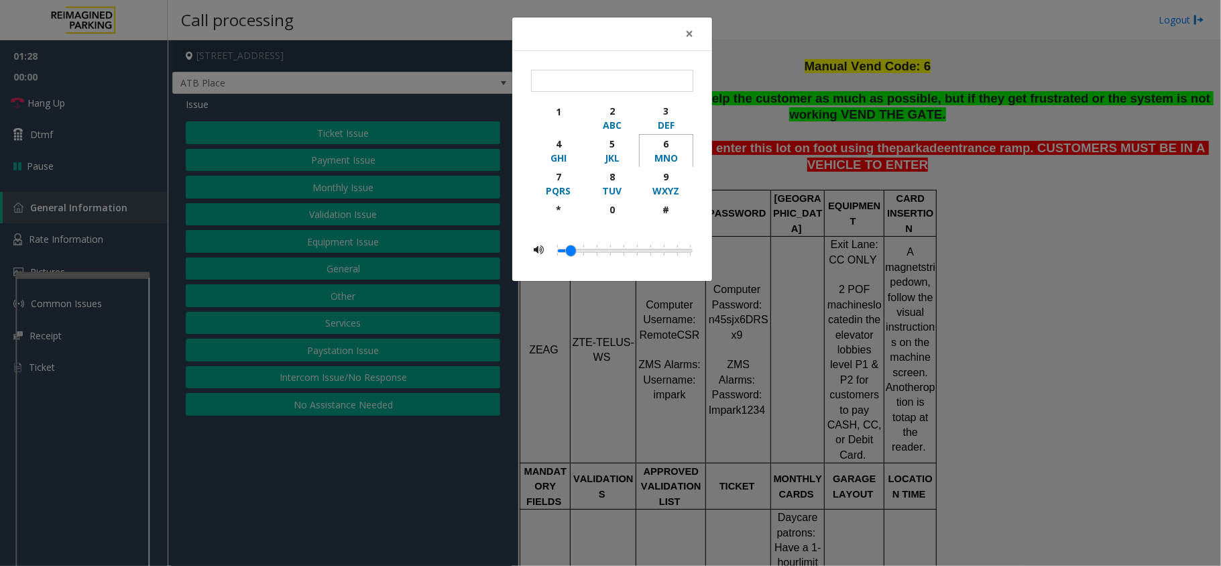
click at [665, 140] on div "6" at bounding box center [666, 144] width 37 height 14
type input "*"
click at [687, 35] on span "×" at bounding box center [689, 33] width 8 height 19
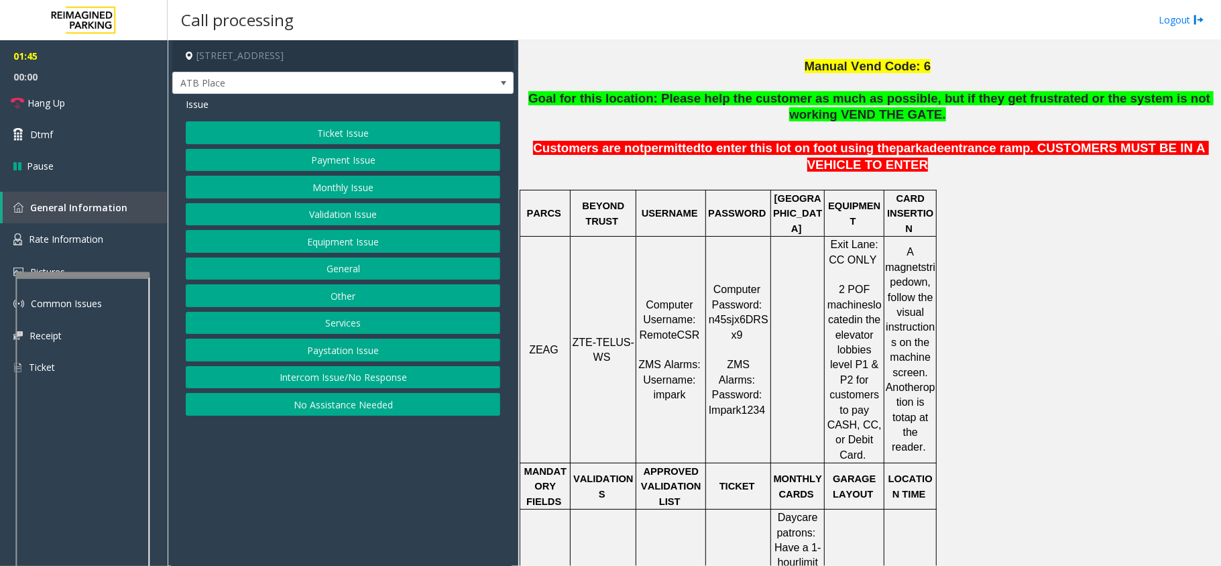
click at [369, 191] on button "Monthly Issue" at bounding box center [343, 187] width 314 height 23
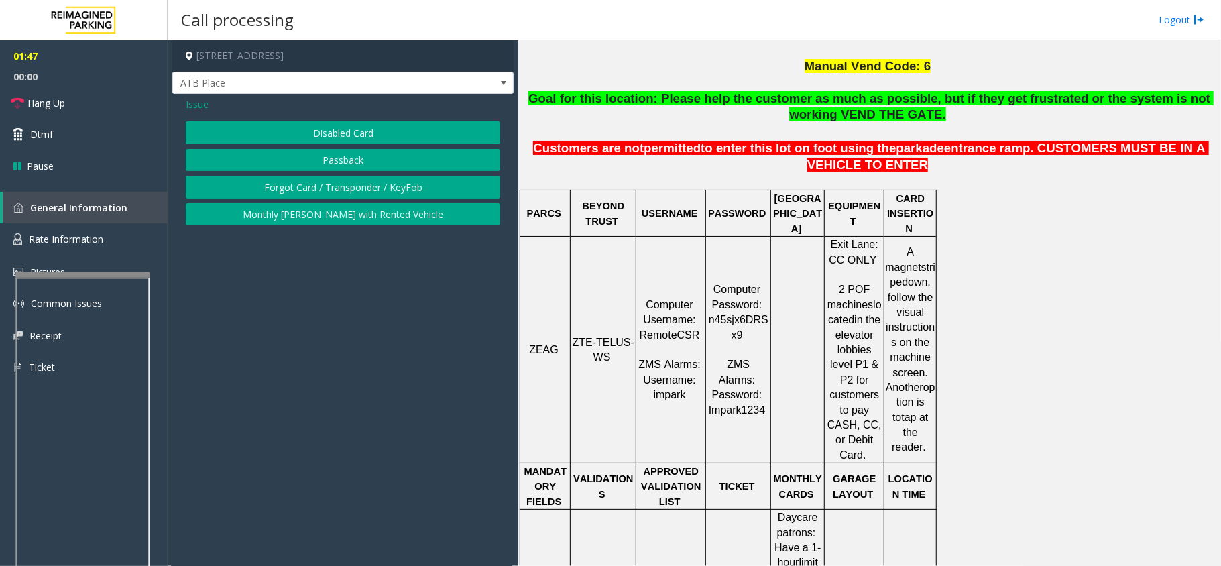
click at [360, 182] on button "Forgot Card / Transponder / KeyFob" at bounding box center [343, 187] width 314 height 23
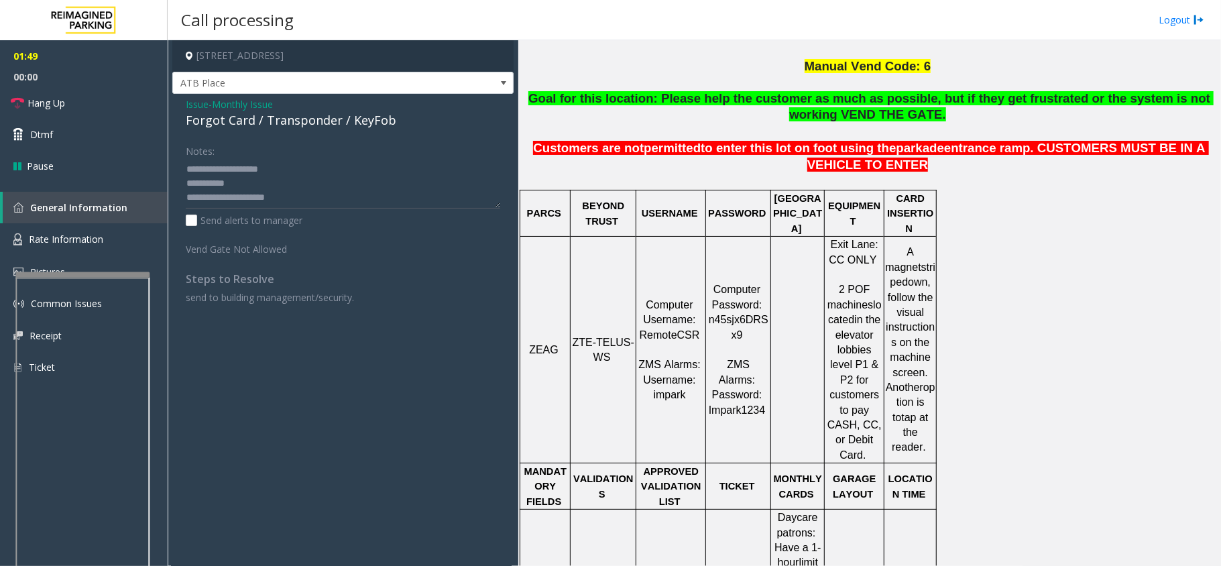
scroll to position [14, 0]
click at [30, 105] on span "Hang Up" at bounding box center [46, 103] width 38 height 14
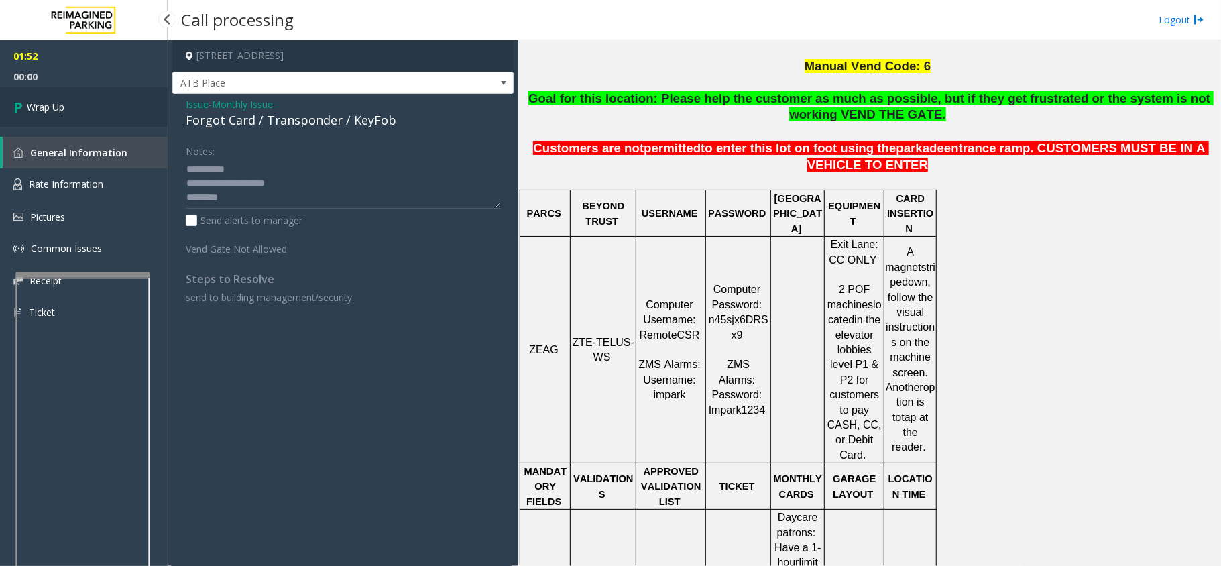
click at [36, 105] on span "Wrap Up" at bounding box center [46, 107] width 38 height 14
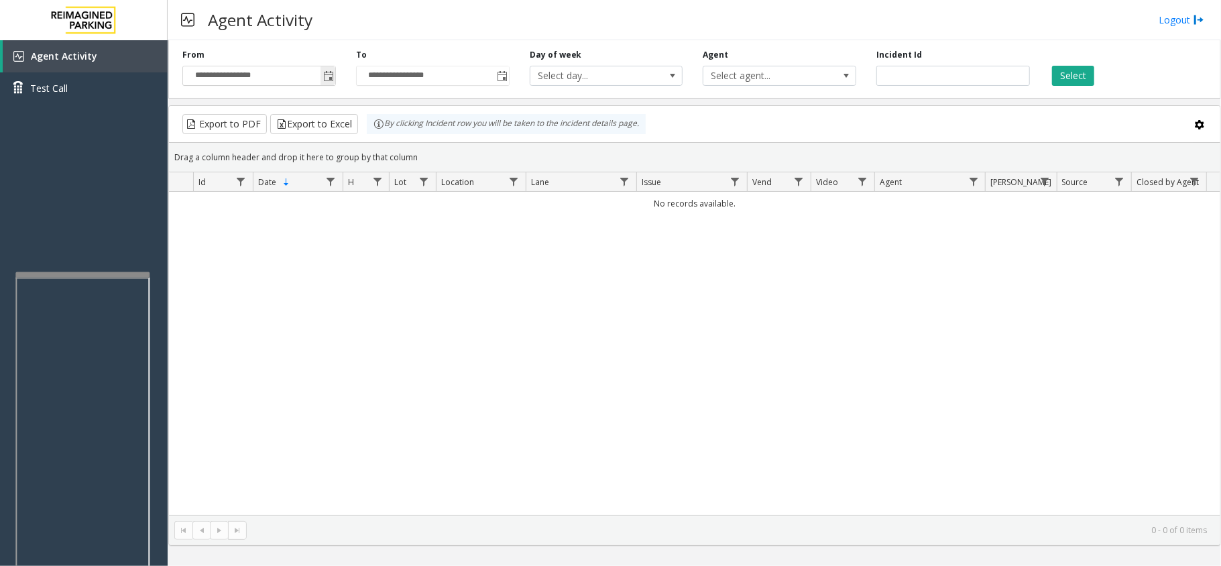
click at [329, 84] on span "Toggle popup" at bounding box center [328, 75] width 15 height 21
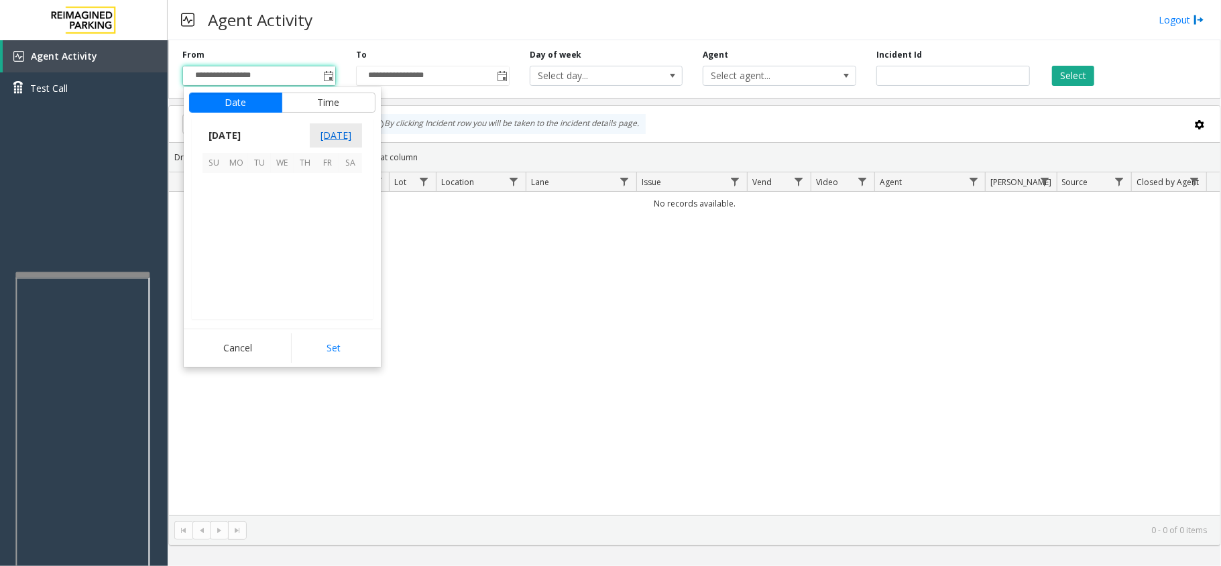
scroll to position [240648, 0]
click at [255, 188] on span "2" at bounding box center [259, 184] width 23 height 23
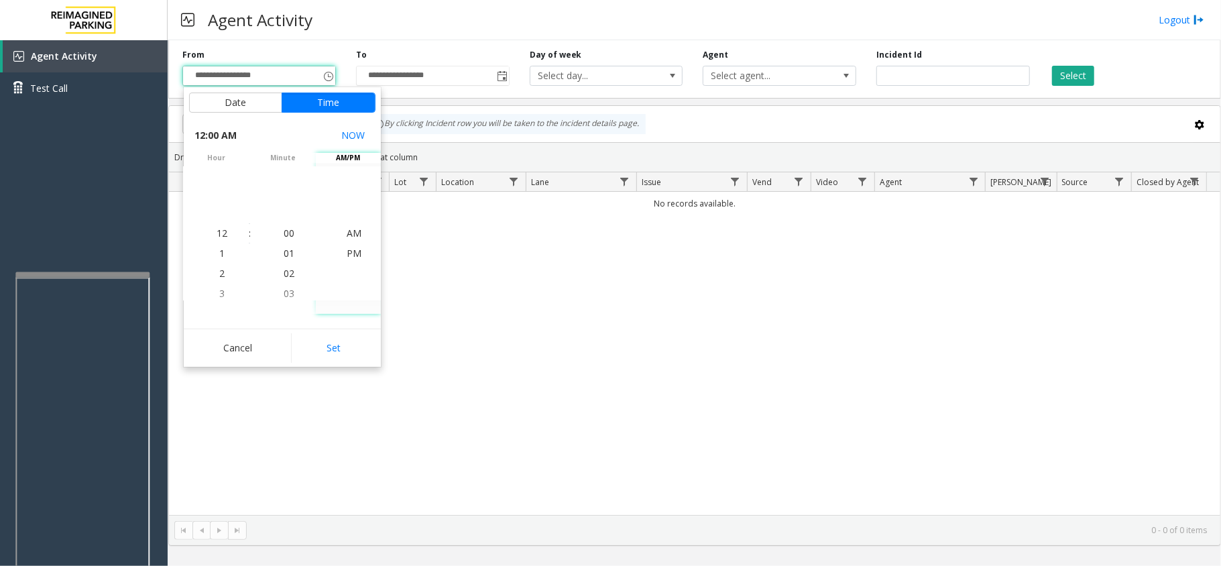
drag, startPoint x: 343, startPoint y: 350, endPoint x: 395, endPoint y: 280, distance: 86.8
click at [343, 347] on button "Set" at bounding box center [333, 348] width 84 height 30
type input "**********"
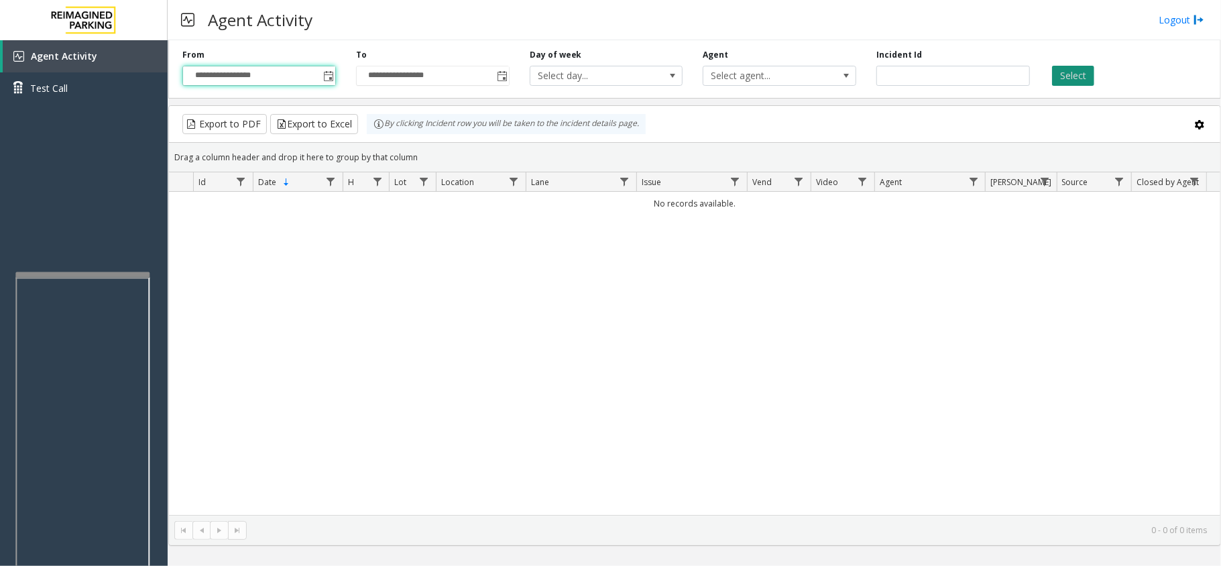
click at [1057, 75] on button "Select" at bounding box center [1073, 76] width 42 height 20
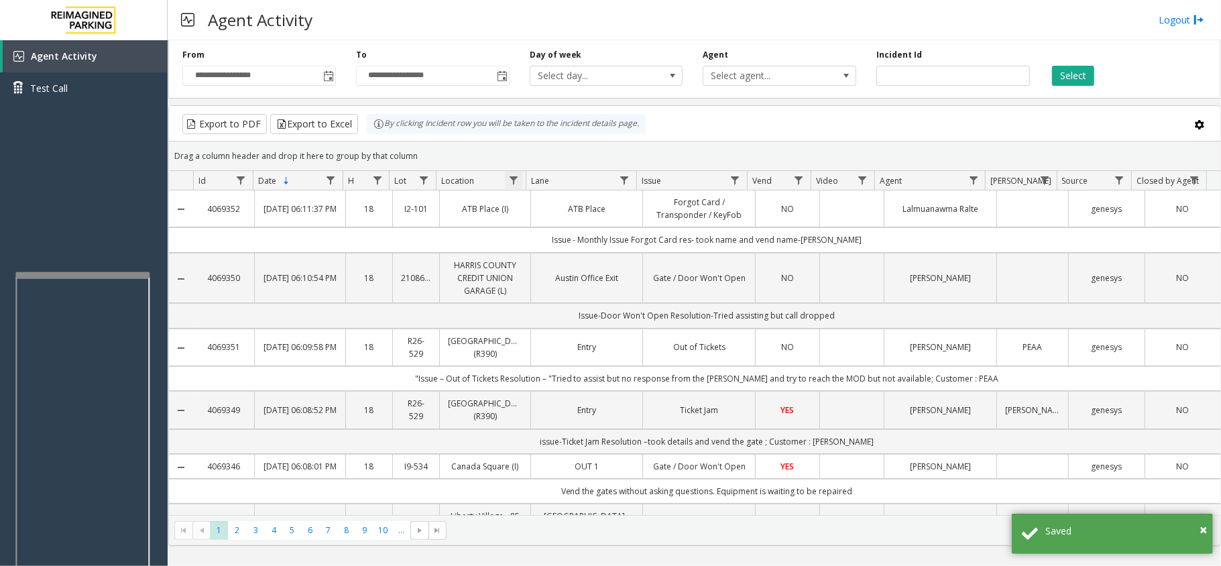
click at [513, 182] on span "Data table" at bounding box center [513, 180] width 11 height 11
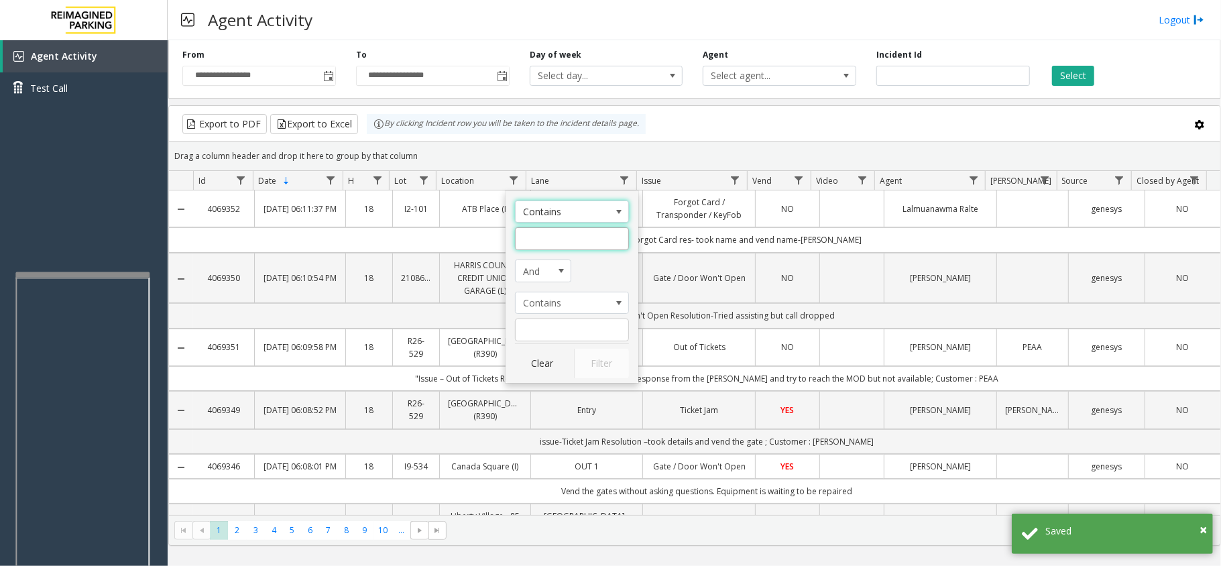
click at [535, 237] on input "Location Filter" at bounding box center [572, 238] width 114 height 23
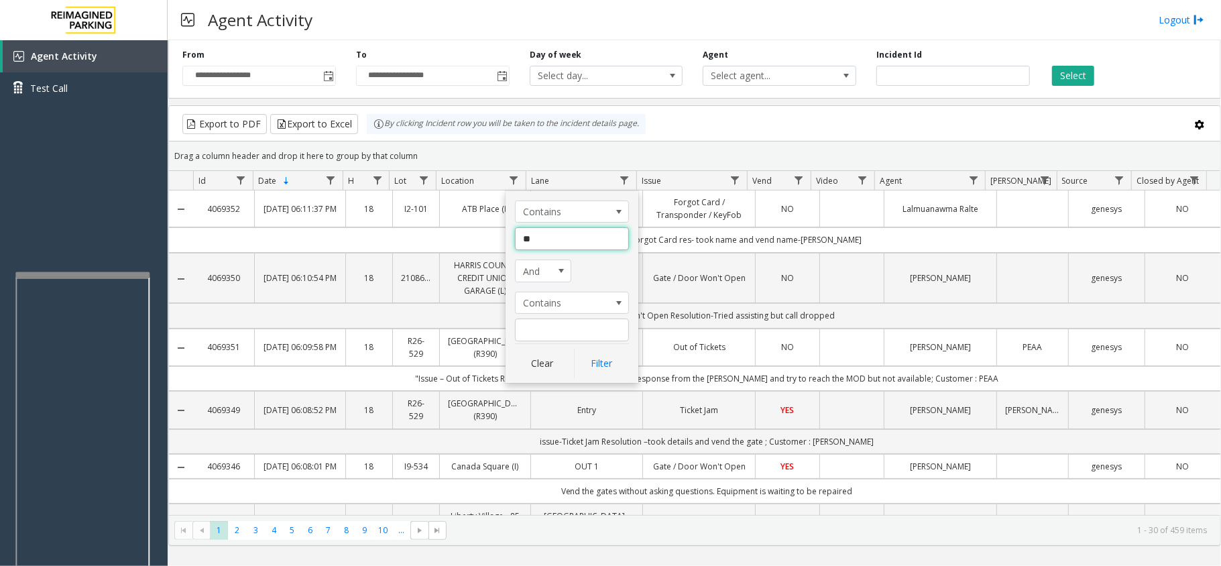
type input "***"
click button "Filter" at bounding box center [601, 364] width 55 height 30
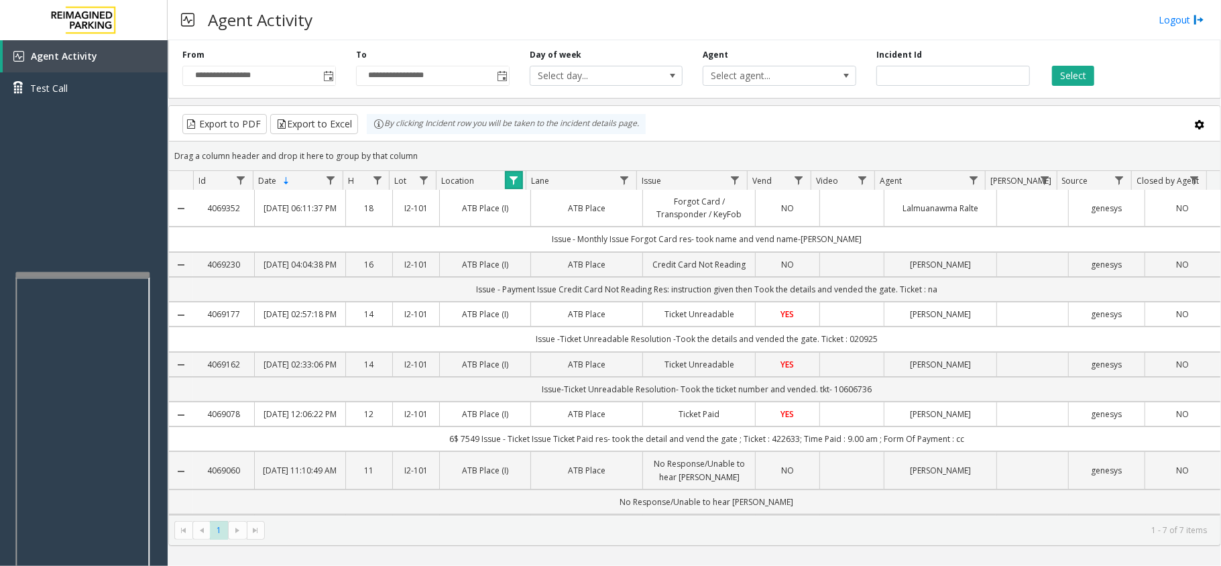
scroll to position [0, 0]
click at [329, 71] on span "Toggle popup" at bounding box center [328, 76] width 11 height 11
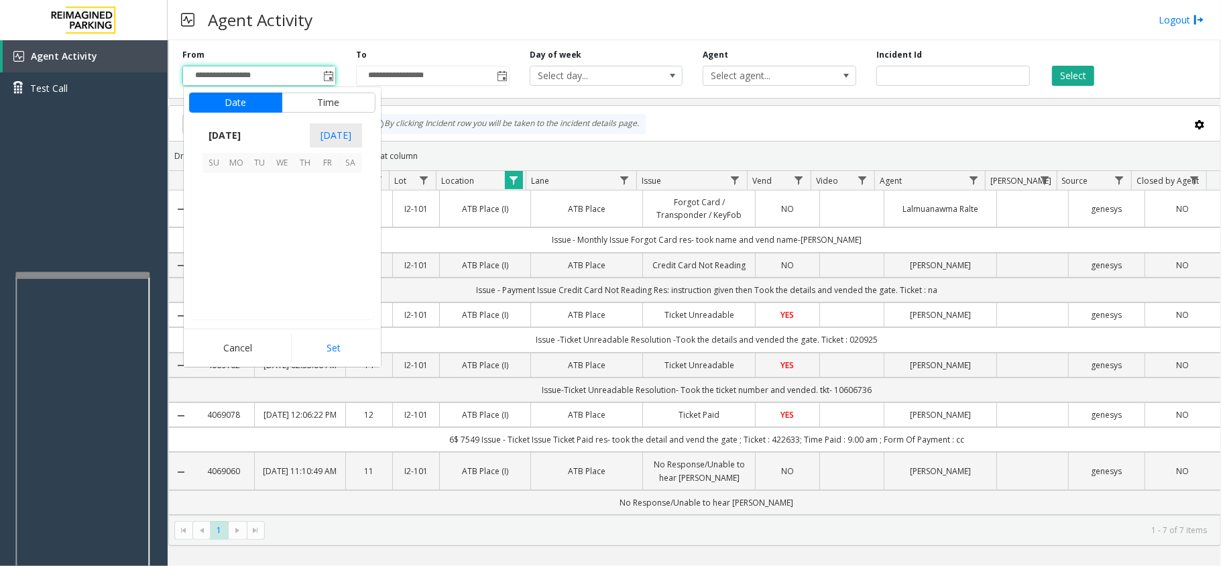
scroll to position [240648, 0]
click at [239, 135] on span "[DATE]" at bounding box center [224, 135] width 44 height 20
click at [319, 194] on span "Aug" at bounding box center [314, 196] width 32 height 32
drag, startPoint x: 290, startPoint y: 215, endPoint x: 296, endPoint y: 216, distance: 6.8
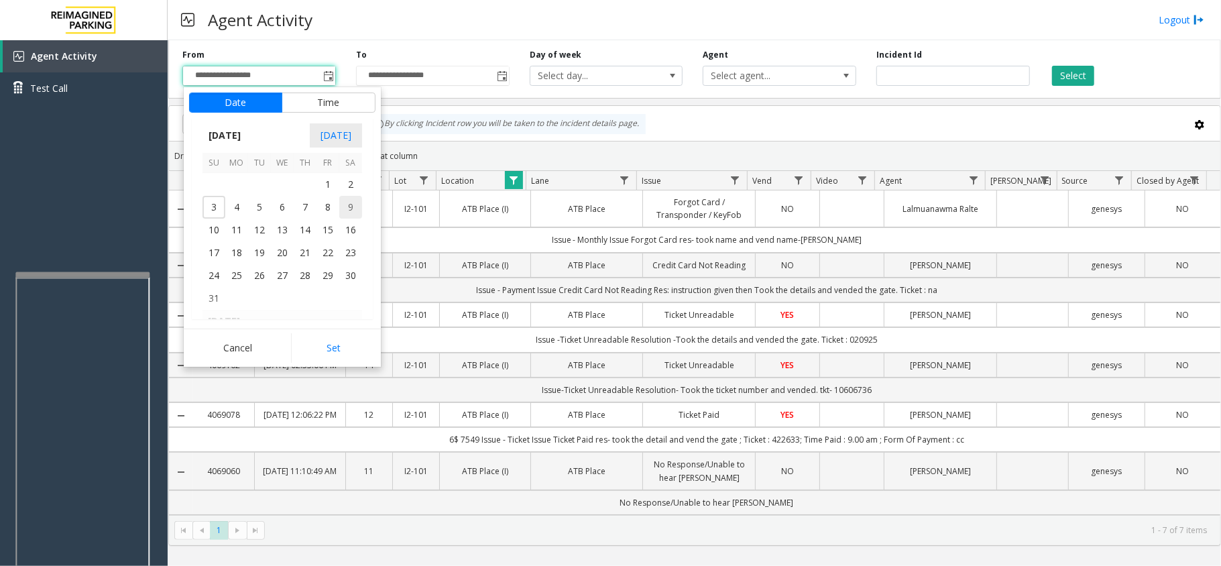
click at [291, 213] on span "6" at bounding box center [282, 207] width 23 height 23
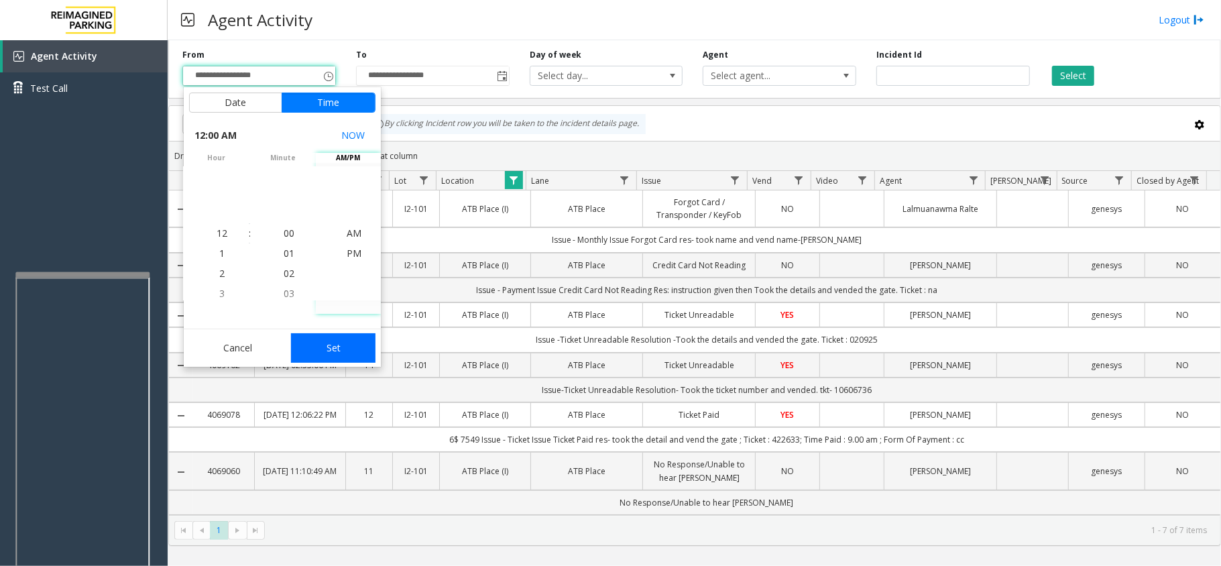
click at [355, 347] on button "Set" at bounding box center [333, 348] width 84 height 30
type input "**********"
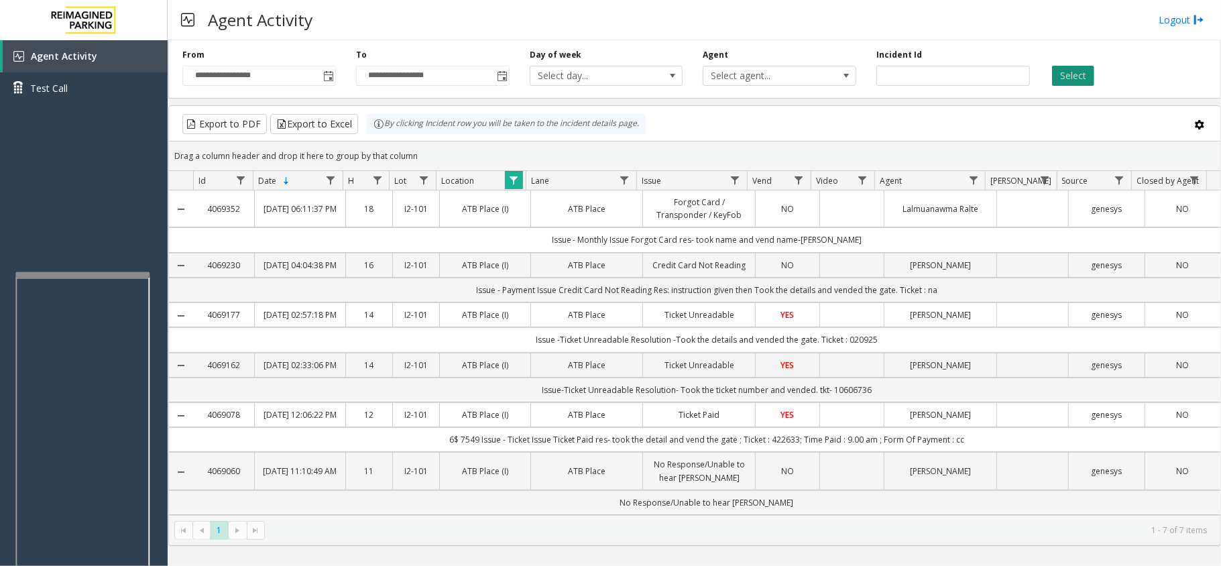
click at [1084, 66] on button "Select" at bounding box center [1073, 76] width 42 height 20
click at [733, 182] on span "Data table" at bounding box center [735, 180] width 11 height 11
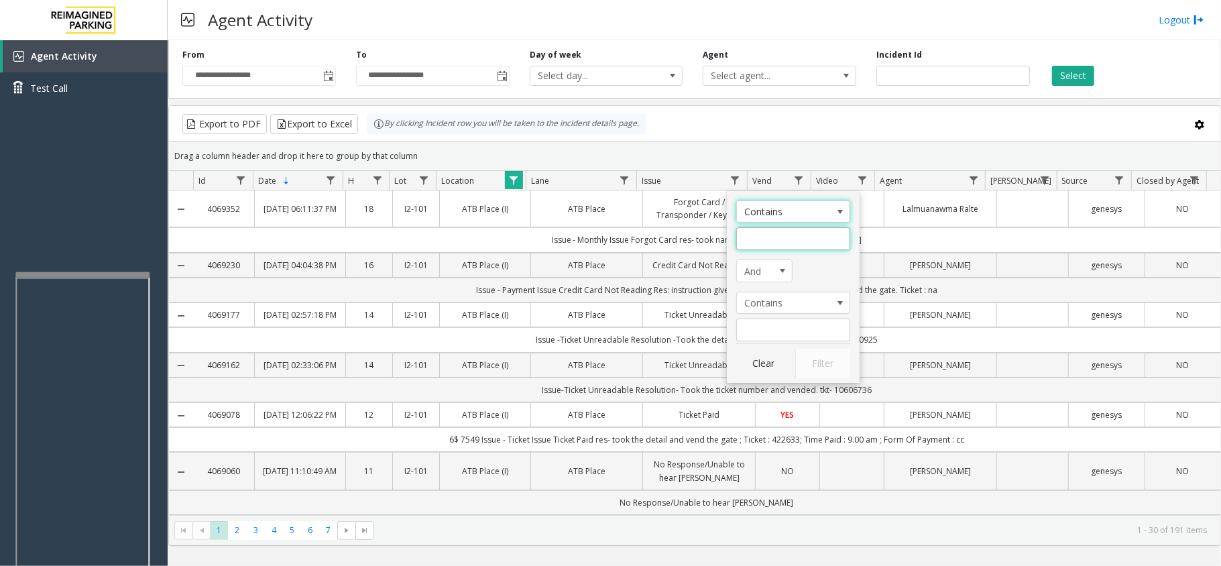
click at [768, 239] on input "Issue Filter" at bounding box center [793, 238] width 114 height 23
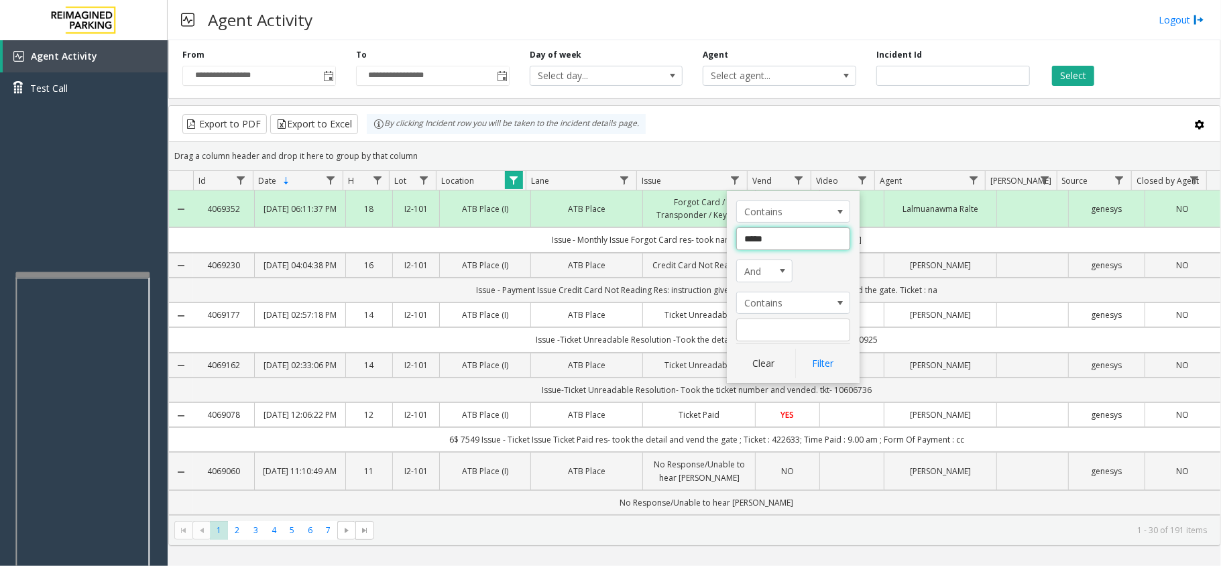
type input "******"
click button "Filter" at bounding box center [822, 364] width 55 height 30
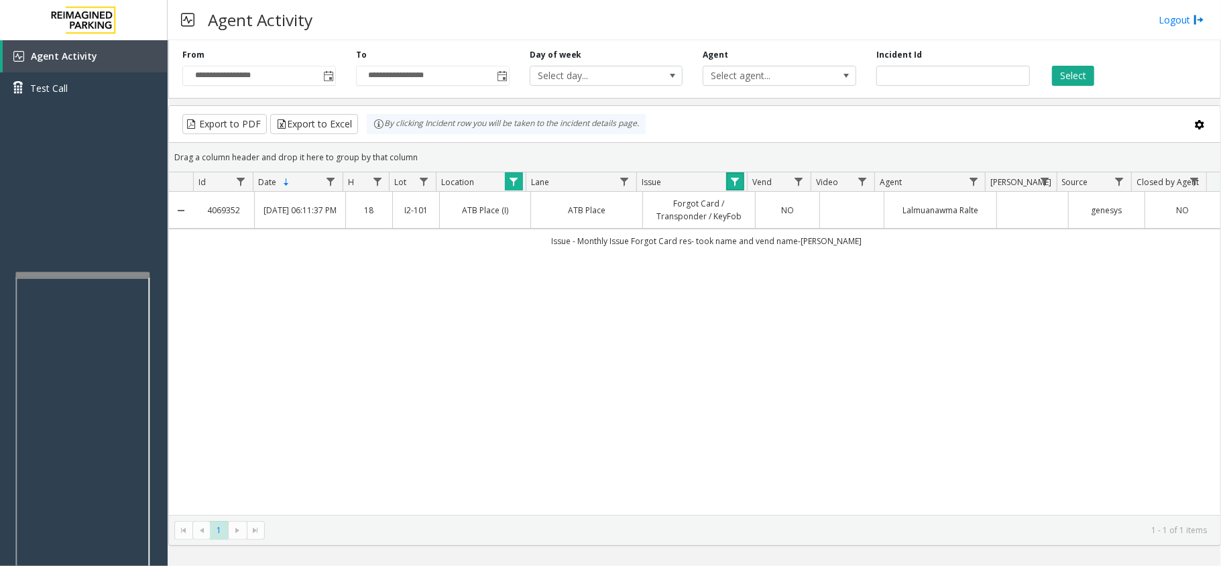
click at [518, 180] on span "Data table" at bounding box center [513, 181] width 11 height 11
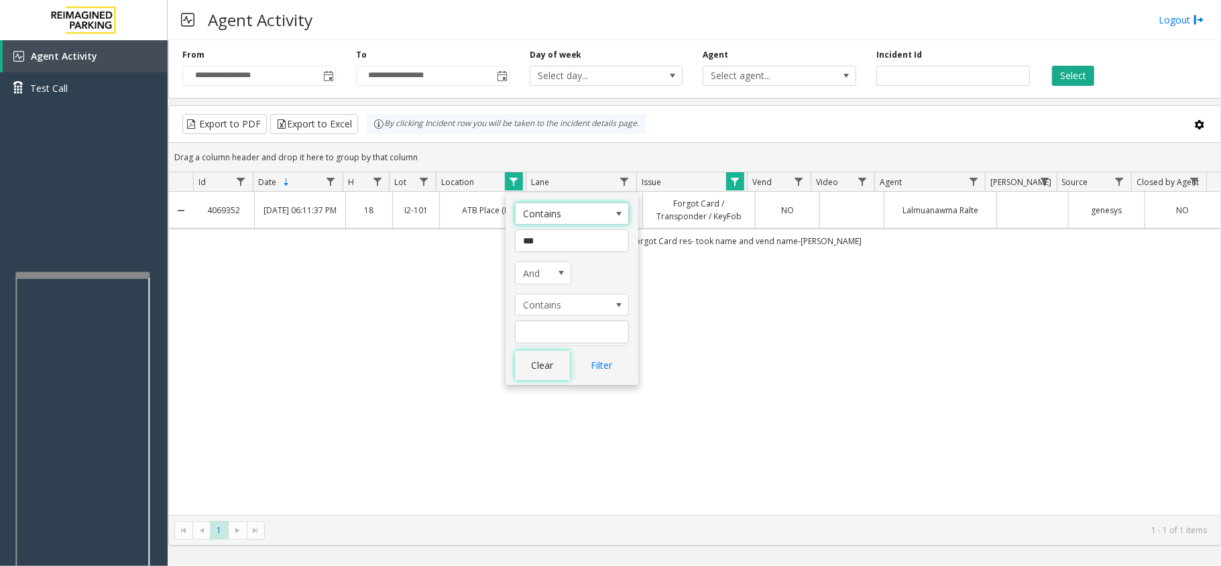
click at [566, 361] on button "Clear" at bounding box center [542, 366] width 55 height 30
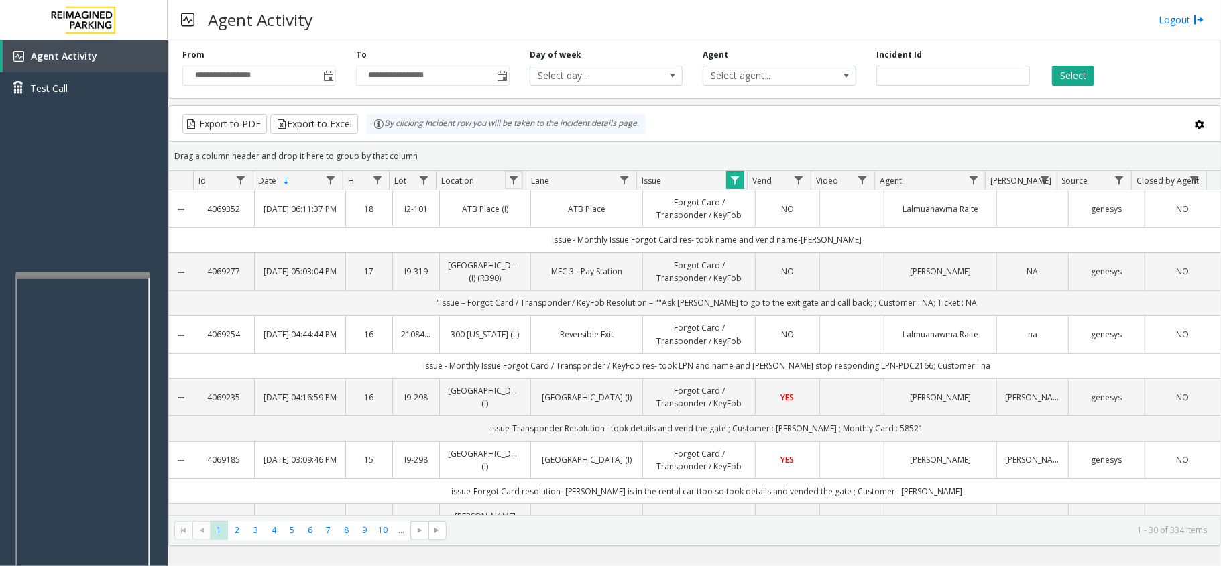
click at [735, 181] on span "Data table" at bounding box center [735, 180] width 11 height 11
click at [762, 357] on button "Clear" at bounding box center [763, 364] width 55 height 30
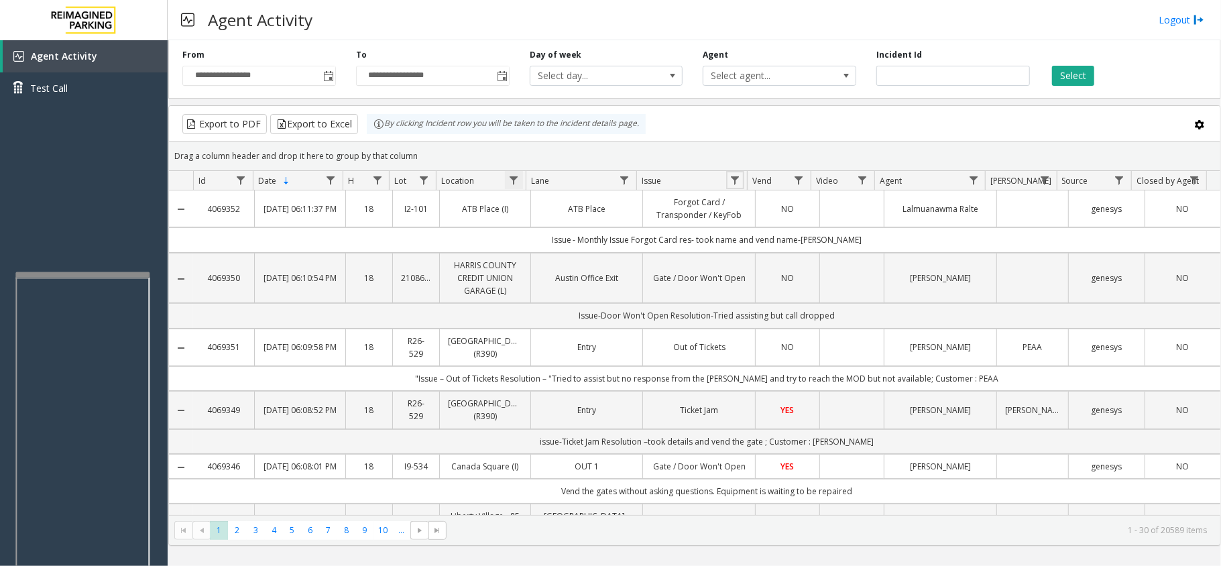
click at [511, 183] on span "Data table" at bounding box center [513, 180] width 11 height 11
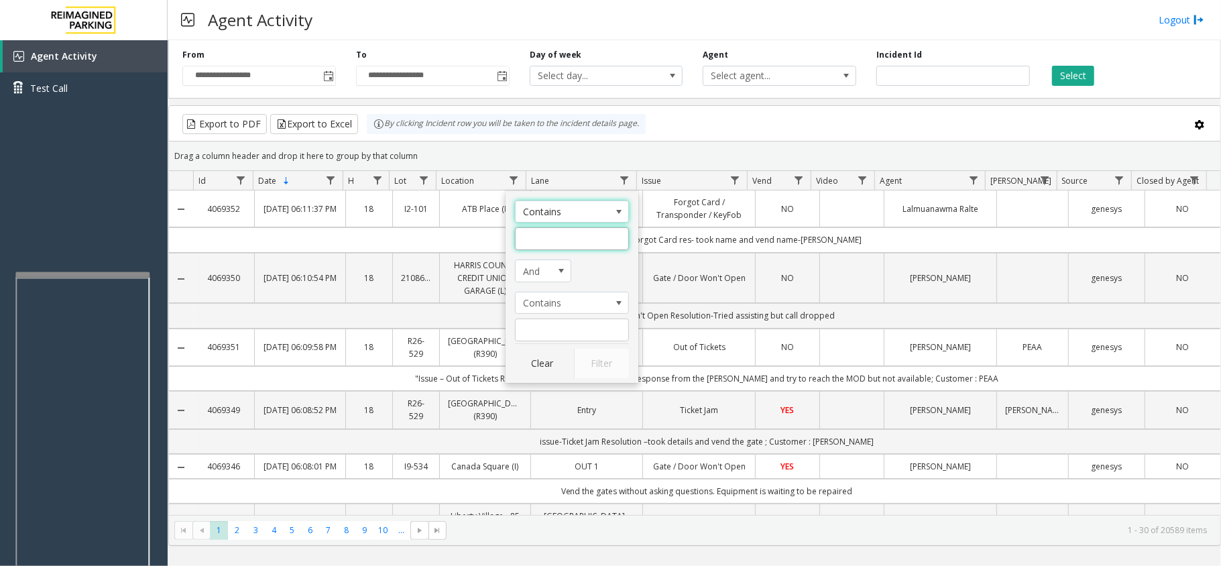
click at [583, 242] on input "Location Filter" at bounding box center [572, 238] width 114 height 23
type input "***"
click button "Filter" at bounding box center [601, 364] width 55 height 30
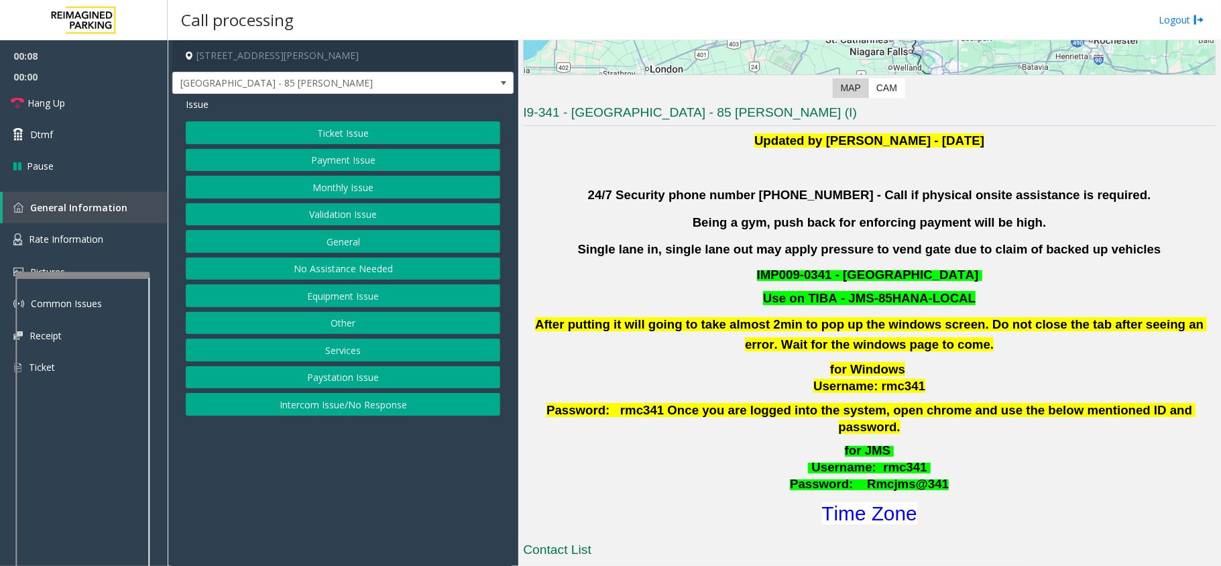
scroll to position [268, 0]
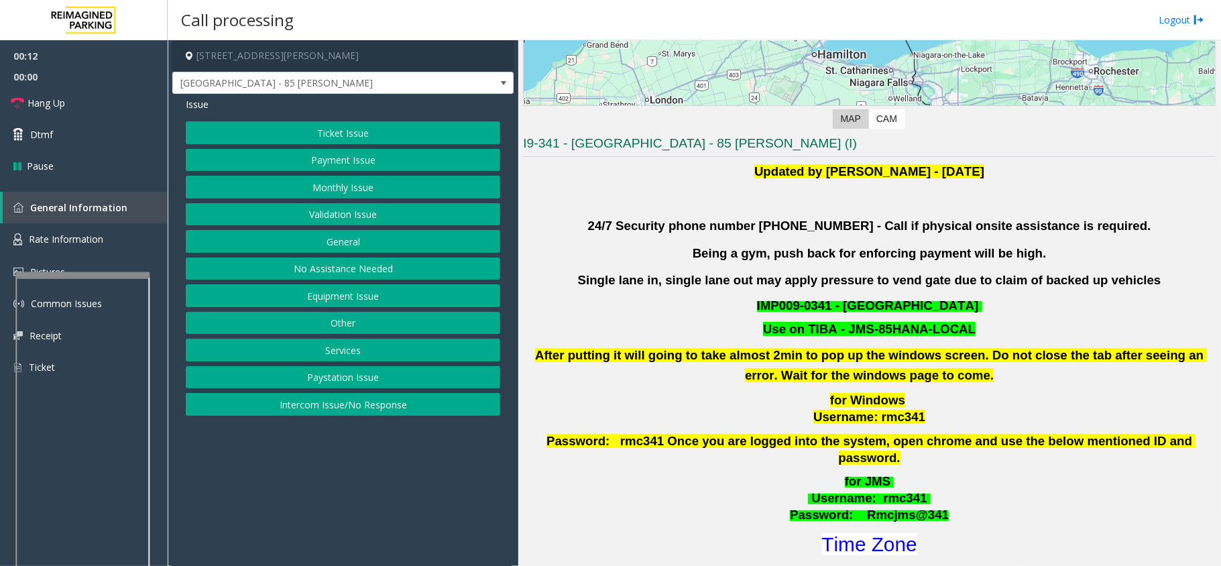
click at [359, 190] on button "Monthly Issue" at bounding box center [343, 187] width 314 height 23
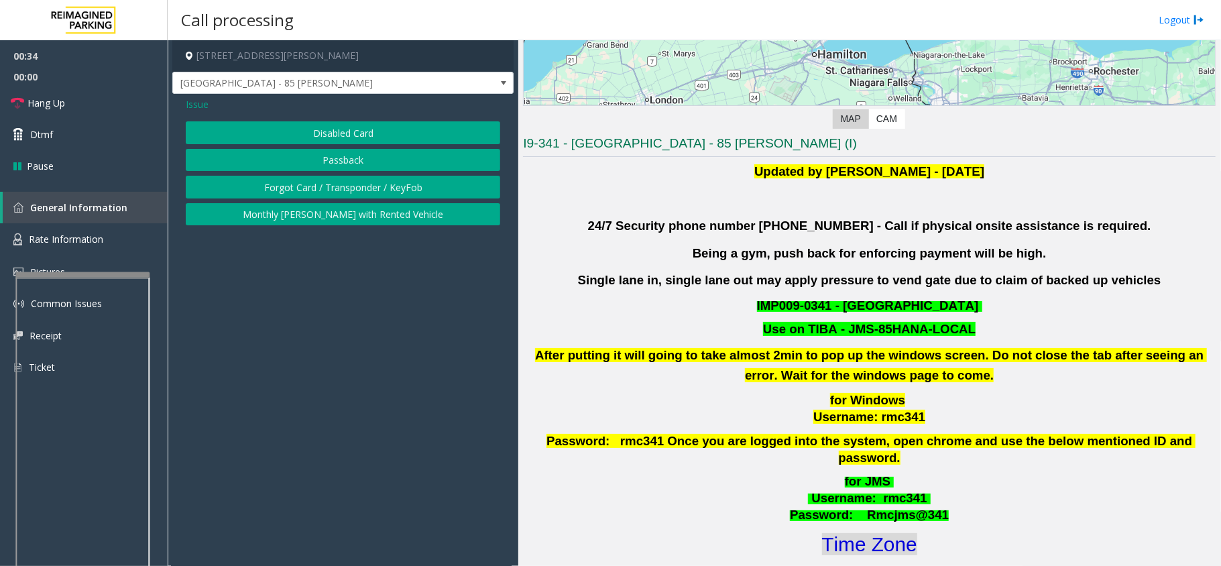
click at [877, 534] on font "Time Zone" at bounding box center [869, 544] width 95 height 22
click at [359, 188] on button "Forgot Card / Transponder / KeyFob" at bounding box center [343, 187] width 314 height 23
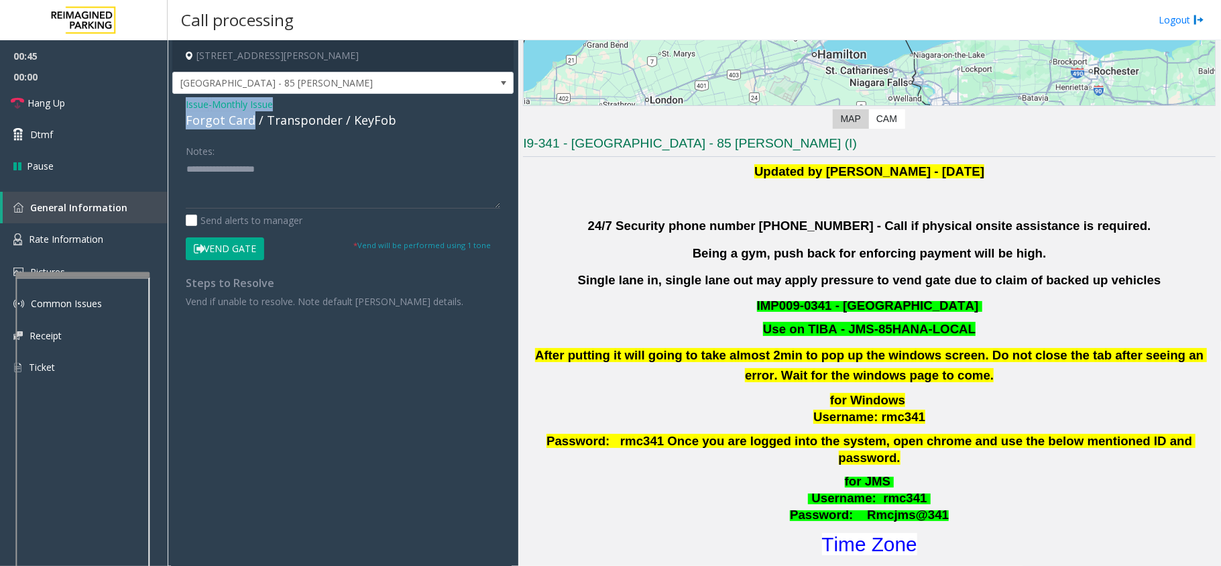
drag, startPoint x: 251, startPoint y: 119, endPoint x: 183, endPoint y: 105, distance: 69.0
click at [183, 105] on div "Issue - Monthly Issue Forgot Card / Transponder / KeyFob Notes: Send alerts to …" at bounding box center [342, 208] width 341 height 228
drag, startPoint x: 243, startPoint y: 186, endPoint x: 250, endPoint y: 189, distance: 8.1
click at [245, 186] on textarea at bounding box center [343, 183] width 314 height 50
click at [267, 194] on textarea at bounding box center [343, 183] width 314 height 50
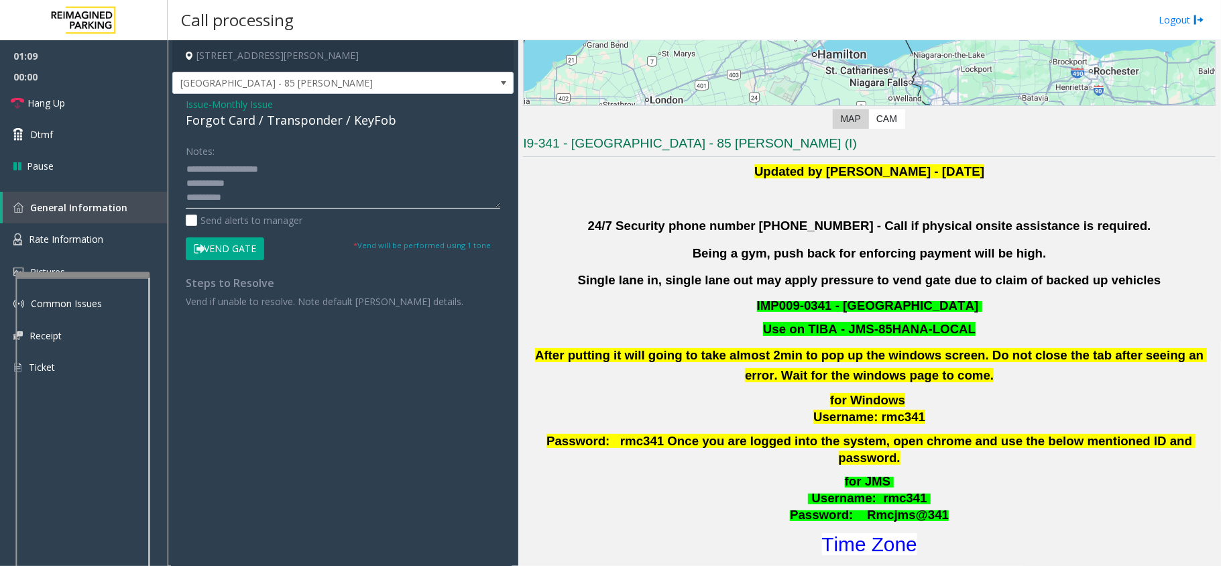
click at [248, 202] on textarea at bounding box center [343, 183] width 314 height 50
click at [196, 247] on icon at bounding box center [199, 248] width 11 height 9
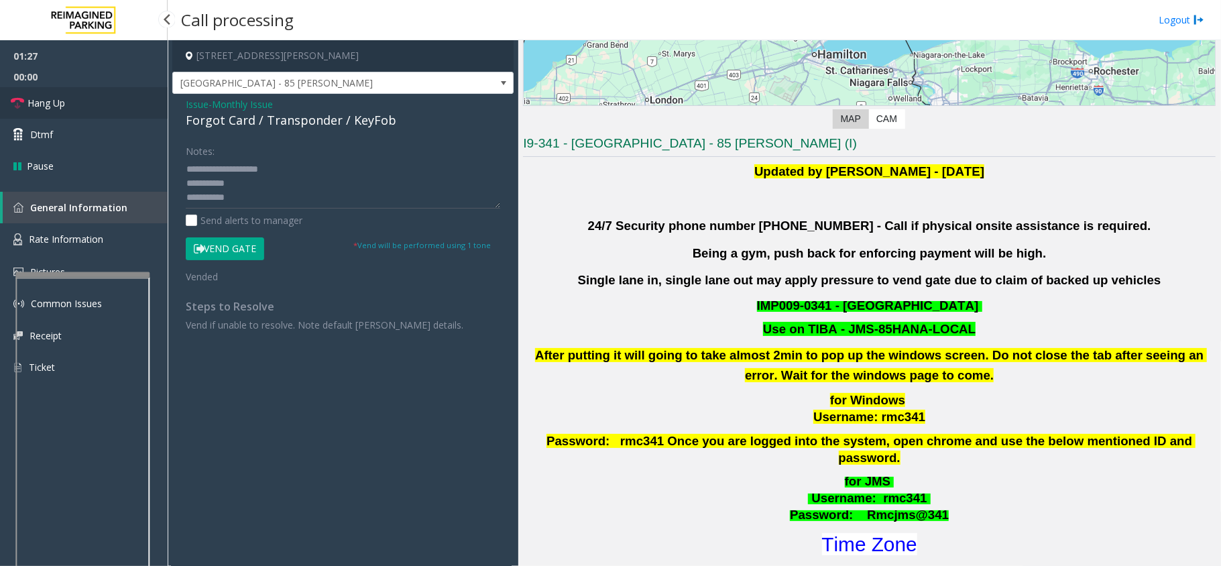
click at [38, 103] on span "Hang Up" at bounding box center [46, 103] width 38 height 14
click at [251, 194] on textarea at bounding box center [343, 183] width 314 height 50
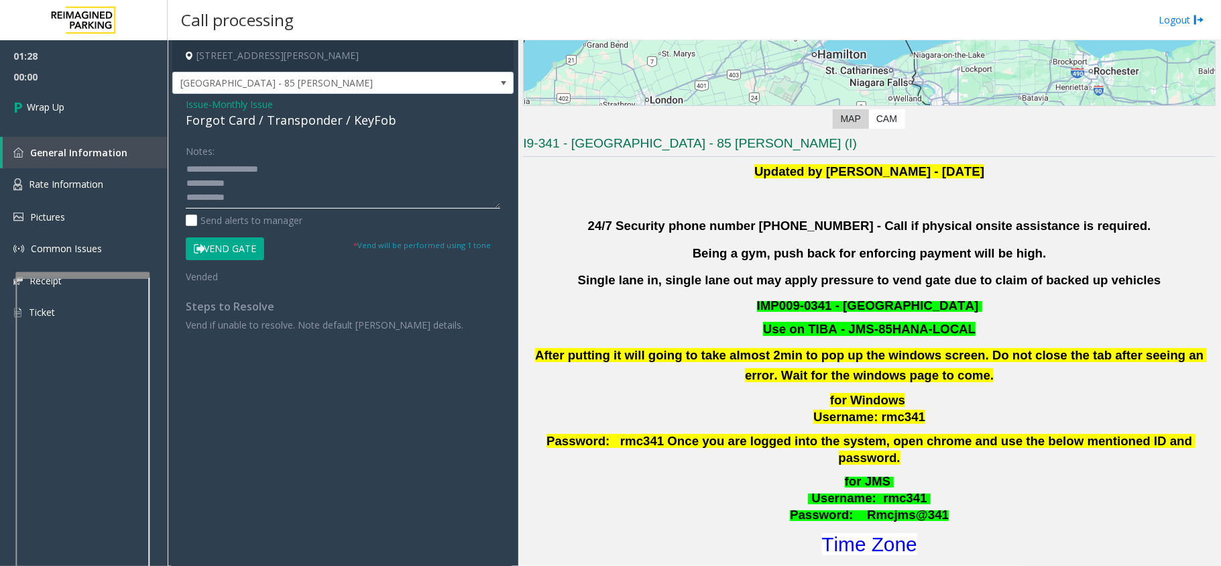
drag, startPoint x: 245, startPoint y: 196, endPoint x: 181, endPoint y: 213, distance: 66.5
click at [181, 213] on div "Notes: Send alerts to manager Vend Gate * Vend will be performed using 1 tone V…" at bounding box center [343, 235] width 335 height 192
paste textarea "**********"
type textarea "**********"
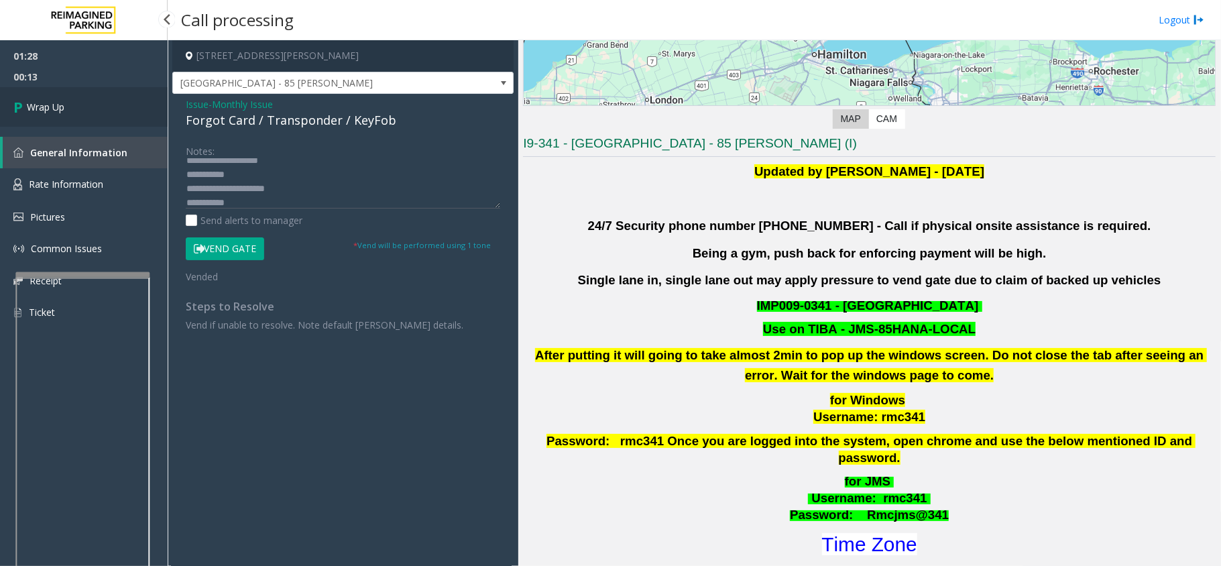
click at [60, 103] on span "Wrap Up" at bounding box center [46, 107] width 38 height 14
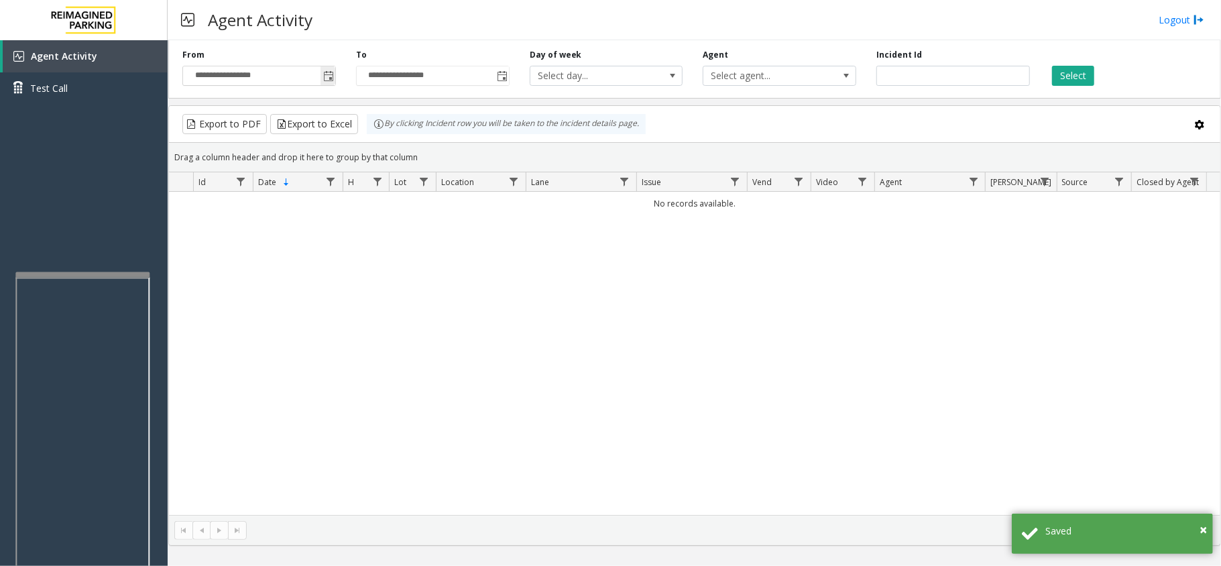
click at [328, 78] on span "Toggle popup" at bounding box center [328, 76] width 11 height 11
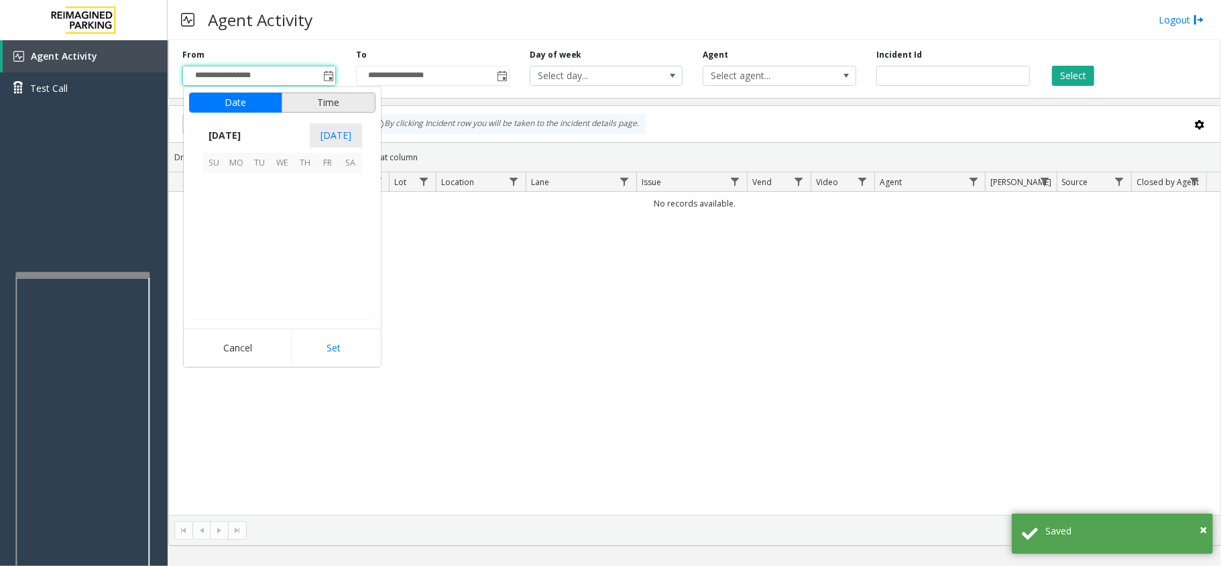
scroll to position [240648, 0]
click at [229, 186] on span "1" at bounding box center [236, 184] width 23 height 23
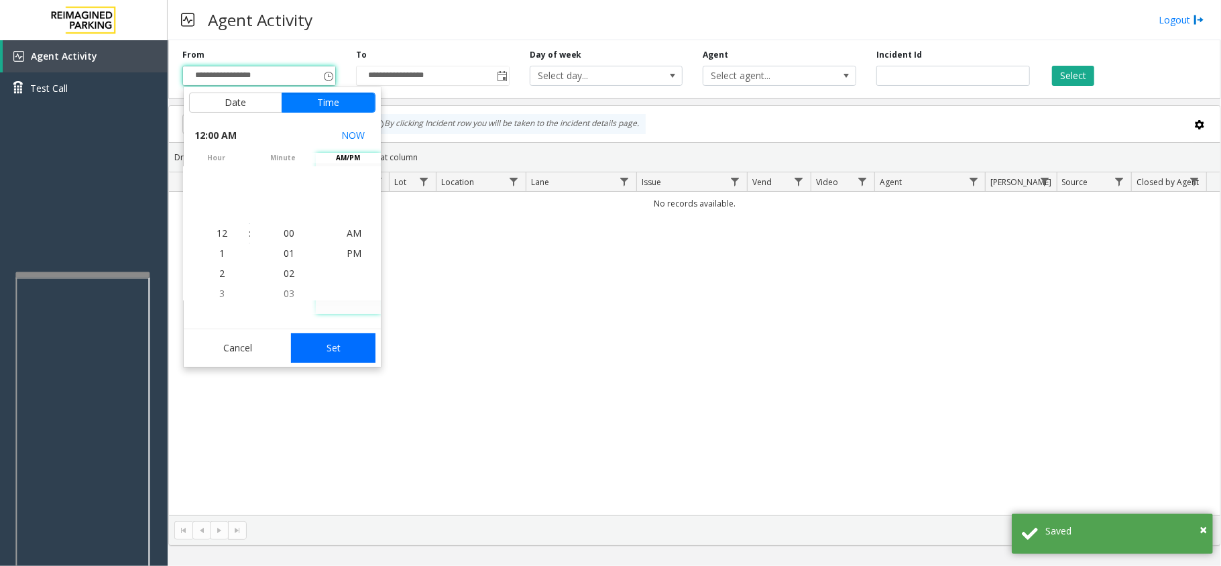
click at [371, 350] on button "Set" at bounding box center [333, 348] width 84 height 30
type input "**********"
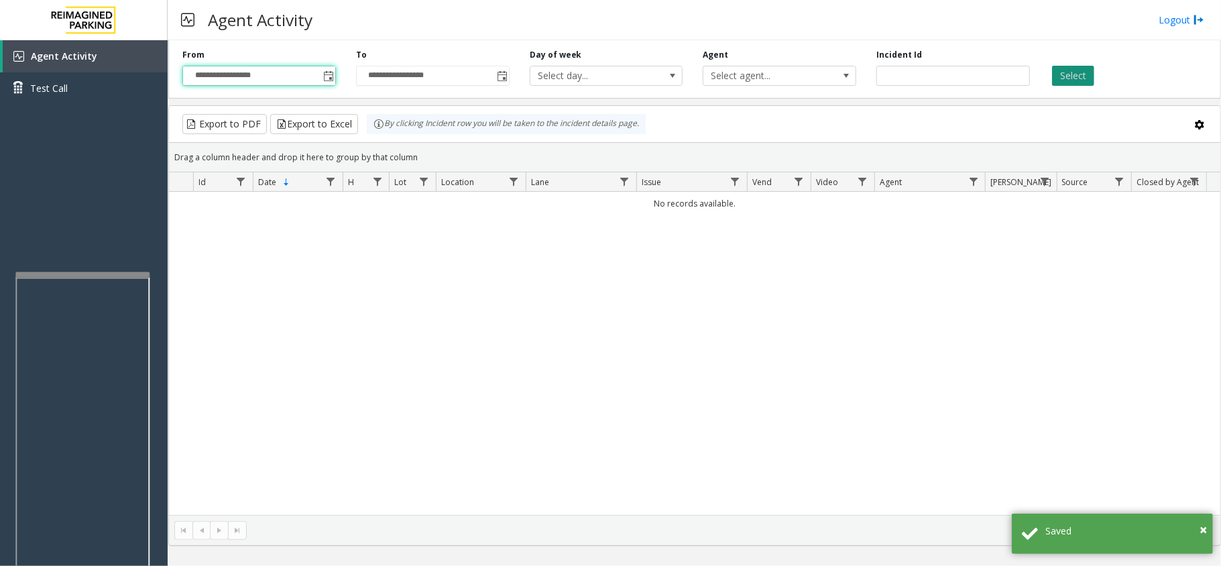
click at [1062, 70] on button "Select" at bounding box center [1073, 76] width 42 height 20
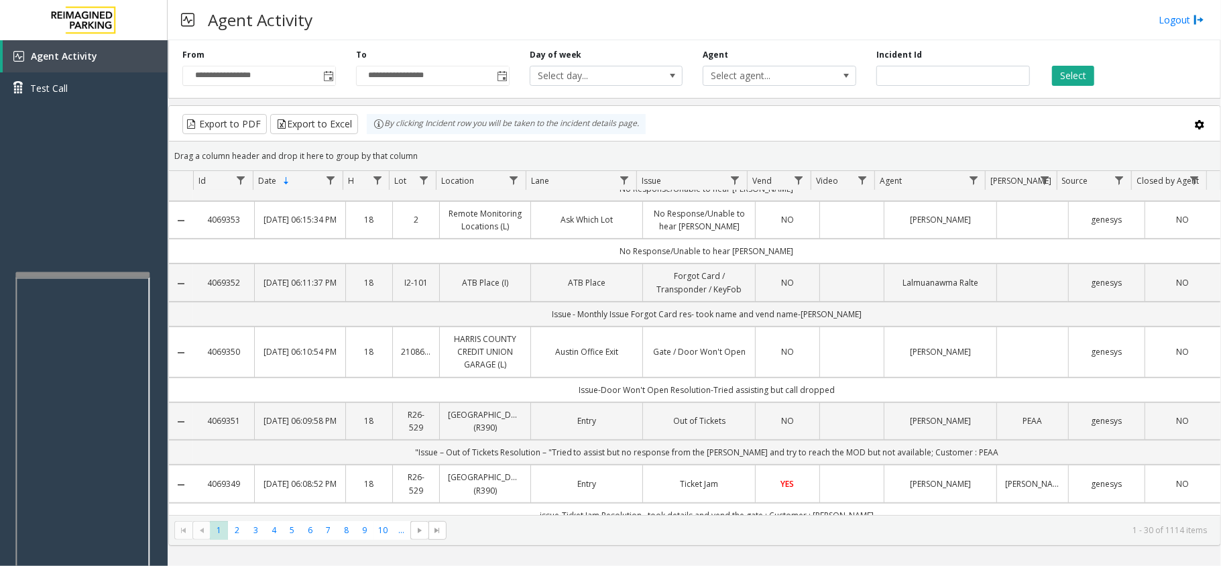
scroll to position [0, 0]
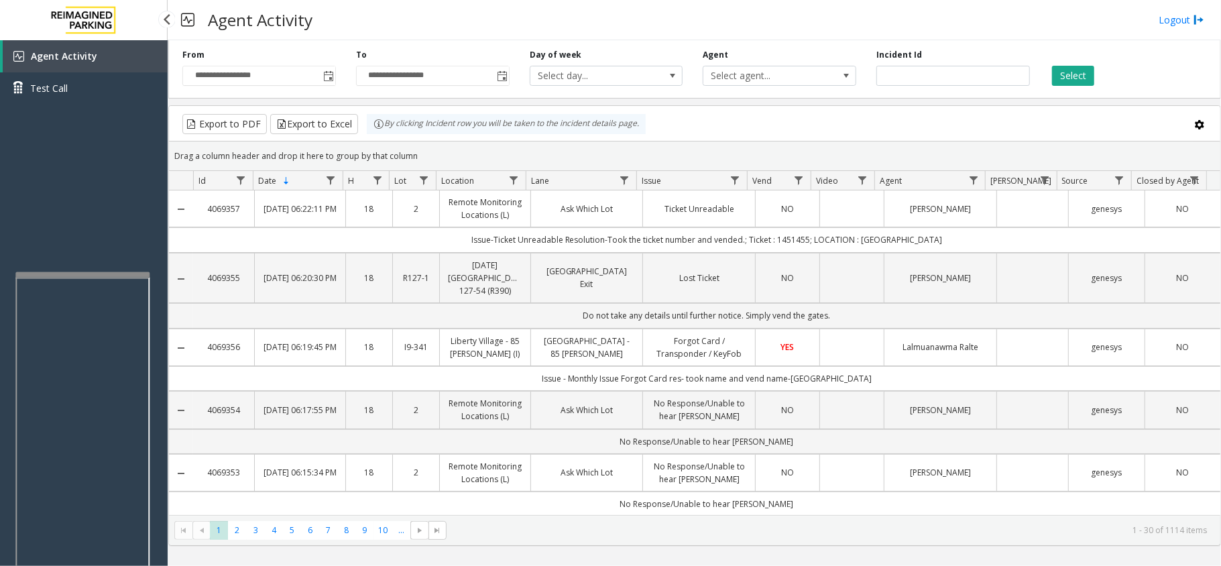
click at [109, 215] on div "Agent Activity Test Call" at bounding box center [84, 323] width 168 height 566
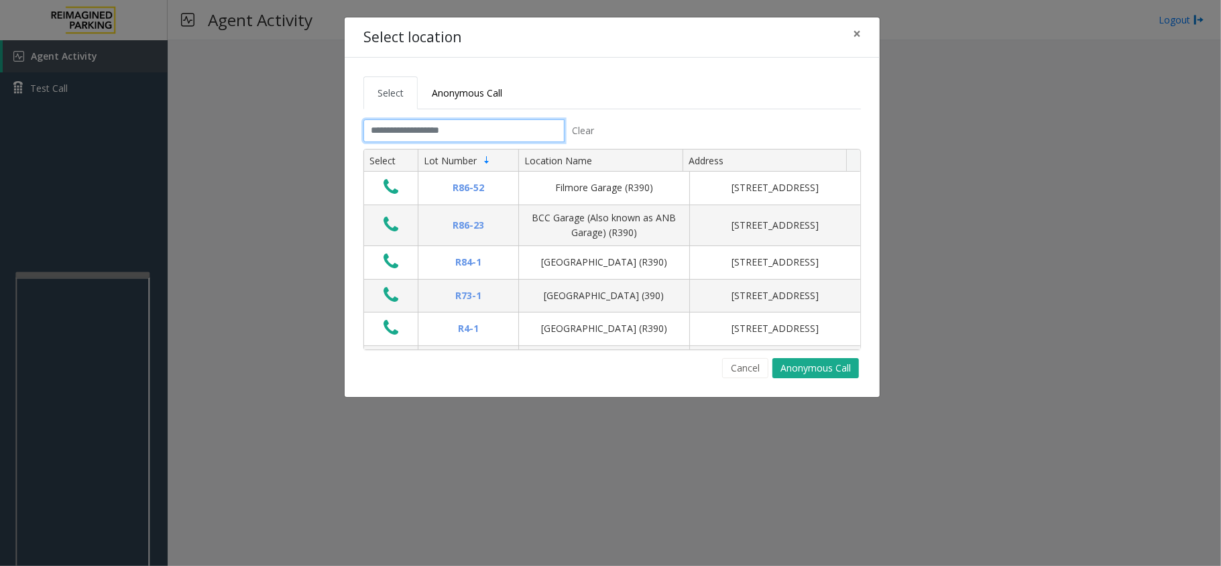
click at [459, 130] on input "text" at bounding box center [463, 130] width 201 height 23
click at [499, 131] on input "text" at bounding box center [463, 130] width 201 height 23
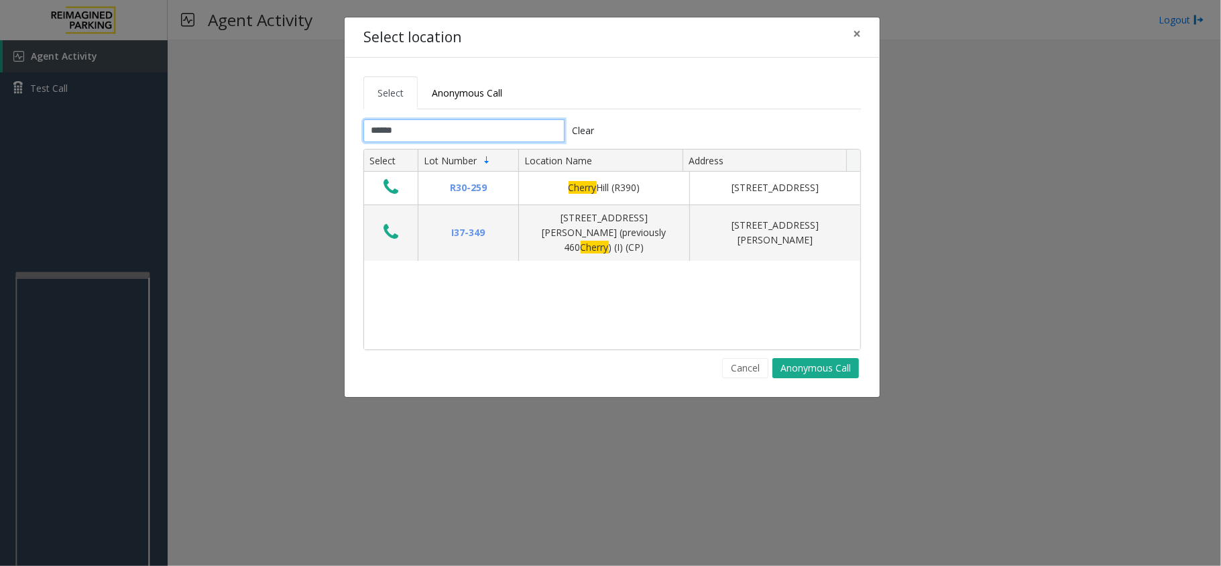
type input "******"
click at [854, 32] on button "×" at bounding box center [857, 33] width 27 height 33
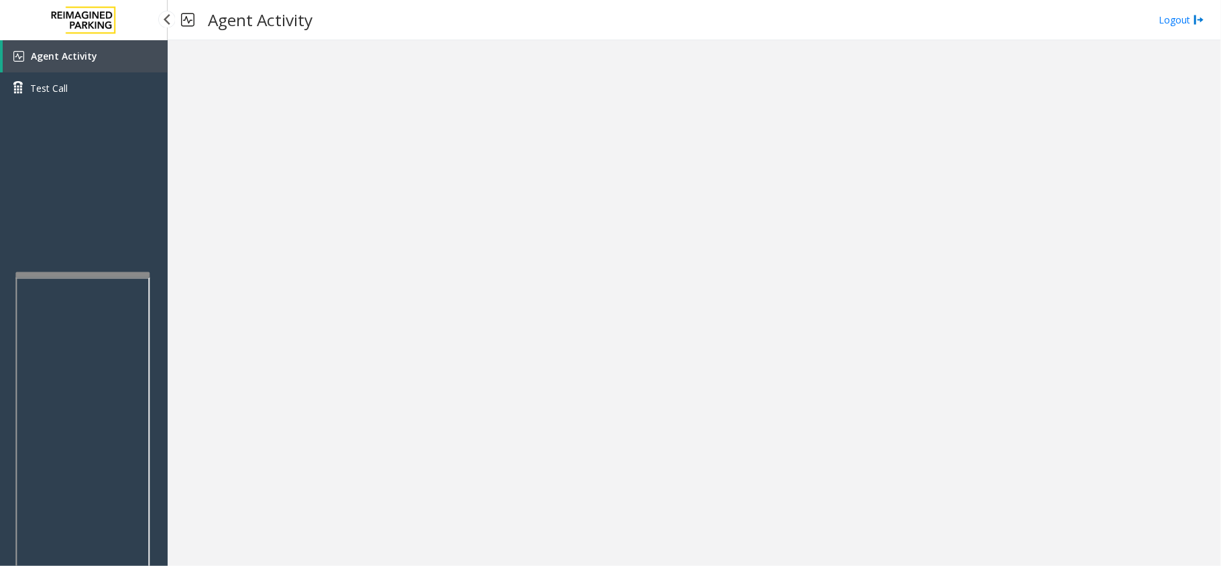
click at [149, 65] on link "Agent Activity" at bounding box center [85, 56] width 165 height 32
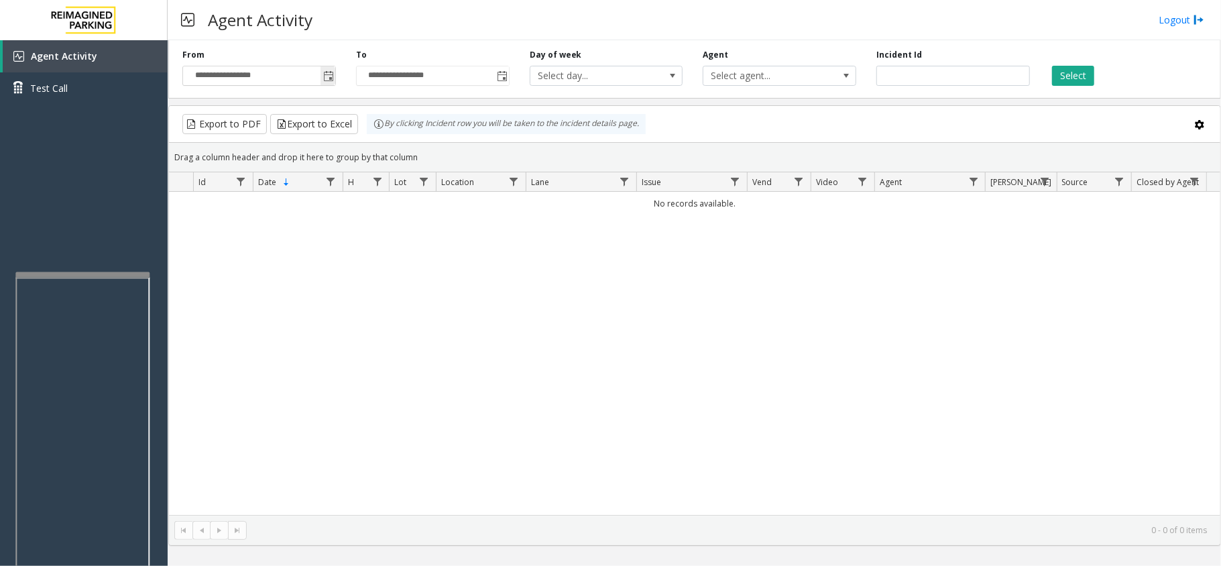
click at [331, 79] on span "Toggle popup" at bounding box center [328, 76] width 11 height 11
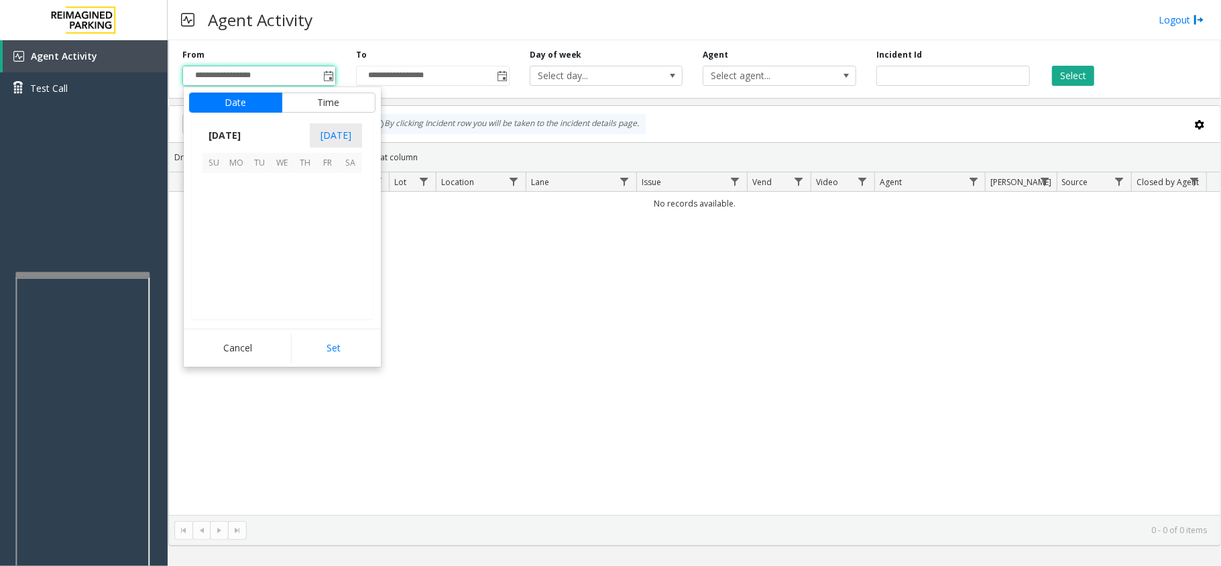
scroll to position [240648, 0]
click at [236, 180] on span "1" at bounding box center [236, 184] width 23 height 23
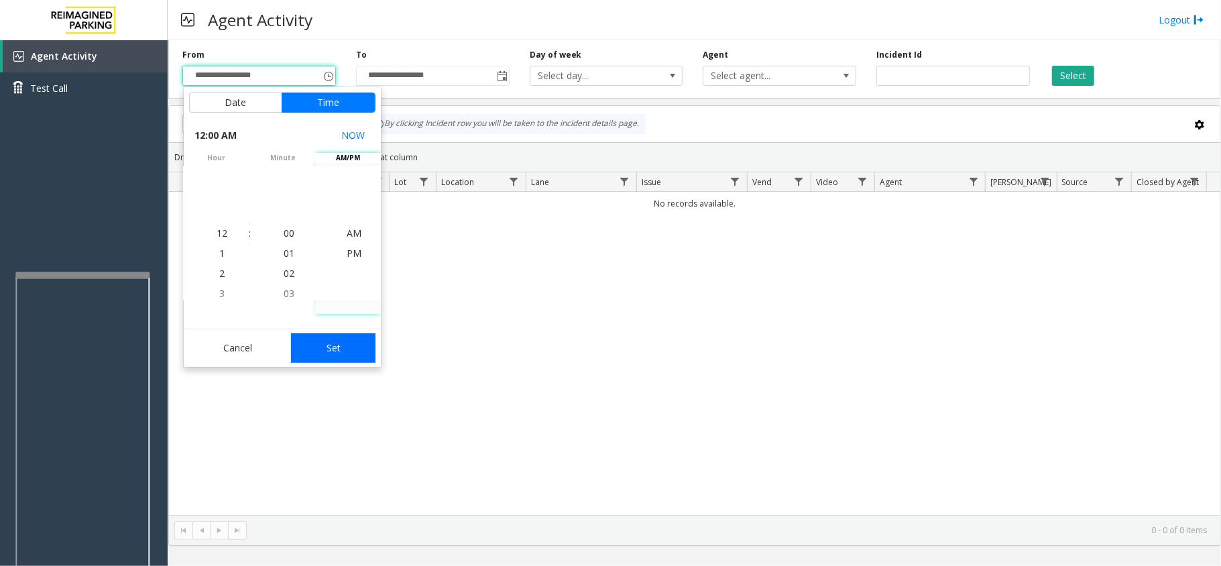
click at [355, 339] on button "Set" at bounding box center [333, 348] width 84 height 30
type input "**********"
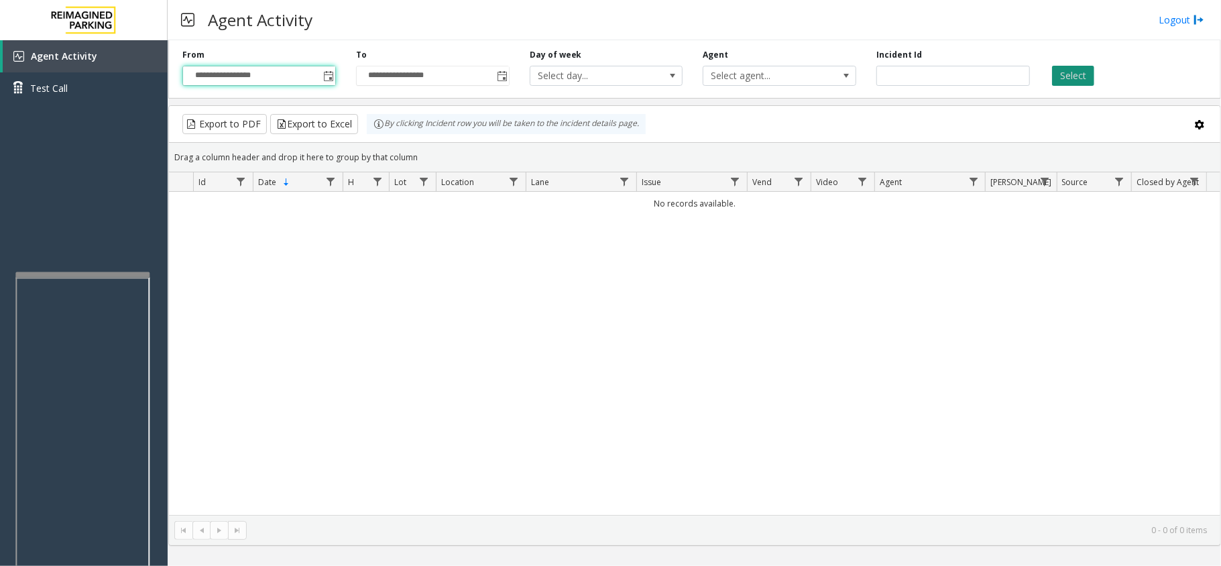
click at [1078, 83] on button "Select" at bounding box center [1073, 76] width 42 height 20
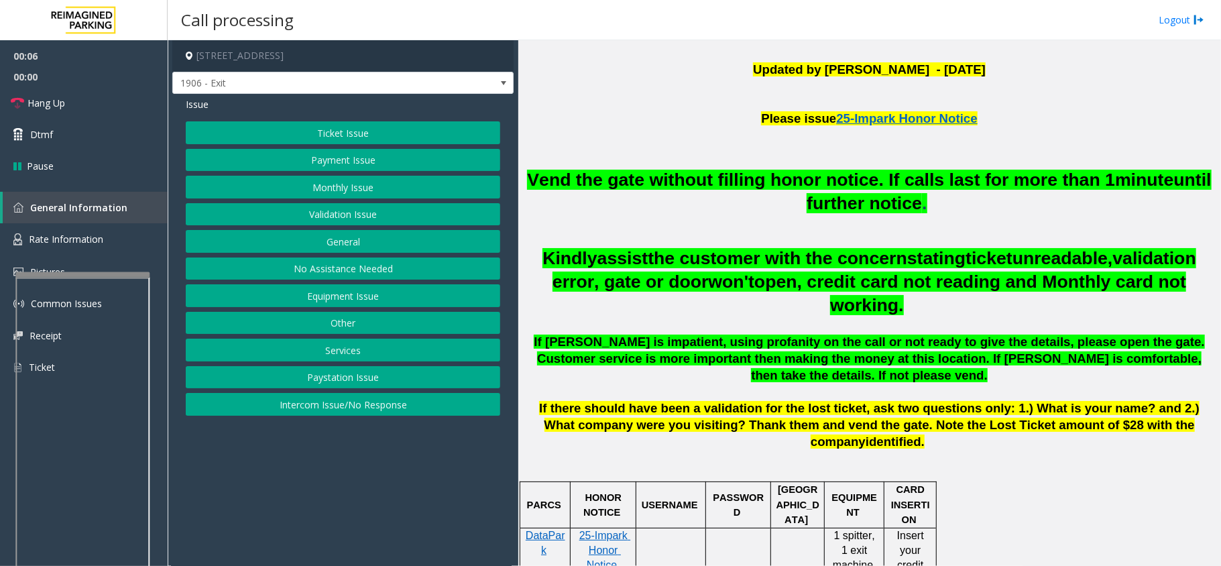
scroll to position [447, 0]
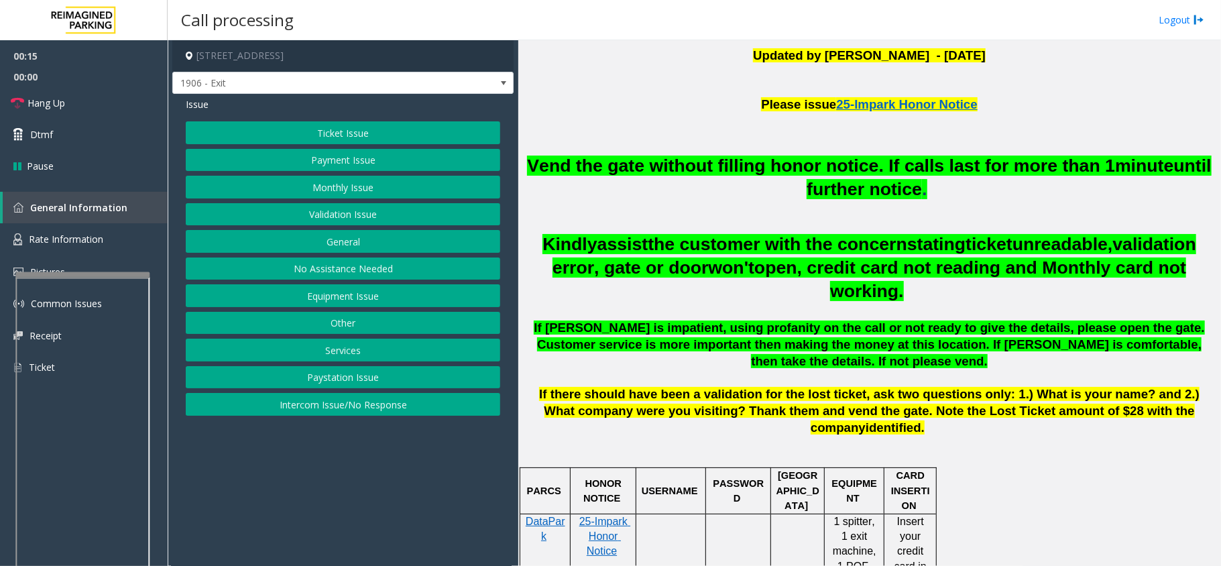
click at [414, 413] on button "Intercom Issue/No Response" at bounding box center [343, 404] width 314 height 23
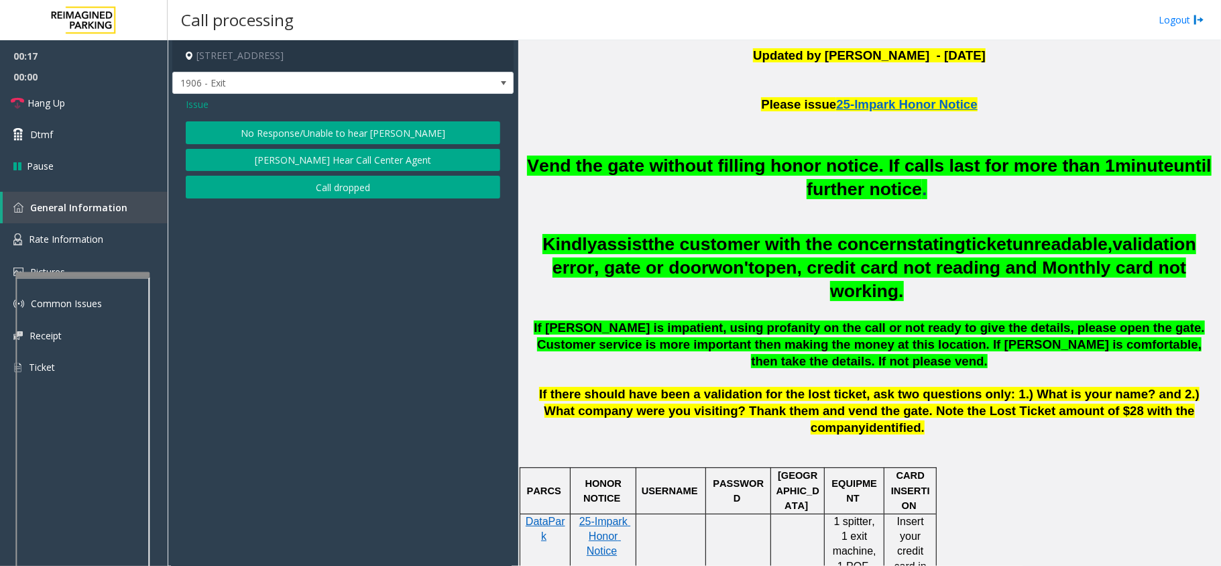
click at [412, 132] on button "No Response/Unable to hear [PERSON_NAME]" at bounding box center [343, 132] width 314 height 23
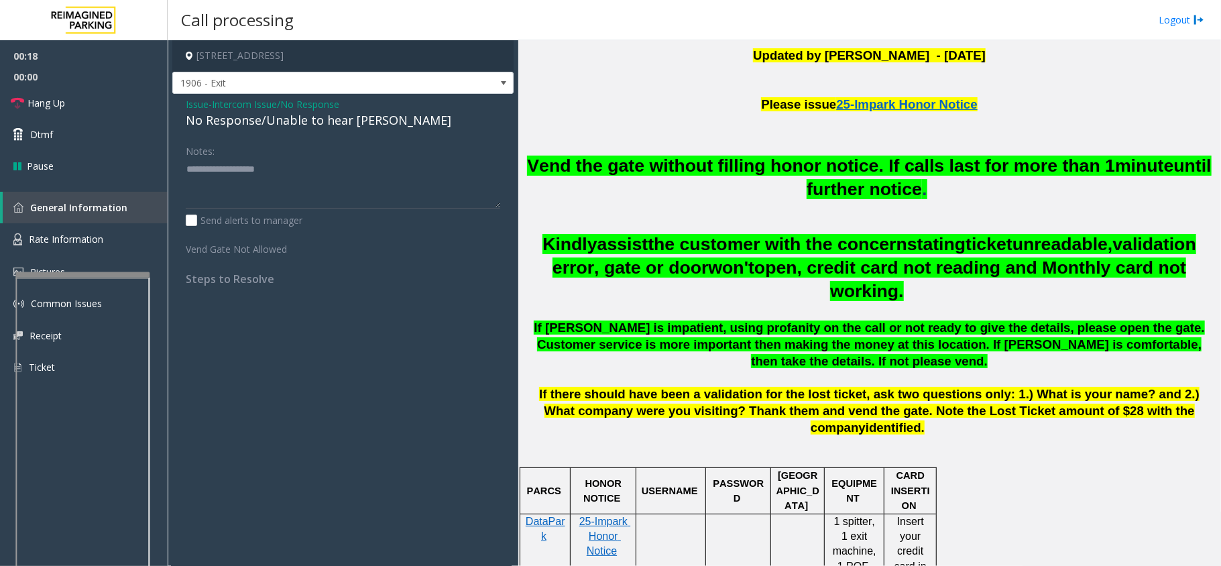
click at [269, 119] on div "No Response/Unable to hear [PERSON_NAME]" at bounding box center [343, 120] width 314 height 18
click at [269, 121] on div "No Response/Unable to hear [PERSON_NAME]" at bounding box center [343, 120] width 314 height 18
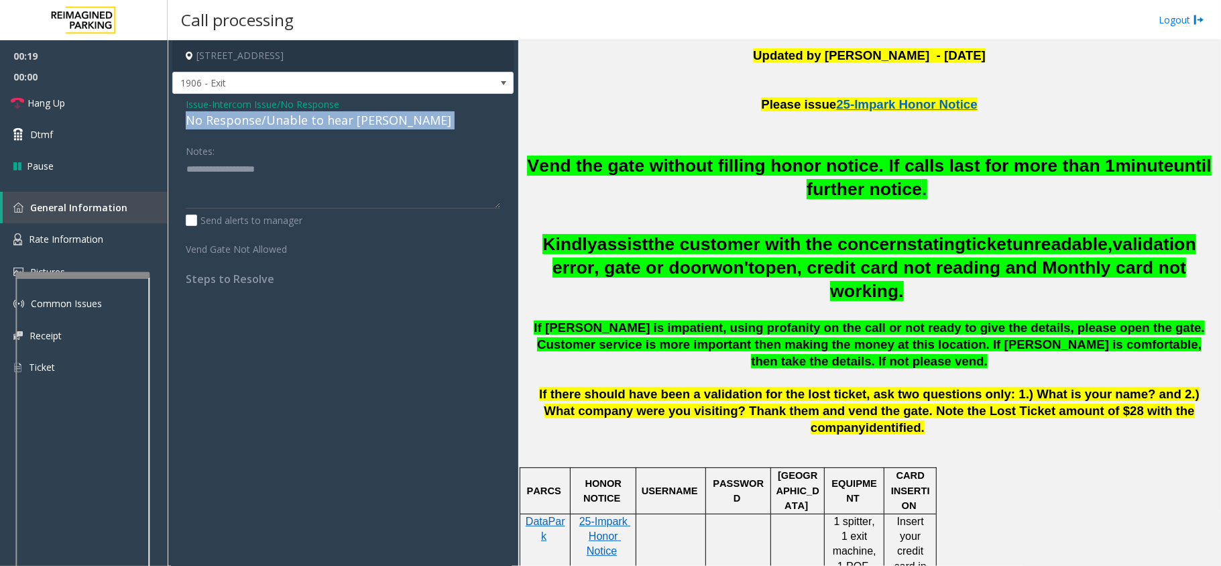
click at [269, 121] on div "No Response/Unable to hear [PERSON_NAME]" at bounding box center [343, 120] width 314 height 18
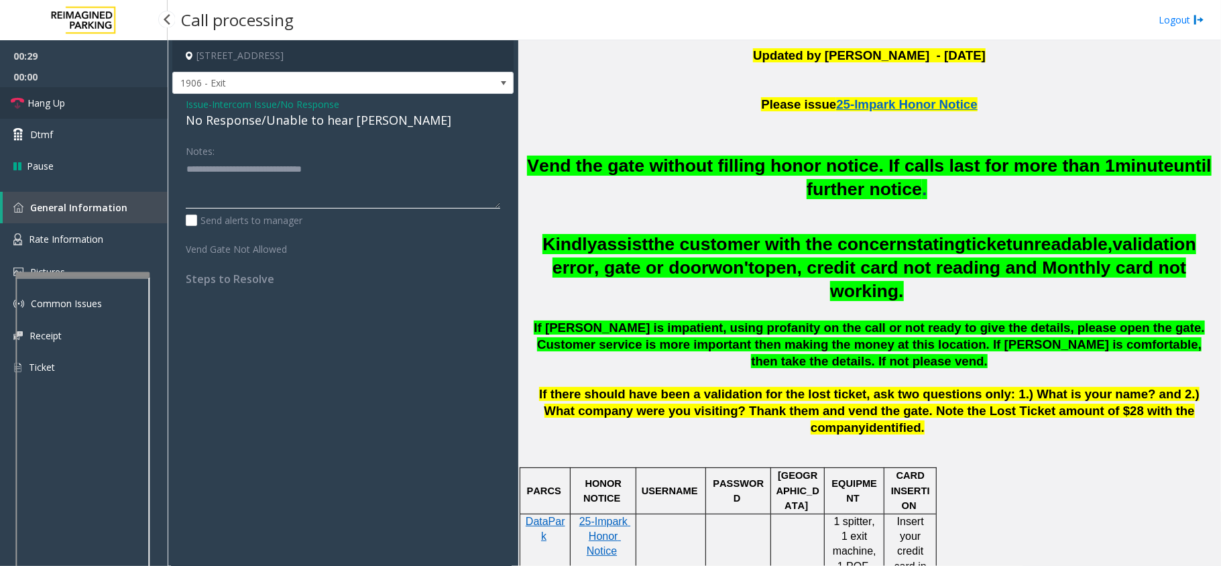
type textarea "**********"
click at [52, 102] on span "Hang Up" at bounding box center [46, 103] width 38 height 14
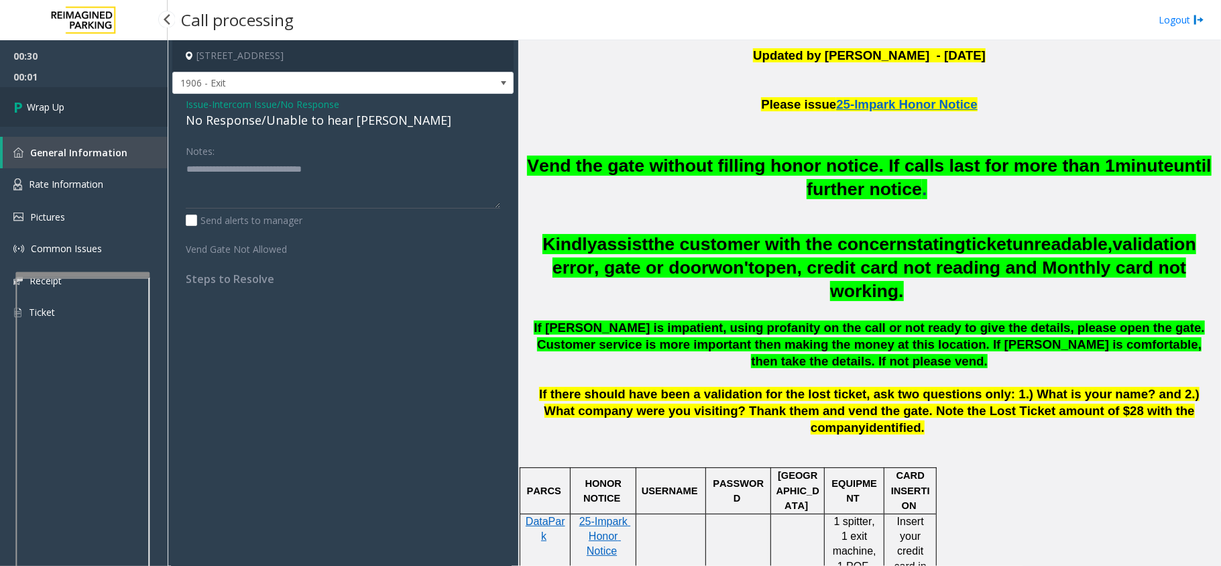
click at [54, 101] on span "Wrap Up" at bounding box center [46, 107] width 38 height 14
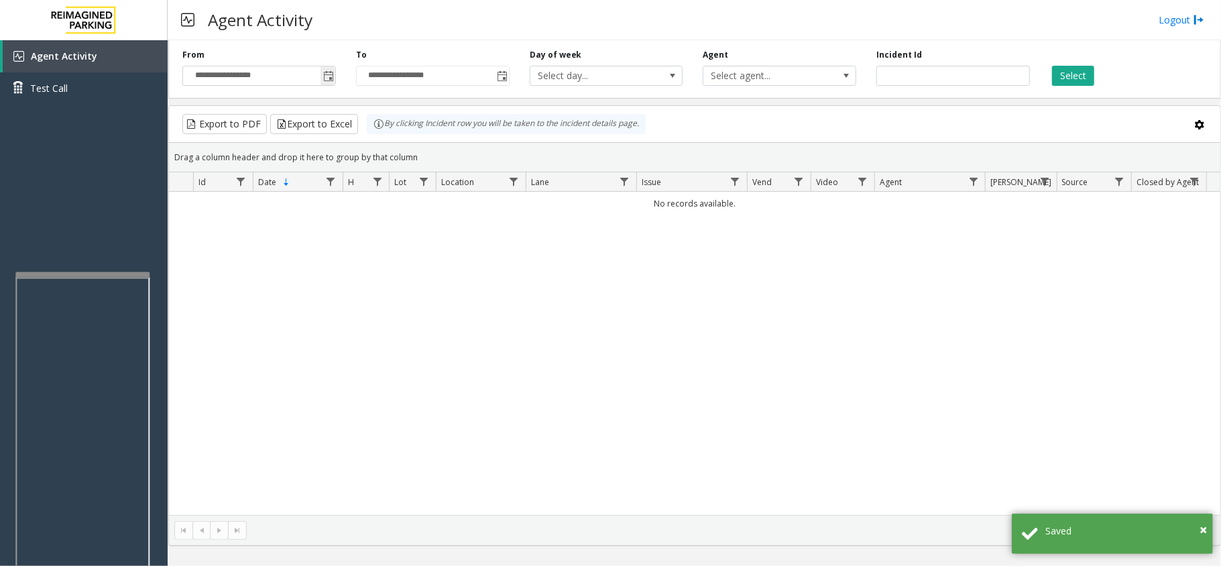
click at [334, 71] on span "Toggle popup" at bounding box center [328, 75] width 15 height 21
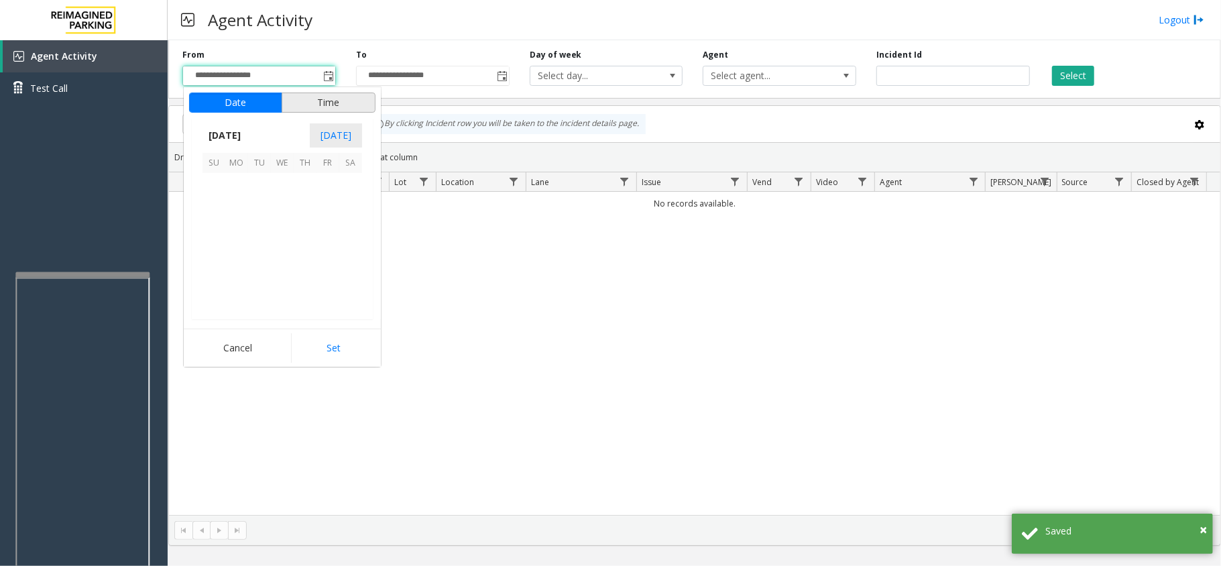
scroll to position [240648, 0]
click at [243, 184] on span "1" at bounding box center [236, 184] width 23 height 23
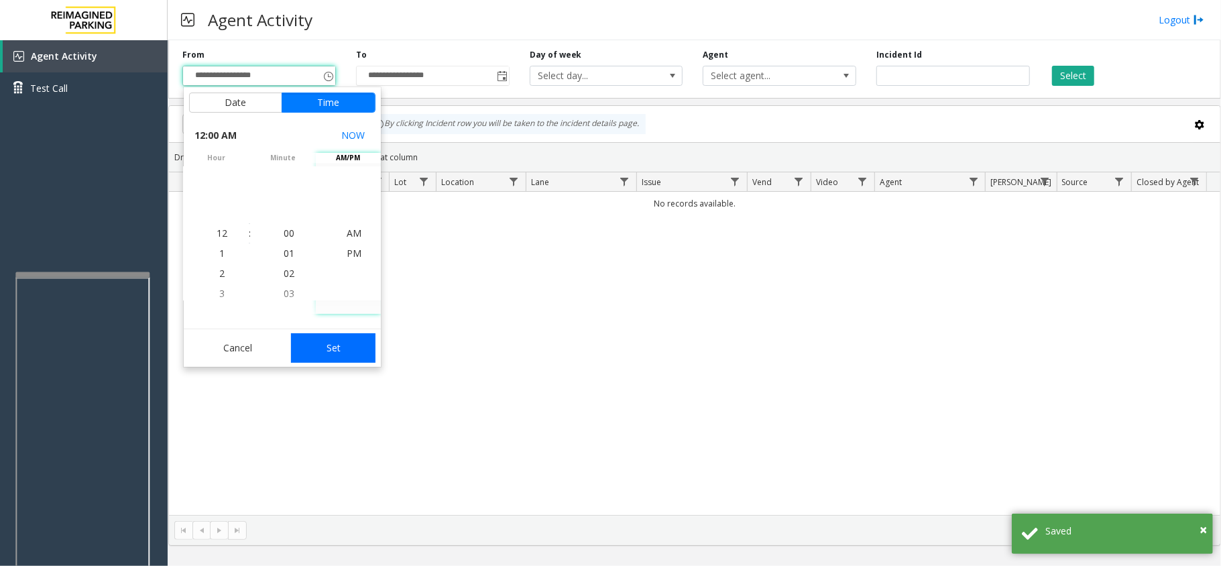
click at [347, 345] on button "Set" at bounding box center [333, 348] width 84 height 30
type input "**********"
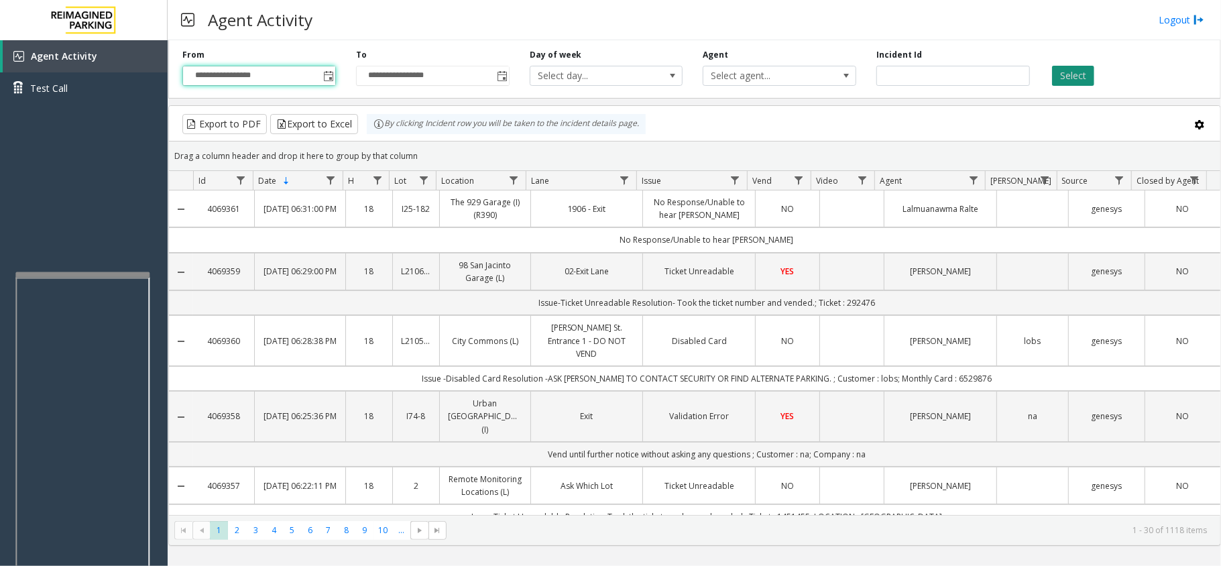
click at [1069, 81] on button "Select" at bounding box center [1073, 76] width 42 height 20
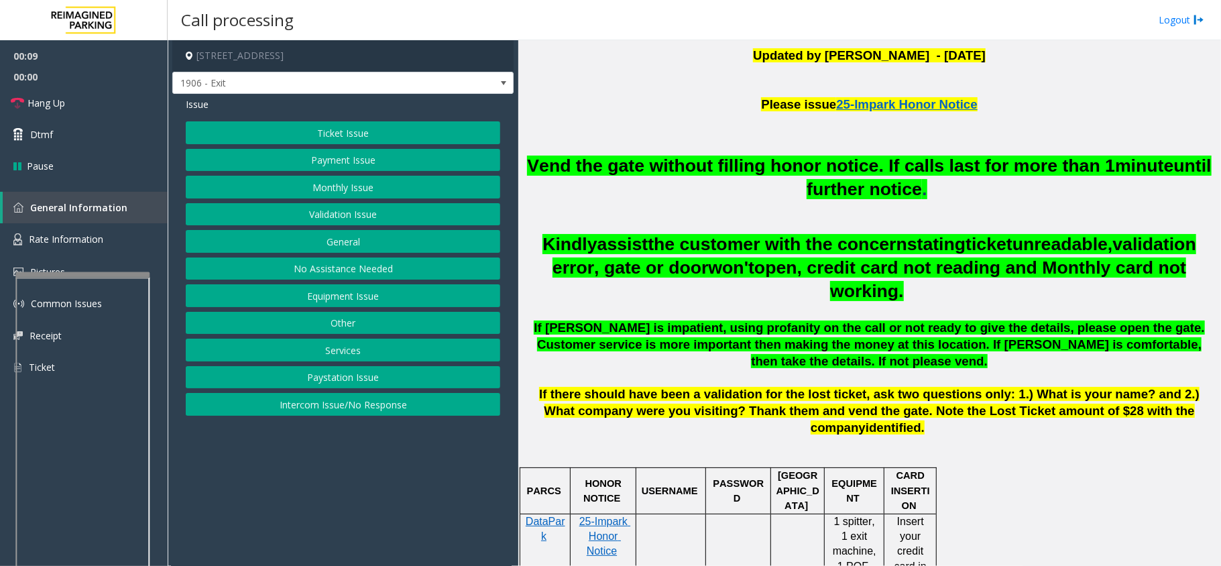
scroll to position [536, 0]
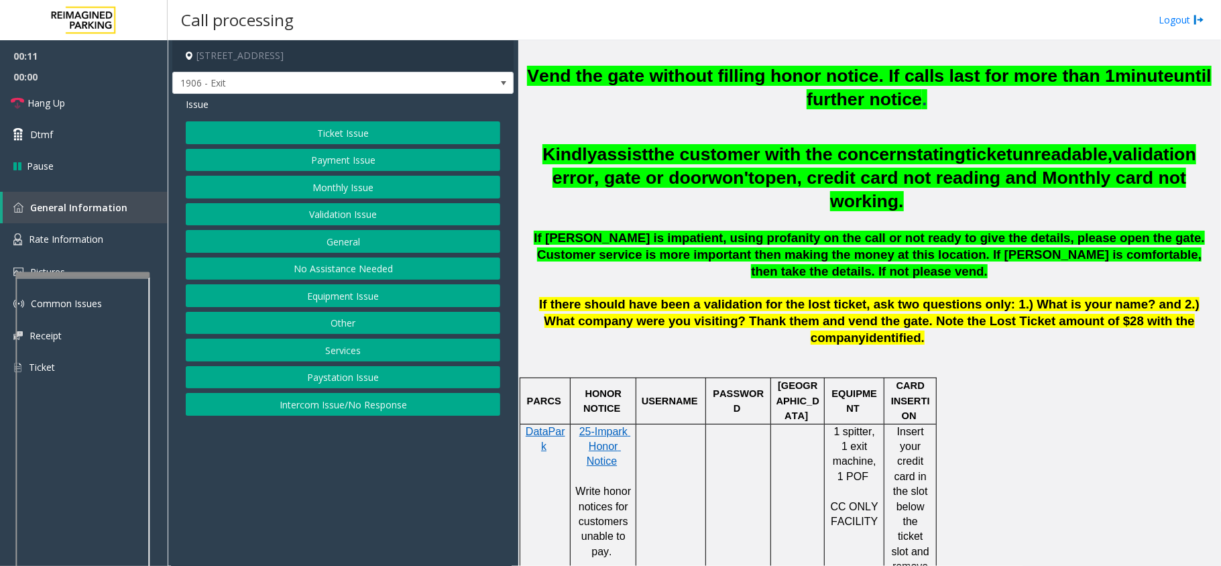
click at [409, 189] on button "Monthly Issue" at bounding box center [343, 187] width 314 height 23
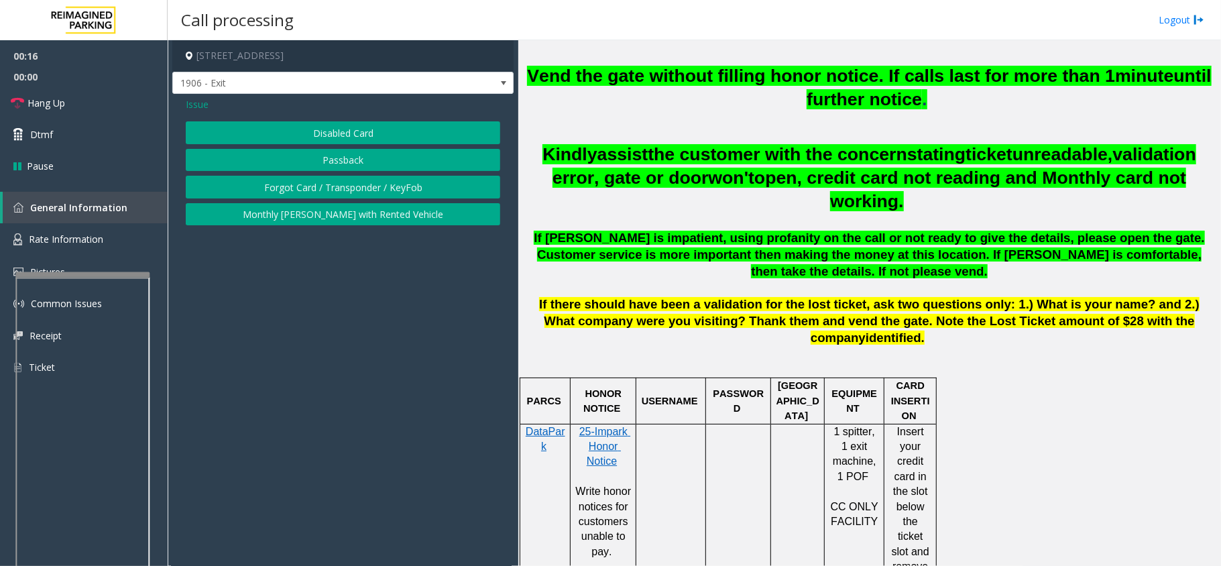
click at [368, 132] on button "Disabled Card" at bounding box center [343, 132] width 314 height 23
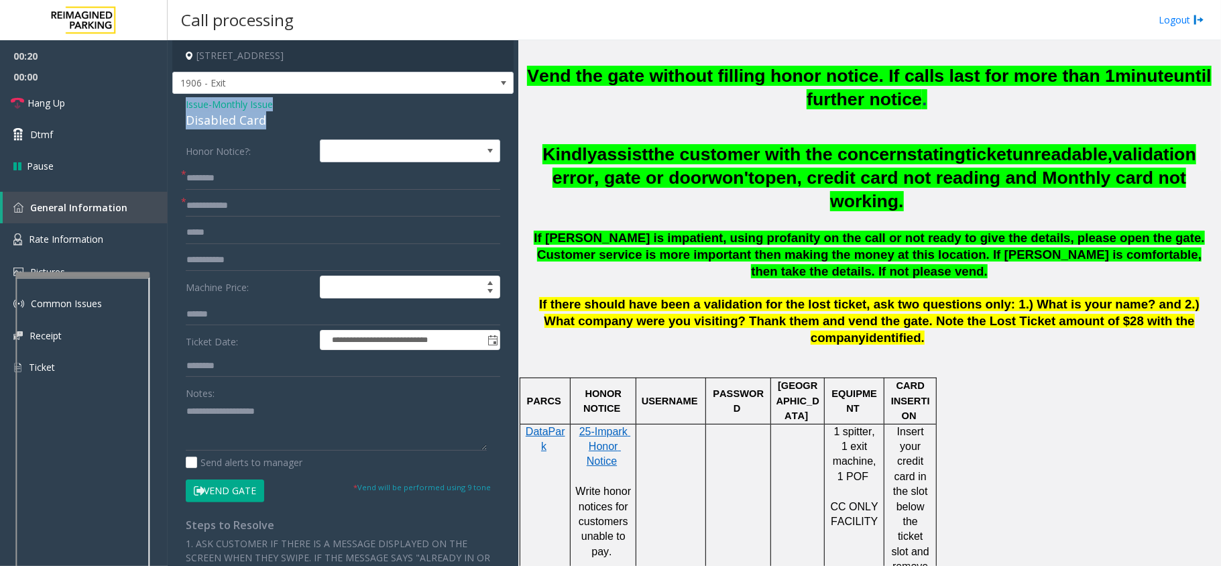
drag, startPoint x: 263, startPoint y: 118, endPoint x: 177, endPoint y: 103, distance: 87.2
click at [175, 103] on div "**********" at bounding box center [342, 463] width 341 height 738
click at [253, 429] on textarea at bounding box center [336, 425] width 301 height 50
type textarea "**********"
click at [215, 201] on input "text" at bounding box center [343, 205] width 314 height 23
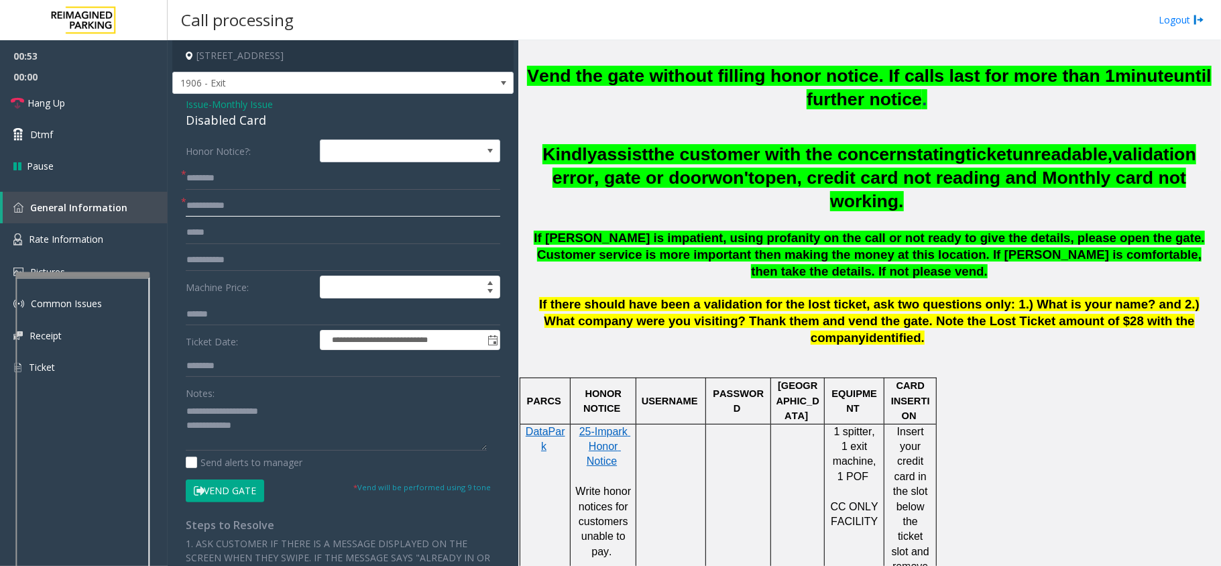
type input "**********"
click at [274, 424] on textarea at bounding box center [336, 425] width 301 height 50
type textarea "**********"
click at [220, 181] on input "text" at bounding box center [343, 178] width 314 height 23
type input "******"
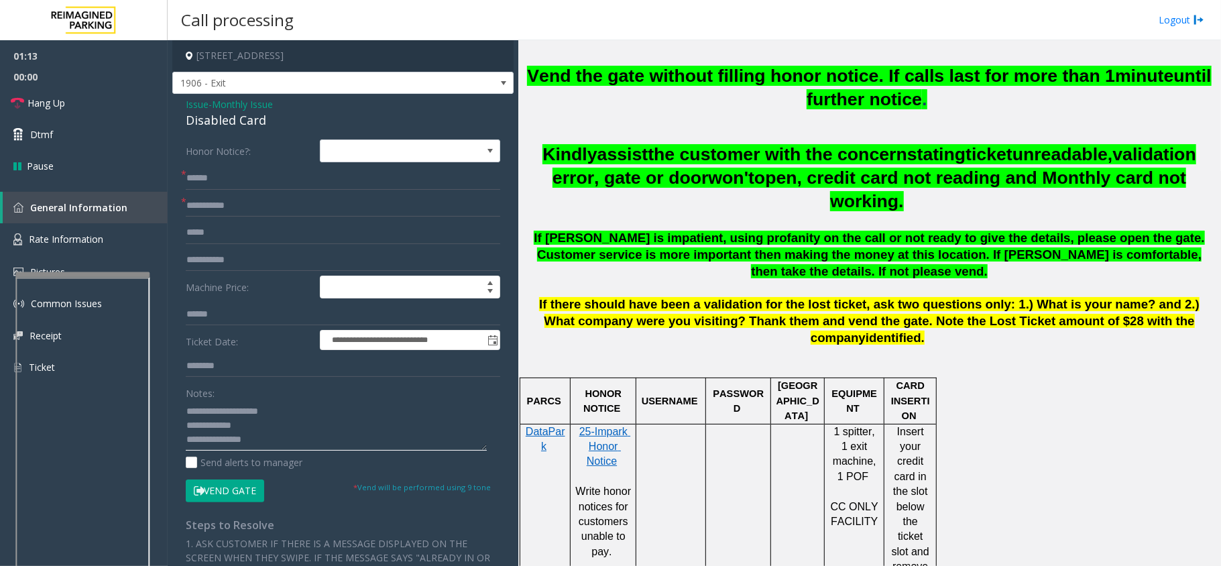
click at [270, 443] on textarea at bounding box center [336, 425] width 301 height 50
type textarea "**********"
click at [237, 489] on button "Vend Gate" at bounding box center [225, 490] width 78 height 23
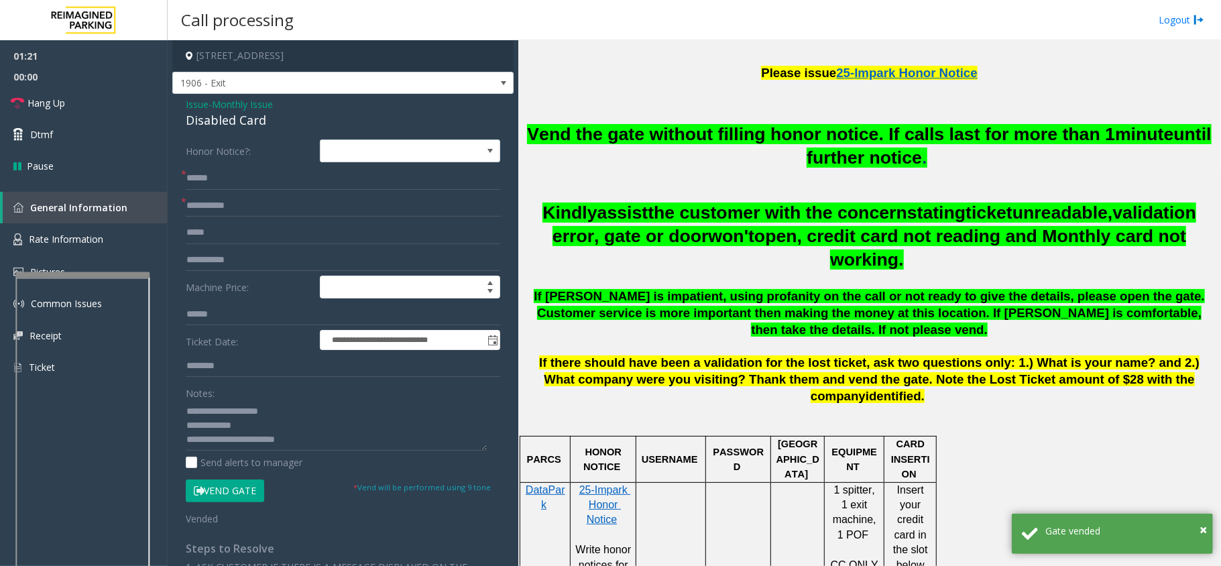
scroll to position [447, 0]
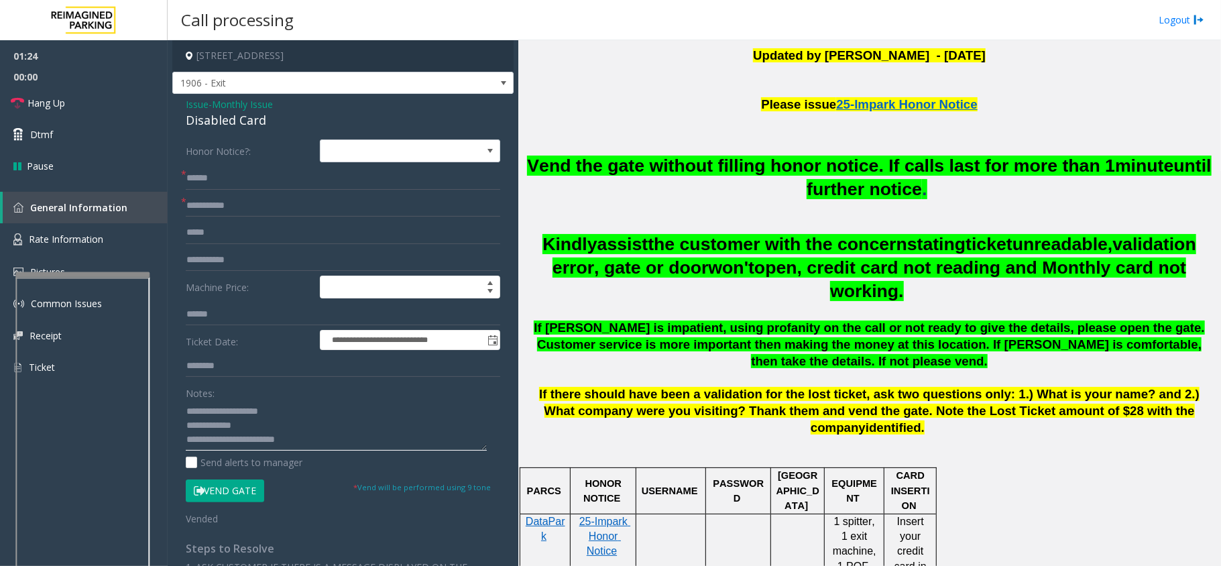
click at [331, 441] on textarea at bounding box center [336, 425] width 301 height 50
click at [52, 98] on span "Hang Up" at bounding box center [46, 103] width 38 height 14
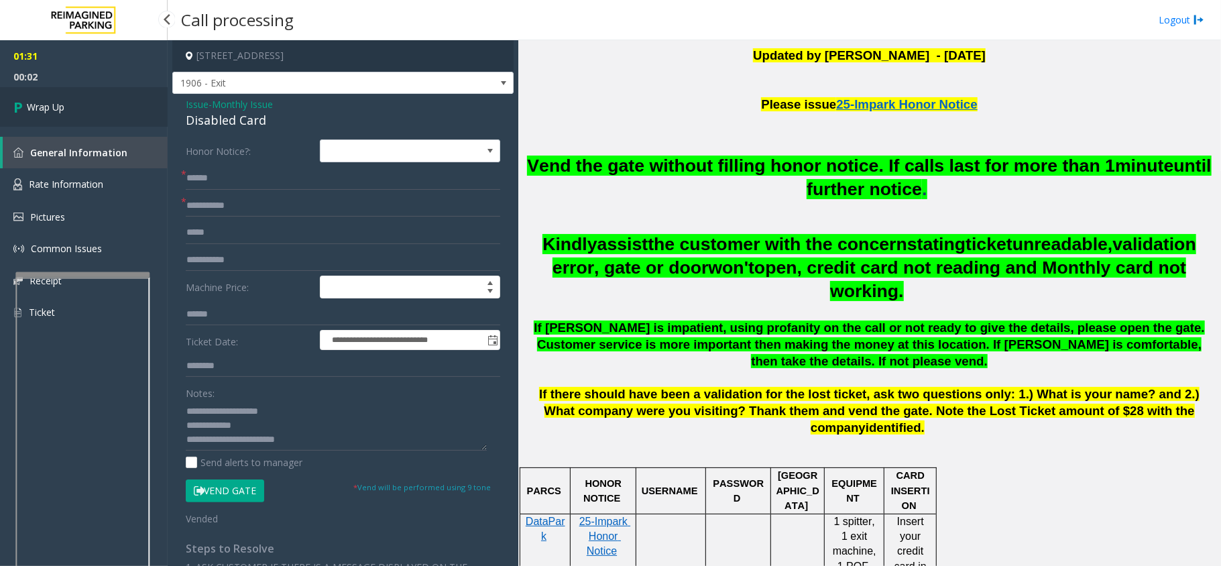
click at [52, 103] on span "Wrap Up" at bounding box center [46, 107] width 38 height 14
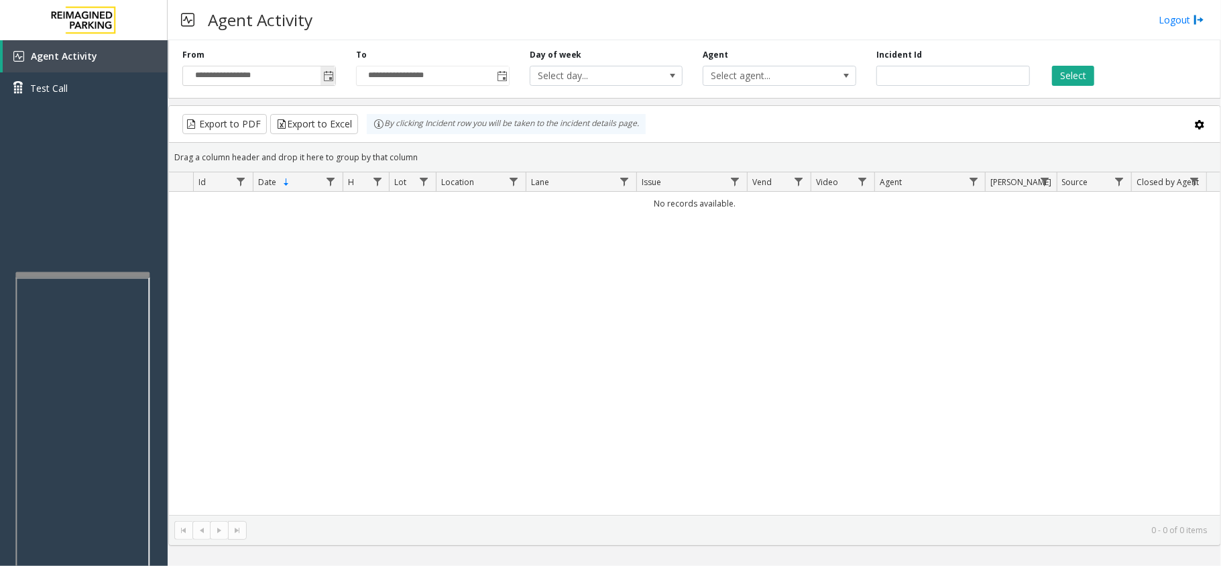
click at [326, 81] on span "Toggle popup" at bounding box center [328, 76] width 11 height 11
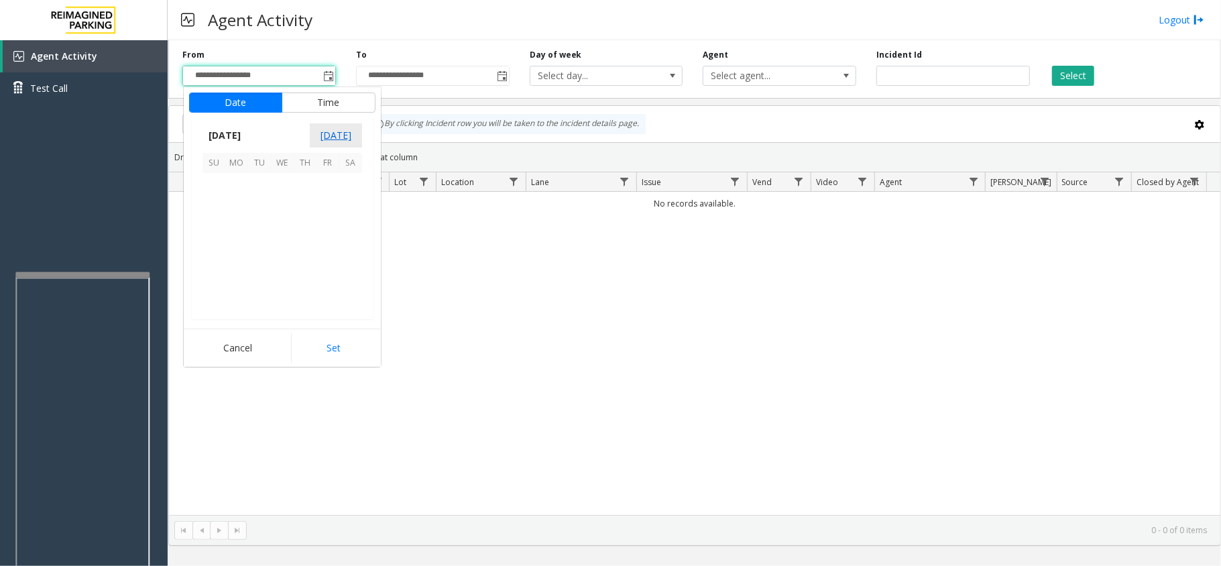
scroll to position [240648, 0]
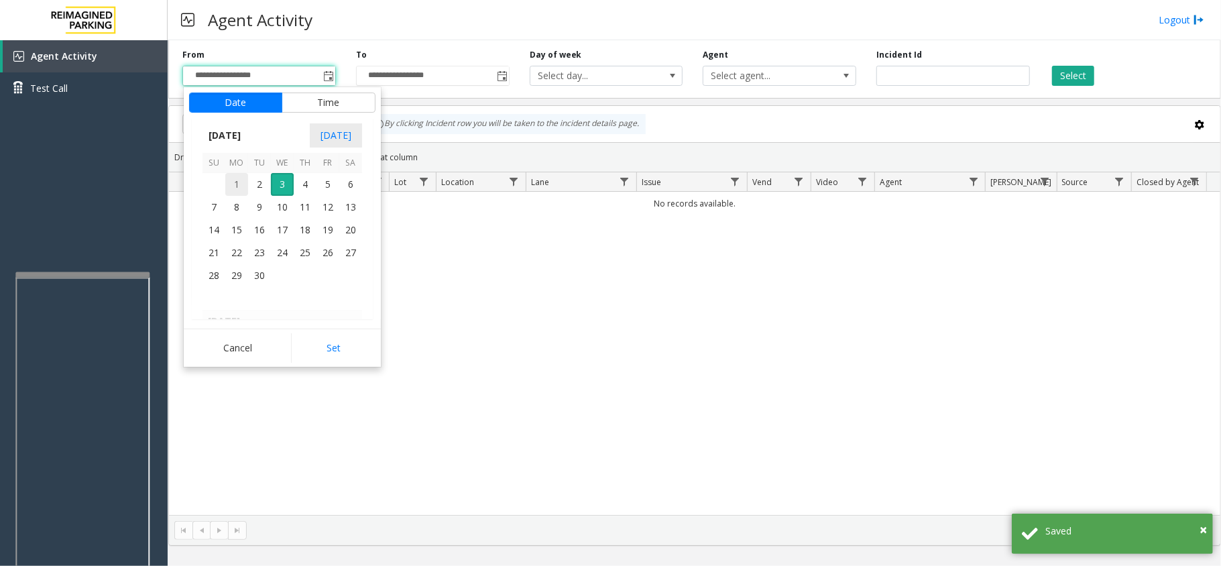
drag, startPoint x: 226, startPoint y: 186, endPoint x: 264, endPoint y: 202, distance: 40.9
click at [227, 186] on span "1" at bounding box center [236, 184] width 23 height 23
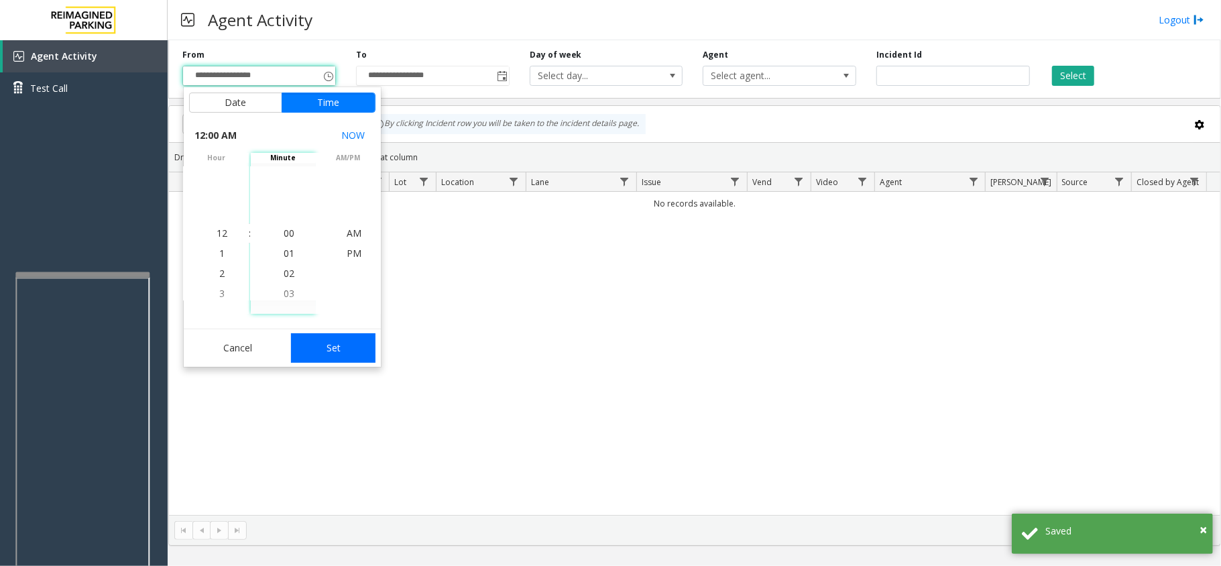
click at [343, 350] on button "Set" at bounding box center [333, 348] width 84 height 30
type input "**********"
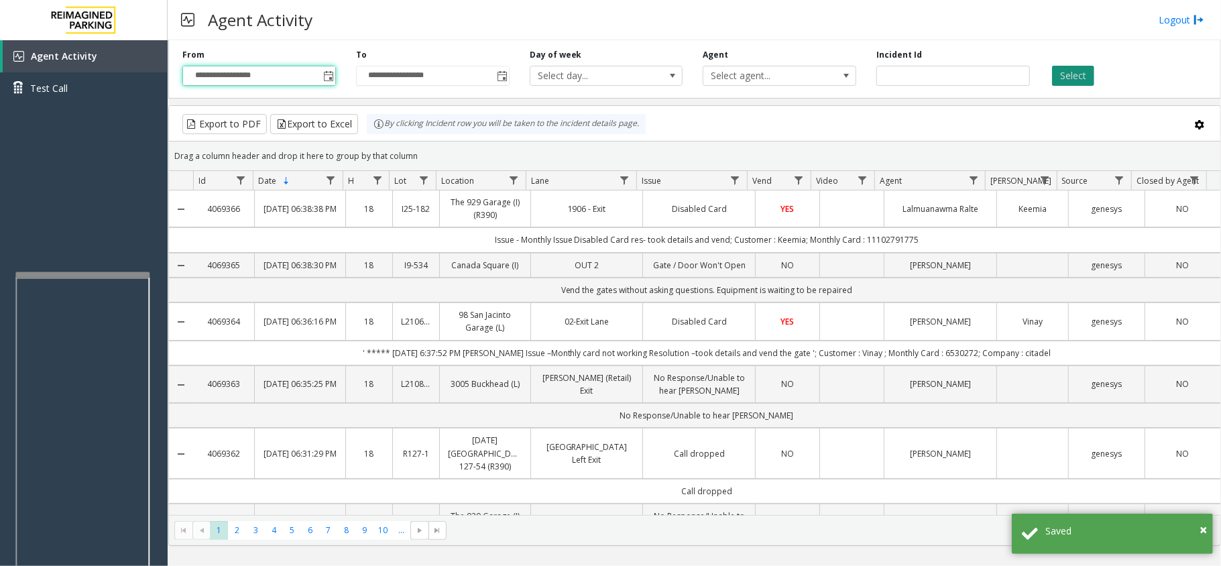
click at [1076, 83] on button "Select" at bounding box center [1073, 76] width 42 height 20
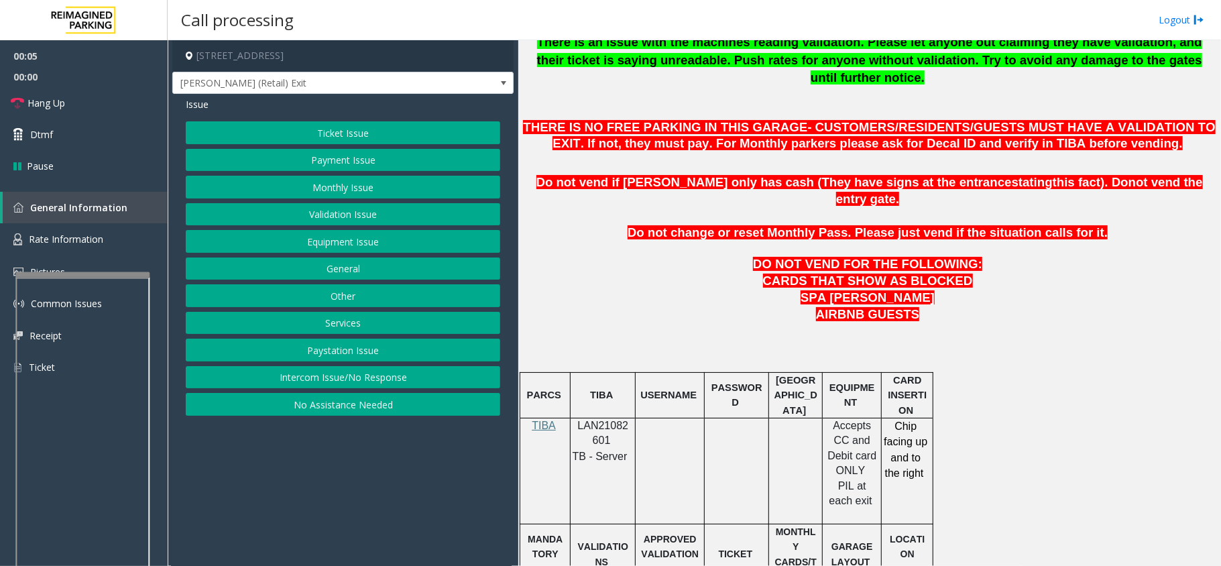
scroll to position [536, 0]
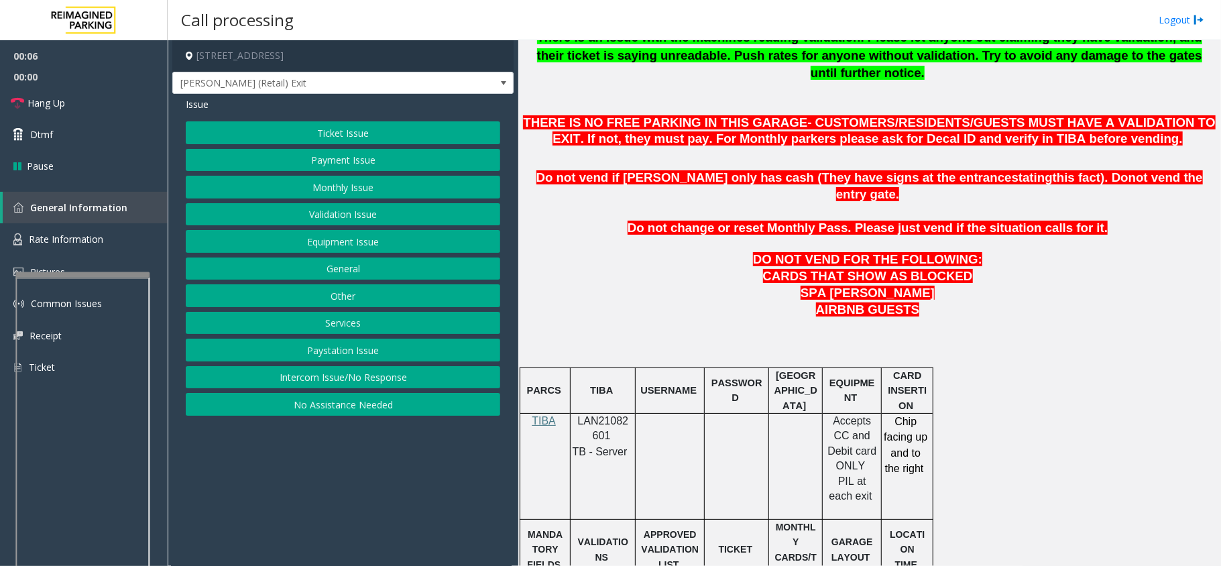
click at [609, 415] on span "LAN21082601" at bounding box center [603, 428] width 51 height 26
click at [371, 188] on button "Monthly Issue" at bounding box center [343, 187] width 314 height 23
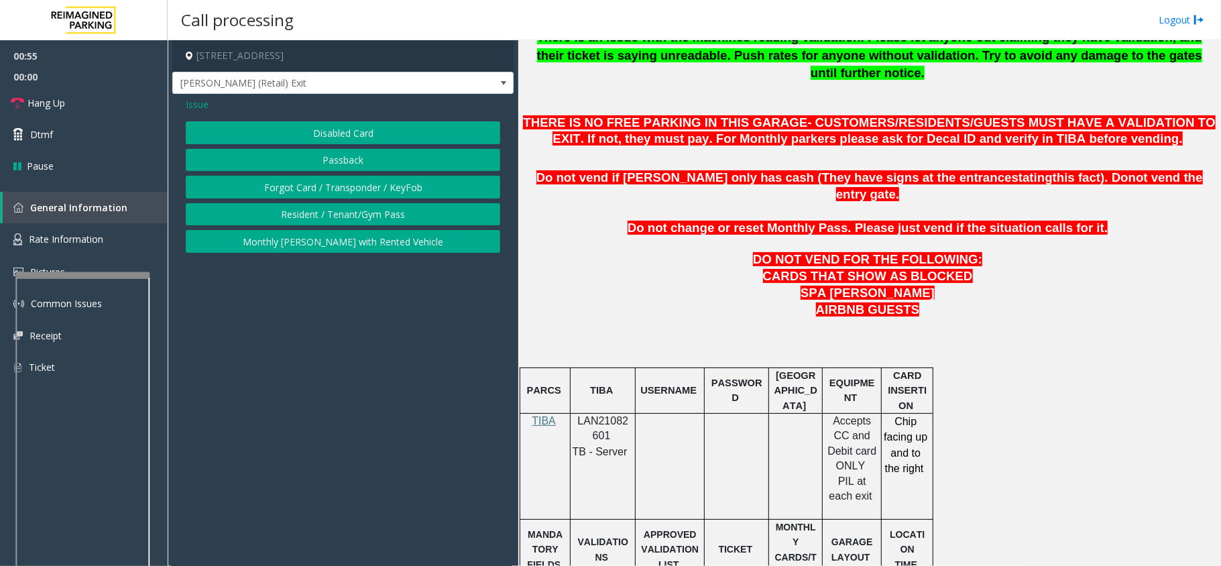
click at [191, 103] on span "Issue" at bounding box center [197, 104] width 23 height 14
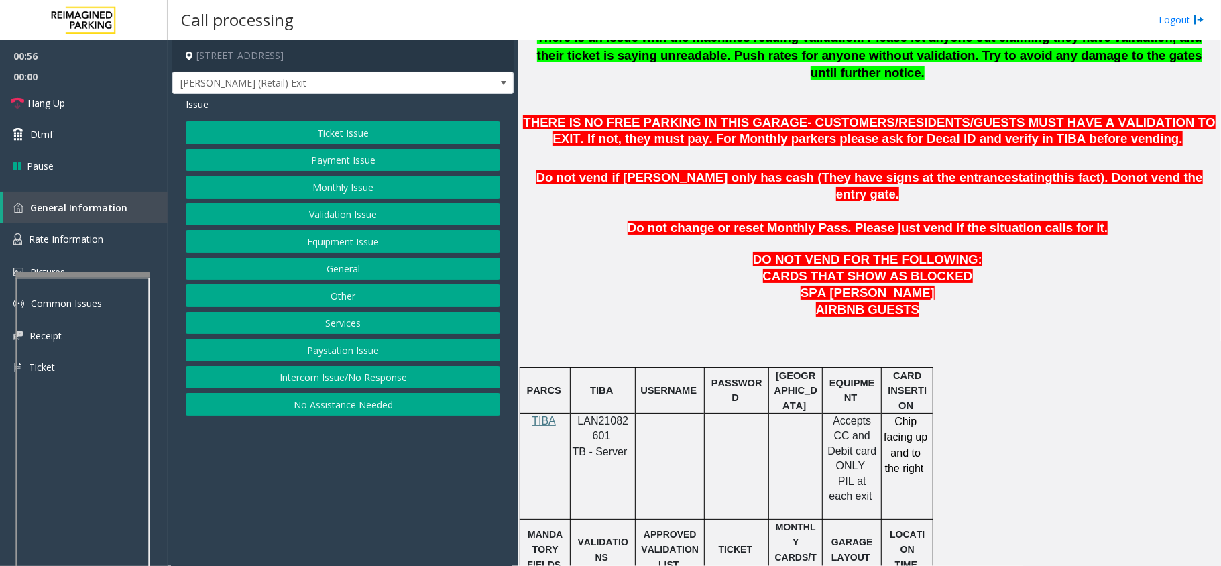
click at [371, 162] on button "Payment Issue" at bounding box center [343, 160] width 314 height 23
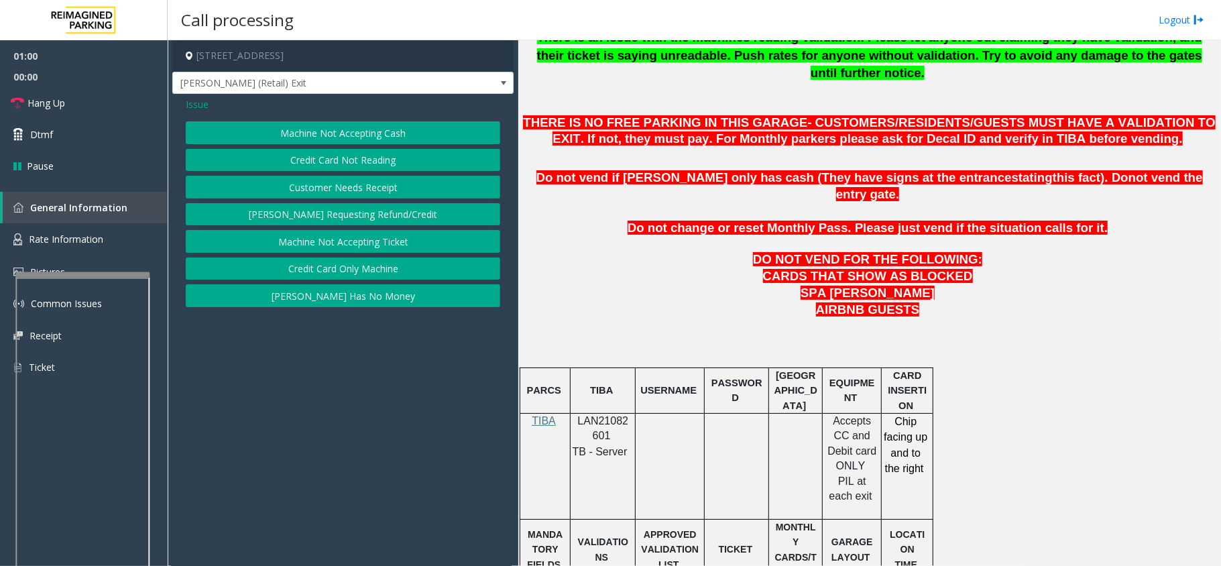
click at [373, 161] on button "Credit Card Not Reading" at bounding box center [343, 160] width 314 height 23
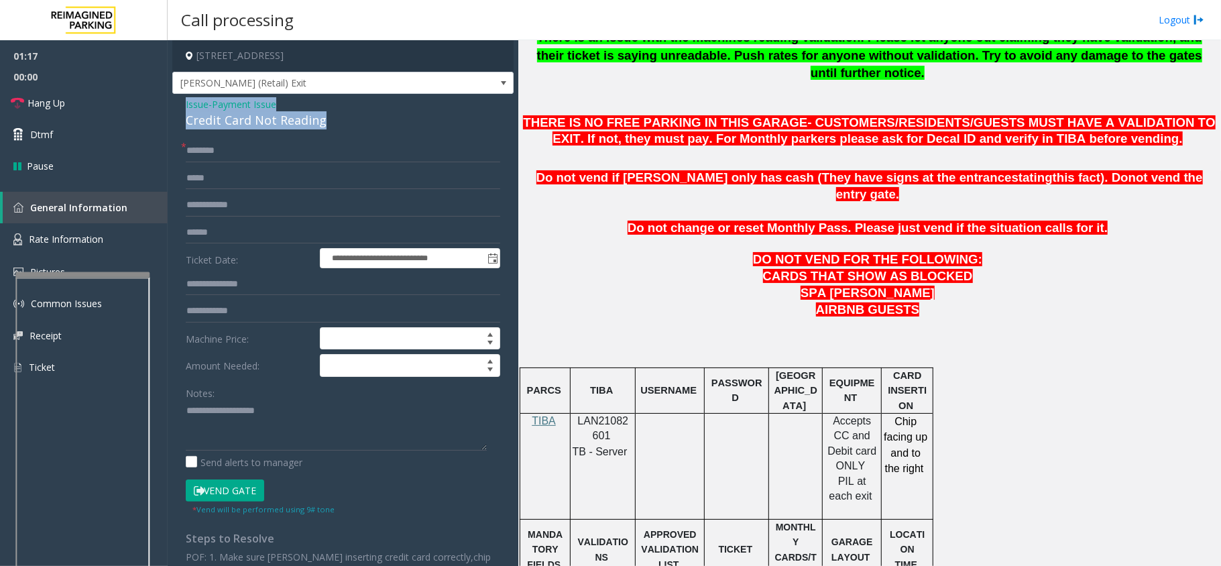
drag, startPoint x: 323, startPoint y: 117, endPoint x: 181, endPoint y: 101, distance: 142.4
click at [181, 101] on div "**********" at bounding box center [342, 378] width 341 height 568
click at [314, 430] on textarea at bounding box center [336, 425] width 301 height 50
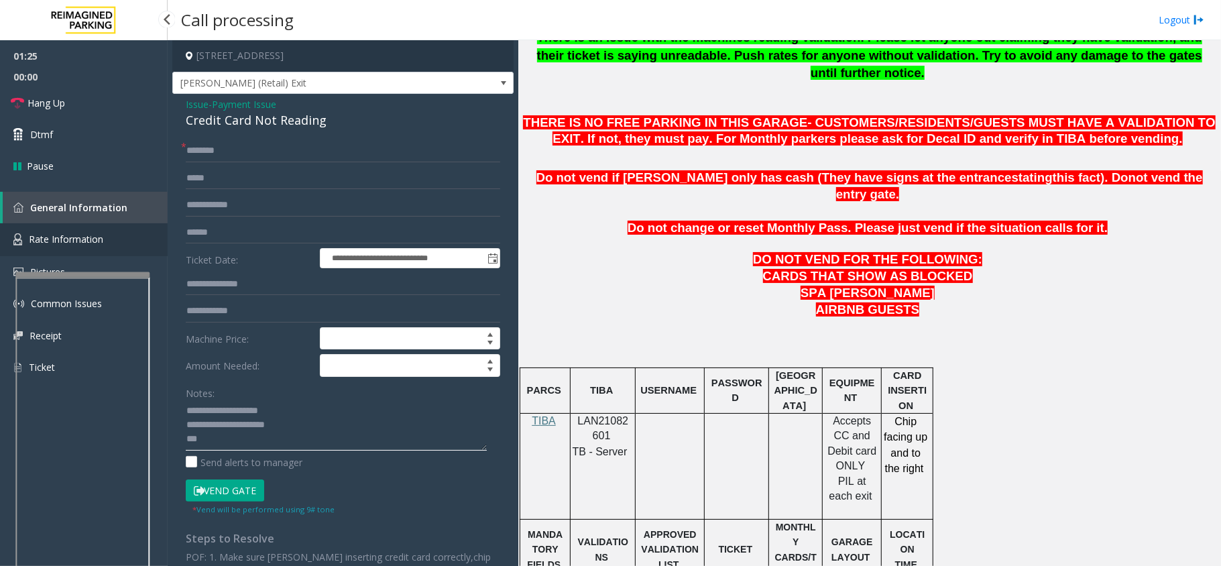
type textarea "**********"
click at [70, 240] on span "Rate Information" at bounding box center [66, 239] width 74 height 13
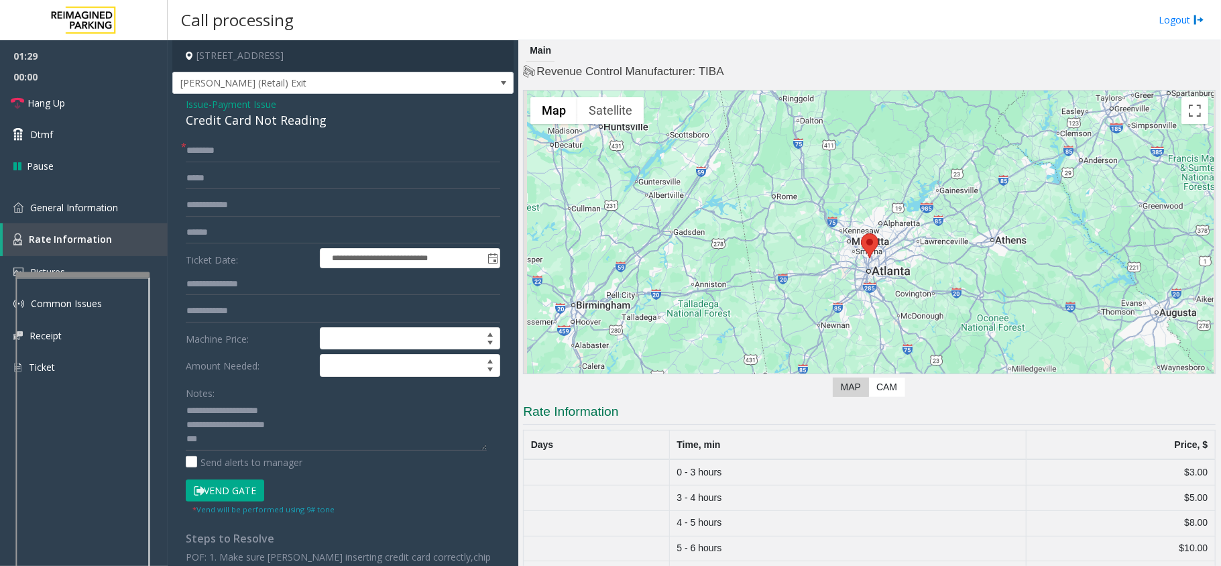
scroll to position [34, 0]
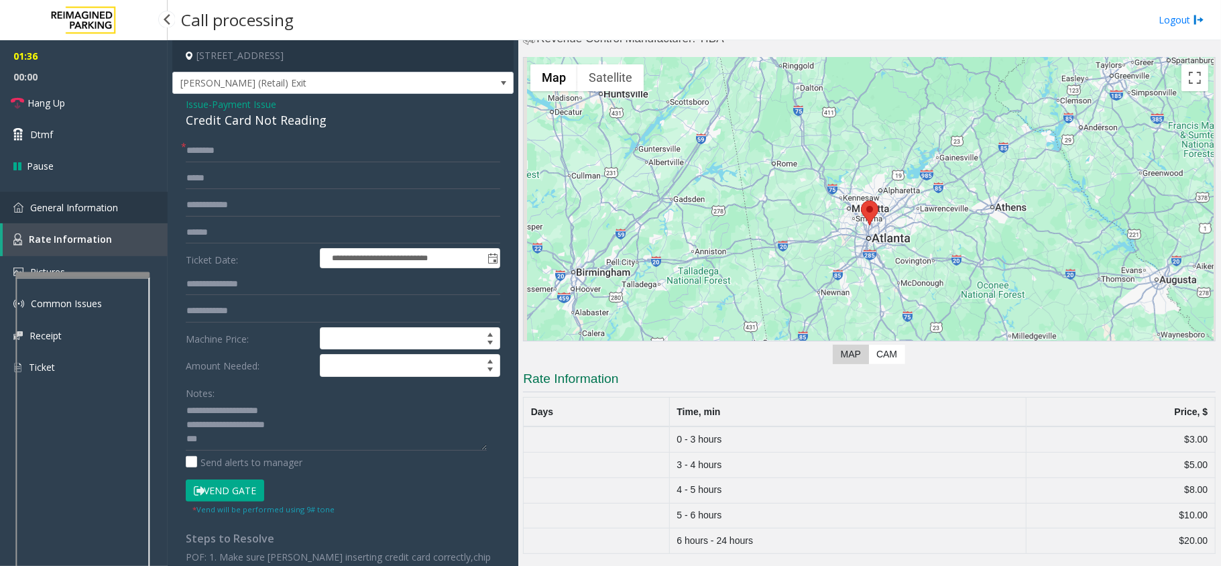
click at [122, 208] on link "General Information" at bounding box center [84, 208] width 168 height 32
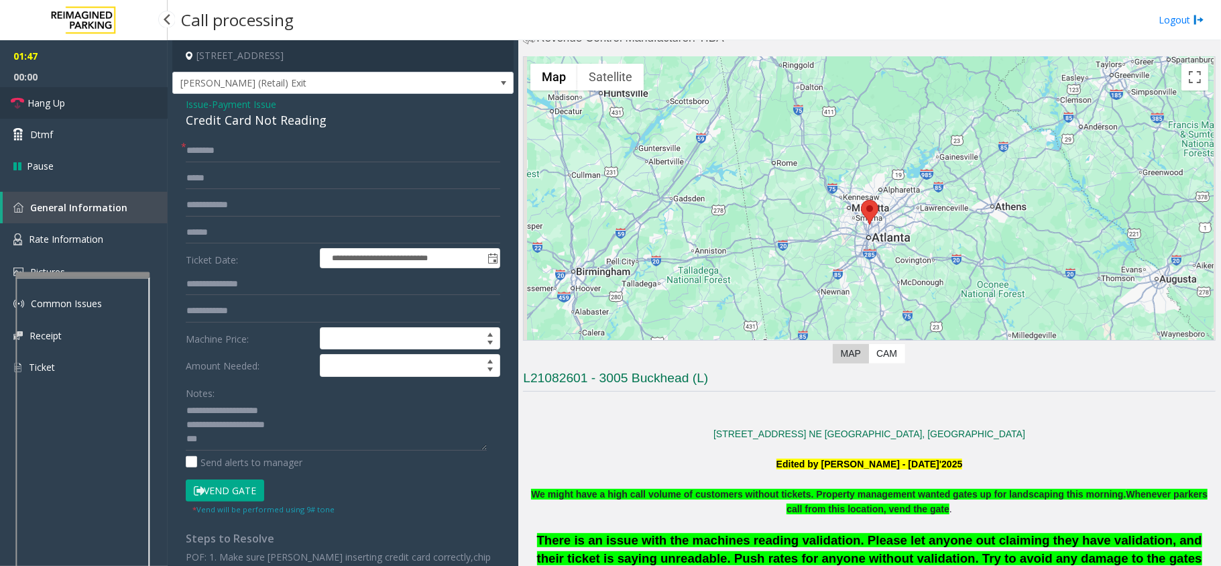
click at [47, 101] on span "Hang Up" at bounding box center [46, 103] width 38 height 14
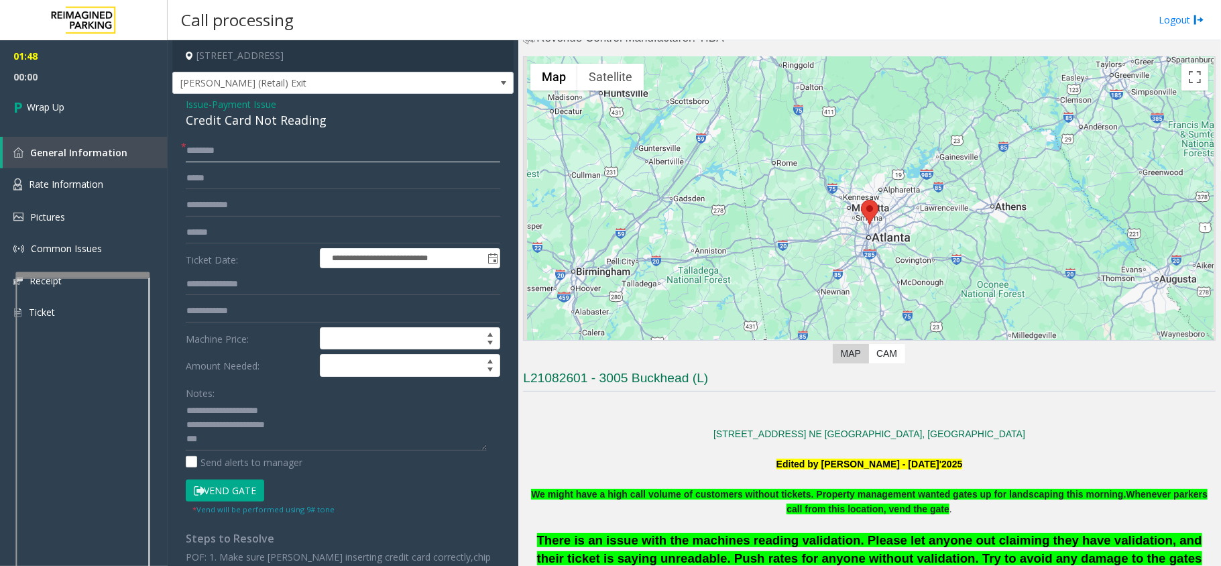
click at [202, 151] on input "text" at bounding box center [343, 150] width 314 height 23
type input "**"
click at [215, 446] on textarea at bounding box center [336, 425] width 301 height 50
type textarea "**********"
click at [44, 111] on span "Wrap Up" at bounding box center [46, 107] width 38 height 14
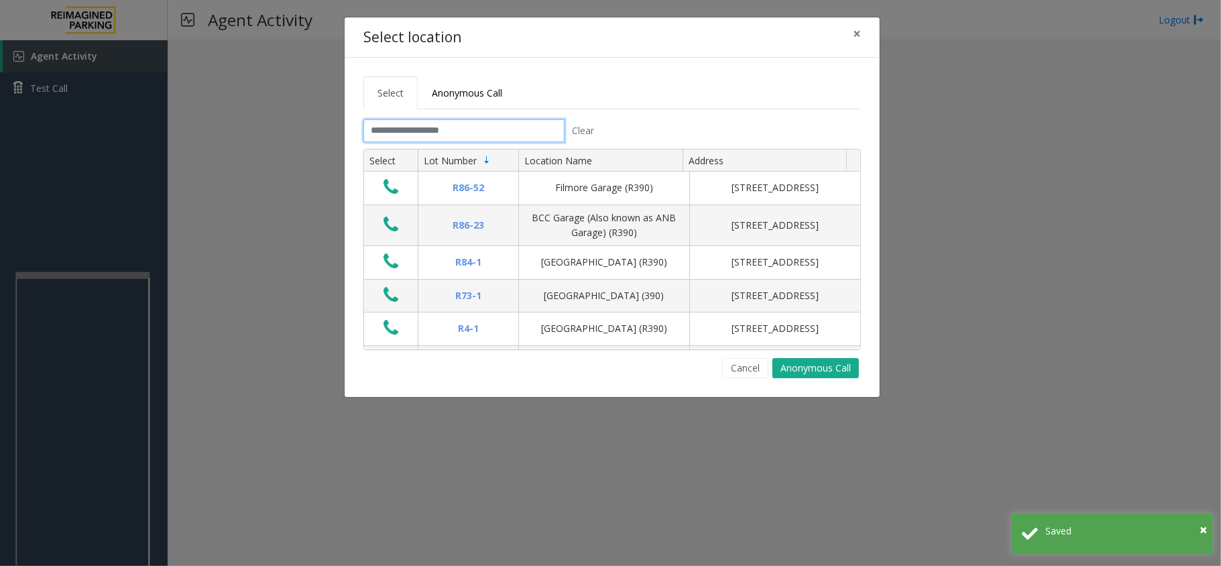
click at [500, 129] on input "text" at bounding box center [463, 130] width 201 height 23
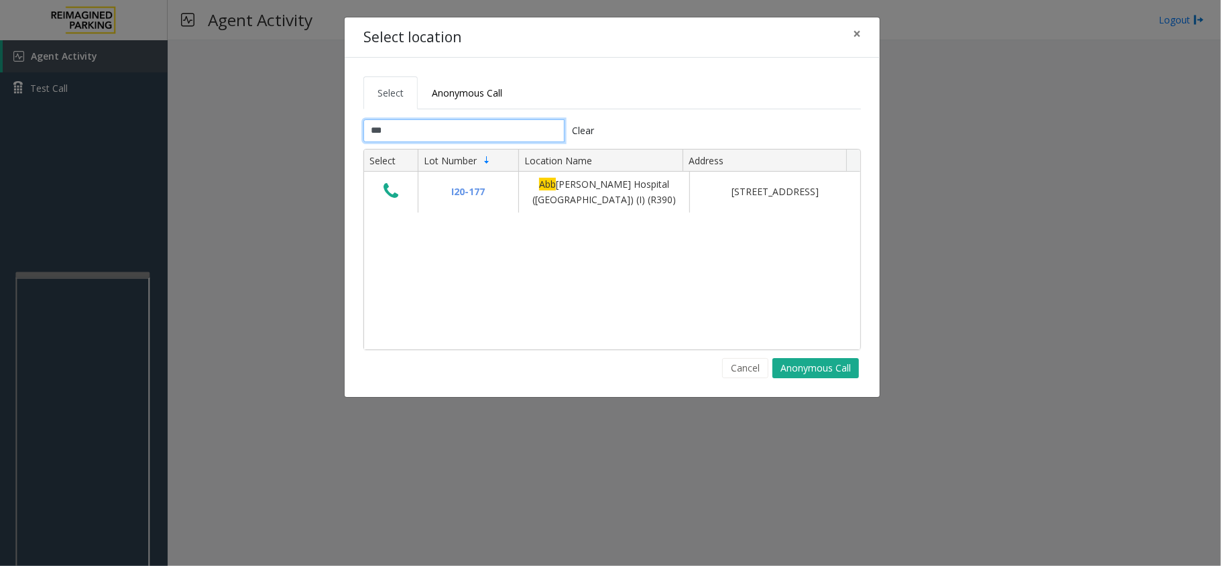
type input "***"
click at [738, 370] on button "Cancel" at bounding box center [745, 368] width 46 height 20
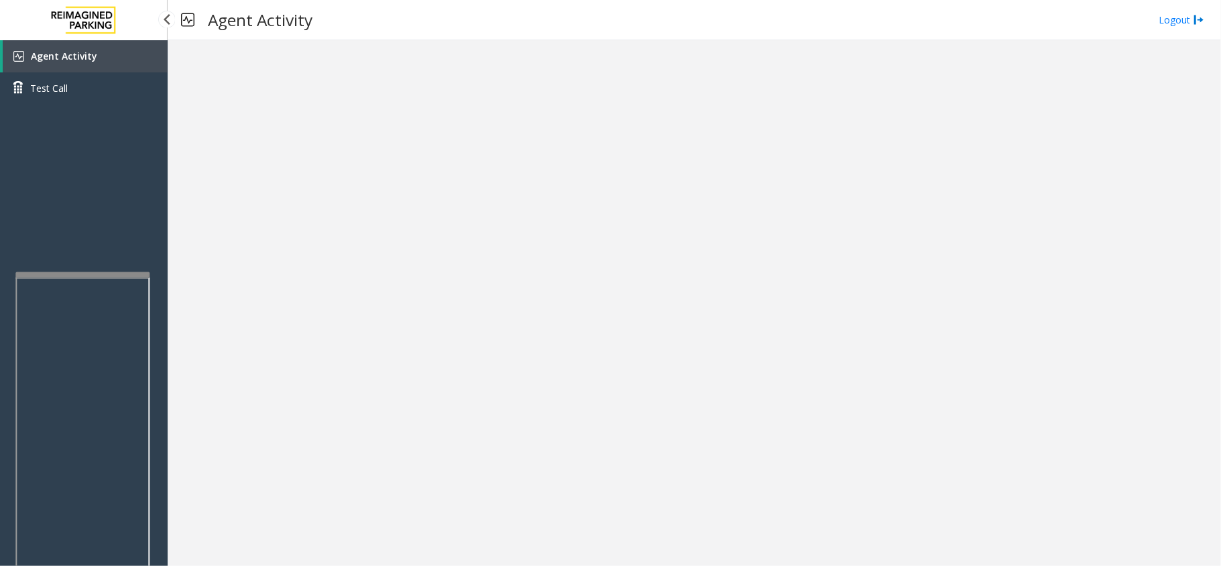
click at [95, 52] on link "Agent Activity" at bounding box center [85, 56] width 165 height 32
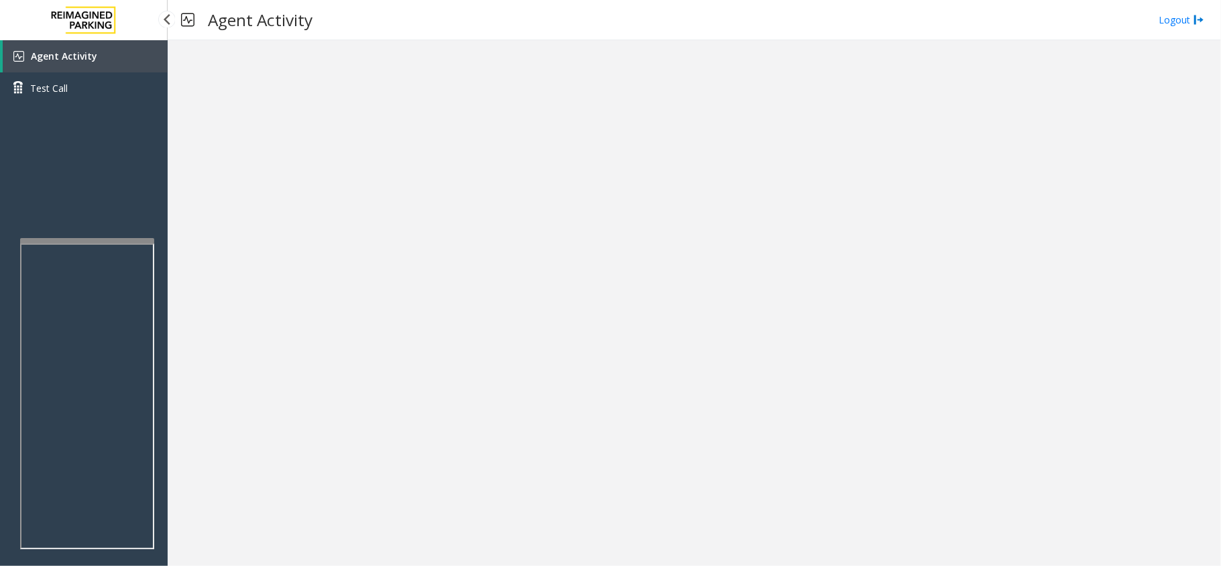
click at [146, 58] on link "Agent Activity" at bounding box center [85, 56] width 165 height 32
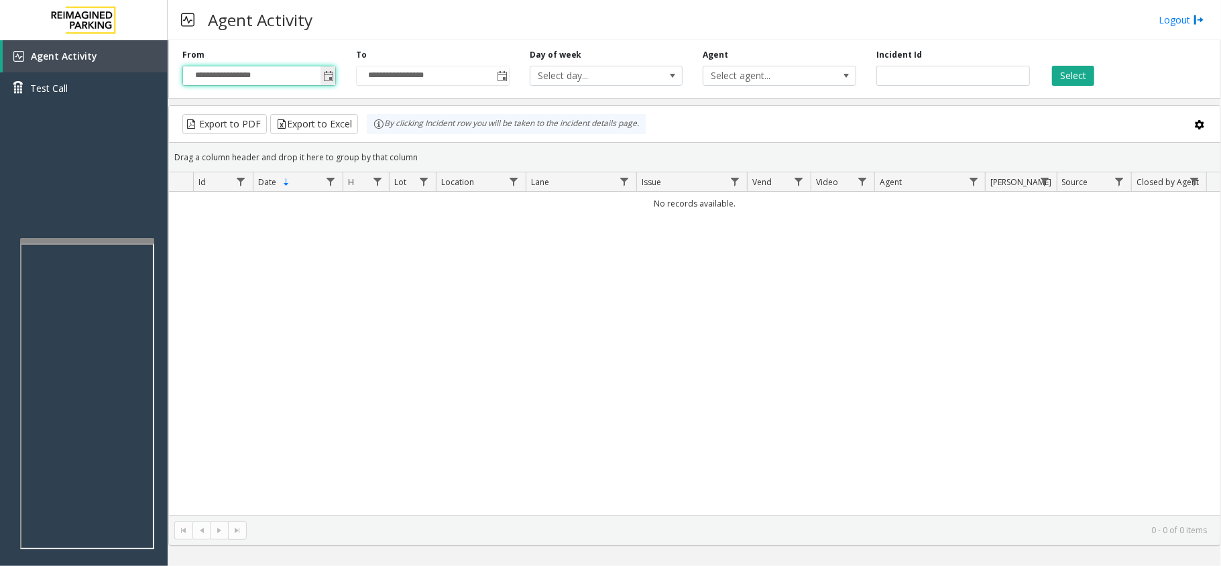
click at [319, 80] on input "**********" at bounding box center [259, 75] width 152 height 19
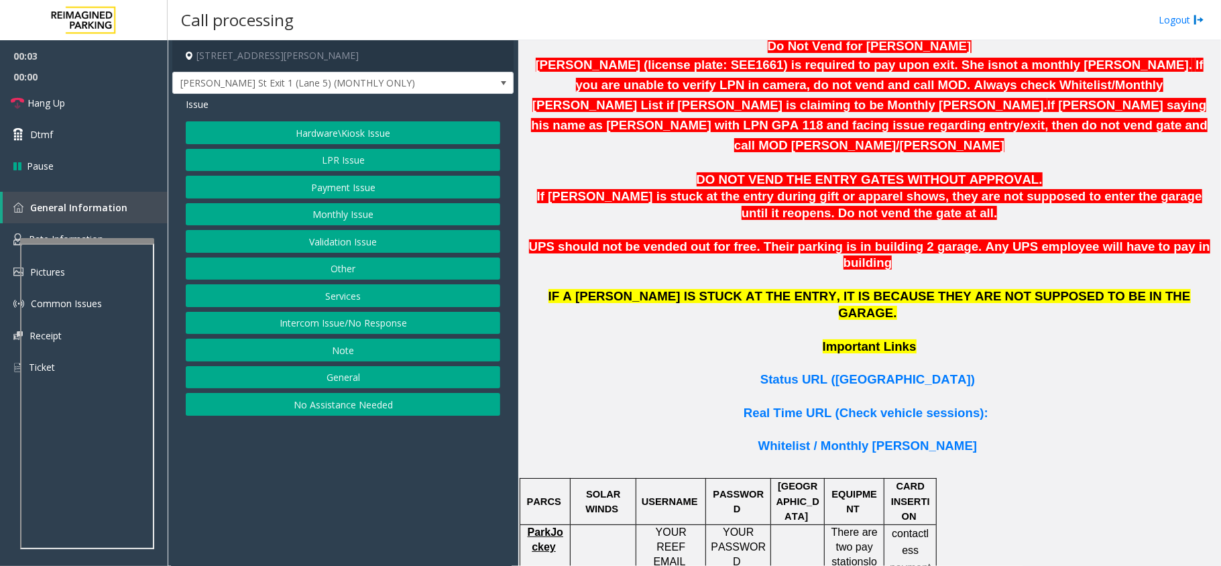
scroll to position [805, 0]
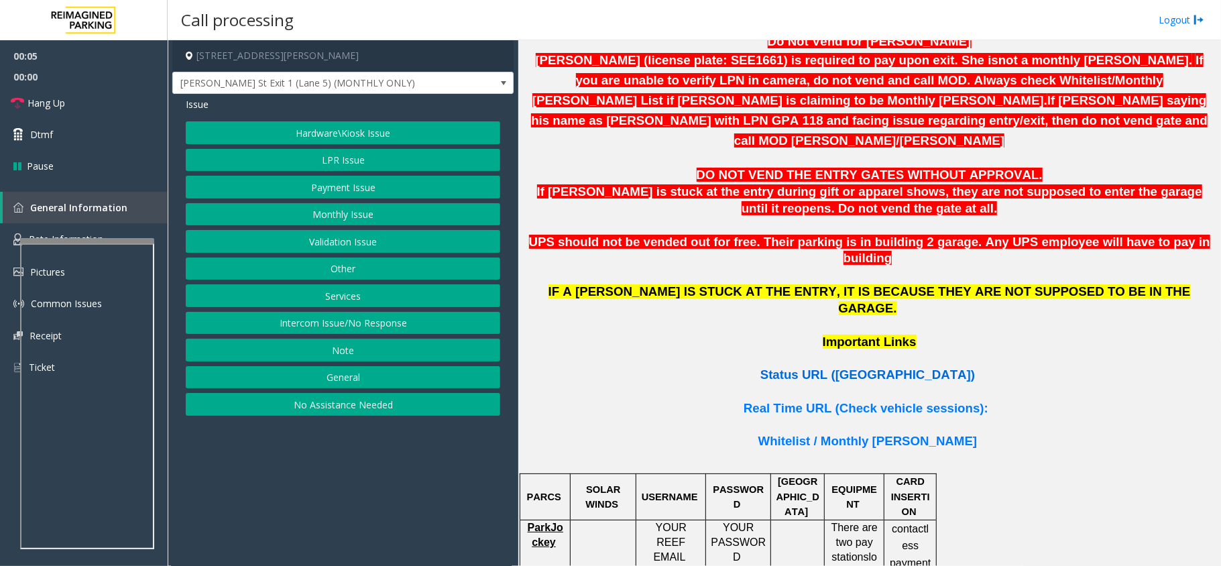
click at [861, 367] on span "Status URL ([GEOGRAPHIC_DATA])" at bounding box center [867, 374] width 215 height 14
click at [245, 150] on button "LPR Issue" at bounding box center [343, 160] width 314 height 23
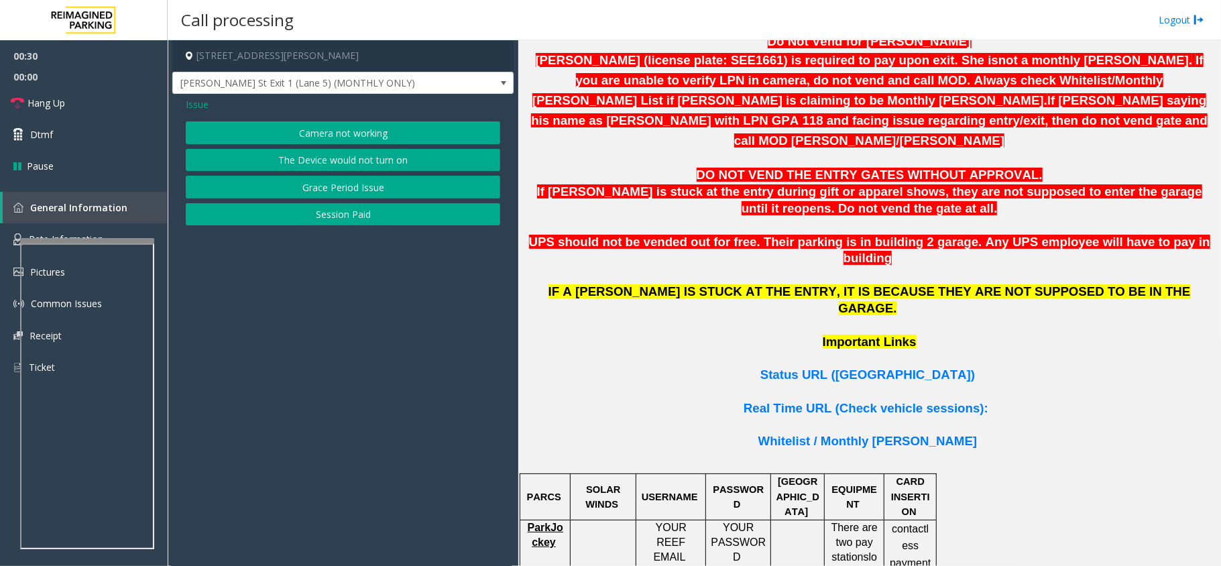
click at [365, 127] on button "Camera not working" at bounding box center [343, 132] width 314 height 23
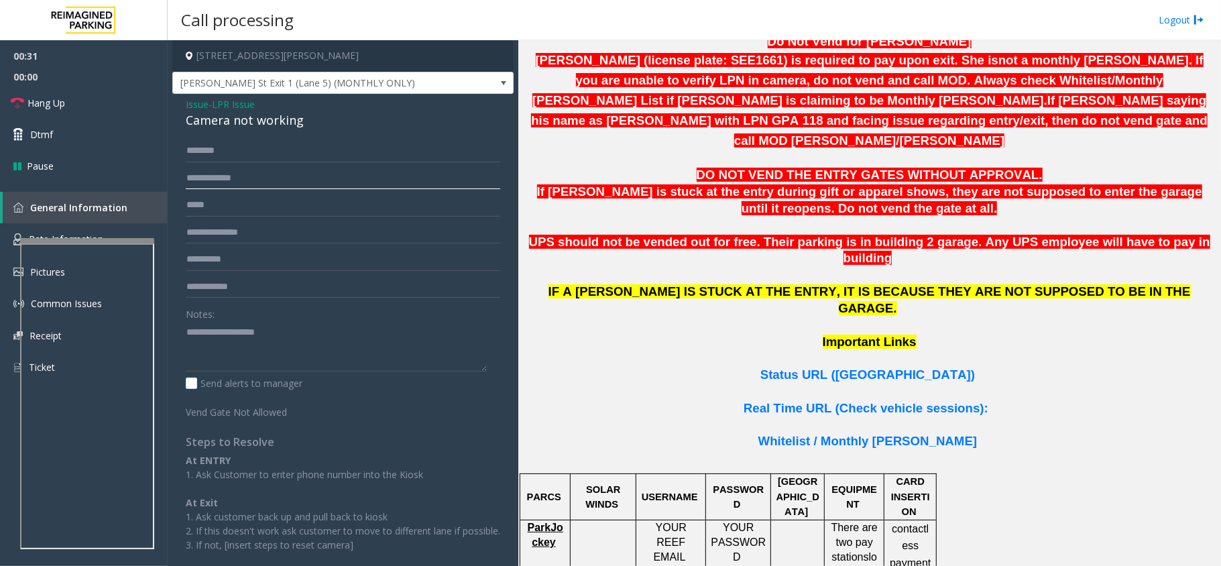
click at [357, 175] on input "text" at bounding box center [343, 178] width 314 height 23
type input "*******"
click at [272, 154] on input "text" at bounding box center [343, 150] width 314 height 23
click at [395, 135] on div "Issue - LPR Issue Camera not working ****** ******* Notes: Send alerts to manag…" at bounding box center [342, 344] width 341 height 500
click at [234, 152] on input "******" at bounding box center [343, 150] width 314 height 23
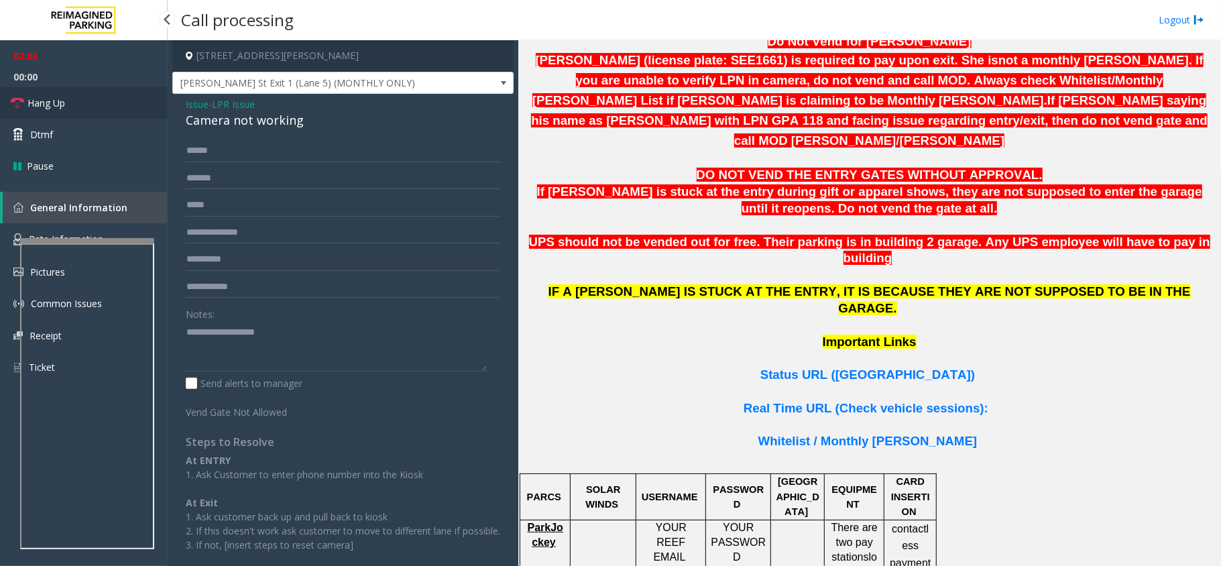
click at [42, 105] on span "Hang Up" at bounding box center [46, 103] width 38 height 14
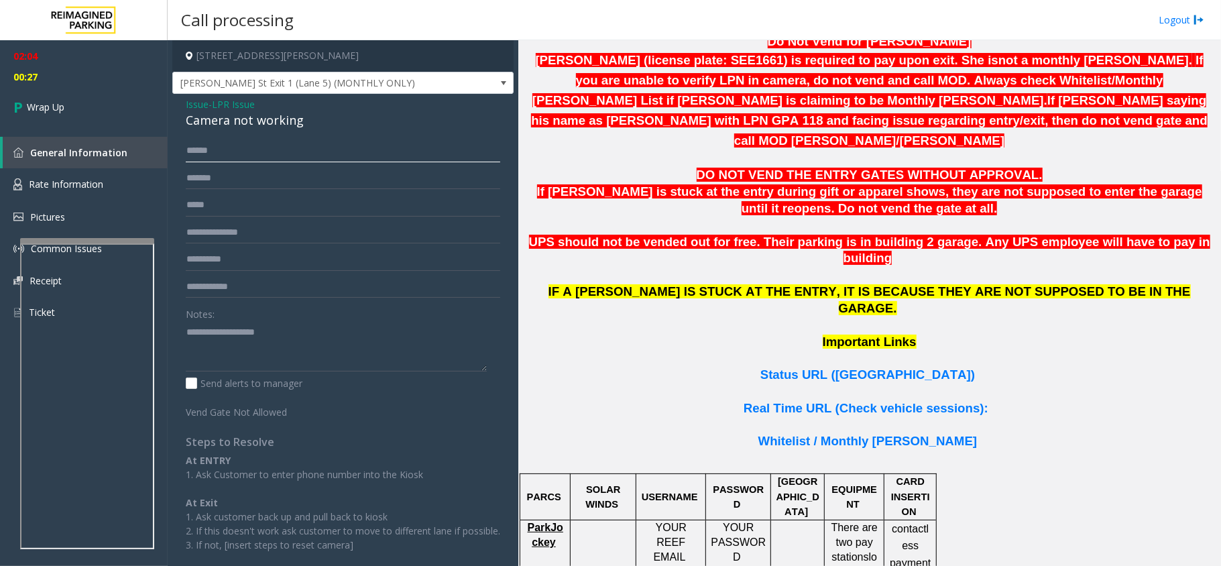
click at [271, 153] on input "******" at bounding box center [343, 150] width 314 height 23
type input "******"
click at [198, 102] on span "Issue" at bounding box center [197, 104] width 23 height 14
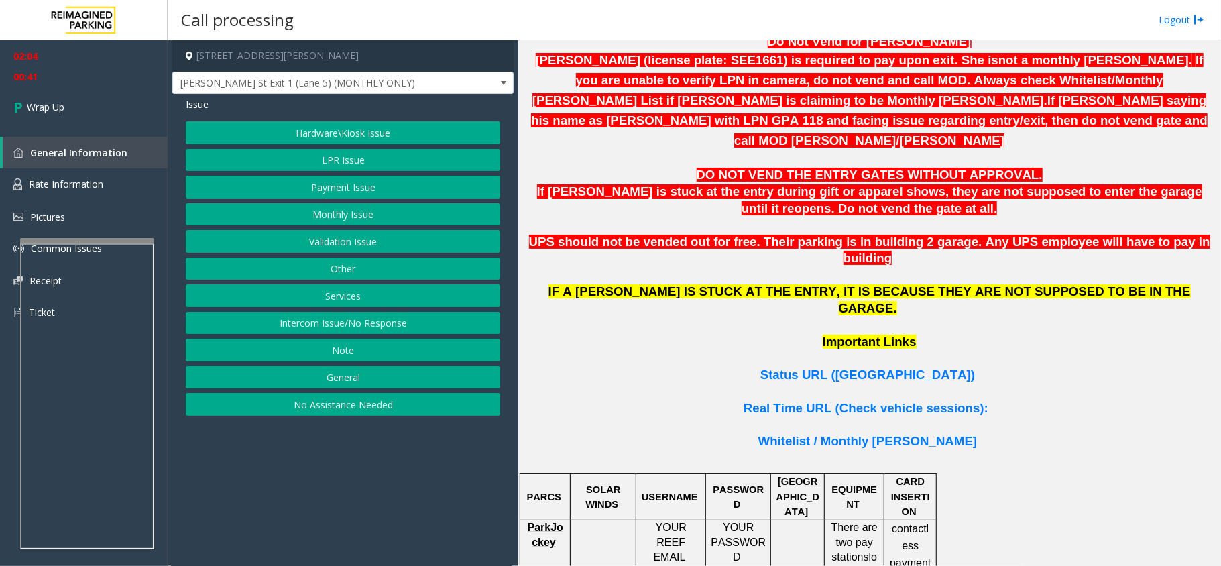
click at [378, 213] on button "Monthly Issue" at bounding box center [343, 214] width 314 height 23
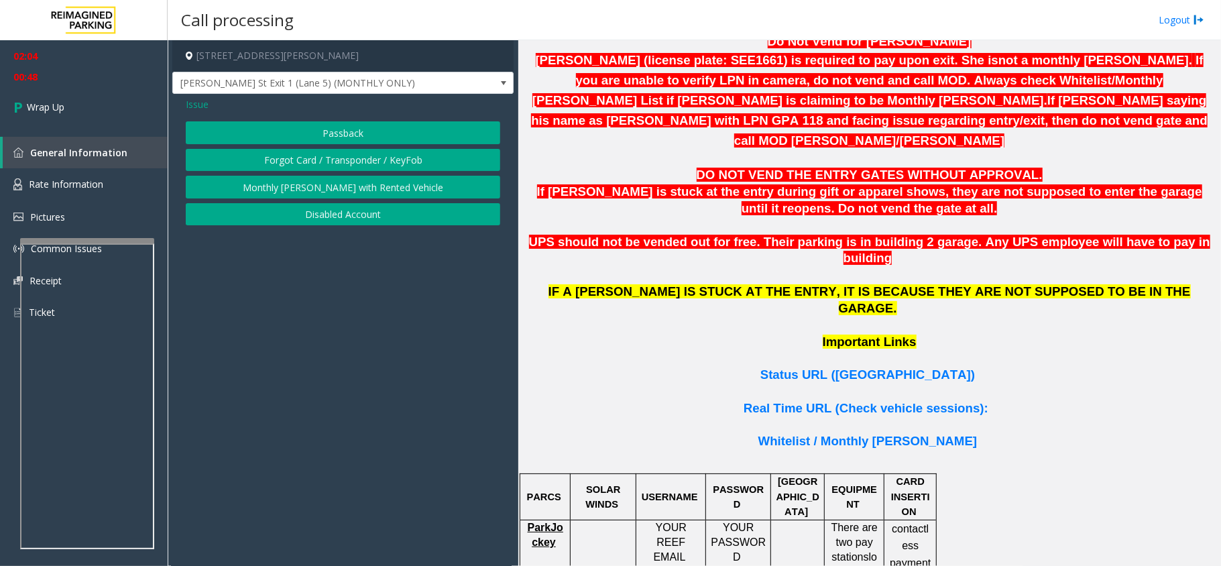
click at [196, 103] on span "Issue" at bounding box center [197, 104] width 23 height 14
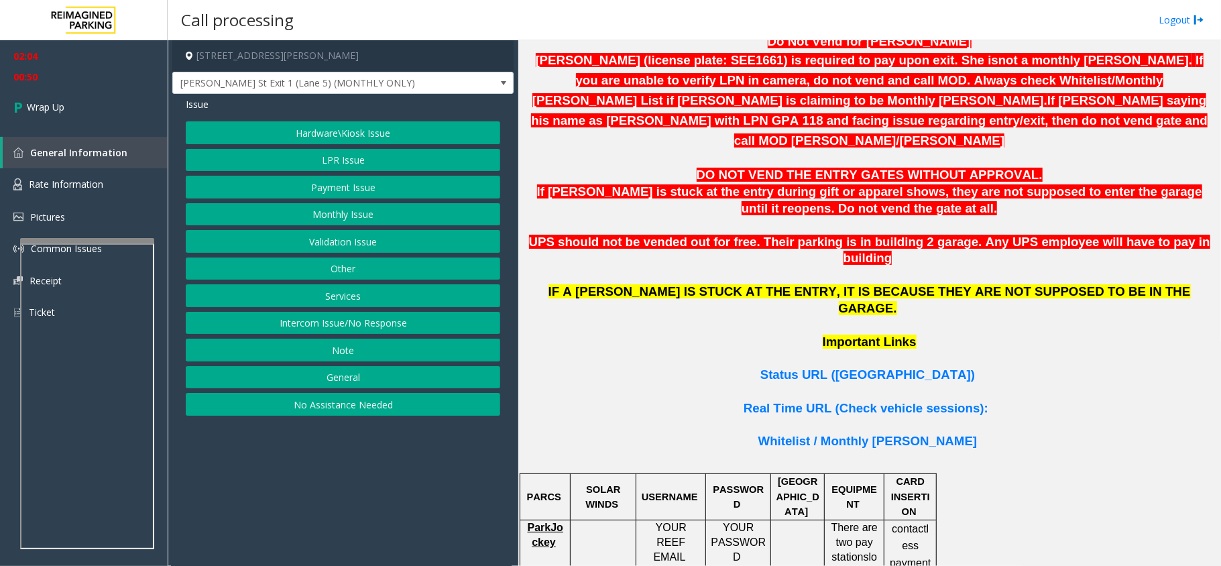
click at [350, 162] on button "LPR Issue" at bounding box center [343, 160] width 314 height 23
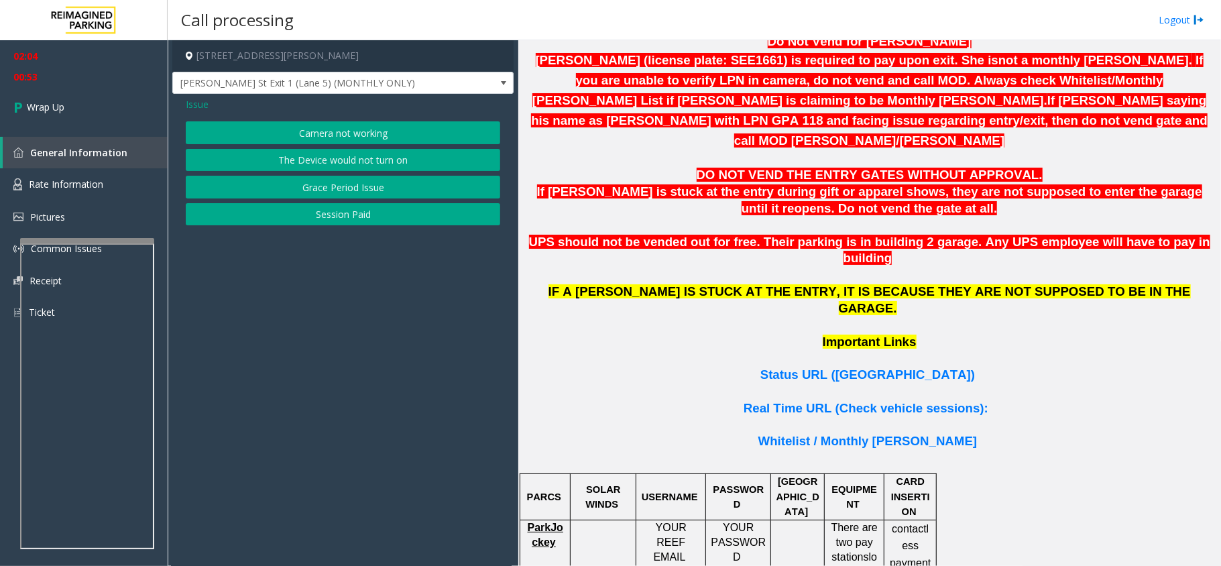
click at [387, 137] on button "Camera not working" at bounding box center [343, 132] width 314 height 23
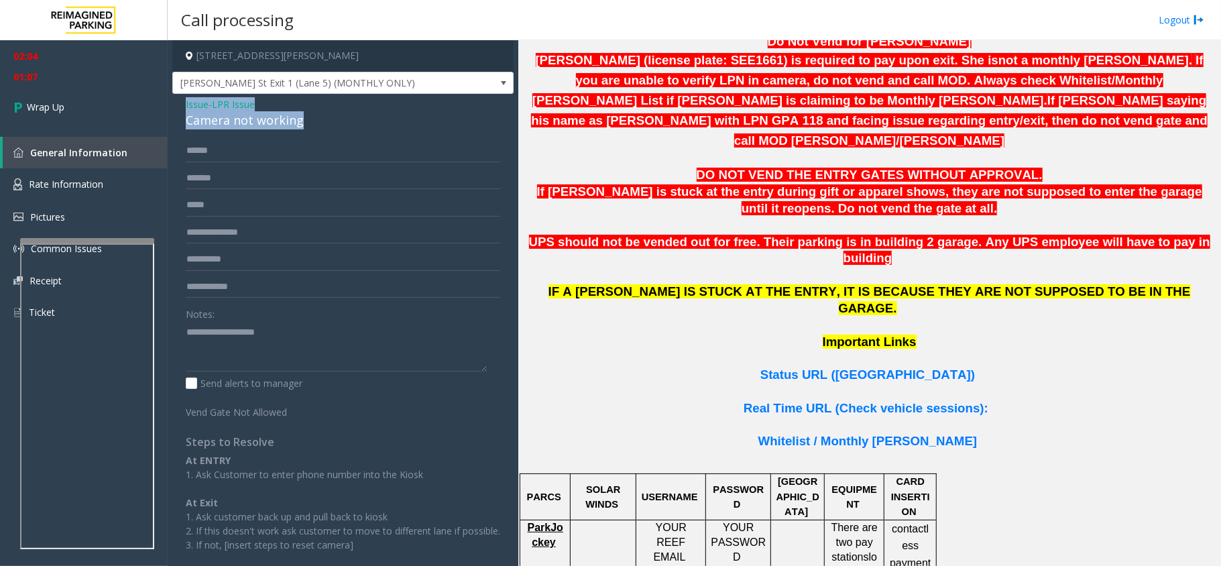
drag, startPoint x: 303, startPoint y: 119, endPoint x: 188, endPoint y: 101, distance: 116.7
click at [186, 101] on div "Issue - LPR Issue Camera not working" at bounding box center [343, 113] width 314 height 32
click at [293, 354] on textarea at bounding box center [336, 346] width 301 height 50
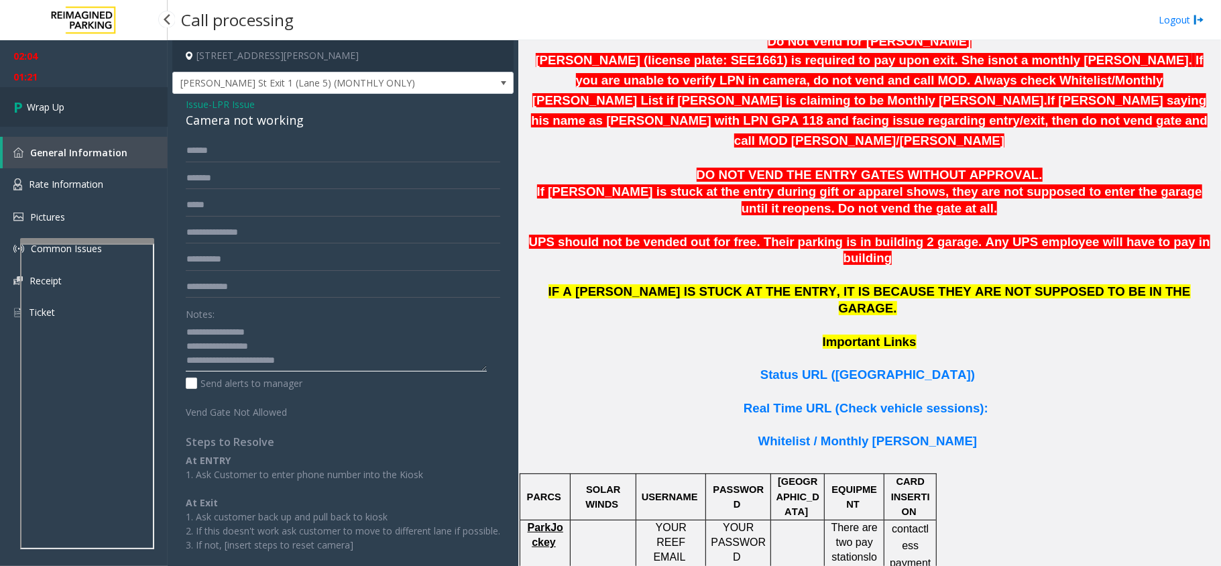
type textarea "**********"
click at [27, 115] on link "Wrap Up" at bounding box center [84, 107] width 168 height 40
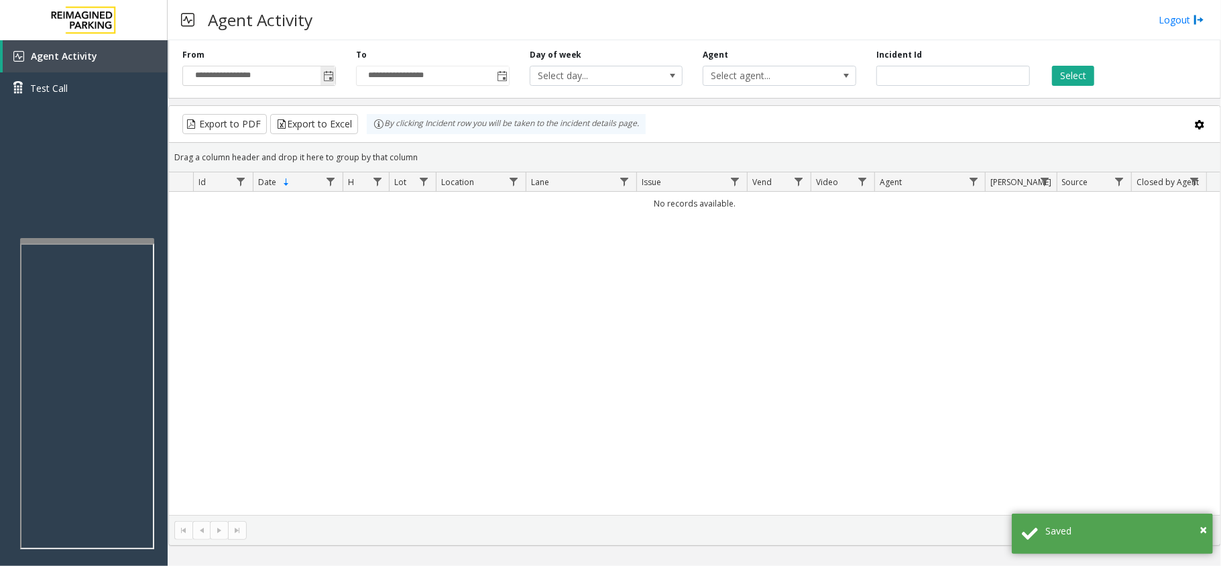
click at [333, 82] on span "Toggle popup" at bounding box center [328, 76] width 11 height 11
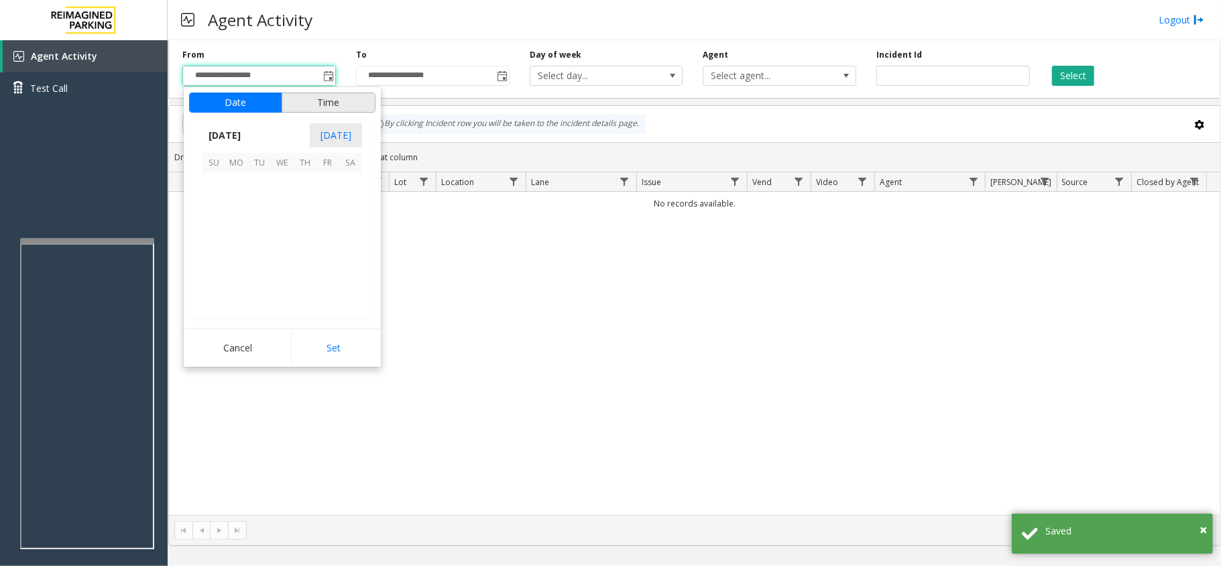
scroll to position [240648, 0]
click at [235, 191] on span "1" at bounding box center [236, 184] width 23 height 23
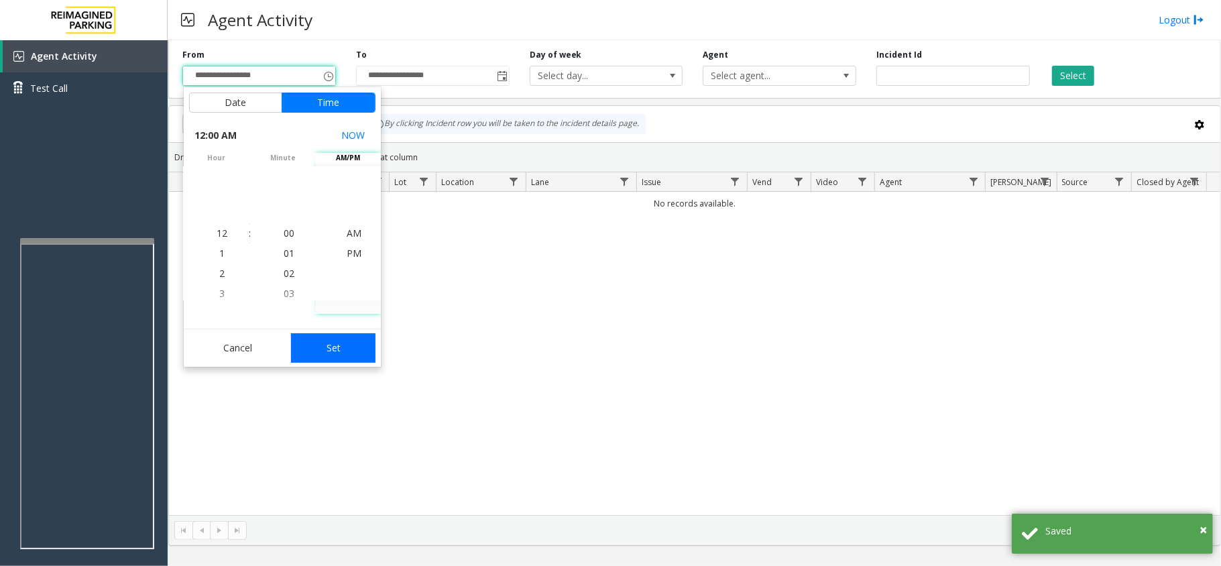
click at [327, 339] on button "Set" at bounding box center [333, 348] width 84 height 30
type input "**********"
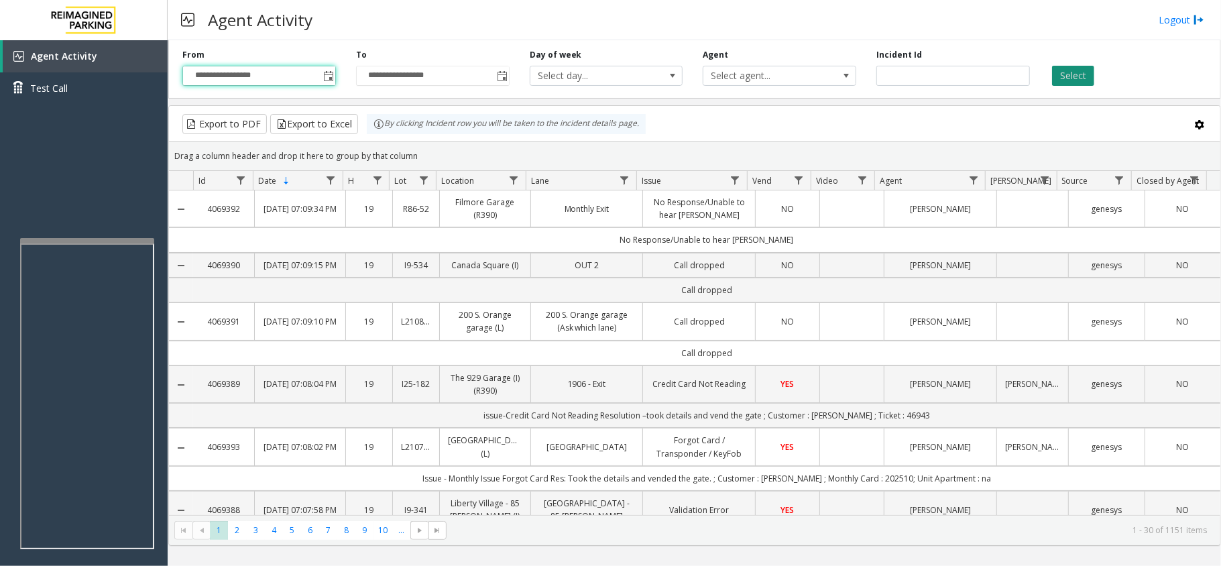
click at [1065, 79] on button "Select" at bounding box center [1073, 76] width 42 height 20
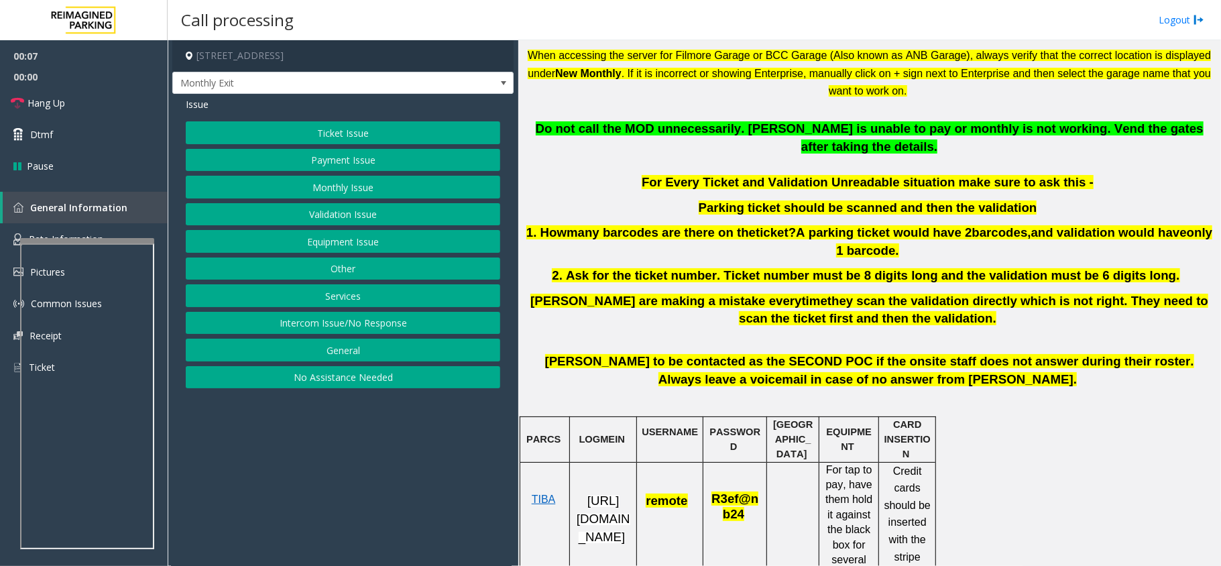
scroll to position [447, 0]
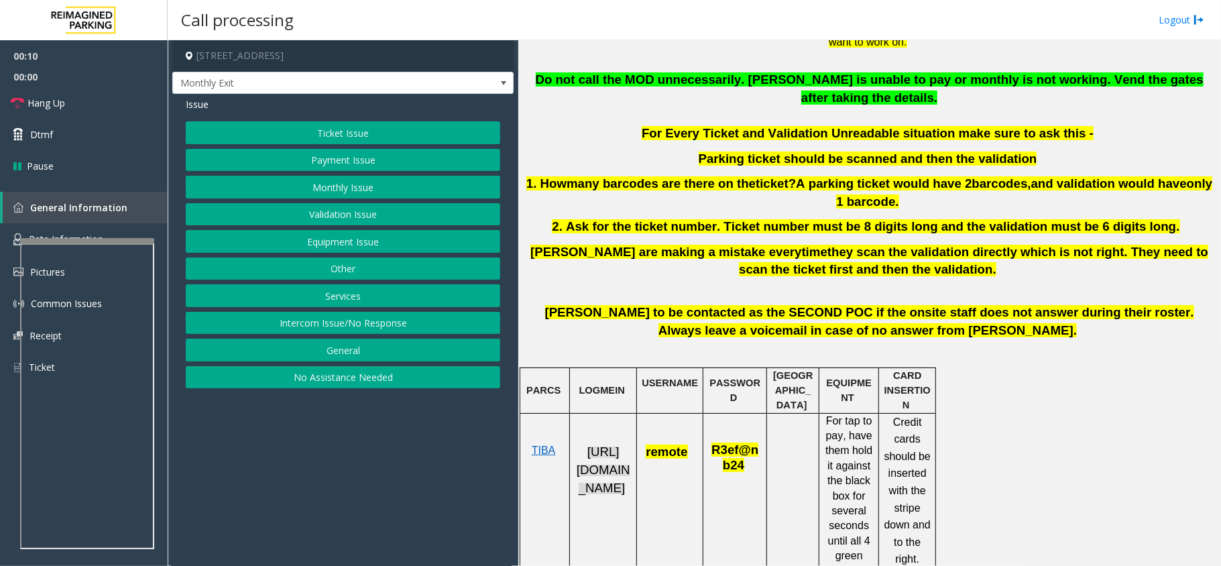
click at [610, 473] on span "[URL][DOMAIN_NAME]" at bounding box center [604, 470] width 54 height 50
click at [400, 188] on button "Monthly Issue" at bounding box center [343, 187] width 314 height 23
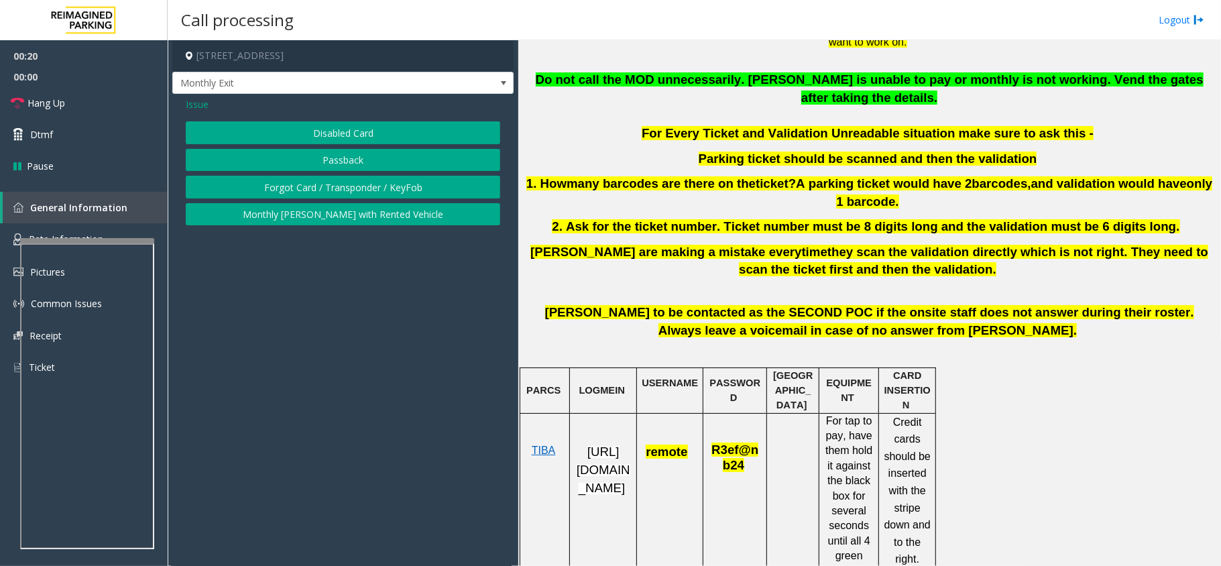
click at [367, 137] on button "Disabled Card" at bounding box center [343, 132] width 314 height 23
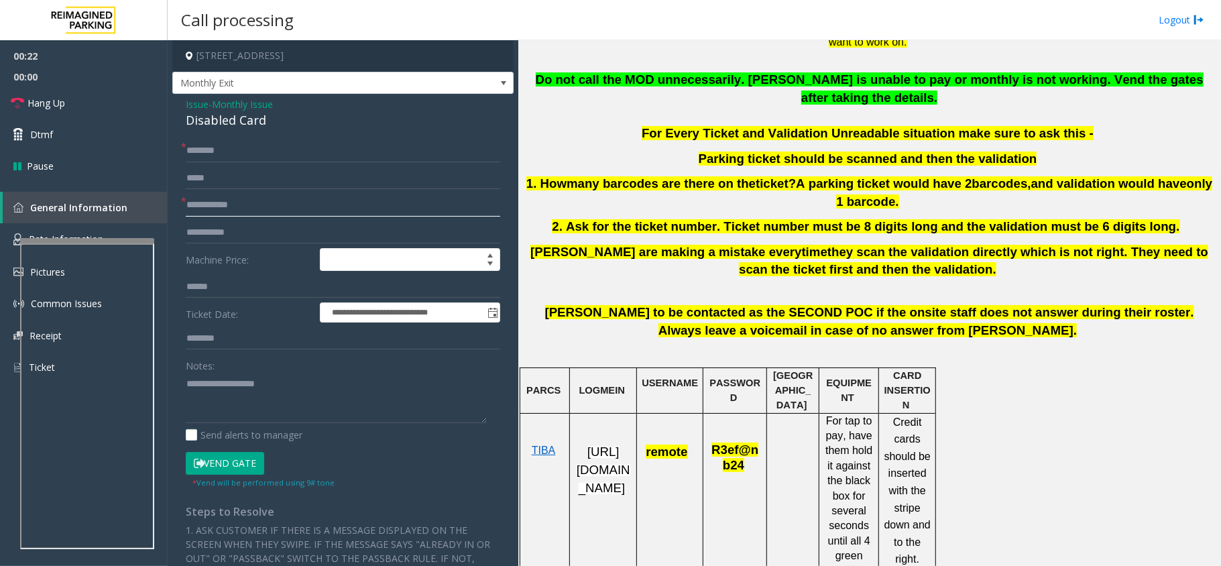
click at [341, 202] on input "text" at bounding box center [343, 205] width 314 height 23
drag, startPoint x: 264, startPoint y: 121, endPoint x: 178, endPoint y: 95, distance: 89.9
click at [178, 95] on div "**********" at bounding box center [342, 456] width 341 height 724
click at [261, 400] on textarea at bounding box center [336, 398] width 301 height 50
click at [263, 208] on input "text" at bounding box center [343, 205] width 314 height 23
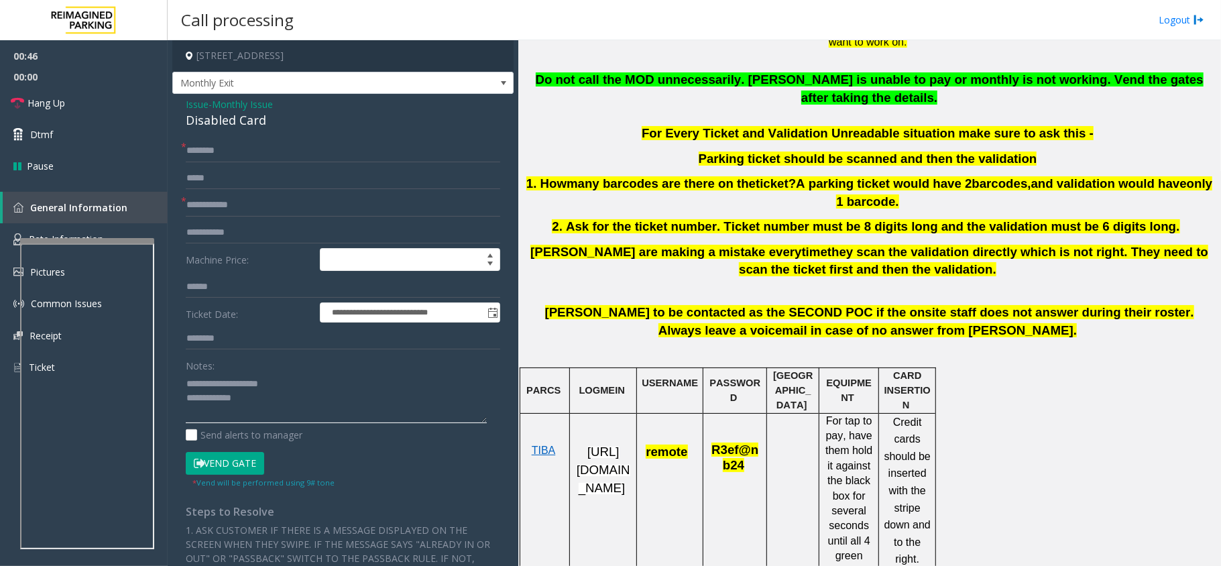
click at [304, 401] on textarea at bounding box center [336, 398] width 301 height 50
type textarea "**********"
click at [308, 215] on input "text" at bounding box center [343, 205] width 314 height 23
click at [210, 205] on input "*******" at bounding box center [343, 205] width 314 height 23
type input "********"
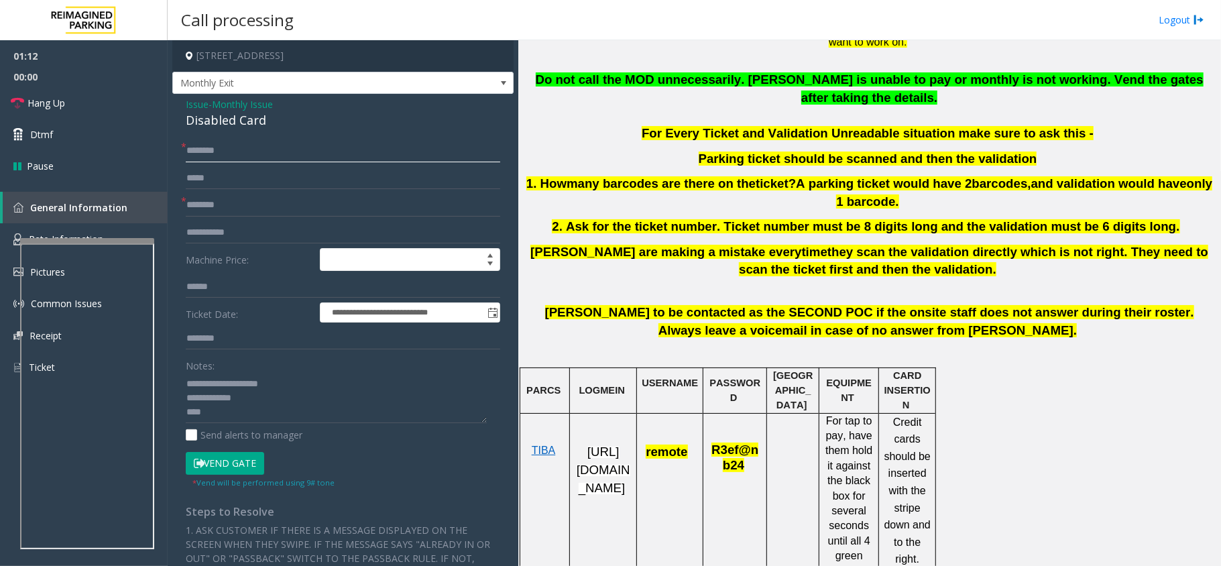
click at [240, 150] on input "text" at bounding box center [343, 150] width 314 height 23
click at [269, 416] on textarea at bounding box center [336, 398] width 301 height 50
type textarea "**********"
click at [280, 158] on input "text" at bounding box center [343, 150] width 314 height 23
type input "*****"
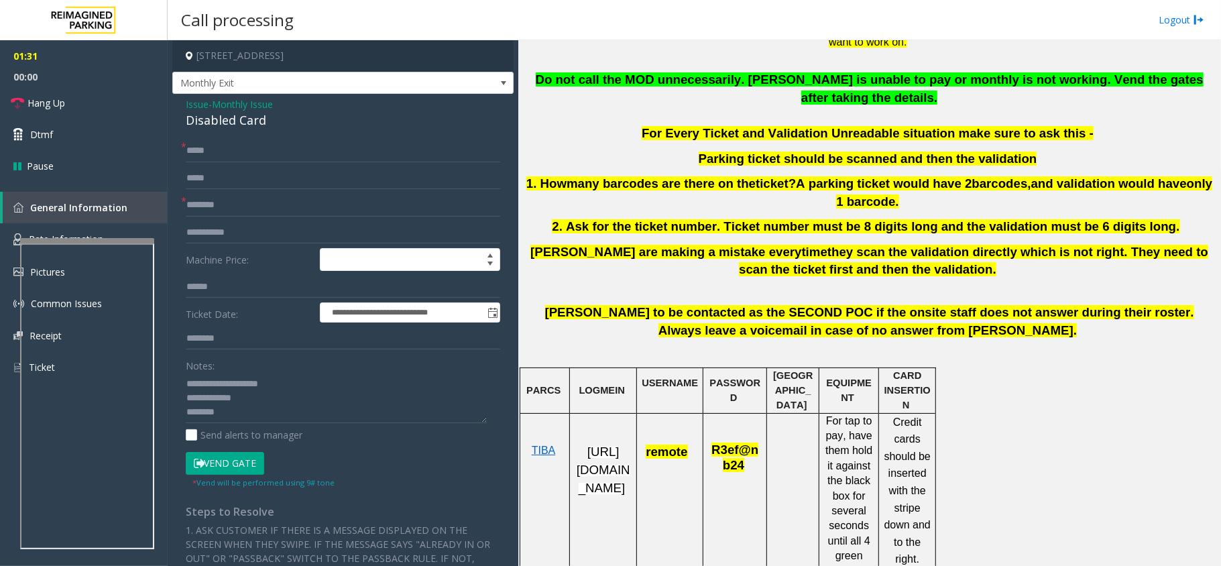
click at [215, 467] on button "Vend Gate" at bounding box center [225, 463] width 78 height 23
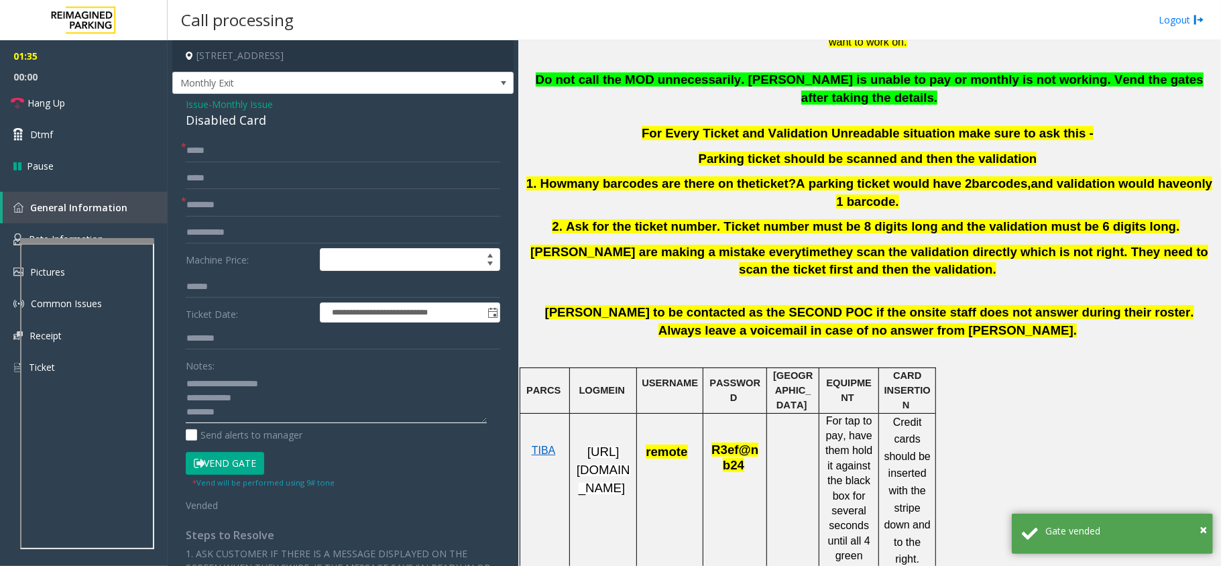
click at [266, 405] on textarea at bounding box center [336, 398] width 301 height 50
click at [269, 418] on textarea at bounding box center [336, 398] width 301 height 50
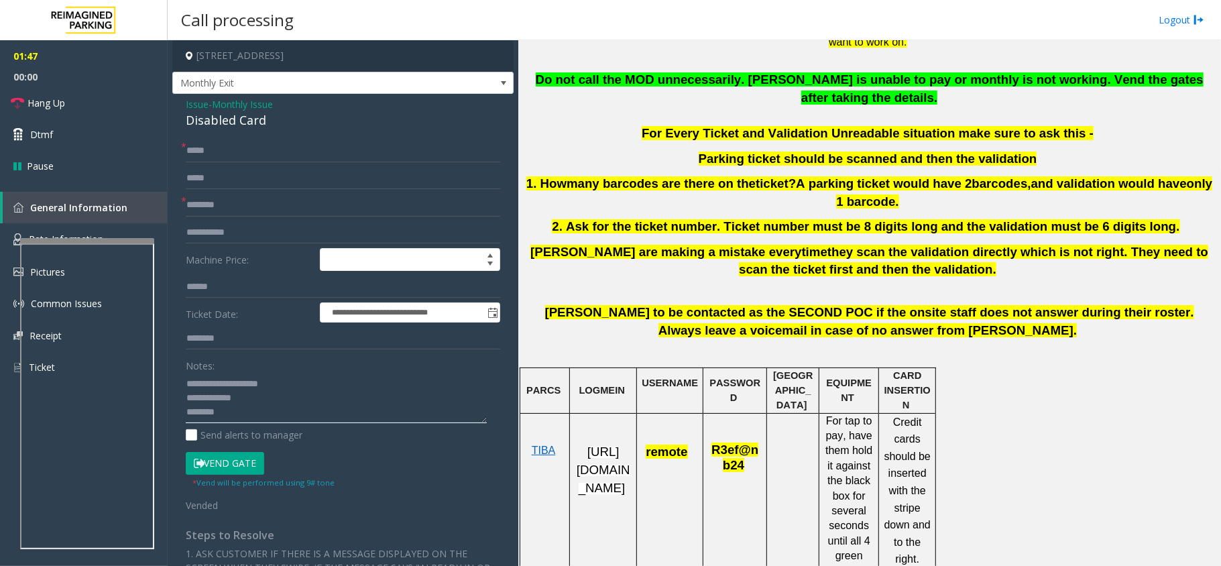
click at [237, 414] on textarea at bounding box center [336, 398] width 301 height 50
click at [60, 108] on span "Hang Up" at bounding box center [46, 103] width 38 height 14
click at [304, 421] on textarea at bounding box center [336, 398] width 301 height 50
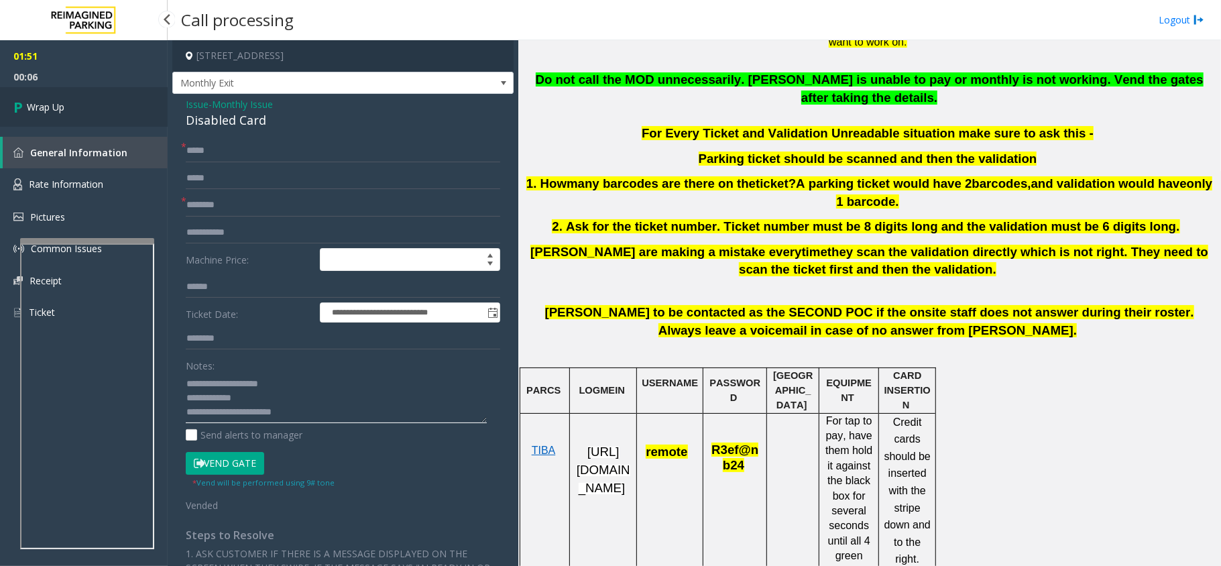
type textarea "**********"
click at [60, 111] on span "Wrap Up" at bounding box center [46, 107] width 38 height 14
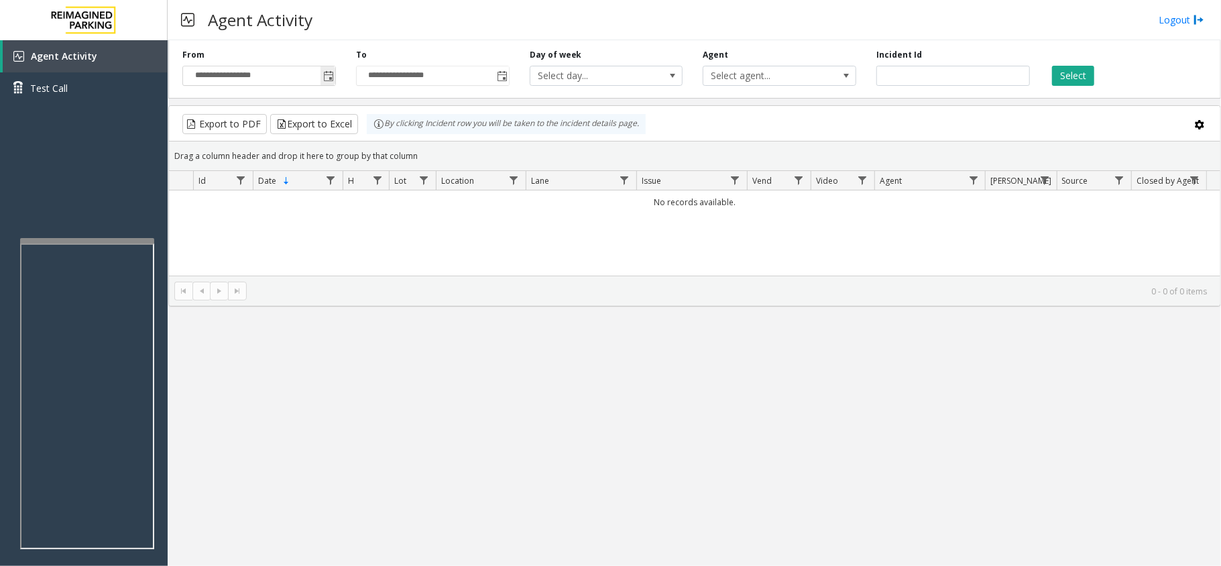
click at [329, 78] on span "Toggle popup" at bounding box center [328, 76] width 11 height 11
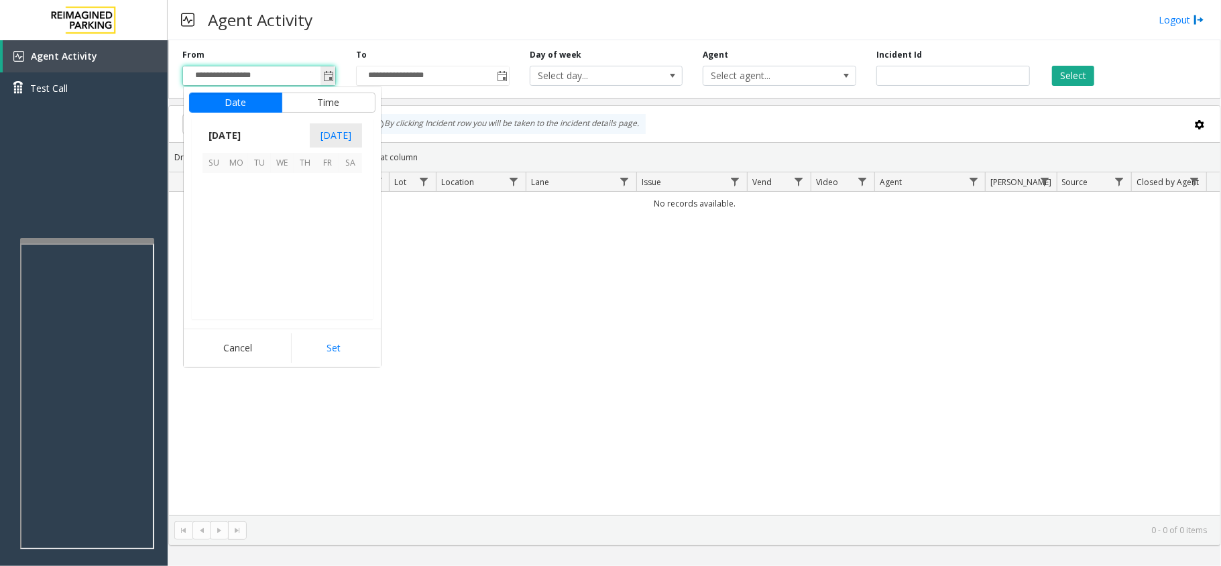
scroll to position [240648, 0]
click at [236, 184] on span "1" at bounding box center [236, 184] width 23 height 23
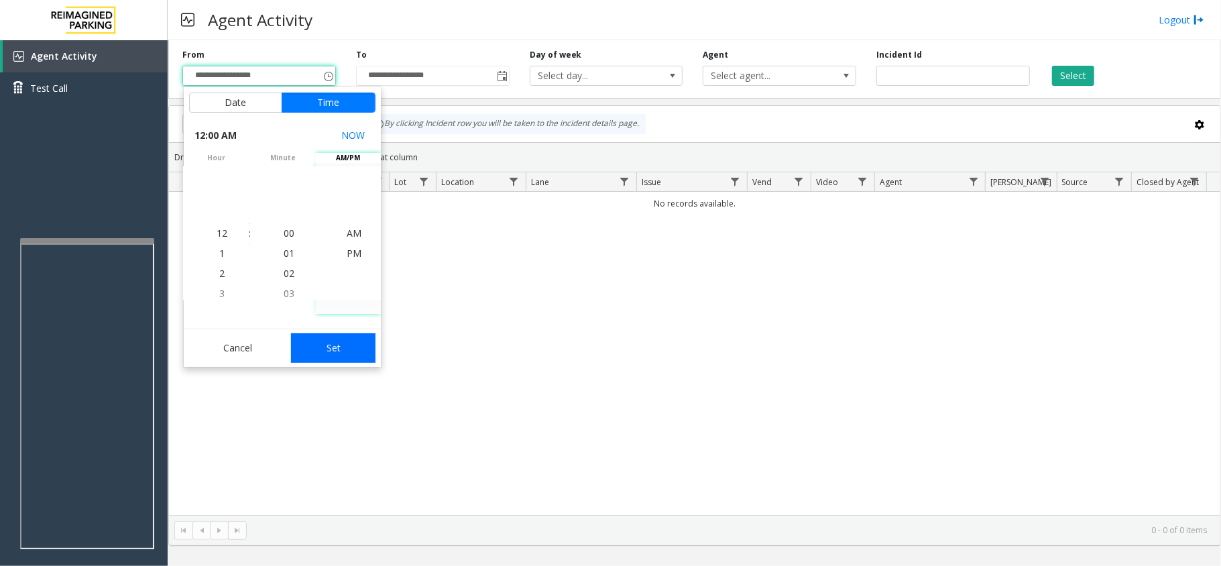
click at [320, 339] on button "Set" at bounding box center [333, 348] width 84 height 30
type input "**********"
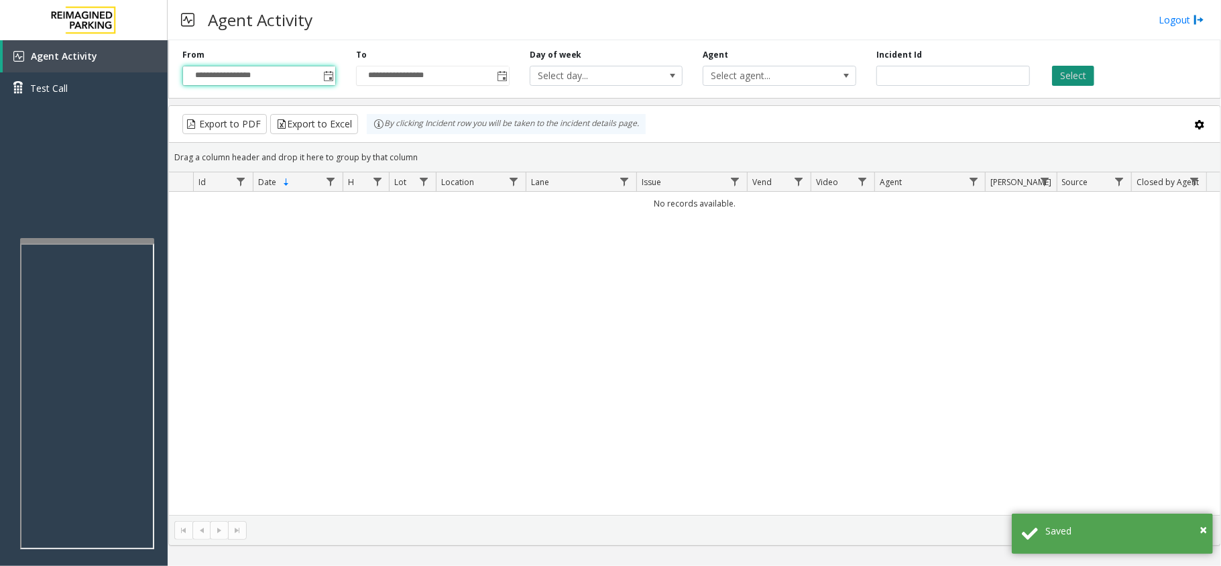
click at [1079, 70] on button "Select" at bounding box center [1073, 76] width 42 height 20
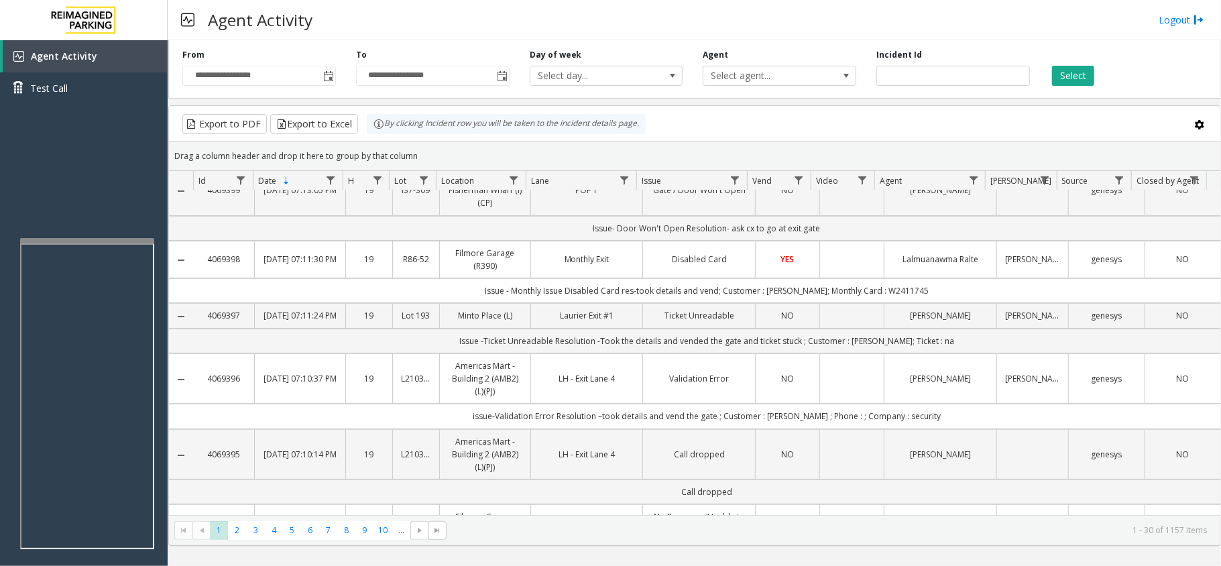
scroll to position [0, 0]
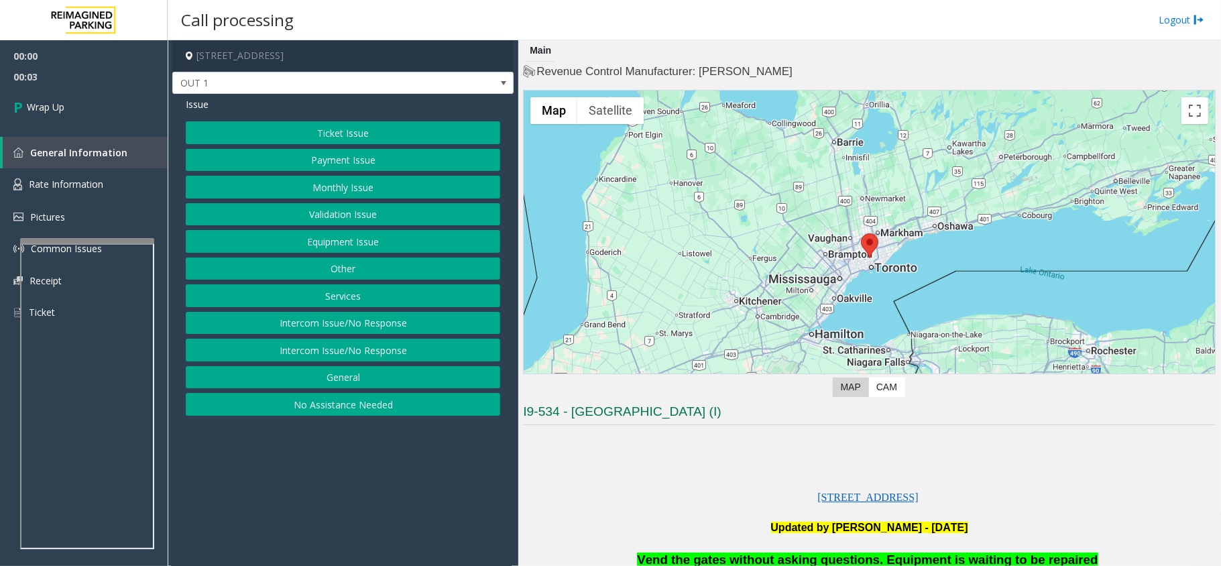
click at [342, 357] on button "Intercom Issue/No Response" at bounding box center [343, 350] width 314 height 23
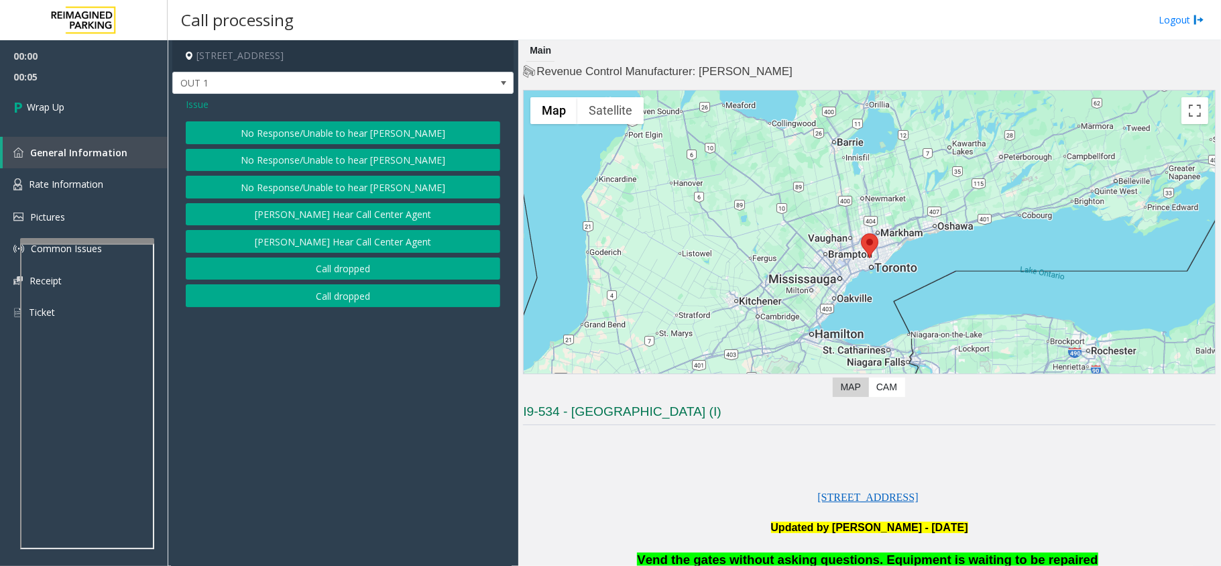
click at [365, 293] on button "Call dropped" at bounding box center [343, 295] width 314 height 23
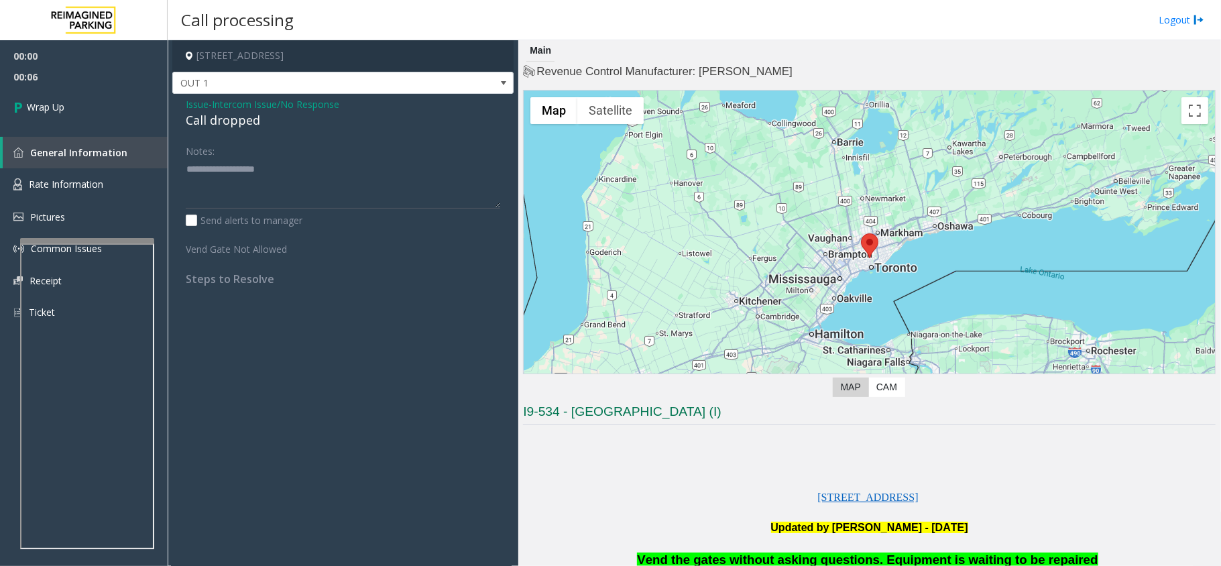
click at [244, 121] on div "Call dropped" at bounding box center [343, 120] width 314 height 18
type textarea "**********"
click at [51, 113] on link "Wrap Up" at bounding box center [84, 107] width 168 height 40
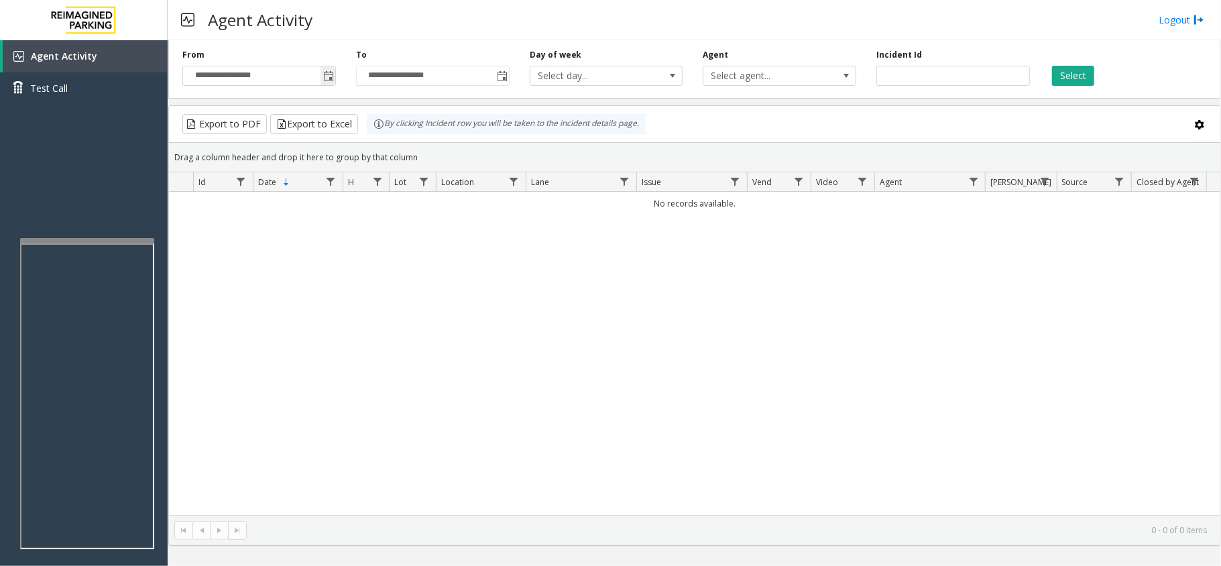
click at [323, 83] on span "Toggle popup" at bounding box center [328, 75] width 15 height 21
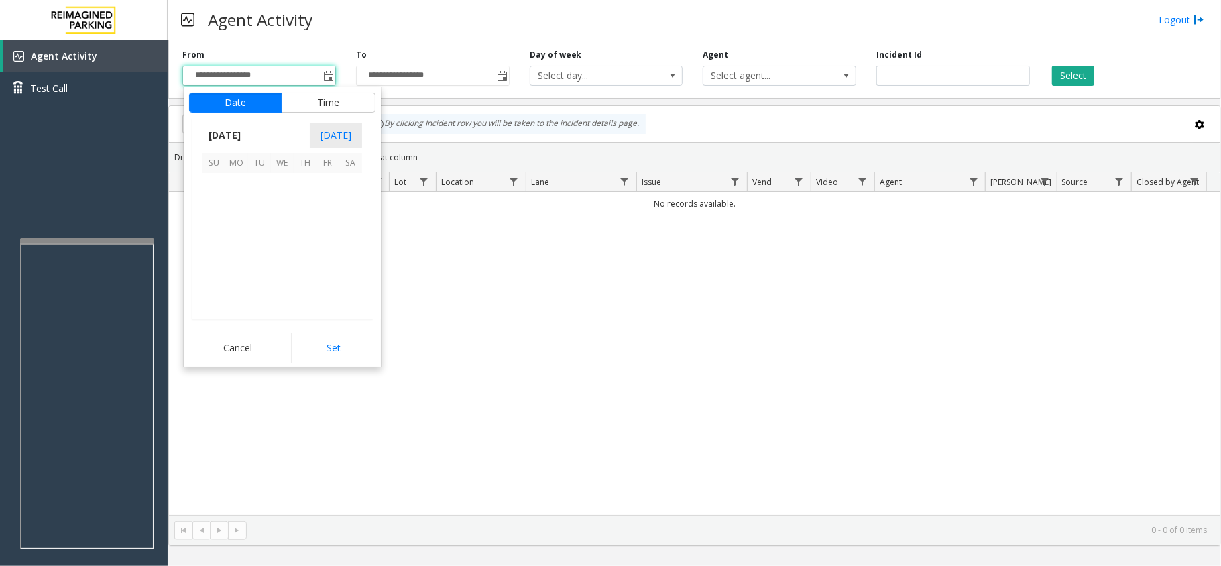
scroll to position [240648, 0]
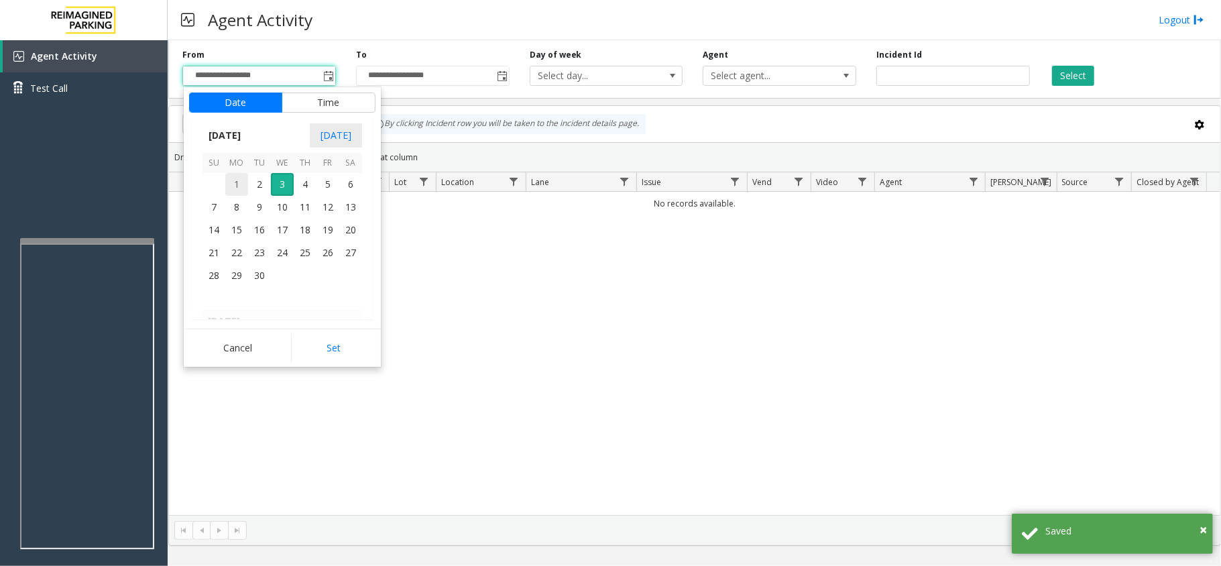
click at [232, 182] on span "1" at bounding box center [236, 184] width 23 height 23
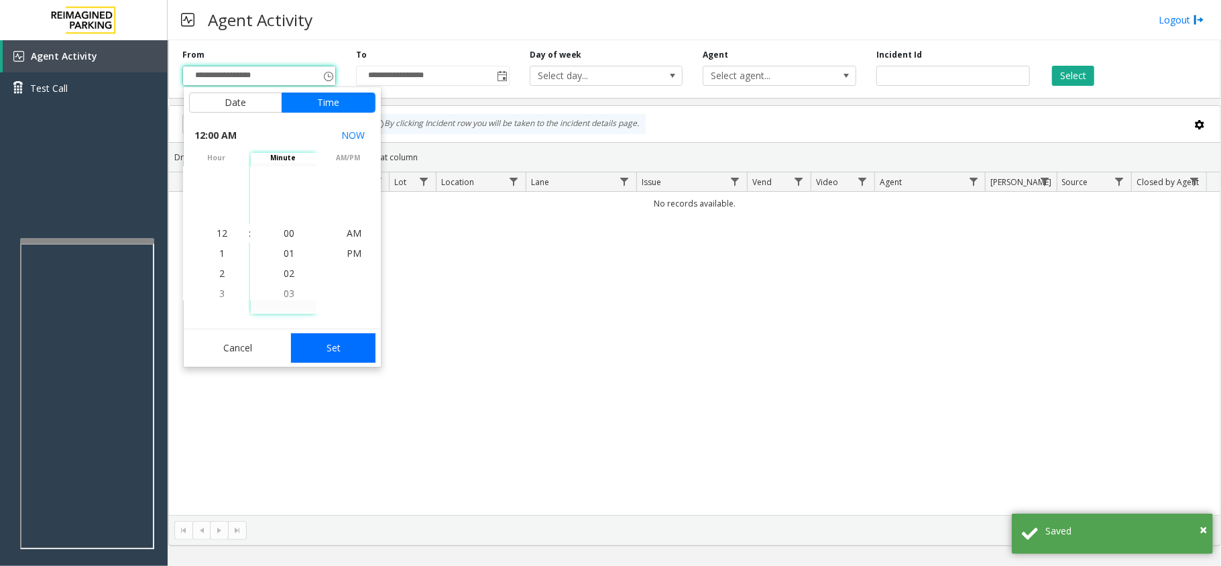
click at [304, 349] on button "Set" at bounding box center [333, 348] width 84 height 30
type input "**********"
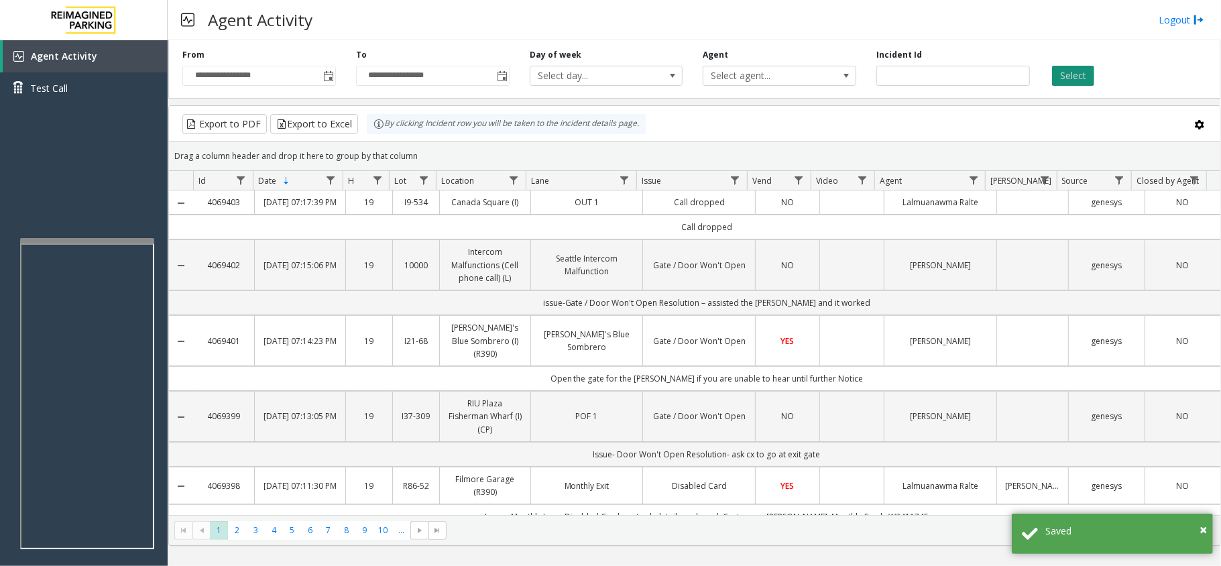
drag, startPoint x: 1069, startPoint y: 78, endPoint x: 1071, endPoint y: 70, distance: 8.3
click at [1071, 70] on button "Select" at bounding box center [1073, 76] width 42 height 20
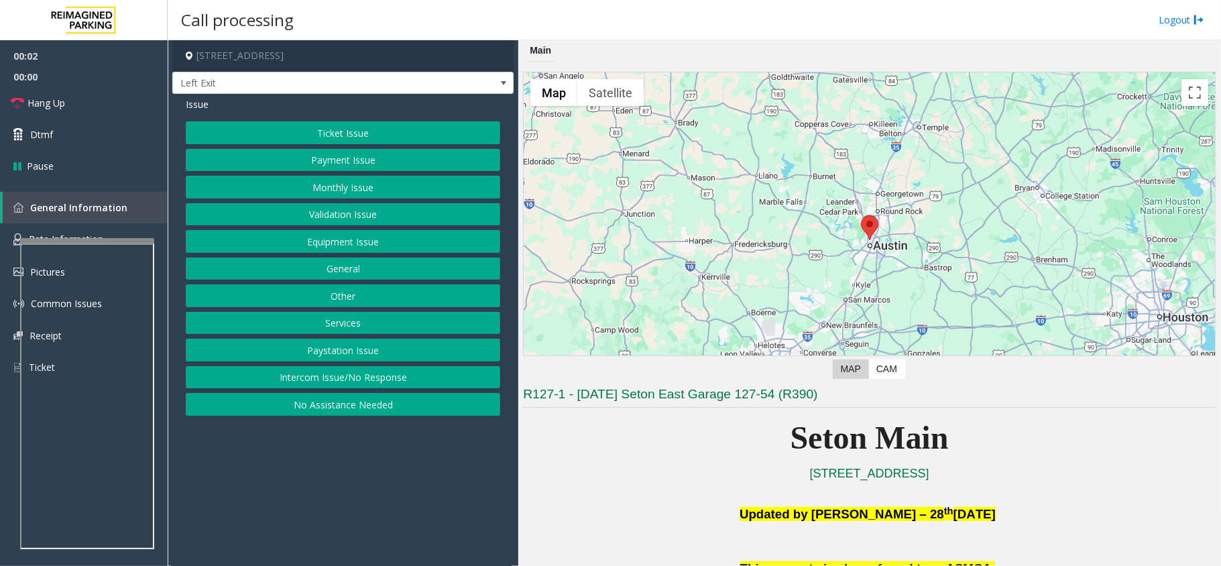
click at [349, 242] on button "Equipment Issue" at bounding box center [343, 241] width 314 height 23
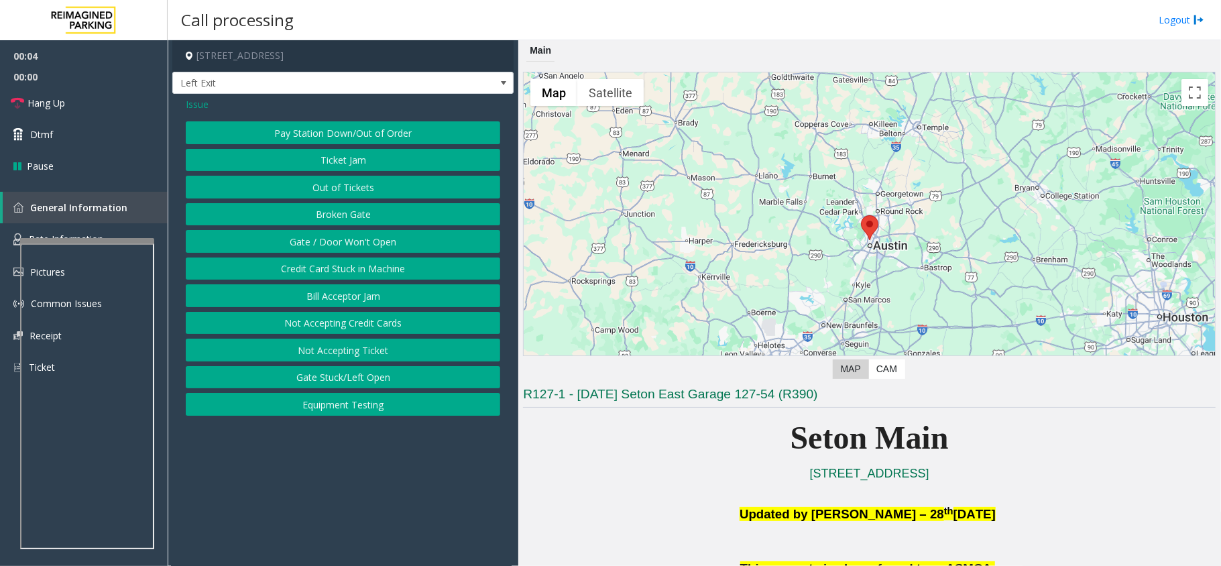
click at [194, 98] on span "Issue" at bounding box center [197, 104] width 23 height 14
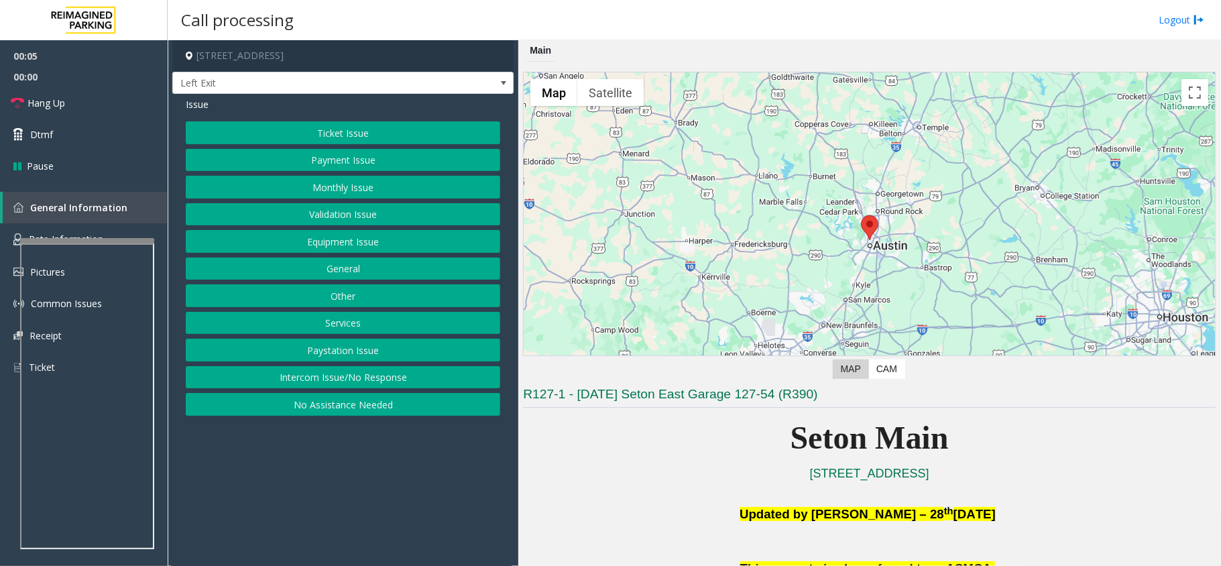
click at [314, 137] on button "Ticket Issue" at bounding box center [343, 132] width 314 height 23
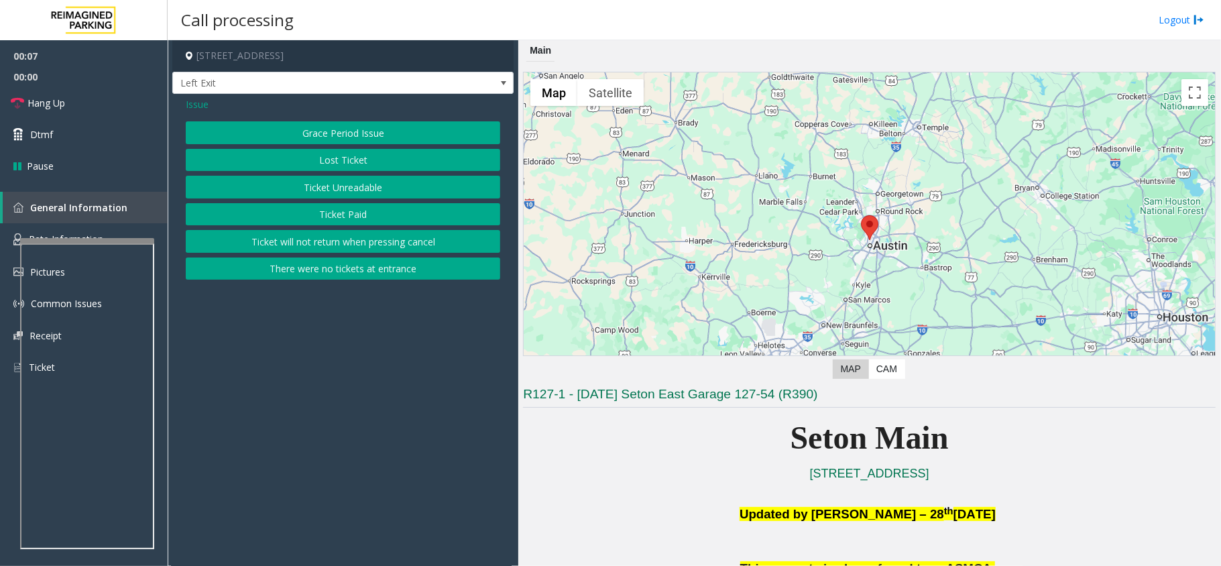
click at [353, 191] on button "Ticket Unreadable" at bounding box center [343, 187] width 314 height 23
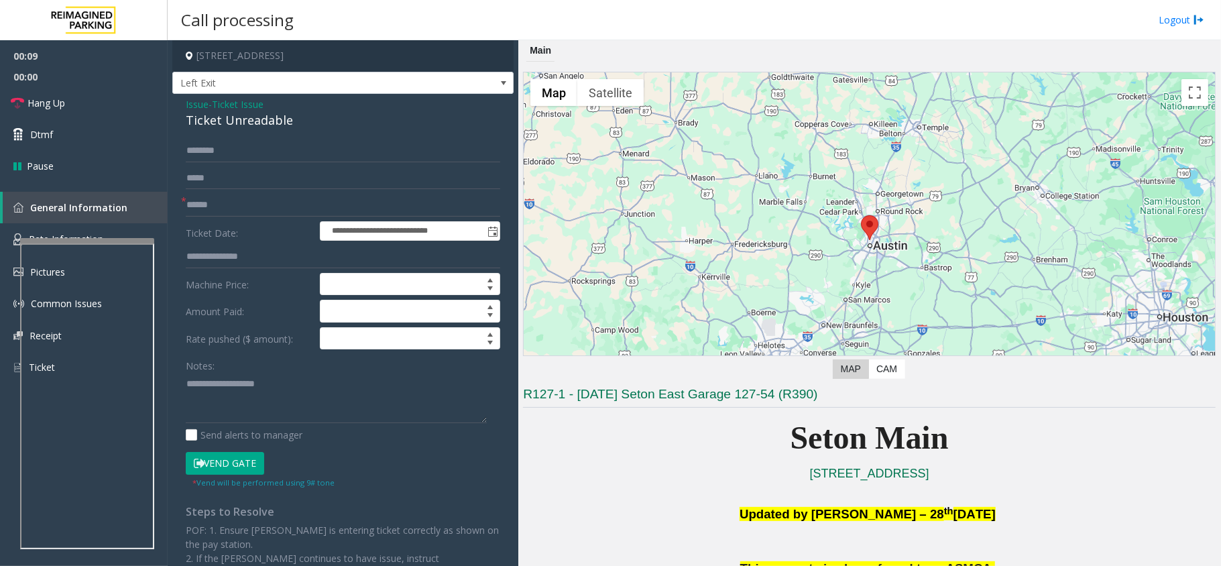
click at [221, 469] on button "Vend Gate" at bounding box center [225, 463] width 78 height 23
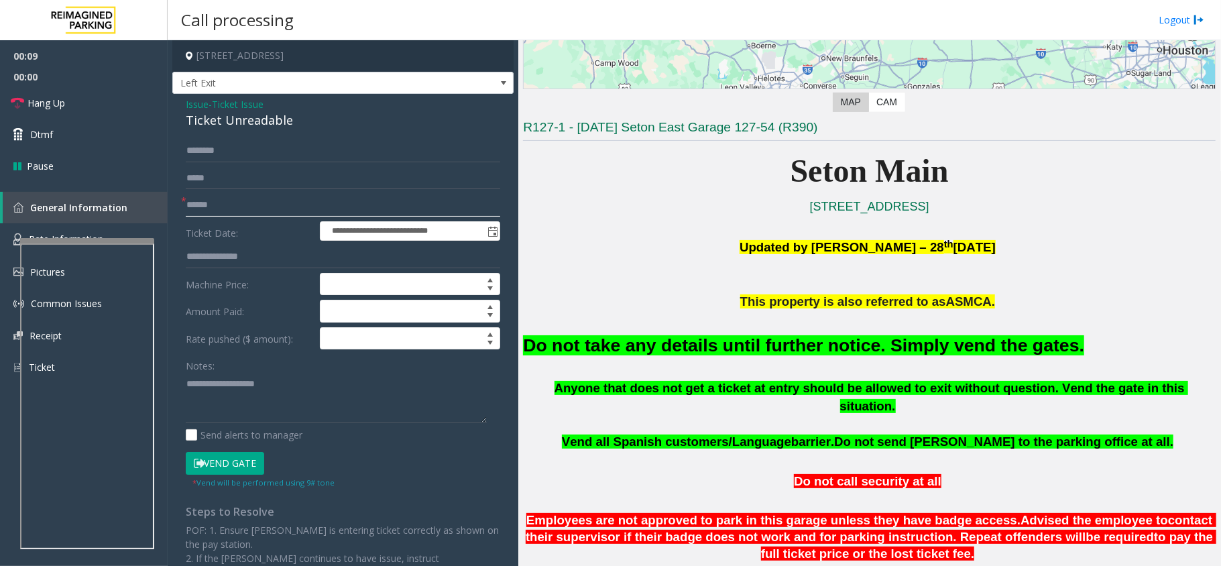
scroll to position [268, 0]
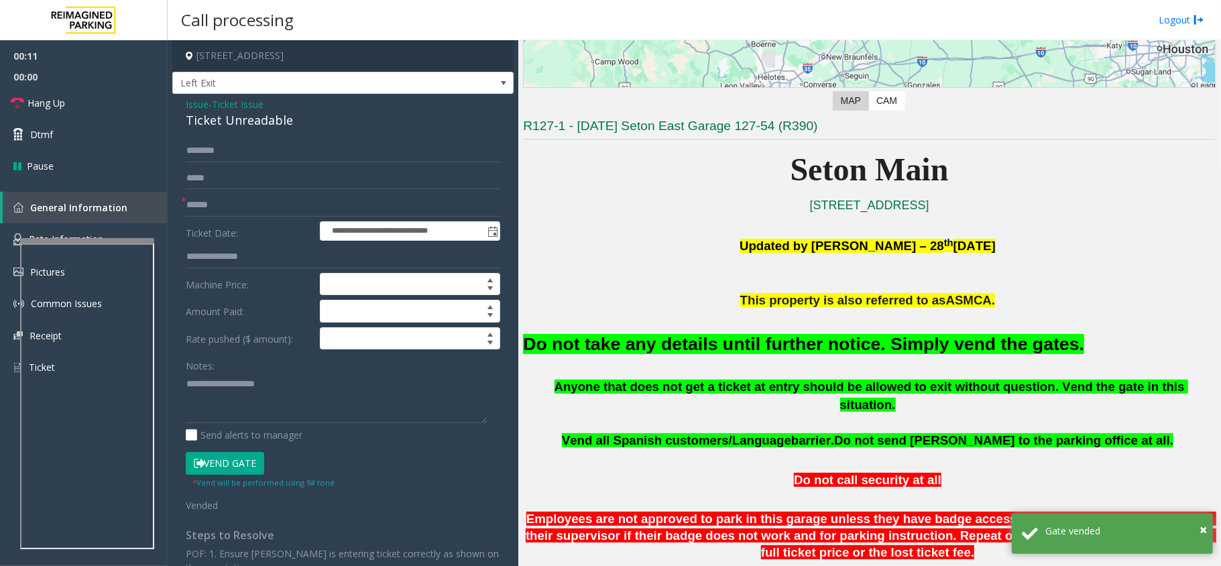
click at [795, 347] on font "Do not take any details until further notice. Simply vend the gates." at bounding box center [803, 344] width 561 height 20
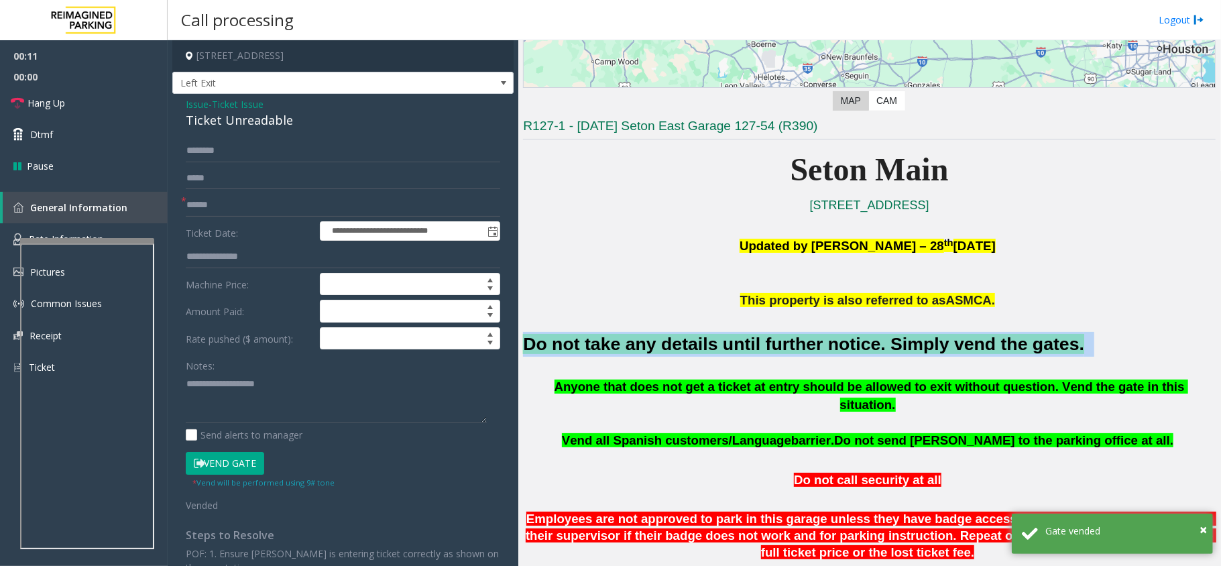
click at [795, 347] on font "Do not take any details until further notice. Simply vend the gates." at bounding box center [803, 344] width 561 height 20
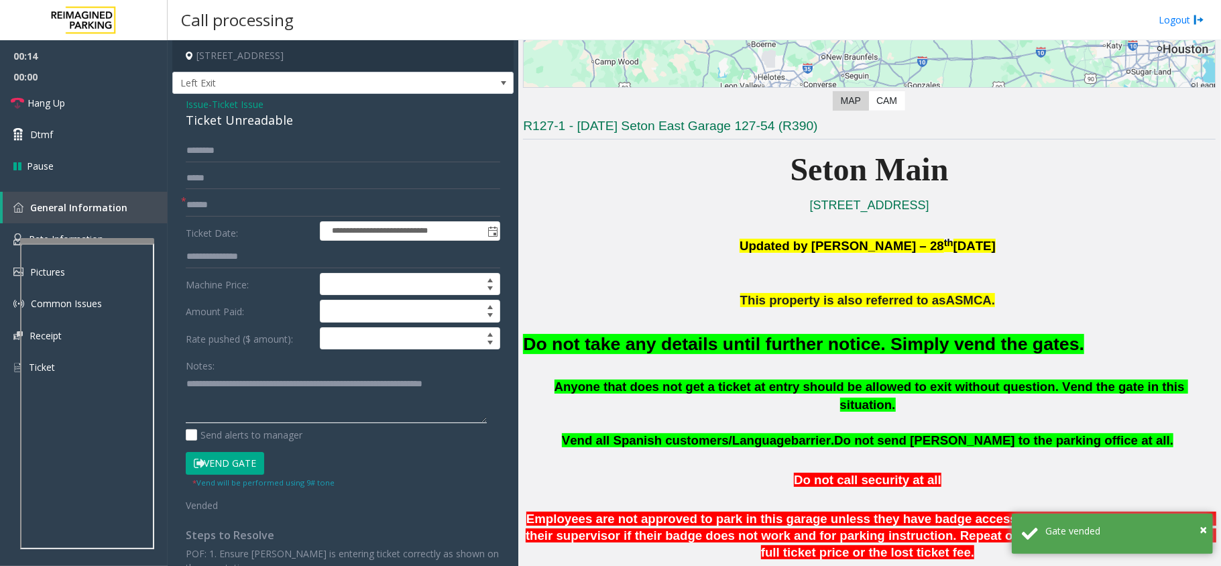
type textarea "**********"
click at [211, 201] on input "text" at bounding box center [343, 205] width 314 height 23
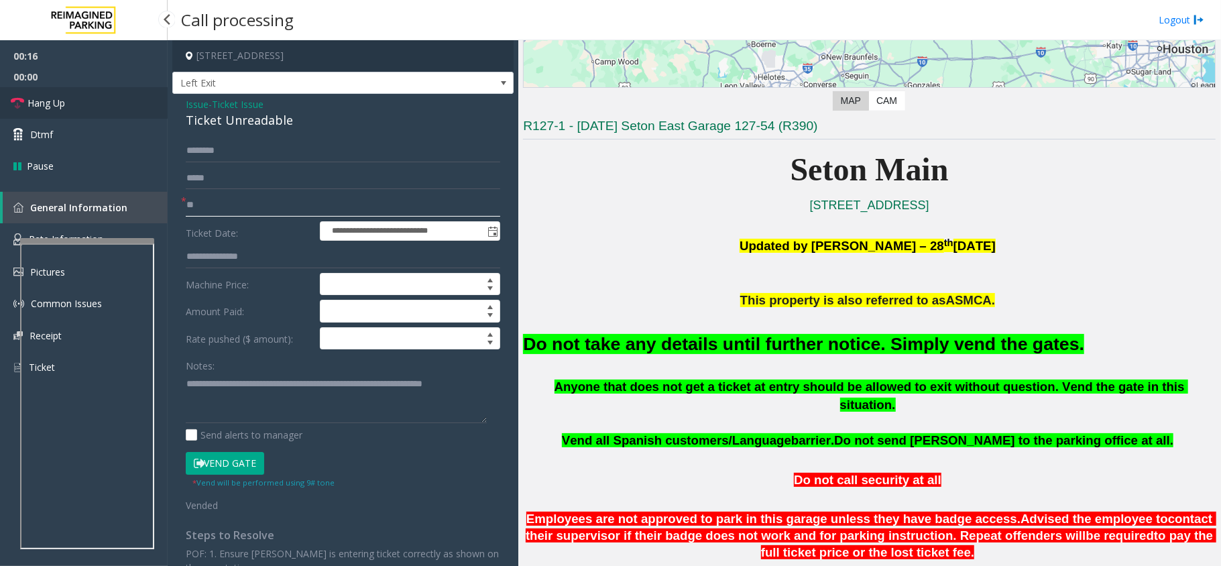
type input "**"
click at [67, 106] on link "Hang Up" at bounding box center [84, 103] width 168 height 32
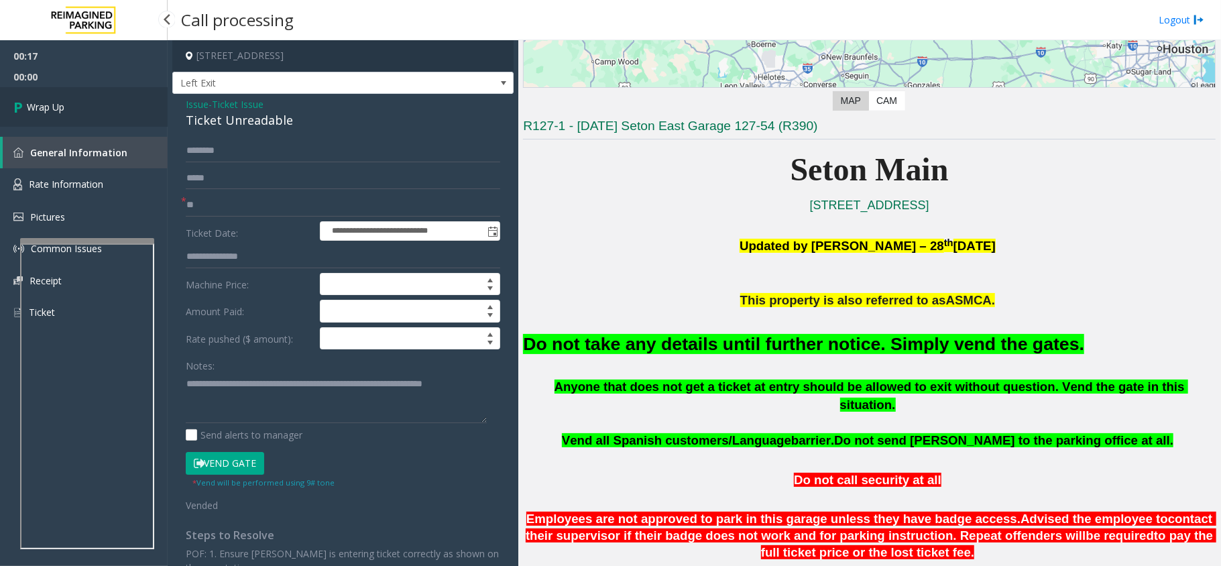
click at [67, 107] on link "Wrap Up" at bounding box center [84, 107] width 168 height 40
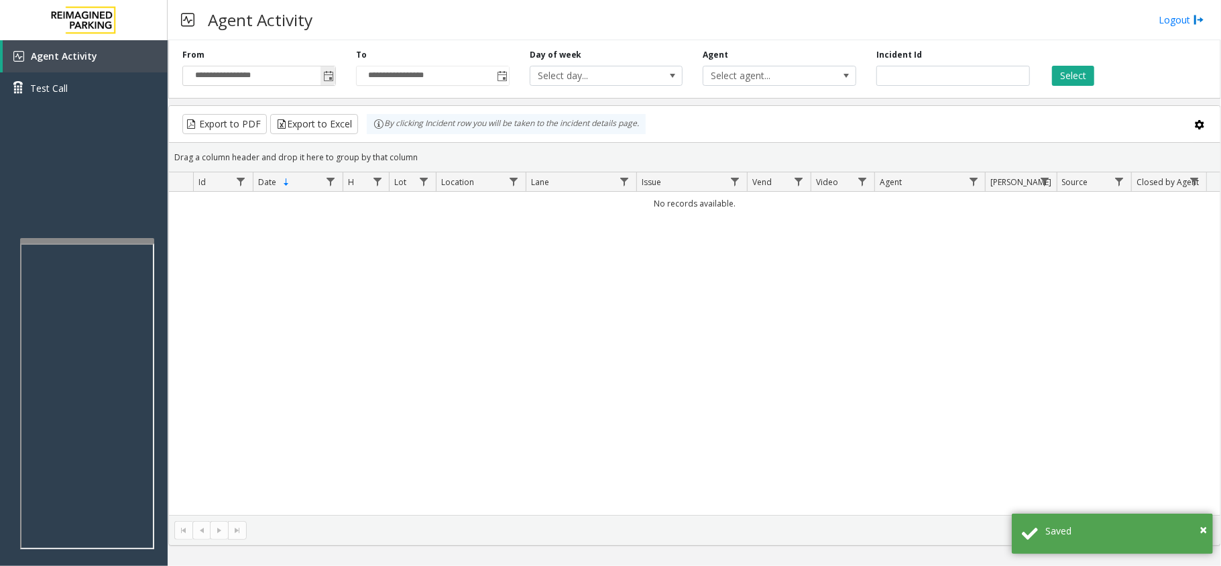
click at [323, 76] on span "Toggle popup" at bounding box center [328, 76] width 11 height 11
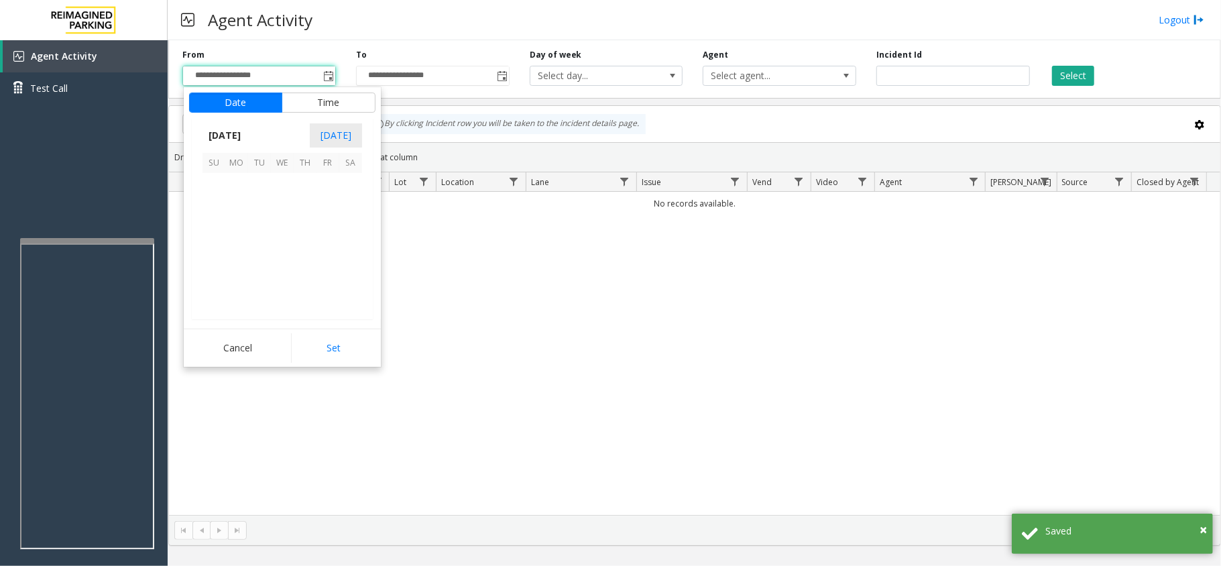
scroll to position [240648, 0]
click at [235, 181] on span "1" at bounding box center [236, 184] width 23 height 23
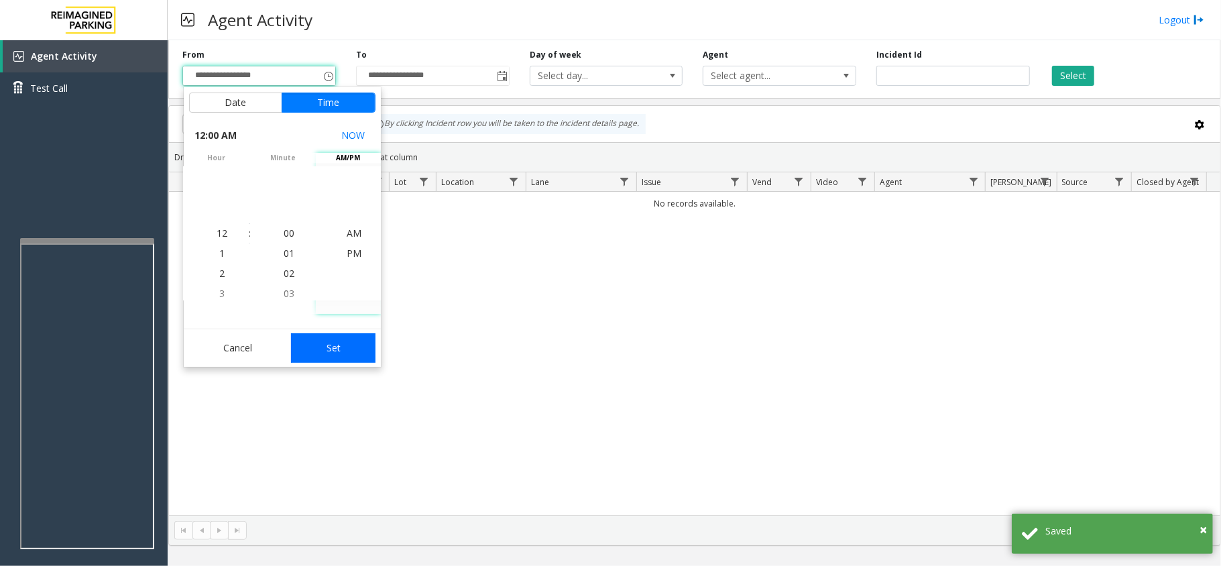
click at [345, 349] on button "Set" at bounding box center [333, 348] width 84 height 30
type input "**********"
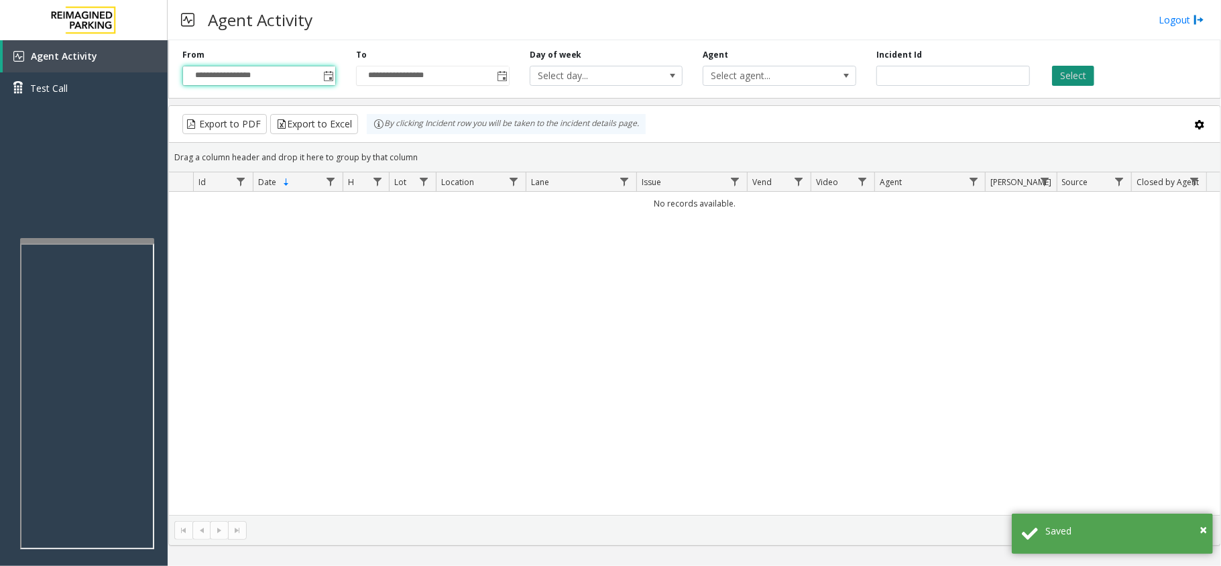
click at [1073, 82] on button "Select" at bounding box center [1073, 76] width 42 height 20
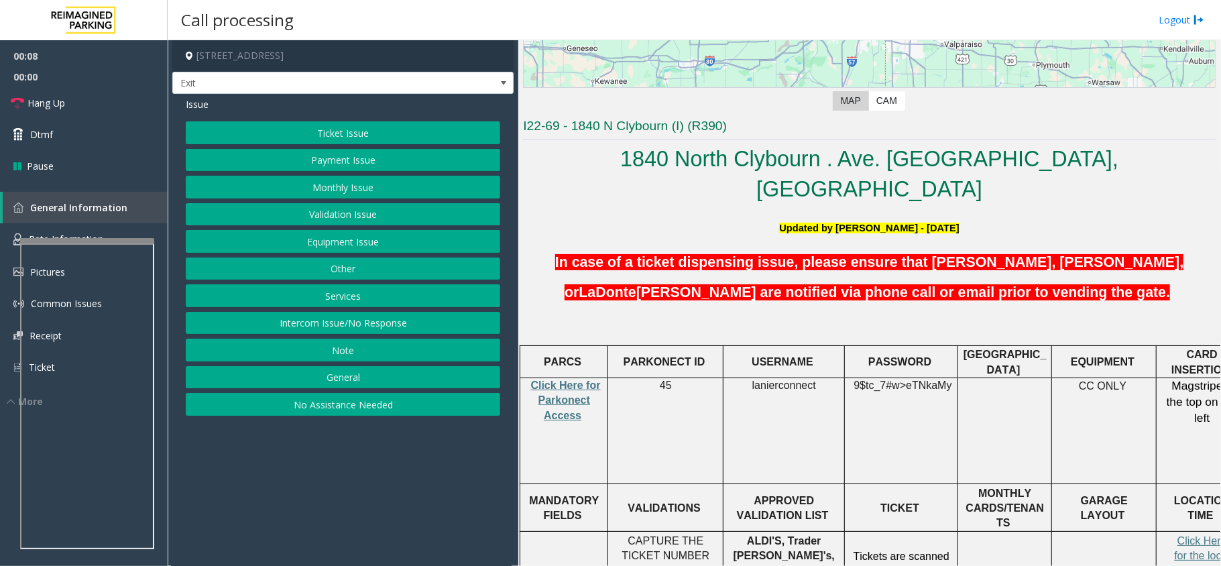
scroll to position [268, 41]
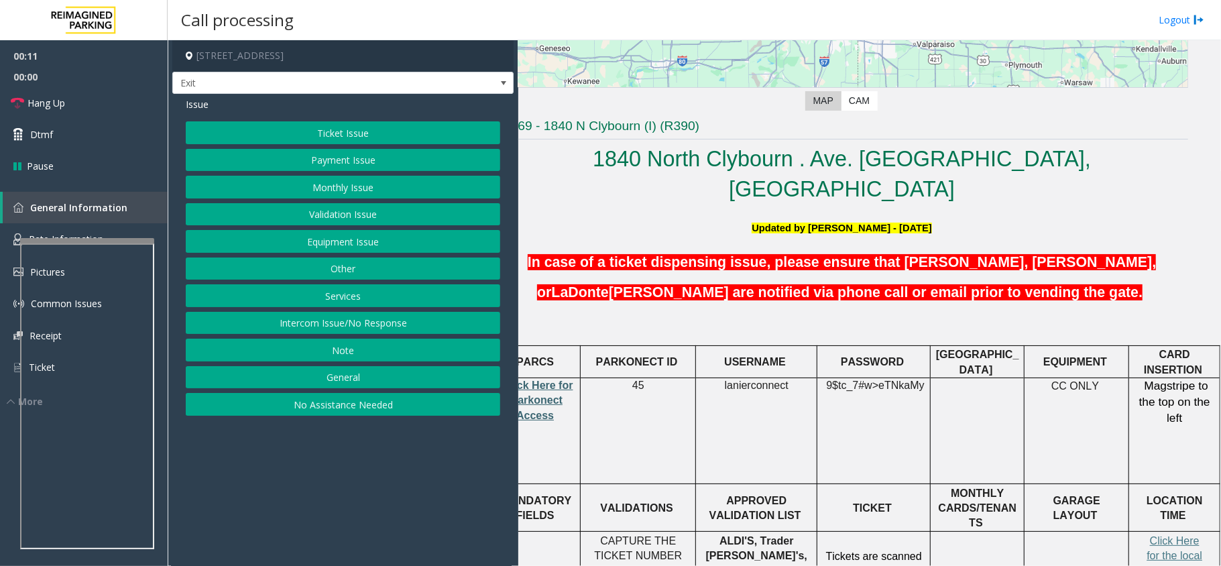
click at [526, 380] on span "Click Here for Parkonect Access" at bounding box center [539, 401] width 70 height 42
click at [363, 215] on button "Validation Issue" at bounding box center [343, 214] width 314 height 23
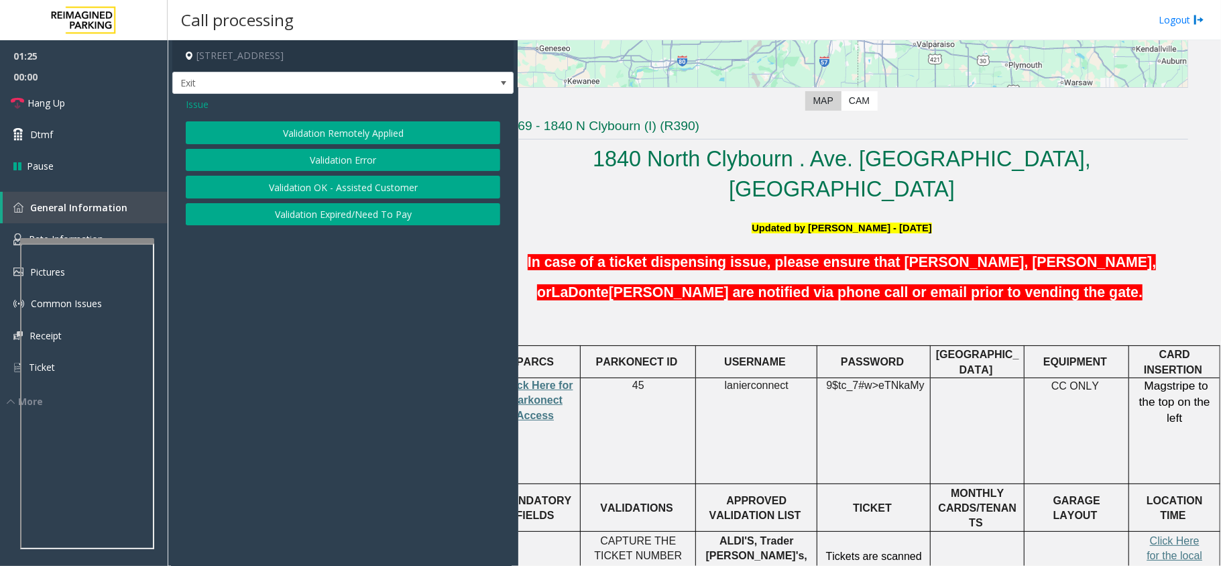
click at [201, 101] on span "Issue" at bounding box center [197, 104] width 23 height 14
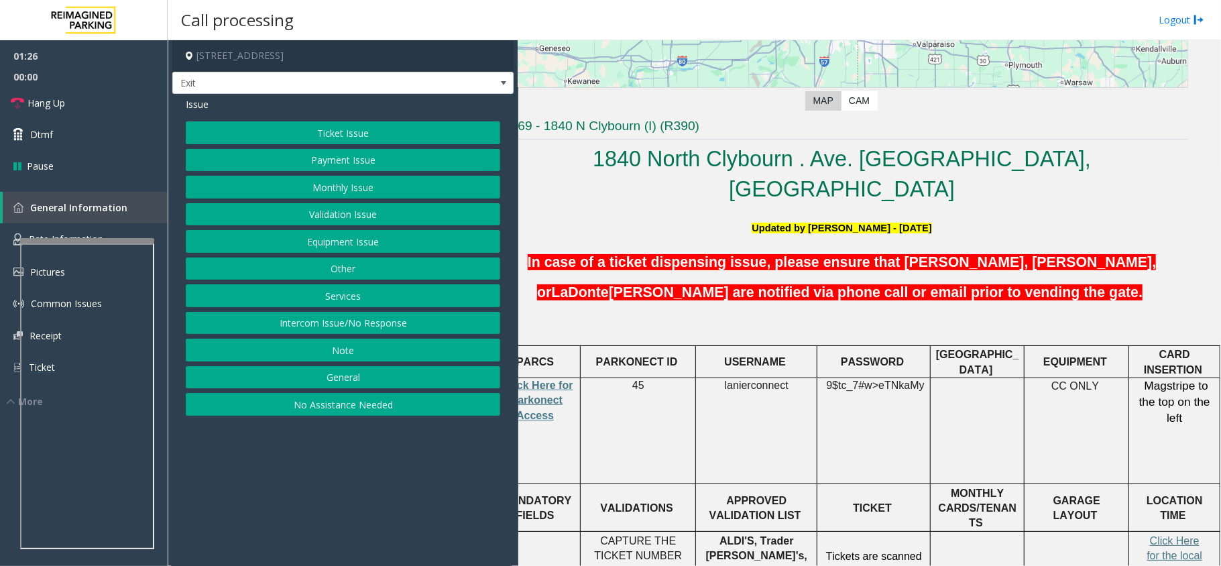
click at [331, 135] on button "Ticket Issue" at bounding box center [343, 132] width 314 height 23
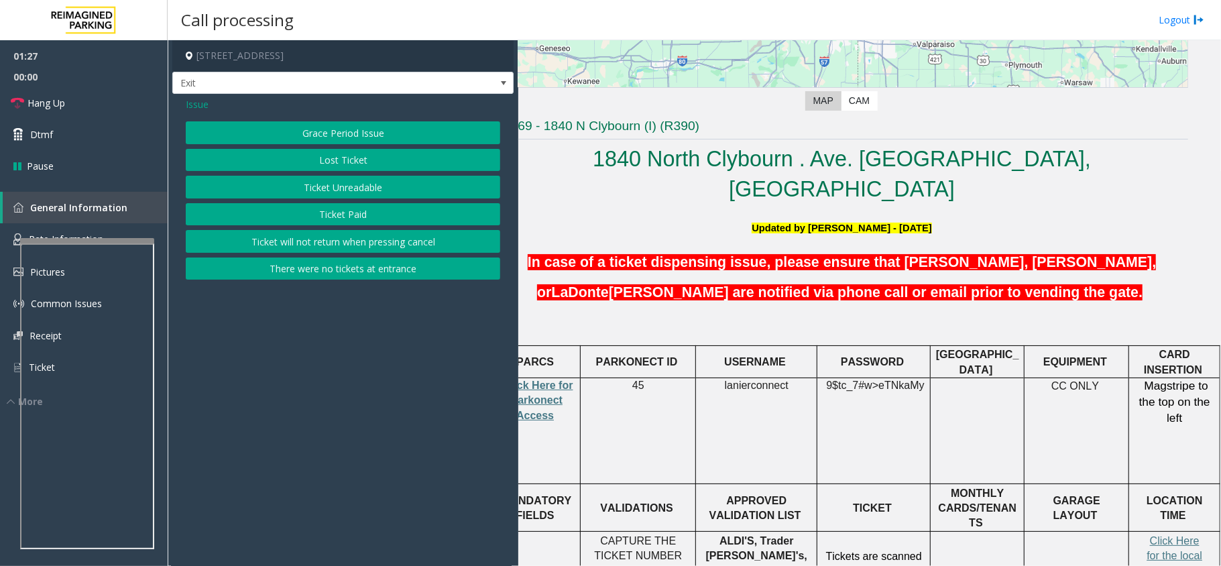
click at [384, 183] on button "Ticket Unreadable" at bounding box center [343, 187] width 314 height 23
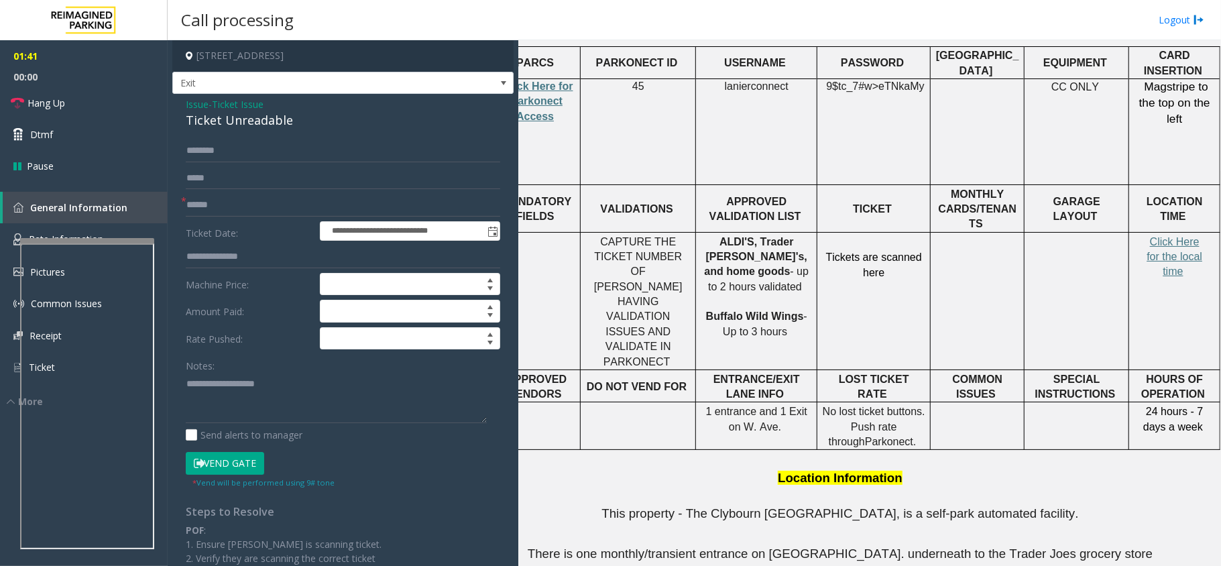
scroll to position [536, 41]
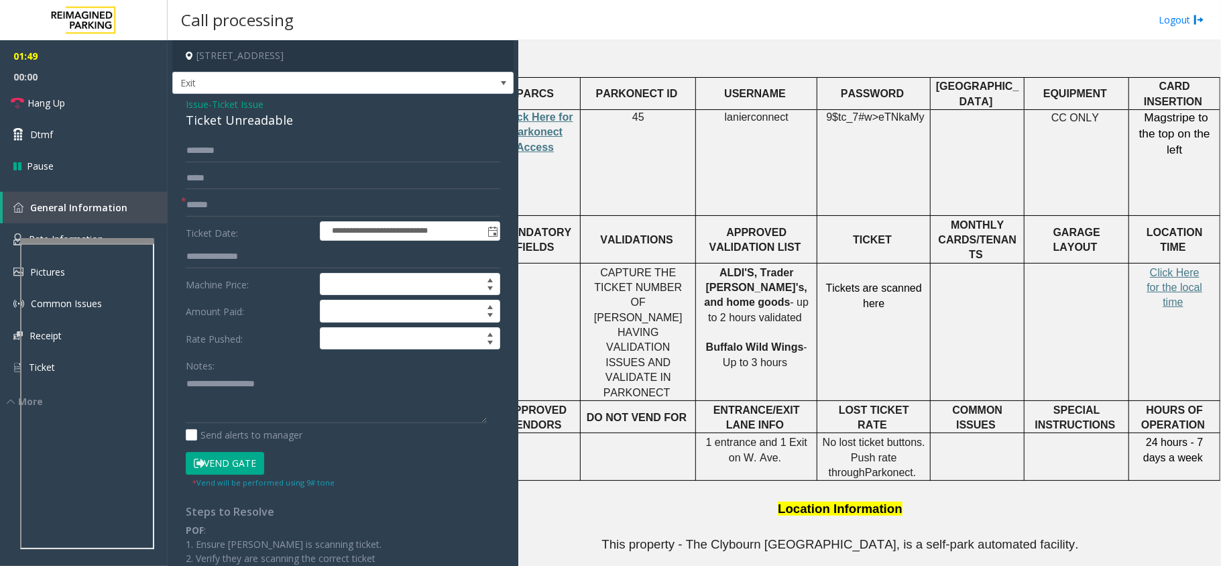
click at [202, 102] on span "Issue" at bounding box center [197, 104] width 23 height 14
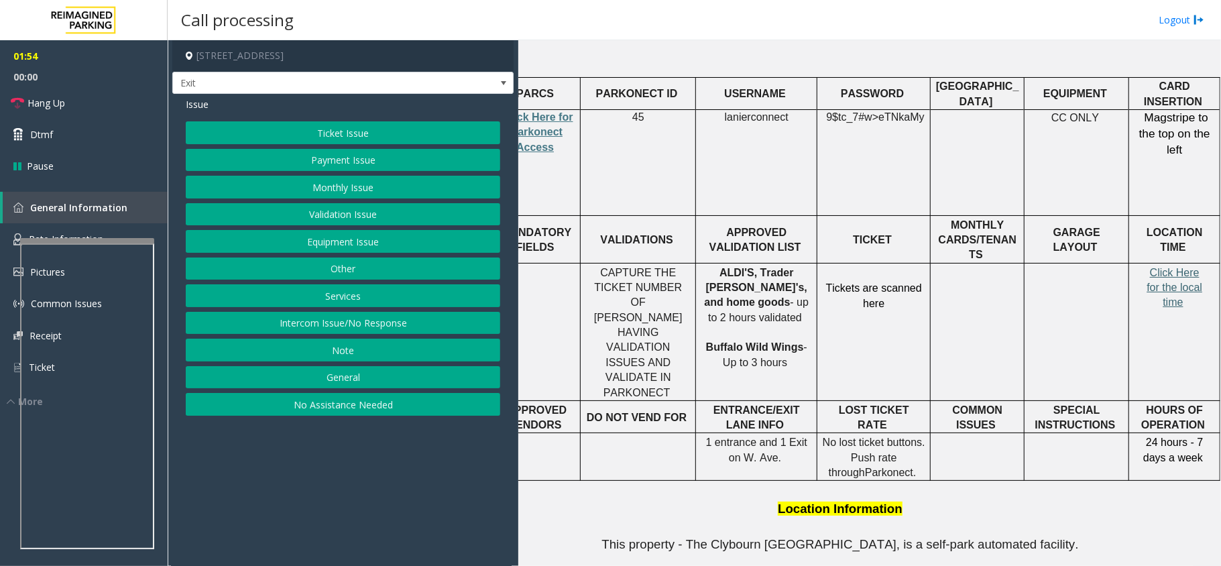
click at [1159, 267] on span "Click Here for the local time" at bounding box center [1175, 288] width 56 height 42
click at [384, 218] on button "Validation Issue" at bounding box center [343, 214] width 314 height 23
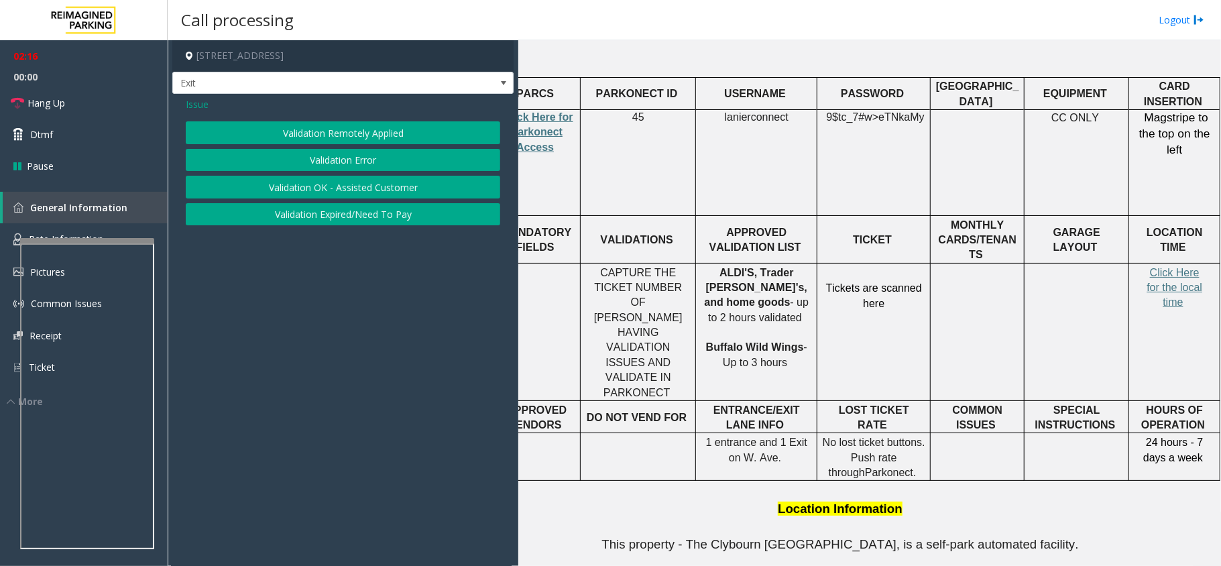
click at [387, 161] on button "Validation Error" at bounding box center [343, 160] width 314 height 23
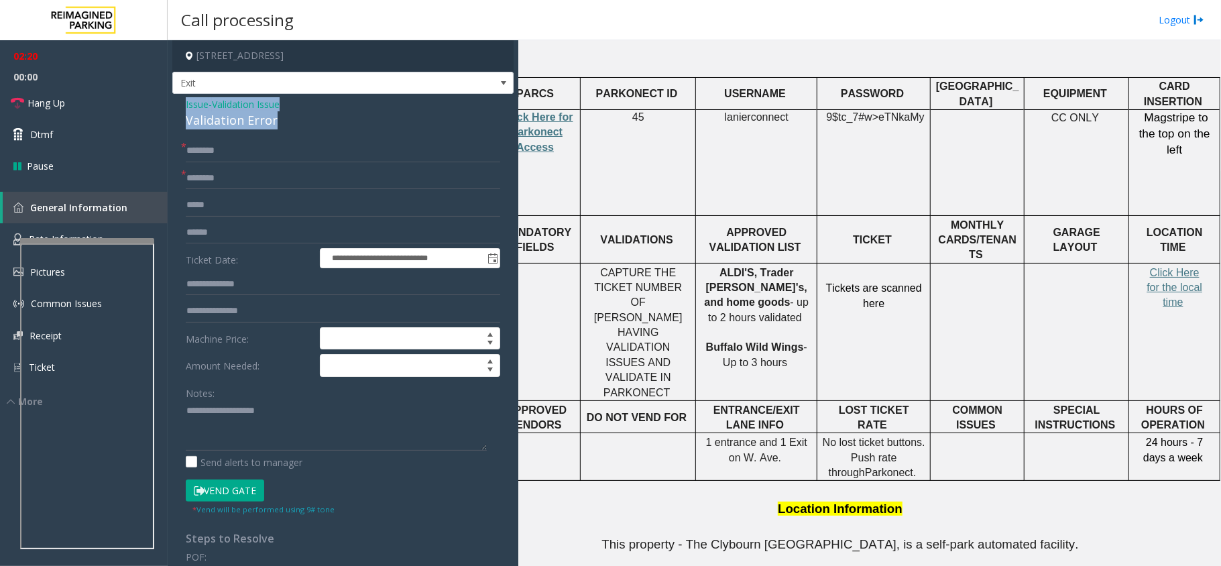
drag, startPoint x: 272, startPoint y: 119, endPoint x: 184, endPoint y: 102, distance: 90.1
click at [184, 102] on div "**********" at bounding box center [342, 476] width 341 height 765
click at [277, 436] on textarea at bounding box center [336, 425] width 301 height 50
click at [375, 437] on textarea at bounding box center [336, 425] width 301 height 50
type textarea "*"
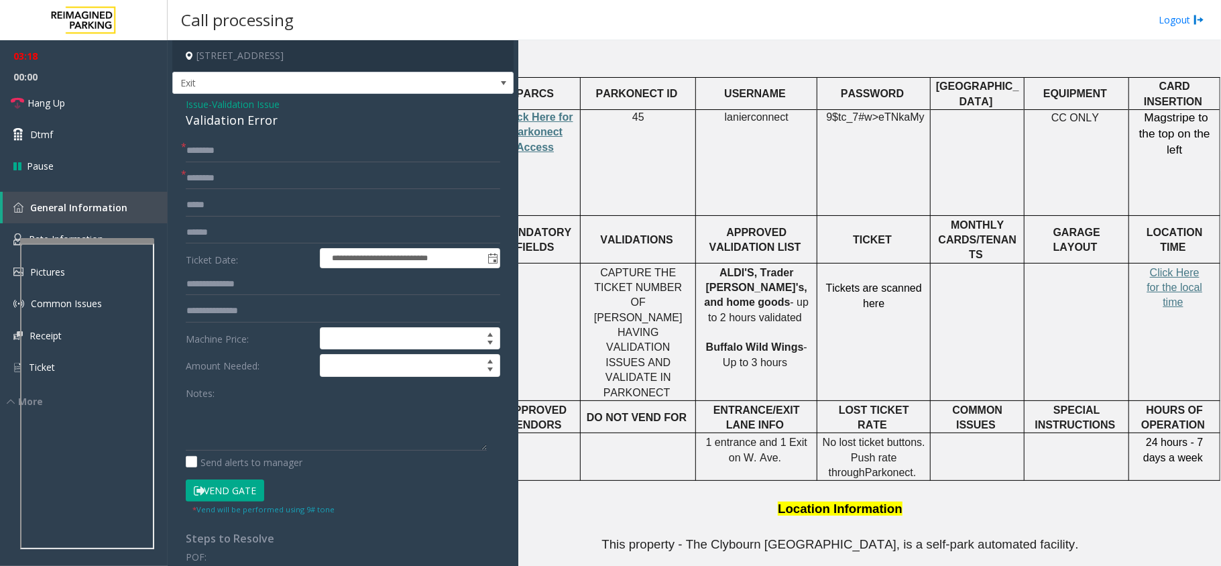
click at [193, 100] on span "Issue" at bounding box center [197, 104] width 23 height 14
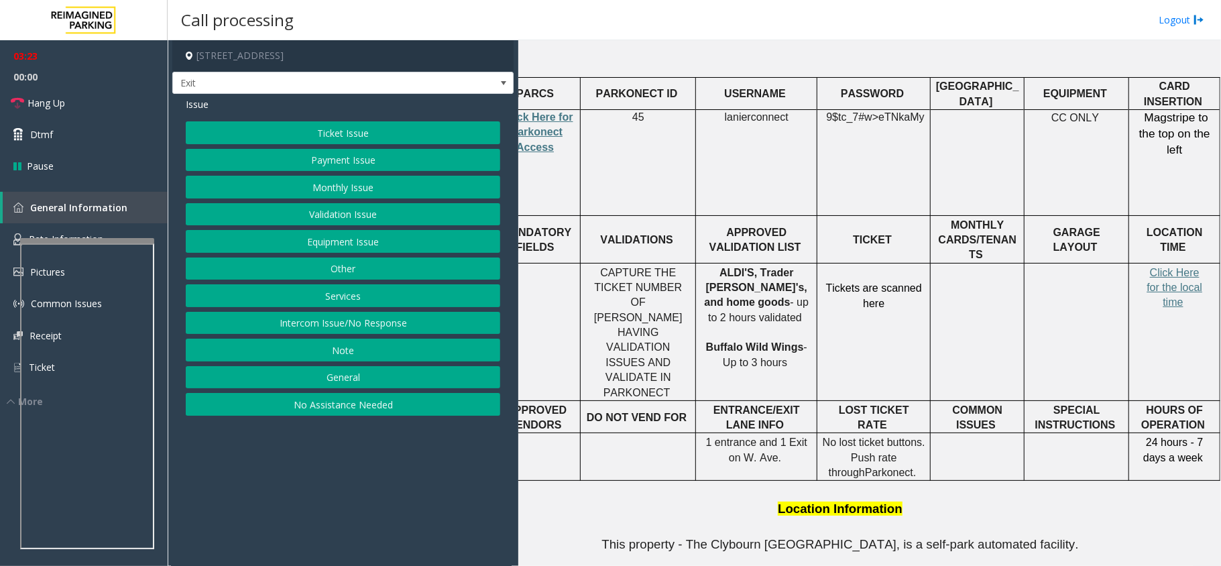
click at [369, 180] on button "Monthly Issue" at bounding box center [343, 187] width 314 height 23
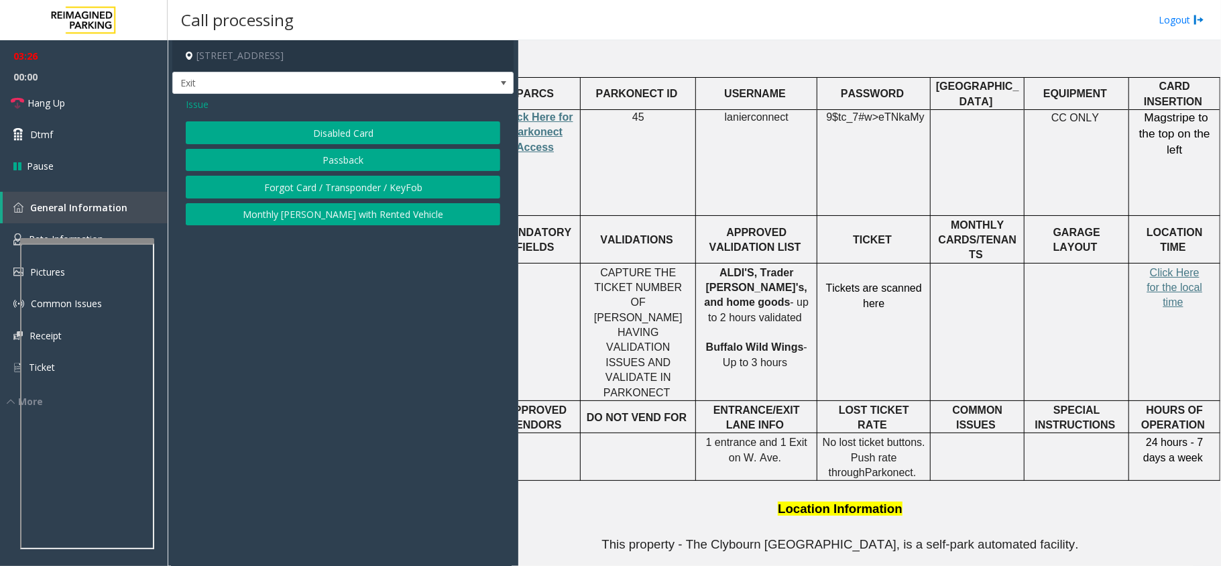
click at [193, 106] on span "Issue" at bounding box center [197, 104] width 23 height 14
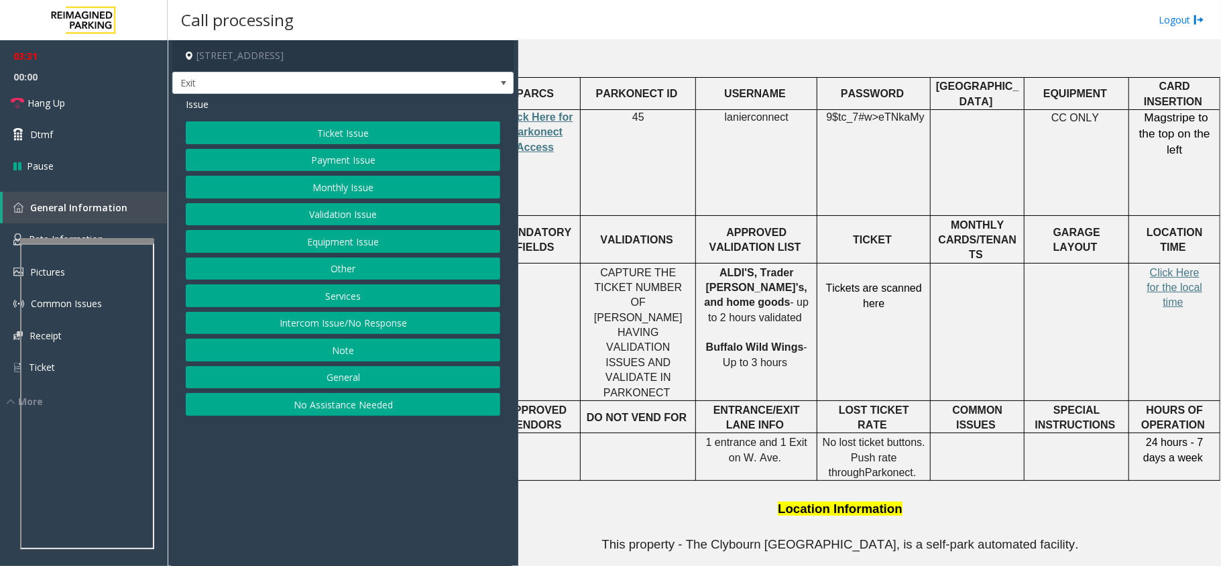
click at [374, 157] on button "Payment Issue" at bounding box center [343, 160] width 314 height 23
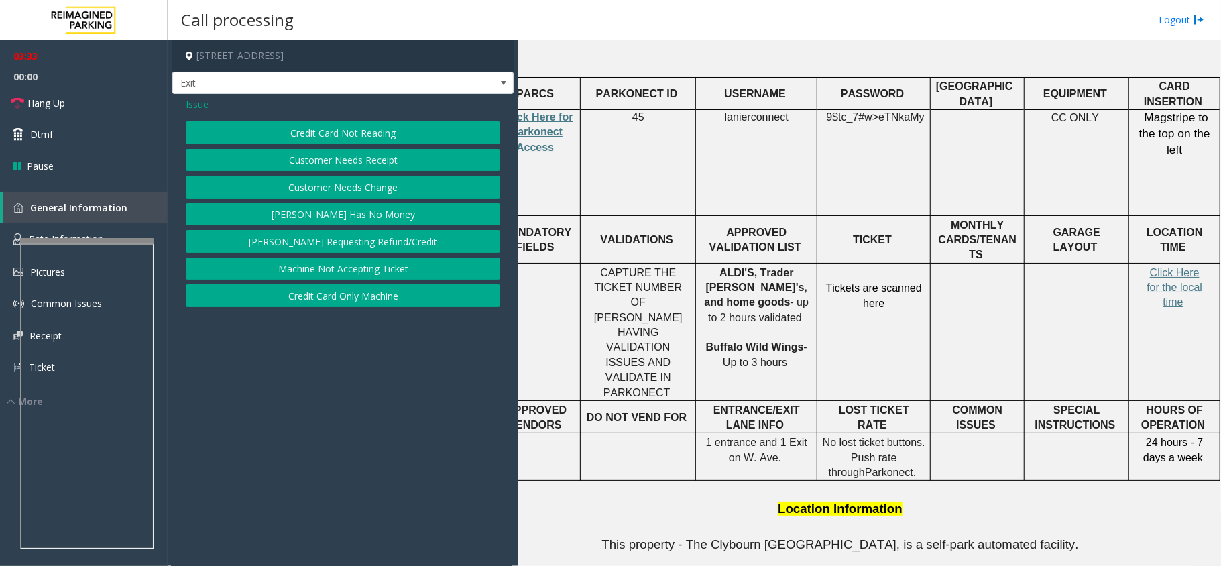
click at [384, 137] on button "Credit Card Not Reading" at bounding box center [343, 132] width 314 height 23
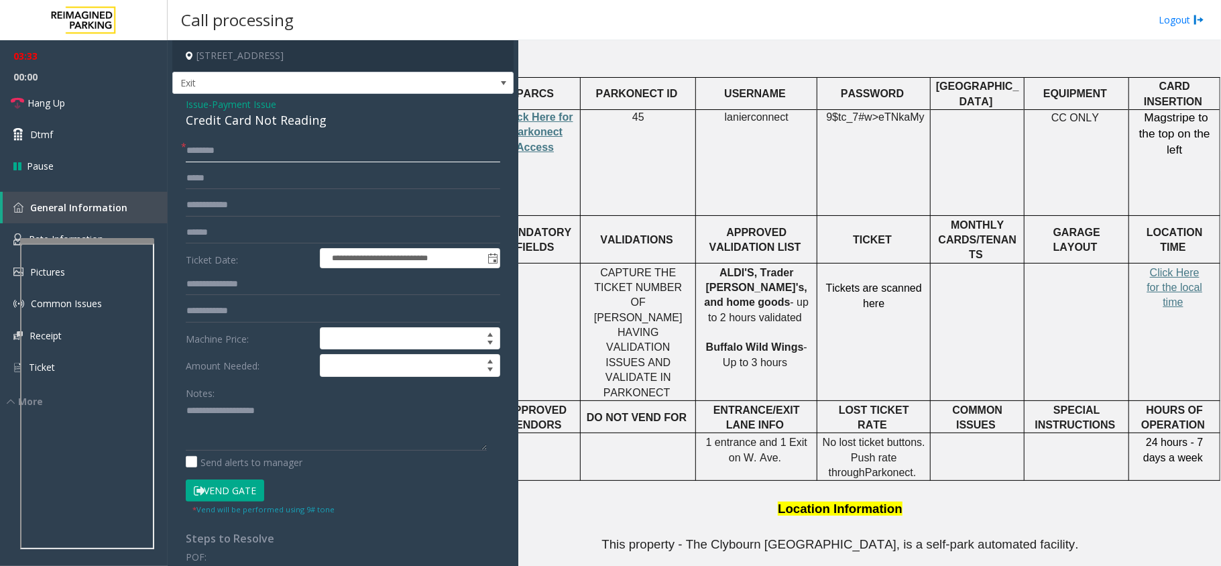
click at [295, 153] on input "text" at bounding box center [343, 150] width 314 height 23
type input "*"
type input "******"
drag, startPoint x: 328, startPoint y: 117, endPoint x: 232, endPoint y: 102, distance: 97.0
click at [185, 105] on div "**********" at bounding box center [342, 420] width 341 height 652
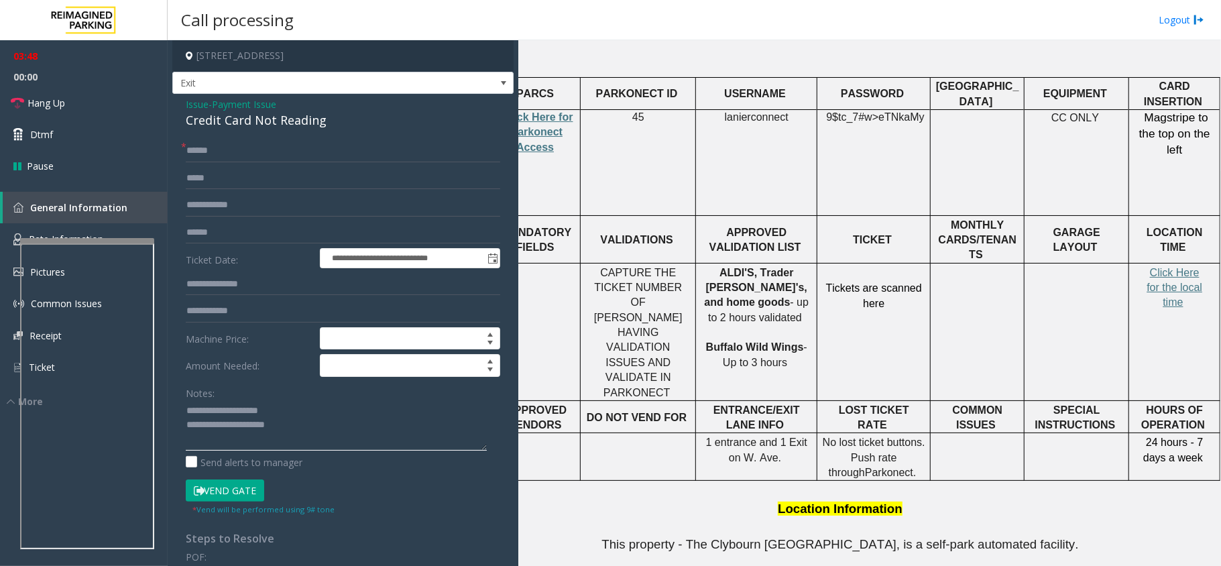
click at [327, 439] on textarea at bounding box center [336, 425] width 301 height 50
click at [498, 87] on span at bounding box center [503, 83] width 11 height 11
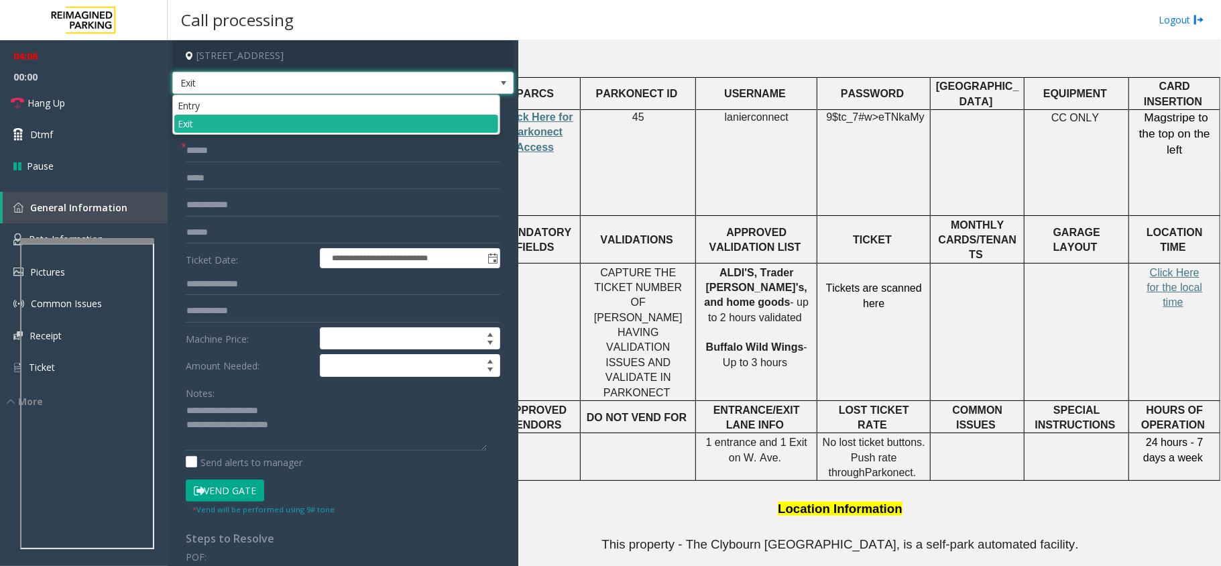
click at [498, 87] on span at bounding box center [503, 83] width 11 height 11
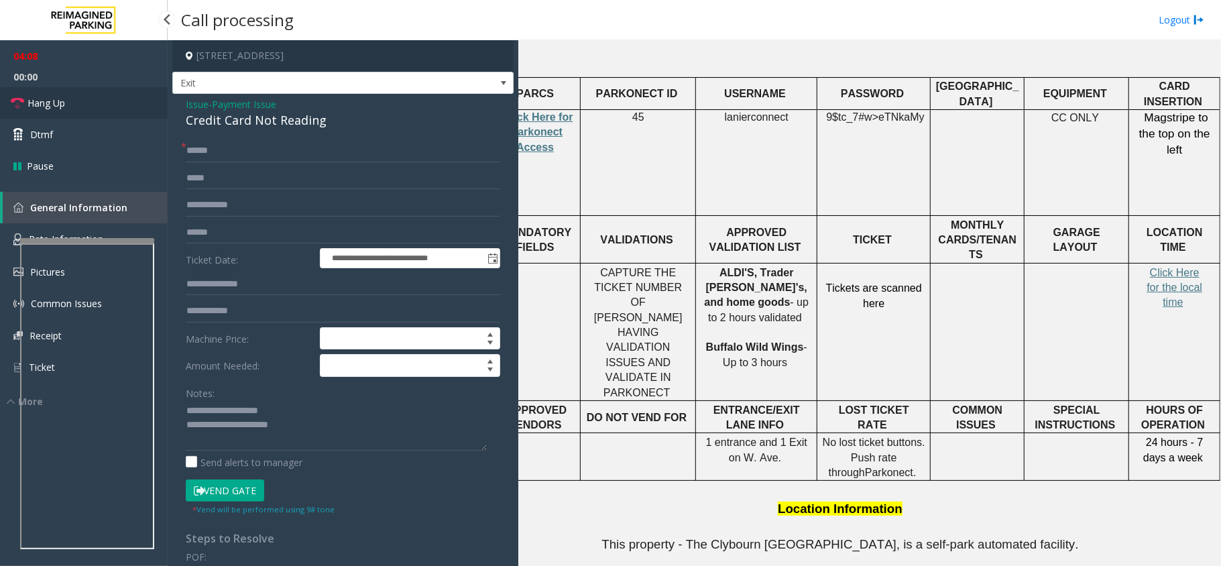
click at [52, 103] on span "Hang Up" at bounding box center [46, 103] width 38 height 14
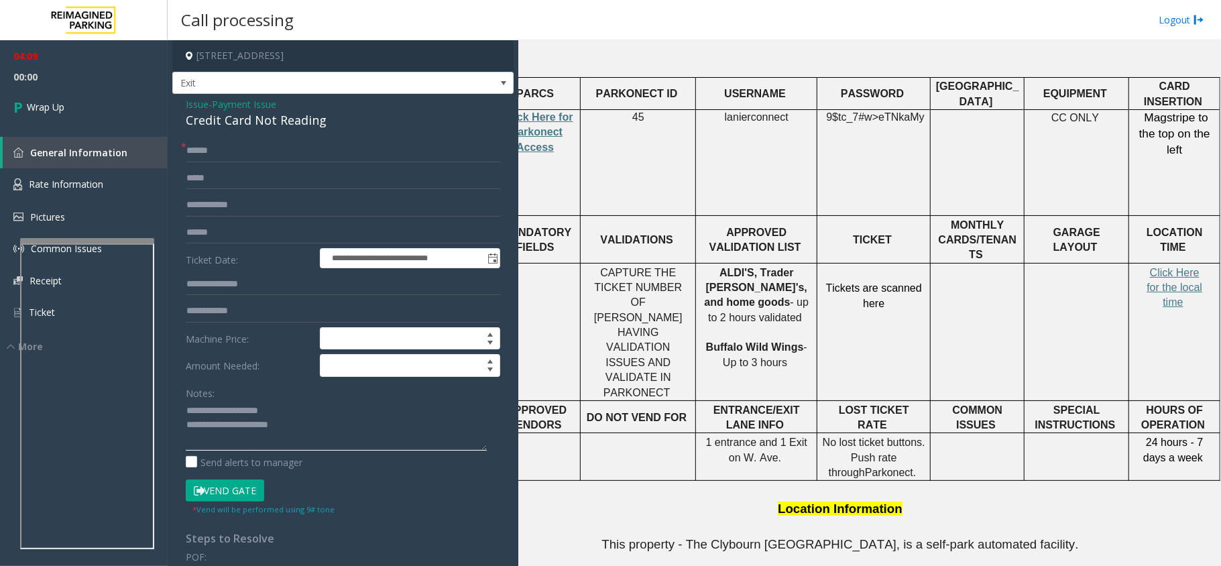
click at [312, 426] on textarea at bounding box center [336, 425] width 301 height 50
type textarea "**********"
click at [64, 109] on span "Wrap Up" at bounding box center [46, 107] width 38 height 14
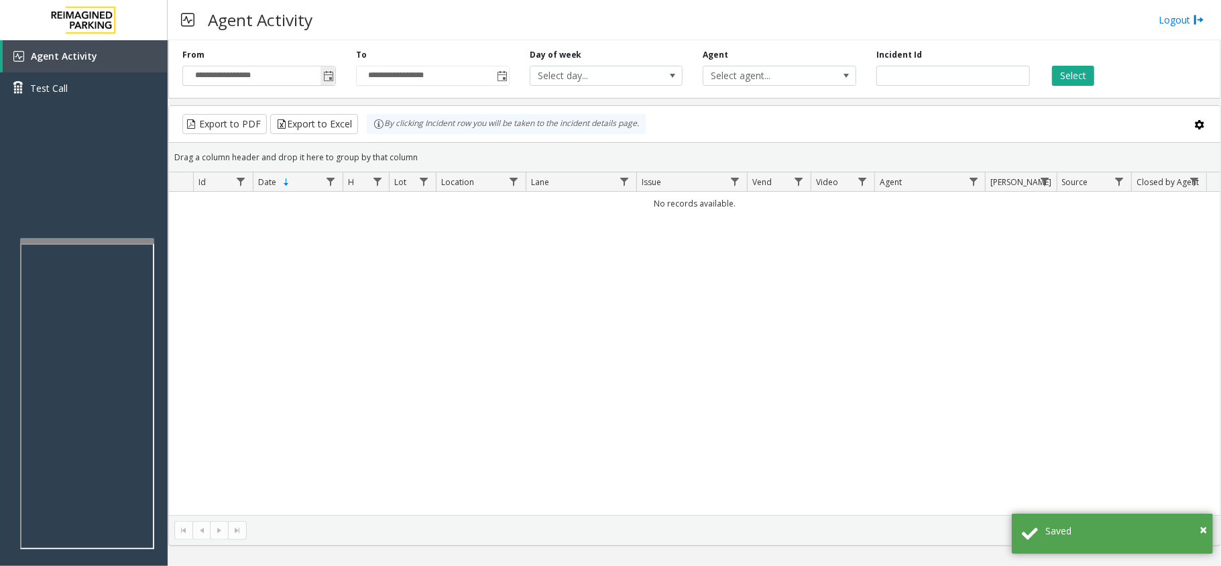
click at [333, 81] on span "Toggle popup" at bounding box center [328, 76] width 11 height 11
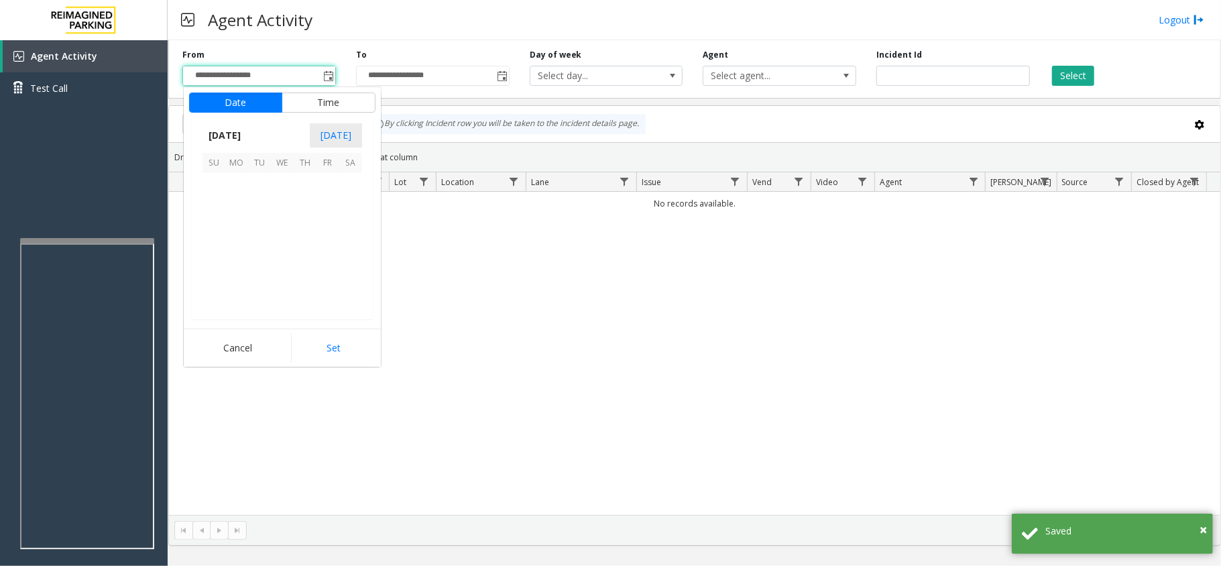
scroll to position [240648, 0]
click at [231, 183] on span "1" at bounding box center [236, 184] width 23 height 23
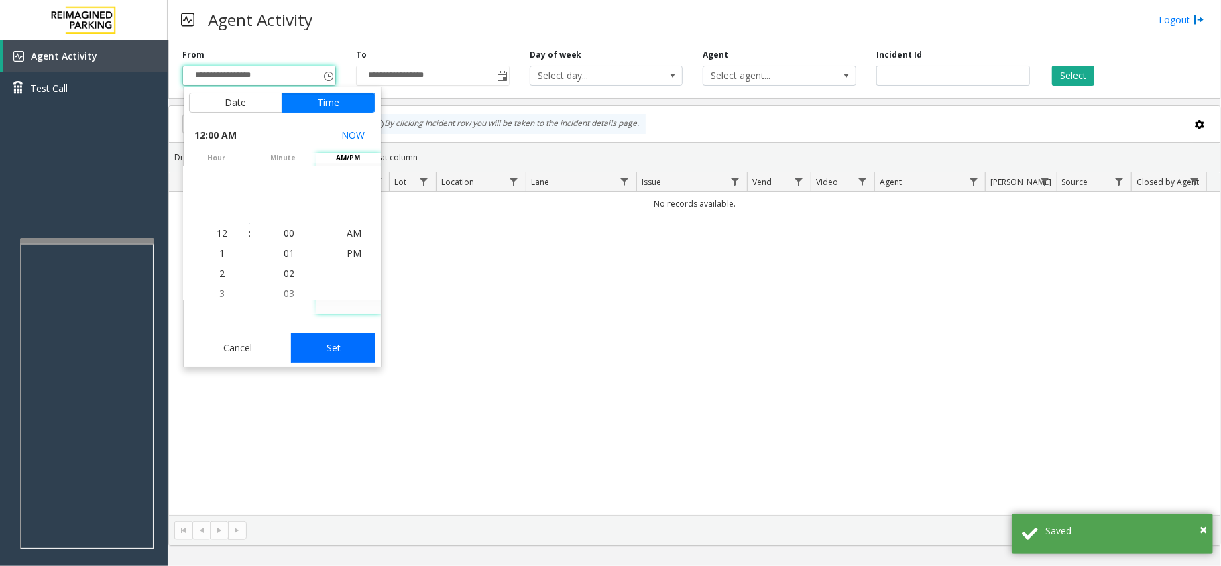
click at [345, 341] on button "Set" at bounding box center [333, 348] width 84 height 30
type input "**********"
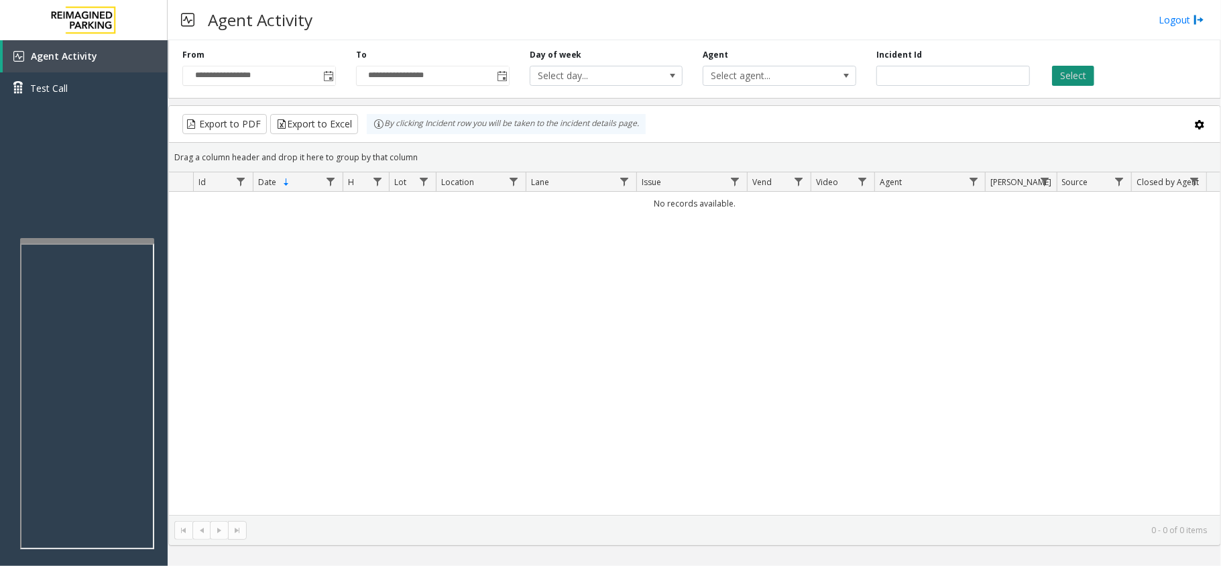
click at [1067, 70] on button "Select" at bounding box center [1073, 76] width 42 height 20
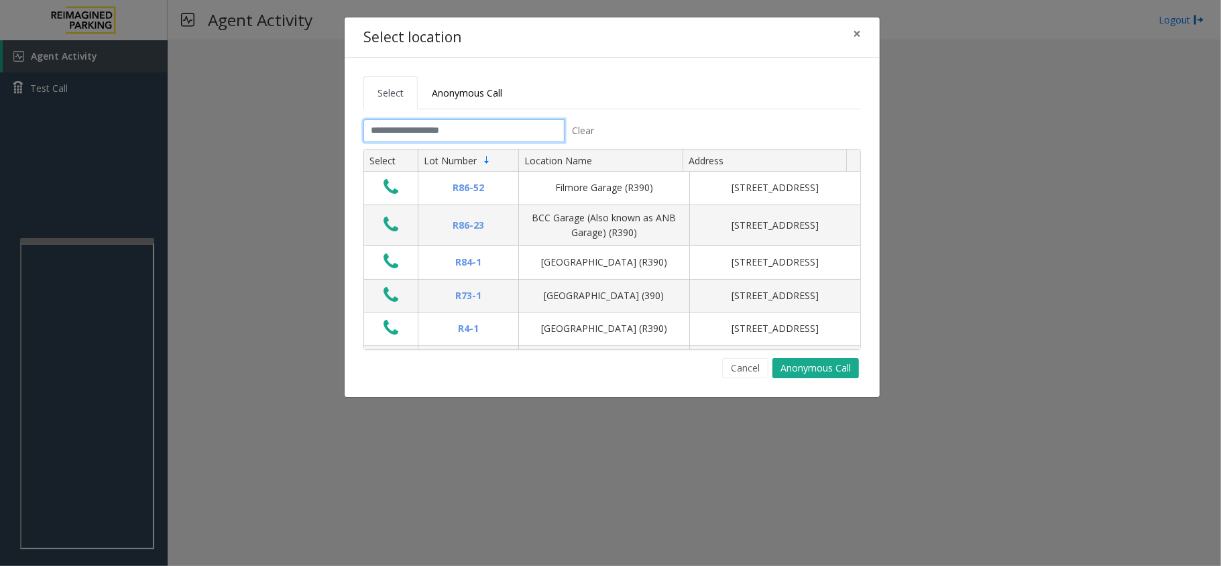
click at [426, 133] on input "text" at bounding box center [463, 130] width 201 height 23
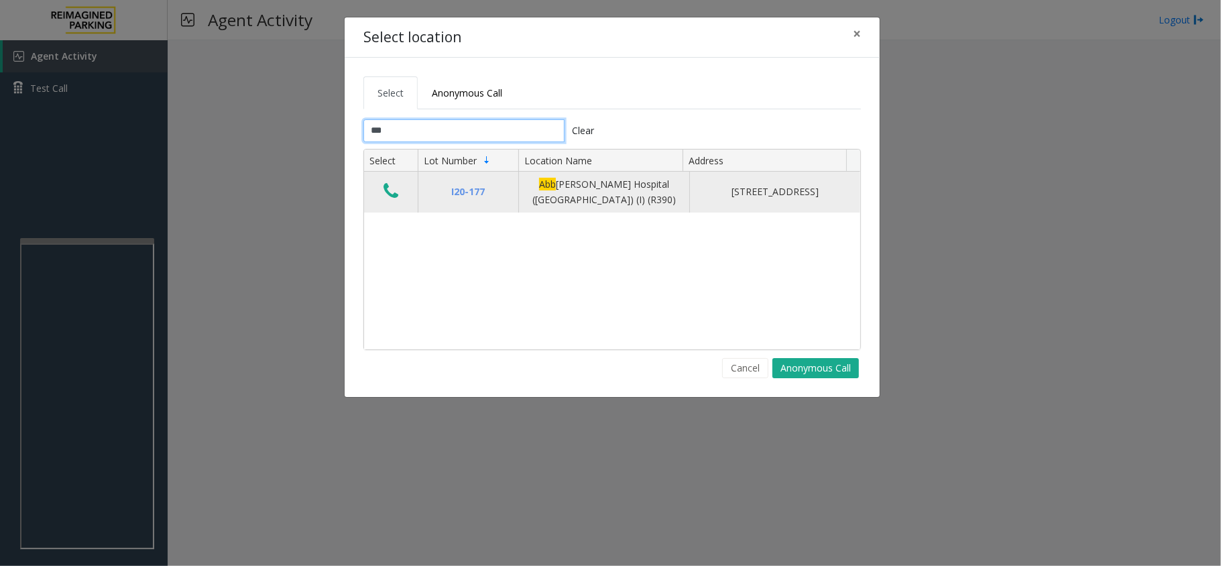
type input "***"
click at [395, 192] on icon "Data table" at bounding box center [391, 191] width 15 height 19
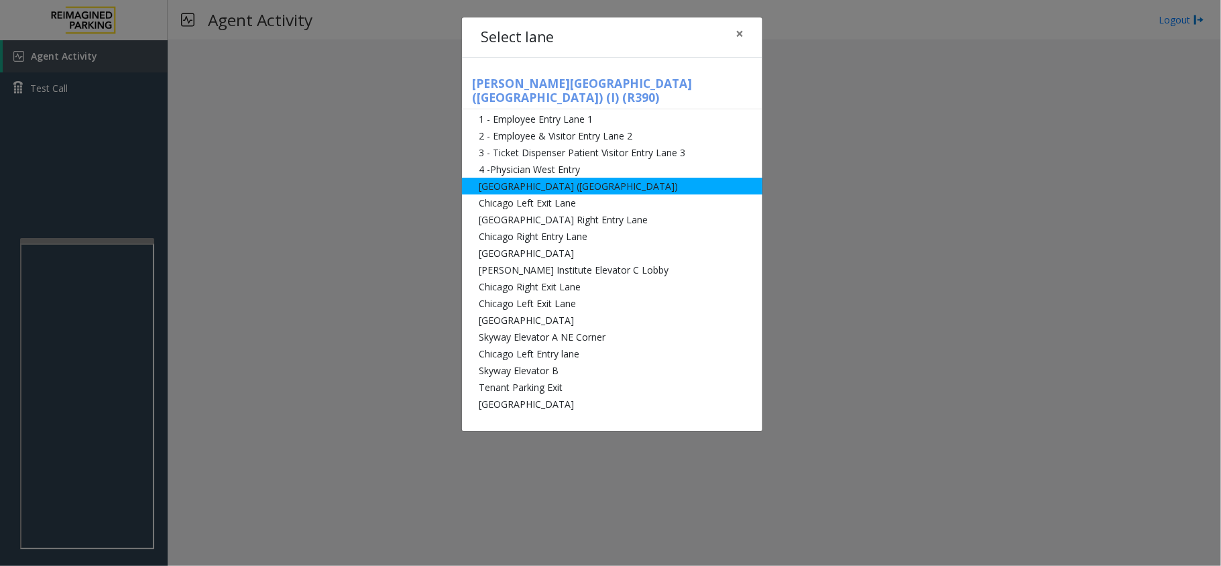
click at [506, 178] on li "[GEOGRAPHIC_DATA] ([GEOGRAPHIC_DATA])" at bounding box center [612, 186] width 300 height 17
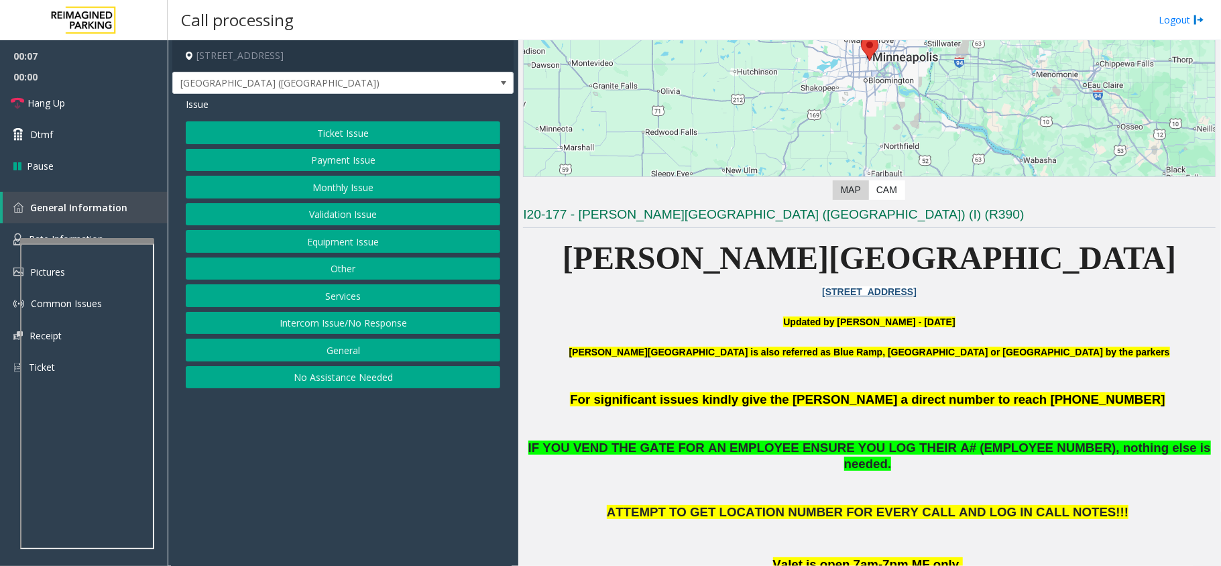
scroll to position [268, 0]
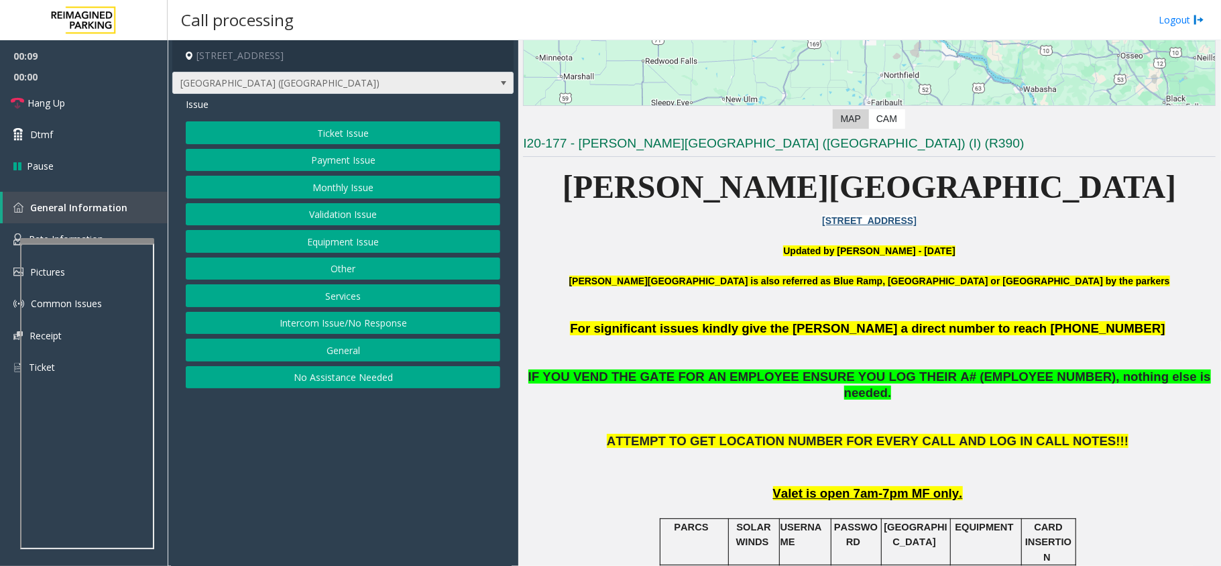
click at [499, 84] on span at bounding box center [503, 83] width 11 height 11
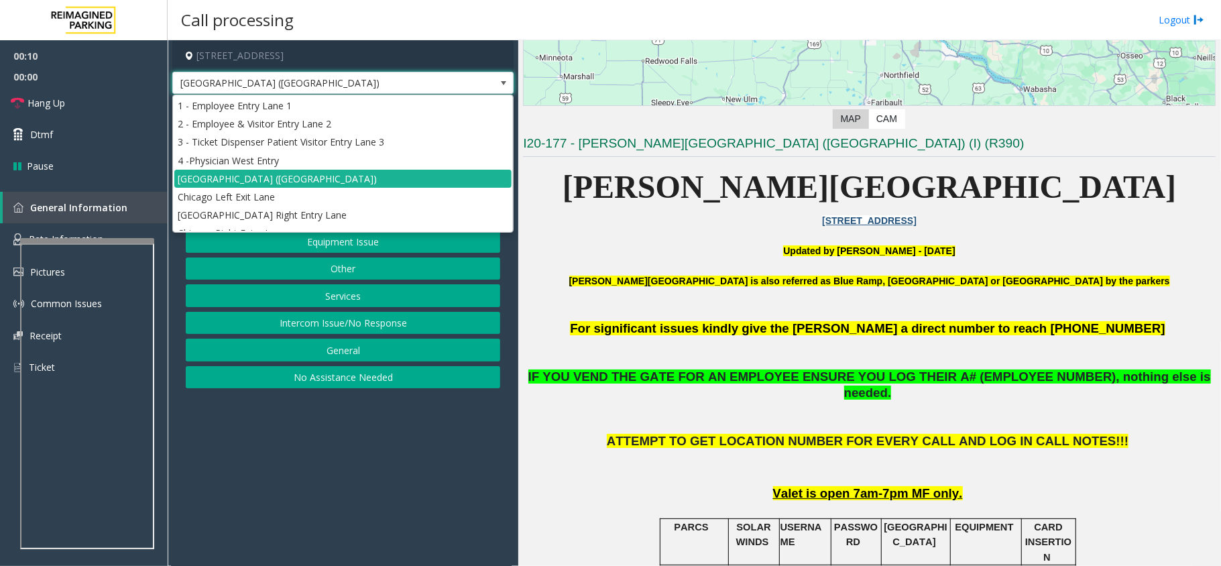
click at [498, 89] on span at bounding box center [503, 82] width 19 height 21
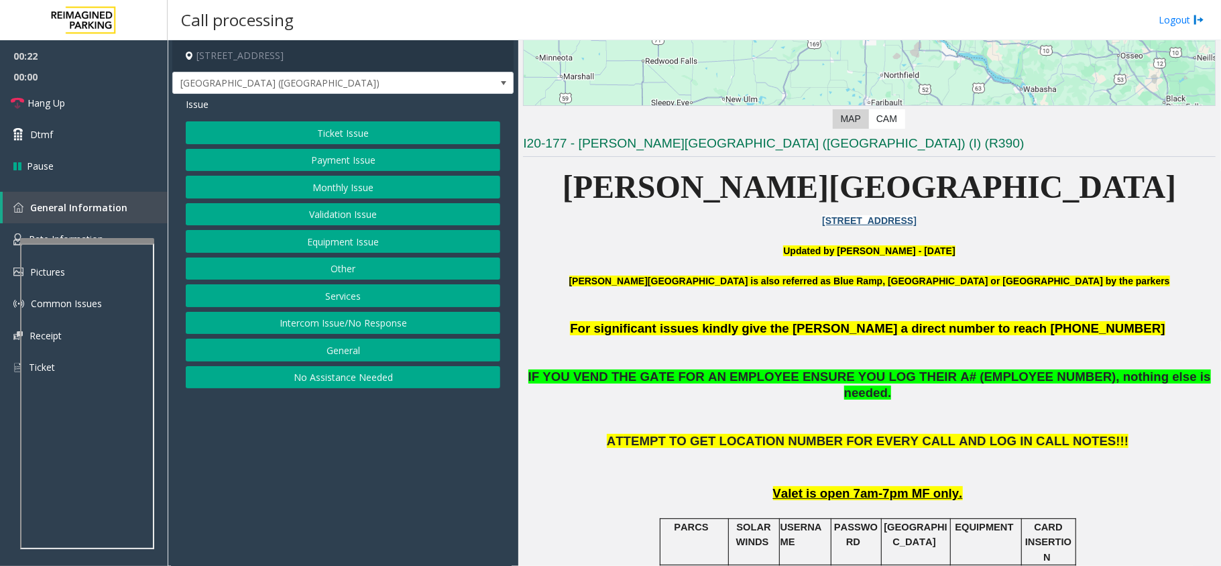
click at [378, 237] on button "Equipment Issue" at bounding box center [343, 241] width 314 height 23
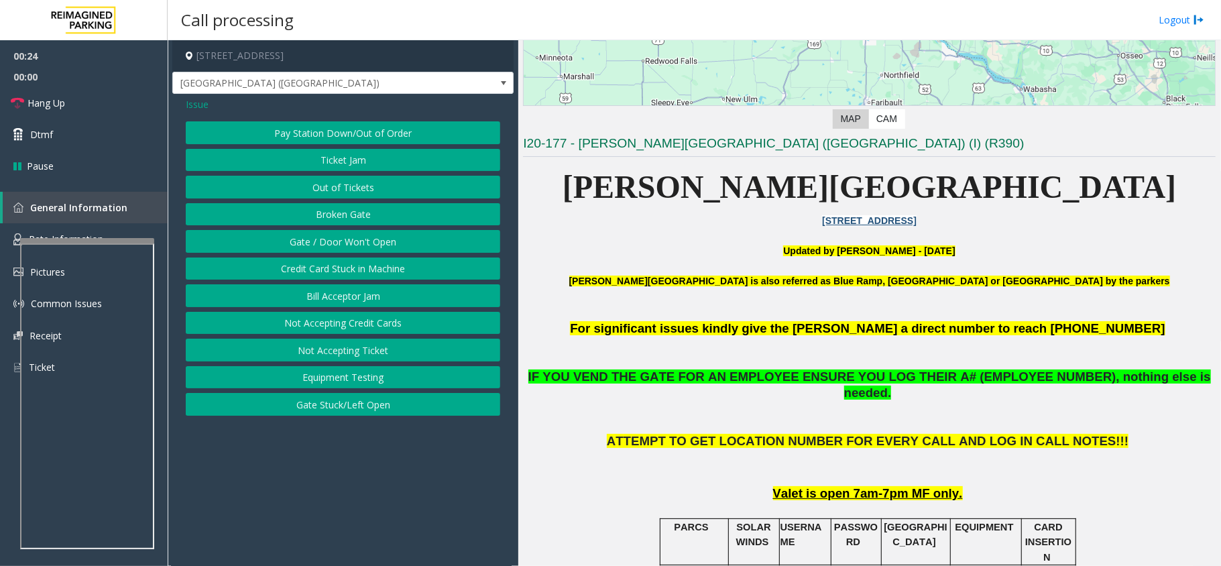
click at [380, 239] on button "Gate / Door Won't Open" at bounding box center [343, 241] width 314 height 23
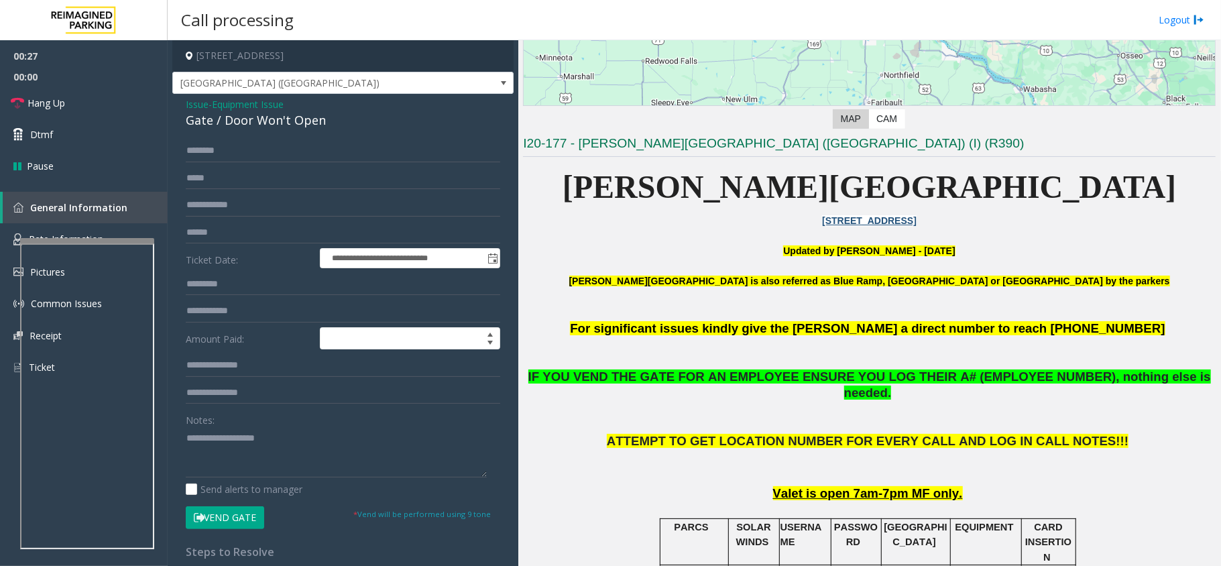
click at [202, 103] on span "Issue" at bounding box center [197, 104] width 23 height 14
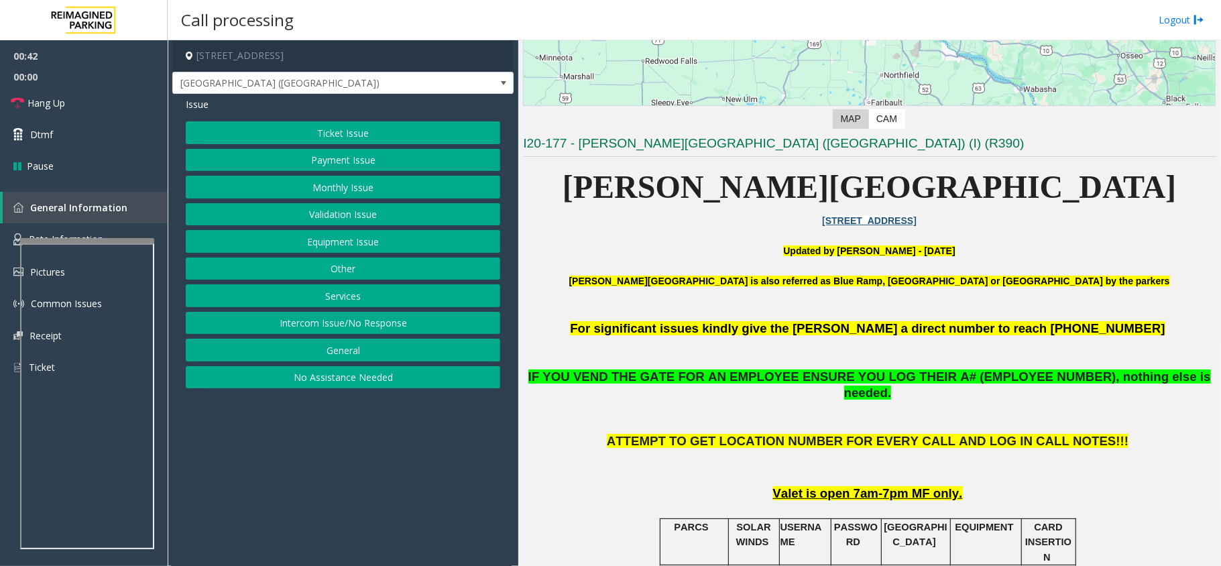
click at [394, 186] on button "Monthly Issue" at bounding box center [343, 187] width 314 height 23
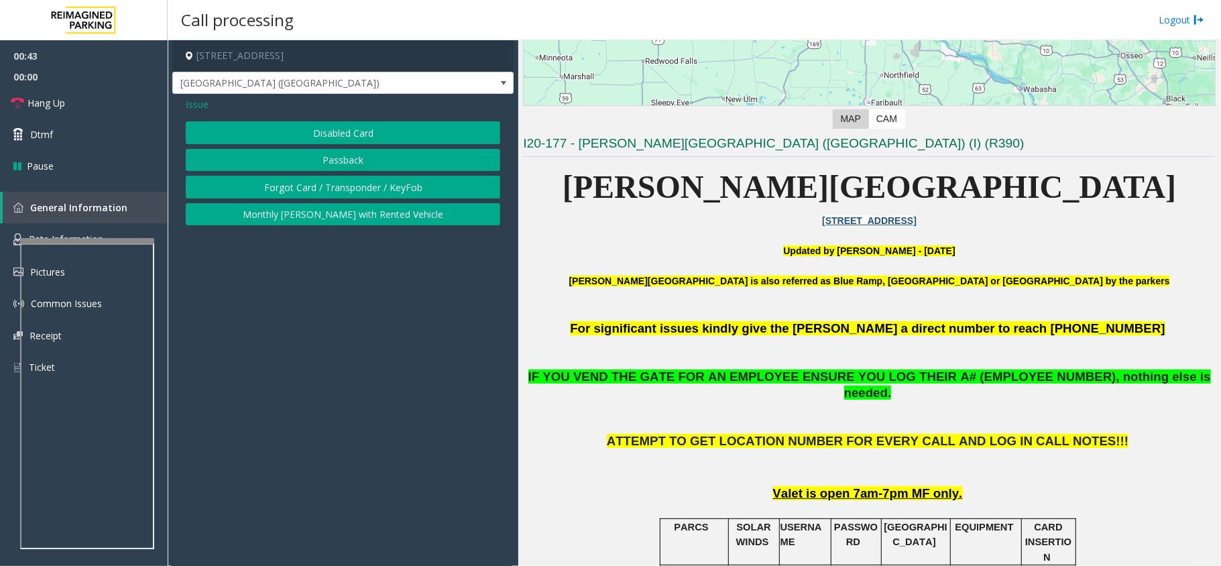
click at [373, 134] on button "Disabled Card" at bounding box center [343, 132] width 314 height 23
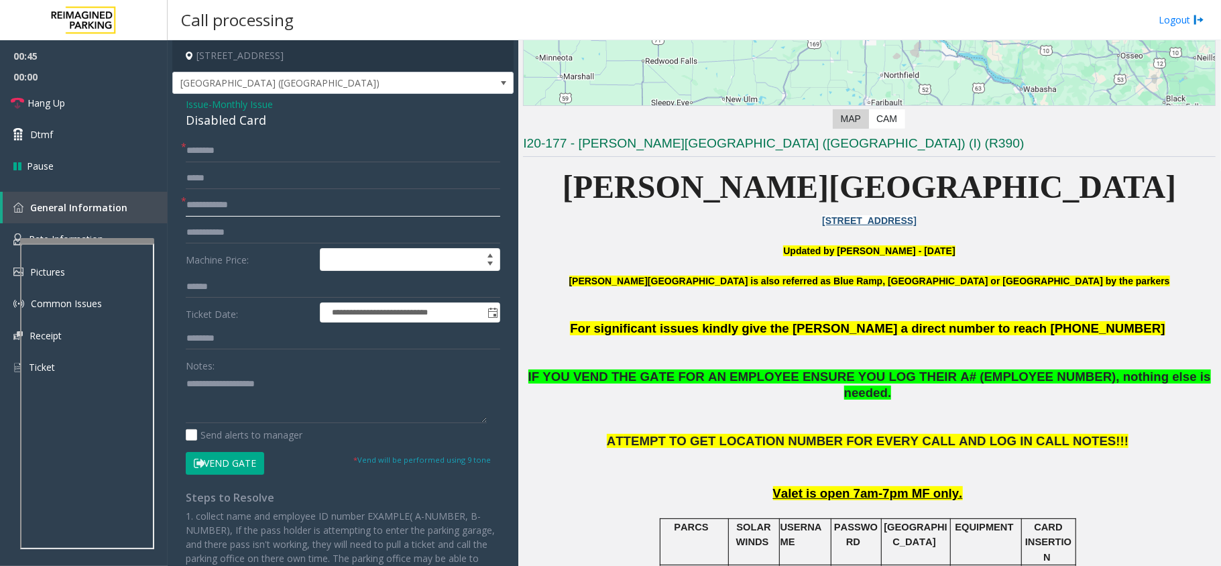
click at [285, 205] on input "text" at bounding box center [343, 205] width 314 height 23
drag, startPoint x: 266, startPoint y: 116, endPoint x: 181, endPoint y: 101, distance: 85.9
click at [181, 101] on div "**********" at bounding box center [342, 414] width 341 height 640
click at [219, 205] on input "text" at bounding box center [343, 205] width 314 height 23
type input "******"
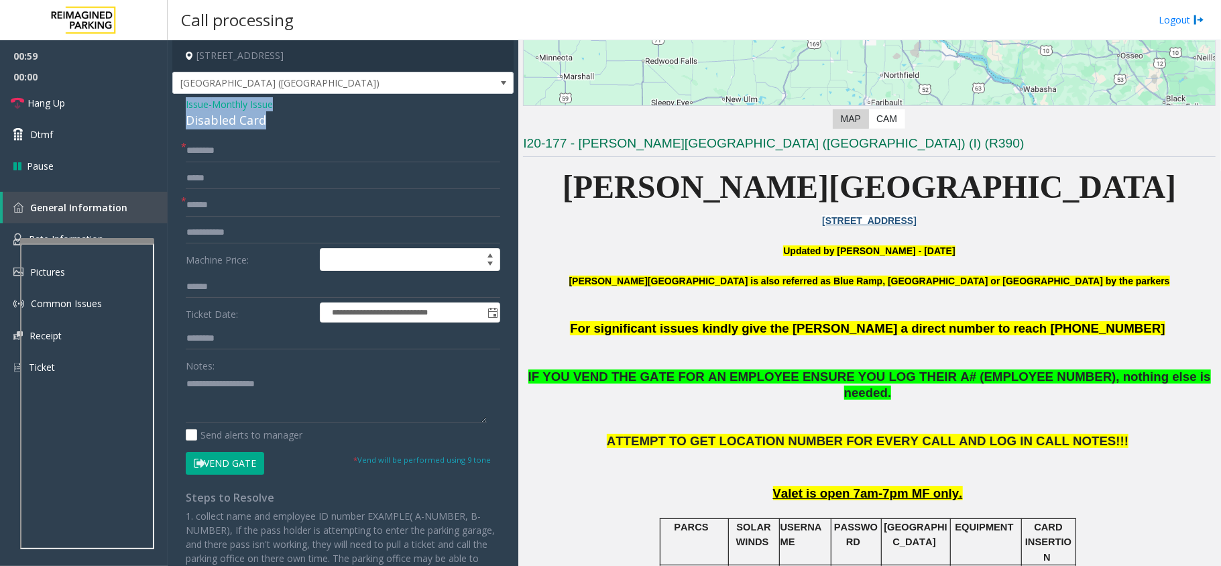
drag, startPoint x: 268, startPoint y: 114, endPoint x: 180, endPoint y: 107, distance: 88.1
click at [180, 107] on div "**********" at bounding box center [342, 414] width 341 height 640
type textarea "**********"
click at [194, 207] on input "******" at bounding box center [343, 205] width 314 height 23
type input "*****"
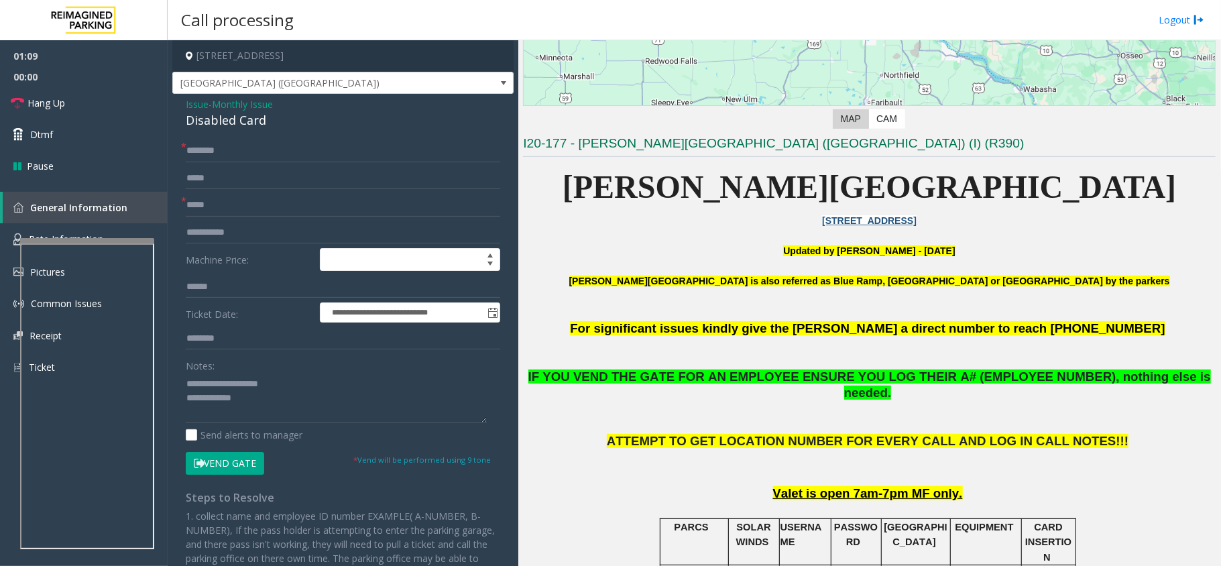
click at [245, 469] on button "Vend Gate" at bounding box center [225, 463] width 78 height 23
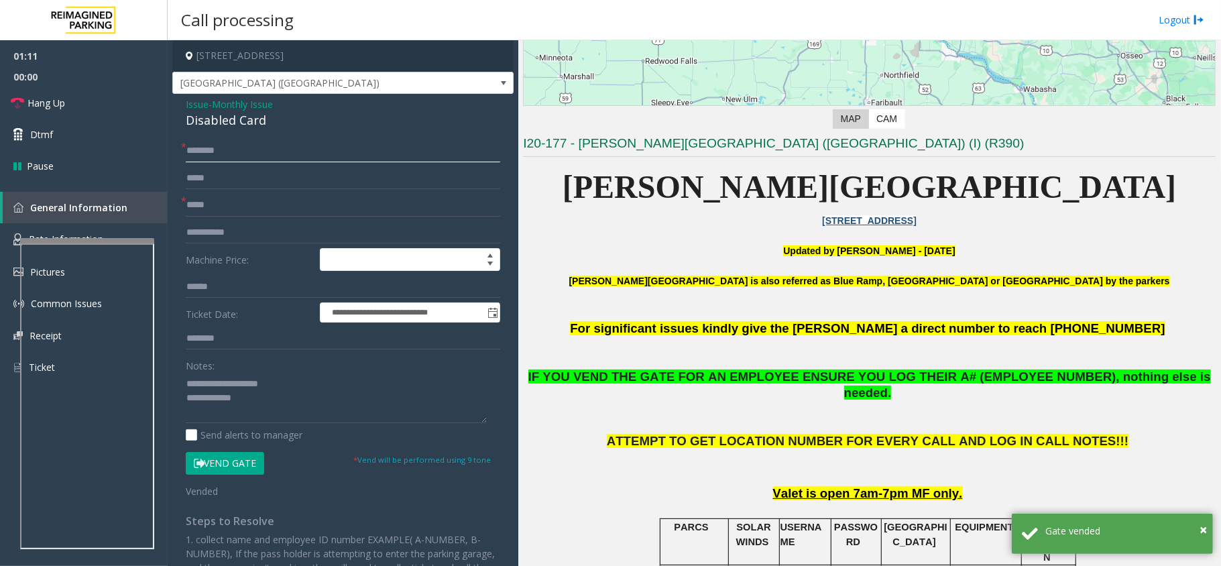
click at [229, 146] on input "text" at bounding box center [343, 150] width 314 height 23
type input "**"
click at [299, 408] on textarea at bounding box center [336, 398] width 301 height 50
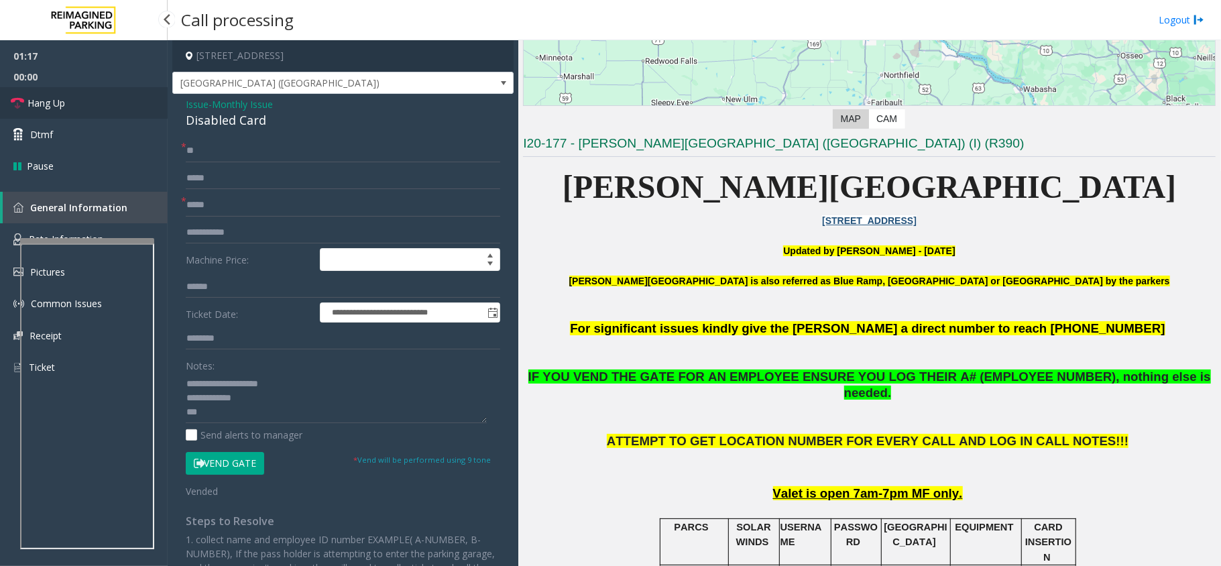
click at [31, 100] on span "Hang Up" at bounding box center [46, 103] width 38 height 14
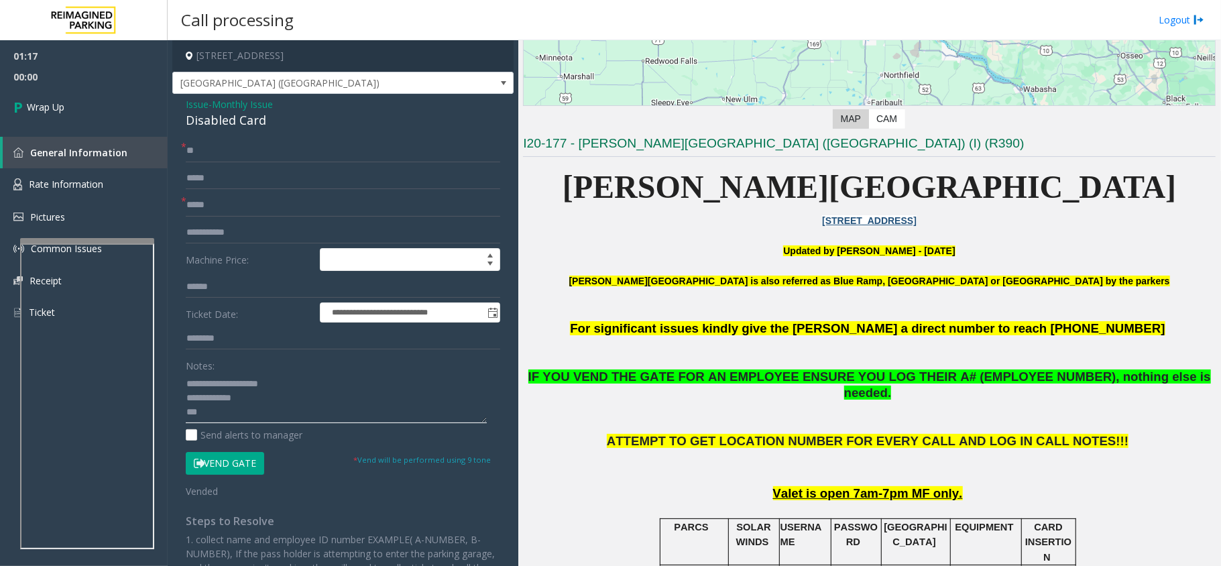
click at [235, 414] on textarea at bounding box center [336, 398] width 301 height 50
type textarea "**********"
click at [49, 111] on span "Wrap Up" at bounding box center [46, 107] width 38 height 14
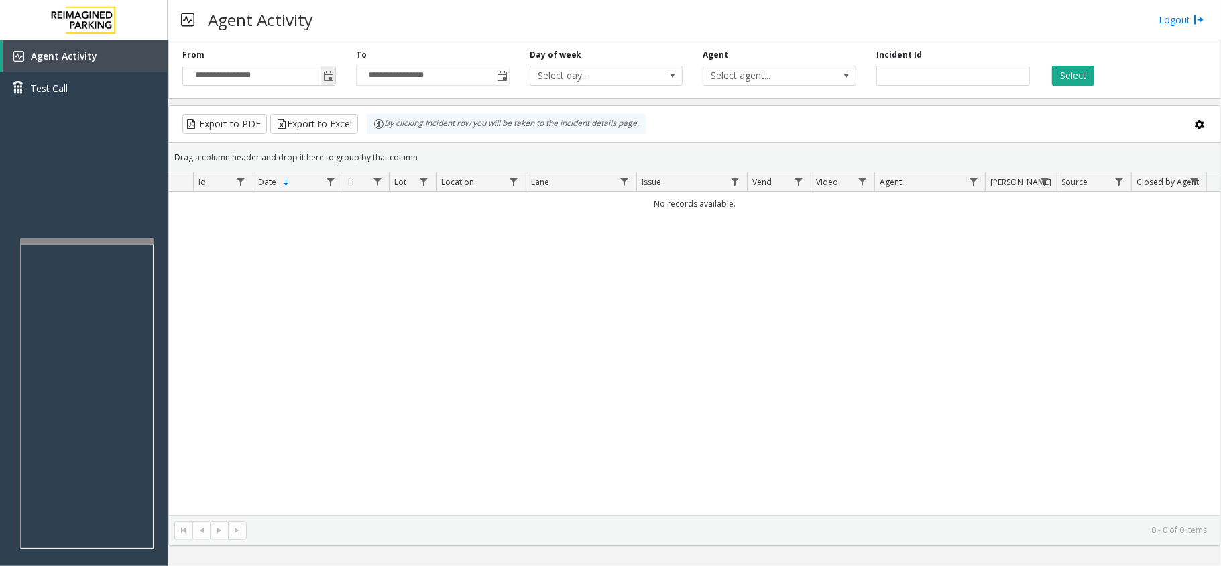
click at [327, 81] on span "Toggle popup" at bounding box center [328, 76] width 11 height 11
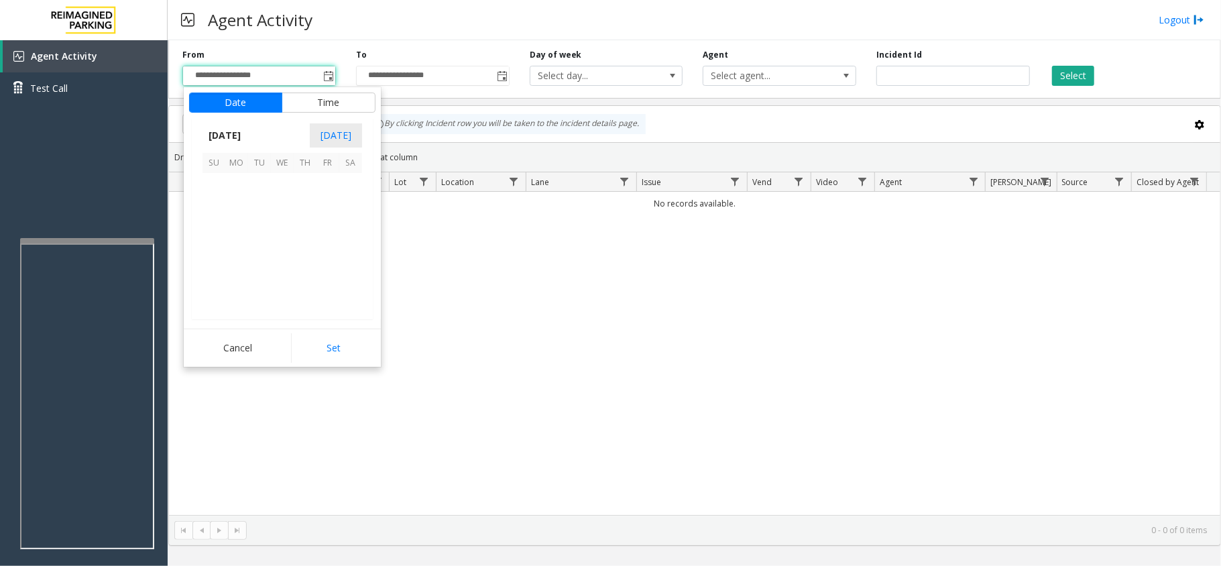
scroll to position [240648, 0]
click at [244, 180] on span "1" at bounding box center [236, 184] width 23 height 23
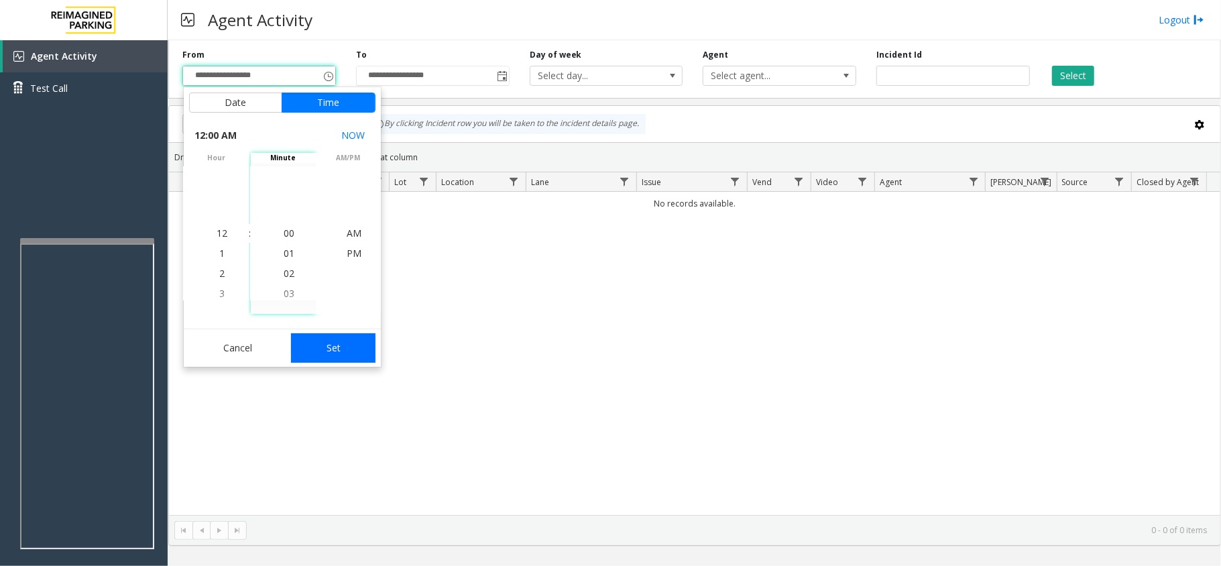
click at [316, 339] on button "Set" at bounding box center [333, 348] width 84 height 30
type input "**********"
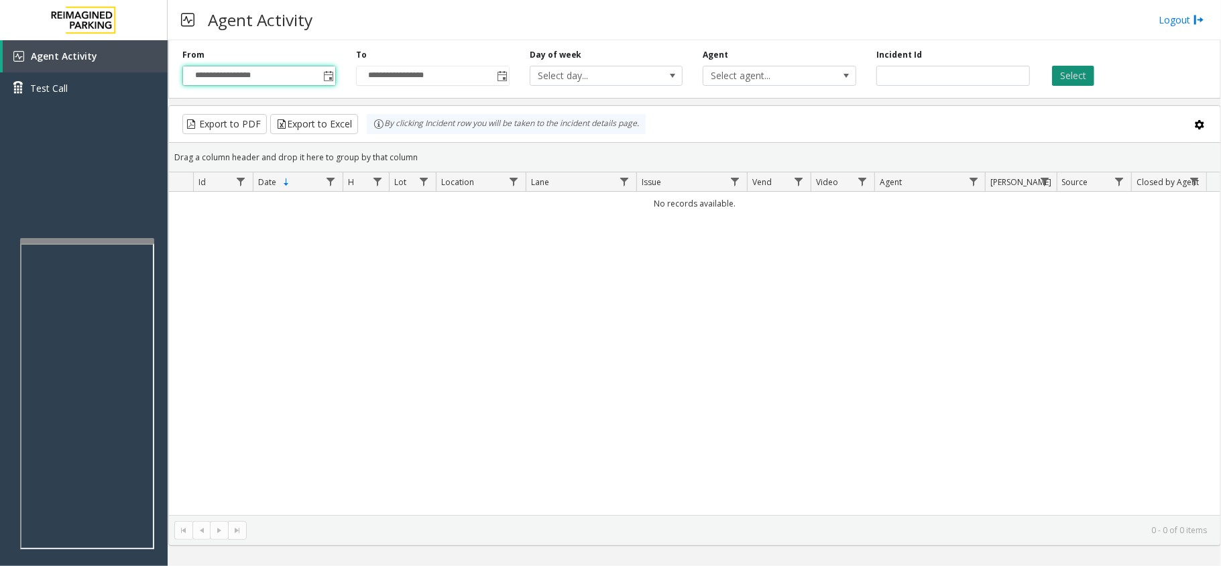
click at [1090, 79] on button "Select" at bounding box center [1073, 76] width 42 height 20
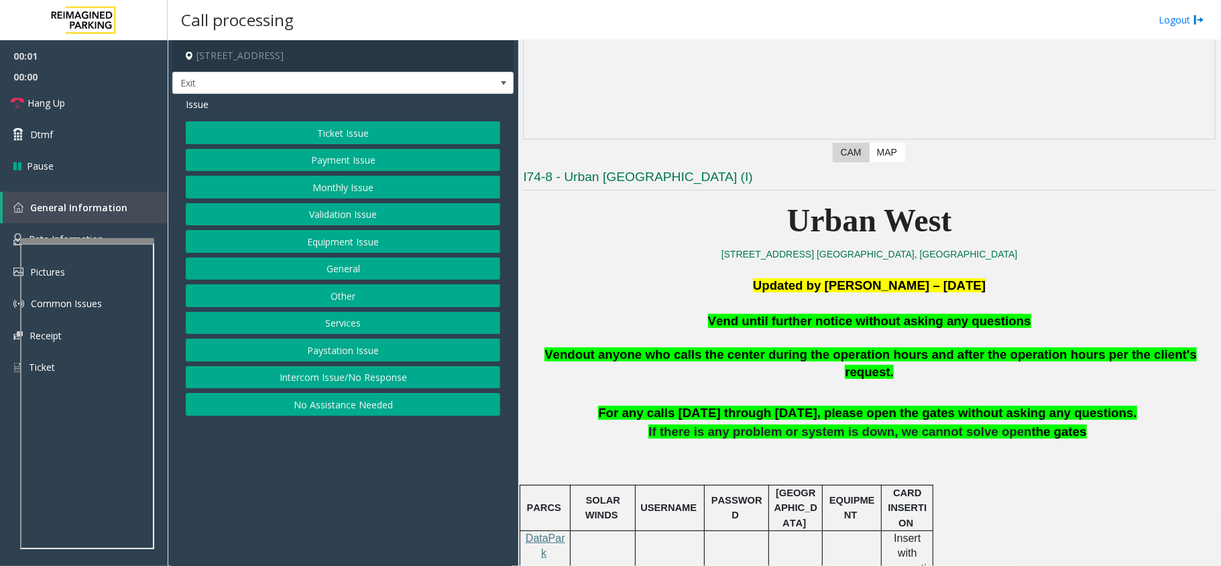
scroll to position [268, 0]
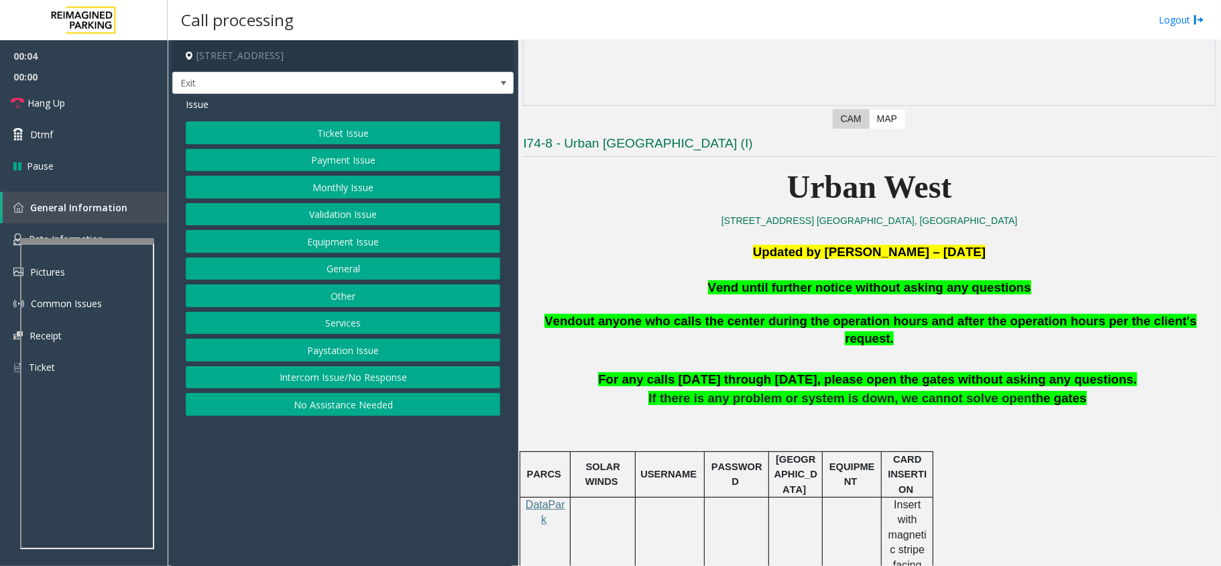
click at [350, 244] on button "Equipment Issue" at bounding box center [343, 241] width 314 height 23
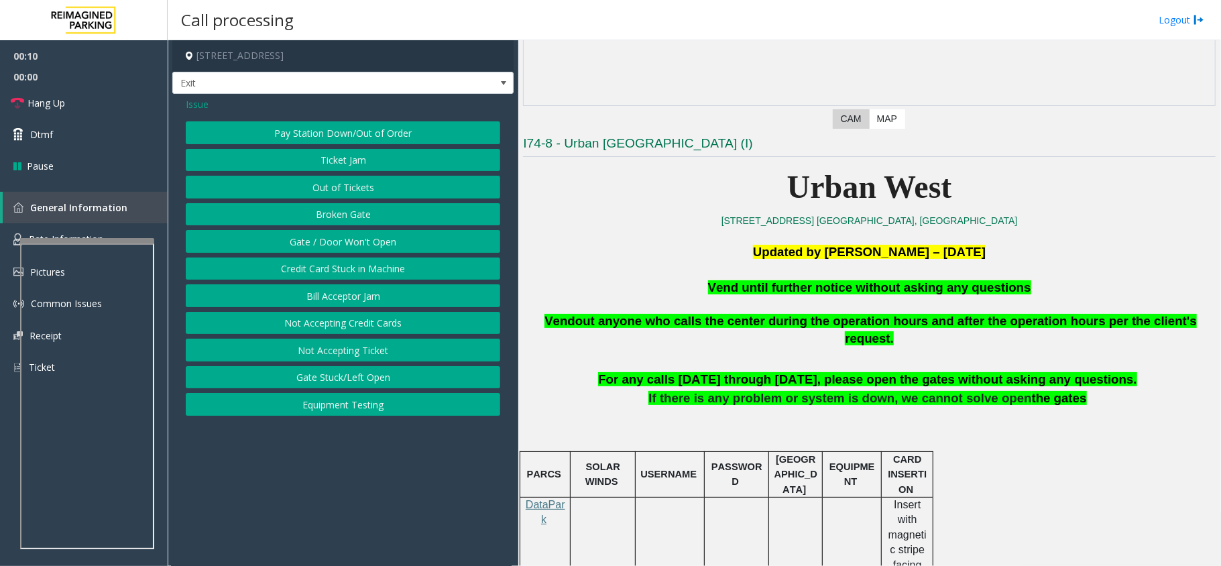
click at [204, 103] on span "Issue" at bounding box center [197, 104] width 23 height 14
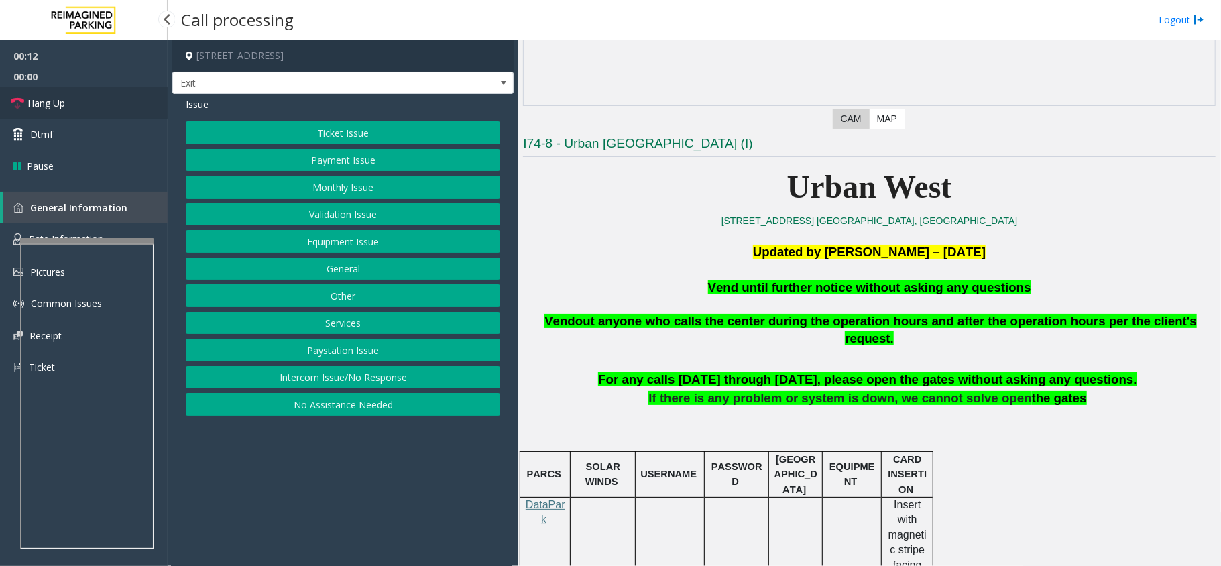
click at [93, 107] on link "Hang Up" at bounding box center [84, 103] width 168 height 32
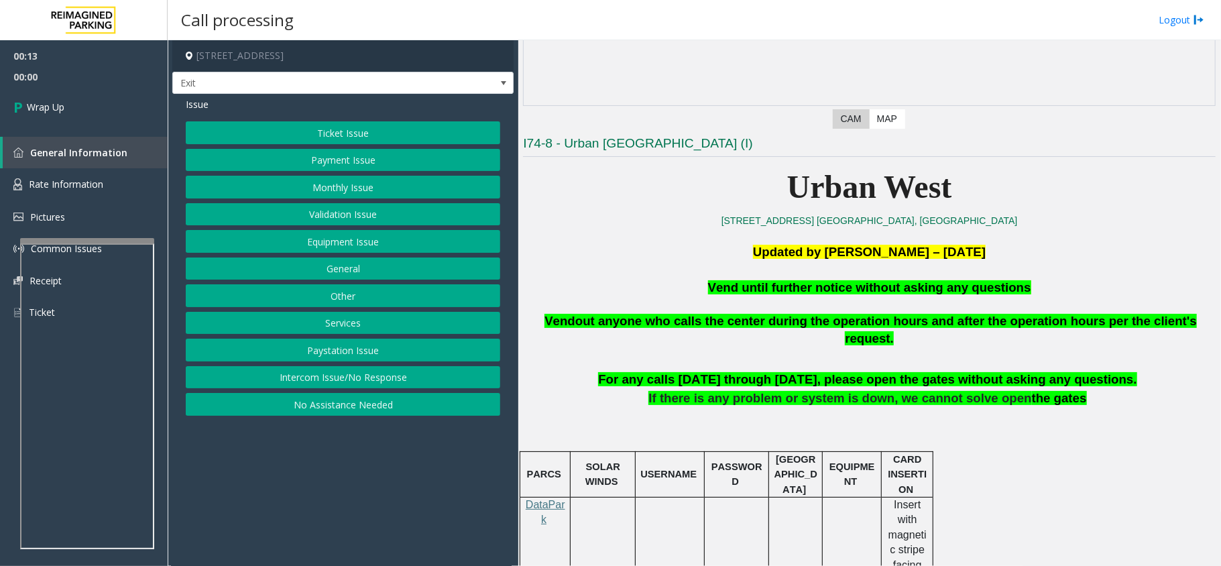
click at [298, 406] on button "No Assistance Needed" at bounding box center [343, 404] width 314 height 23
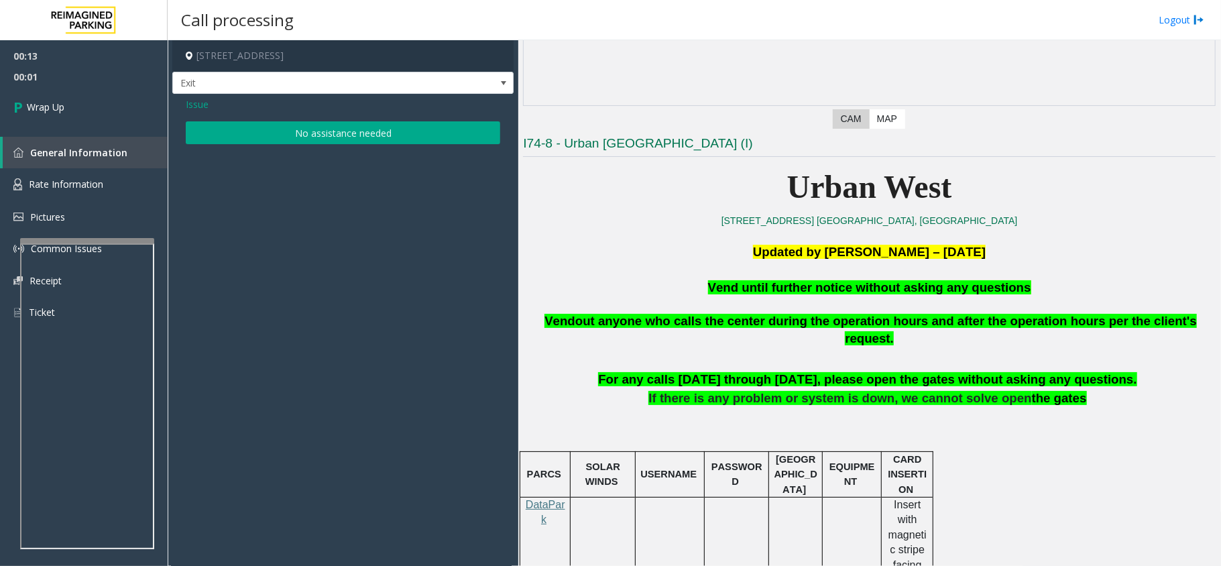
click at [317, 140] on button "No assistance needed" at bounding box center [343, 132] width 314 height 23
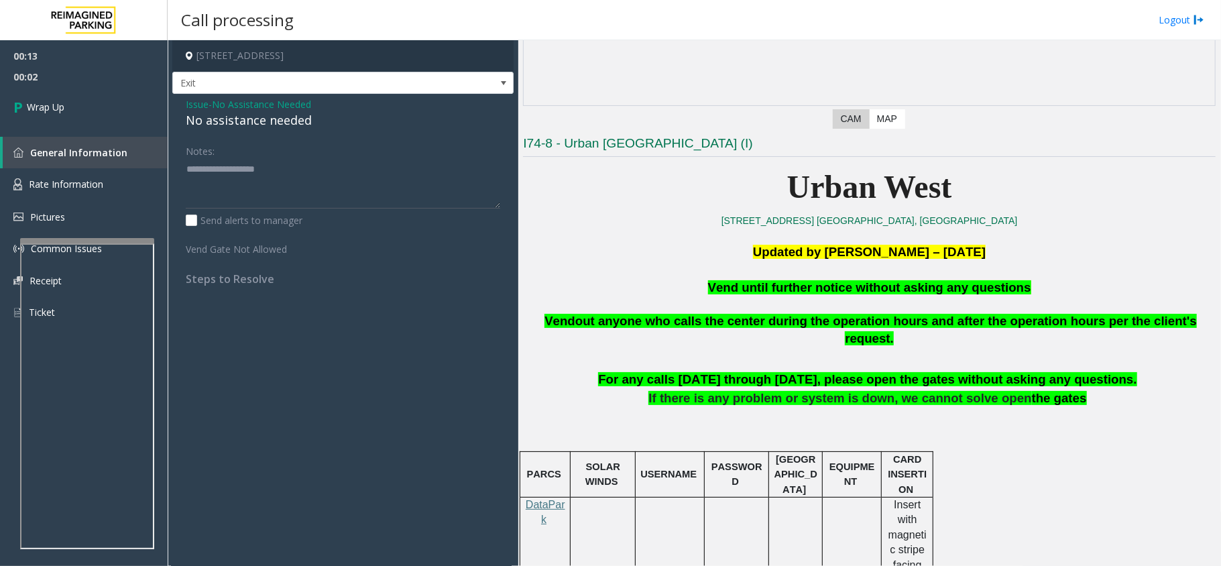
click at [295, 121] on div "No assistance needed" at bounding box center [343, 120] width 314 height 18
type textarea "**********"
click at [75, 105] on link "Wrap Up" at bounding box center [84, 107] width 168 height 40
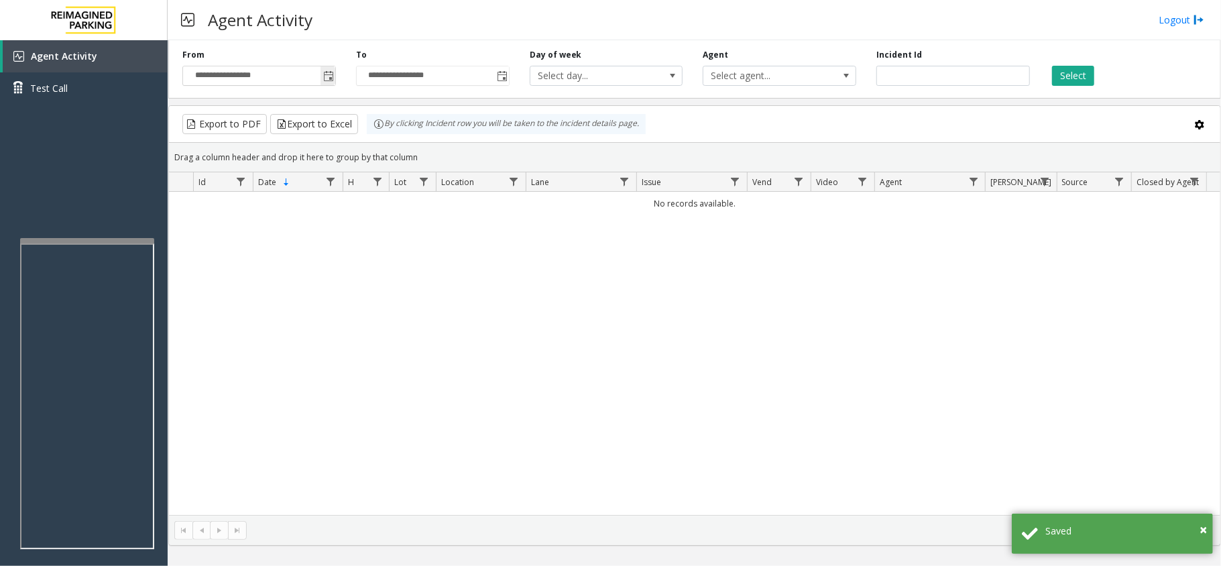
click at [331, 76] on span "Toggle popup" at bounding box center [328, 76] width 11 height 11
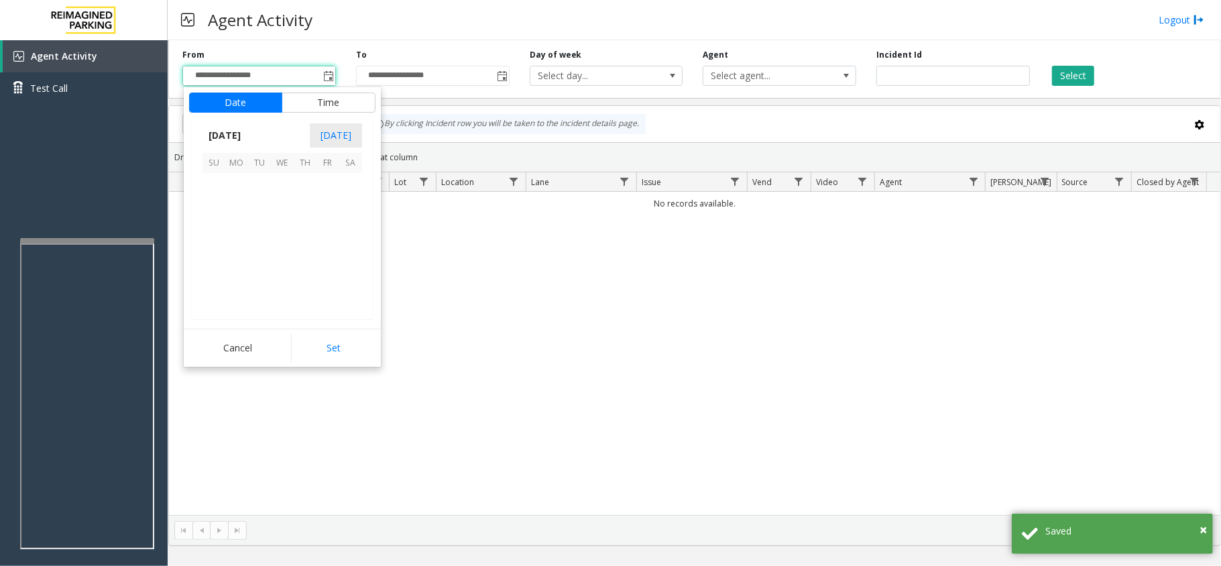
scroll to position [240648, 0]
click at [242, 194] on span "1" at bounding box center [236, 184] width 23 height 23
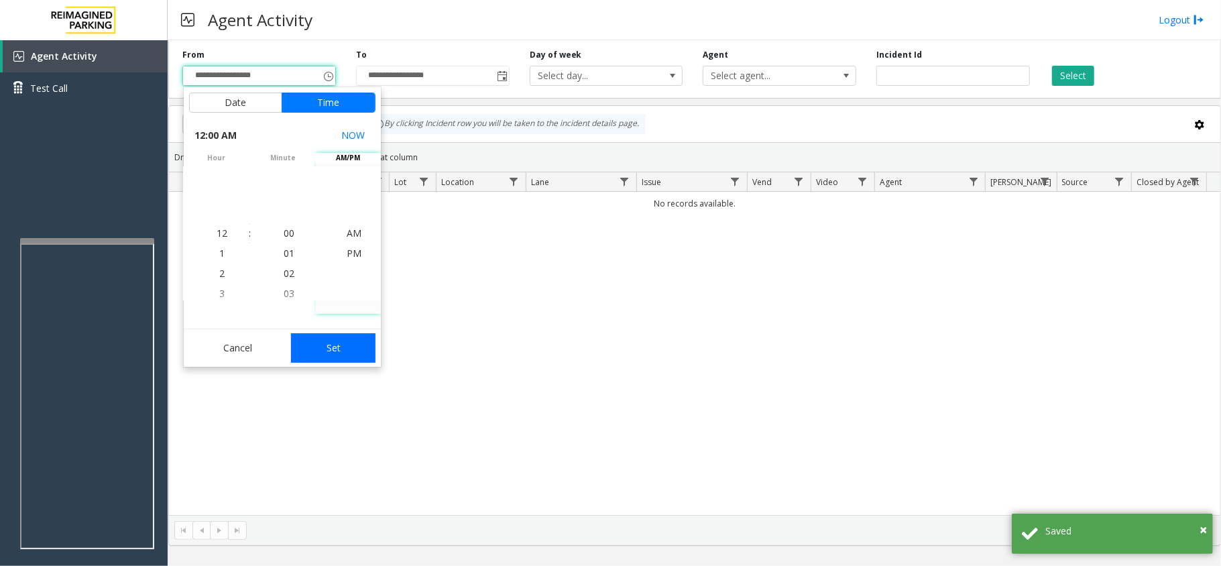
click at [339, 352] on button "Set" at bounding box center [333, 348] width 84 height 30
type input "**********"
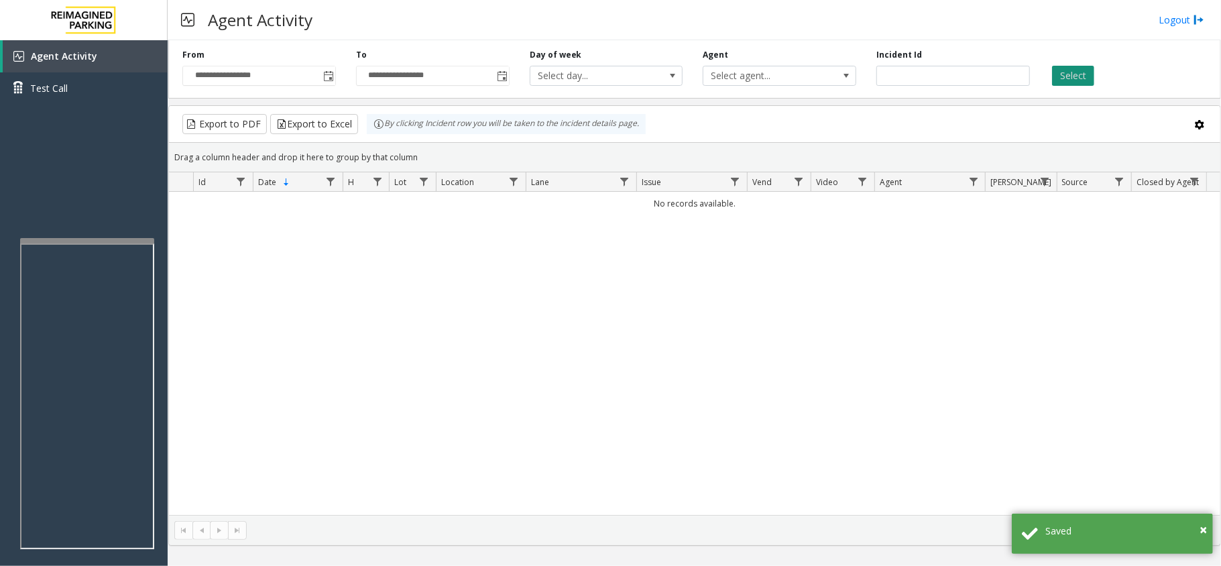
click at [1077, 78] on button "Select" at bounding box center [1073, 76] width 42 height 20
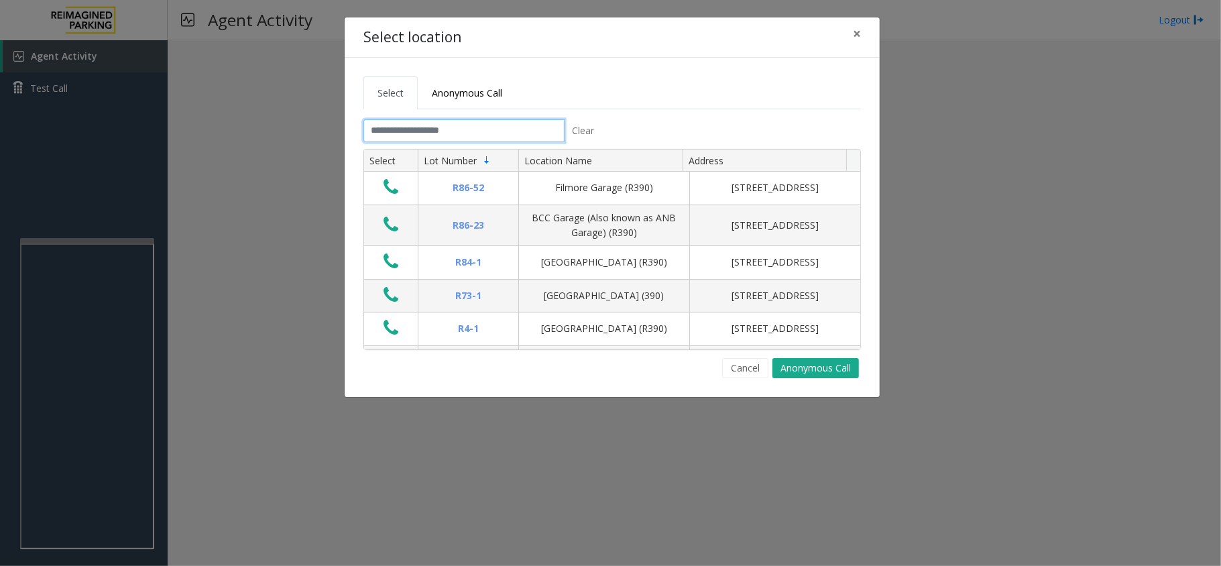
click at [507, 131] on input "text" at bounding box center [463, 130] width 201 height 23
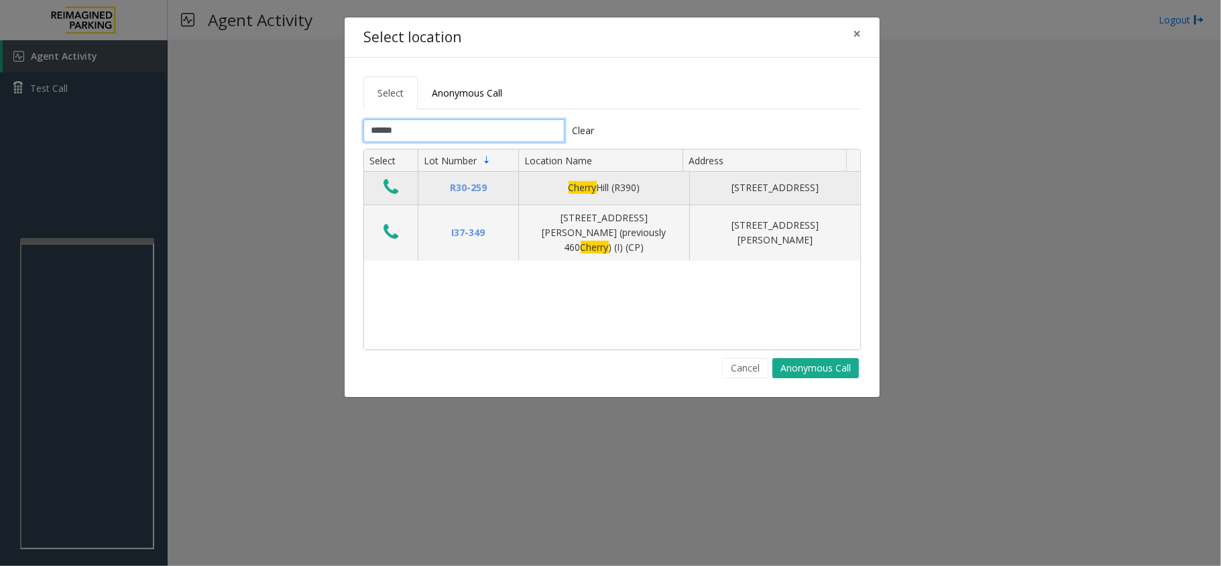
type input "******"
click at [400, 193] on button "Data table" at bounding box center [391, 187] width 23 height 21
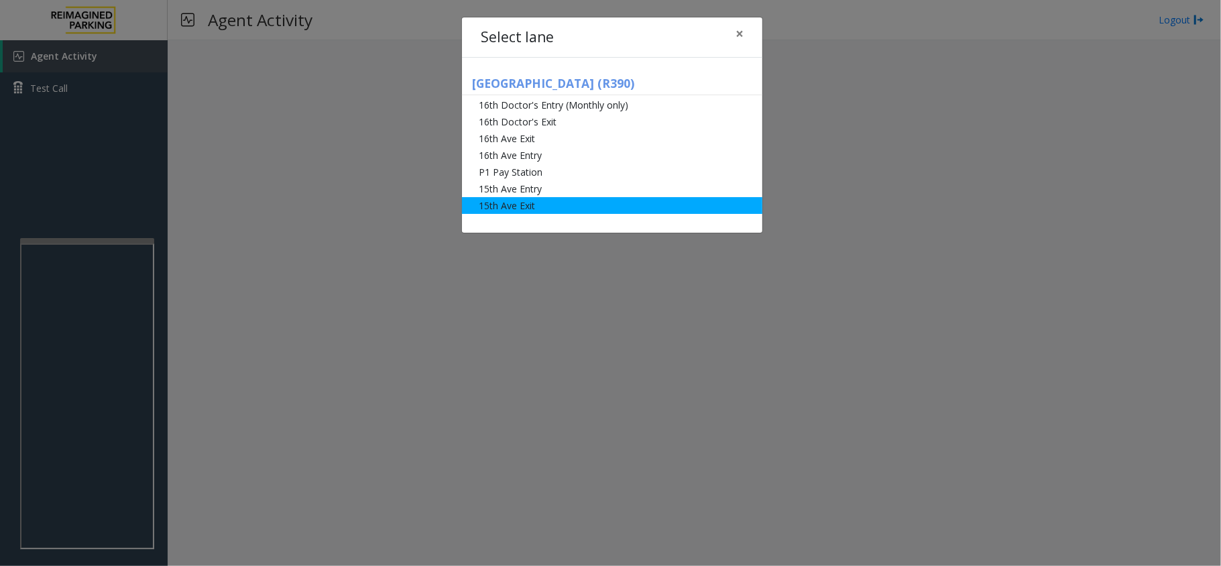
click at [508, 207] on li "15th Ave Exit" at bounding box center [612, 205] width 300 height 17
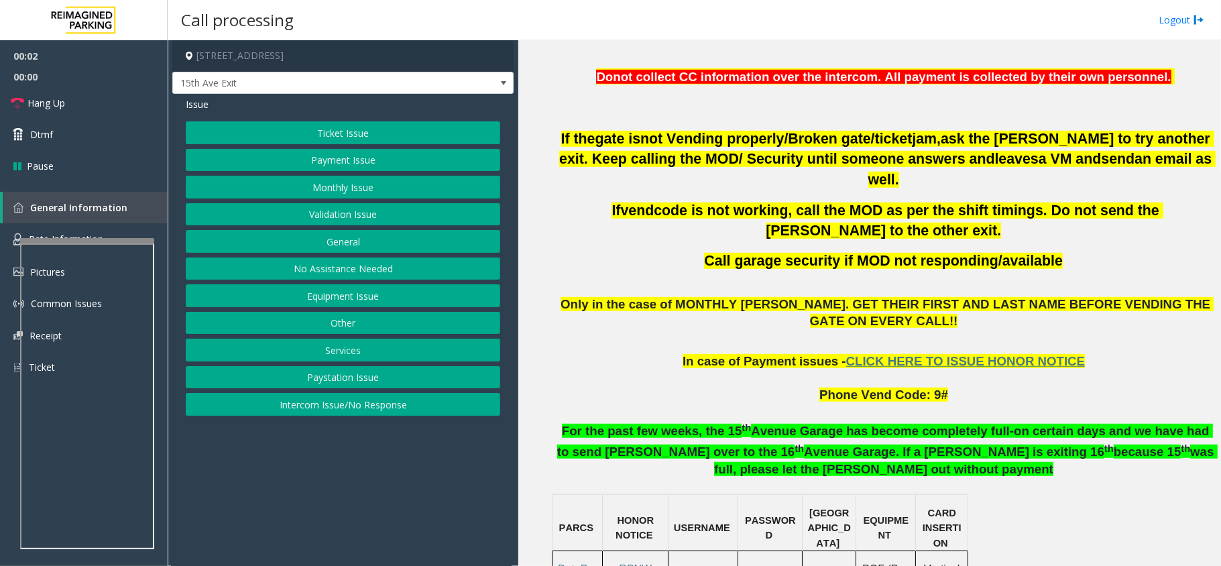
scroll to position [626, 0]
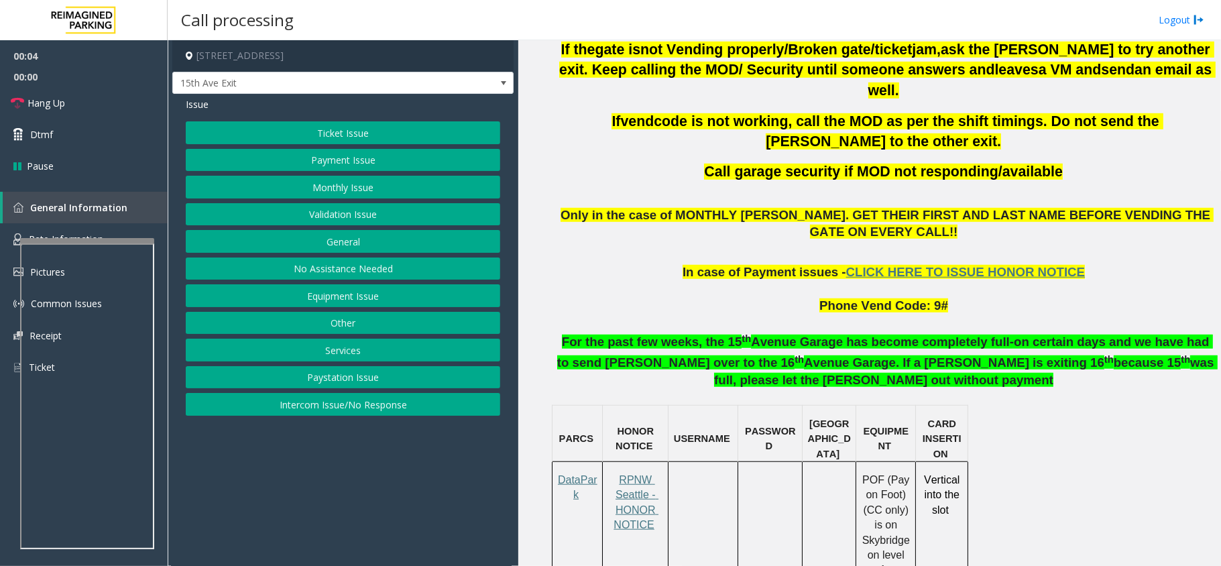
click at [354, 182] on button "Monthly Issue" at bounding box center [343, 187] width 314 height 23
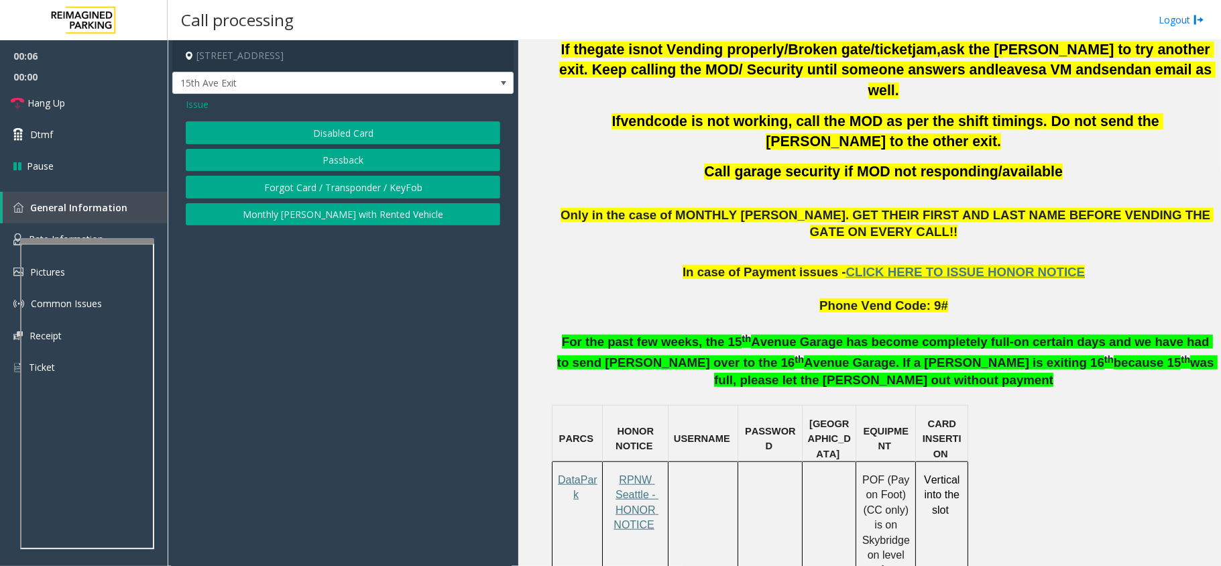
click at [368, 130] on button "Disabled Card" at bounding box center [343, 132] width 314 height 23
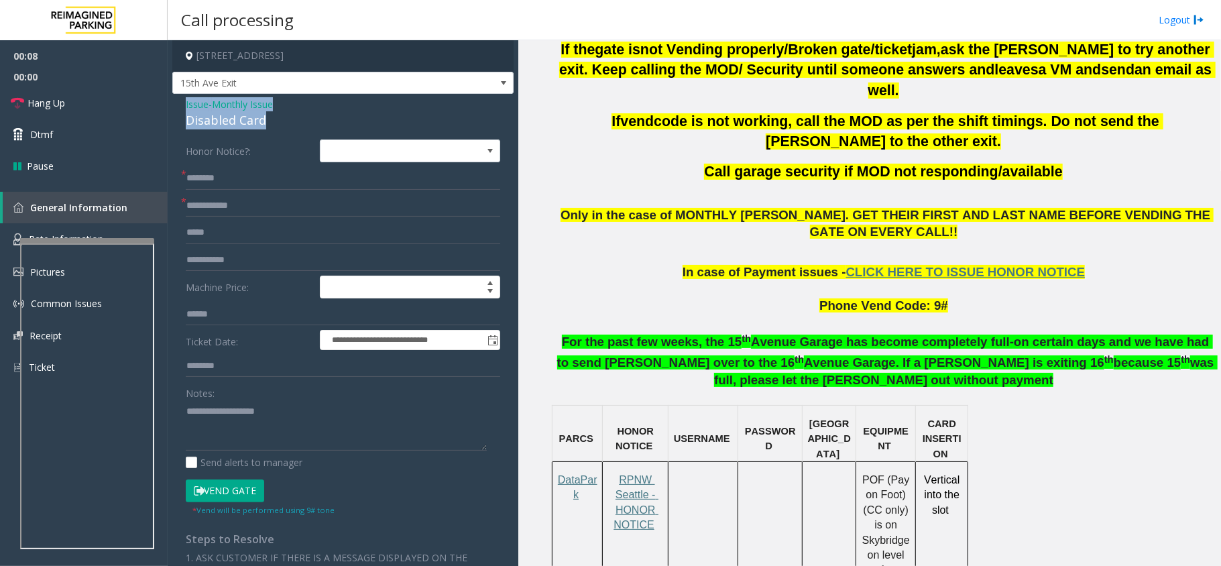
drag, startPoint x: 266, startPoint y: 116, endPoint x: 181, endPoint y: 95, distance: 87.0
click at [181, 95] on div "**********" at bounding box center [342, 470] width 341 height 752
click at [257, 432] on textarea at bounding box center [336, 425] width 301 height 50
type textarea "**********"
drag, startPoint x: 255, startPoint y: 209, endPoint x: 280, endPoint y: 211, distance: 25.5
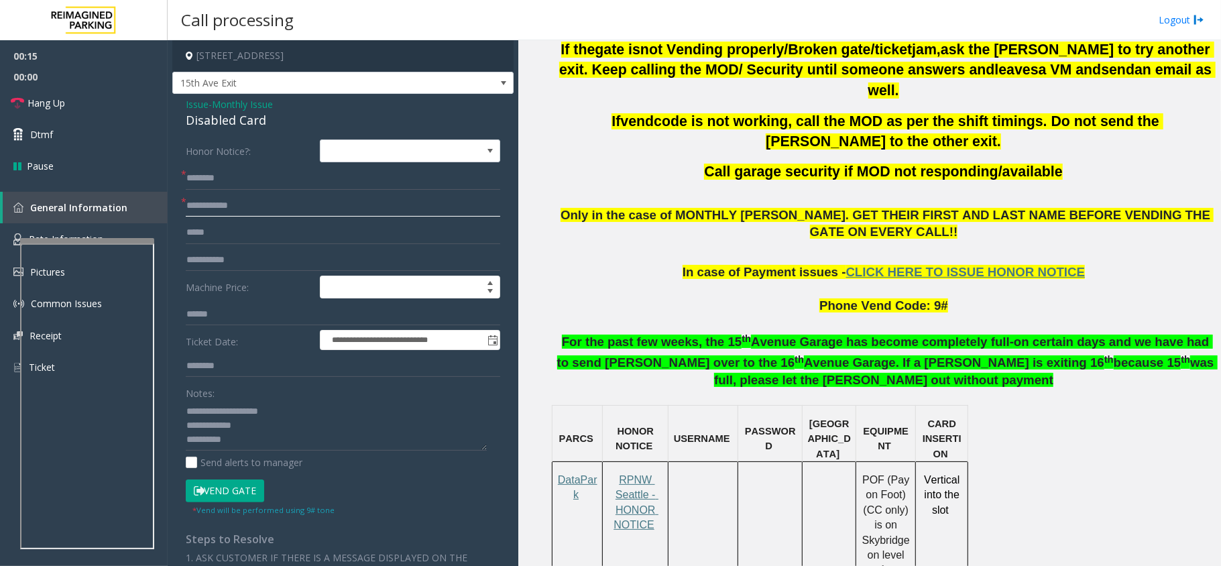
click at [255, 208] on input "text" at bounding box center [343, 205] width 314 height 23
type input "******"
click at [245, 444] on textarea at bounding box center [336, 425] width 301 height 50
type textarea "**********"
click at [268, 176] on input "text" at bounding box center [343, 178] width 314 height 23
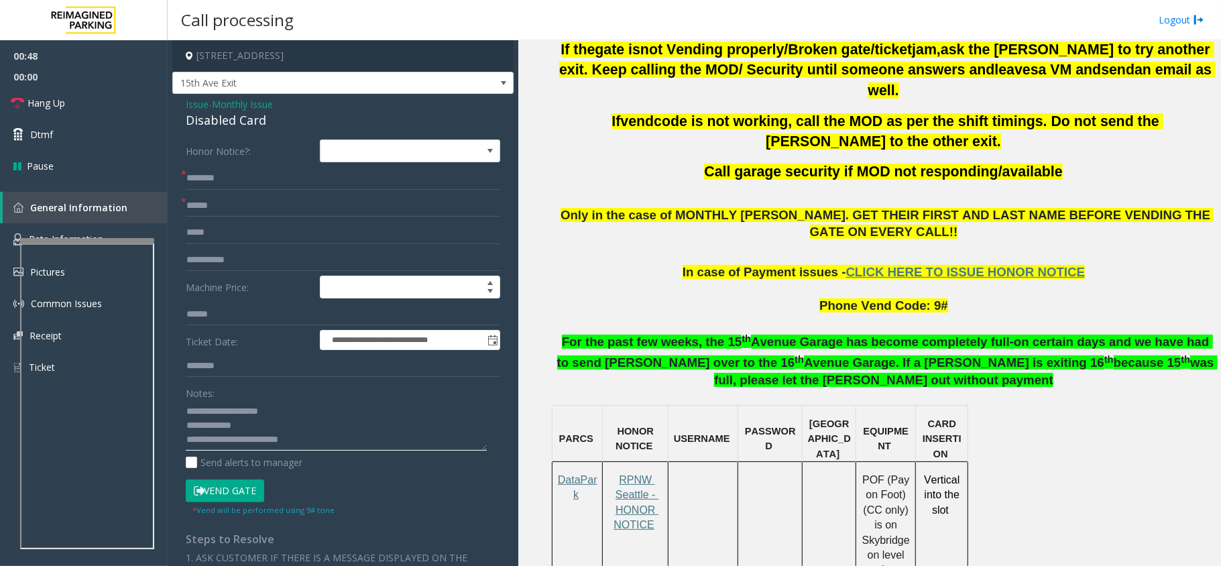
click at [307, 443] on textarea at bounding box center [336, 425] width 301 height 50
click at [212, 180] on input "********" at bounding box center [343, 178] width 314 height 23
type input "*********"
click at [242, 496] on button "Vend Gate" at bounding box center [225, 490] width 78 height 23
click at [36, 97] on span "Hang Up" at bounding box center [46, 103] width 38 height 14
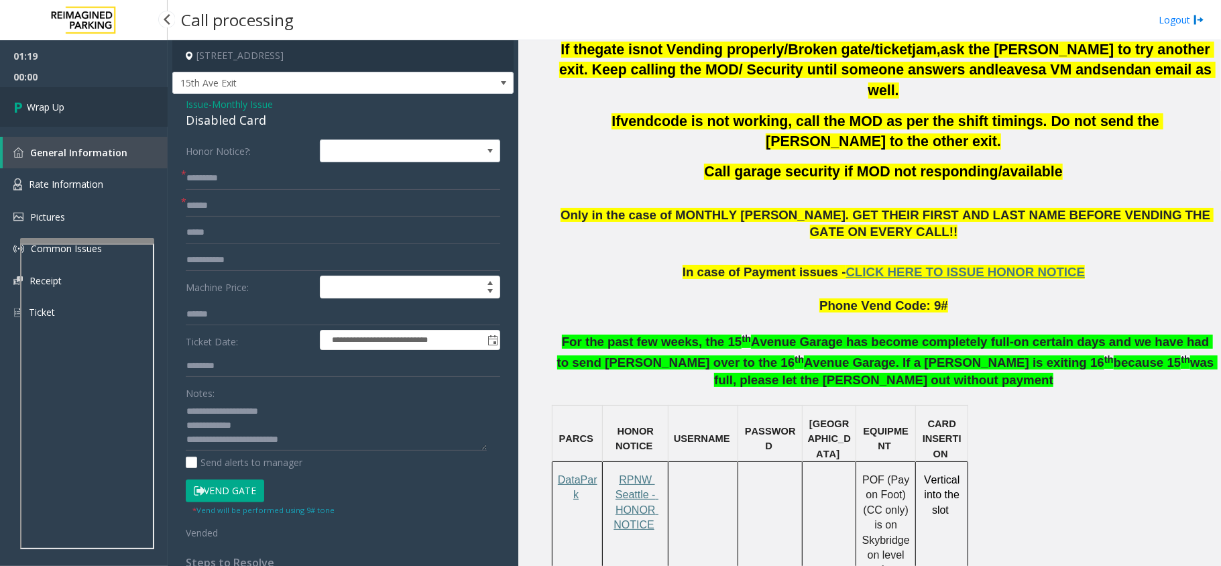
click at [48, 101] on span "Wrap Up" at bounding box center [46, 107] width 38 height 14
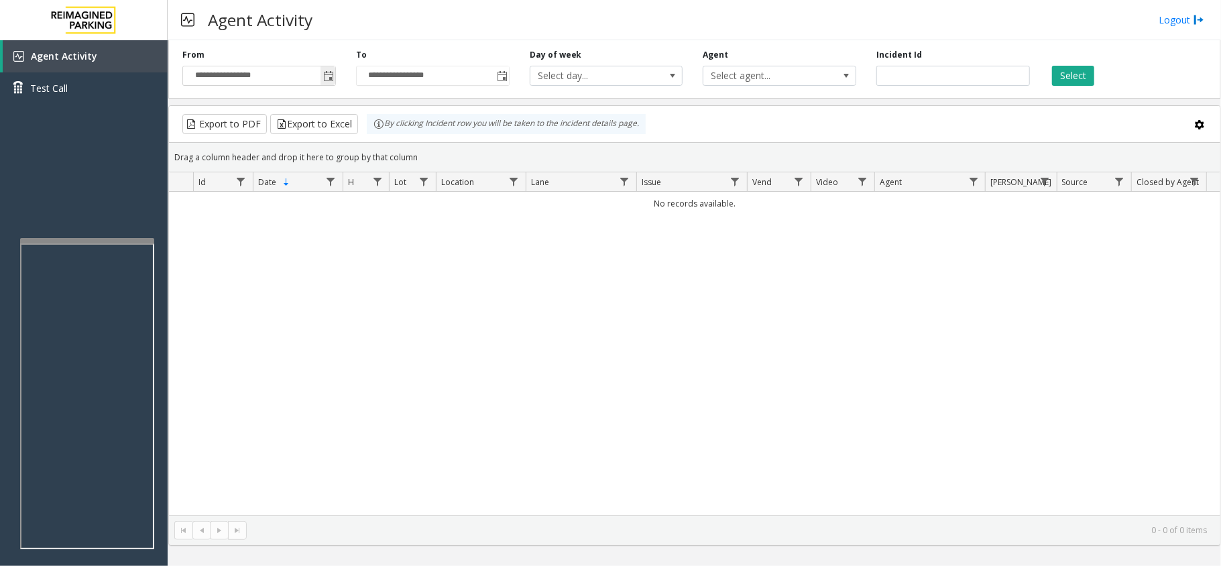
click at [326, 73] on span "Toggle popup" at bounding box center [328, 76] width 11 height 11
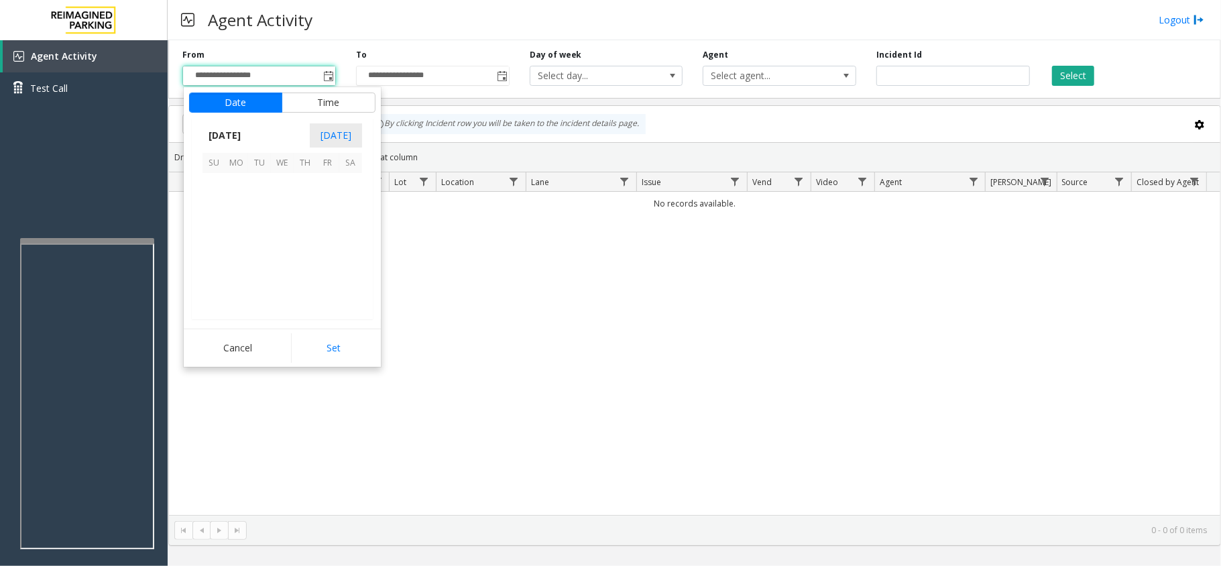
scroll to position [240648, 0]
click at [242, 186] on span "1" at bounding box center [236, 184] width 23 height 23
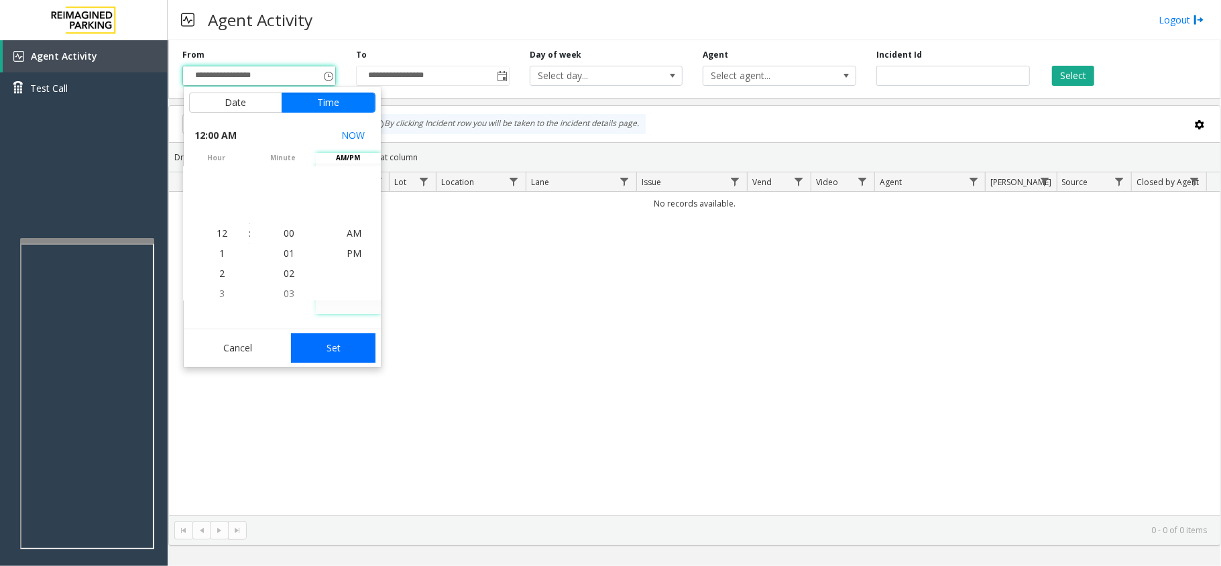
click at [330, 339] on button "Set" at bounding box center [333, 348] width 84 height 30
type input "**********"
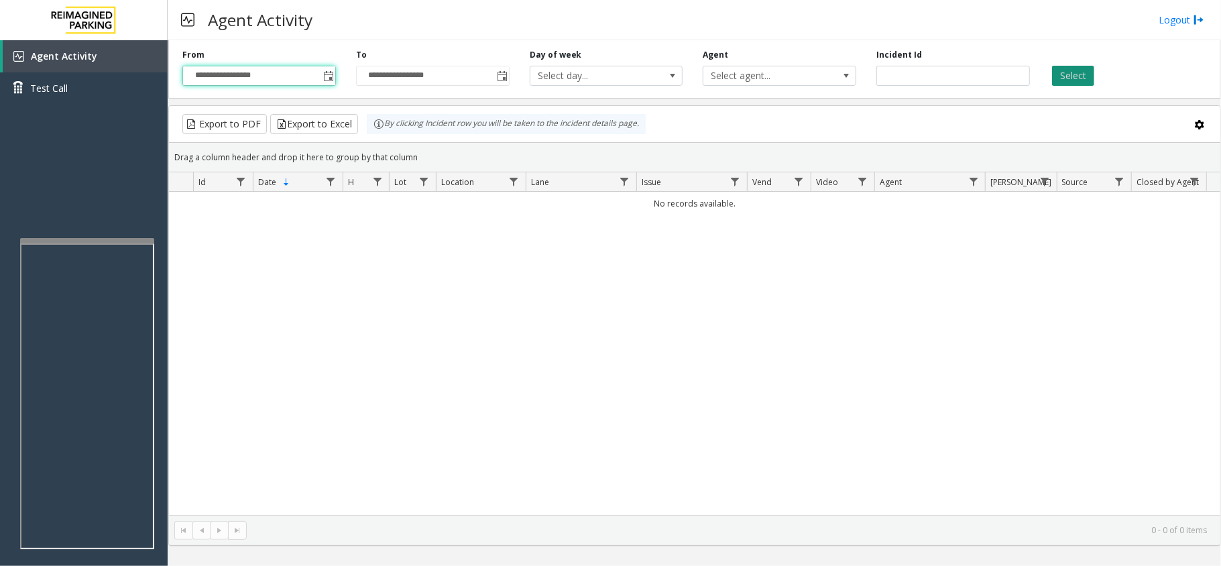
click at [1063, 80] on button "Select" at bounding box center [1073, 76] width 42 height 20
